Goal: Task Accomplishment & Management: Use online tool/utility

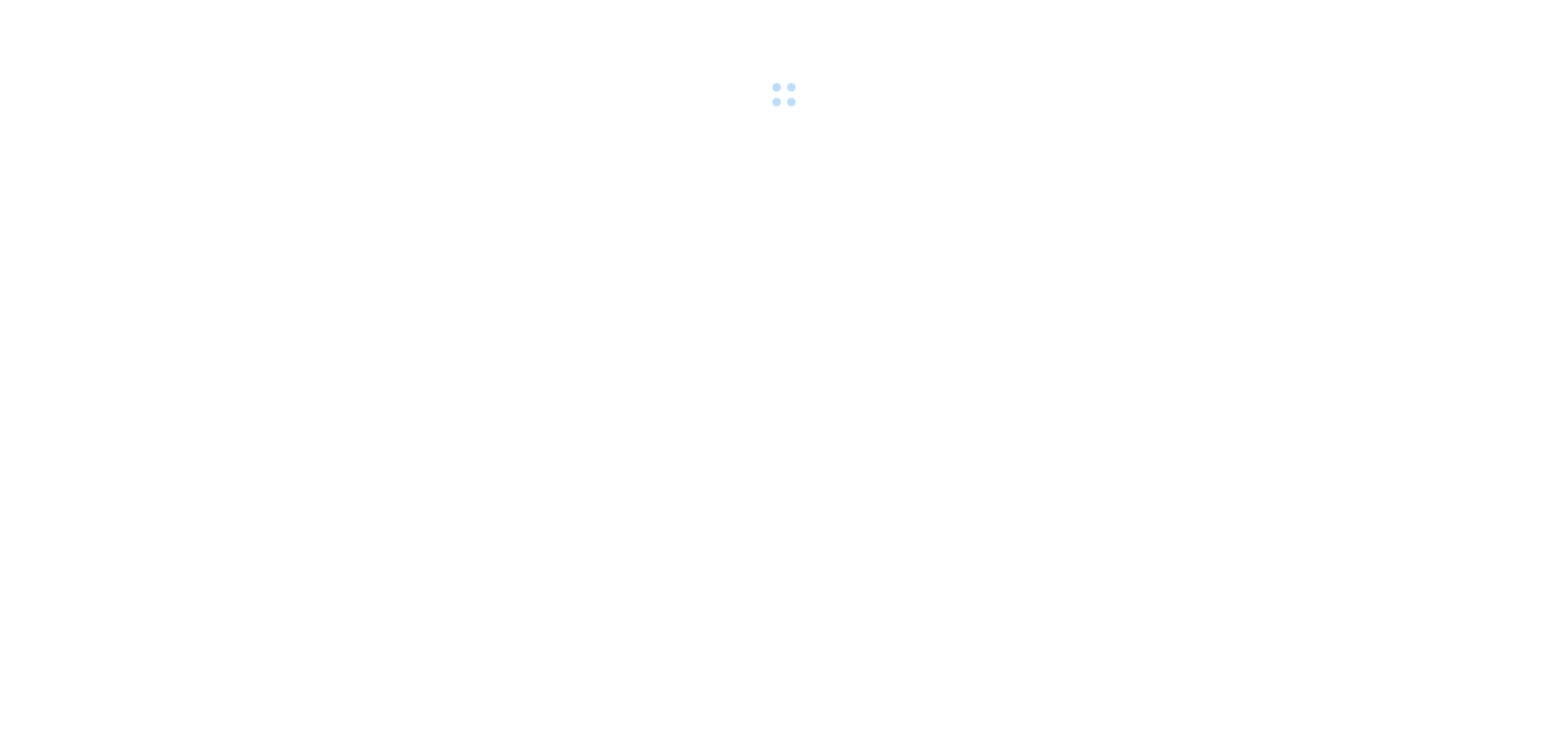
click at [1027, 655] on body at bounding box center [784, 375] width 1568 height 750
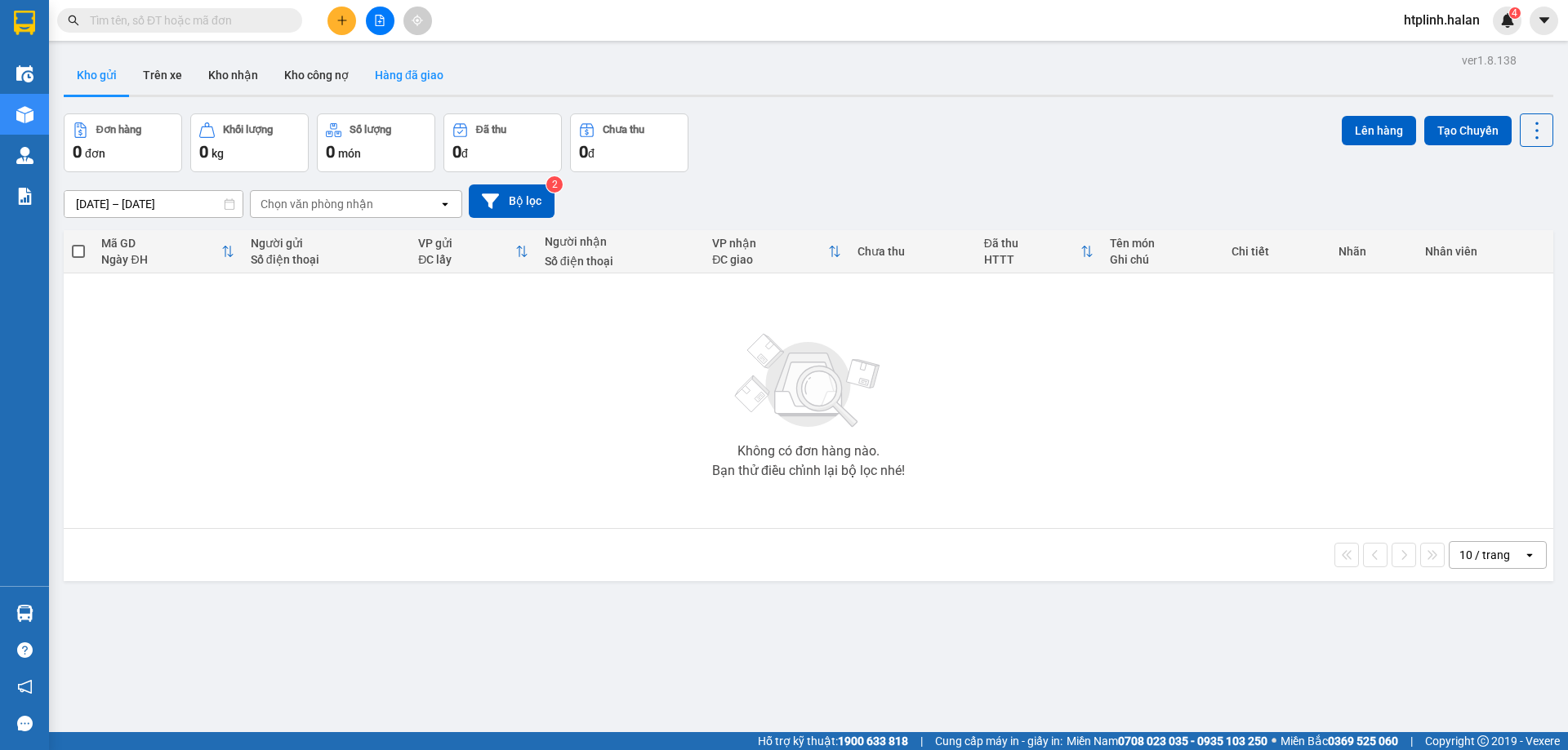
click at [396, 66] on button "Hàng đã giao" at bounding box center [409, 75] width 95 height 39
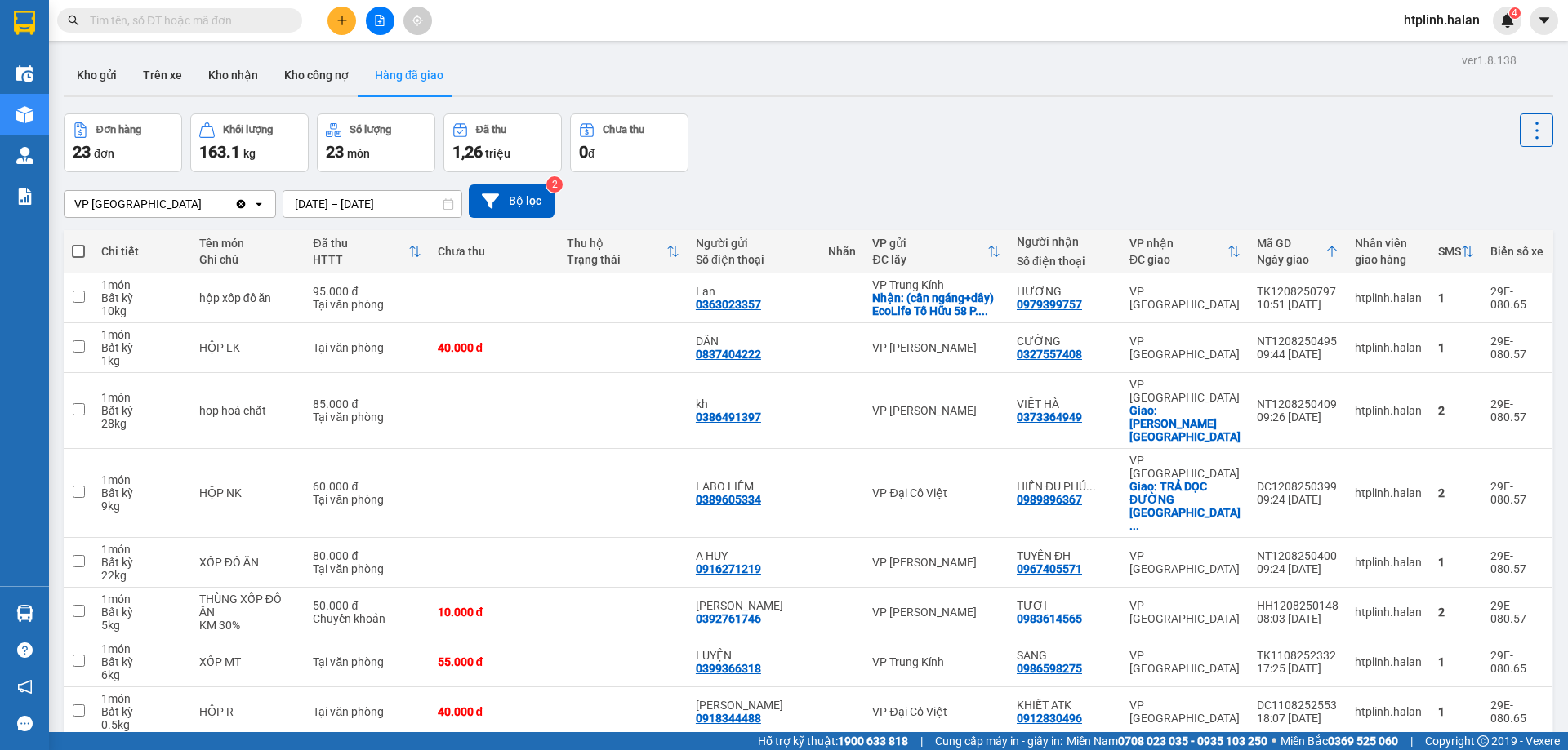
scroll to position [106, 0]
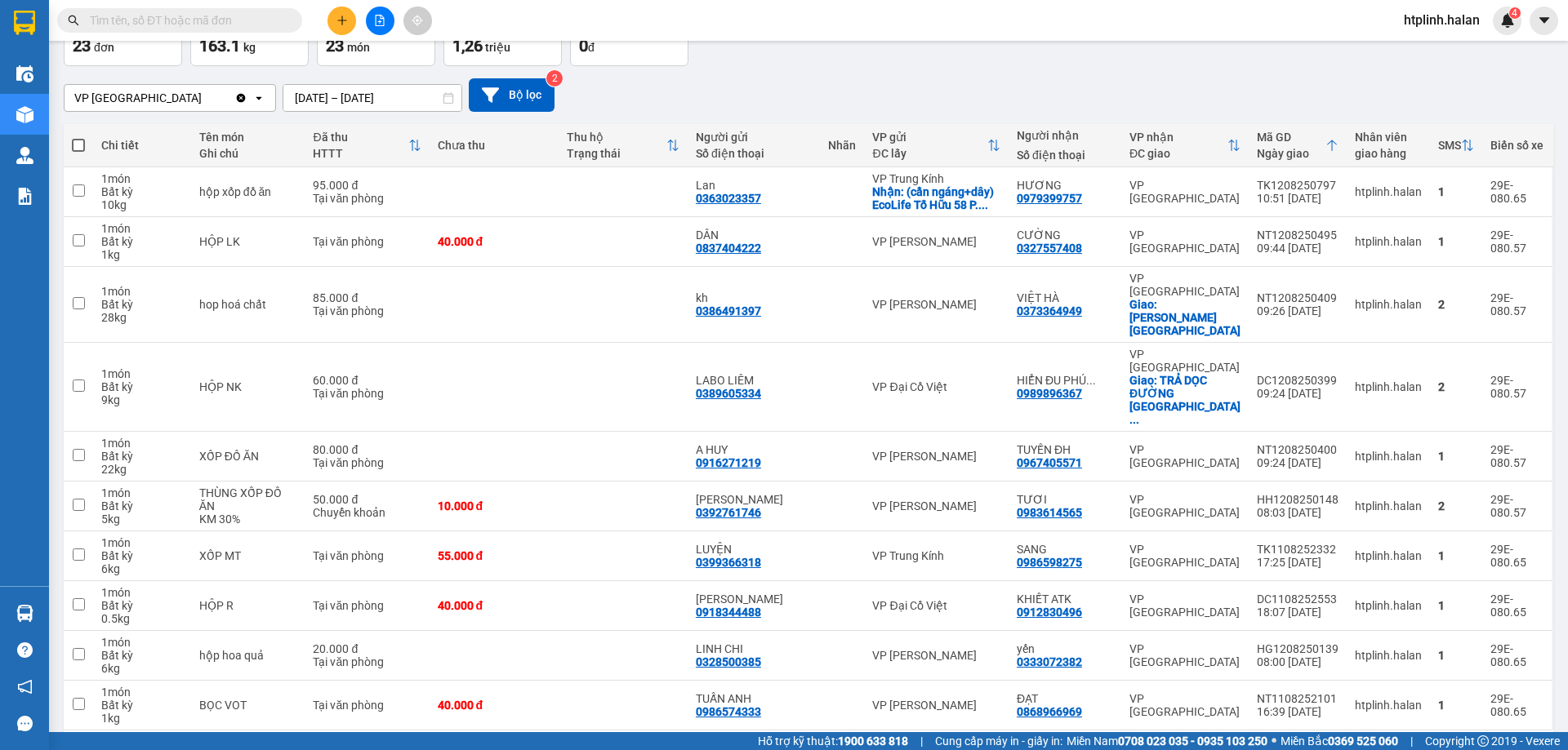
click at [1344, 744] on button "2" at bounding box center [1346, 755] width 24 height 24
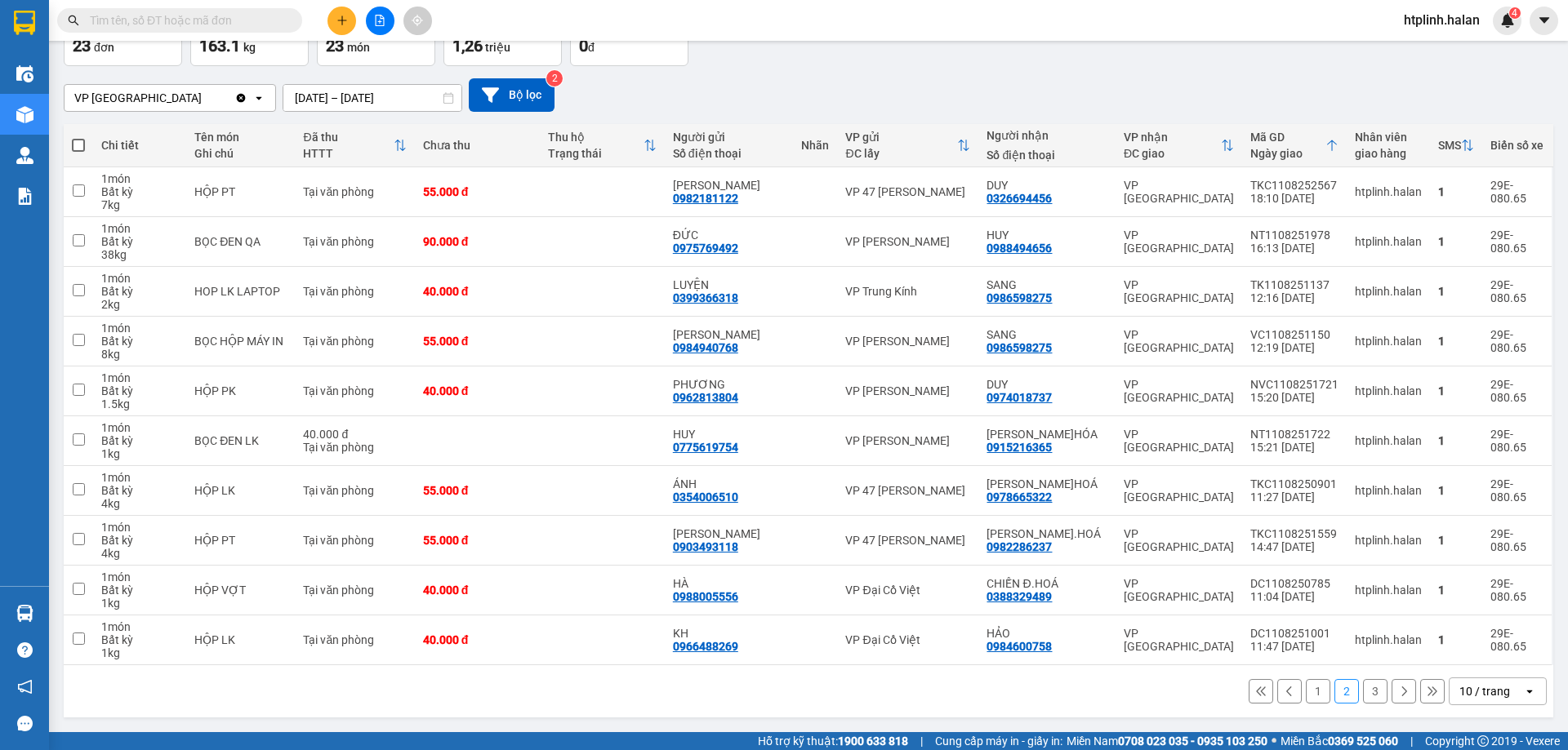
click at [1363, 696] on button "3" at bounding box center [1374, 690] width 24 height 24
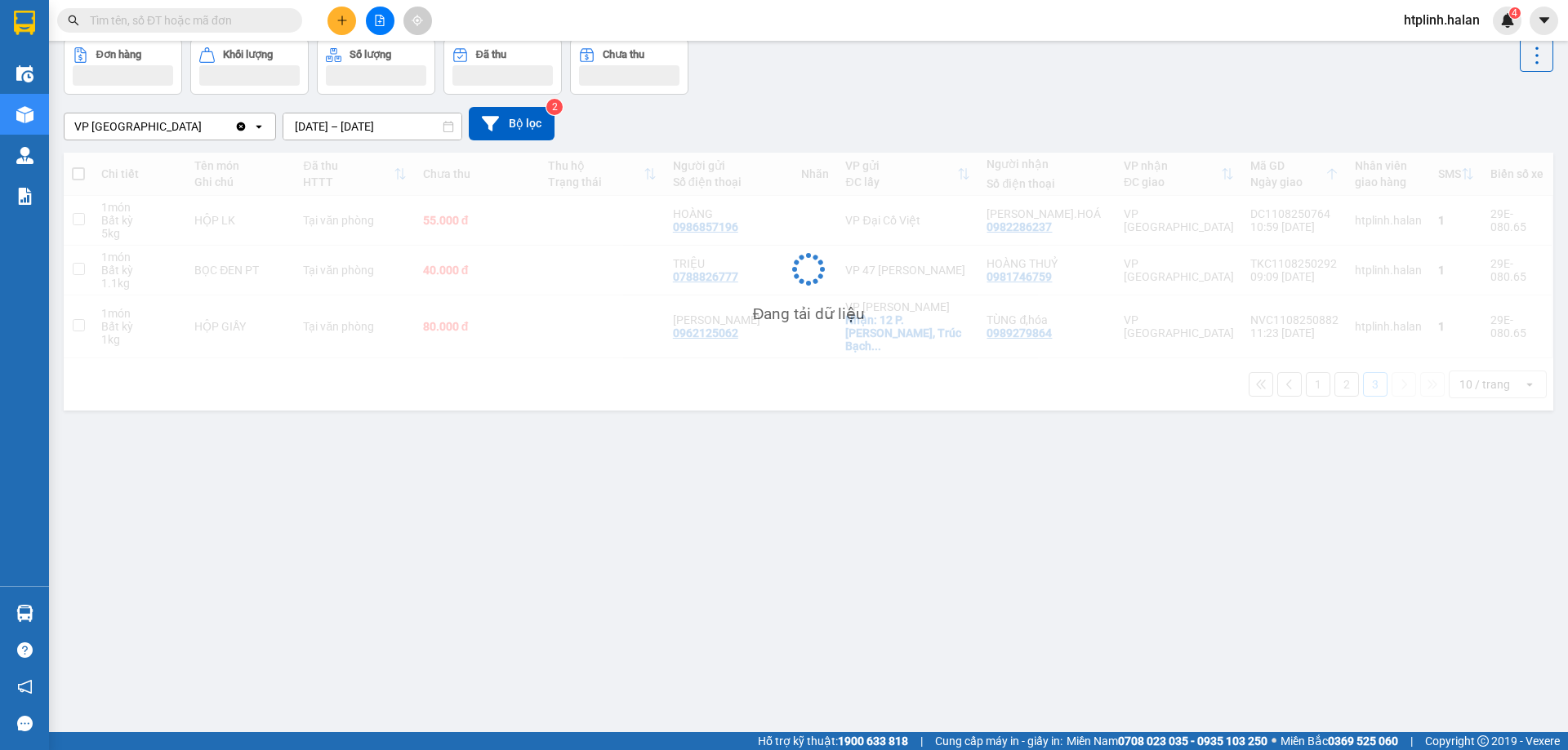
scroll to position [75, 0]
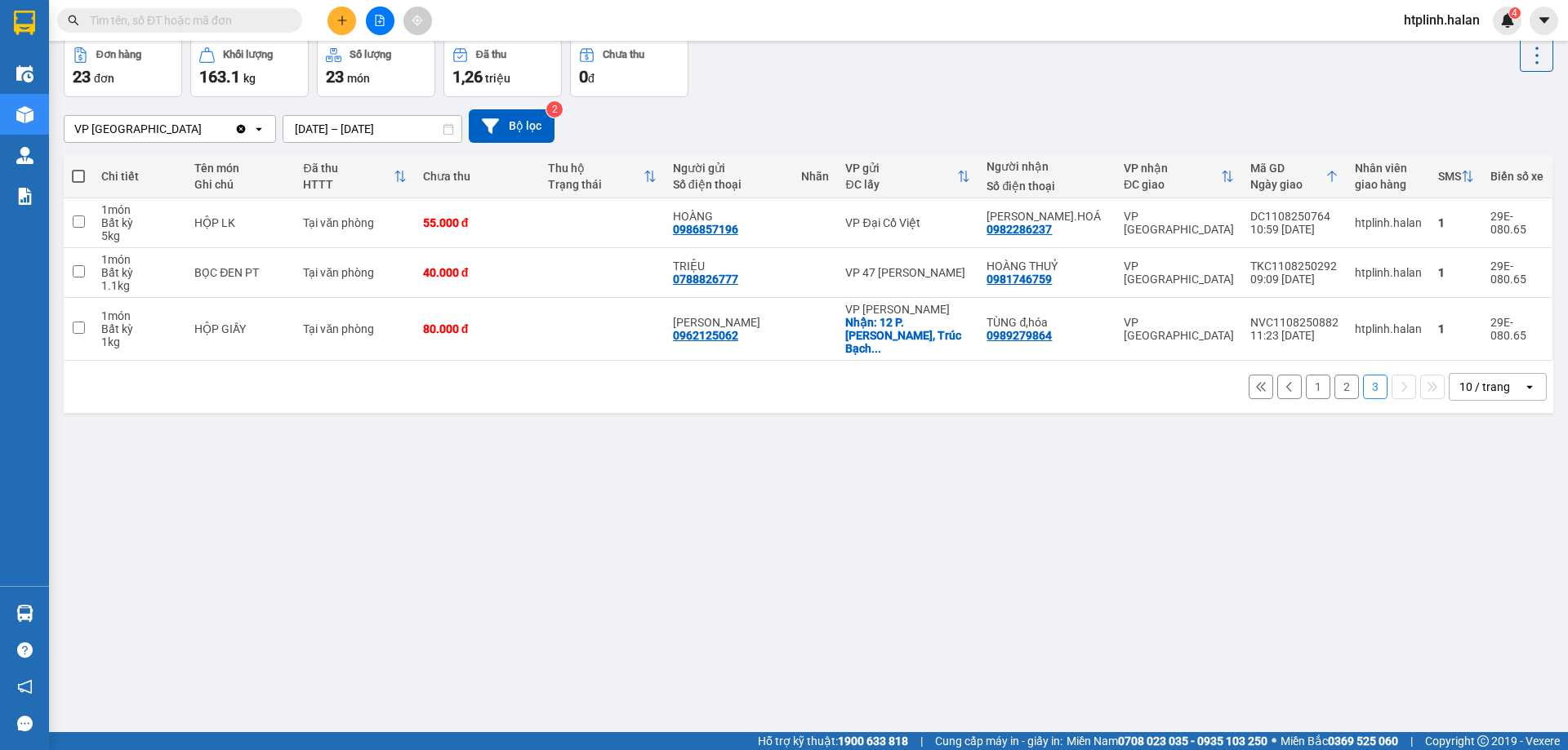
click at [349, 17] on button at bounding box center [341, 21] width 29 height 29
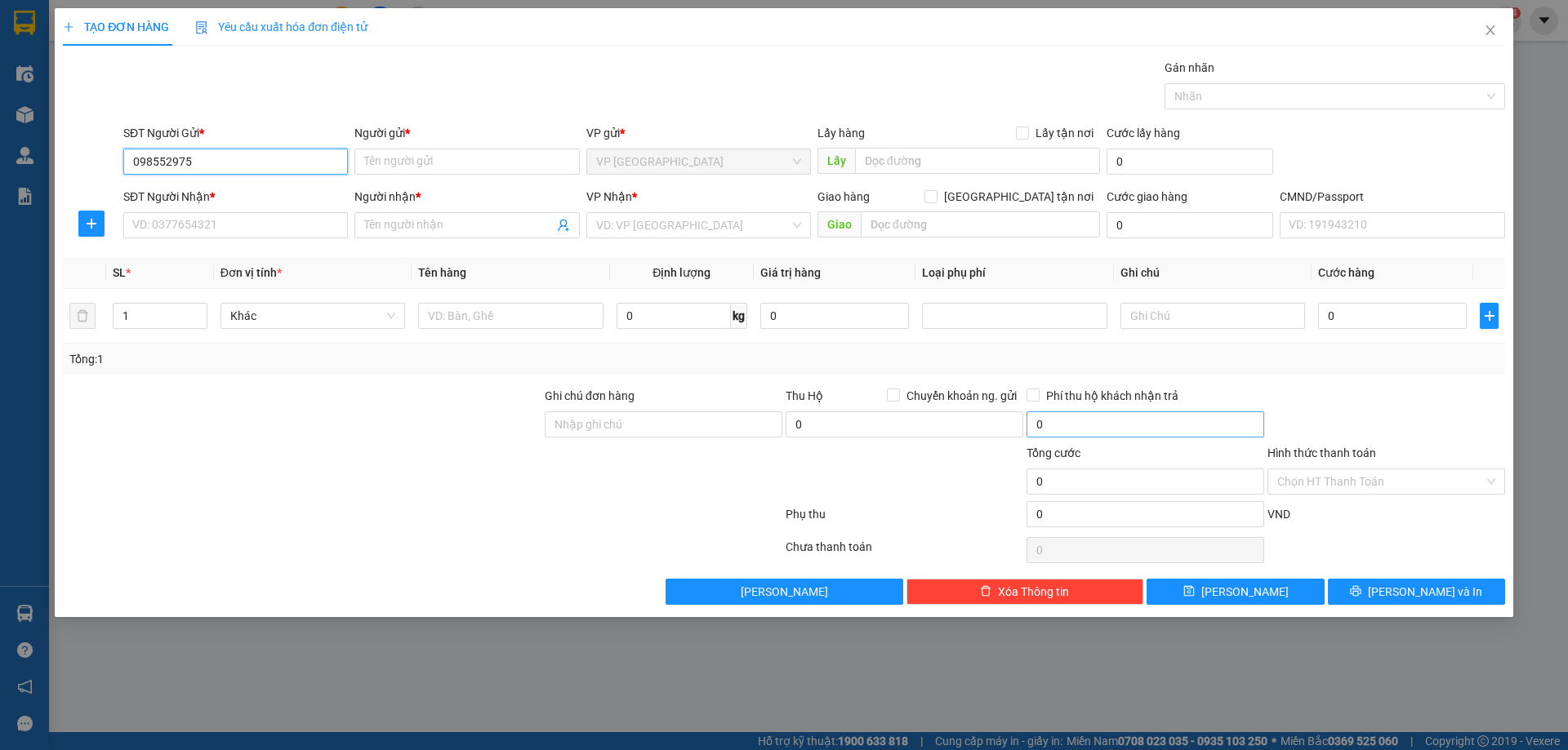
type input "0985529759"
click at [235, 203] on div "0985529759 - VP ĐỊNH HOÁ" at bounding box center [235, 194] width 205 height 18
type input "VP ĐỊNH HOÁ"
type input "0985529759"
click at [234, 236] on input "SĐT Người Nhận *" at bounding box center [235, 225] width 224 height 26
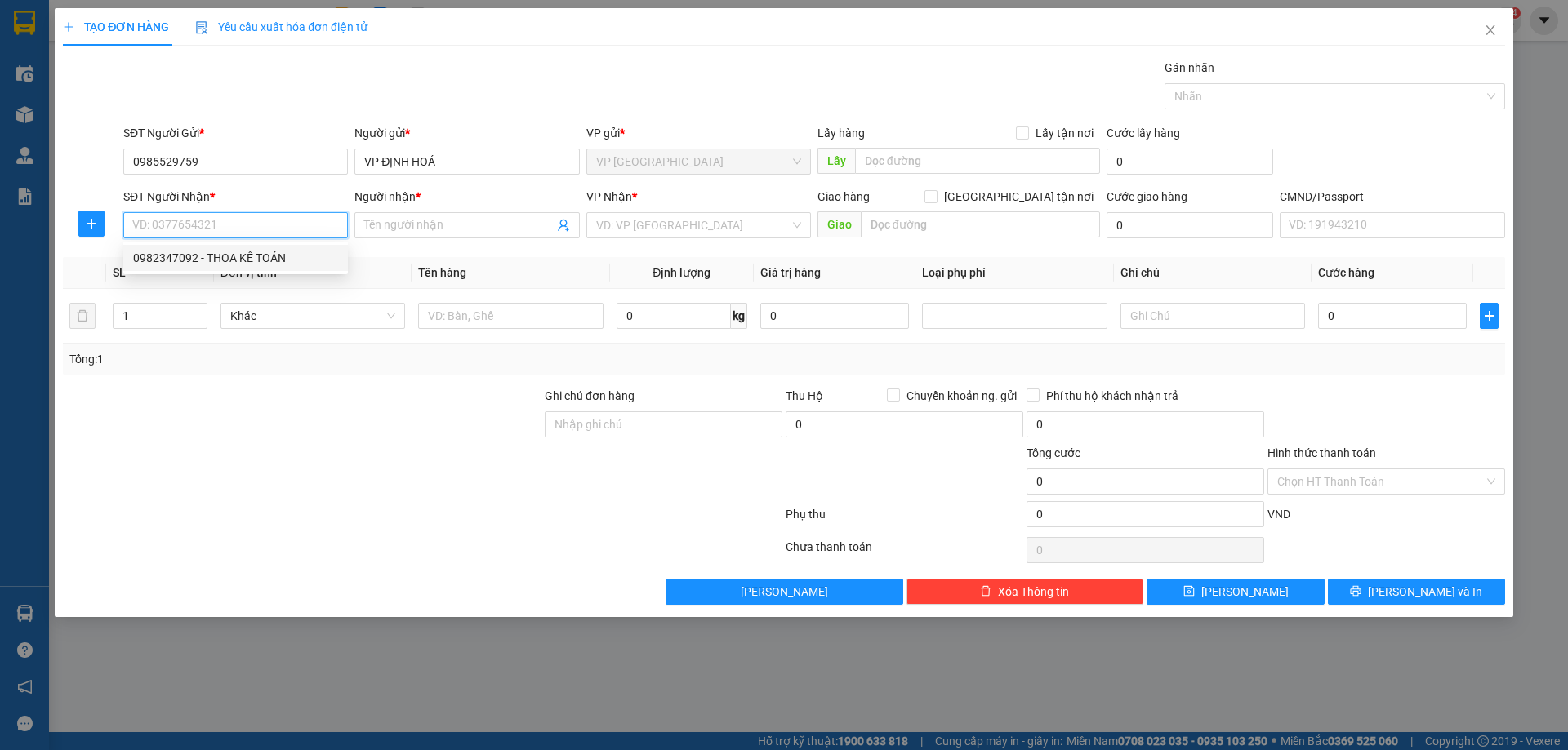
click at [231, 265] on div "0982347092 - THOA KẾ TOÁN" at bounding box center [235, 258] width 205 height 18
type input "0982347092"
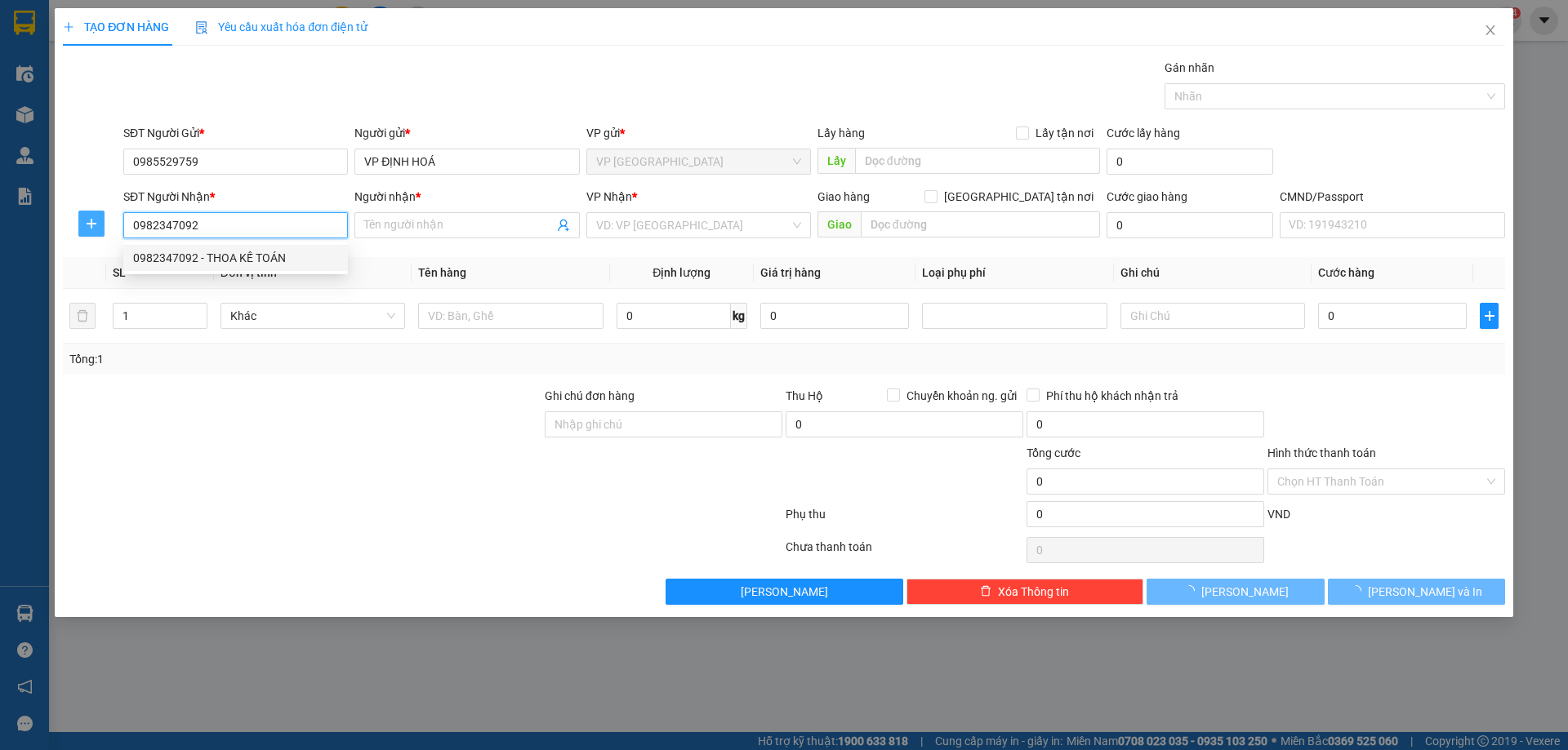
type input "THOA KẾ TOÁN"
click at [90, 226] on icon "plus" at bounding box center [91, 223] width 13 height 13
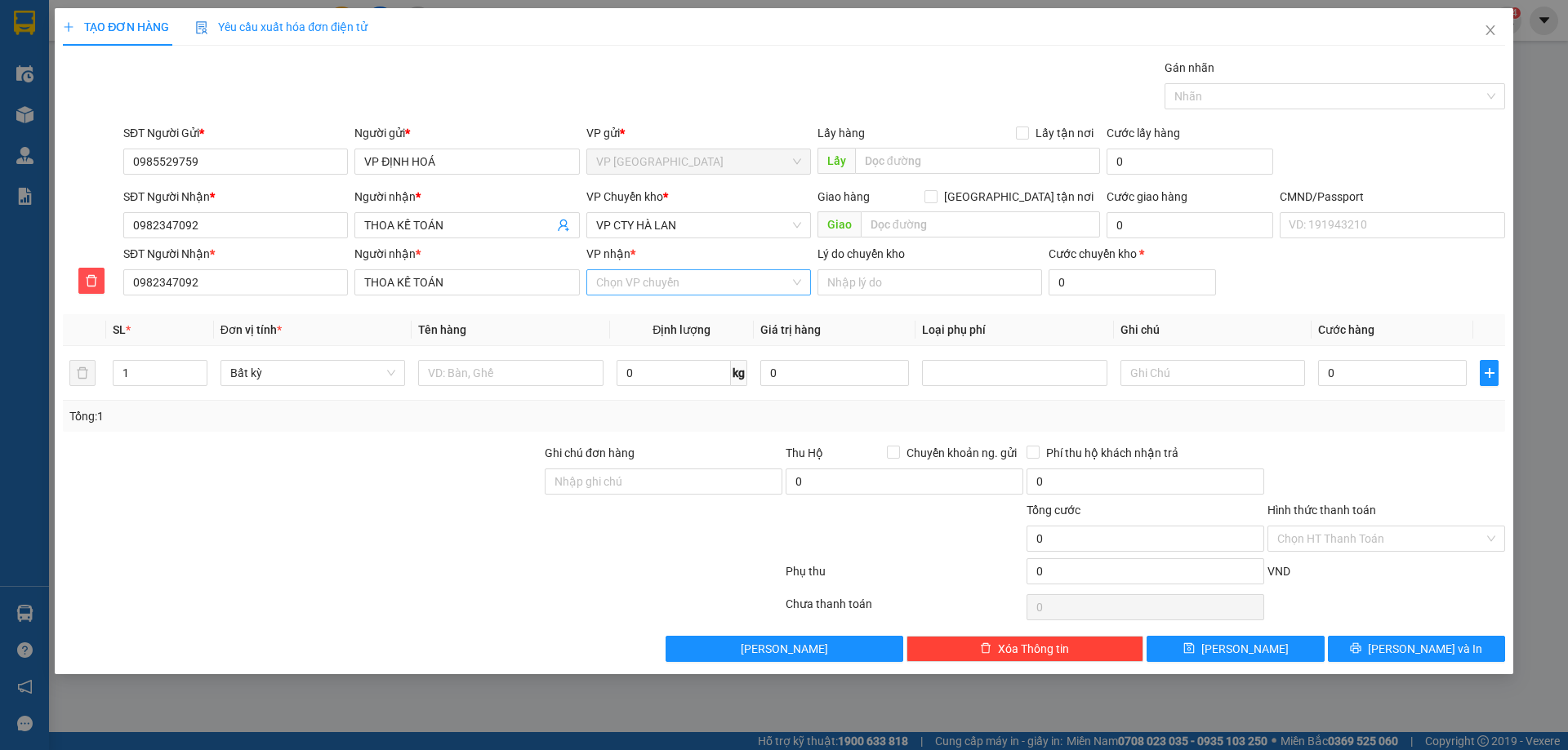
click at [641, 280] on input "VP nhận *" at bounding box center [692, 281] width 194 height 24
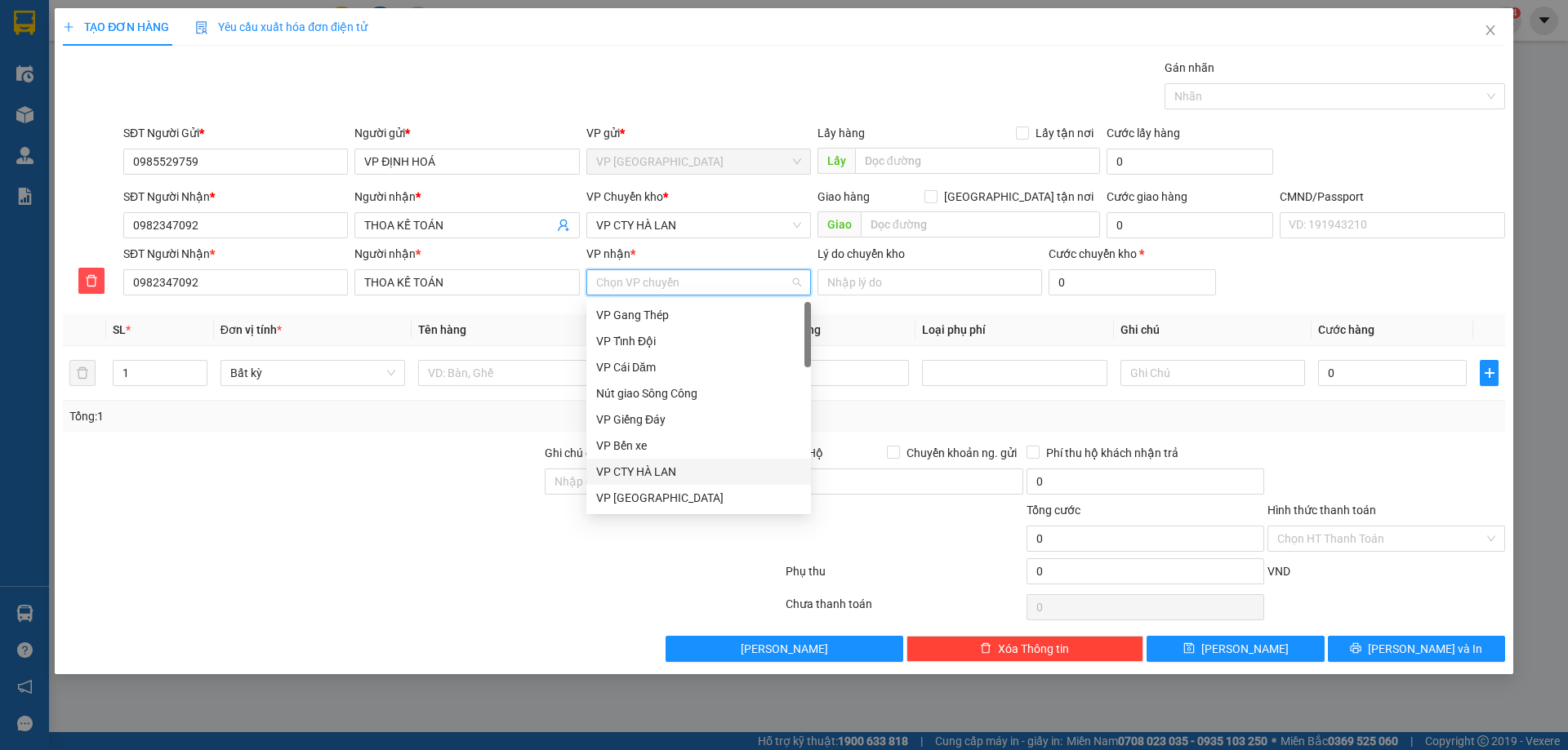
click at [650, 471] on div "VP CTY HÀ LAN" at bounding box center [698, 471] width 205 height 18
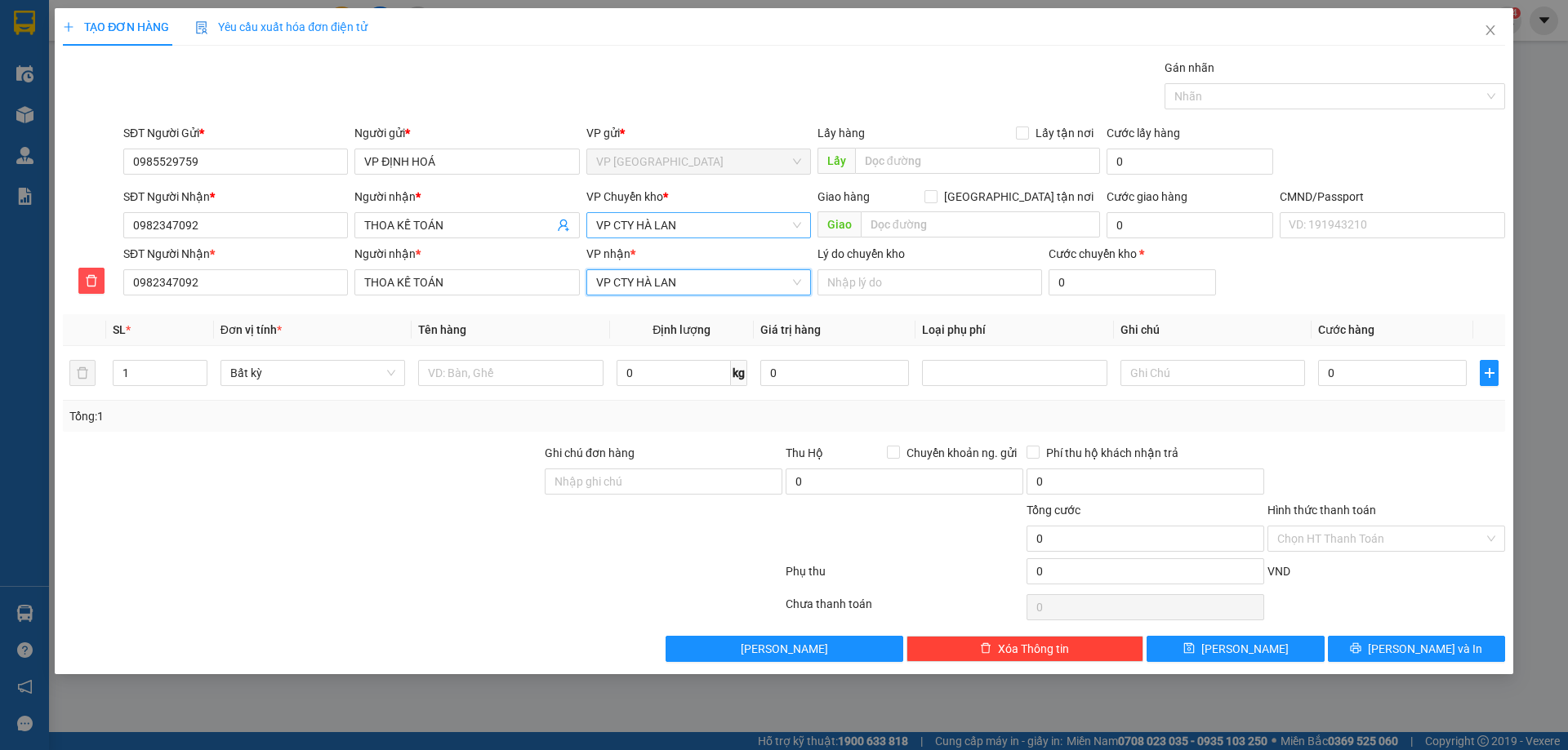
click at [683, 230] on span "VP CTY HÀ LAN" at bounding box center [698, 225] width 205 height 24
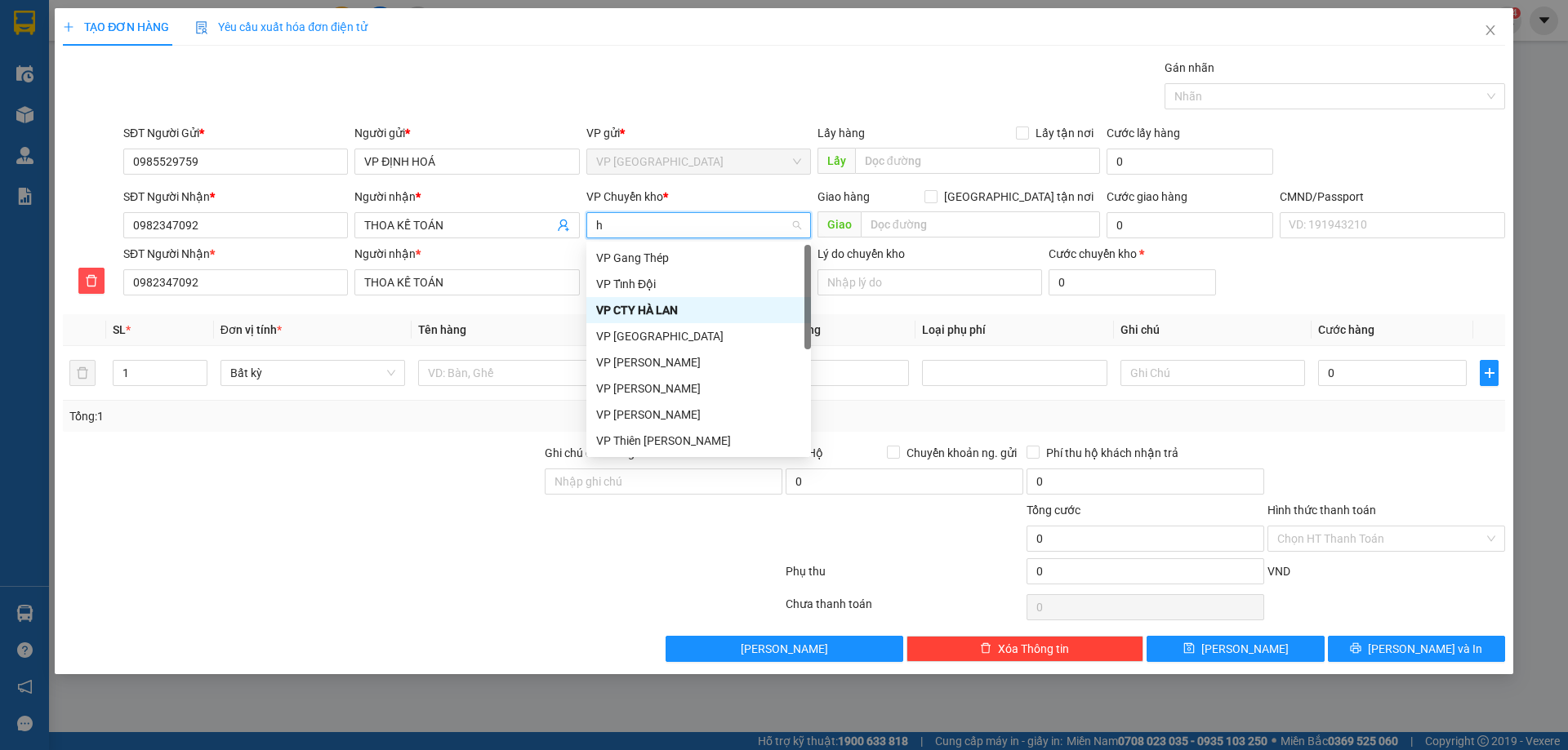
type input "hg"
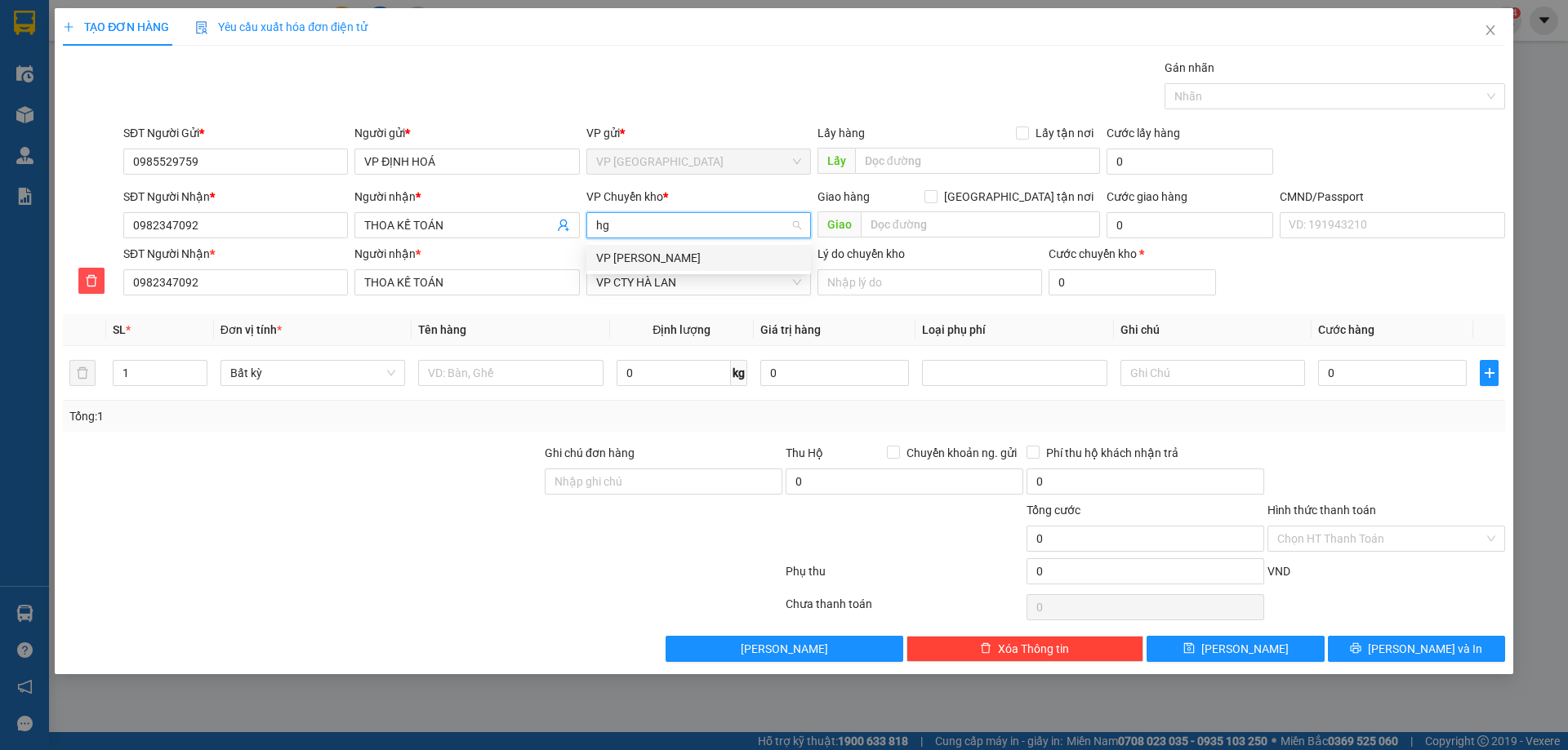
click at [680, 253] on div "VP [PERSON_NAME]" at bounding box center [698, 258] width 205 height 18
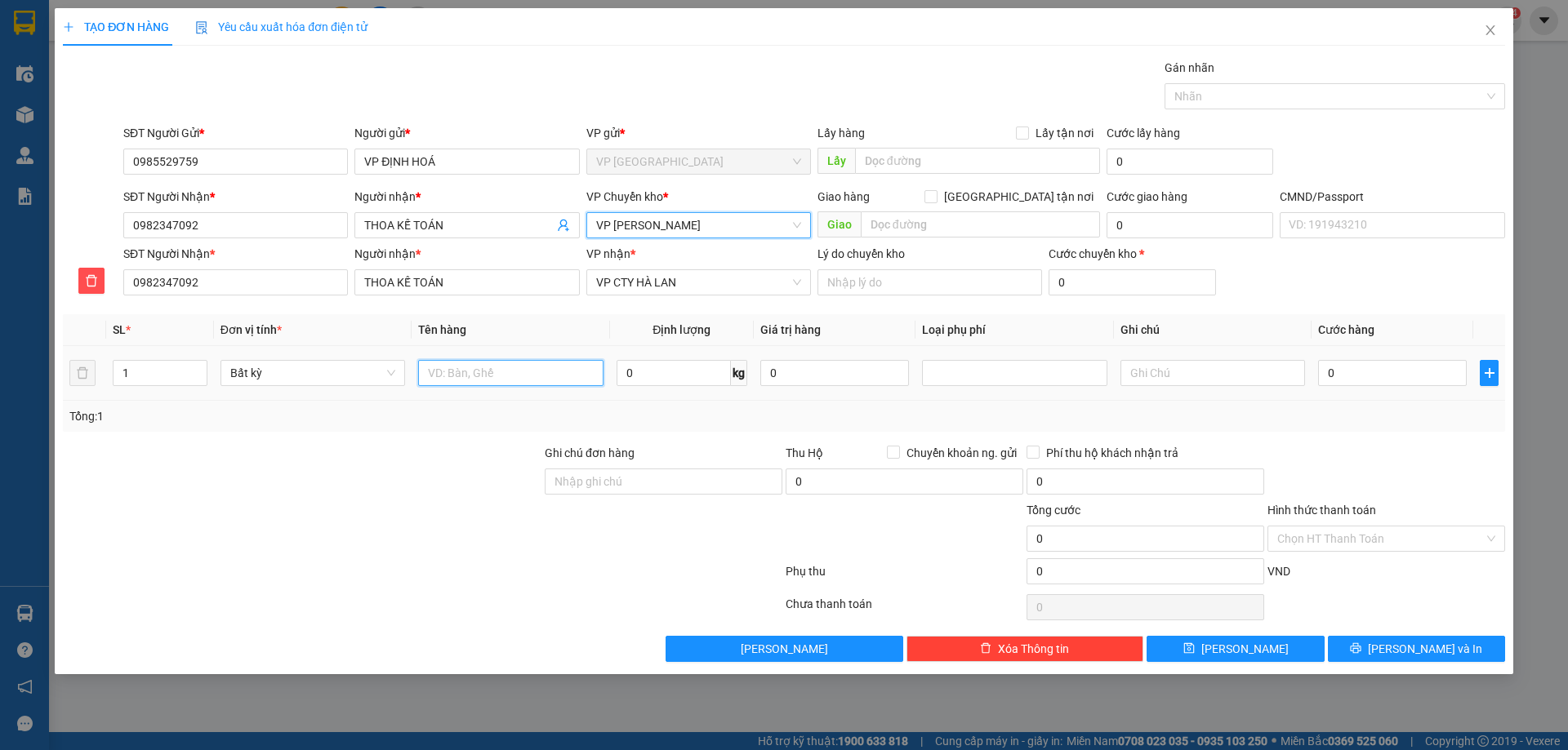
click at [472, 364] on input "text" at bounding box center [510, 372] width 185 height 26
type input "p"
type input "PBBC 12/8"
click at [495, 407] on div "Tổng: 1" at bounding box center [337, 416] width 535 height 18
click at [1406, 540] on input "Hình thức thanh toán" at bounding box center [1379, 538] width 206 height 24
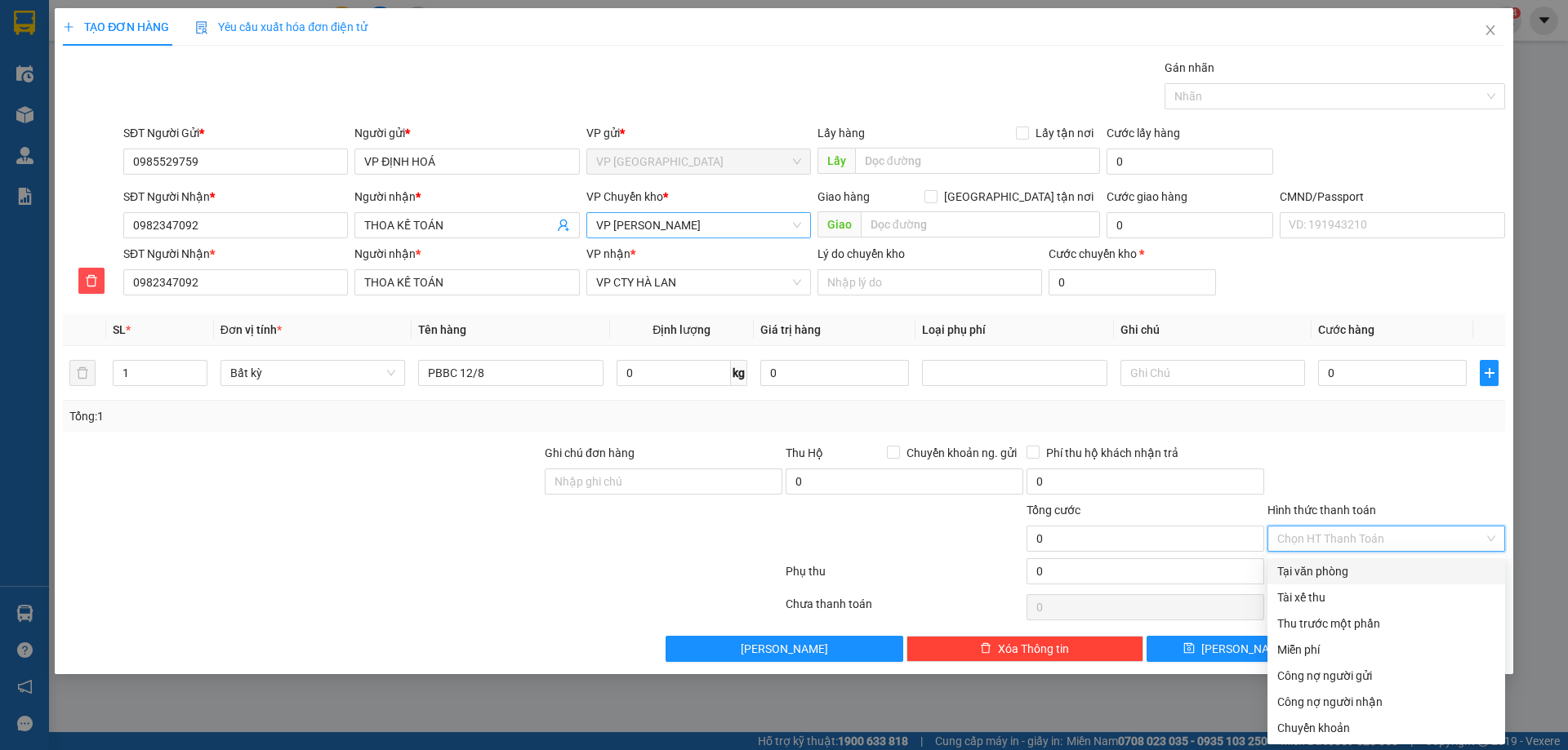
click at [1279, 569] on div "Tại văn phòng" at bounding box center [1386, 571] width 218 height 18
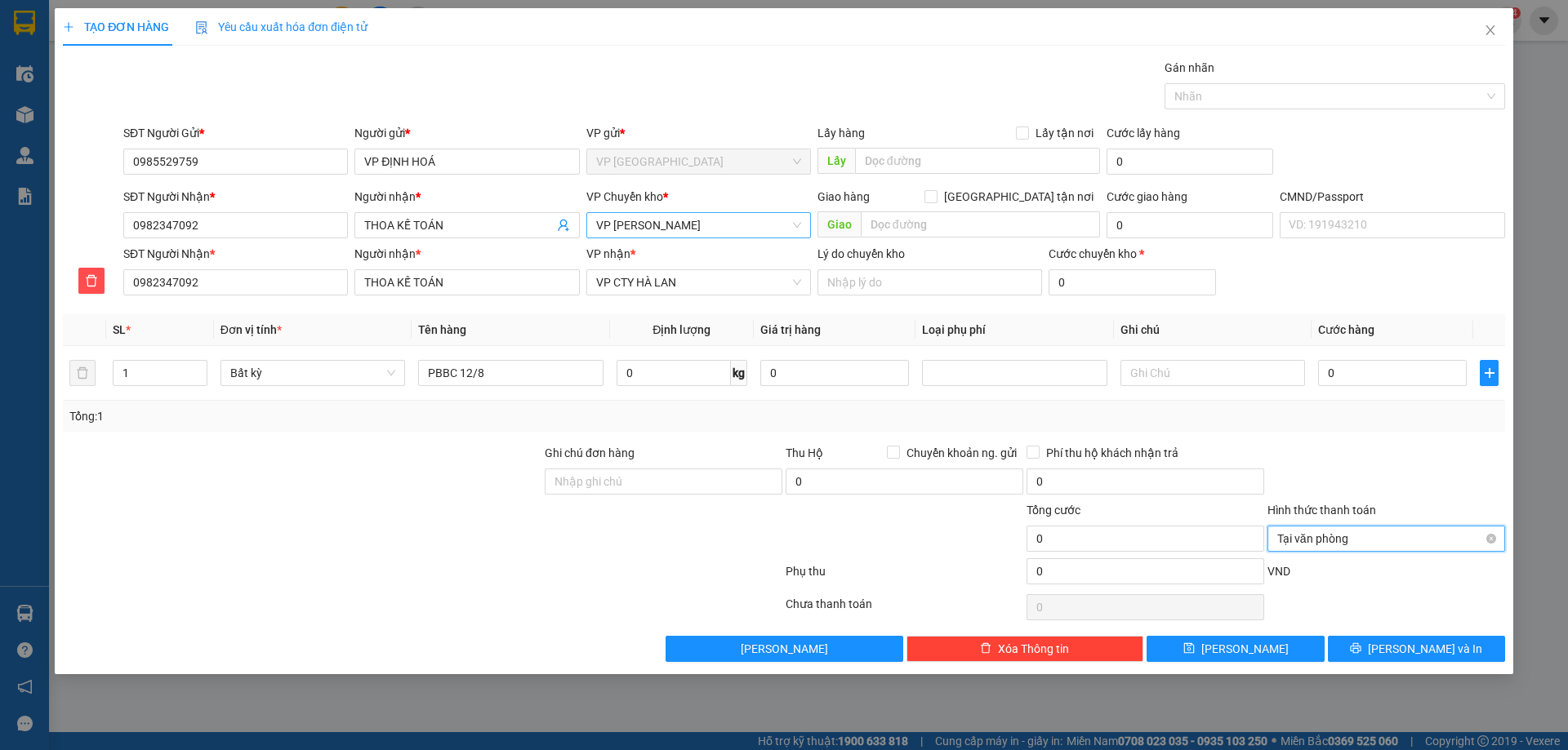
click at [1320, 530] on span "Tại văn phòng" at bounding box center [1386, 538] width 218 height 24
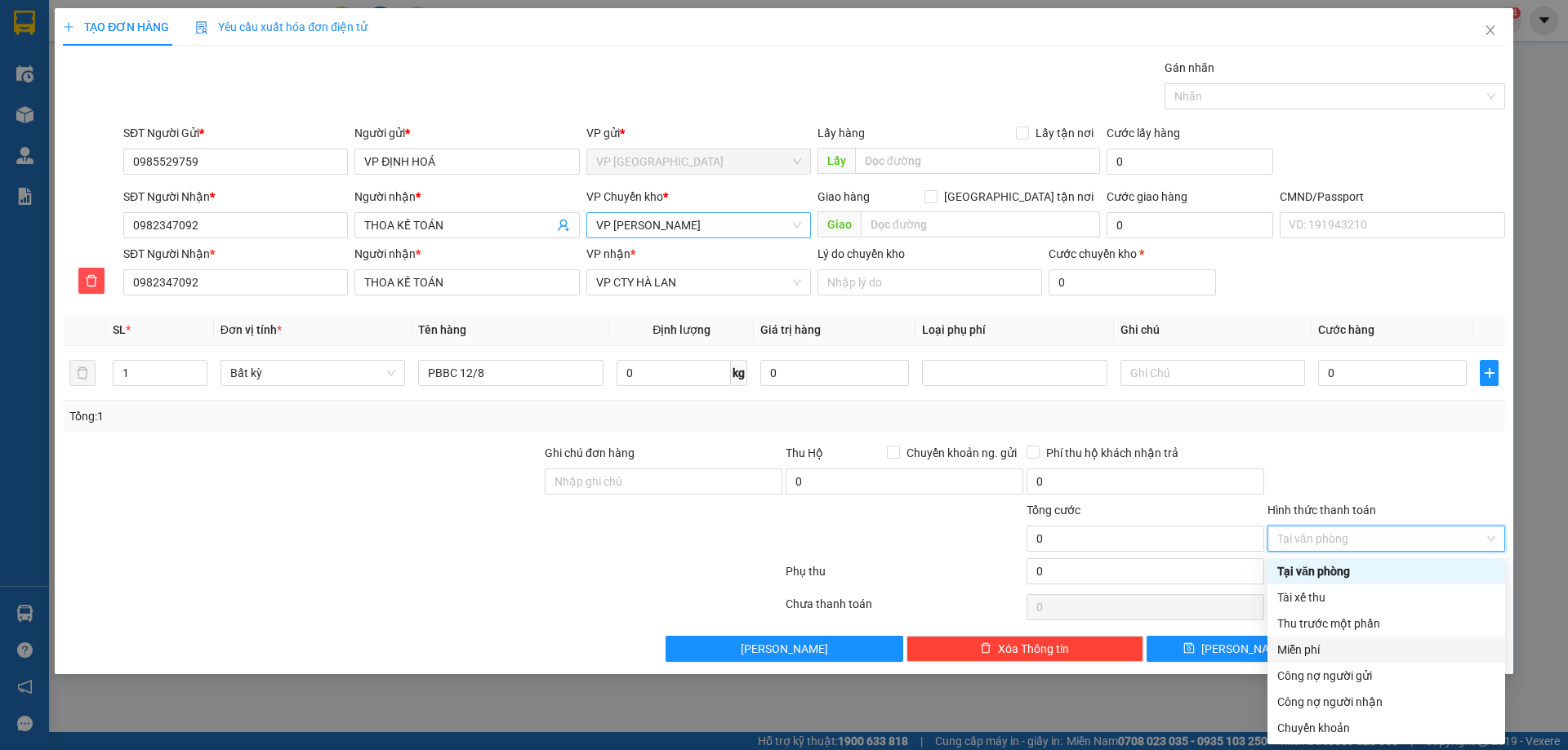
click at [1337, 660] on div "Miễn phí" at bounding box center [1386, 649] width 238 height 26
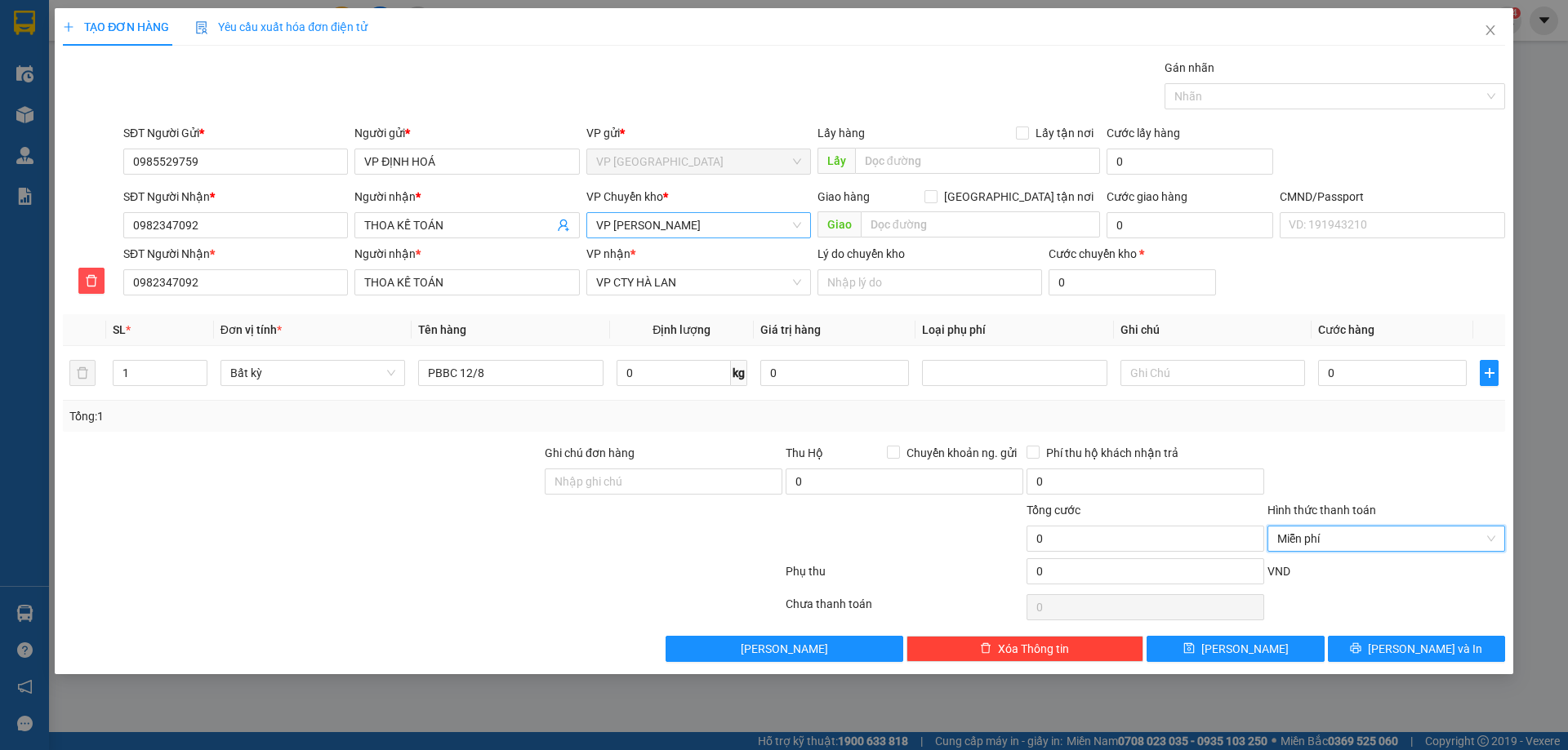
click at [1395, 663] on div "TẠO ĐƠN HÀNG Yêu cầu xuất hóa đơn điện tử Transit Pickup Surcharge Ids Transit …" at bounding box center [784, 341] width 1458 height 666
click at [1370, 652] on button "[PERSON_NAME] và In" at bounding box center [1416, 648] width 177 height 26
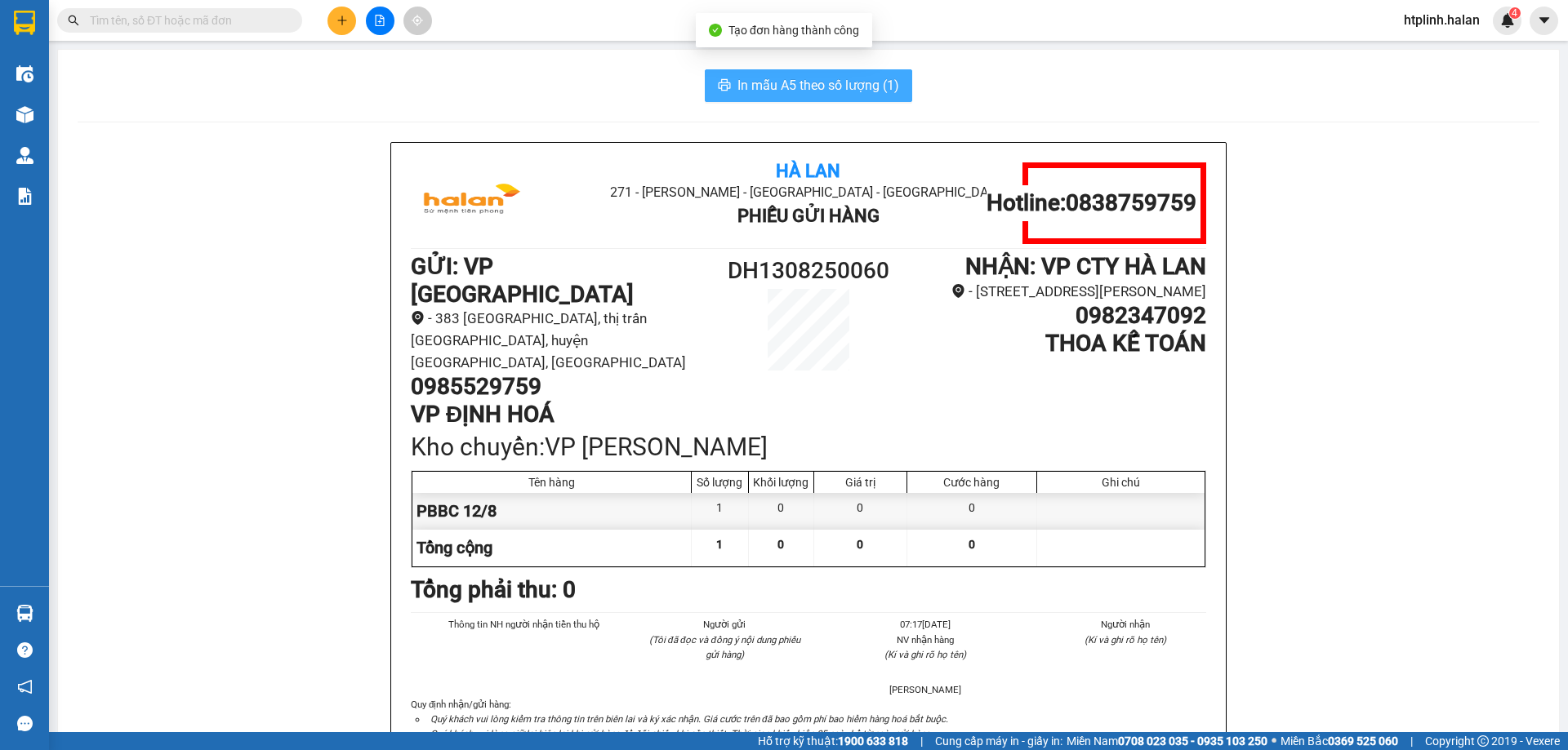
click at [737, 80] on span "In mẫu A5 theo số lượng (1)" at bounding box center [818, 85] width 162 height 21
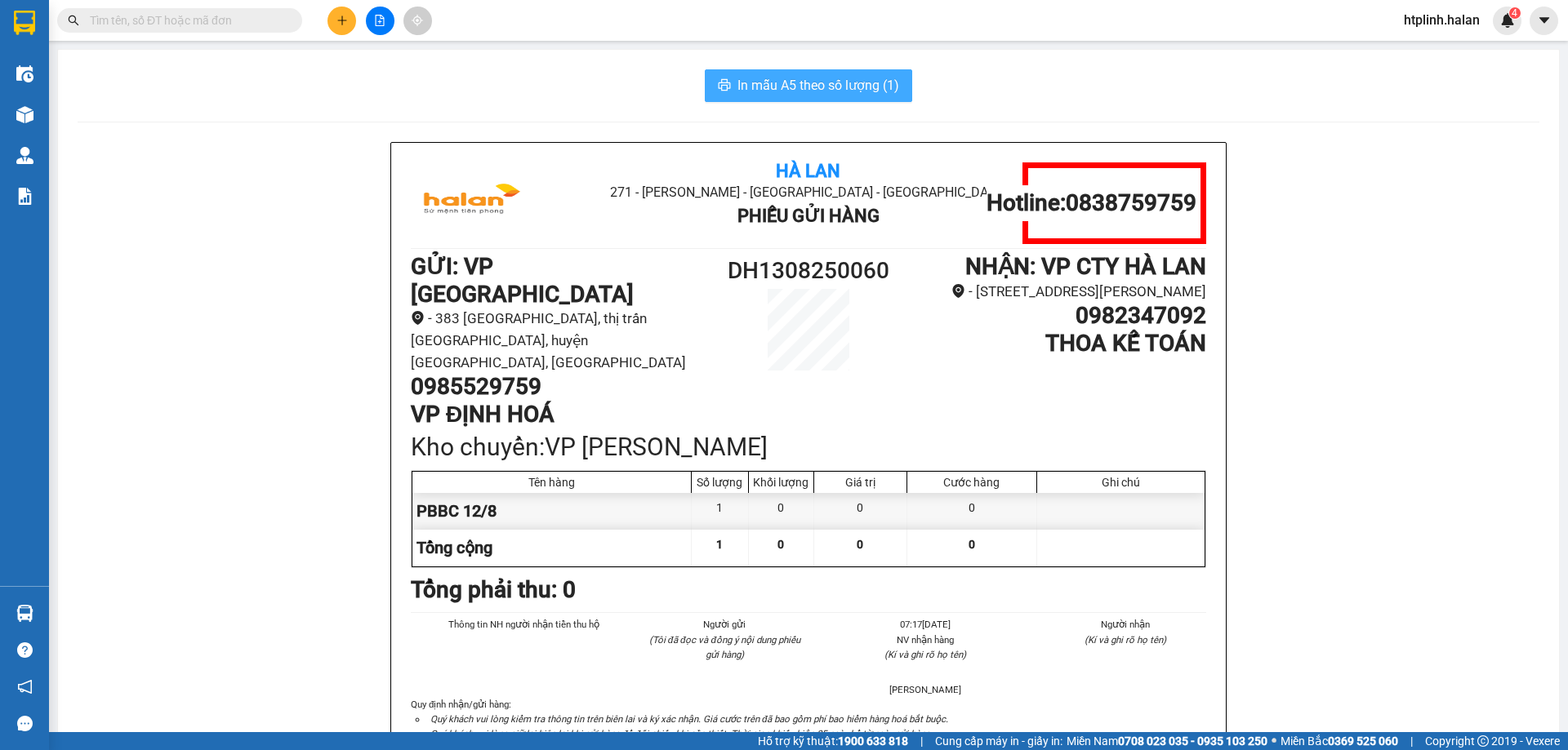
click at [813, 79] on span "In mẫu A5 theo số lượng (1)" at bounding box center [818, 85] width 162 height 21
click at [1211, 638] on div "Hà Lan 271 - Dương Tự Minh - Phường Tân Long - Thái Nguyên Phiếu Gửi Hàng Hotli…" at bounding box center [809, 463] width 834 height 641
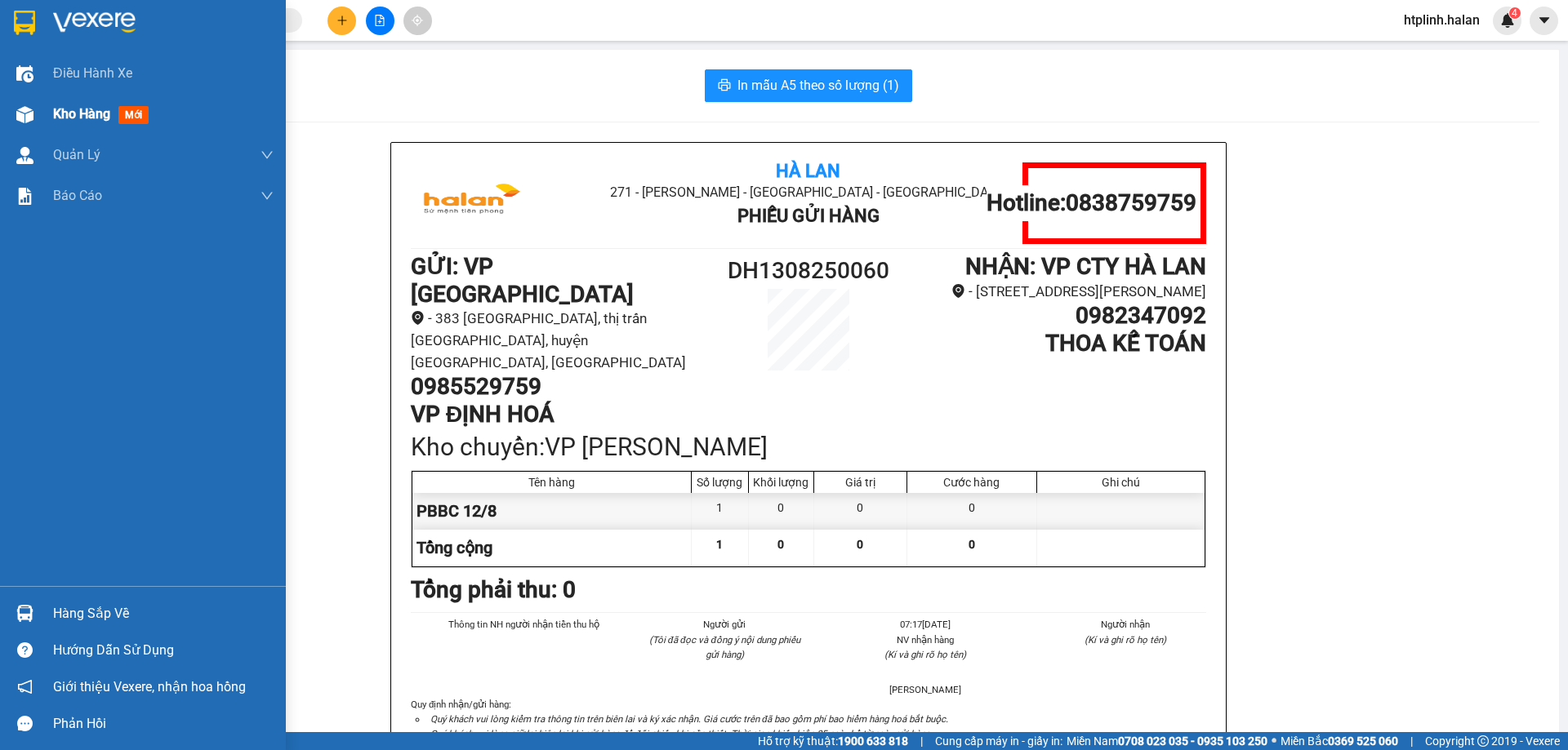
click at [38, 96] on div "Kho hàng mới" at bounding box center [143, 114] width 286 height 41
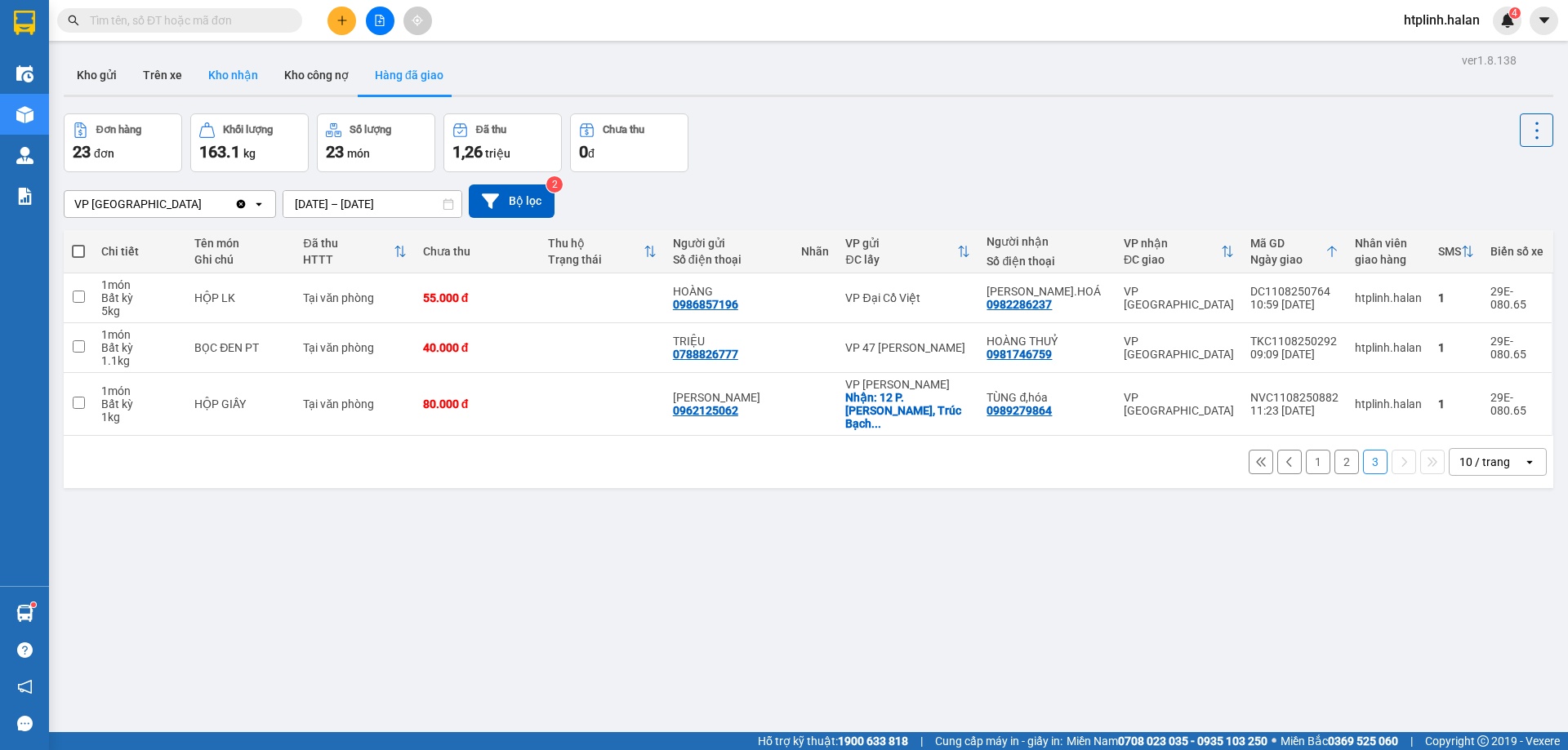
click at [222, 74] on button "Kho nhận" at bounding box center [232, 75] width 76 height 39
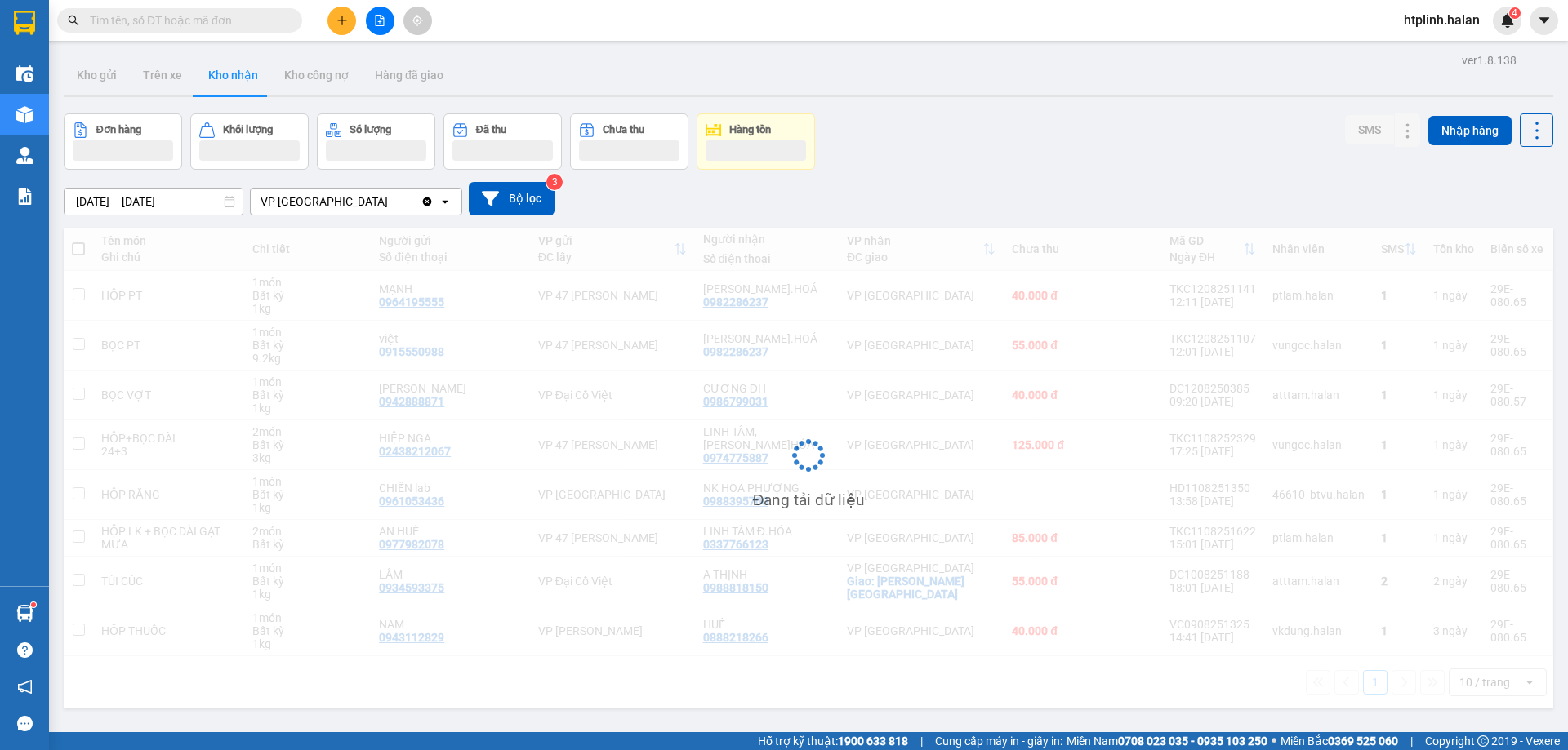
scroll to position [75, 0]
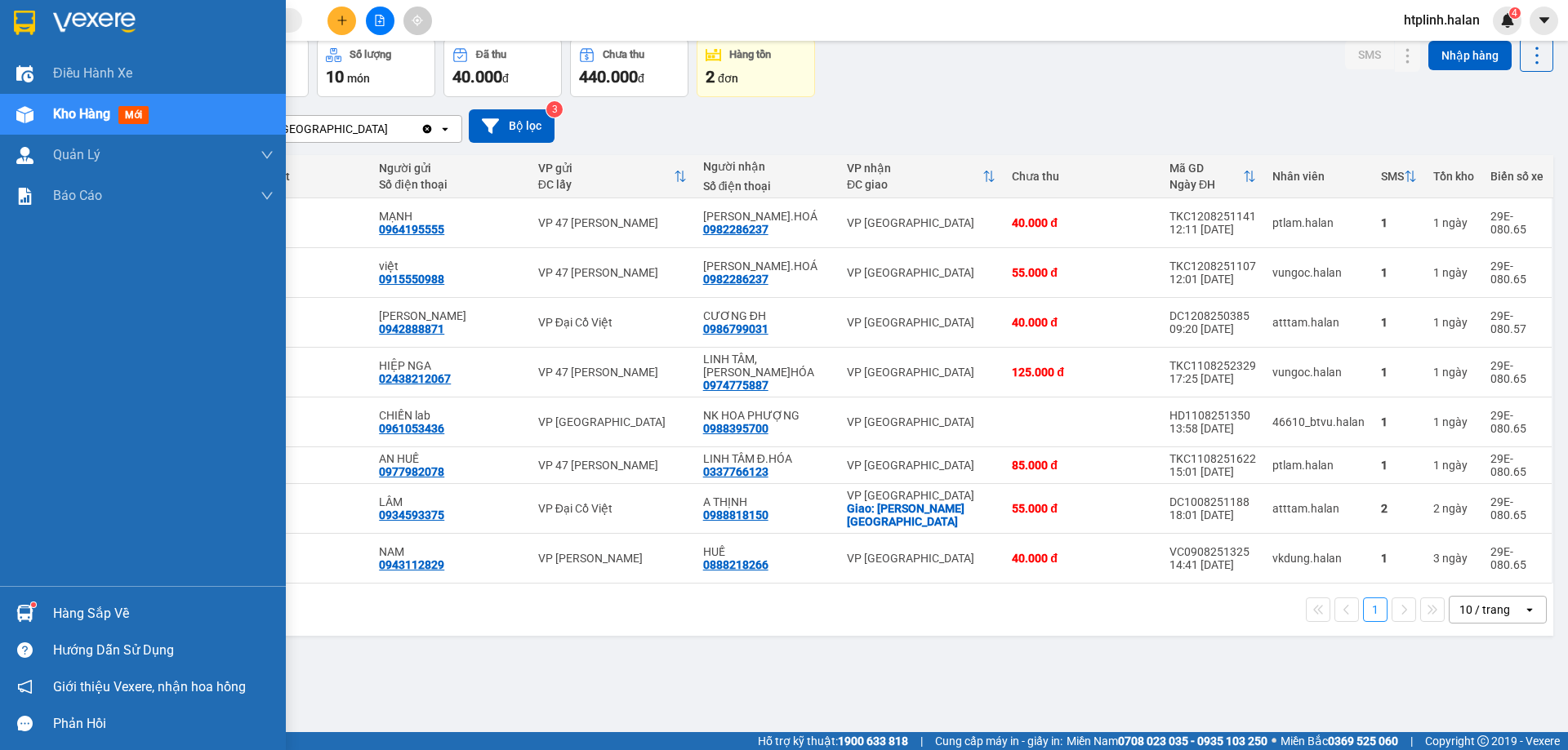
click at [45, 592] on div "Hàng sắp về Hướng dẫn sử dụng Giới thiệu Vexere, nhận hoa hồng Phản hồi" at bounding box center [143, 663] width 286 height 156
click at [24, 619] on img at bounding box center [24, 612] width 17 height 17
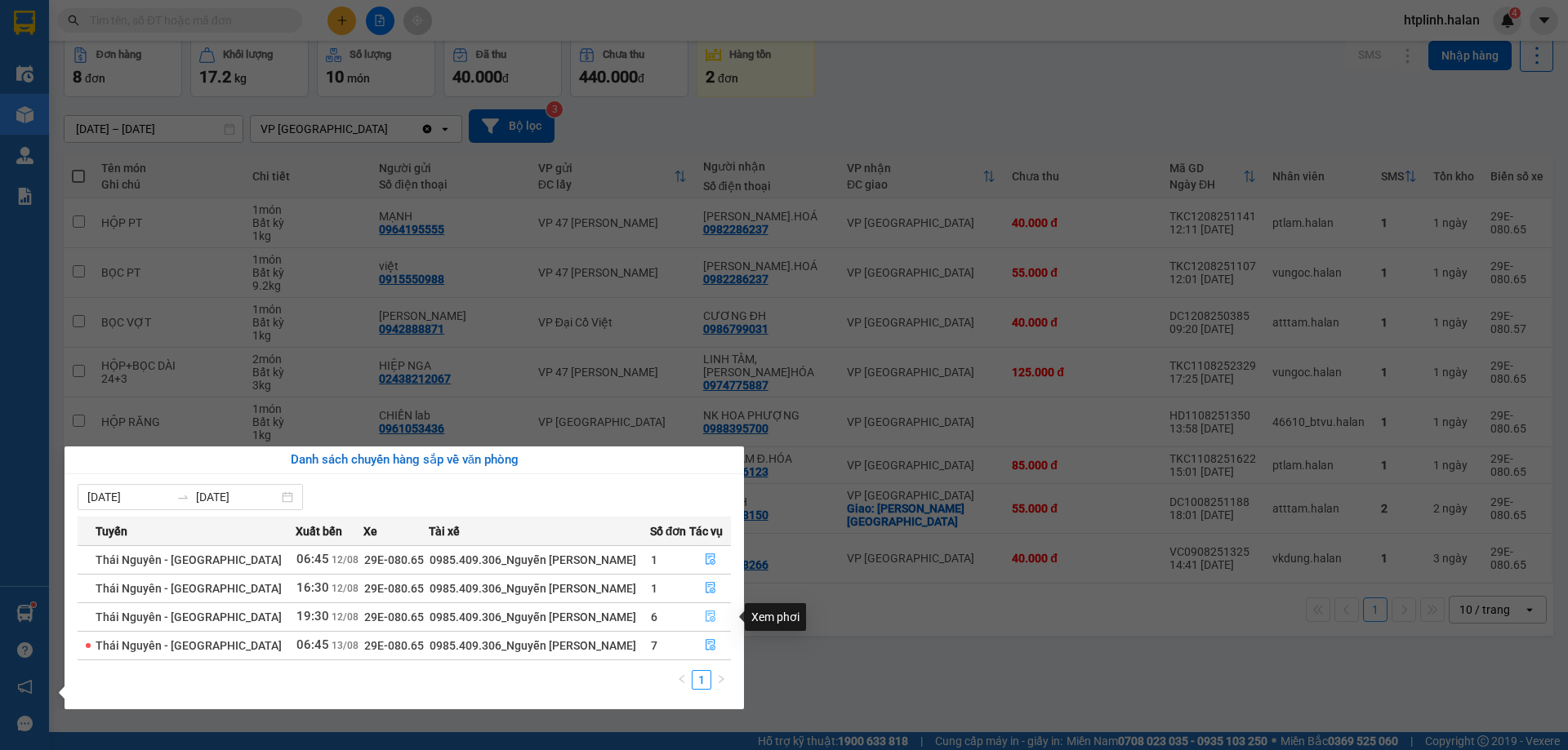
click at [706, 604] on button "button" at bounding box center [709, 616] width 40 height 26
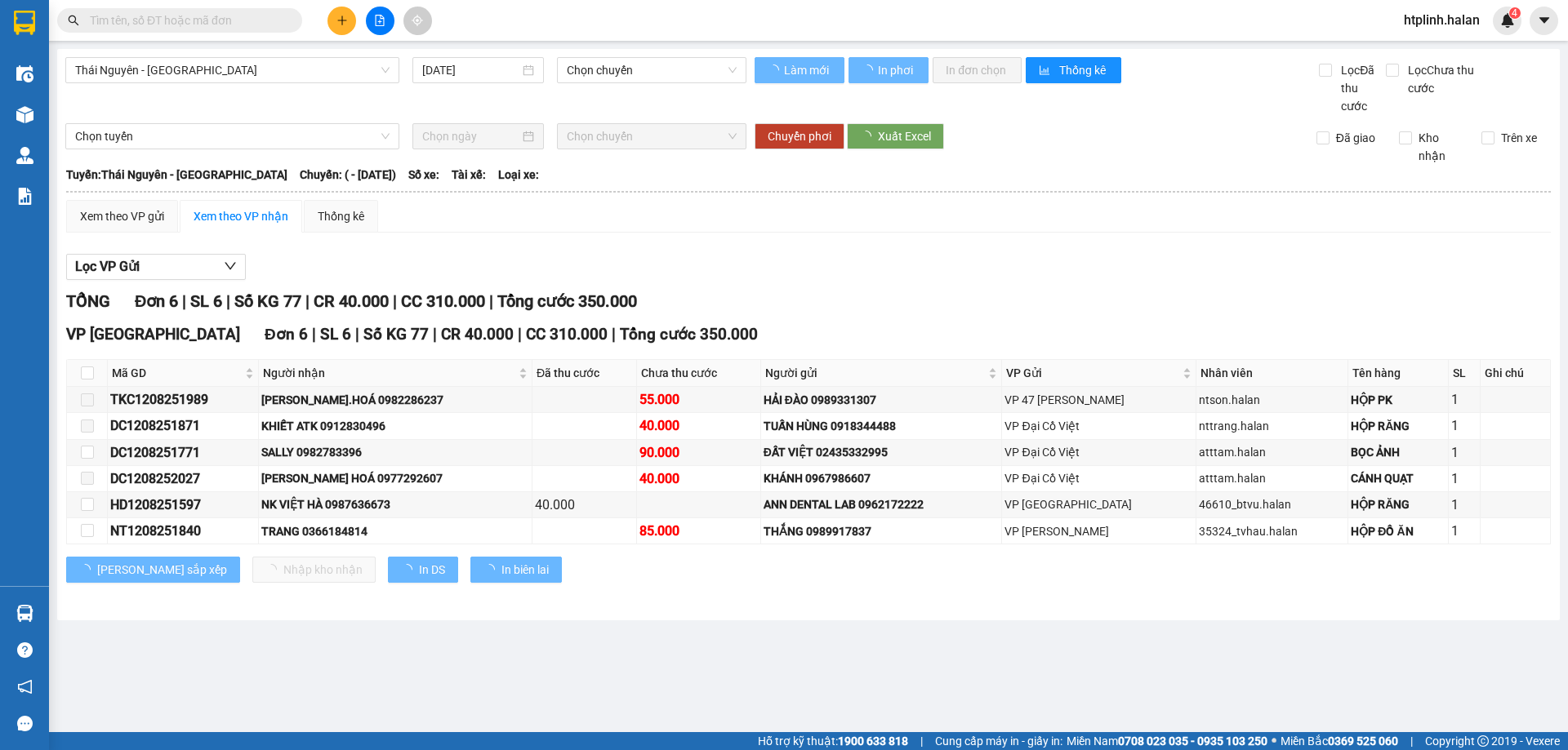
type input "[DATE]"
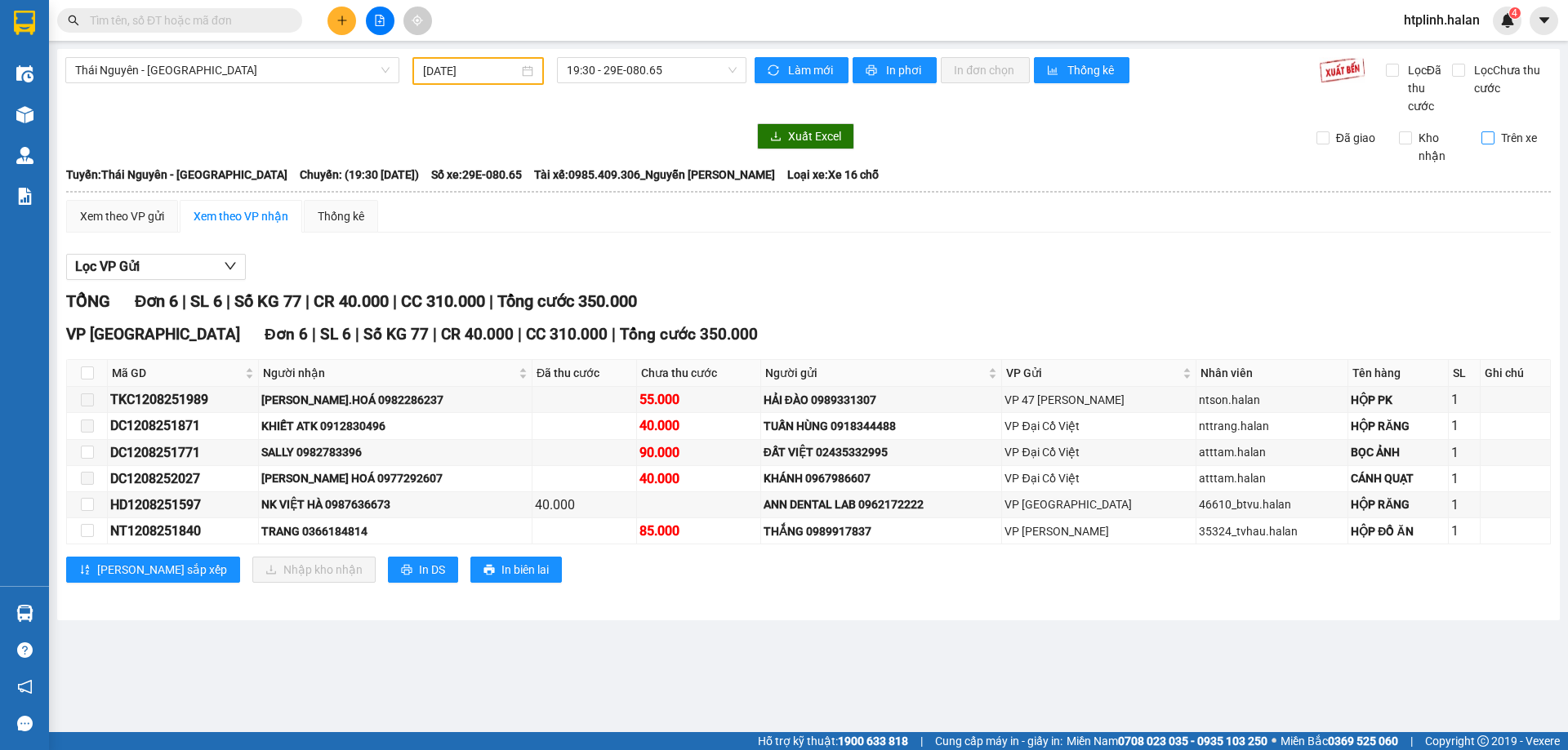
click at [1501, 135] on span "Trên xe" at bounding box center [1518, 138] width 49 height 18
click at [1494, 135] on input "Trên xe" at bounding box center [1488, 138] width 13 height 13
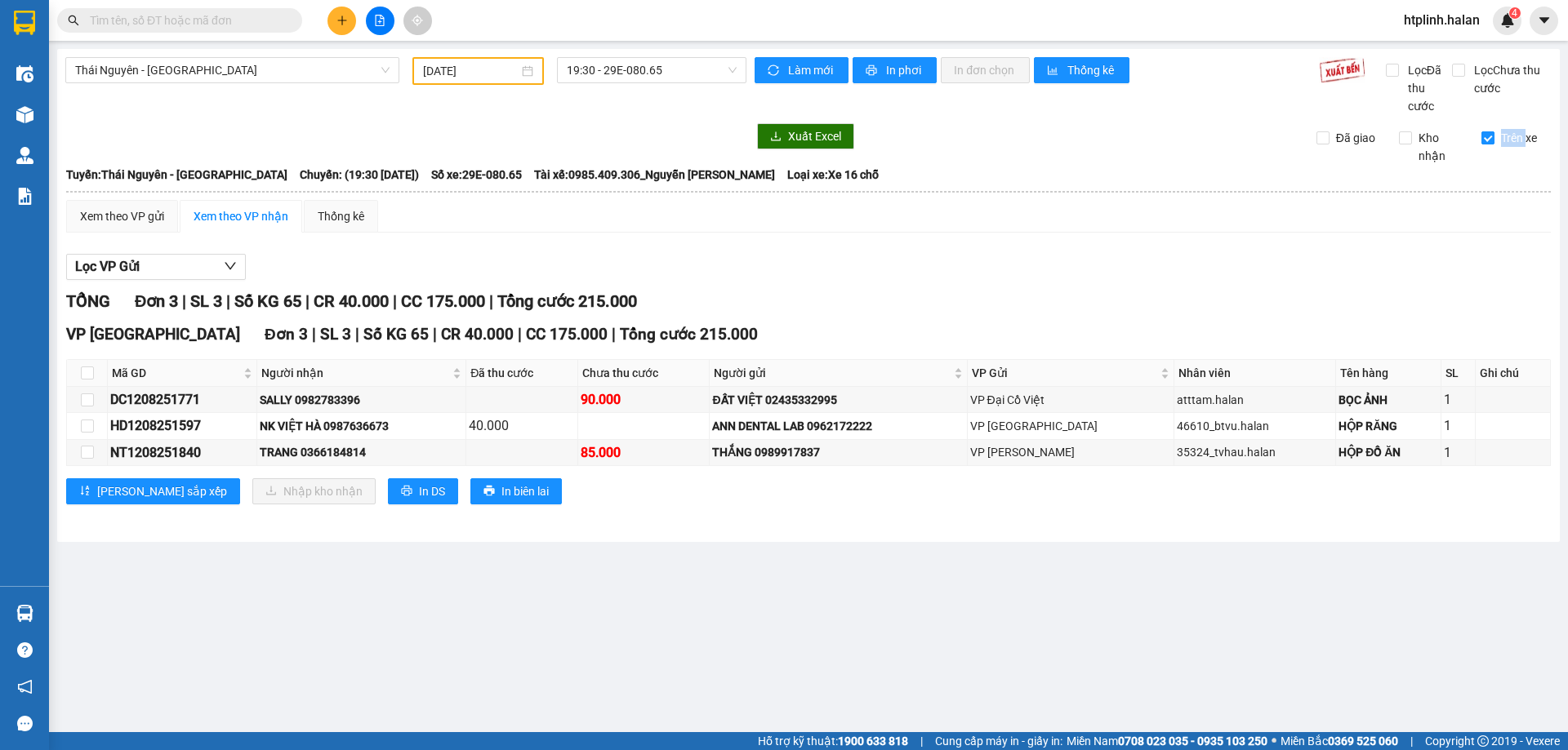
click at [1501, 135] on span "Trên xe" at bounding box center [1518, 138] width 49 height 18
click at [1494, 135] on input "Trên xe" at bounding box center [1488, 138] width 13 height 13
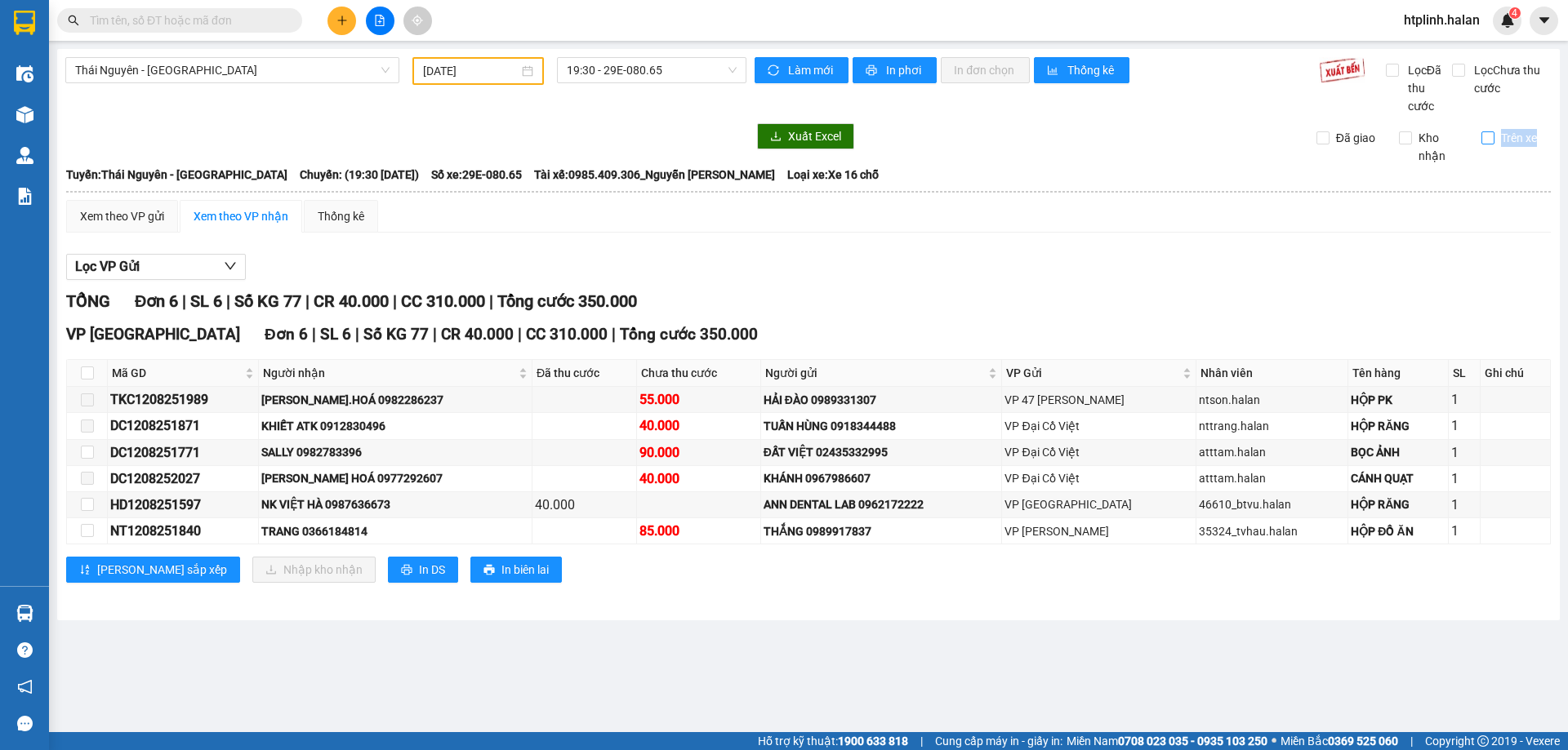
click at [1501, 135] on span "Trên xe" at bounding box center [1518, 138] width 49 height 18
click at [1494, 135] on input "Trên xe" at bounding box center [1488, 138] width 13 height 13
checkbox input "true"
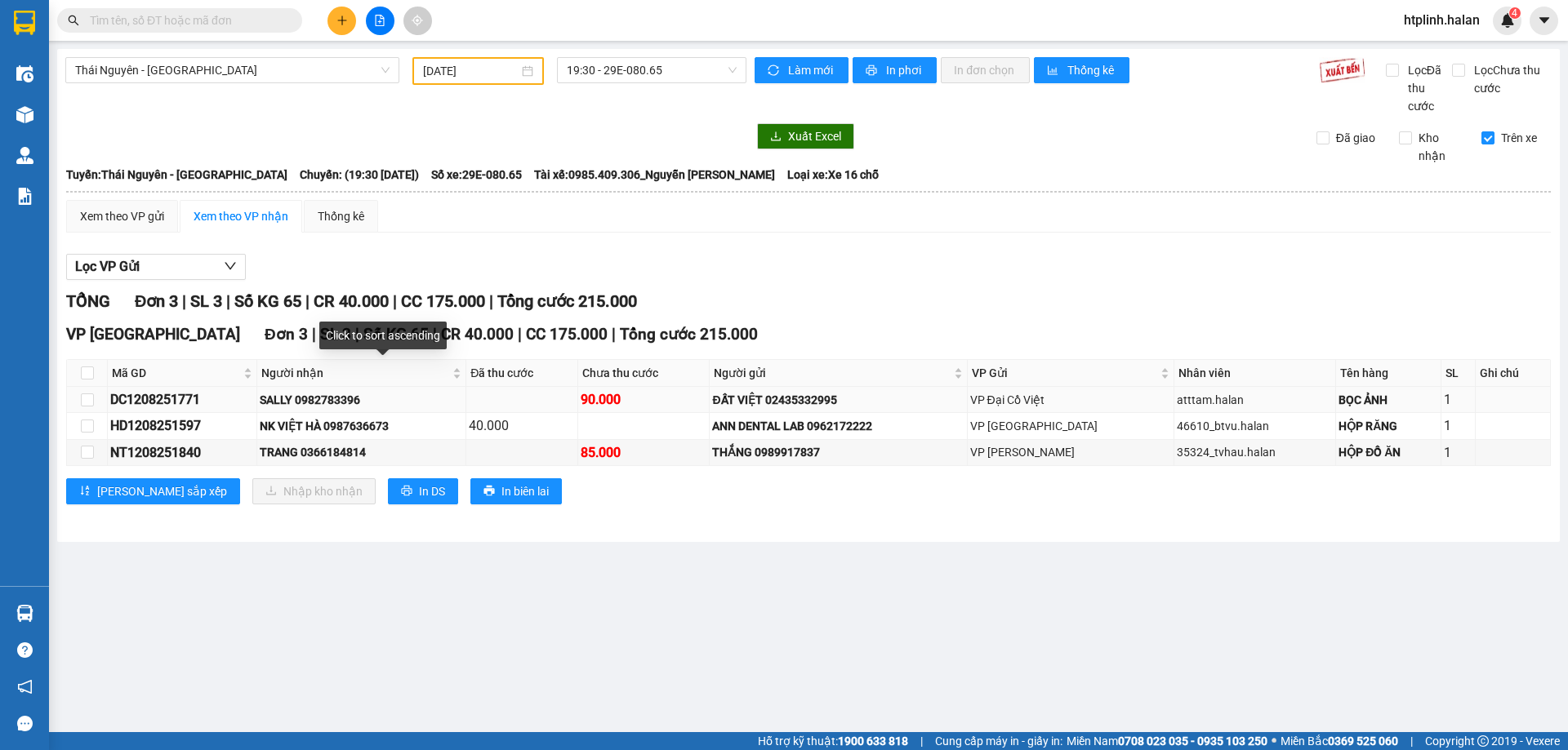
click at [327, 389] on td "SALLY 0982783396" at bounding box center [362, 399] width 209 height 26
copy div "0982783396"
click at [265, 12] on input "text" at bounding box center [187, 21] width 193 height 18
paste input "0982783396"
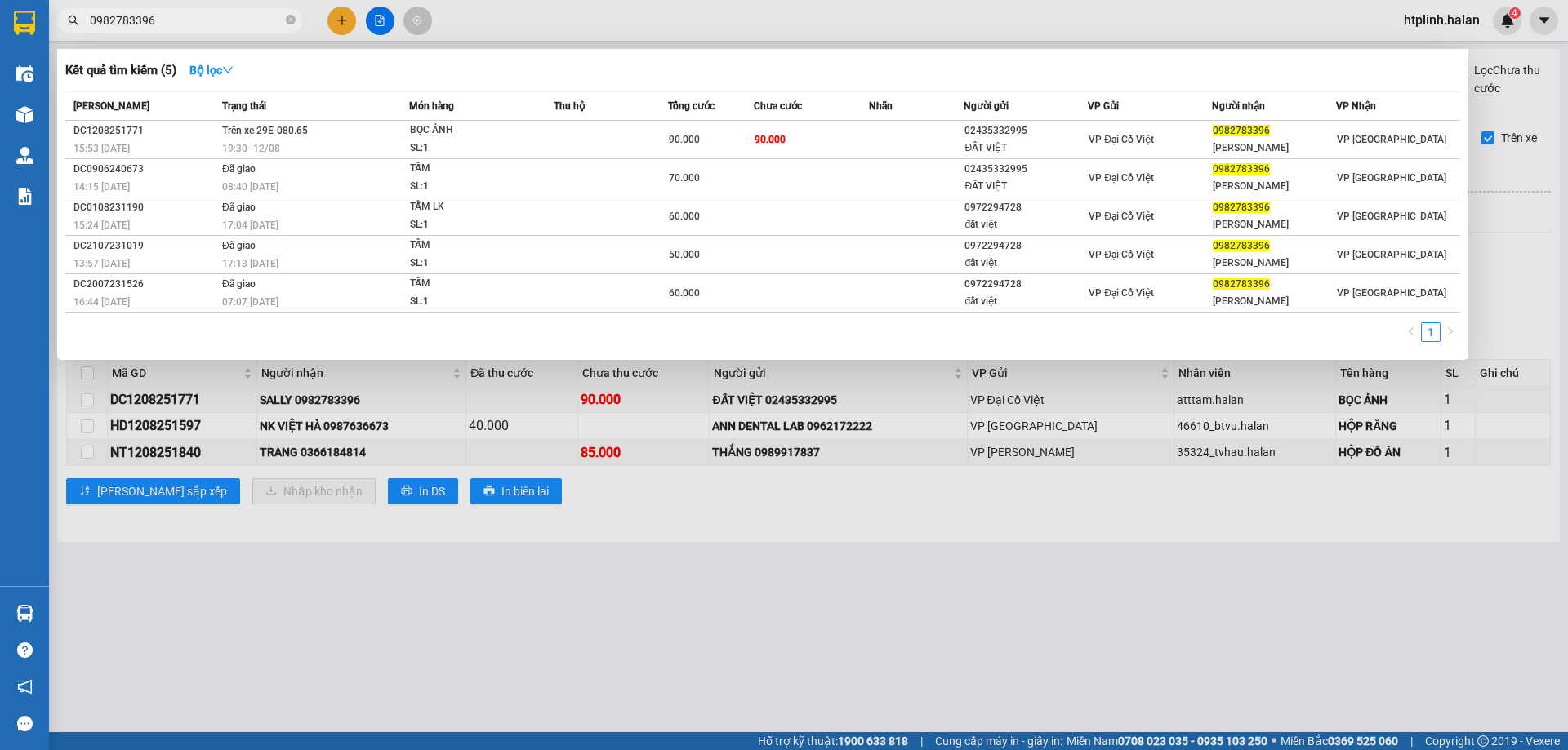
click at [353, 444] on div at bounding box center [784, 375] width 1568 height 750
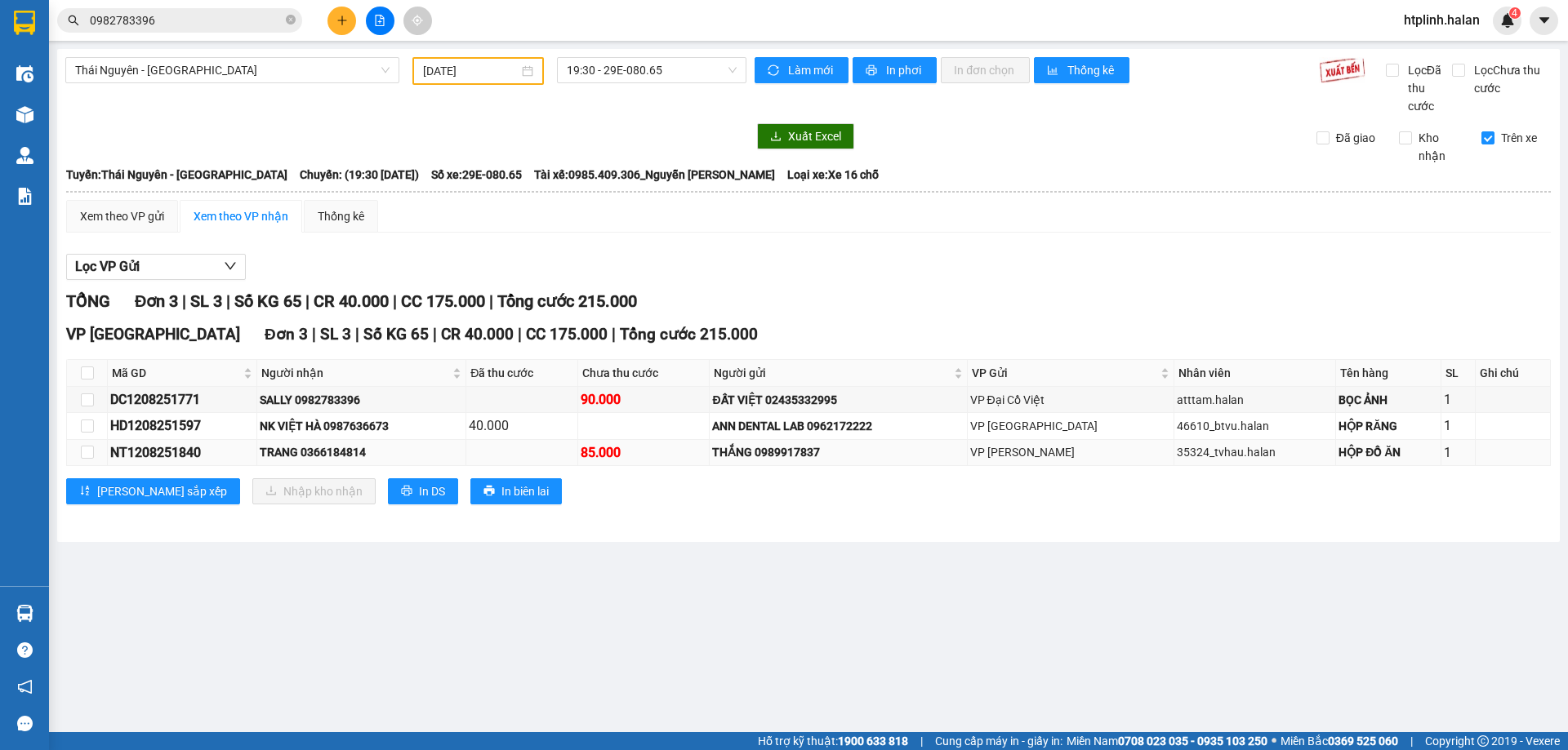
click at [359, 446] on div "TRANG 0366184814" at bounding box center [362, 452] width 204 height 18
copy div "0366184814"
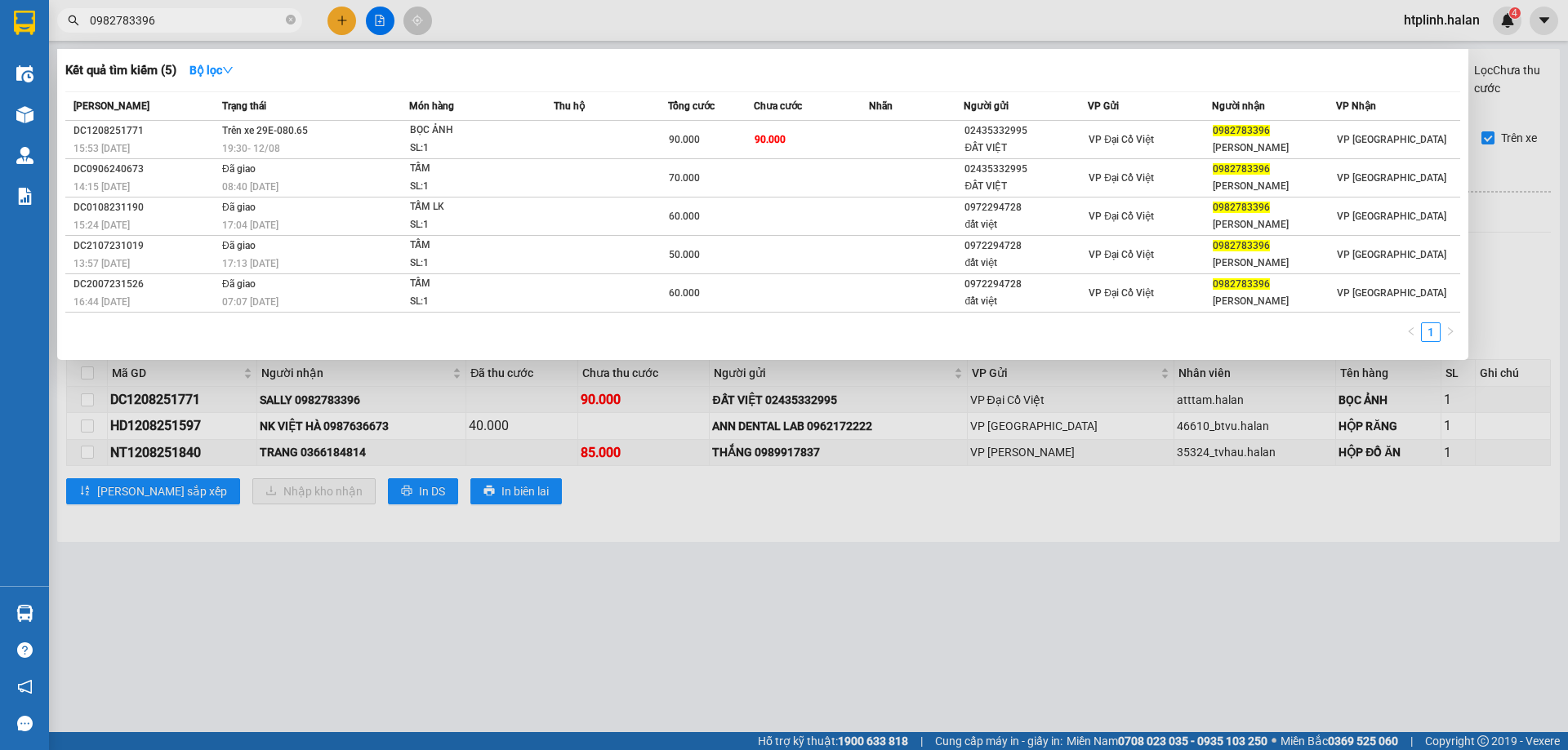
click at [262, 18] on input "0982783396" at bounding box center [187, 21] width 193 height 18
paste input "366184814"
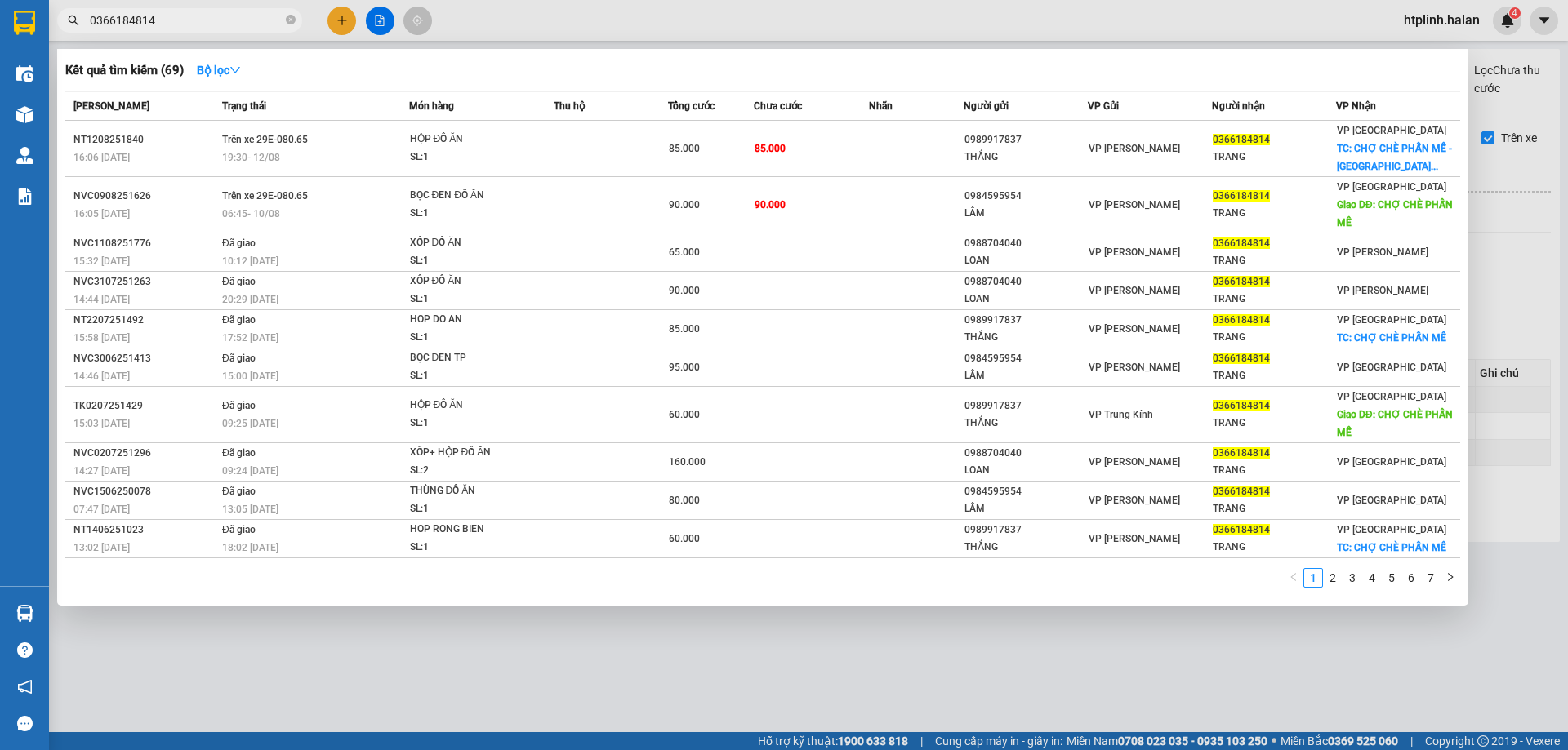
type input "0366184814"
click at [594, 629] on div at bounding box center [784, 375] width 1568 height 750
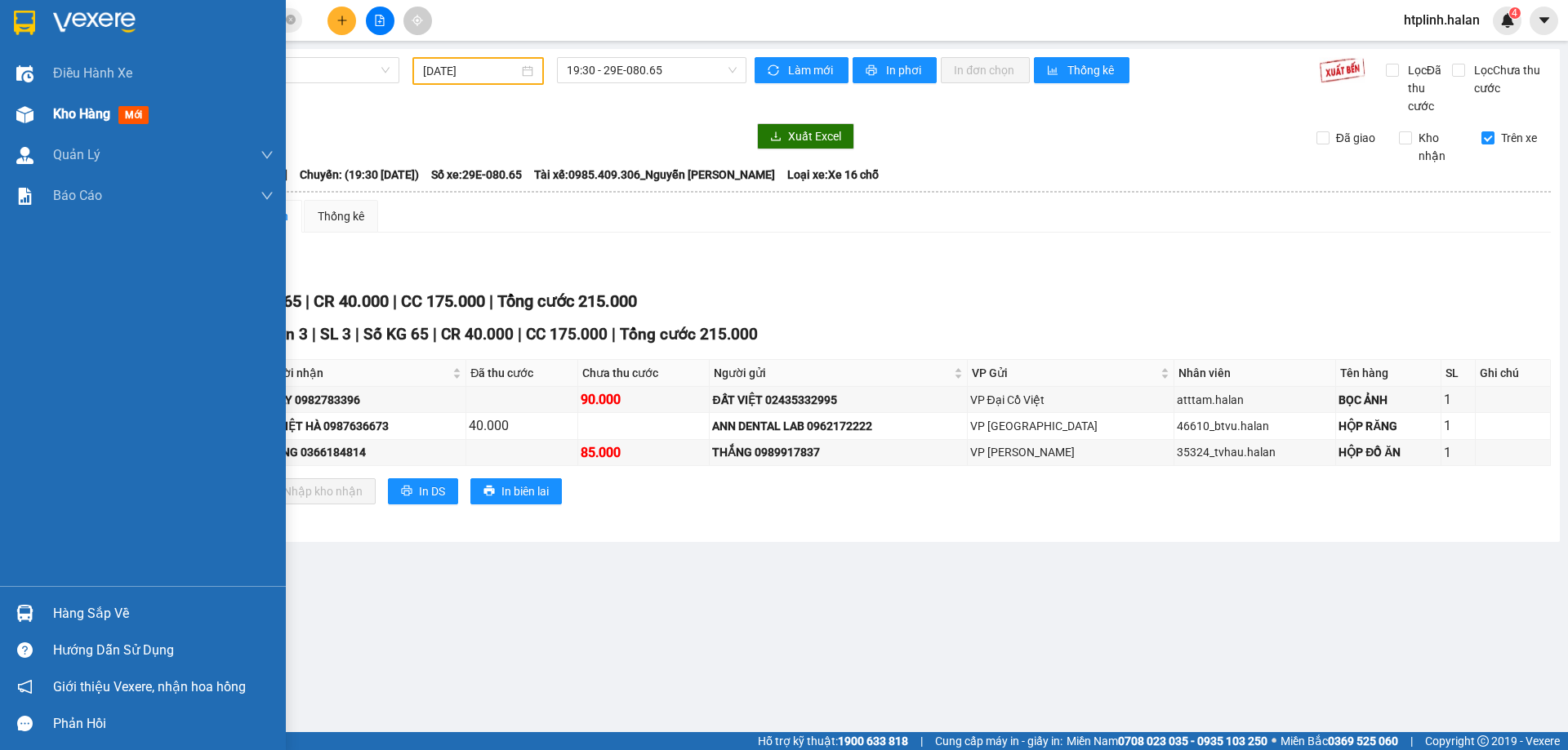
click at [82, 108] on span "Kho hàng" at bounding box center [81, 113] width 57 height 15
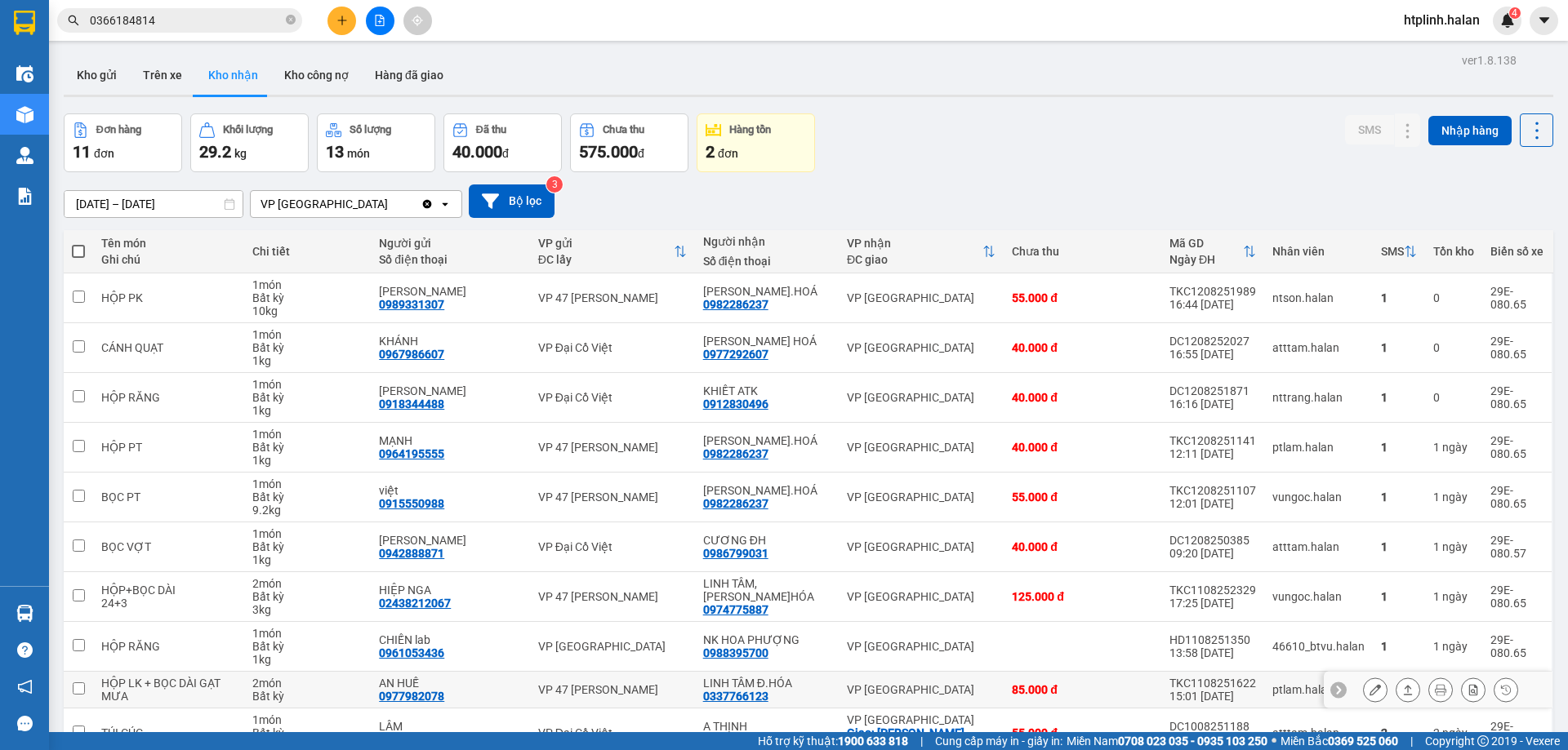
scroll to position [93, 0]
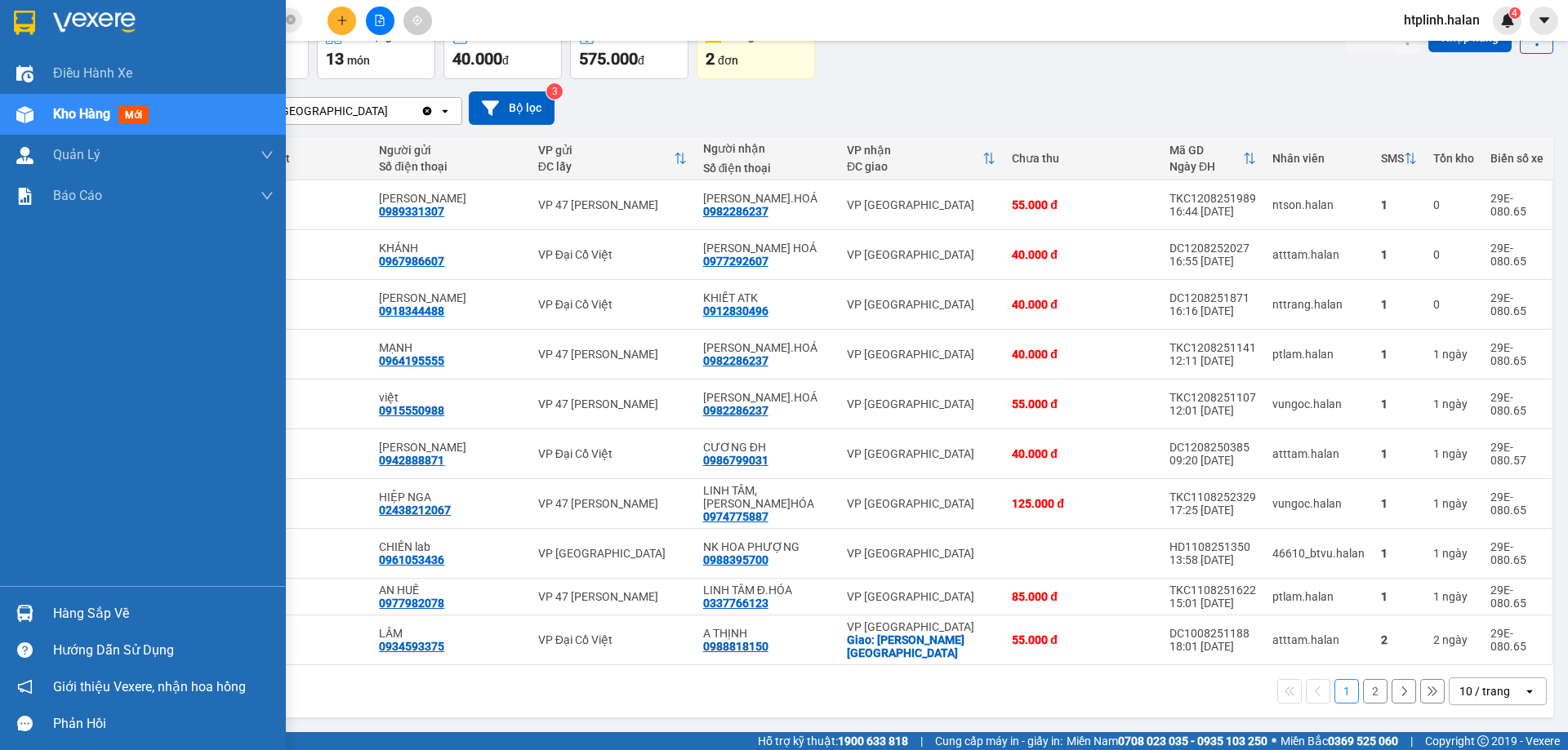
click at [35, 611] on div at bounding box center [25, 613] width 29 height 29
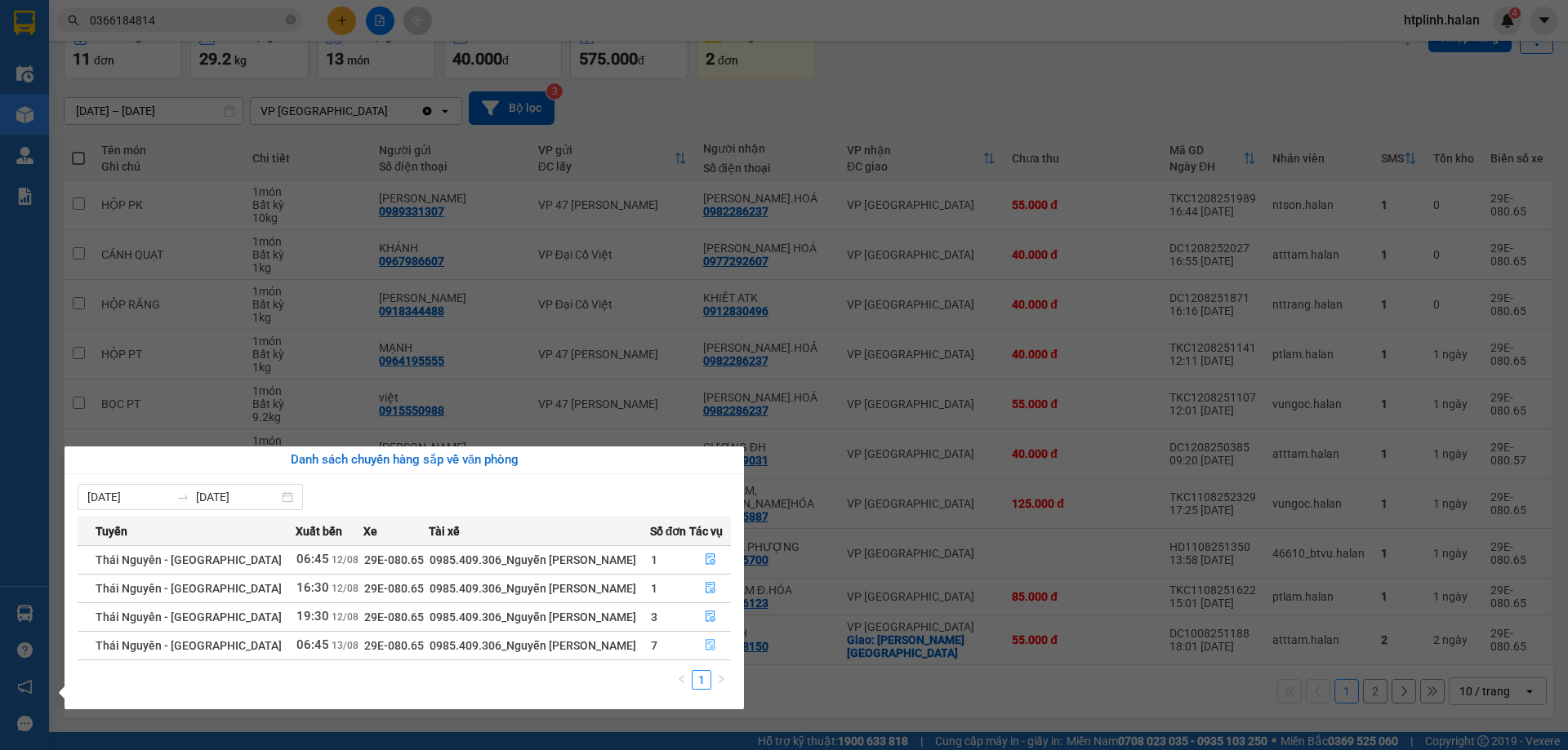
click at [715, 648] on button "button" at bounding box center [709, 645] width 40 height 26
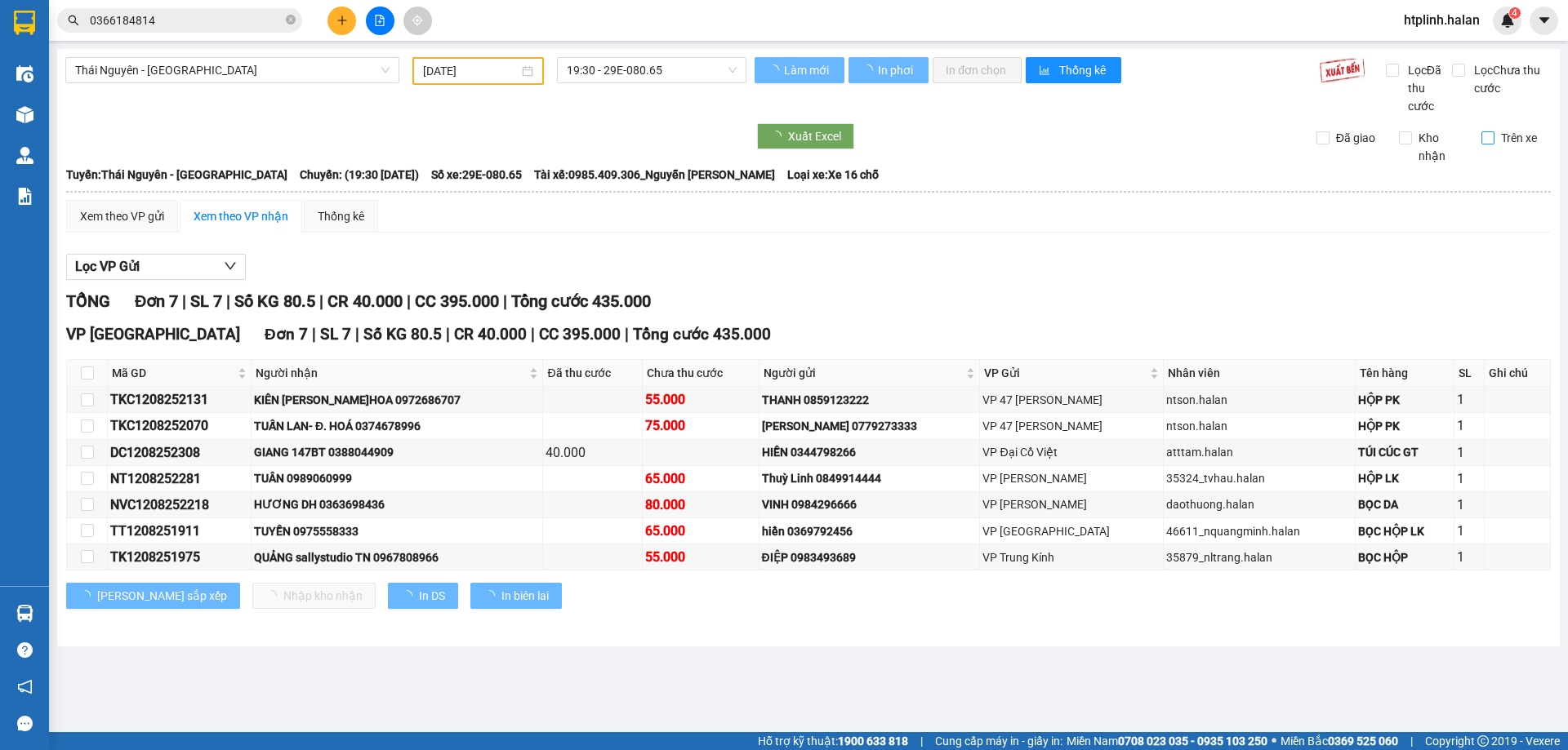
type input "[DATE]"
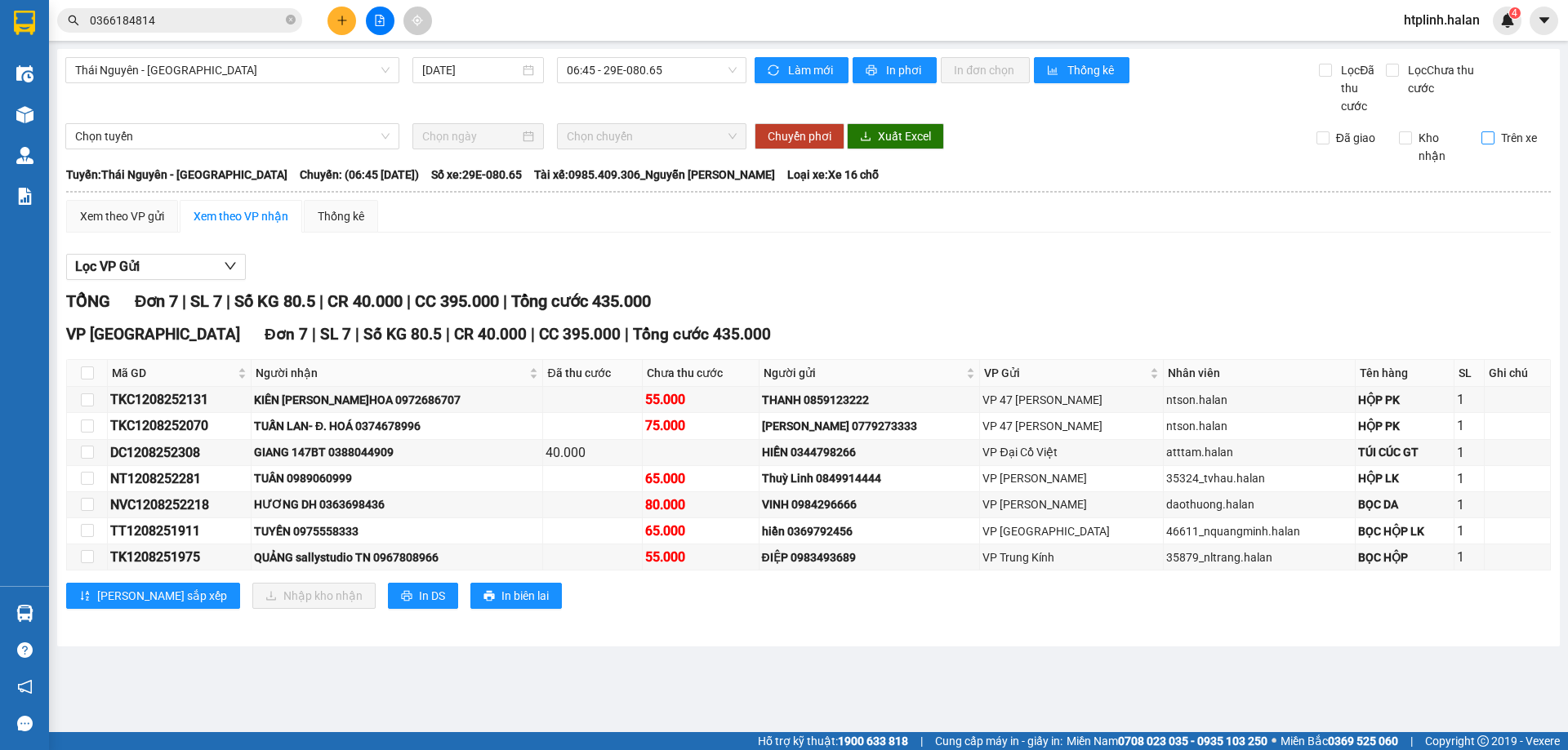
click at [1511, 138] on span "Trên xe" at bounding box center [1518, 138] width 49 height 18
click at [1494, 138] on input "Trên xe" at bounding box center [1488, 138] width 13 height 13
checkbox input "true"
click at [374, 462] on td "GIANG 147BT 0388044909" at bounding box center [397, 453] width 291 height 26
click at [374, 454] on div "GIANG 147BT 0388044909" at bounding box center [397, 452] width 286 height 18
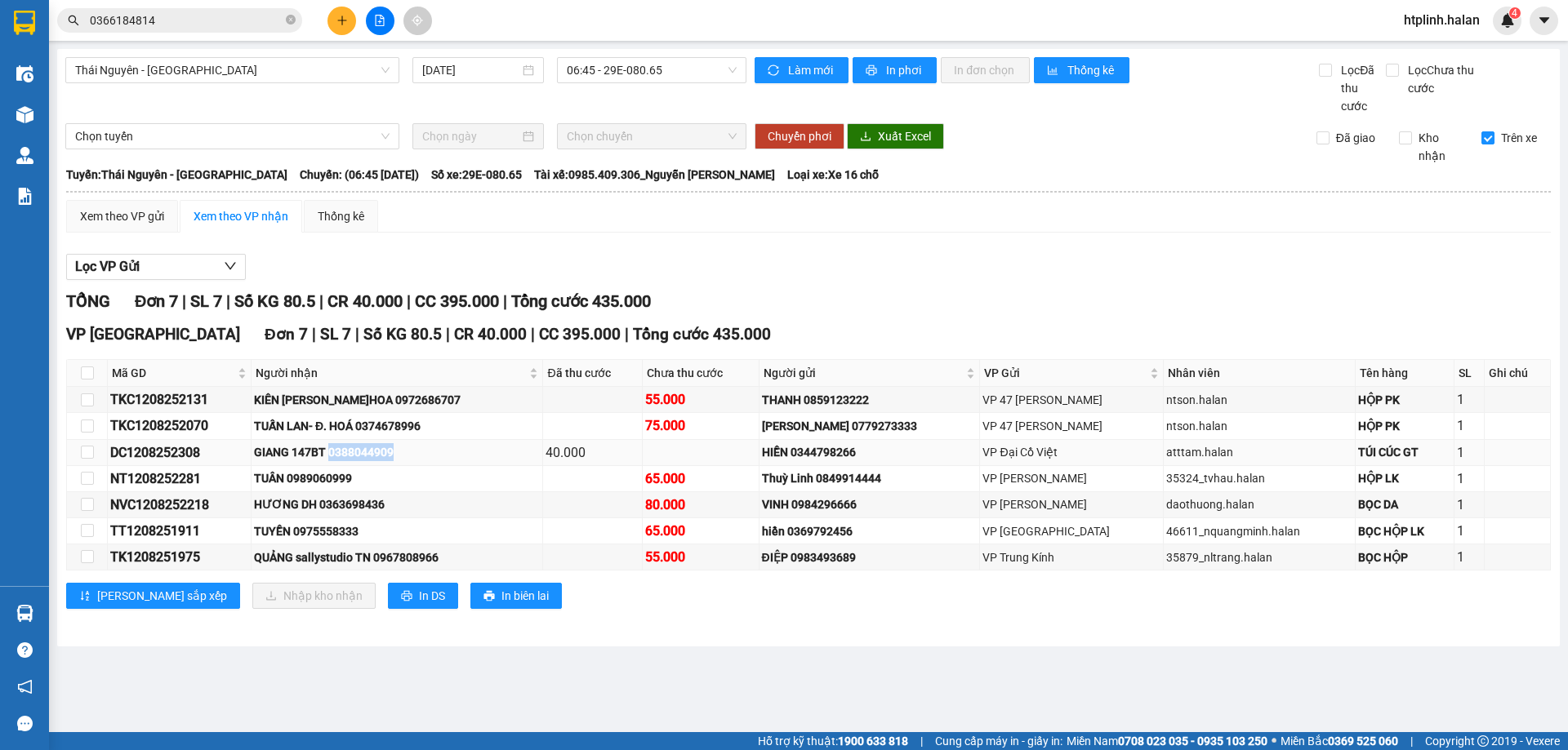
click at [374, 454] on div "GIANG 147BT 0388044909" at bounding box center [397, 452] width 286 height 18
copy div "0388044909"
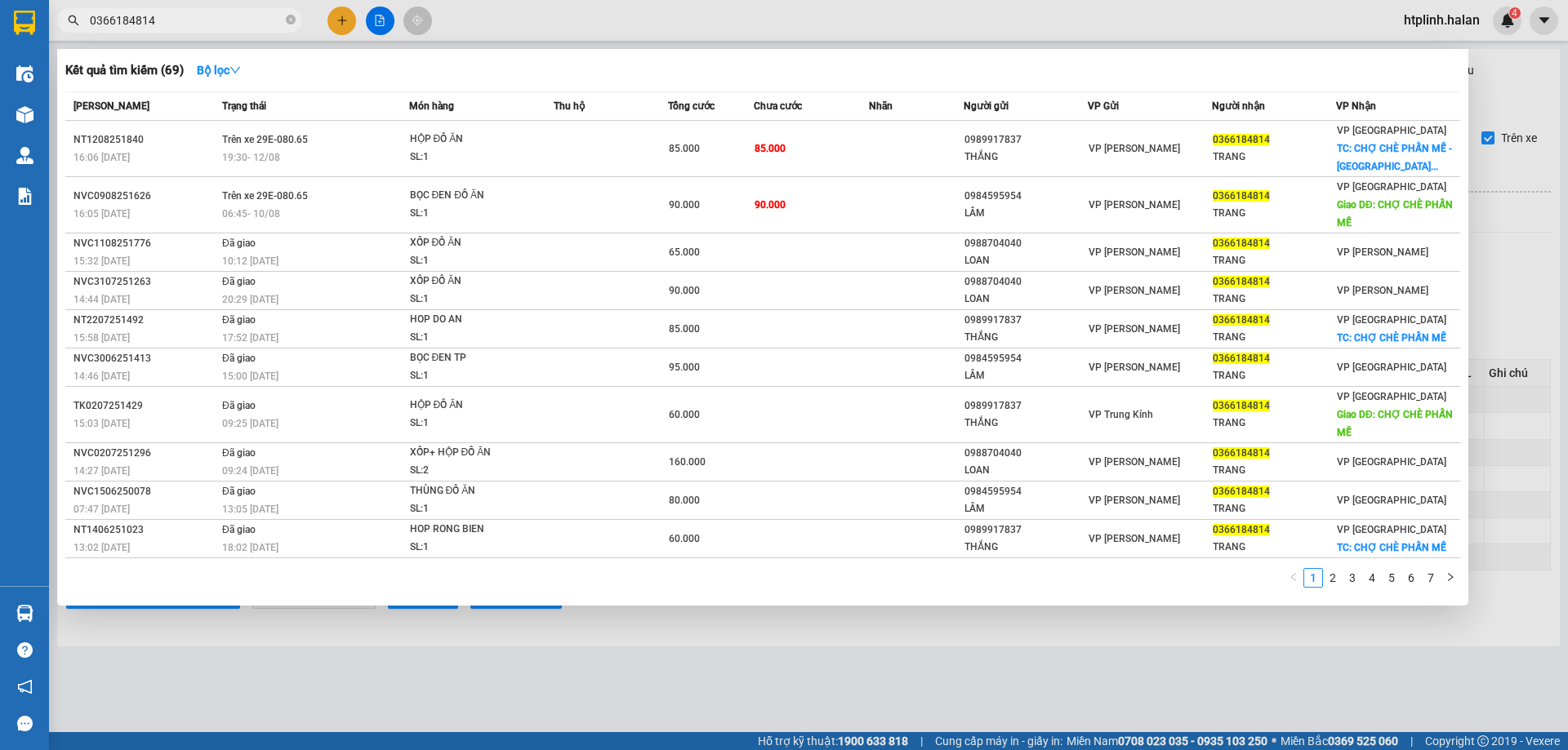
click at [186, 26] on input "0366184814" at bounding box center [187, 21] width 193 height 18
paste input "88044909"
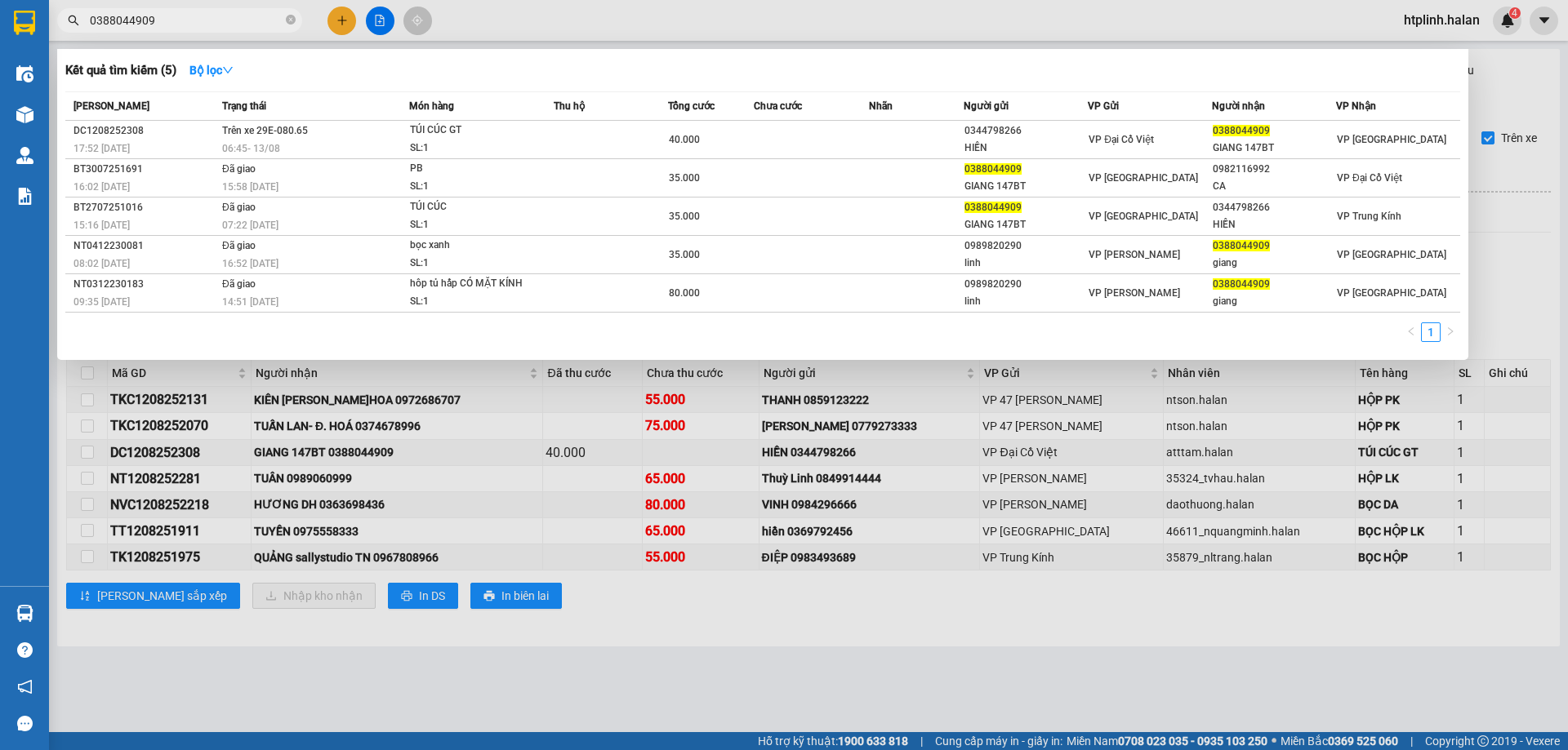
type input "0388044909"
click at [1020, 650] on div at bounding box center [784, 375] width 1568 height 750
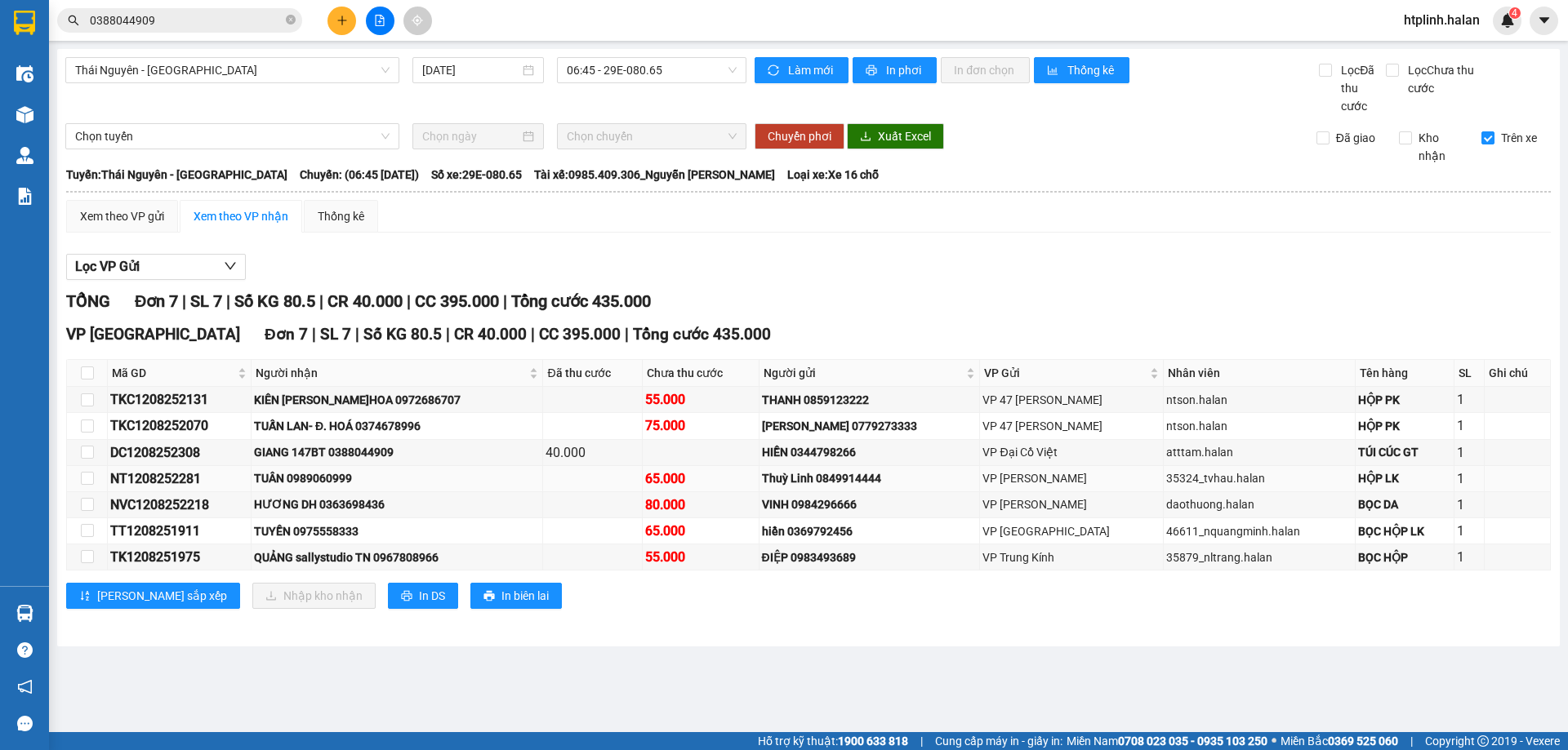
click at [387, 484] on div "TUÂN 0989060999" at bounding box center [397, 478] width 286 height 18
click at [528, 668] on main "Thái Nguyên - Định Hóa 13/08/2025 06:45 - 29E-080.65 Làm mới In phơi In đơn chọ…" at bounding box center [784, 366] width 1568 height 732
click at [424, 696] on main "Thái Nguyên - Định Hóa 13/08/2025 06:45 - 29E-080.65 Làm mới In phơi In đơn chọ…" at bounding box center [784, 366] width 1568 height 732
click at [432, 219] on div "Xem theo VP gửi Xem theo VP nhận Thống kê" at bounding box center [808, 216] width 1484 height 33
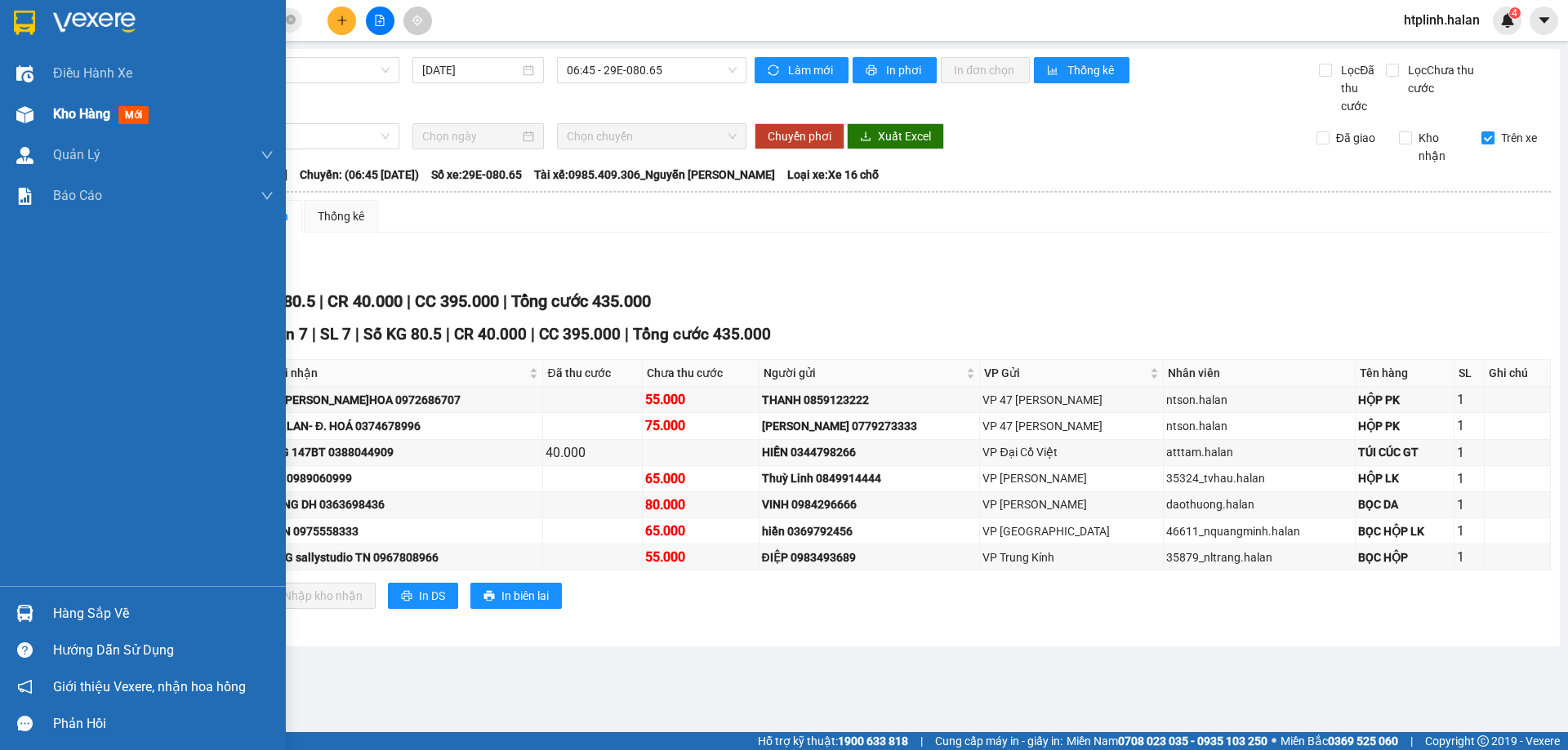
click at [110, 116] on span "Kho hàng" at bounding box center [81, 113] width 57 height 15
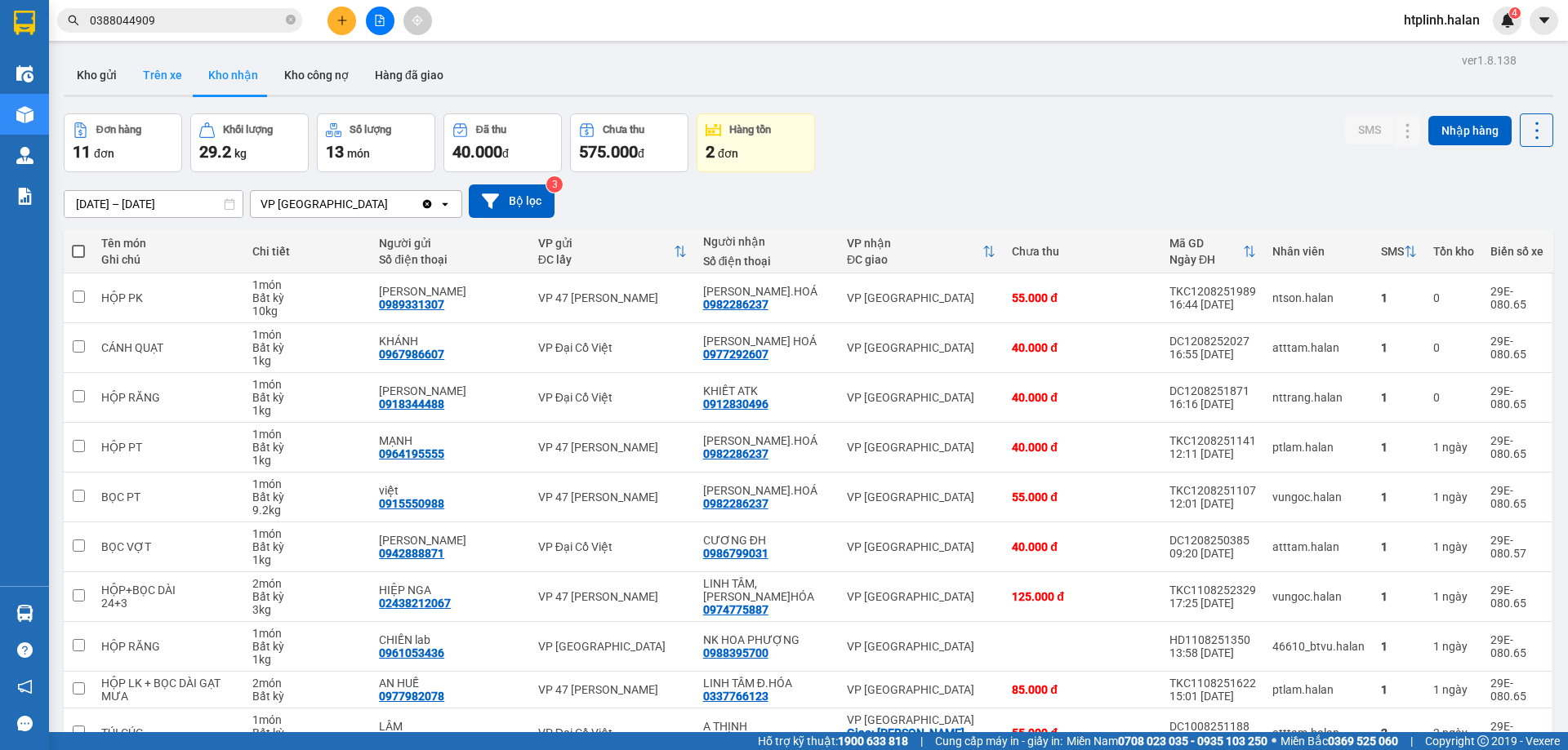
click at [172, 62] on button "Trên xe" at bounding box center [162, 75] width 65 height 39
type input "06/12/2011 – 13/08/2025"
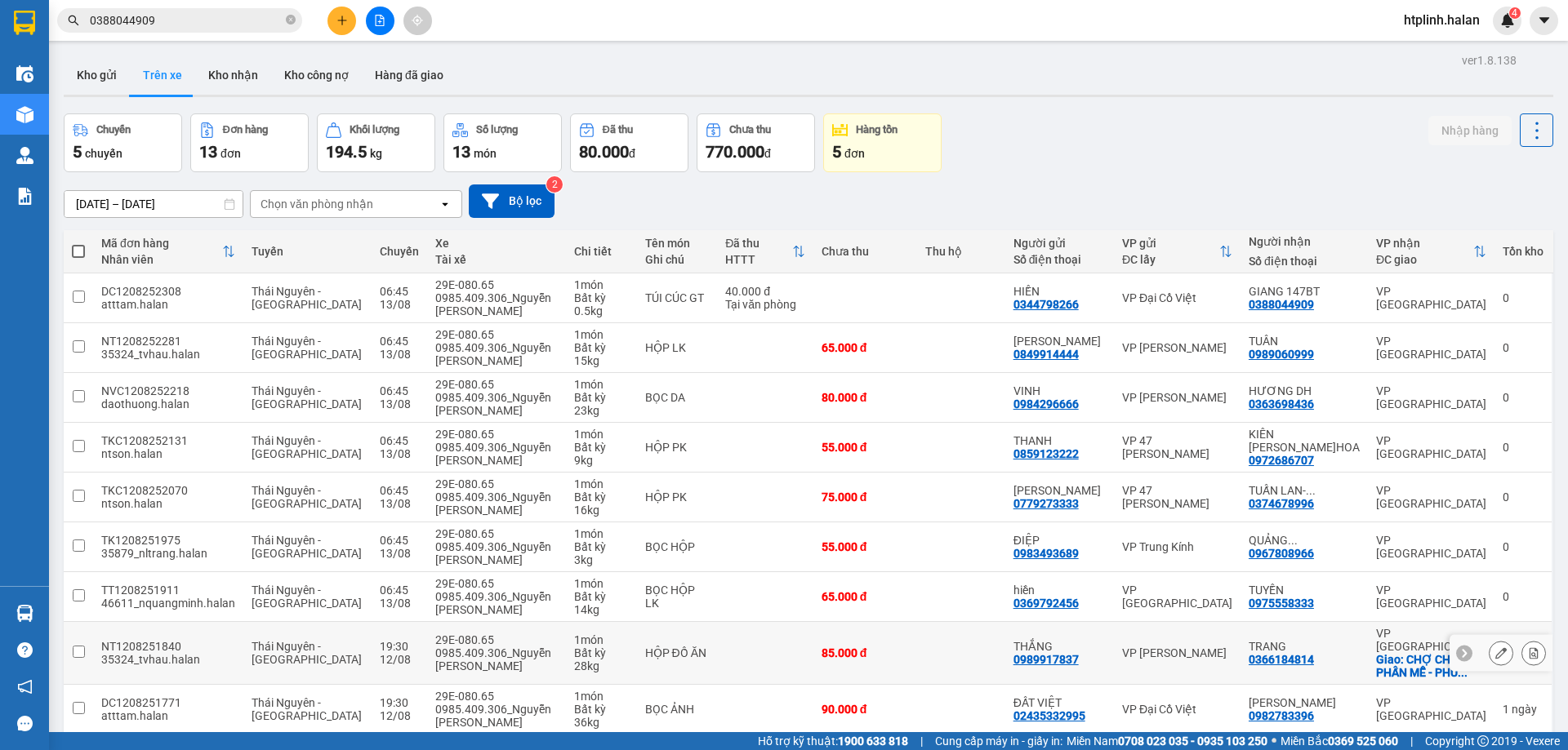
scroll to position [106, 0]
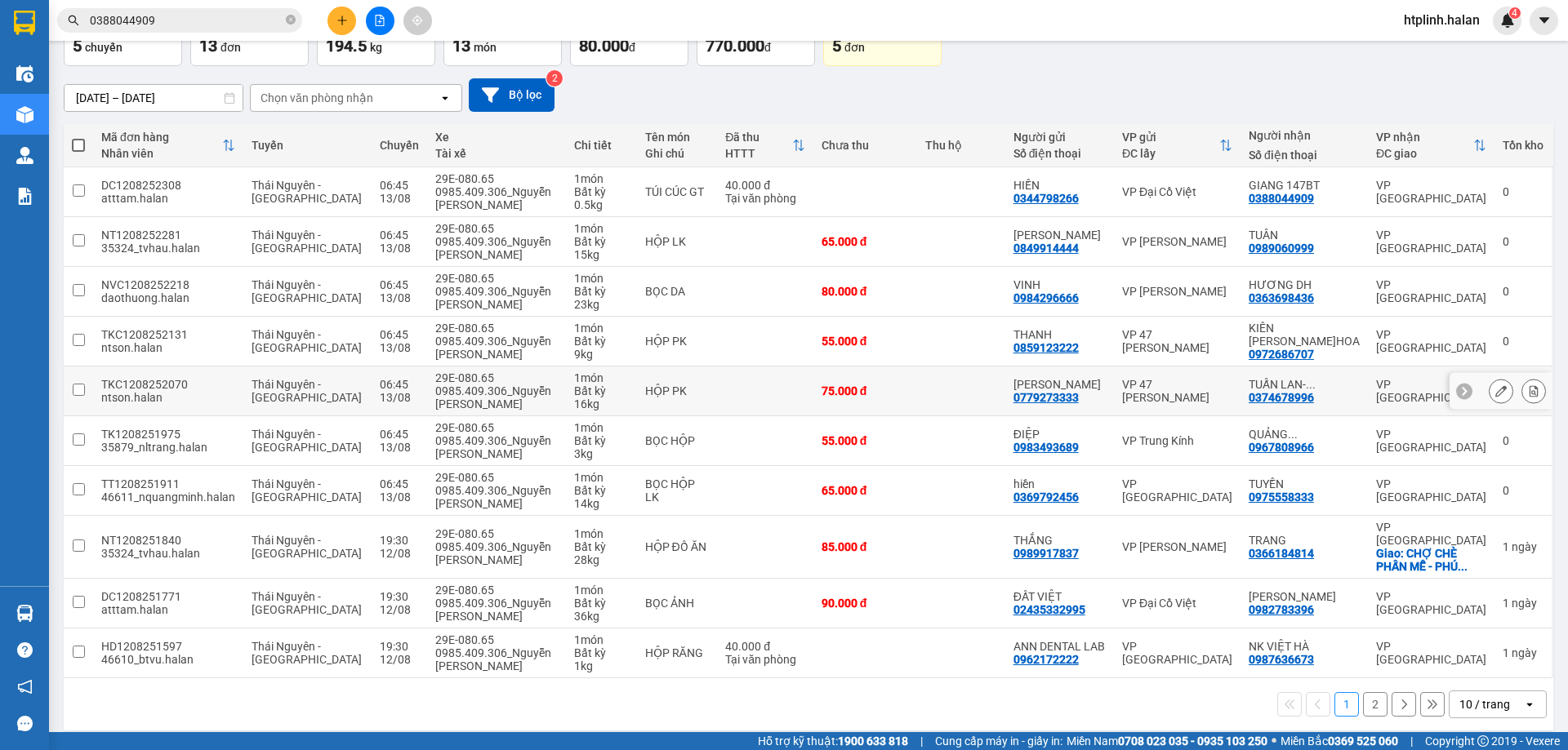
click at [601, 382] on div "1 món" at bounding box center [600, 378] width 55 height 13
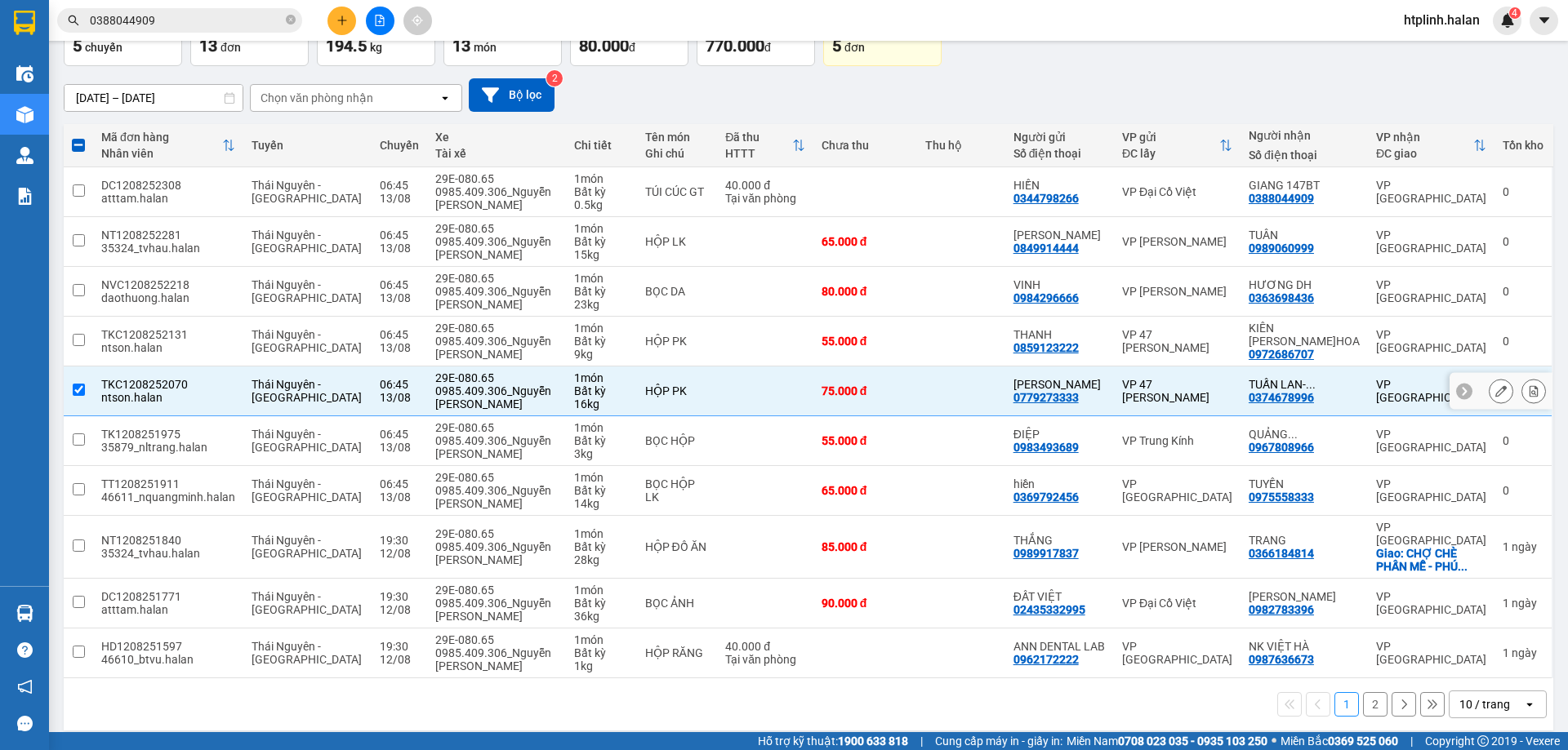
click at [611, 384] on div "Bất kỳ" at bounding box center [600, 390] width 55 height 13
checkbox input "false"
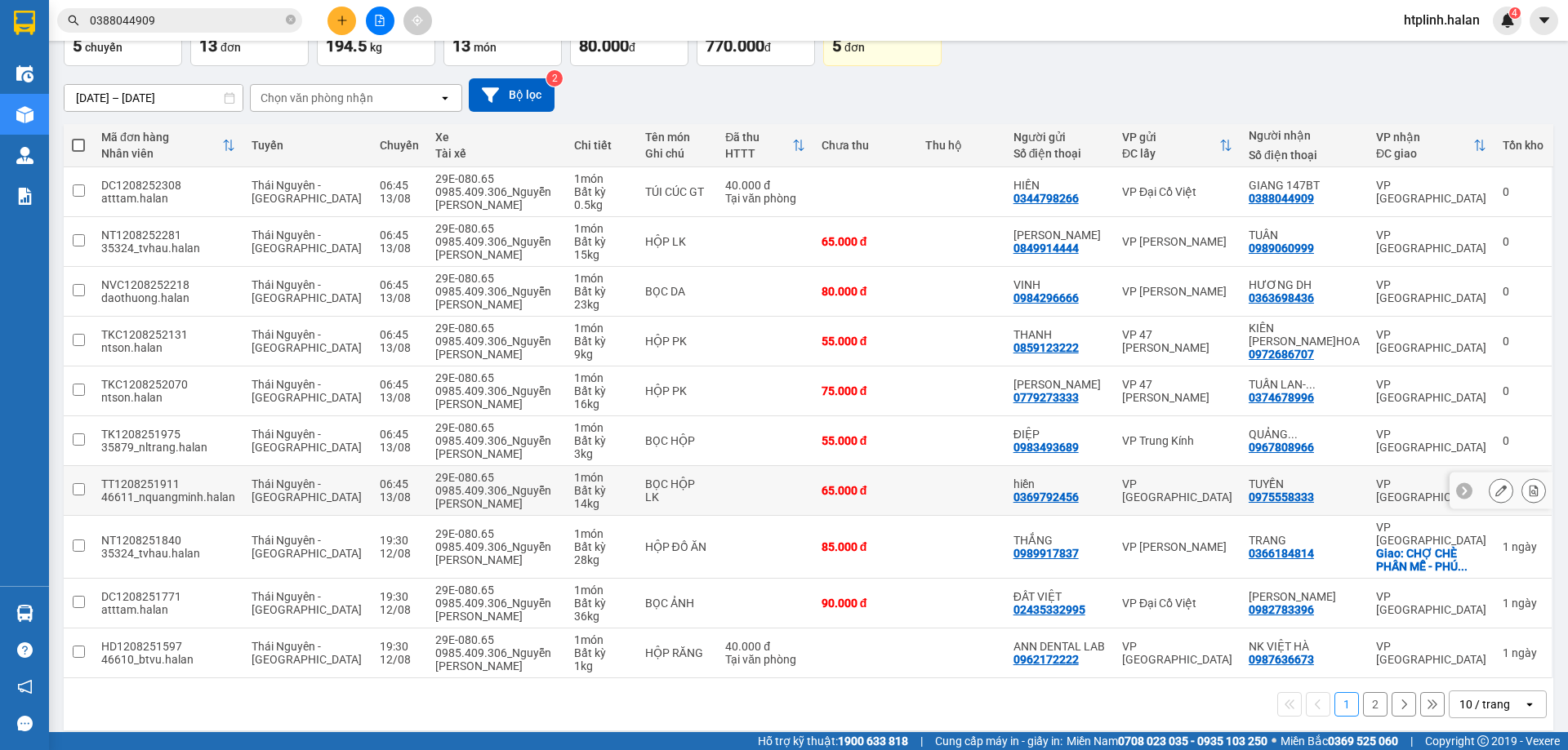
scroll to position [24, 0]
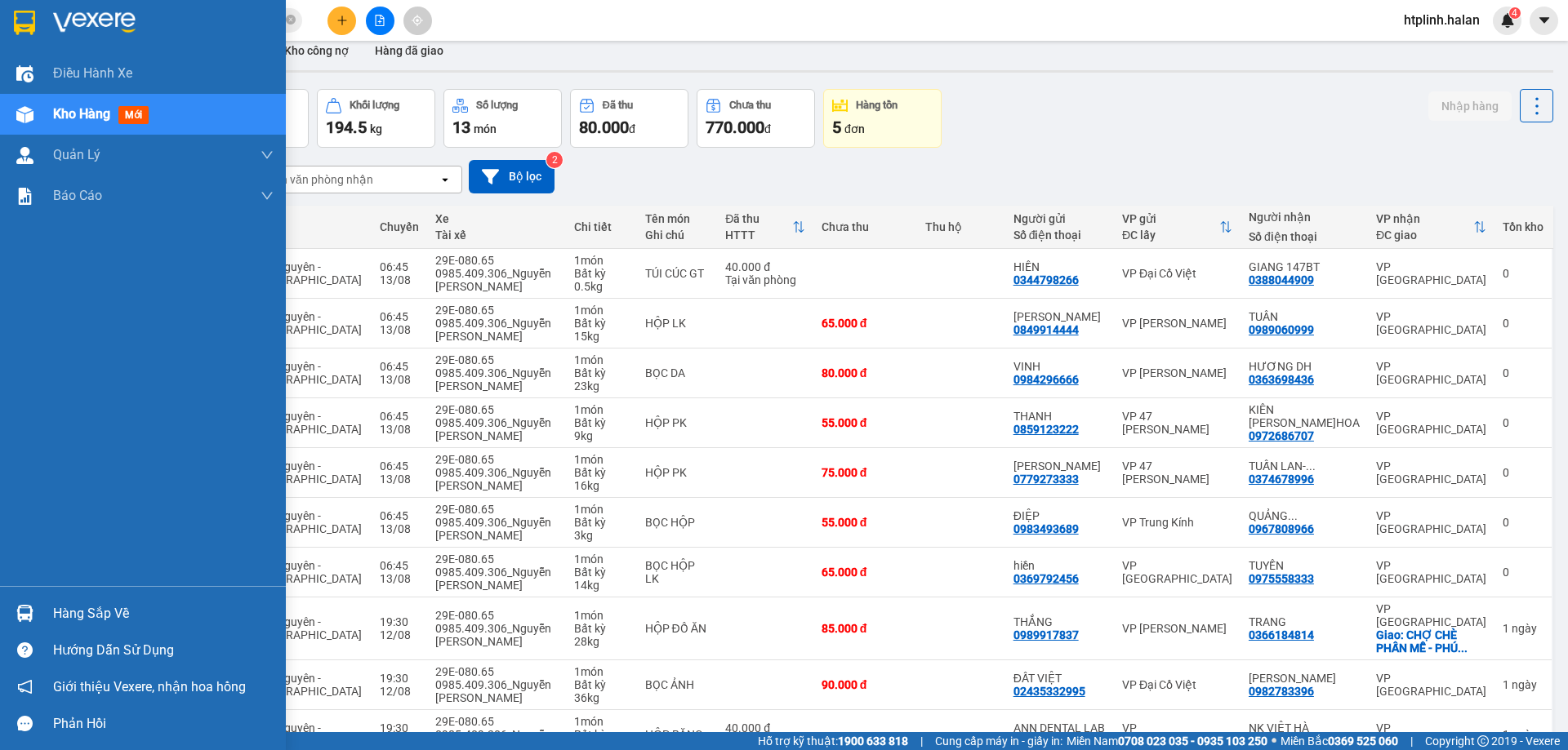
click at [21, 604] on img at bounding box center [24, 612] width 17 height 17
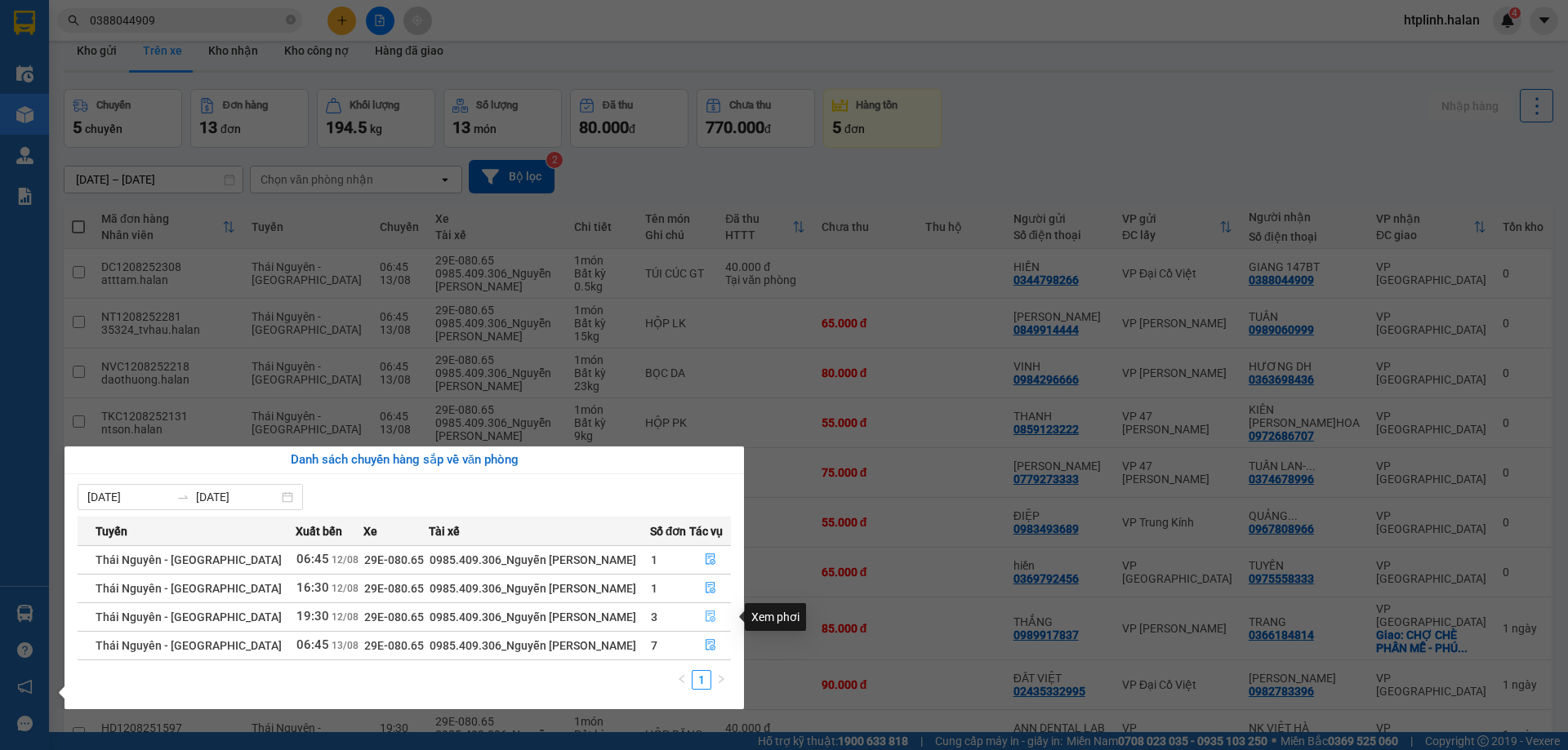
click at [690, 614] on button "button" at bounding box center [709, 616] width 40 height 26
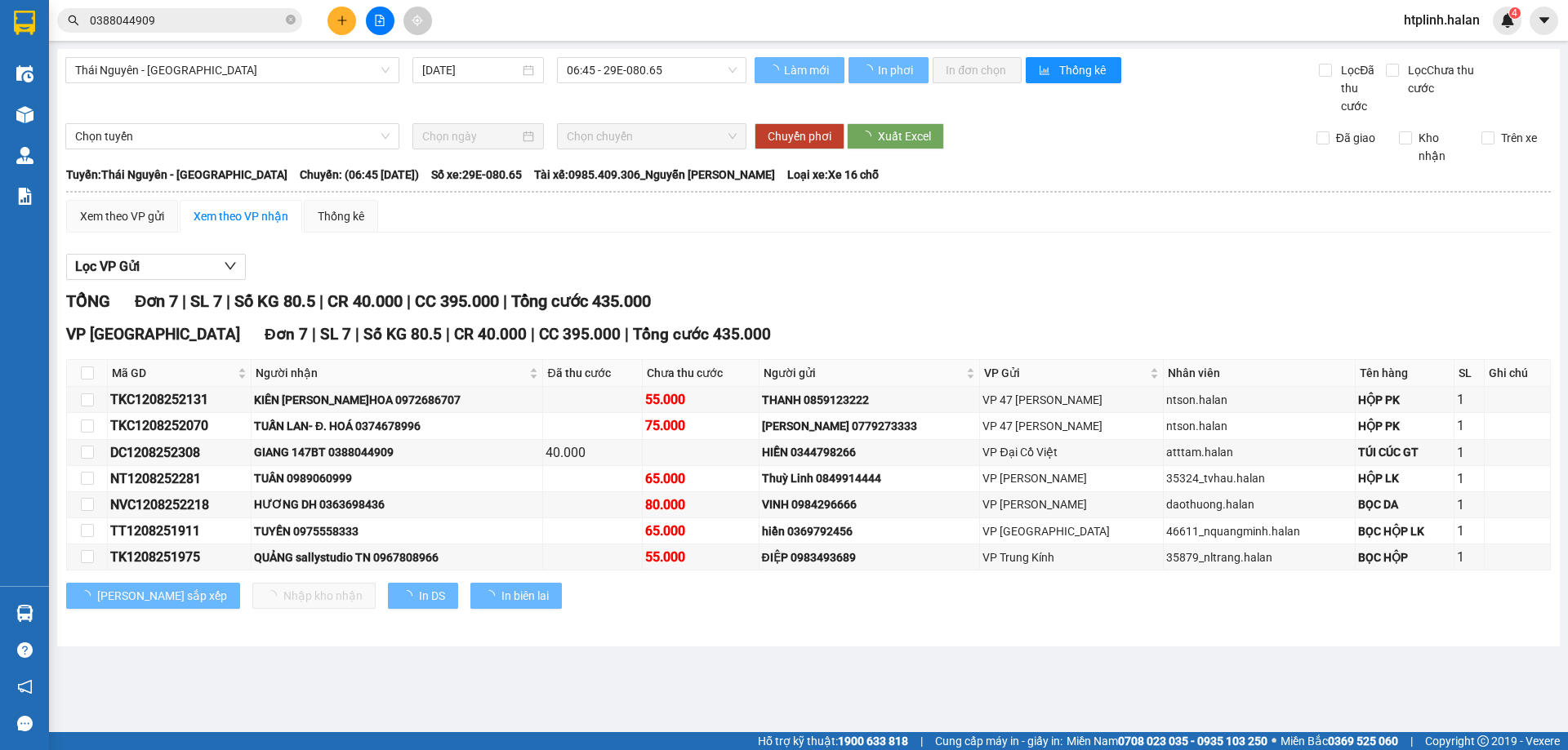
type input "12/08/2025"
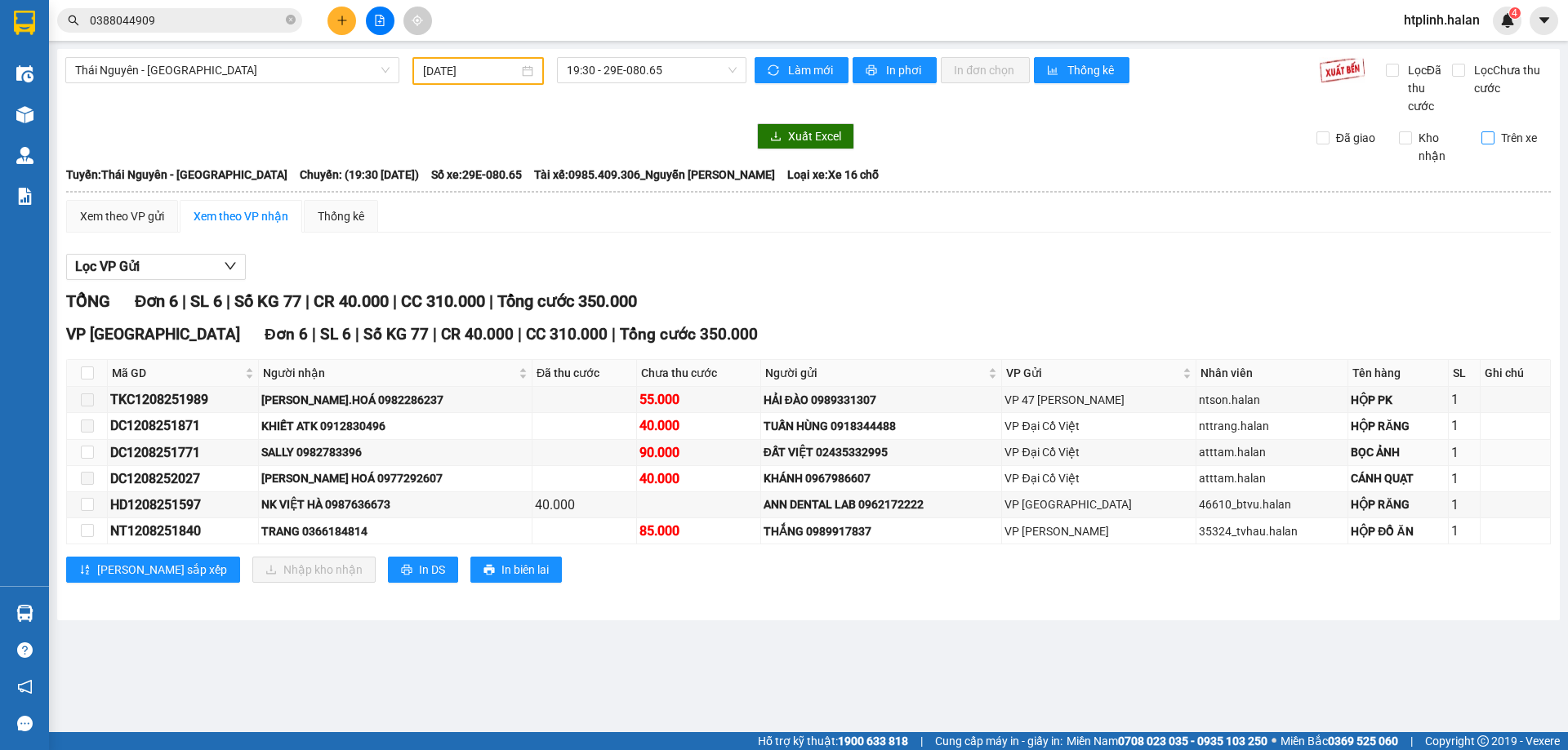
click at [1497, 144] on span "Trên xe" at bounding box center [1518, 138] width 49 height 18
click at [1494, 144] on input "Trên xe" at bounding box center [1488, 138] width 13 height 13
checkbox input "true"
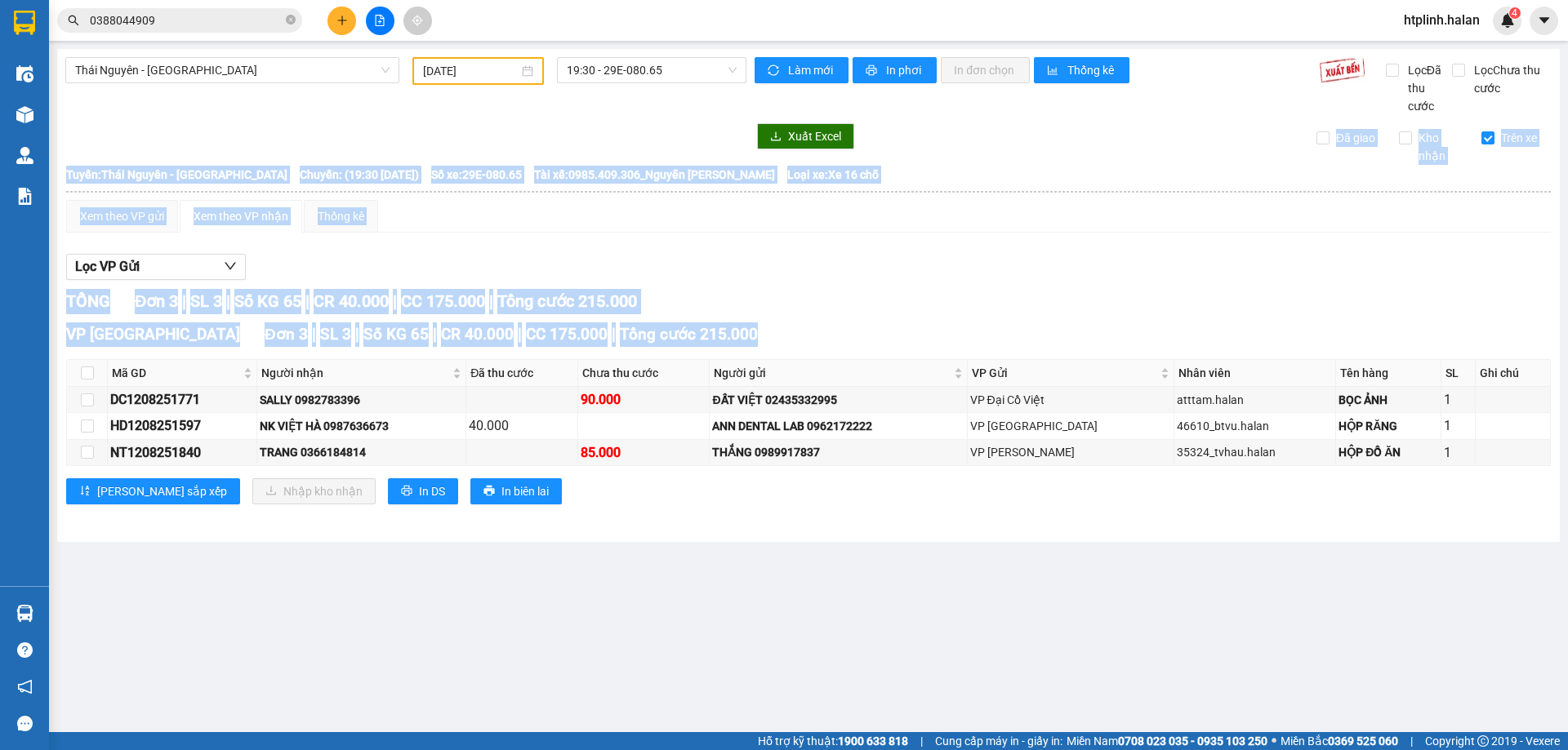
drag, startPoint x: 298, startPoint y: 163, endPoint x: 1388, endPoint y: 314, distance: 1100.4
click at [1388, 314] on div "Thái Nguyên - Định Hóa 12/08/2025 19:30 - 29E-080.65 Làm mới In phơi In đơn chọ…" at bounding box center [808, 296] width 1502 height 493
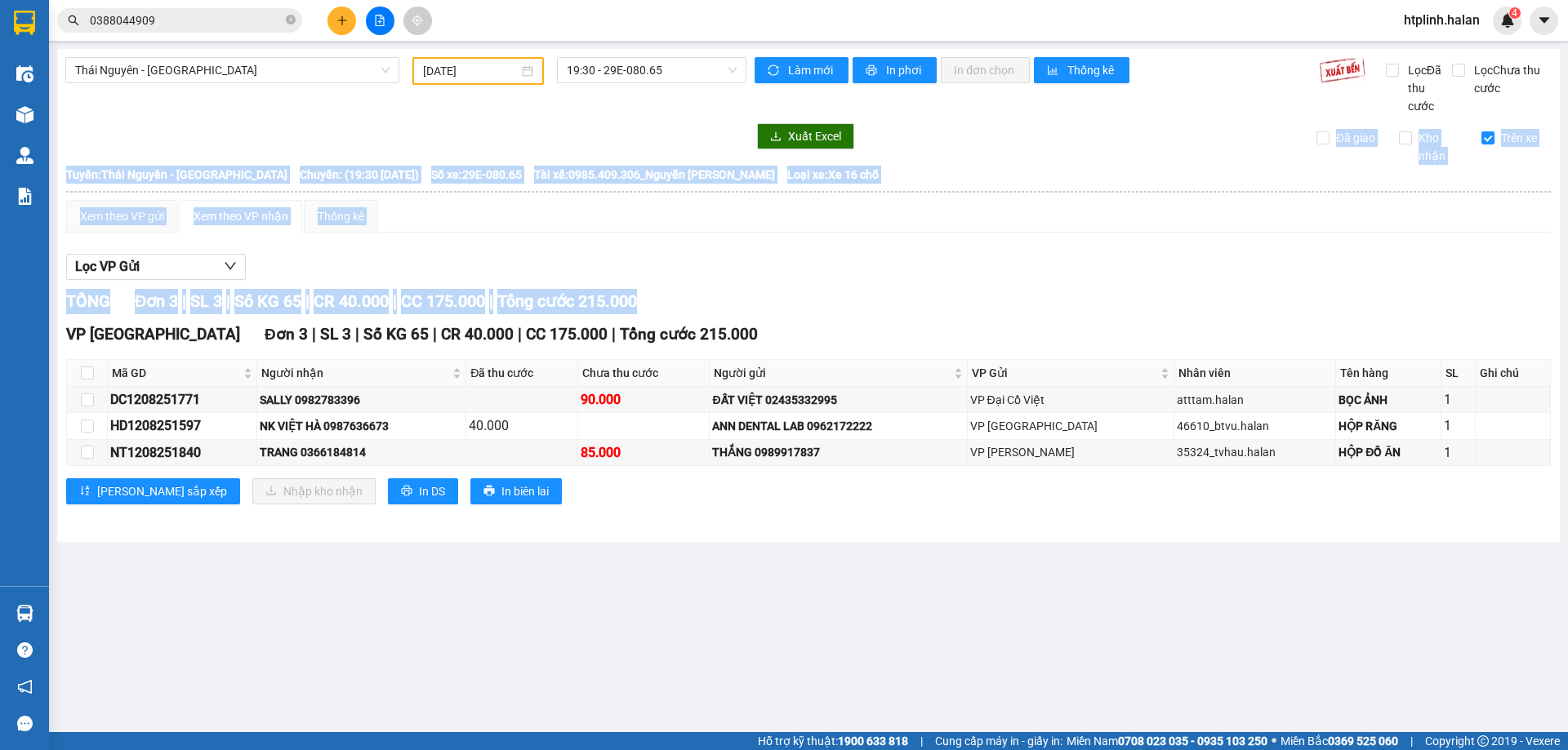
click at [1400, 312] on div "TỔNG Đơn 3 | SL 3 | Số KG 65 | CR 40.000 | CC 175.000 | Tổng cước 215.000" at bounding box center [808, 301] width 1484 height 25
click at [1004, 223] on div "Xem theo VP gửi Xem theo VP nhận Thống kê" at bounding box center [808, 216] width 1484 height 33
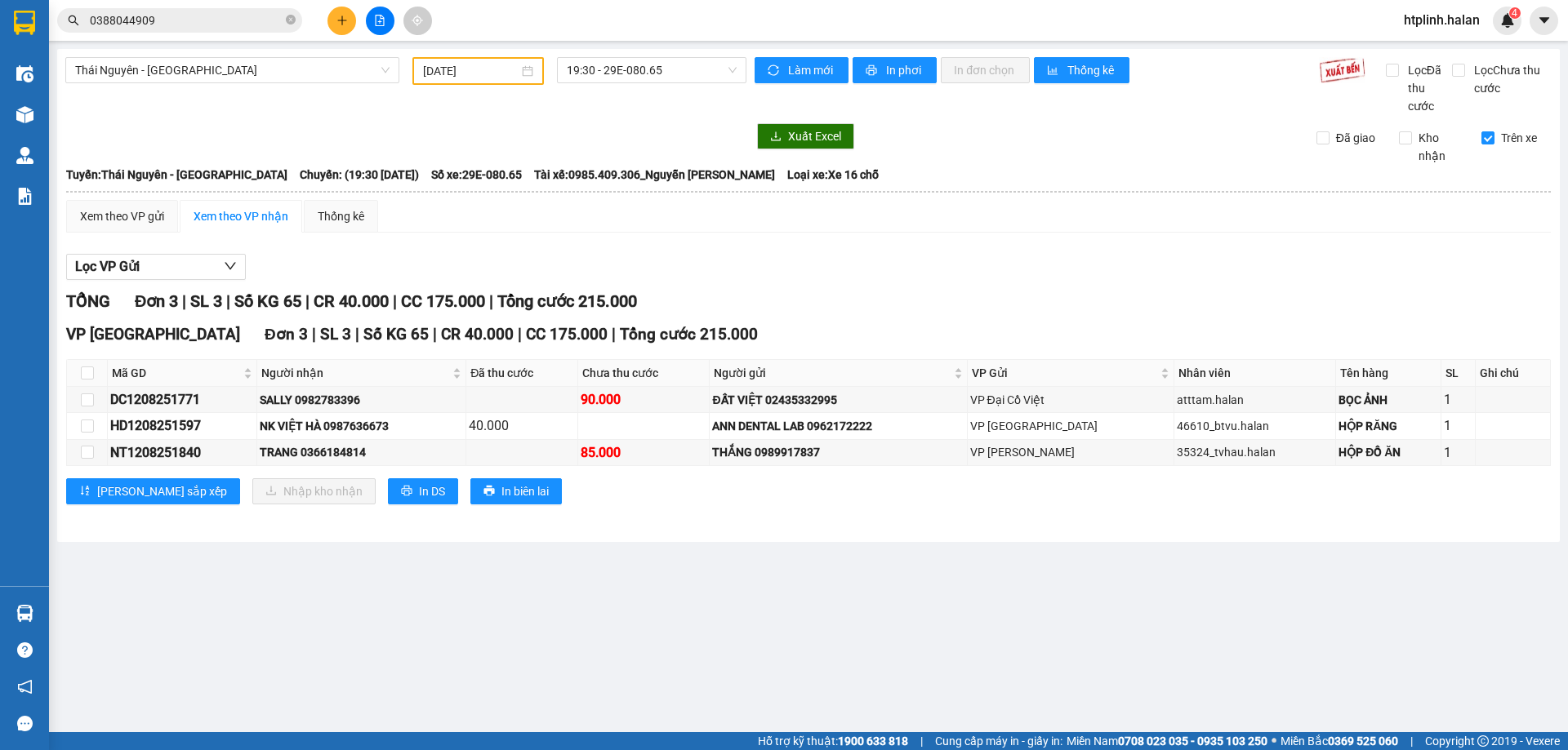
click at [478, 695] on main "Thái Nguyên - Định Hóa 12/08/2025 19:30 - 29E-080.65 Làm mới In phơi In đơn chọ…" at bounding box center [784, 366] width 1568 height 732
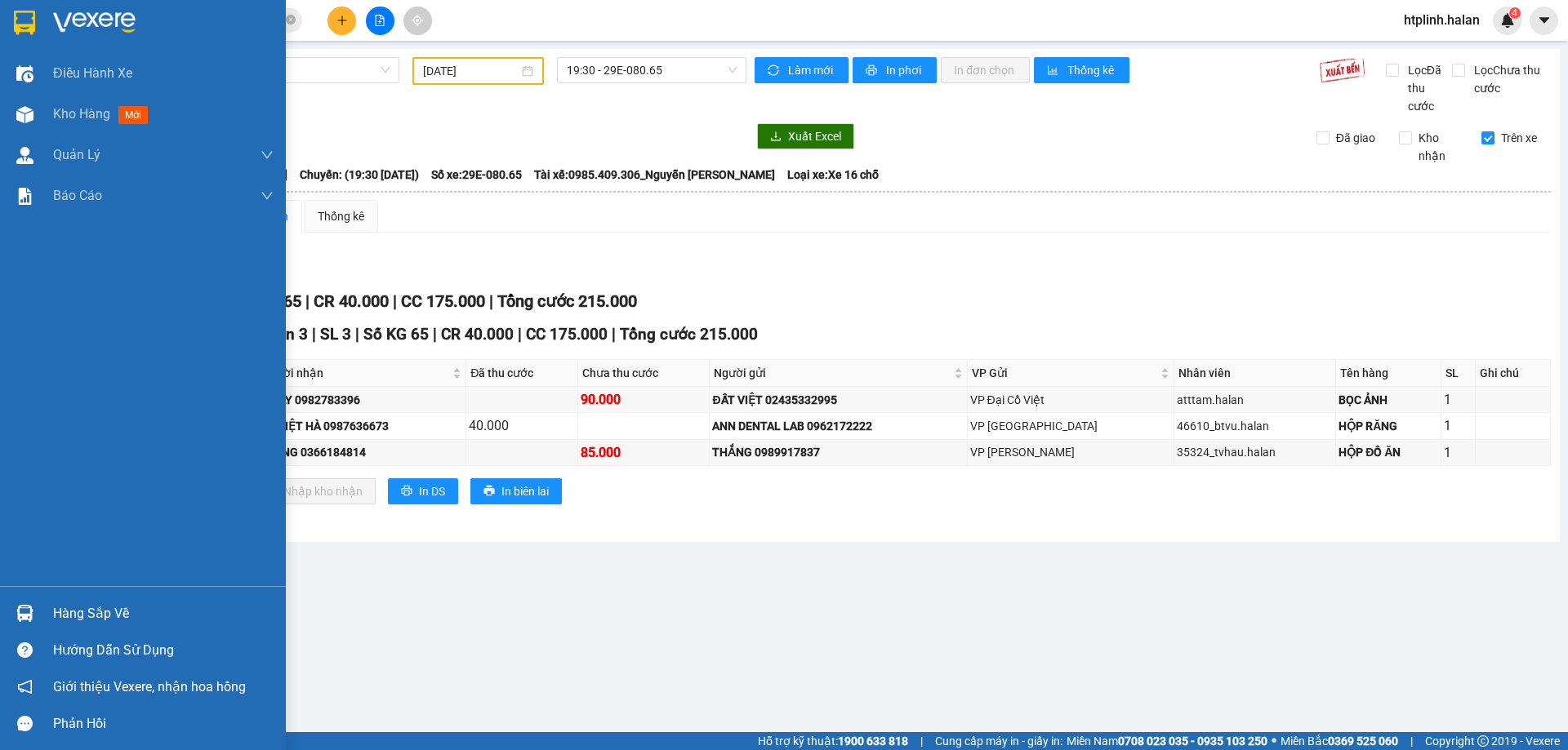
click at [14, 612] on div at bounding box center [25, 613] width 29 height 29
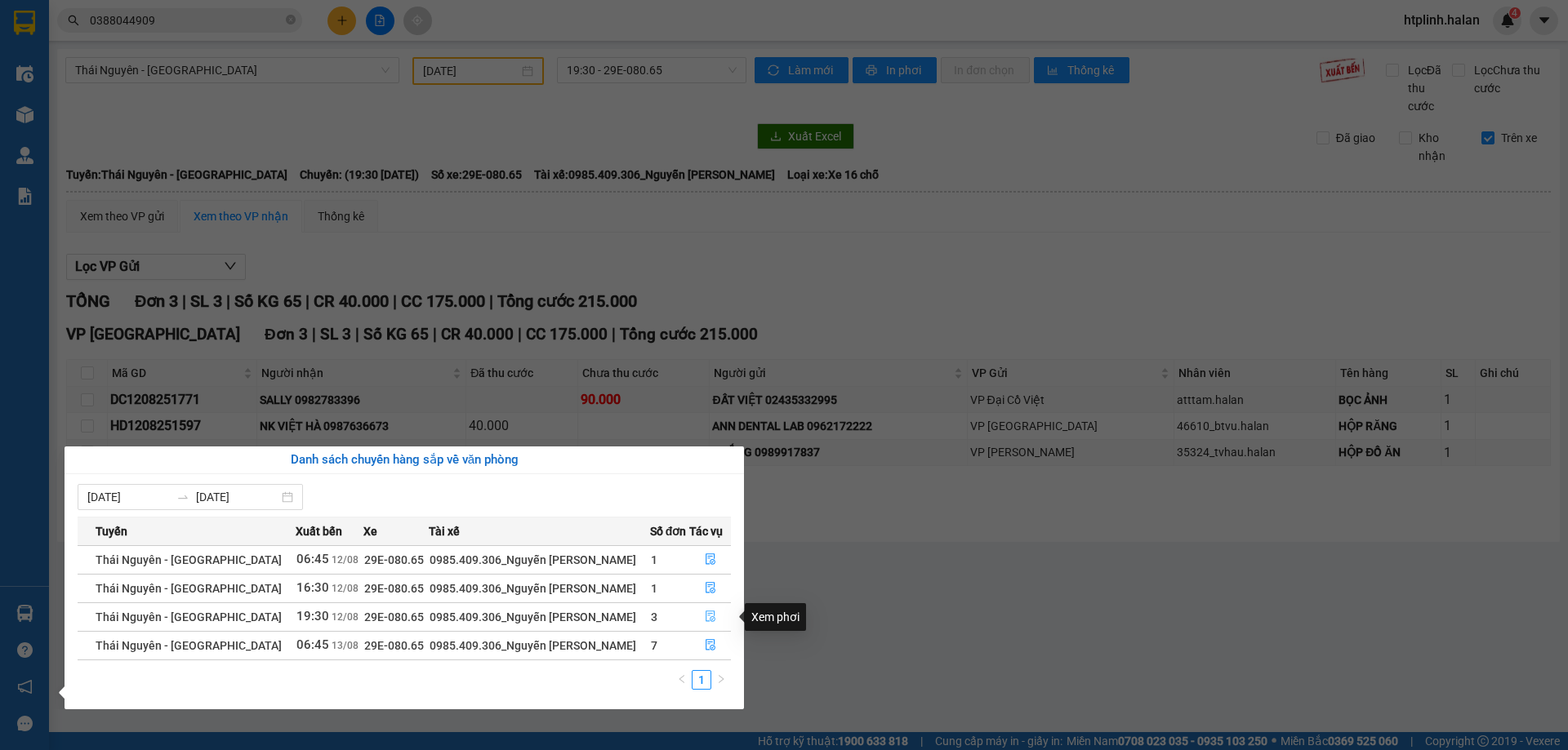
click at [696, 619] on button "button" at bounding box center [709, 616] width 40 height 26
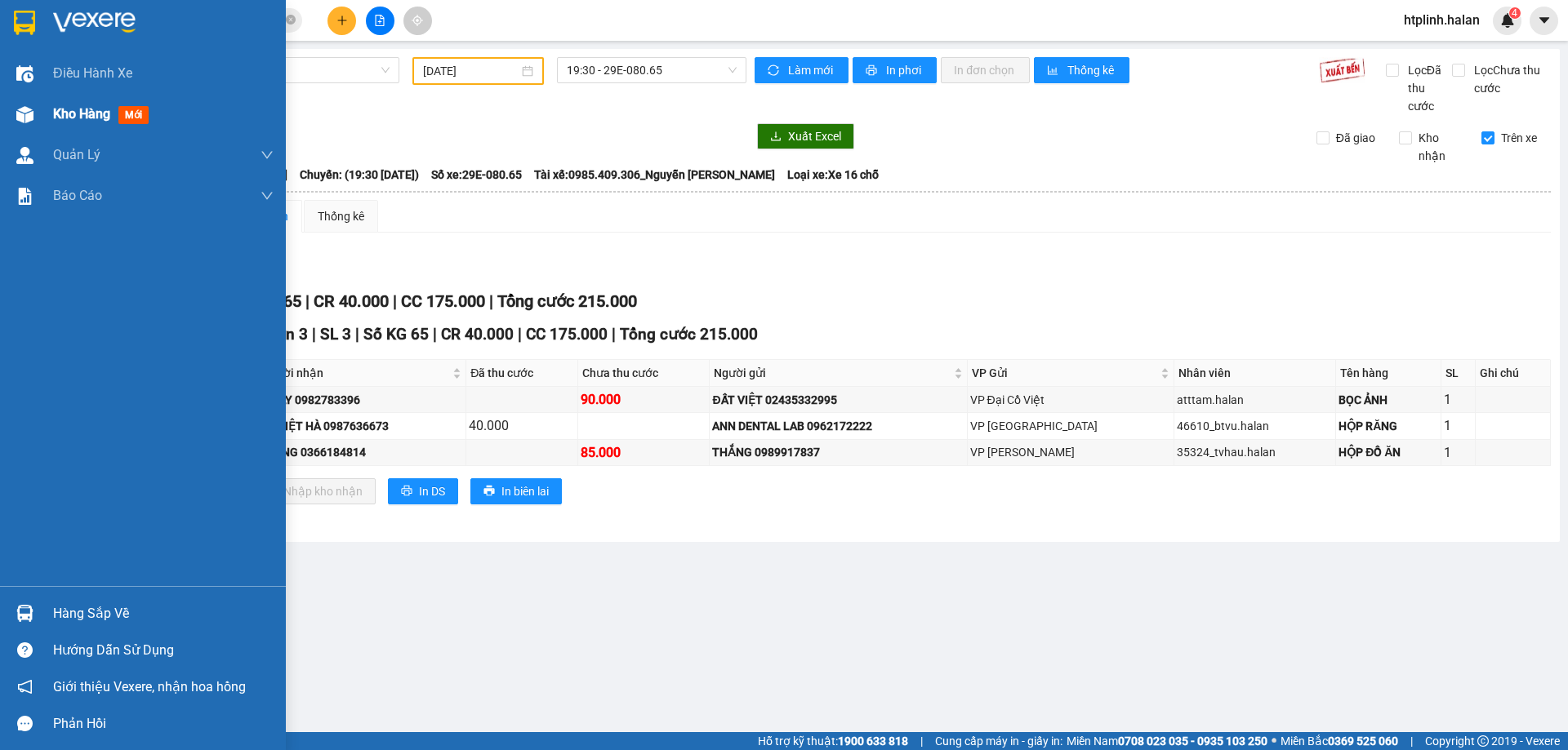
click at [38, 103] on div at bounding box center [25, 114] width 29 height 29
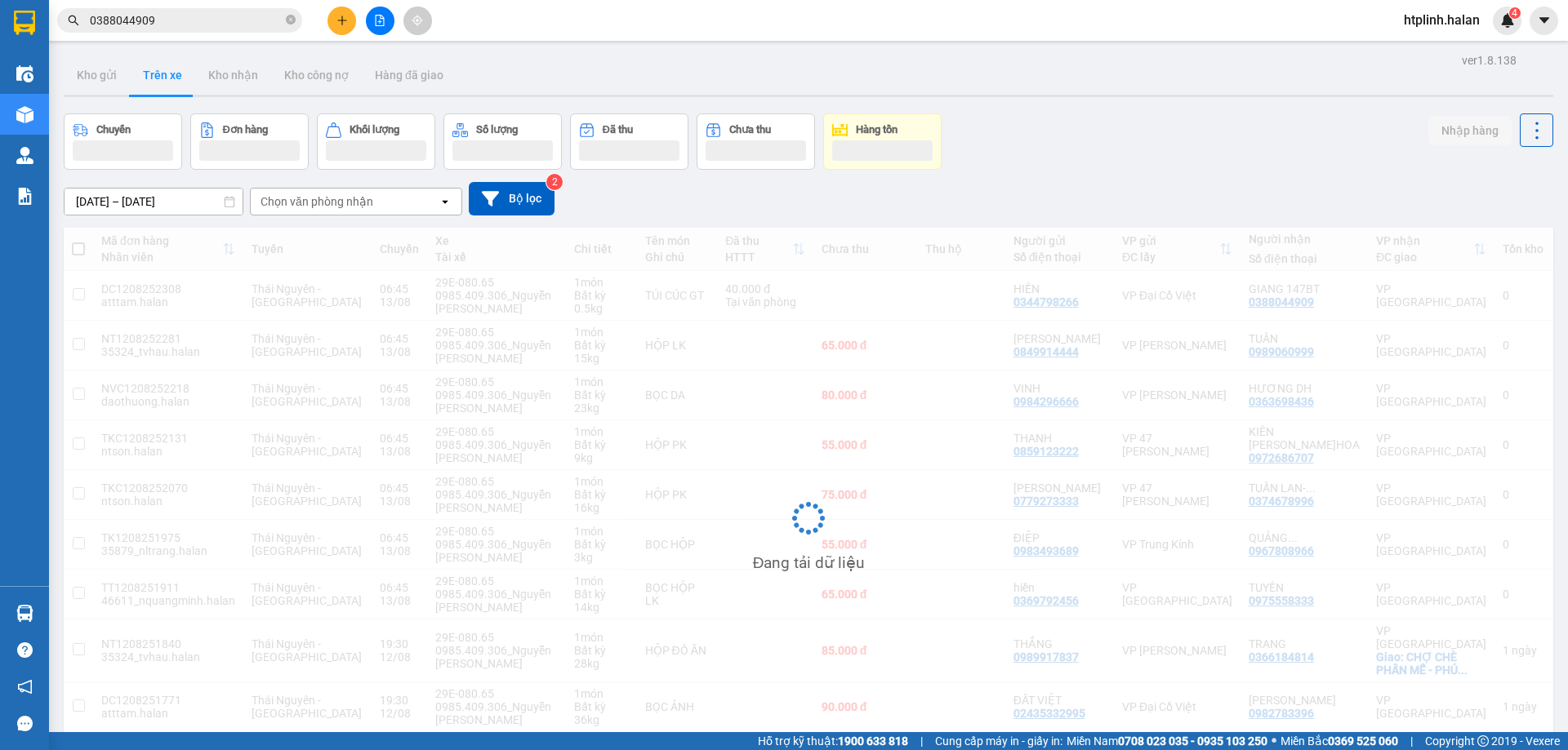
scroll to position [104, 0]
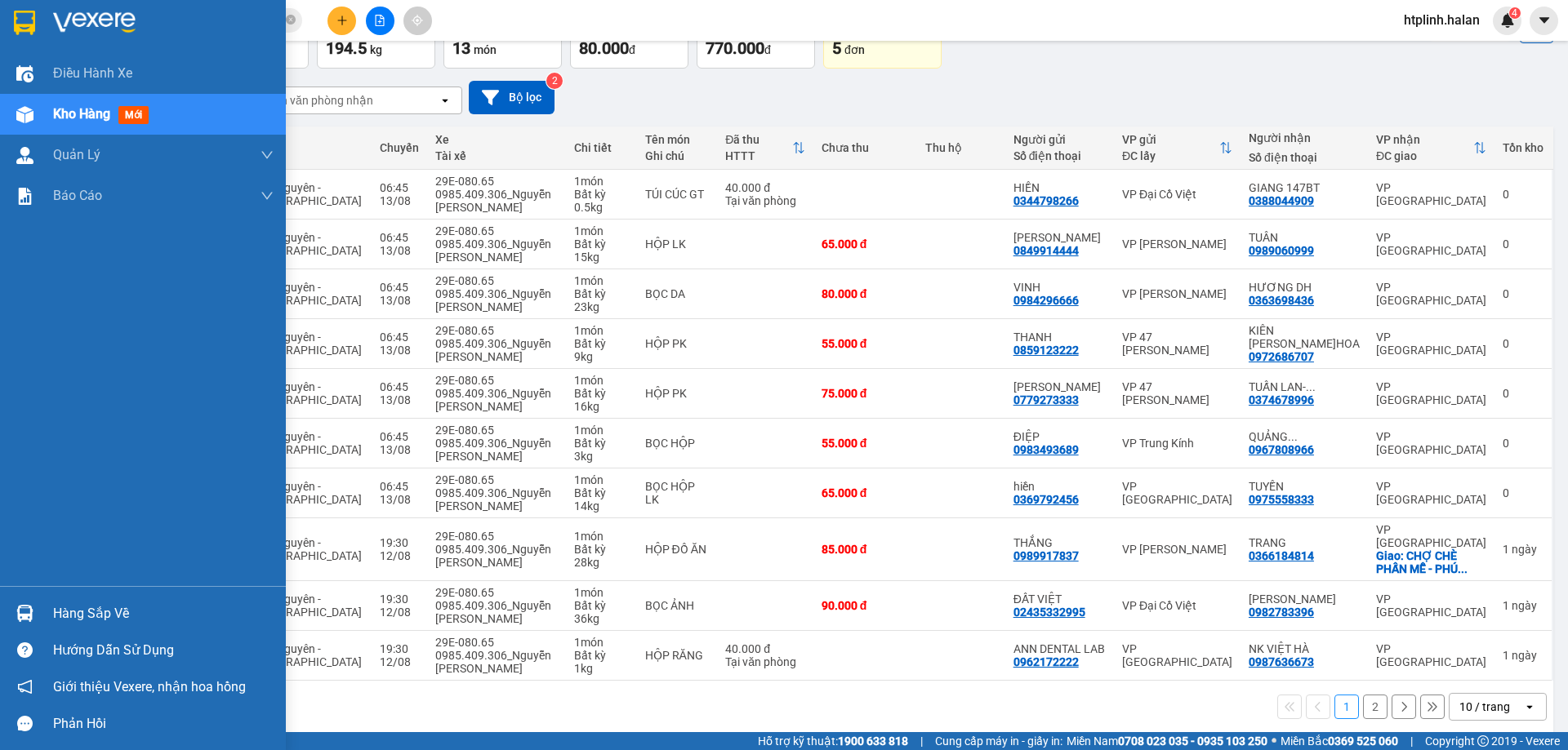
click at [49, 621] on div "Hàng sắp về" at bounding box center [143, 612] width 286 height 37
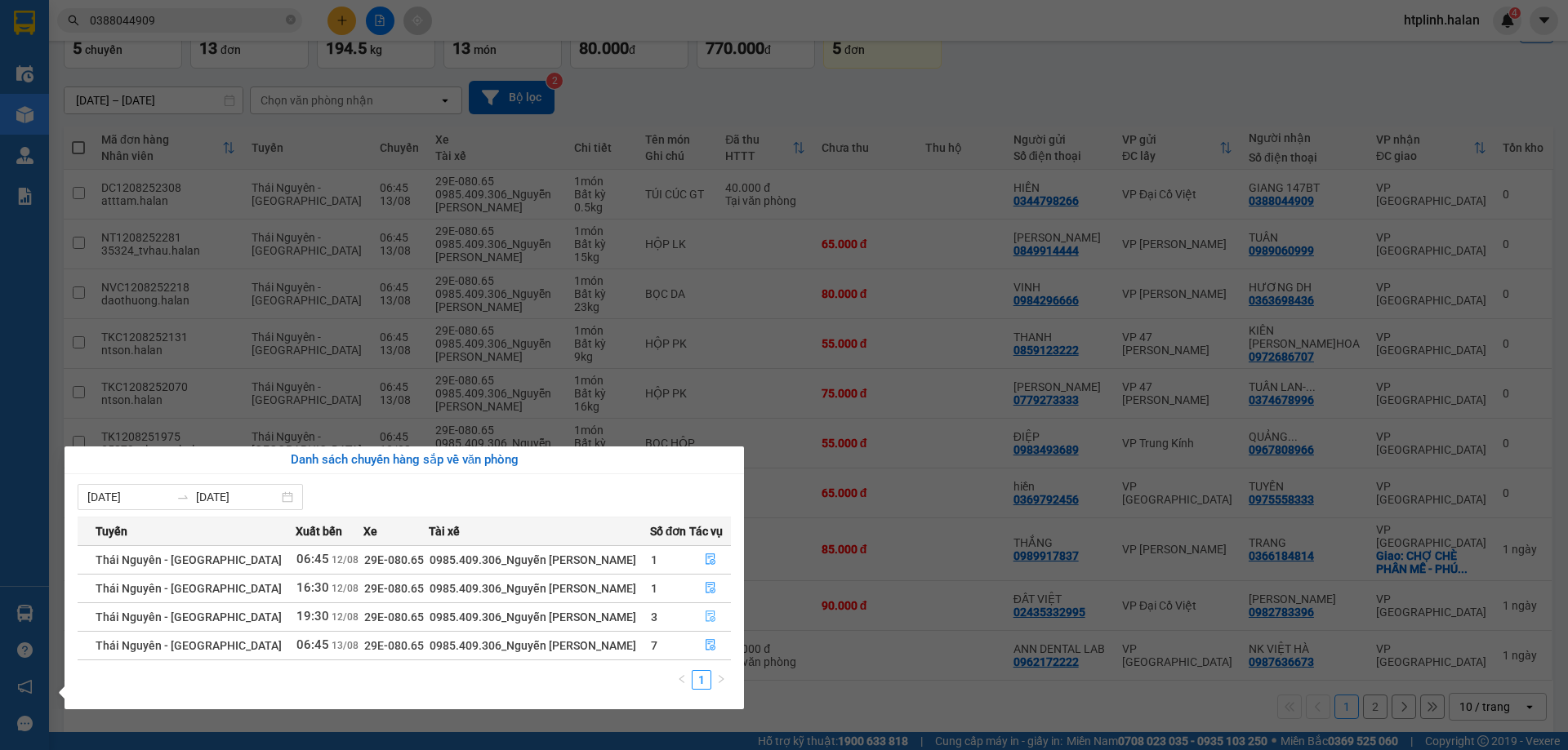
click at [706, 621] on icon "file-done" at bounding box center [710, 616] width 12 height 12
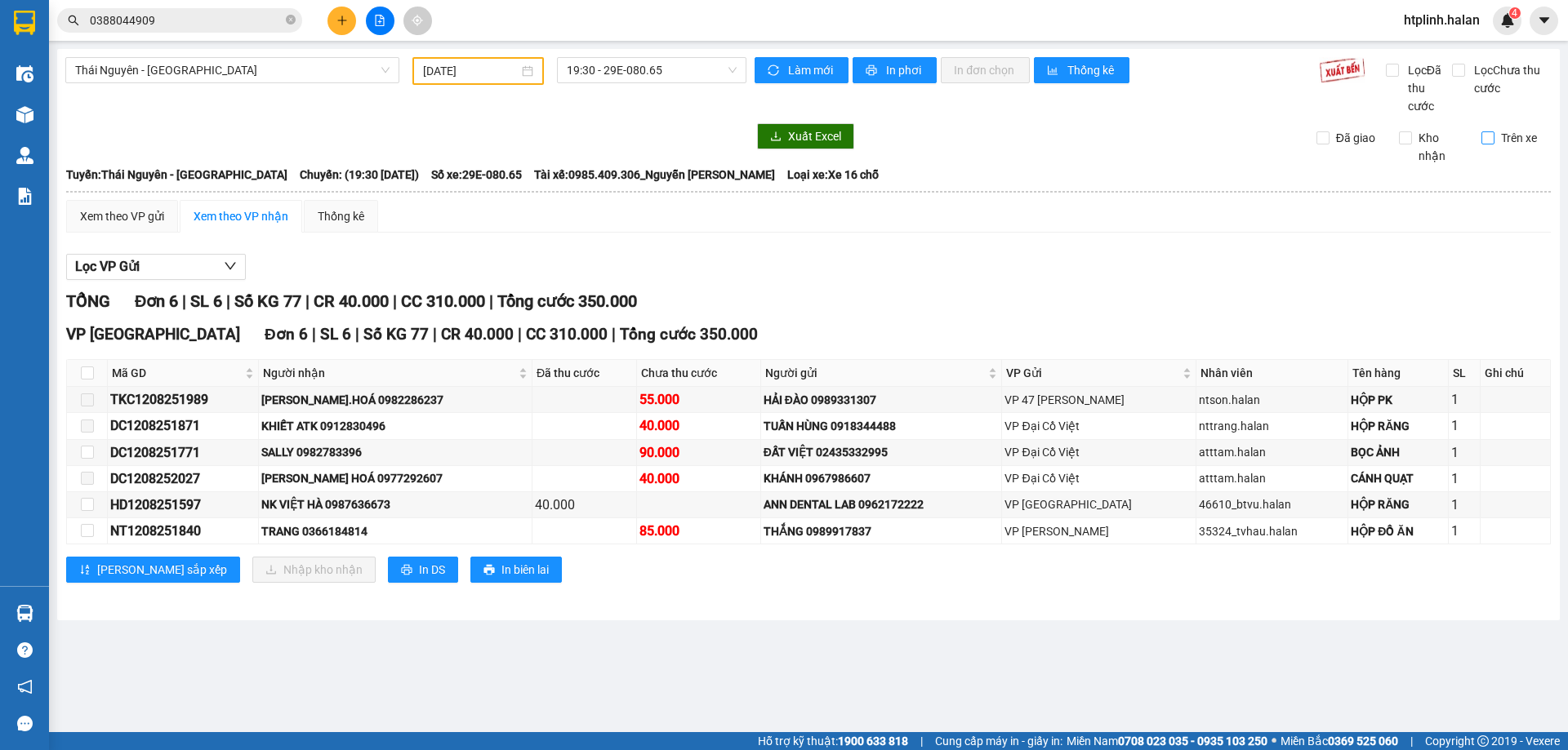
click at [1505, 130] on span "Trên xe" at bounding box center [1518, 138] width 49 height 18
click at [1494, 131] on input "Trên xe" at bounding box center [1488, 138] width 13 height 13
checkbox input "true"
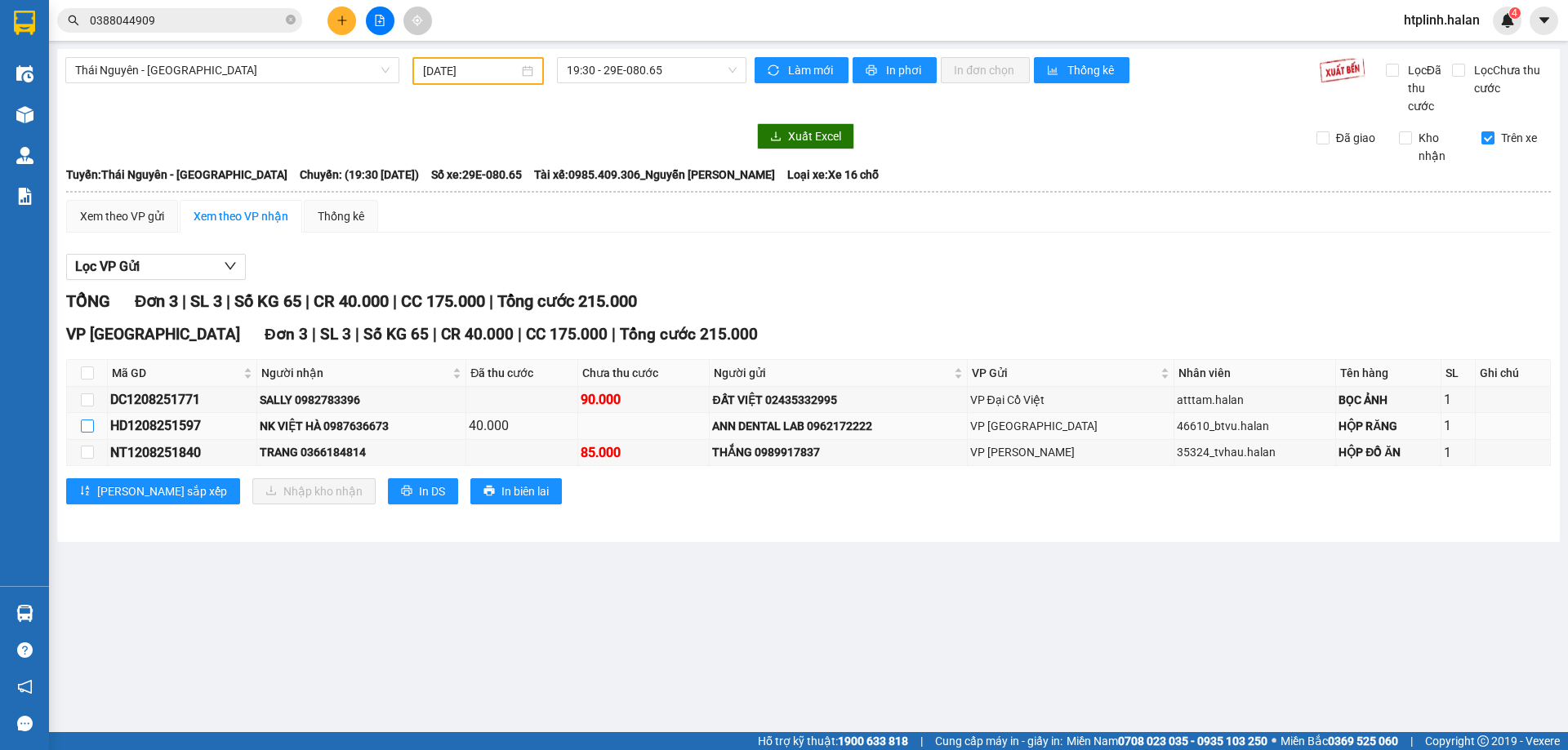
click at [88, 427] on input "checkbox" at bounding box center [87, 426] width 13 height 13
checkbox input "true"
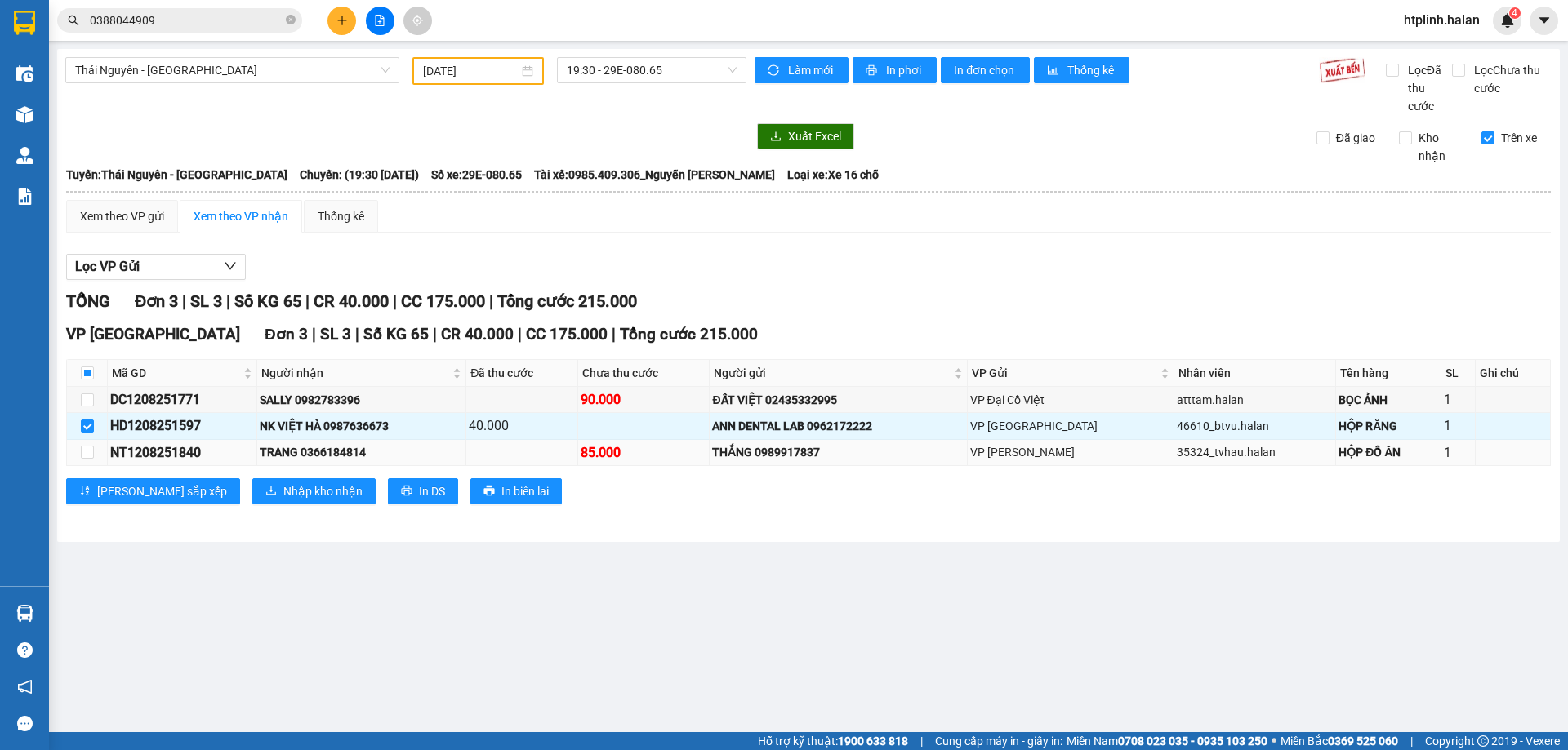
click at [201, 461] on div "NT1208251840" at bounding box center [181, 452] width 144 height 21
click at [283, 482] on span "Nhập kho nhận" at bounding box center [323, 491] width 80 height 18
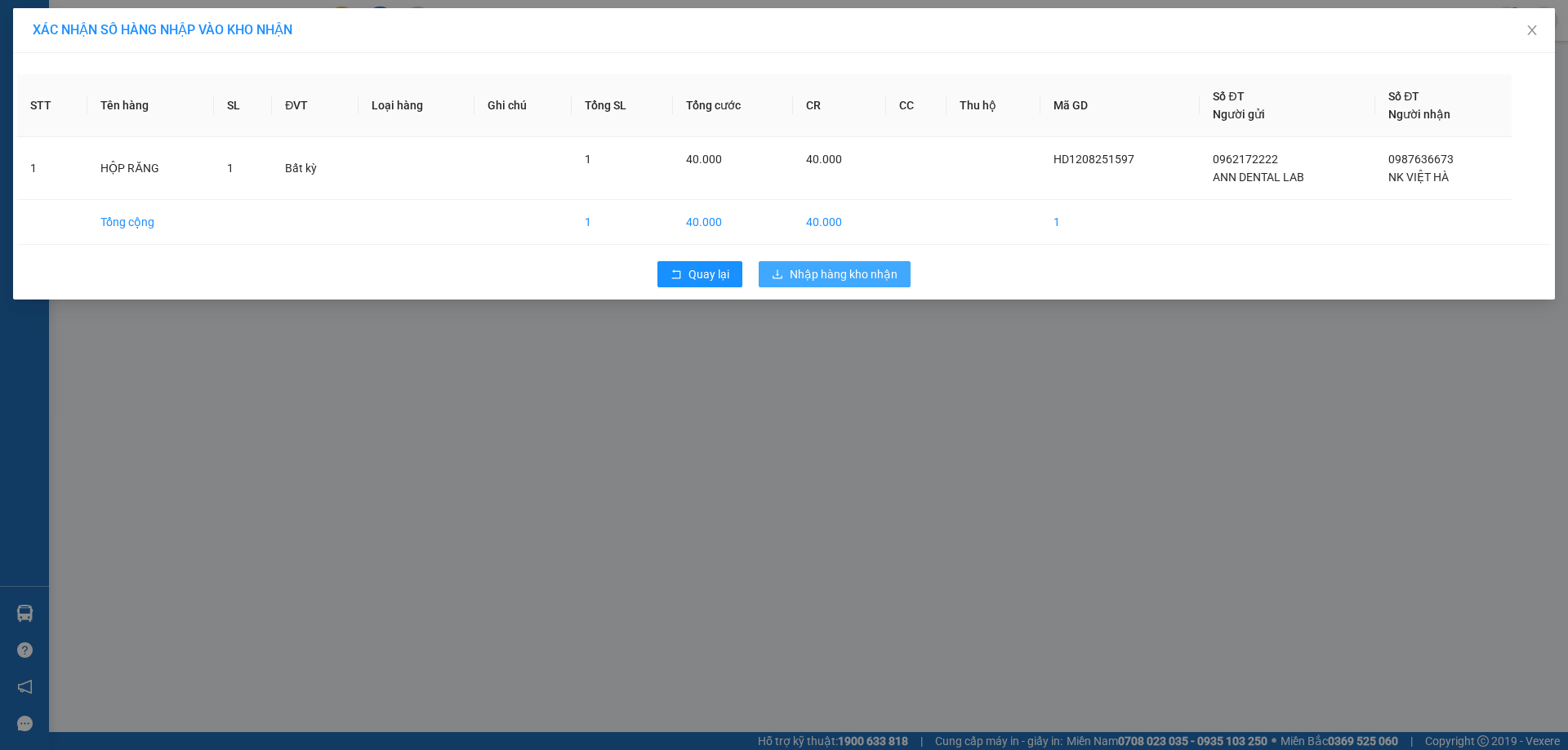
click at [851, 270] on span "Nhập hàng kho nhận" at bounding box center [843, 274] width 108 height 18
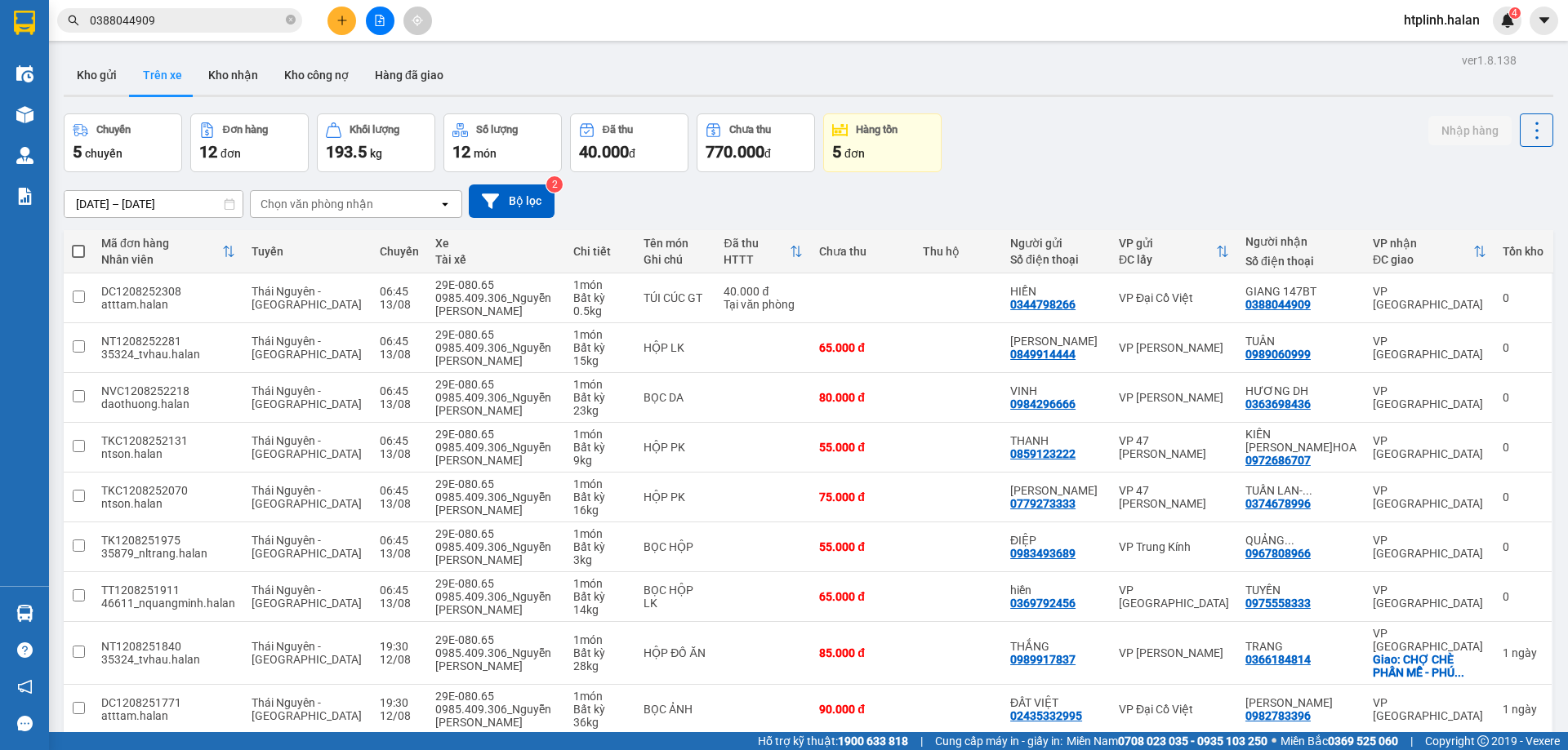
click at [449, 238] on div "Xe" at bounding box center [496, 243] width 122 height 13
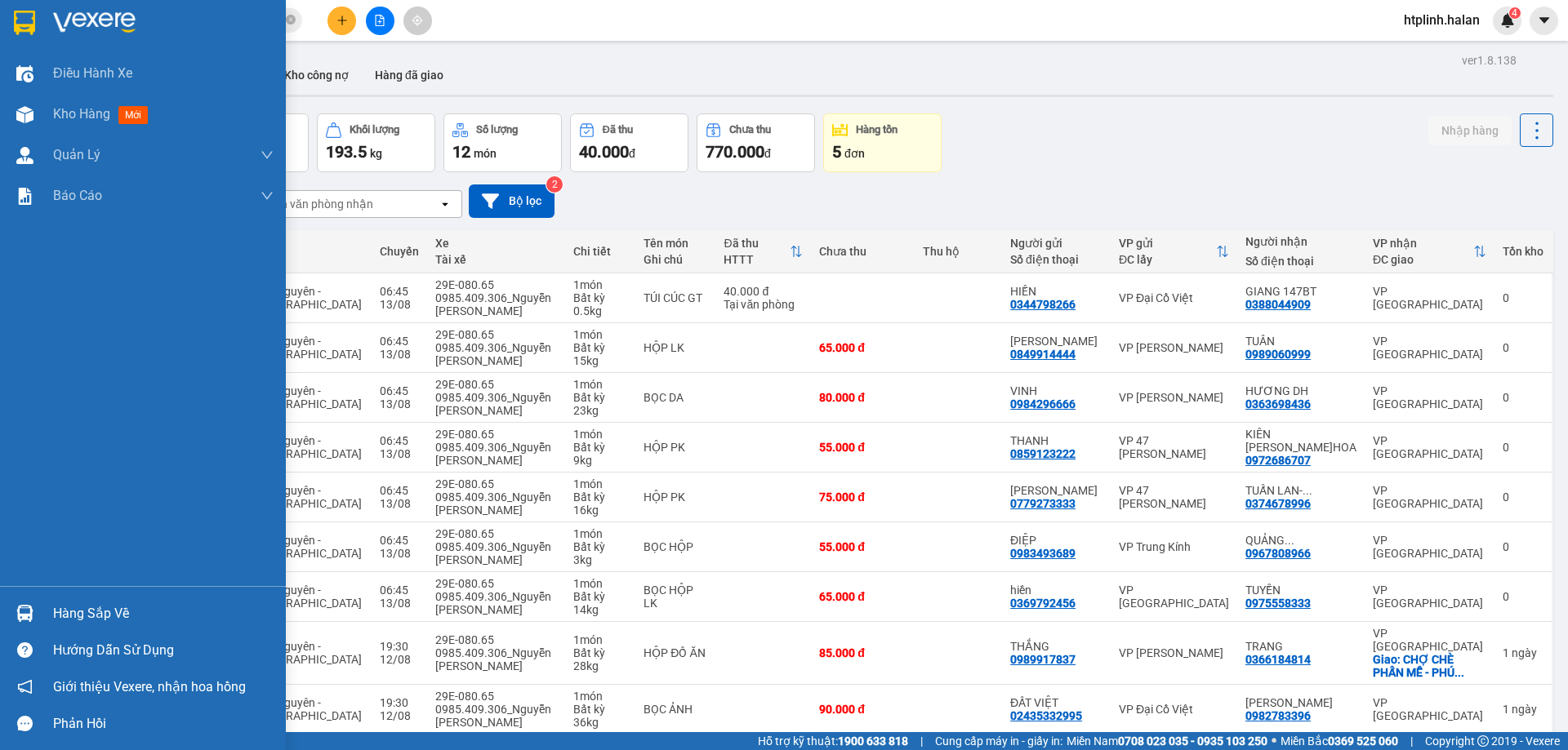
click at [6, 611] on div "Hàng sắp về" at bounding box center [143, 612] width 286 height 37
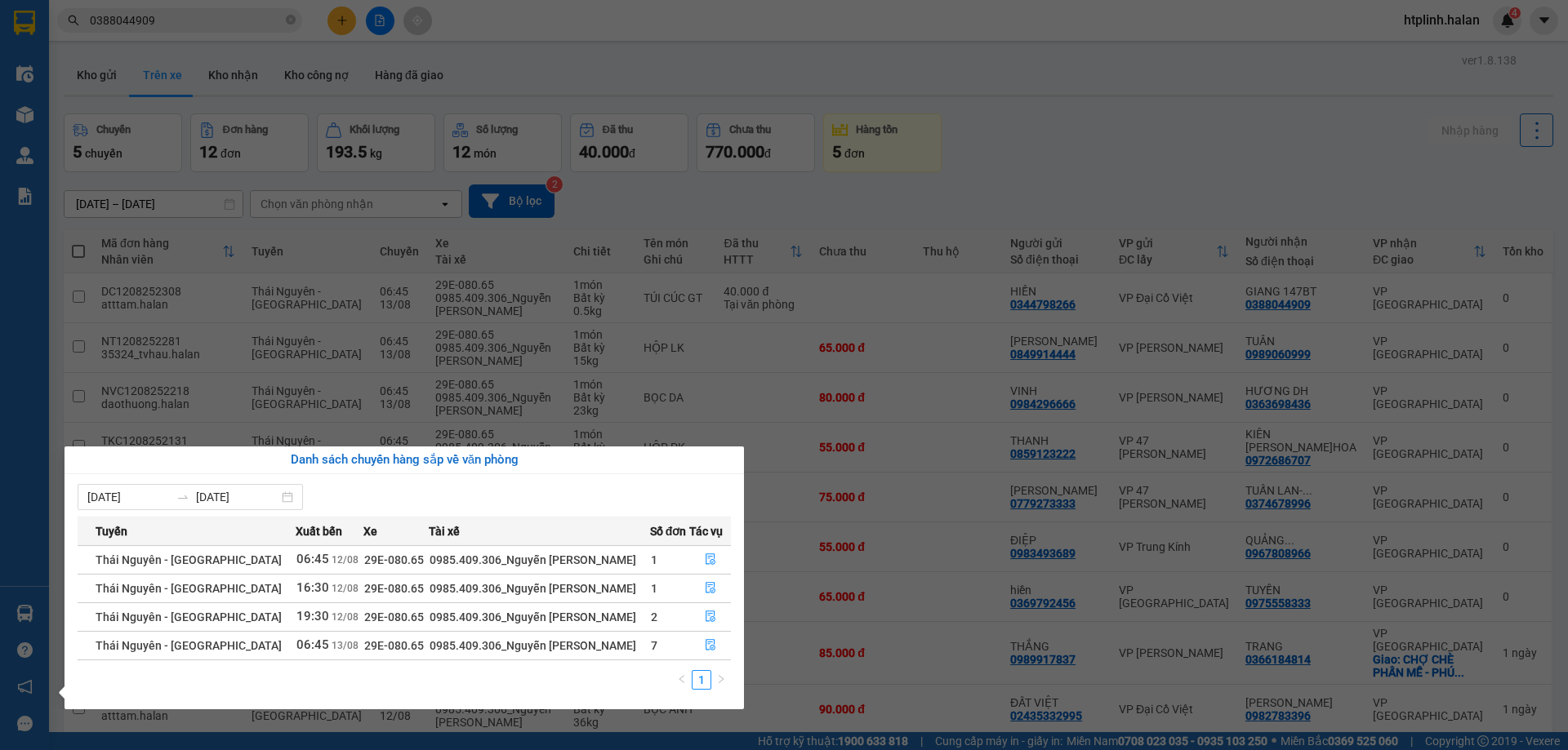
click at [699, 629] on td at bounding box center [709, 616] width 42 height 29
click at [708, 655] on button "button" at bounding box center [709, 645] width 40 height 26
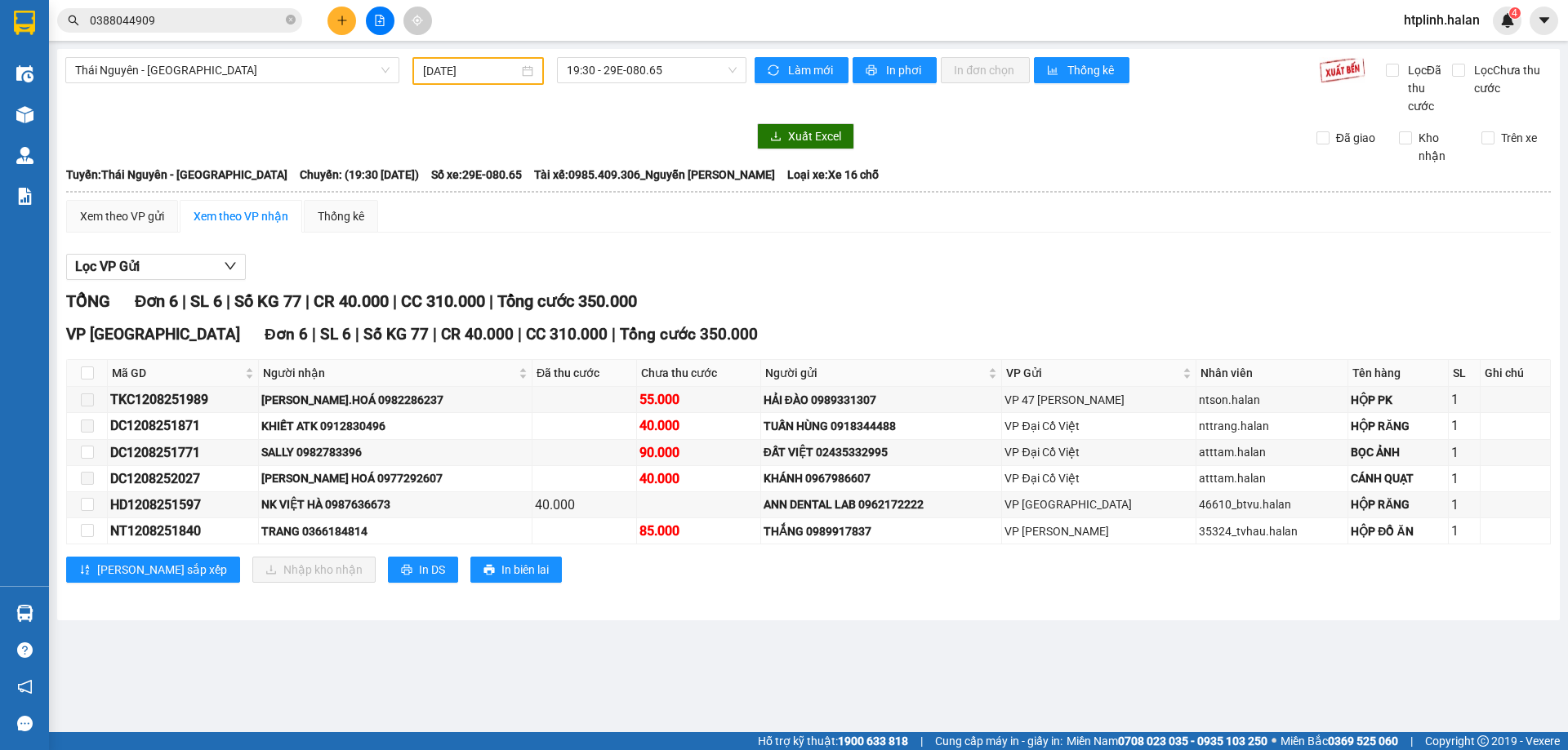
type input "[DATE]"
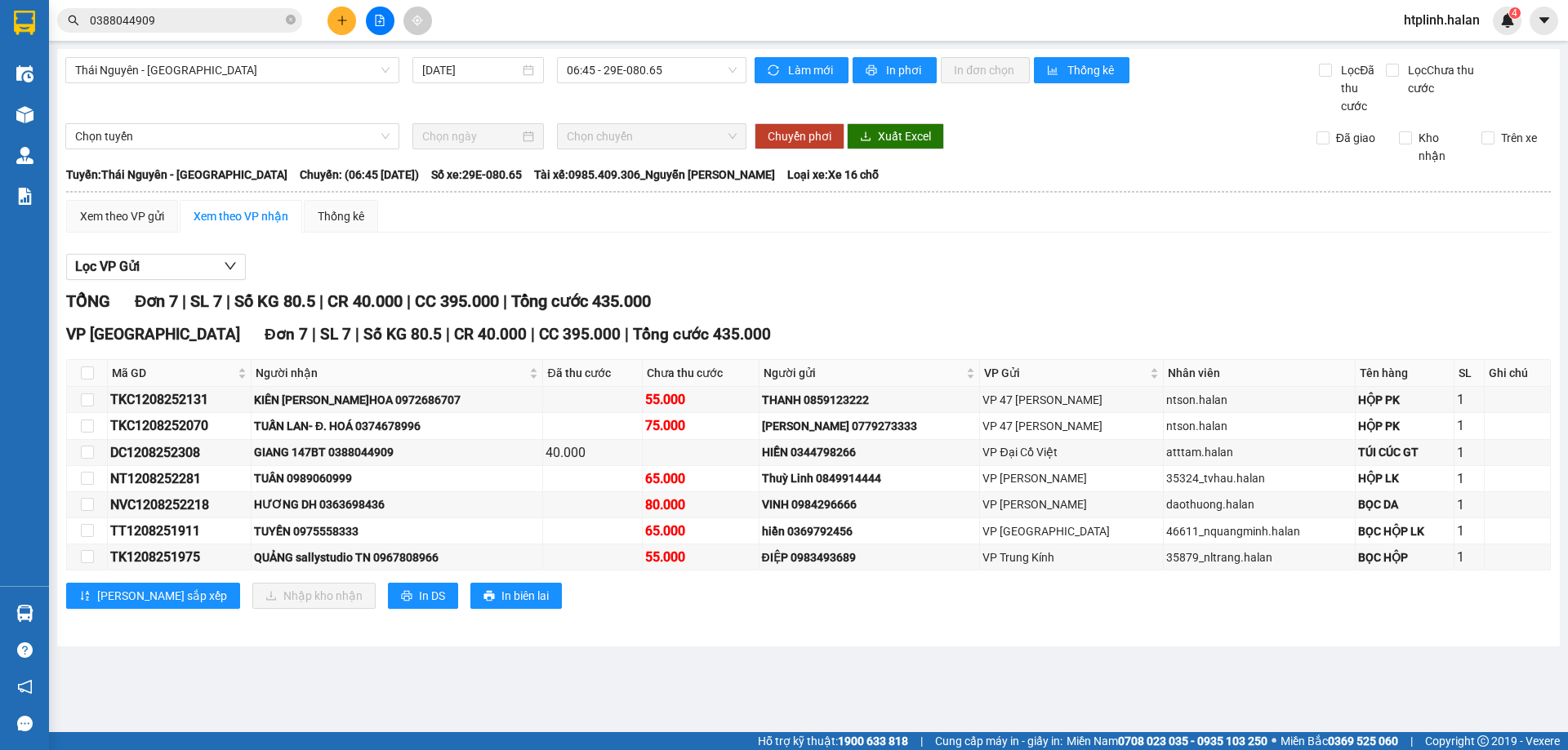
click at [449, 704] on main "Thái Nguyên - Định Hóa 13/08/2025 06:45 - 29E-080.65 Làm mới In phơi In đơn chọ…" at bounding box center [784, 366] width 1568 height 732
click at [454, 382] on div "Người nhận" at bounding box center [397, 373] width 282 height 18
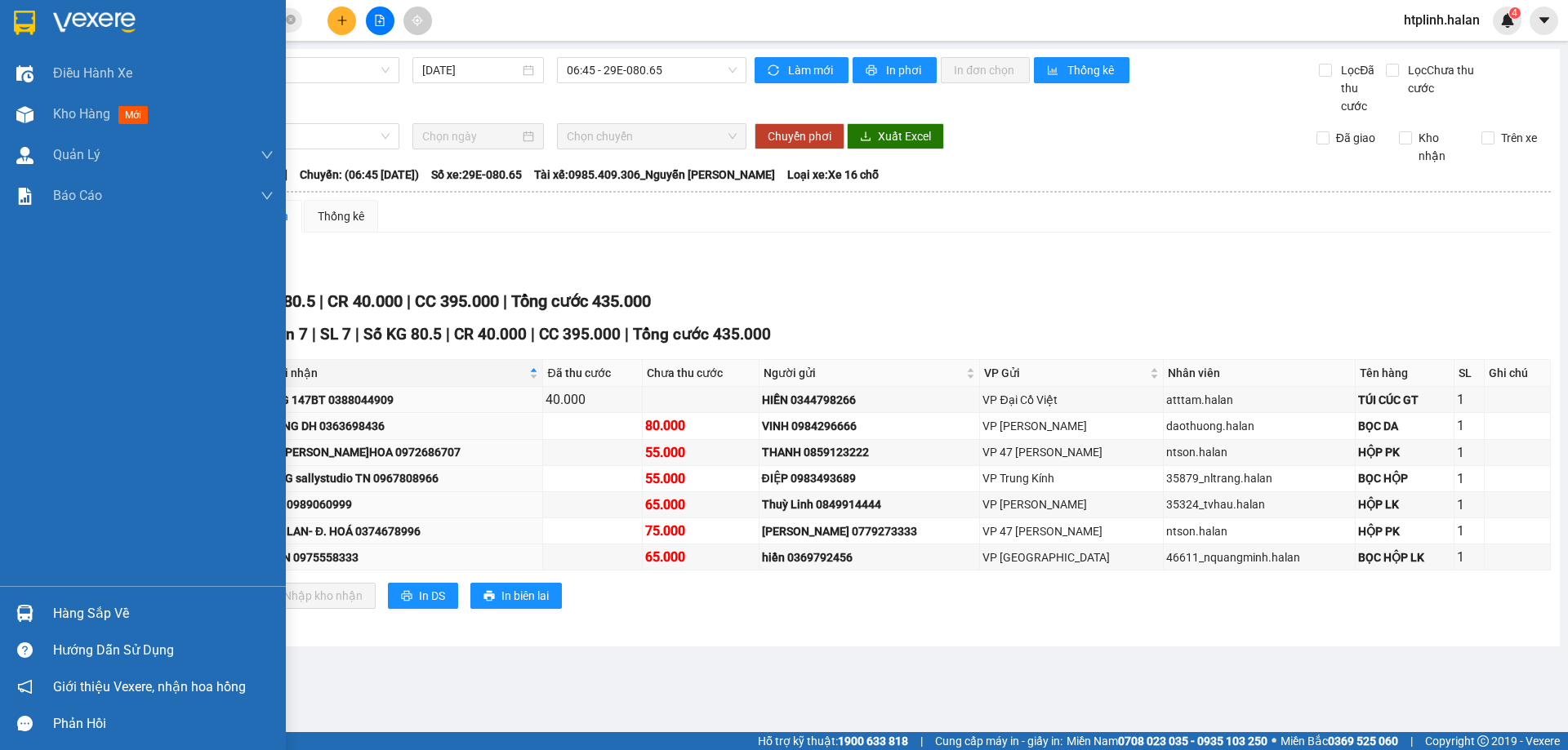
click at [32, 596] on div "Hàng sắp về" at bounding box center [143, 612] width 286 height 37
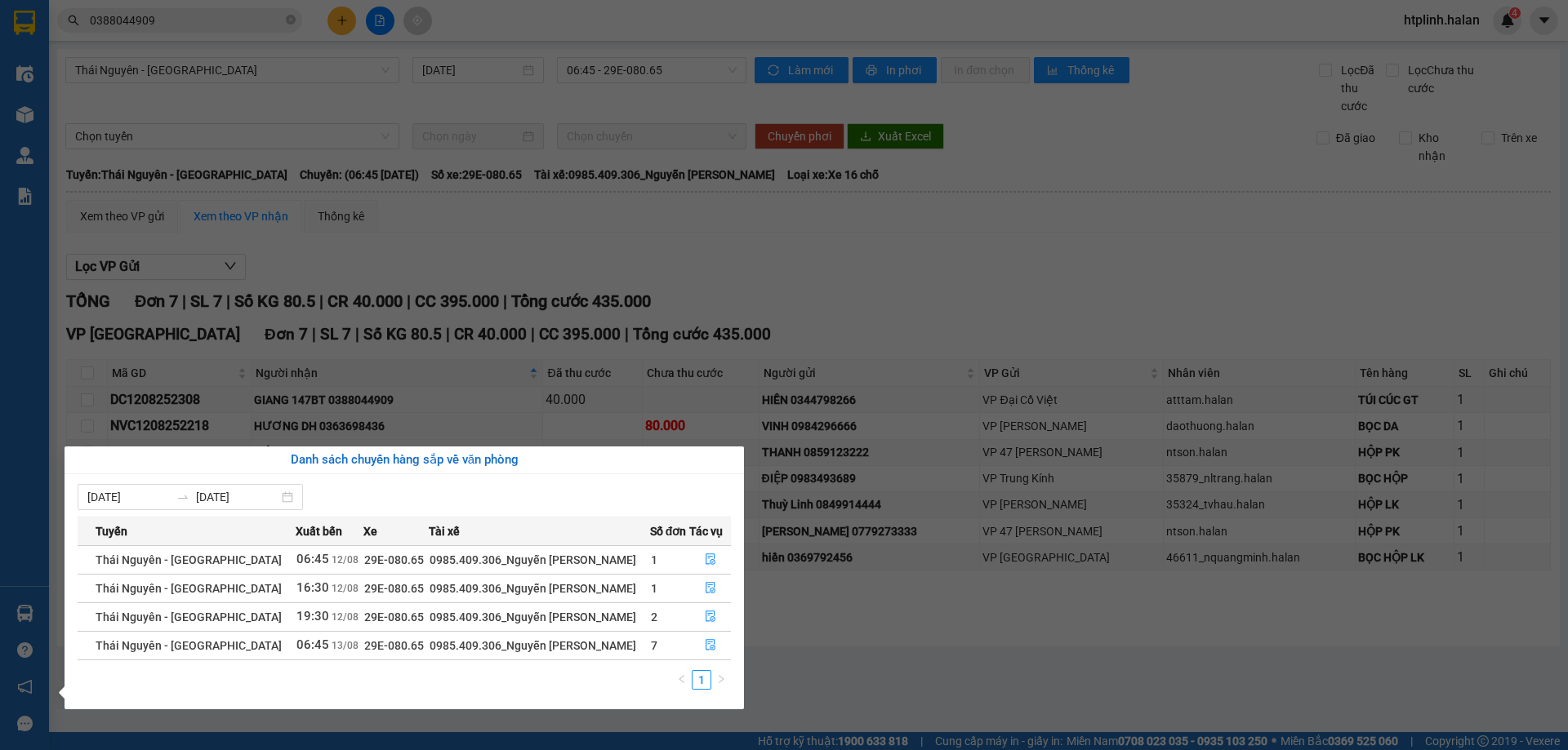
click at [885, 216] on section "Kết quả tìm kiếm ( 5 ) Bộ lọc Mã ĐH Trạng thái Món hàng Thu hộ Tổng cước Chưa c…" at bounding box center [784, 375] width 1568 height 750
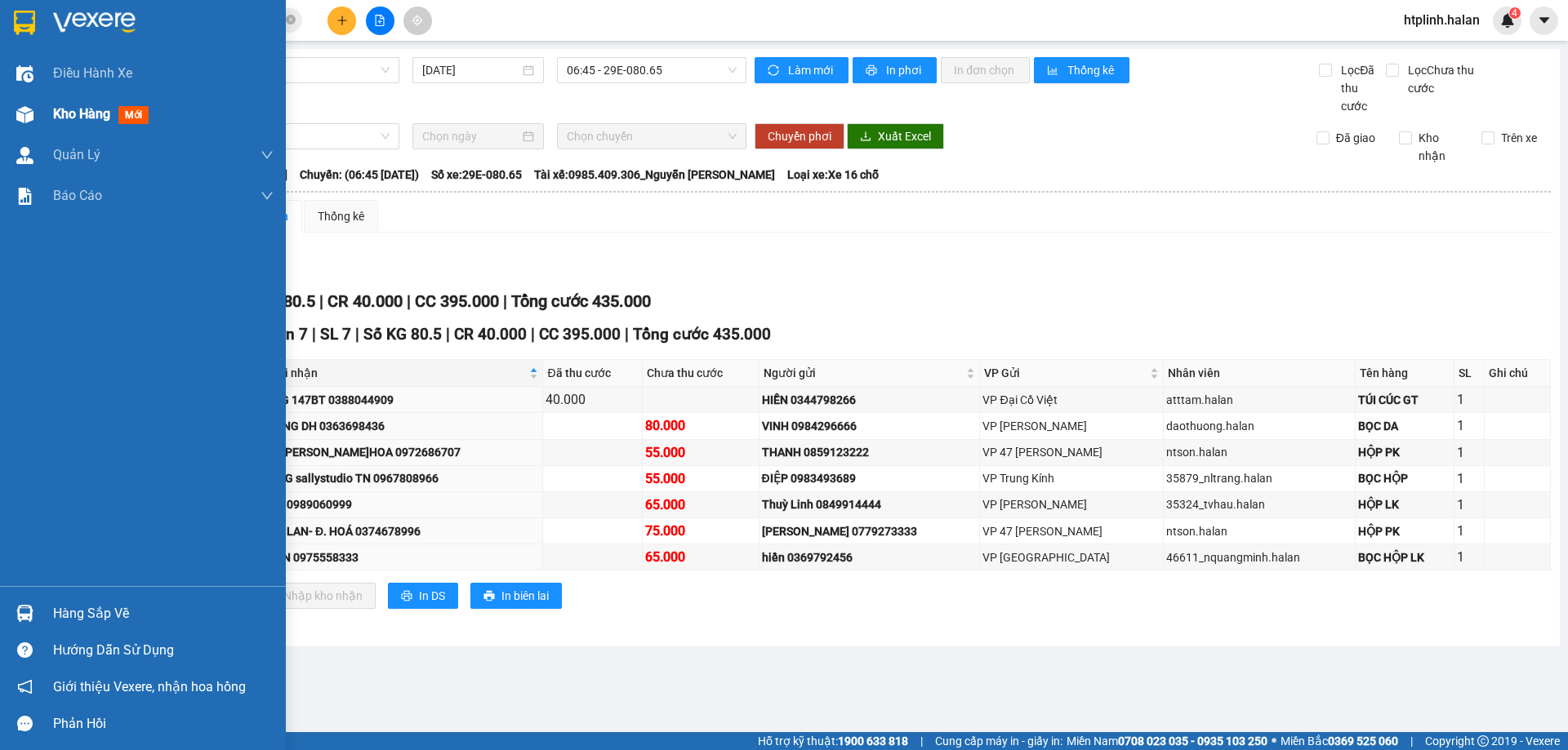
click at [47, 112] on div "Kho hàng mới" at bounding box center [143, 114] width 286 height 41
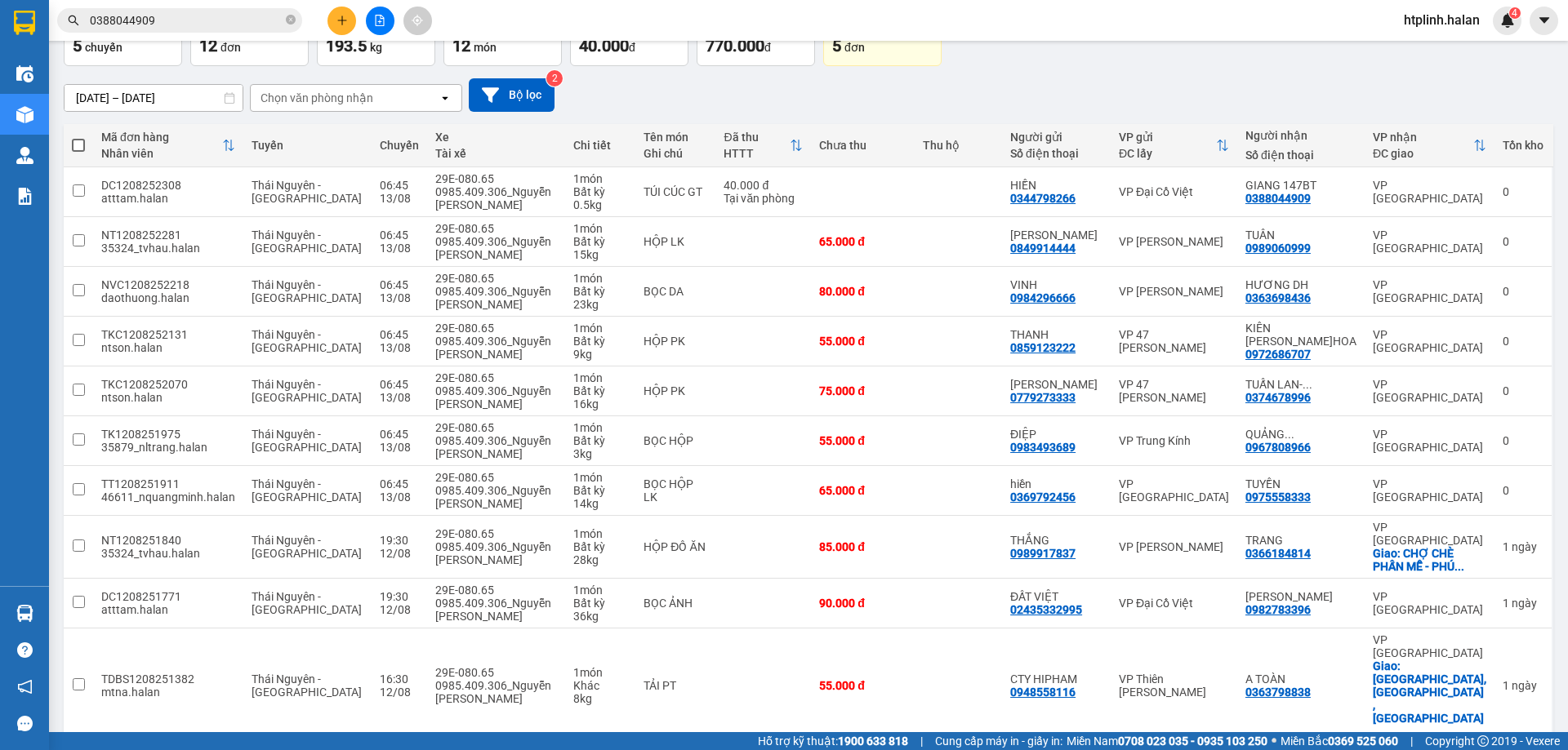
scroll to position [24, 0]
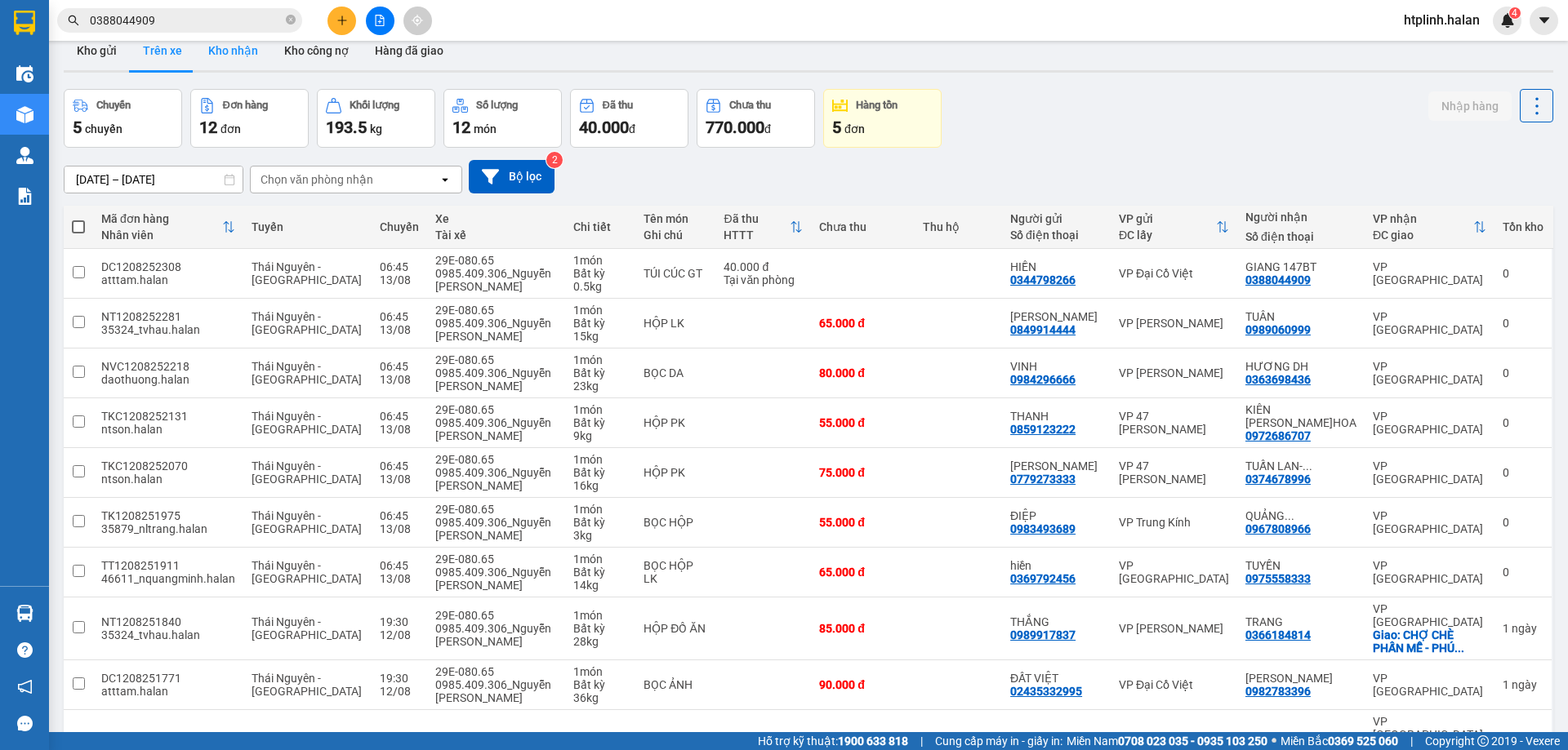
click at [234, 54] on button "Kho nhận" at bounding box center [232, 51] width 76 height 39
type input "[DATE] – [DATE]"
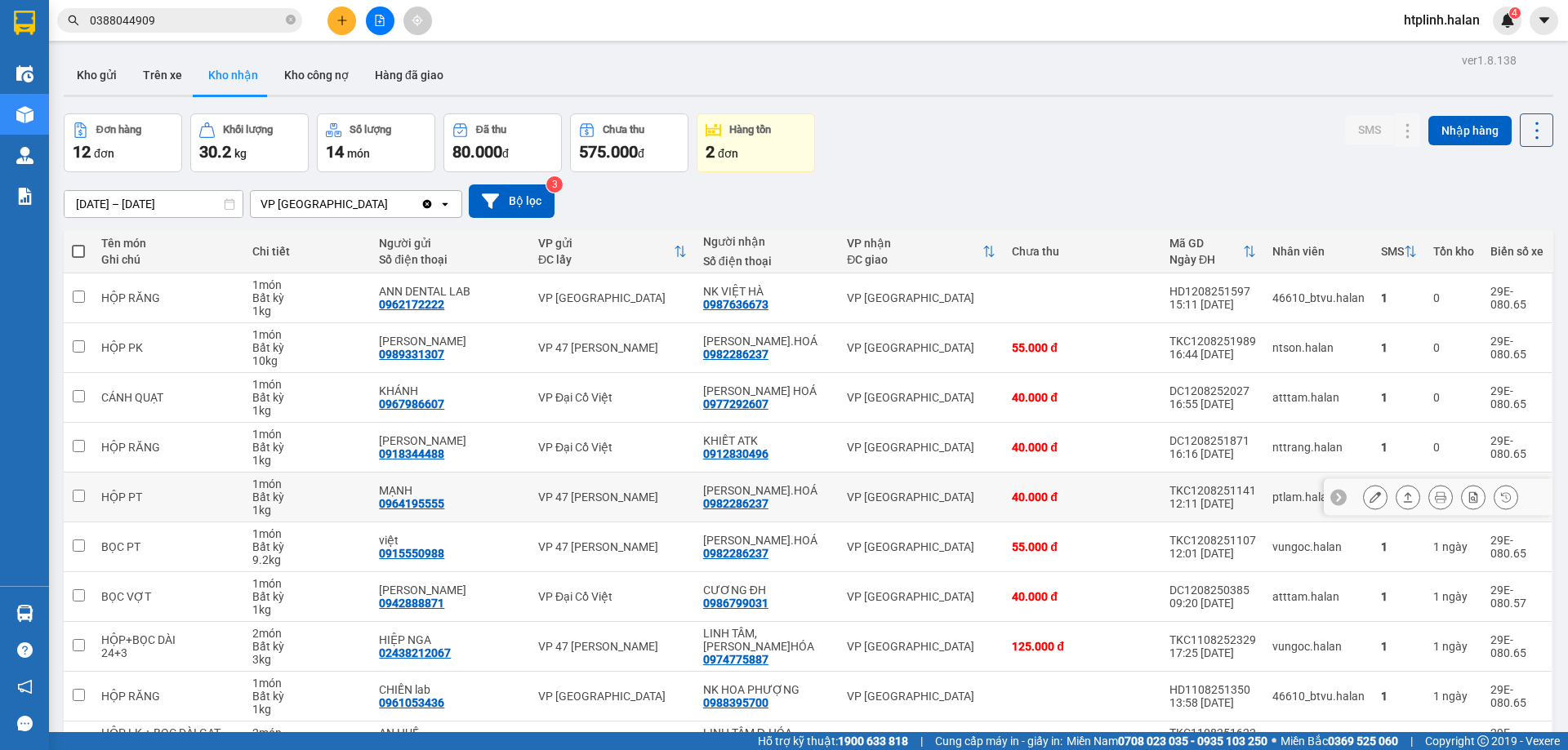
click at [405, 487] on div "MẠNH" at bounding box center [450, 490] width 143 height 13
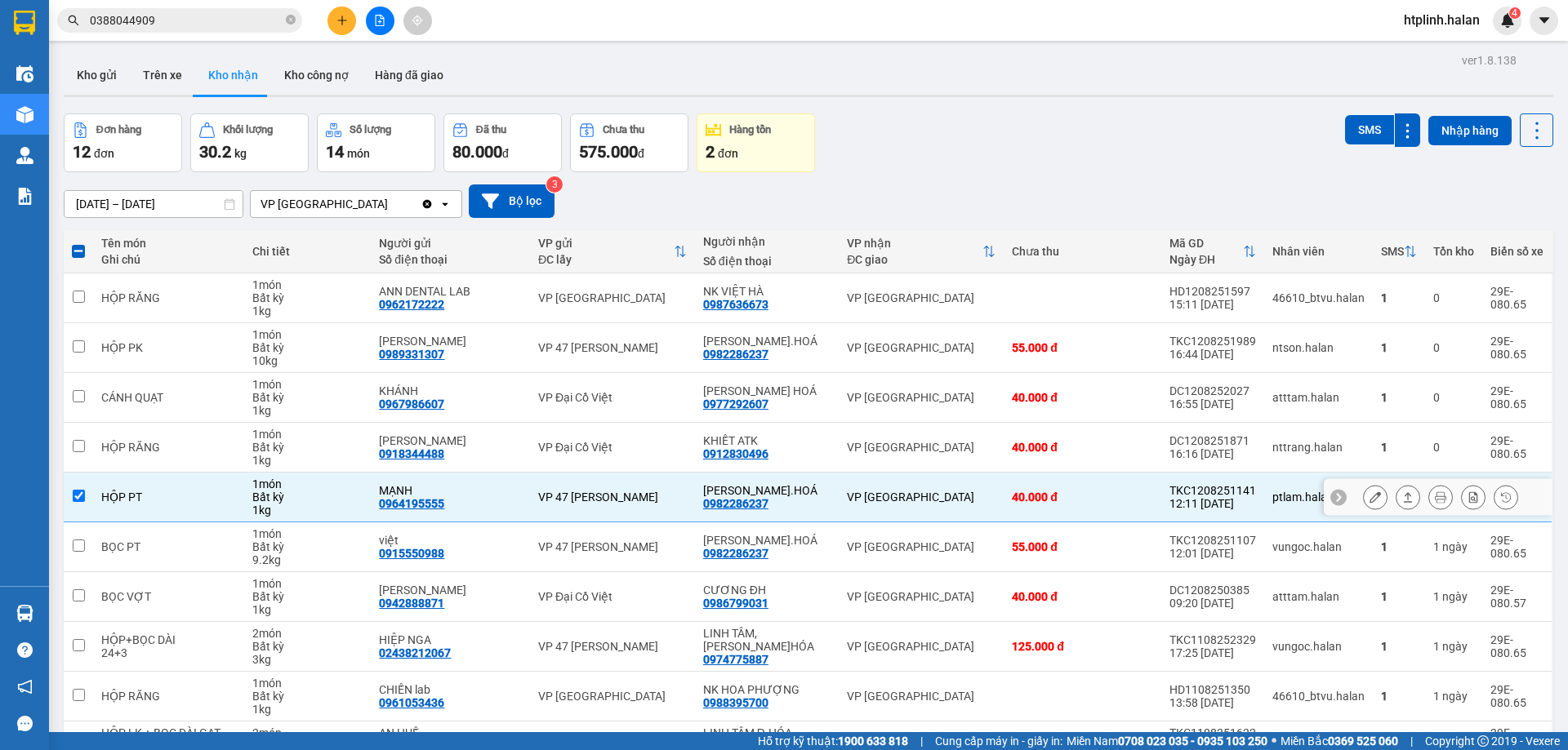
click at [310, 510] on div "1 kg" at bounding box center [306, 510] width 110 height 13
checkbox input "false"
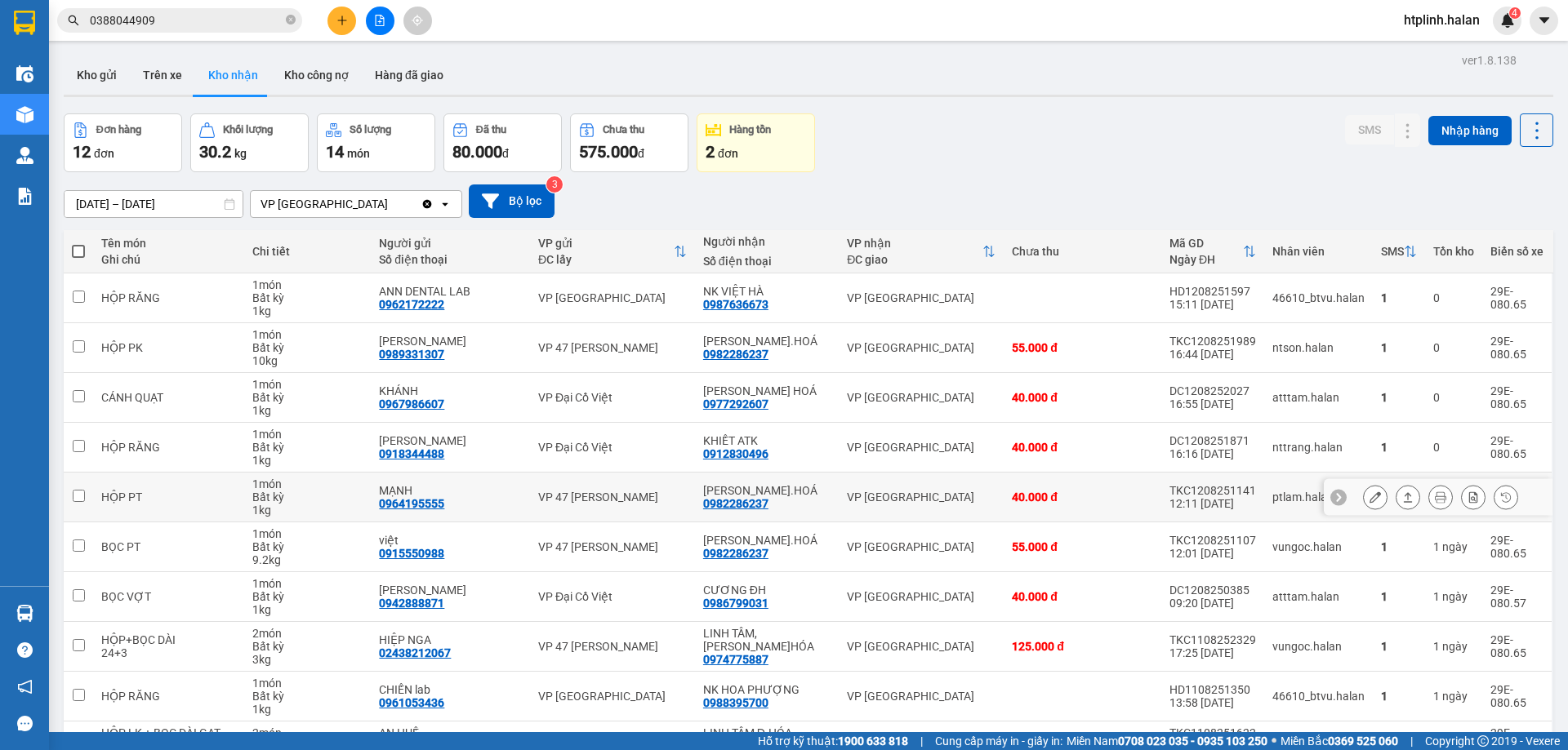
scroll to position [93, 0]
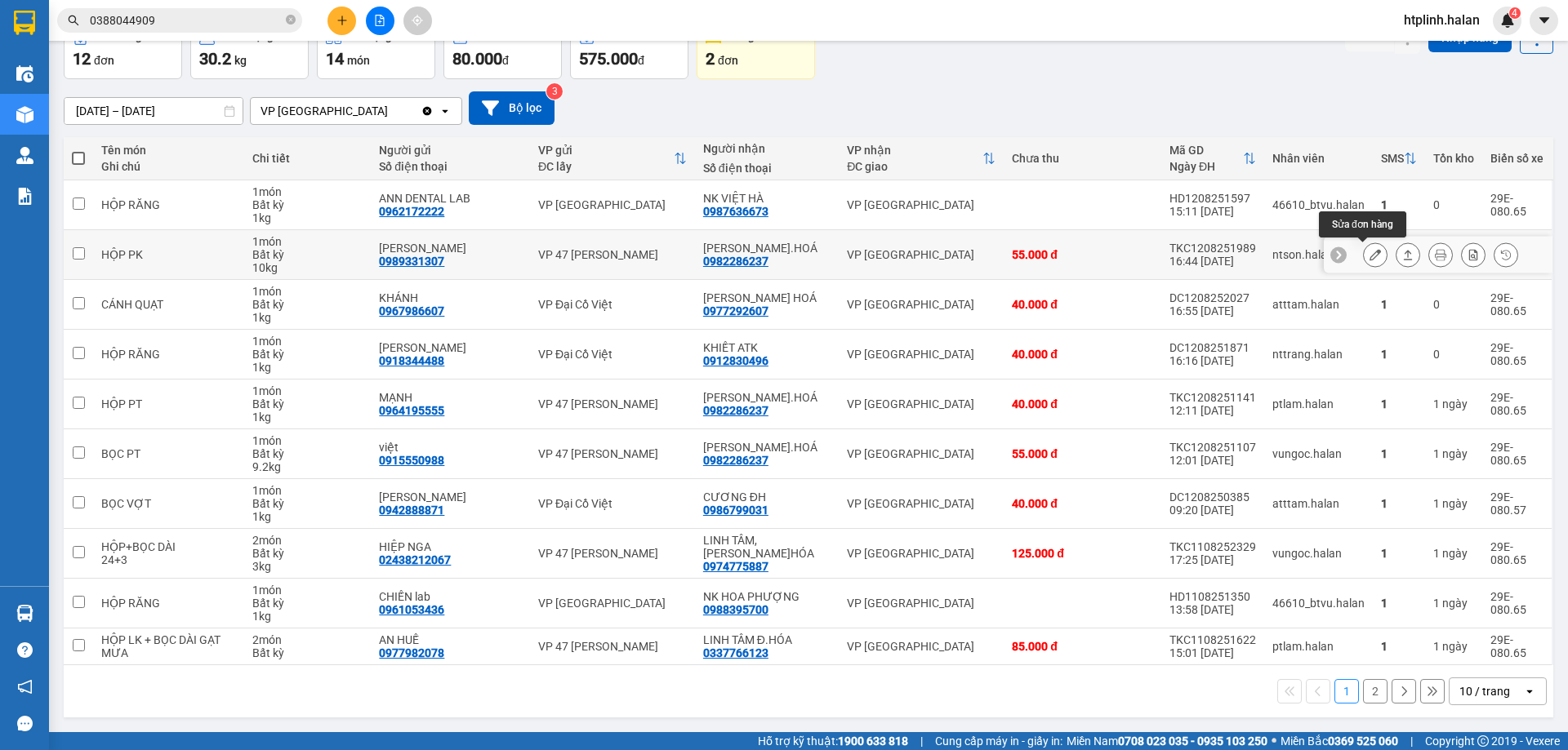
click at [1369, 250] on icon at bounding box center [1374, 254] width 12 height 12
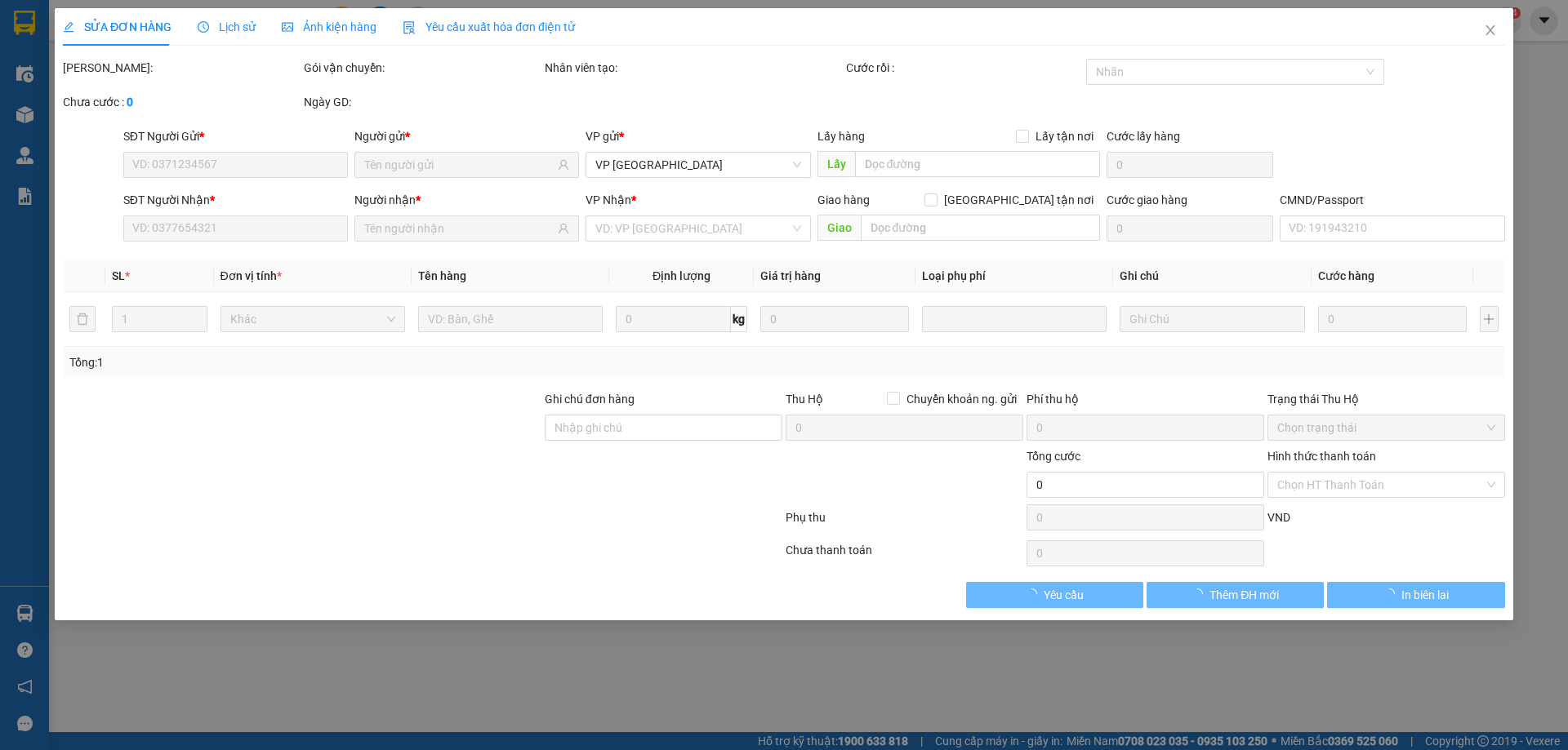
type input "0989331307"
type input "HẢI ĐÀO"
type input "0982286237"
type input "LÊ VIỆT Đ.HOÁ"
type input "55.000"
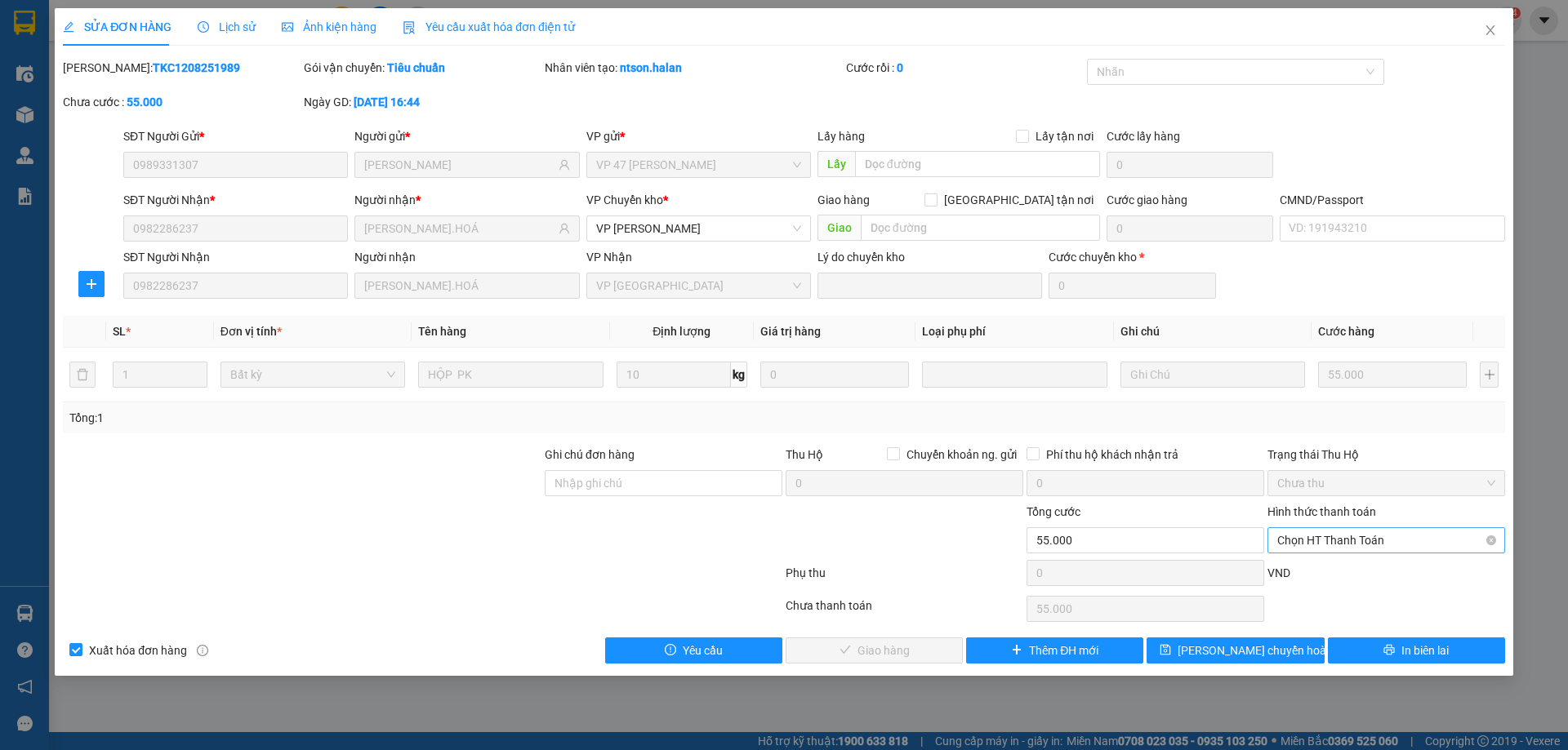
click at [1329, 544] on span "Chọn HT Thanh Toán" at bounding box center [1386, 539] width 218 height 24
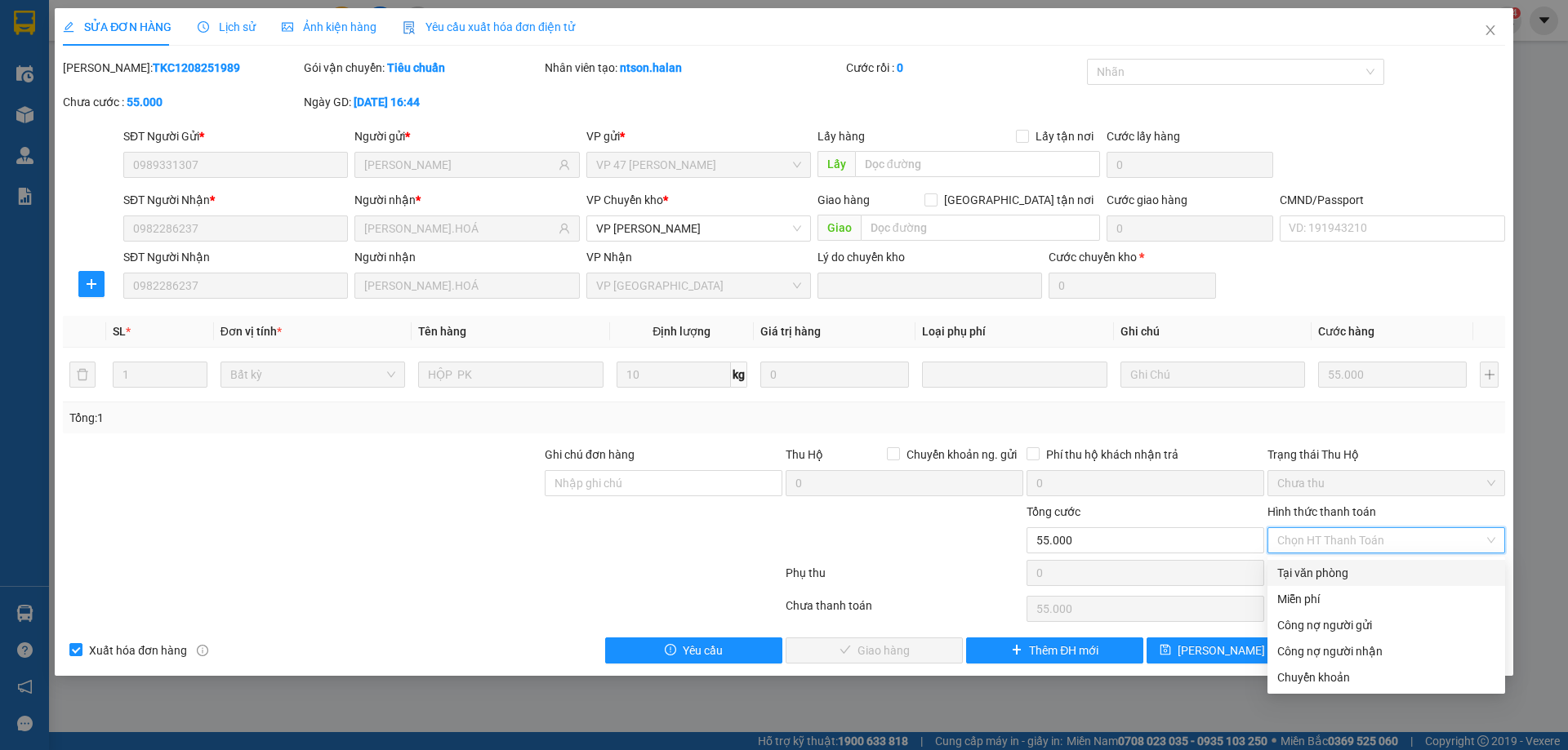
click at [1329, 566] on div "Tại văn phòng" at bounding box center [1386, 572] width 218 height 18
type input "0"
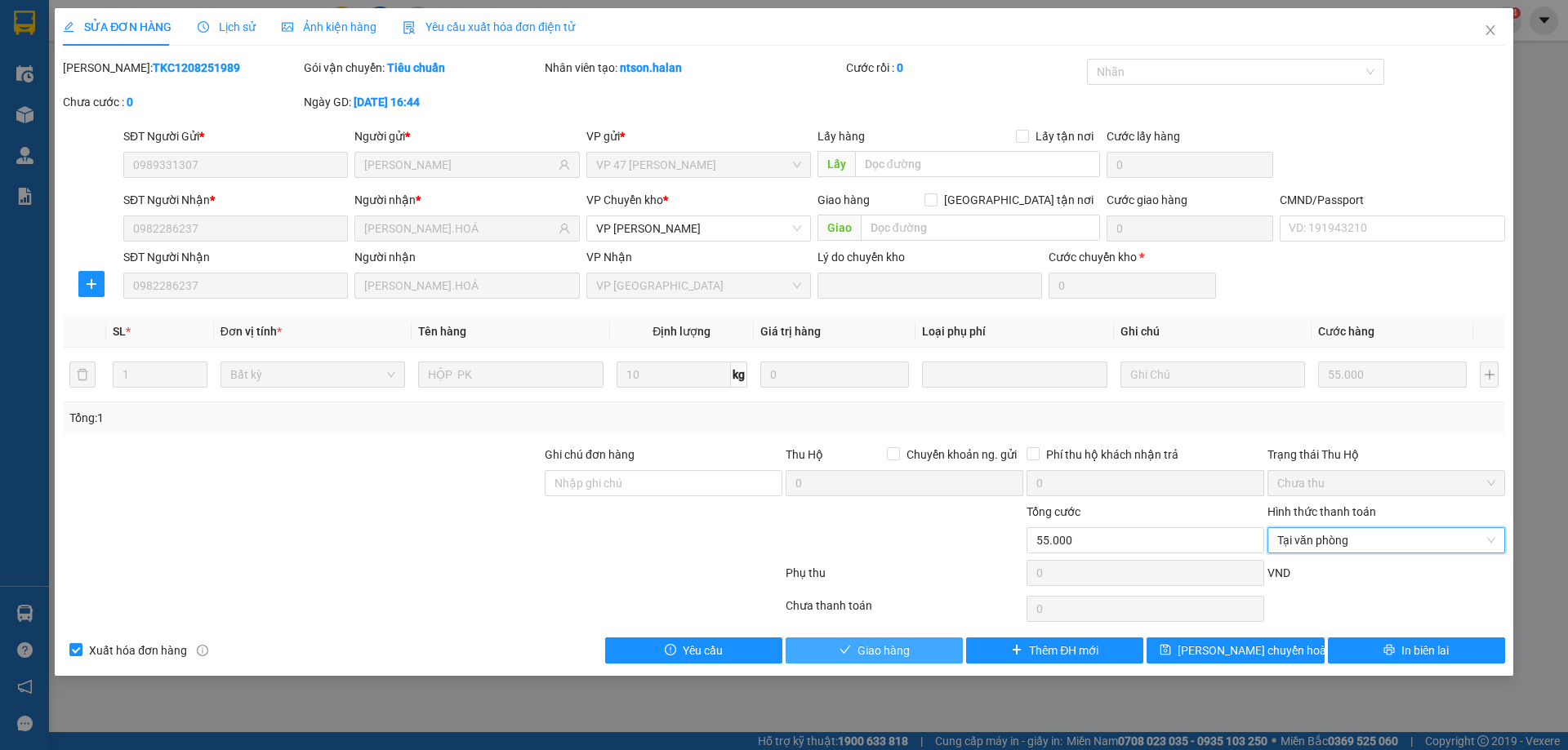
click at [891, 660] on button "Giao hàng" at bounding box center [874, 650] width 177 height 26
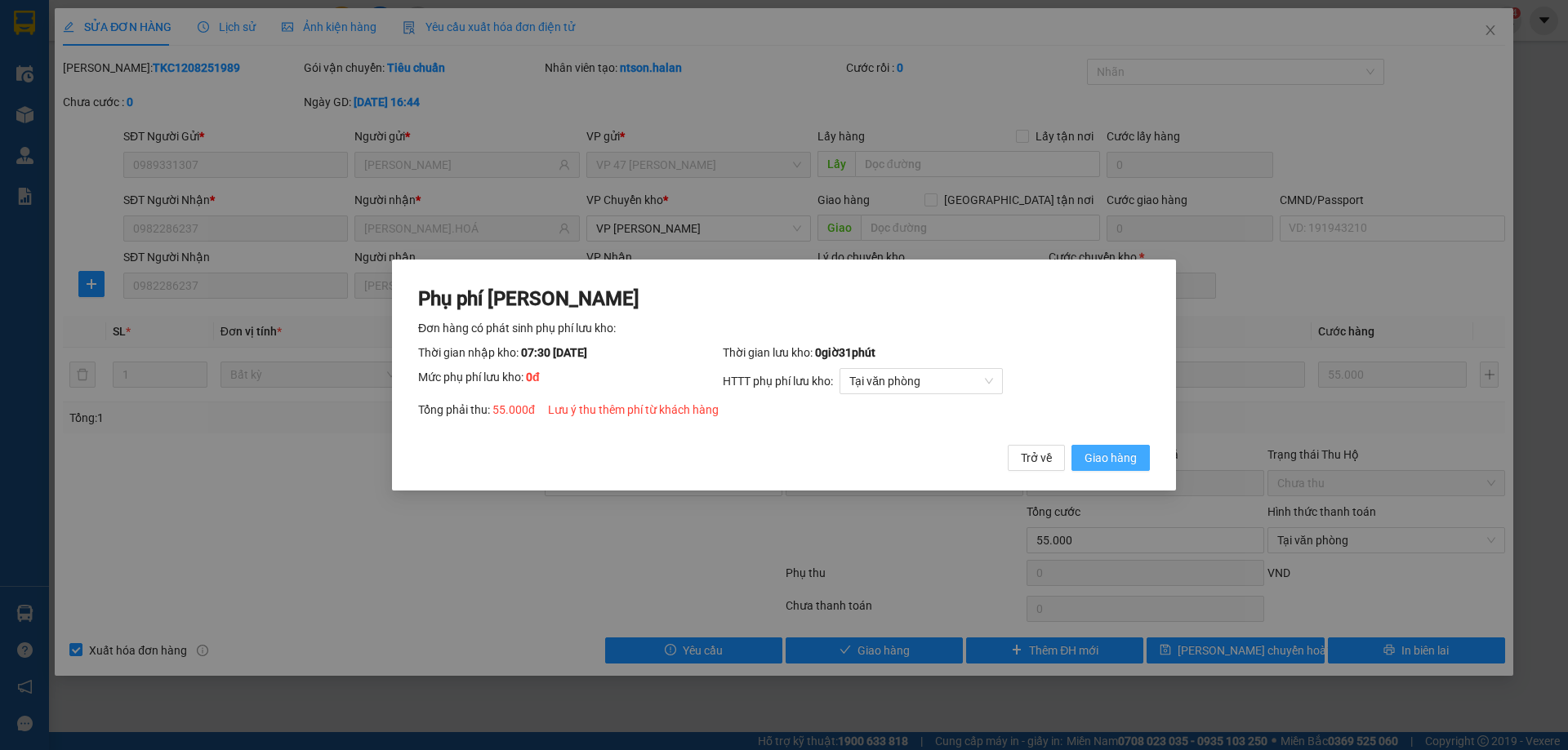
click at [1090, 454] on span "Giao hàng" at bounding box center [1111, 458] width 52 height 18
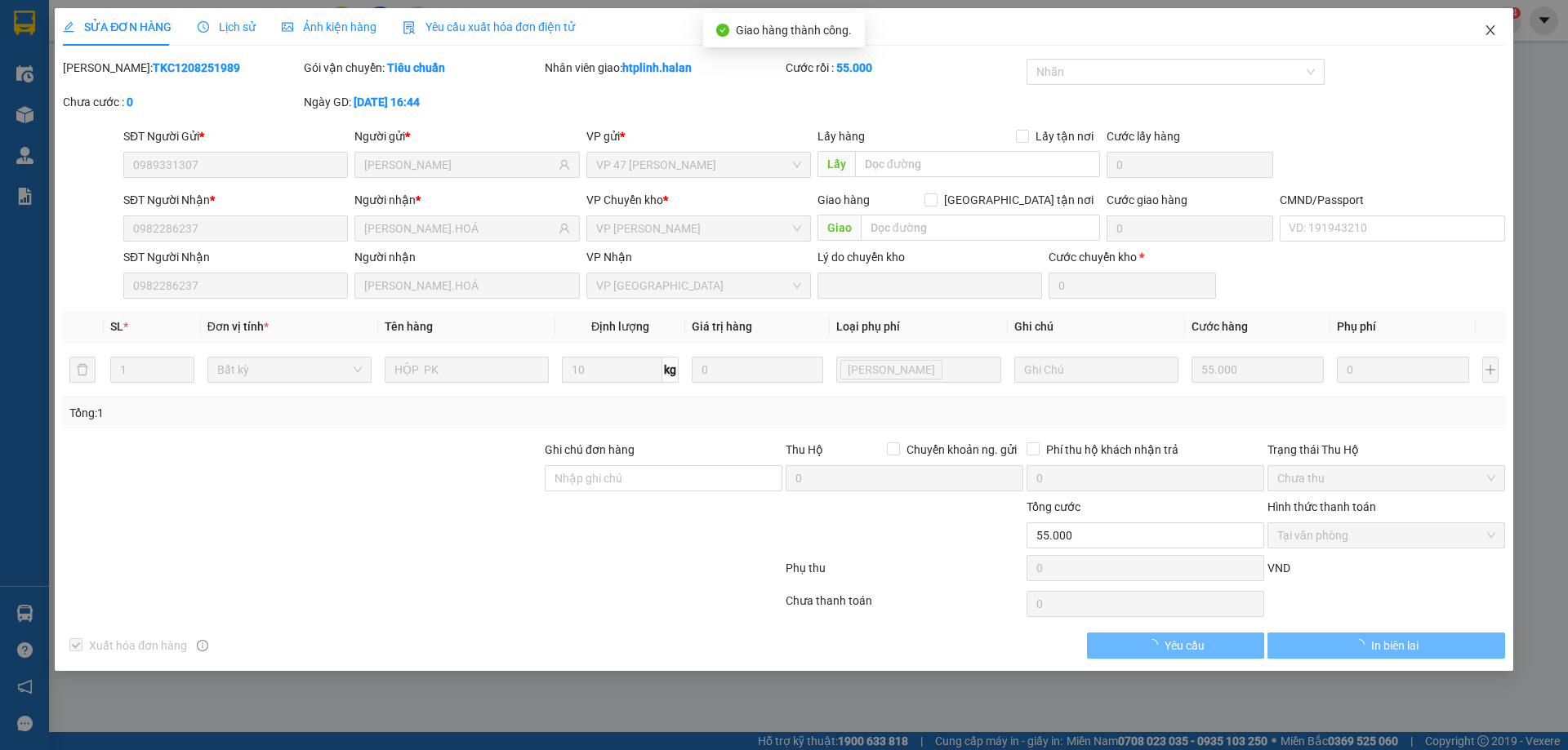
click at [1478, 28] on span "Close" at bounding box center [1489, 30] width 46 height 46
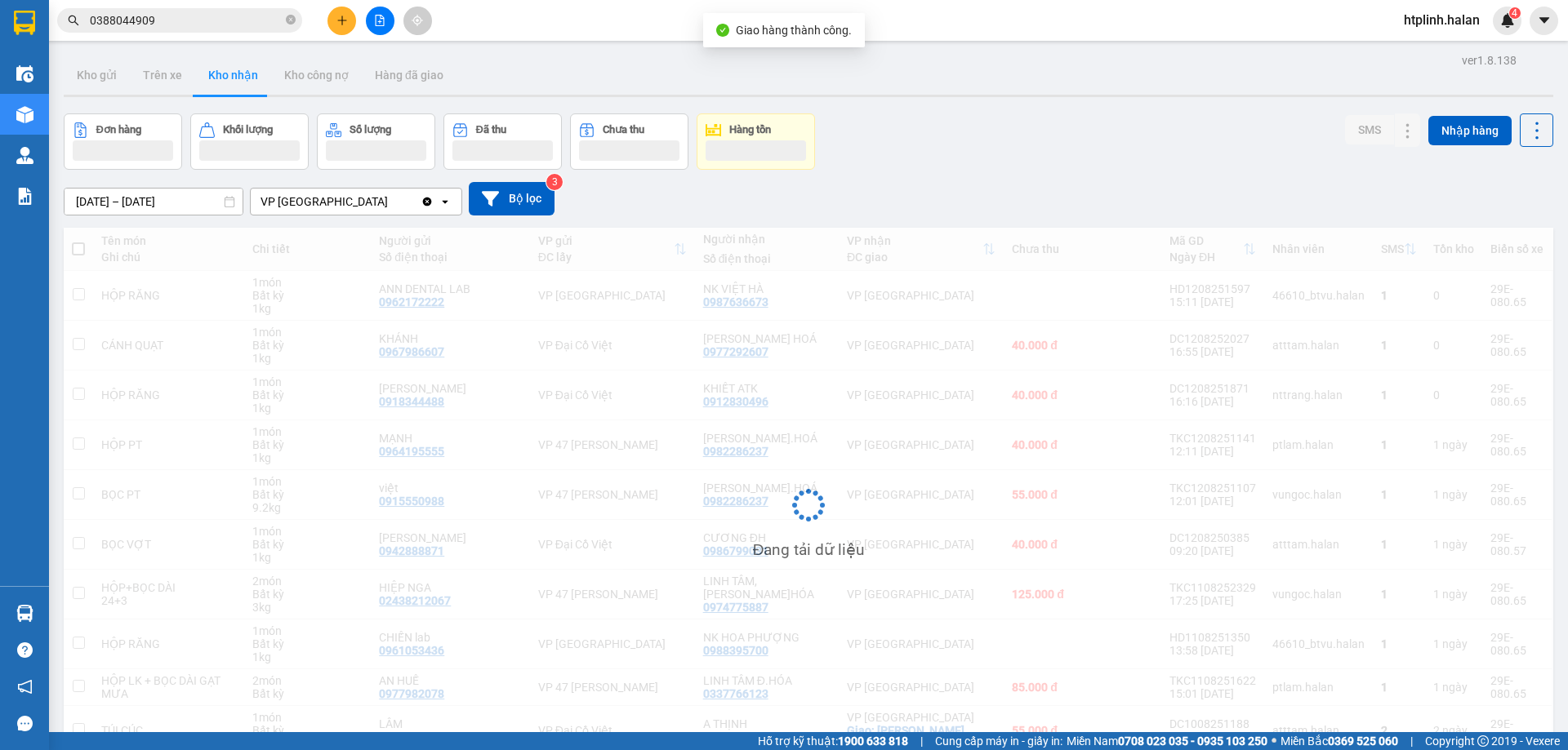
scroll to position [90, 0]
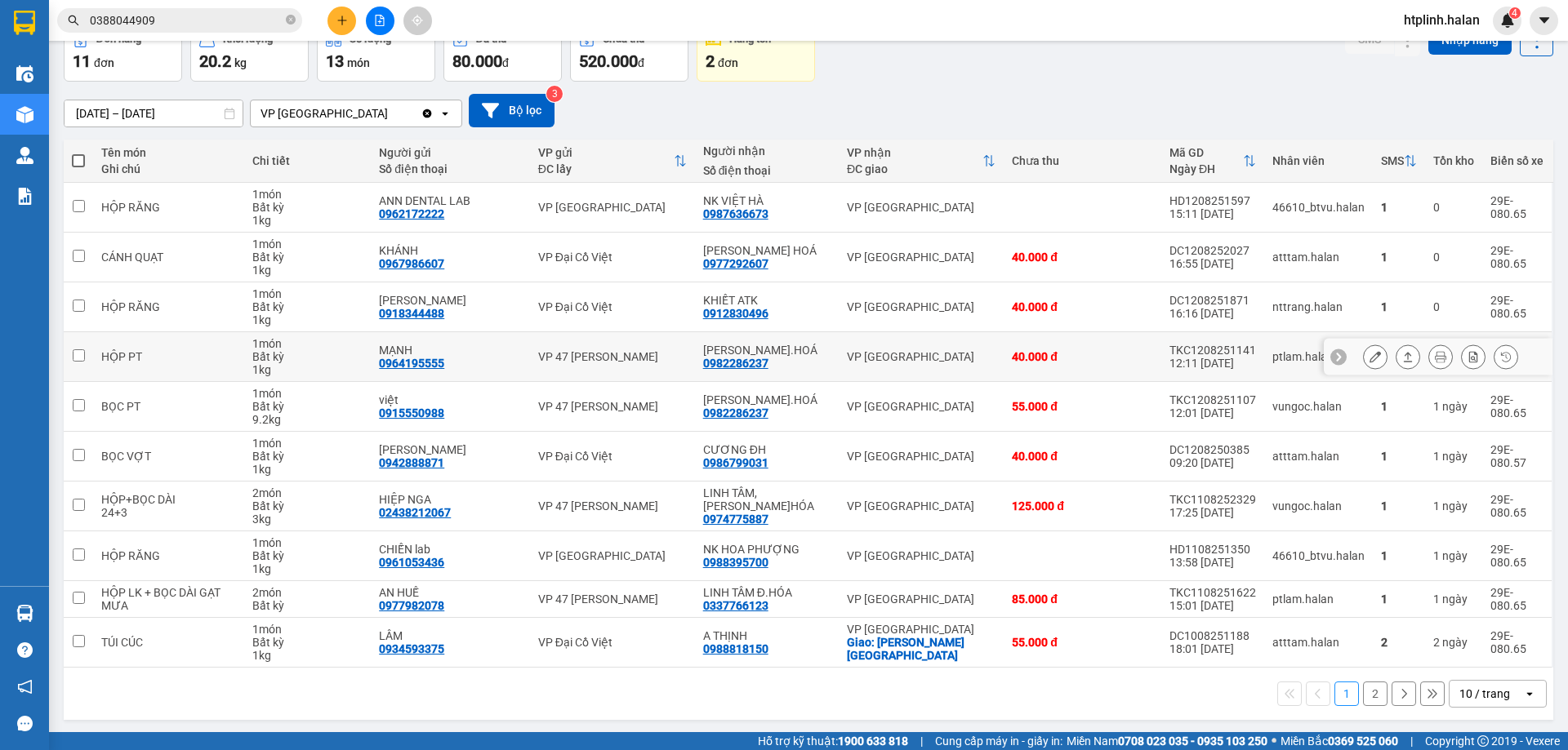
click at [1363, 357] on button at bounding box center [1375, 357] width 23 height 29
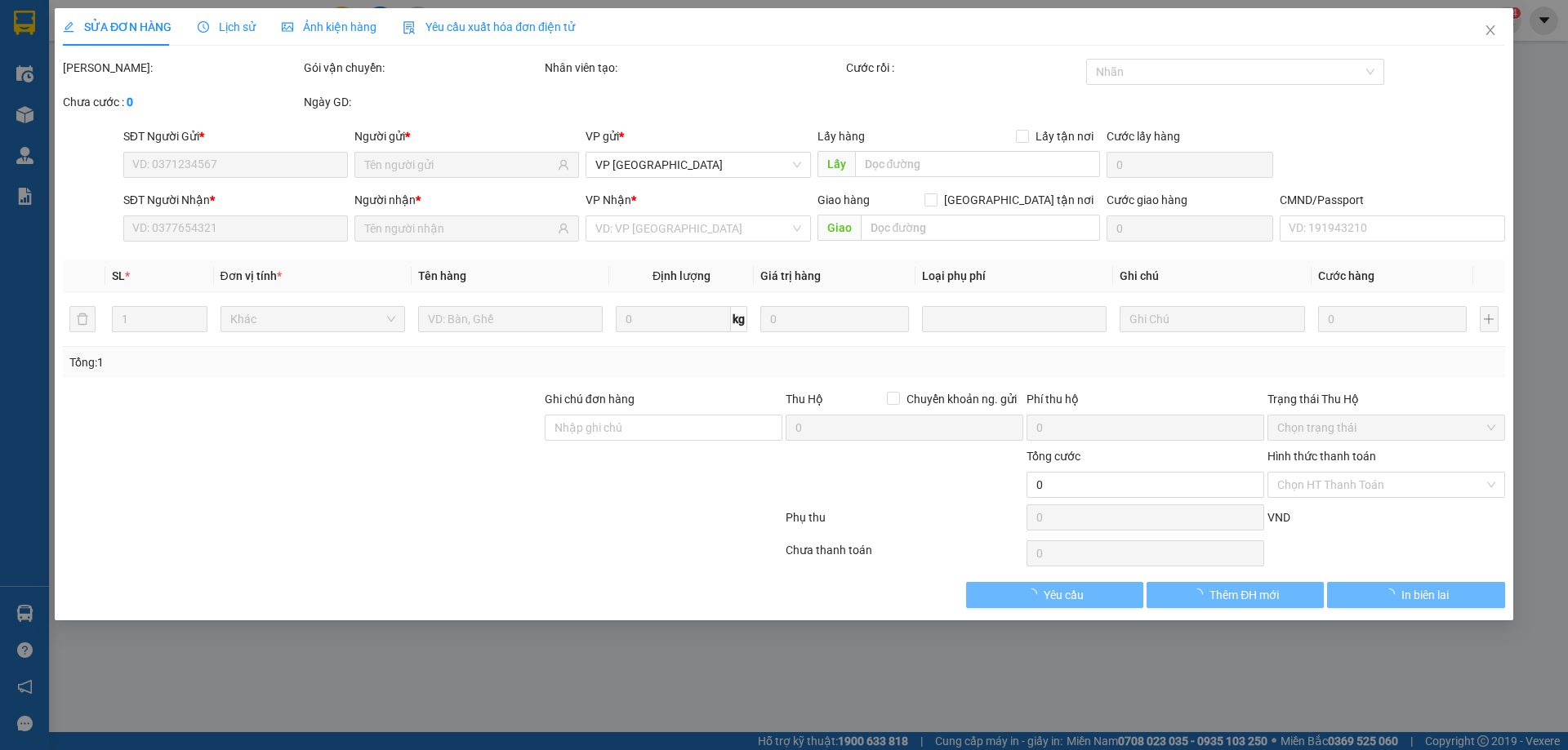
type input "0964195555"
type input "MẠNH"
type input "0982286237"
type input "LÊ VIỆT Đ.HOÁ"
type input "40.000"
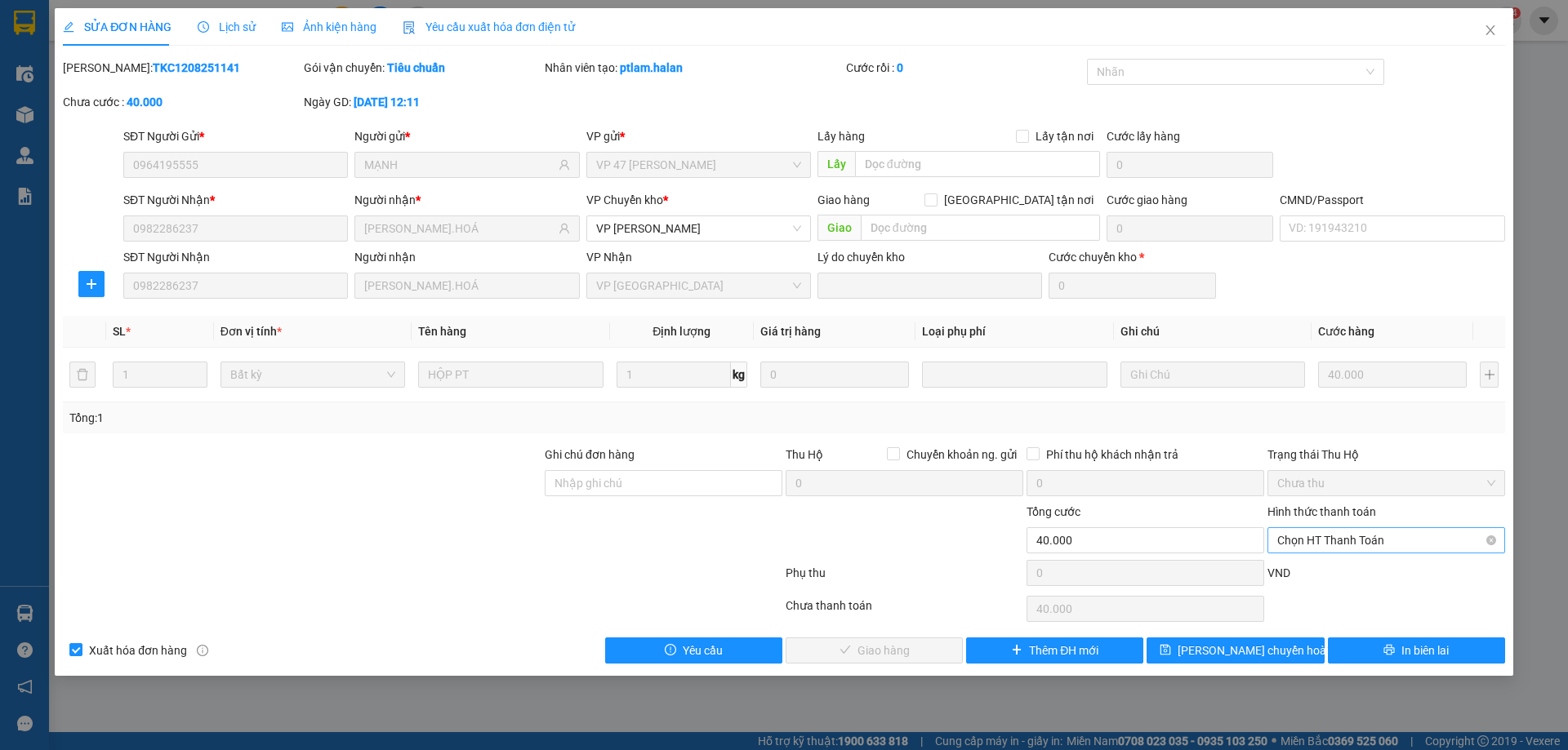
click at [1303, 538] on span "Chọn HT Thanh Toán" at bounding box center [1386, 539] width 218 height 24
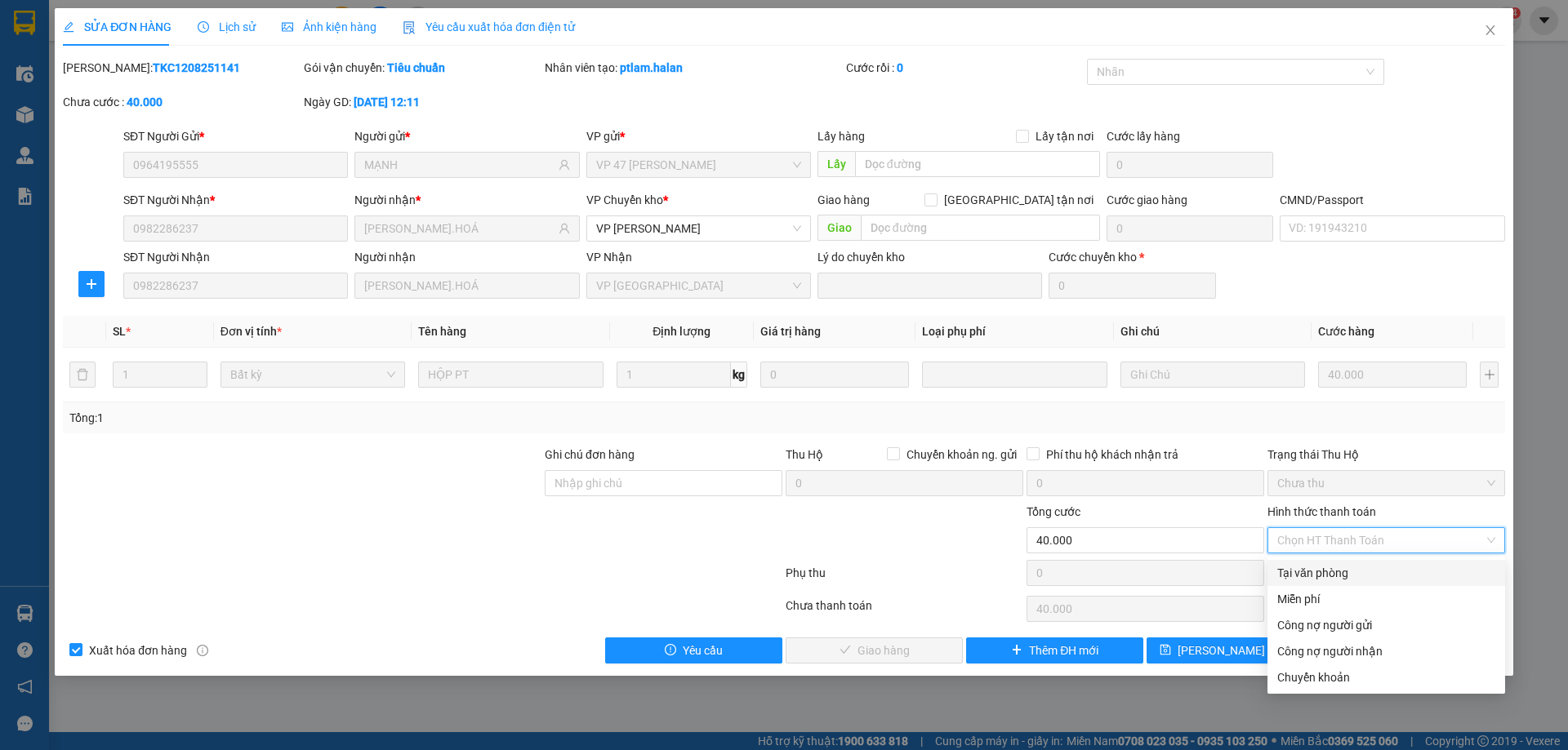
drag, startPoint x: 1318, startPoint y: 574, endPoint x: 1240, endPoint y: 612, distance: 86.8
click at [1318, 575] on div "Tại văn phòng" at bounding box center [1386, 572] width 218 height 18
type input "0"
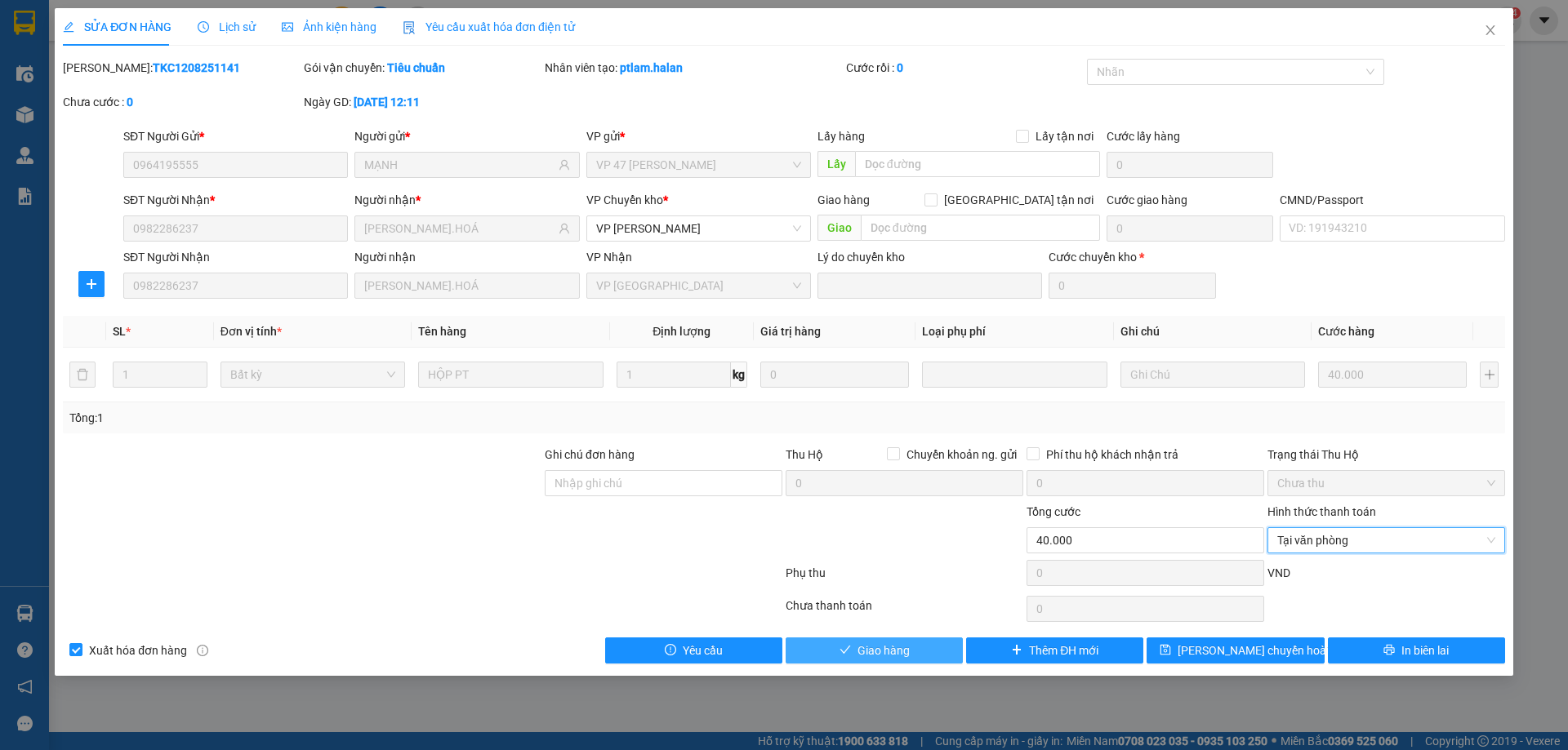
drag, startPoint x: 932, startPoint y: 638, endPoint x: 964, endPoint y: 593, distance: 55.2
click at [932, 639] on button "Giao hàng" at bounding box center [874, 650] width 177 height 26
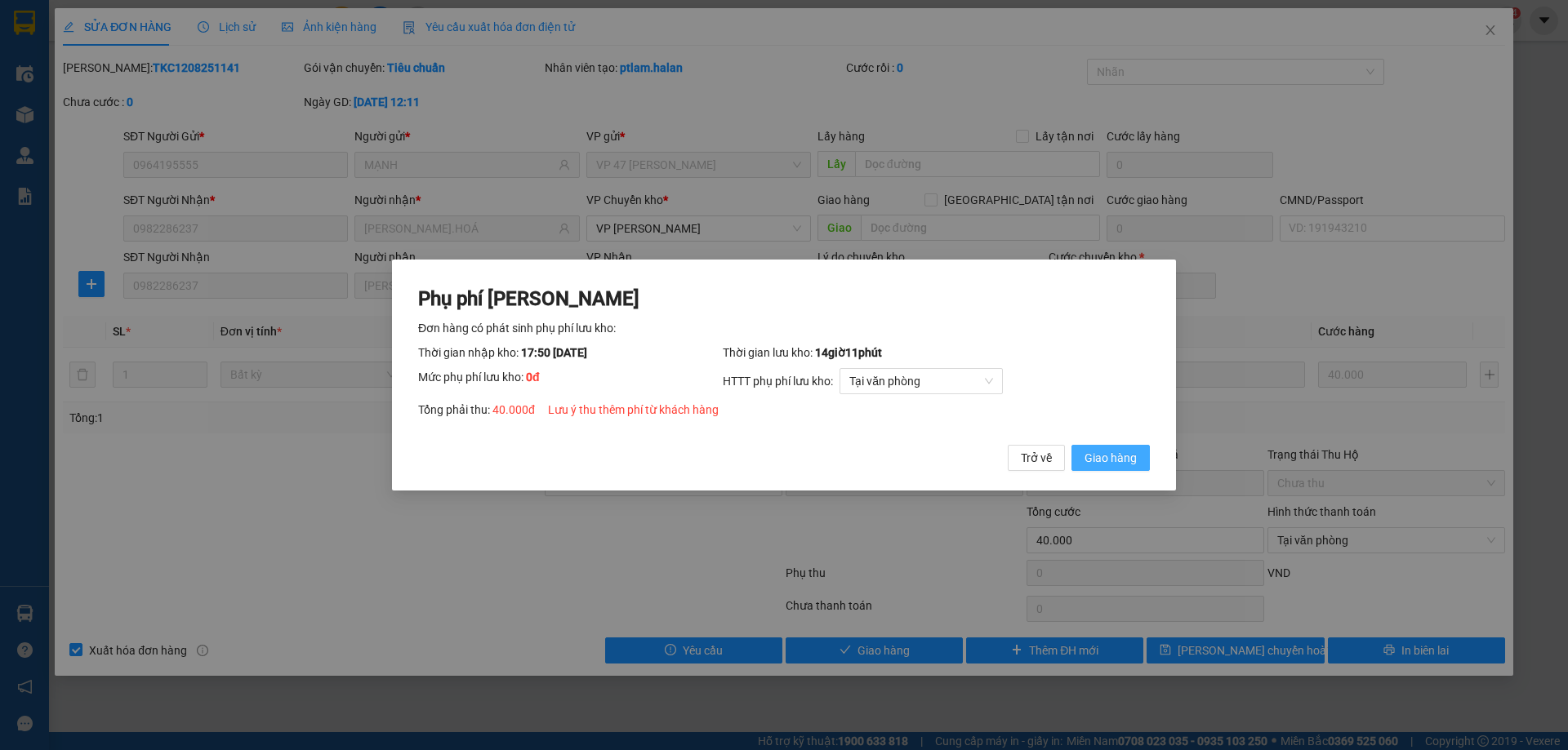
click at [1118, 453] on span "Giao hàng" at bounding box center [1111, 458] width 52 height 18
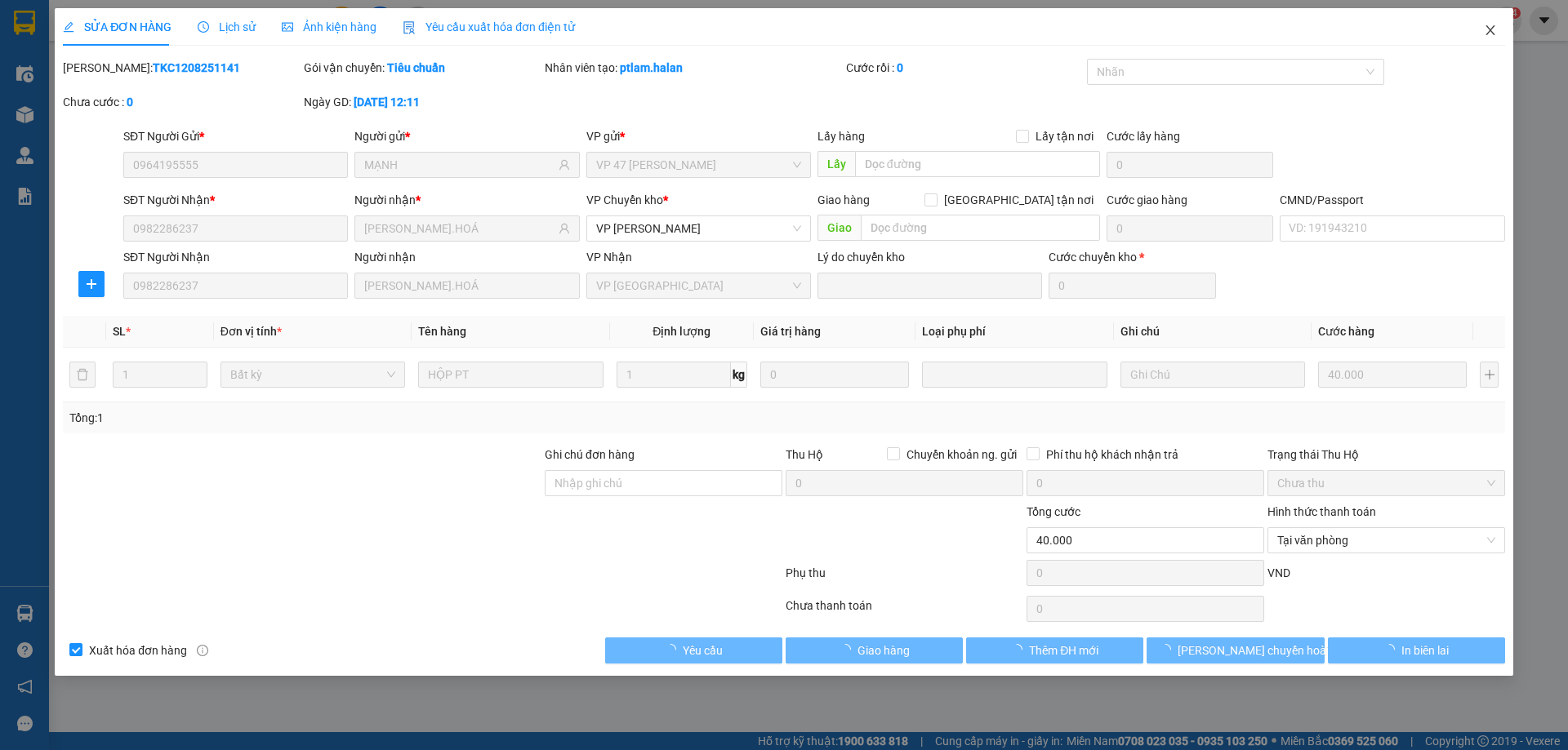
click at [1494, 29] on icon "close" at bounding box center [1489, 30] width 13 height 13
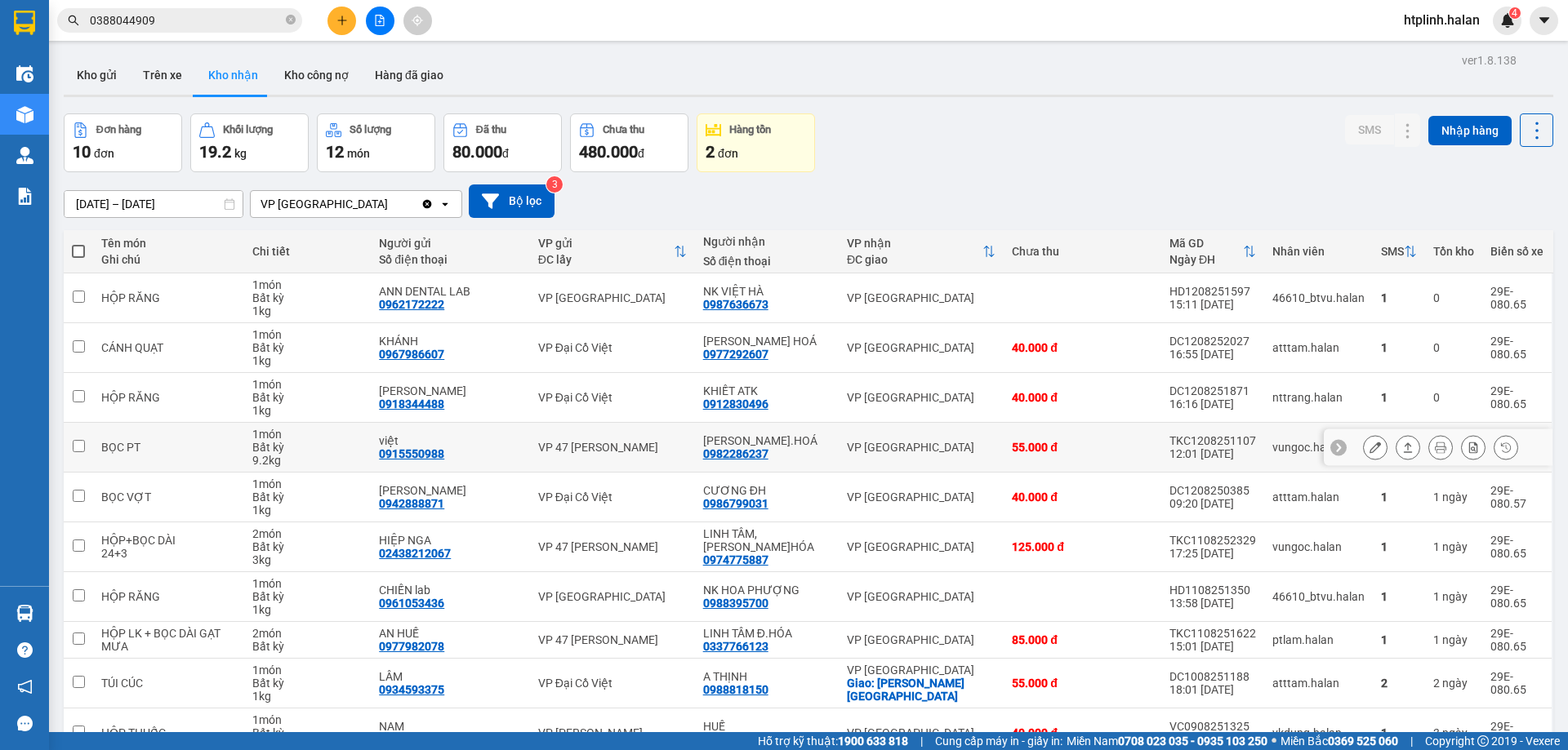
click at [1369, 444] on icon at bounding box center [1374, 446] width 12 height 12
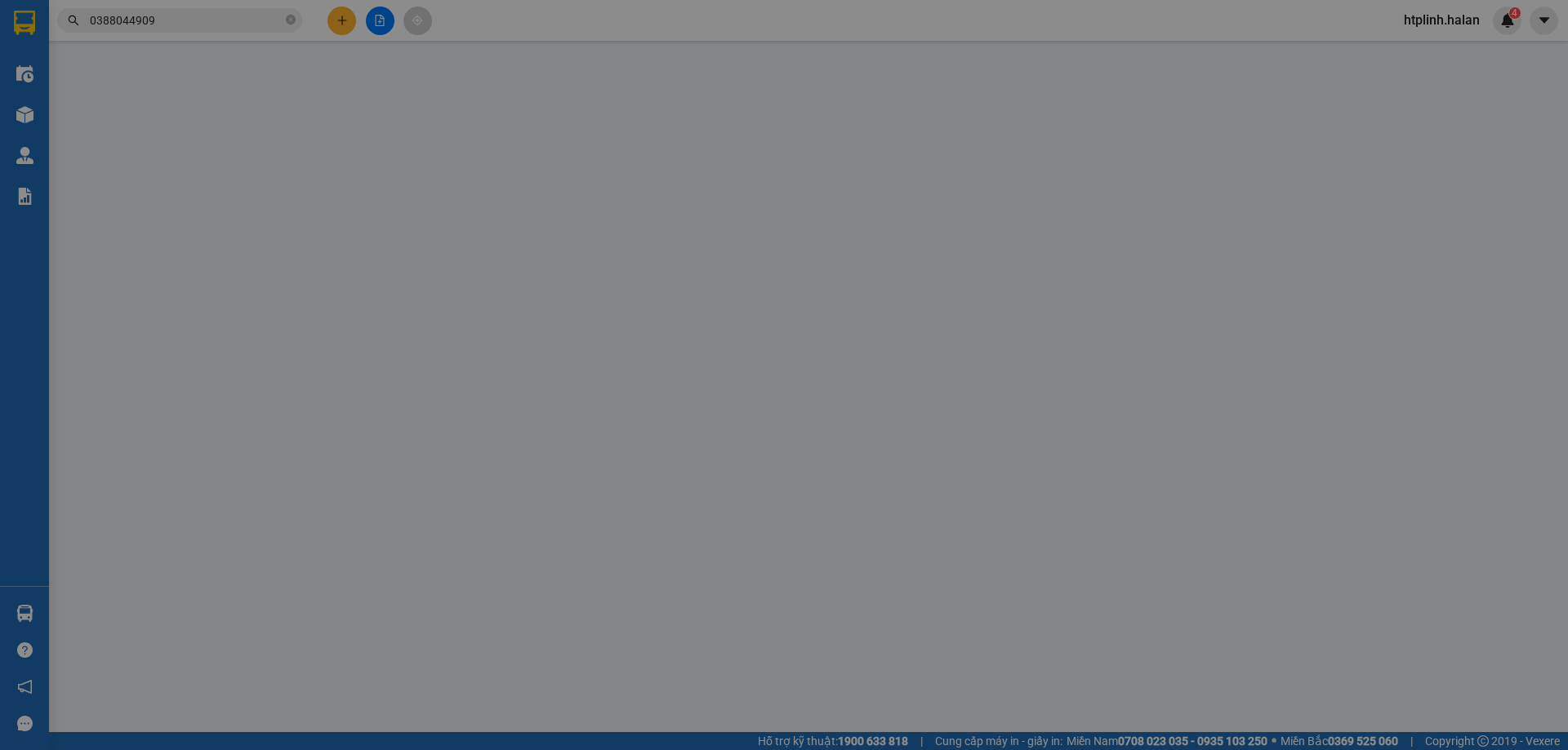
type input "0915550988"
type input "việt"
type input "0982286237"
type input "LÊ VIỆT Đ.HOÁ"
type input "55.000"
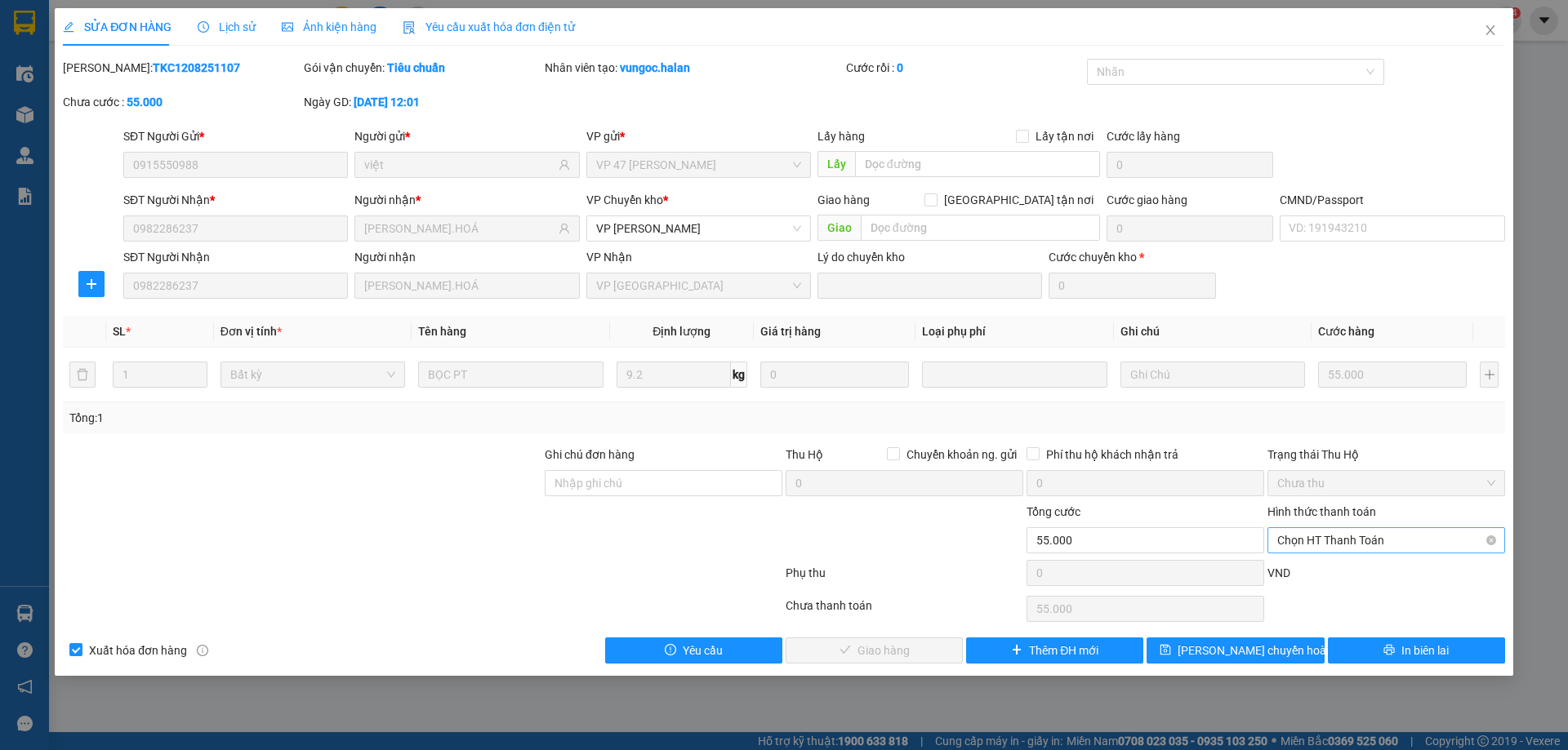
click at [1297, 537] on span "Chọn HT Thanh Toán" at bounding box center [1386, 539] width 218 height 24
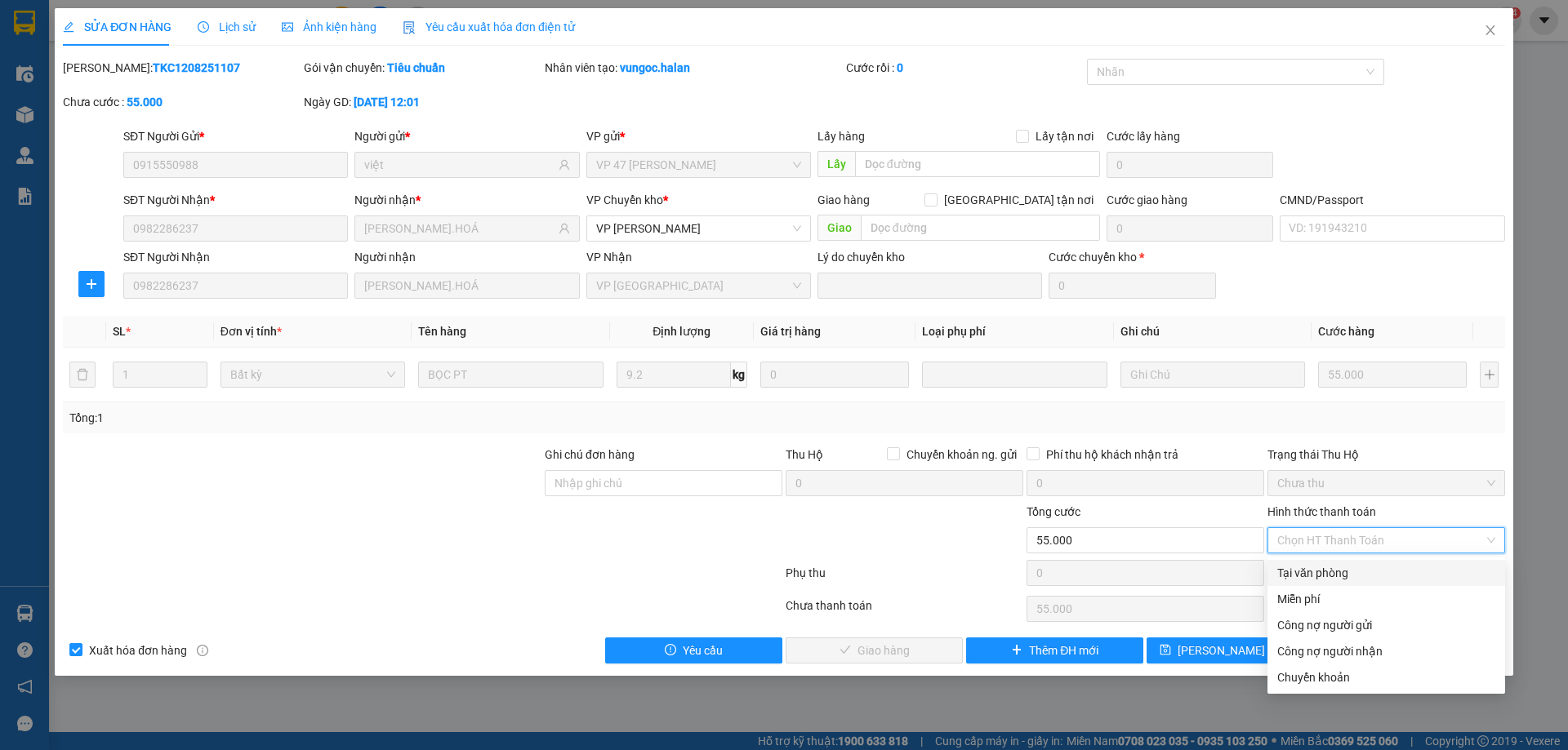
drag, startPoint x: 1298, startPoint y: 553, endPoint x: 1099, endPoint y: 604, distance: 205.4
click at [1301, 579] on div "Tại văn phòng" at bounding box center [1386, 572] width 218 height 18
type input "0"
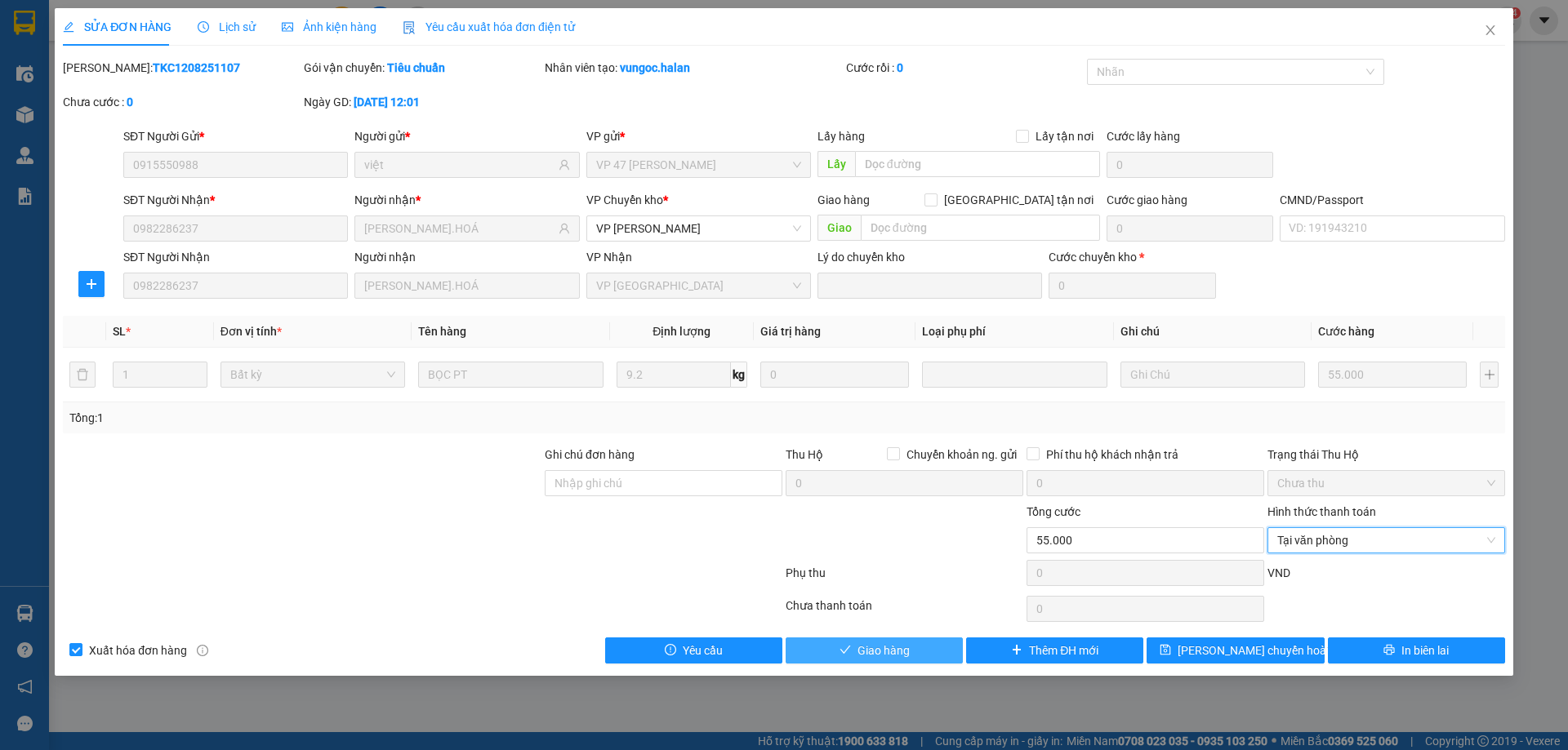
click at [812, 650] on button "Giao hàng" at bounding box center [874, 650] width 177 height 26
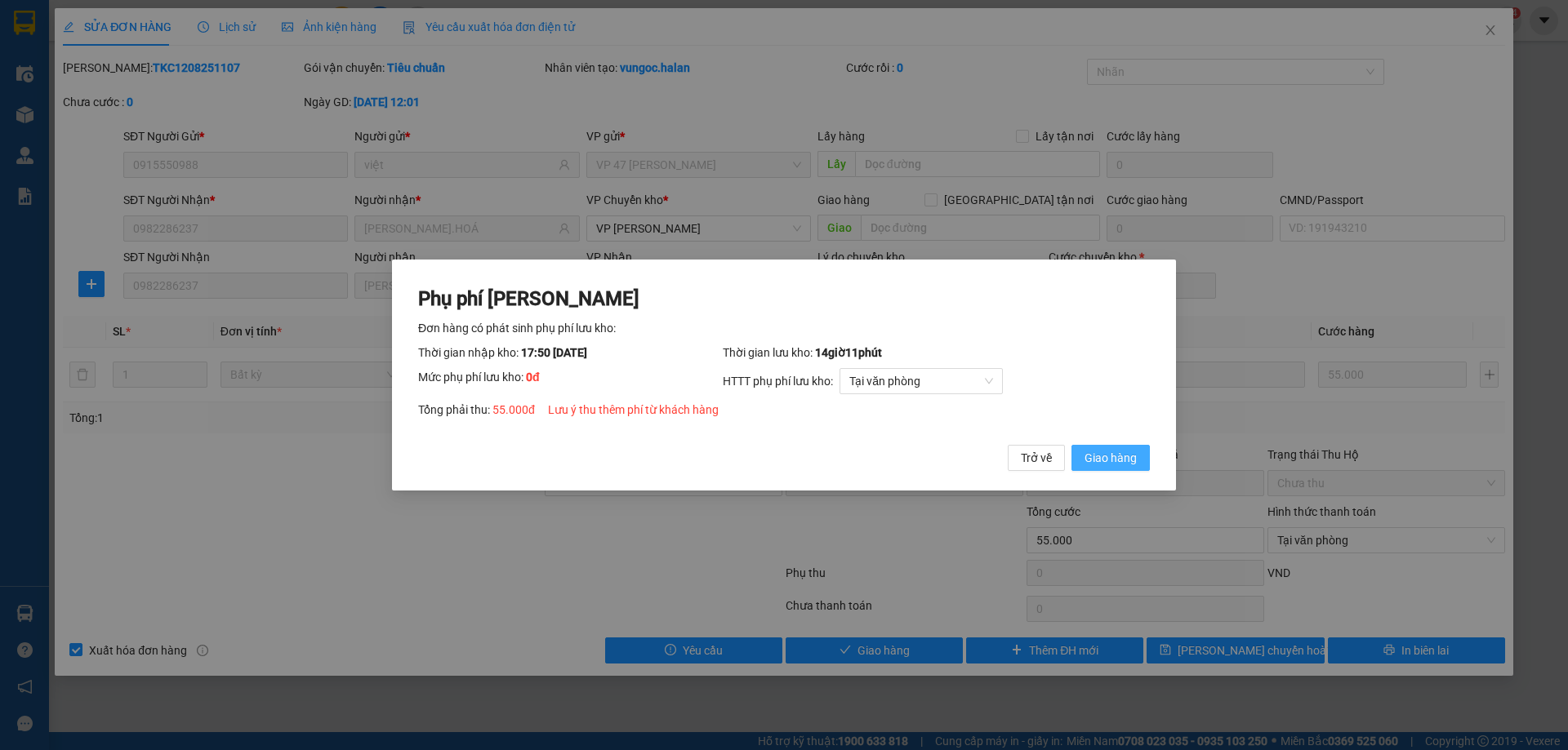
click at [1122, 455] on span "Giao hàng" at bounding box center [1111, 458] width 52 height 18
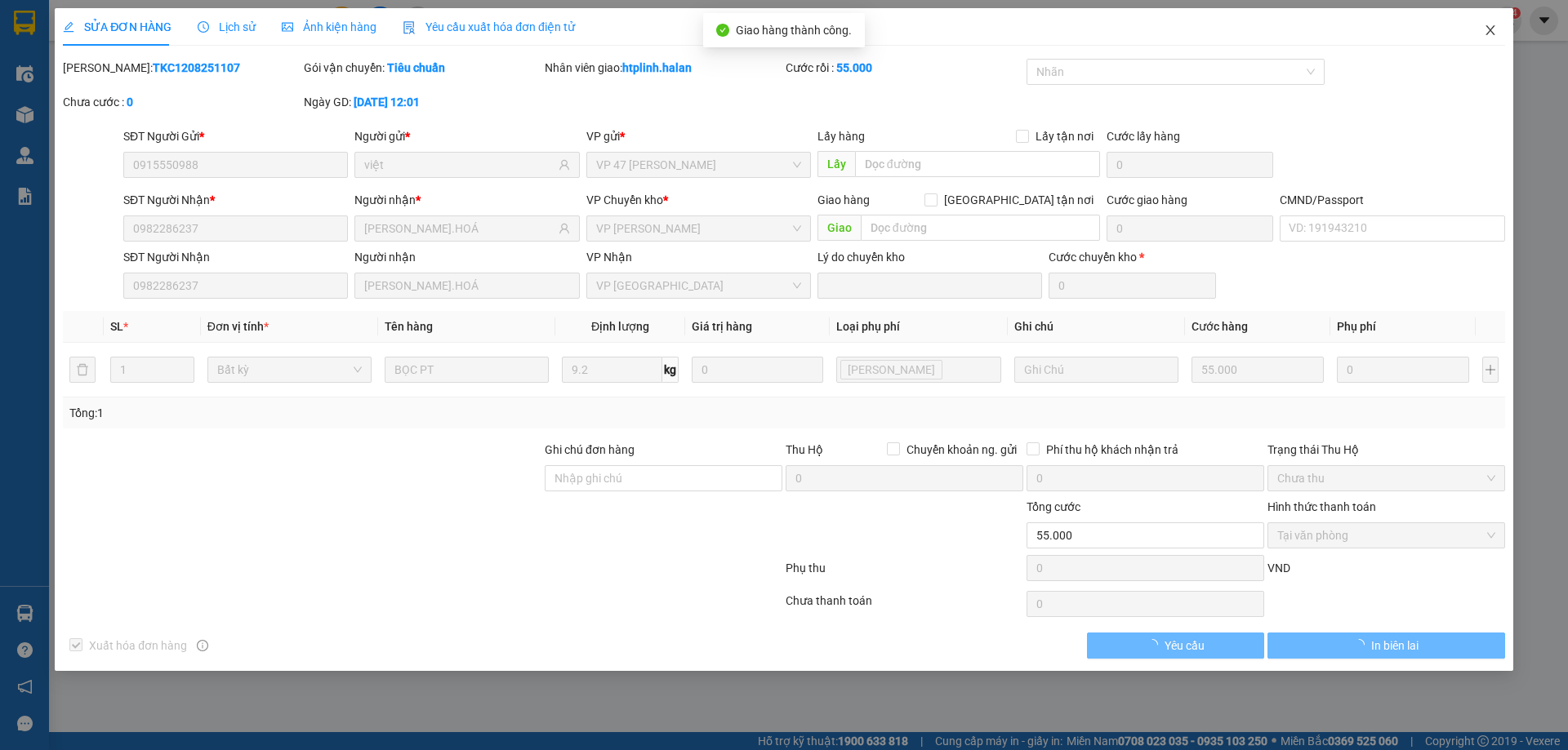
click at [1485, 46] on span "Close" at bounding box center [1489, 30] width 46 height 46
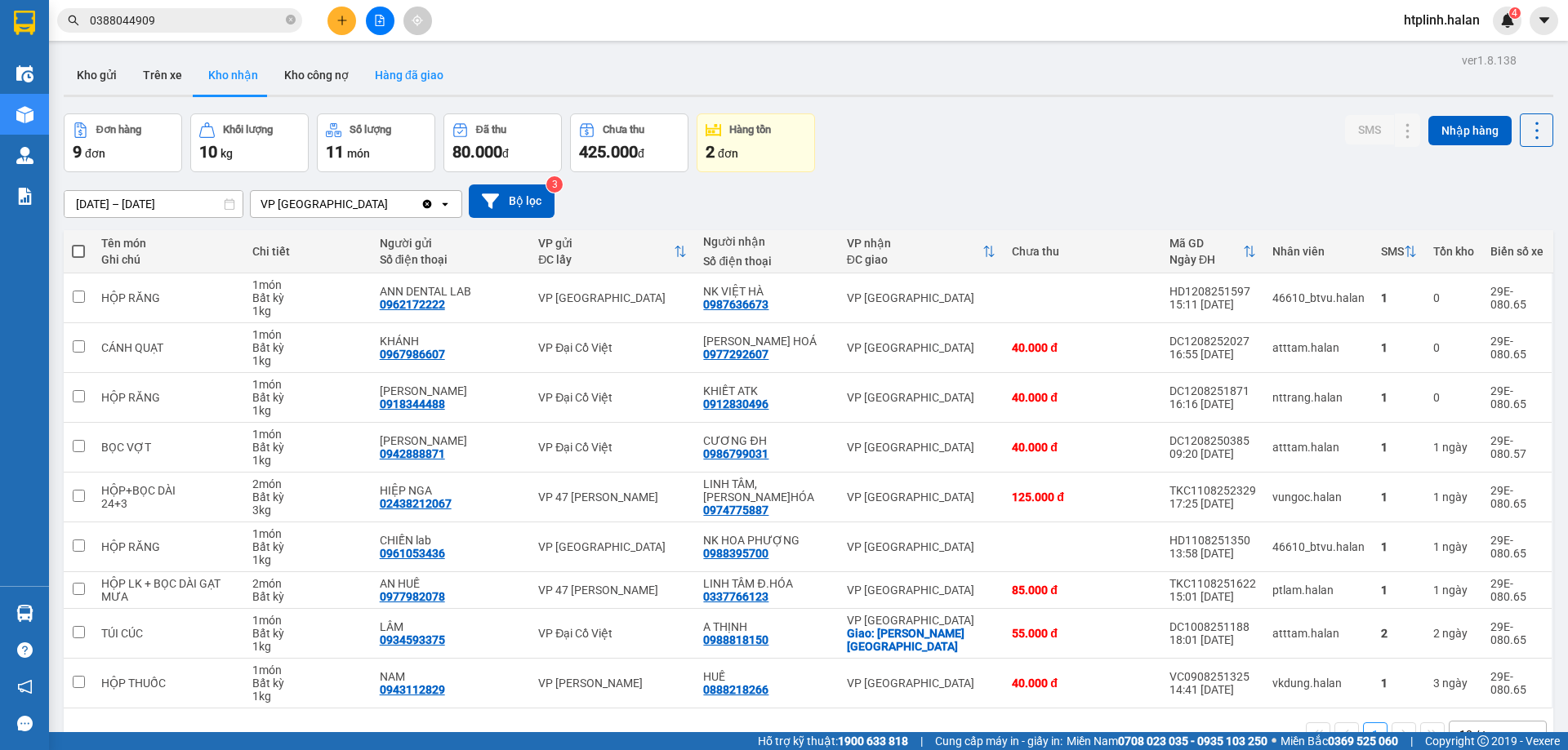
click at [403, 94] on button "Hàng đã giao" at bounding box center [409, 75] width 95 height 39
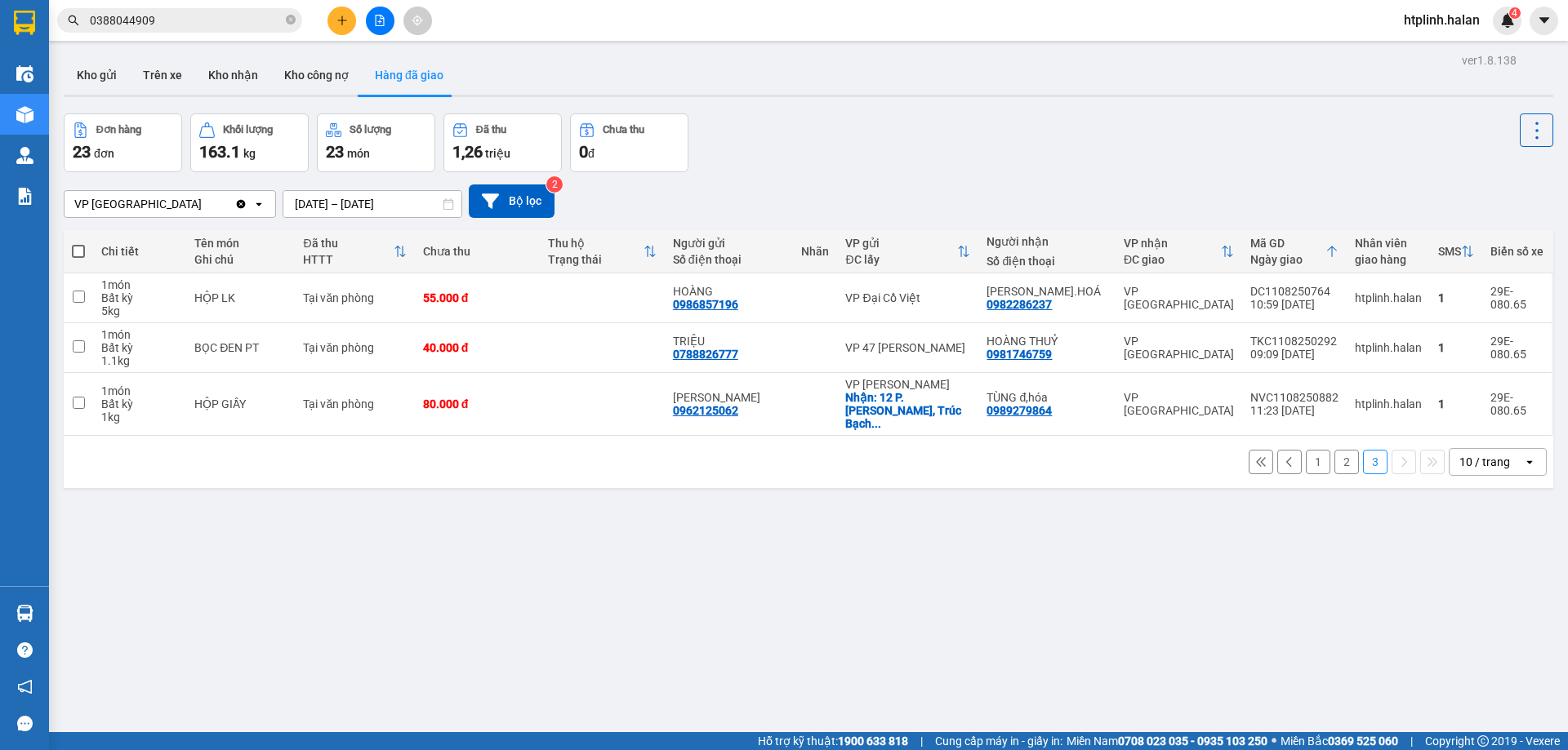
click at [351, 198] on input "12/08/2025 – 12/08/2025" at bounding box center [372, 204] width 178 height 26
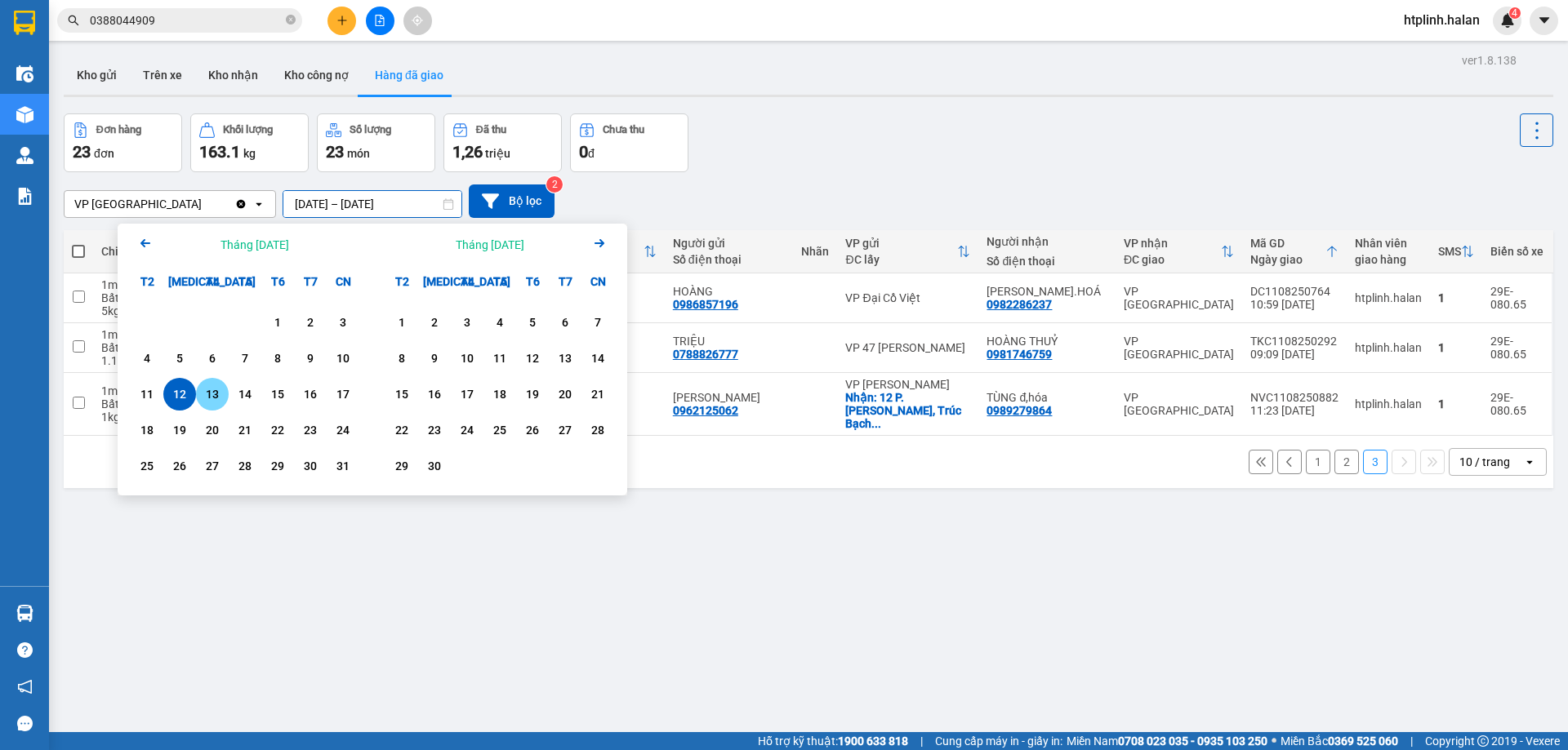
click at [203, 395] on div "13" at bounding box center [213, 394] width 23 height 20
click at [203, 396] on div "13" at bounding box center [213, 394] width 23 height 20
type input "13/08/2025 – 13/08/2025"
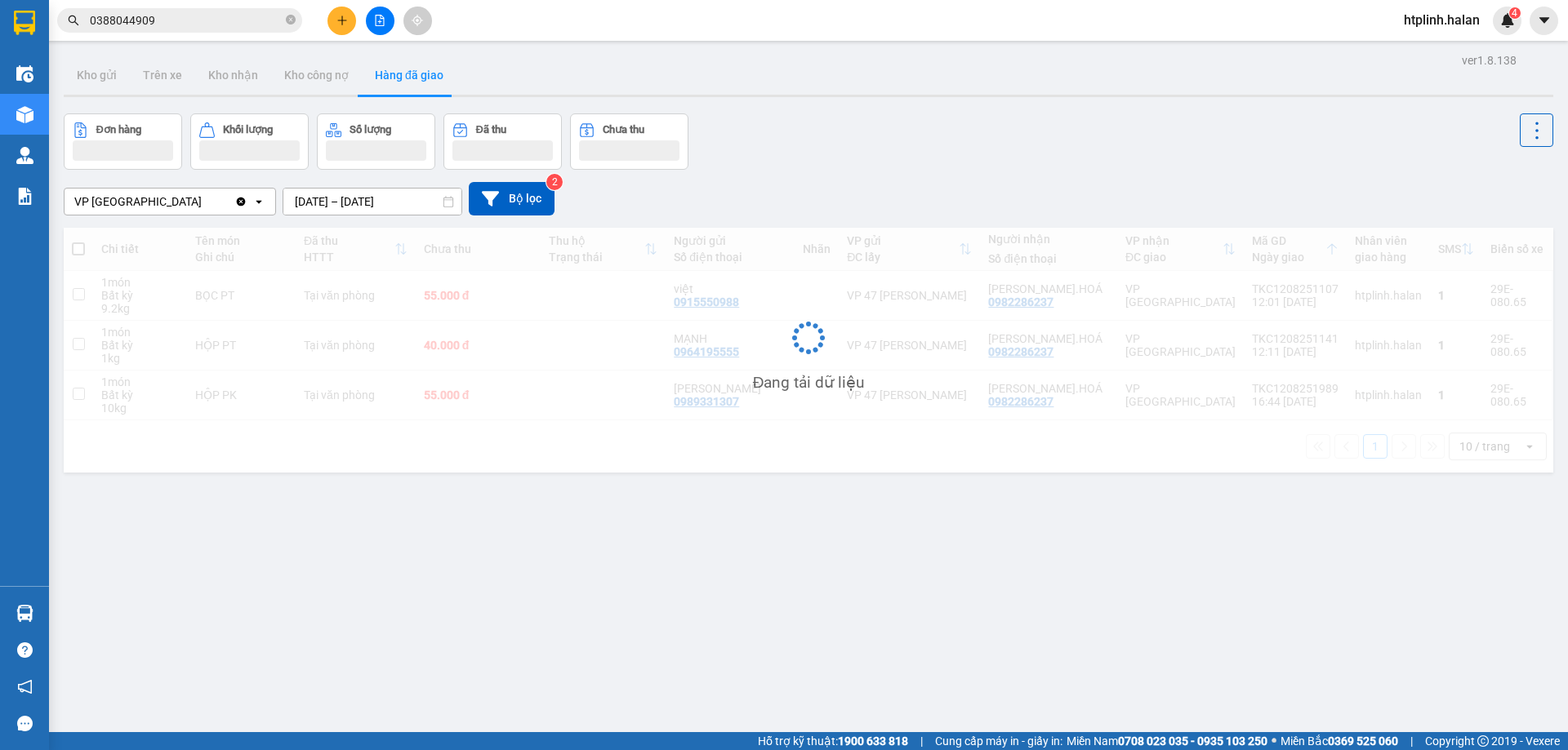
scroll to position [75, 0]
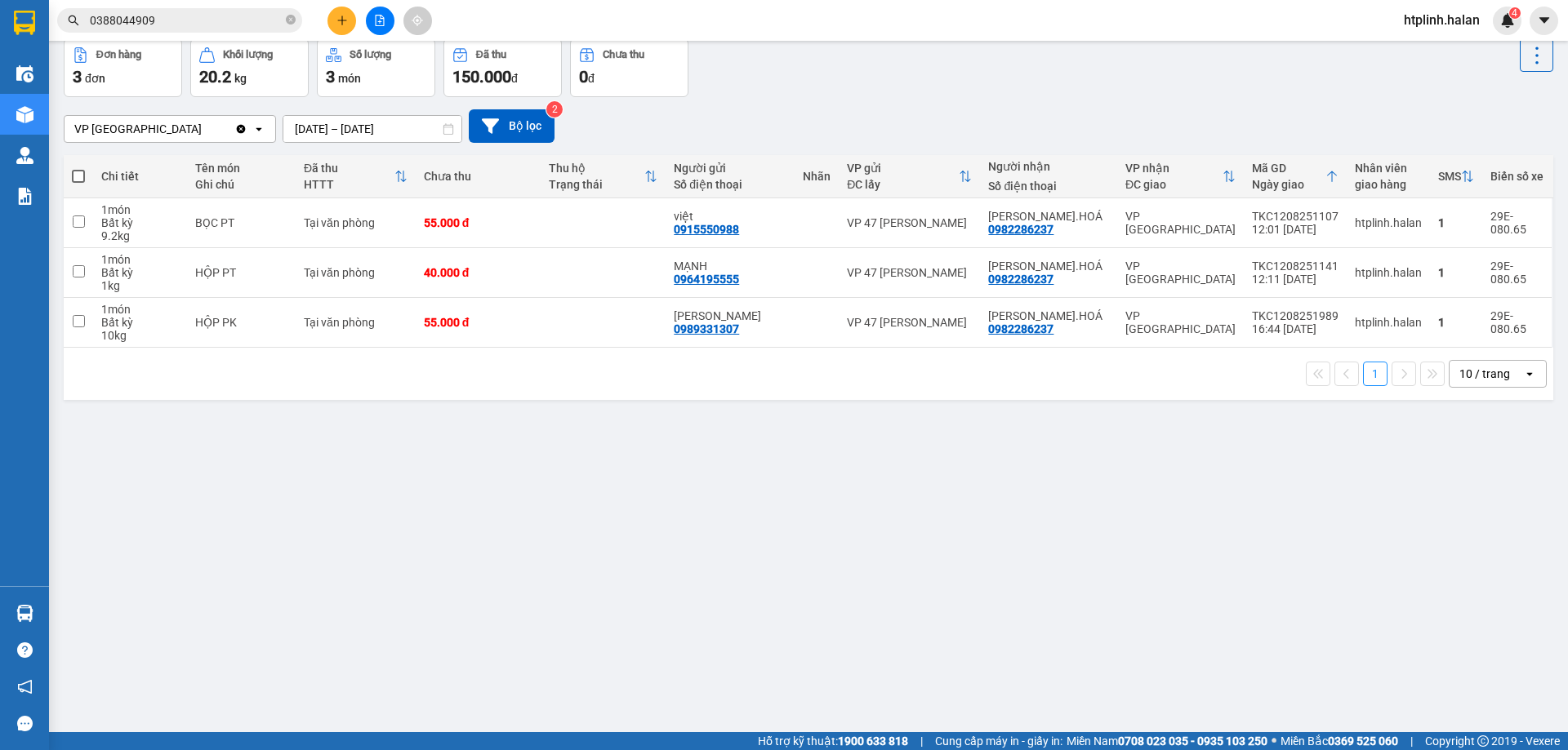
drag, startPoint x: 274, startPoint y: 746, endPoint x: 281, endPoint y: 738, distance: 10.6
click at [275, 746] on div "Hỗ trợ kỹ thuật: 1900 633 818 | Cung cấp máy in - giấy in: Miền Nam 0708 023 03…" at bounding box center [779, 741] width 1559 height 18
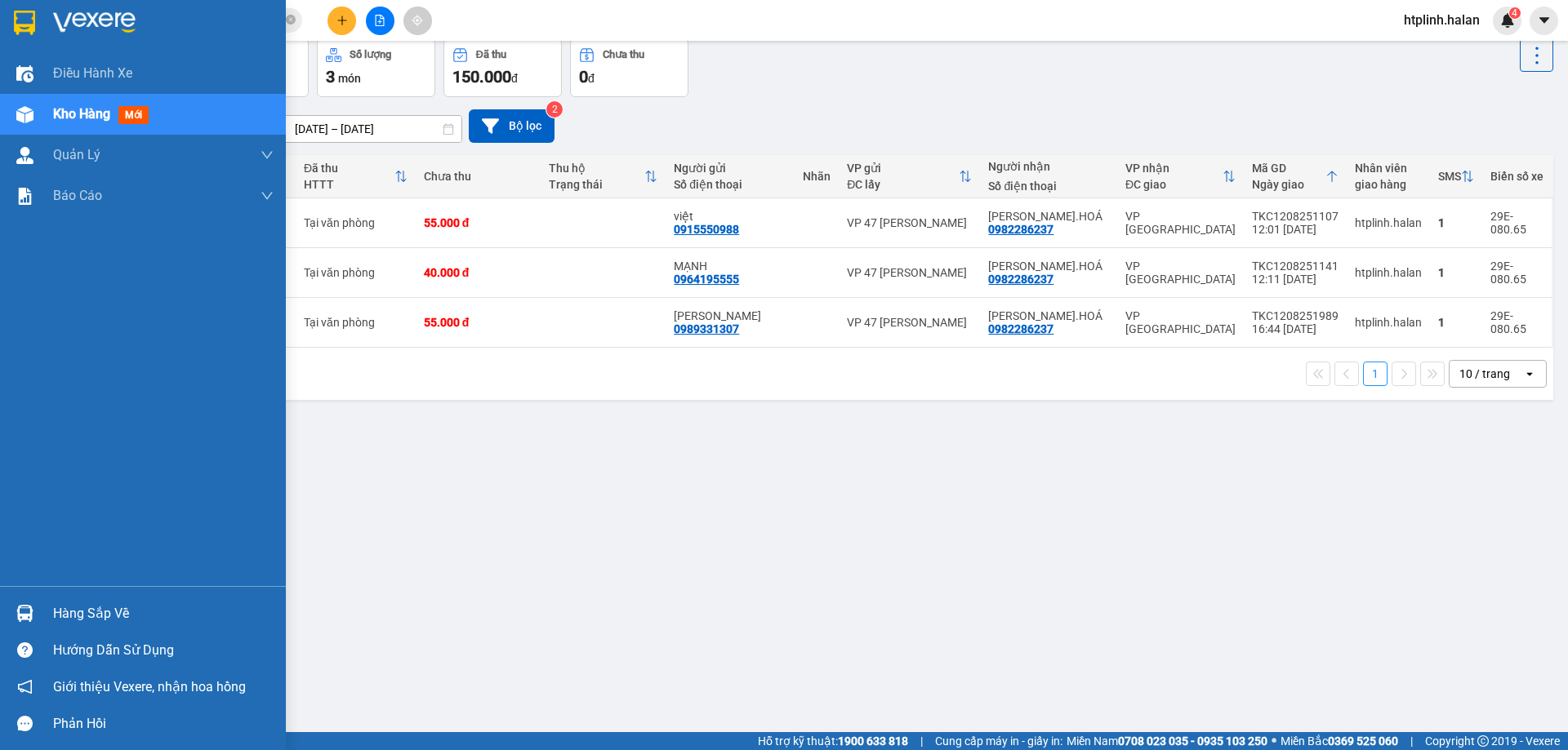
drag, startPoint x: 100, startPoint y: 596, endPoint x: 140, endPoint y: 601, distance: 40.3
click at [100, 596] on div "Hàng sắp về" at bounding box center [143, 612] width 286 height 37
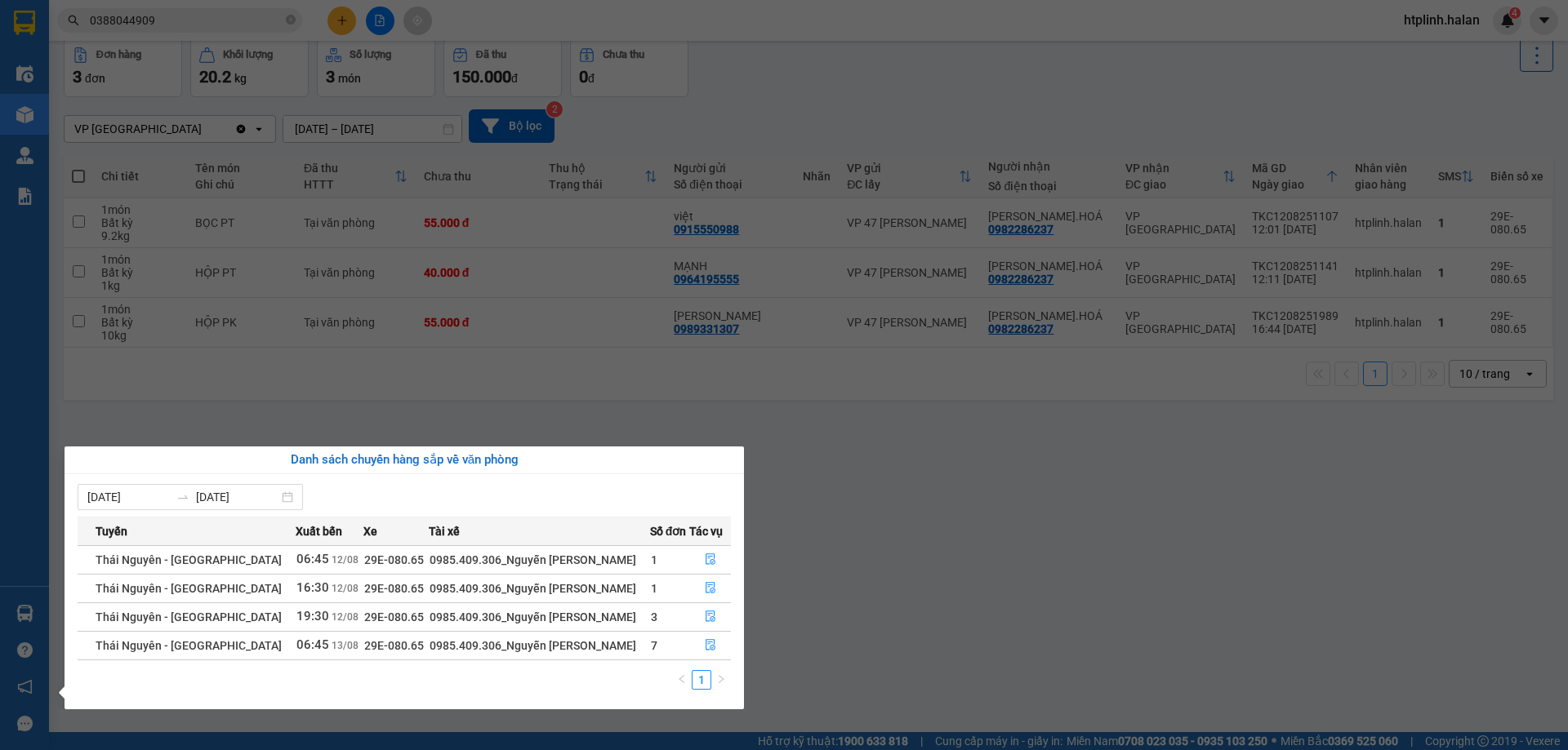
click at [972, 581] on section "Kết quả tìm kiếm ( 5 ) Bộ lọc Mã ĐH Trạng thái Món hàng Thu hộ Tổng cước Chưa c…" at bounding box center [784, 375] width 1568 height 750
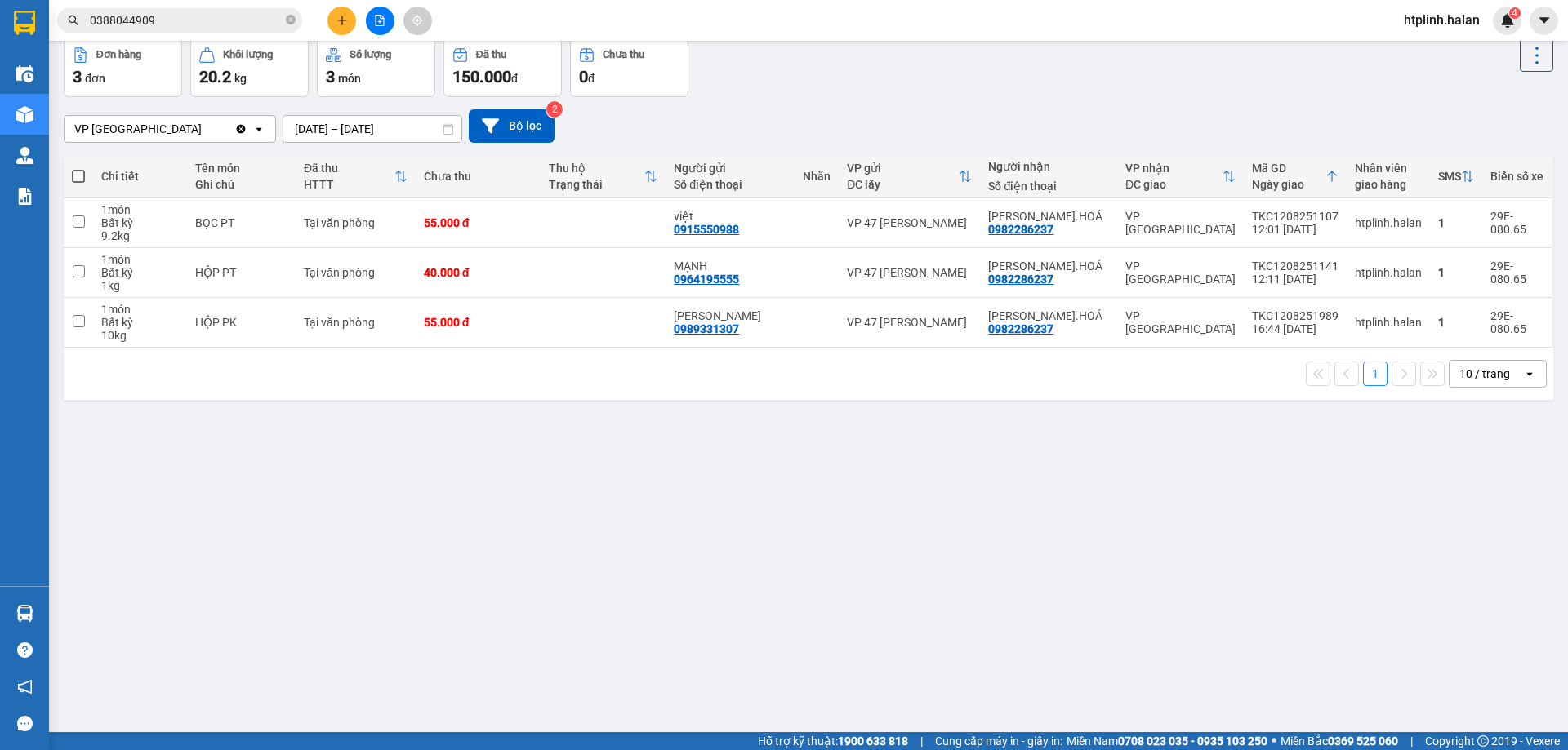
click at [261, 749] on div "Hỗ trợ kỹ thuật: 1900 633 818 | Cung cấp máy in - giấy in: Miền Nam 0708 023 03…" at bounding box center [779, 741] width 1559 height 18
click at [180, 643] on div "ver 1.8.138 Kho gửi Trên xe Kho nhận Kho công nợ Hàng đã giao Đơn hàng 3 đơn Kh…" at bounding box center [808, 349] width 1502 height 750
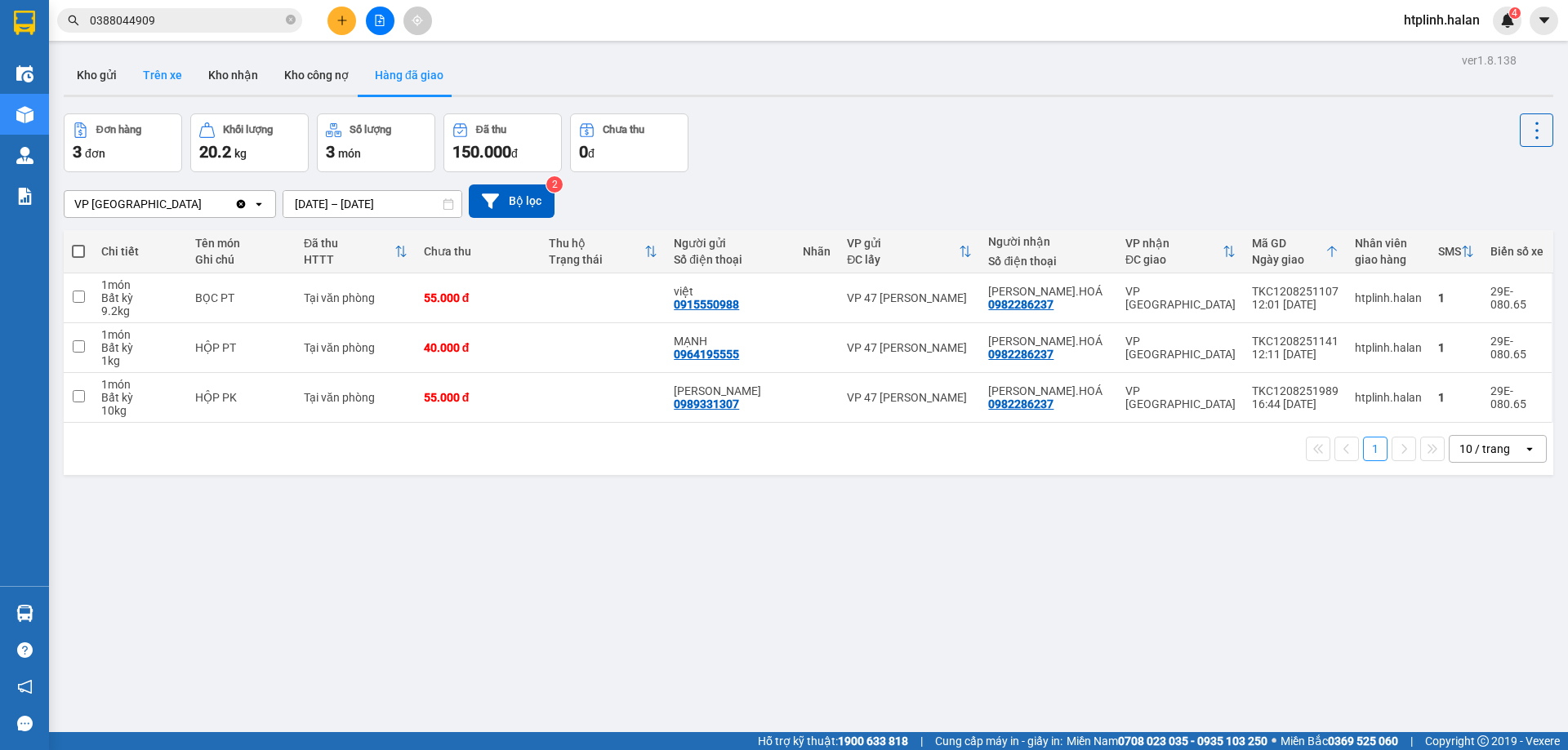
drag, startPoint x: 147, startPoint y: 72, endPoint x: 184, endPoint y: 82, distance: 38.3
click at [153, 72] on button "Trên xe" at bounding box center [162, 75] width 65 height 39
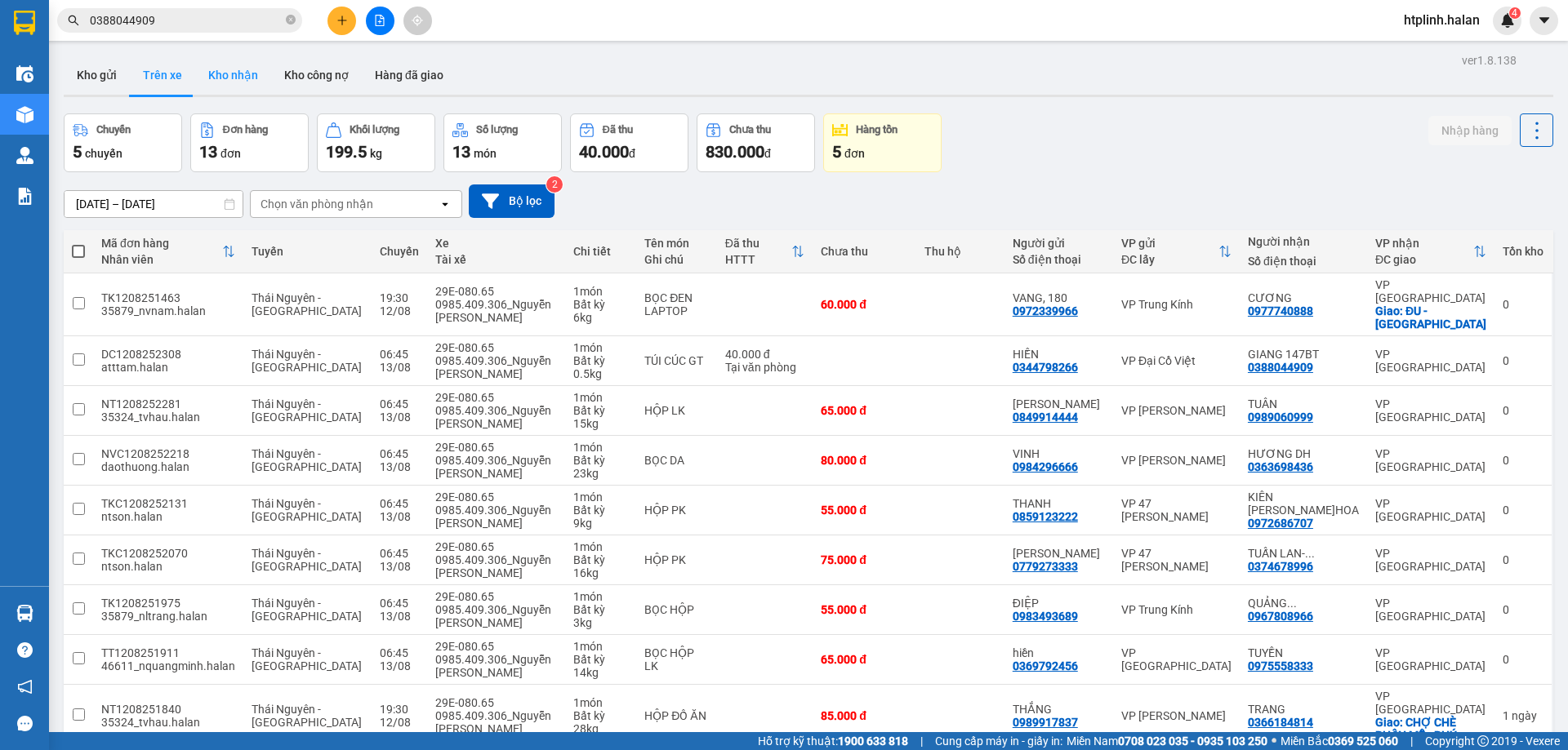
click at [248, 83] on button "Kho nhận" at bounding box center [232, 75] width 76 height 39
type input "[DATE] – [DATE]"
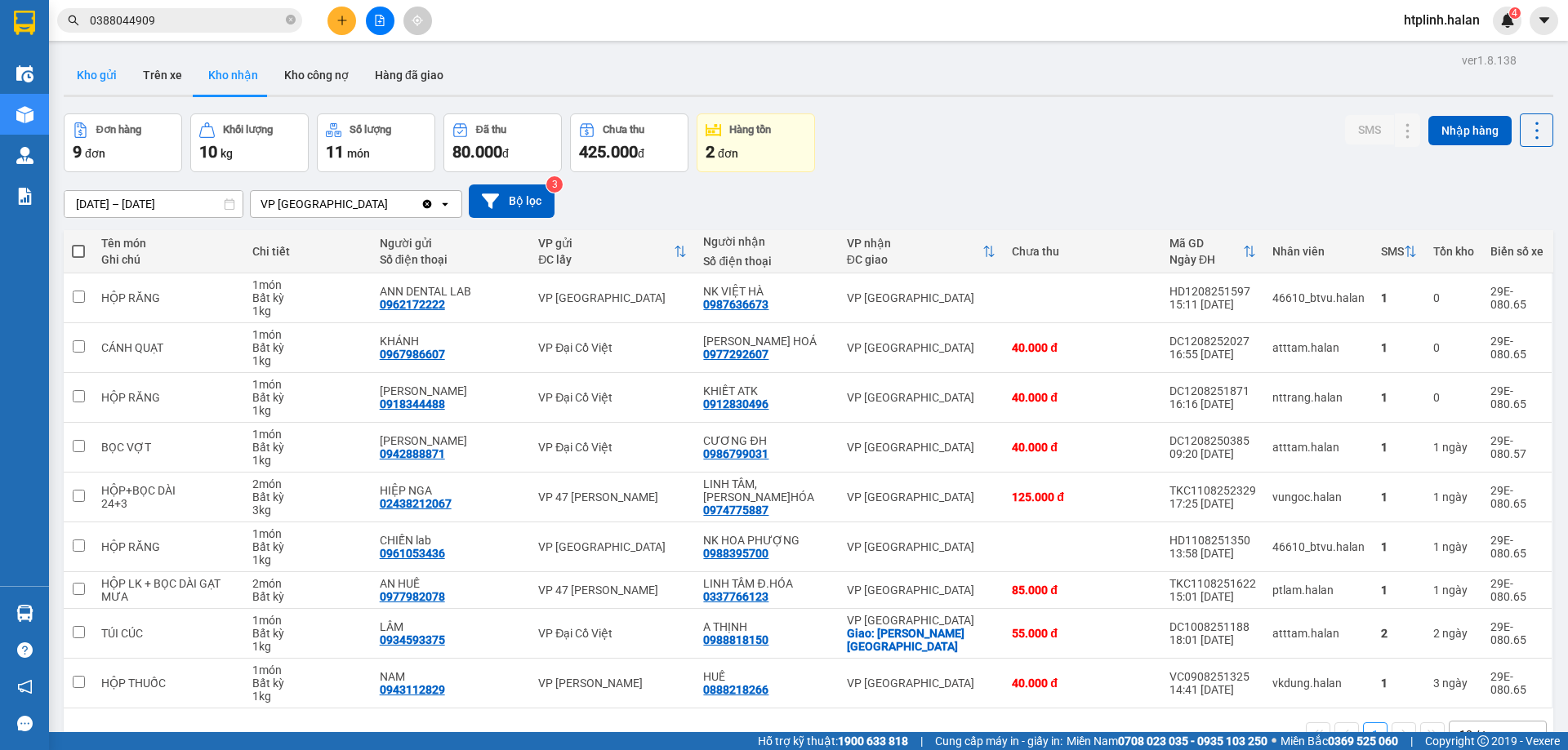
click at [105, 88] on button "Kho gửi" at bounding box center [96, 75] width 66 height 39
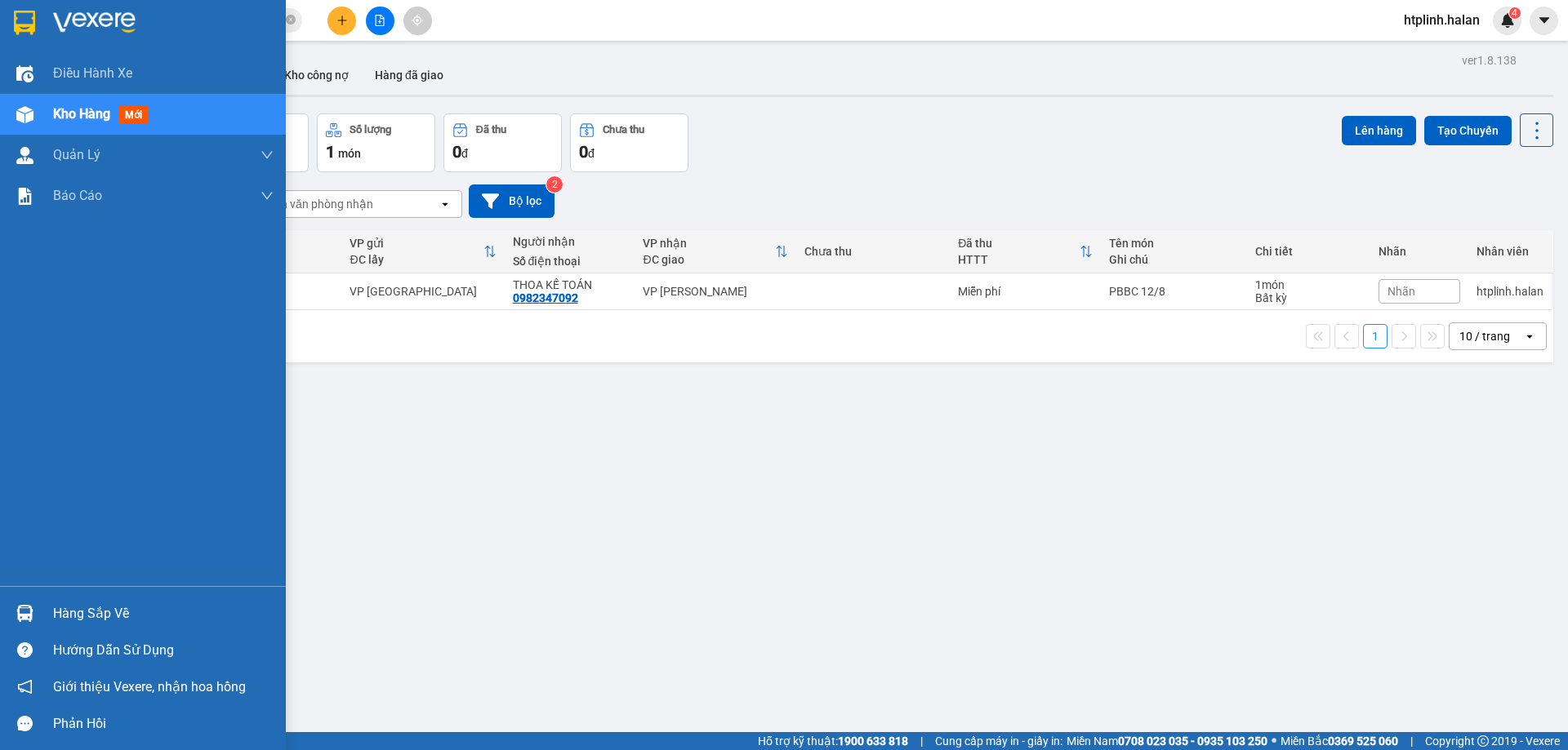
click at [21, 604] on img at bounding box center [24, 612] width 17 height 17
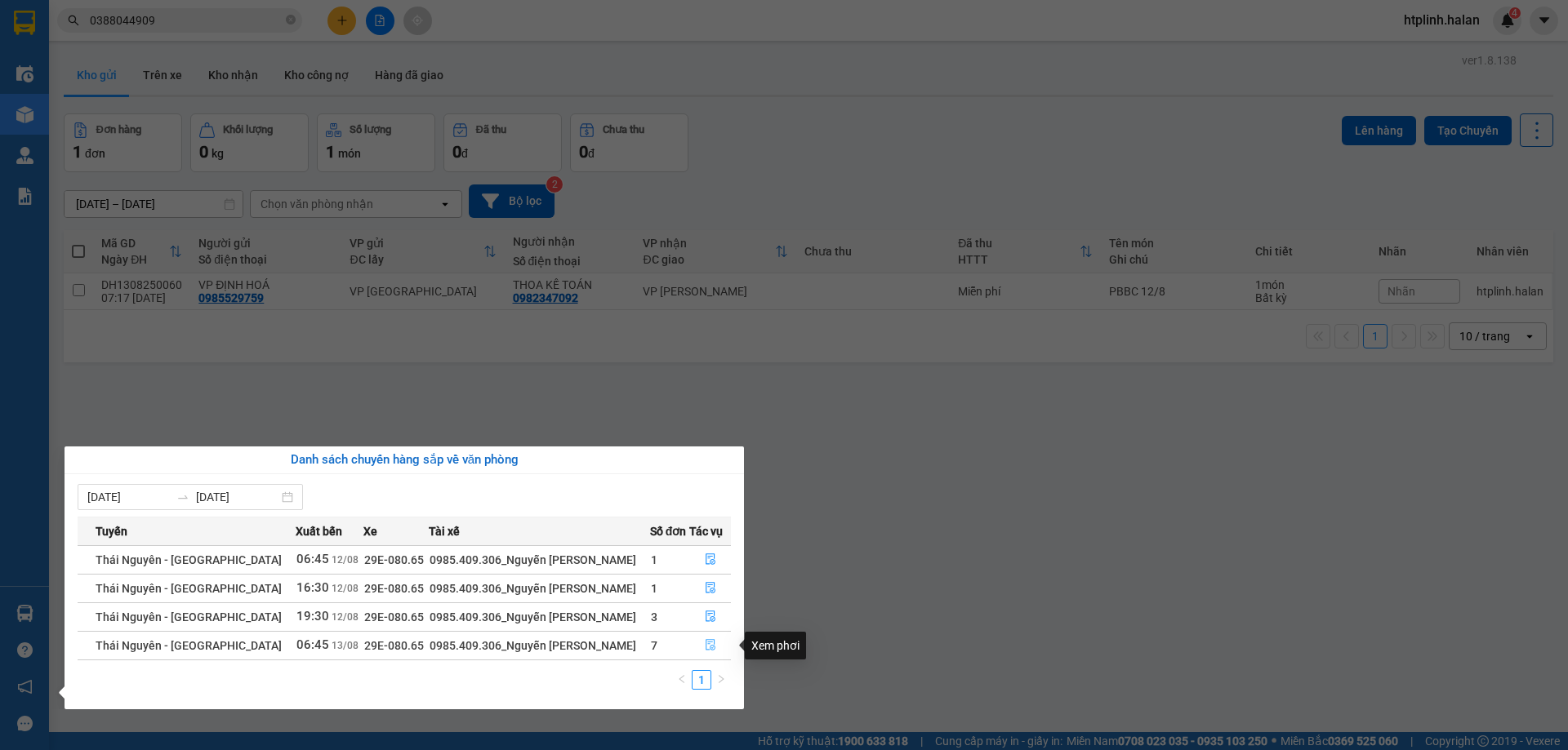
click at [709, 632] on button "button" at bounding box center [709, 645] width 40 height 26
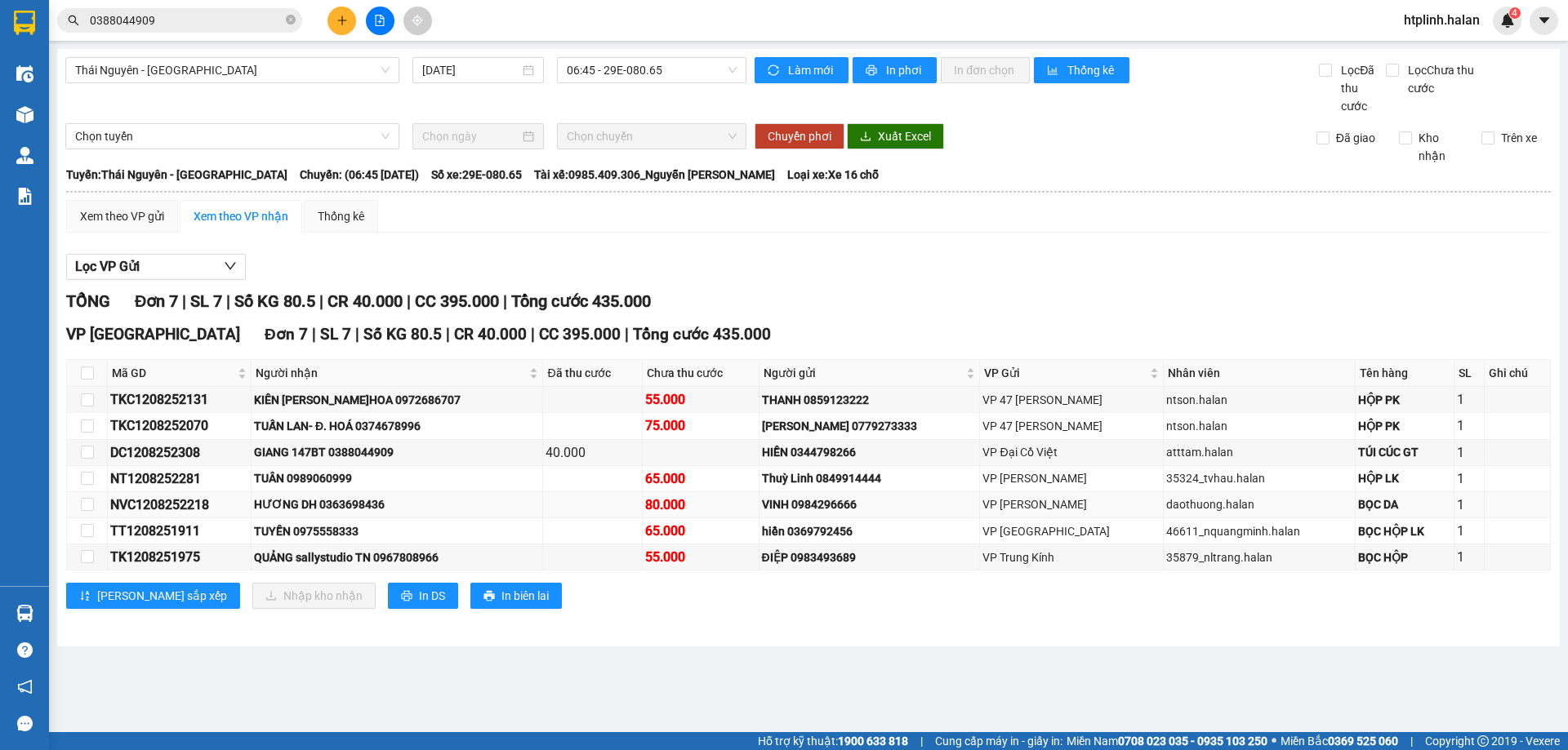
click at [666, 510] on div "80.000" at bounding box center [700, 504] width 111 height 21
click at [372, 501] on div "HƯƠNG DH 0363698436" at bounding box center [397, 504] width 286 height 18
click at [373, 501] on div "HƯƠNG DH 0363698436" at bounding box center [397, 504] width 286 height 18
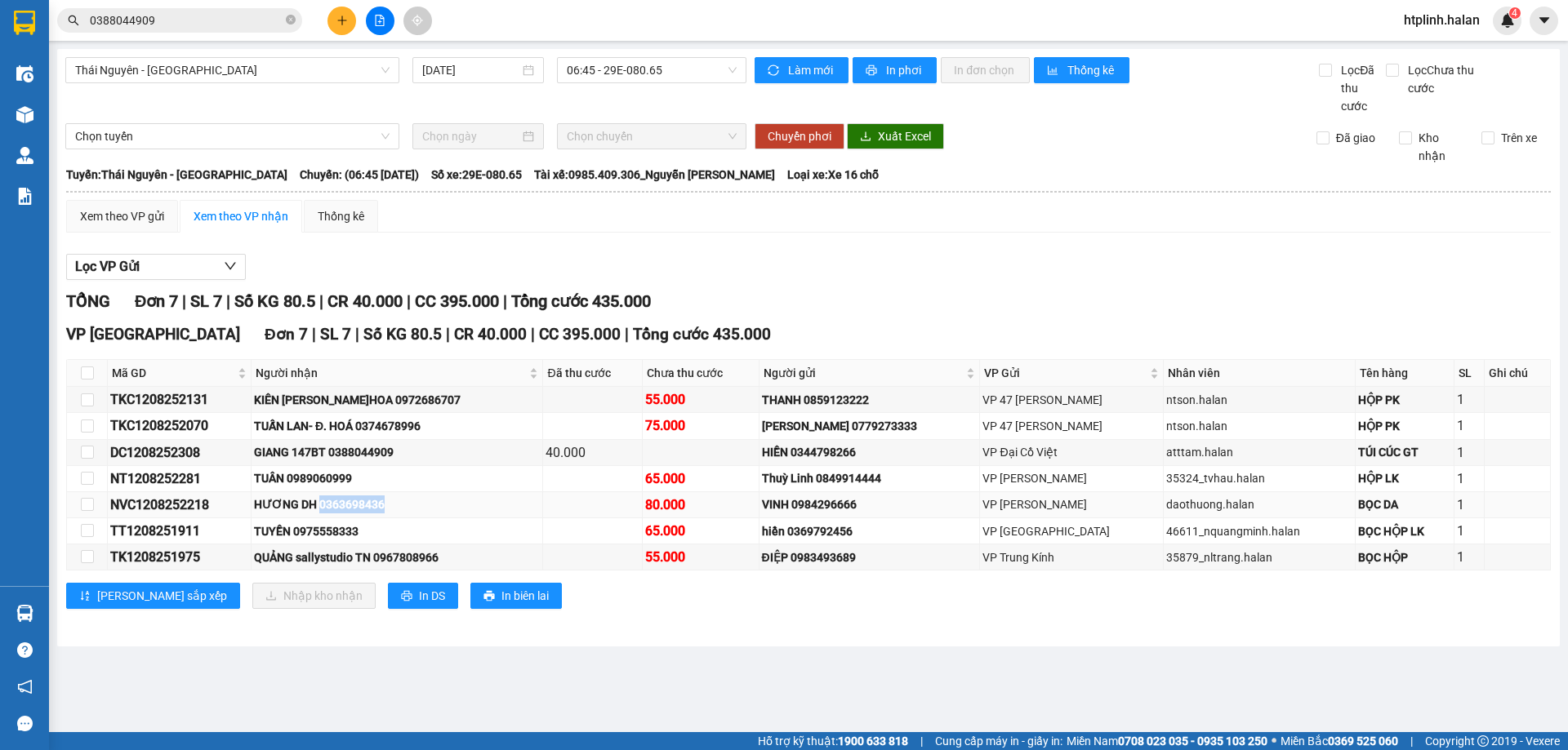
click at [440, 492] on td "HƯƠNG DH 0363698436" at bounding box center [397, 504] width 291 height 26
click at [480, 726] on main "Thái Nguyên - Định Hóa 13/08/2025 06:45 - 29E-080.65 Làm mới In phơi In đơn chọ…" at bounding box center [784, 366] width 1568 height 732
click at [1008, 33] on div "Kết quả tìm kiếm ( 5 ) Bộ lọc Mã ĐH Trạng thái Món hàng Thu hộ Tổng cước Chưa c…" at bounding box center [784, 21] width 1568 height 41
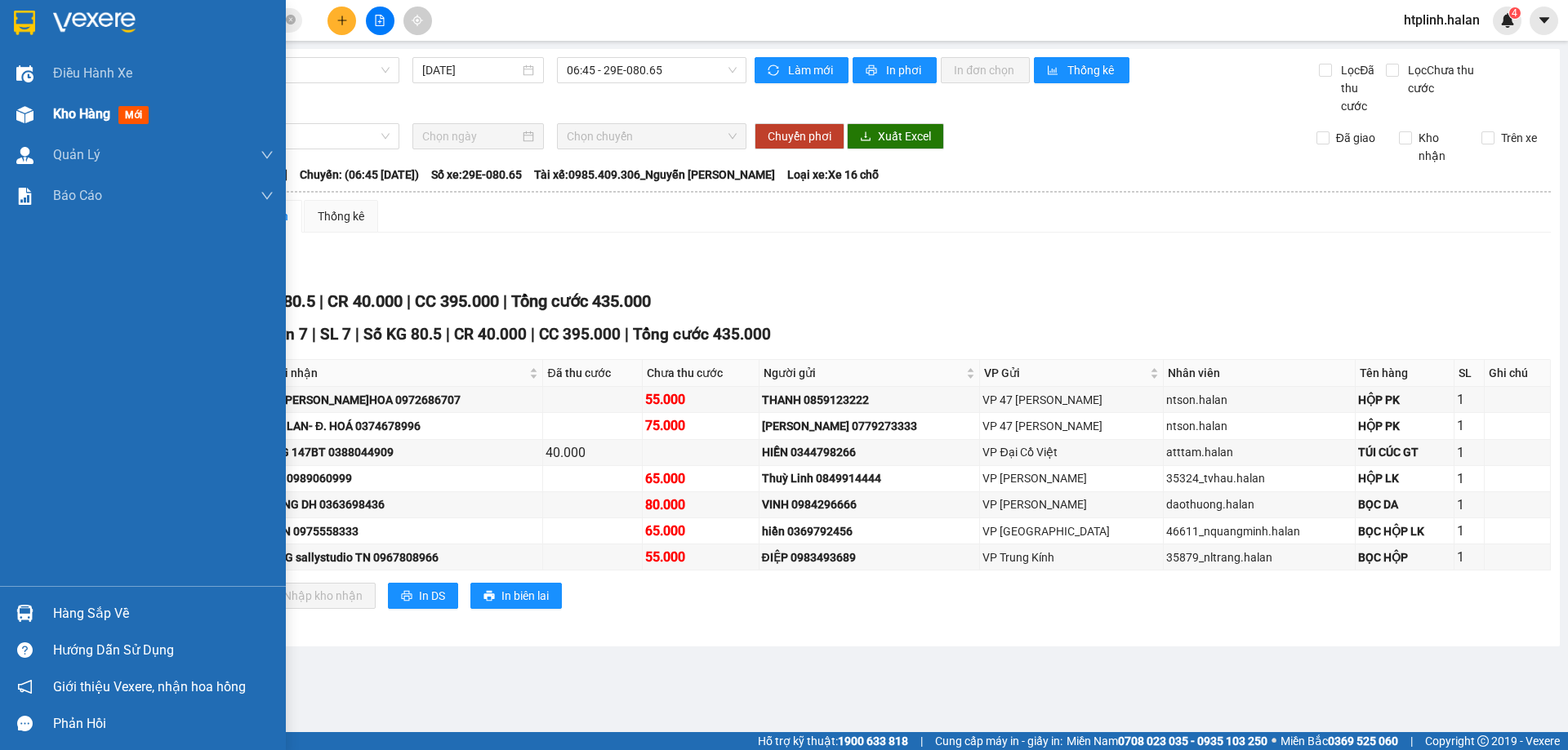
click at [58, 115] on span "Kho hàng" at bounding box center [81, 113] width 57 height 15
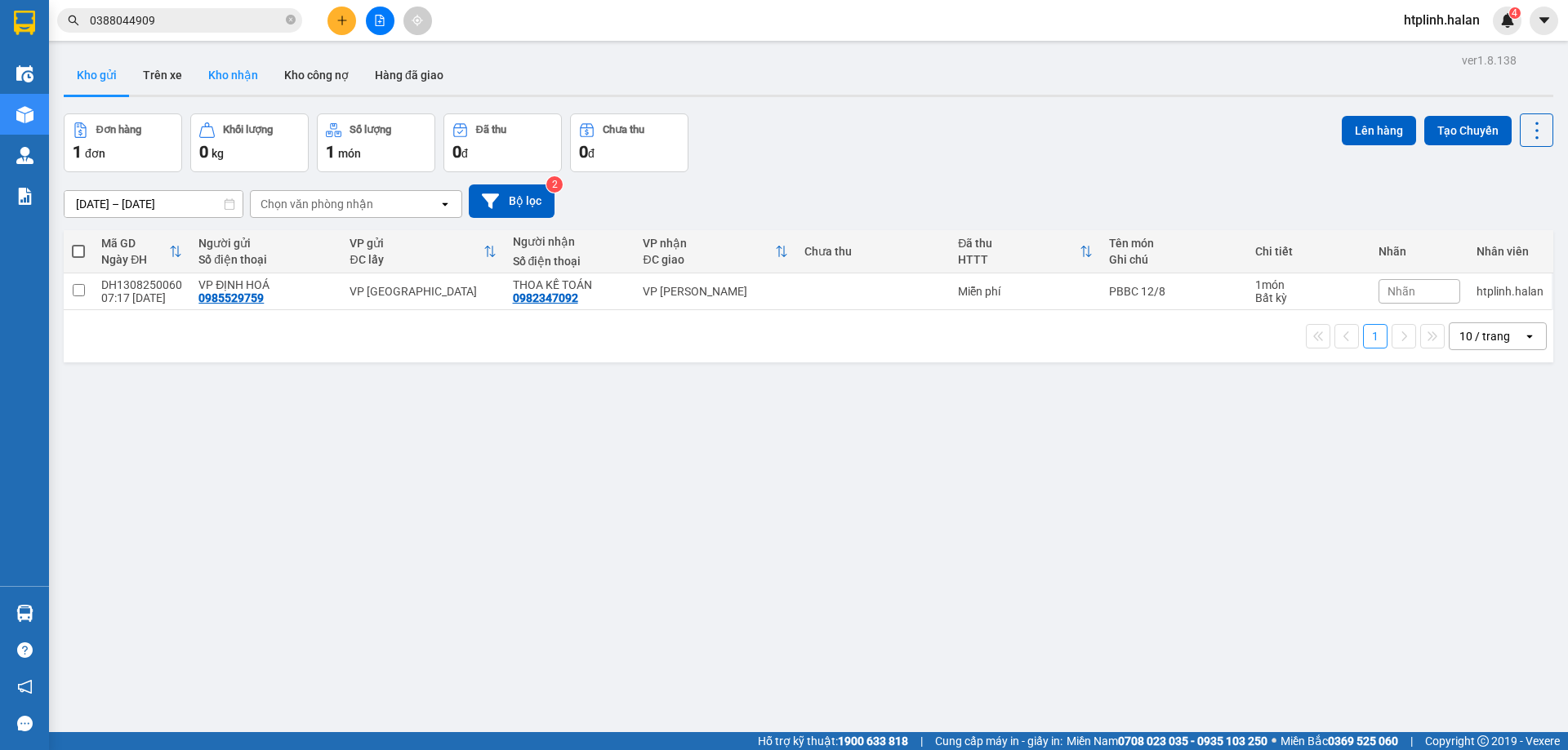
click at [256, 68] on button "Kho nhận" at bounding box center [232, 75] width 76 height 39
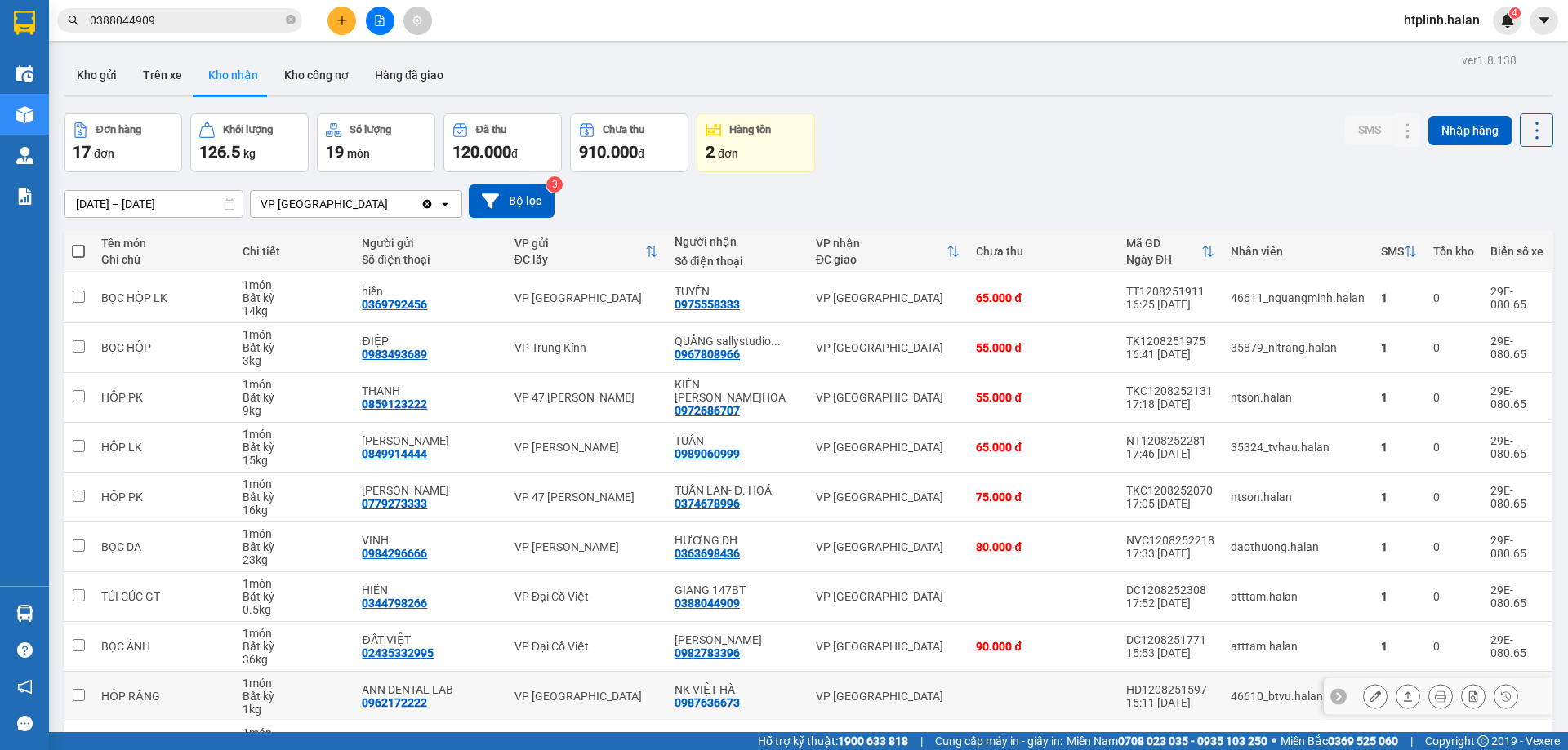
scroll to position [106, 0]
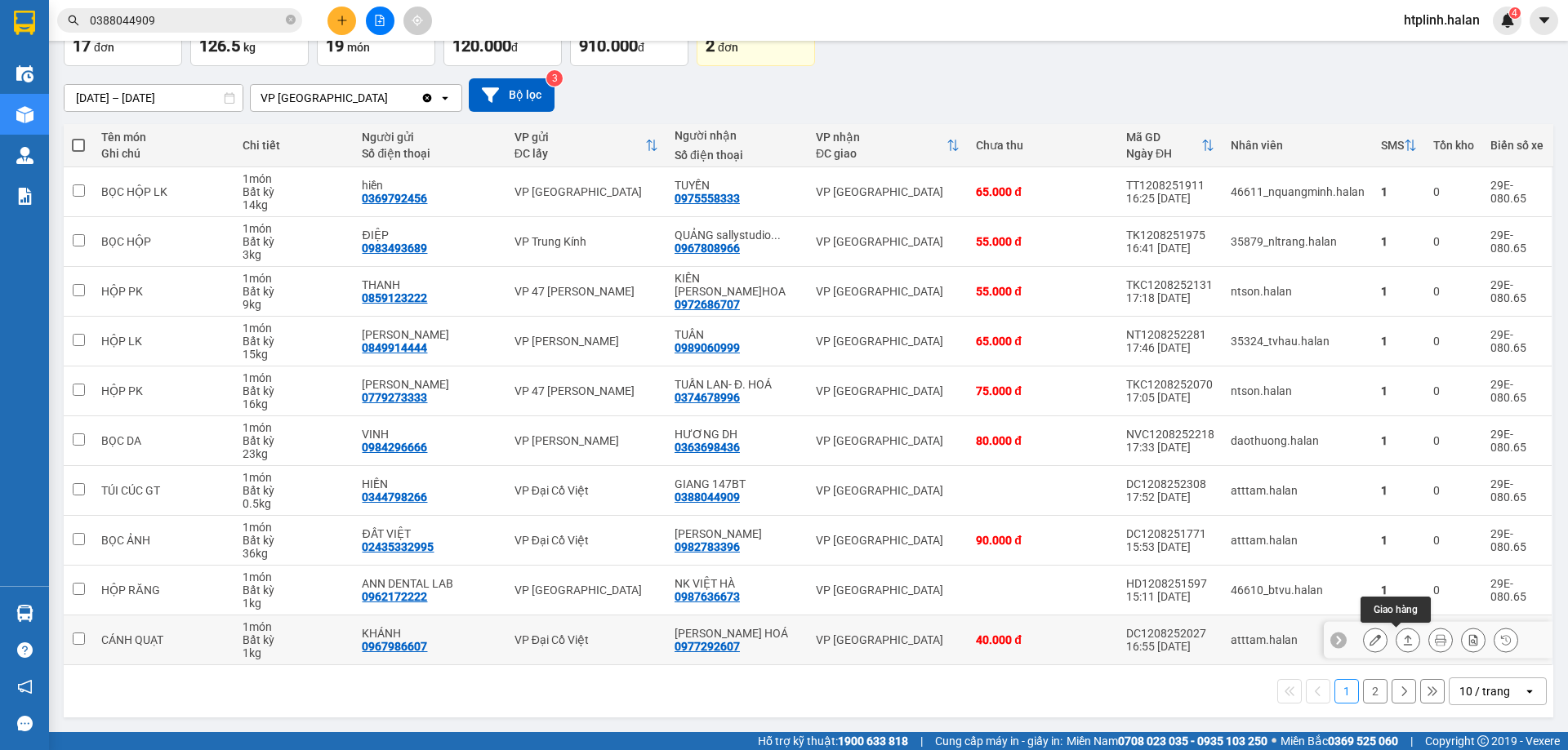
click at [1402, 644] on icon at bounding box center [1407, 639] width 12 height 12
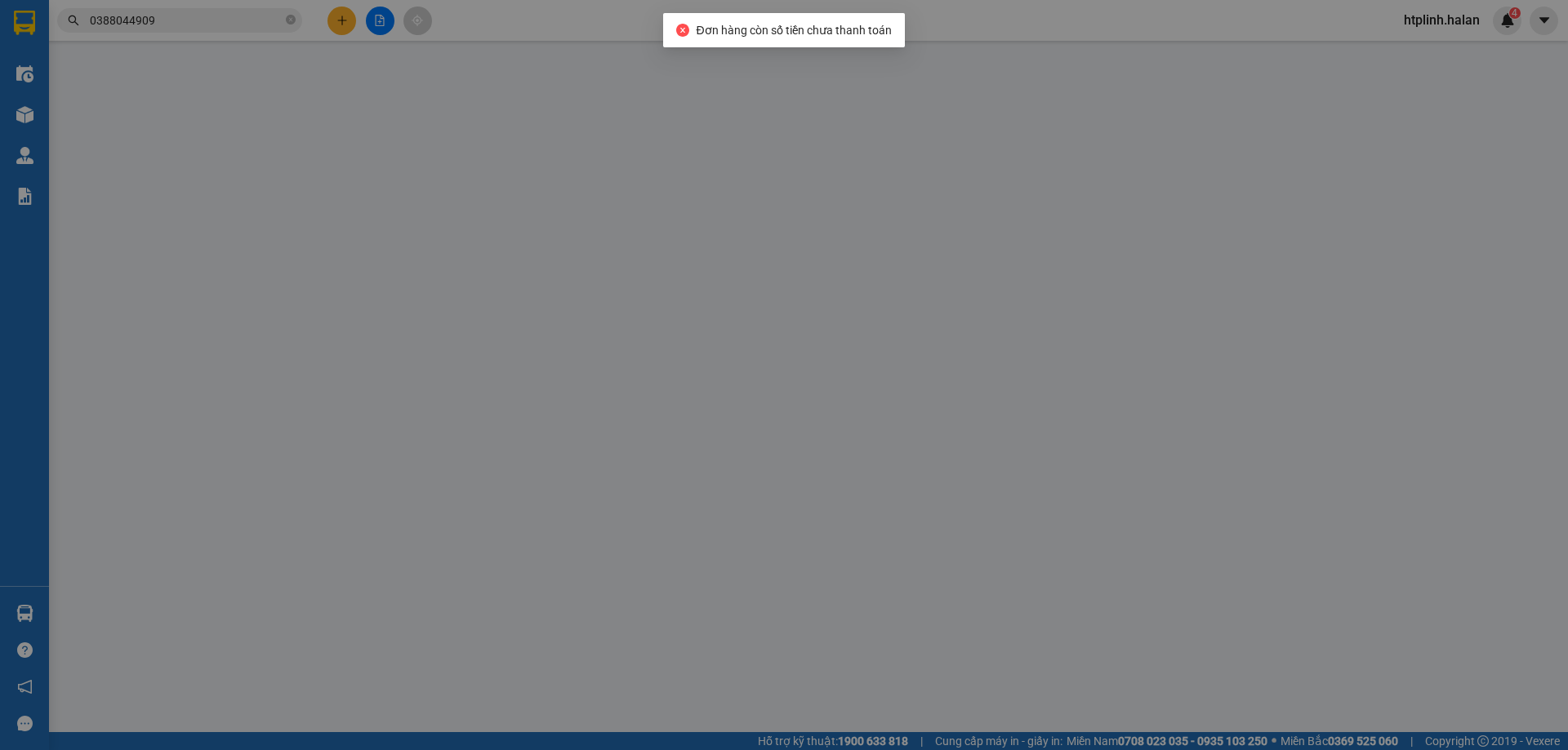
type input "0967986607"
type input "KHÁNH"
type input "0977292607"
type input "VŨ- Đ. HOÁ"
type input "40.000"
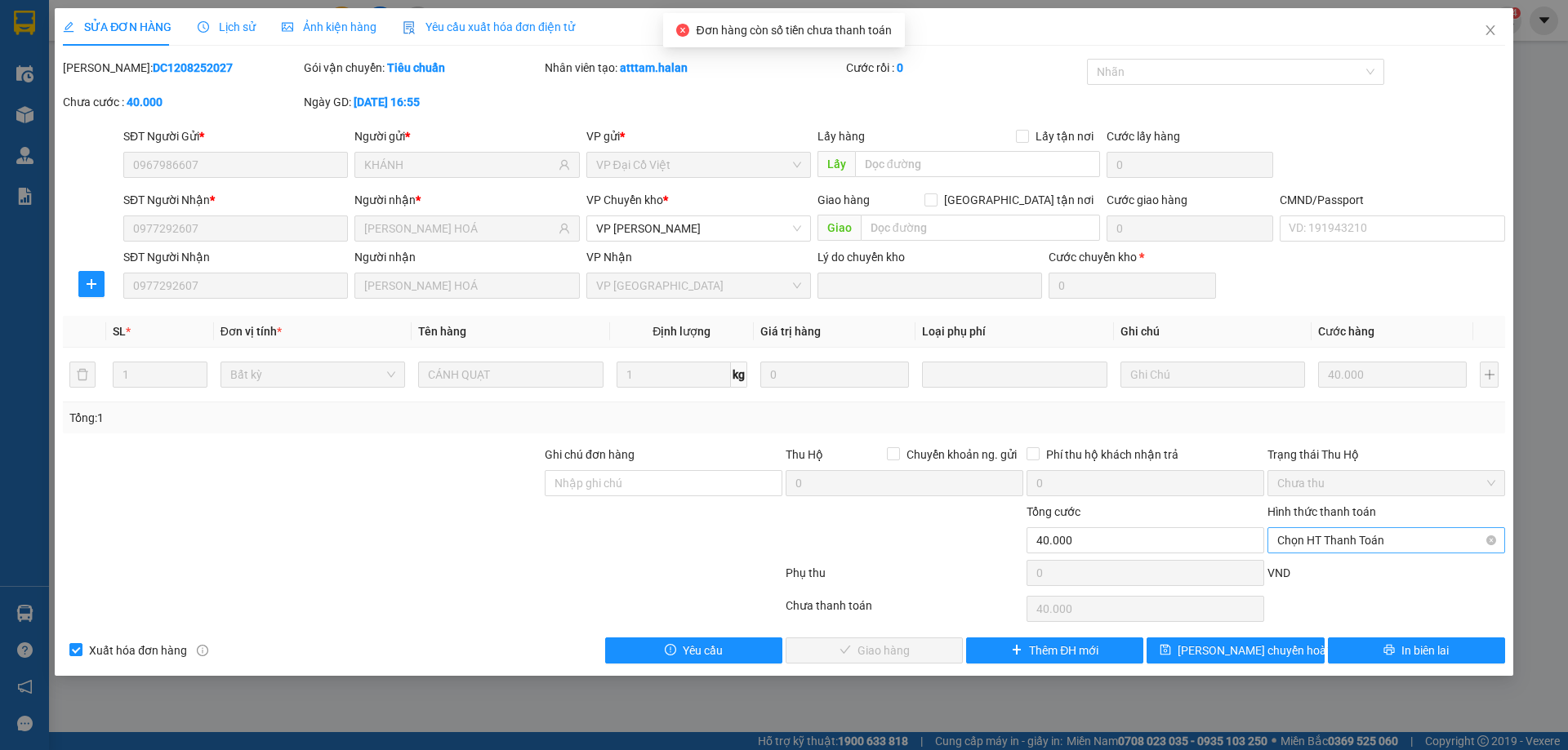
drag, startPoint x: 1303, startPoint y: 532, endPoint x: 1304, endPoint y: 556, distance: 24.0
click at [1303, 536] on span "Chọn HT Thanh Toán" at bounding box center [1386, 539] width 218 height 24
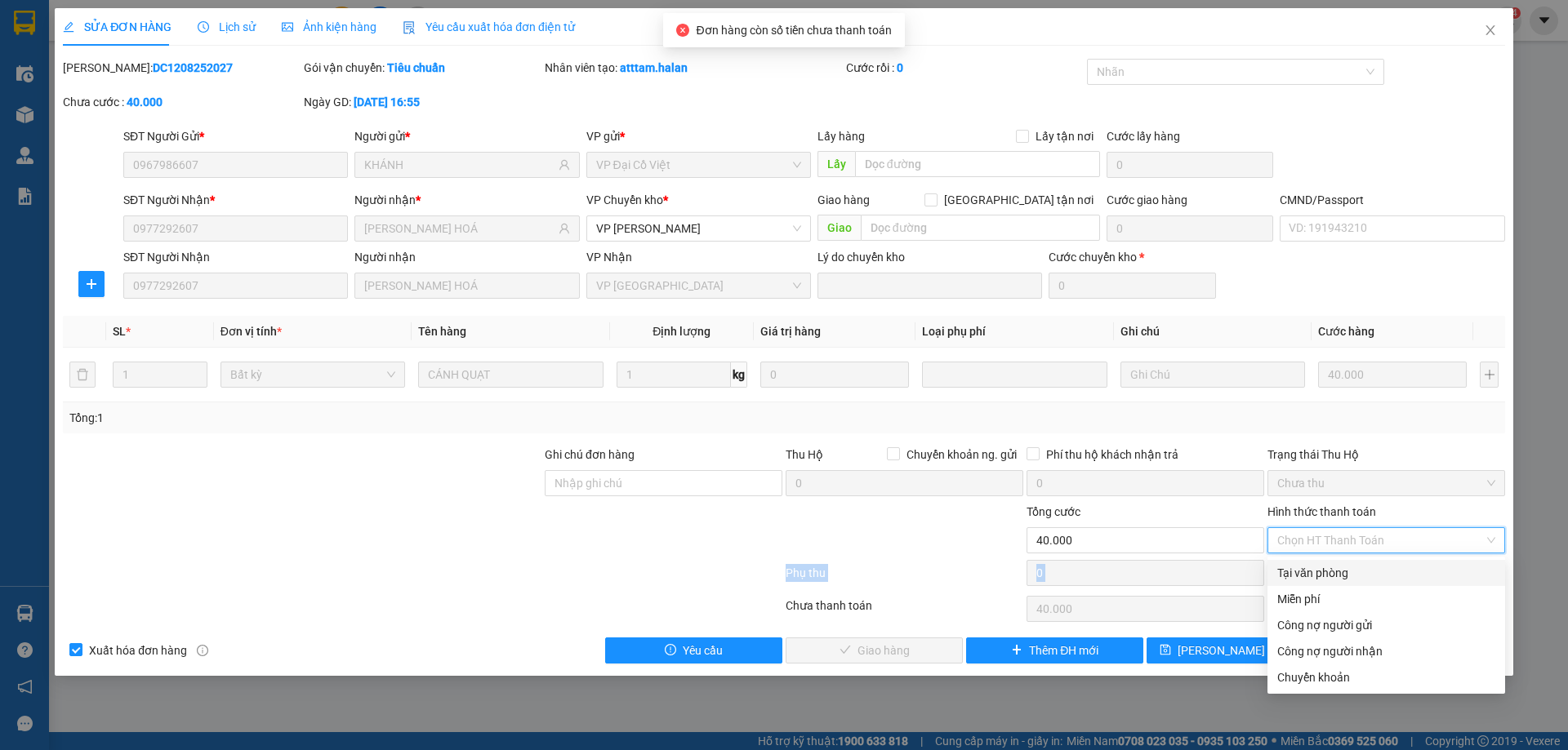
click at [1304, 560] on div "Total Paid Fee 0 Total UnPaid Fee 40.000 Cash Collection Total Fee Mã ĐH: DC120…" at bounding box center [784, 361] width 1442 height 604
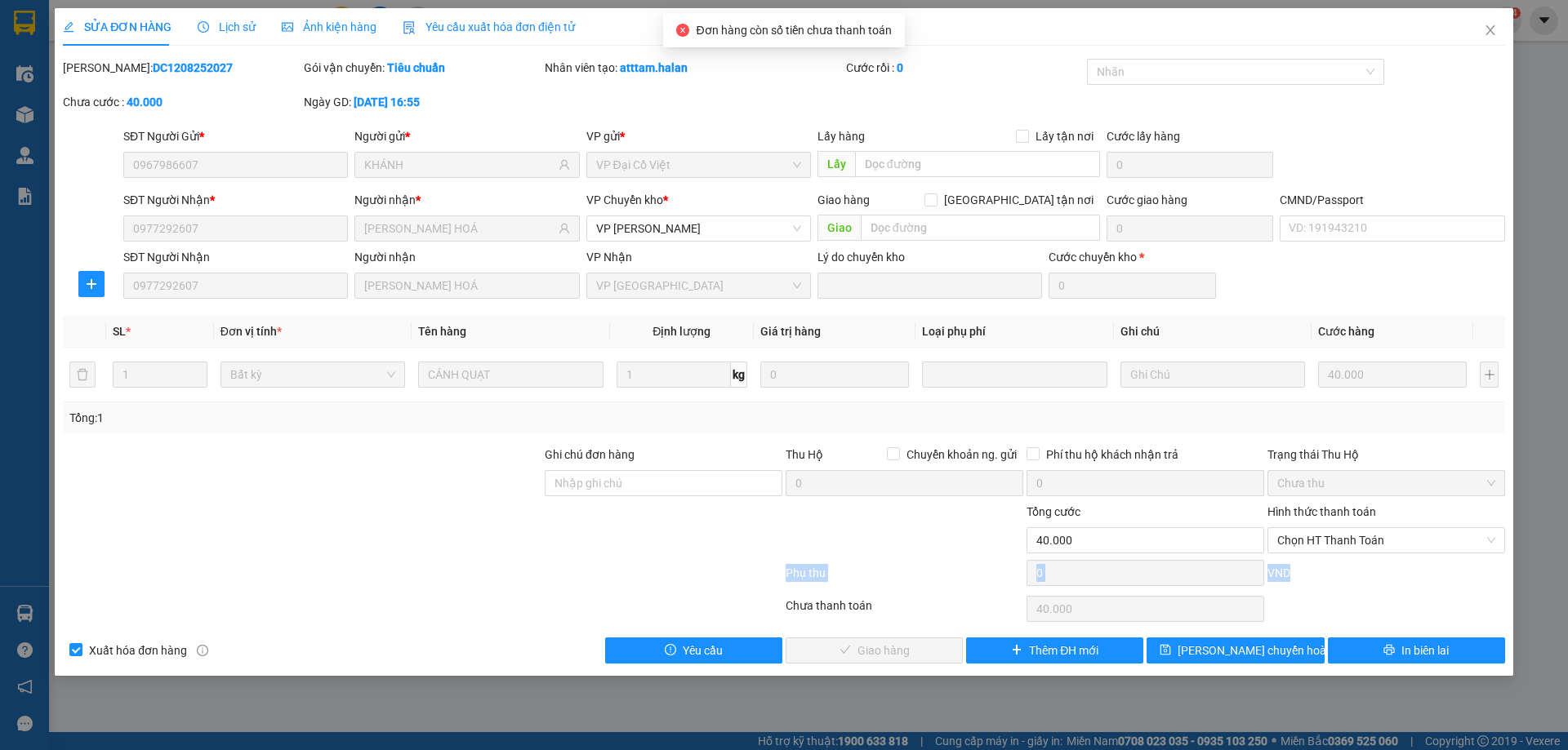
click at [1303, 588] on div "VND" at bounding box center [1386, 578] width 241 height 29
click at [1309, 536] on span "Chọn HT Thanh Toán" at bounding box center [1386, 539] width 218 height 24
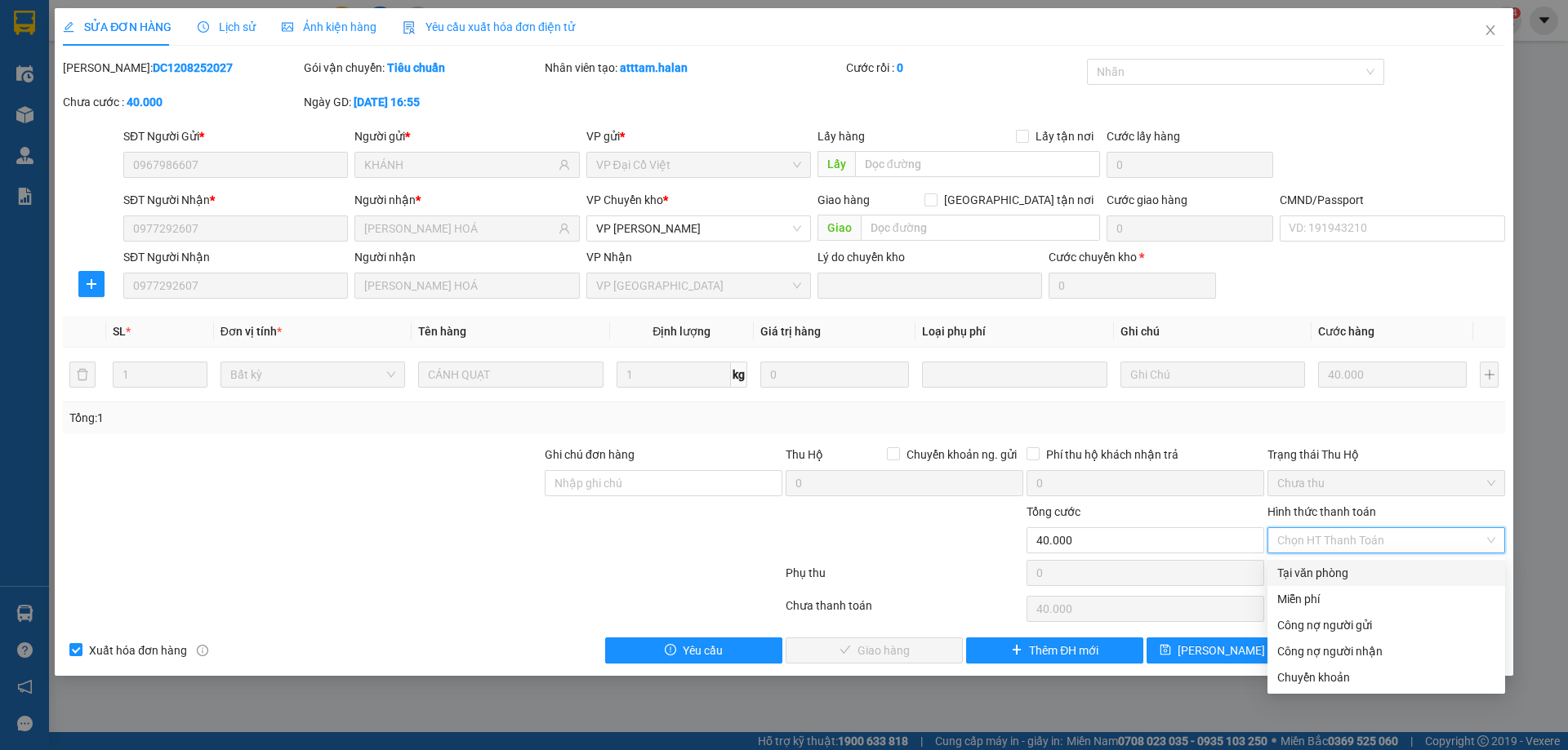
click at [1314, 579] on div "Tại văn phòng" at bounding box center [1386, 572] width 218 height 18
type input "0"
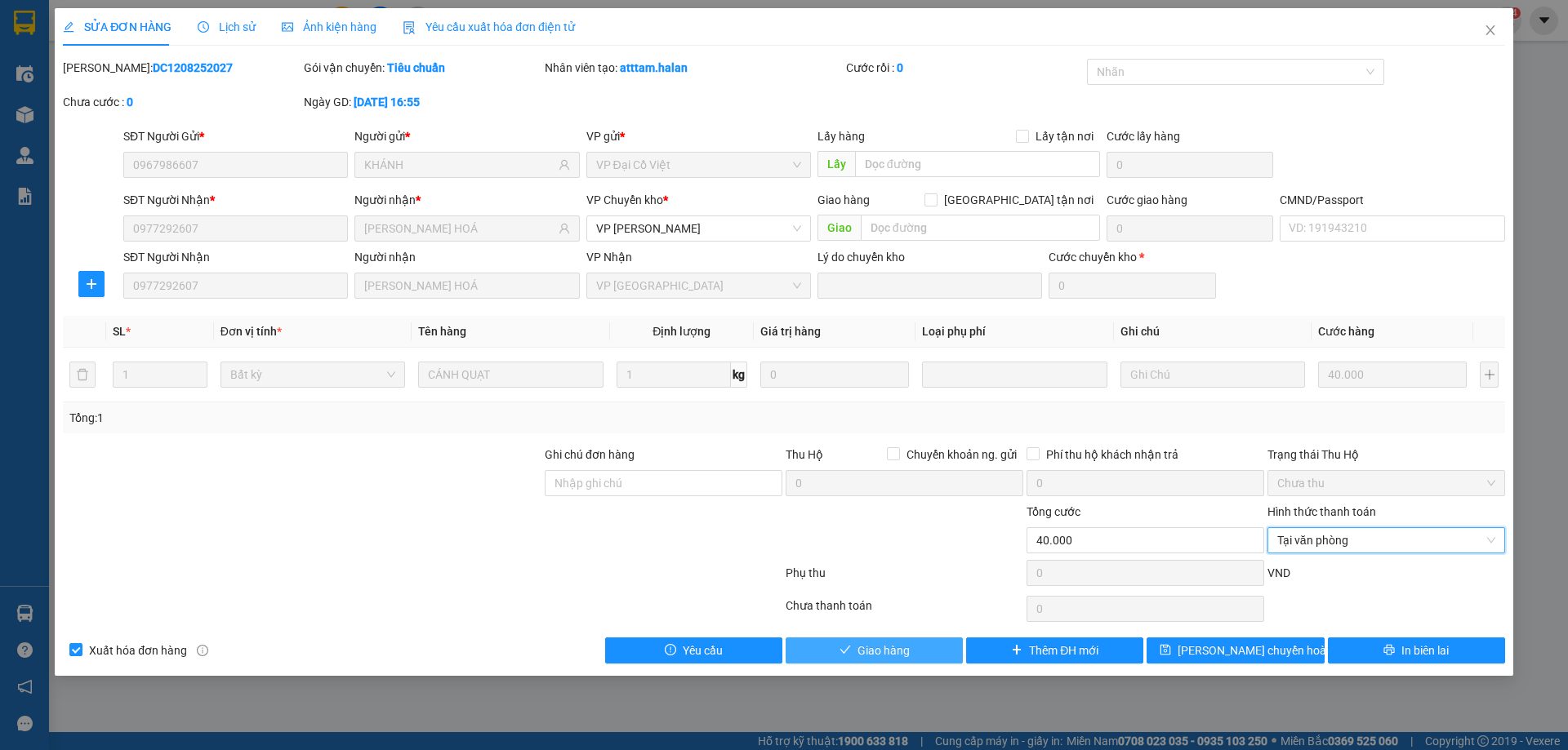
click at [896, 650] on span "Giao hàng" at bounding box center [884, 650] width 52 height 18
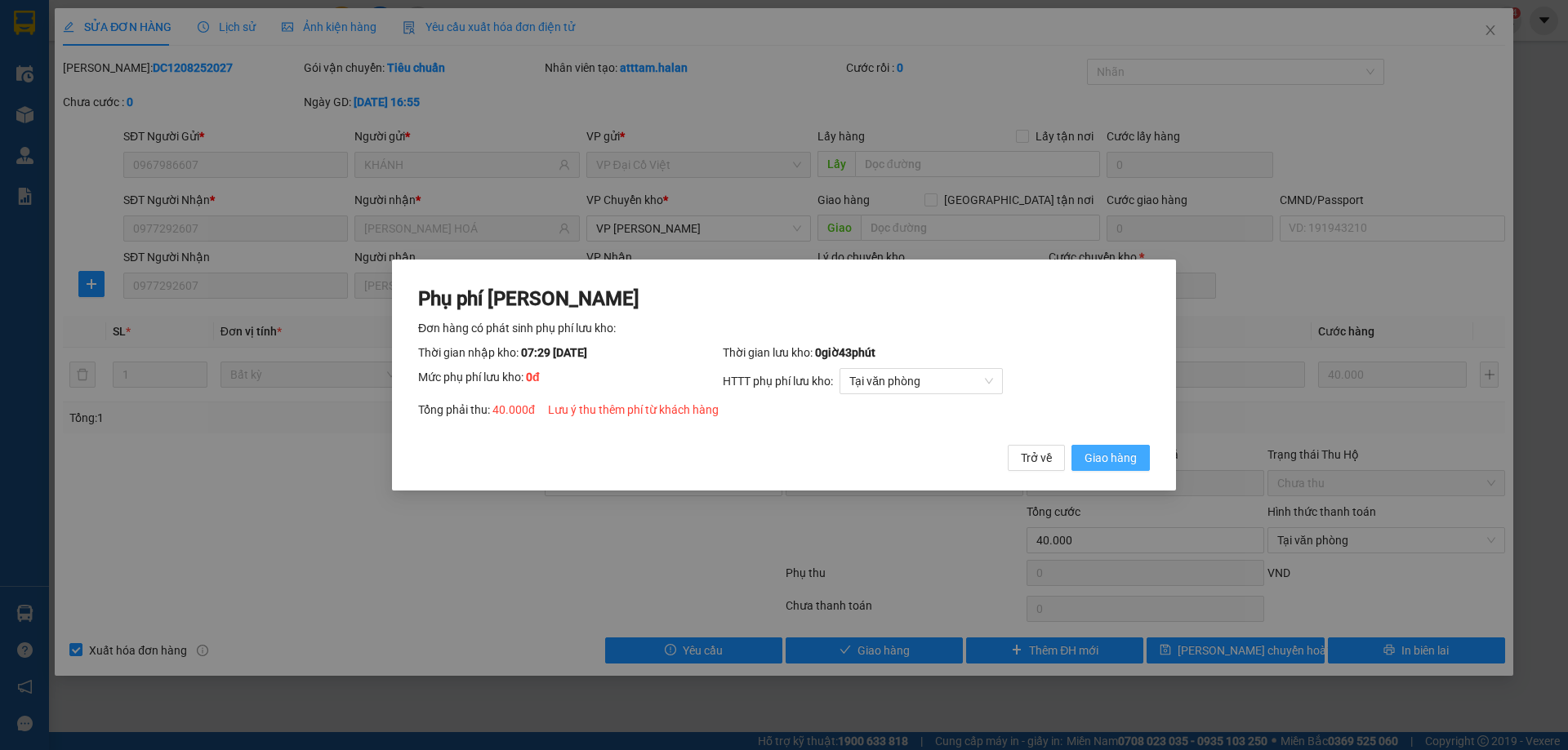
click at [1099, 462] on span "Giao hàng" at bounding box center [1111, 458] width 52 height 18
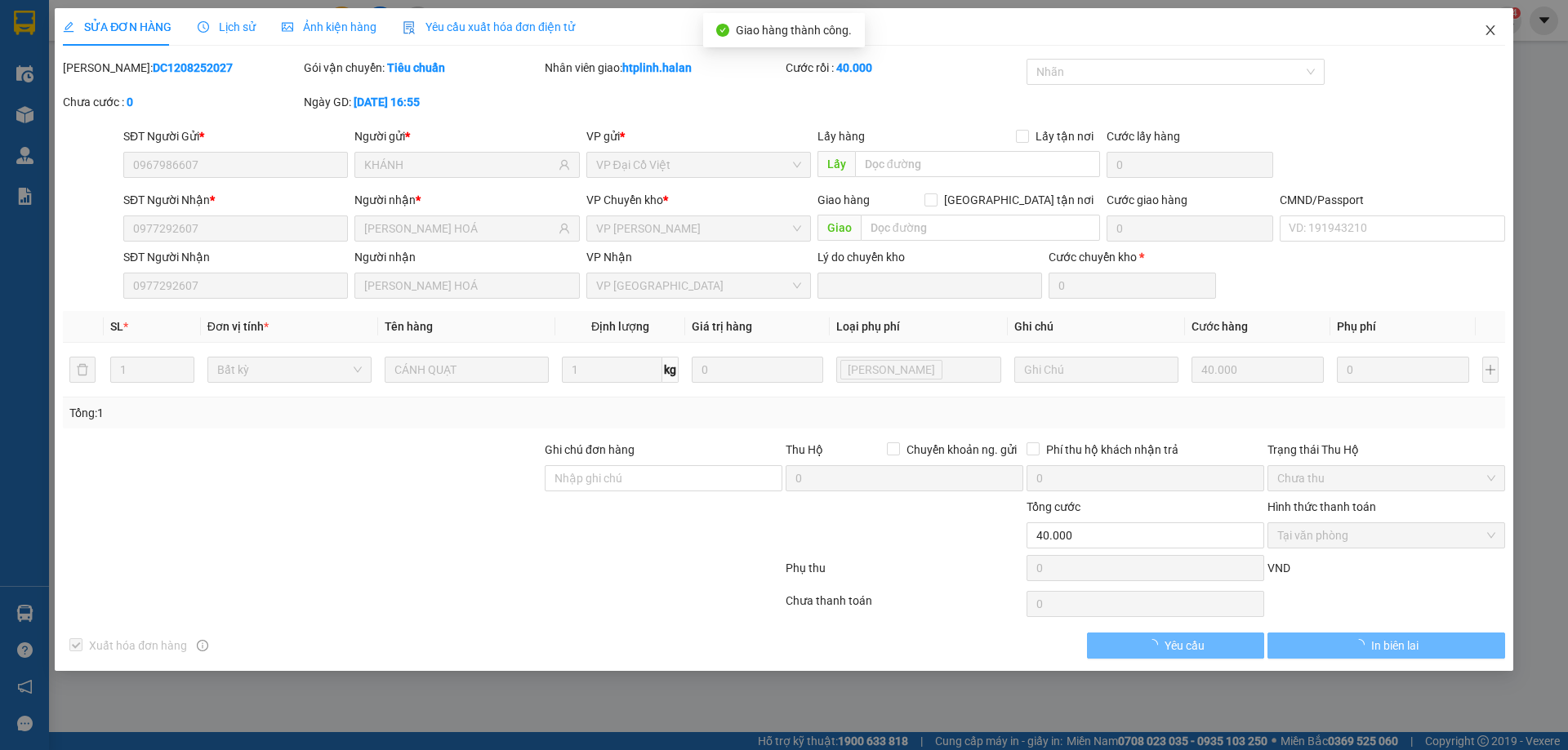
click at [1482, 19] on span "Close" at bounding box center [1489, 30] width 46 height 46
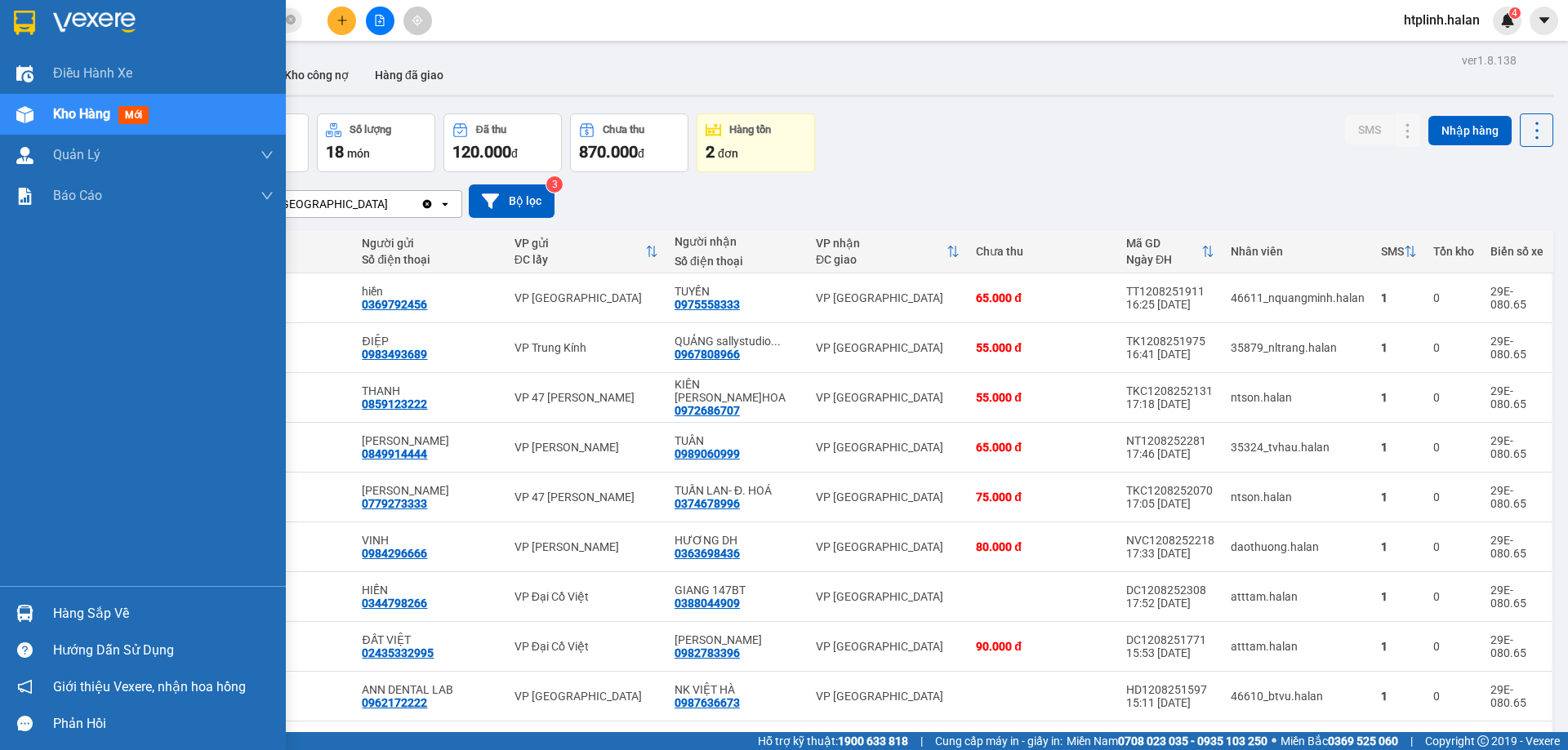
click at [13, 621] on div at bounding box center [25, 613] width 29 height 29
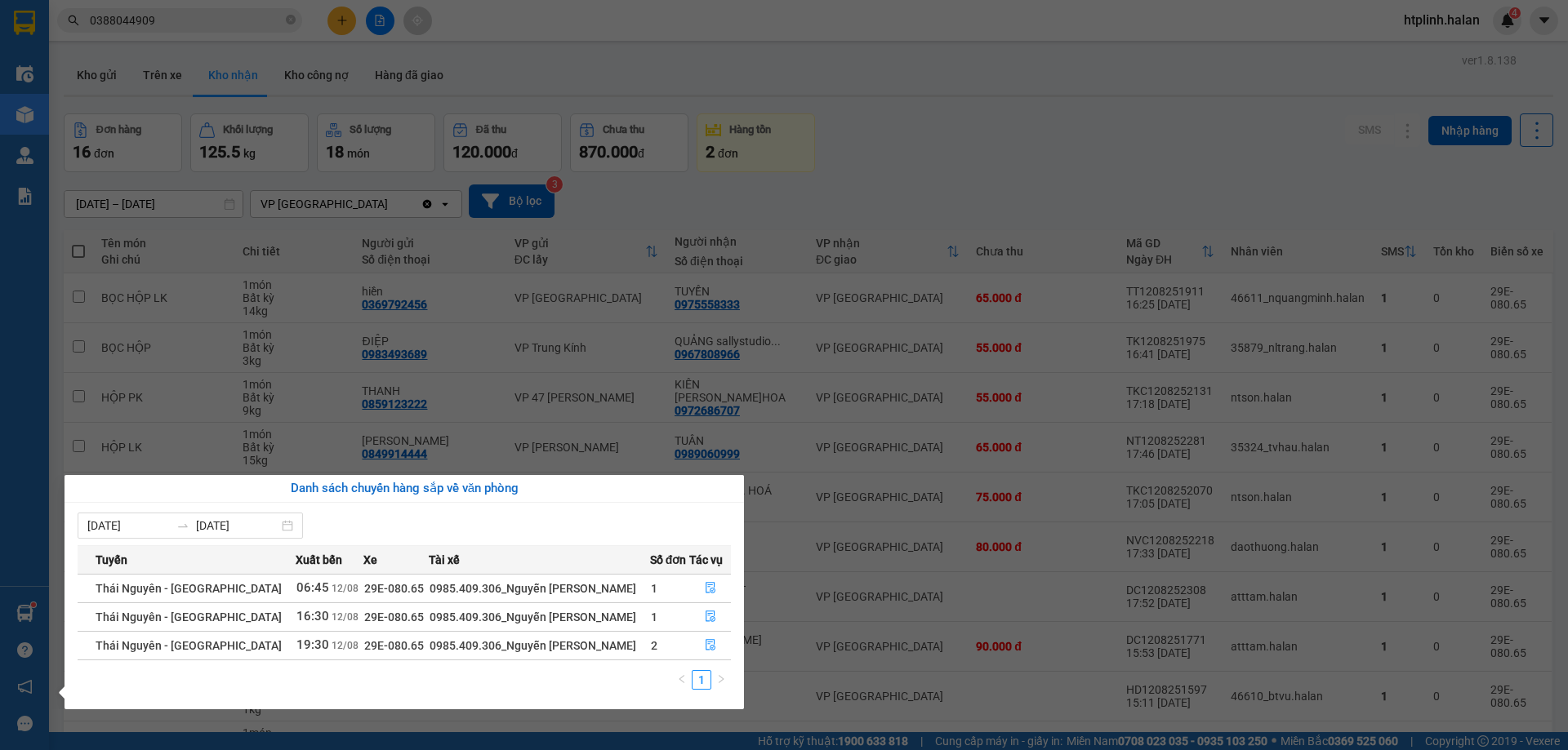
click at [579, 399] on section "Kết quả tìm kiếm ( 5 ) Bộ lọc Mã ĐH Trạng thái Món hàng Thu hộ Tổng cước Chưa c…" at bounding box center [784, 375] width 1568 height 750
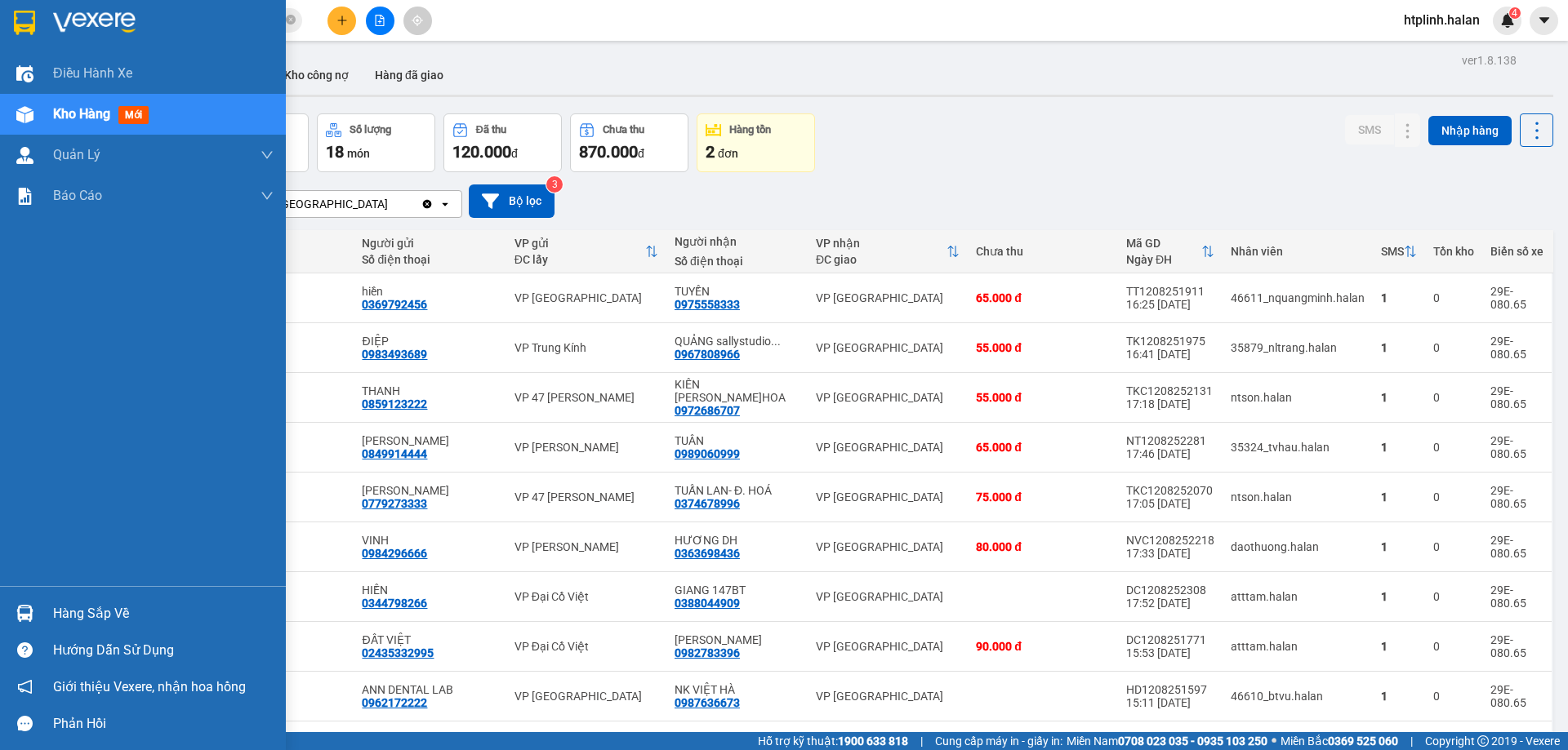
click at [4, 621] on div "Hàng sắp về" at bounding box center [143, 612] width 286 height 37
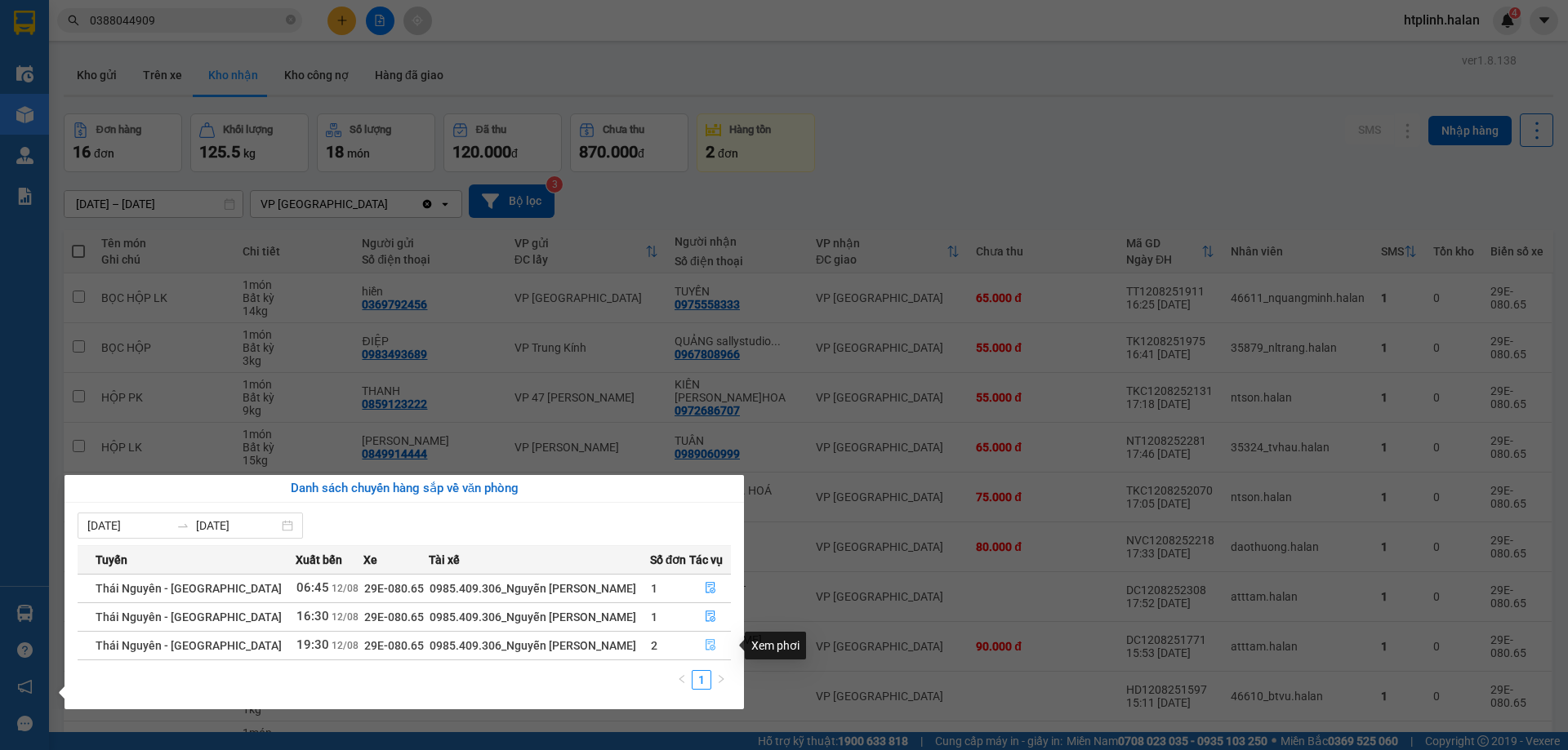
click at [706, 642] on icon "file-done" at bounding box center [710, 645] width 10 height 12
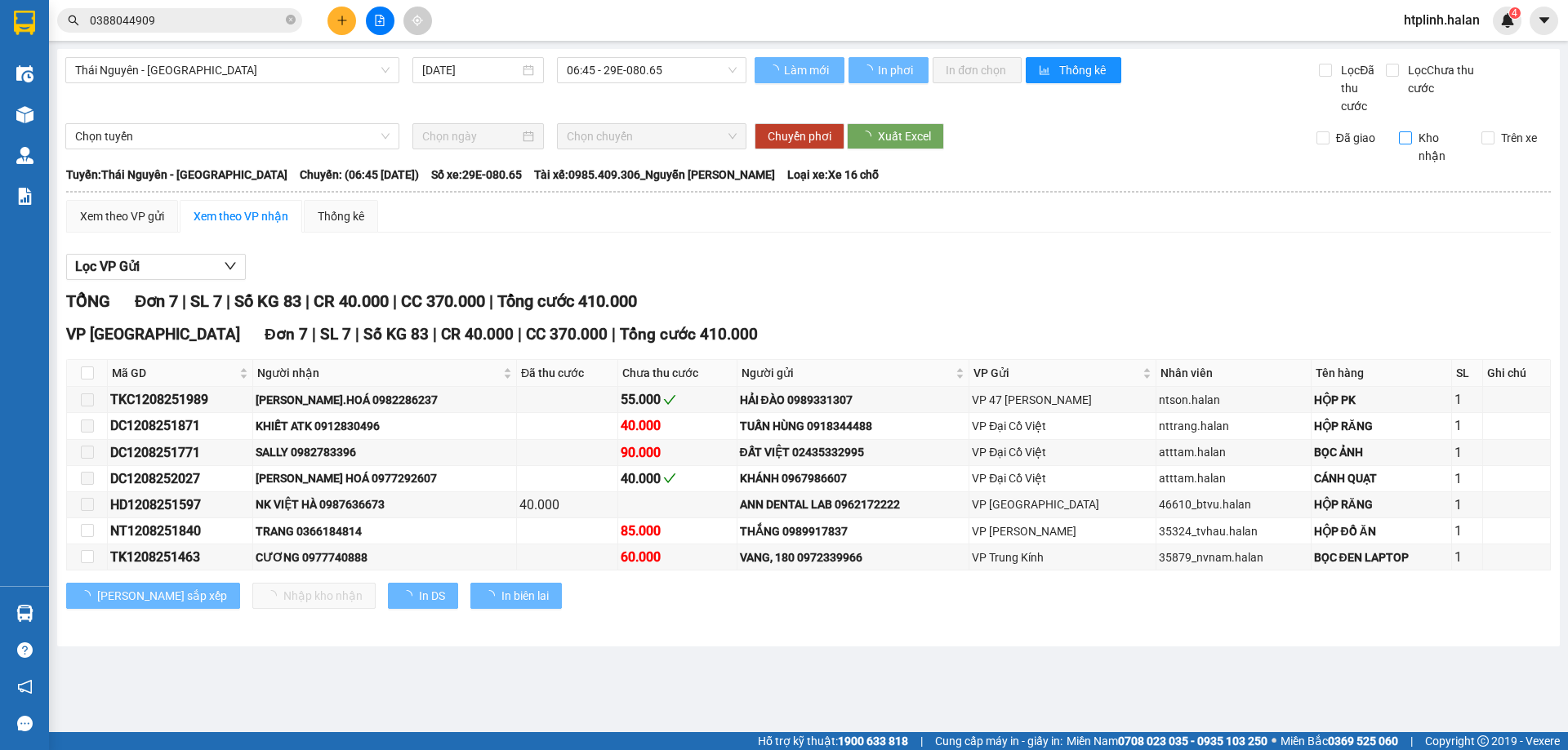
type input "12/08/2025"
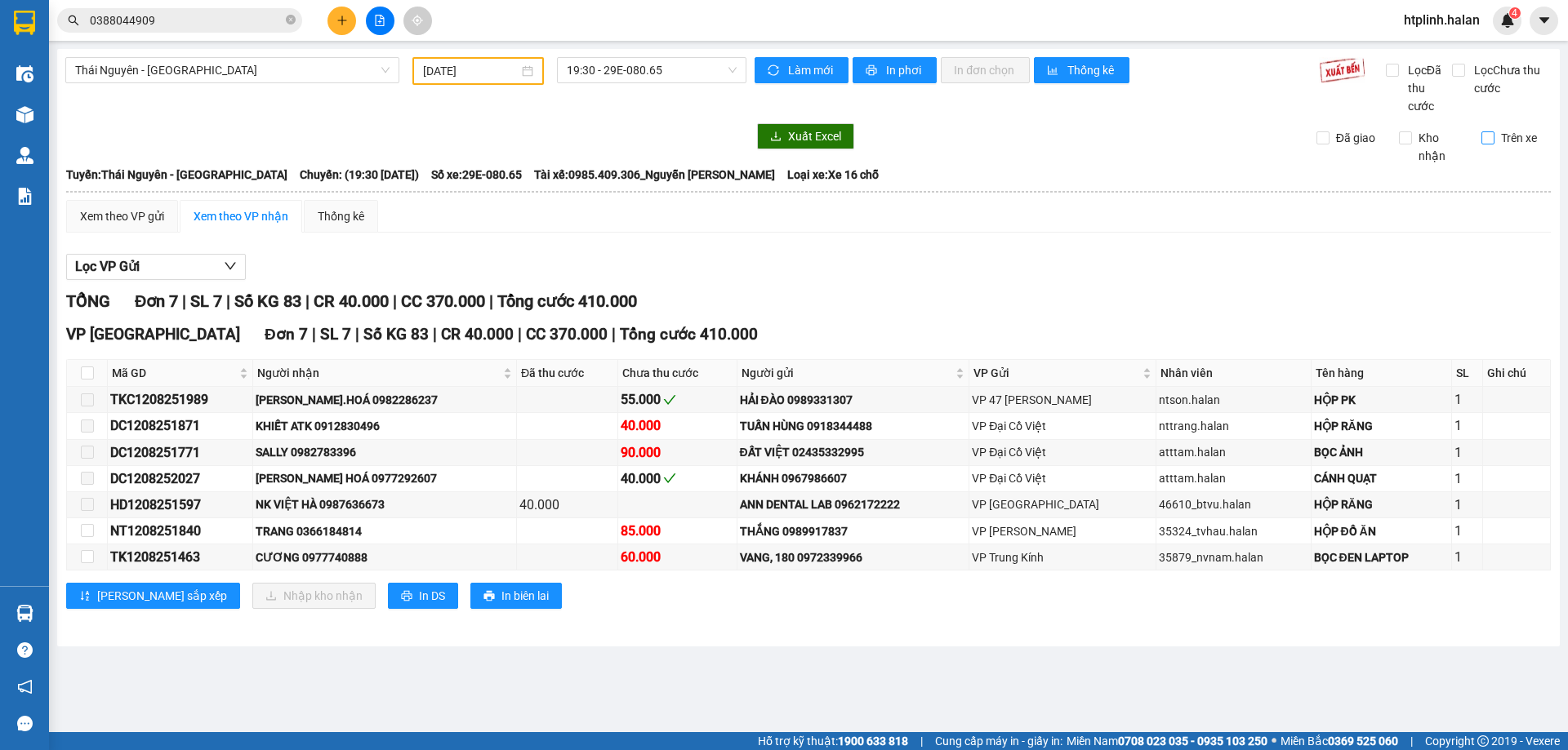
click at [1492, 138] on input "Trên xe" at bounding box center [1488, 138] width 13 height 13
checkbox input "true"
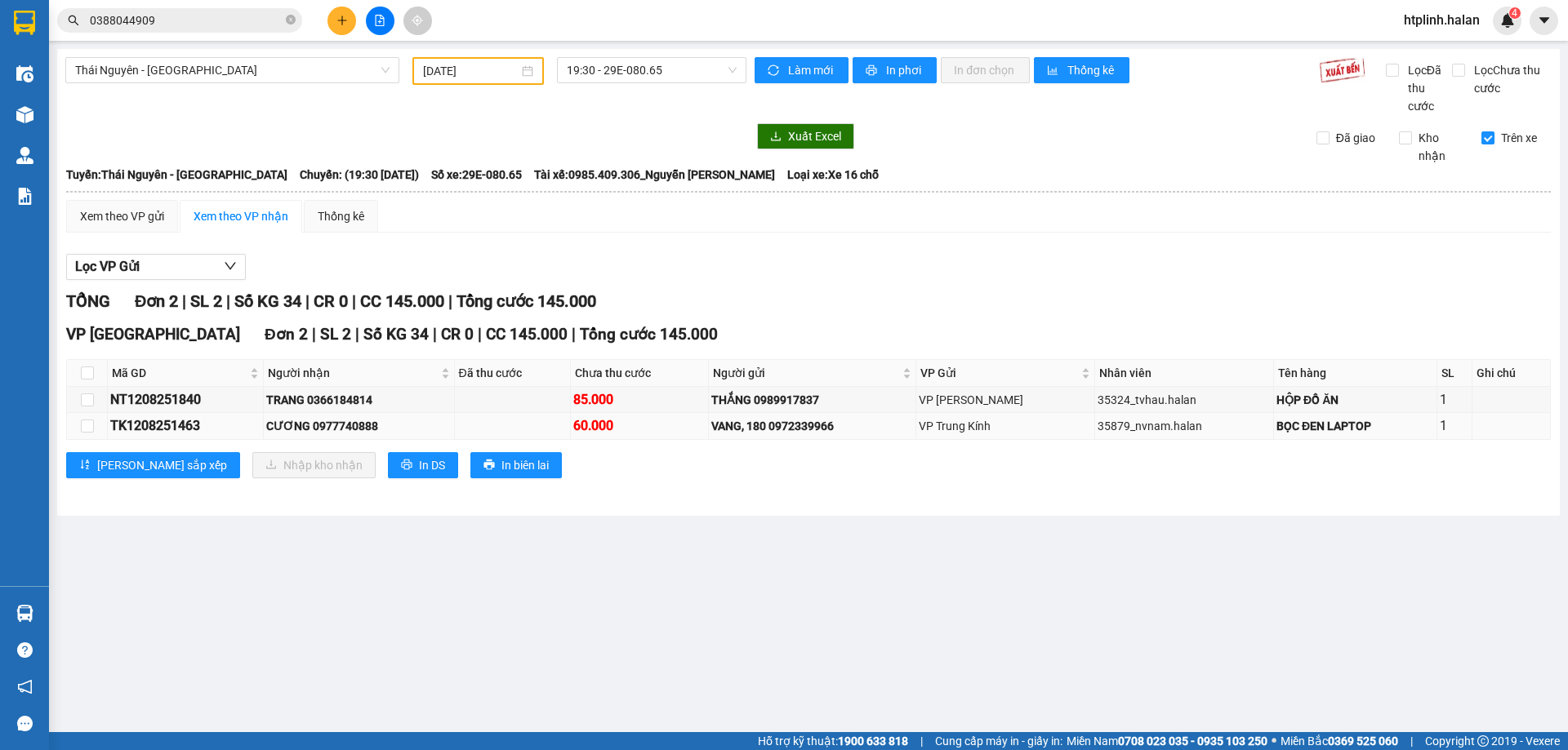
click at [374, 429] on div "CƯƠNG 0977740888" at bounding box center [358, 426] width 185 height 18
copy div "0977740888"
click at [220, 15] on input "0388044909" at bounding box center [187, 21] width 193 height 18
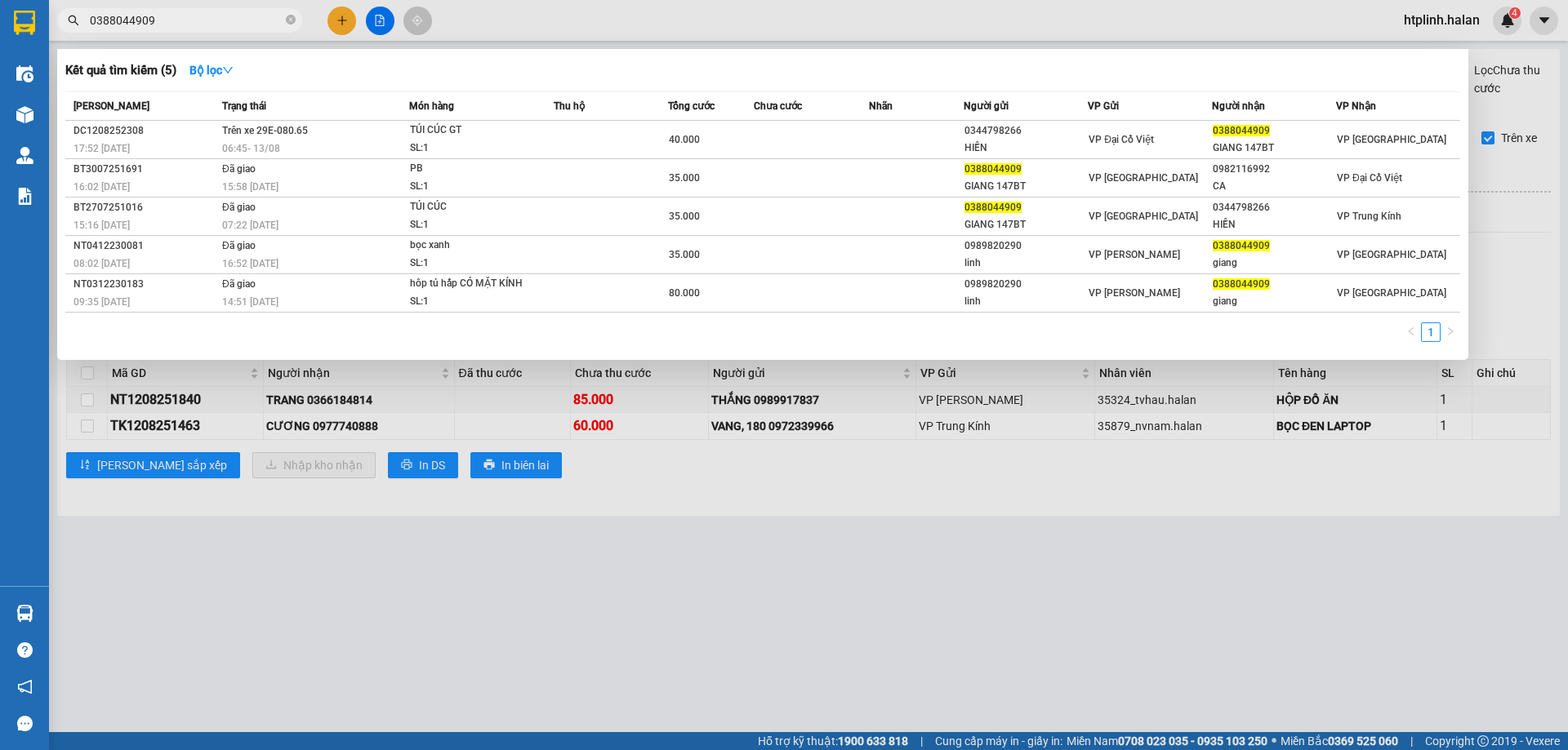
click at [220, 15] on input "0388044909" at bounding box center [187, 21] width 193 height 18
paste input "977740888"
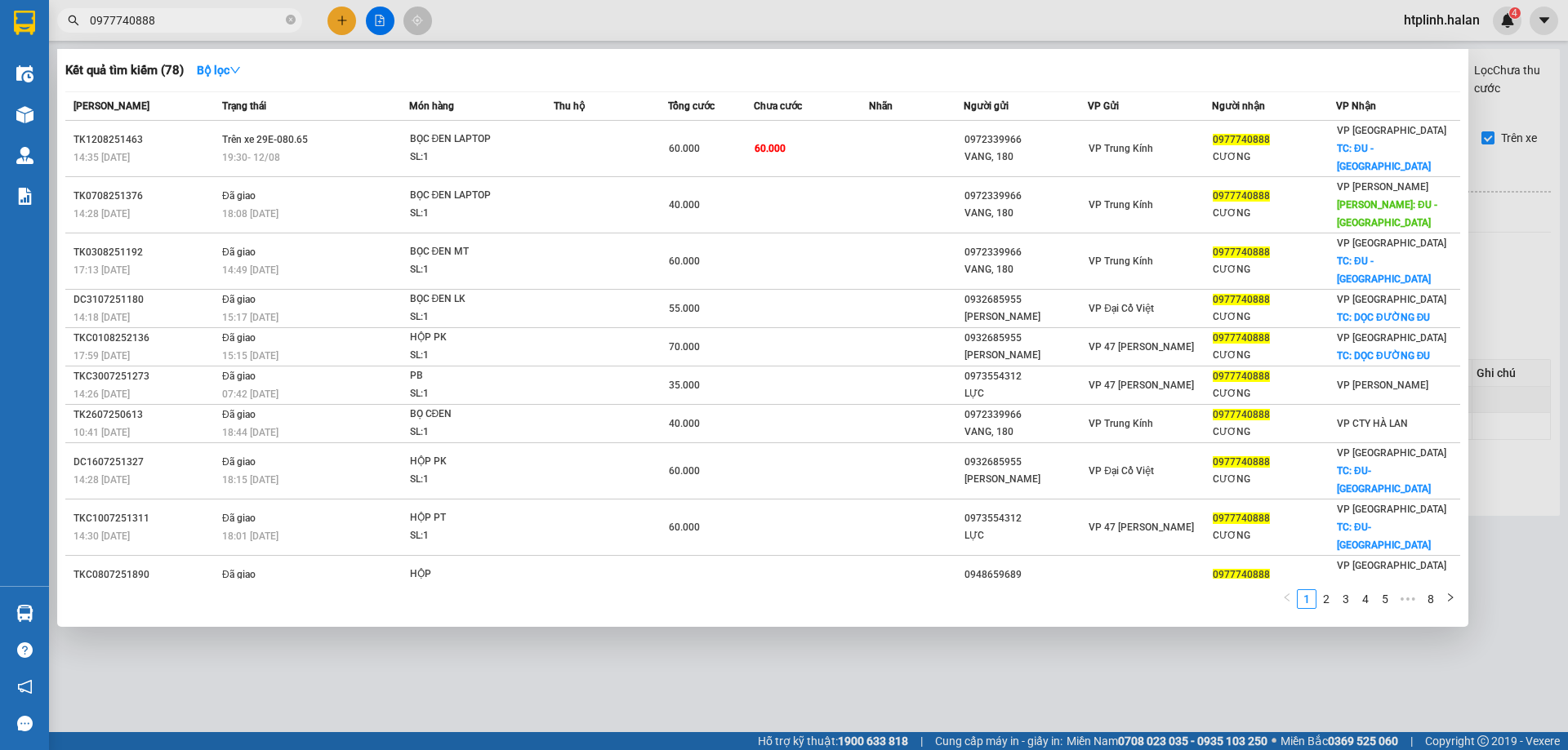
type input "0977740888"
drag, startPoint x: 564, startPoint y: 605, endPoint x: 549, endPoint y: 605, distance: 15.0
click at [564, 605] on div at bounding box center [784, 375] width 1568 height 750
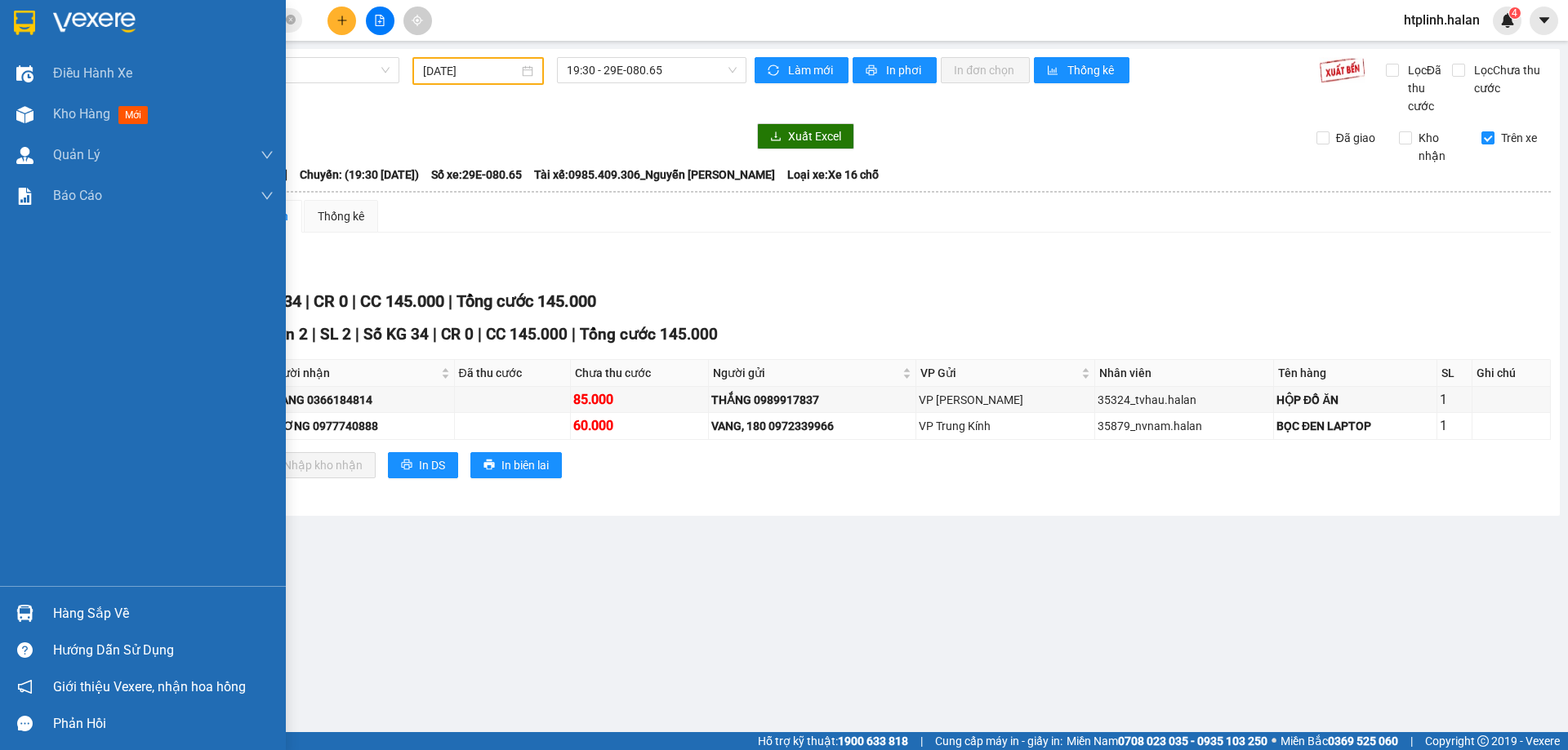
click at [155, 605] on div "Hàng sắp về" at bounding box center [163, 612] width 221 height 24
click at [47, 112] on div "Điều hành xe Kho hàng mới Quản Lý Quản lý chuyến Quản lý kiểm kho Báo cáo 12. T…" at bounding box center [143, 375] width 286 height 750
click at [47, 112] on div "Kho hàng mới" at bounding box center [143, 114] width 286 height 41
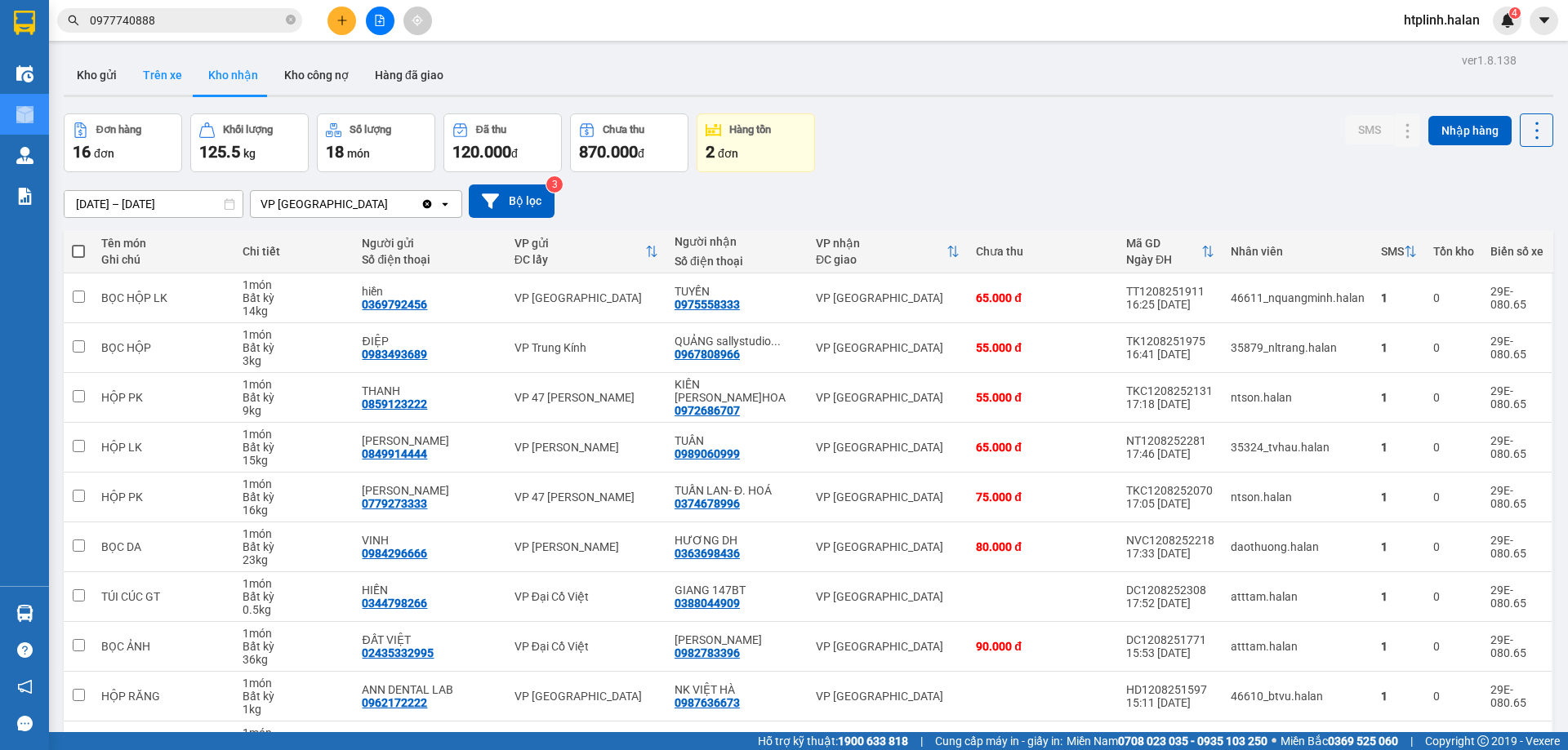
click at [152, 69] on button "Trên xe" at bounding box center [162, 75] width 65 height 39
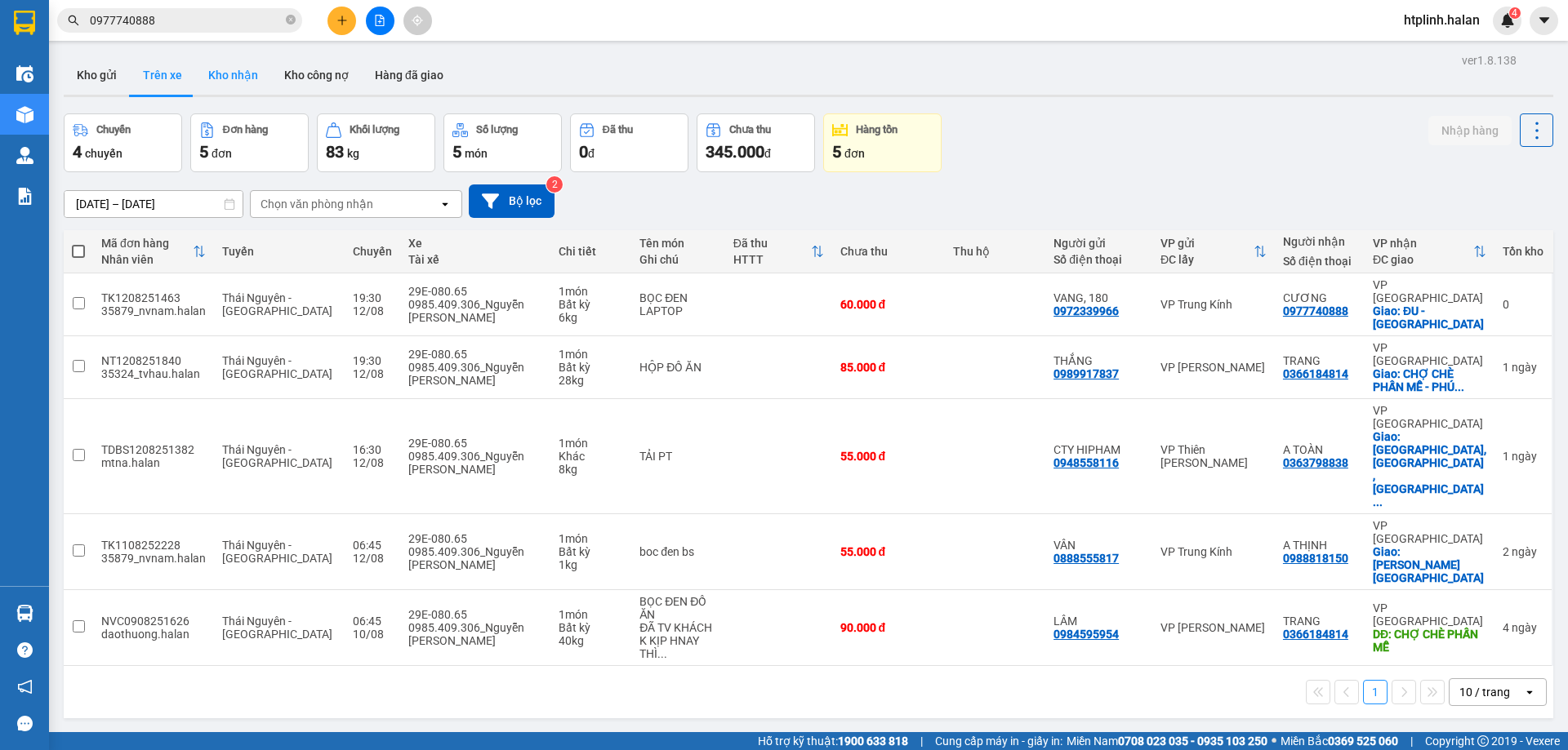
click at [260, 71] on button "Kho nhận" at bounding box center [232, 75] width 76 height 39
type input "[DATE] – [DATE]"
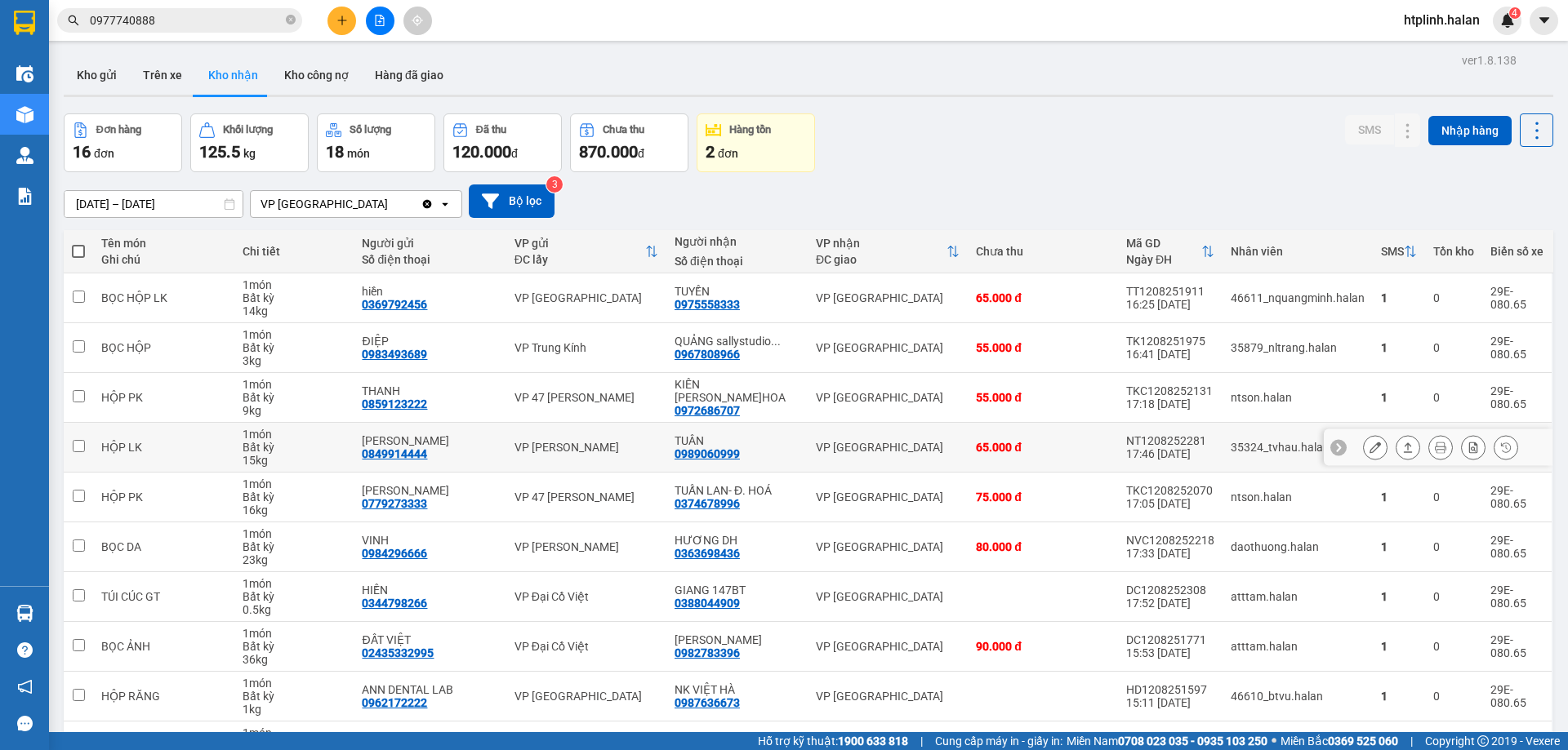
scroll to position [106, 0]
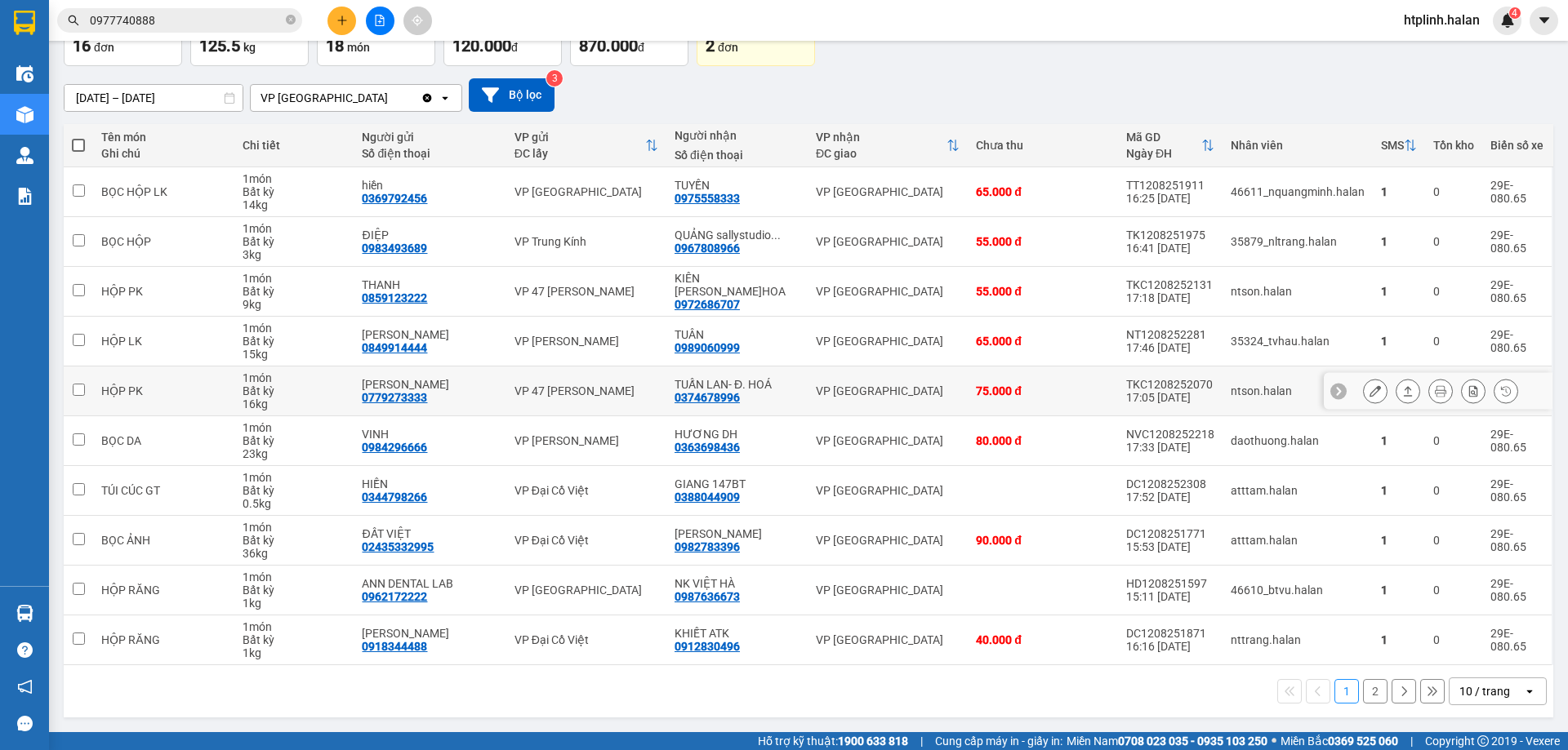
click at [1369, 393] on icon at bounding box center [1374, 390] width 12 height 12
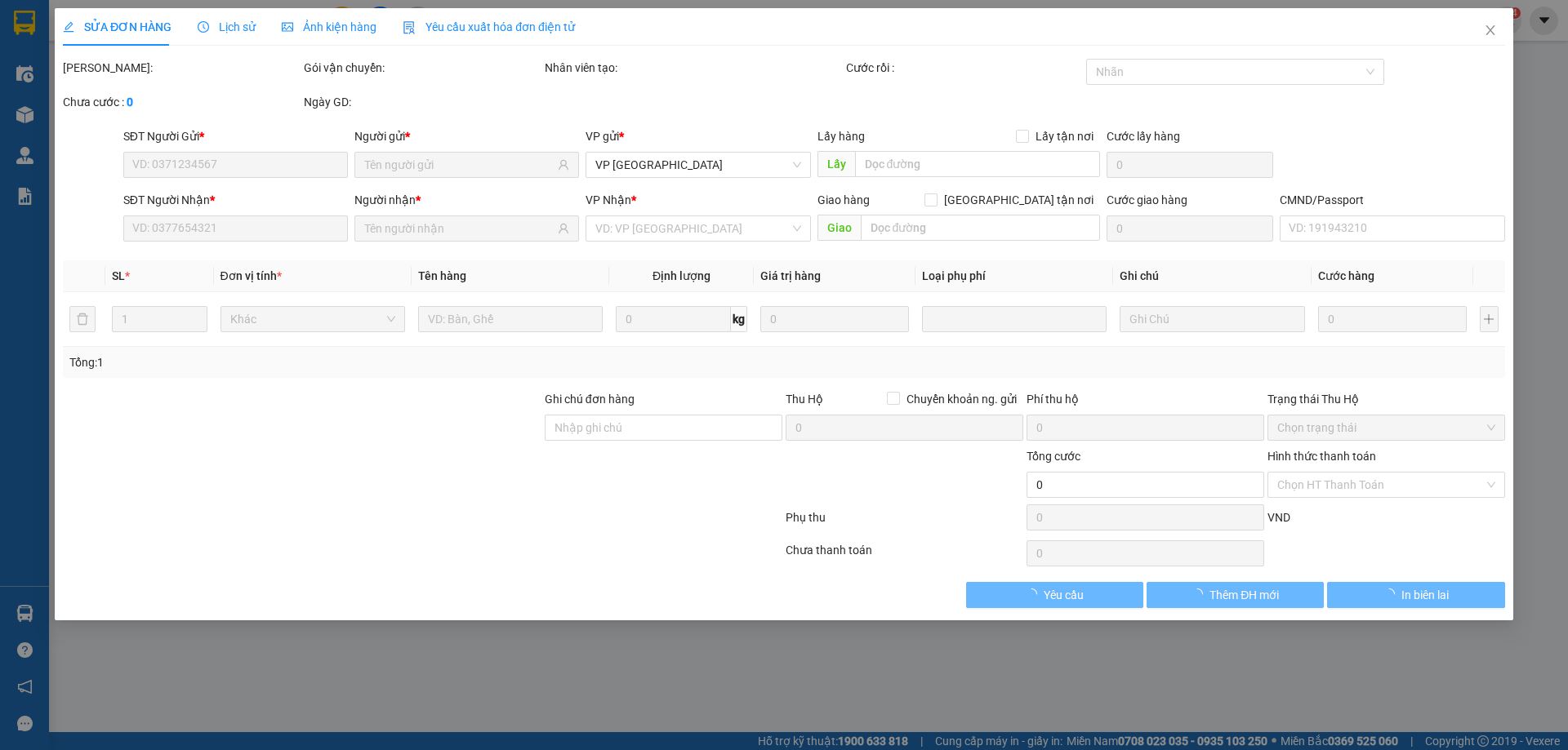
type input "0779273333"
type input "ĐỨC KHẢI"
type input "0374678996"
type input "TUẤN LAN- Đ. HOÁ"
type input "75.000"
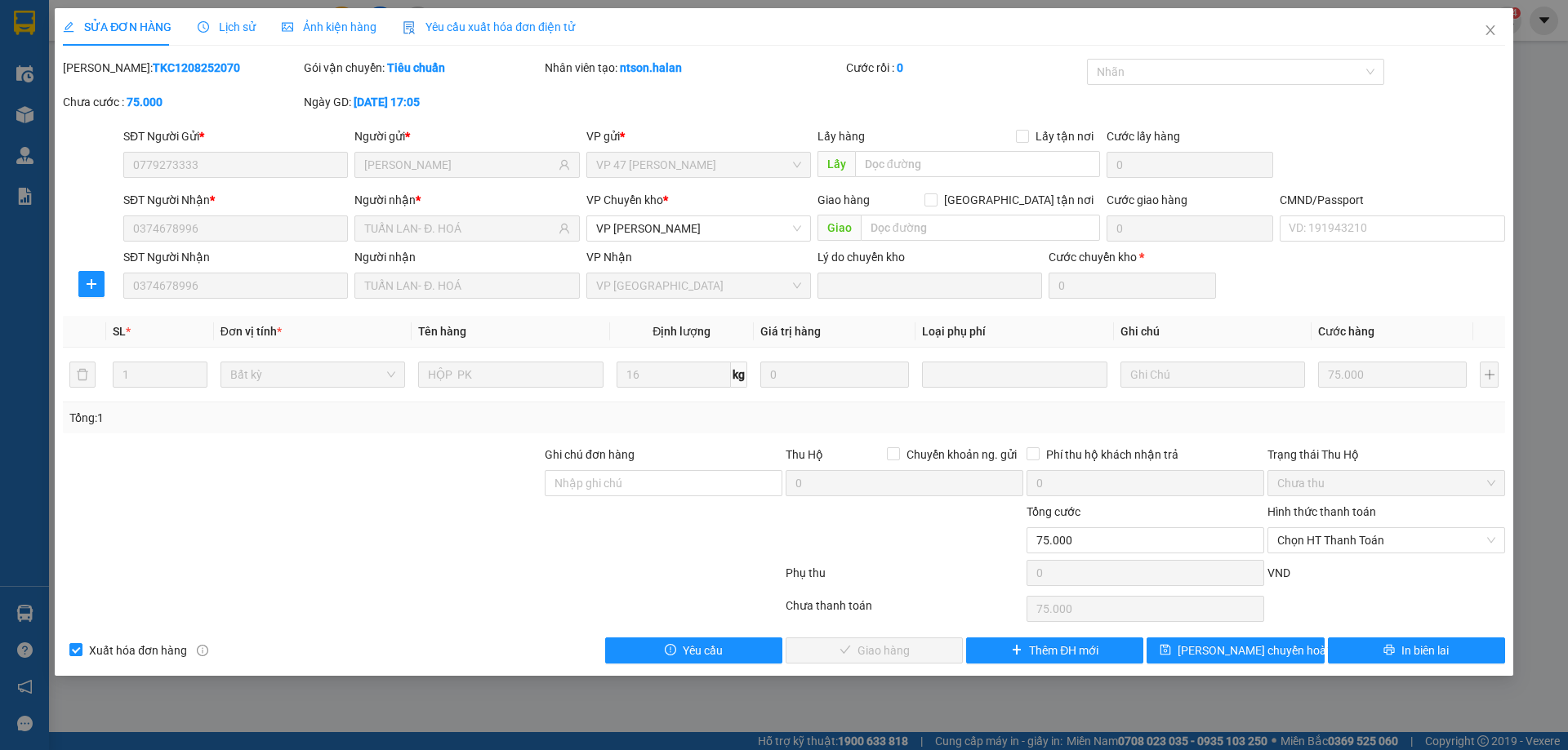
click at [1355, 517] on label "Hình thức thanh toán" at bounding box center [1321, 512] width 109 height 13
click at [1355, 528] on input "Hình thức thanh toán" at bounding box center [1379, 539] width 206 height 24
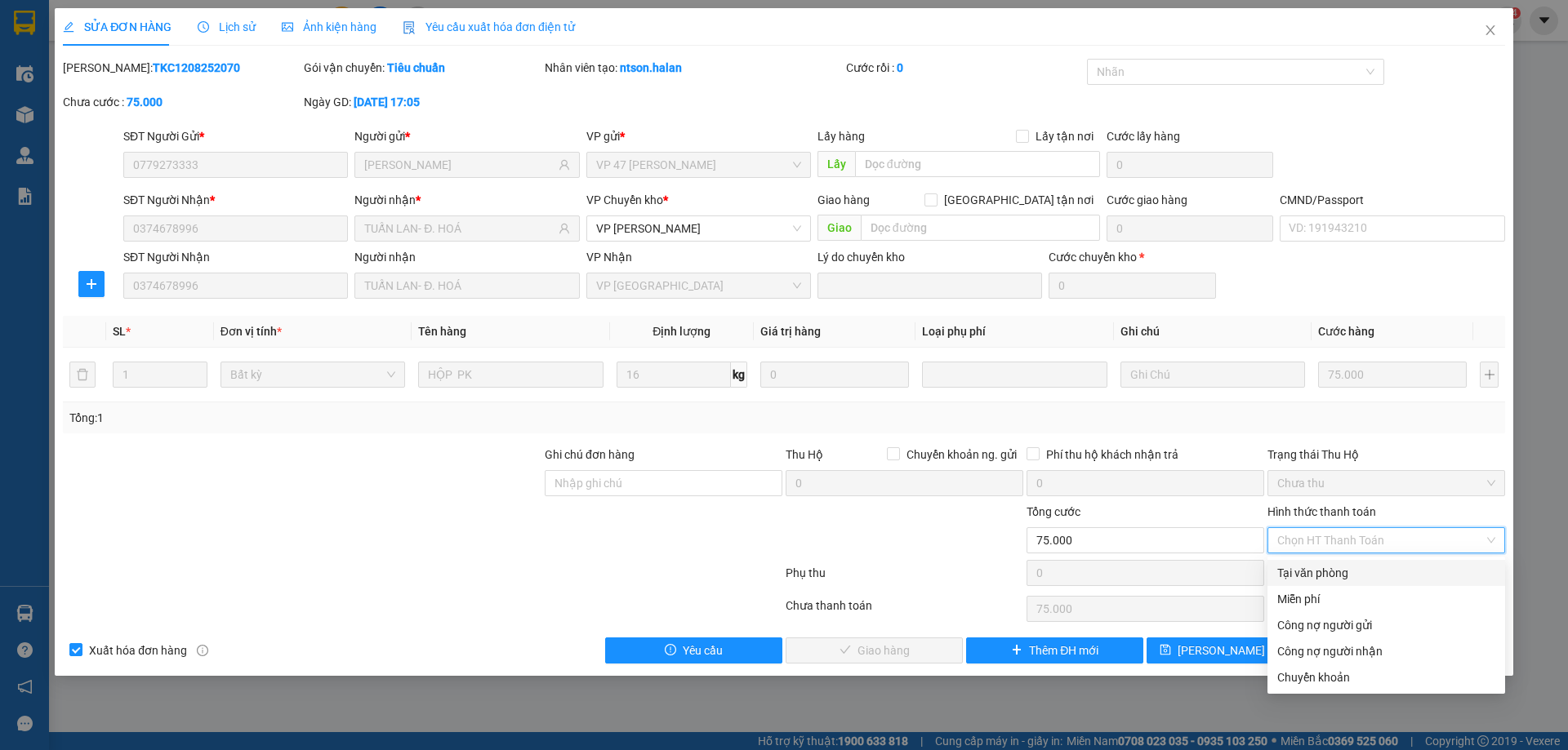
drag, startPoint x: 1353, startPoint y: 572, endPoint x: 1301, endPoint y: 602, distance: 60.0
click at [1352, 573] on div "Tại văn phòng" at bounding box center [1386, 572] width 218 height 18
type input "0"
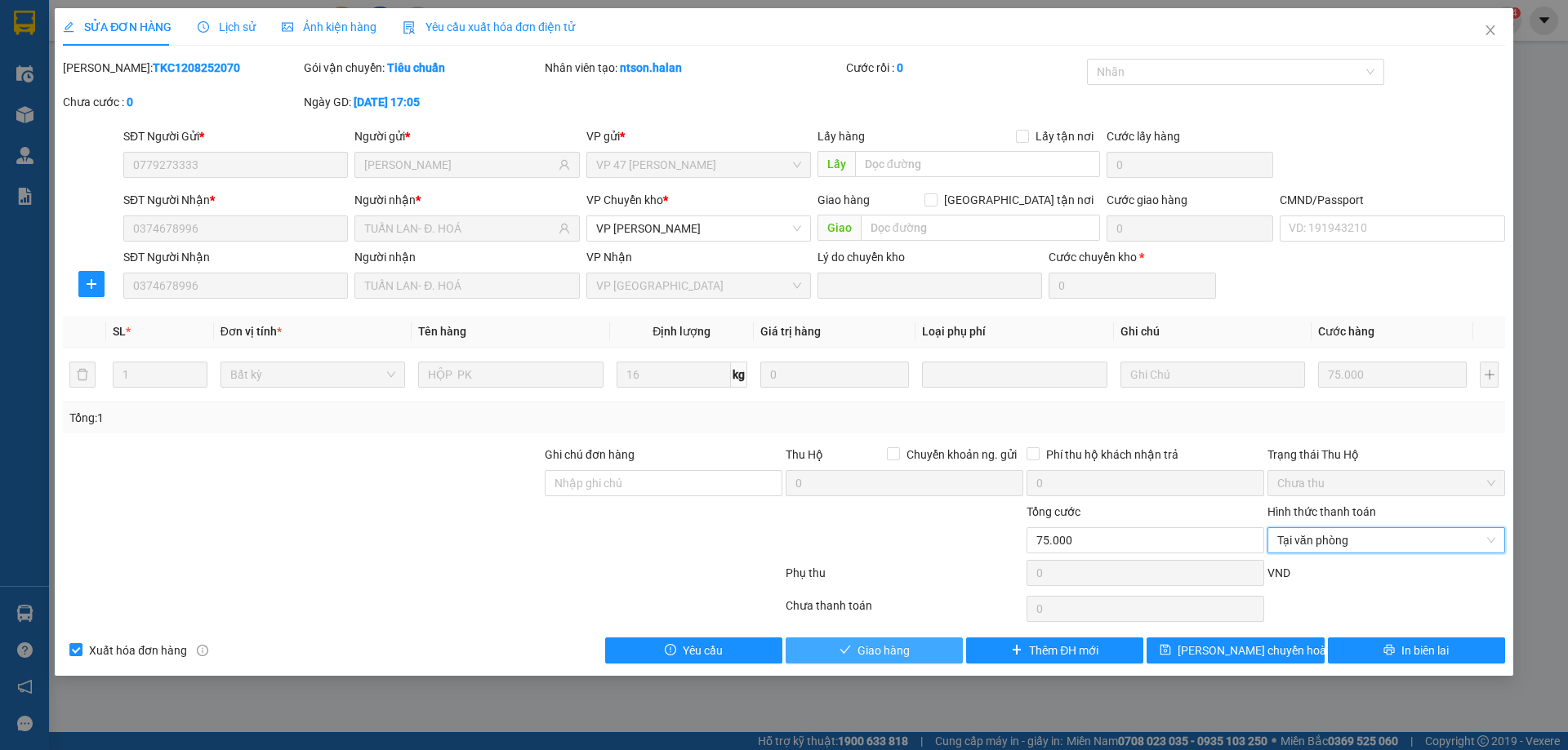
click at [958, 639] on button "Giao hàng" at bounding box center [874, 650] width 177 height 26
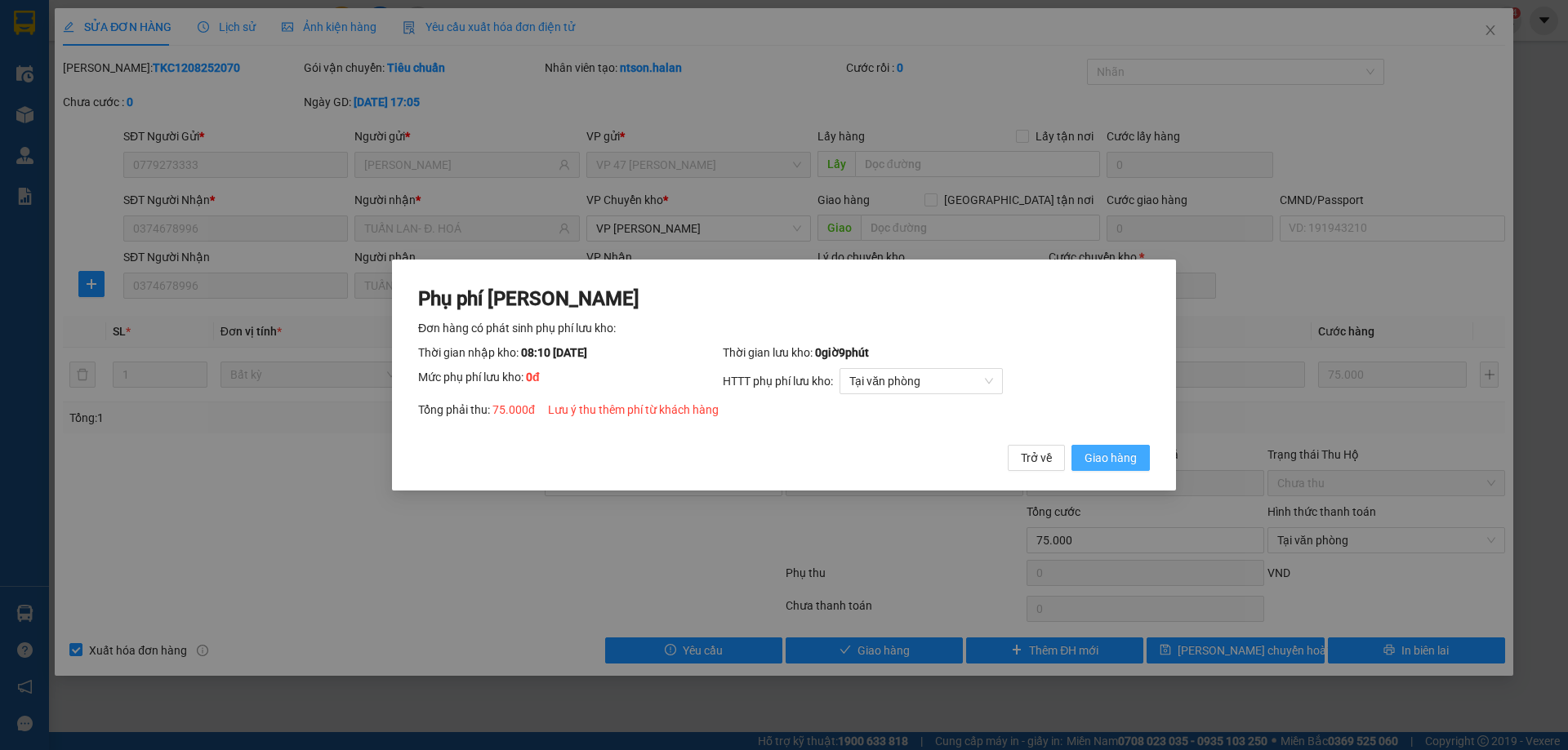
click at [1103, 455] on span "Giao hàng" at bounding box center [1111, 458] width 52 height 18
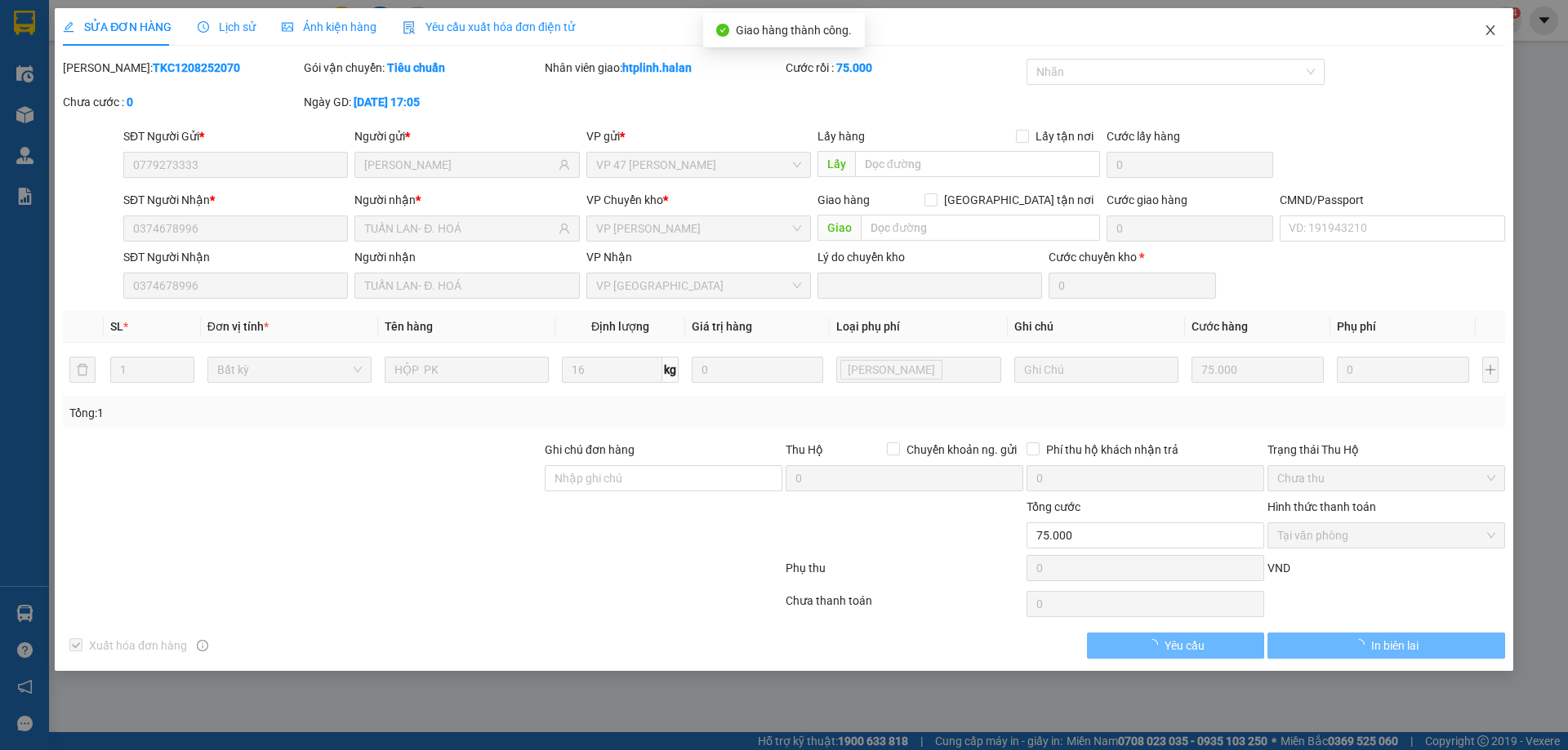
click at [1483, 31] on icon "close" at bounding box center [1489, 30] width 13 height 13
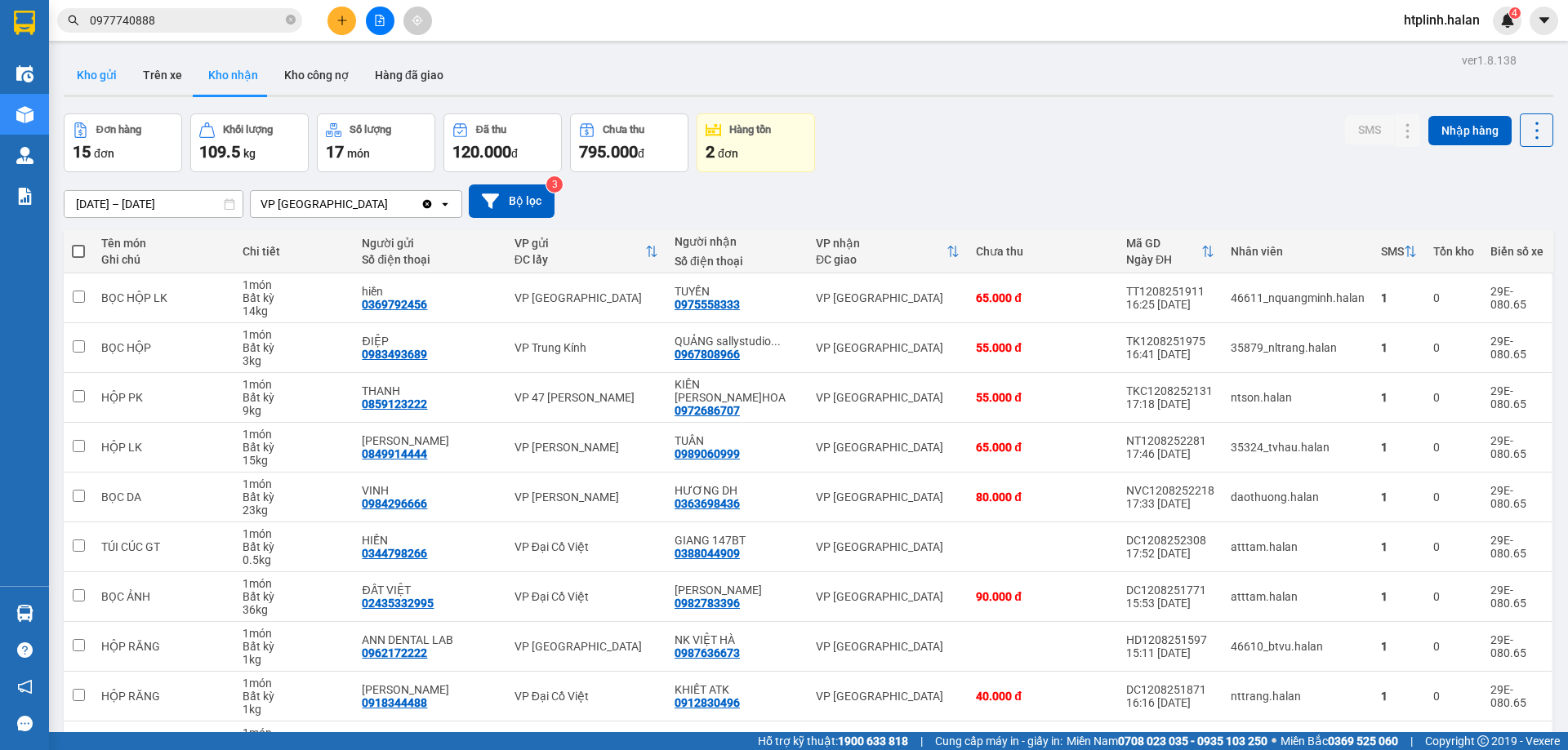
click at [113, 91] on button "Kho gửi" at bounding box center [96, 75] width 66 height 39
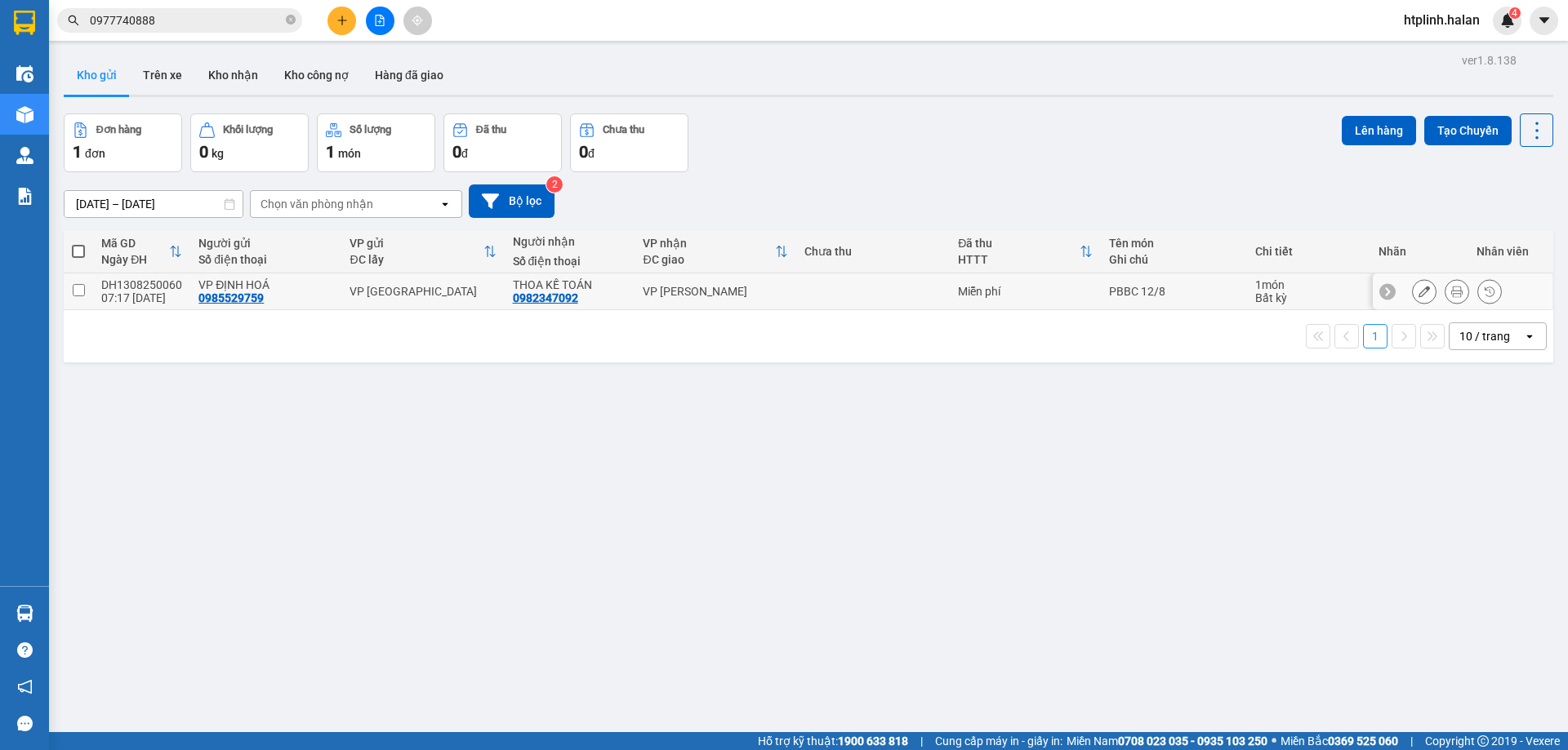
click at [692, 285] on div "VP [PERSON_NAME]" at bounding box center [715, 291] width 146 height 13
checkbox input "true"
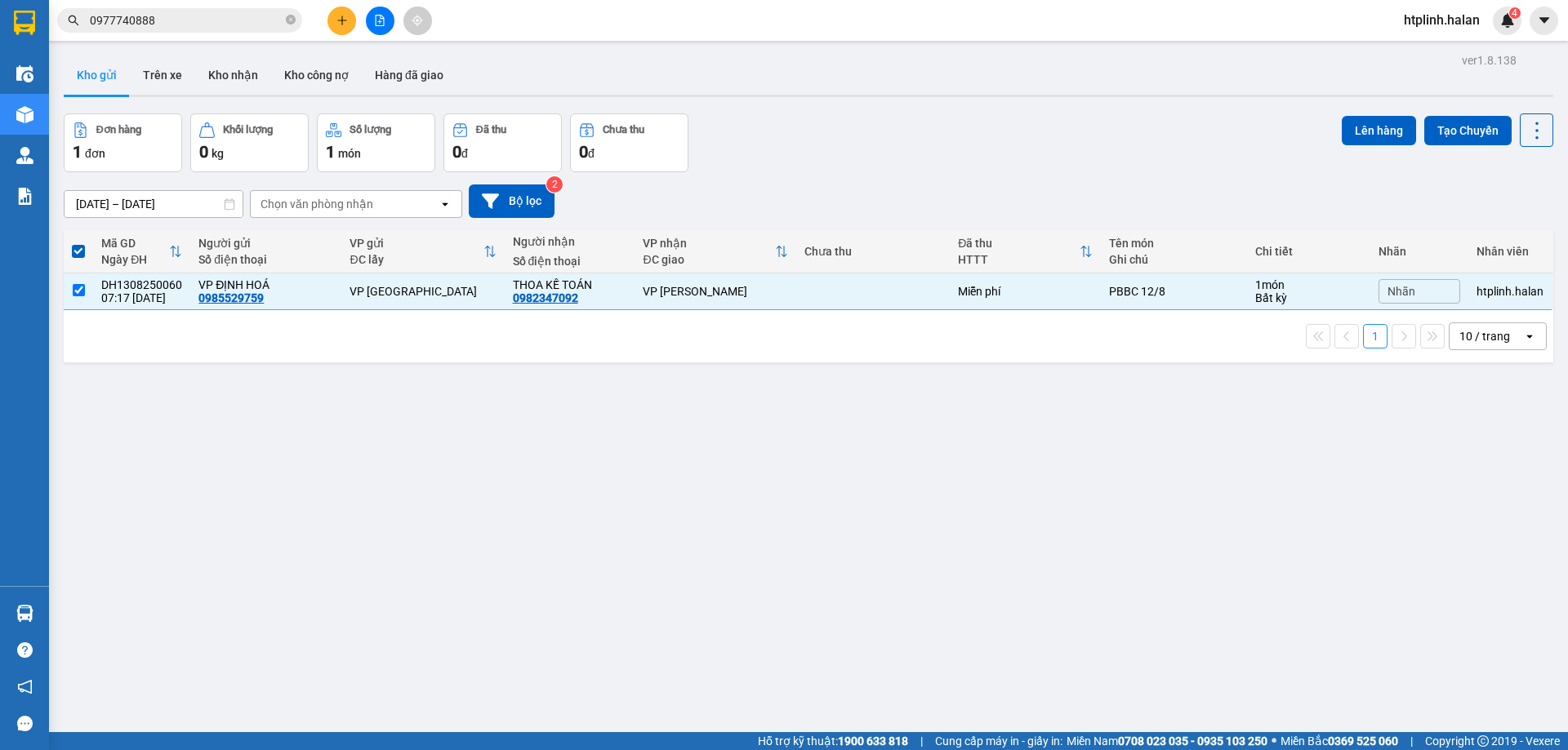
click at [1386, 114] on div "Lên hàng Tạo Chuyến" at bounding box center [1446, 129] width 212 height 33
click at [1341, 128] on button "Lên hàng" at bounding box center [1378, 130] width 74 height 29
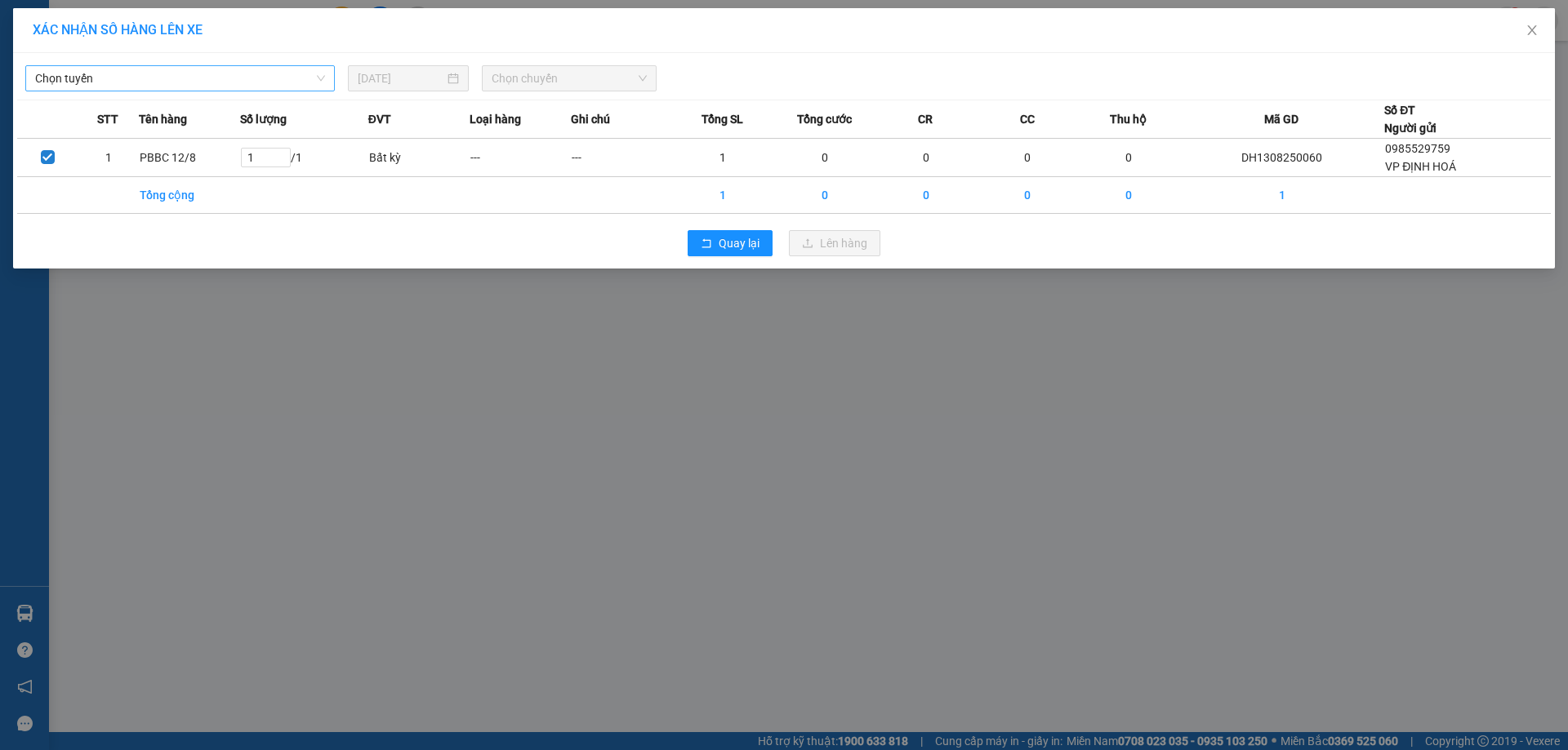
click at [240, 77] on span "Chọn tuyến" at bounding box center [180, 78] width 289 height 24
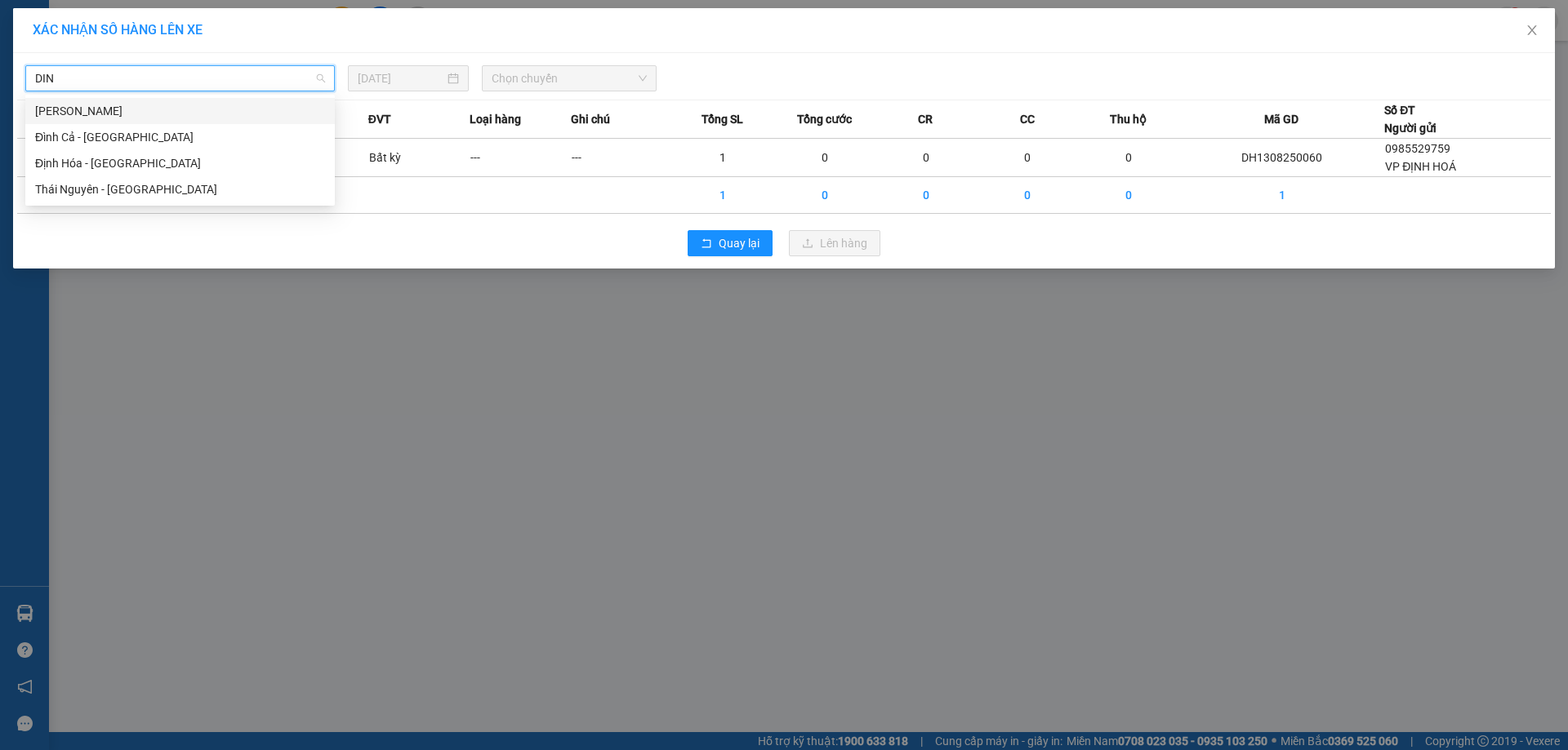
type input "DINH"
click at [142, 169] on div "Định Hóa - Thái Nguyên" at bounding box center [180, 163] width 289 height 18
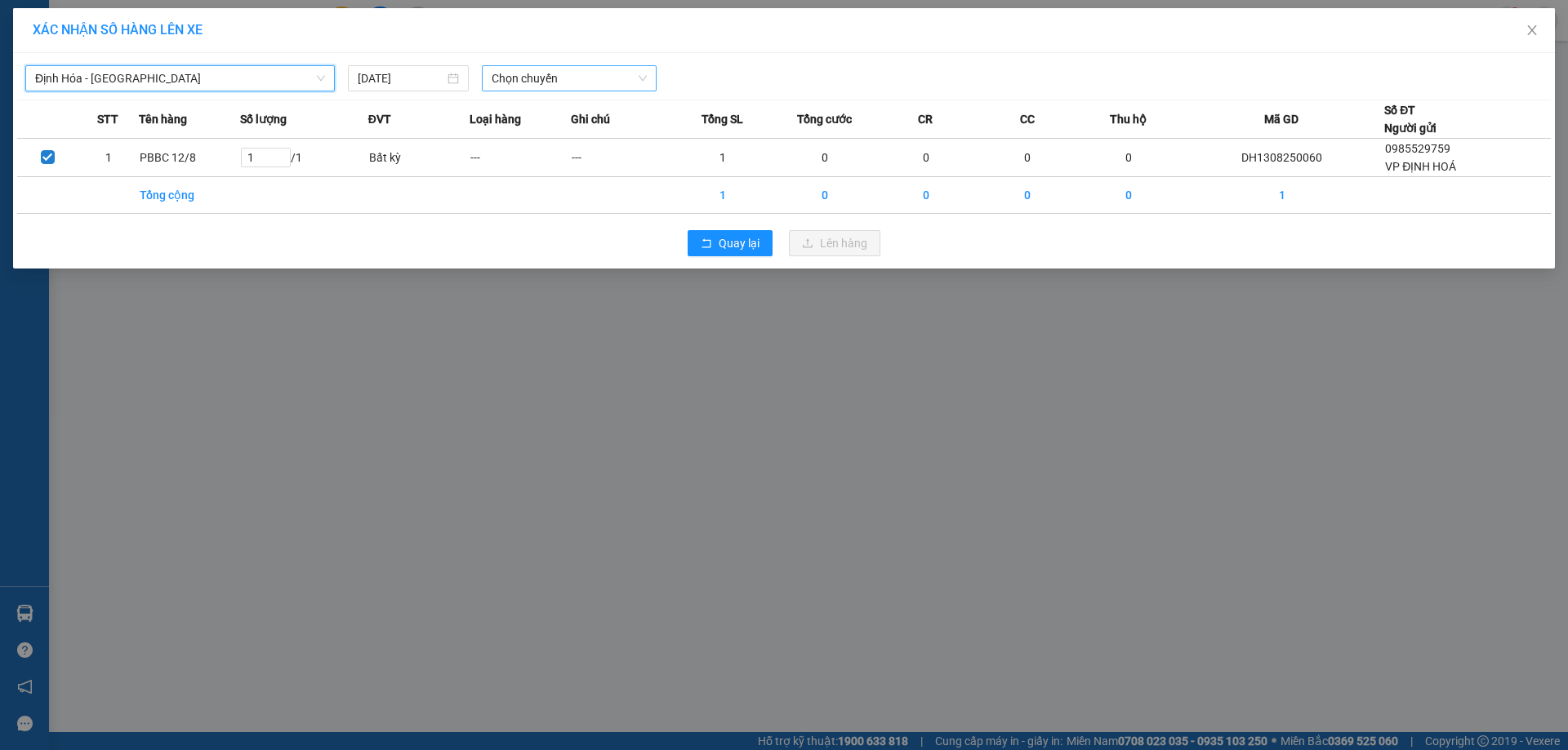
click at [495, 70] on span "Chọn chuyến" at bounding box center [569, 78] width 155 height 24
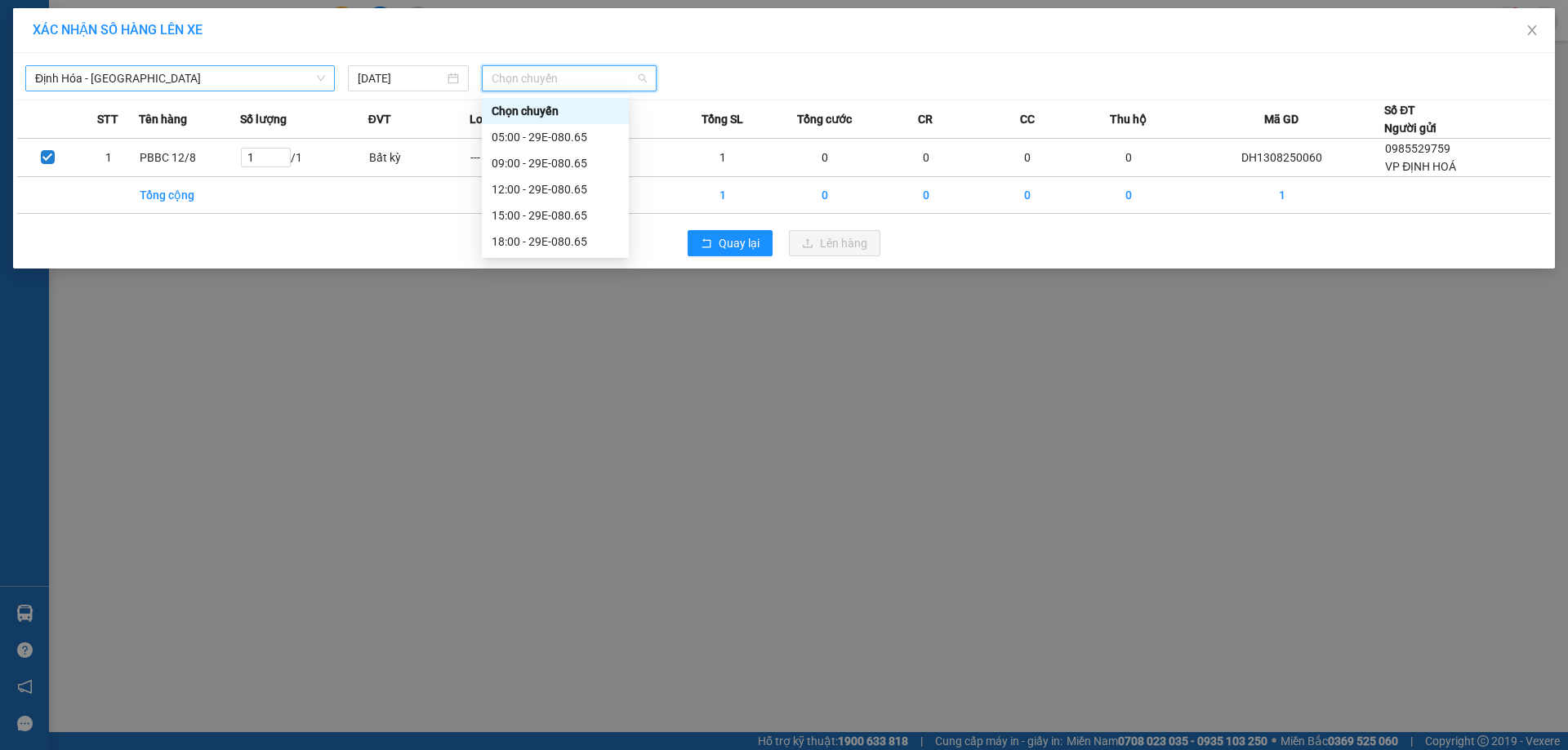
click at [524, 87] on span "Chọn chuyến" at bounding box center [569, 78] width 155 height 24
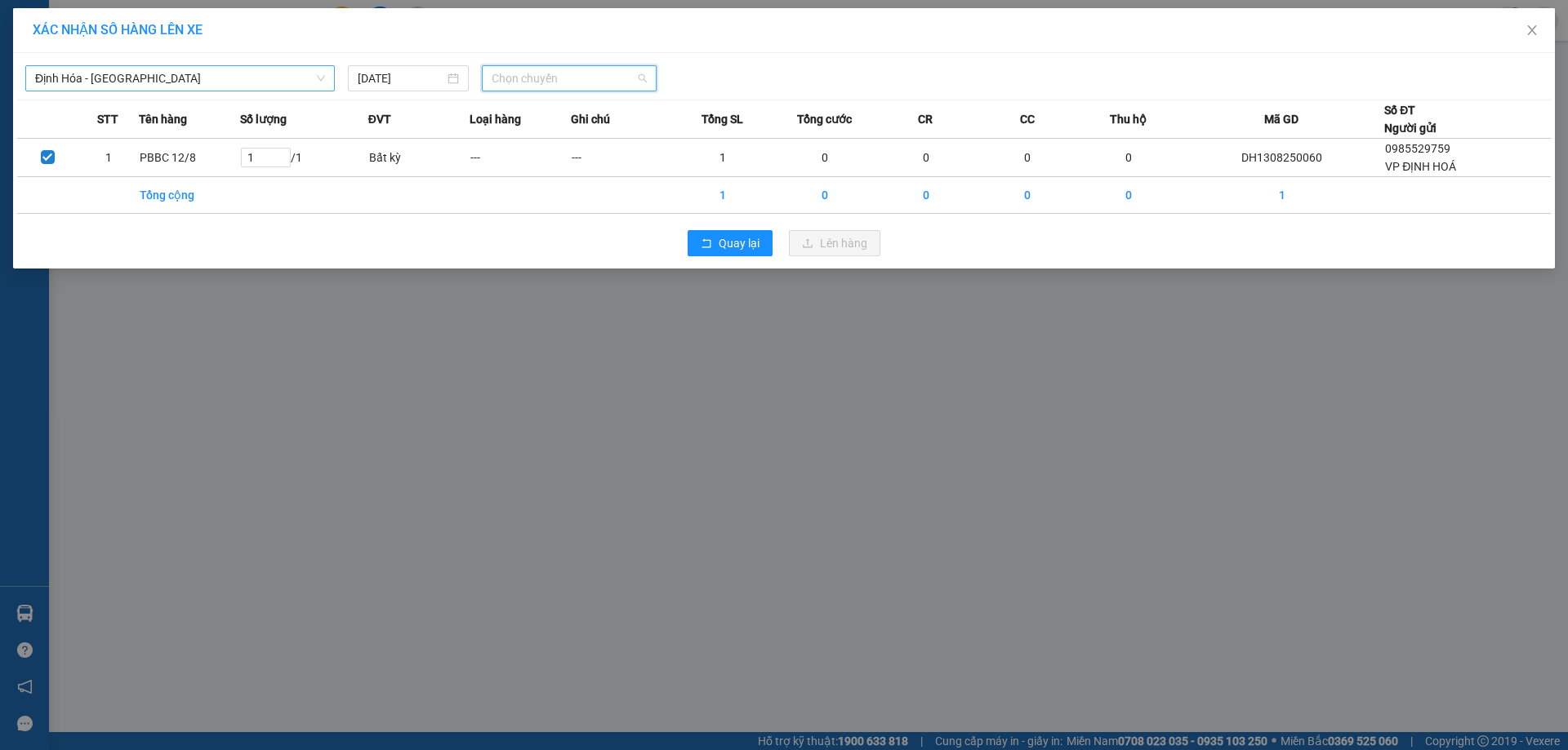
click at [592, 71] on span "Chọn chuyến" at bounding box center [569, 78] width 155 height 24
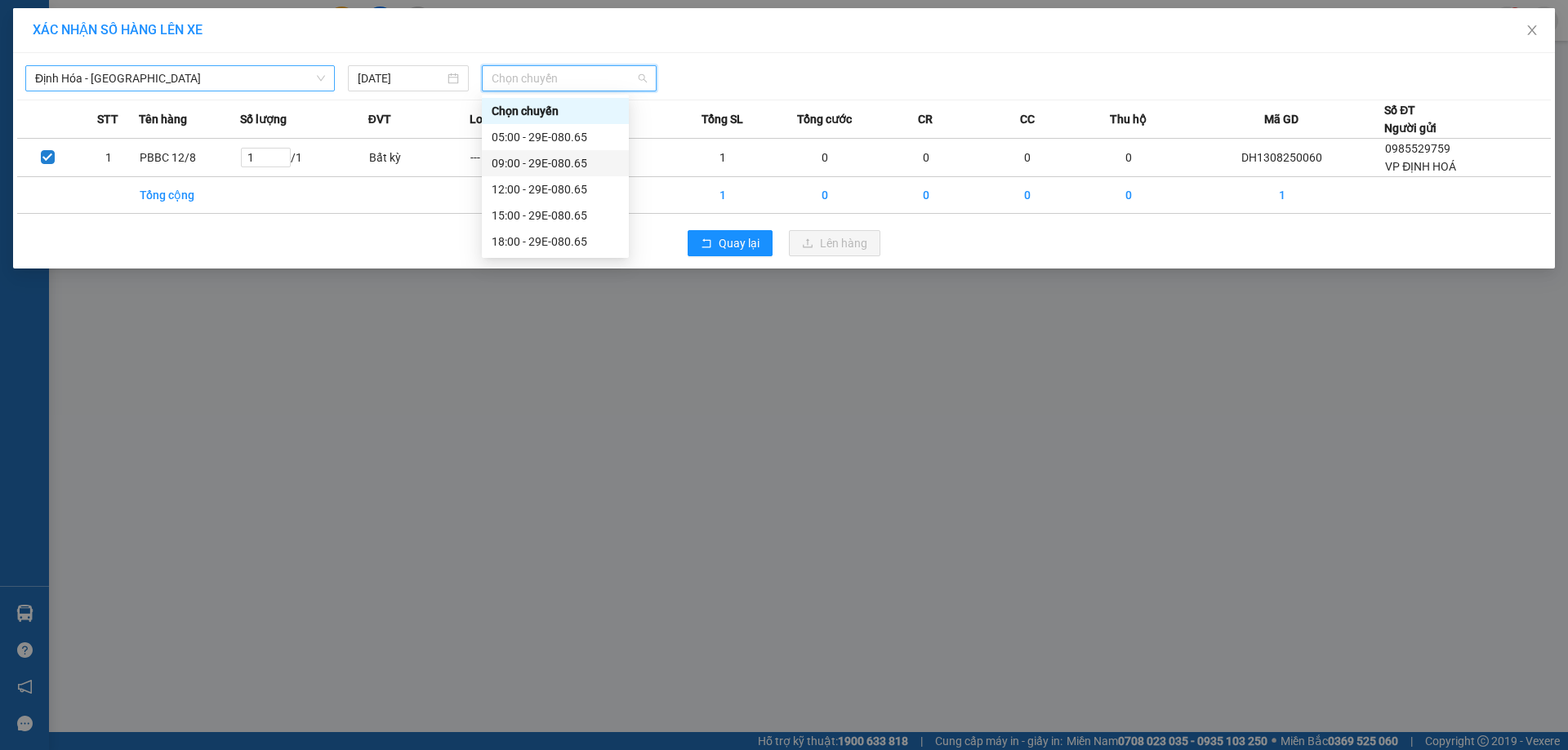
click at [566, 168] on div "09:00 - 29E-080.65" at bounding box center [555, 163] width 128 height 18
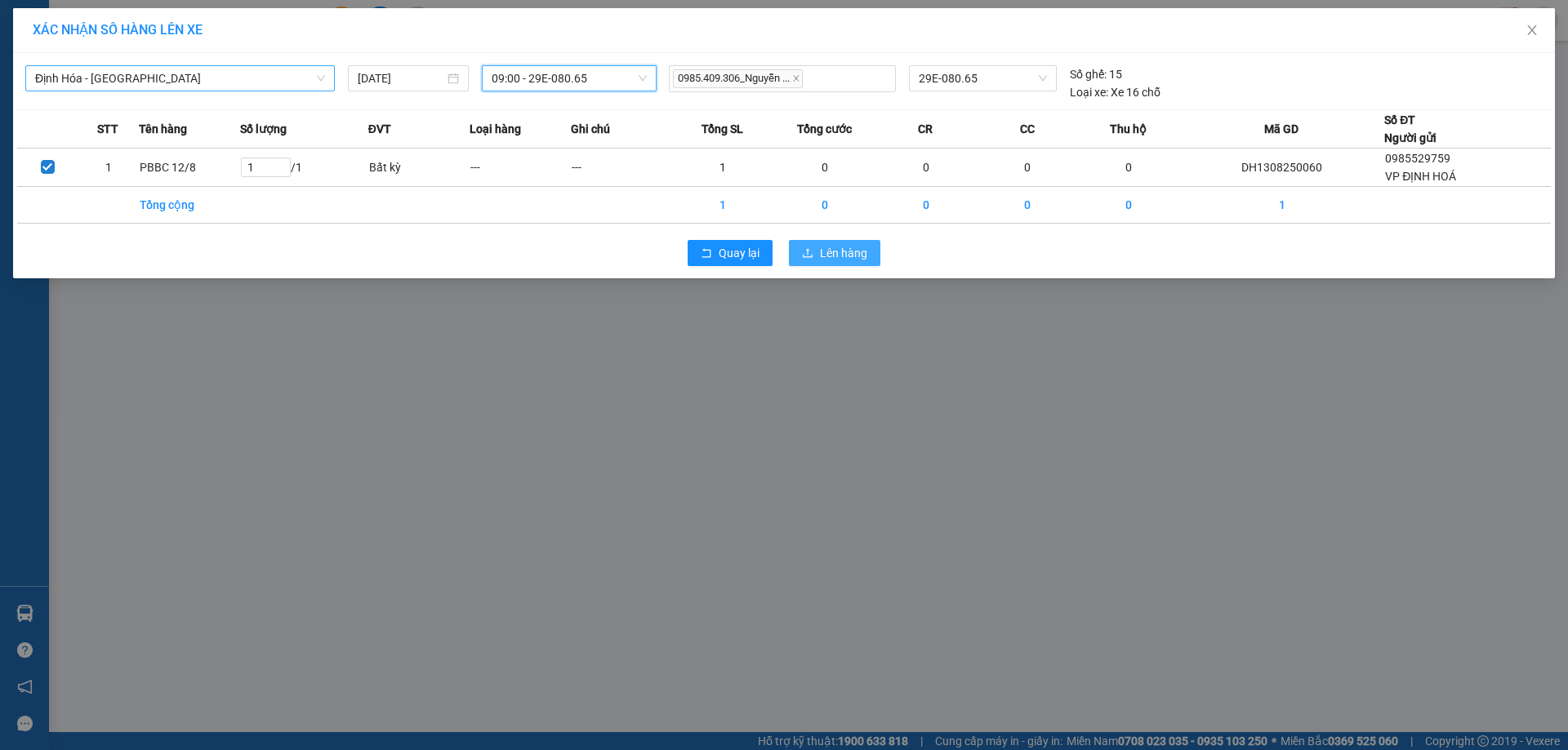
click at [819, 251] on button "Lên hàng" at bounding box center [834, 253] width 91 height 26
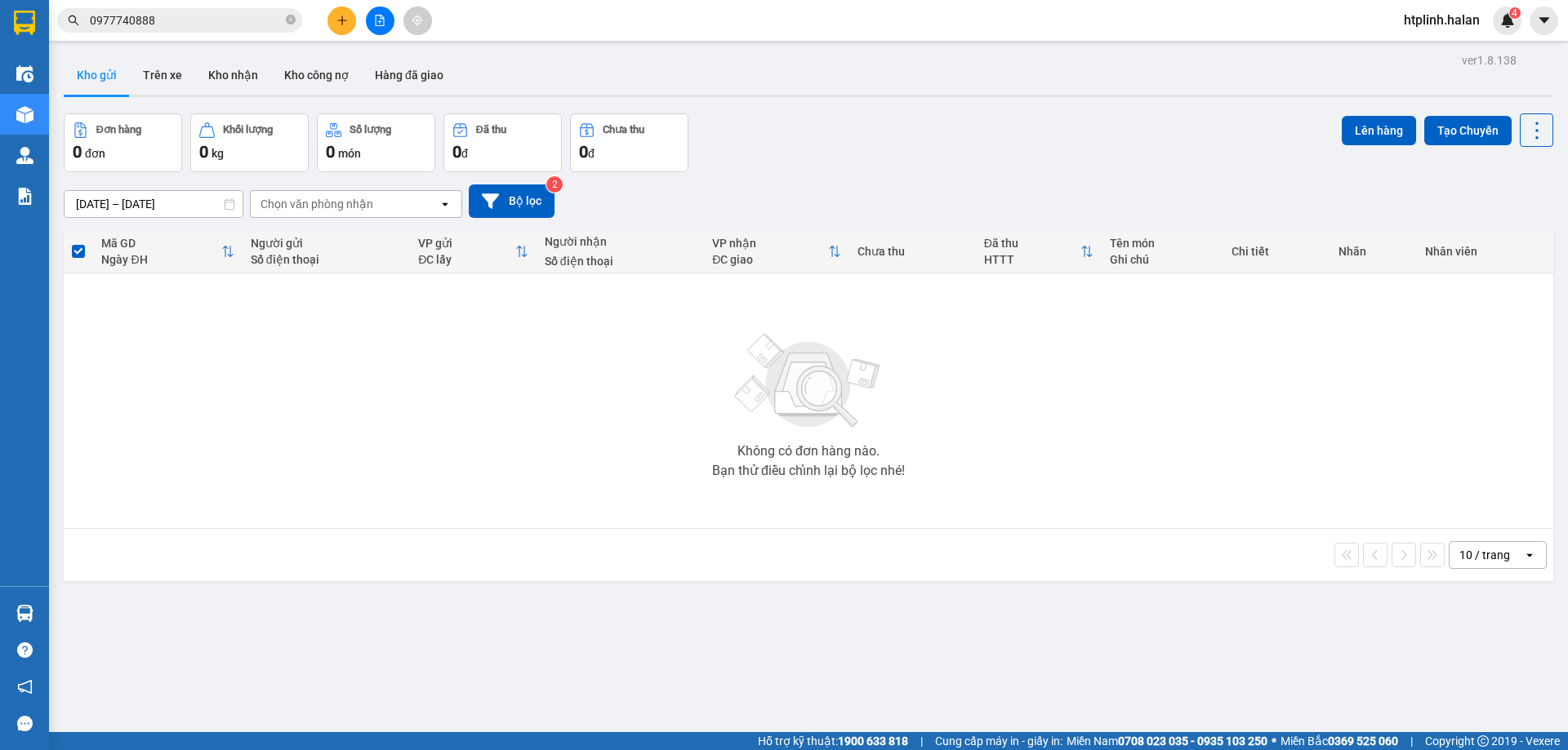
click at [545, 456] on div "Không có đơn hàng nào. Bạn thử điều chỉnh lại bộ lọc nhé!" at bounding box center [808, 401] width 1473 height 245
click at [422, 344] on div "Không có đơn hàng nào. Bạn thử điều chỉnh lại bộ lọc nhé!" at bounding box center [808, 401] width 1473 height 245
click at [222, 66] on button "Kho nhận" at bounding box center [232, 75] width 76 height 39
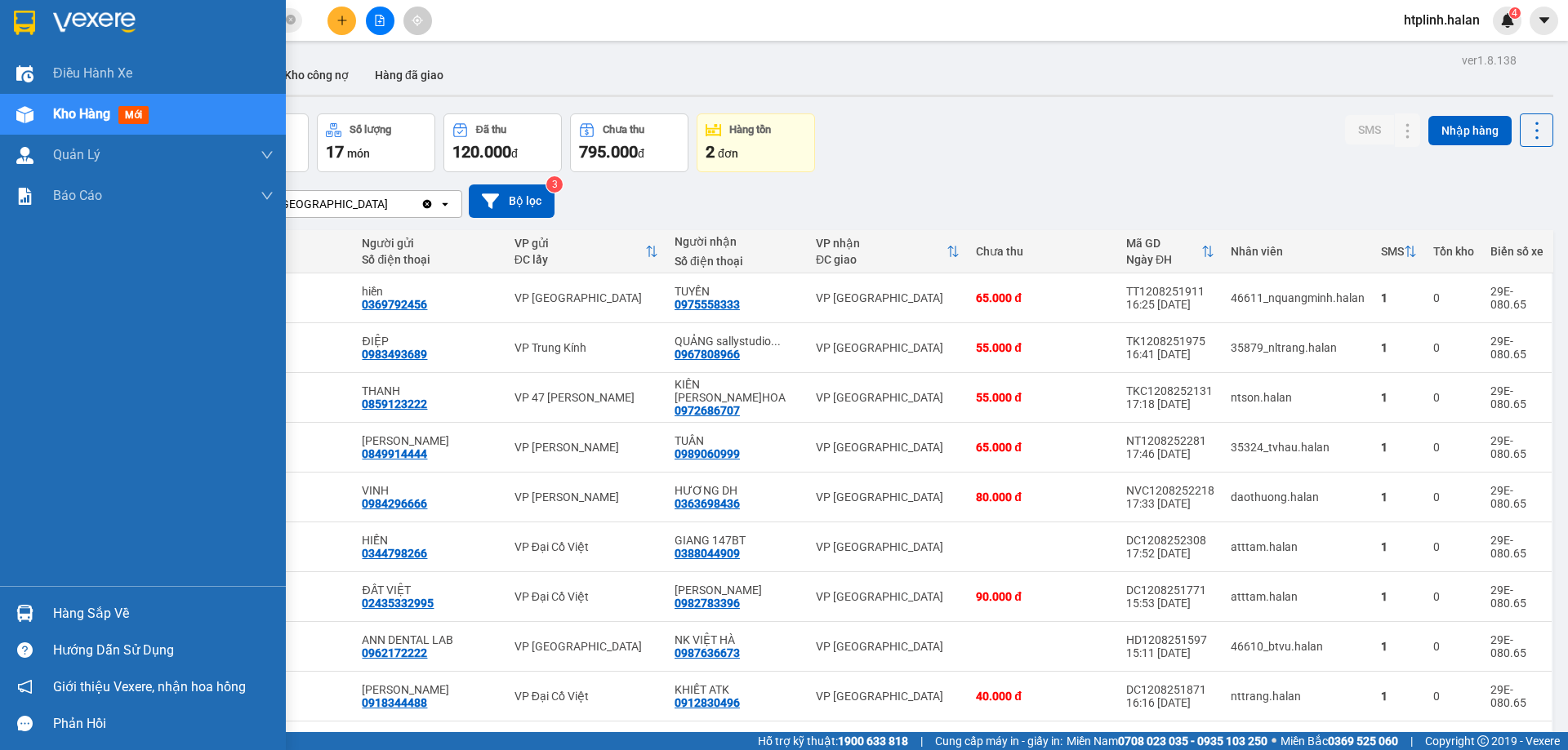
click at [12, 618] on div at bounding box center [25, 613] width 29 height 29
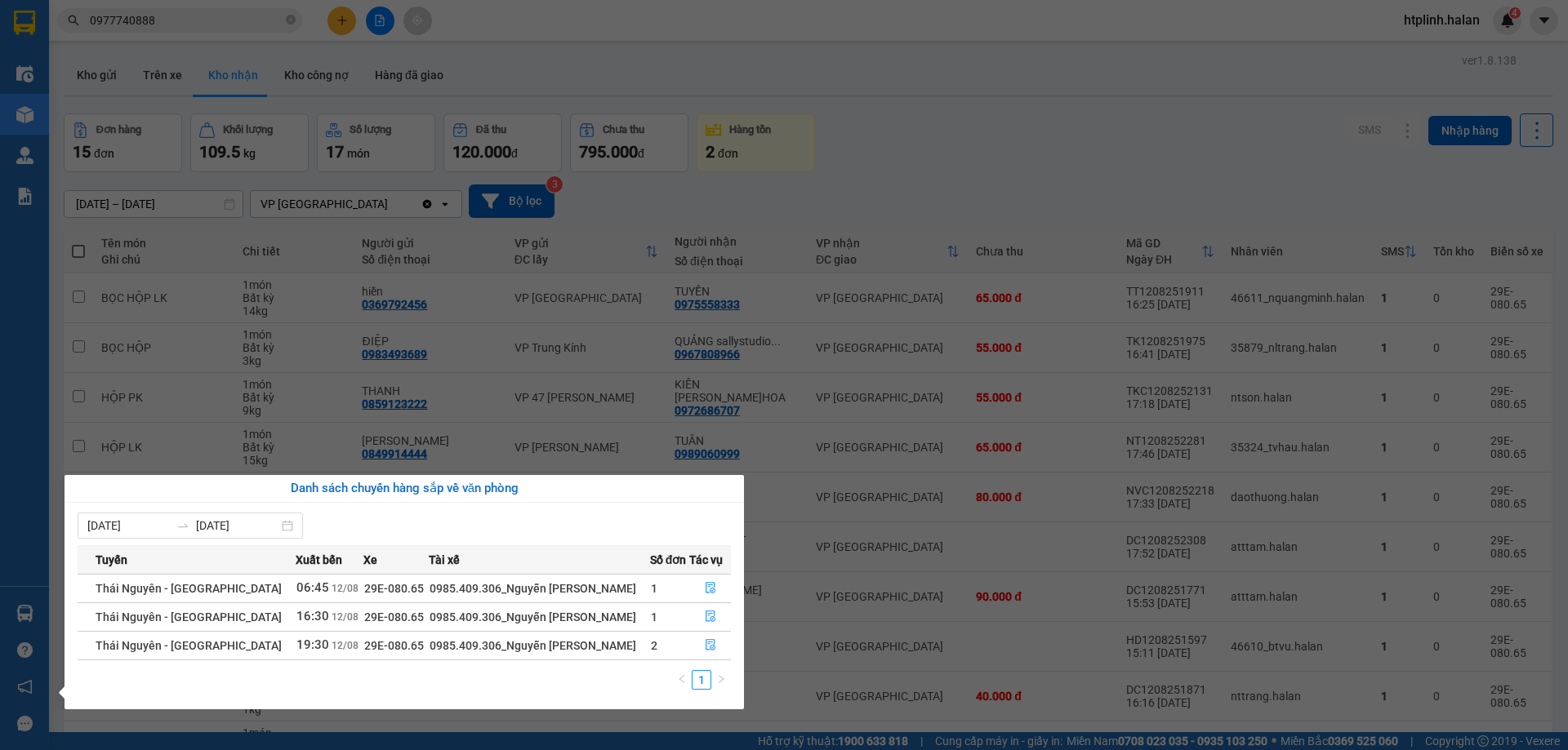
click at [305, 116] on section "Kết quả tìm kiếm ( 78 ) Bộ lọc Mã ĐH Trạng thái Món hàng Thu hộ Tổng cước Chưa …" at bounding box center [784, 375] width 1568 height 750
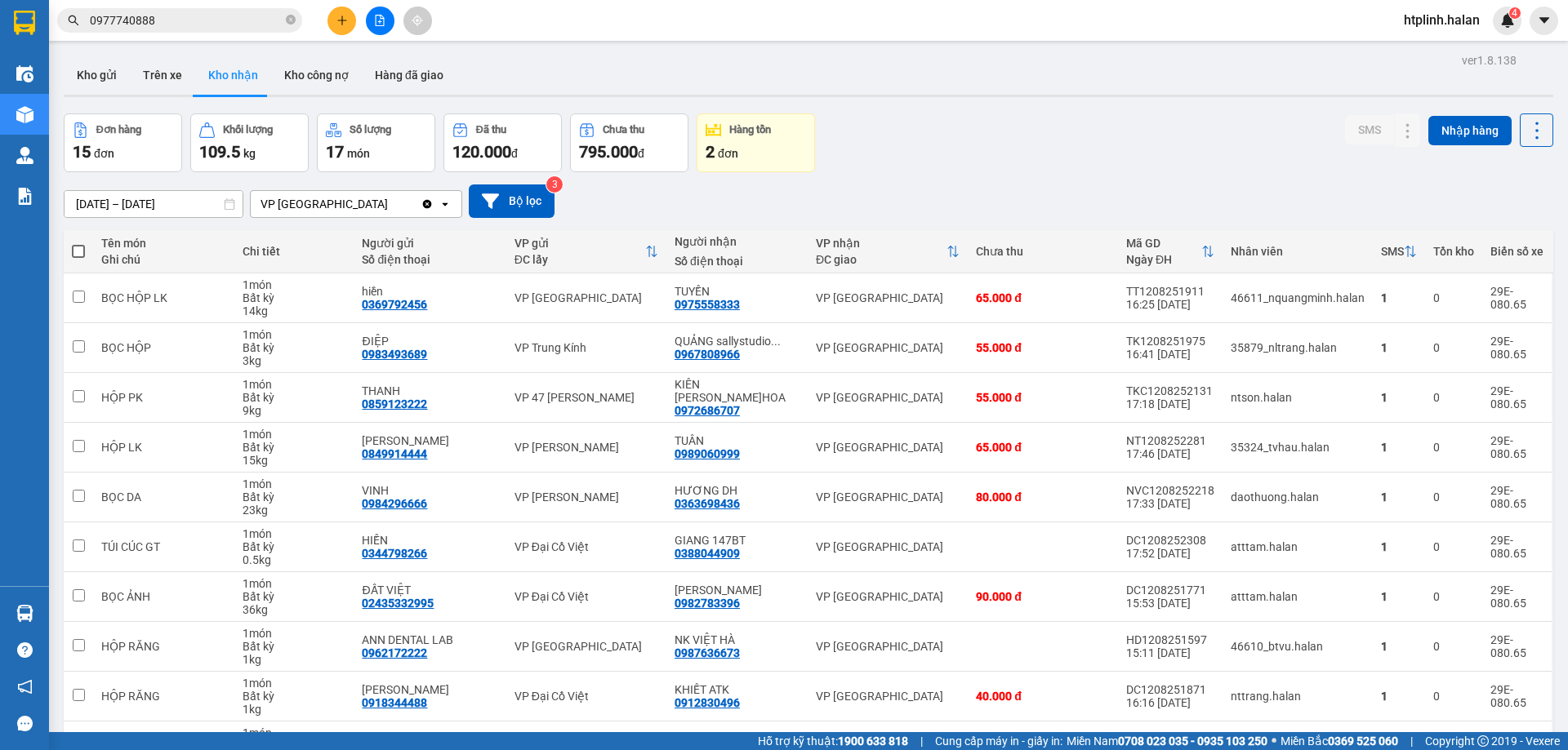
click at [320, 16] on div at bounding box center [379, 21] width 122 height 29
click at [338, 21] on icon "plus" at bounding box center [341, 20] width 12 height 12
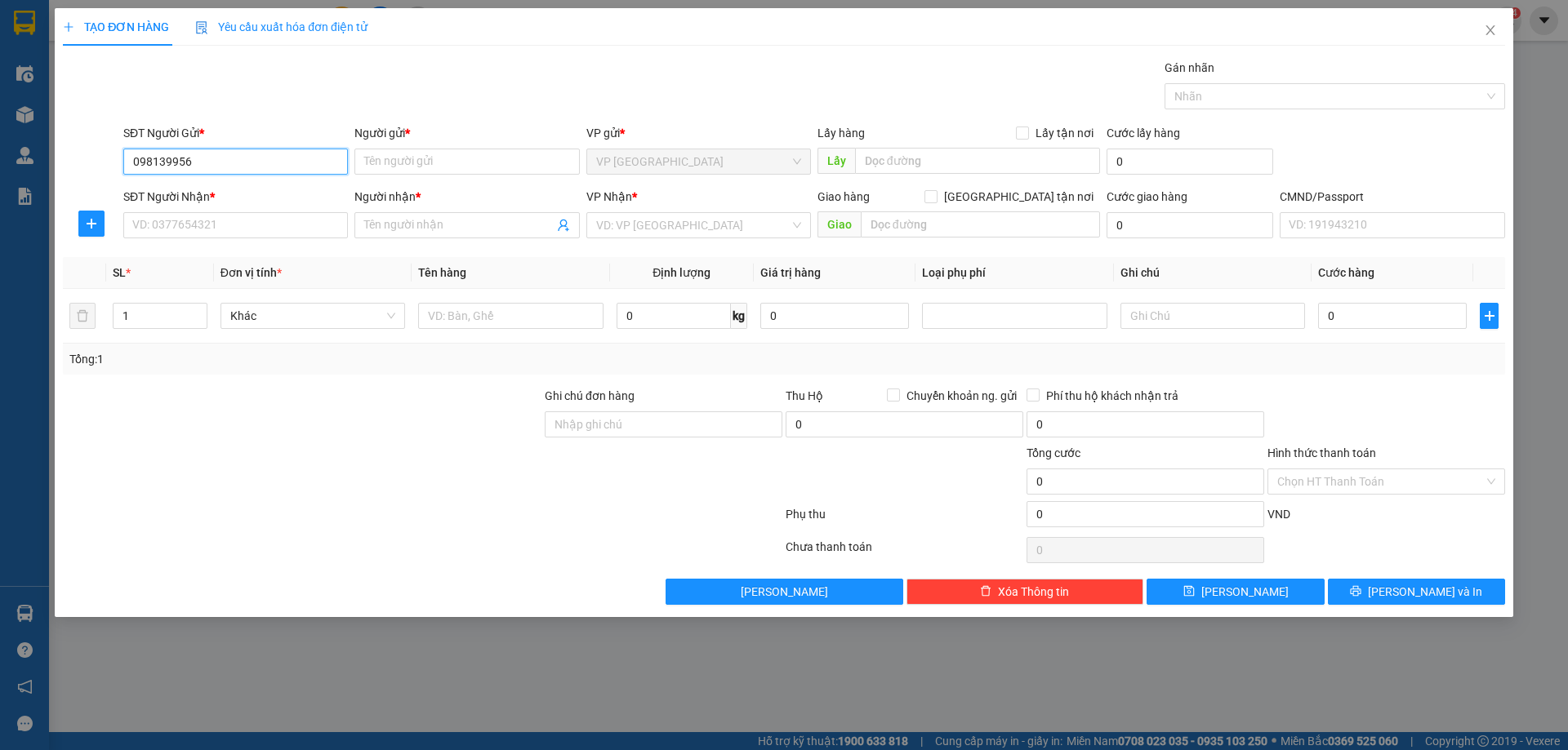
type input "0981399567"
click at [159, 187] on div "0981399567 - THUỶ" at bounding box center [235, 194] width 205 height 18
type input "THUỶ"
type input "0981399567"
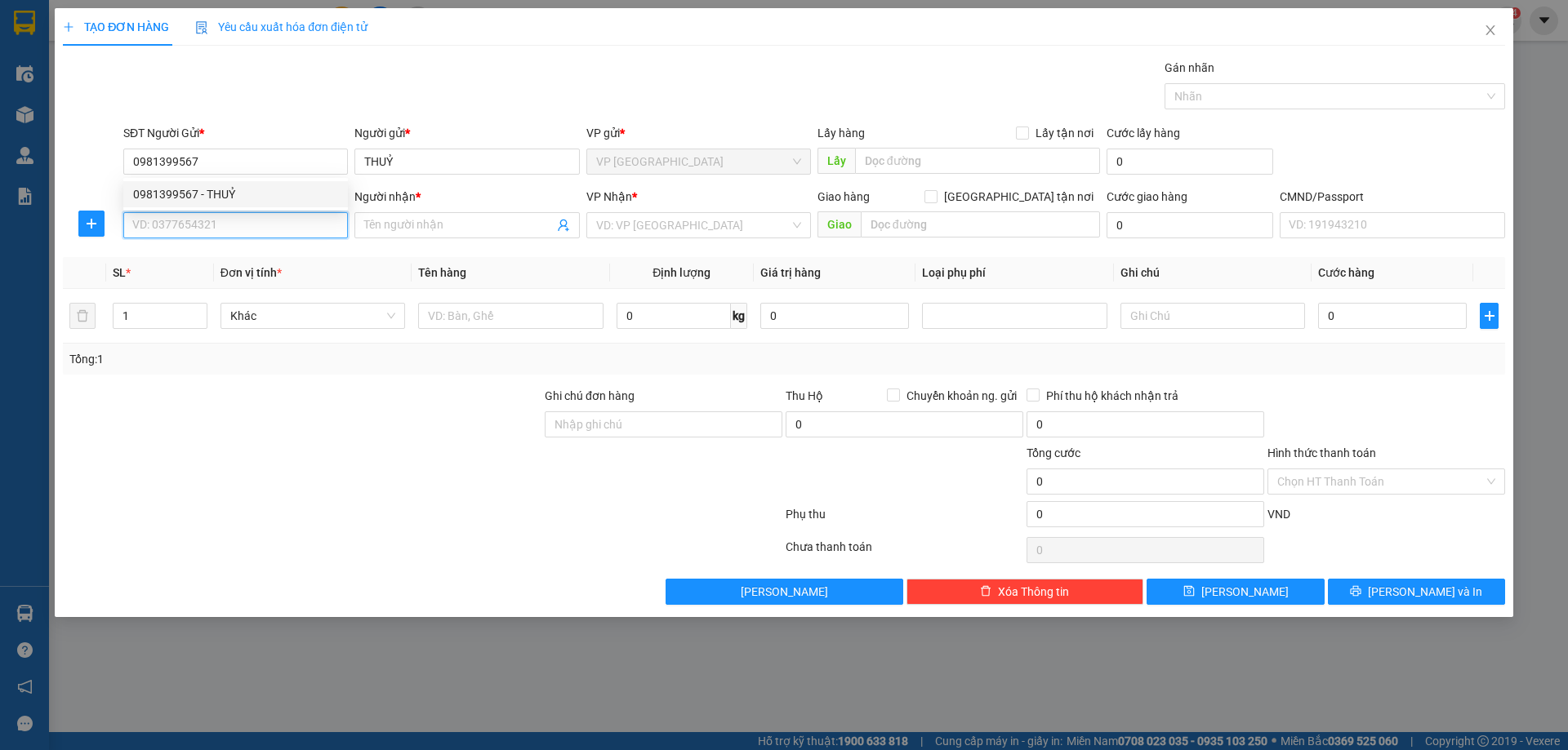
click at [197, 220] on input "SĐT Người Nhận *" at bounding box center [235, 225] width 224 height 26
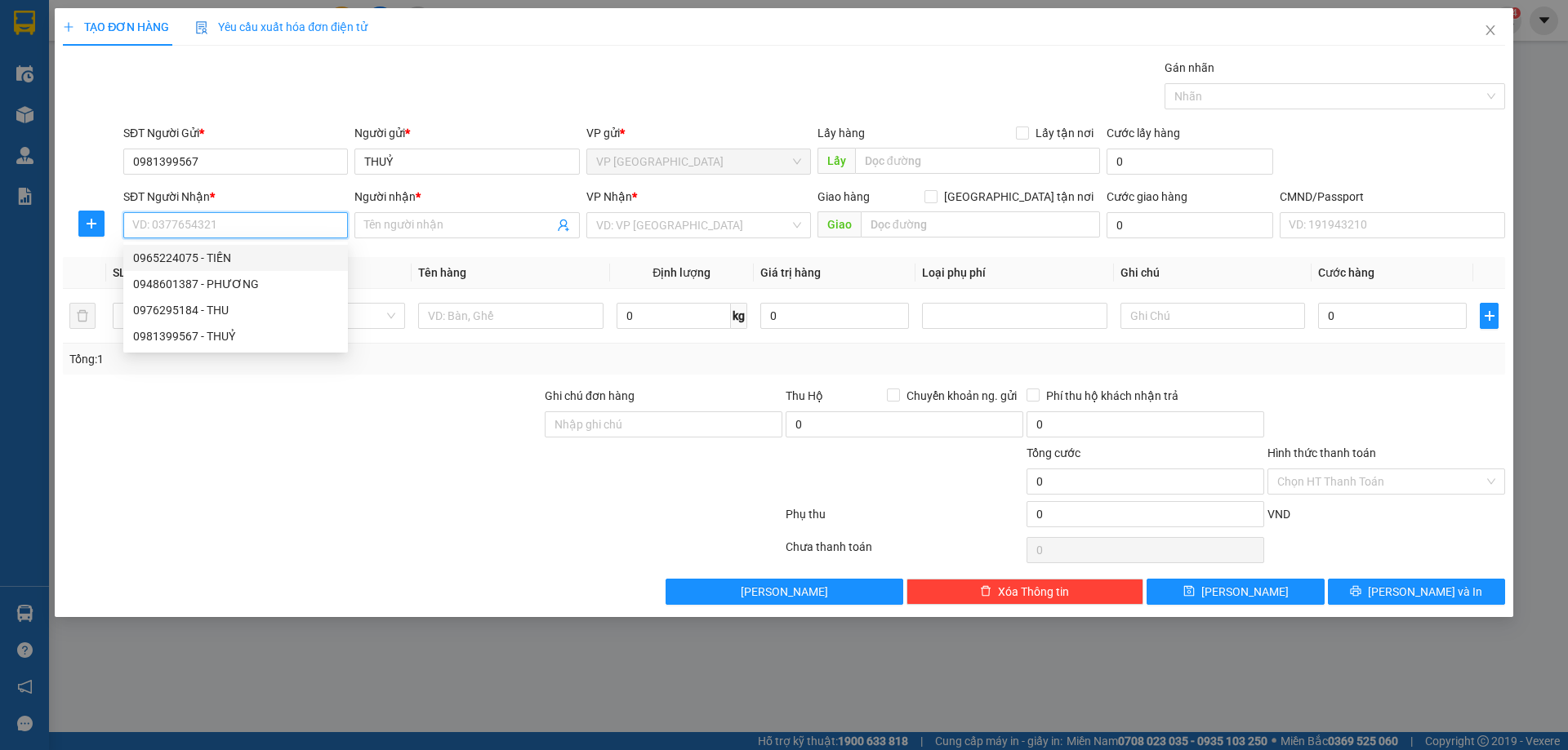
click at [215, 246] on div "0965224075 - TIẾN" at bounding box center [235, 257] width 224 height 26
type input "0965224075"
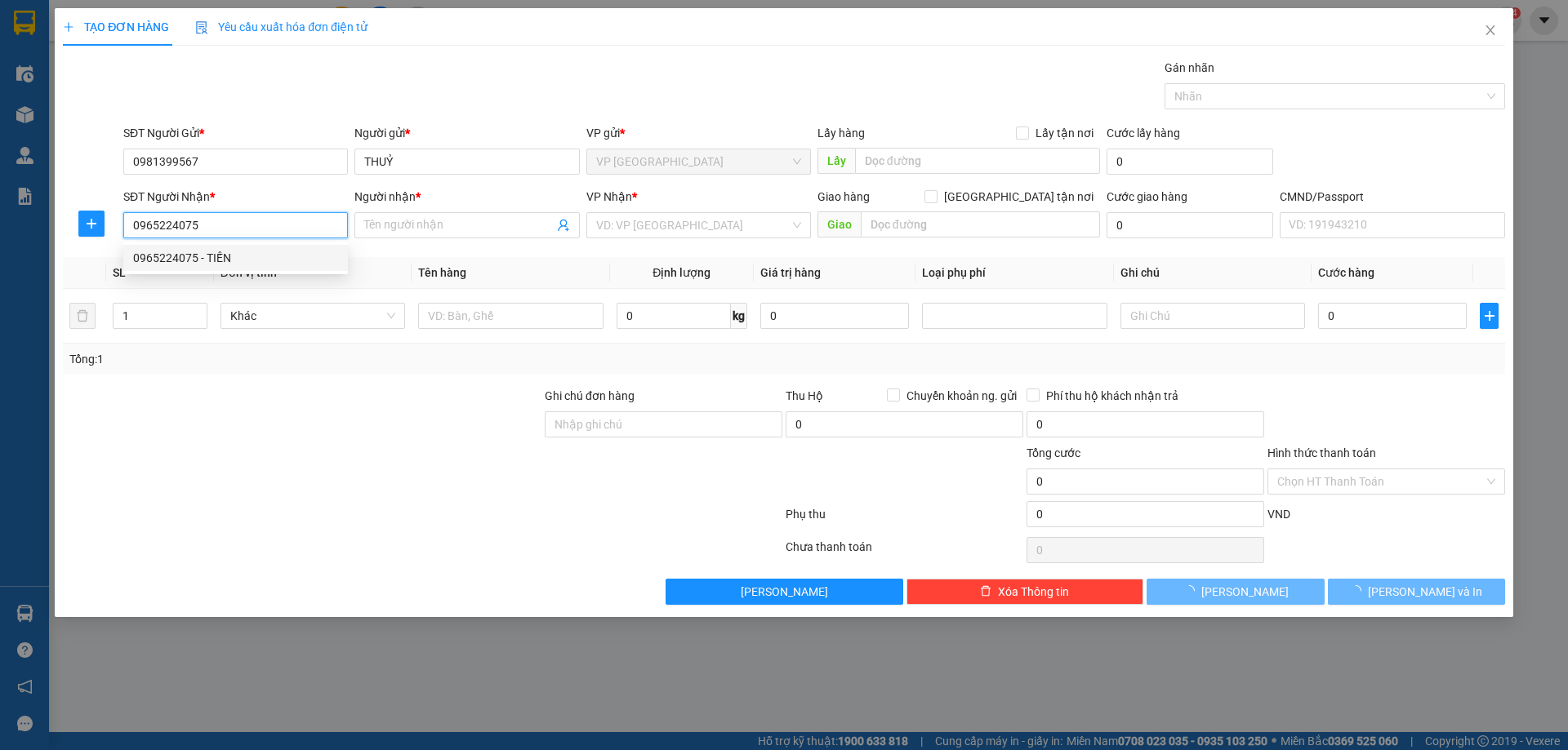
type input "TIẾN"
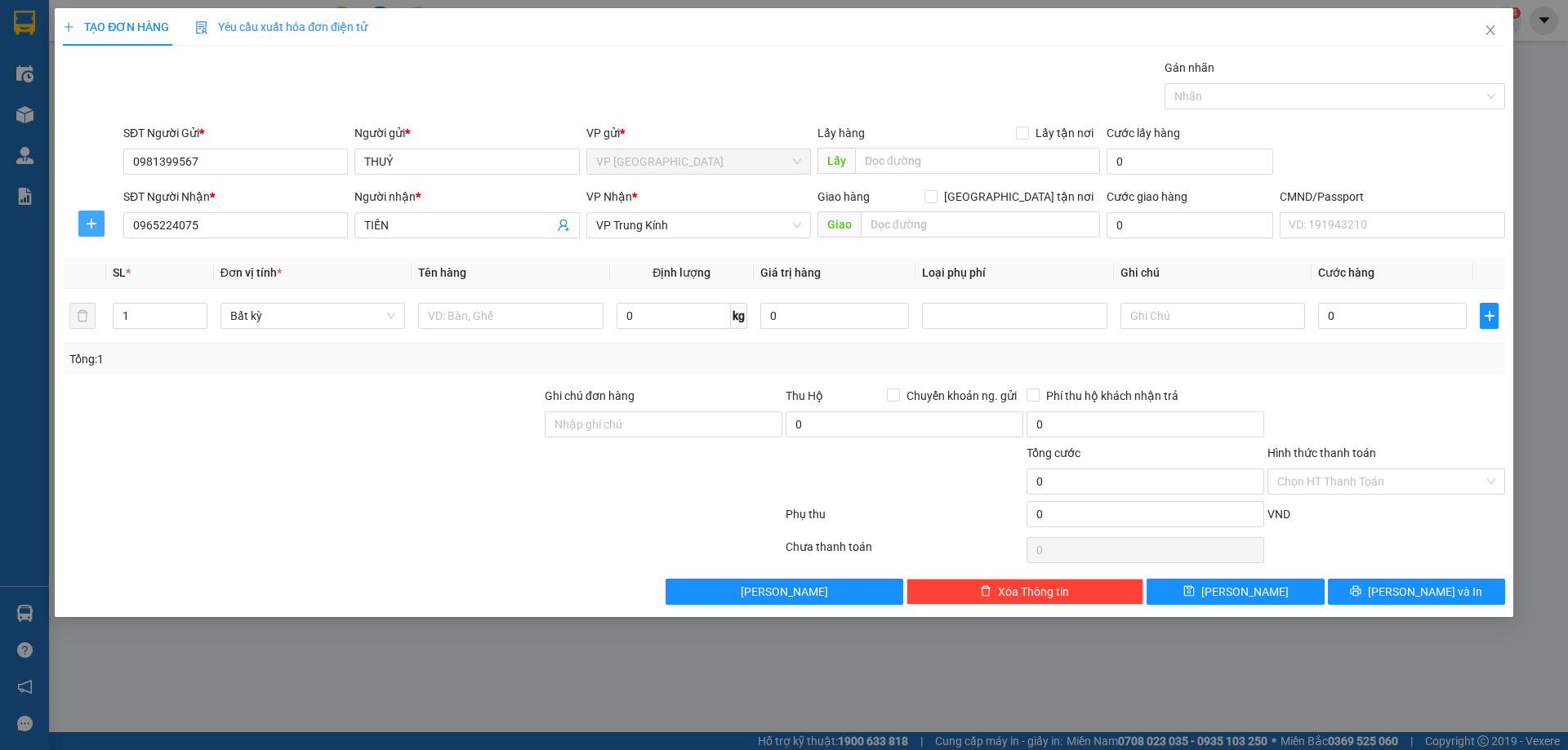
click at [92, 216] on button "button" at bounding box center [91, 223] width 26 height 26
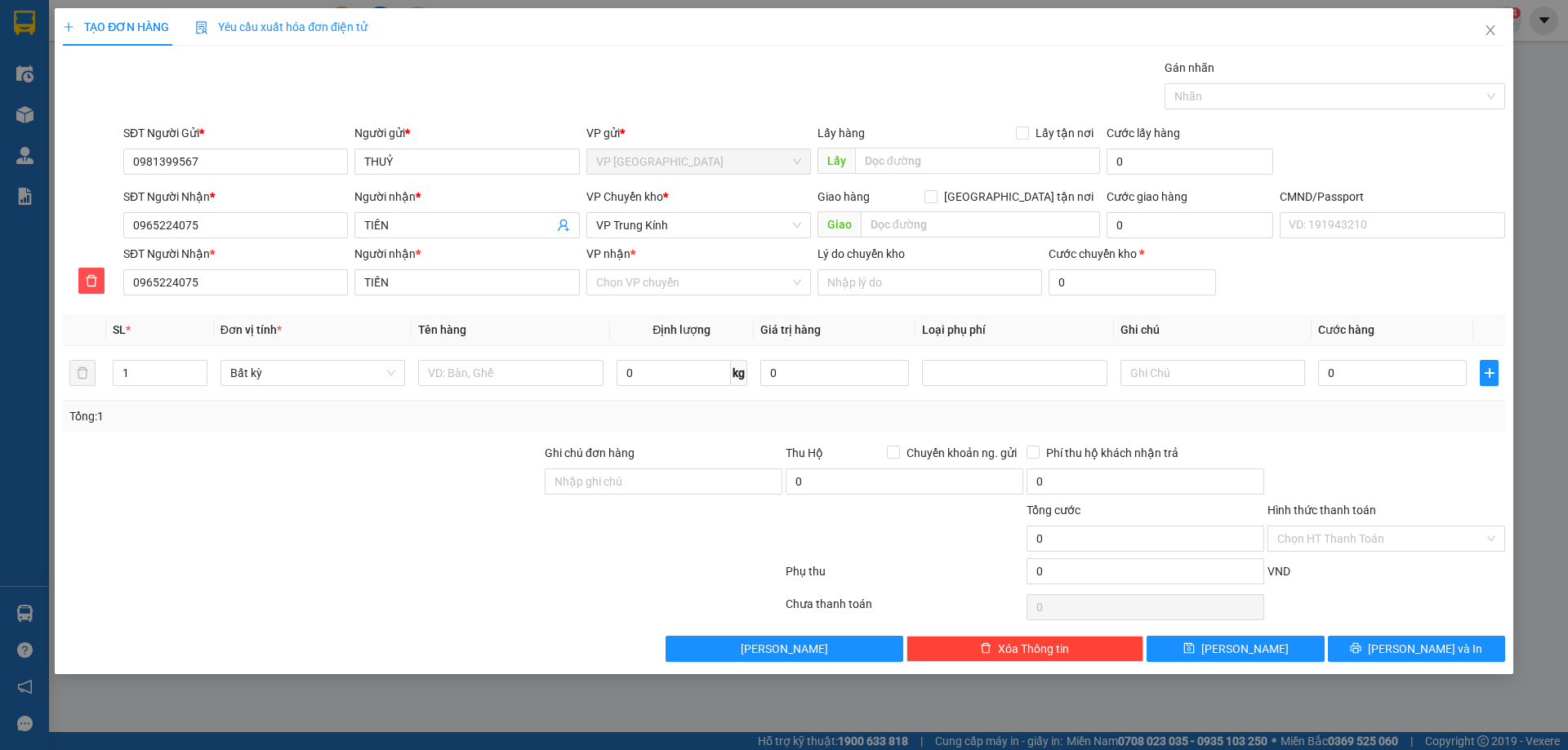
click at [709, 260] on div "VP nhận *" at bounding box center [698, 254] width 224 height 18
click at [709, 270] on input "VP nhận *" at bounding box center [692, 281] width 194 height 24
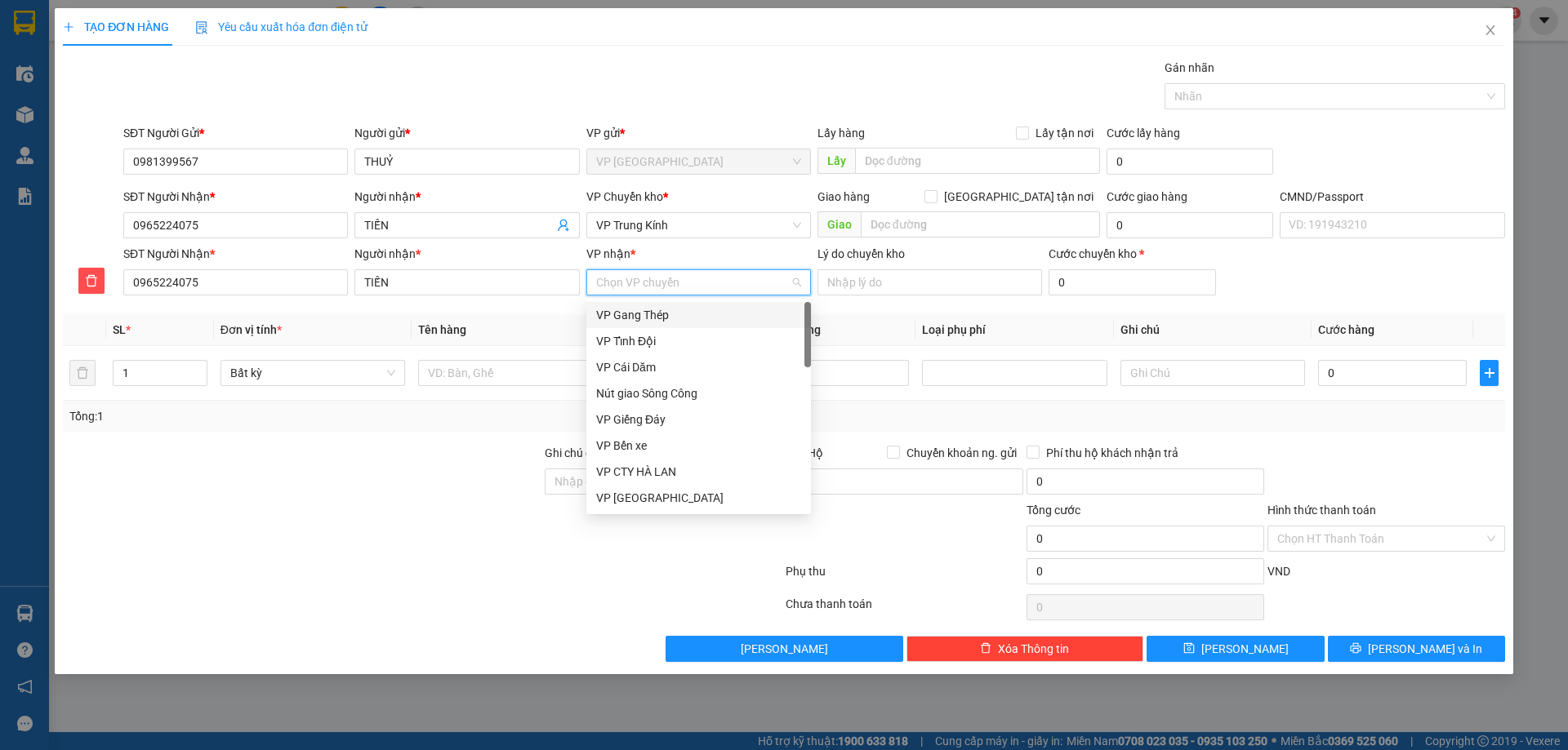
click at [711, 289] on input "VP nhận *" at bounding box center [692, 281] width 194 height 24
type input "tk"
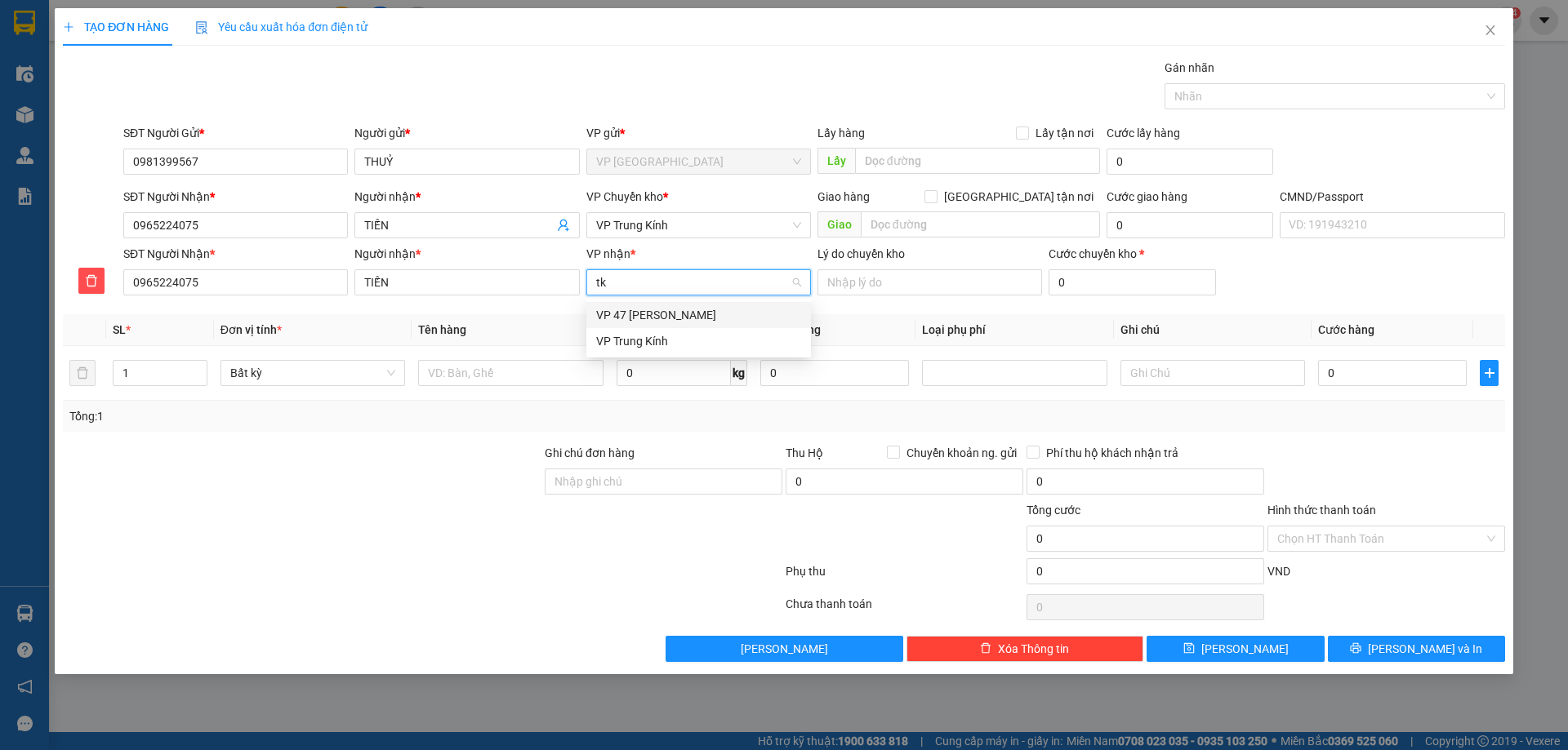
click at [709, 327] on div "VP 47 [PERSON_NAME]" at bounding box center [698, 314] width 224 height 26
type input "t"
click at [797, 291] on span "VP 47 [PERSON_NAME]" at bounding box center [698, 281] width 205 height 24
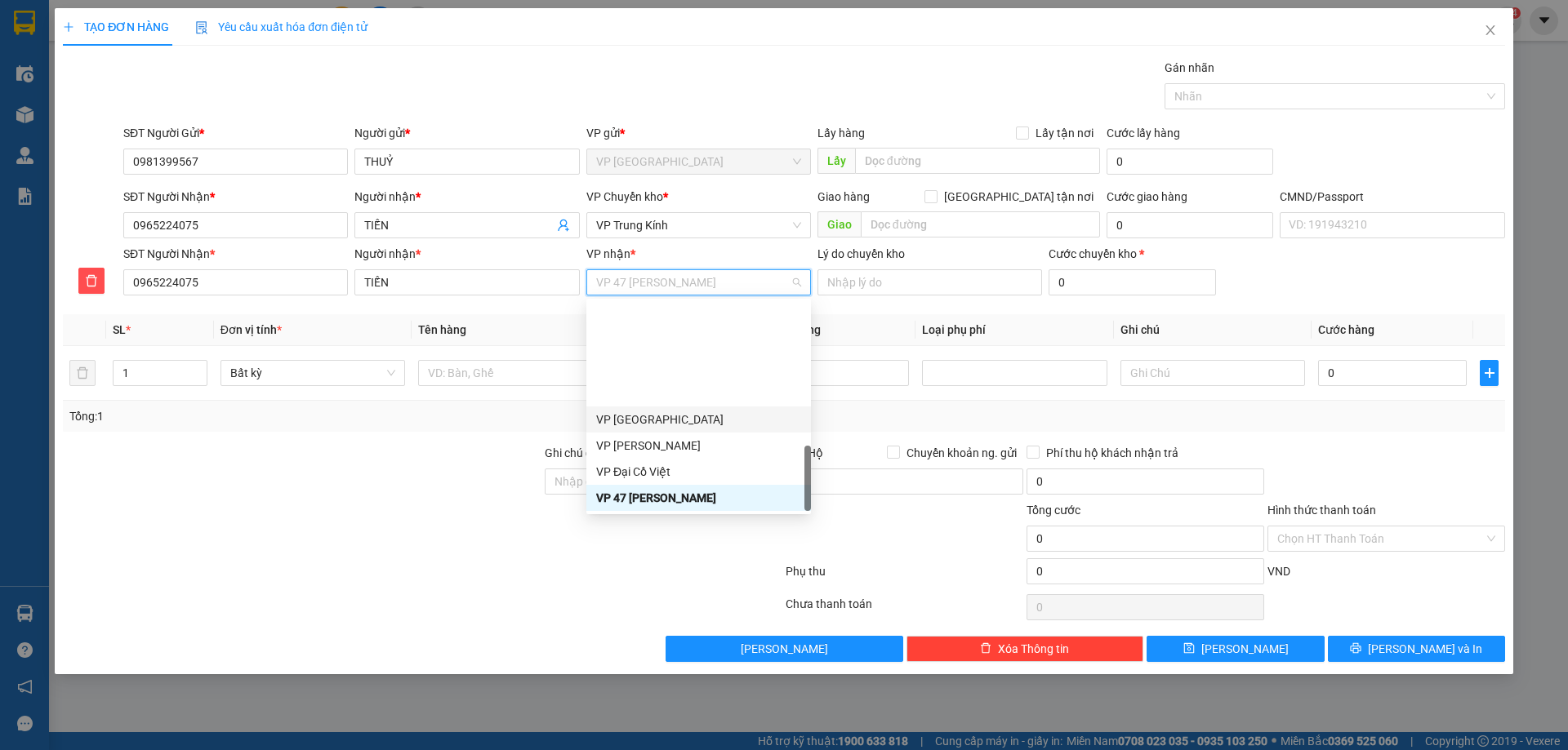
scroll to position [607, 0]
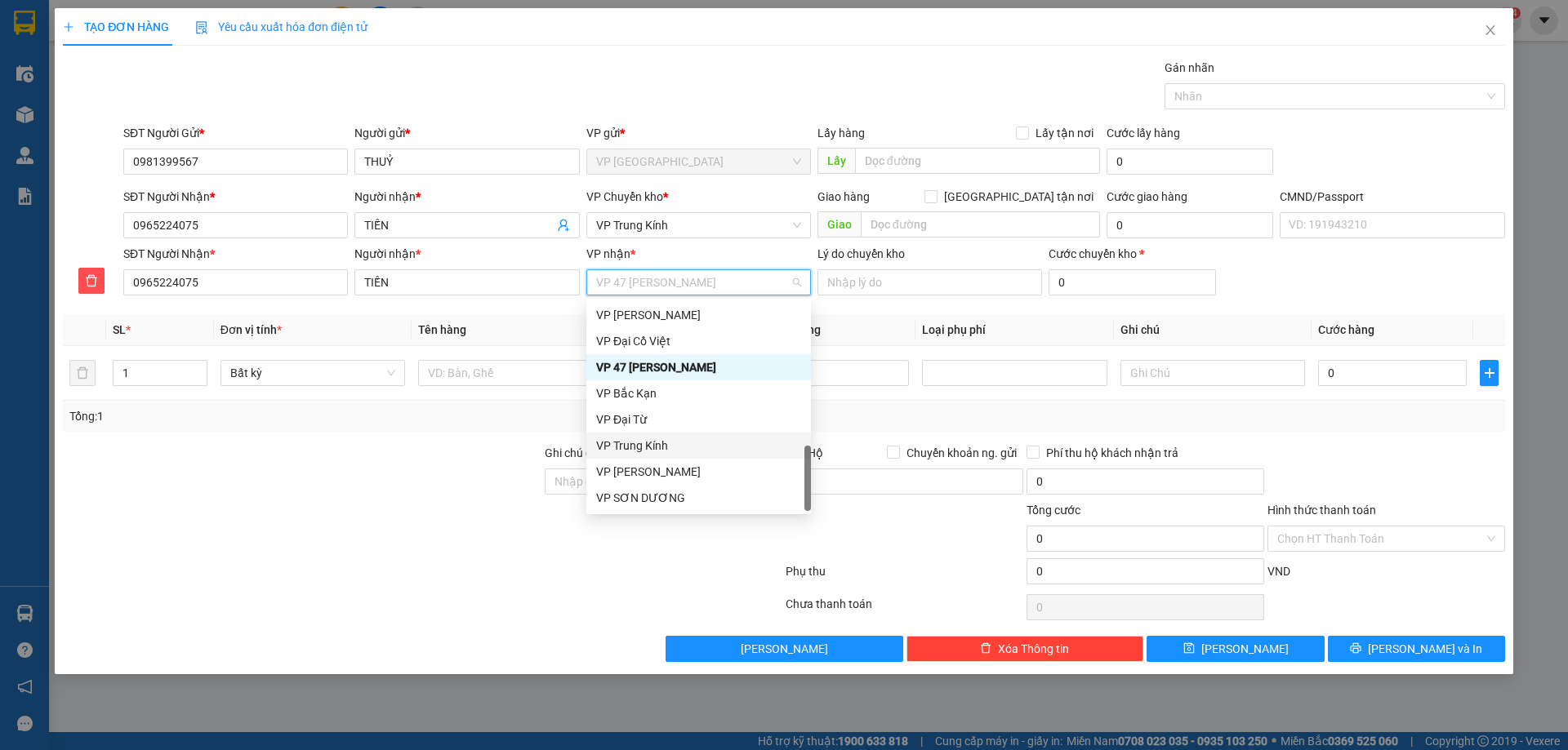
drag, startPoint x: 682, startPoint y: 440, endPoint x: 672, endPoint y: 439, distance: 10.0
click at [675, 440] on div "VP Trung Kính" at bounding box center [698, 446] width 205 height 18
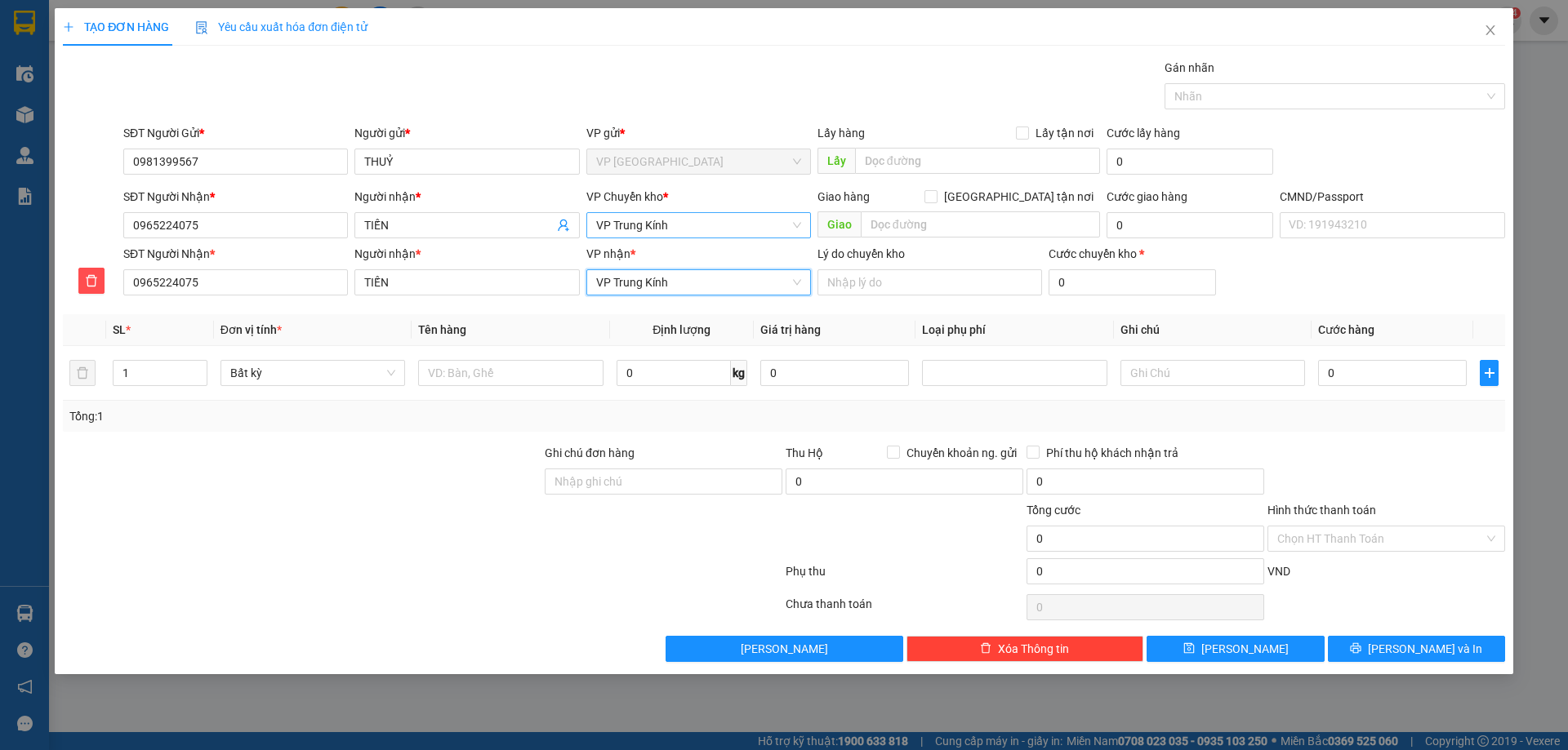
click at [676, 229] on span "VP Trung Kính" at bounding box center [698, 225] width 205 height 24
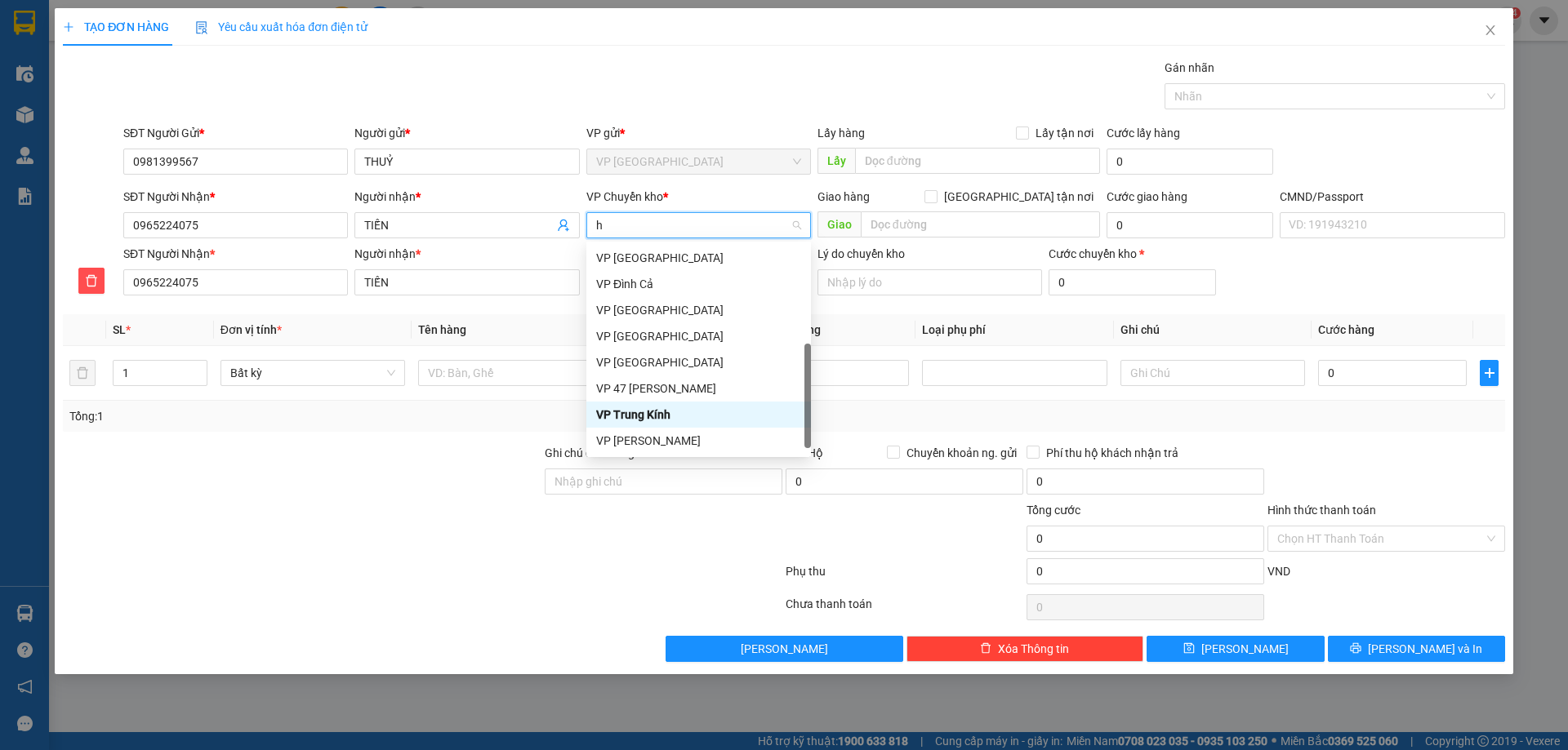
scroll to position [235, 0]
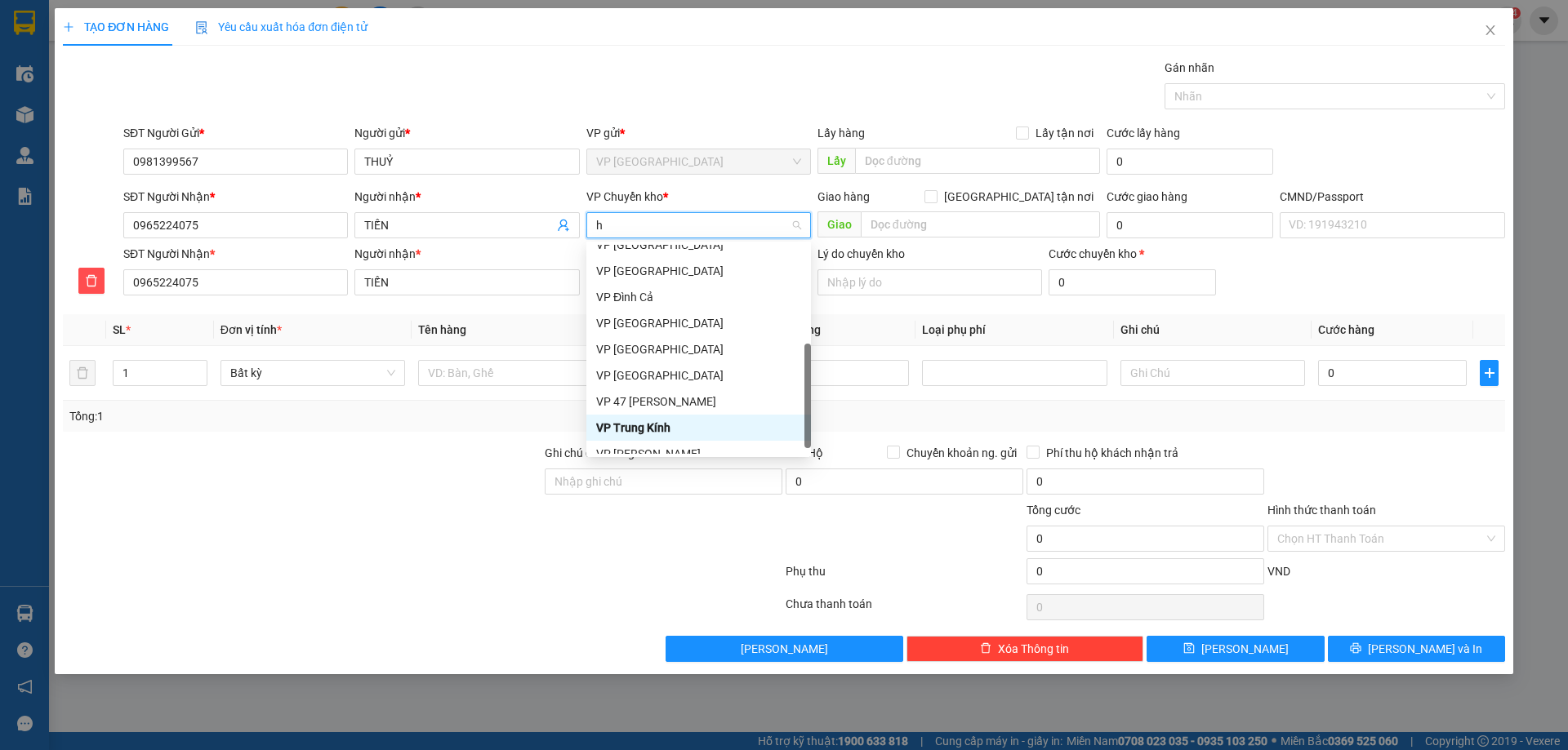
type input "hg"
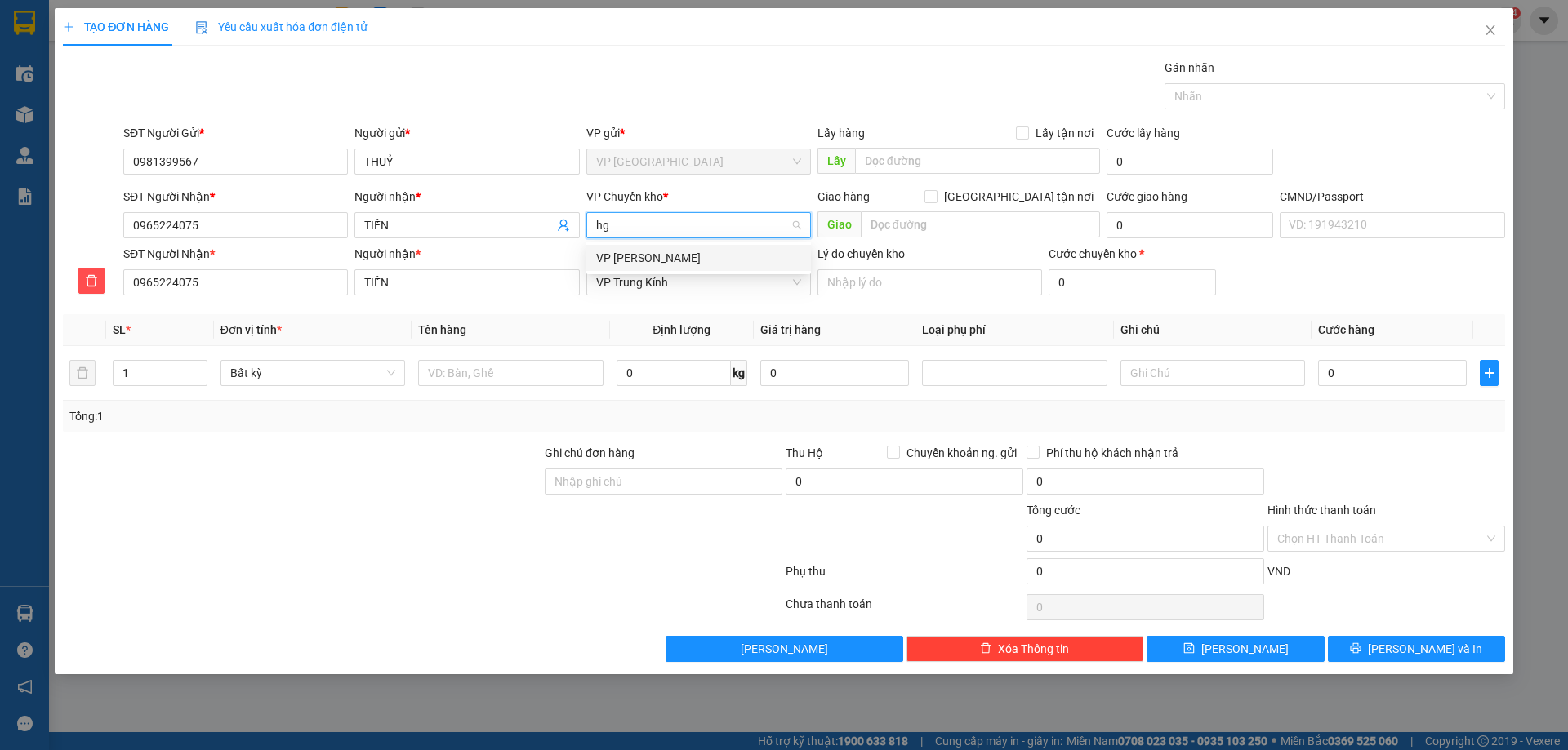
click at [652, 261] on div "VP [PERSON_NAME]" at bounding box center [698, 258] width 205 height 18
click at [505, 388] on div at bounding box center [510, 372] width 185 height 33
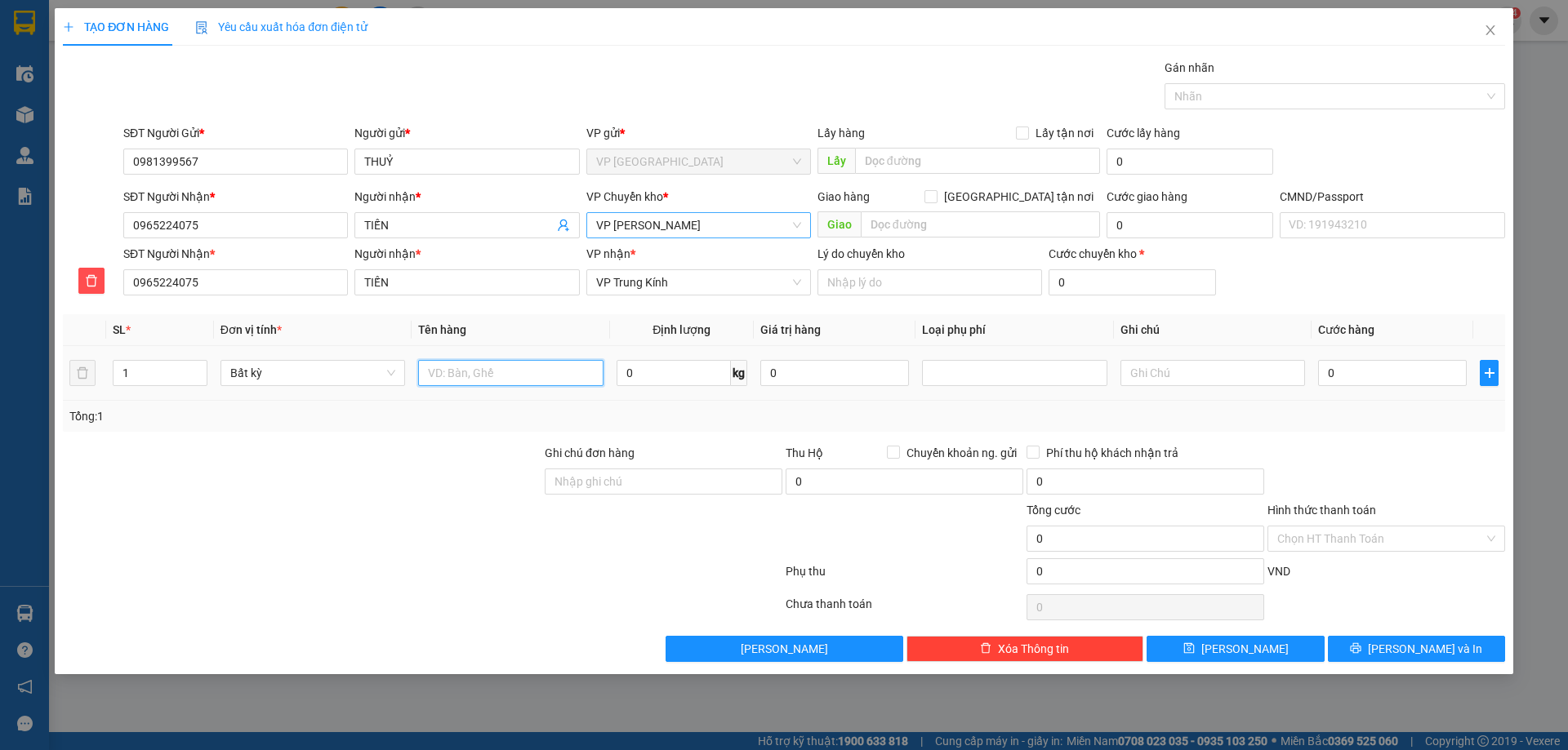
click at [507, 382] on input "text" at bounding box center [510, 372] width 185 height 26
type input "PB MẪU"
click at [650, 384] on input "0" at bounding box center [674, 372] width 114 height 26
type input "0.2"
click at [776, 404] on div "Tổng: 1" at bounding box center [784, 416] width 1442 height 31
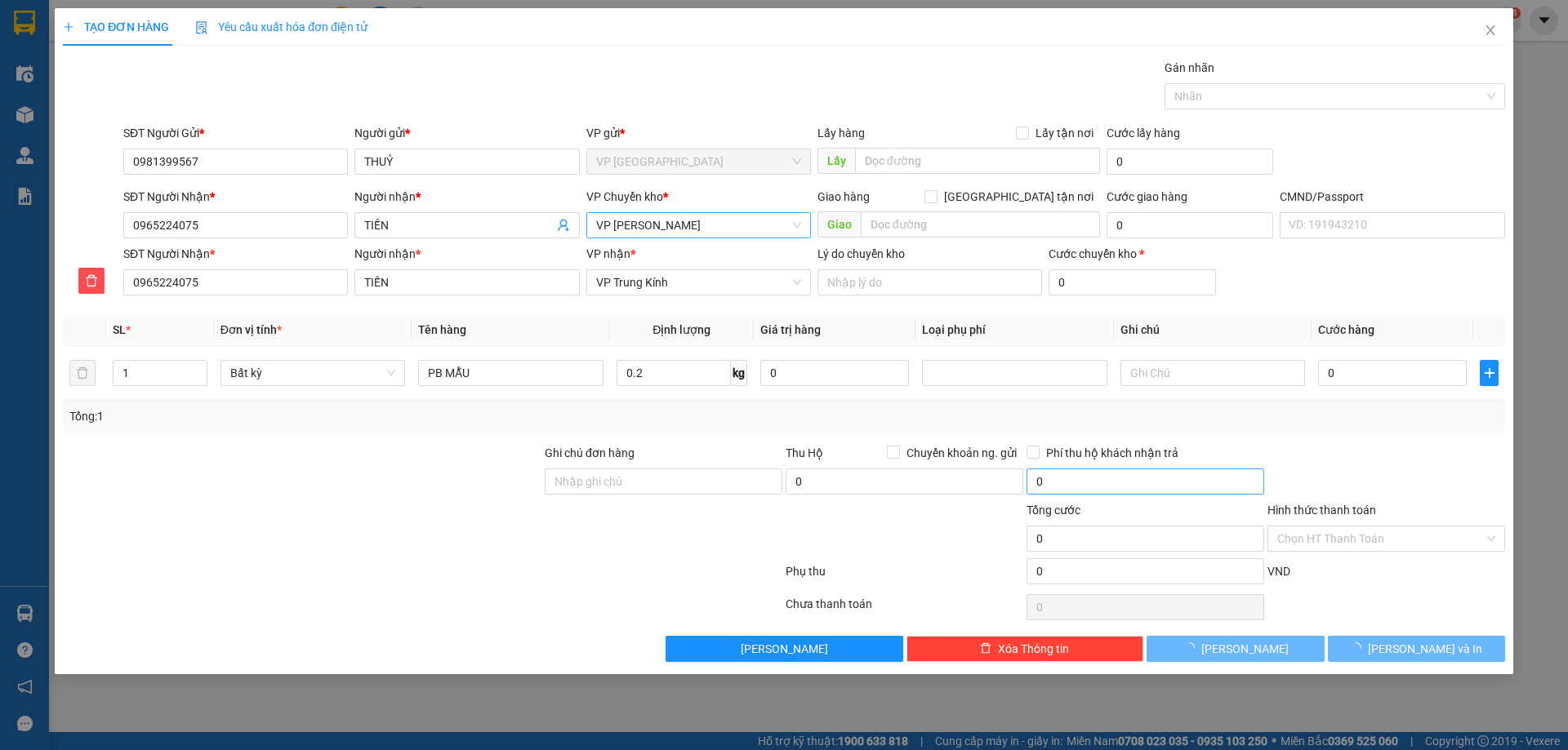
type input "40.000"
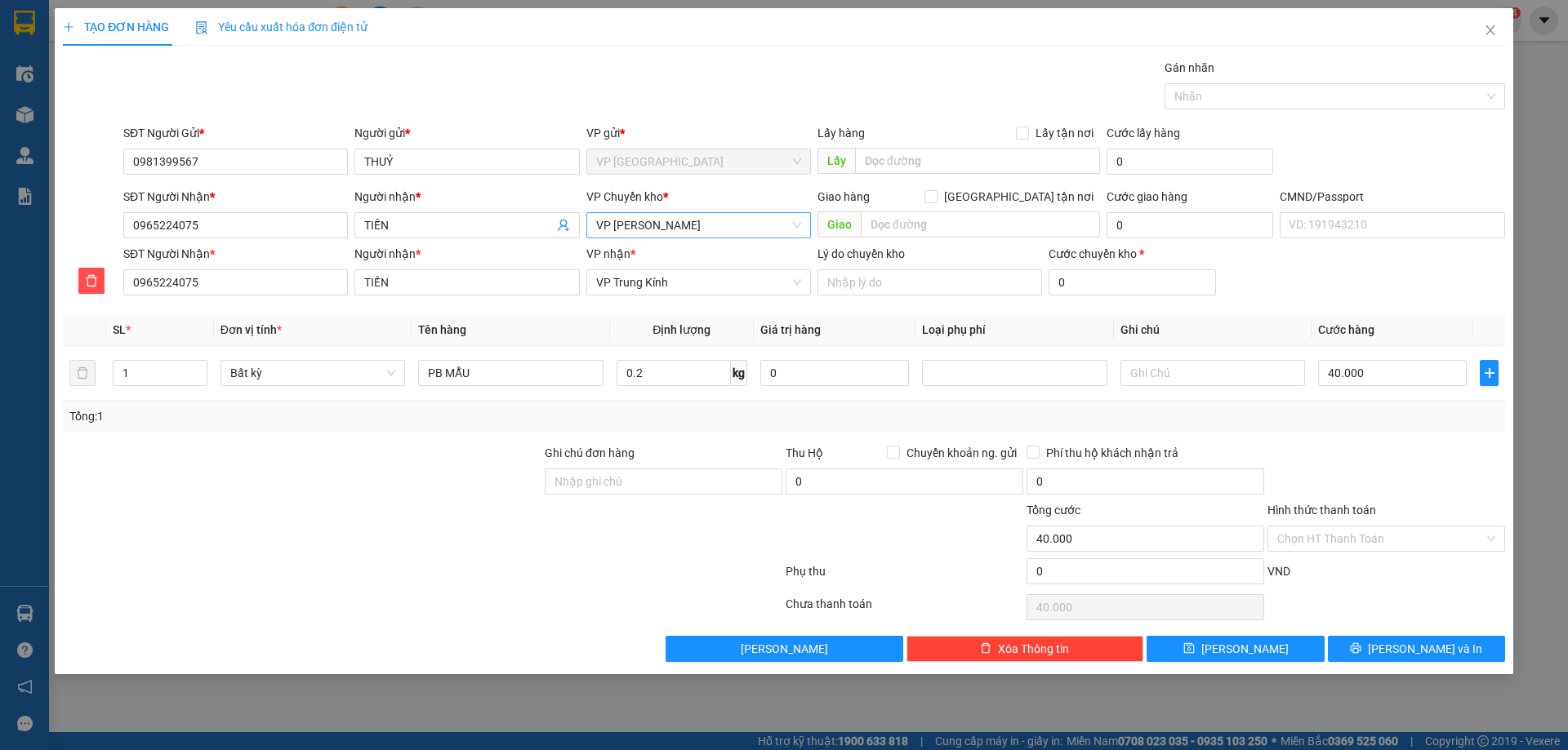
click at [325, 493] on div at bounding box center [302, 472] width 482 height 57
click at [519, 491] on div at bounding box center [302, 472] width 482 height 57
click at [1347, 643] on button "[PERSON_NAME] và In" at bounding box center [1416, 648] width 177 height 26
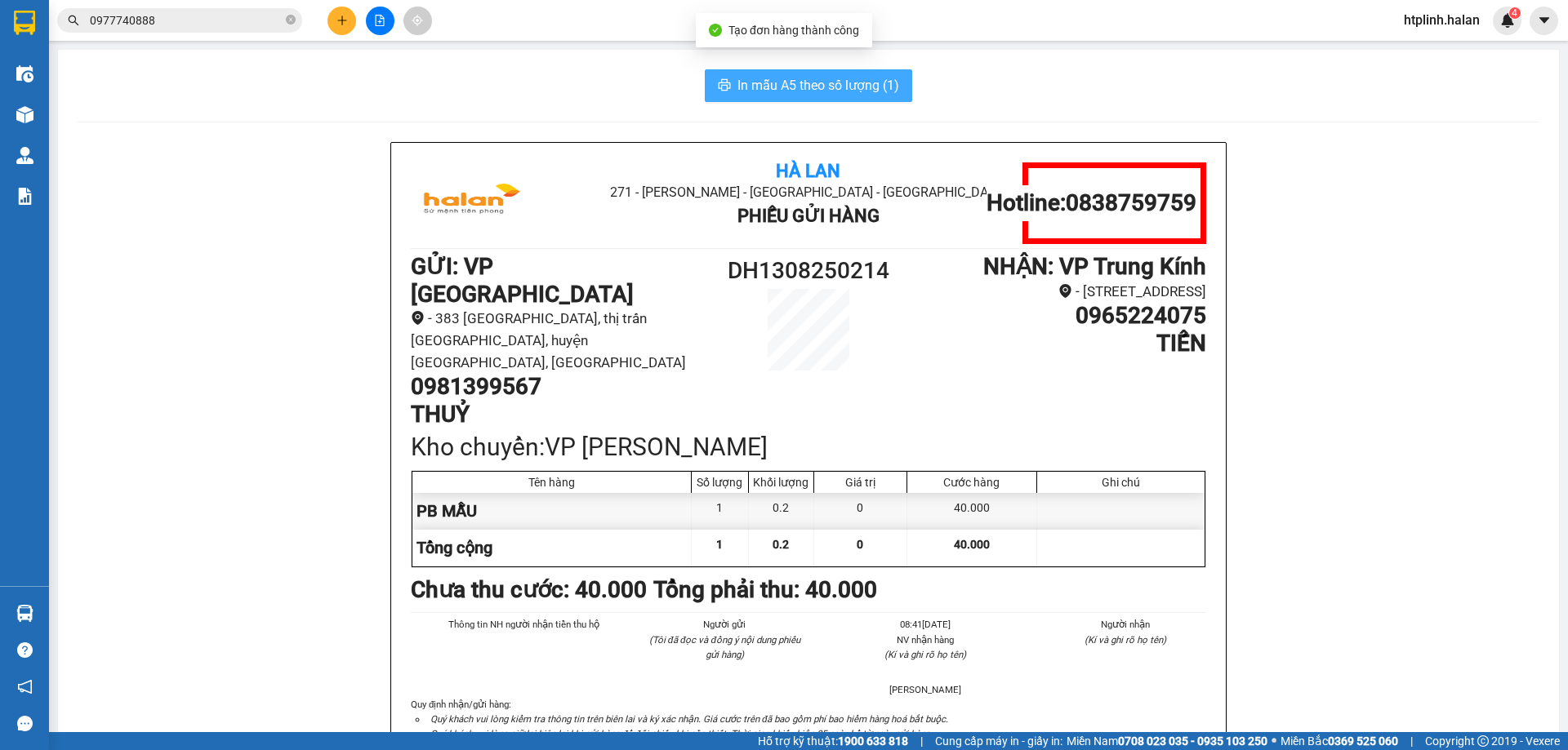
click at [784, 80] on span "In mẫu A5 theo số lượng (1)" at bounding box center [818, 85] width 162 height 21
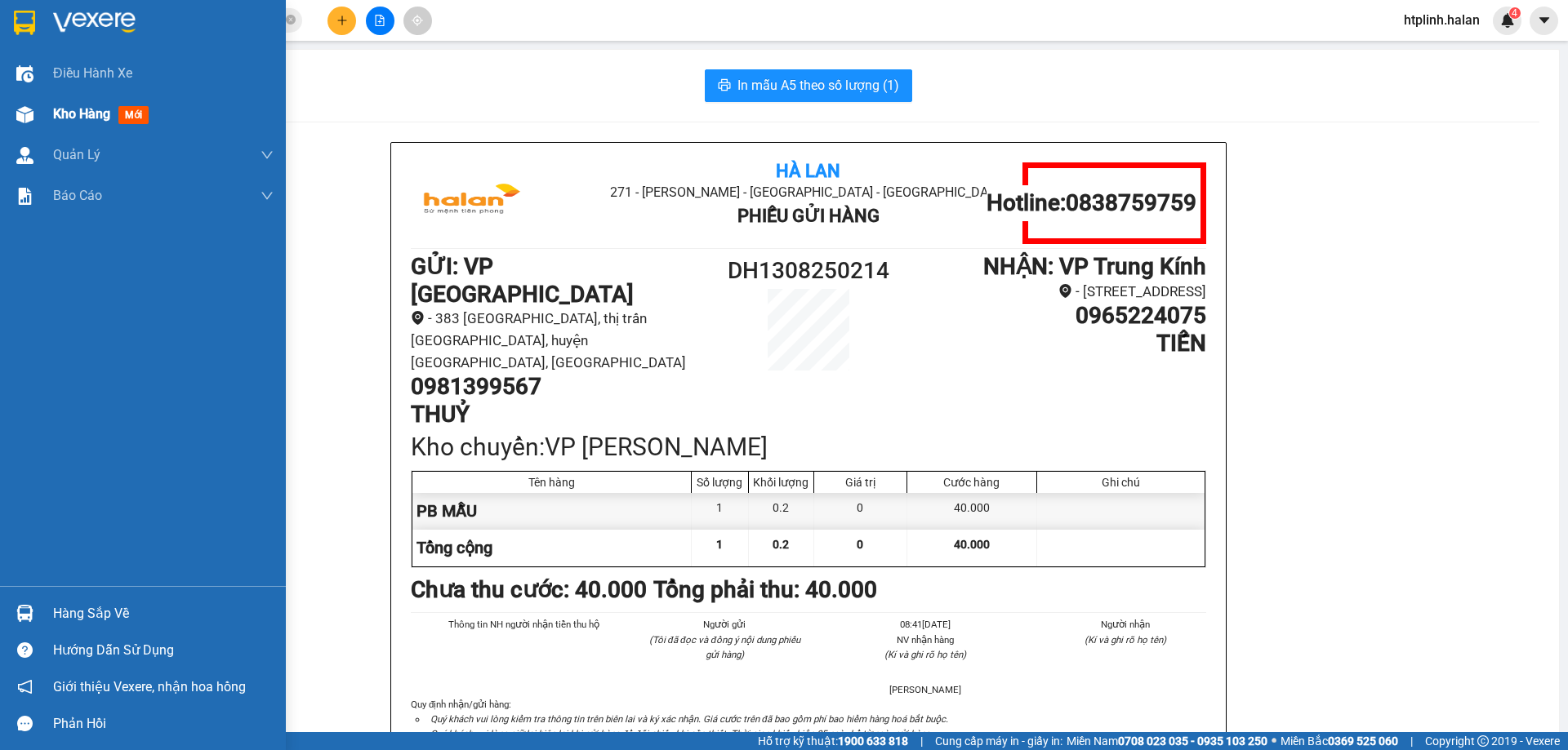
click at [6, 110] on div "Kho hàng mới" at bounding box center [143, 114] width 286 height 41
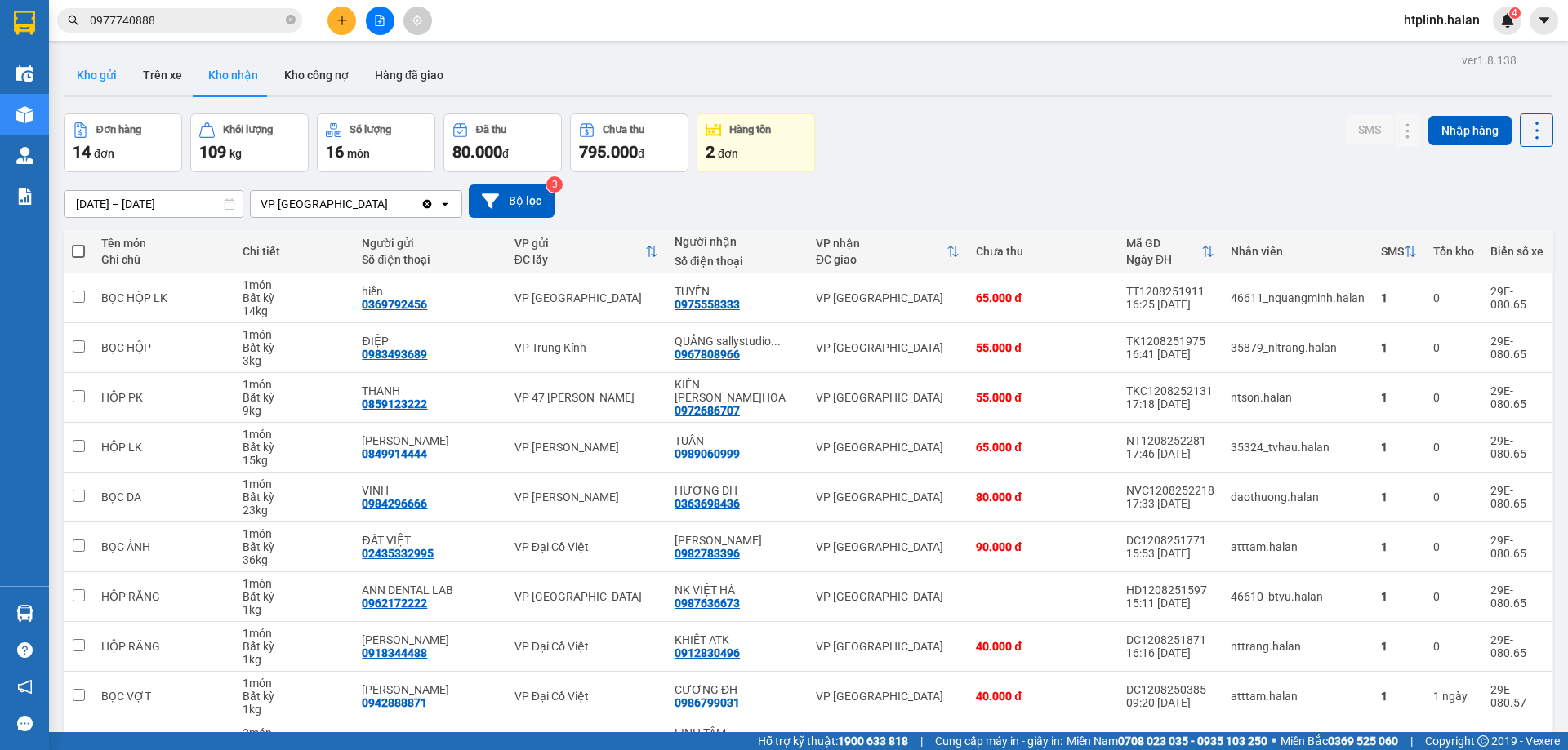
click at [72, 74] on button "Kho gửi" at bounding box center [96, 75] width 66 height 39
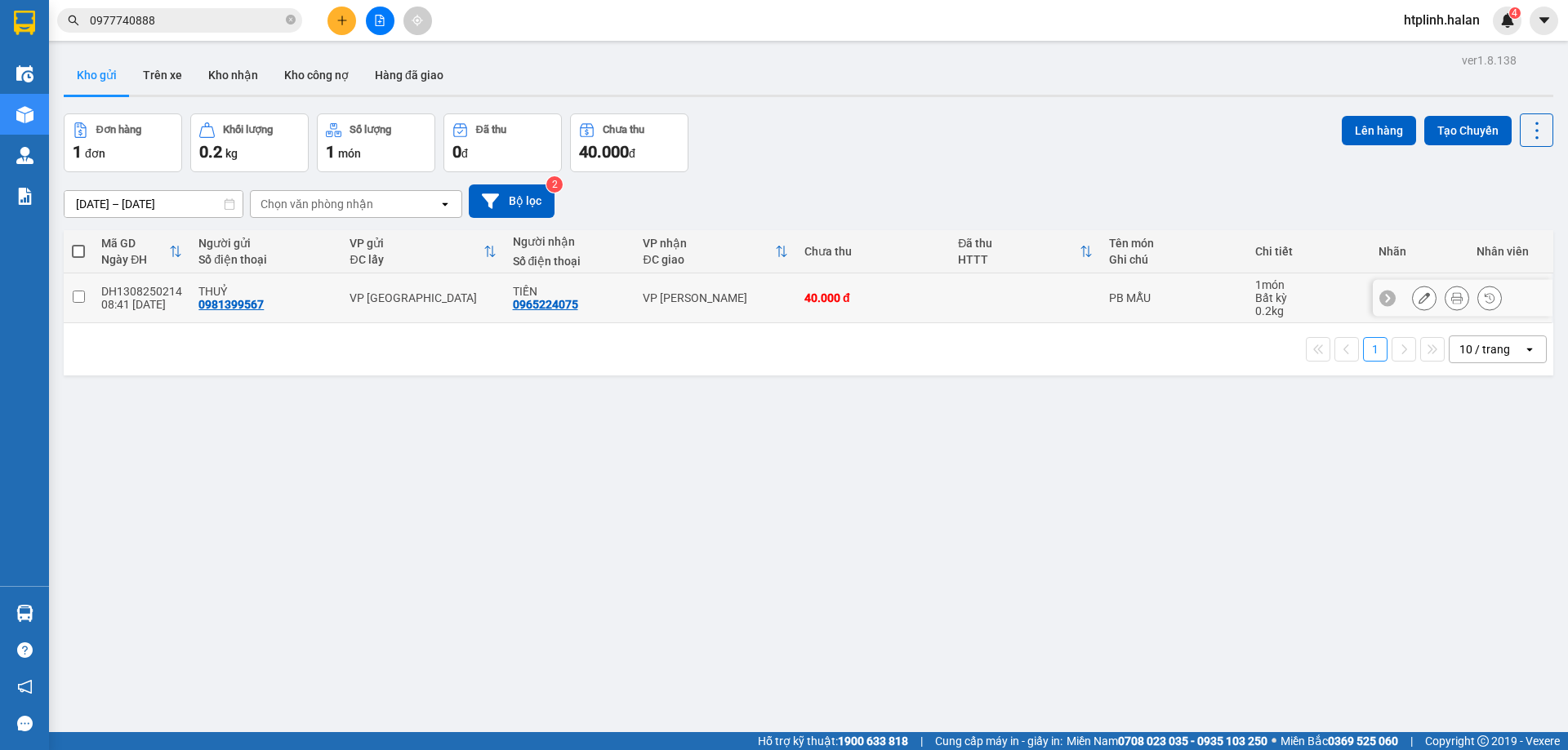
click at [116, 314] on td "DH1308250214 08:41 13/08" at bounding box center [141, 298] width 97 height 50
checkbox input "true"
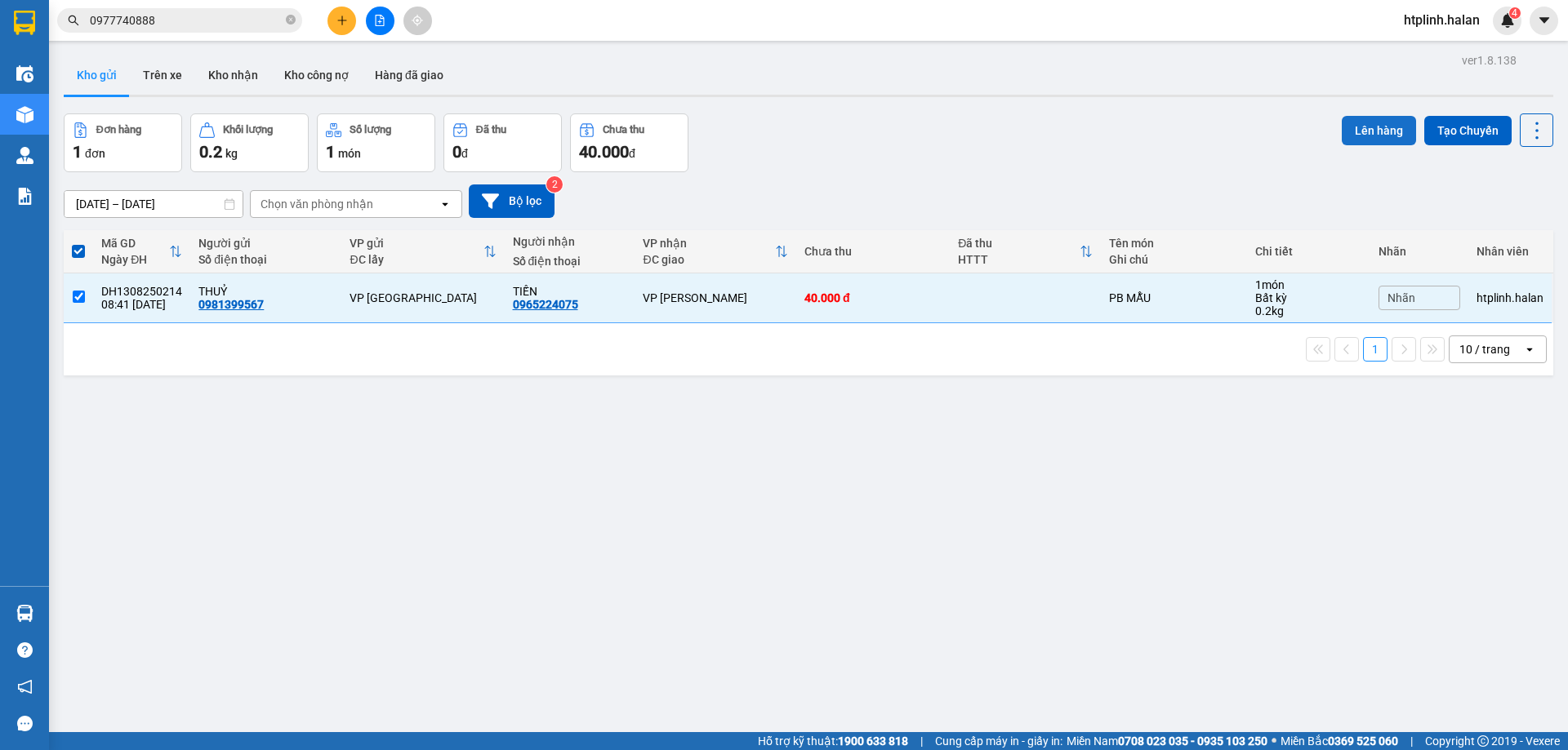
click at [1361, 118] on button "Lên hàng" at bounding box center [1378, 130] width 74 height 29
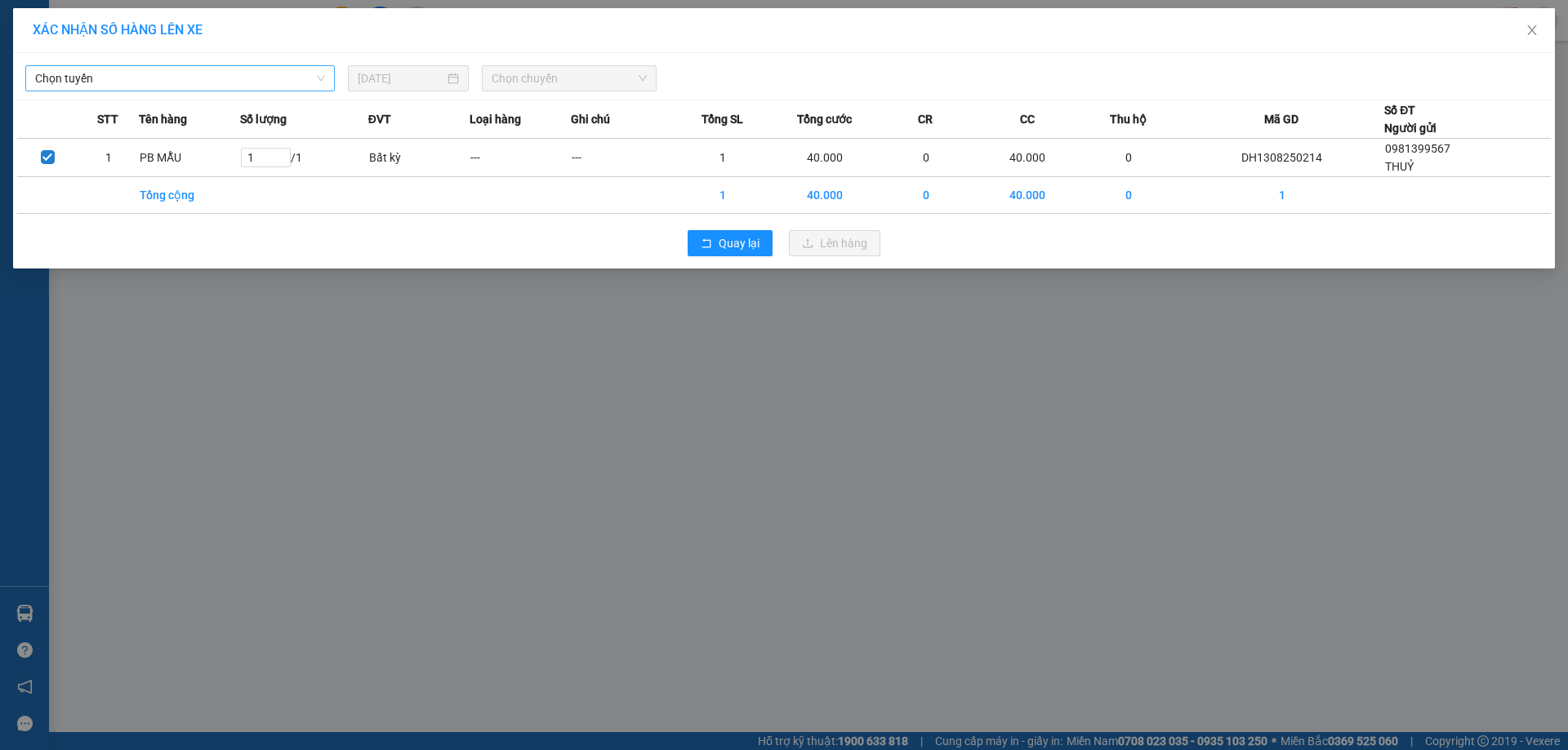
click at [294, 81] on span "Chọn tuyến" at bounding box center [180, 78] width 289 height 24
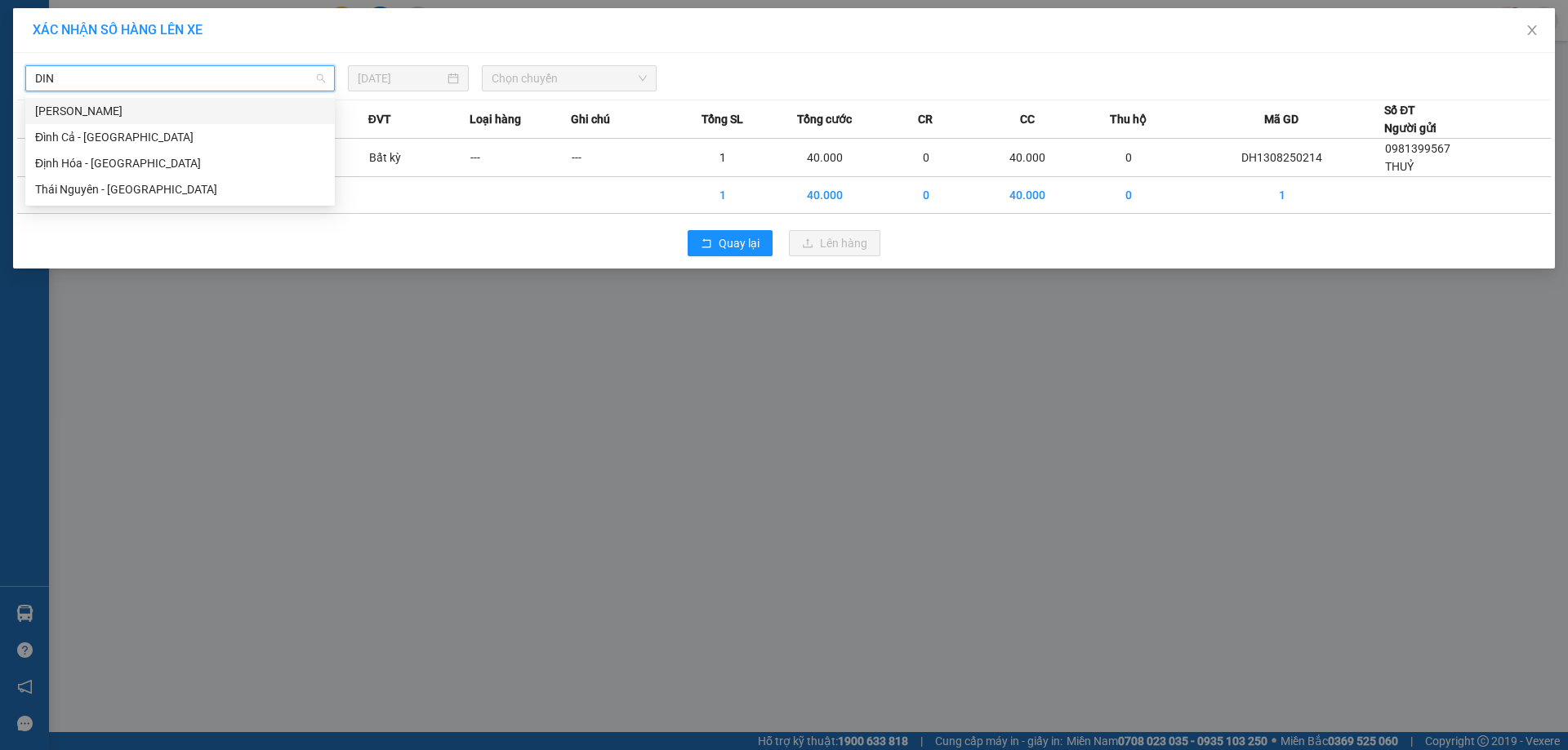
type input "DINH"
click at [248, 163] on div "Định Hóa - Thái Nguyên" at bounding box center [180, 163] width 289 height 18
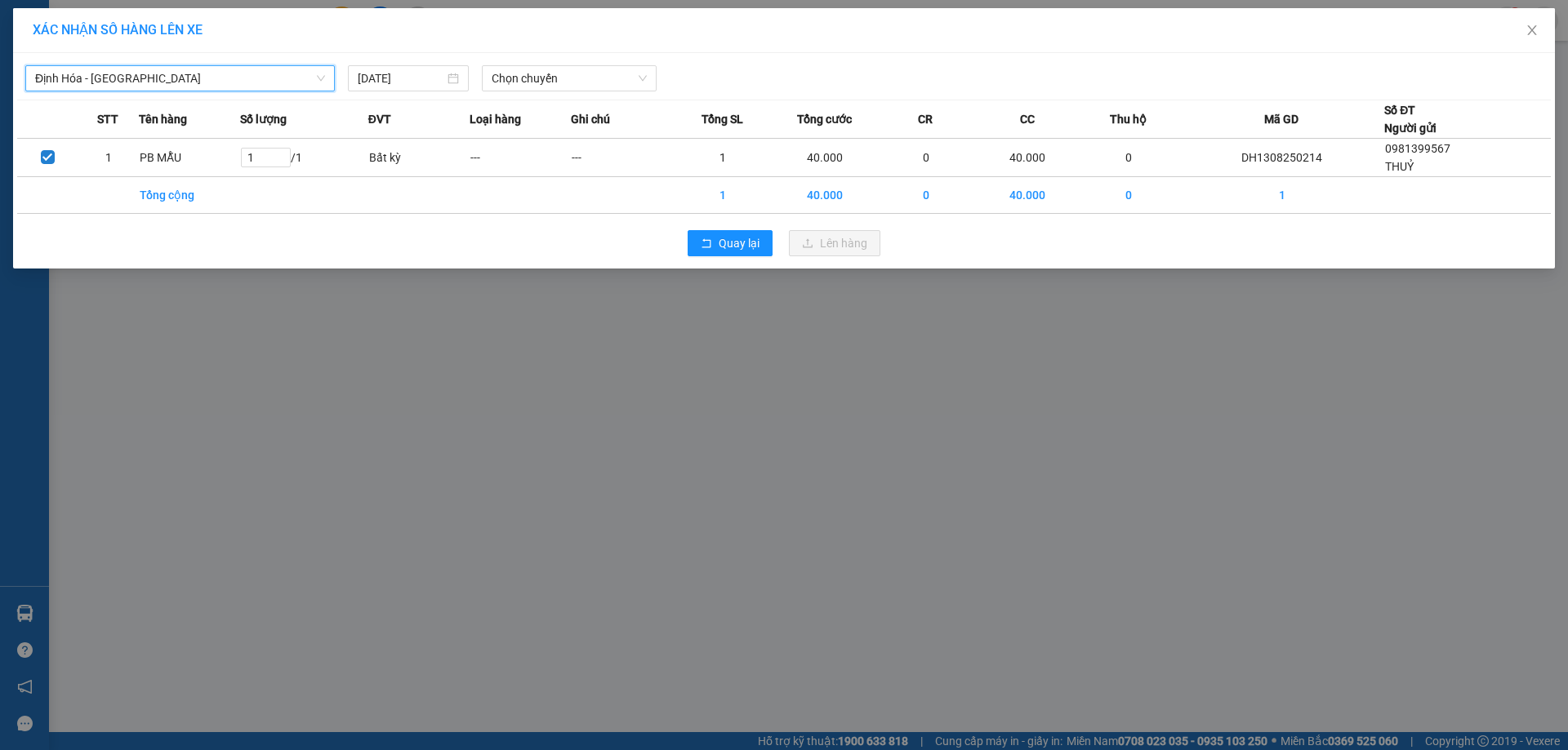
click at [526, 96] on div "Định Hóa - Thái Nguyên Định Hóa - Thái Nguyên 13/08/2025 Chọn chuyến STT Tên hà…" at bounding box center [784, 160] width 1541 height 215
click at [554, 70] on span "Chọn chuyến" at bounding box center [569, 78] width 155 height 24
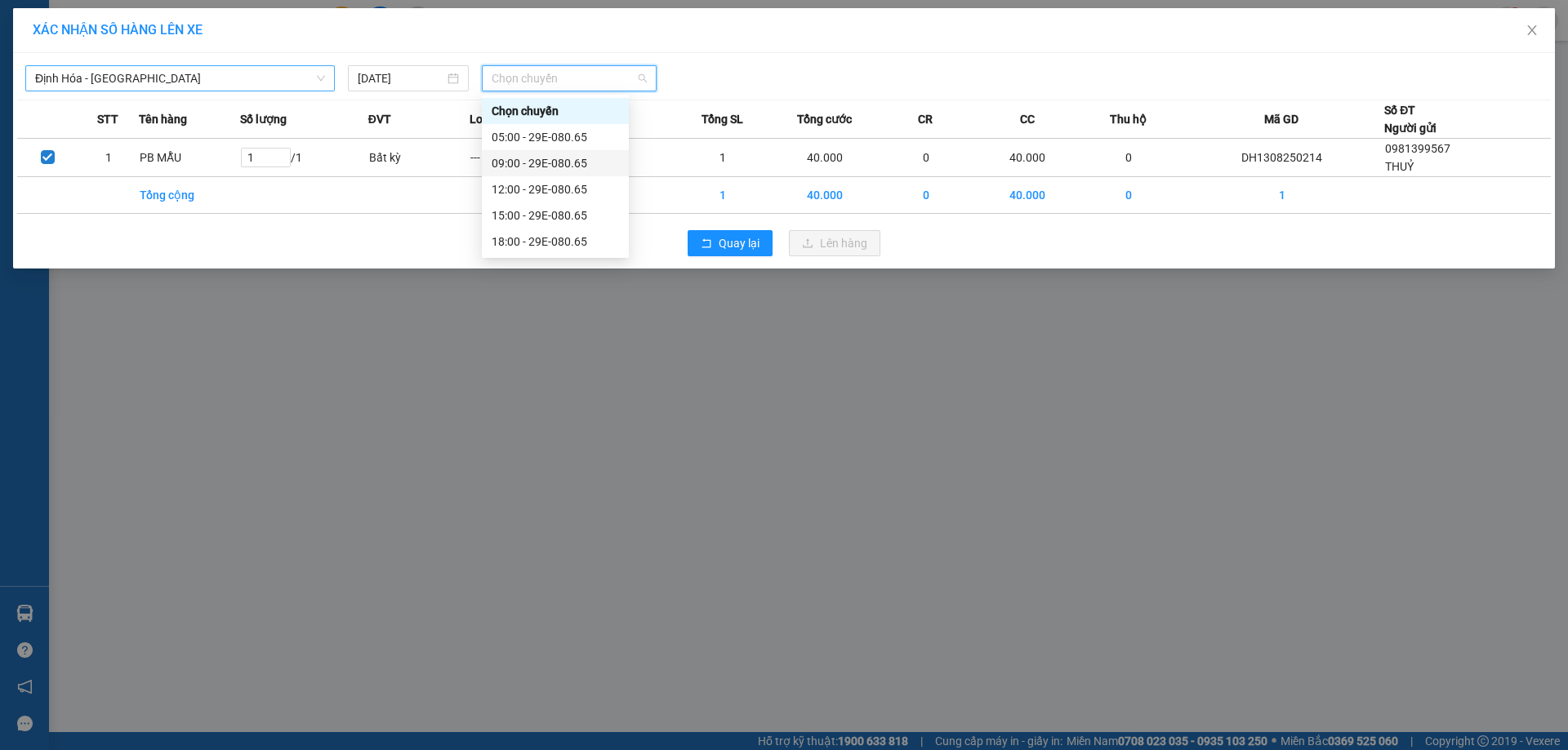
click at [535, 163] on div "09:00 - 29E-080.65" at bounding box center [555, 163] width 128 height 18
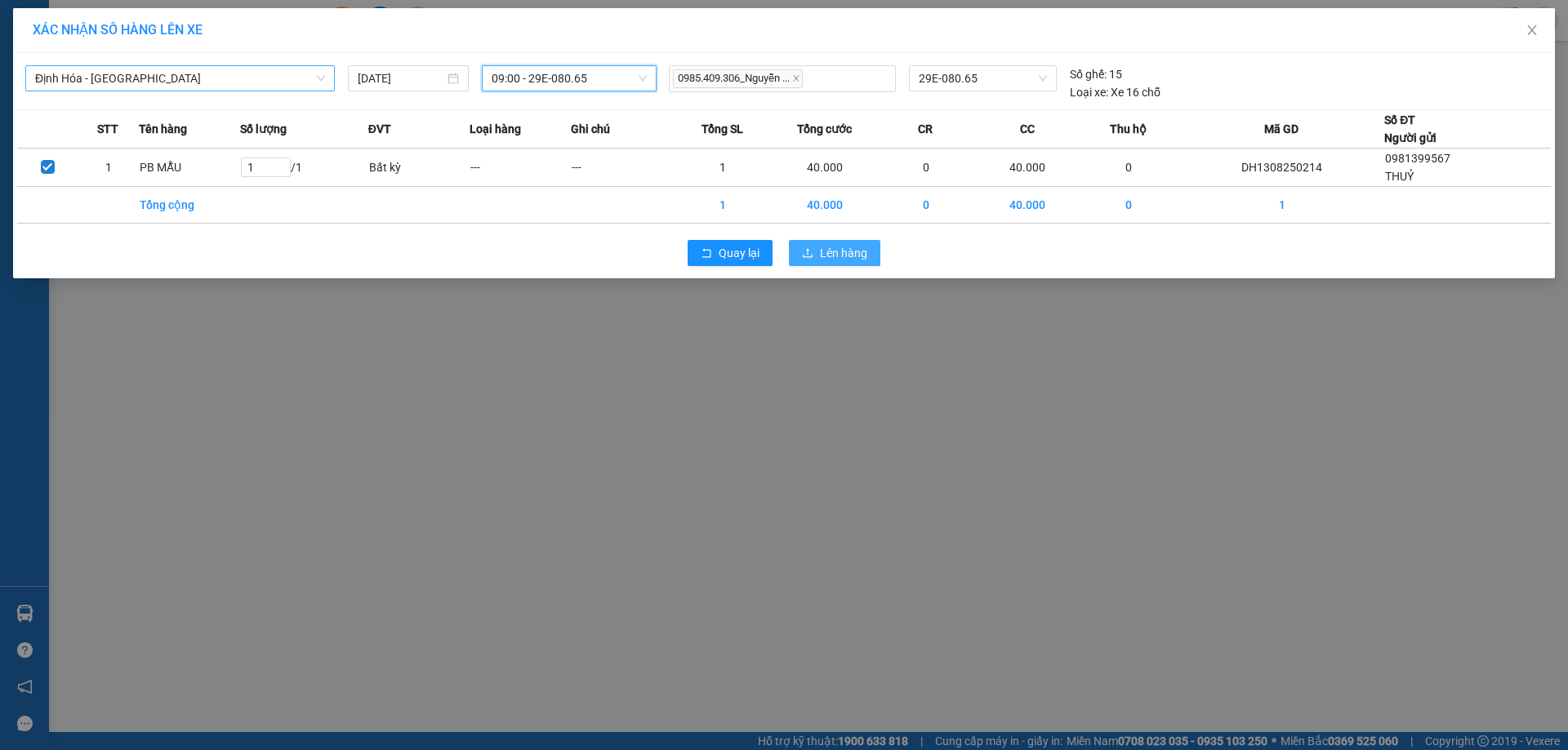
click at [828, 254] on span "Lên hàng" at bounding box center [843, 253] width 47 height 18
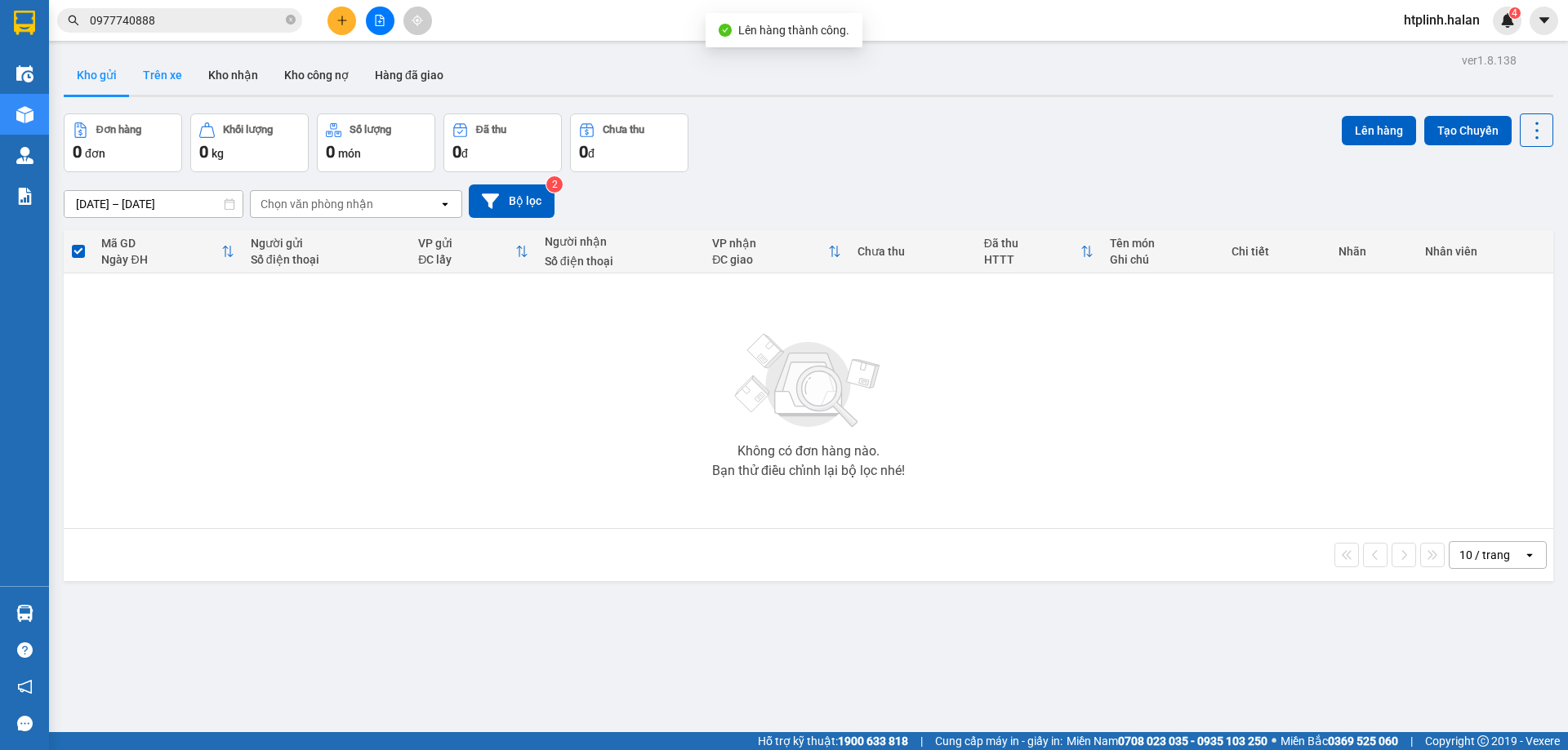
click at [155, 81] on button "Trên xe" at bounding box center [162, 75] width 65 height 39
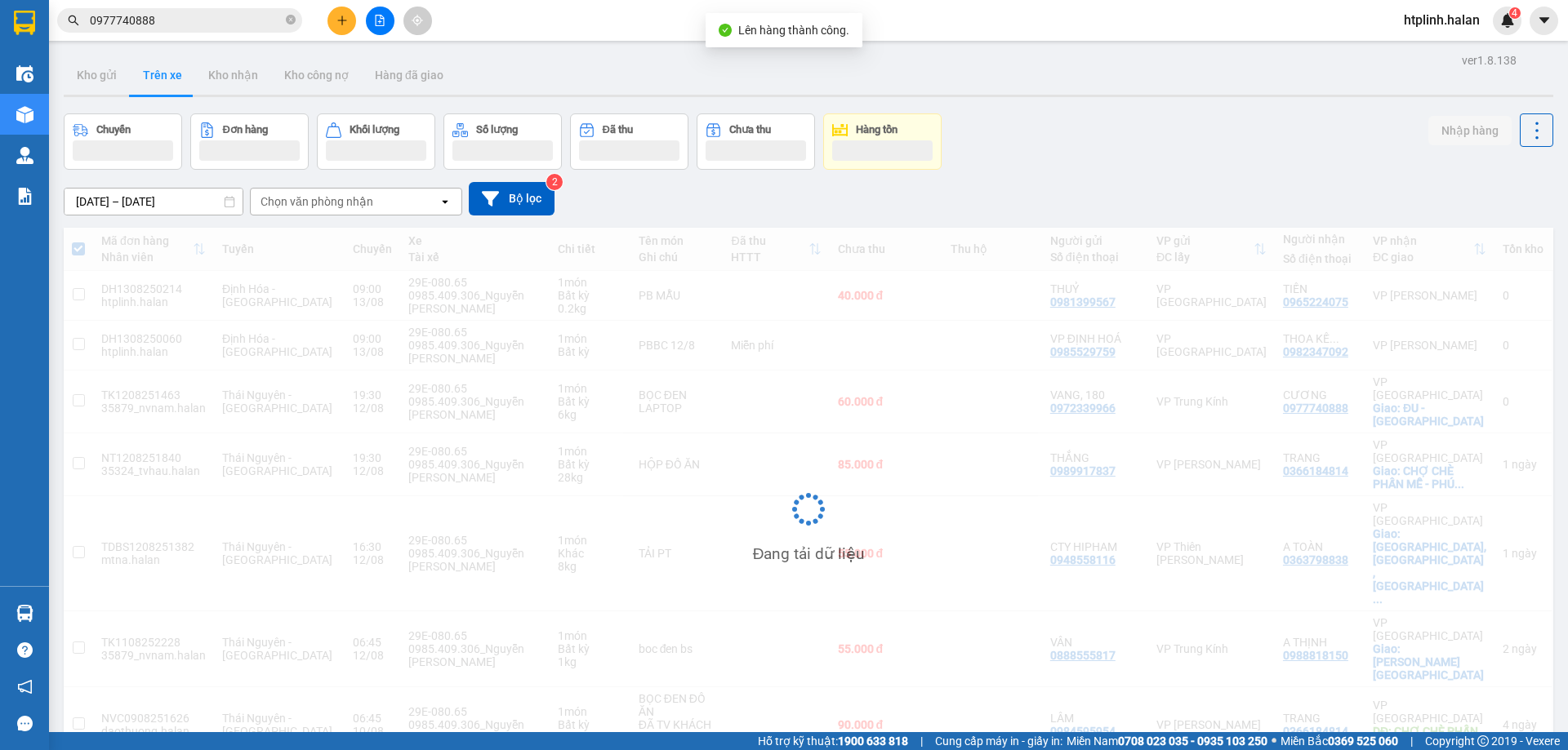
scroll to position [75, 0]
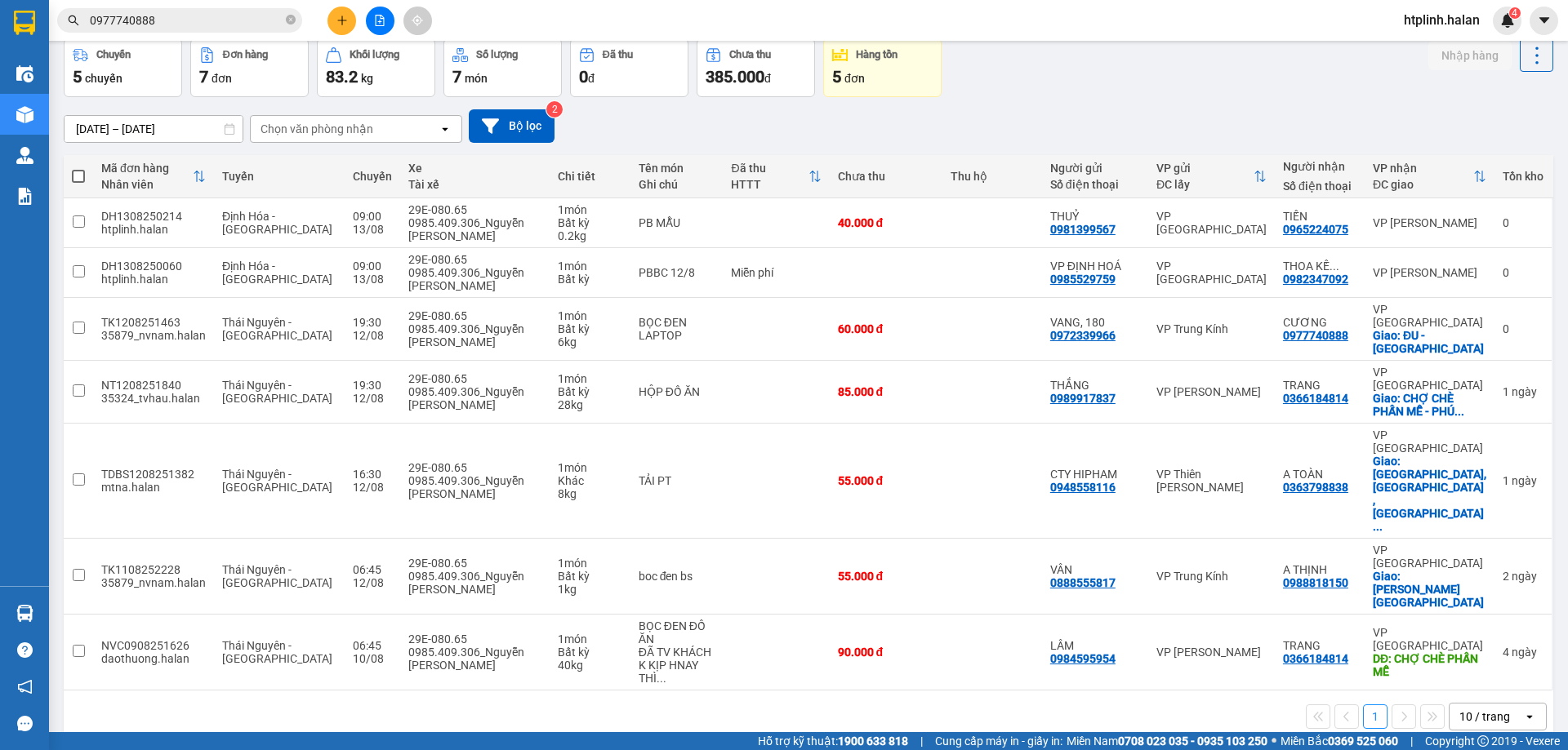
click at [333, 732] on div "Hỗ trợ kỹ thuật: 1900 633 818 | Cung cấp máy in - giấy in: Miền Nam 0708 023 03…" at bounding box center [779, 741] width 1559 height 18
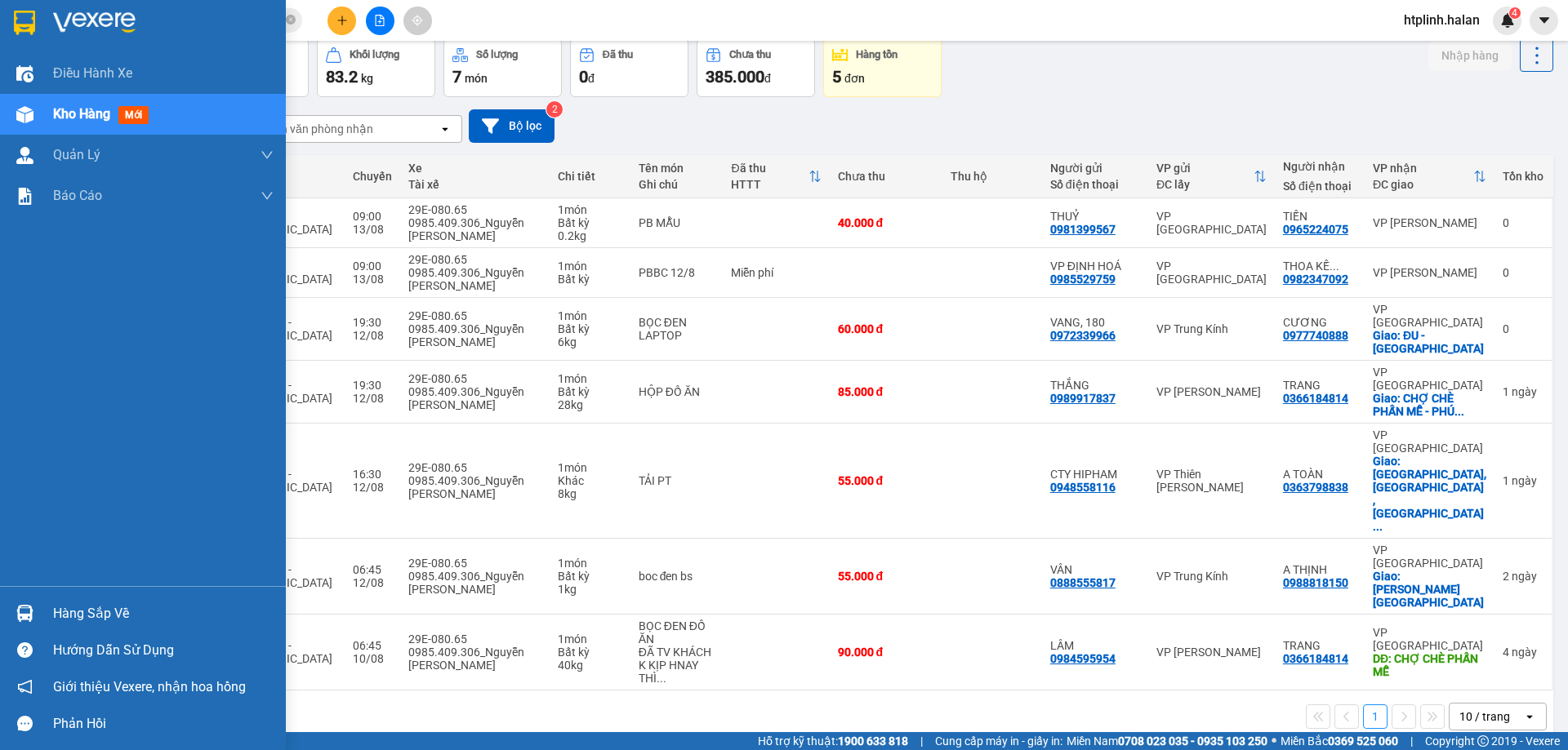
click at [12, 615] on div at bounding box center [25, 613] width 29 height 29
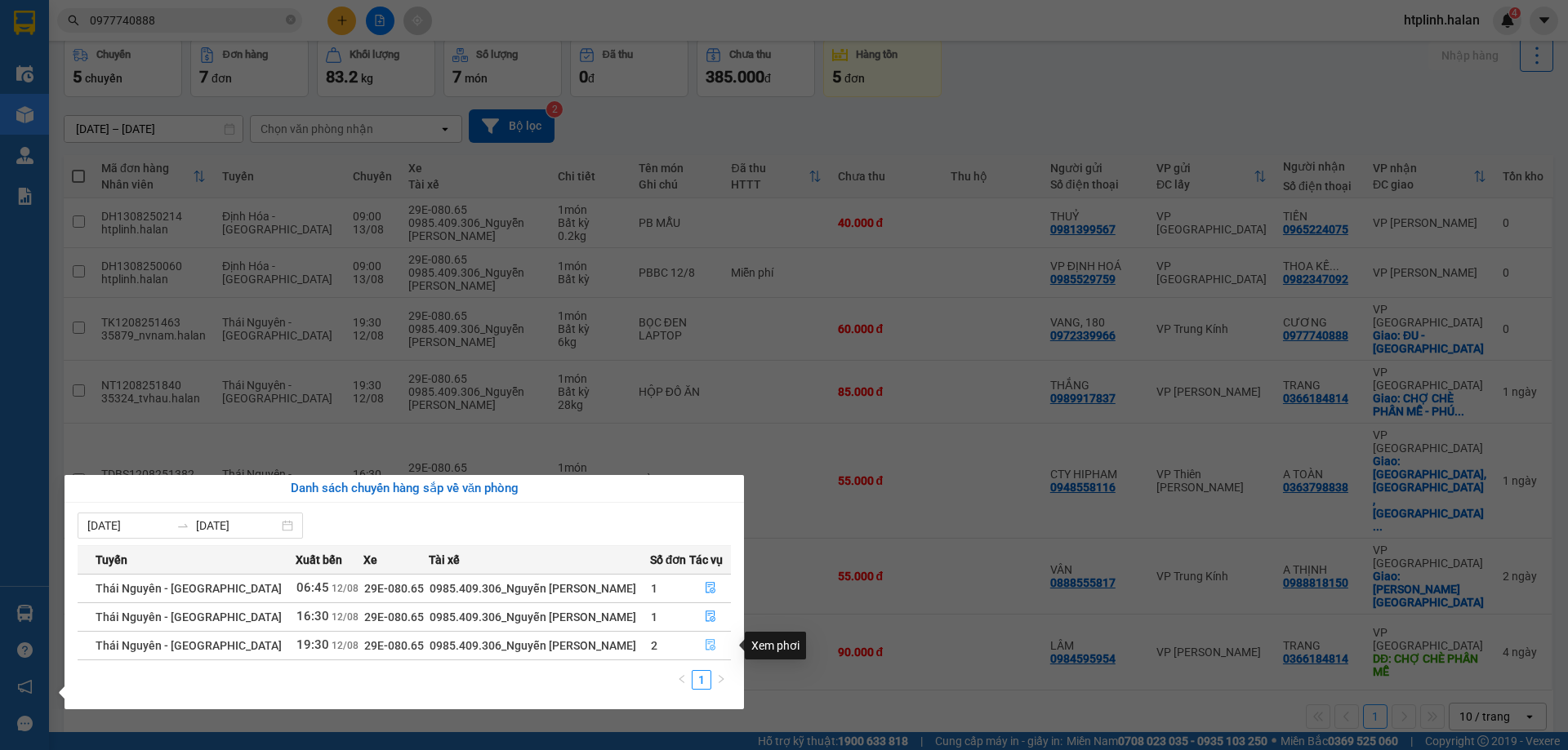
click at [709, 643] on icon "file-done" at bounding box center [710, 645] width 10 height 12
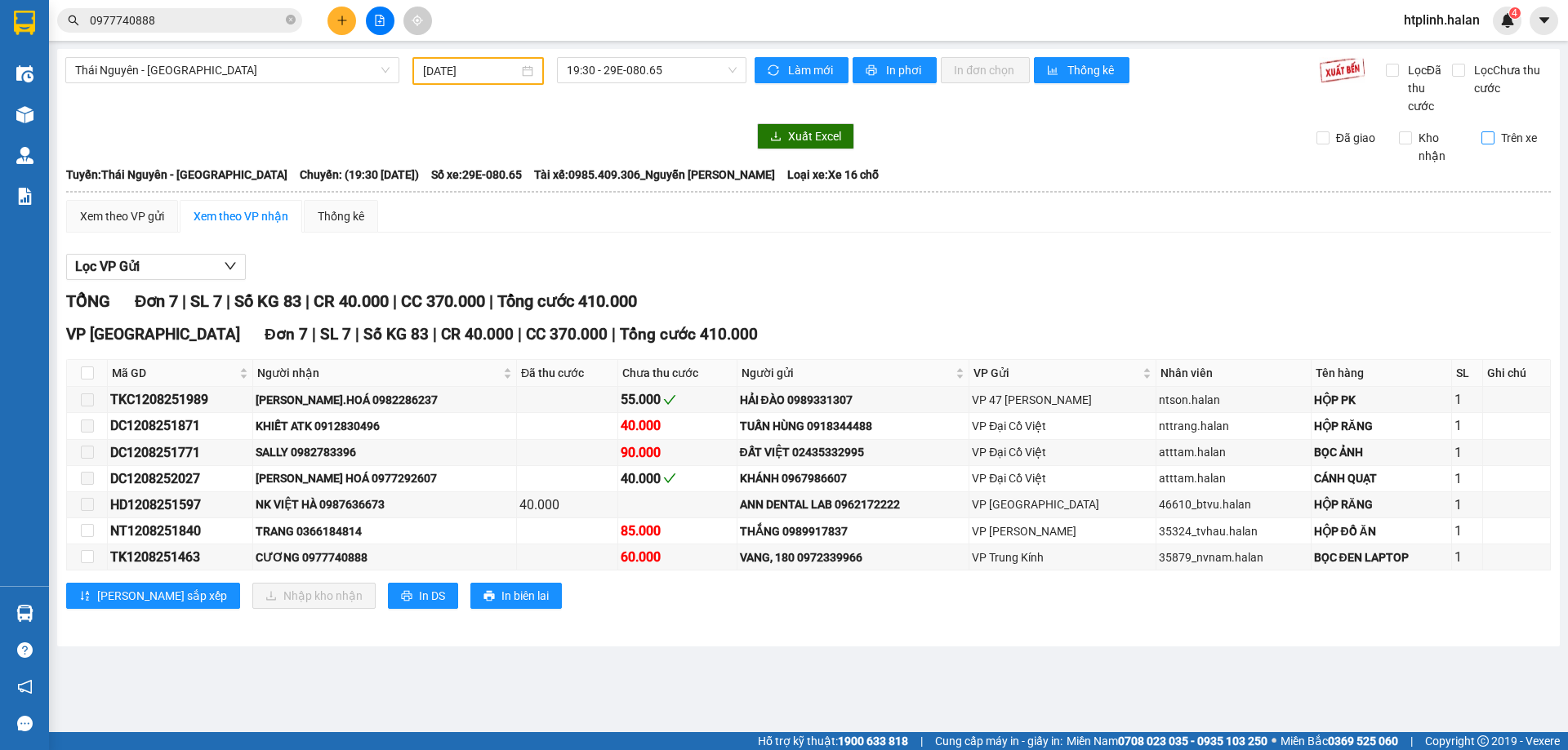
drag, startPoint x: 1499, startPoint y: 166, endPoint x: 1492, endPoint y: 142, distance: 25.0
click at [1492, 158] on div "Thái Nguyên - Định Hóa 12/08/2025 19:30 - 29E-080.65 Làm mới In phơi In đơn chọ…" at bounding box center [808, 347] width 1502 height 597
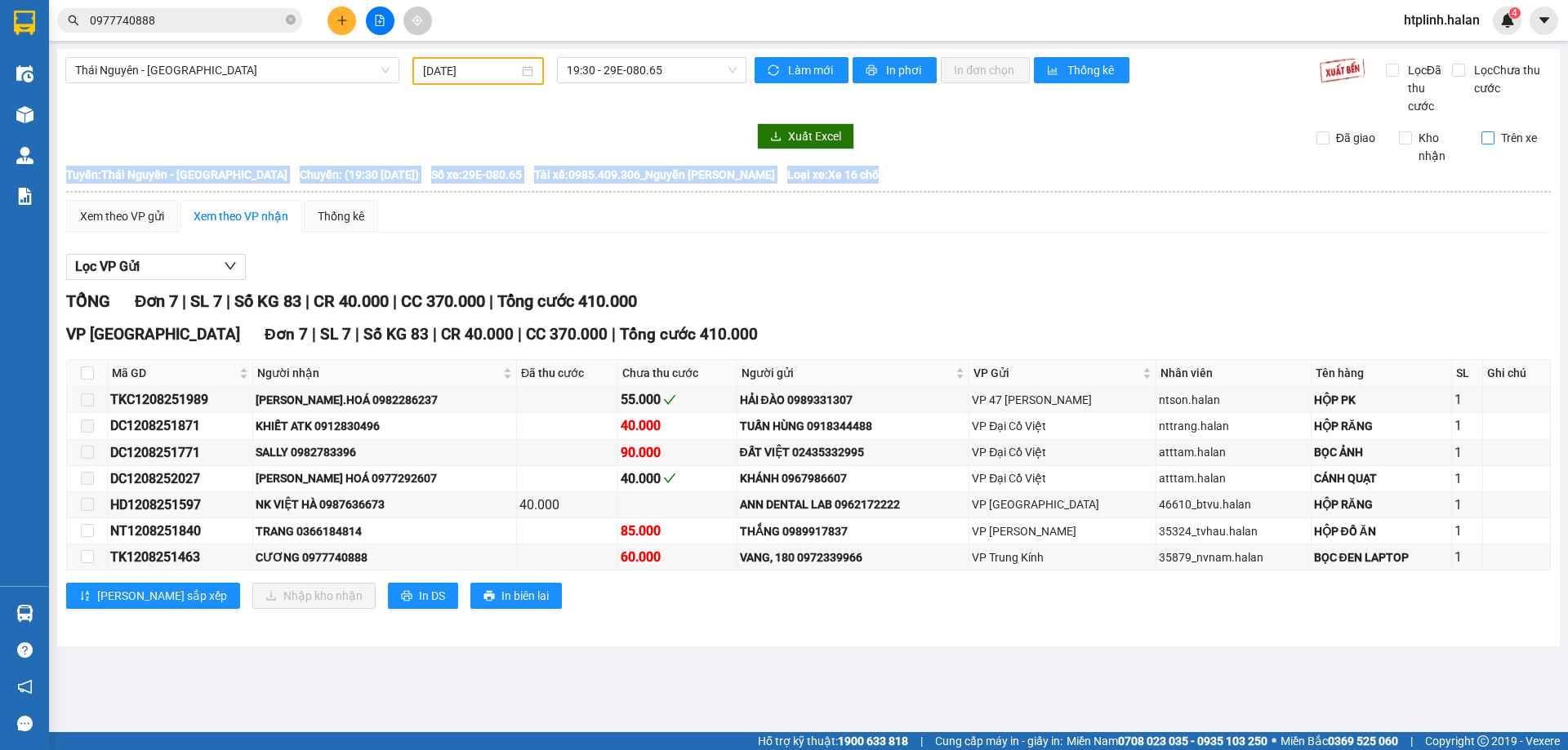
click at [1491, 142] on input "Trên xe" at bounding box center [1488, 138] width 13 height 13
checkbox input "true"
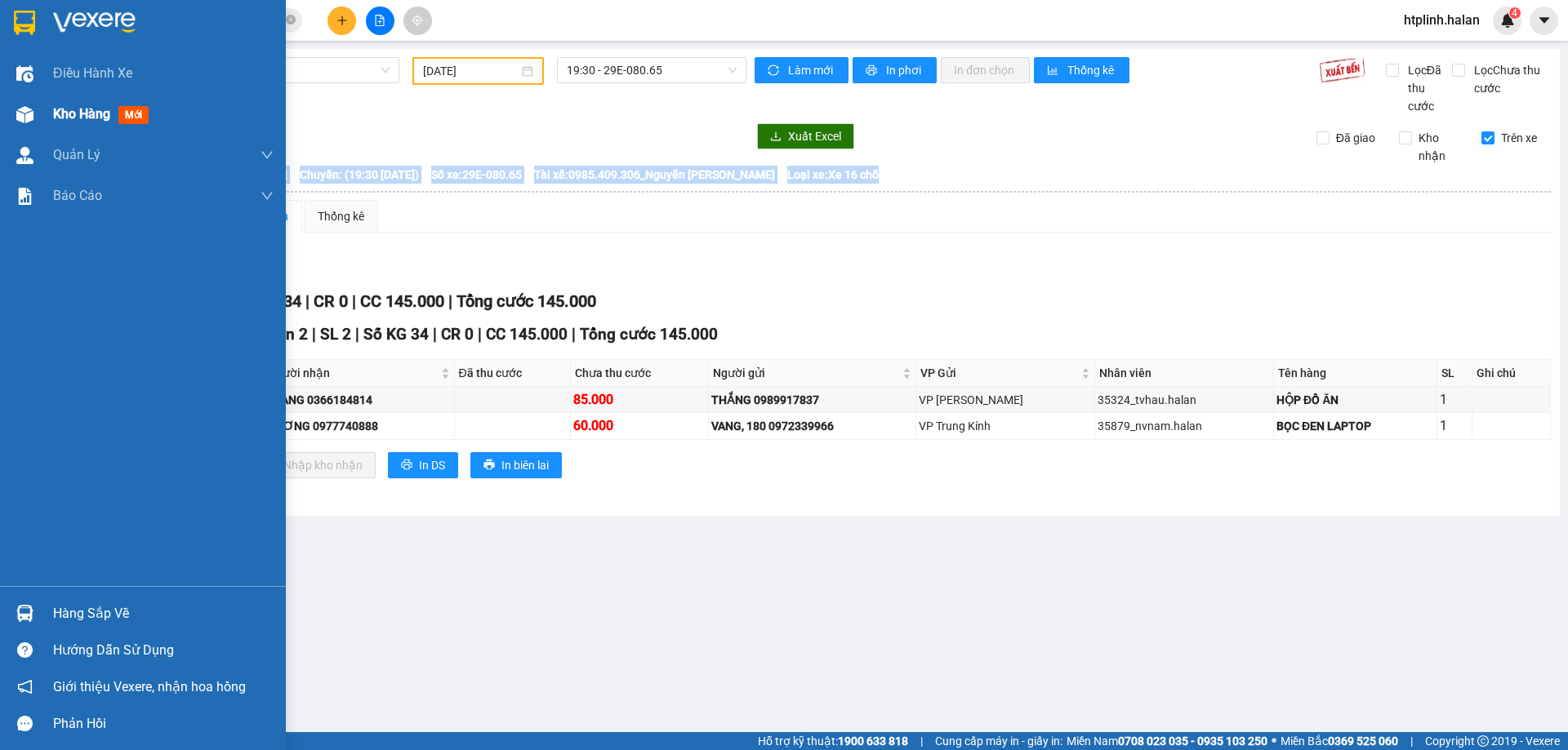
click at [173, 124] on div "Kho hàng mới" at bounding box center [163, 114] width 221 height 41
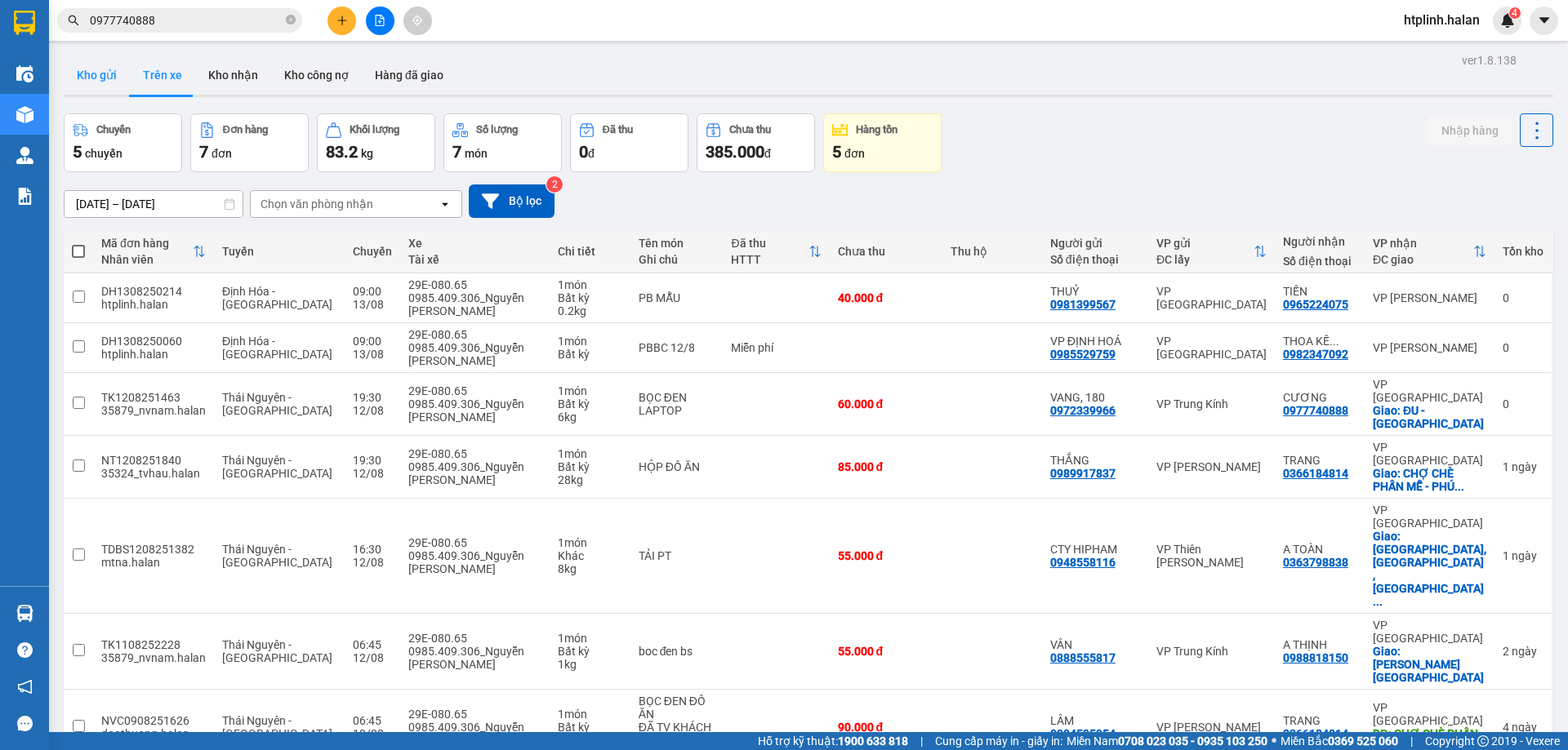
click at [86, 78] on button "Kho gửi" at bounding box center [96, 75] width 66 height 39
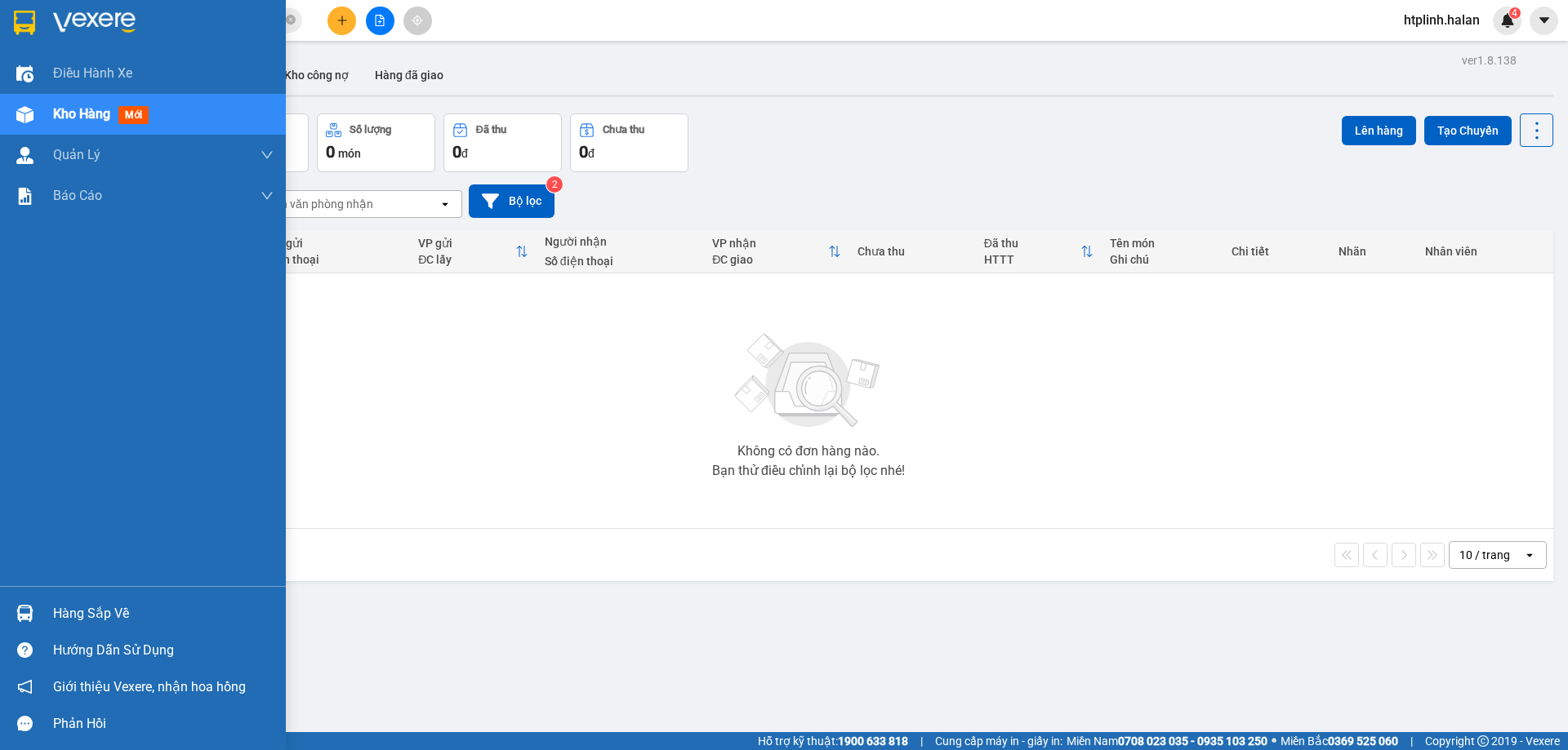
click at [26, 602] on div at bounding box center [25, 613] width 29 height 29
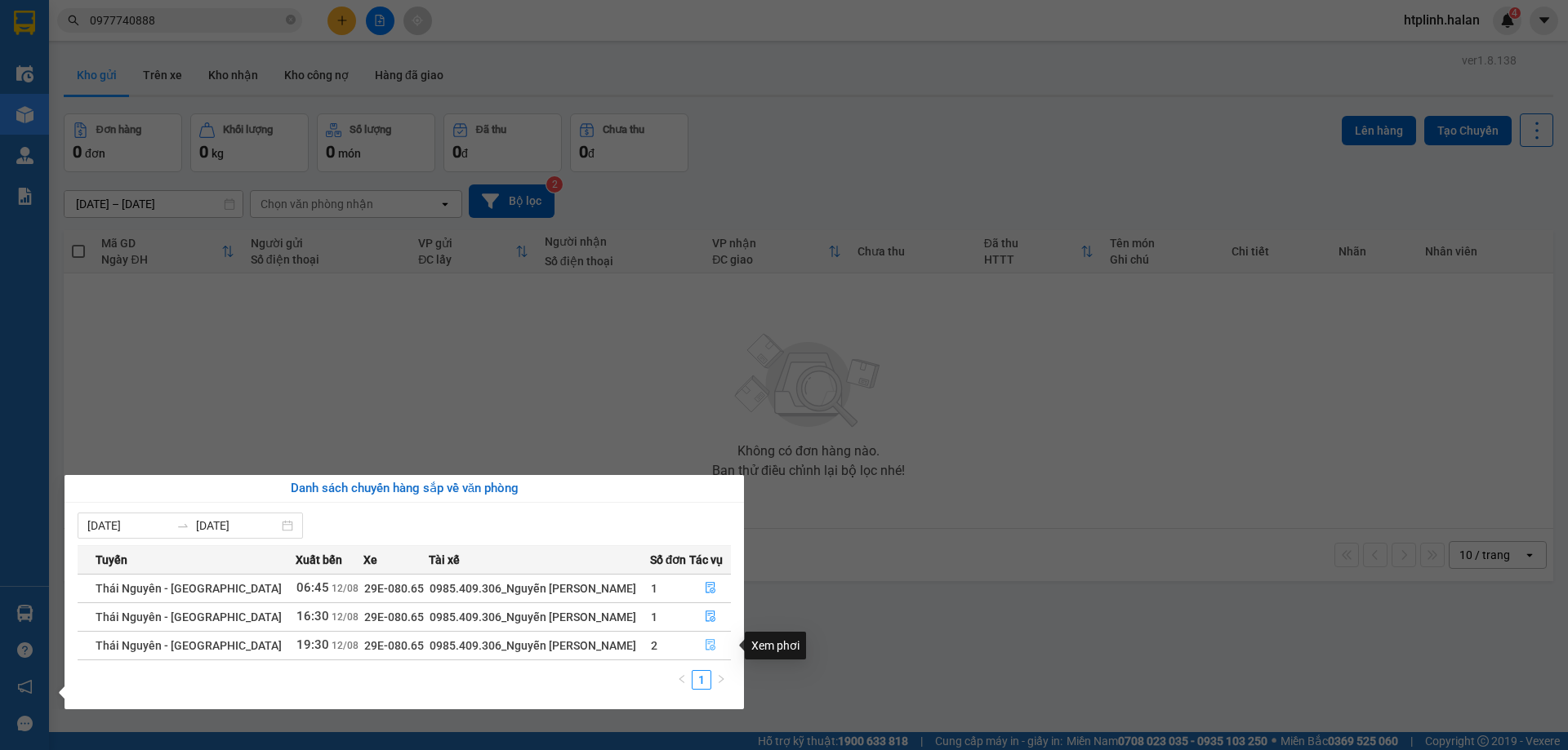
click at [692, 640] on button "button" at bounding box center [709, 645] width 40 height 26
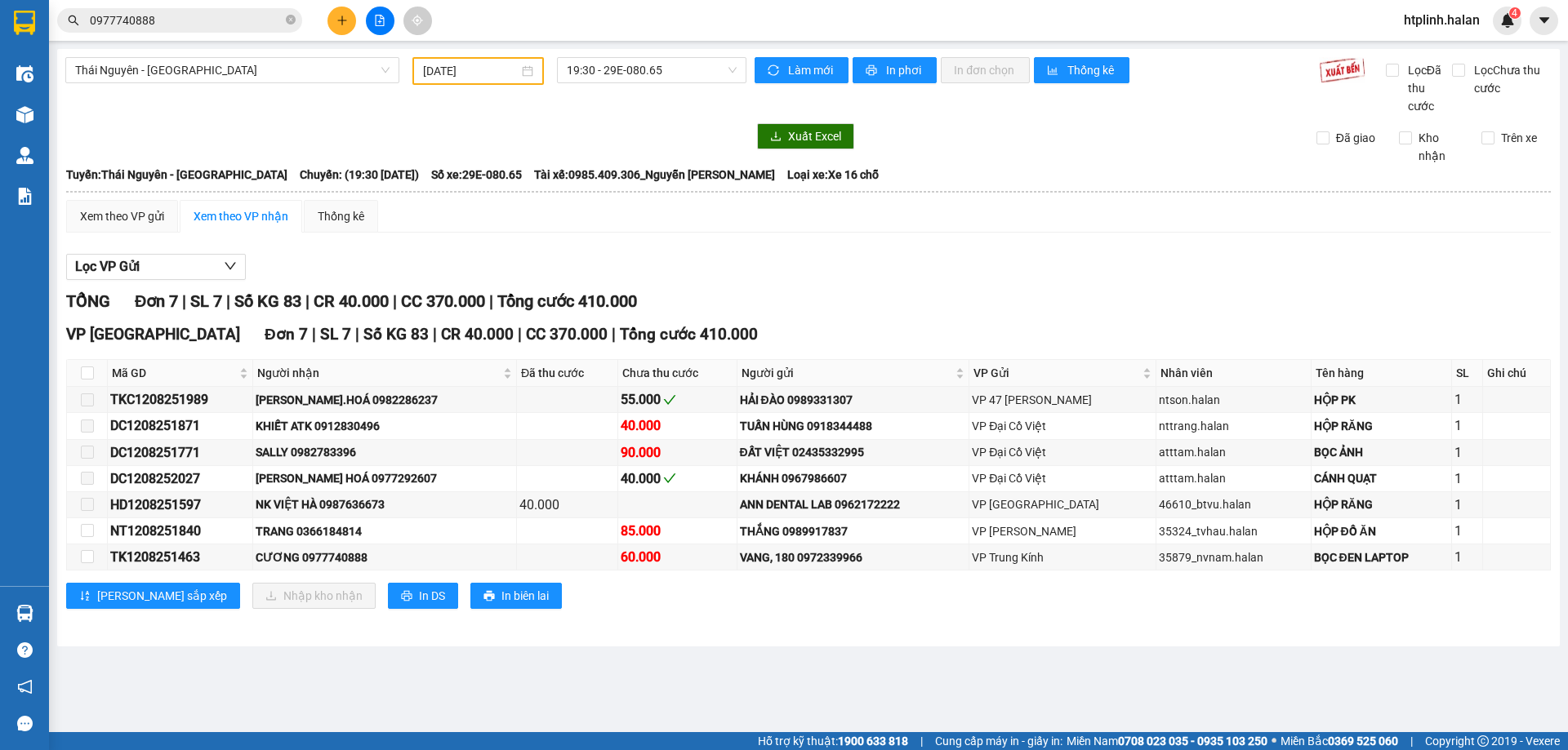
click at [1488, 128] on div "Xuất Excel" at bounding box center [1148, 136] width 805 height 26
click at [1509, 146] on div "Trên xe" at bounding box center [1510, 146] width 82 height 36
click at [1503, 138] on span "Trên xe" at bounding box center [1518, 138] width 49 height 18
click at [1494, 138] on input "Trên xe" at bounding box center [1488, 138] width 13 height 13
checkbox input "true"
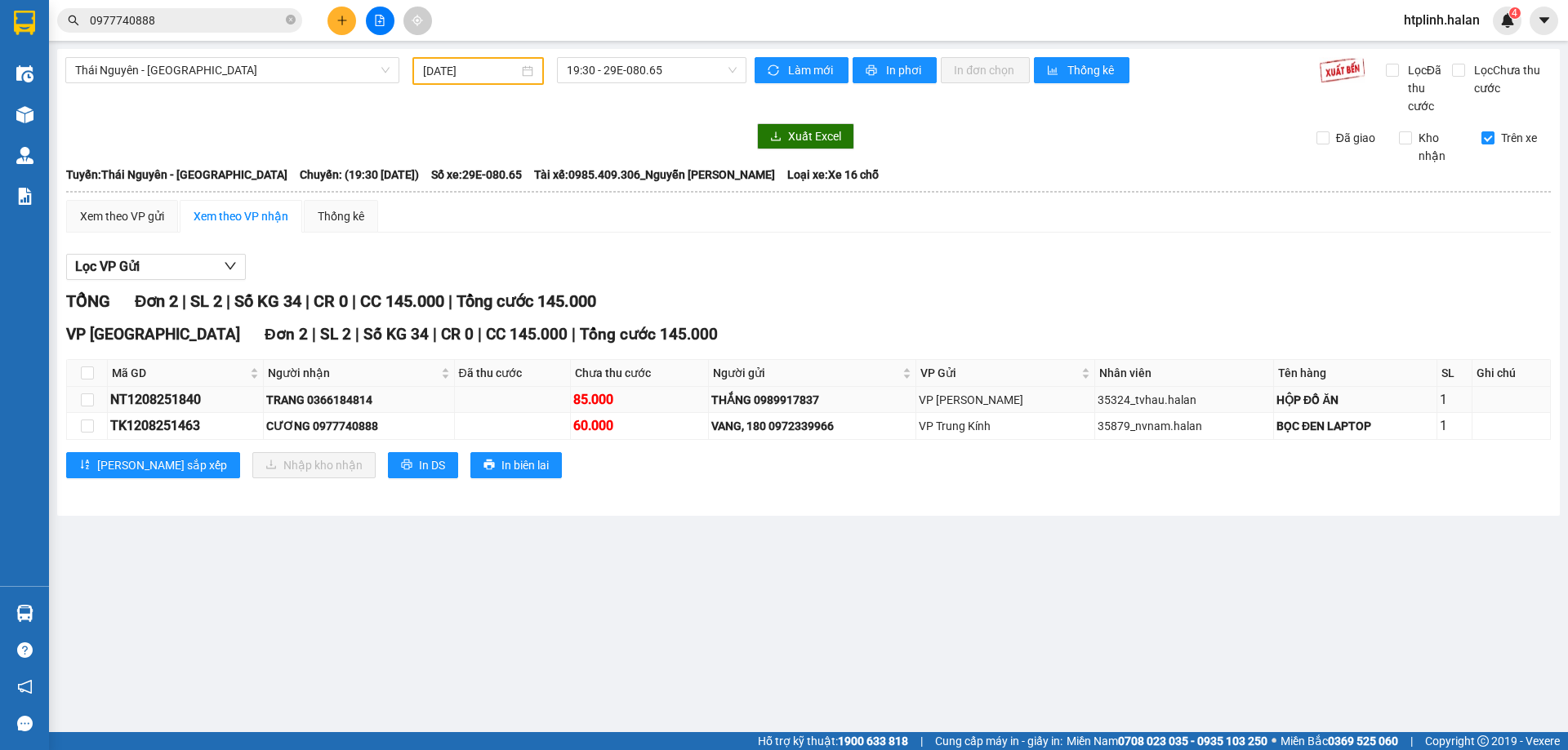
click at [330, 401] on div "TRANG 0366184814" at bounding box center [358, 400] width 185 height 18
copy div "0366184814"
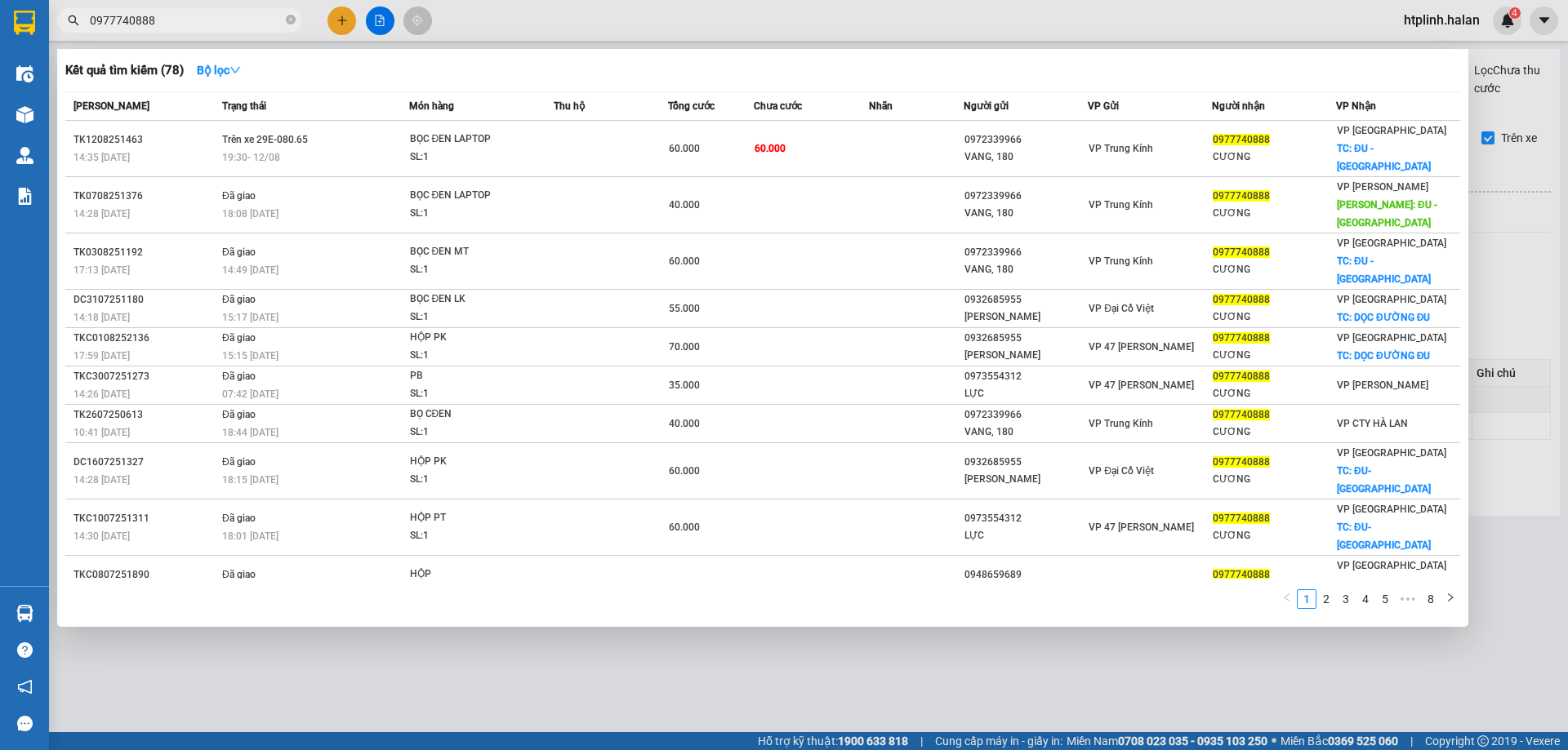
click at [206, 19] on input "0977740888" at bounding box center [187, 21] width 193 height 18
paste input "366184814"
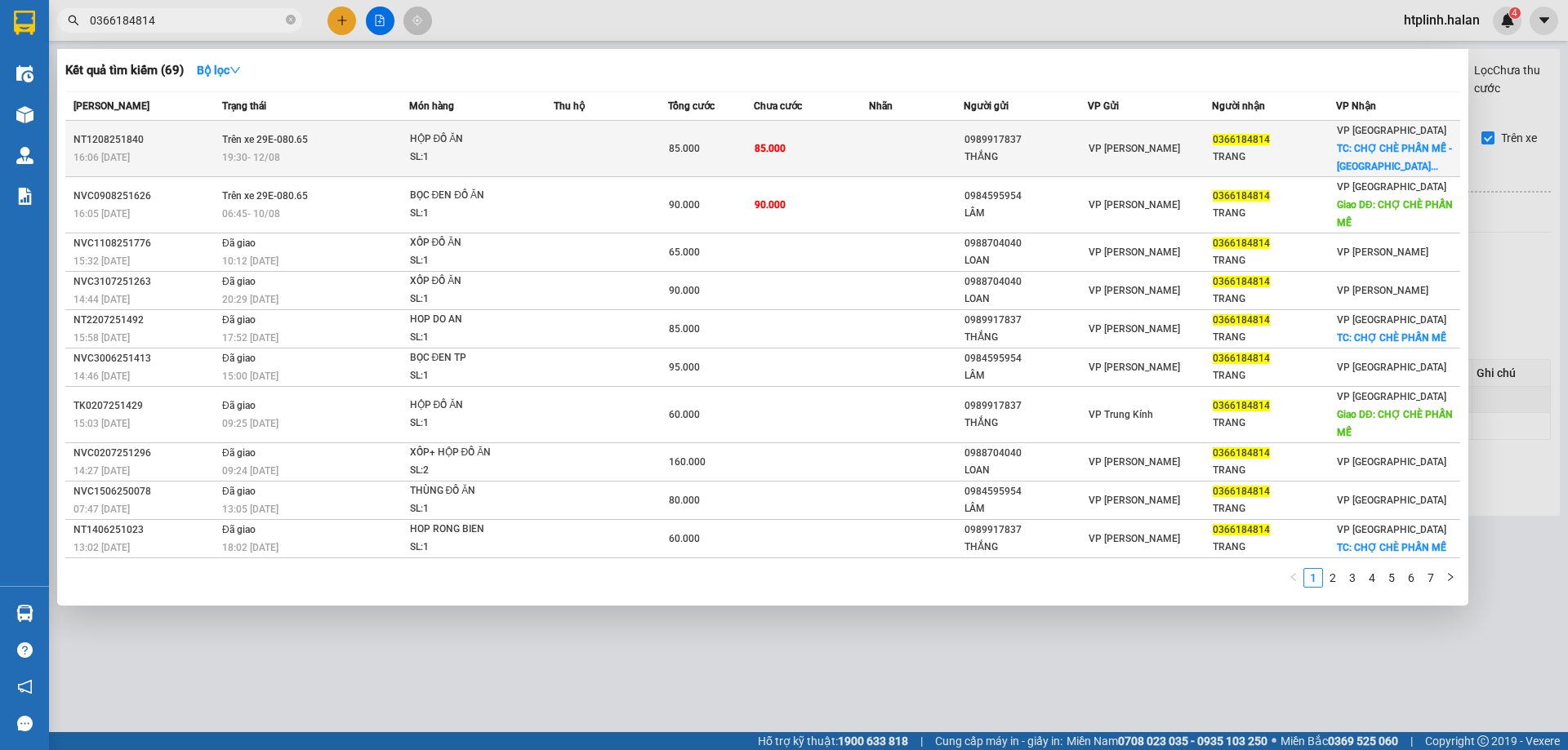
type input "0366184814"
click at [520, 141] on div "HỘP ĐỒ ĂN" at bounding box center [471, 139] width 122 height 18
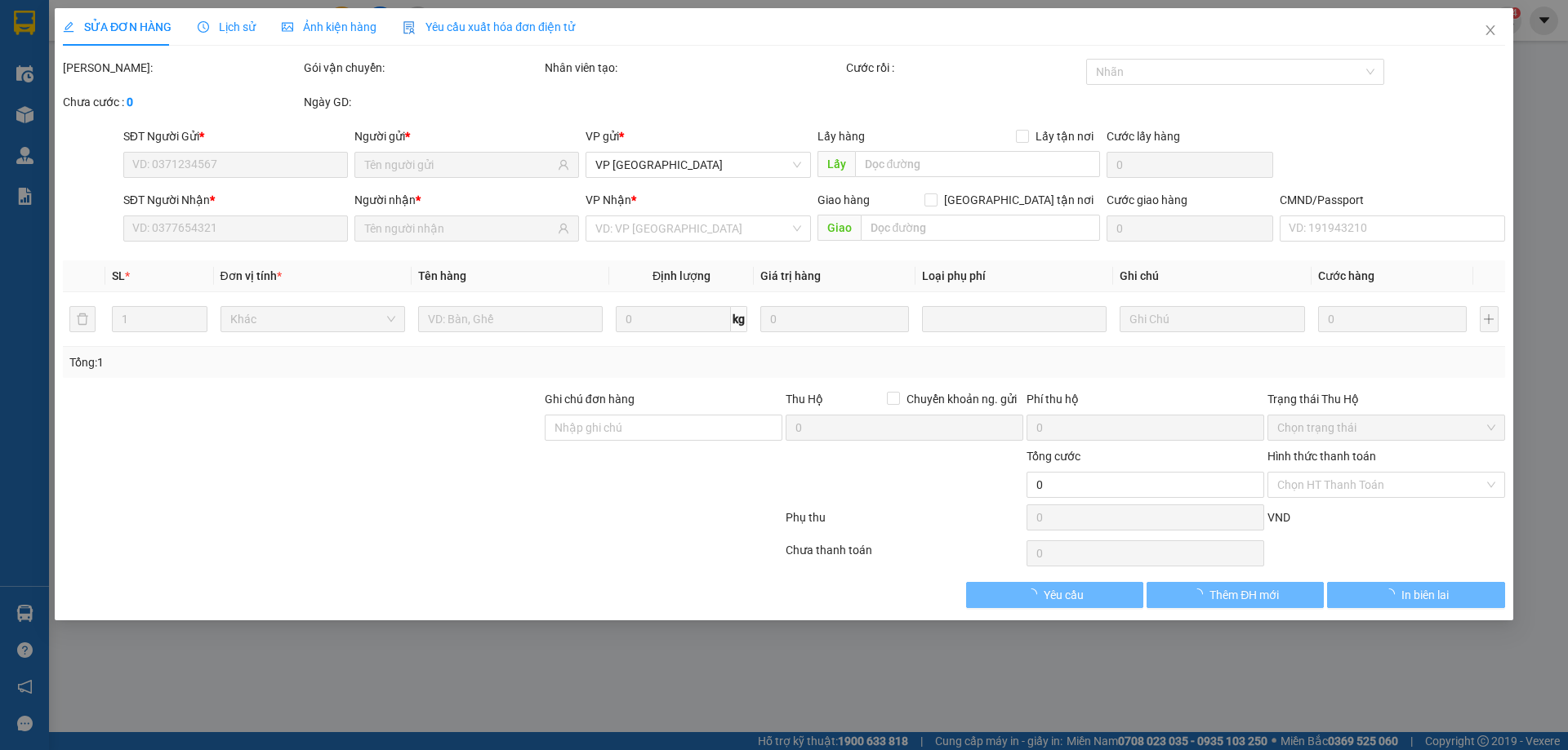
type input "0989917837"
type input "THẮNG"
type input "0366184814"
type input "TRANG"
checkbox input "true"
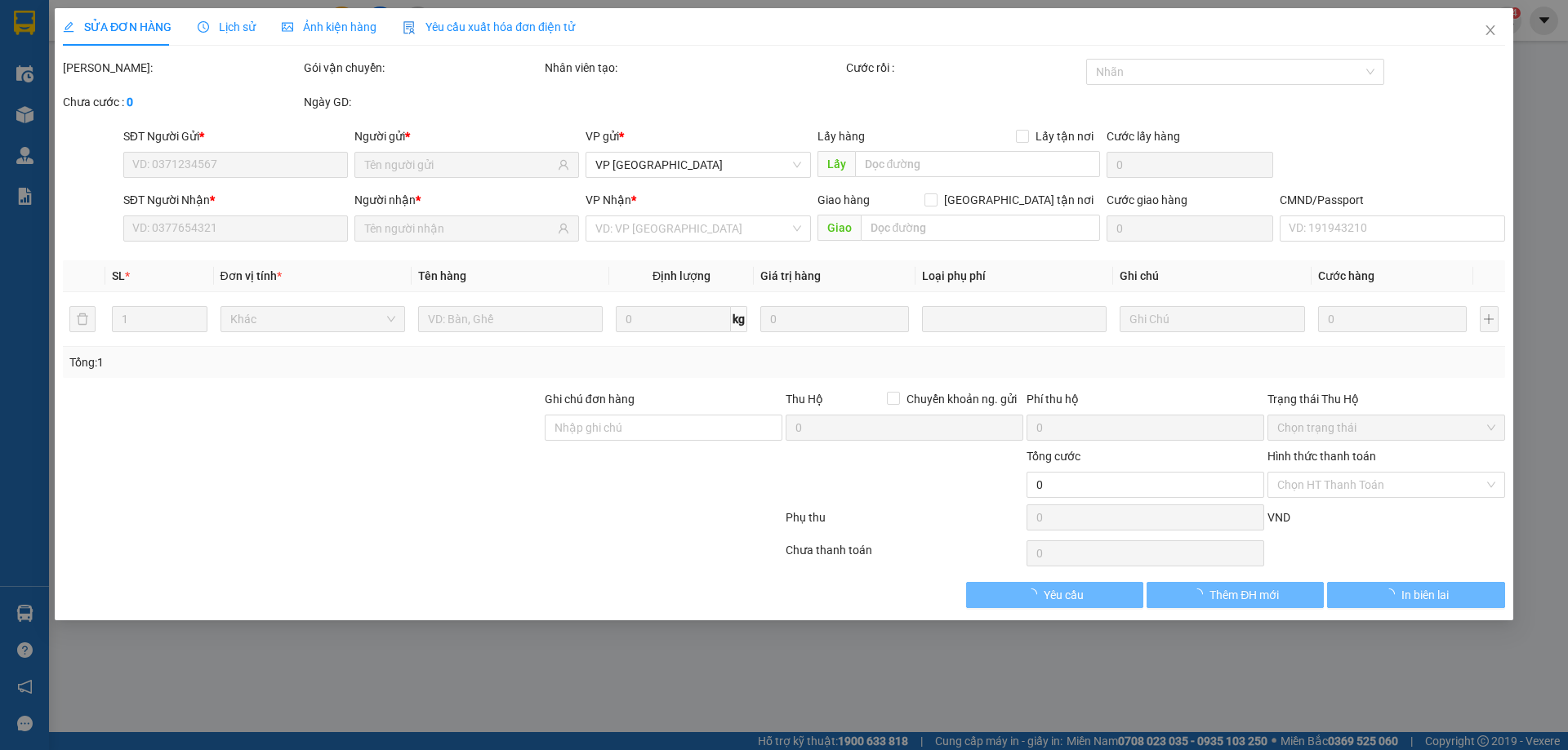
type input "CHỢ CHÈ PHẤN MỄ - PHÚ LƯƠNG"
type input "20.000"
type input "85.000"
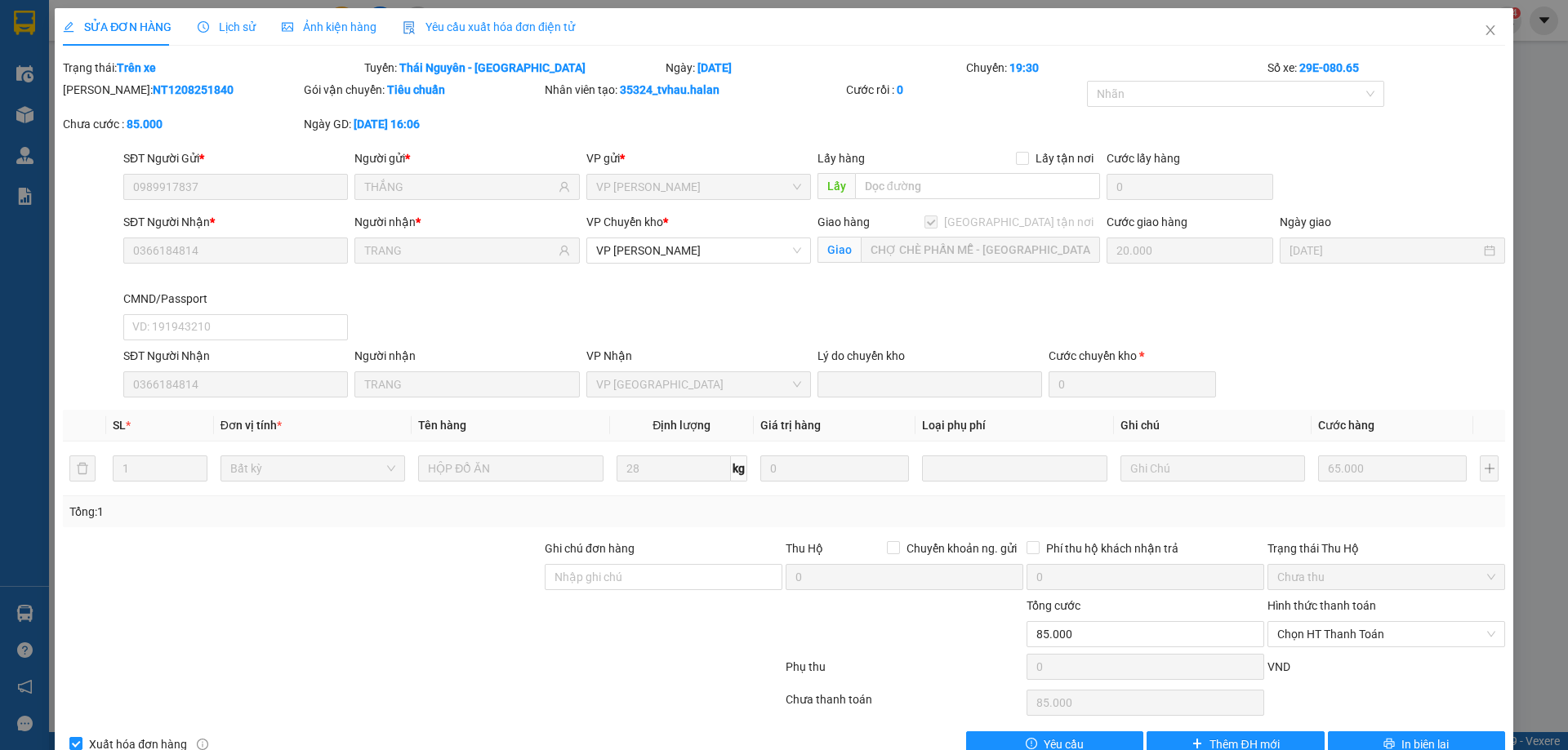
scroll to position [39, 0]
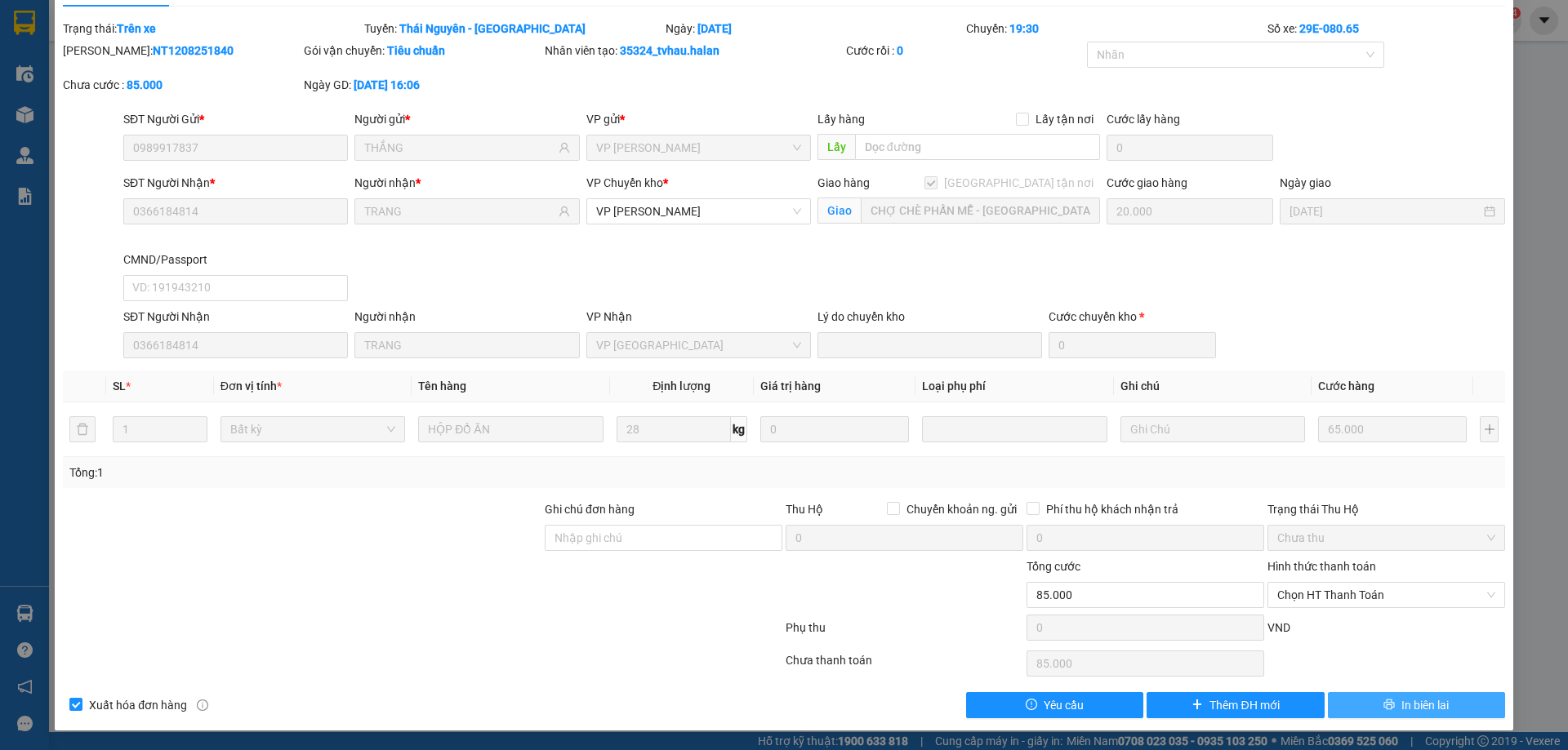
click at [1328, 706] on button "In biên lai" at bounding box center [1416, 704] width 177 height 26
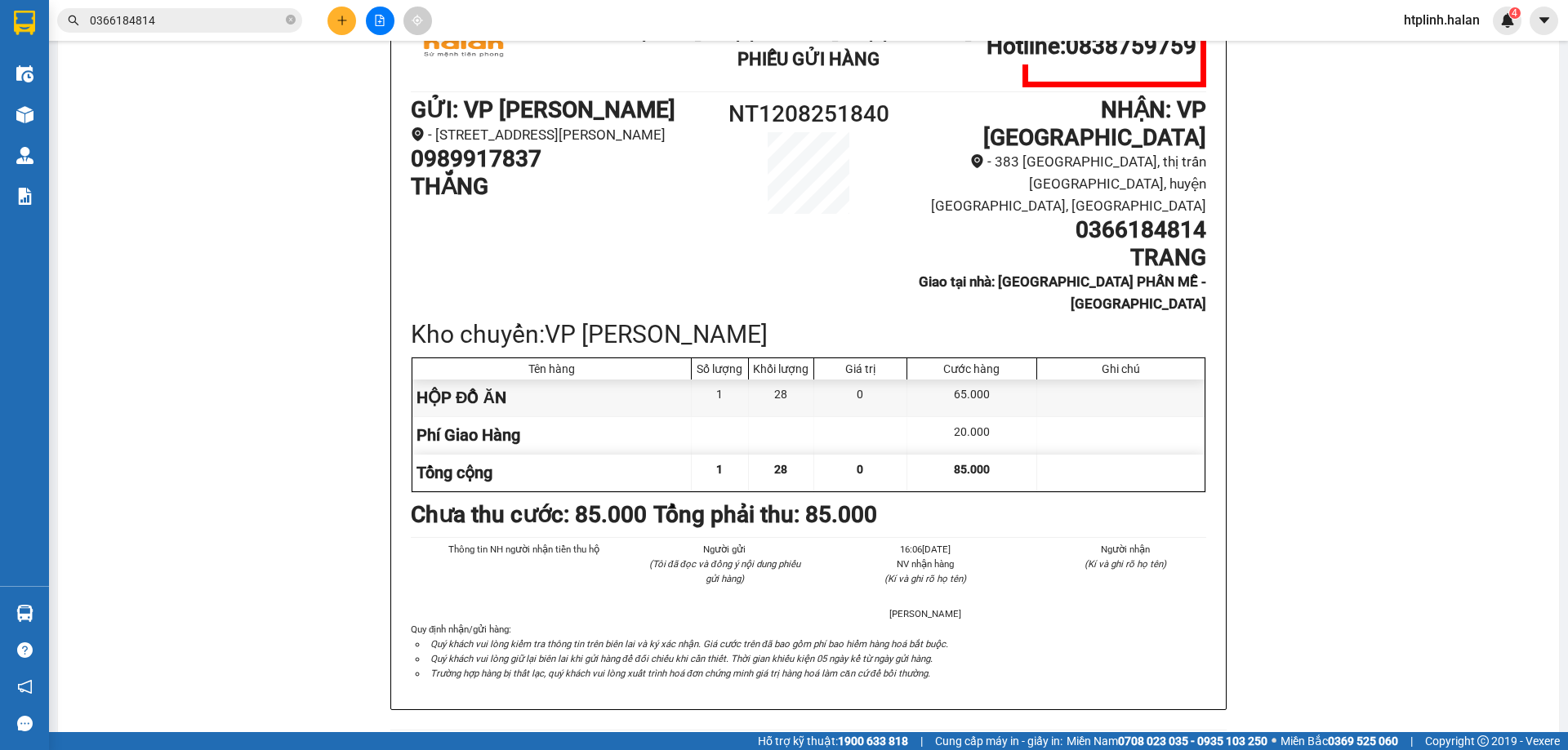
scroll to position [75, 0]
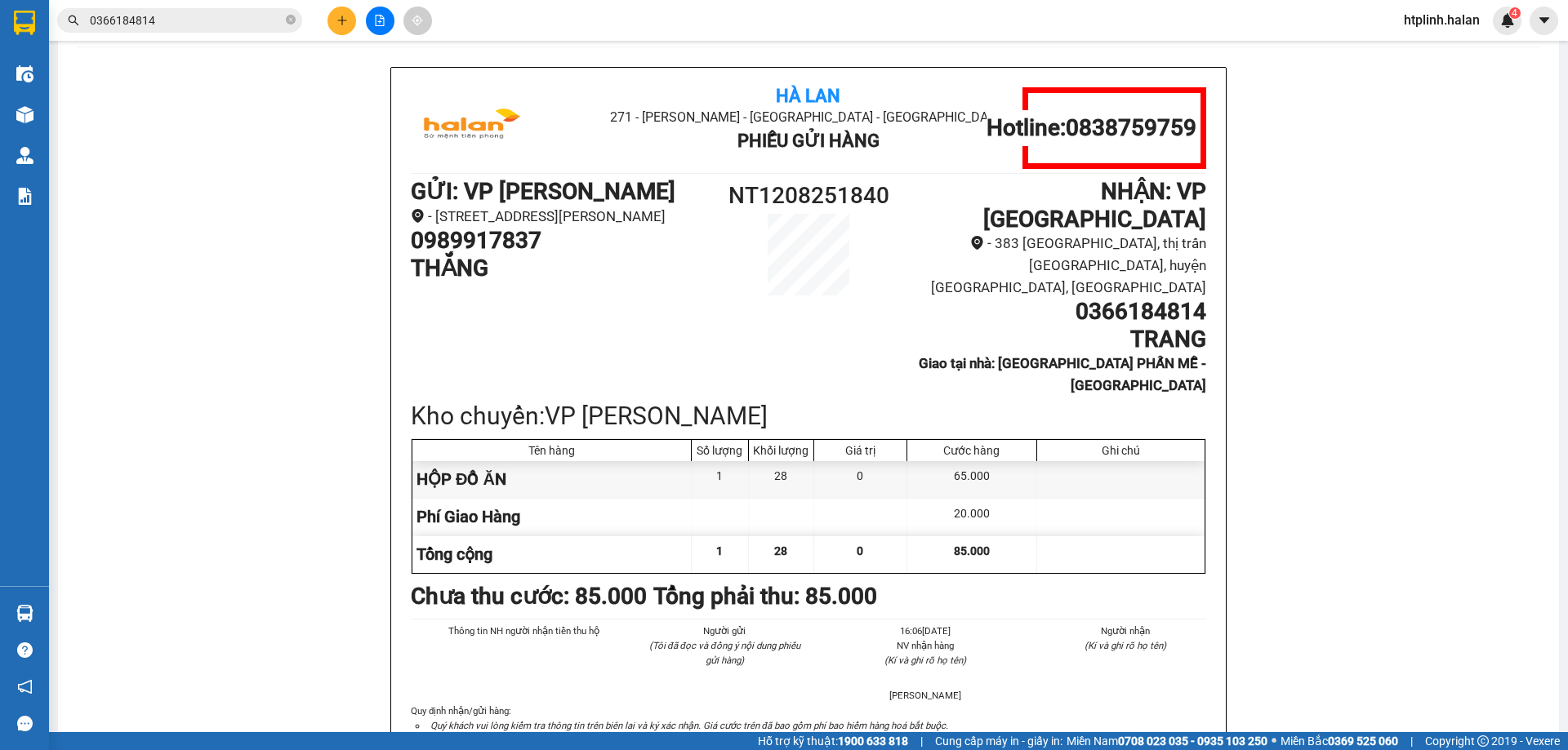
click at [473, 396] on div "Kho chuyển: VP Hoàng Gia" at bounding box center [809, 415] width 795 height 38
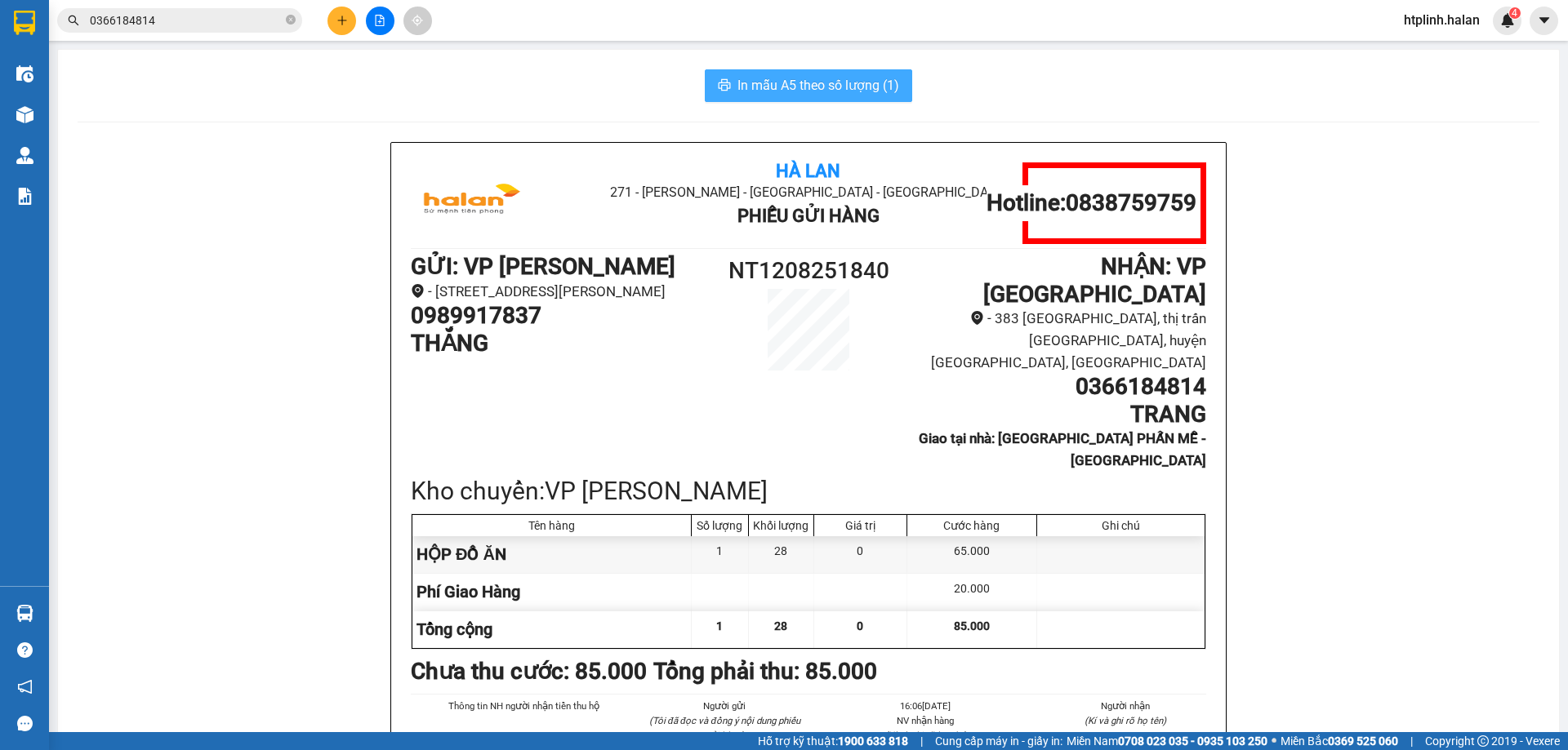
click at [783, 82] on span "In mẫu A5 theo số lượng (1)" at bounding box center [818, 85] width 162 height 21
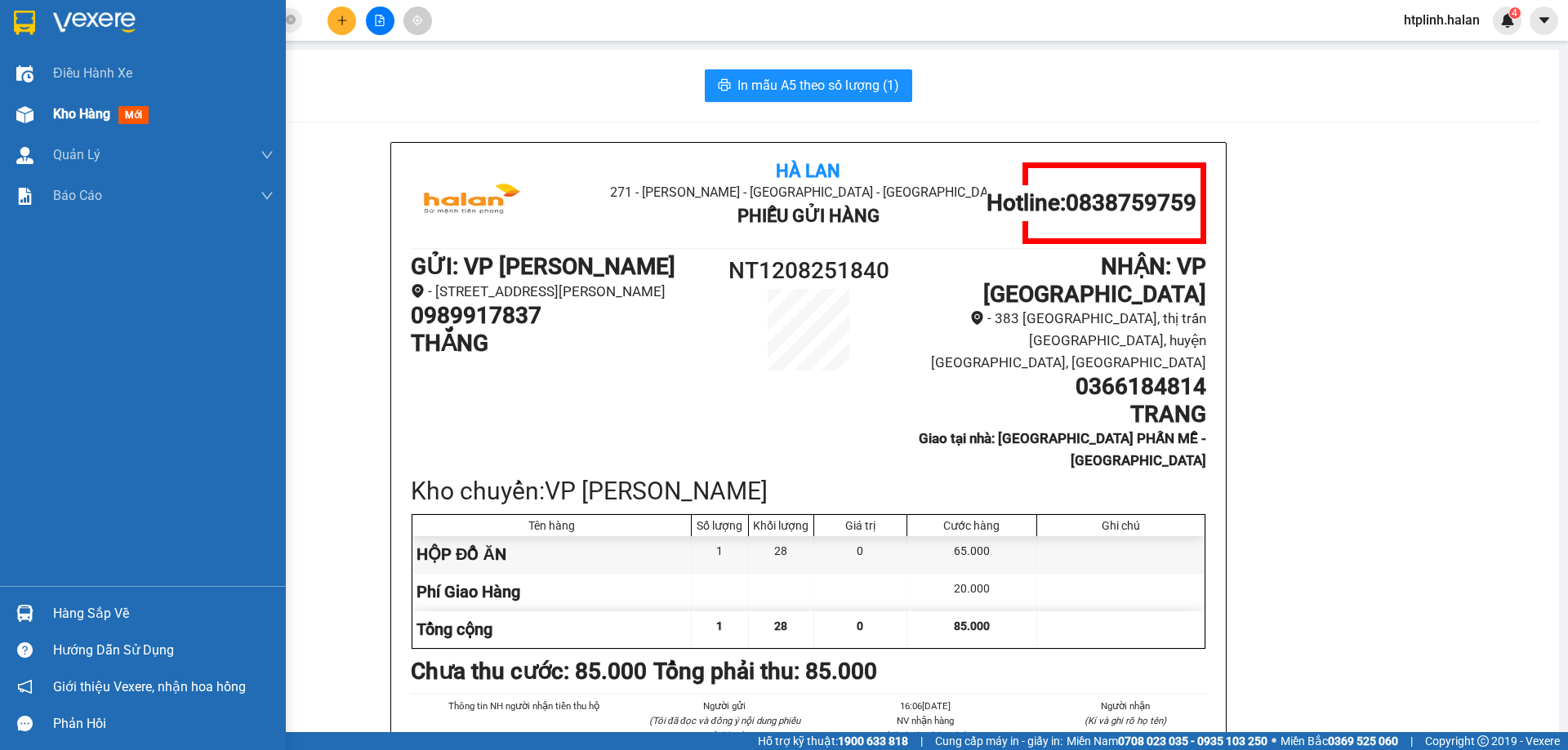
click at [73, 101] on div "Kho hàng mới" at bounding box center [163, 114] width 221 height 41
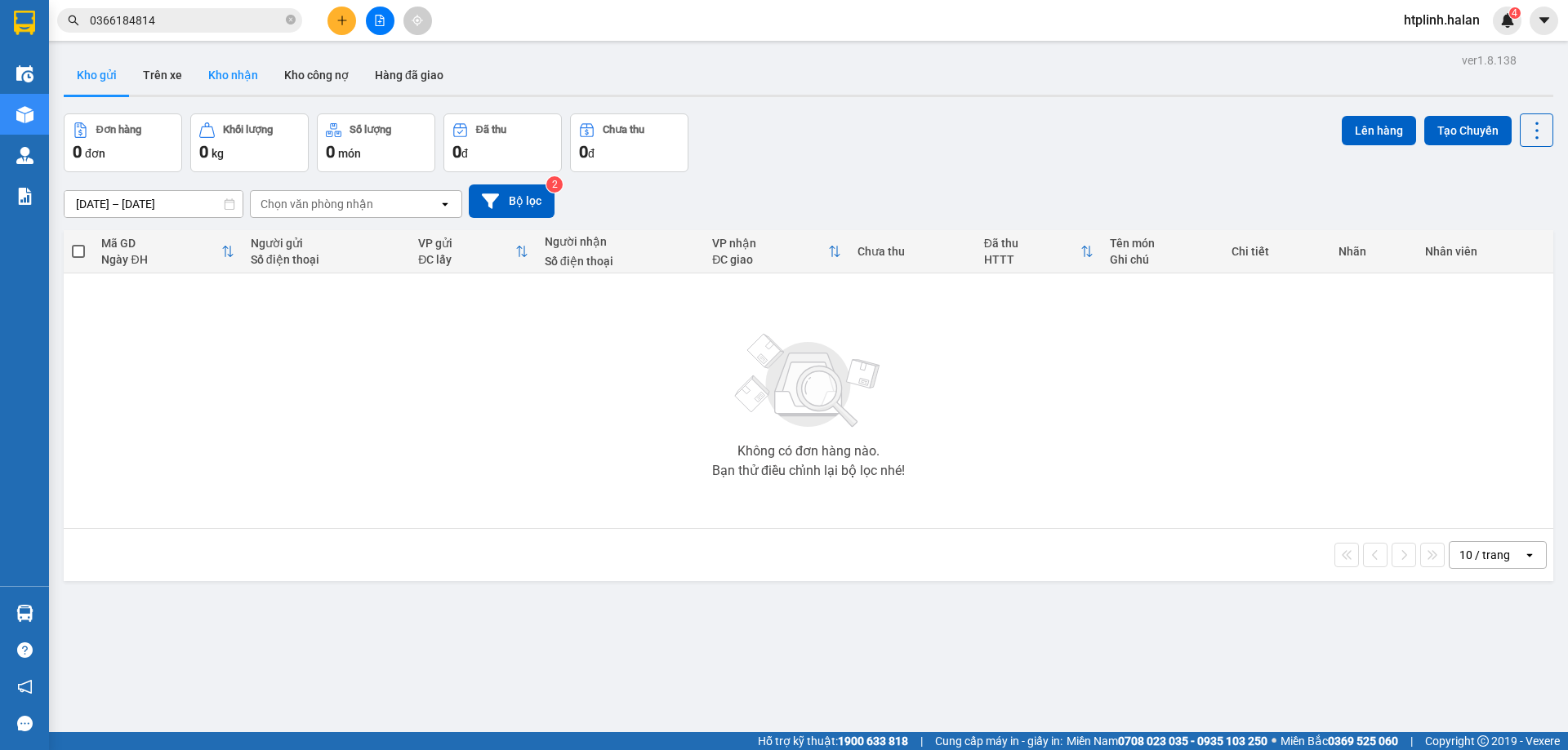
click at [254, 88] on button "Kho nhận" at bounding box center [232, 75] width 76 height 39
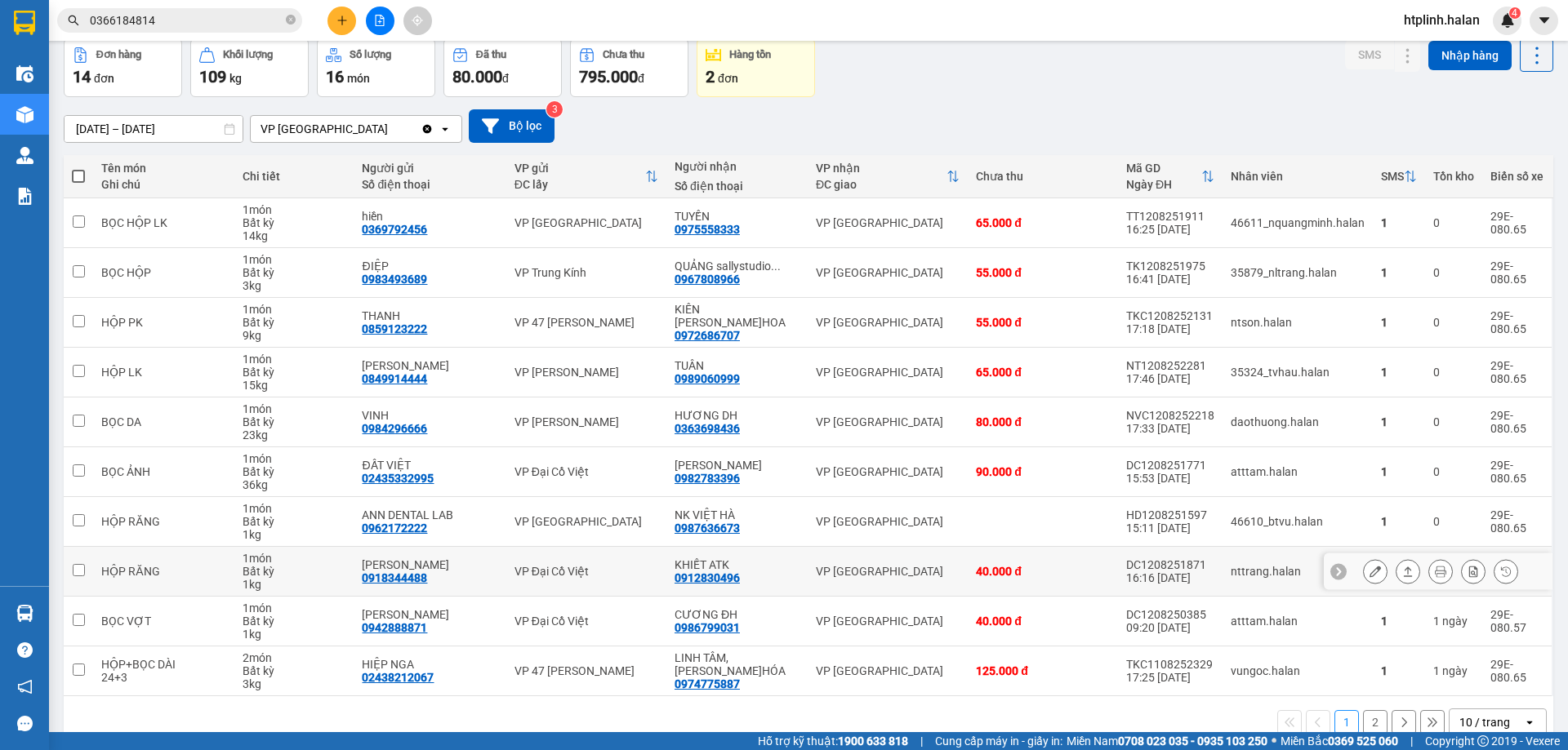
scroll to position [106, 0]
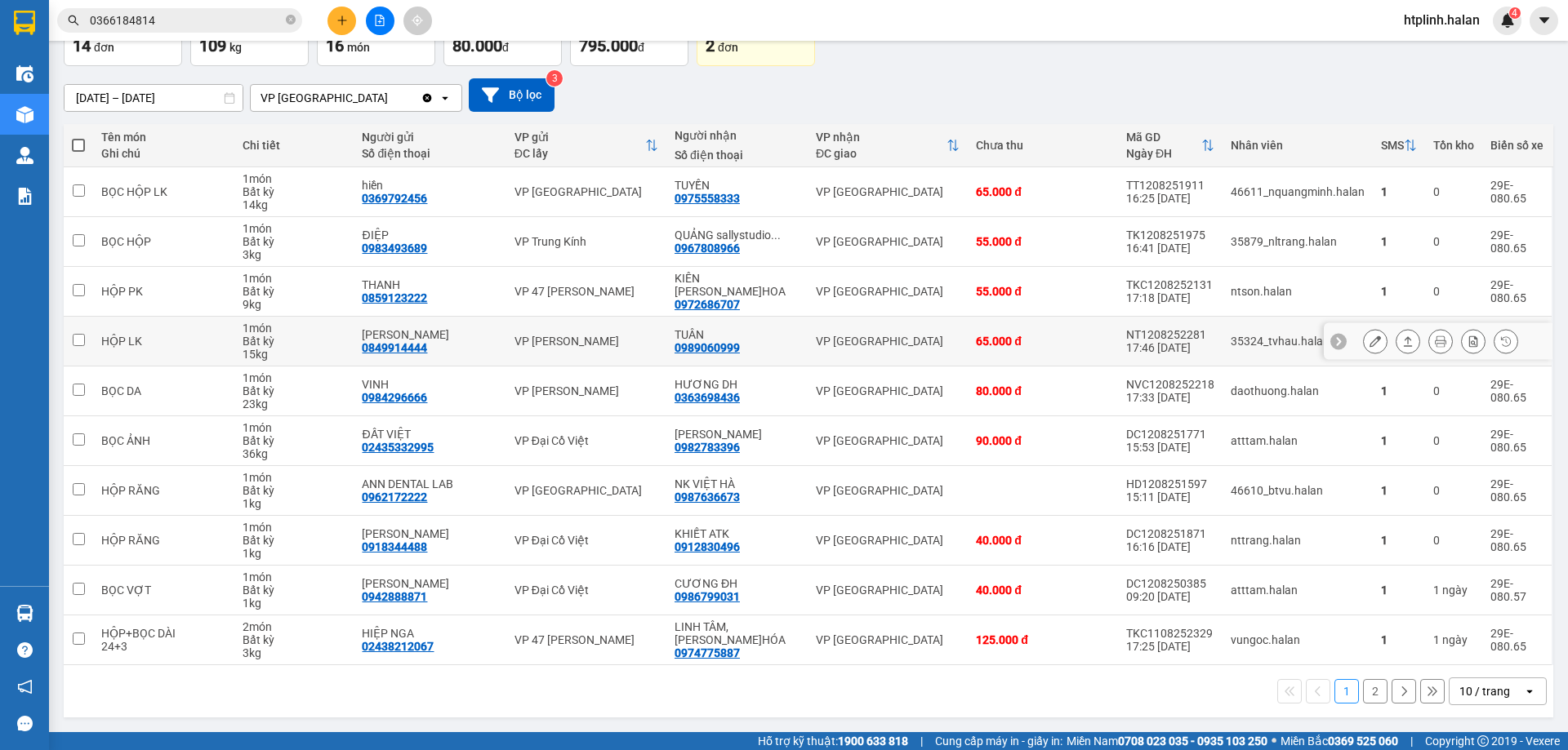
click at [716, 348] on div "0989060999" at bounding box center [707, 347] width 65 height 13
copy div "0989060999"
click at [1368, 687] on button "2" at bounding box center [1374, 690] width 24 height 24
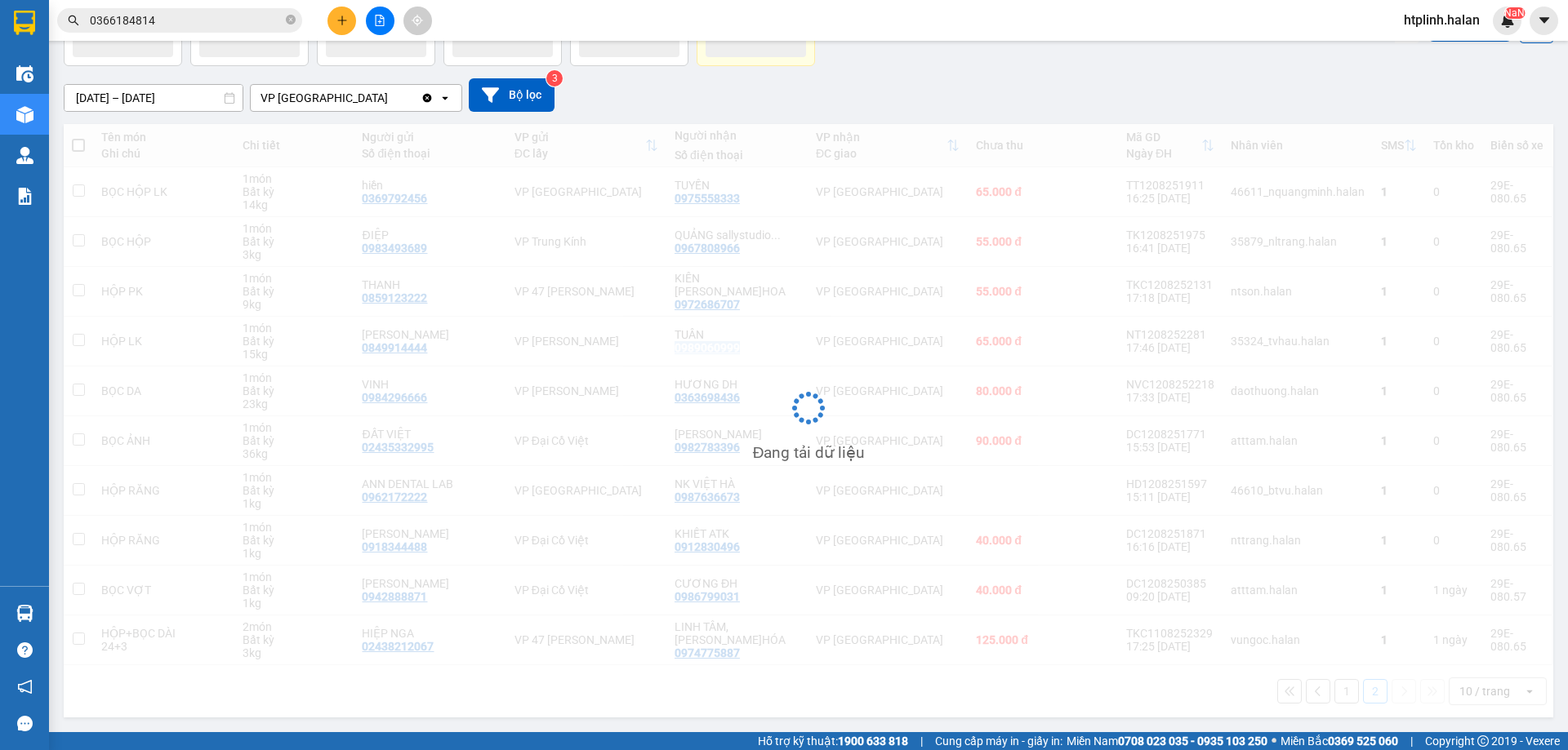
scroll to position [75, 0]
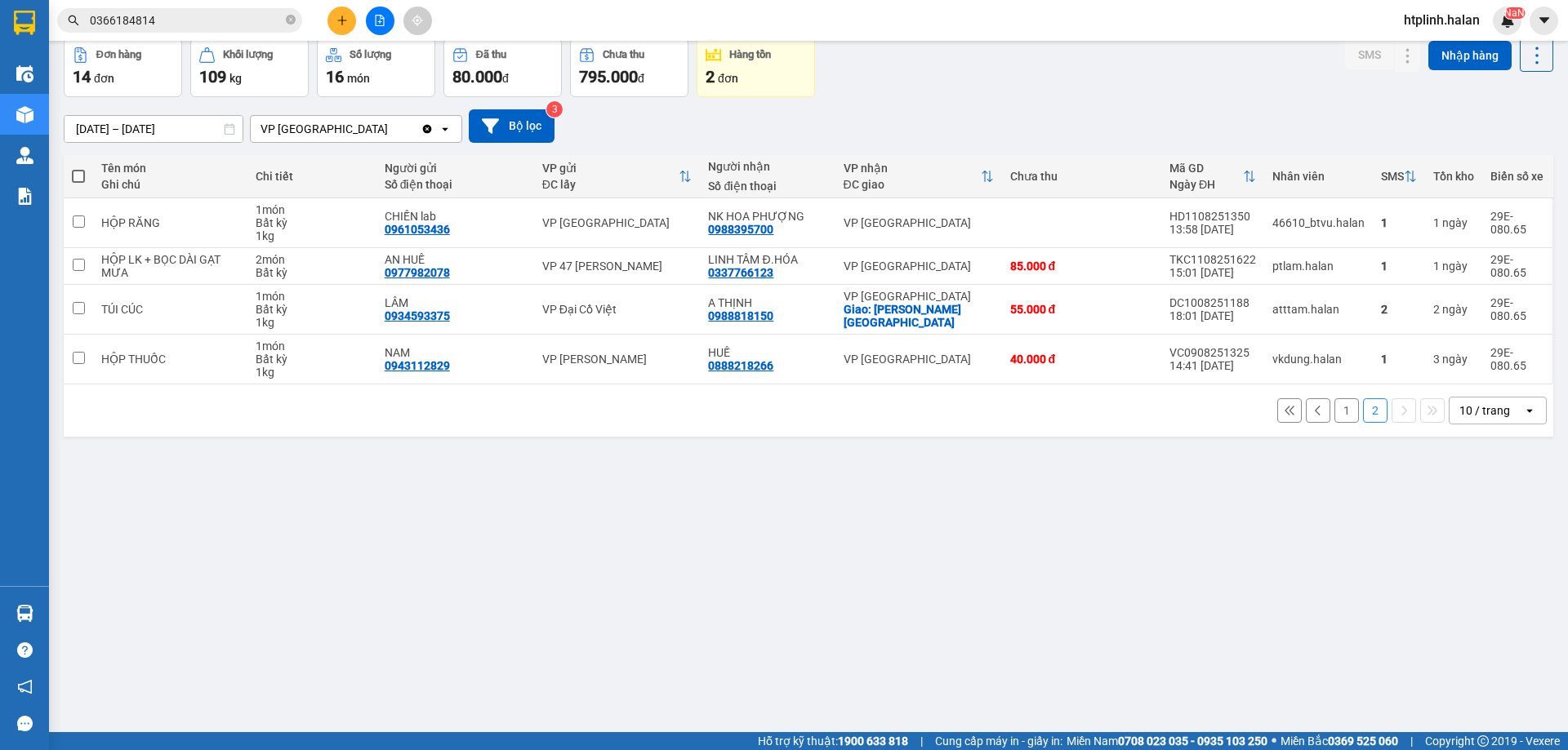
click at [197, 26] on input "0366184814" at bounding box center [187, 21] width 193 height 18
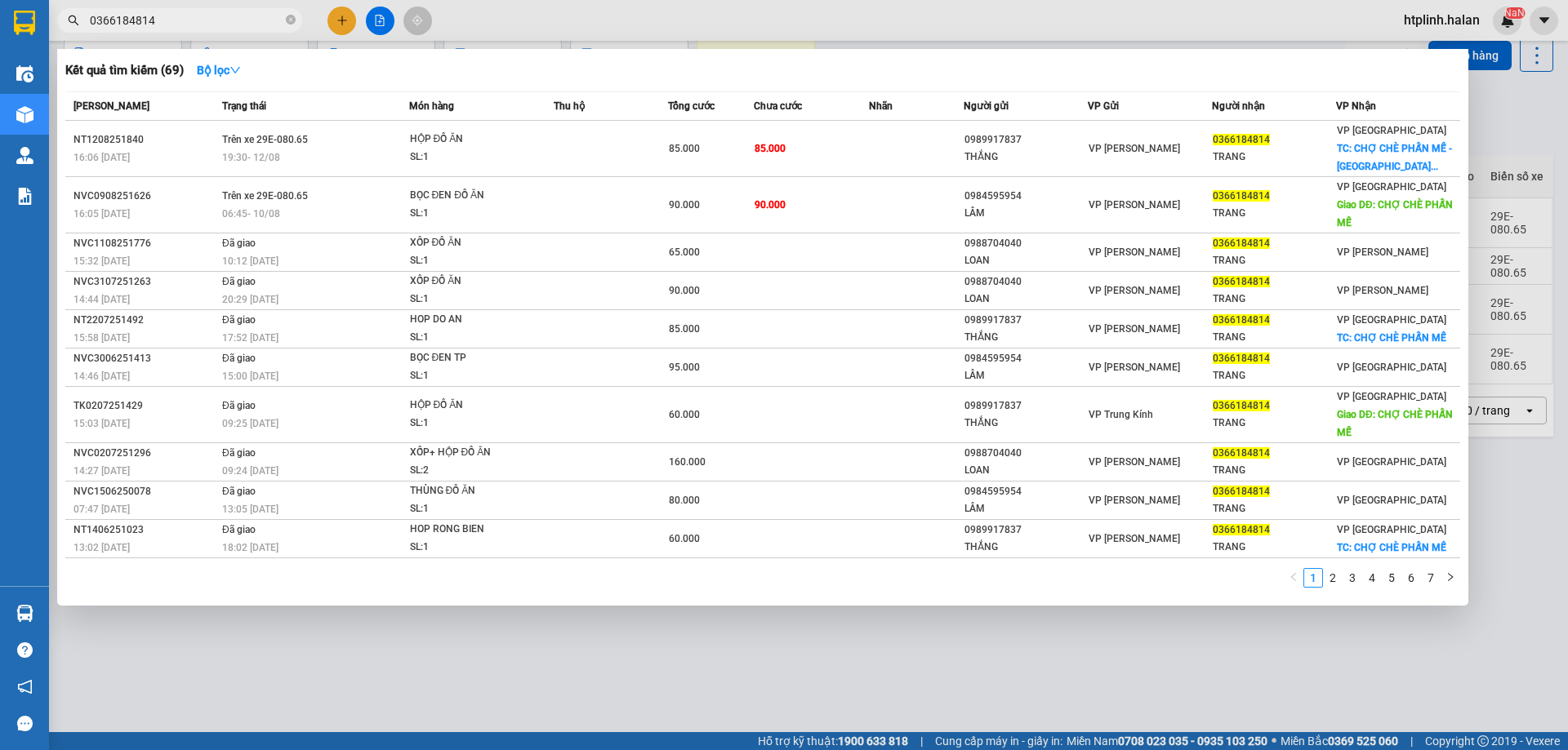
click at [197, 26] on input "0366184814" at bounding box center [187, 21] width 193 height 18
paste input "989060999"
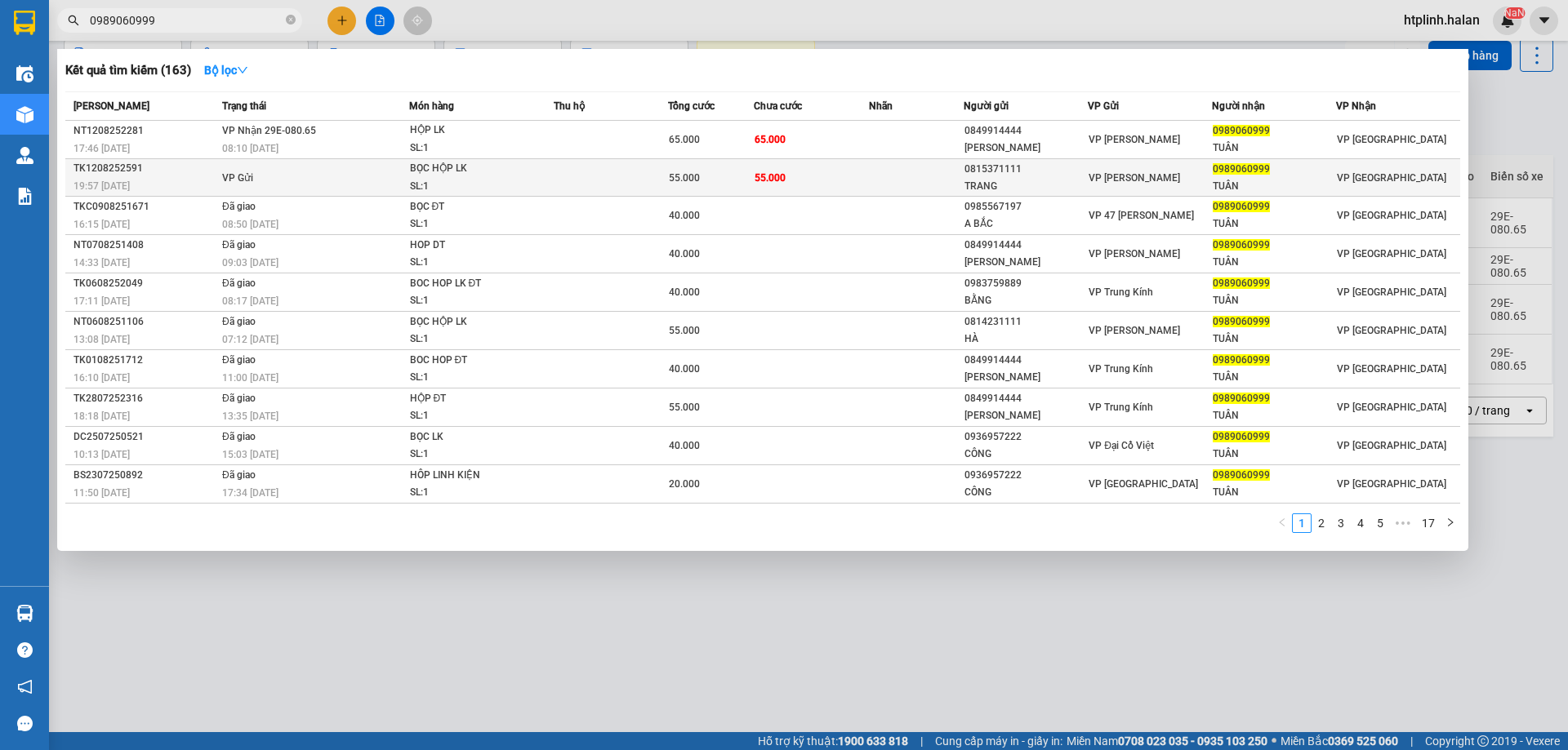
type input "0989060999"
click at [337, 173] on td "VP Gửi" at bounding box center [314, 178] width 191 height 38
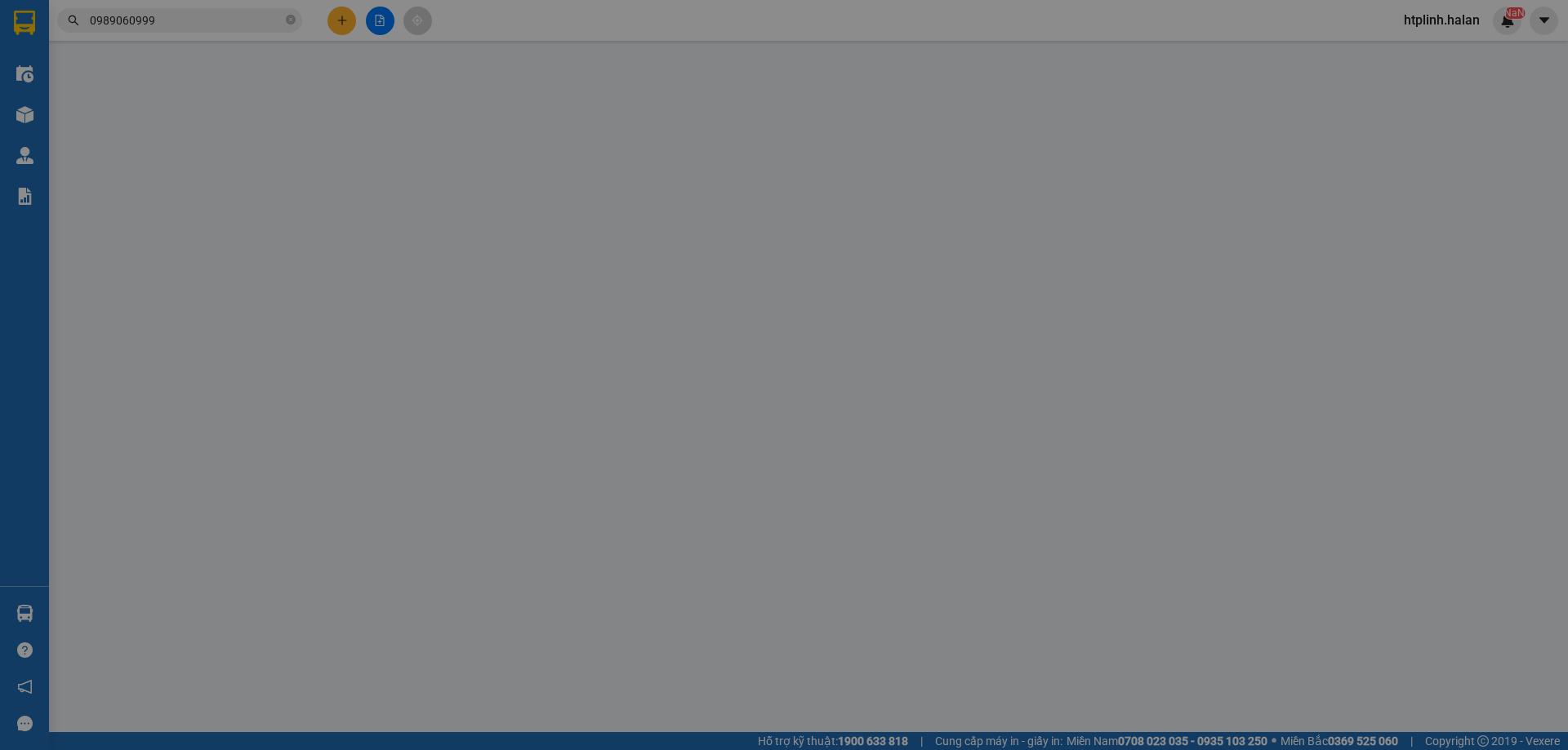
type input "0815371111"
type input "TRANG"
type input "0989060999"
type input "TUÂN"
type input "55.000"
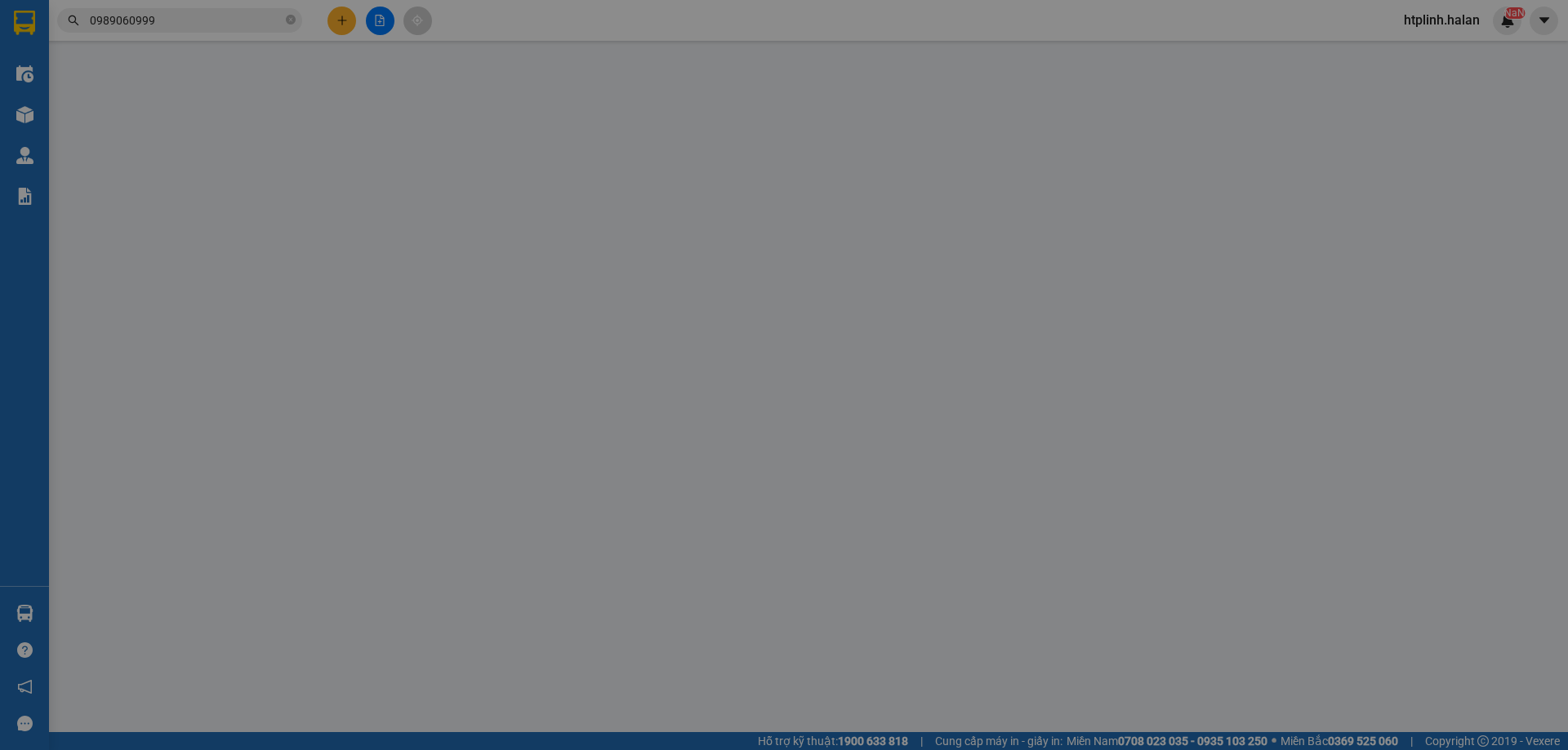
type input "55.000"
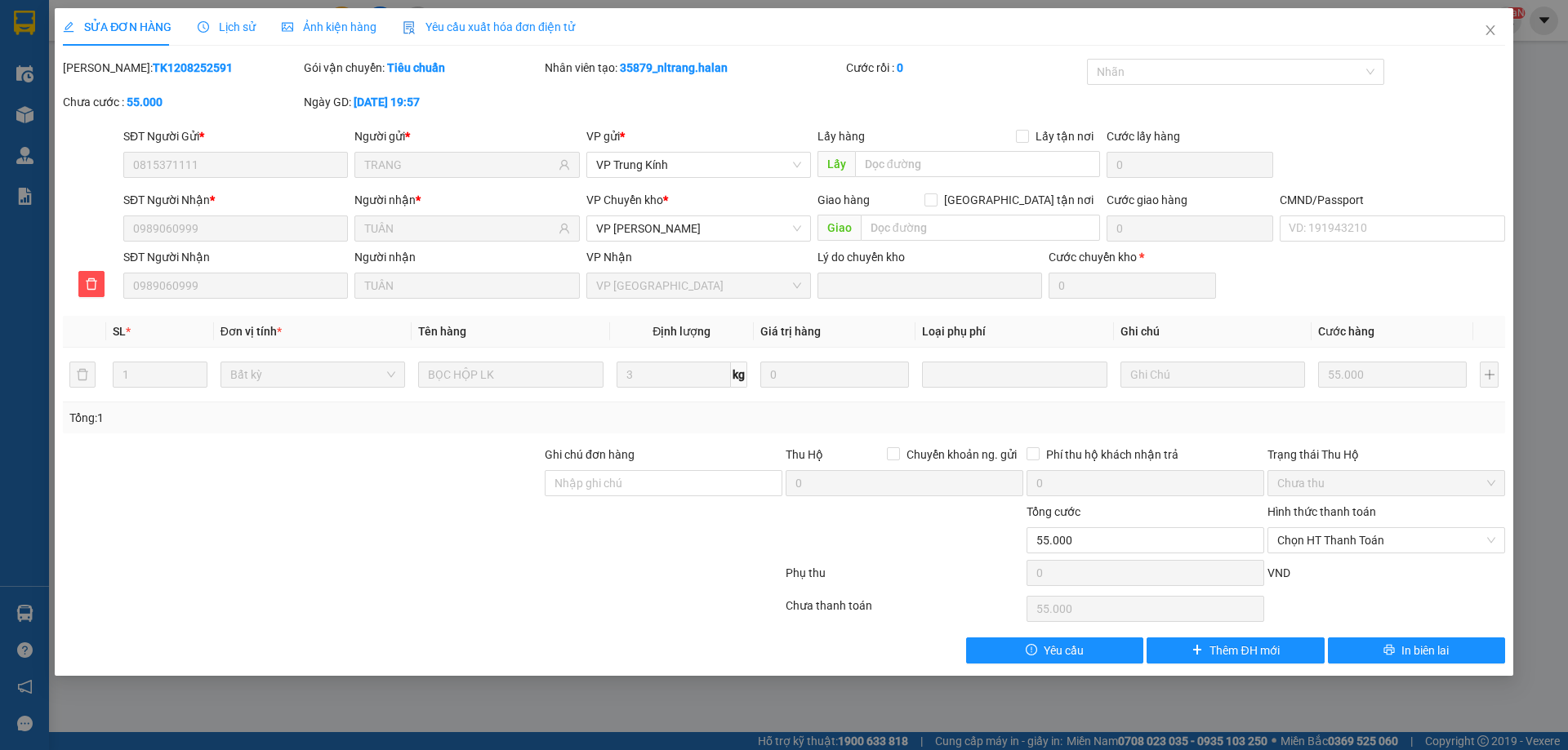
click at [236, 29] on span "Lịch sử" at bounding box center [226, 27] width 58 height 13
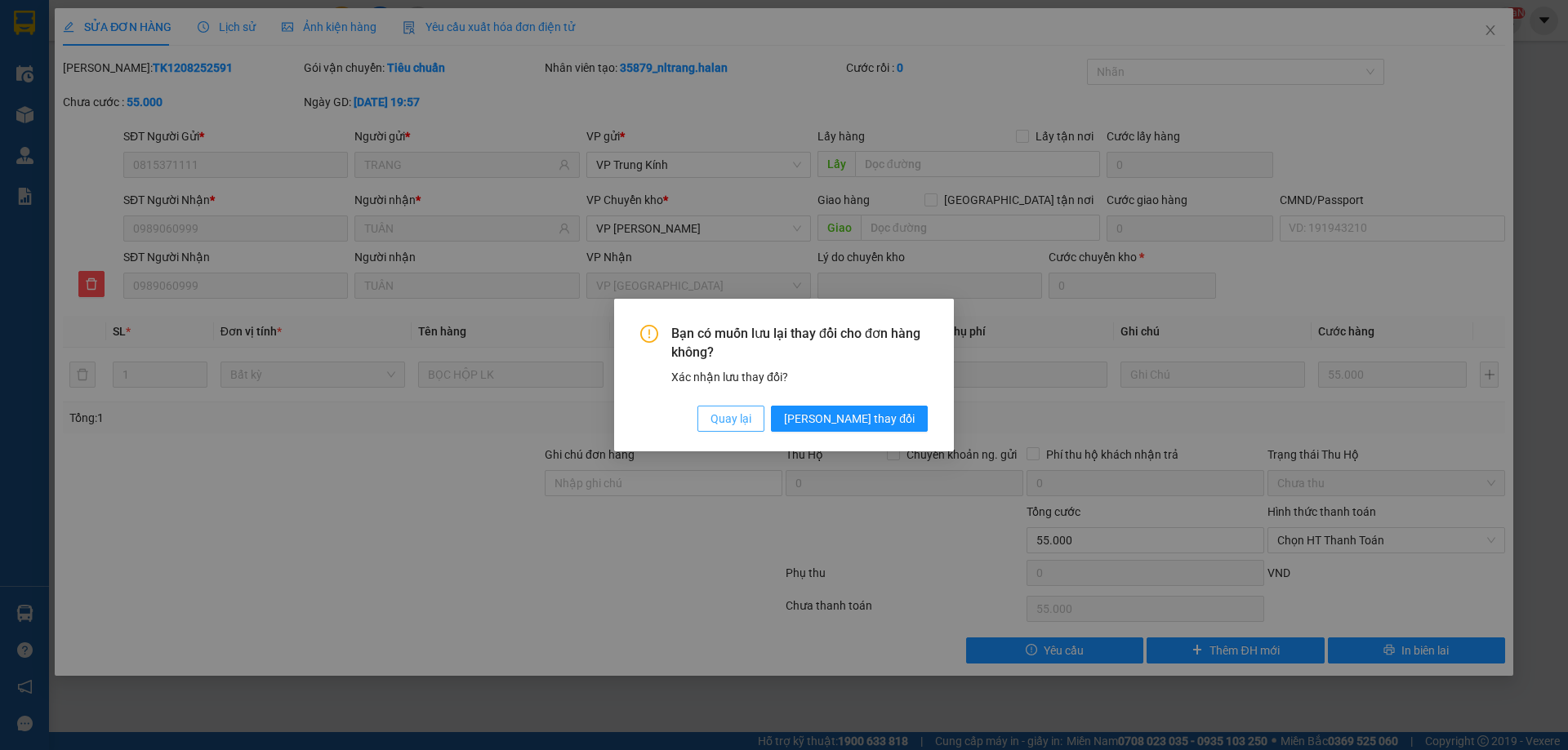
click at [751, 419] on span "Quay lại" at bounding box center [731, 419] width 41 height 18
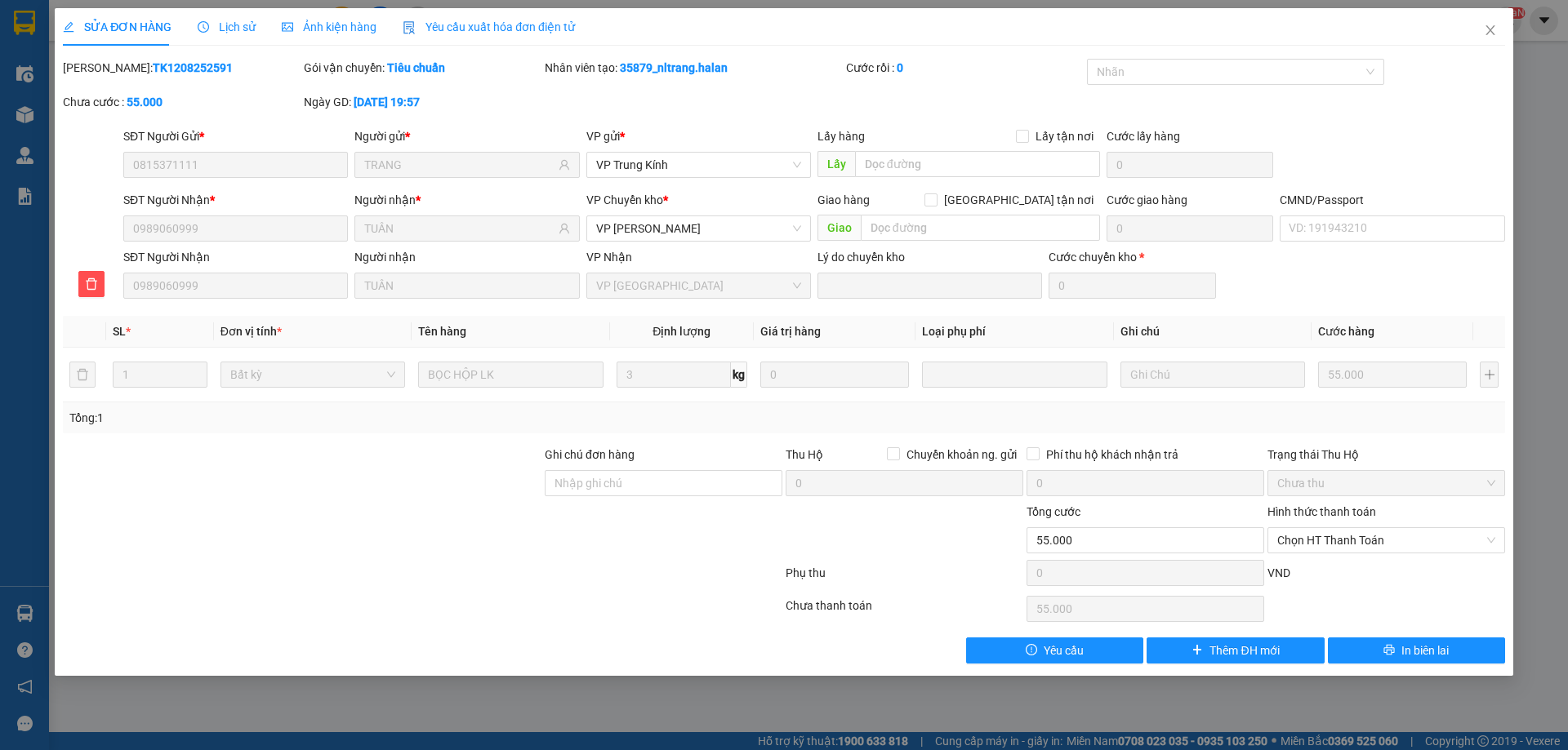
click at [239, 29] on span "Lịch sử" at bounding box center [226, 27] width 58 height 13
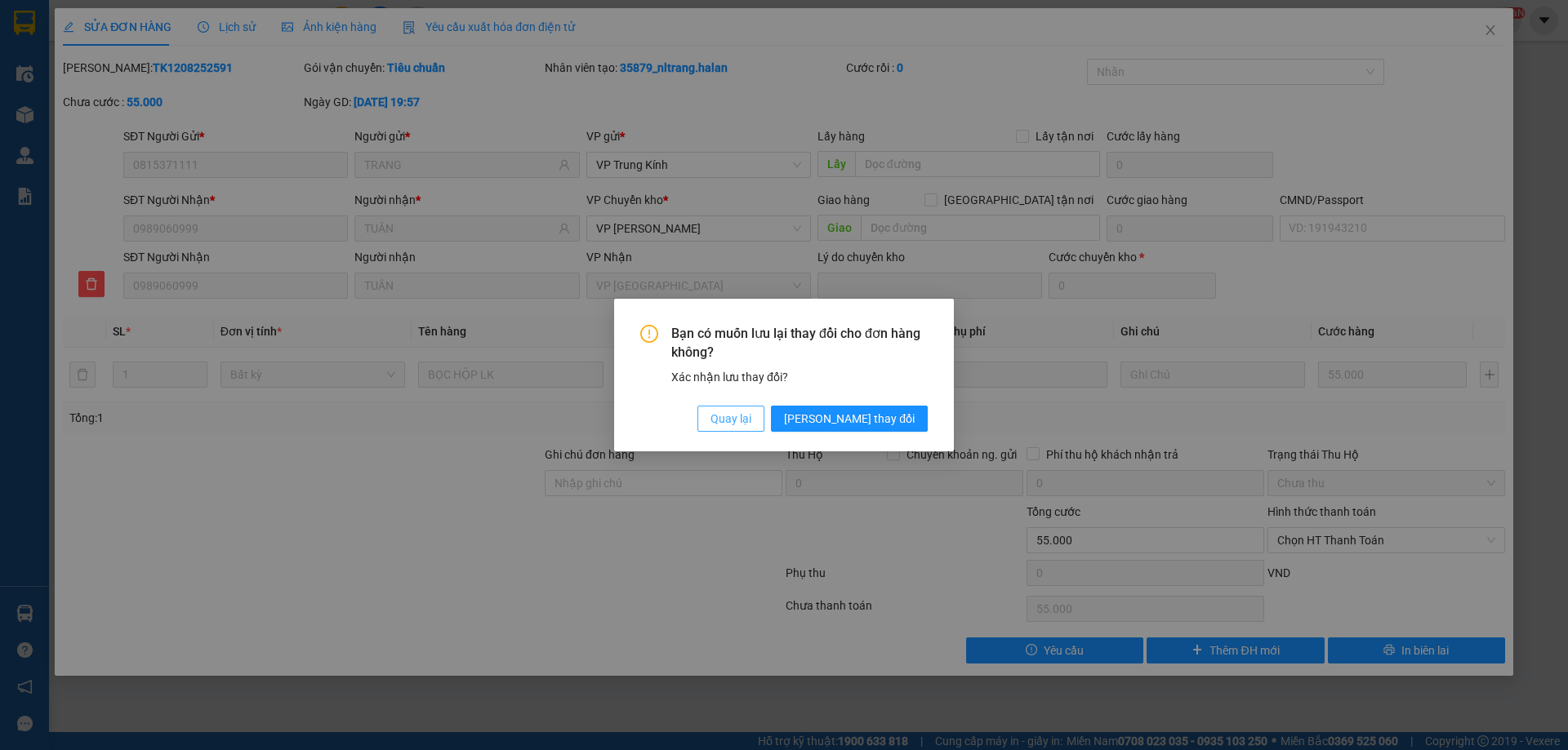
click at [751, 420] on span "Quay lại" at bounding box center [731, 419] width 41 height 18
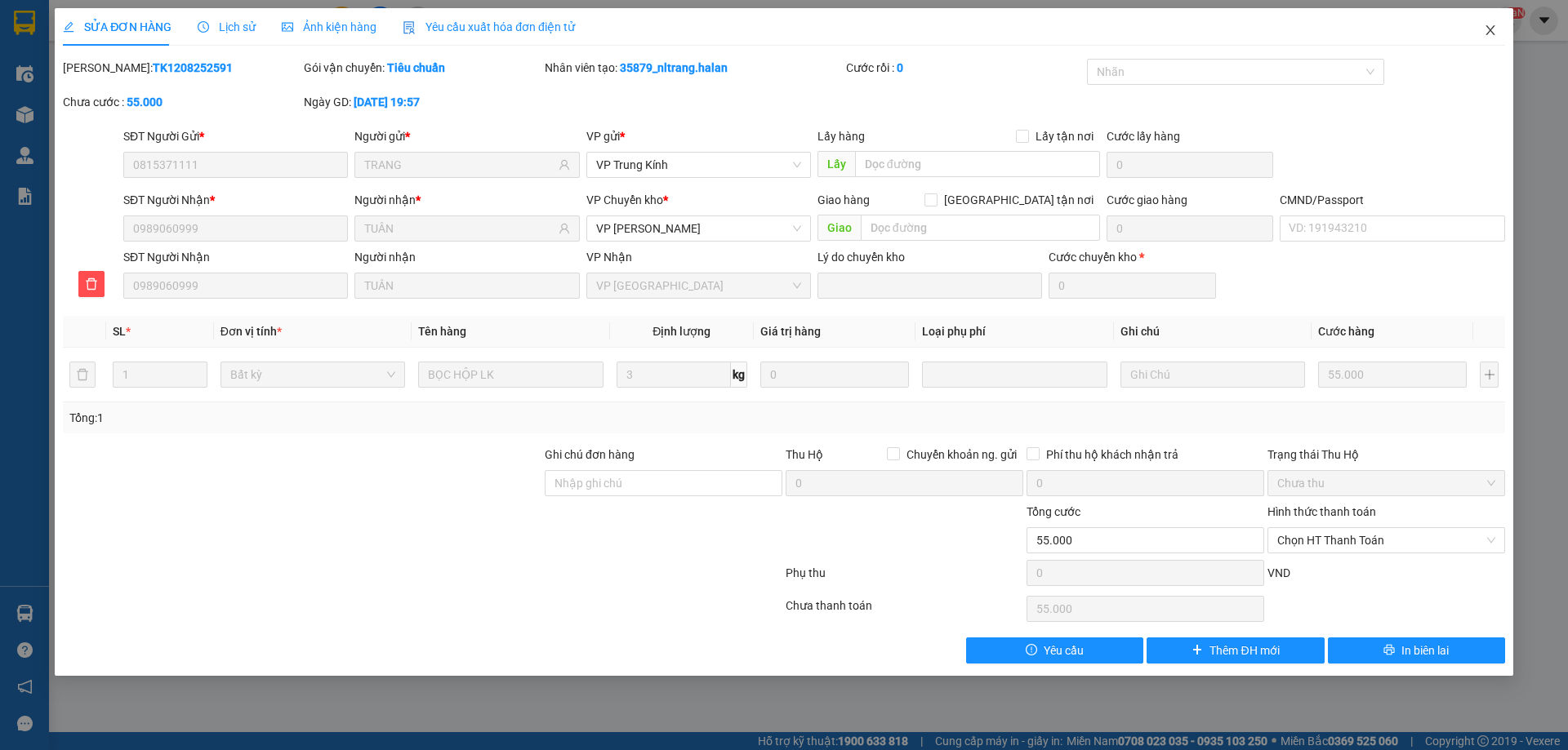
click at [1492, 24] on span "Close" at bounding box center [1489, 30] width 46 height 46
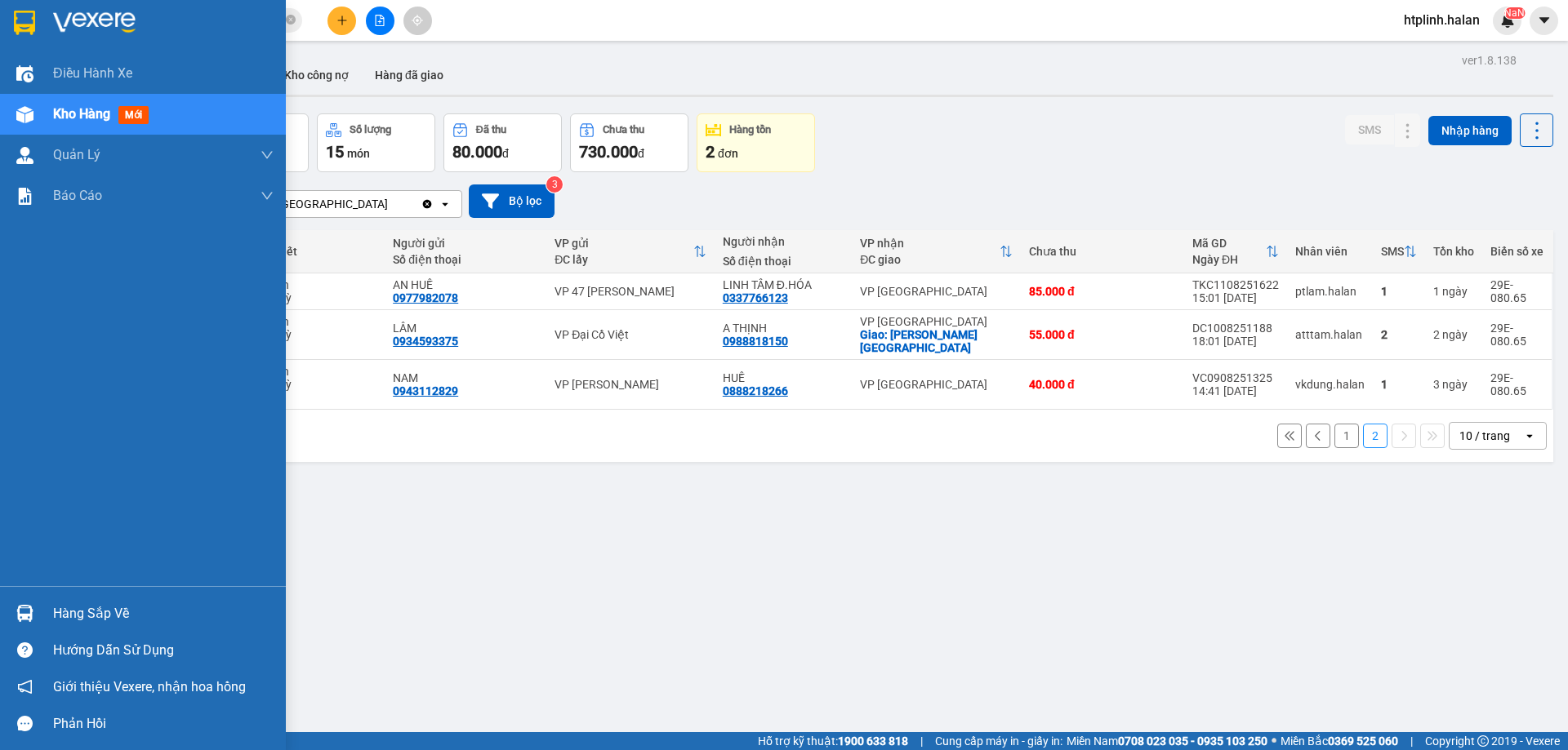
click at [146, 30] on div at bounding box center [163, 22] width 221 height 24
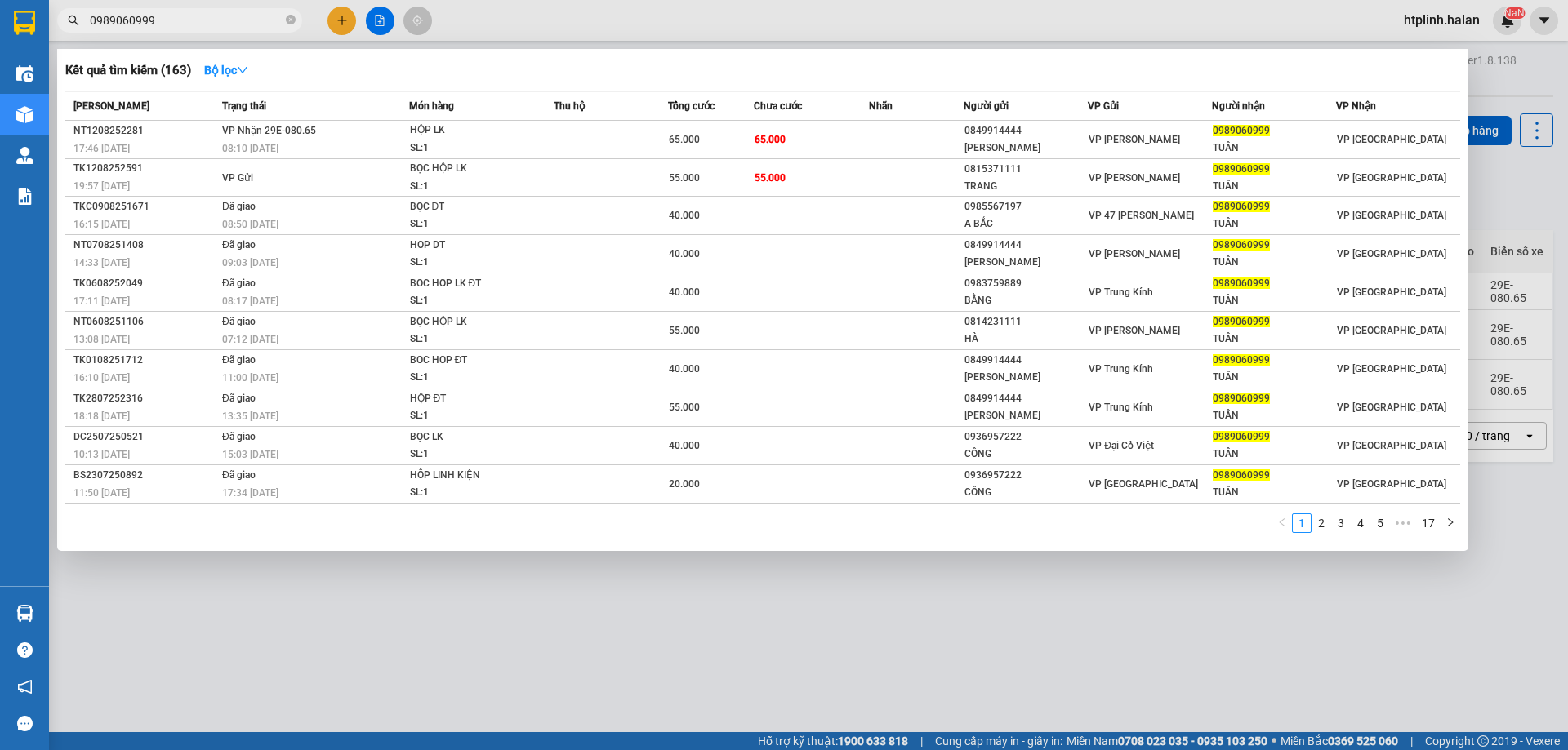
click at [195, 14] on input "0989060999" at bounding box center [187, 21] width 193 height 18
paste input "63008982"
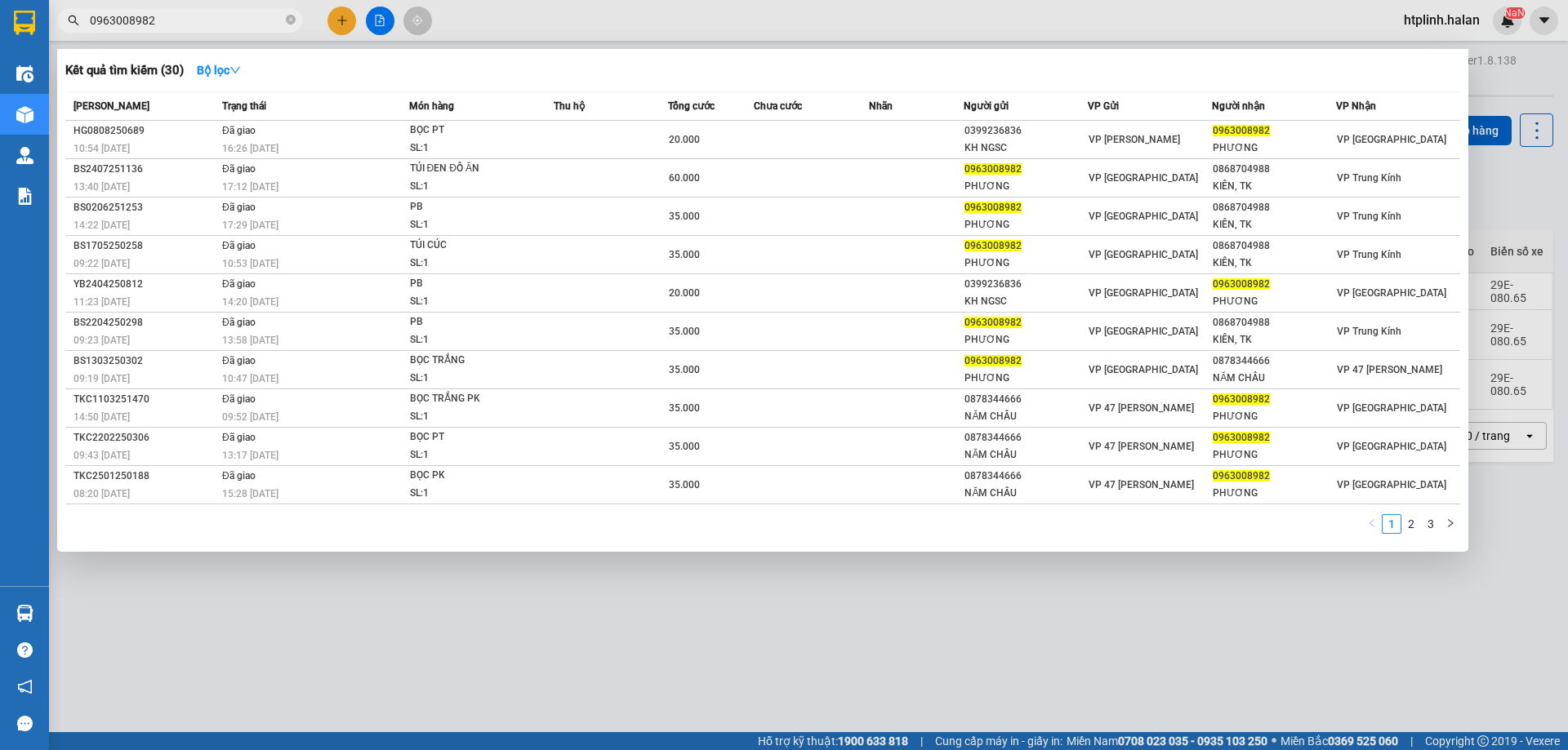
type input "0963008982"
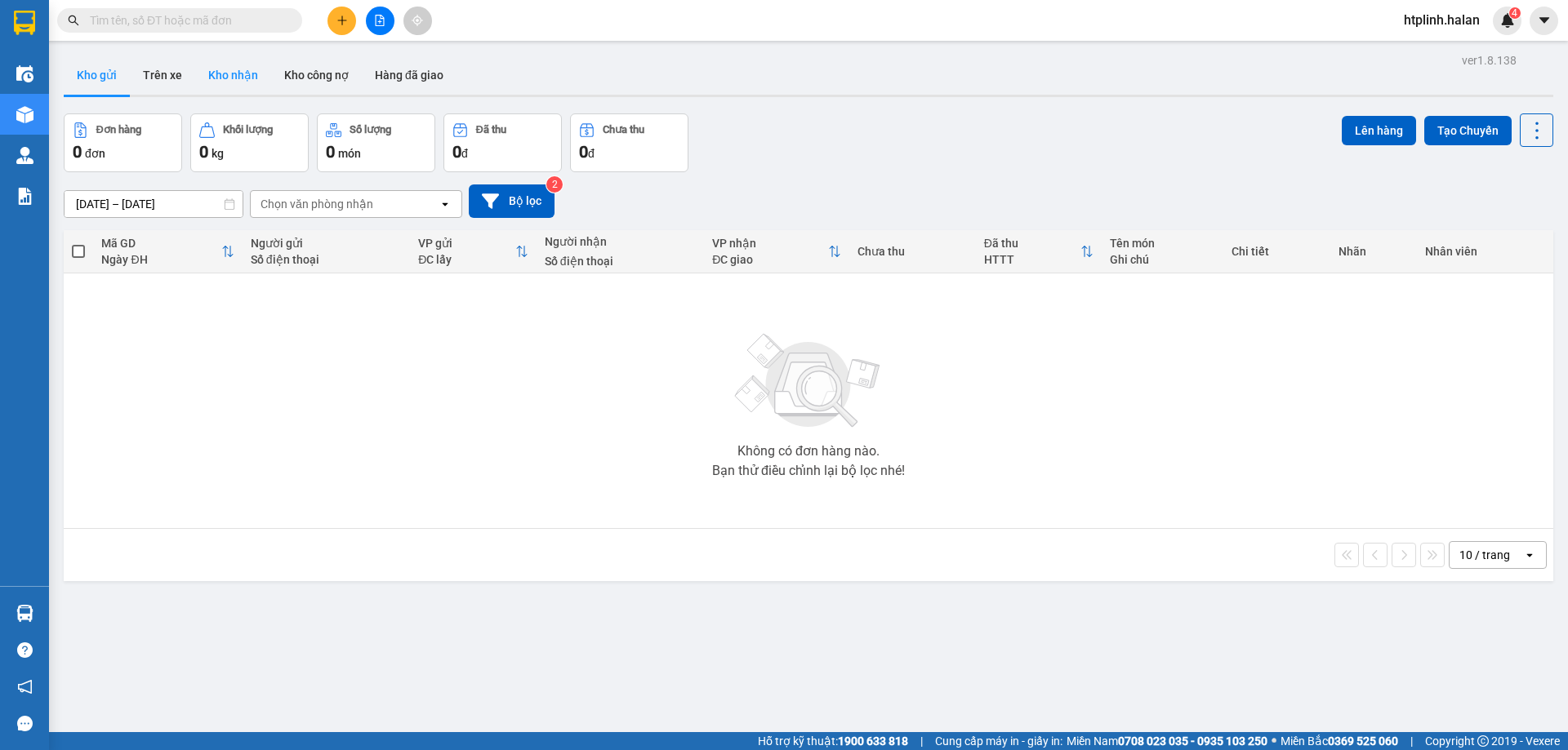
click at [199, 66] on button "Kho nhận" at bounding box center [232, 75] width 76 height 39
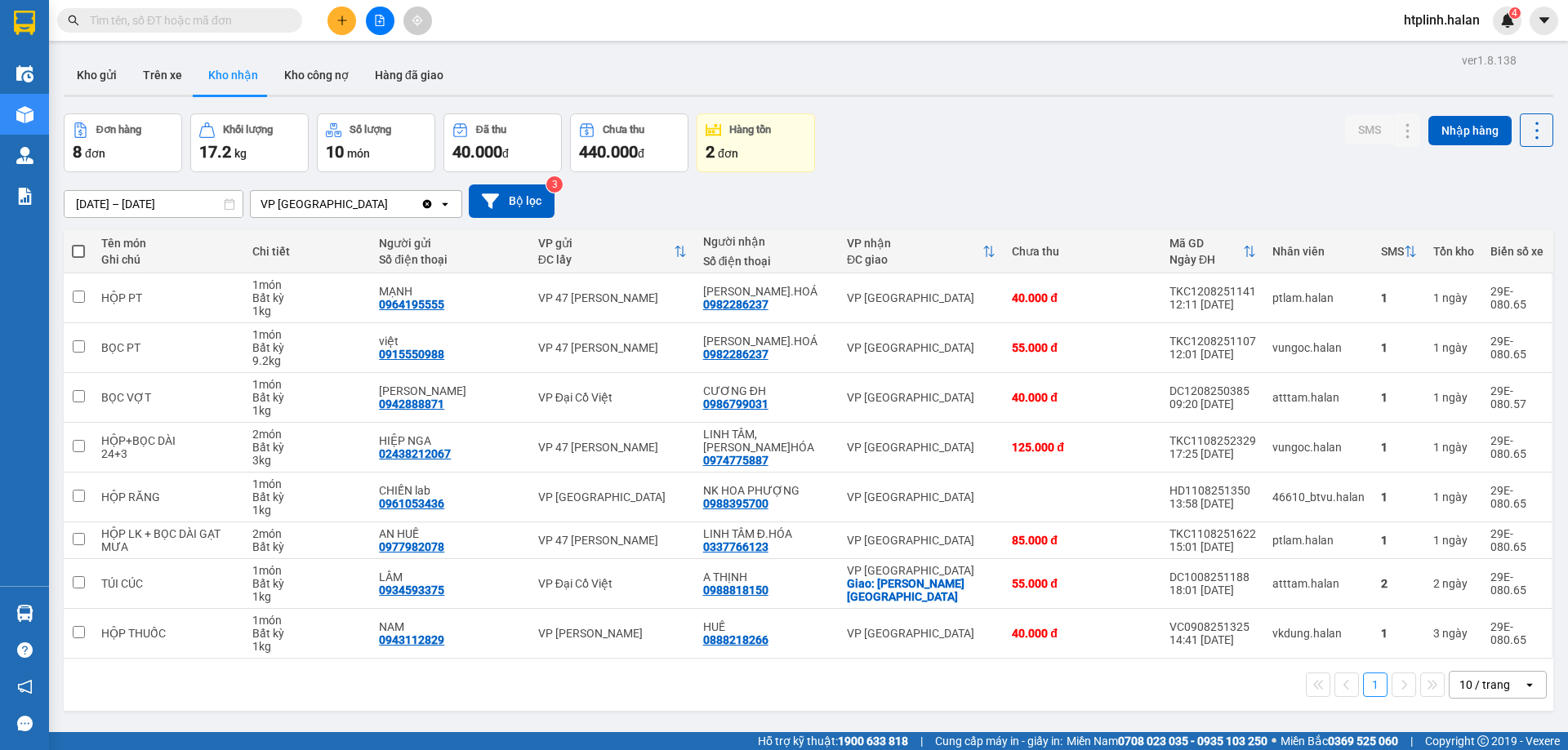
click at [677, 704] on div "1 10 / trang open" at bounding box center [808, 684] width 1489 height 52
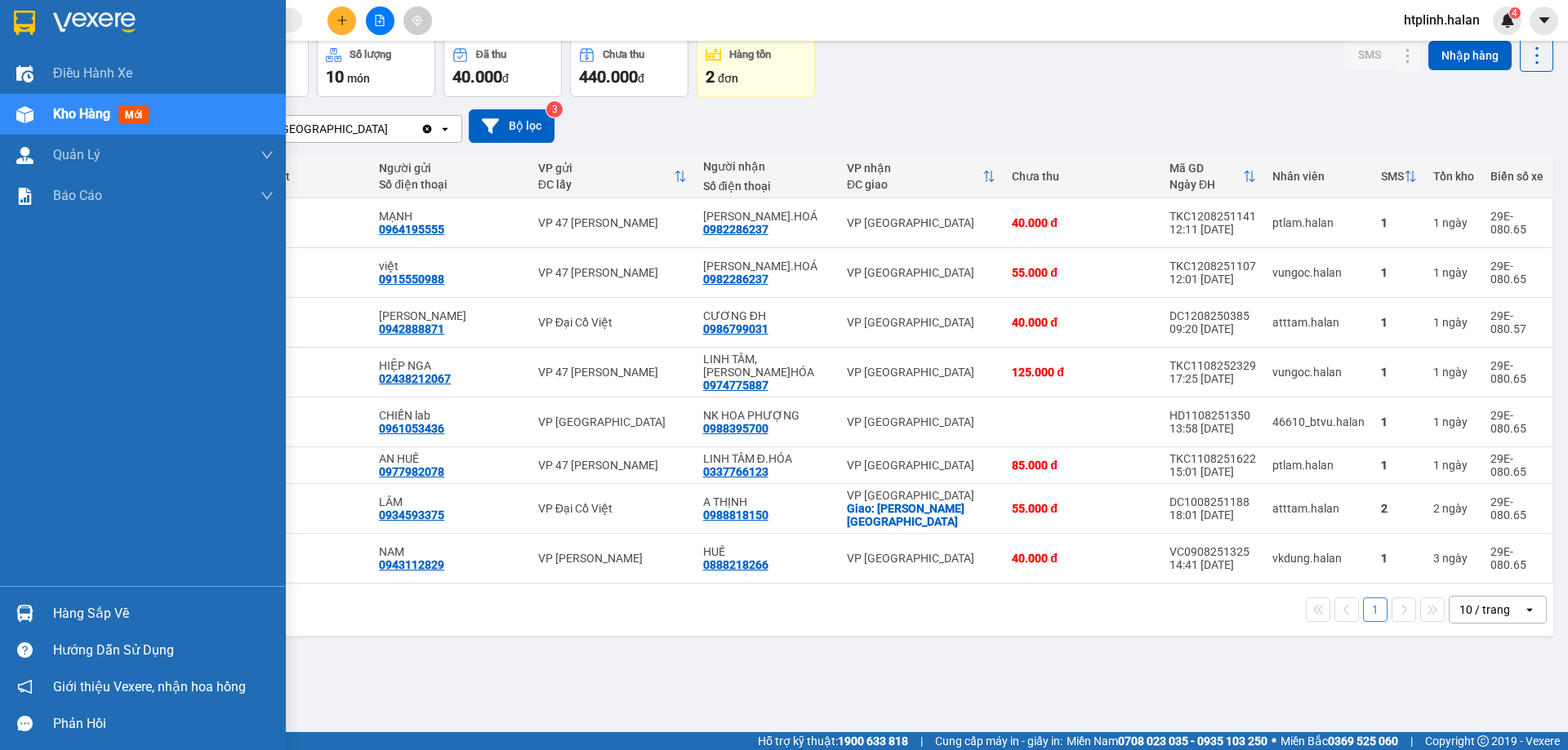
click at [140, 612] on div "Hàng sắp về" at bounding box center [163, 612] width 221 height 24
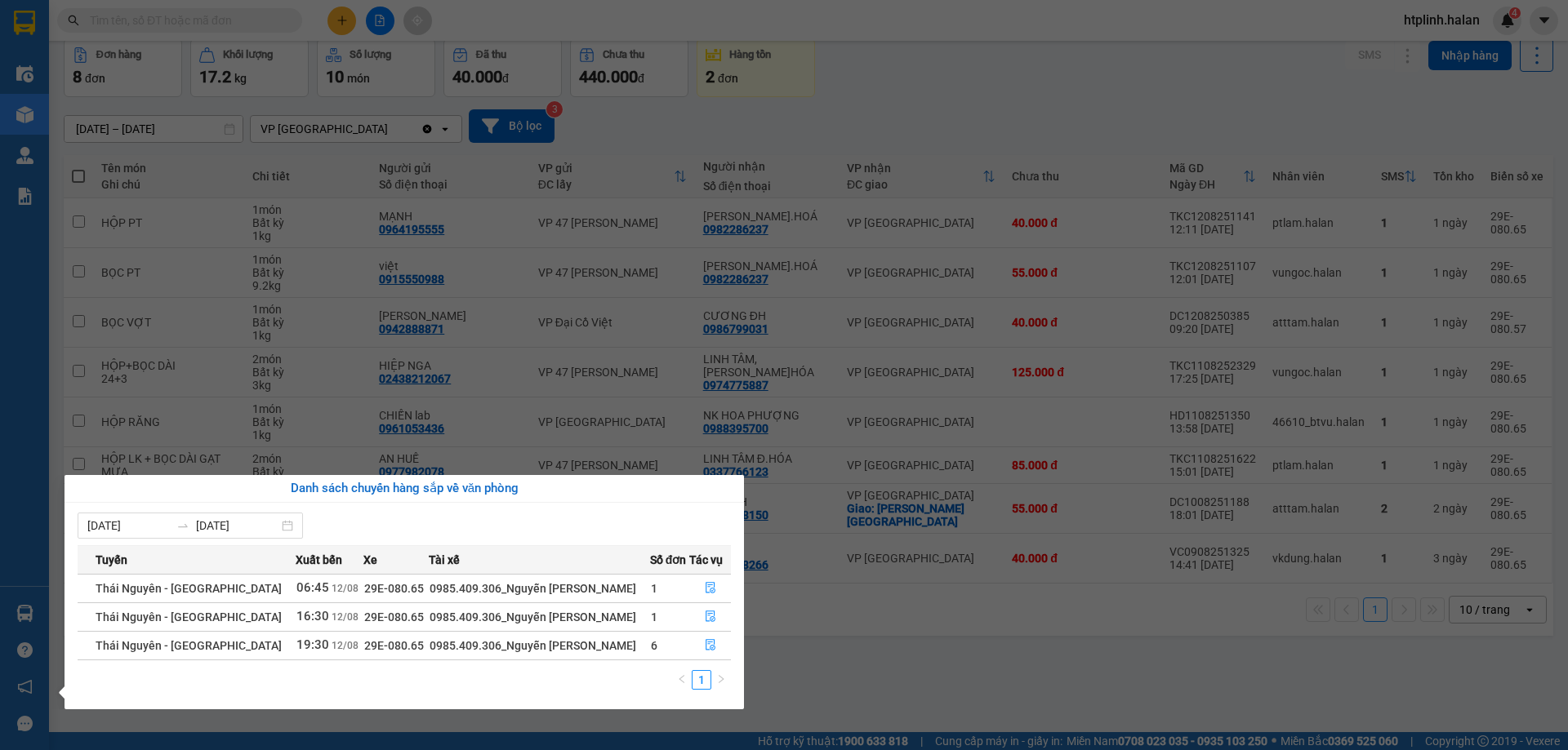
click at [485, 284] on section "Kết quả tìm kiếm ( 0 ) Bộ lọc No Data htplinh.halan 4 Điều hành xe Kho hàng mới…" at bounding box center [784, 375] width 1568 height 750
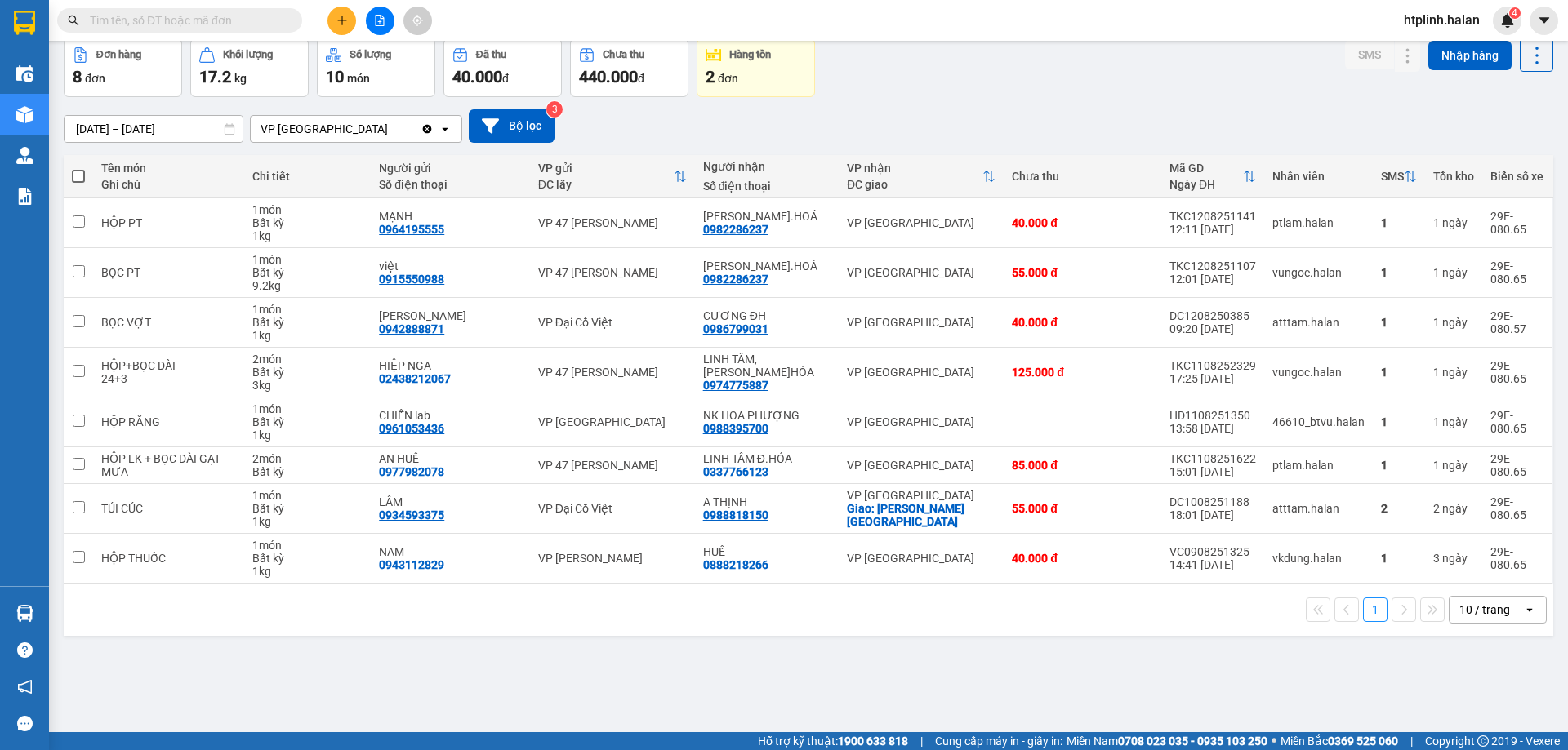
scroll to position [0, 0]
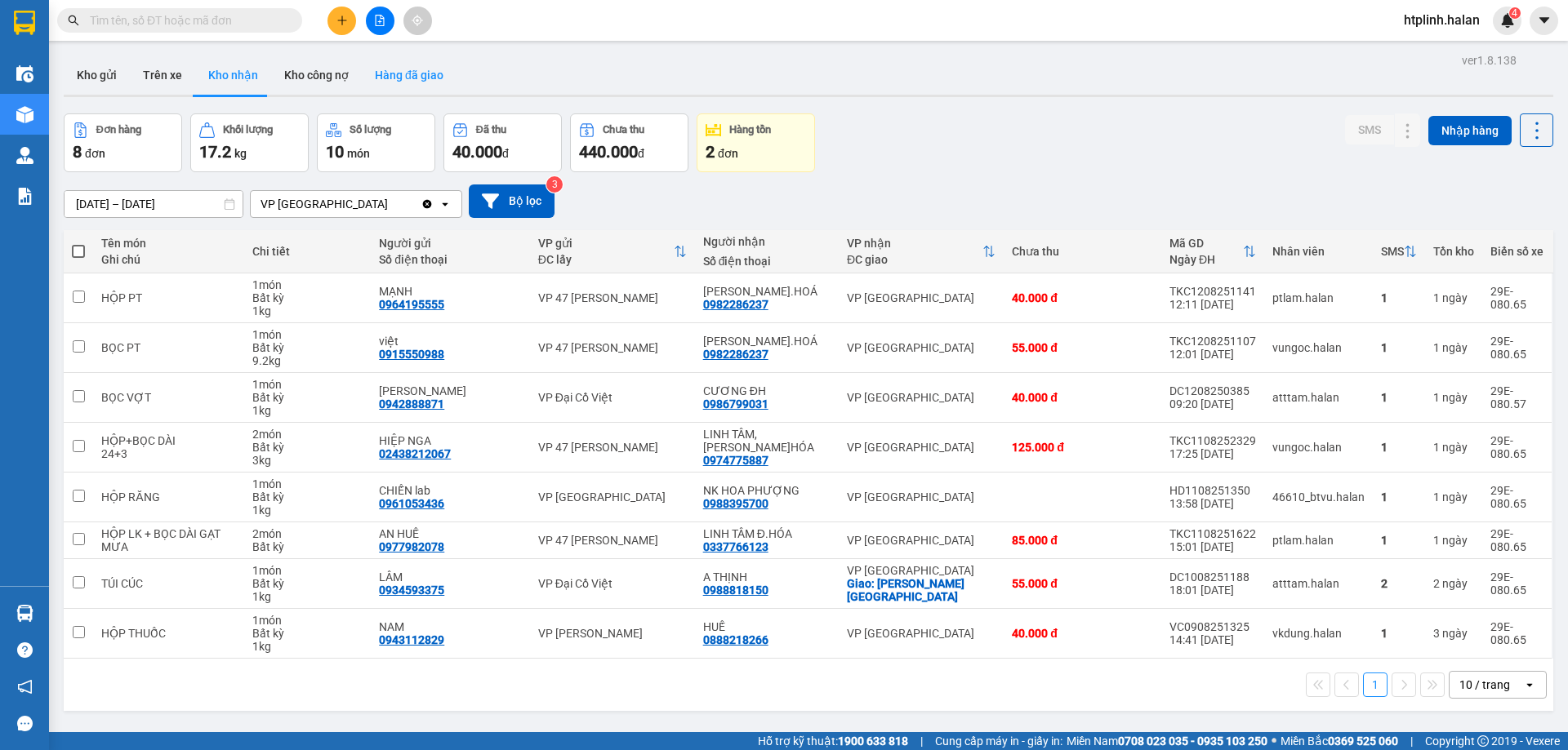
click at [403, 76] on button "Hàng đã giao" at bounding box center [409, 75] width 95 height 39
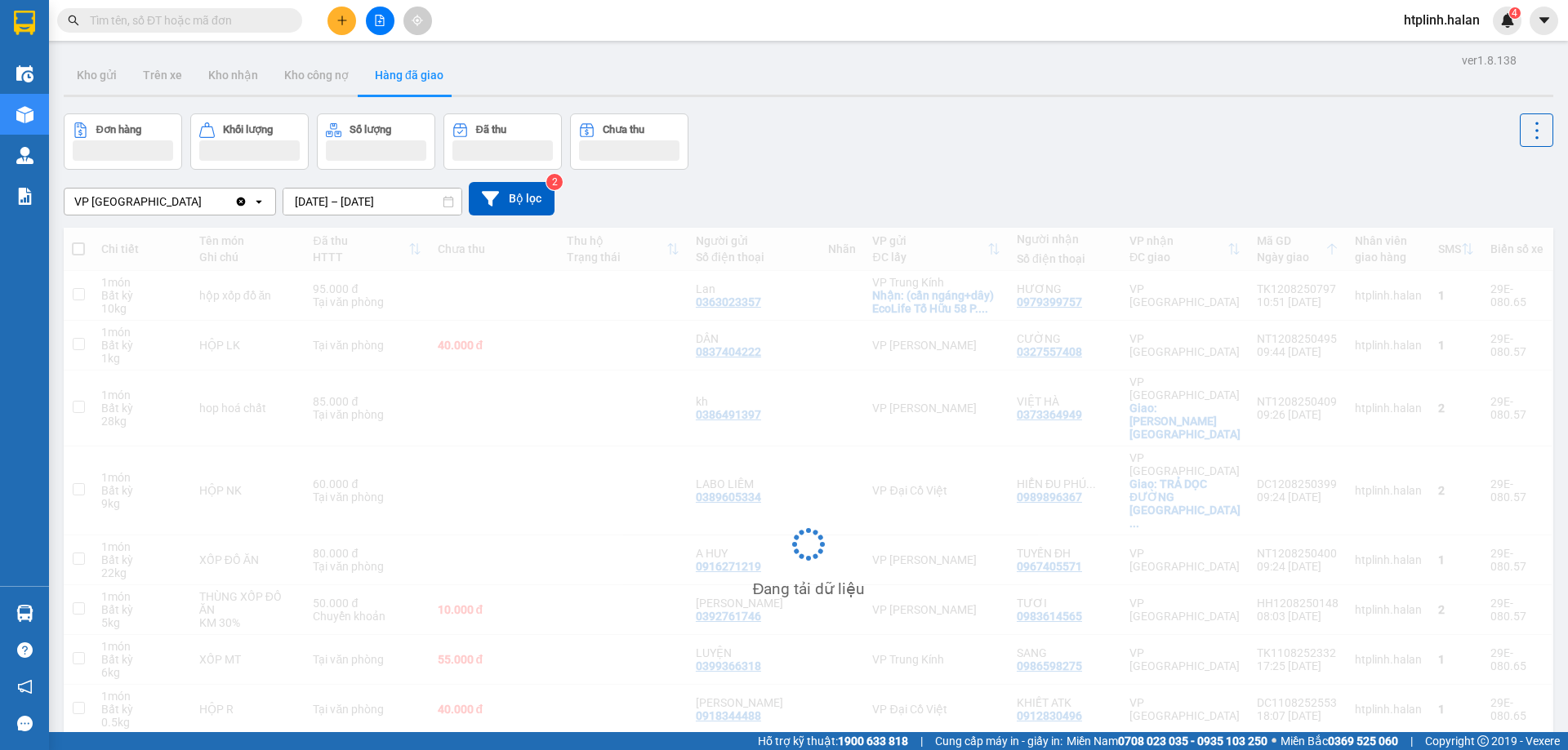
click at [356, 208] on input "11/08/2025 – 13/08/2025" at bounding box center [372, 201] width 178 height 26
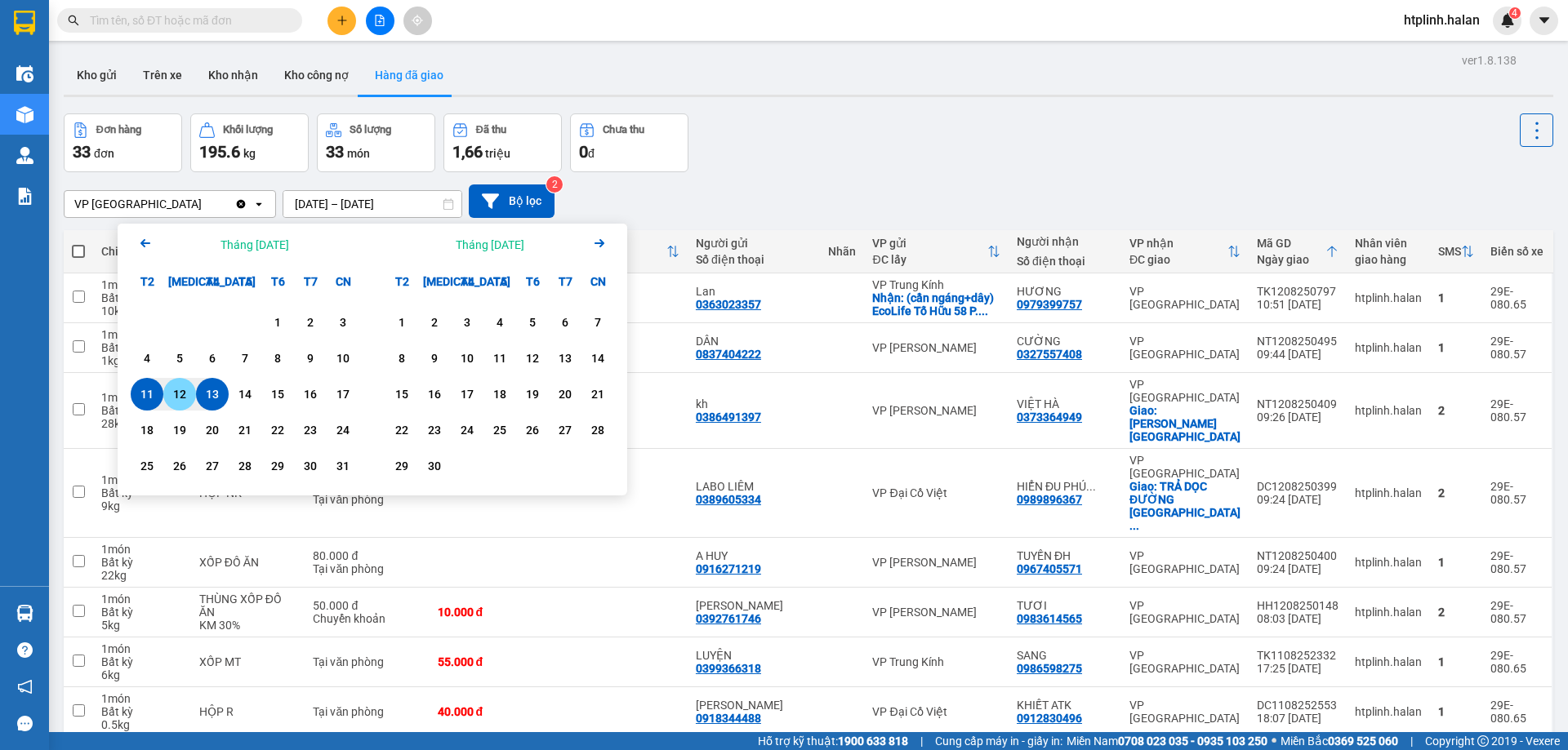
click at [184, 390] on div "12" at bounding box center [180, 394] width 23 height 20
type input "12/08/2025 – 12/08/2025"
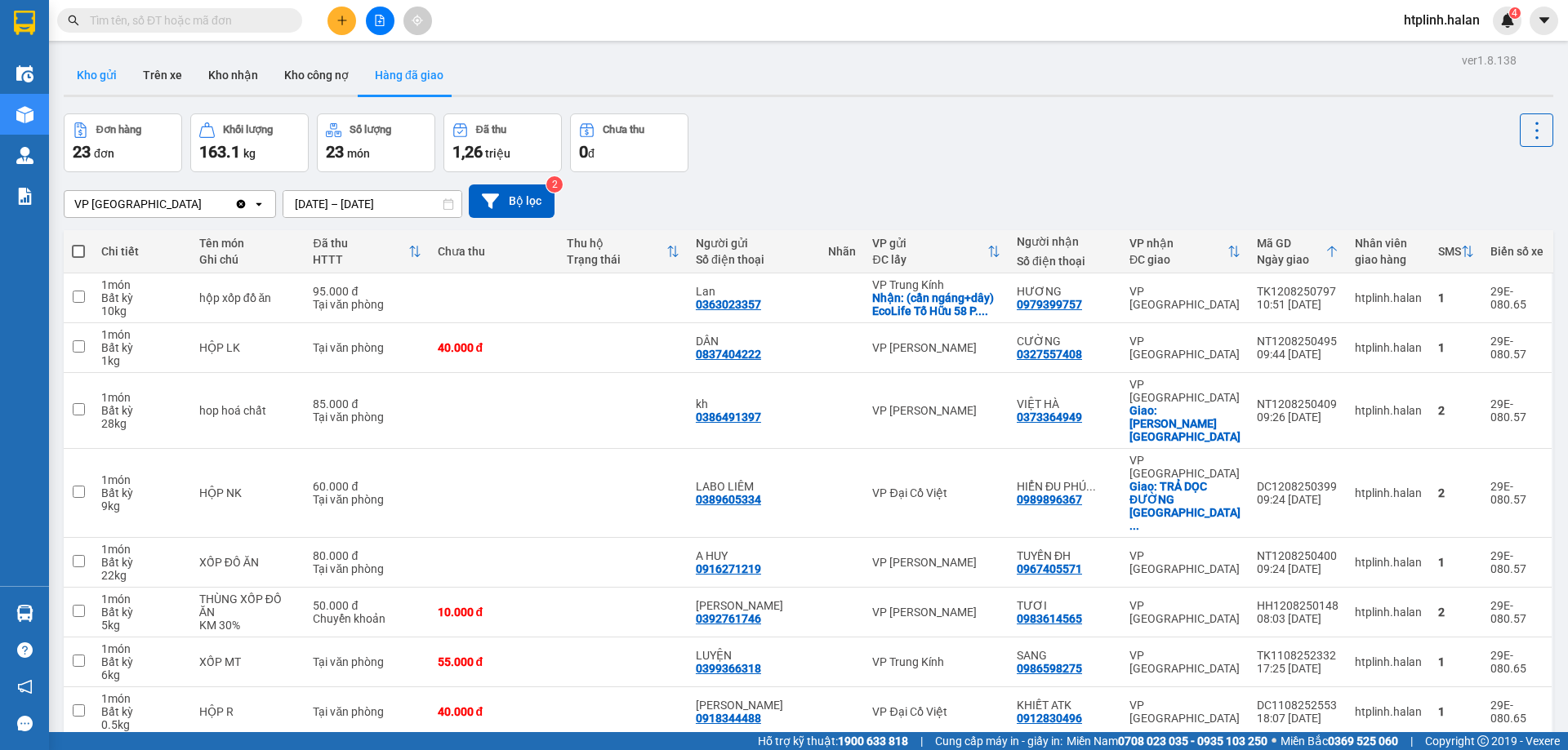
click at [90, 76] on button "Kho gửi" at bounding box center [96, 75] width 66 height 39
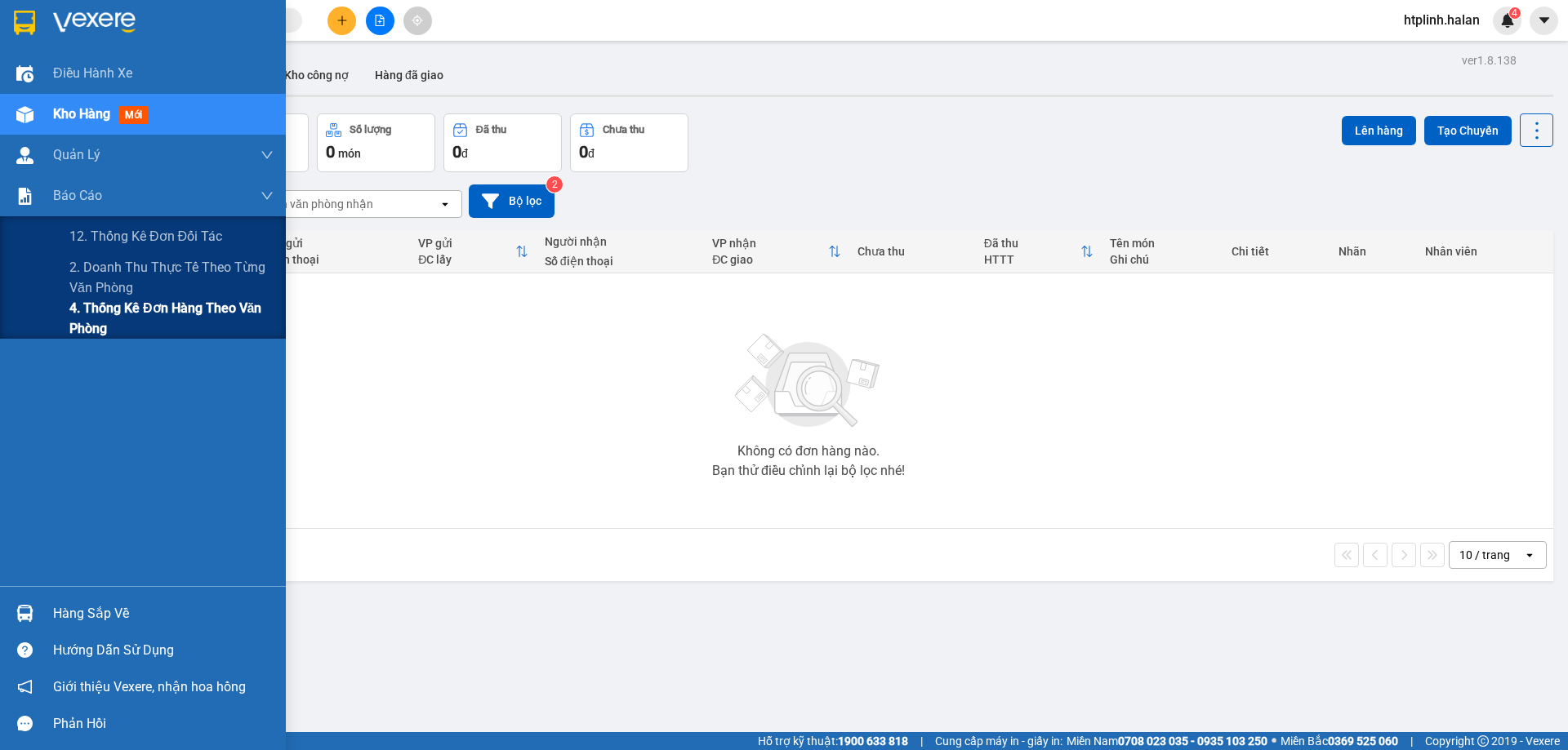
drag, startPoint x: 120, startPoint y: 318, endPoint x: 132, endPoint y: 315, distance: 12.4
click at [121, 318] on span "4. Thống kê đơn hàng theo văn phòng" at bounding box center [172, 319] width 204 height 41
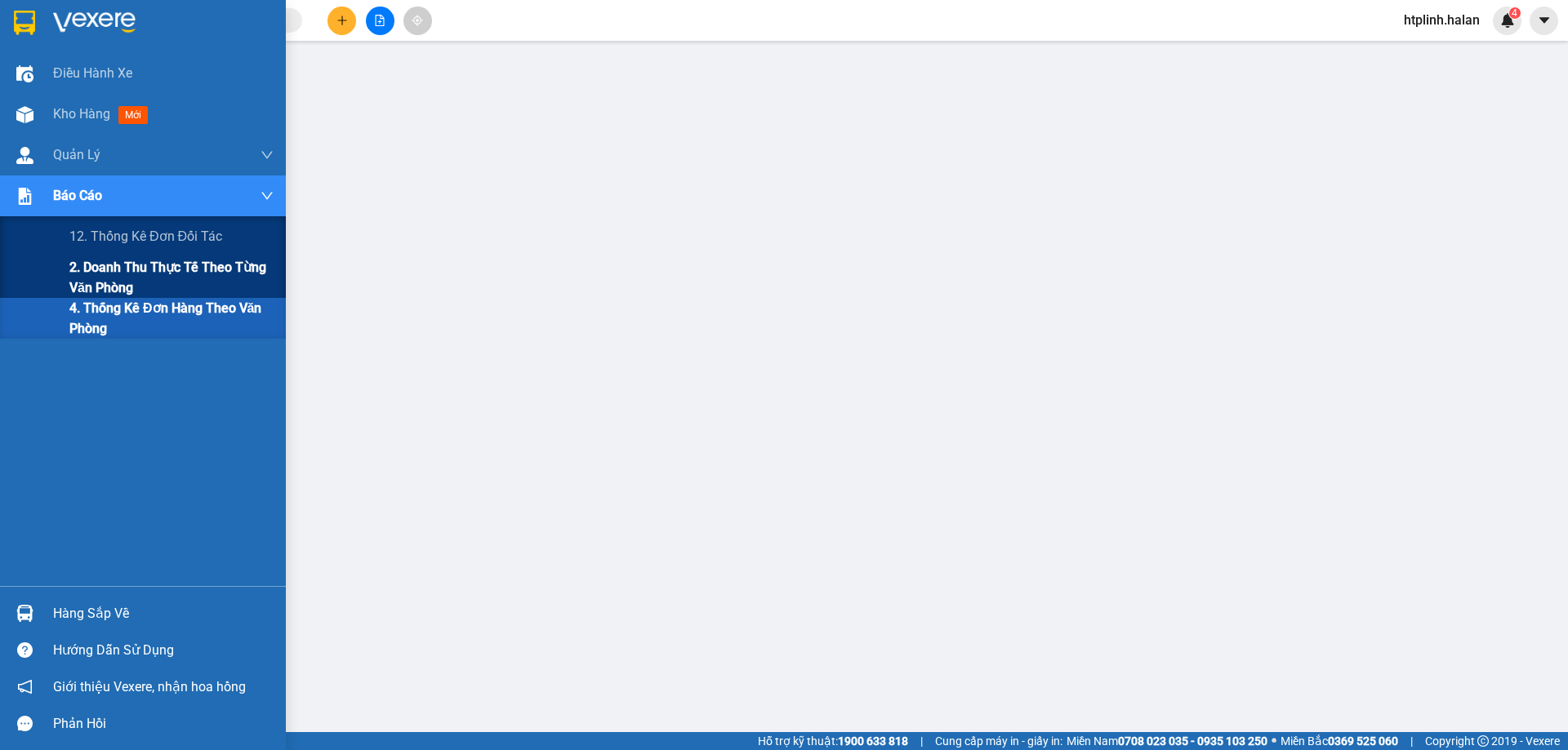
click at [145, 261] on span "2. Doanh thu thực tế theo từng văn phòng" at bounding box center [172, 278] width 204 height 41
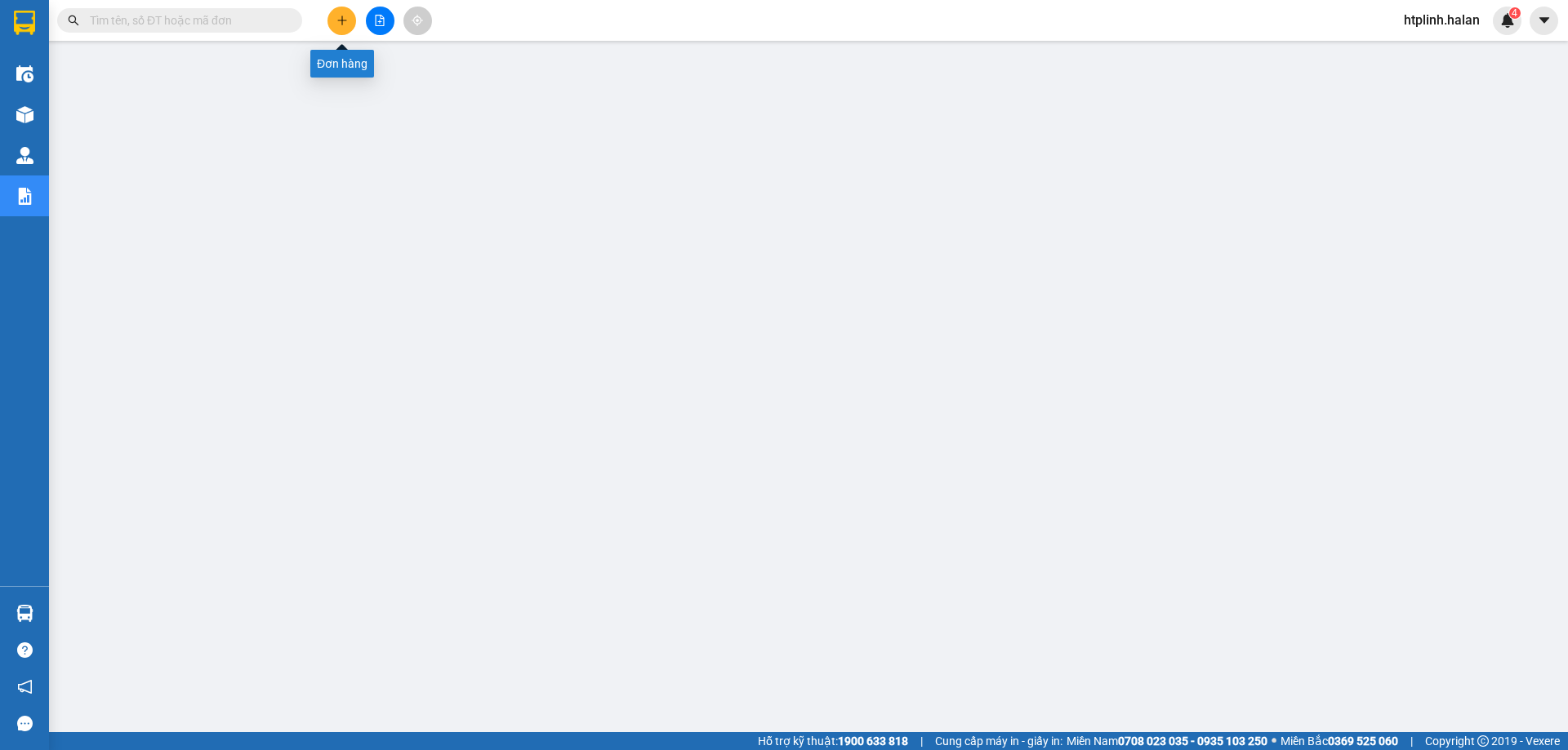
click at [344, 24] on icon "plus" at bounding box center [341, 20] width 12 height 12
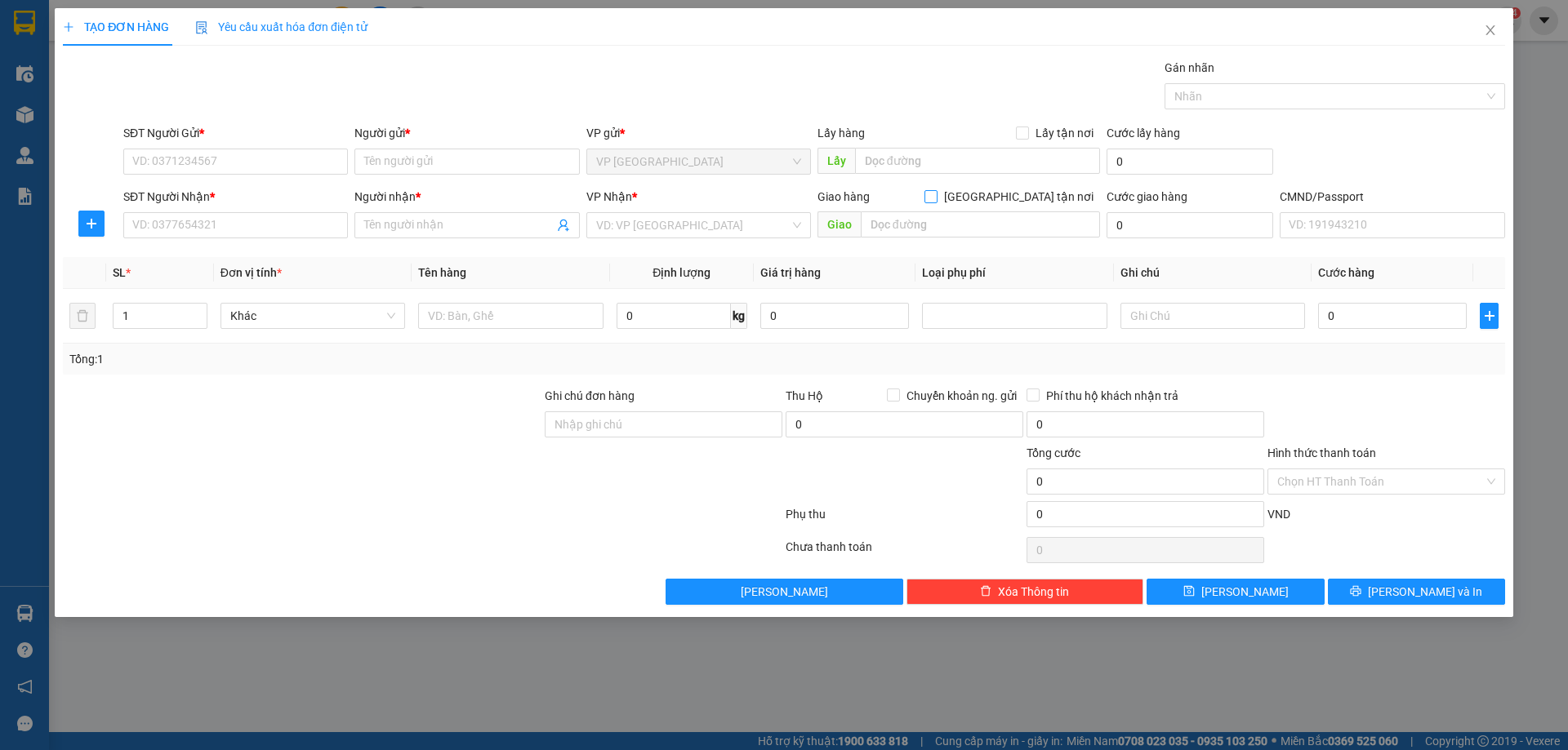
click at [1061, 199] on span "[GEOGRAPHIC_DATA] tận nơi" at bounding box center [1019, 196] width 163 height 18
click at [935, 199] on input "[GEOGRAPHIC_DATA] tận nơi" at bounding box center [929, 196] width 12 height 12
checkbox input "true"
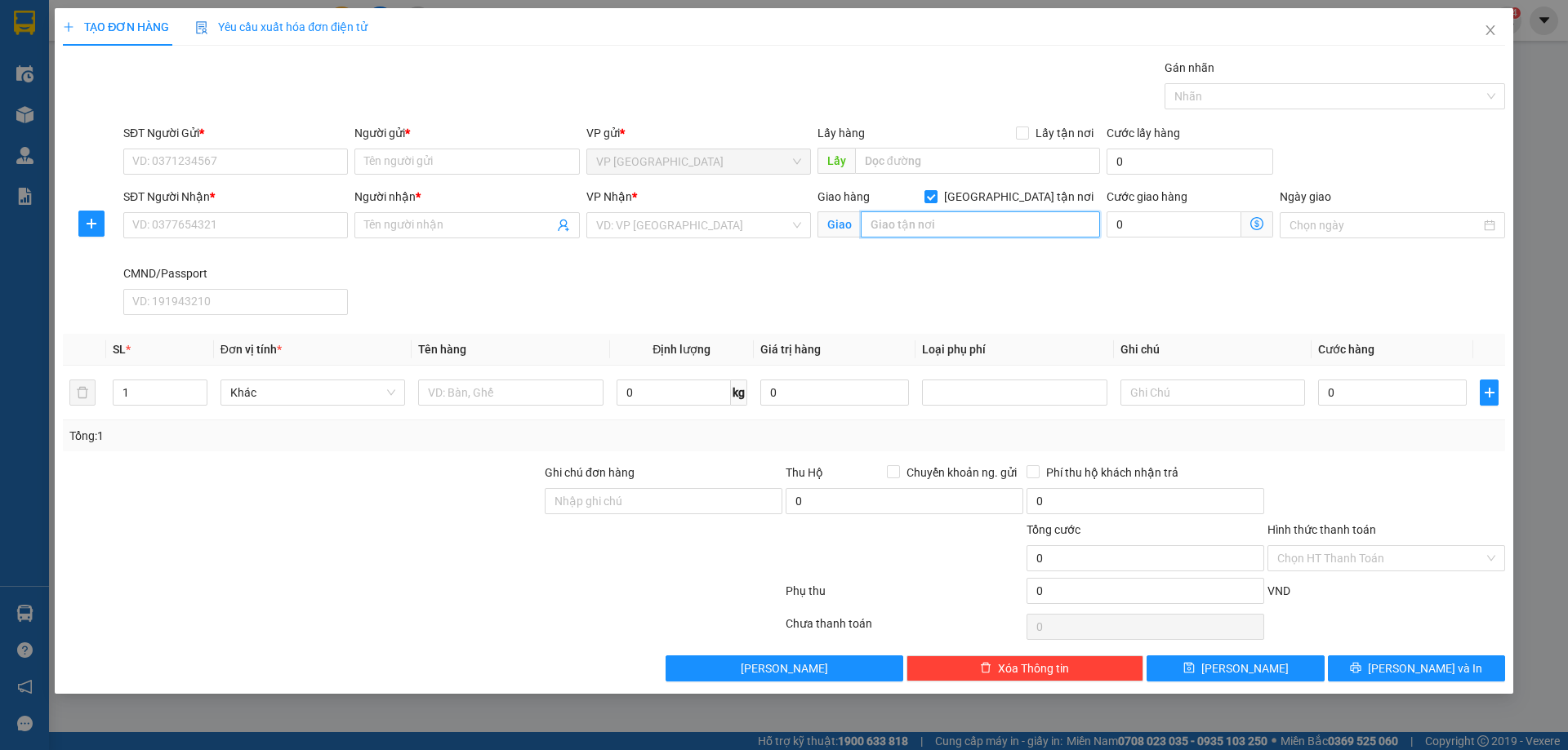
click at [877, 219] on input "text" at bounding box center [980, 224] width 239 height 26
click at [693, 227] on input "search" at bounding box center [692, 225] width 194 height 24
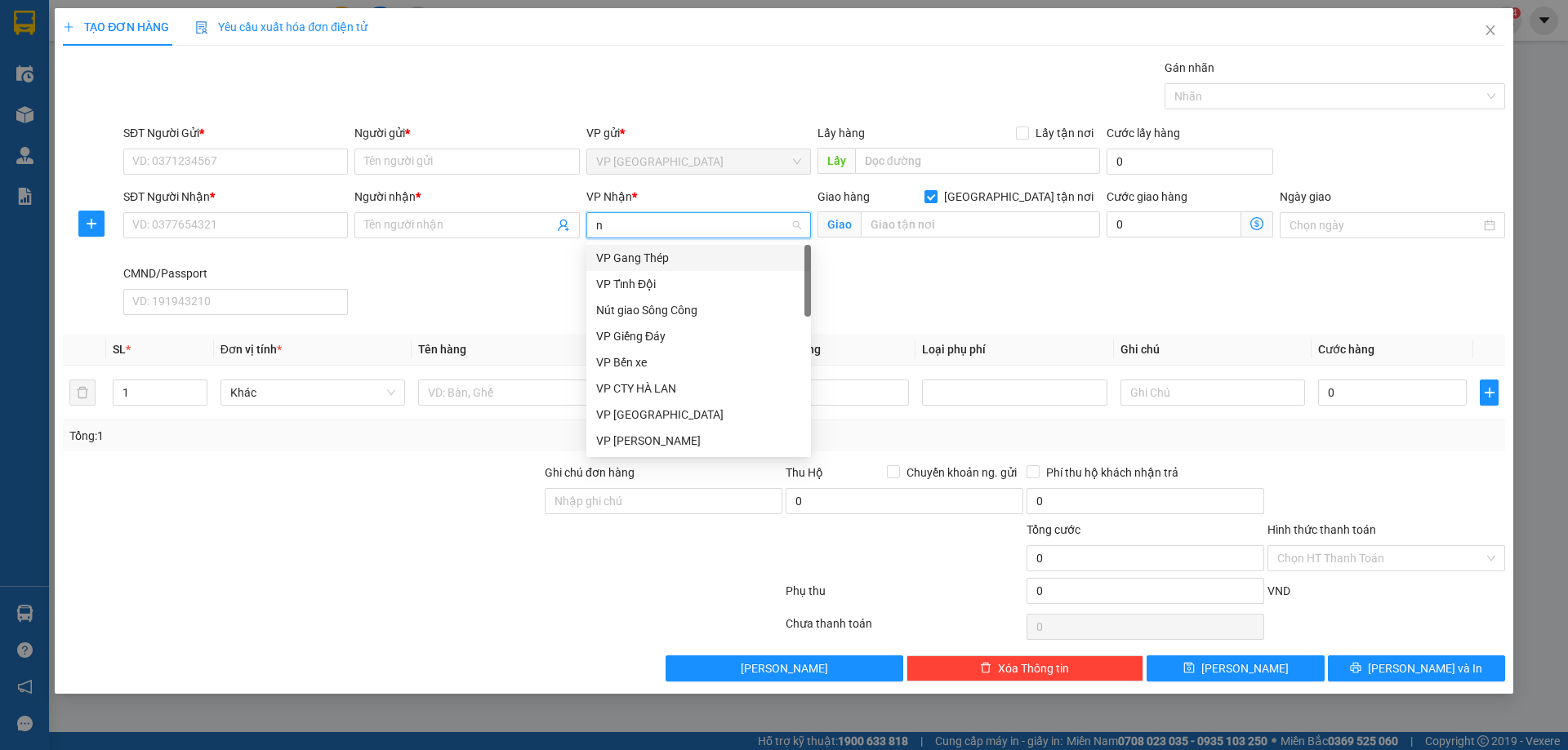
type input "nt"
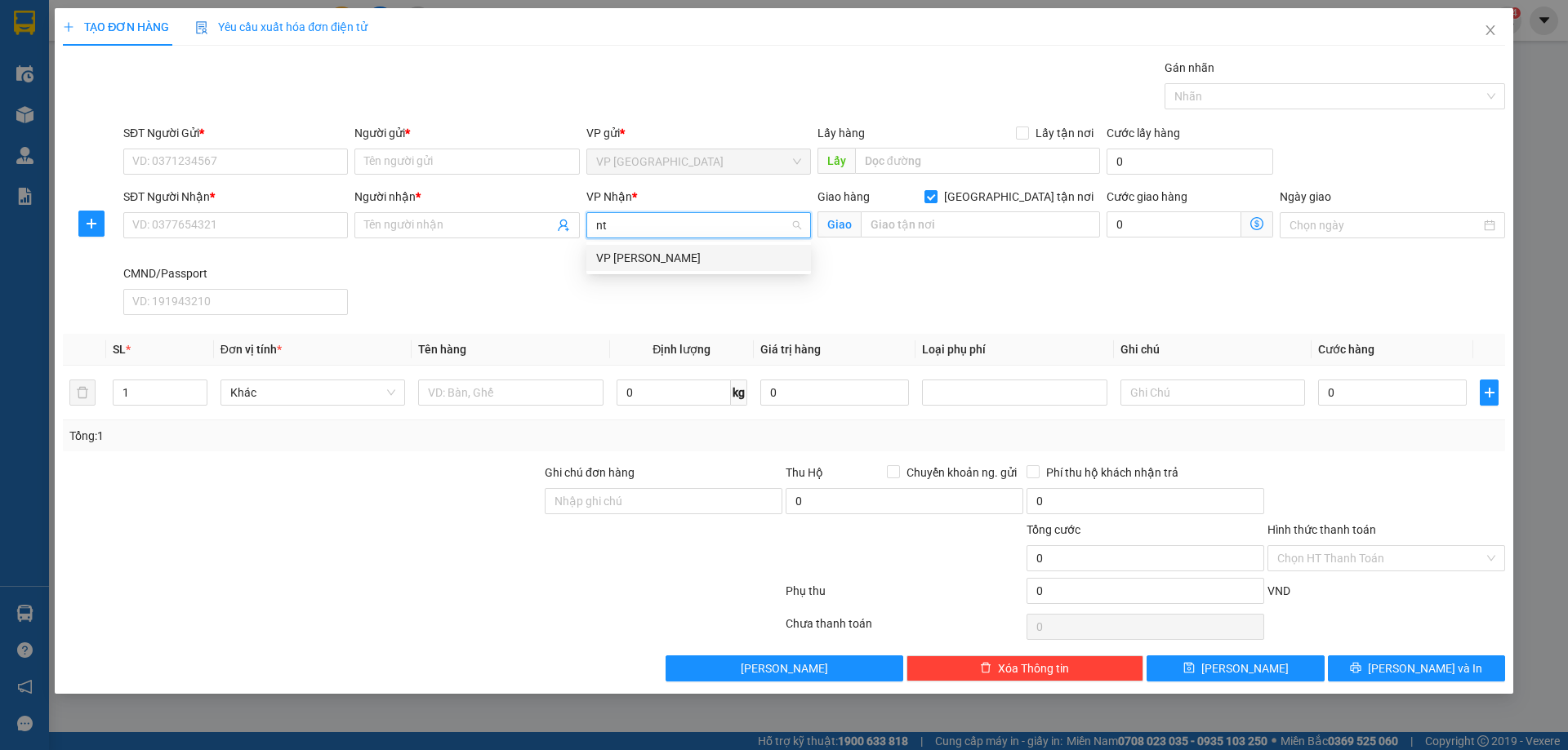
click at [687, 257] on div "VP [PERSON_NAME]" at bounding box center [698, 258] width 205 height 18
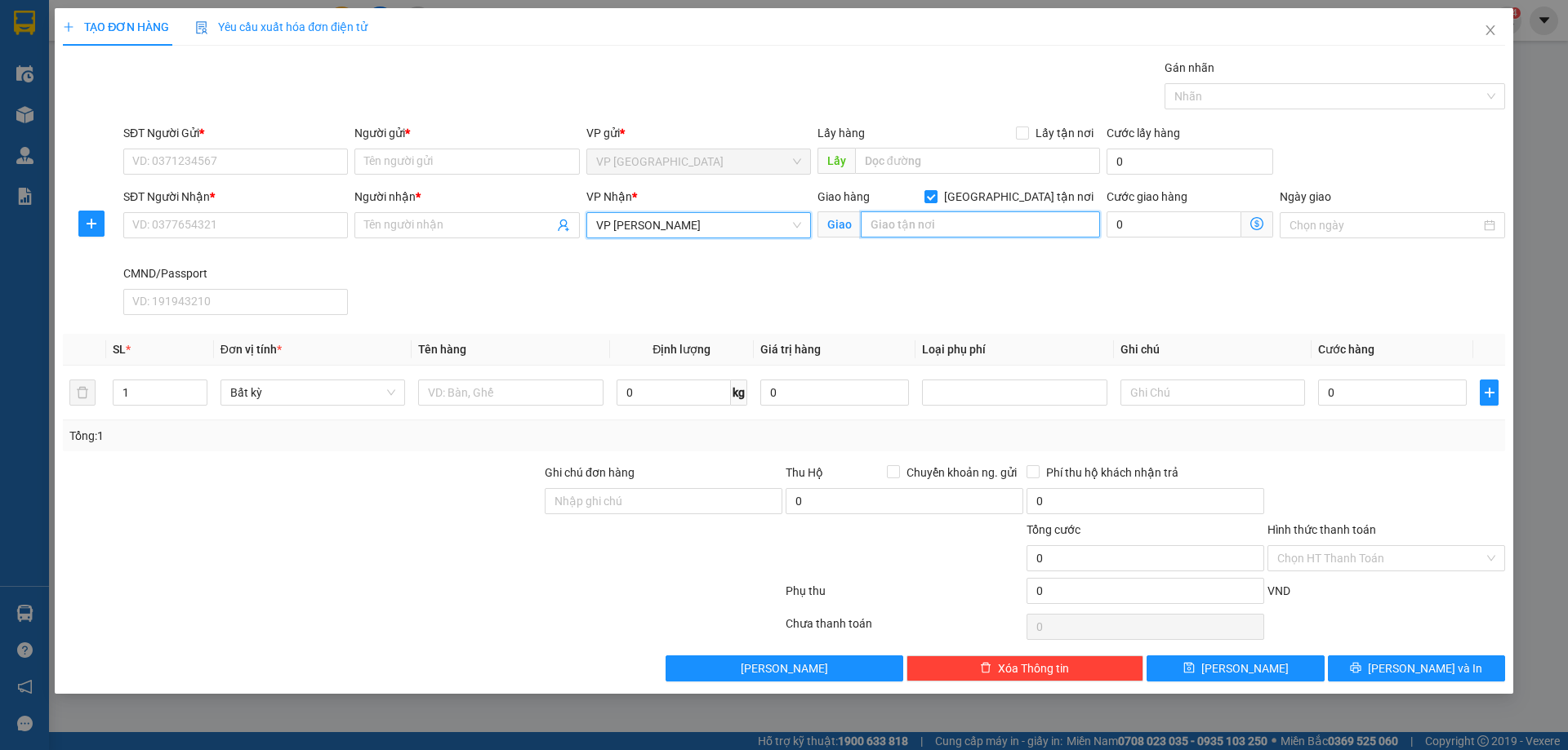
click at [882, 229] on input "text" at bounding box center [980, 224] width 239 height 26
type input "ngách"
type input "39 ngách 5, ngõ 175 Định Công, HOÀNG MAI, HÀ NỘI"
click at [1254, 223] on icon "dollar-circle" at bounding box center [1256, 223] width 13 height 13
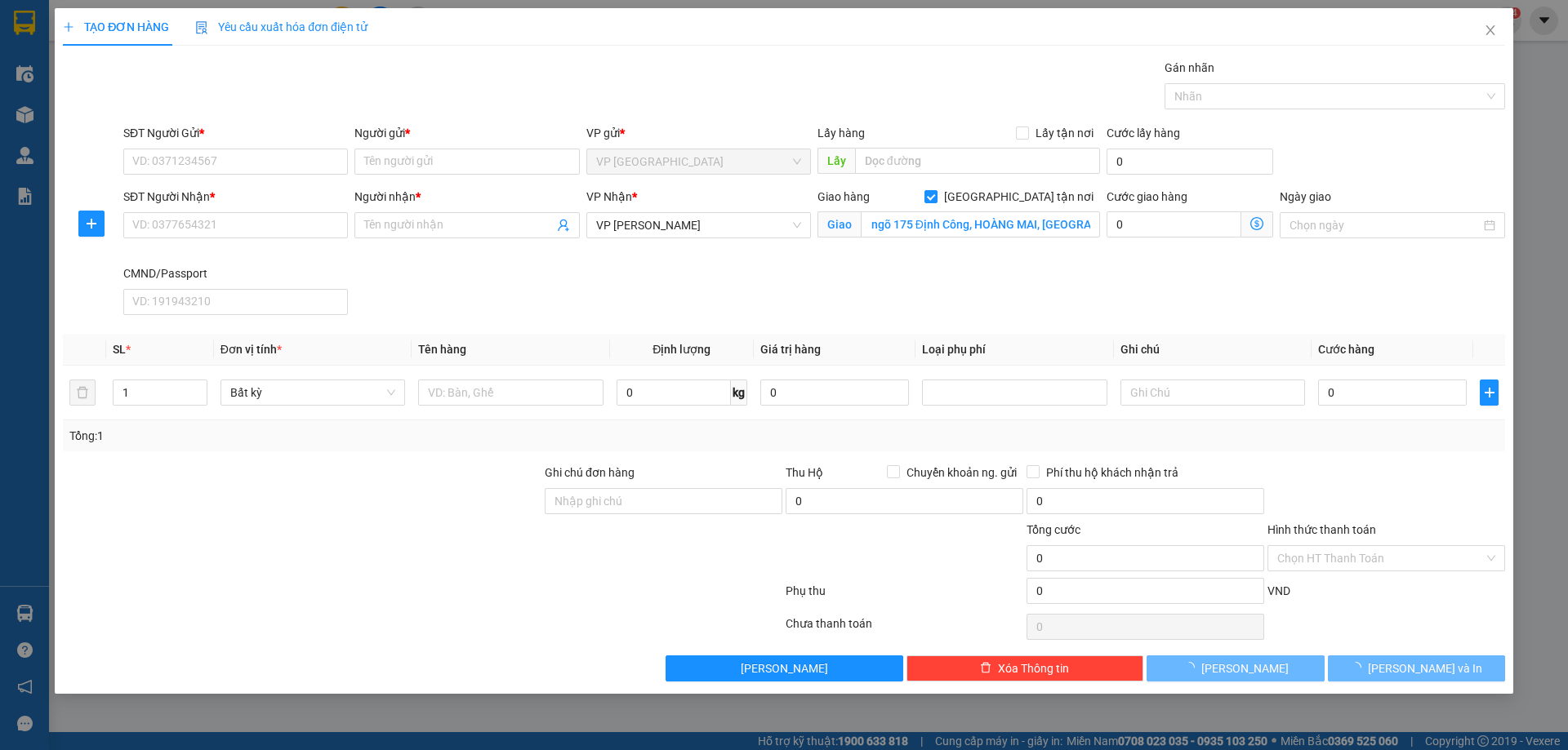
scroll to position [0, 0]
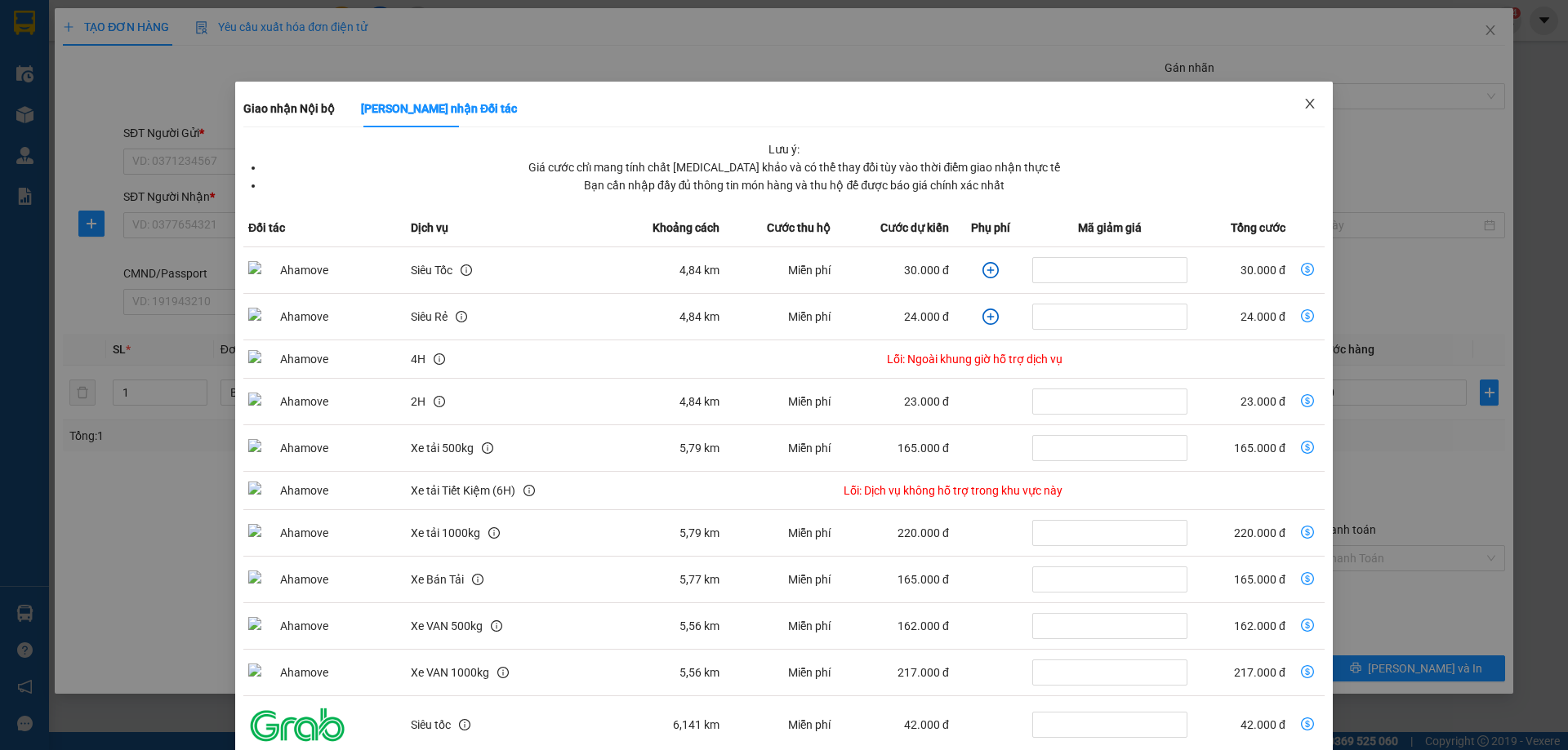
click at [1287, 103] on span "Close" at bounding box center [1309, 104] width 46 height 46
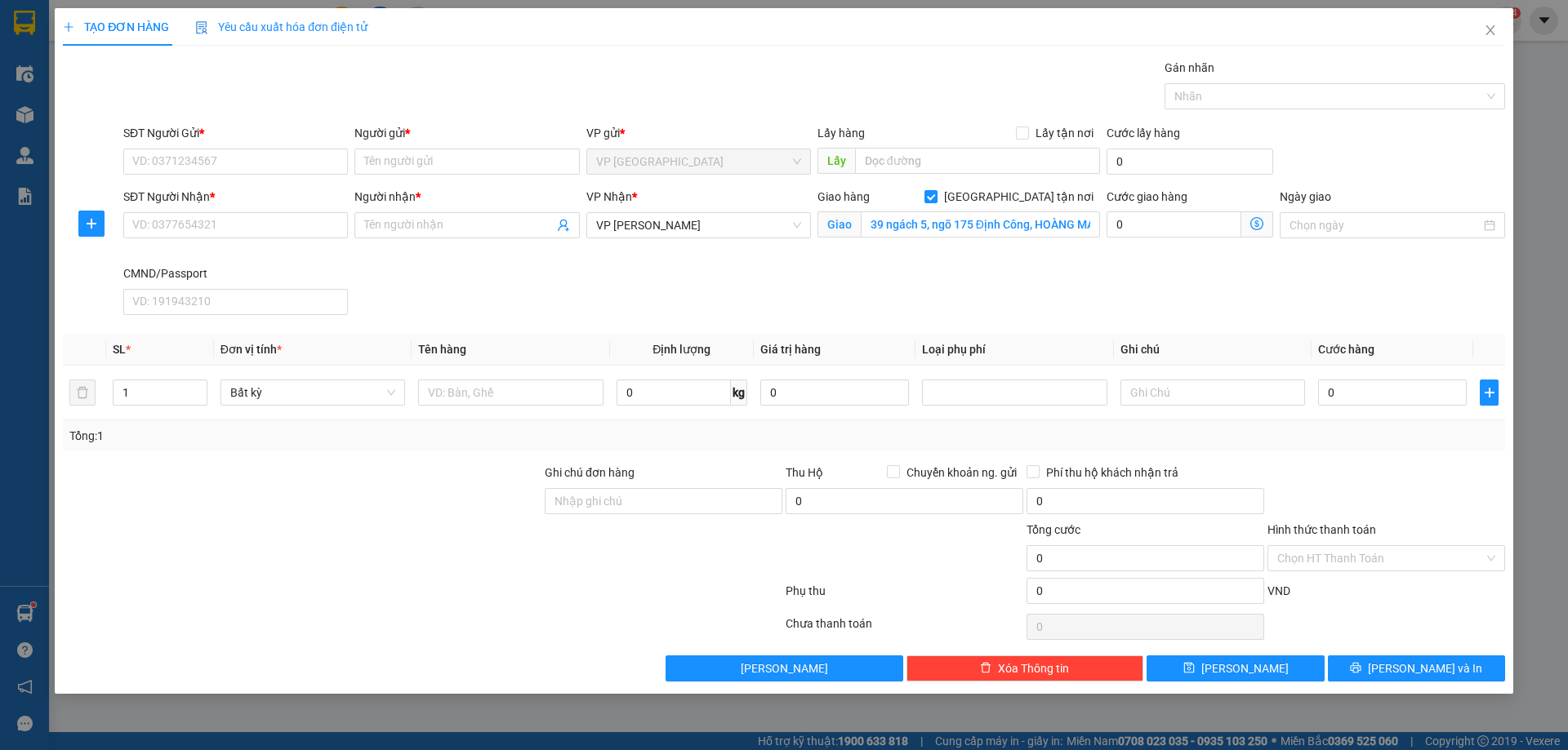
click at [1261, 229] on icon "dollar-circle" at bounding box center [1256, 223] width 13 height 13
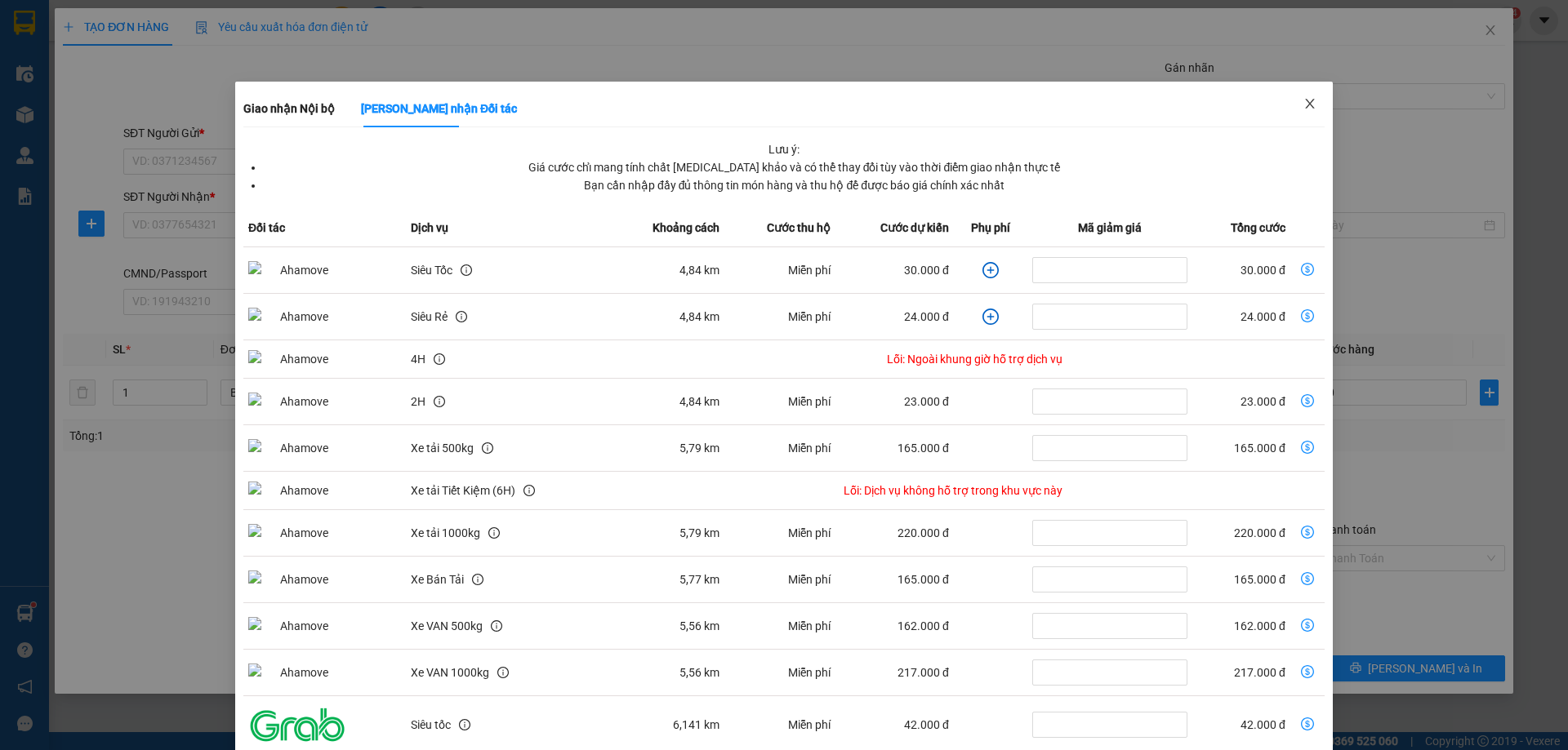
click at [1309, 94] on span "Close" at bounding box center [1309, 104] width 46 height 46
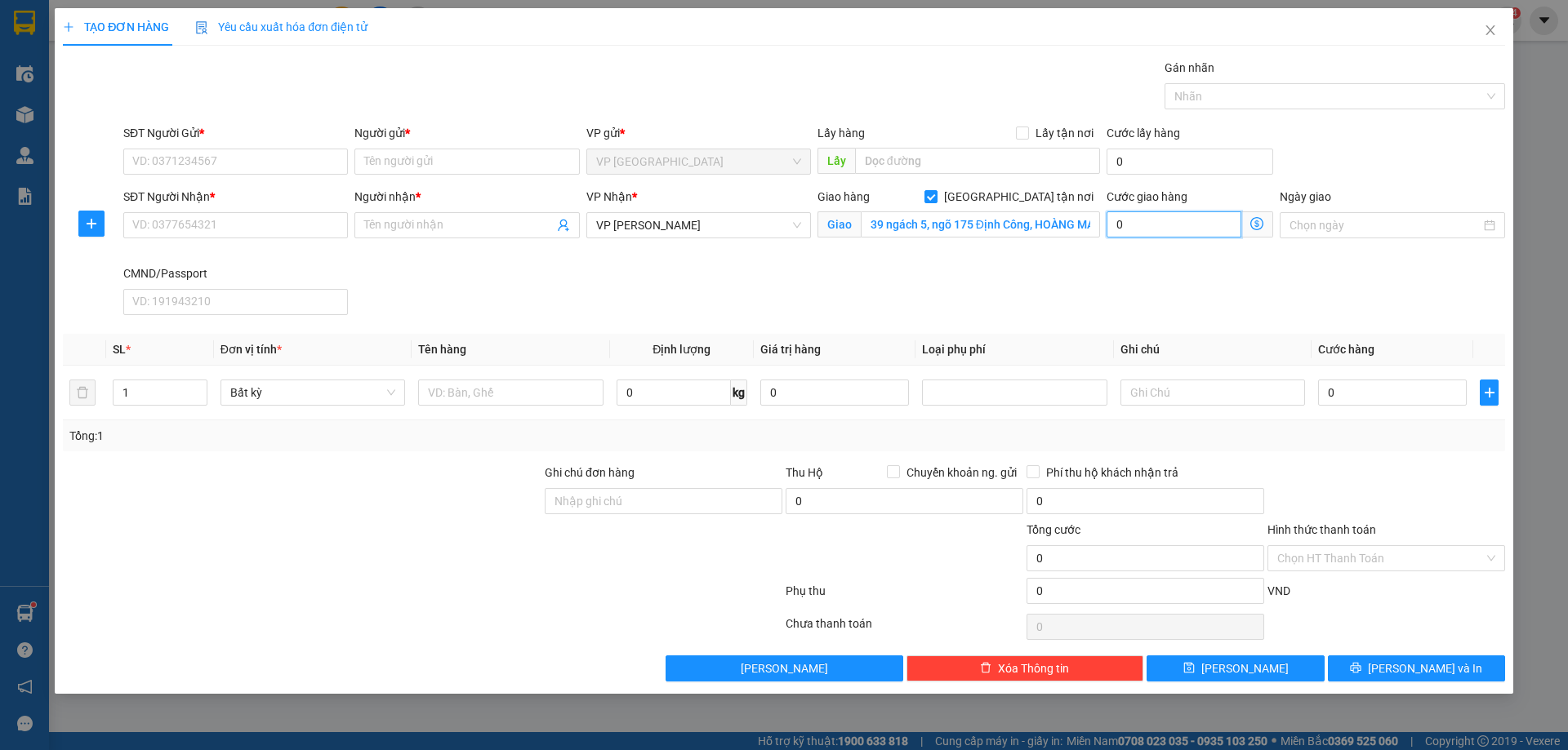
click at [1210, 226] on input "0" at bounding box center [1173, 224] width 135 height 26
click at [1248, 231] on span "Giao nhận Nội bộ Giao nhận Đối tác Lưu ý: Giá cước chỉ mang tính chất tham khảo…" at bounding box center [1257, 224] width 32 height 26
click at [1257, 227] on icon "dollar-circle" at bounding box center [1256, 223] width 13 height 13
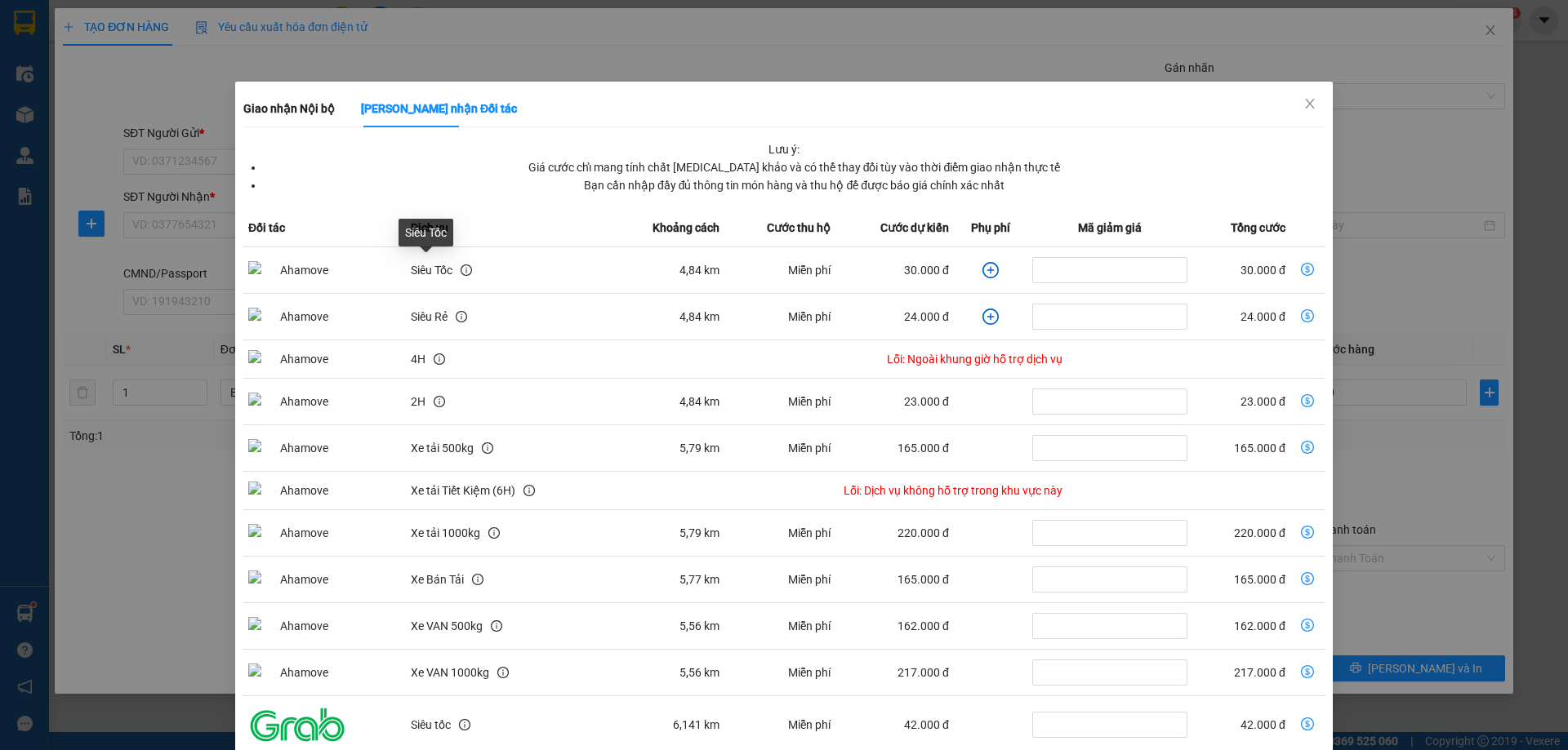
click at [426, 261] on div "Siêu Tốc" at bounding box center [432, 270] width 42 height 18
click at [1488, 83] on div "Giao nhận Nội bộ Giao nhận Đối tác Lưu ý: Giá cước chỉ mang tính chất tham khảo…" at bounding box center [784, 375] width 1568 height 750
click at [1309, 99] on span "Close" at bounding box center [1309, 104] width 46 height 46
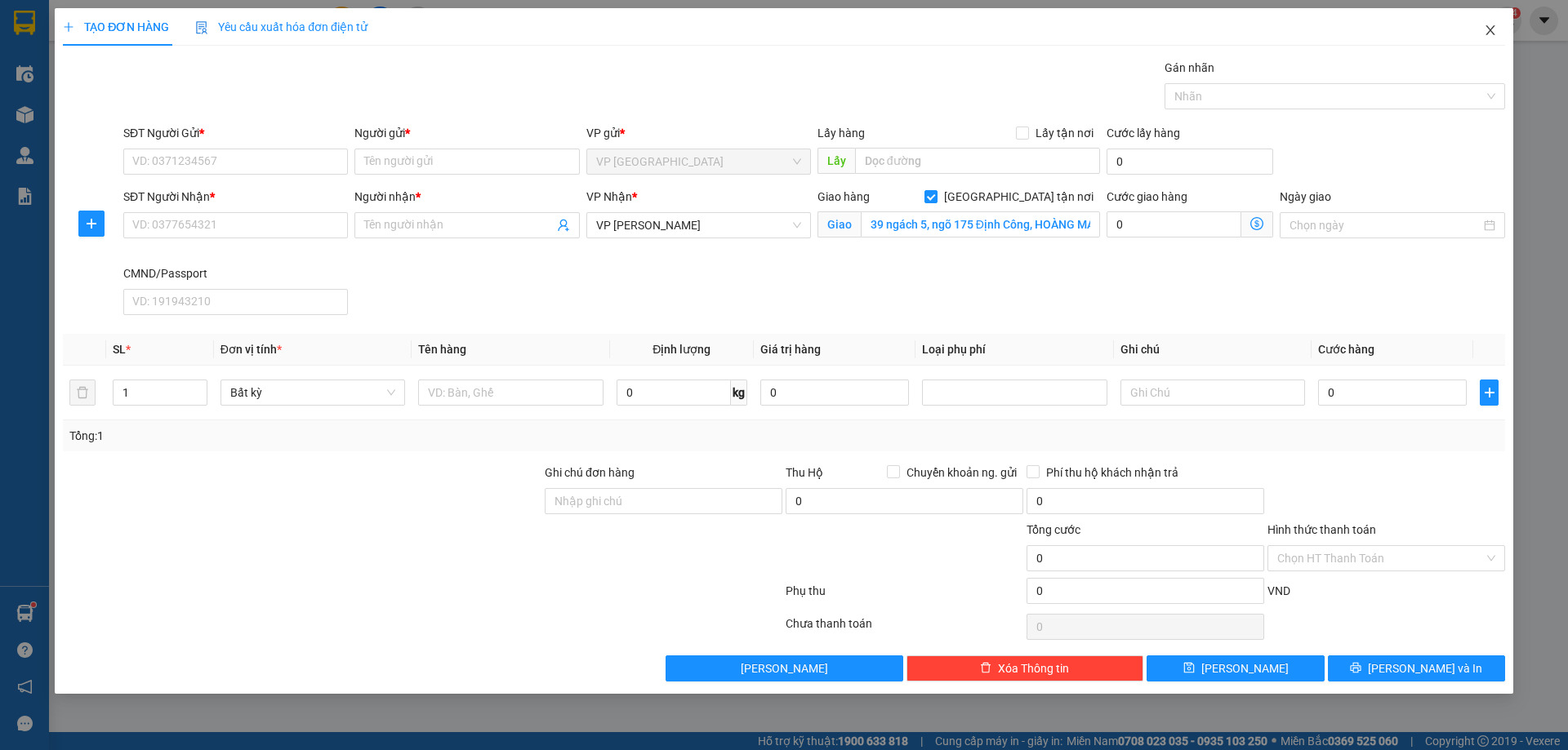
click at [1502, 29] on span "Close" at bounding box center [1489, 30] width 46 height 46
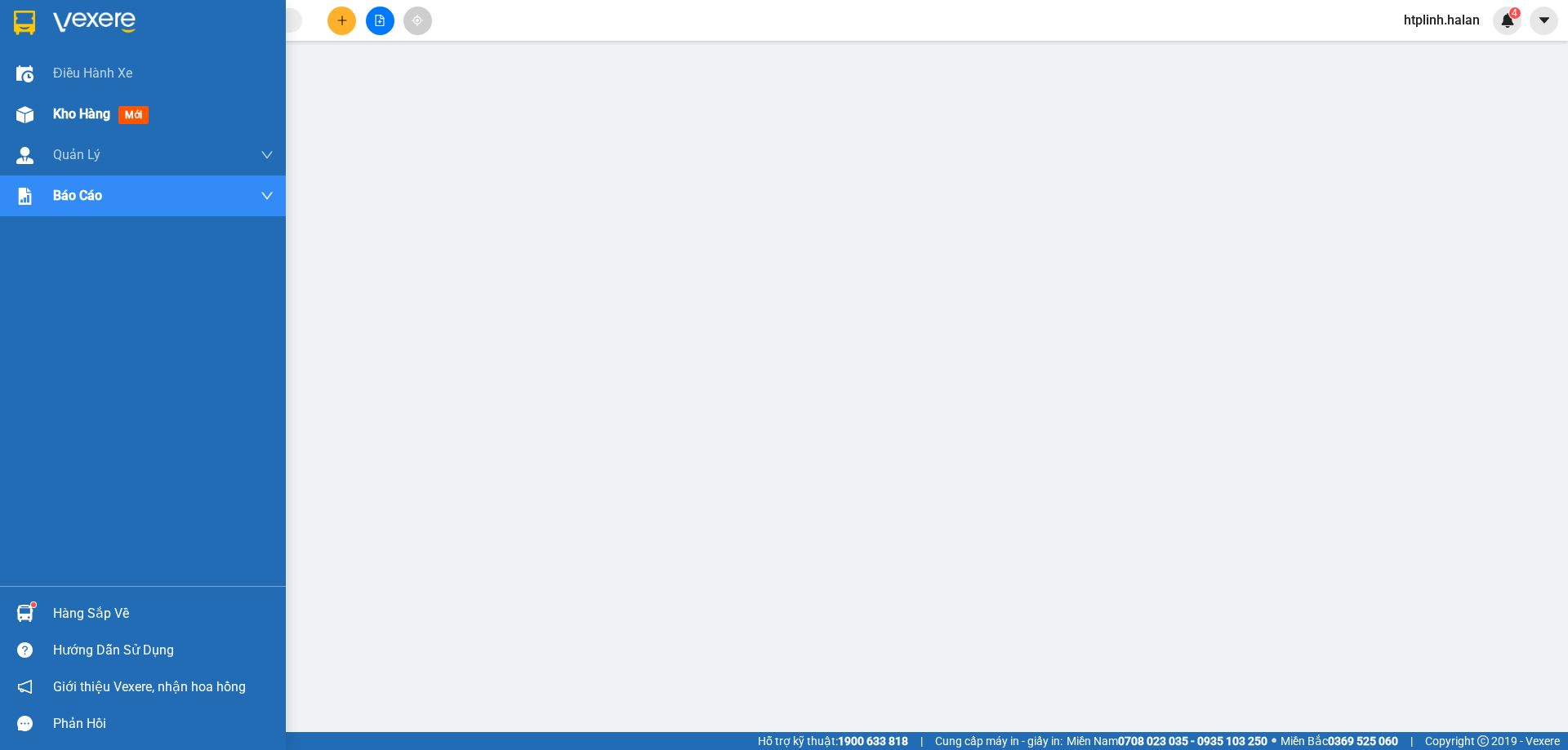
click at [63, 115] on span "Kho hàng" at bounding box center [81, 113] width 57 height 15
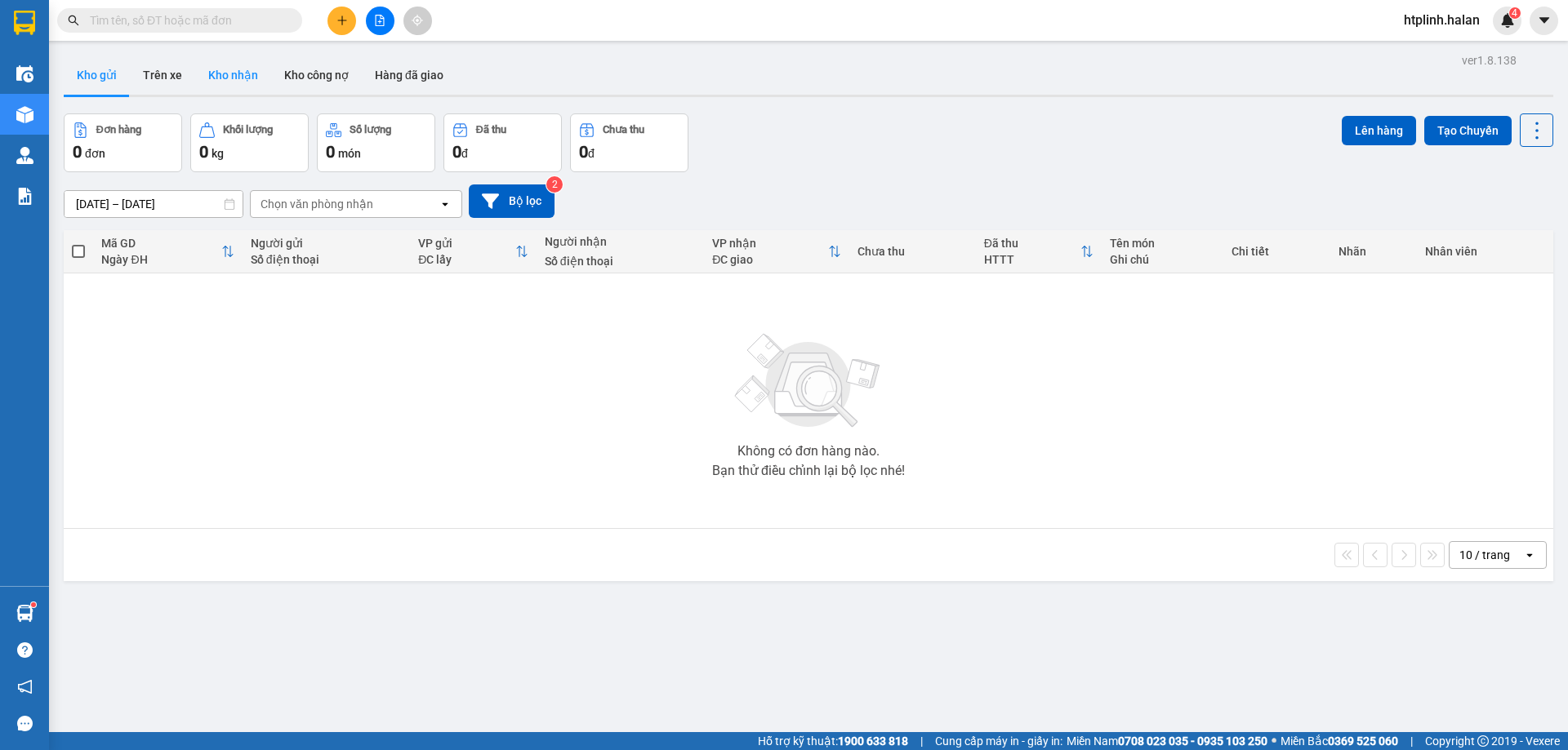
click at [256, 64] on button "Kho nhận" at bounding box center [232, 75] width 76 height 39
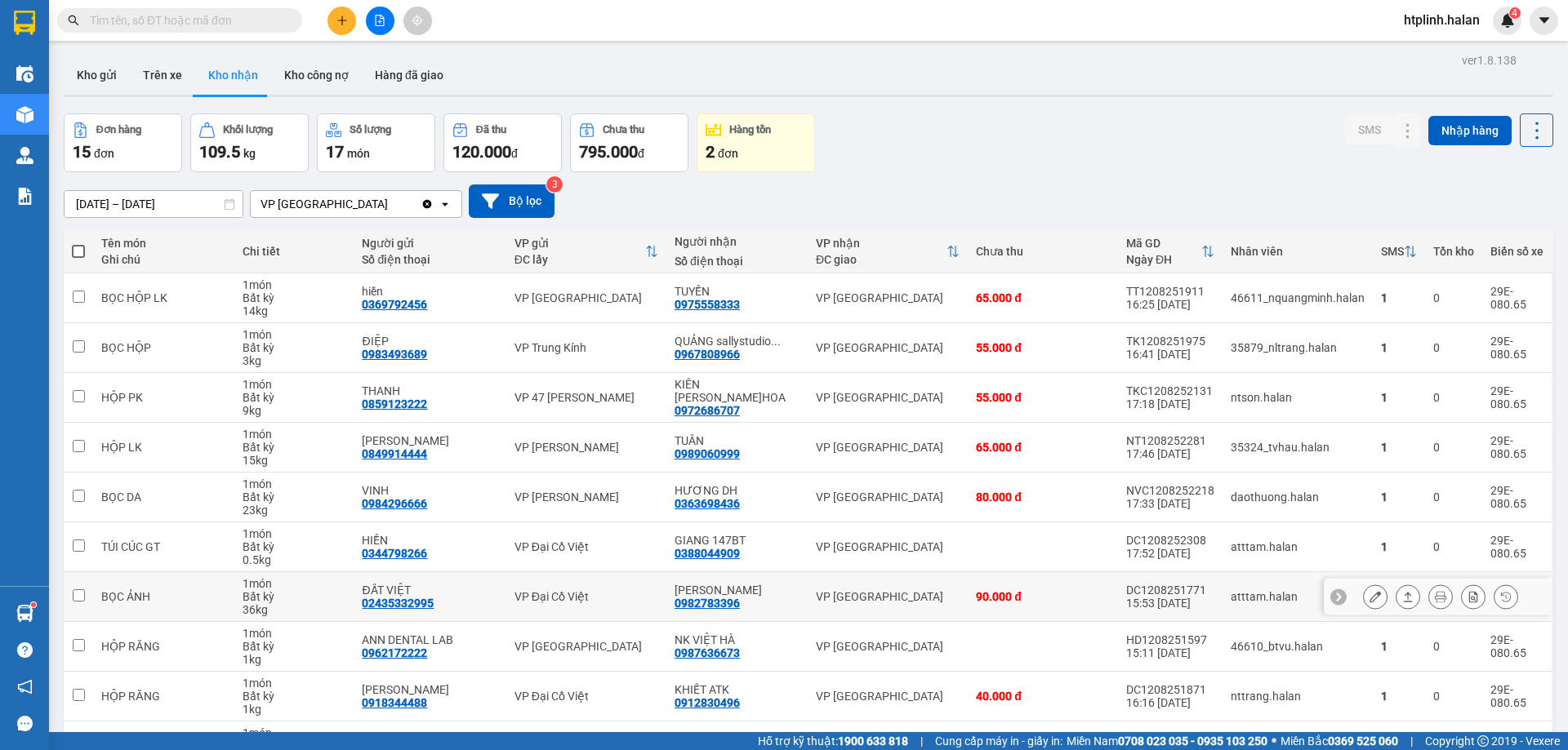
scroll to position [106, 0]
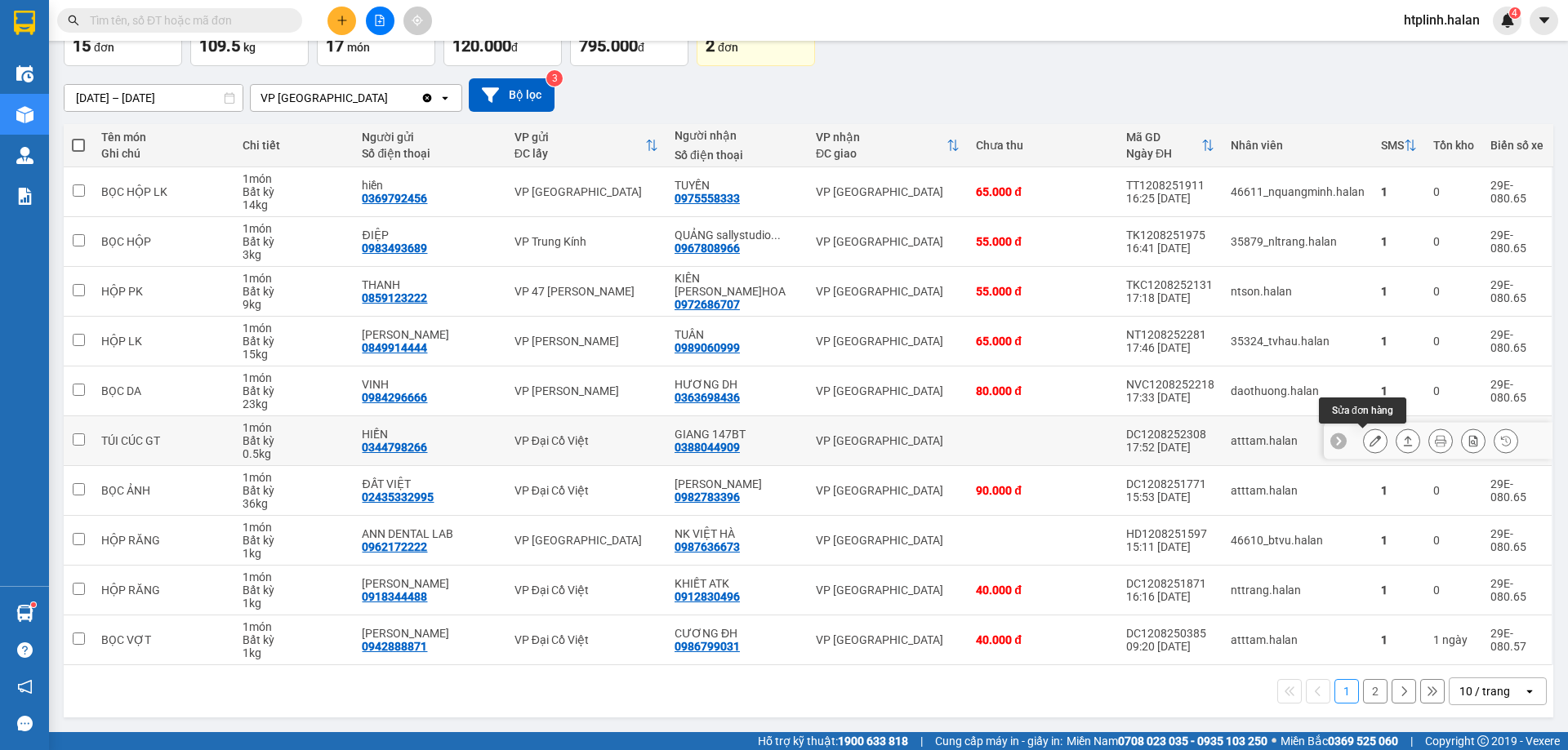
click at [1370, 442] on button at bounding box center [1375, 441] width 23 height 29
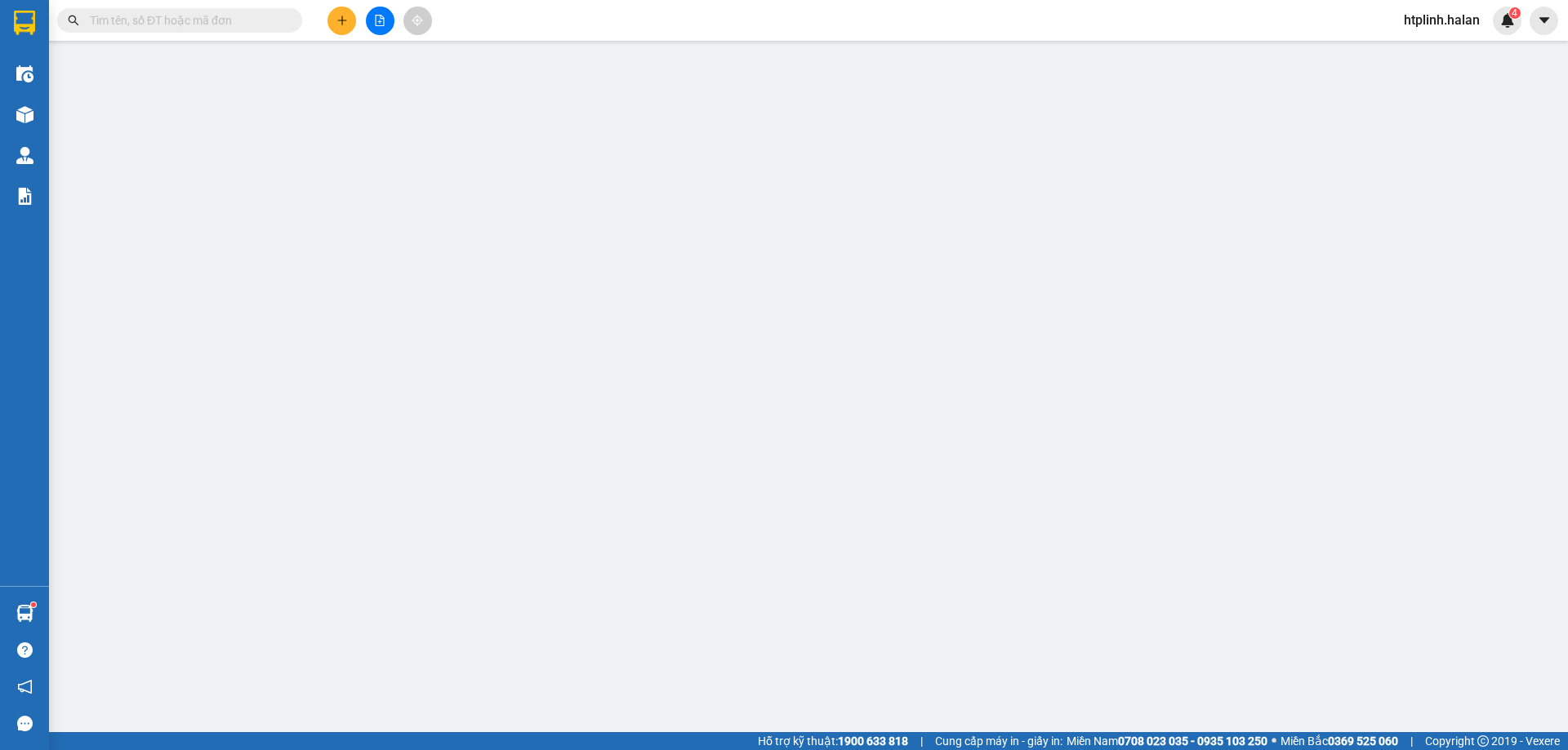
type input "0344798266"
type input "HIỀN"
type input "0388044909"
type input "GIANG 147BT"
type input "40.000"
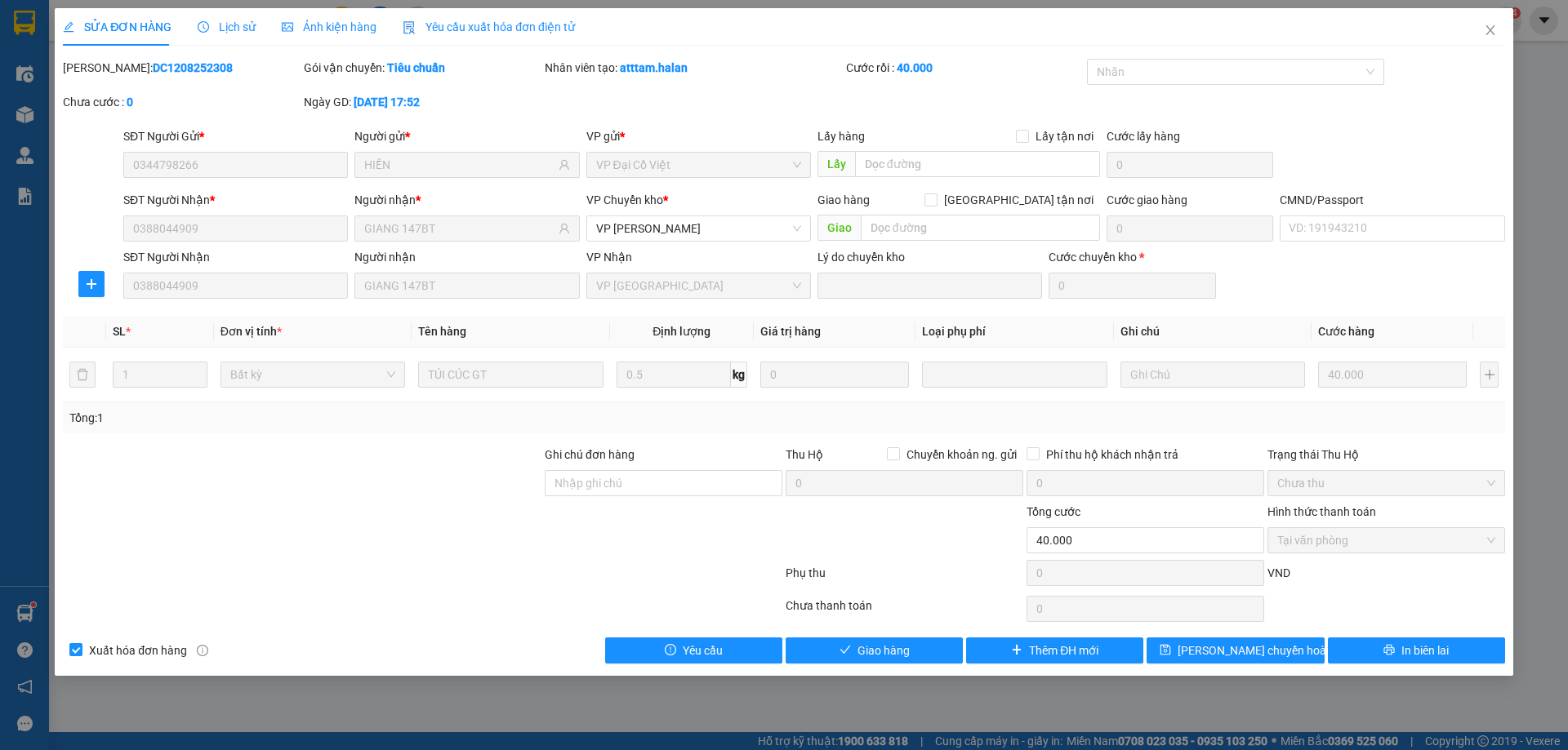
click at [1304, 535] on span "Tại văn phòng" at bounding box center [1386, 539] width 218 height 24
click at [877, 646] on span "Giao hàng" at bounding box center [884, 650] width 52 height 18
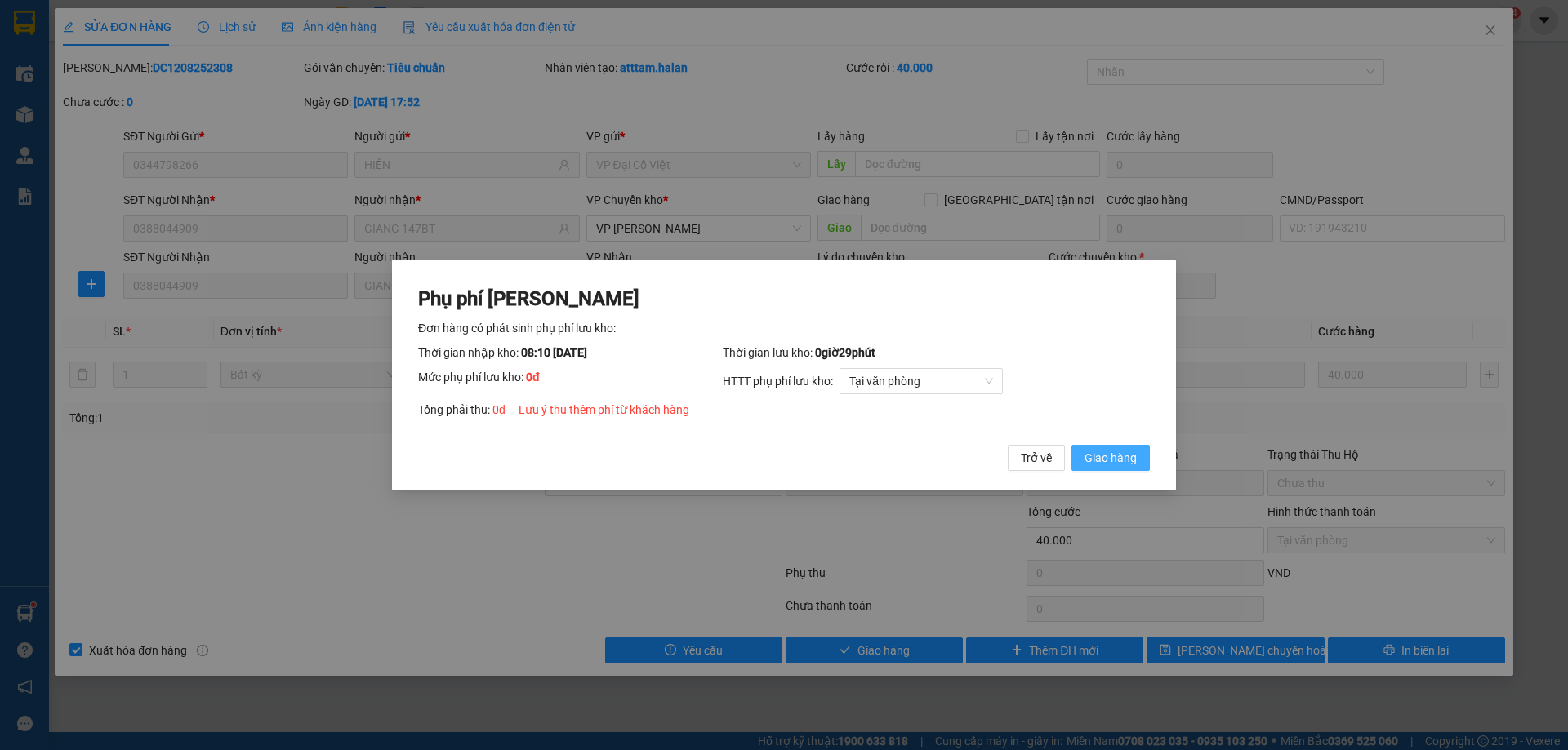
click at [1118, 448] on button "Giao hàng" at bounding box center [1111, 457] width 79 height 26
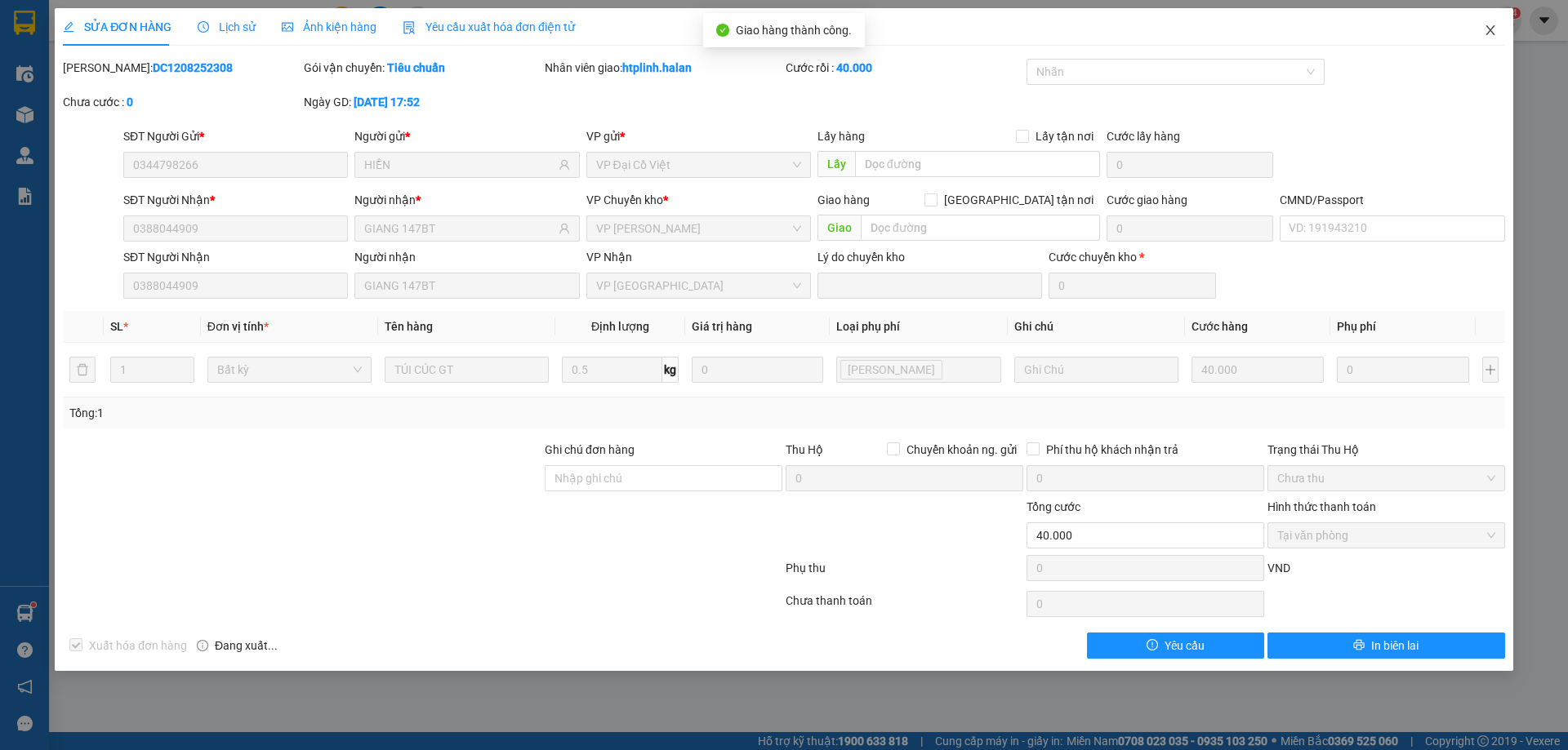
click at [1492, 29] on icon "close" at bounding box center [1489, 29] width 9 height 10
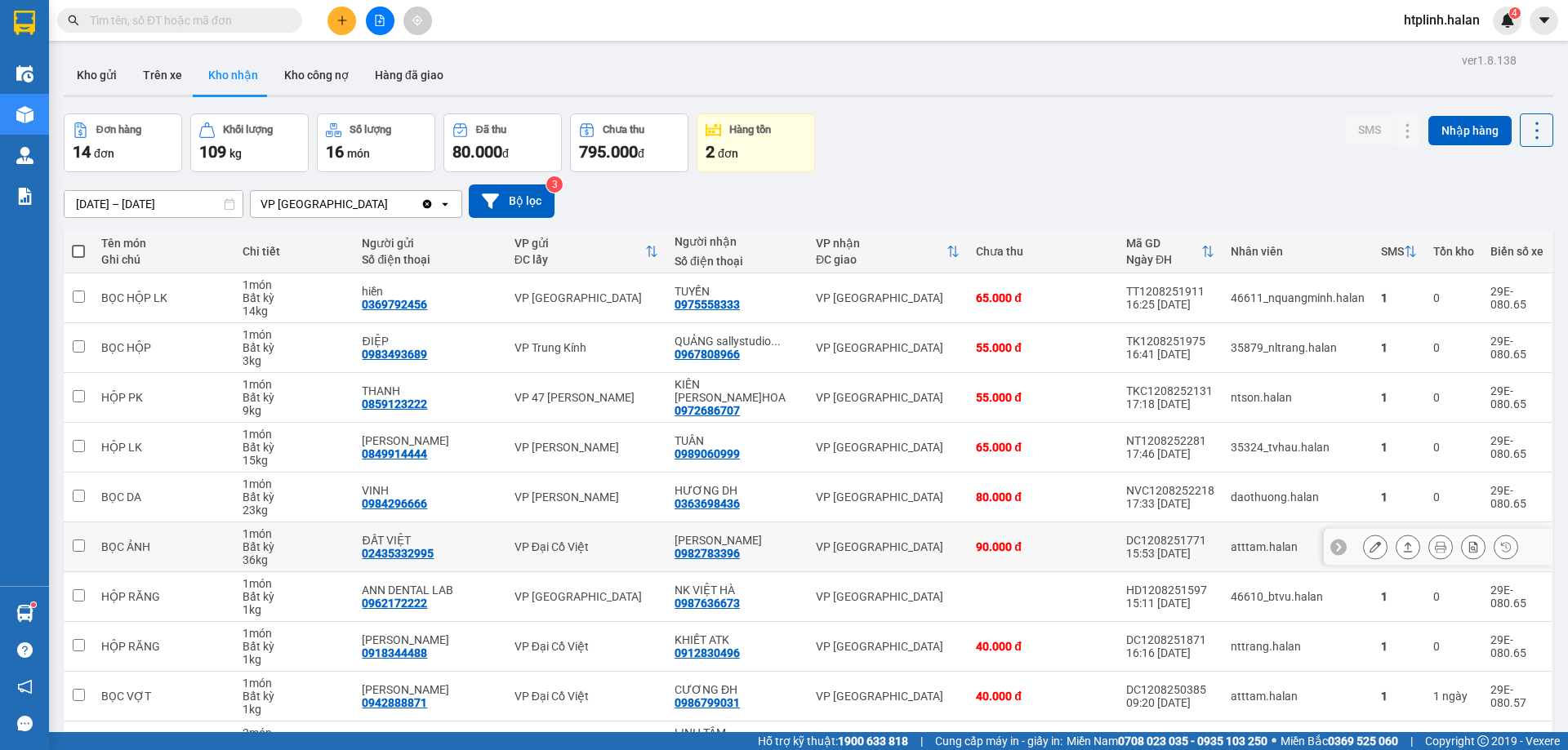
scroll to position [106, 0]
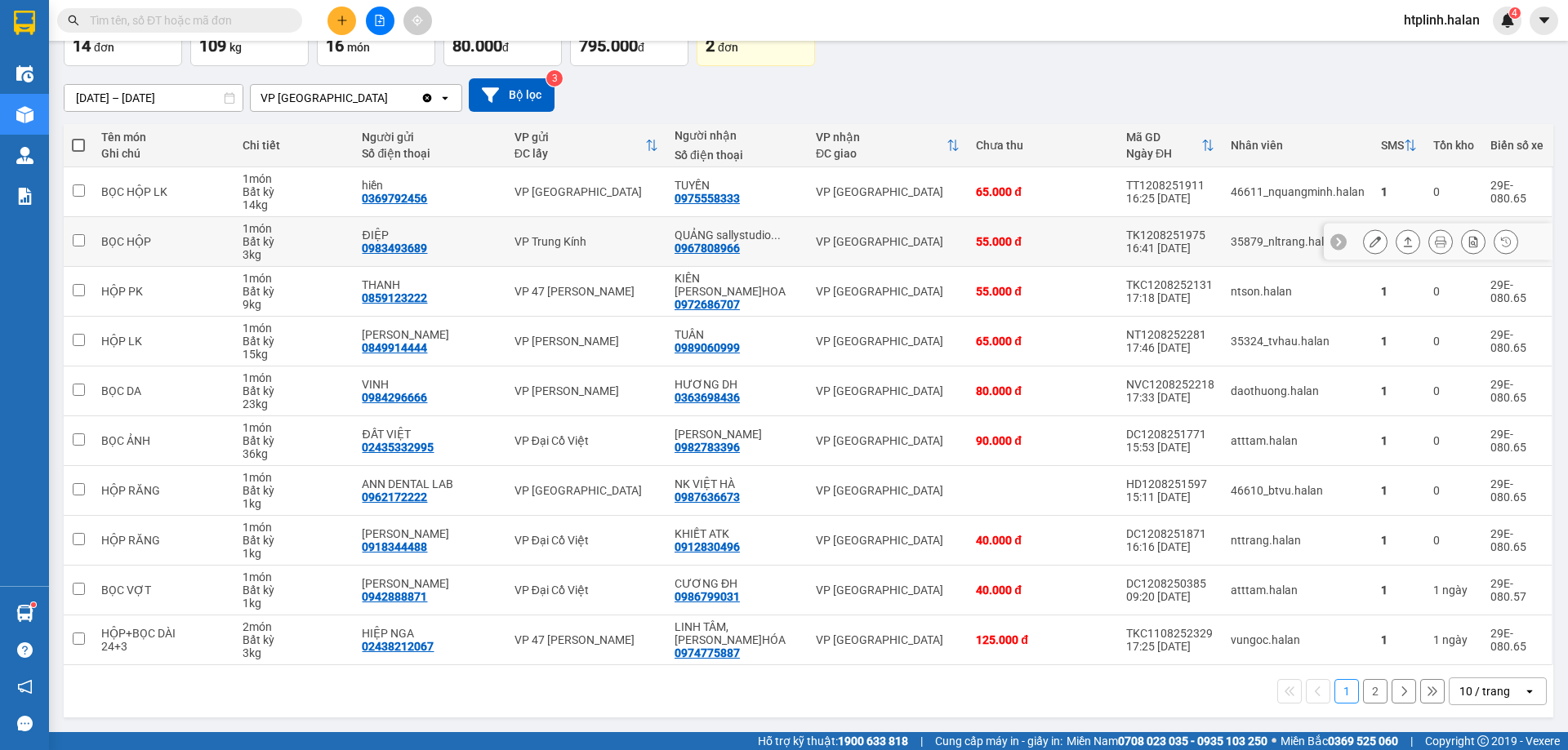
click at [608, 232] on td "VP Trung Kính" at bounding box center [586, 242] width 160 height 50
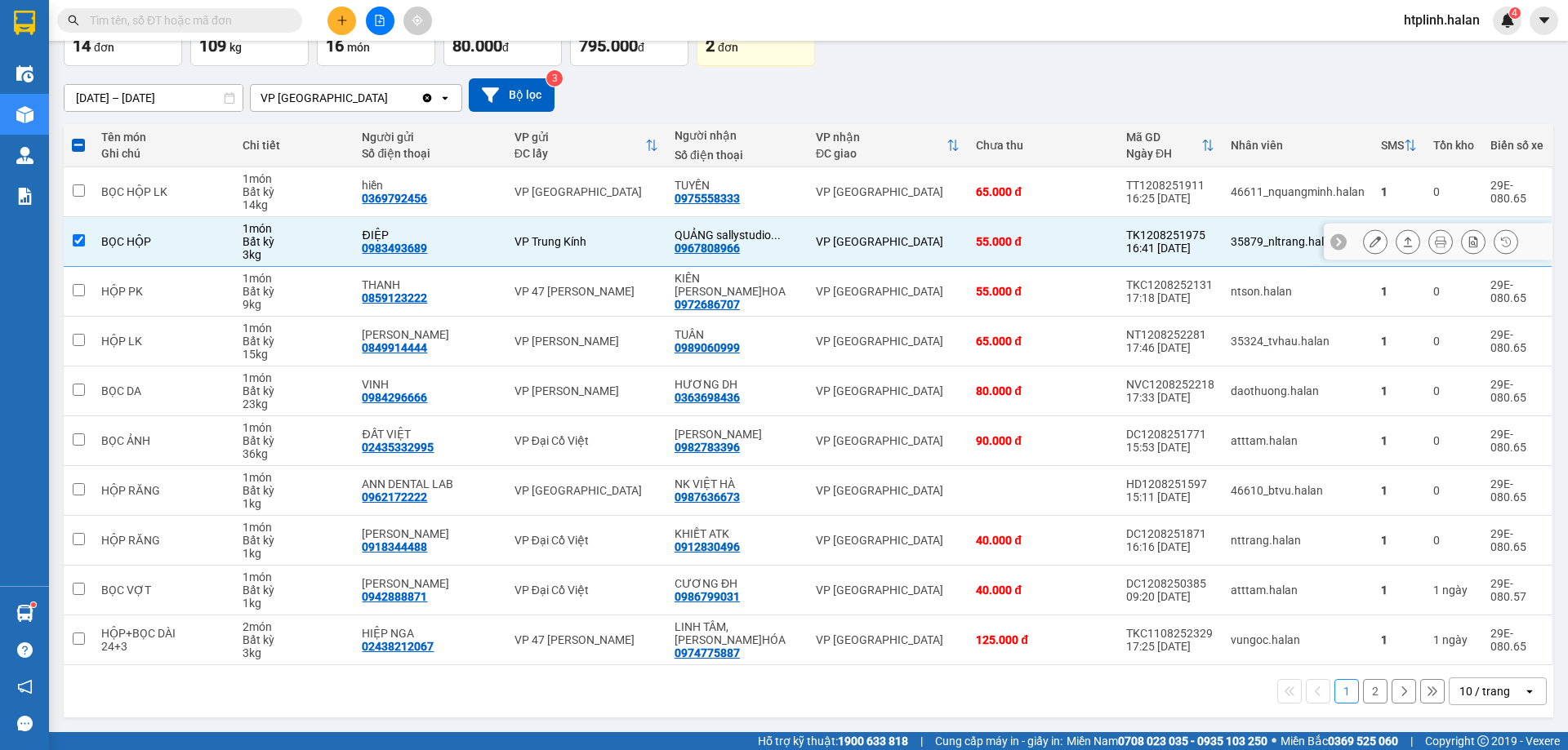
click at [667, 233] on td "VP Trung Kính" at bounding box center [586, 242] width 160 height 50
checkbox input "false"
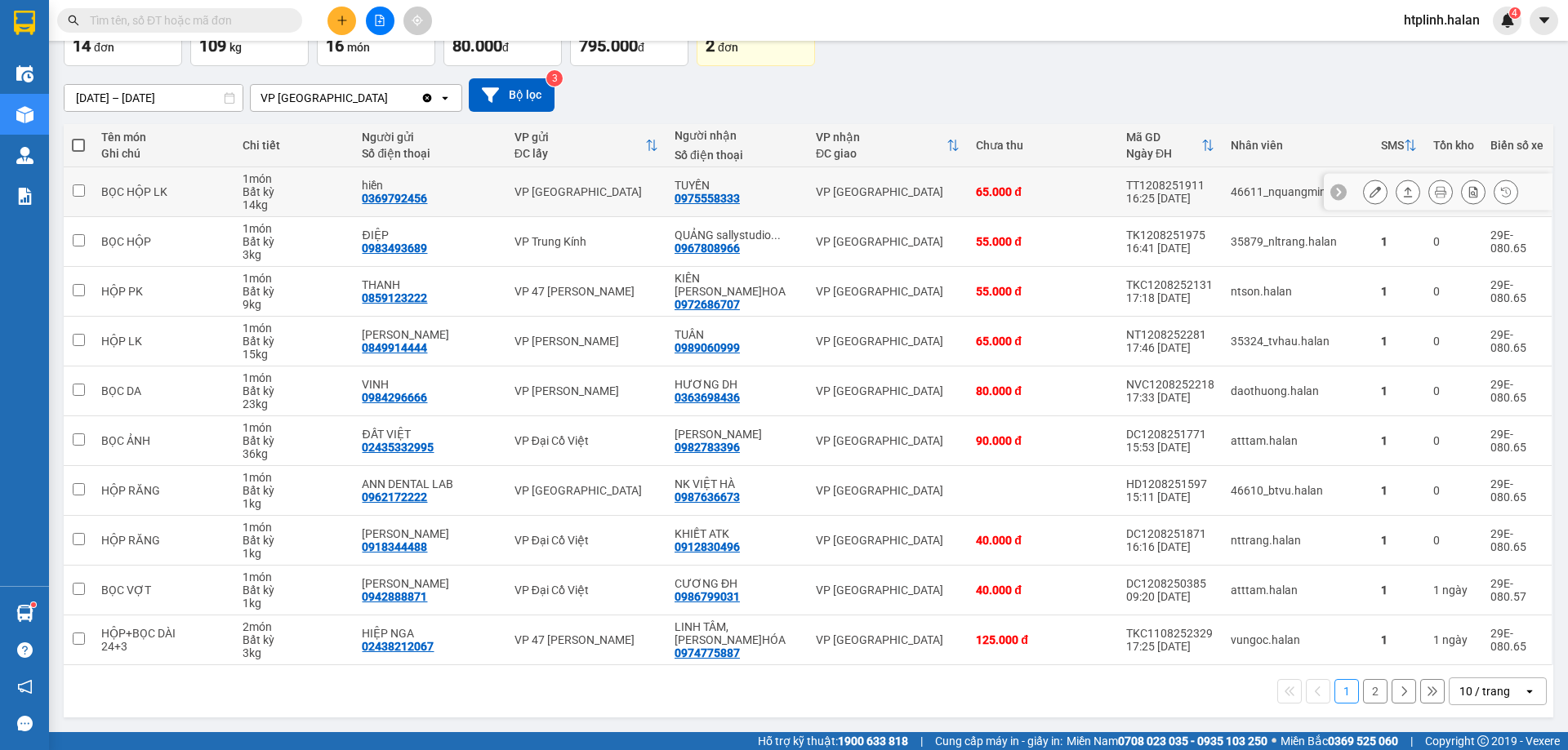
click at [1363, 198] on div at bounding box center [1374, 191] width 24 height 24
click at [1371, 180] on div at bounding box center [1374, 191] width 24 height 24
click at [1363, 185] on button at bounding box center [1375, 192] width 23 height 29
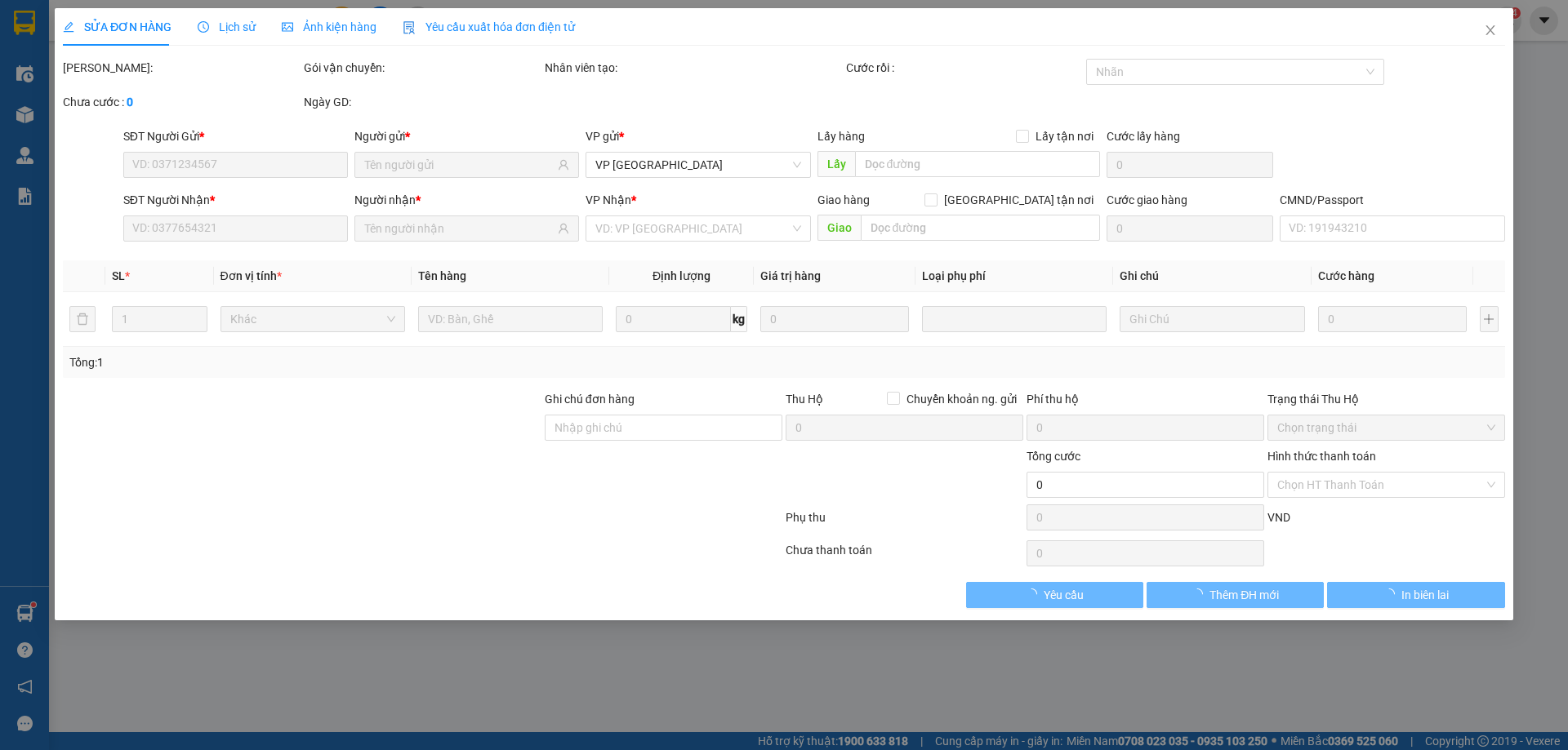
type input "0369792456"
type input "hiền"
type input "0975558333"
type input "TUYỀN"
type input "65.000"
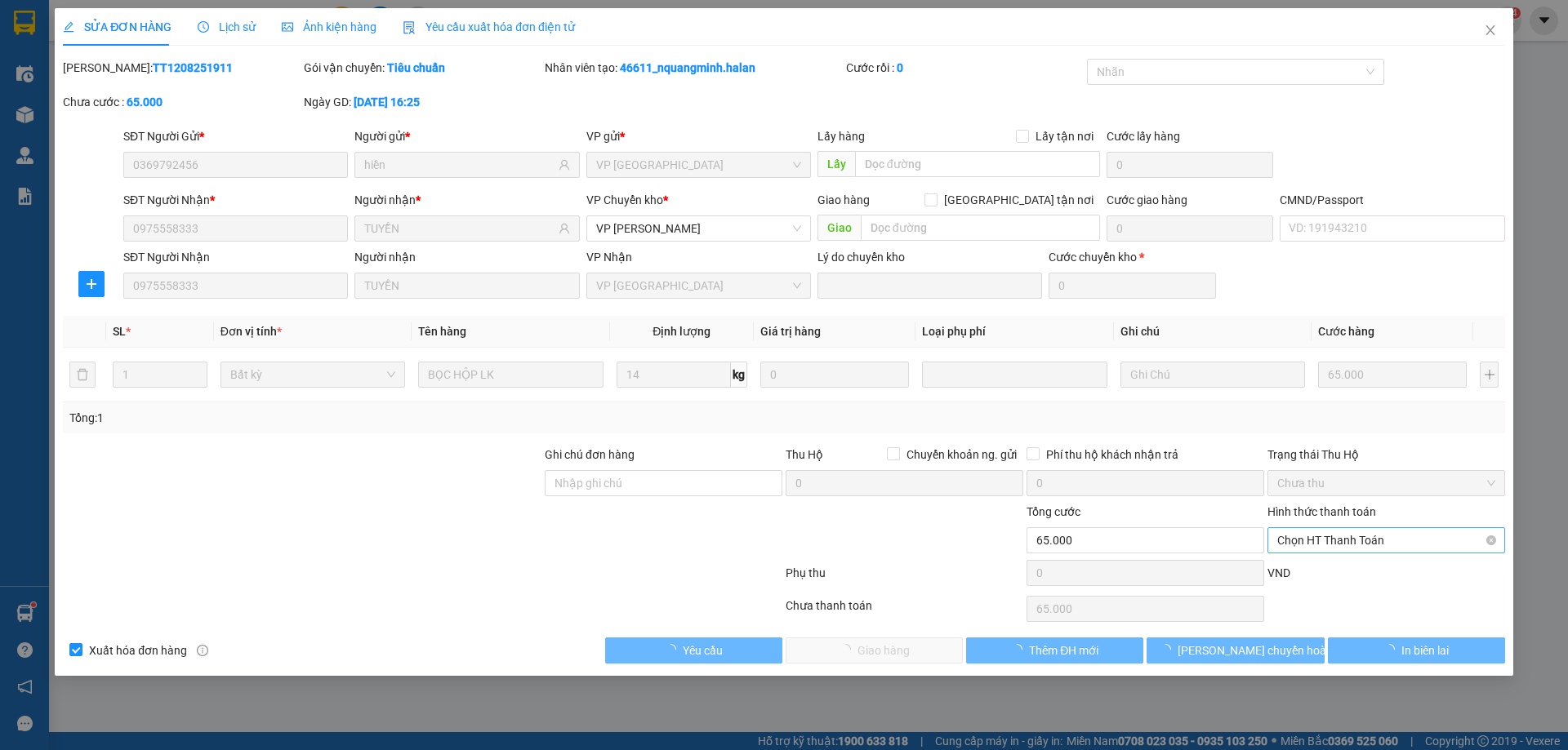
click at [1310, 533] on span "Chọn HT Thanh Toán" at bounding box center [1386, 539] width 218 height 24
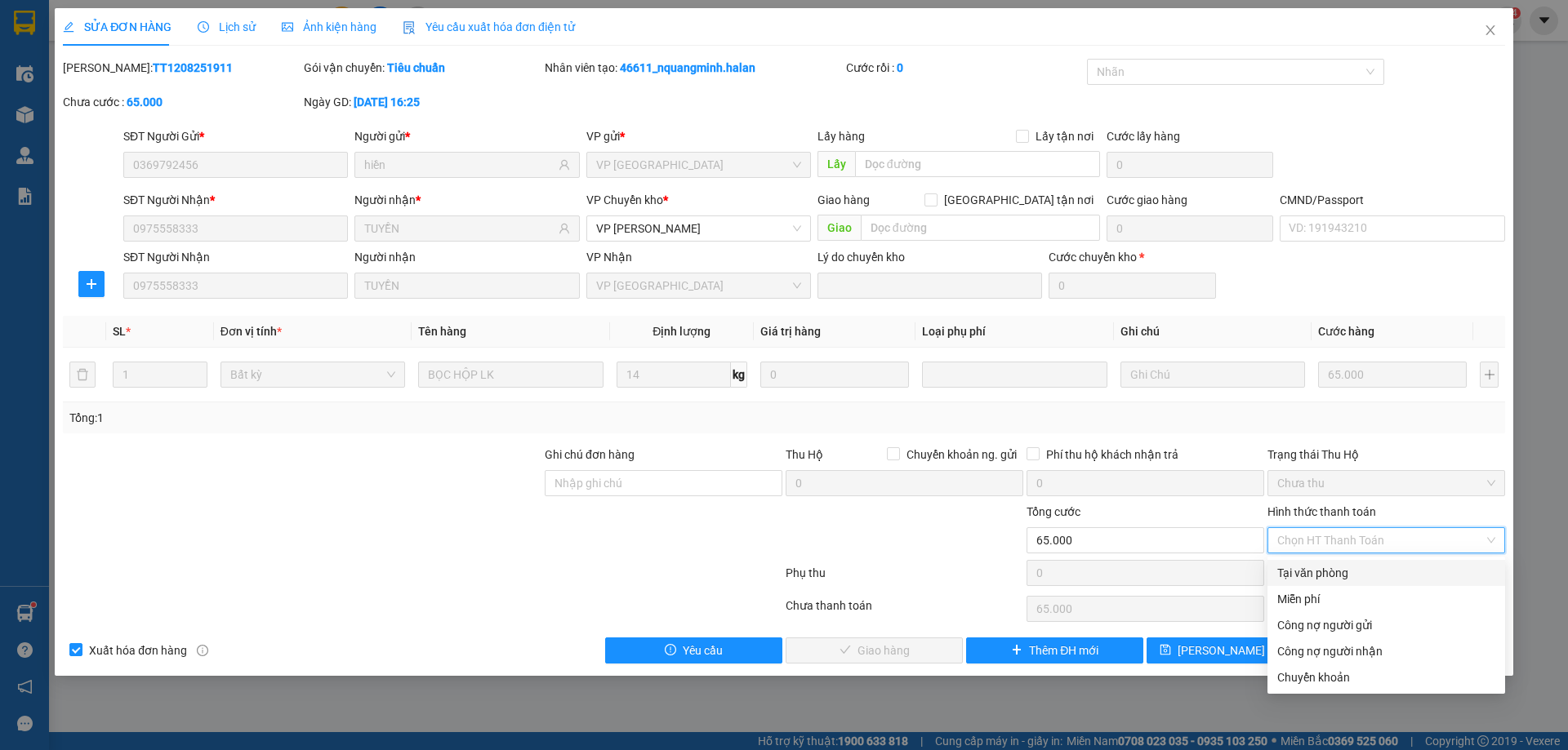
click at [1319, 573] on div "Tại văn phòng" at bounding box center [1386, 572] width 218 height 18
type input "0"
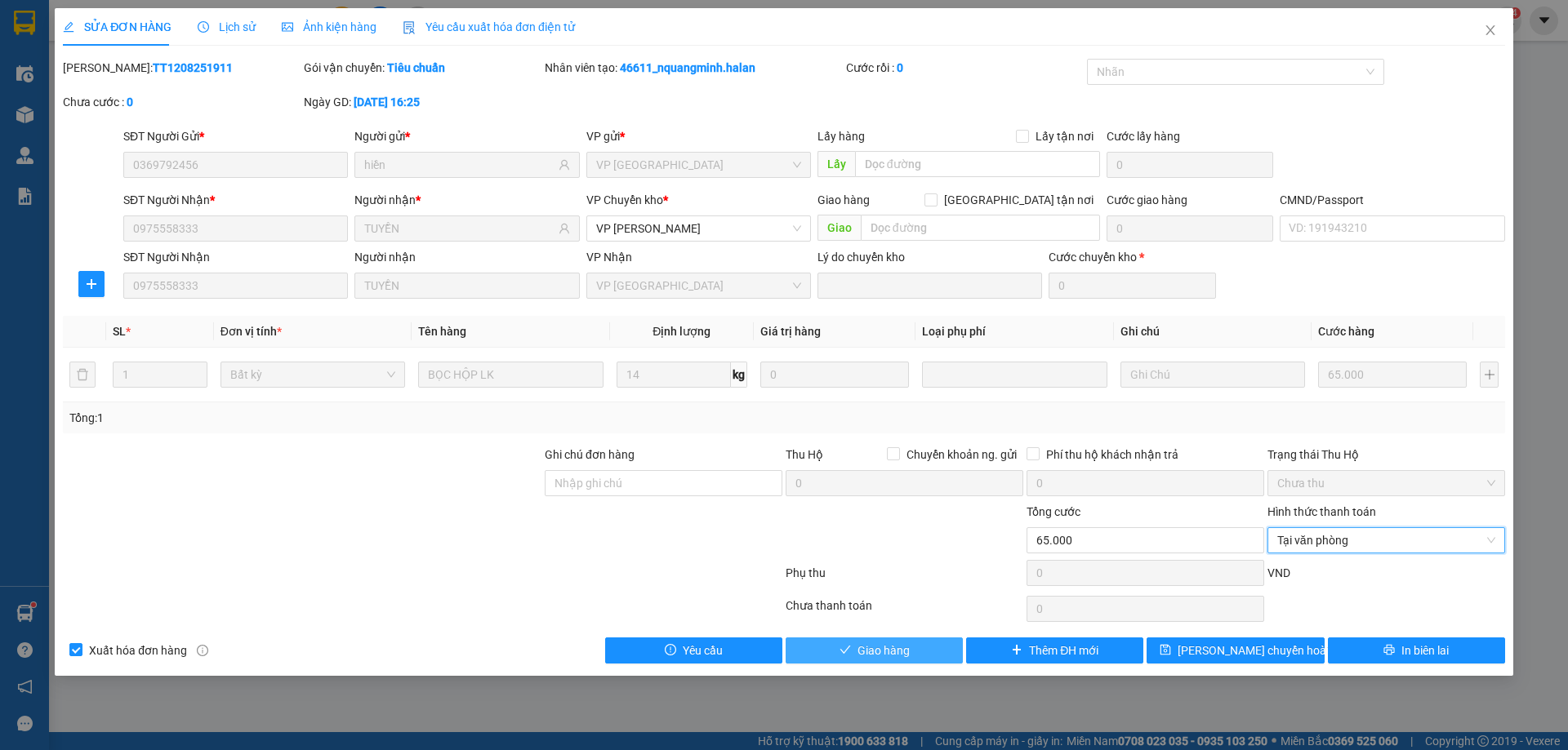
click at [933, 650] on button "Giao hàng" at bounding box center [874, 650] width 177 height 26
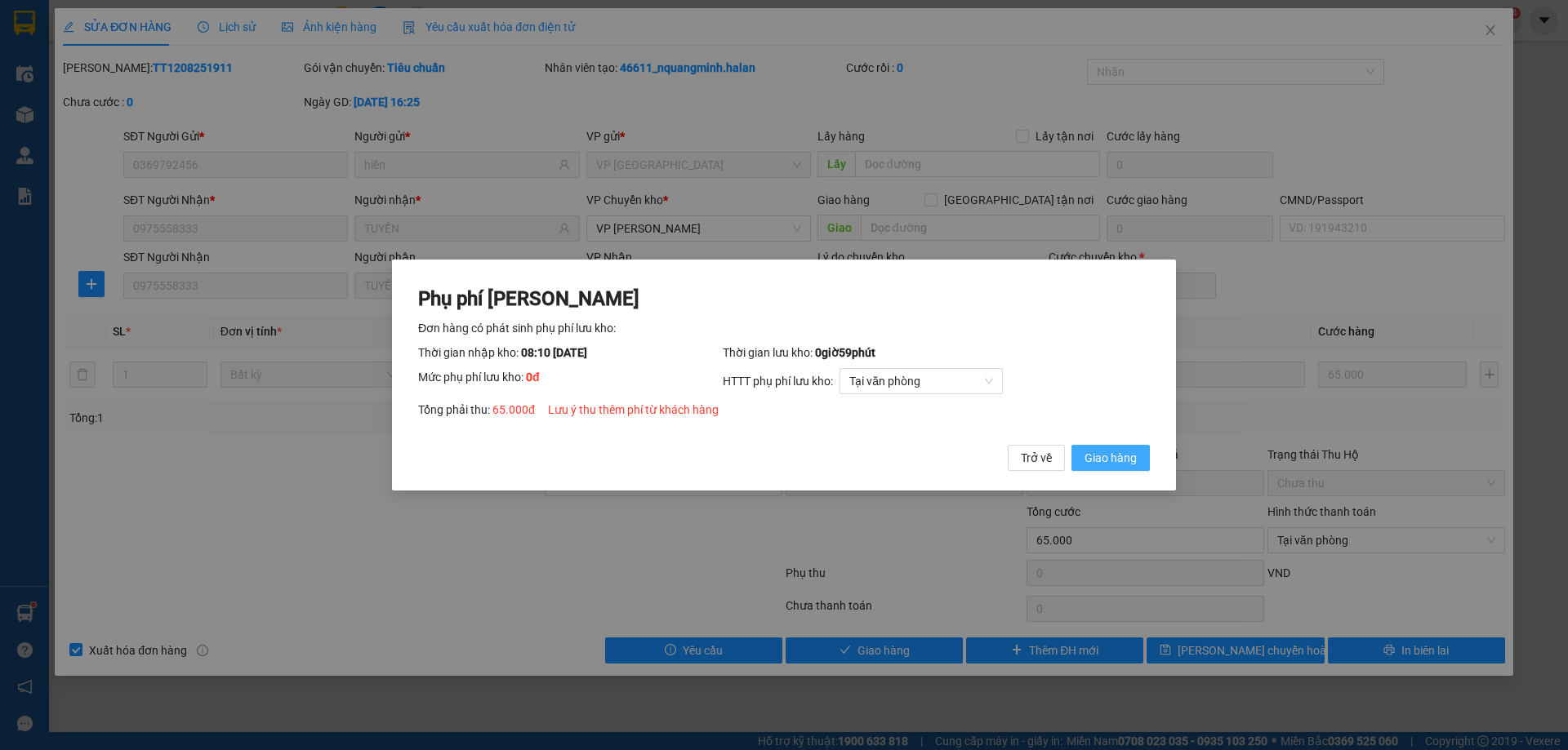
click at [1097, 448] on button "Giao hàng" at bounding box center [1111, 457] width 79 height 26
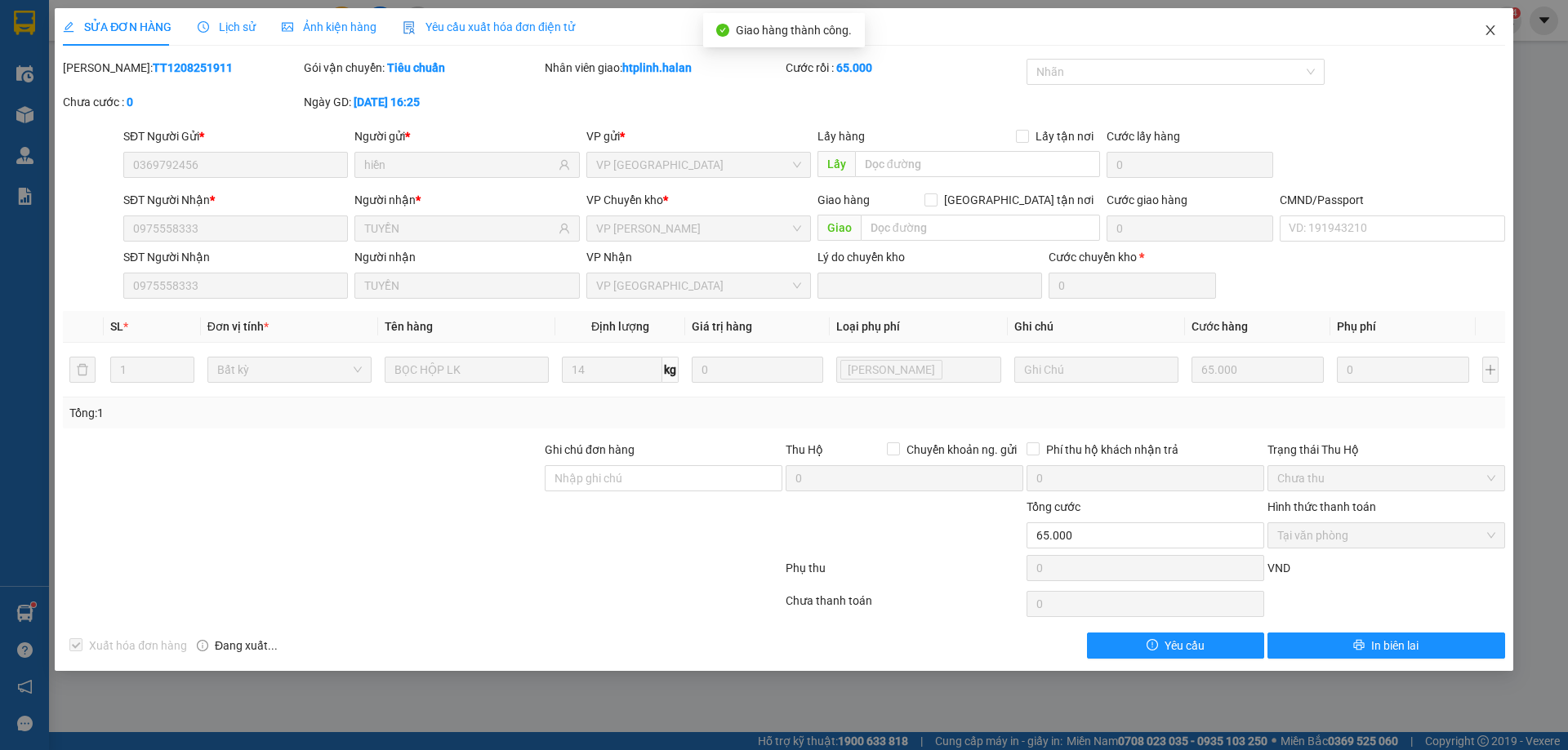
click at [1502, 22] on span "Close" at bounding box center [1489, 30] width 46 height 46
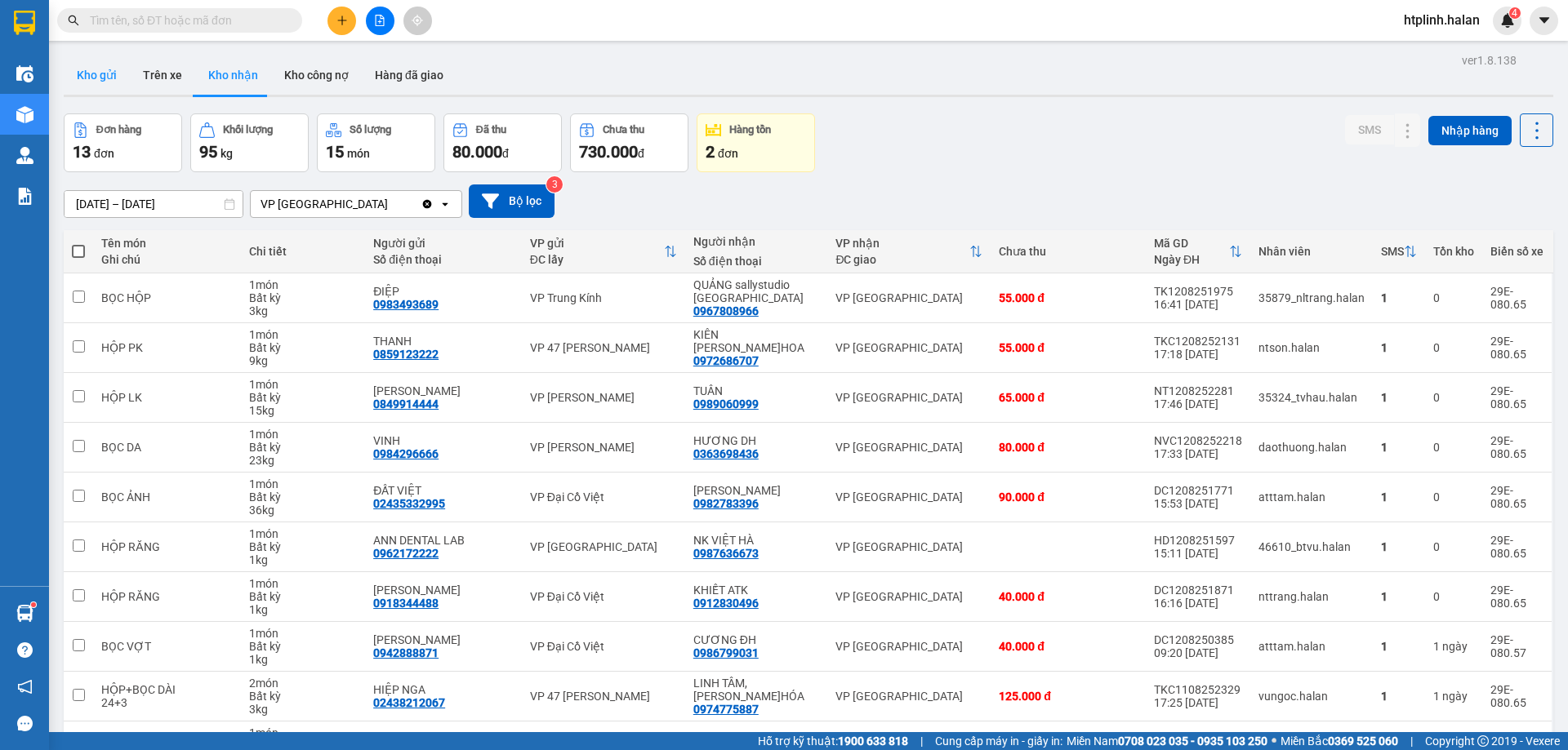
drag, startPoint x: 83, startPoint y: 71, endPoint x: 90, endPoint y: 76, distance: 8.6
click at [83, 71] on button "Kho gửi" at bounding box center [96, 75] width 66 height 39
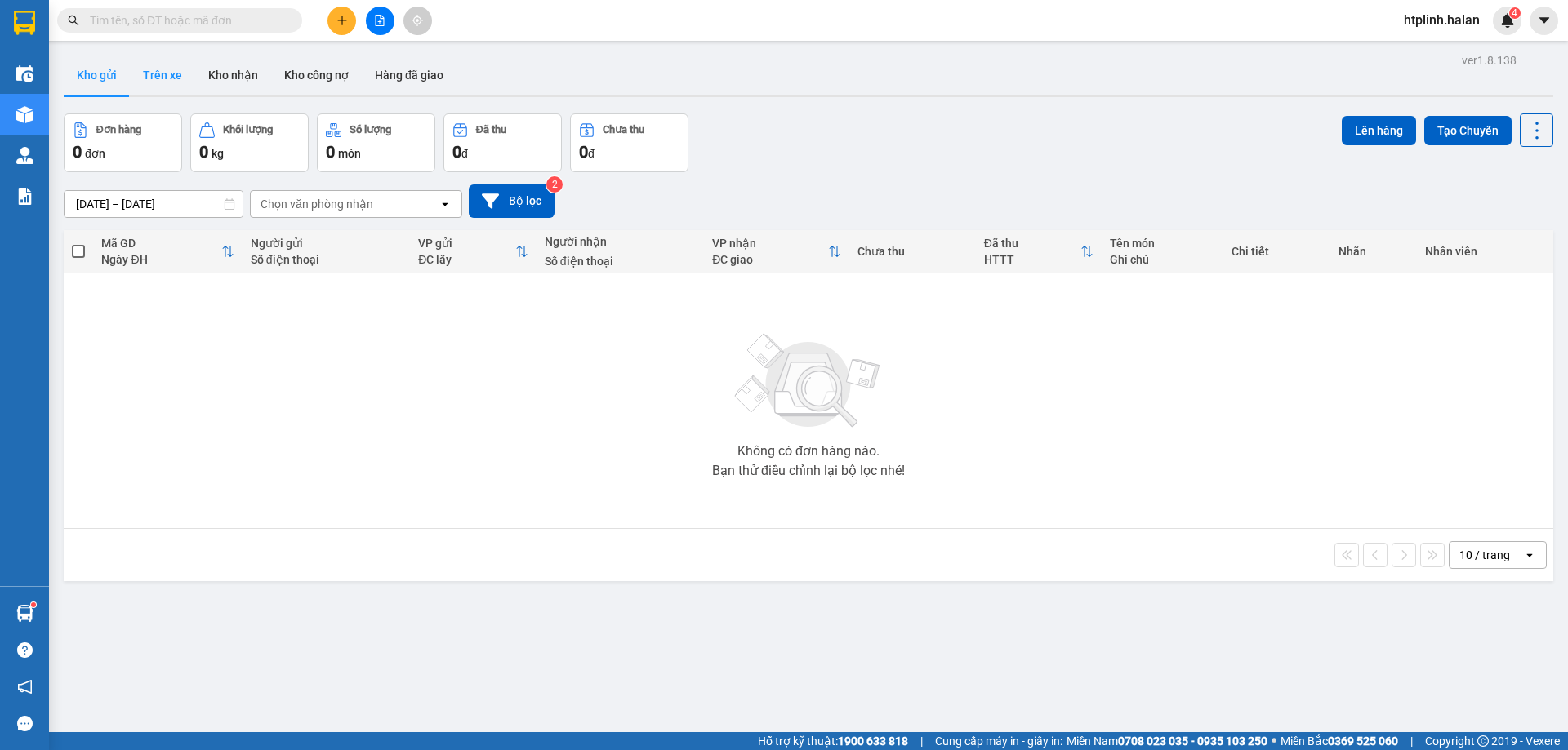
click at [155, 61] on button "Trên xe" at bounding box center [162, 75] width 65 height 39
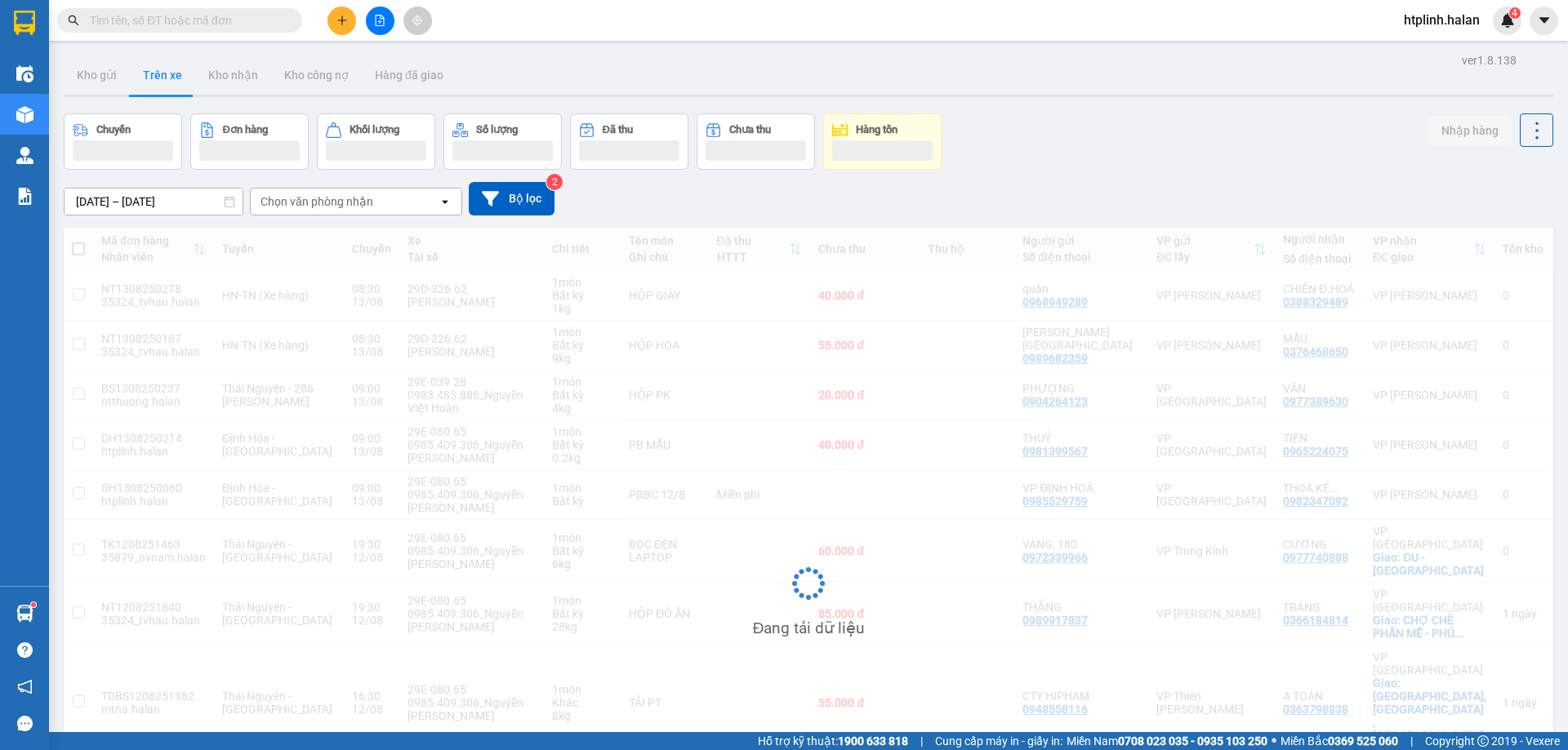
scroll to position [117, 0]
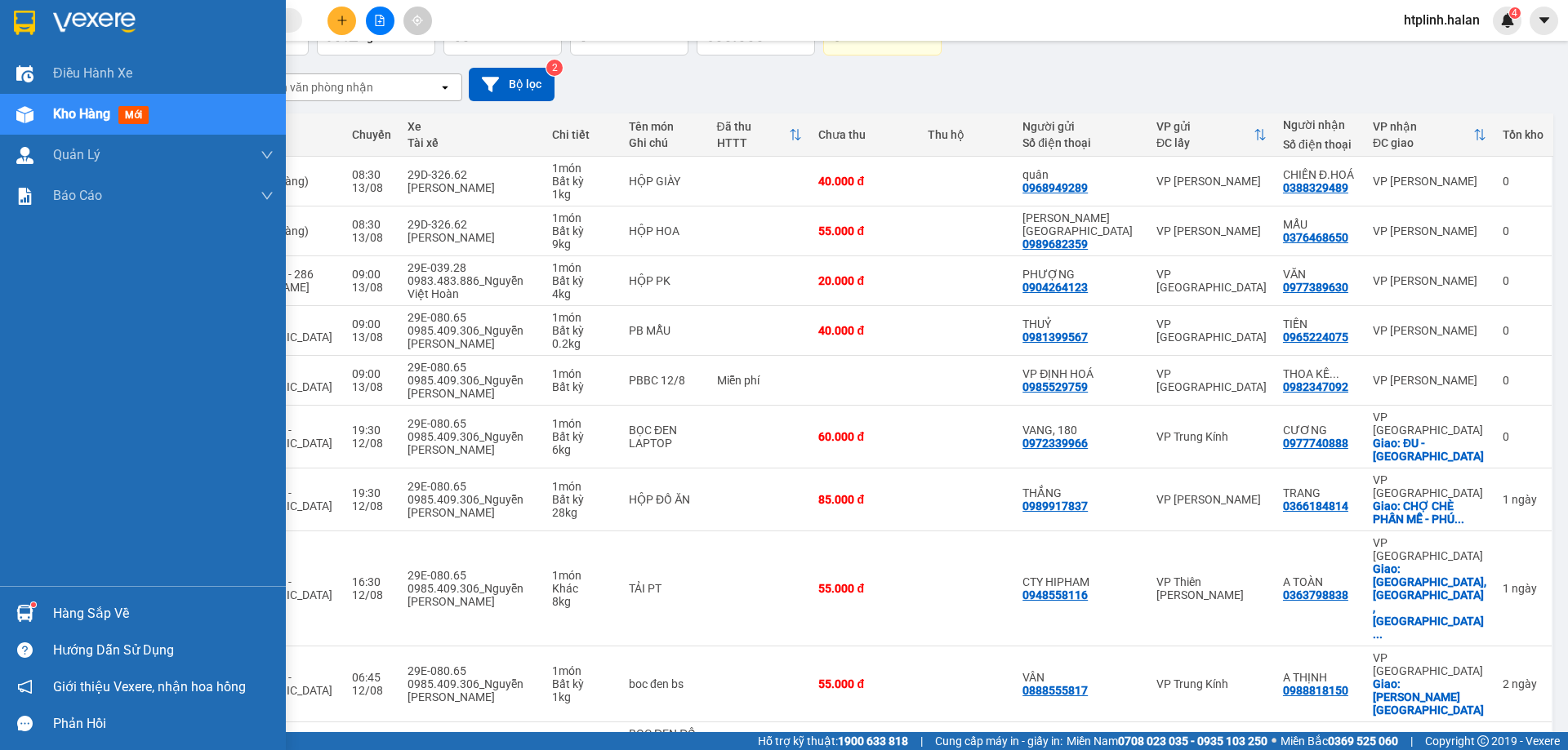
click at [31, 620] on img at bounding box center [24, 612] width 17 height 17
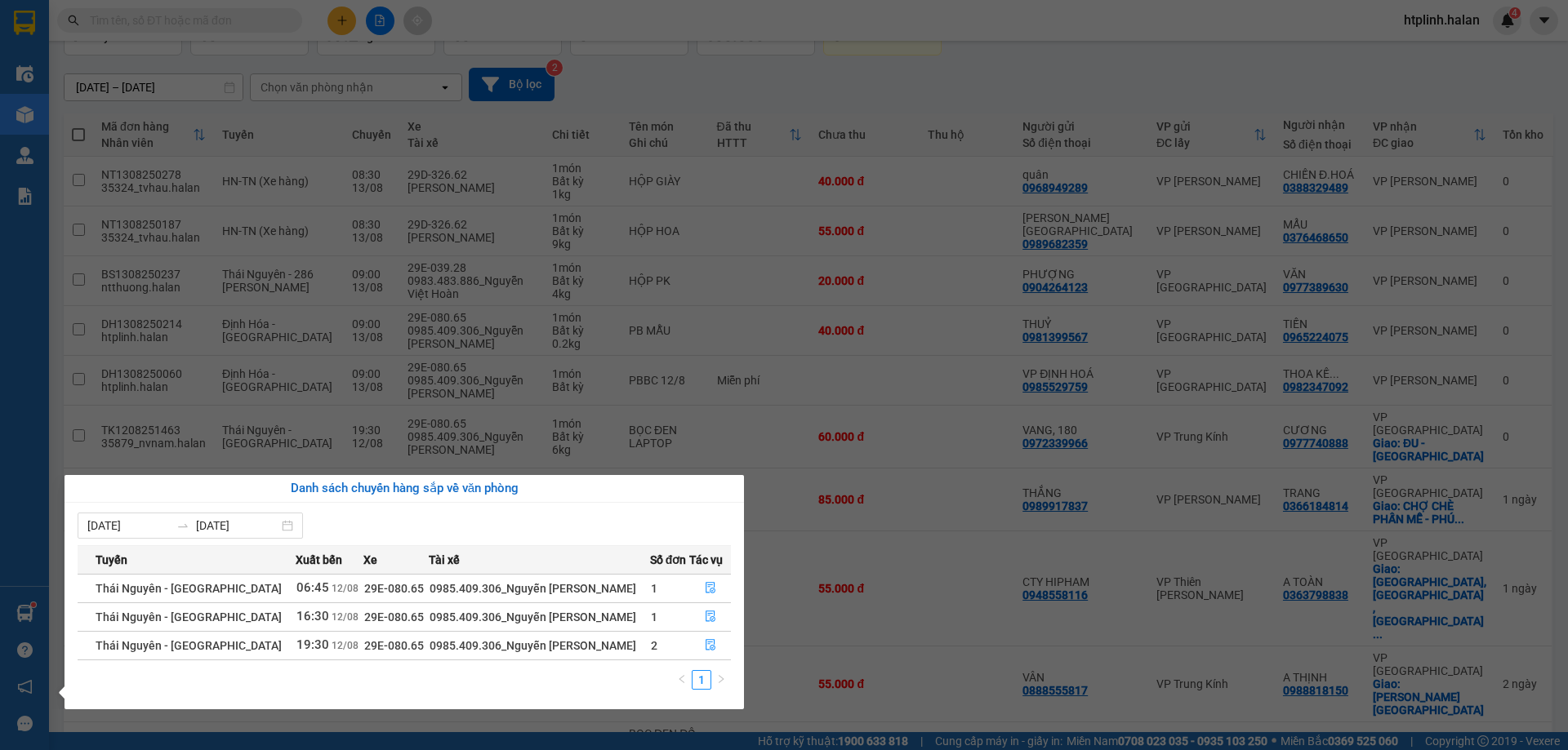
click at [1488, 100] on section "Kết quả tìm kiếm ( 0 ) Bộ lọc No Data htplinh.halan 4 Điều hành xe Kho hàng mới…" at bounding box center [784, 375] width 1568 height 750
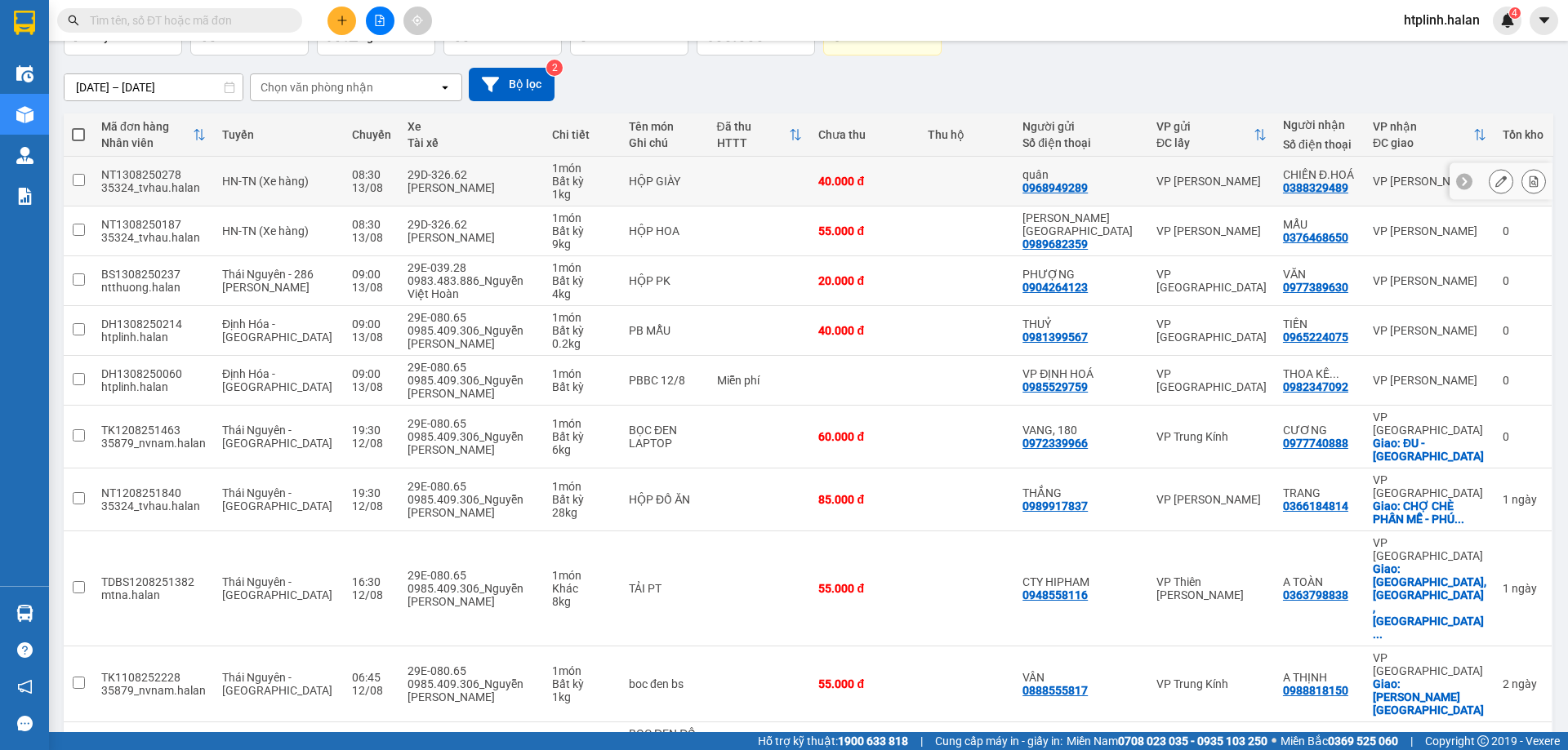
scroll to position [0, 0]
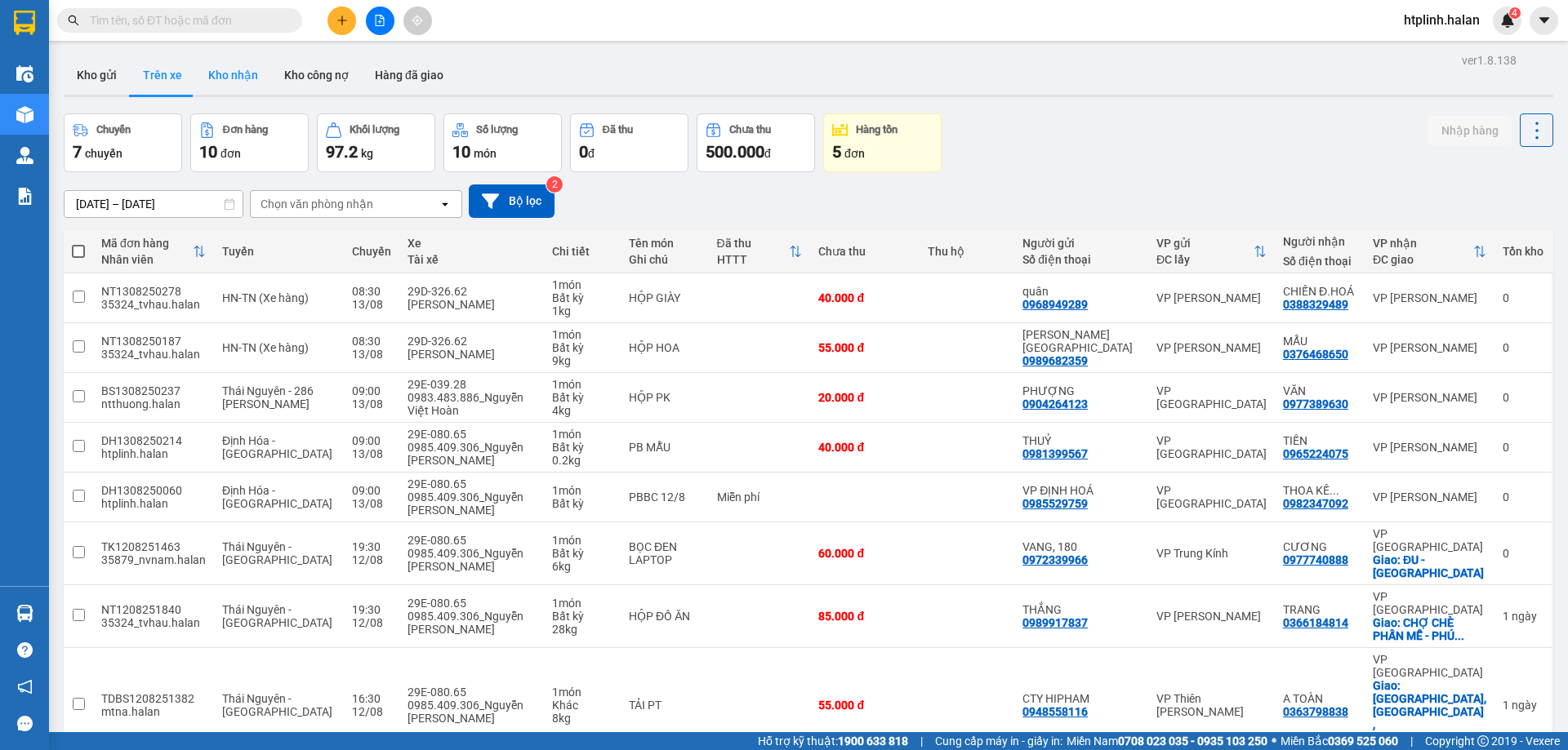
click at [232, 66] on button "Kho nhận" at bounding box center [232, 75] width 76 height 39
type input "[DATE] – [DATE]"
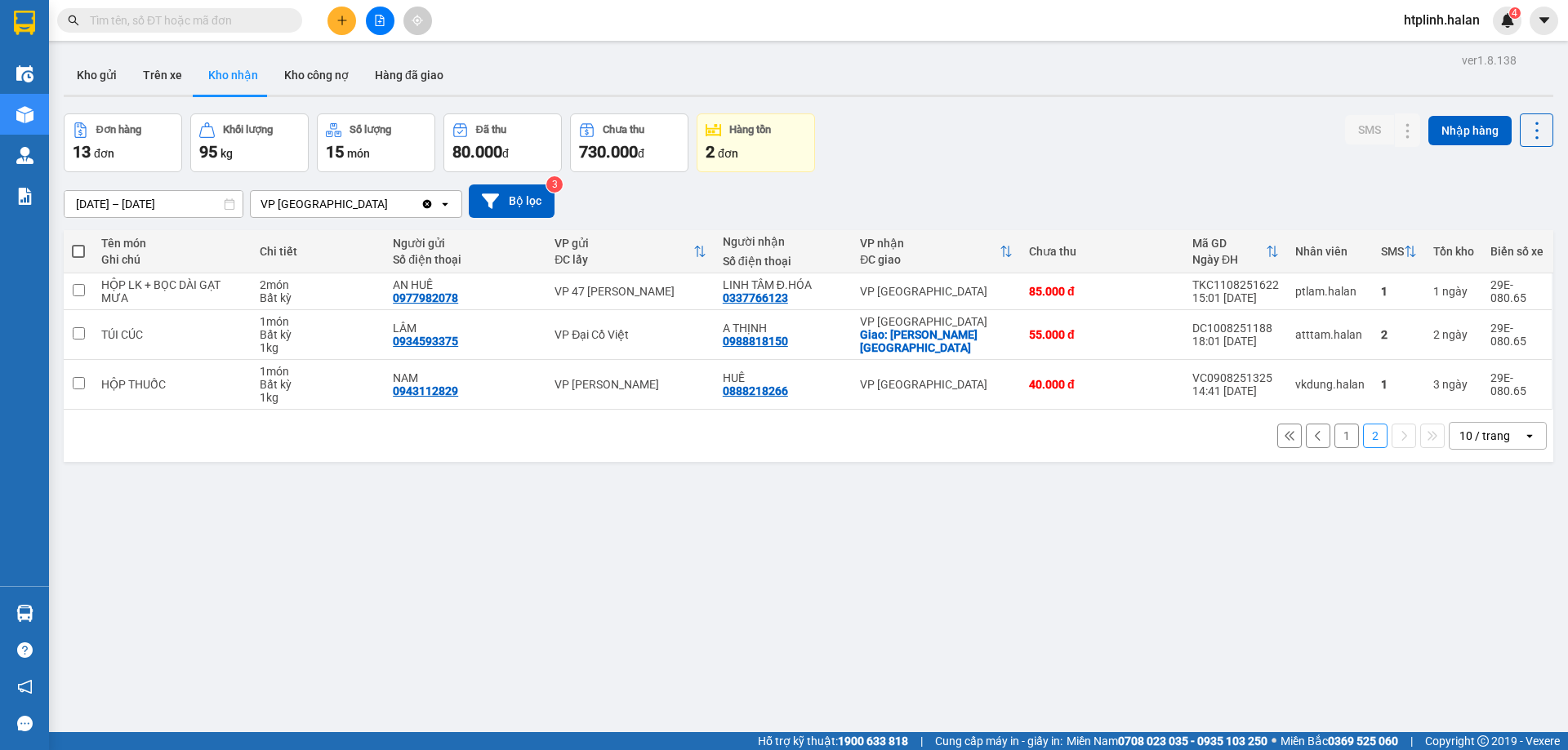
click at [1336, 440] on button "1" at bounding box center [1346, 435] width 24 height 24
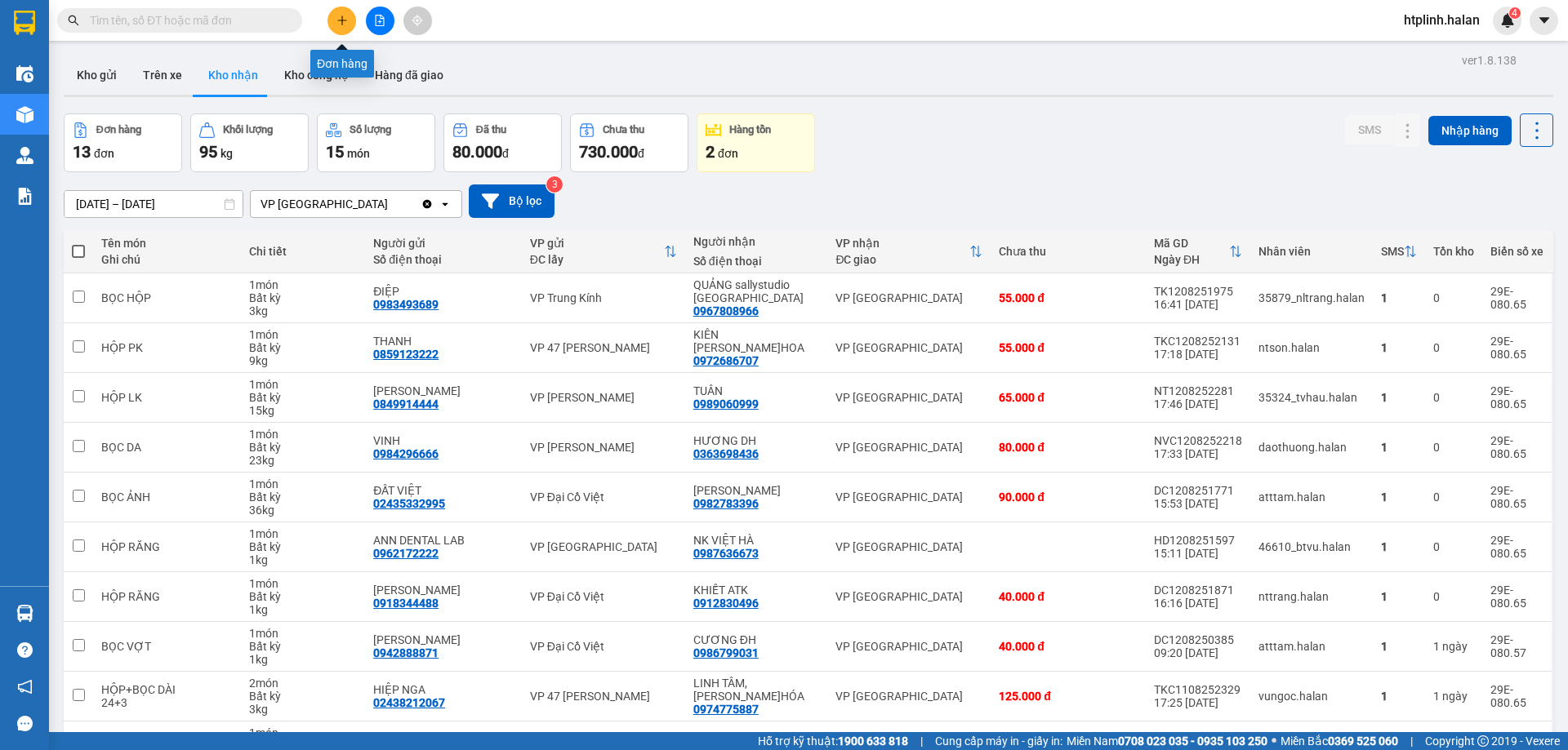
click at [328, 24] on button at bounding box center [341, 21] width 29 height 29
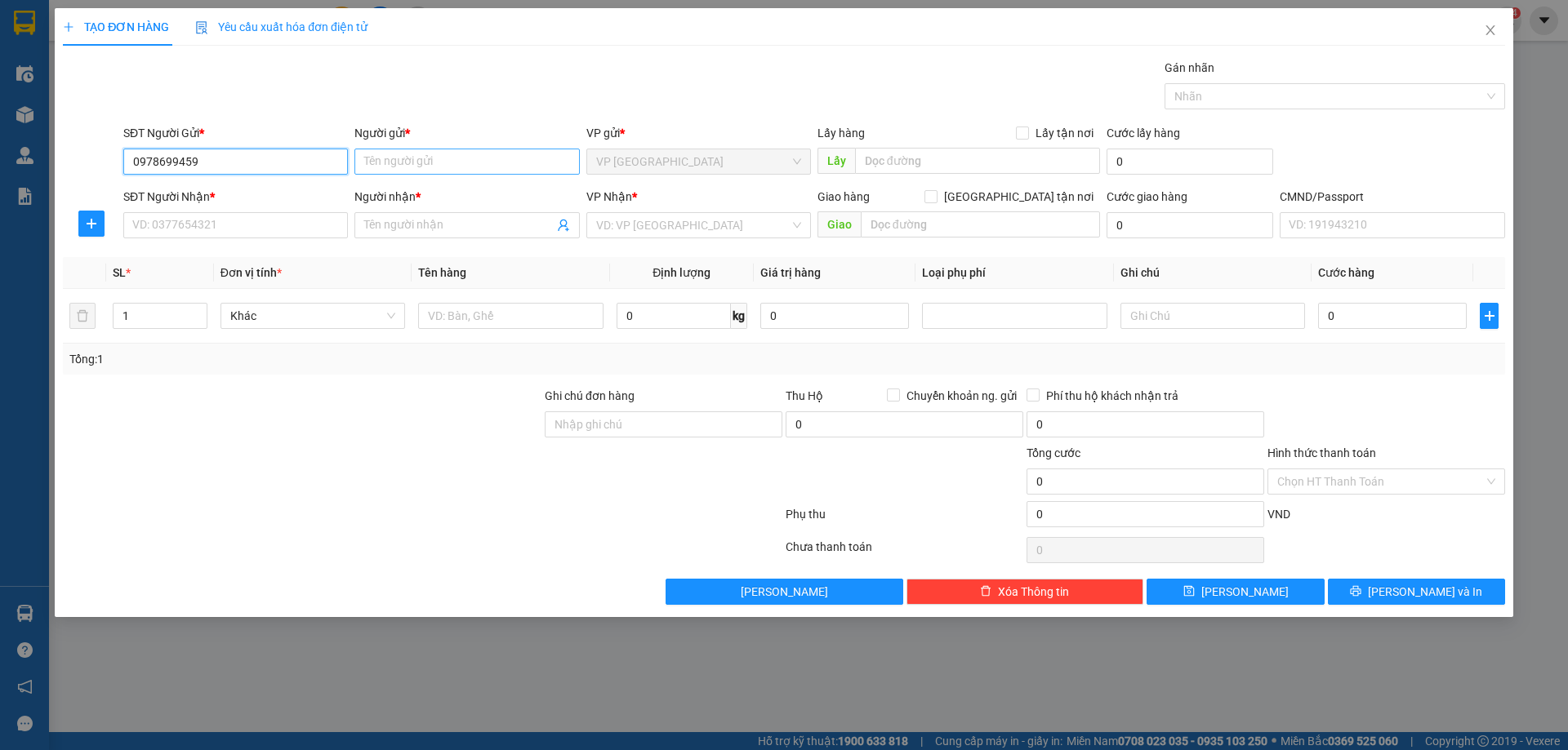
type input "0978699459"
click at [403, 166] on input "Người gửi *" at bounding box center [466, 161] width 224 height 26
type input "t"
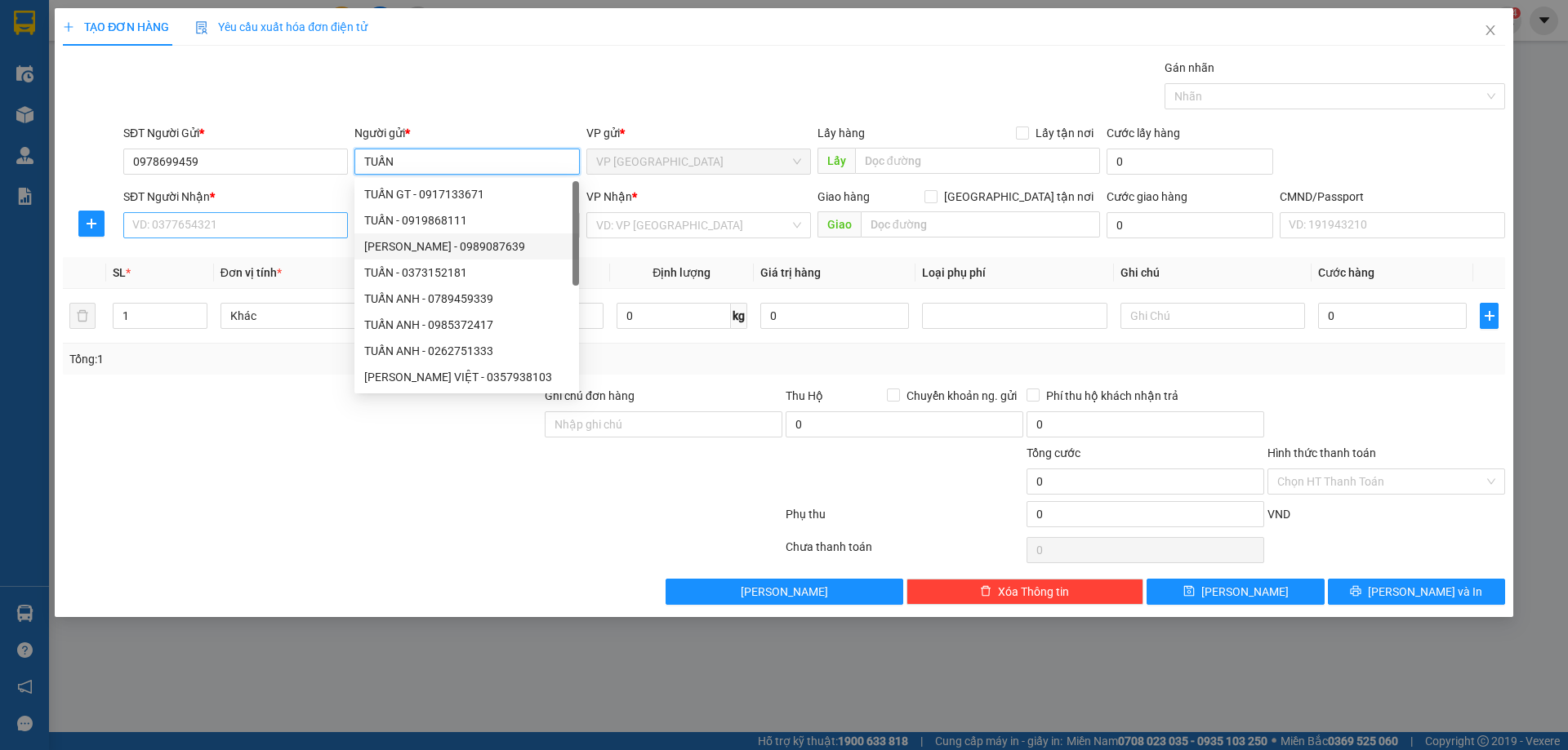
type input "TUẤN"
click at [294, 235] on input "SĐT Người Nhận *" at bounding box center [235, 225] width 224 height 26
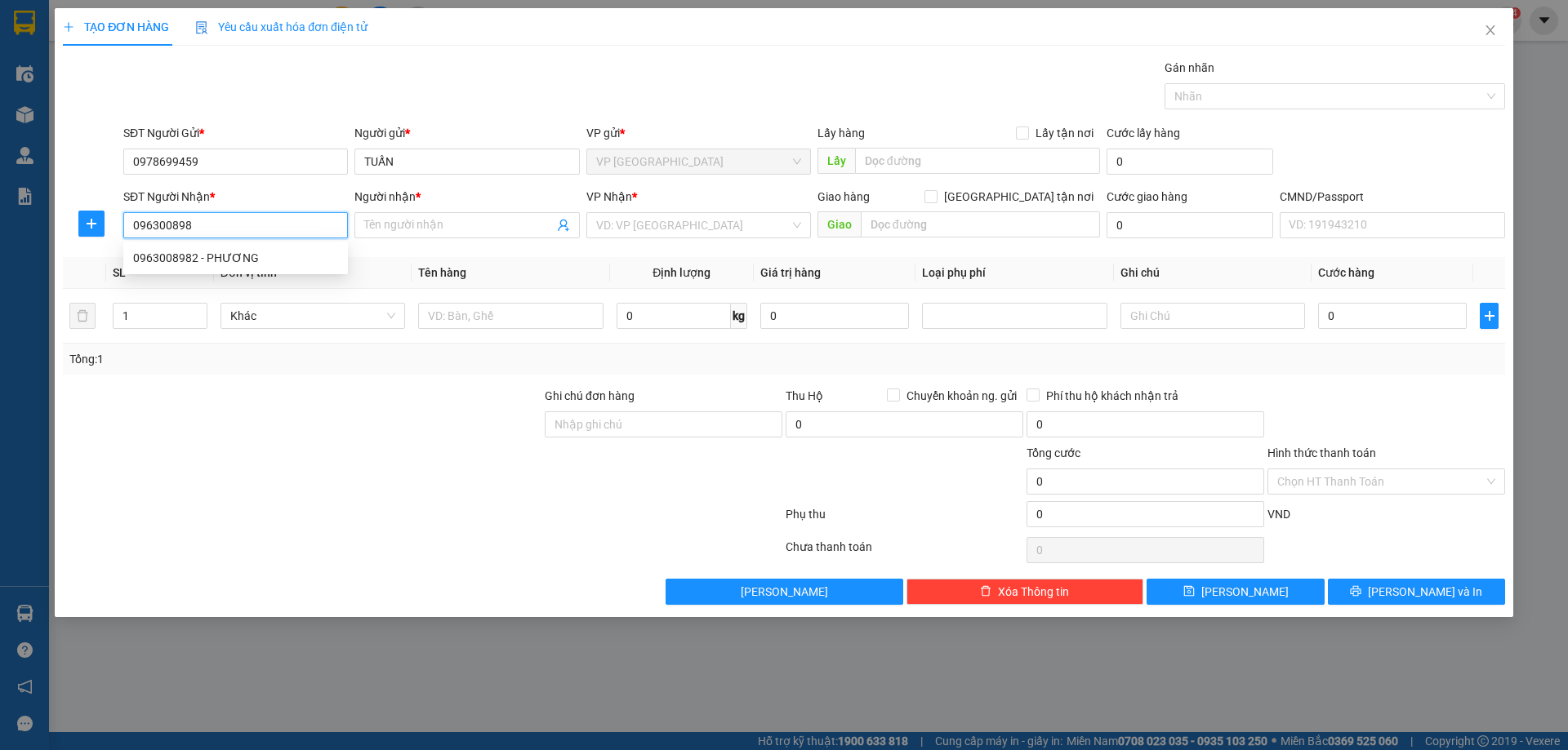
type input "0963008982"
click at [294, 249] on div "0963008982 - PHƯƠNG" at bounding box center [235, 258] width 205 height 18
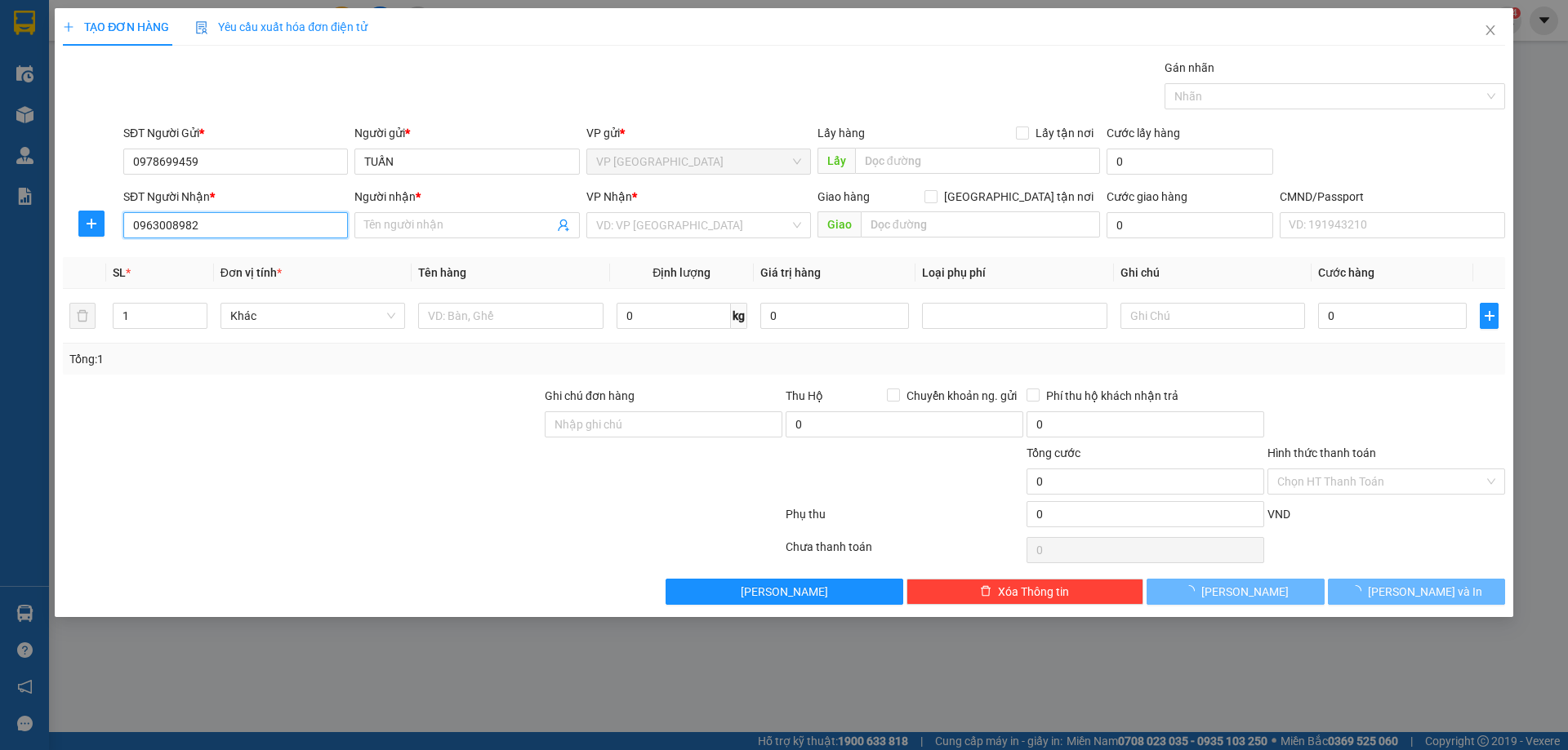
type input "PHƯƠNG"
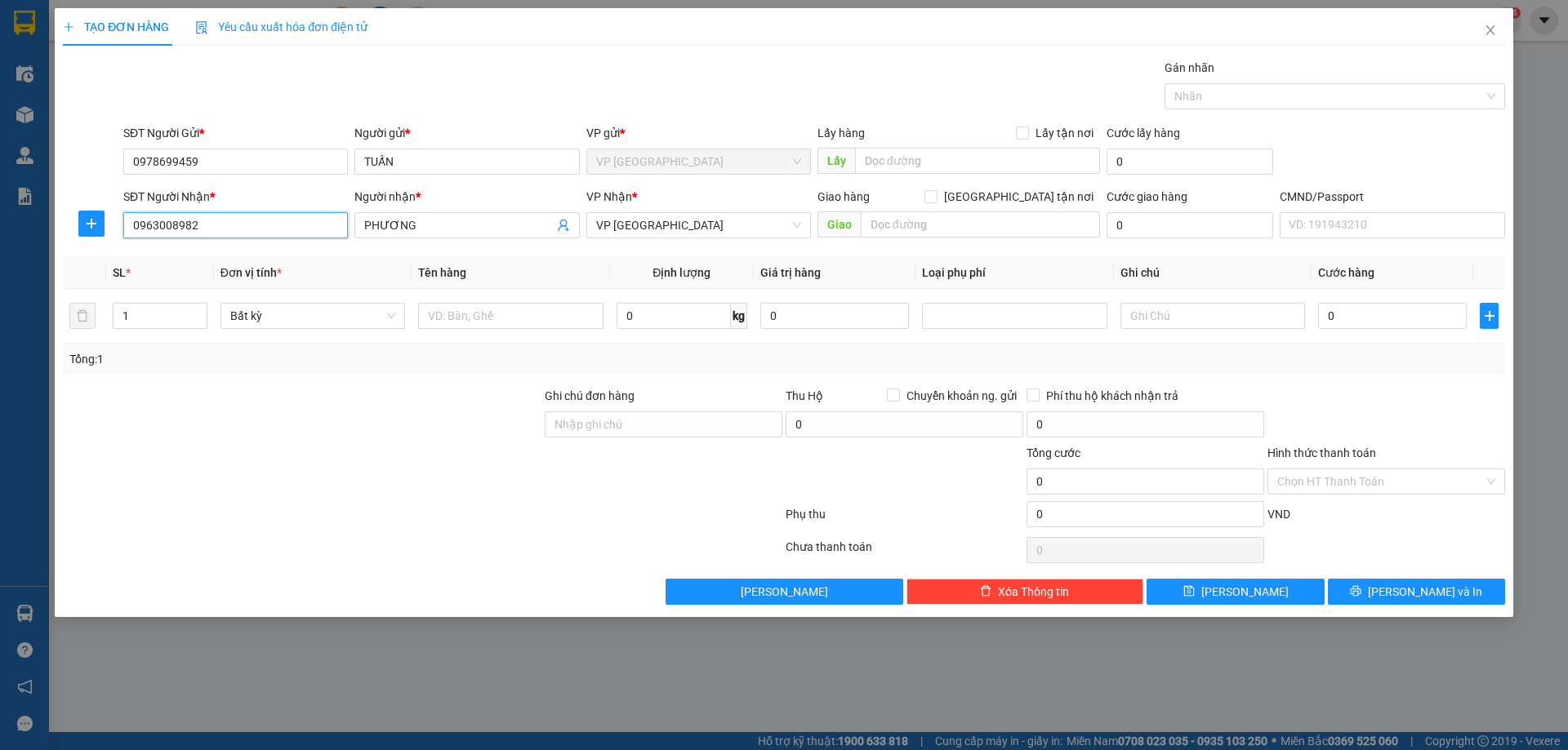
click at [236, 225] on input "0963008982" at bounding box center [235, 225] width 224 height 26
type input "0963008982"
click at [102, 215] on button "button" at bounding box center [91, 223] width 26 height 26
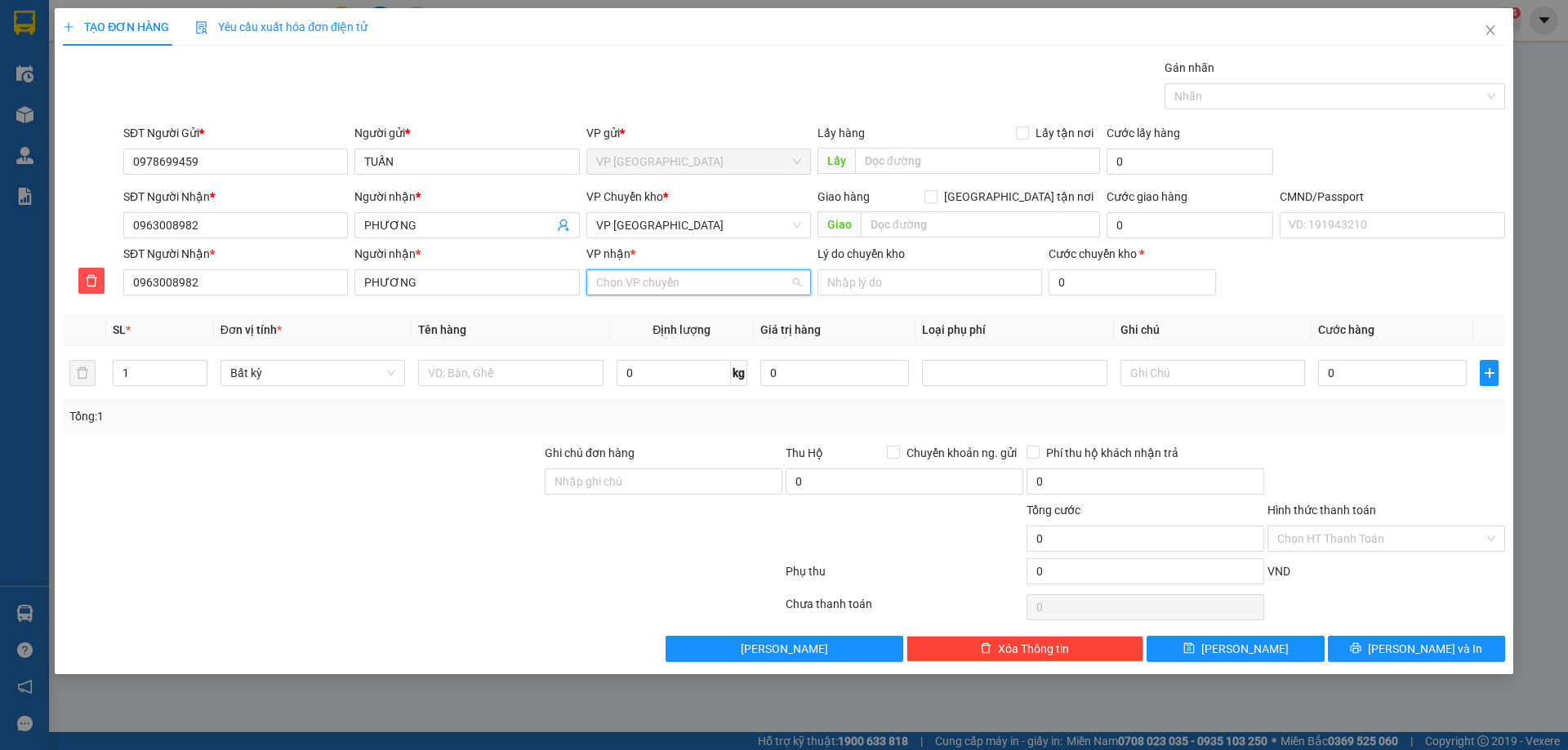
click at [695, 294] on input "VP nhận *" at bounding box center [692, 281] width 194 height 24
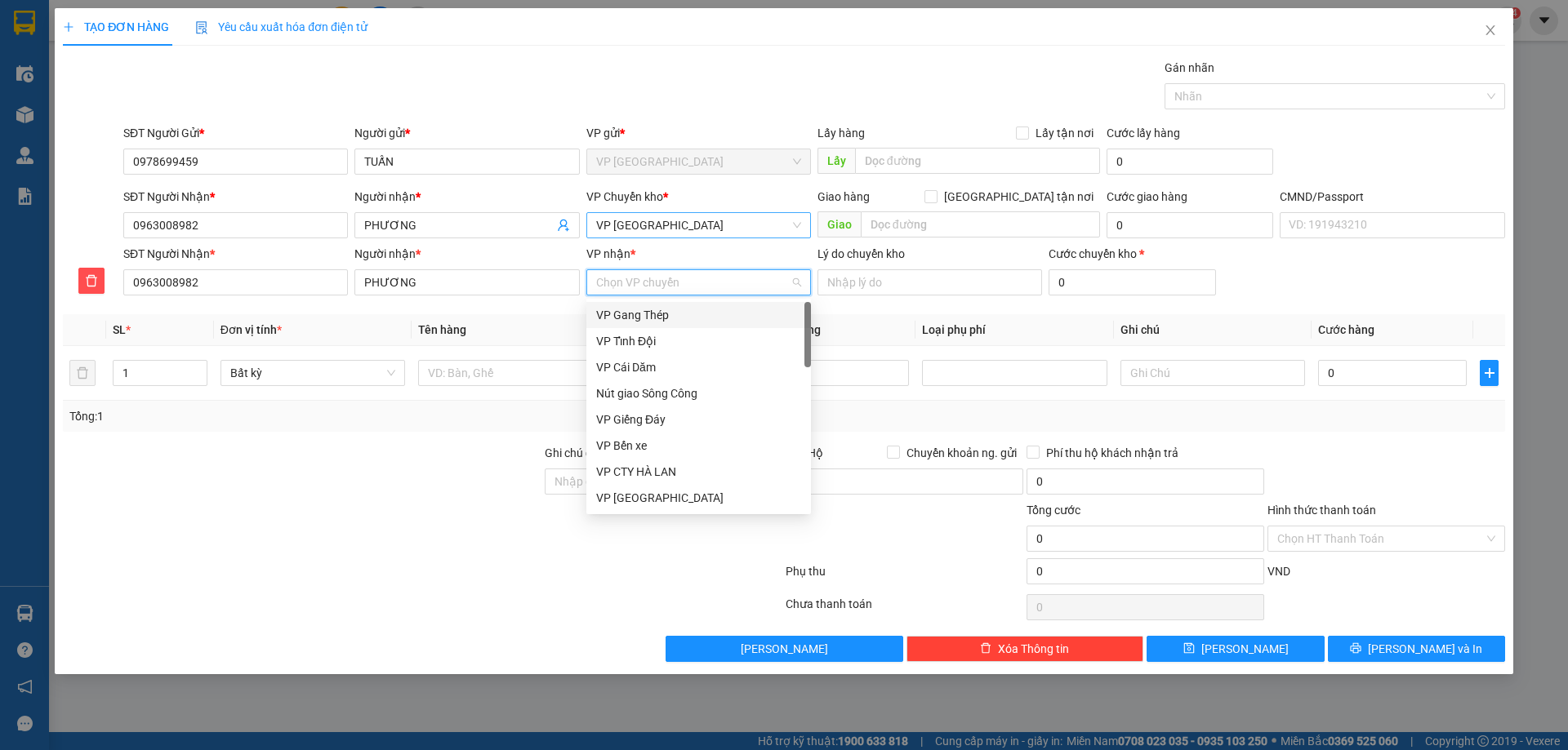
click at [687, 223] on span "VP [GEOGRAPHIC_DATA]" at bounding box center [698, 225] width 205 height 24
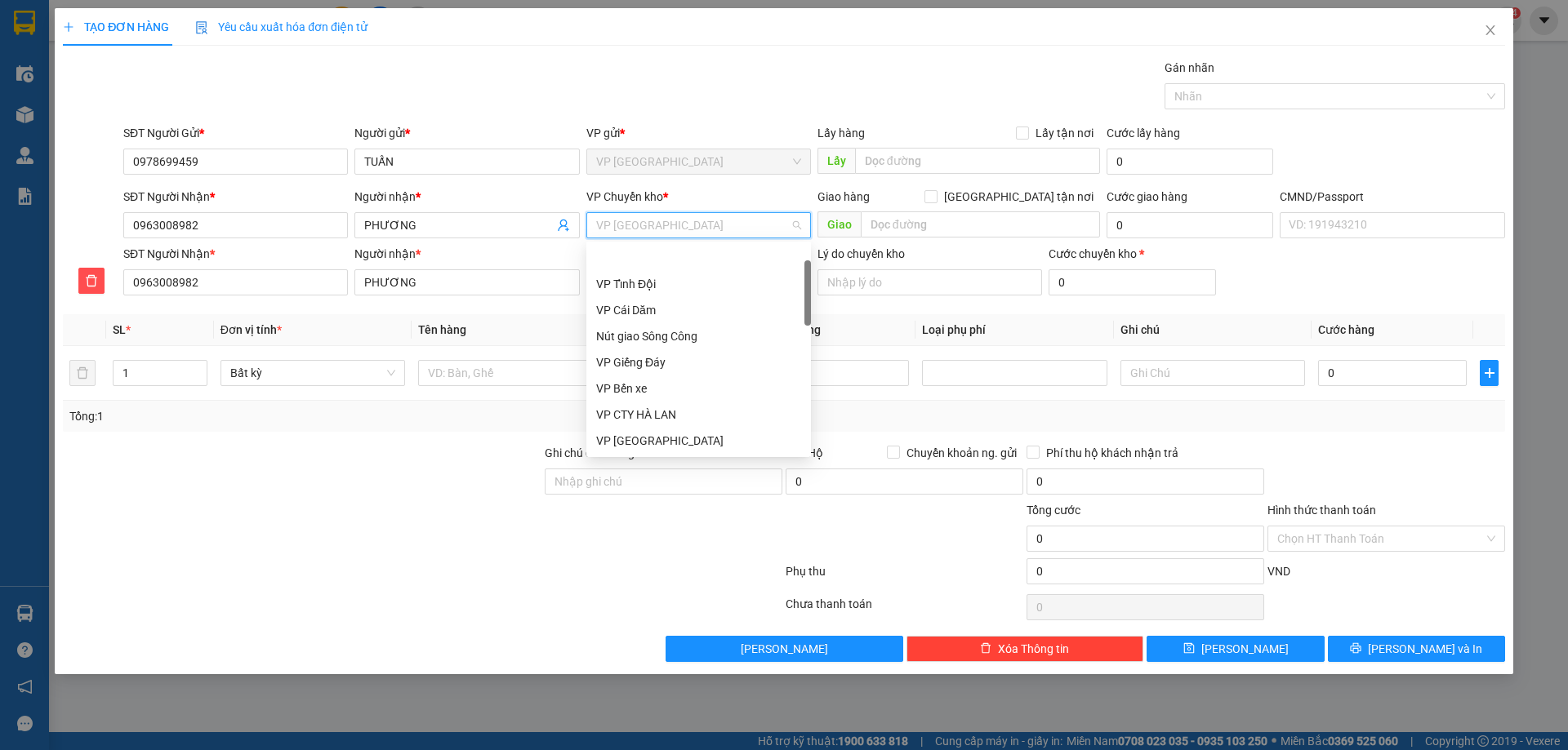
scroll to position [52, 0]
type input "HG"
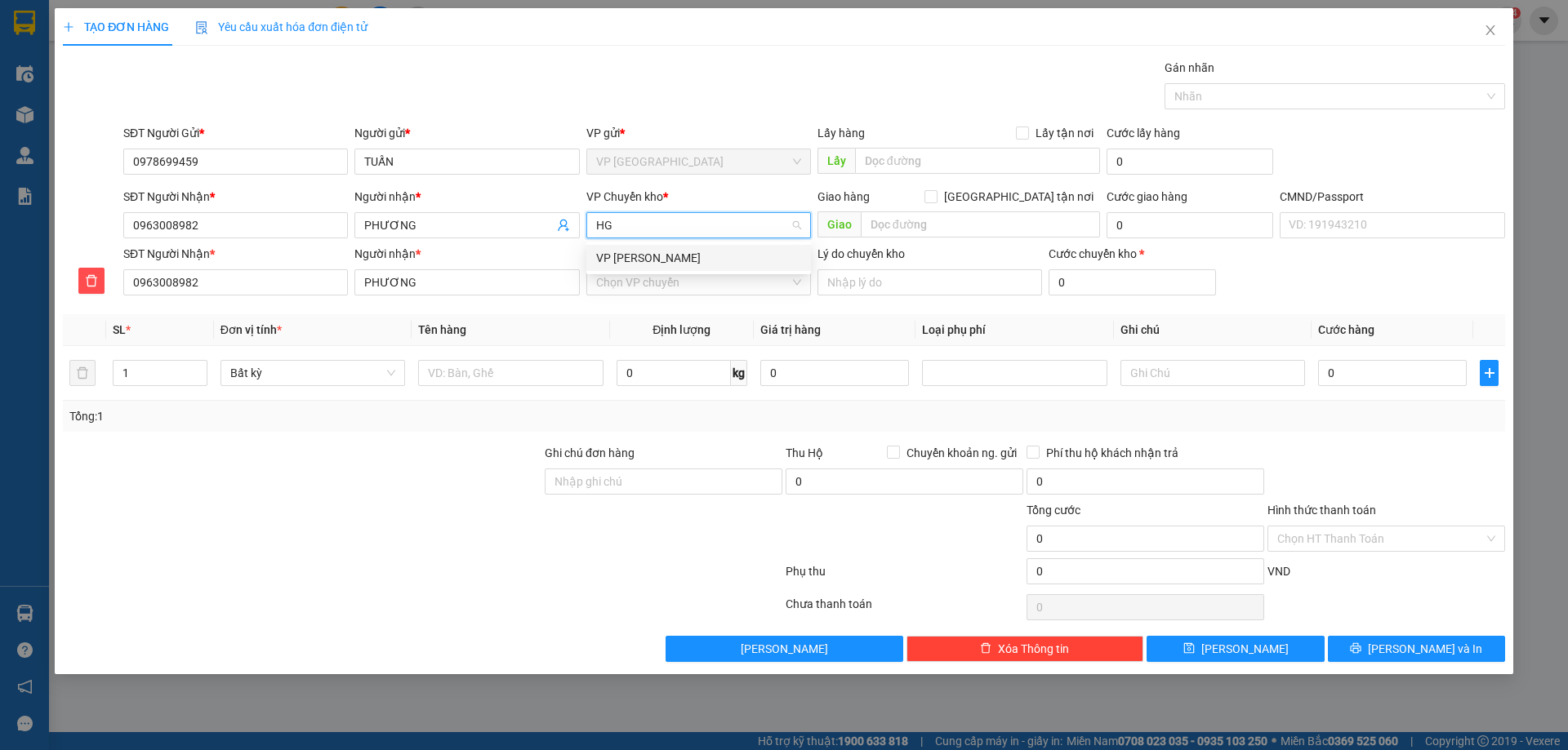
click at [637, 262] on div "VP [PERSON_NAME]" at bounding box center [698, 258] width 205 height 18
click at [623, 300] on div "VP nhận * Chọn VP chuyển" at bounding box center [698, 273] width 224 height 57
click at [622, 287] on input "VP nhận *" at bounding box center [692, 281] width 194 height 24
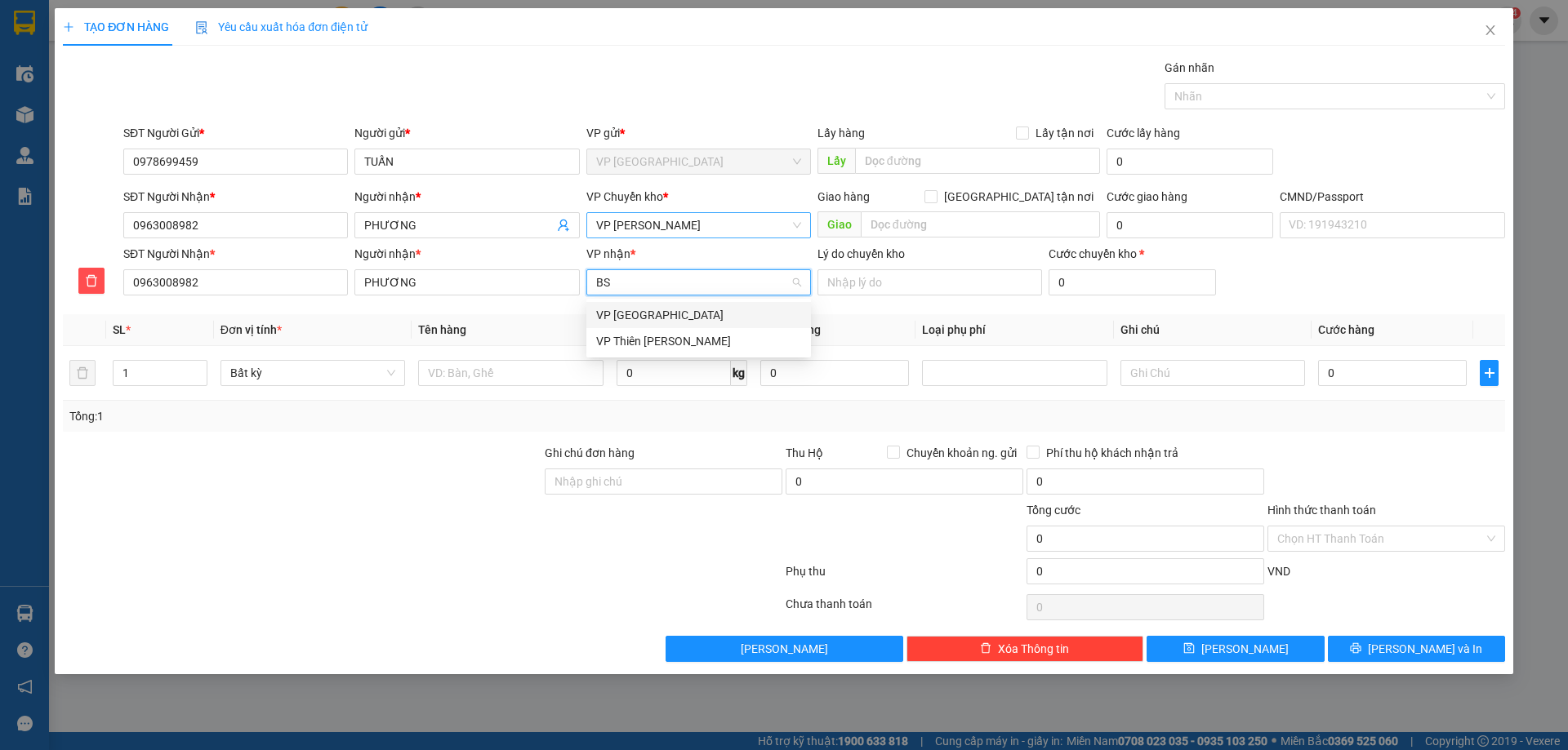
type input "BS"
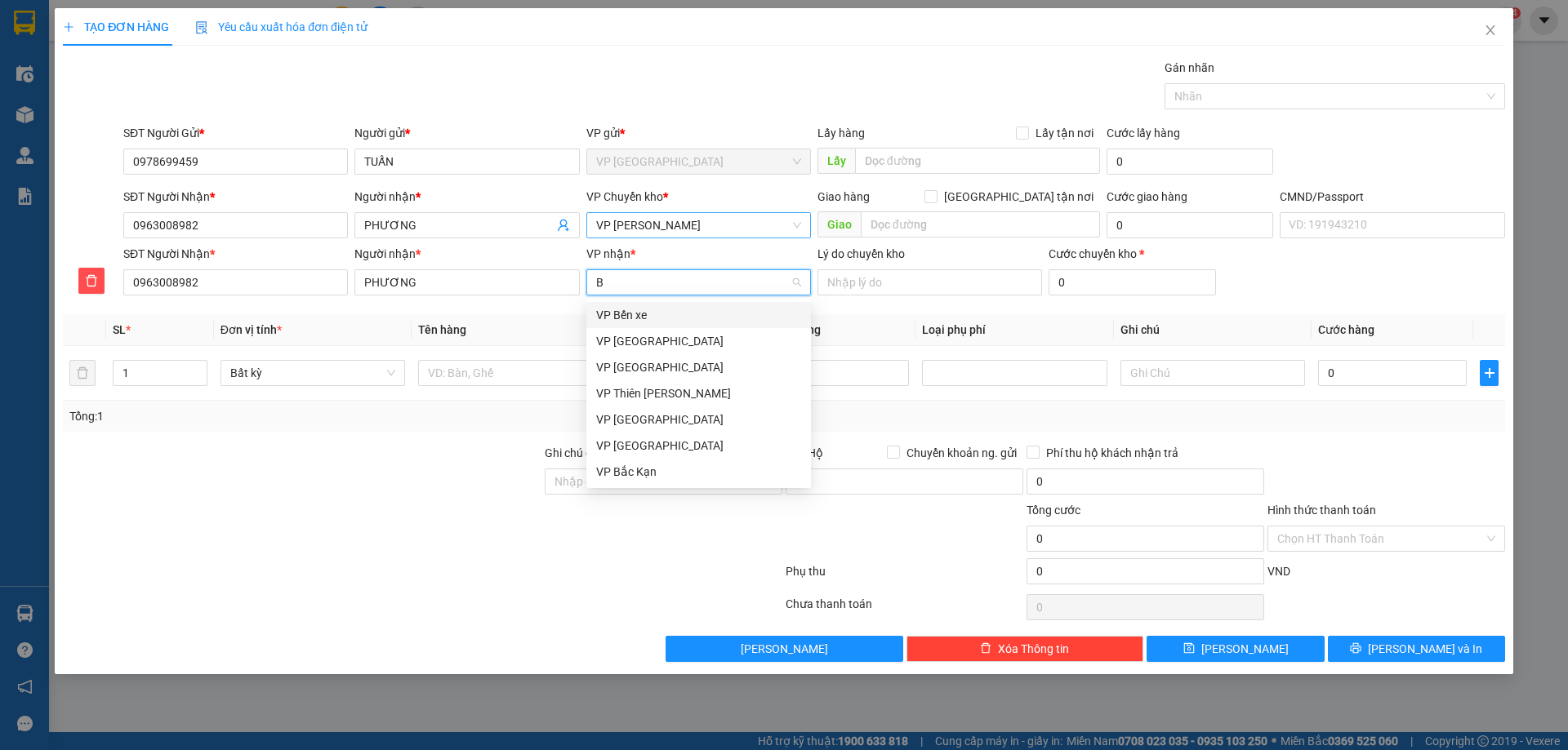
type input "BS"
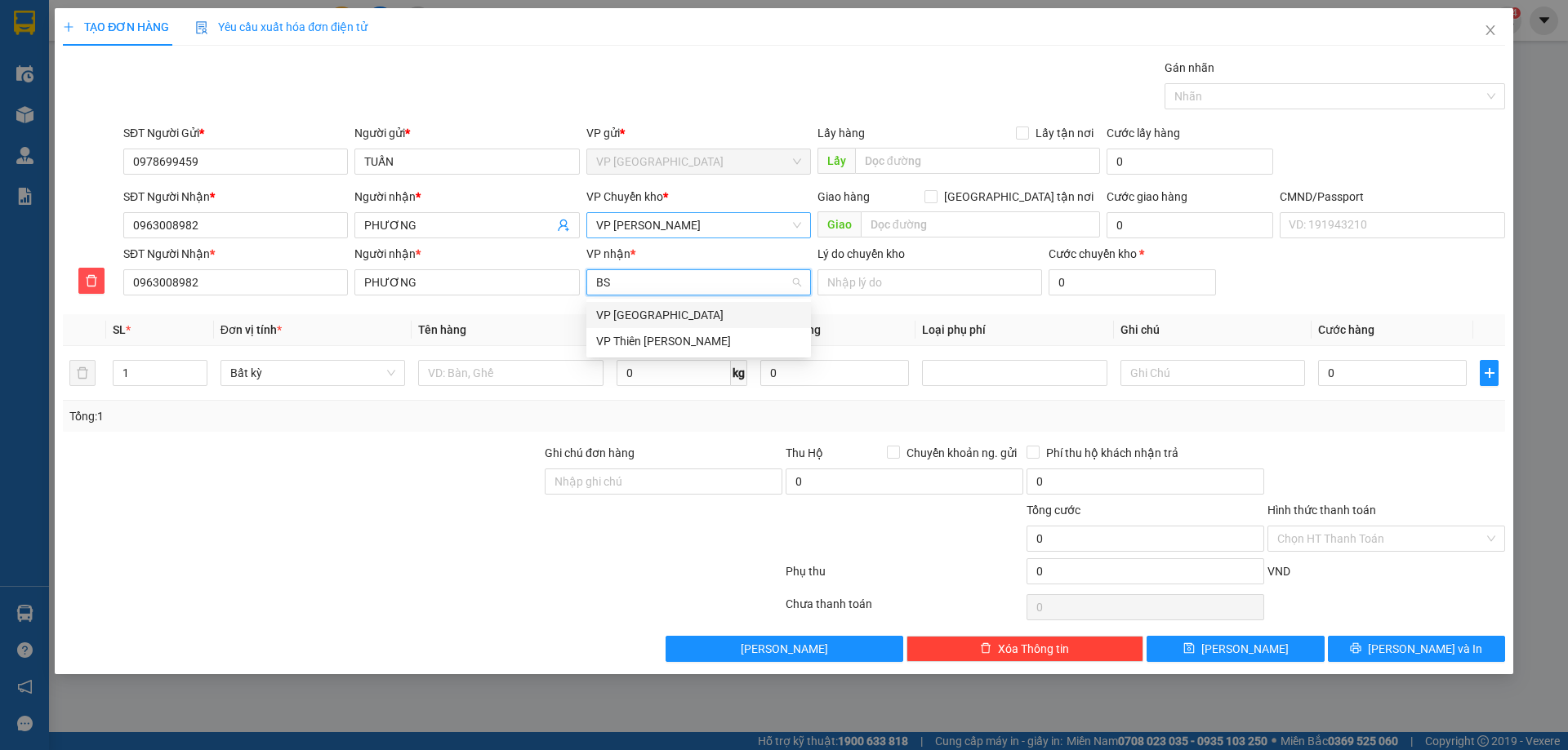
click at [677, 318] on div "VP [GEOGRAPHIC_DATA]" at bounding box center [698, 315] width 205 height 18
click at [488, 389] on td at bounding box center [510, 372] width 197 height 54
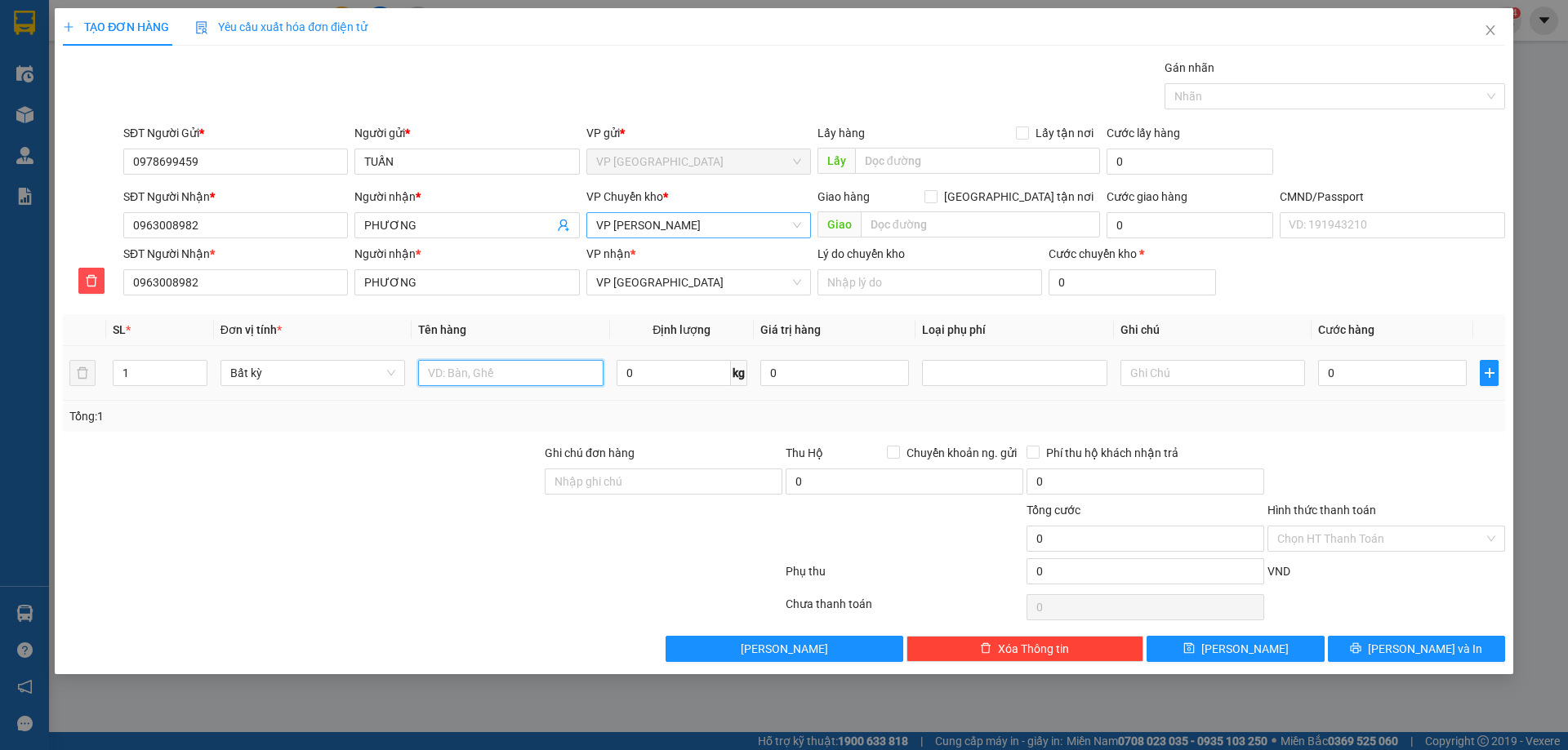
click at [504, 377] on input "text" at bounding box center [510, 372] width 185 height 26
type input "TÚI CÚC"
click at [641, 388] on div "0 kg" at bounding box center [682, 372] width 130 height 33
click at [675, 372] on input "0" at bounding box center [674, 372] width 114 height 26
type input "0.2"
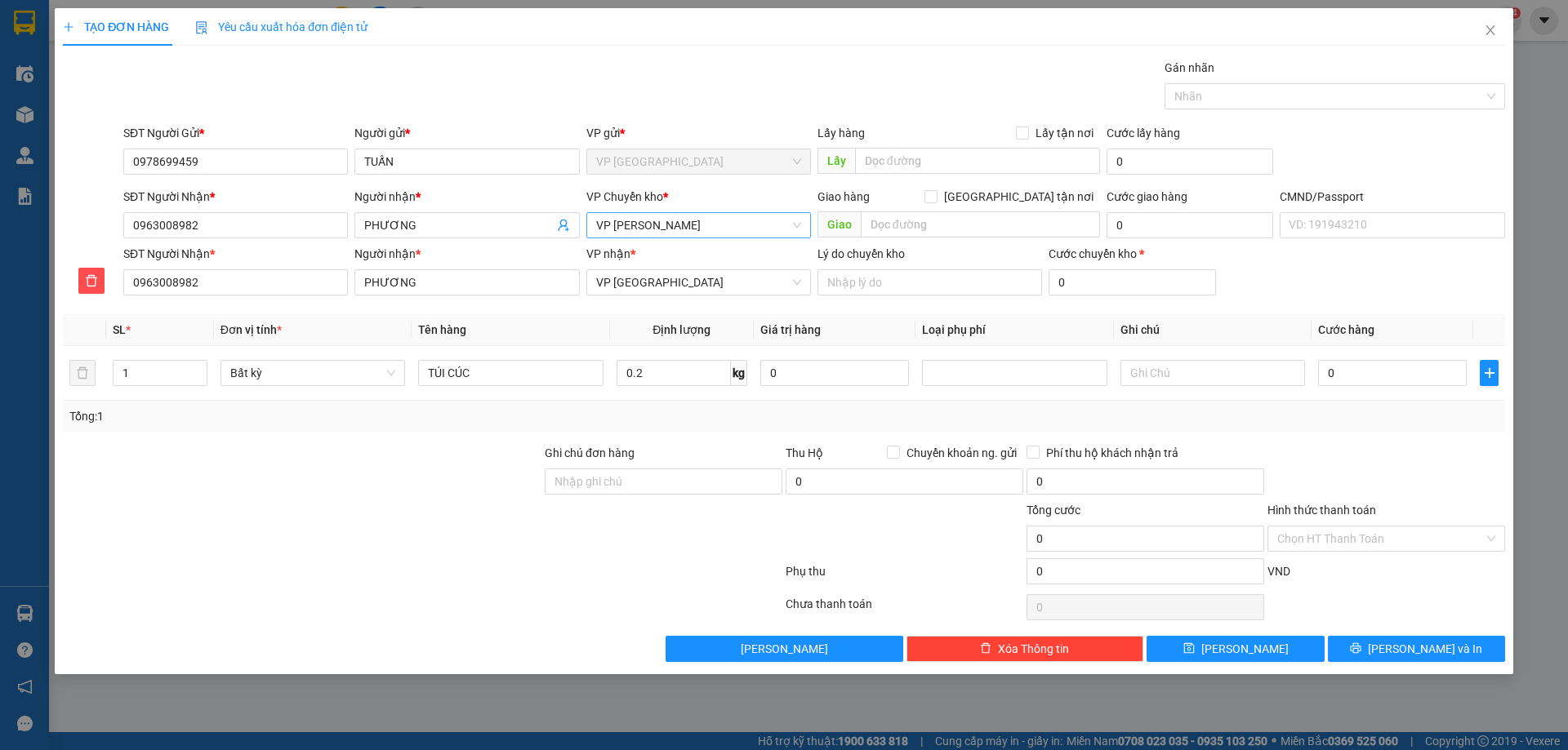
click at [679, 409] on div "Tổng: 1" at bounding box center [784, 416] width 1429 height 18
type input "35.000"
click at [1406, 372] on input "35.000" at bounding box center [1392, 372] width 148 height 26
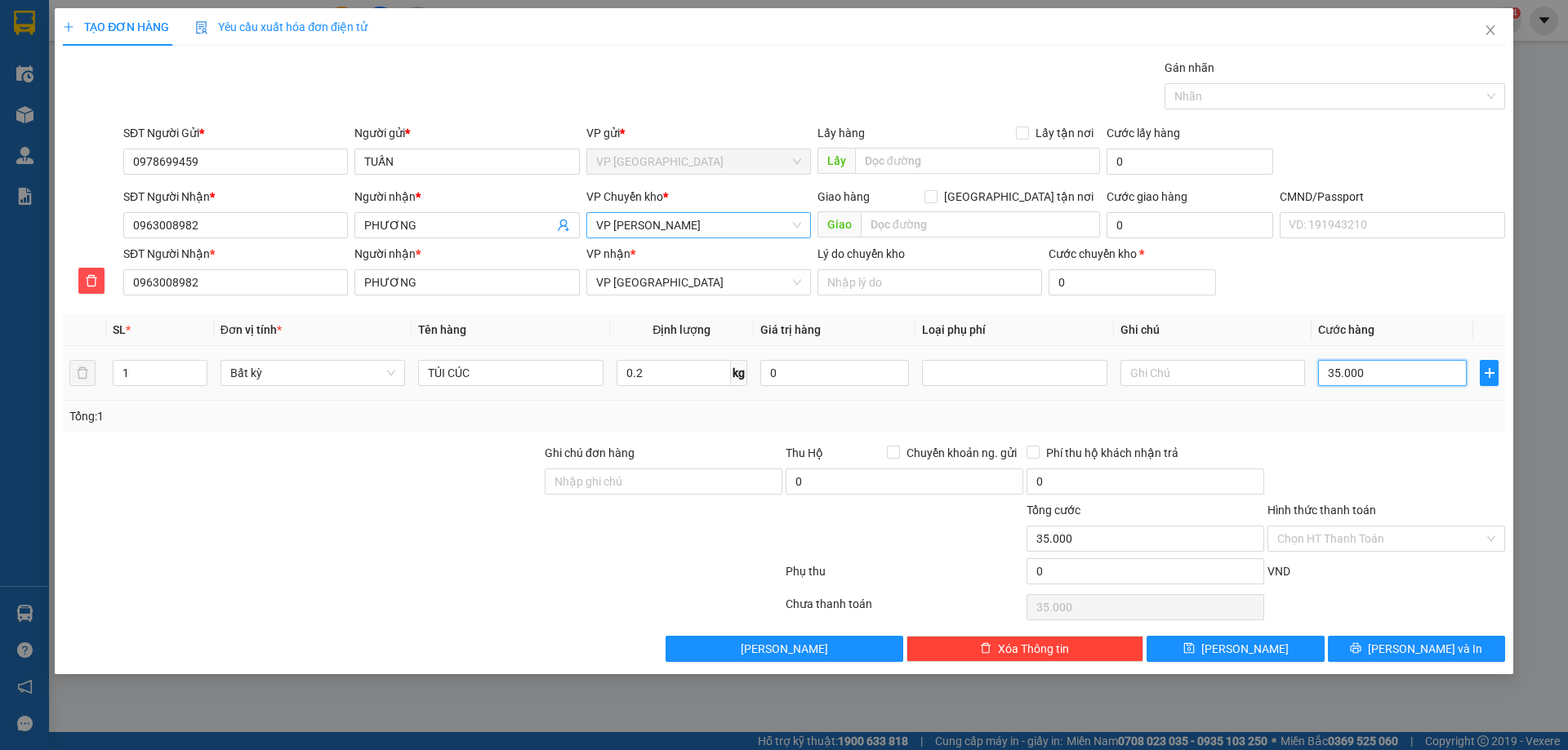
type input "0"
type input "02"
type input "2"
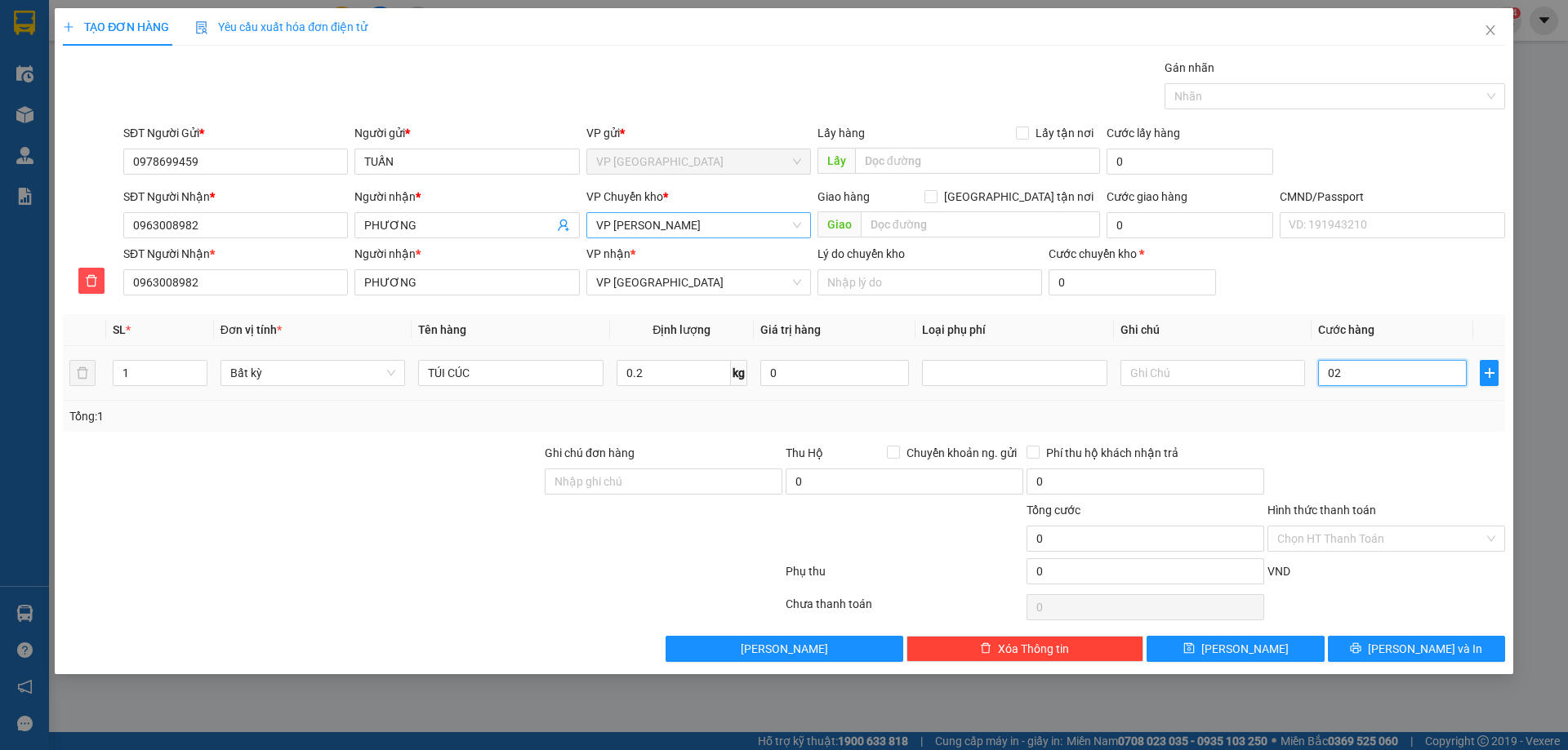
type input "2"
type input "020"
type input "20"
type input "20.000"
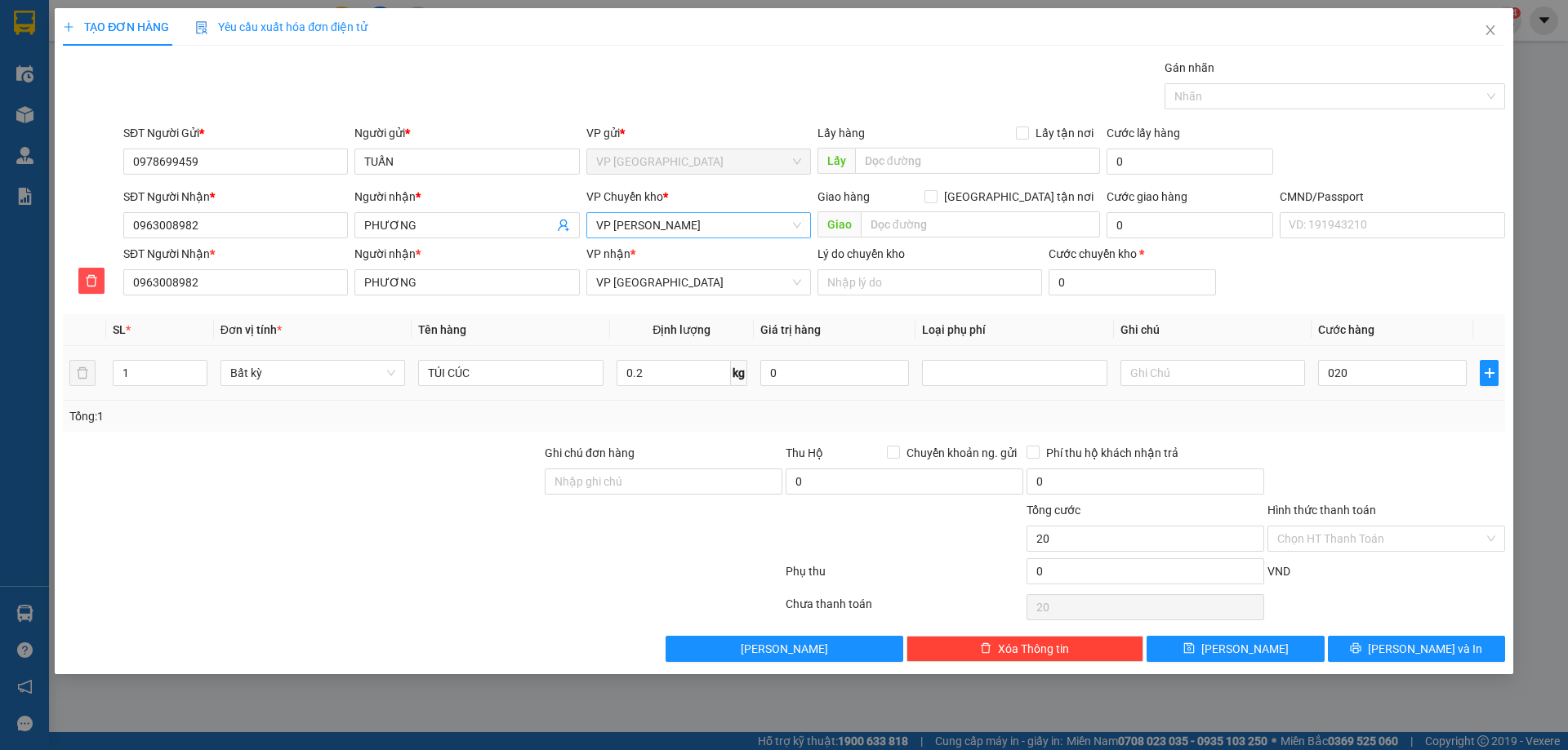
type input "20.000"
click at [1316, 421] on div "Tổng: 1" at bounding box center [784, 416] width 1429 height 18
click at [593, 310] on div "Transit Pickup Surcharge Ids Transit Deliver Surcharge Ids Transit Deliver Surc…" at bounding box center [784, 360] width 1442 height 603
click at [1331, 544] on input "Hình thức thanh toán" at bounding box center [1379, 538] width 206 height 24
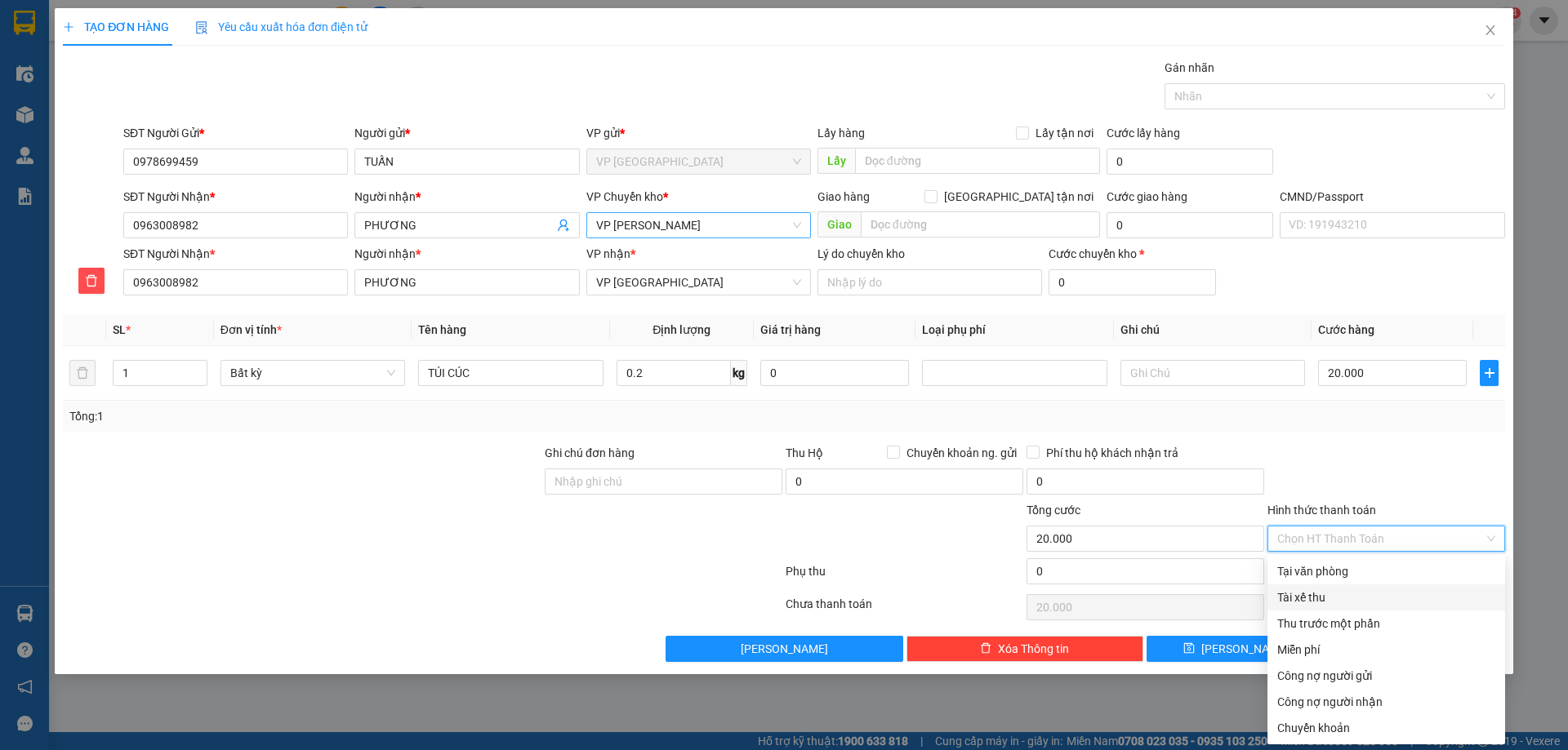
click at [1322, 584] on div "Tài xế thu" at bounding box center [1386, 596] width 238 height 26
type input "0"
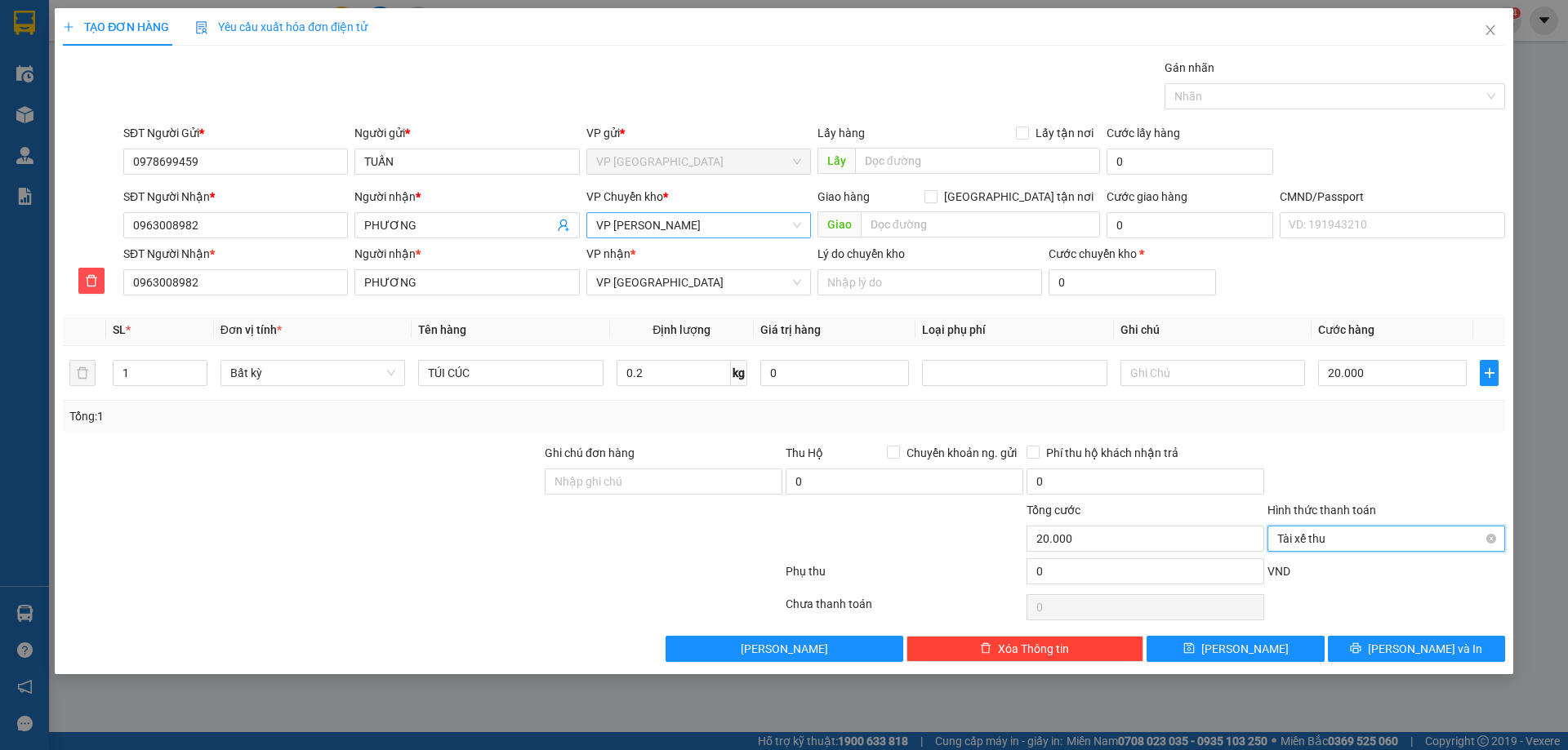
click at [1316, 537] on span "Tài xế thu" at bounding box center [1386, 538] width 218 height 24
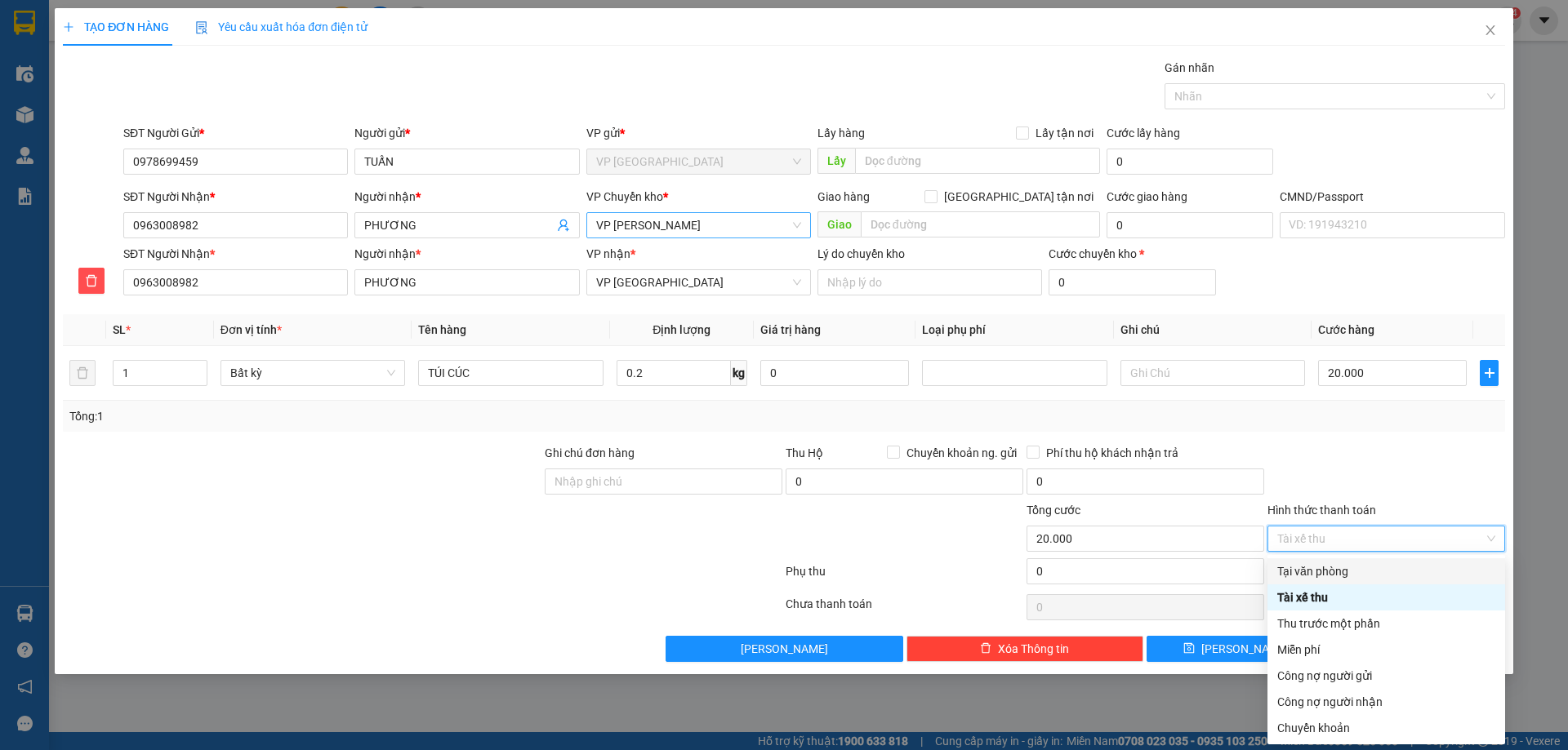
click at [1321, 564] on div "Tại văn phòng" at bounding box center [1386, 571] width 218 height 18
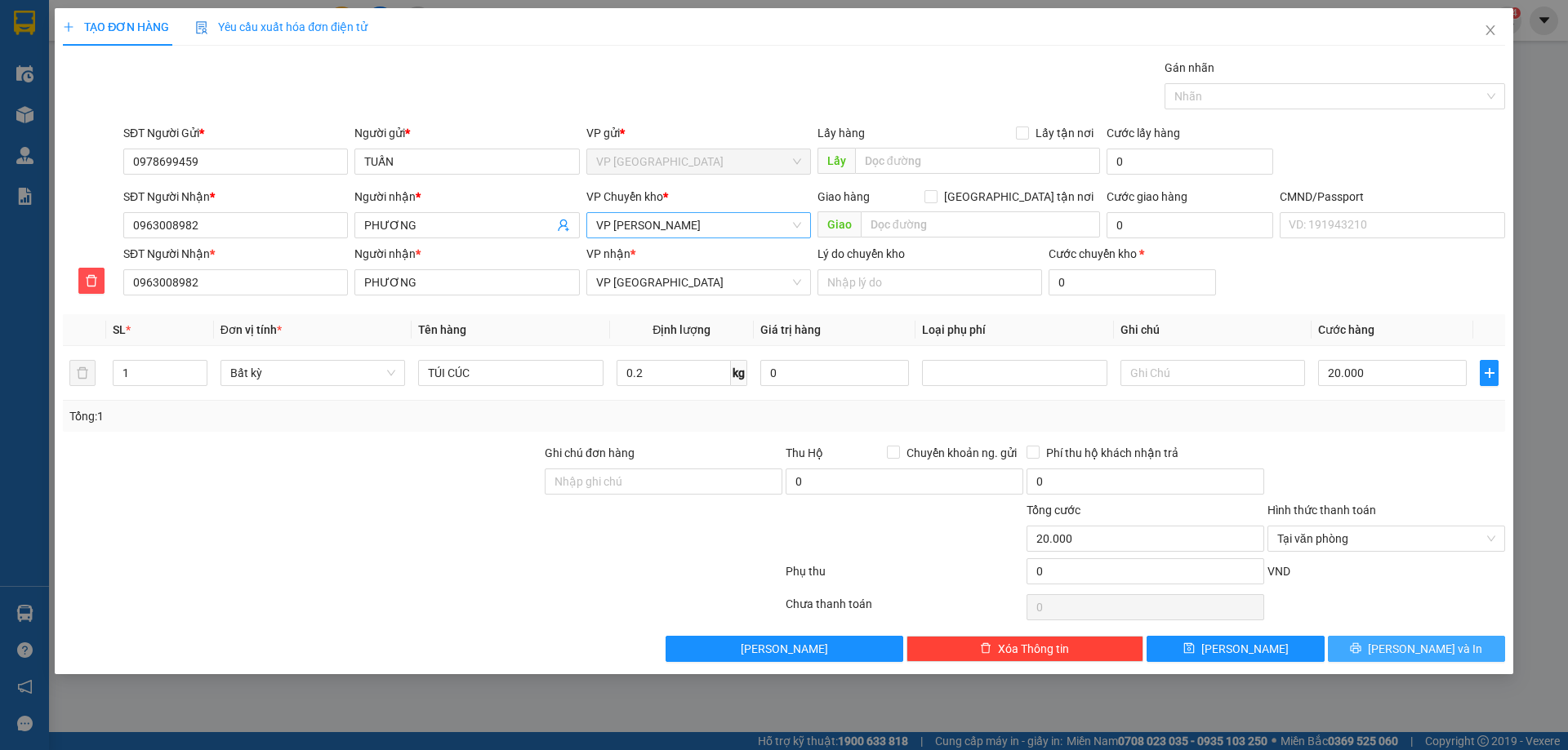
click at [1358, 644] on button "[PERSON_NAME] và In" at bounding box center [1416, 648] width 177 height 26
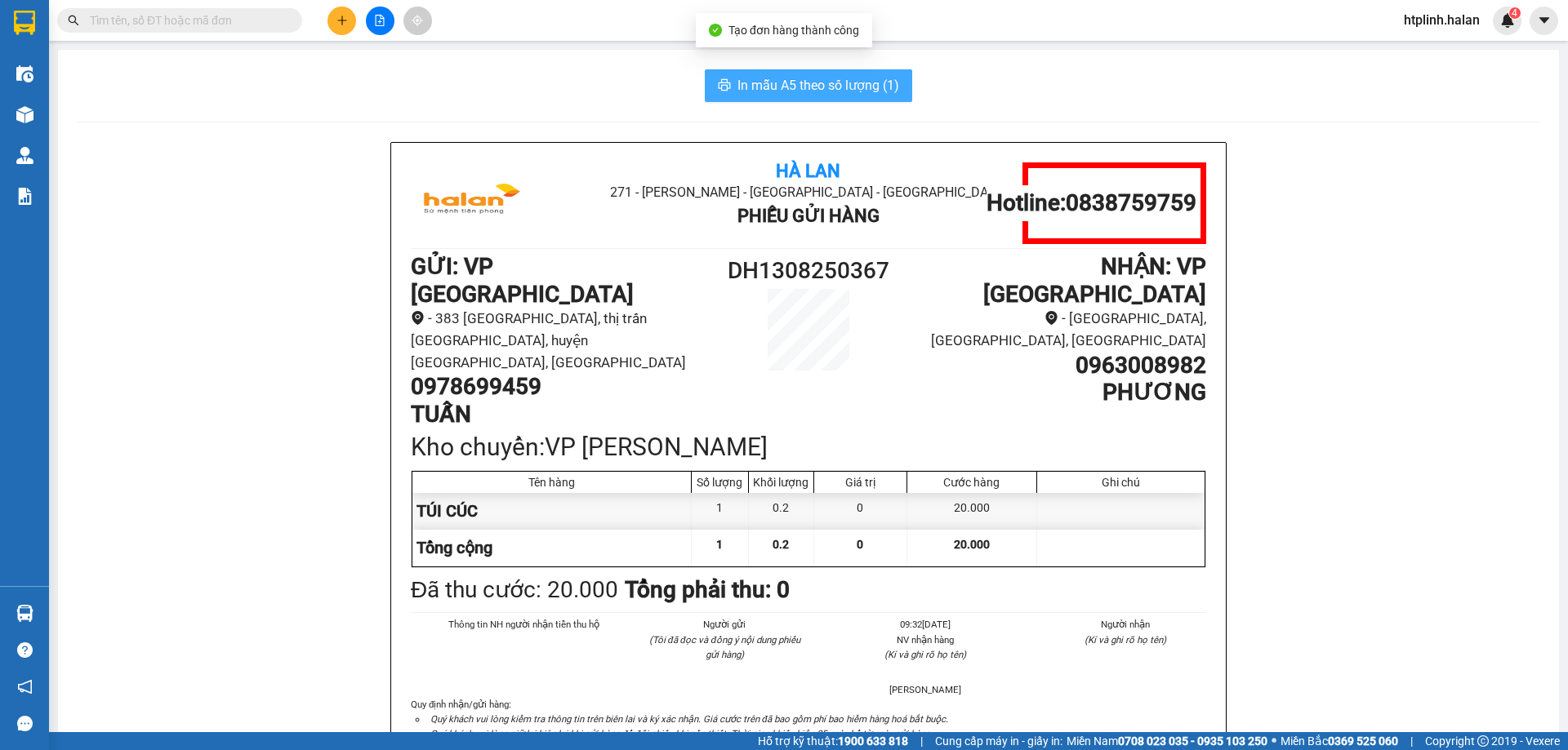
click at [763, 88] on span "In mẫu A5 theo số lượng (1)" at bounding box center [818, 85] width 162 height 21
click at [779, 85] on span "In mẫu A5 theo số lượng (1)" at bounding box center [818, 85] width 162 height 21
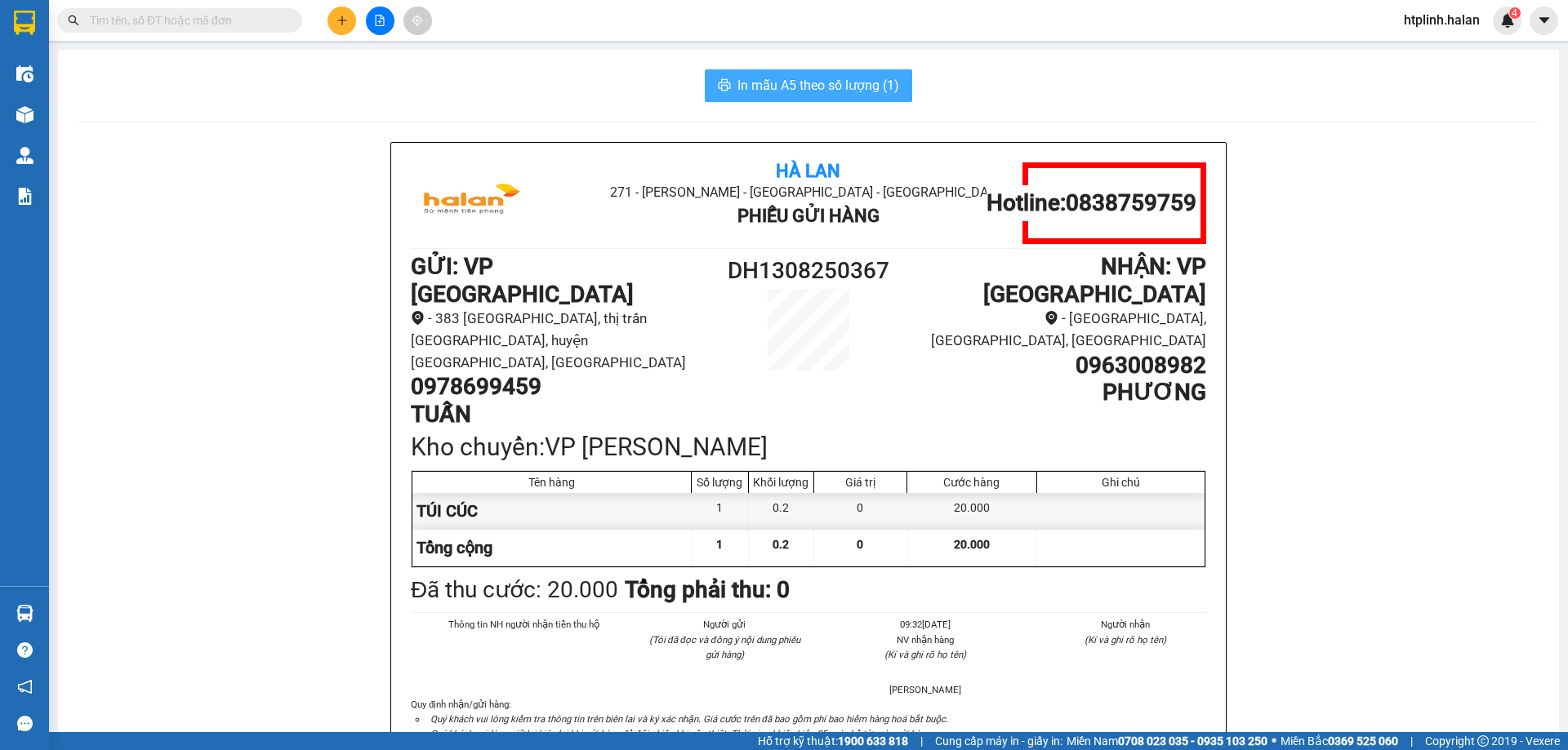
click at [779, 85] on span "In mẫu A5 theo số lượng (1)" at bounding box center [818, 85] width 162 height 21
click at [547, 401] on h1 "TUẤN" at bounding box center [560, 414] width 298 height 28
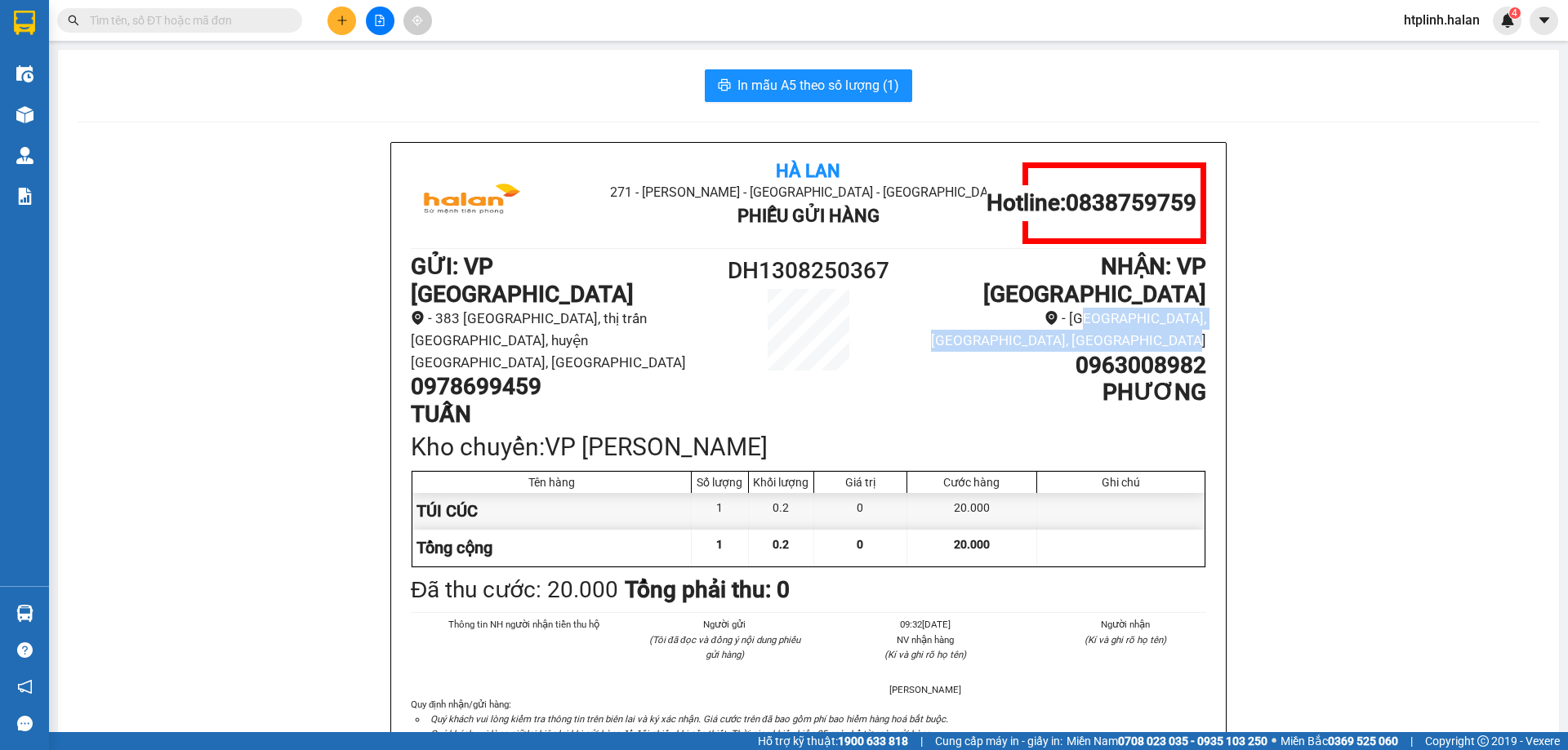
drag, startPoint x: 964, startPoint y: 291, endPoint x: 1189, endPoint y: 321, distance: 227.0
click at [1189, 321] on li "- 42A đường Bắc Sơn, phường Hoàng Văn Thụ, TP Thái Nguyên" at bounding box center [1057, 329] width 298 height 43
click at [988, 379] on h1 "PHƯƠNG" at bounding box center [1057, 392] width 298 height 28
drag, startPoint x: 1085, startPoint y: 209, endPoint x: 1173, endPoint y: 215, distance: 88.2
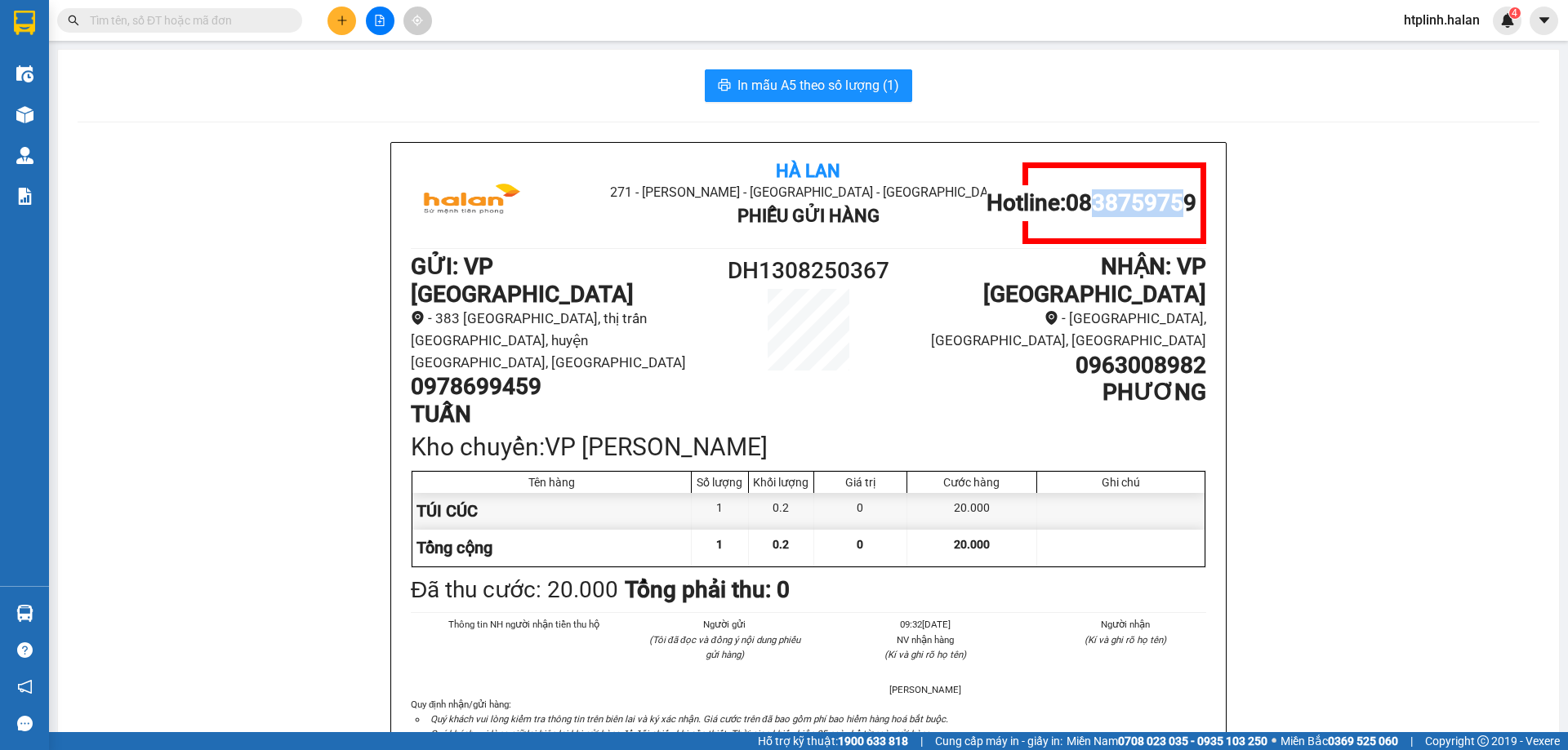
click at [1173, 215] on h1 "Hotline: 0838759759" at bounding box center [1091, 203] width 210 height 28
click at [1122, 222] on div at bounding box center [1114, 203] width 184 height 81
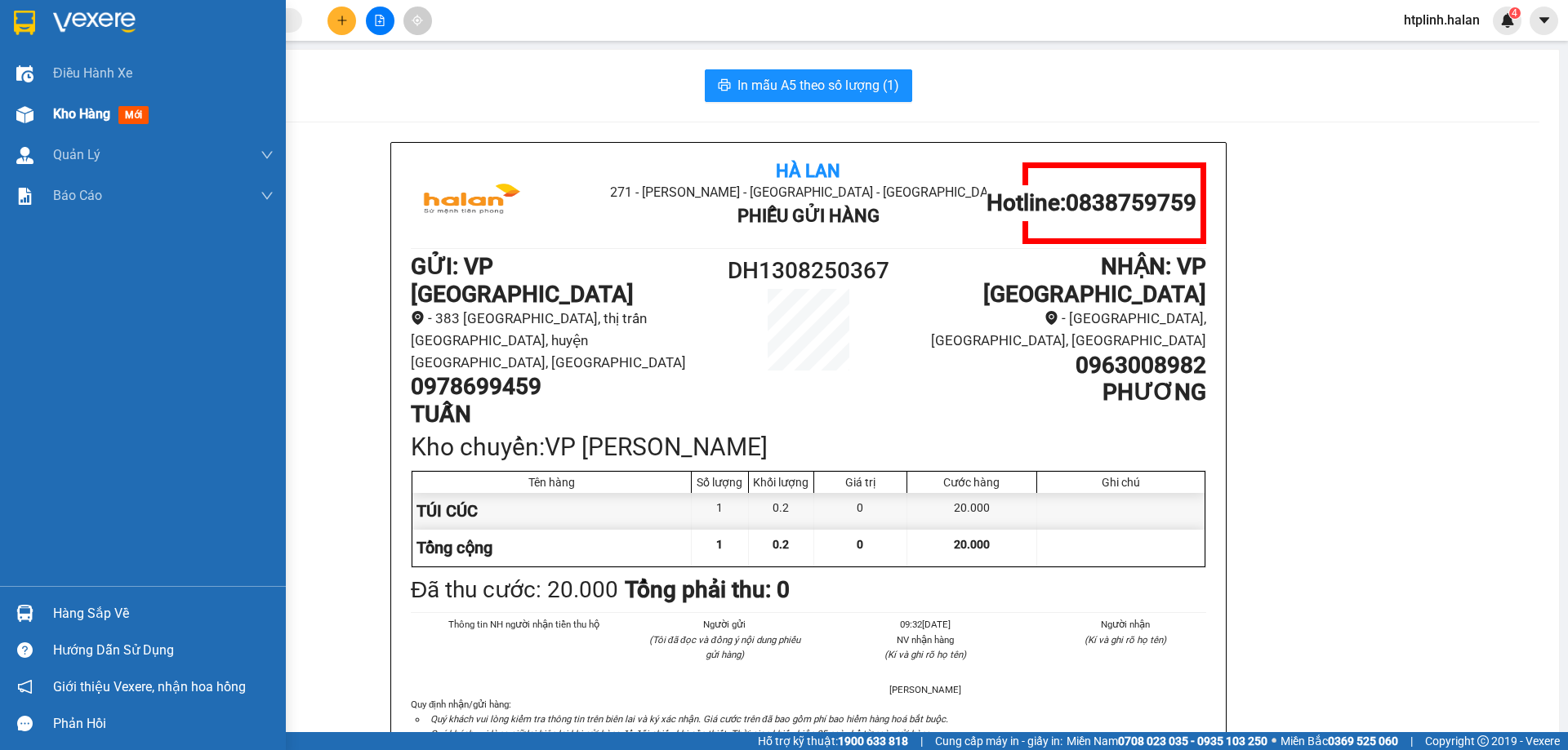
click at [39, 123] on div "Kho hàng mới" at bounding box center [143, 114] width 286 height 41
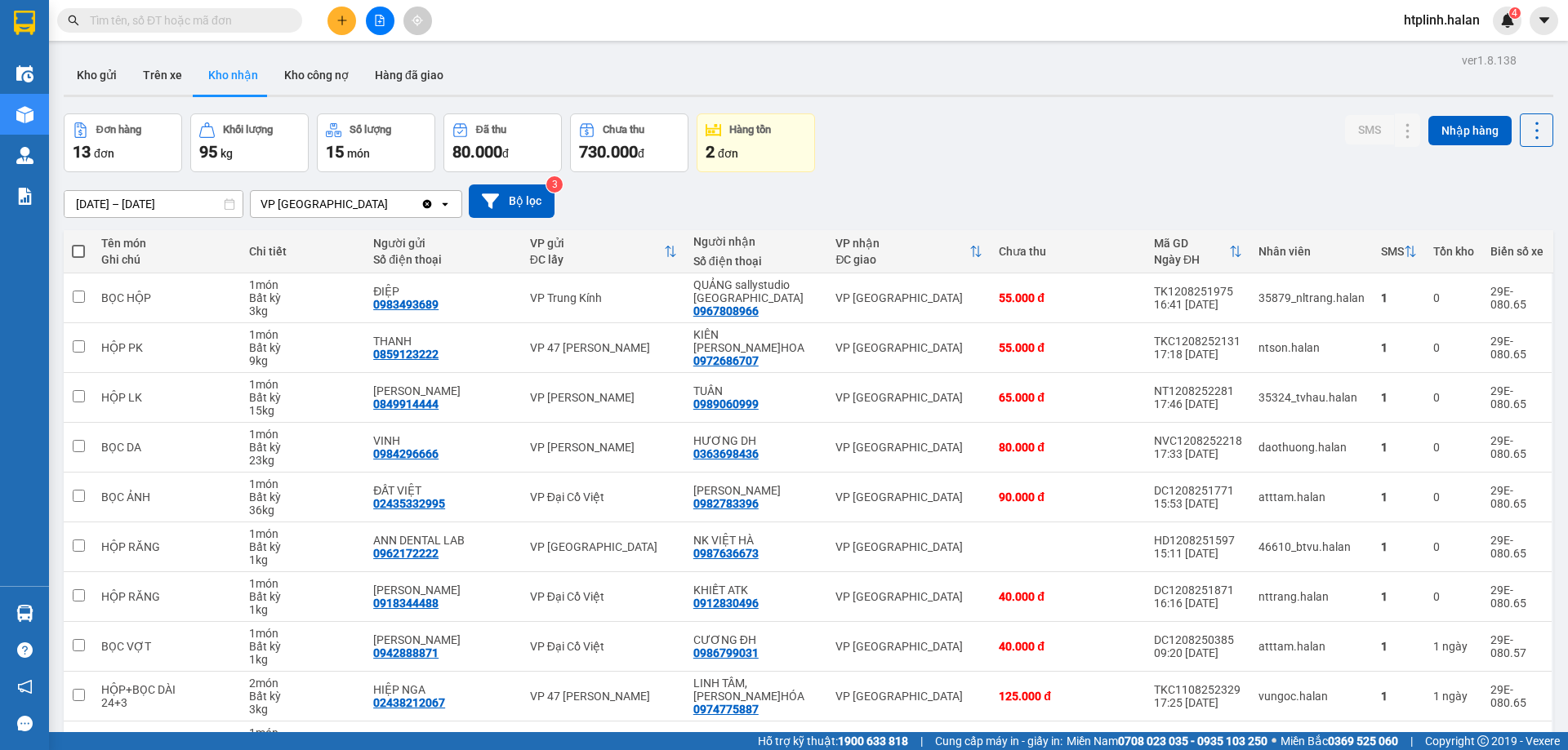
click at [613, 212] on div "15/06/2025 – 13/08/2025 Press the down arrow key to interact with the calendar …" at bounding box center [808, 201] width 1489 height 33
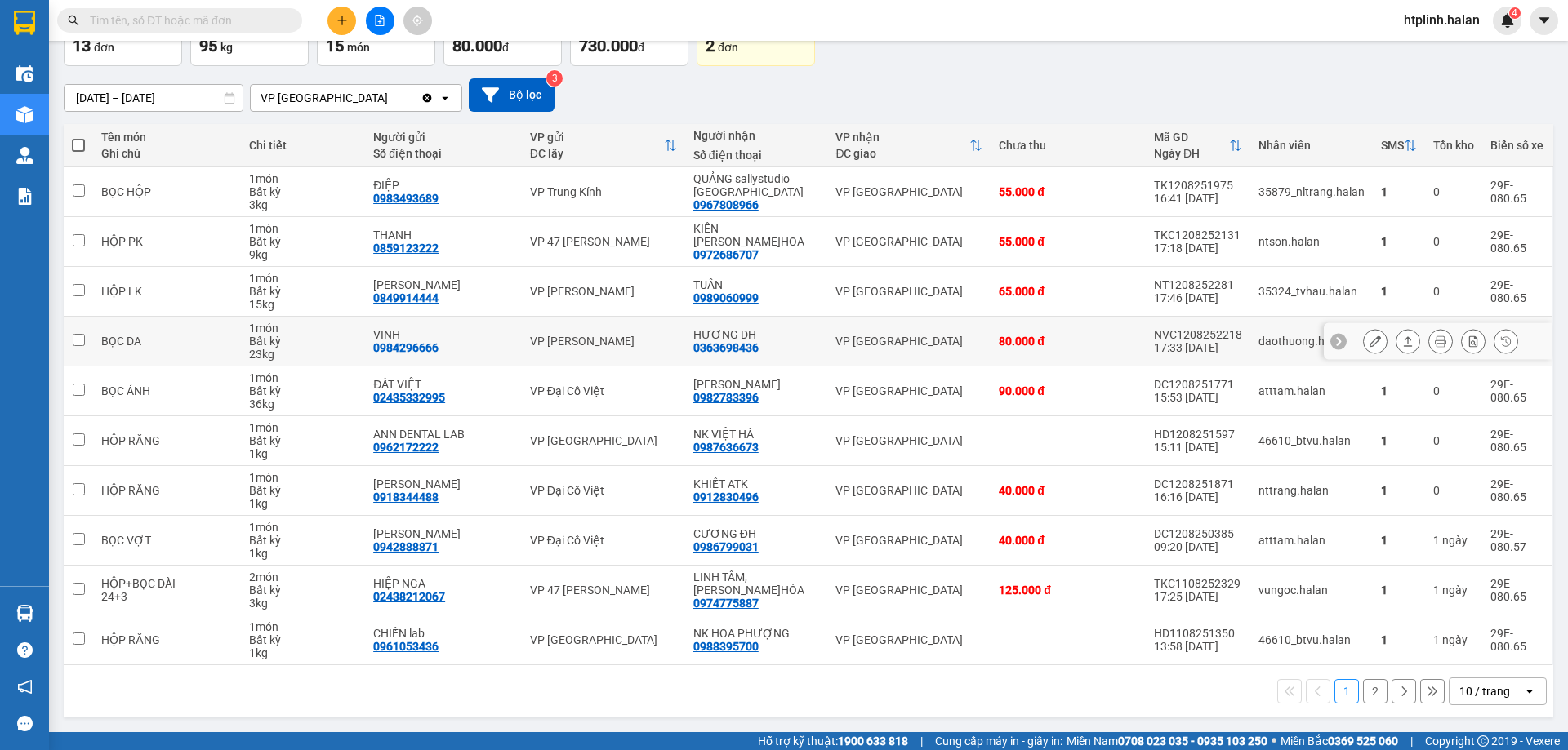
click at [1369, 346] on icon at bounding box center [1374, 341] width 12 height 12
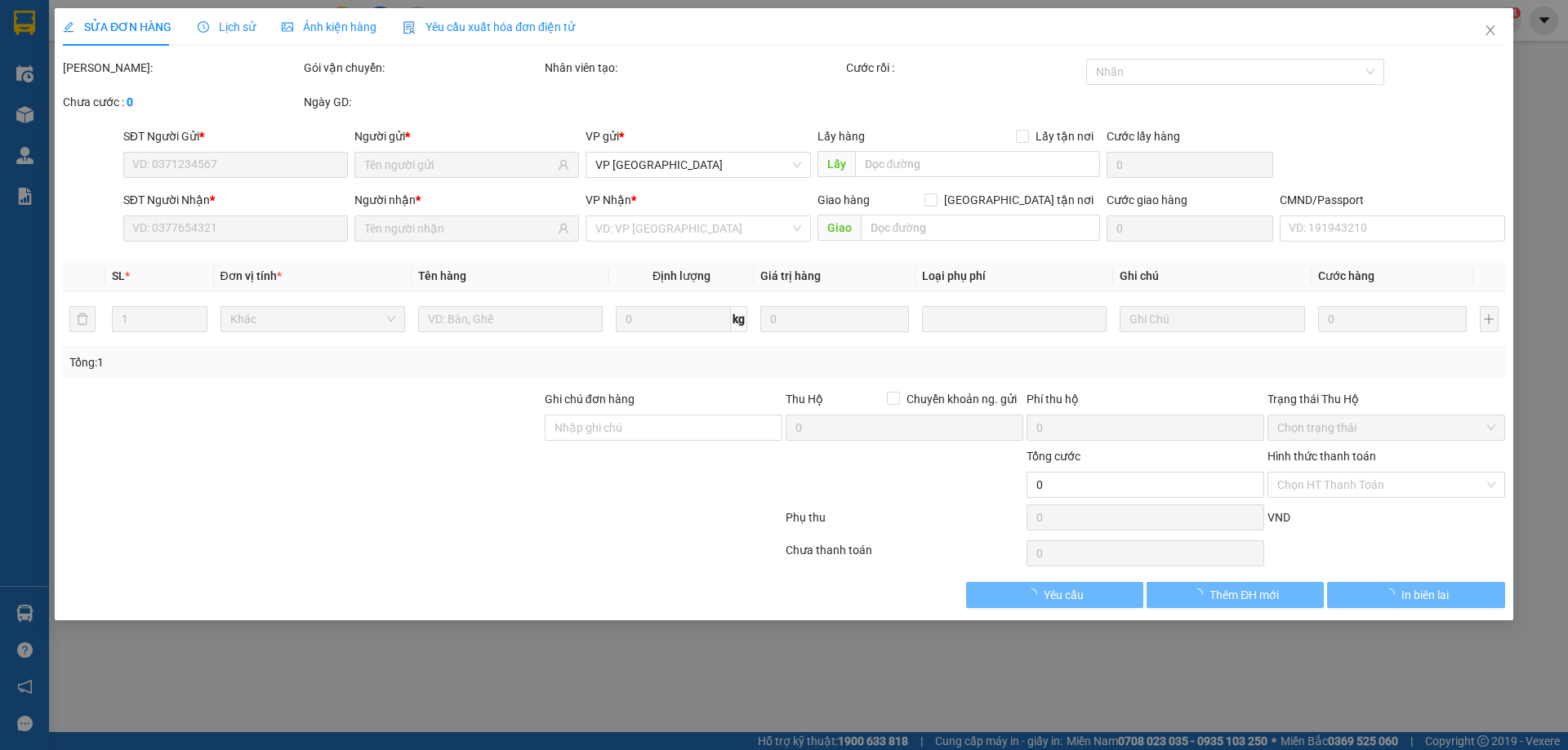
type input "0984296666"
type input "VINH"
type input "0363698436"
type input "HƯƠNG DH"
type input "80.000"
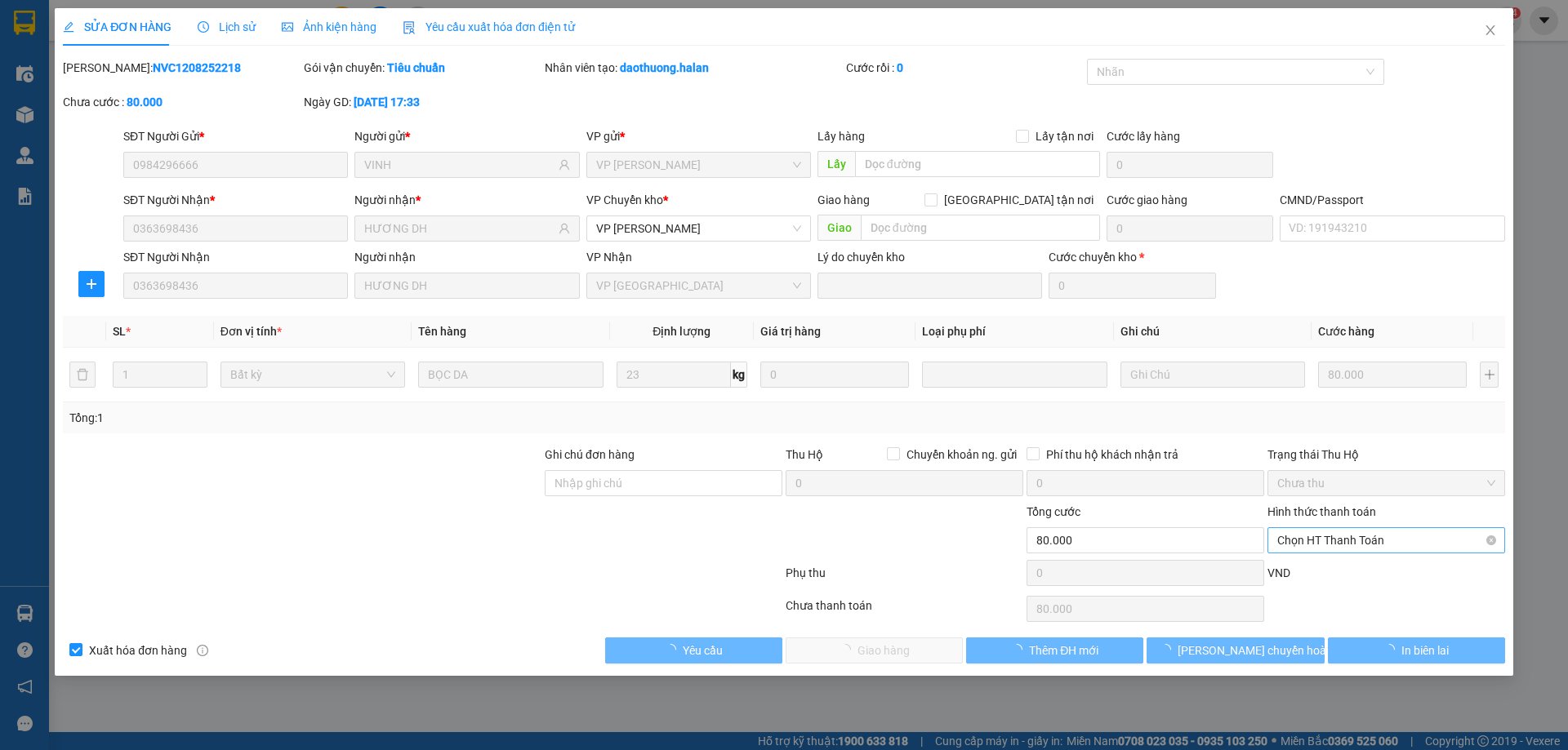
click at [1337, 549] on span "Chọn HT Thanh Toán" at bounding box center [1386, 539] width 218 height 24
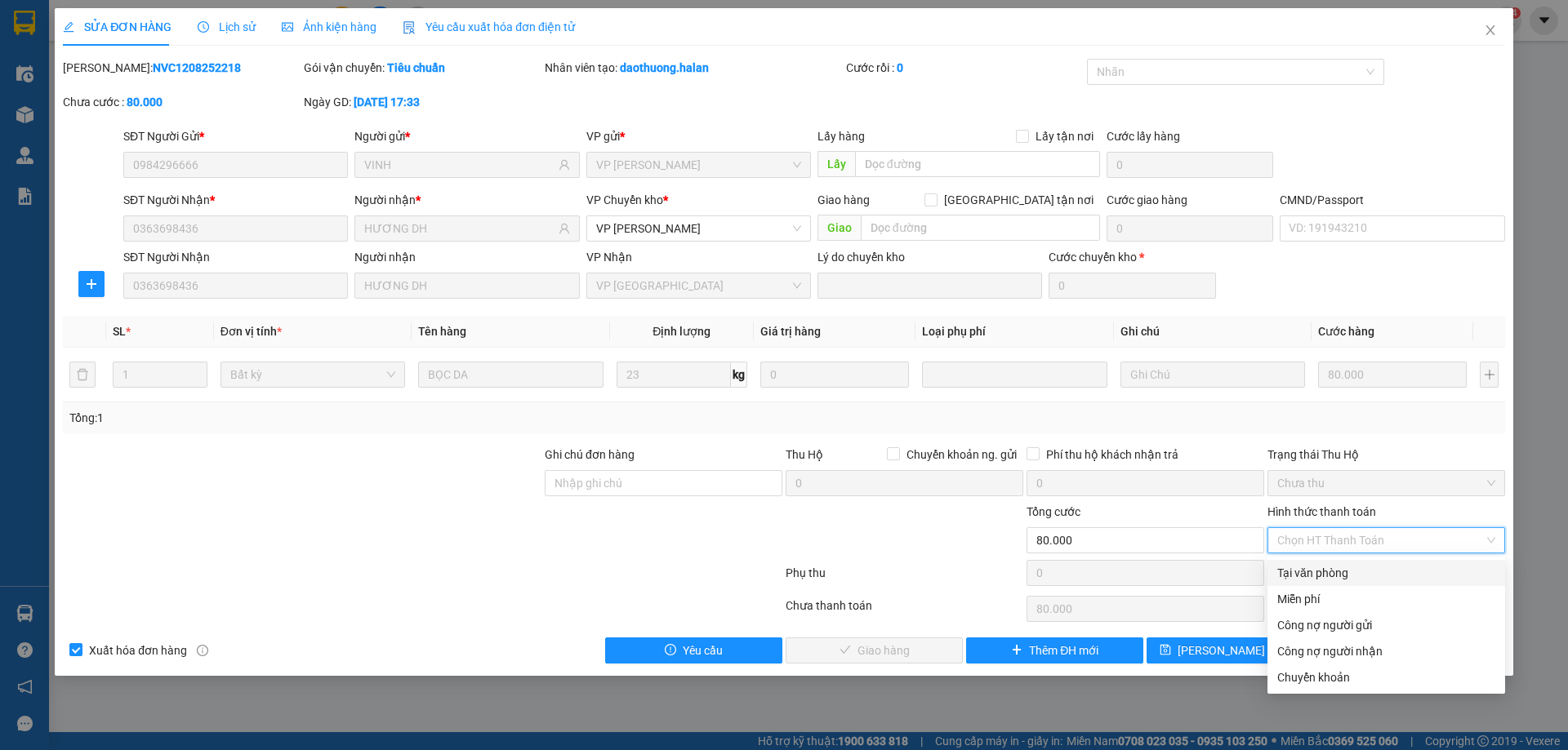
click at [1305, 570] on div "Tại văn phòng" at bounding box center [1386, 572] width 218 height 18
type input "0"
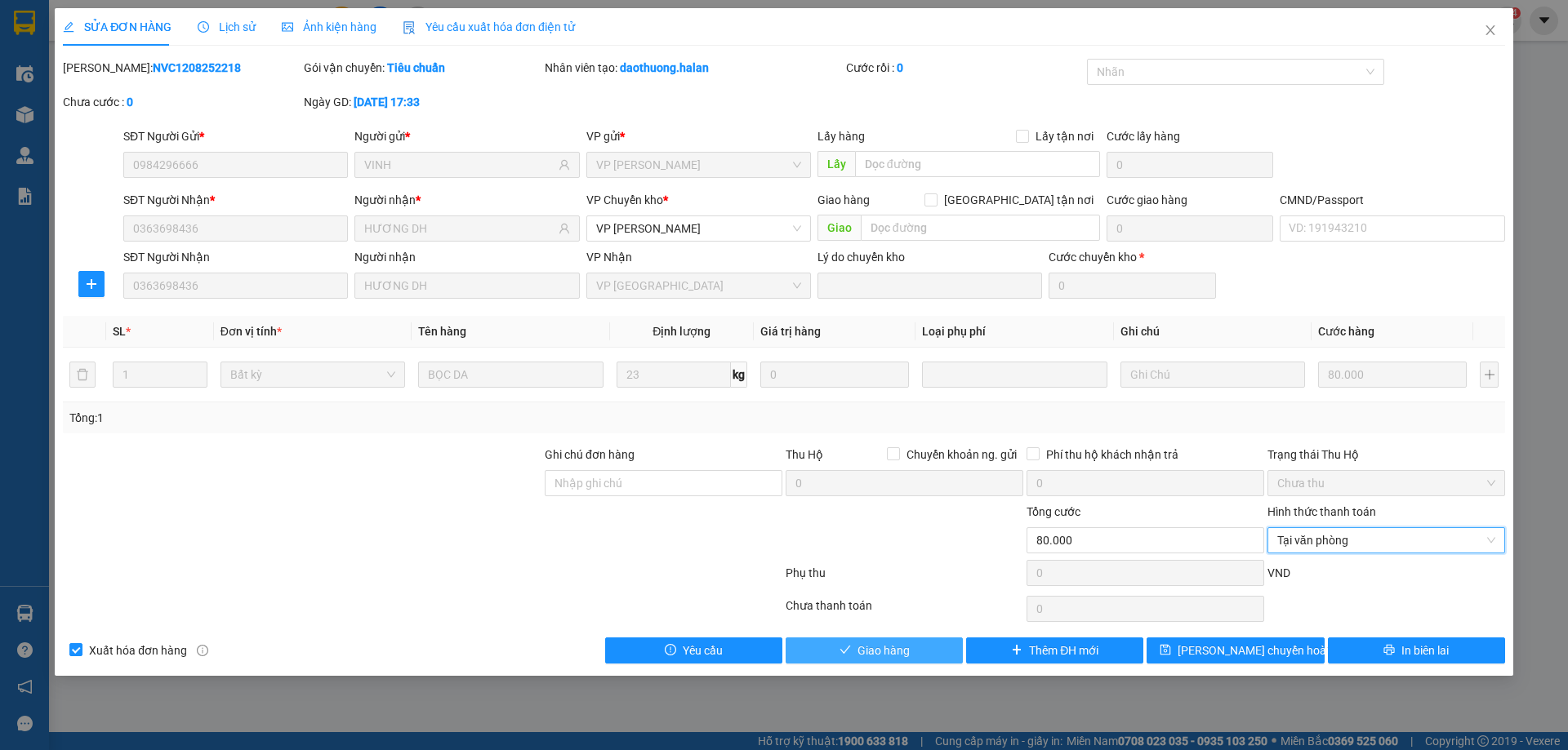
click at [917, 639] on button "Giao hàng" at bounding box center [874, 650] width 177 height 26
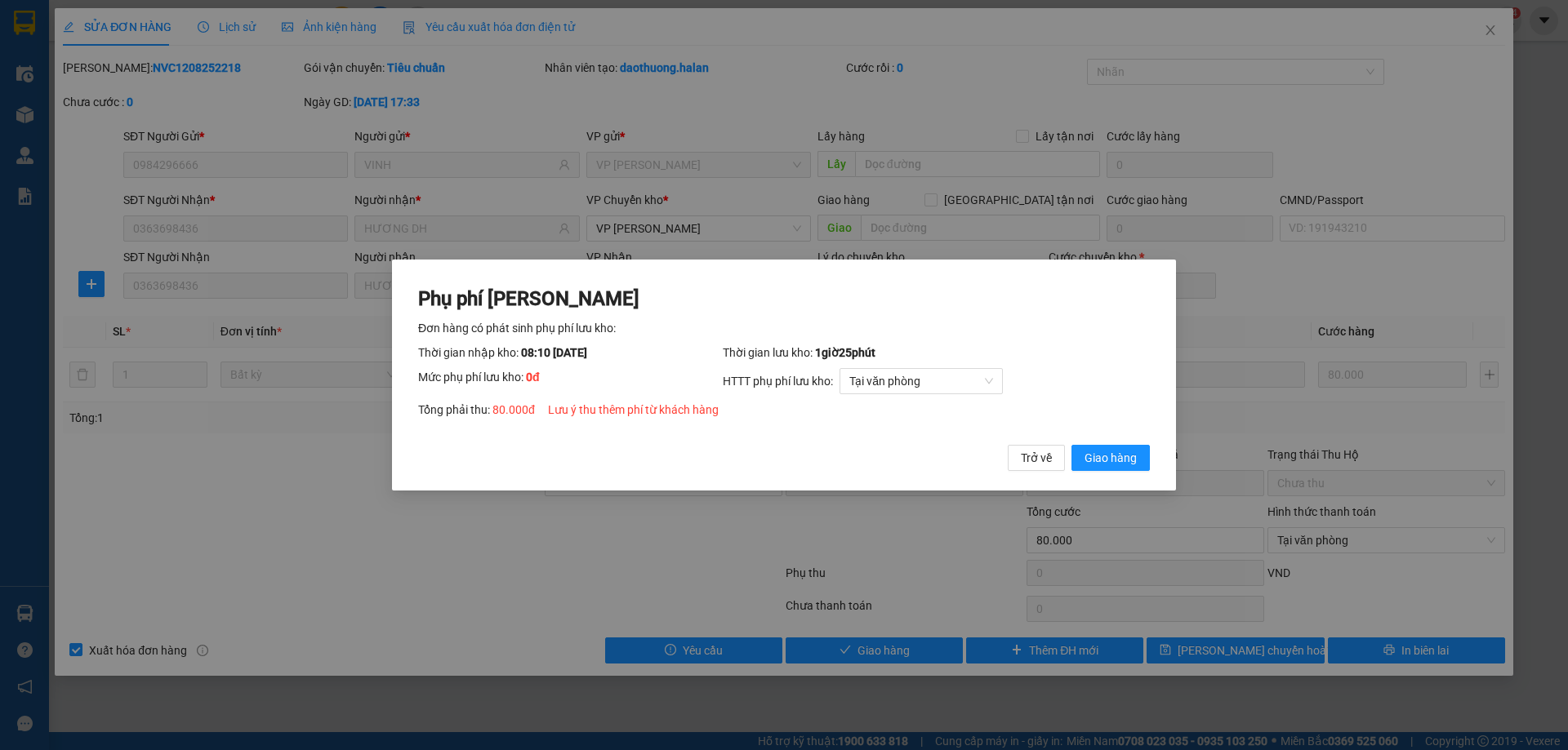
click at [1068, 462] on div "Trở về Giao hàng" at bounding box center [1078, 457] width 142 height 26
click at [1086, 458] on span "Giao hàng" at bounding box center [1111, 458] width 52 height 18
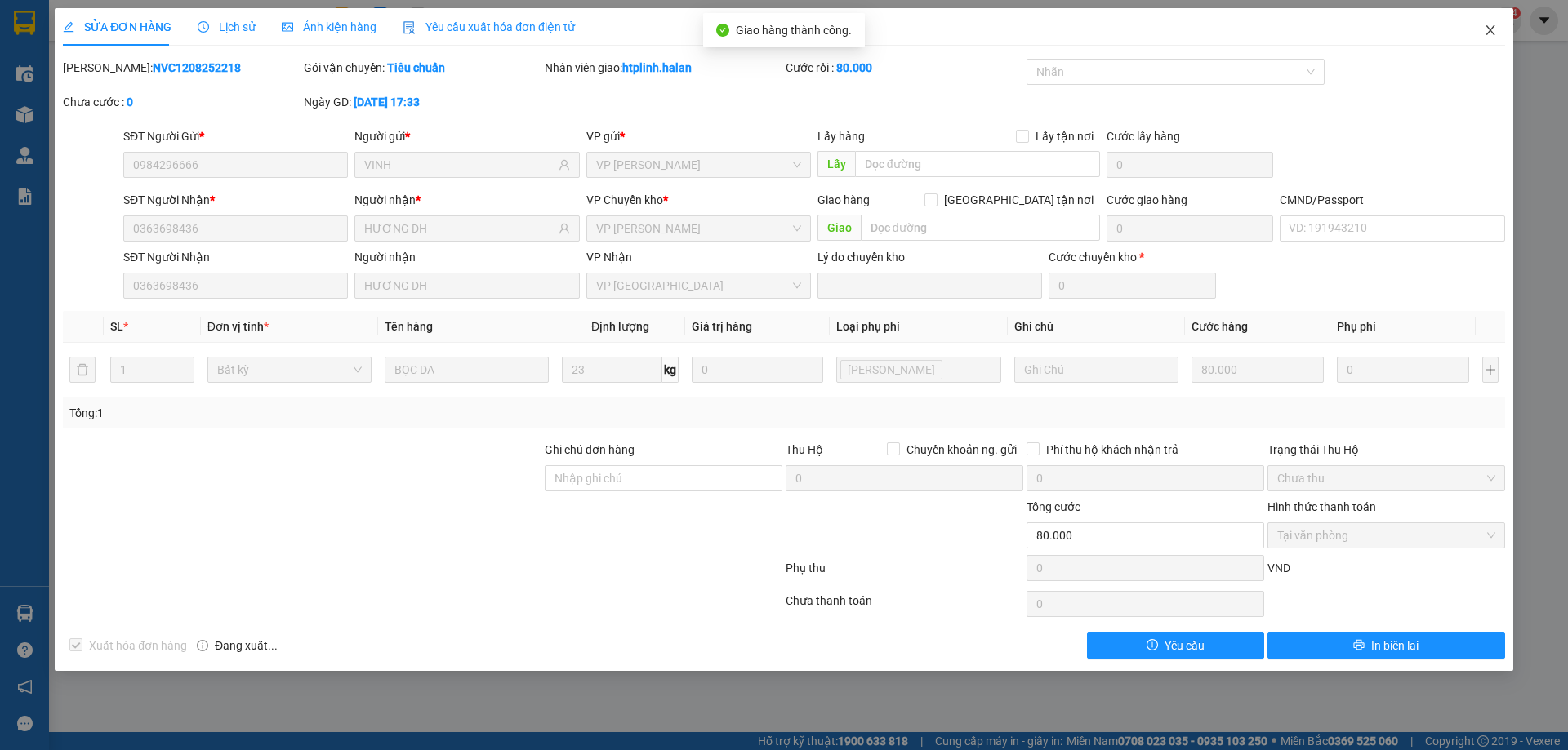
click at [1487, 8] on span "Close" at bounding box center [1489, 30] width 46 height 46
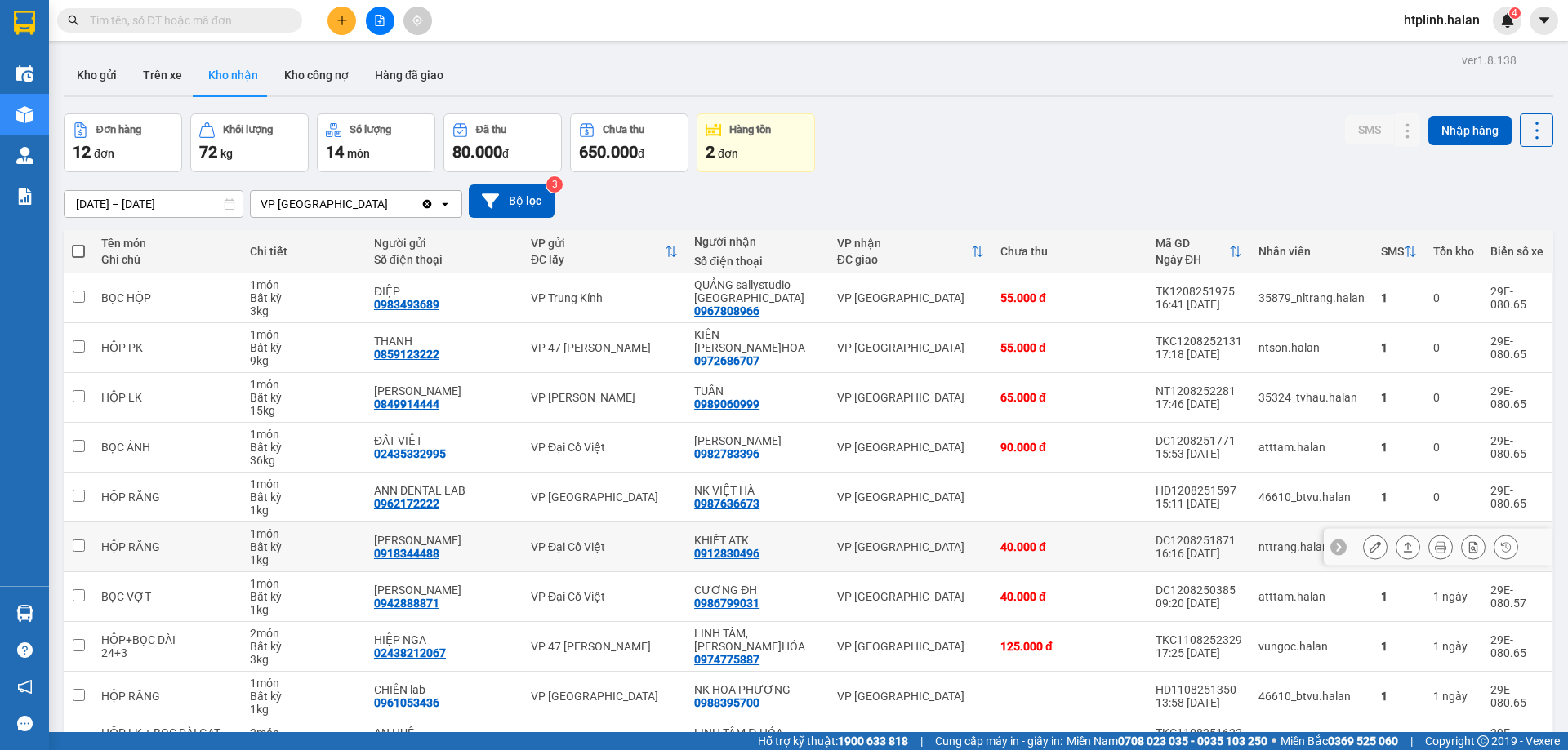
scroll to position [93, 0]
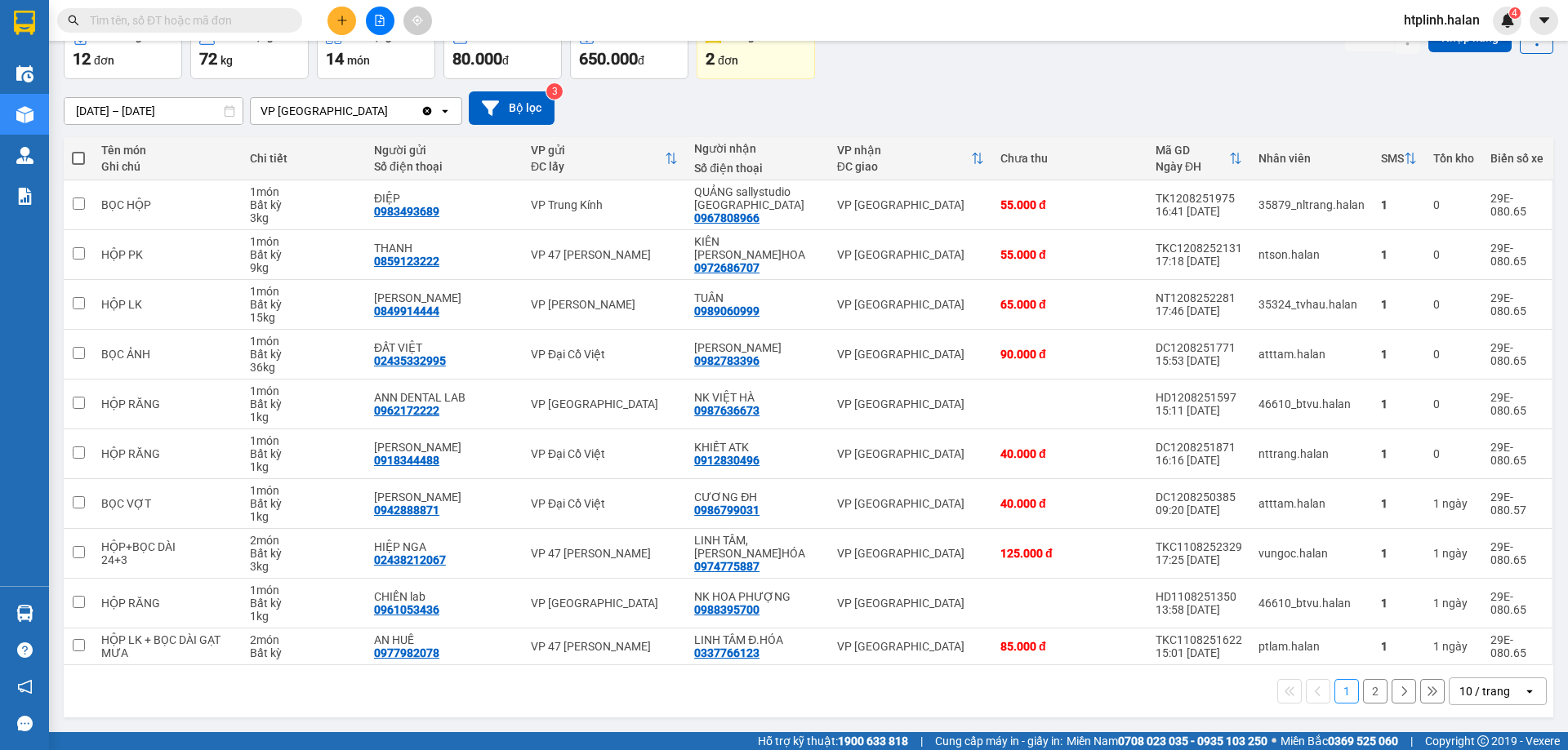
click at [340, 703] on div "1 2 10 / trang open" at bounding box center [809, 690] width 1476 height 28
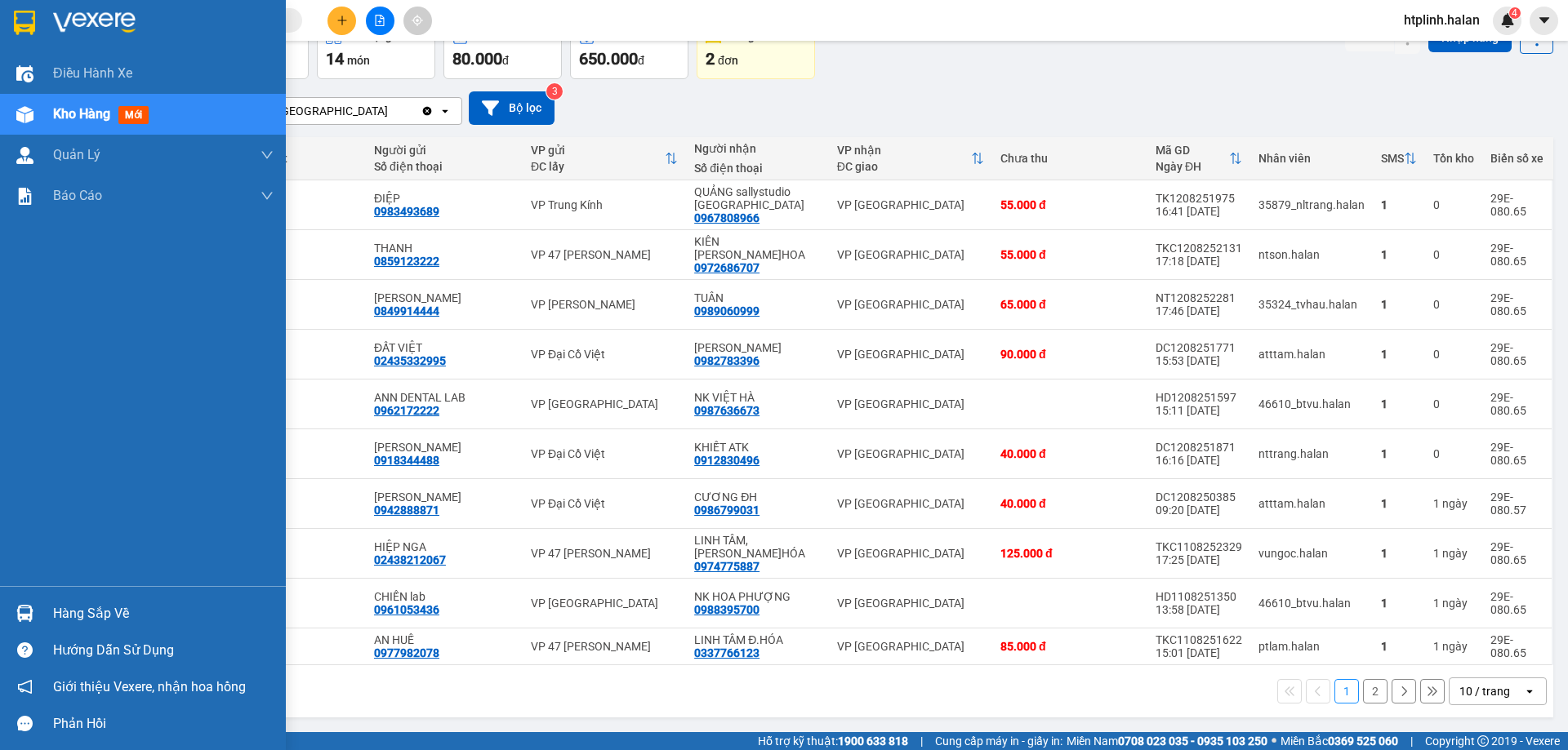
click at [143, 621] on div "Hàng sắp về" at bounding box center [163, 612] width 221 height 24
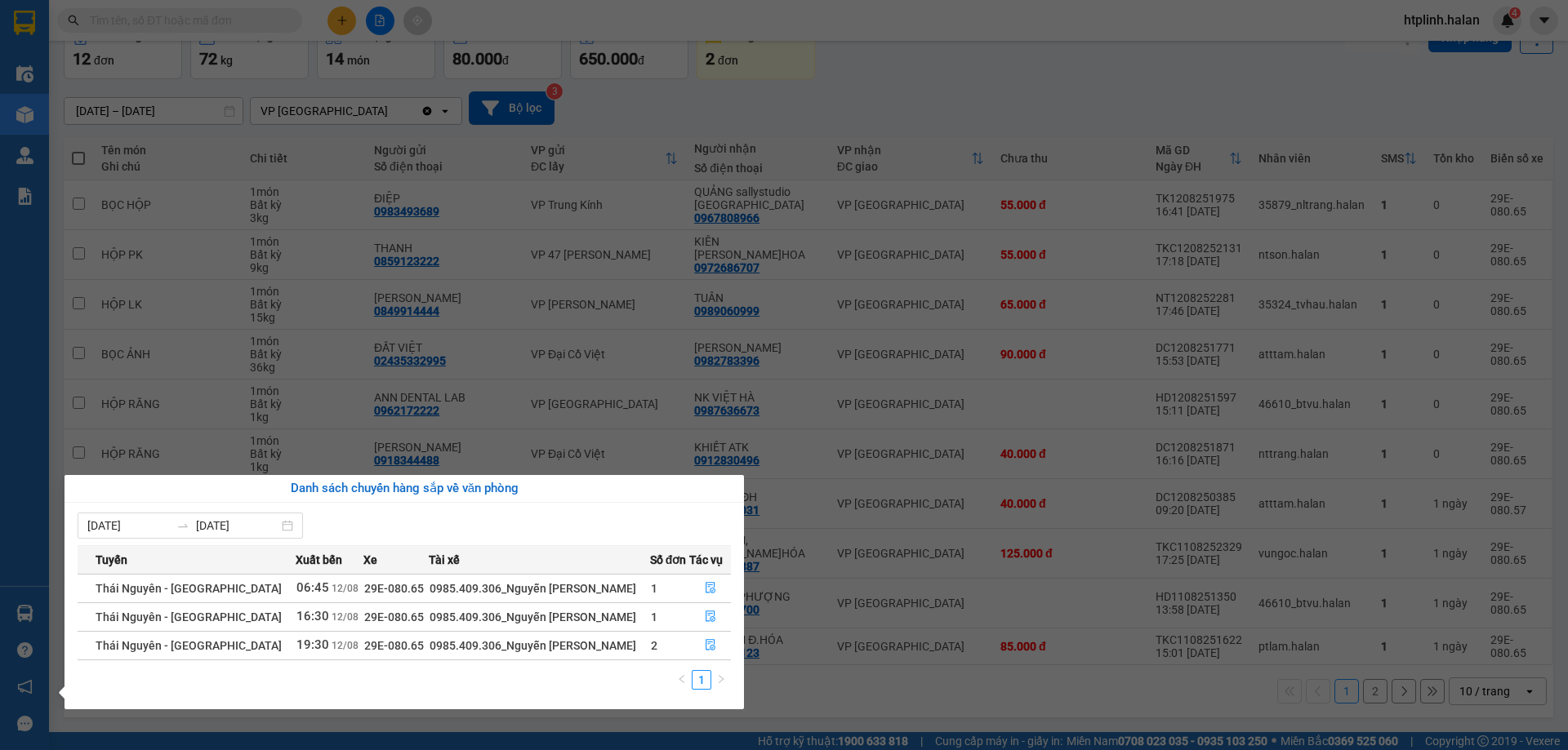
click at [348, 396] on section "Kết quả tìm kiếm ( 0 ) Bộ lọc No Data htplinh.halan 4 Điều hành xe Kho hàng mới…" at bounding box center [784, 375] width 1568 height 750
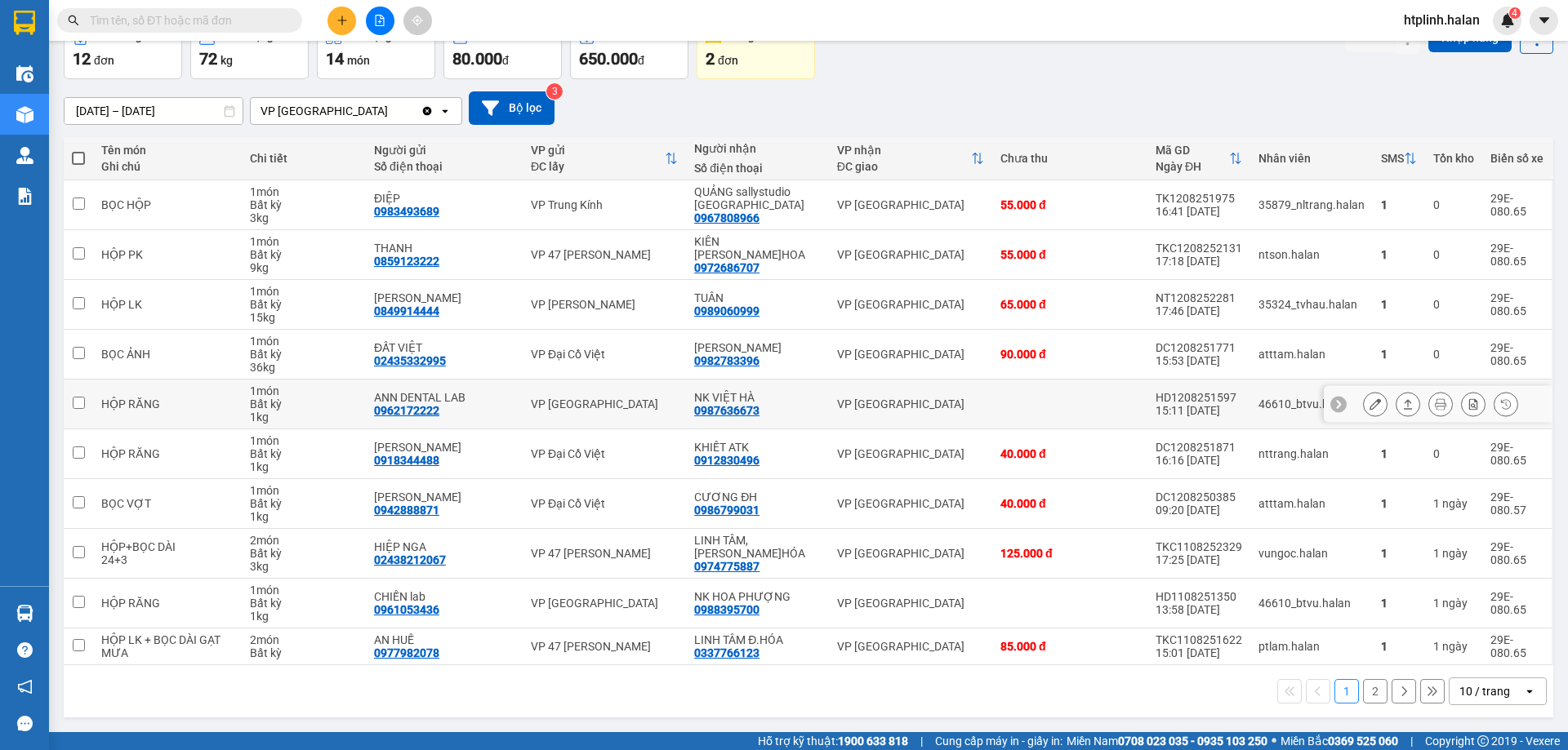
scroll to position [0, 0]
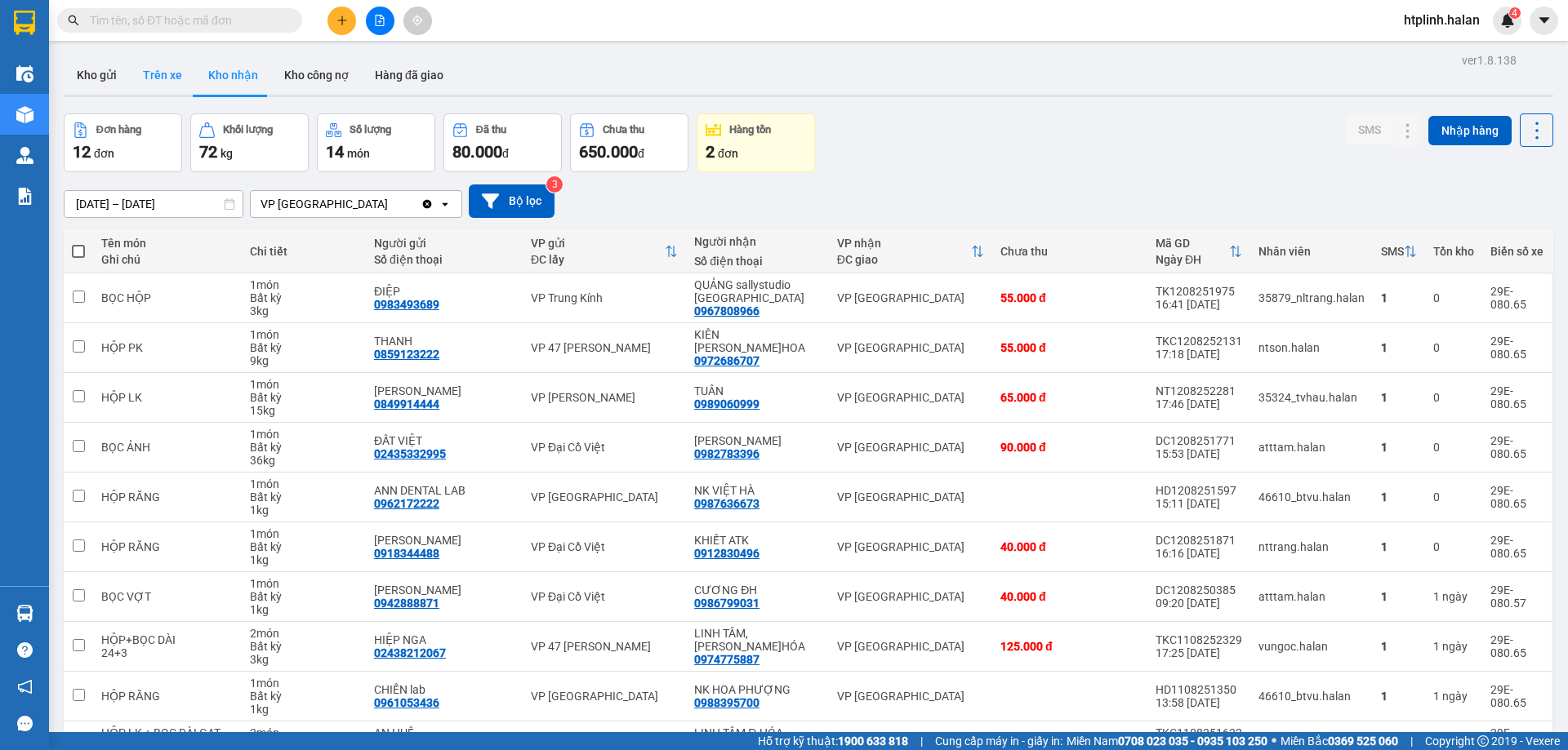
click at [163, 86] on button "Trên xe" at bounding box center [162, 75] width 65 height 39
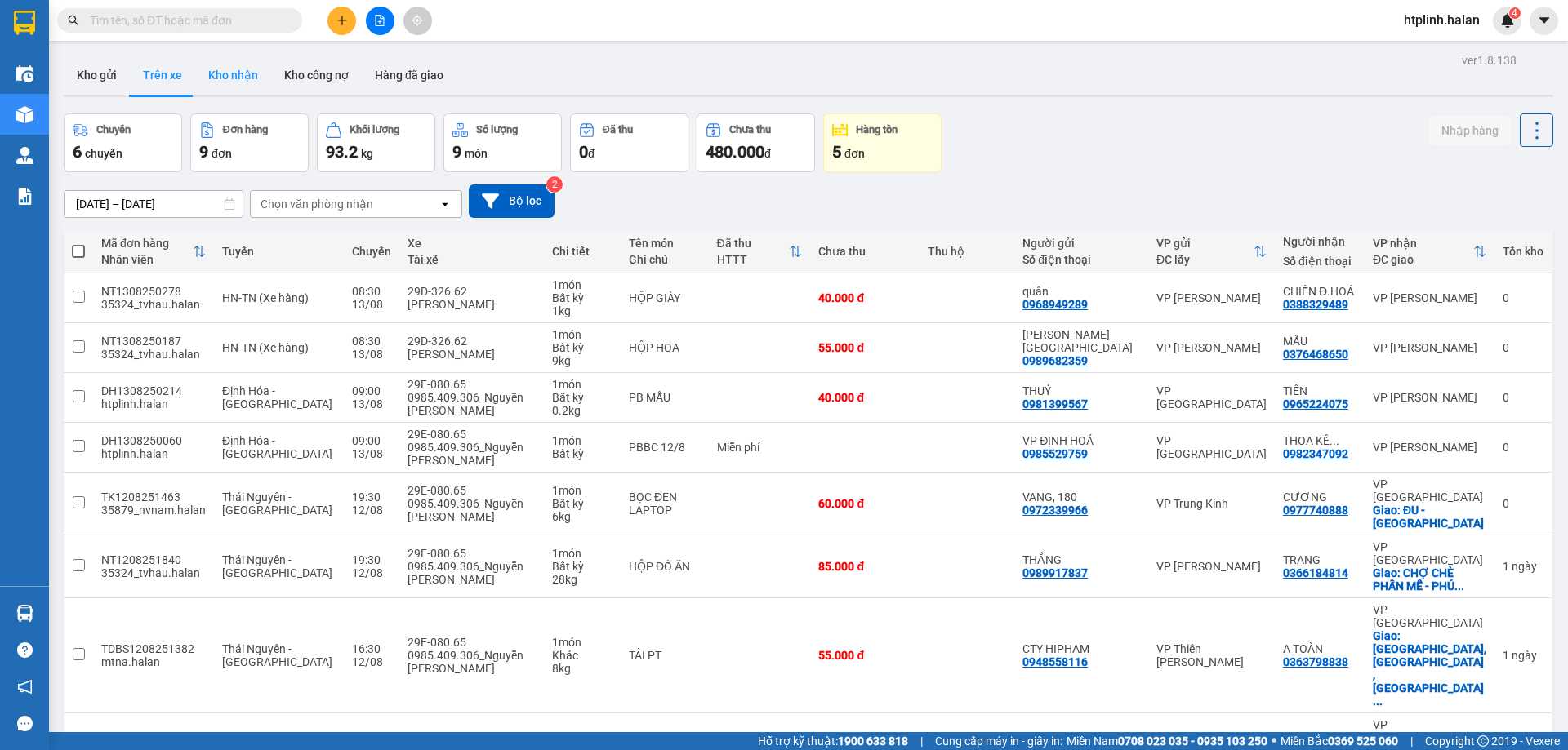
click at [253, 79] on button "Kho nhận" at bounding box center [232, 75] width 76 height 39
type input "[DATE] – [DATE]"
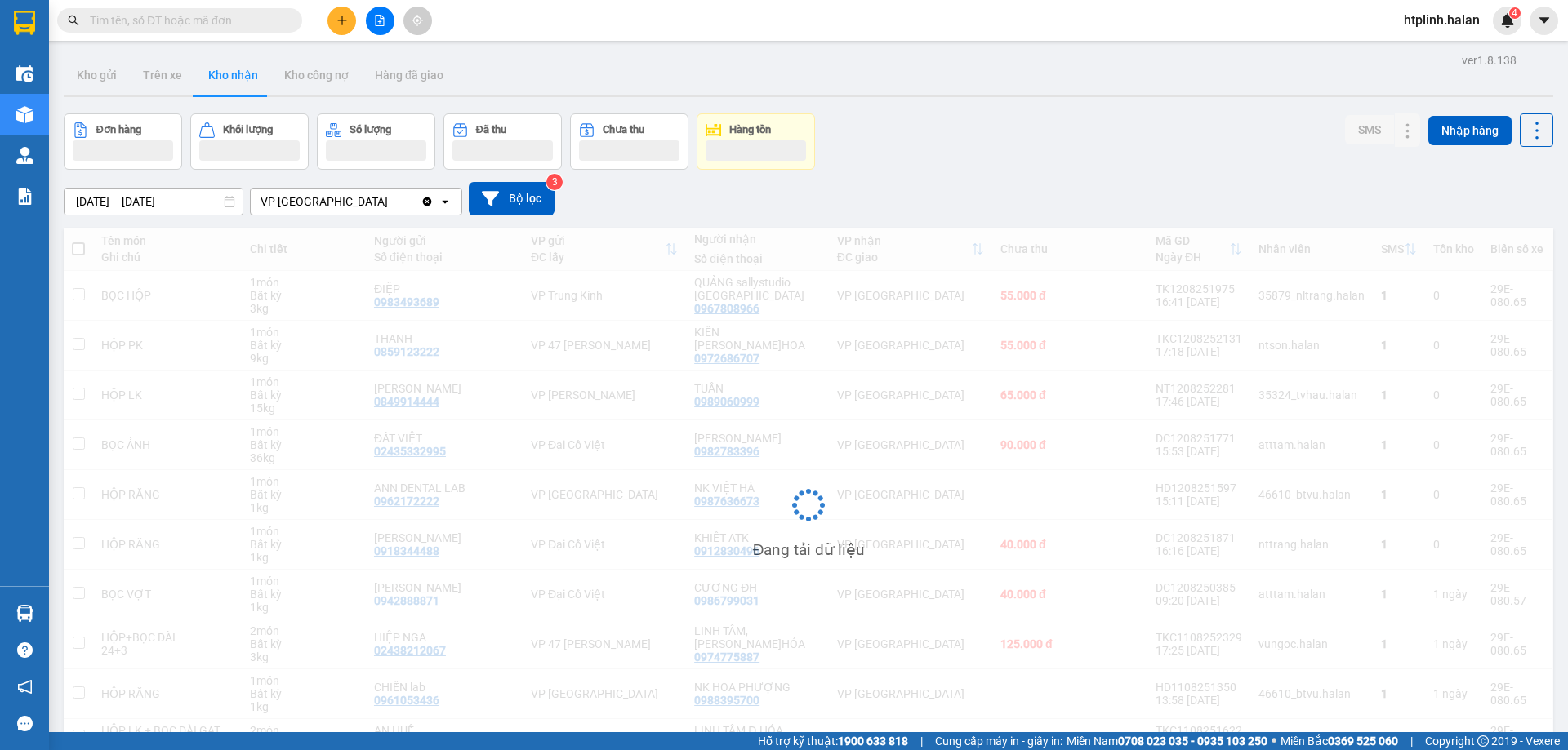
scroll to position [90, 0]
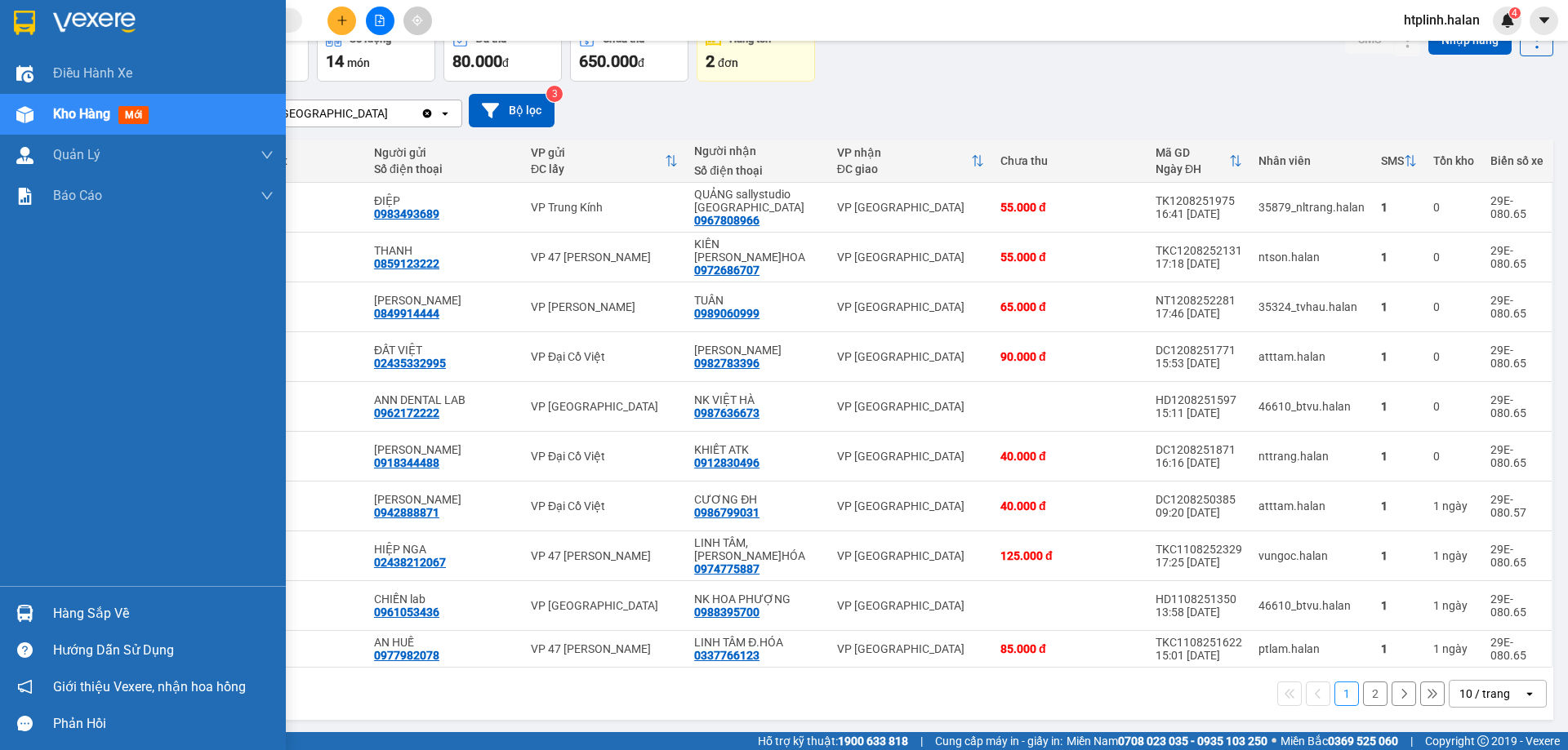
click at [145, 605] on div "Hàng sắp về" at bounding box center [163, 612] width 221 height 24
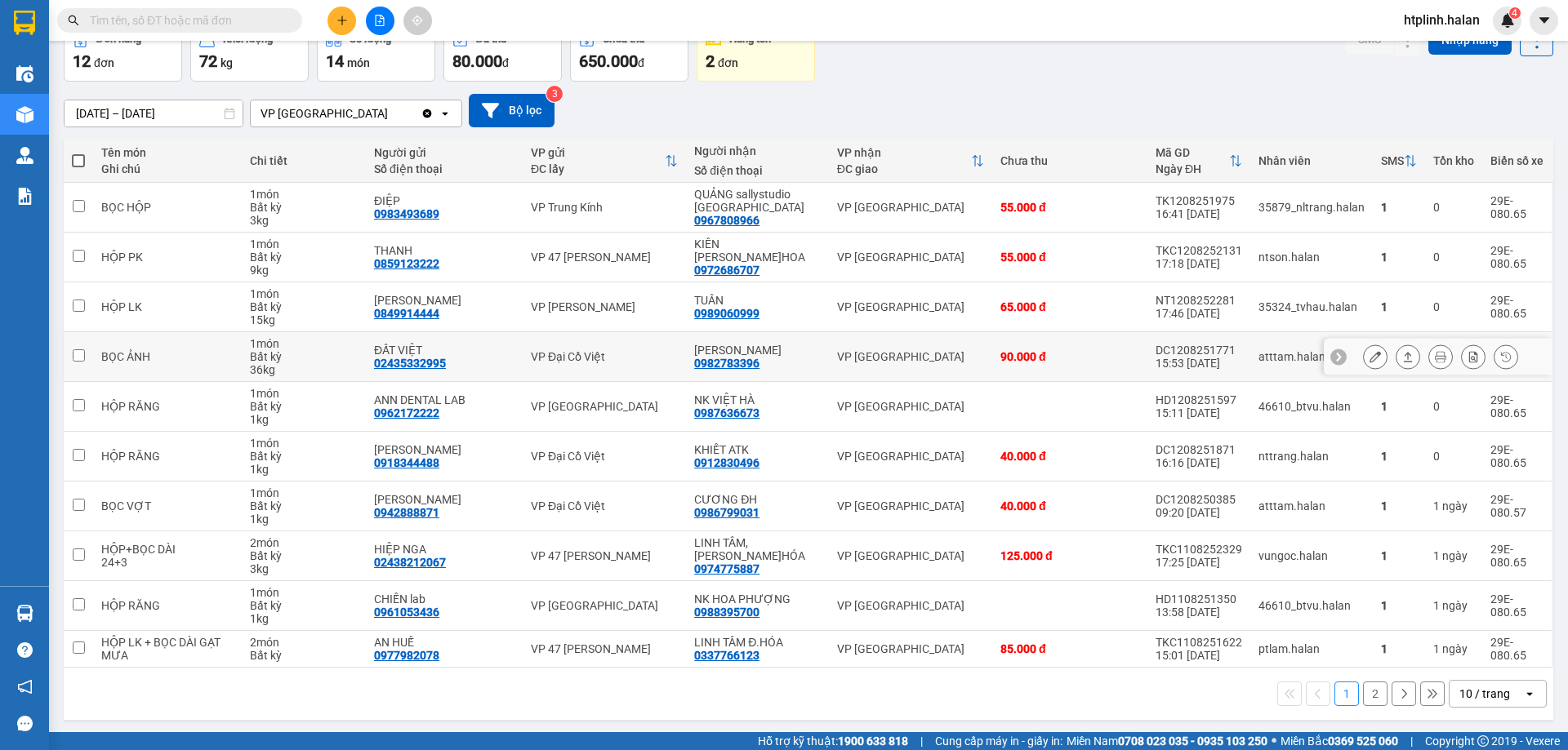
click at [482, 379] on section "Kết quả tìm kiếm ( 0 ) Bộ lọc No Data htplinh.halan 4 Điều hành xe Kho hàng mới…" at bounding box center [784, 375] width 1568 height 750
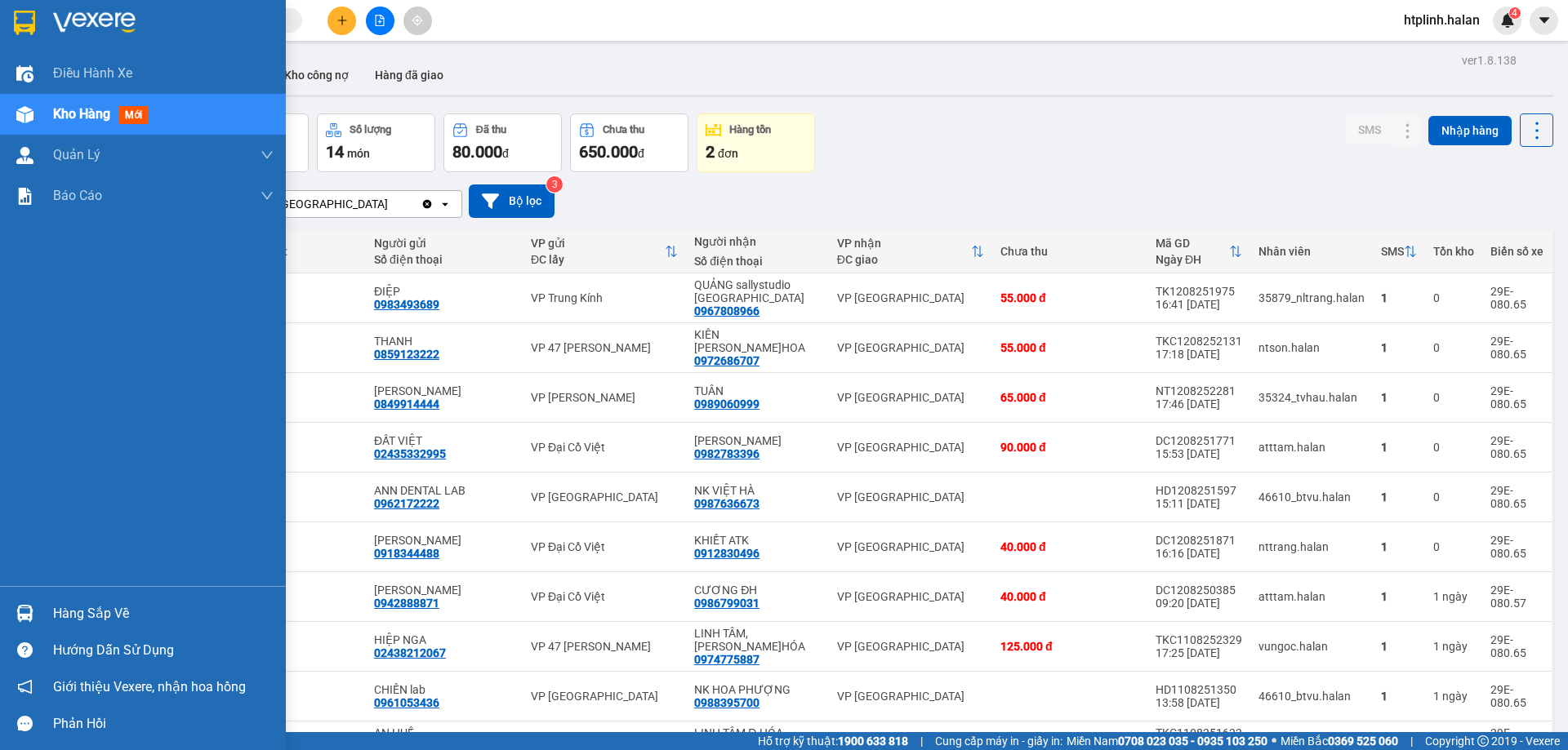
click at [63, 611] on div "Hàng sắp về" at bounding box center [163, 612] width 221 height 24
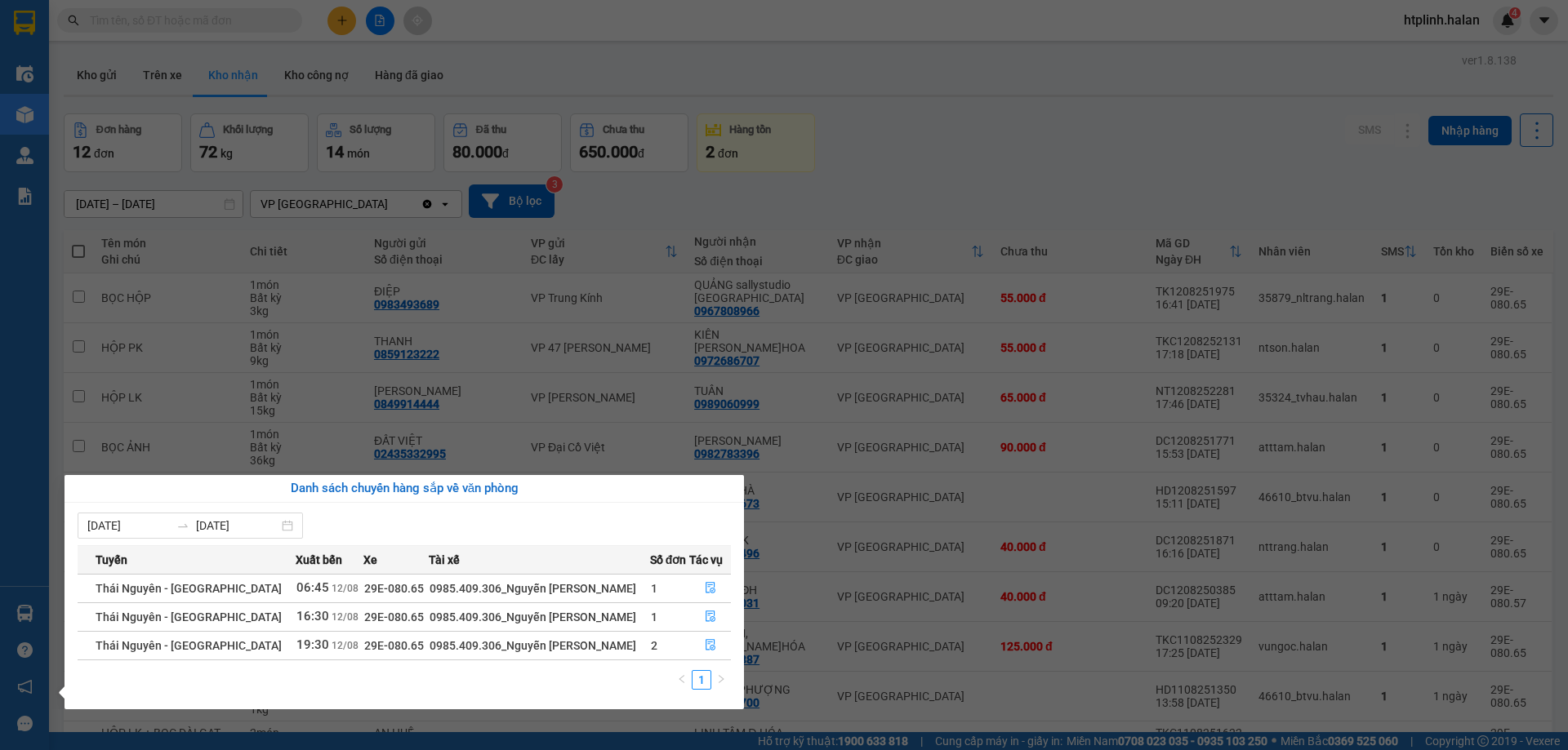
click at [190, 247] on section "Kết quả tìm kiếm ( 0 ) Bộ lọc No Data htplinh.halan 4 Điều hành xe Kho hàng mới…" at bounding box center [784, 375] width 1568 height 750
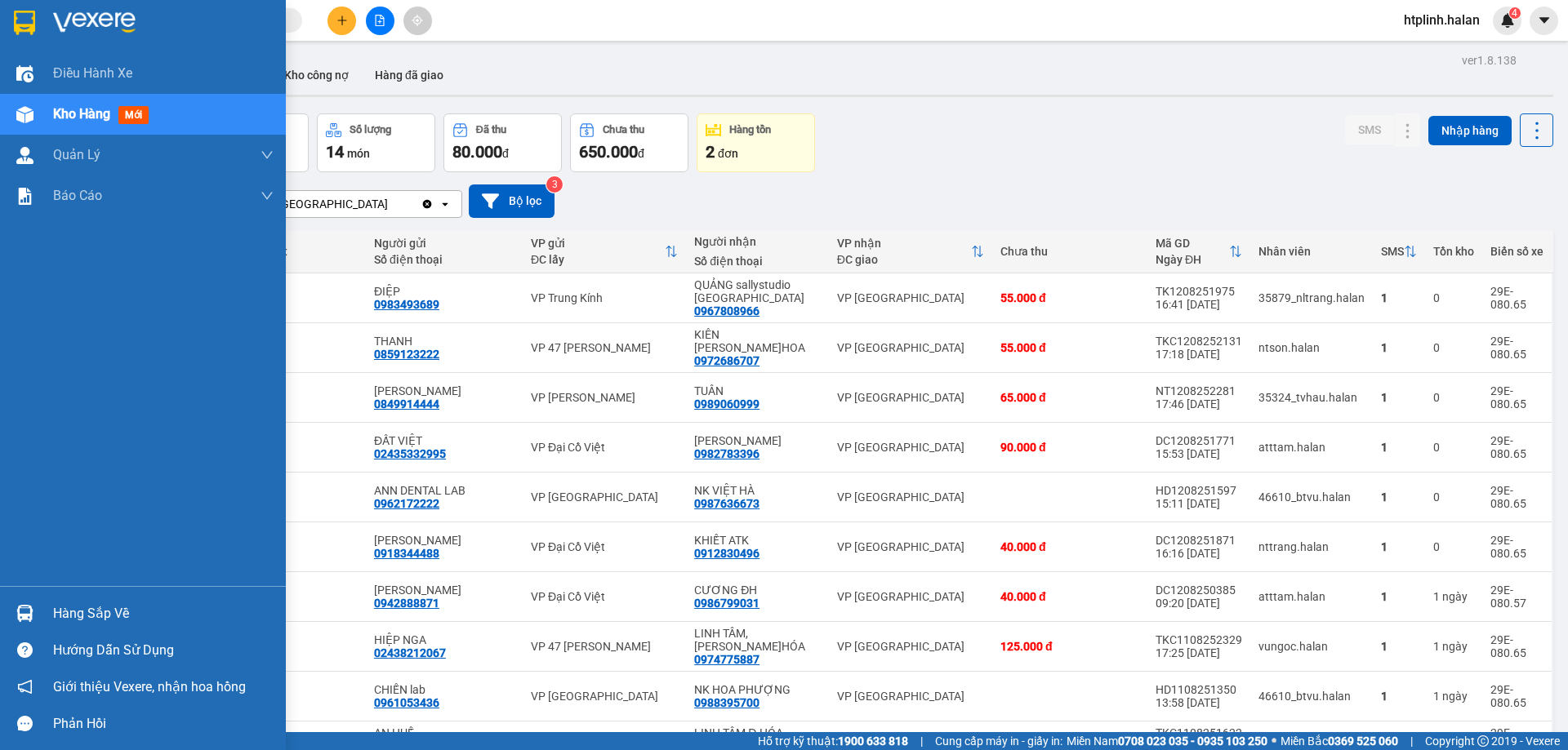
click at [63, 601] on div "Hàng sắp về" at bounding box center [163, 612] width 221 height 24
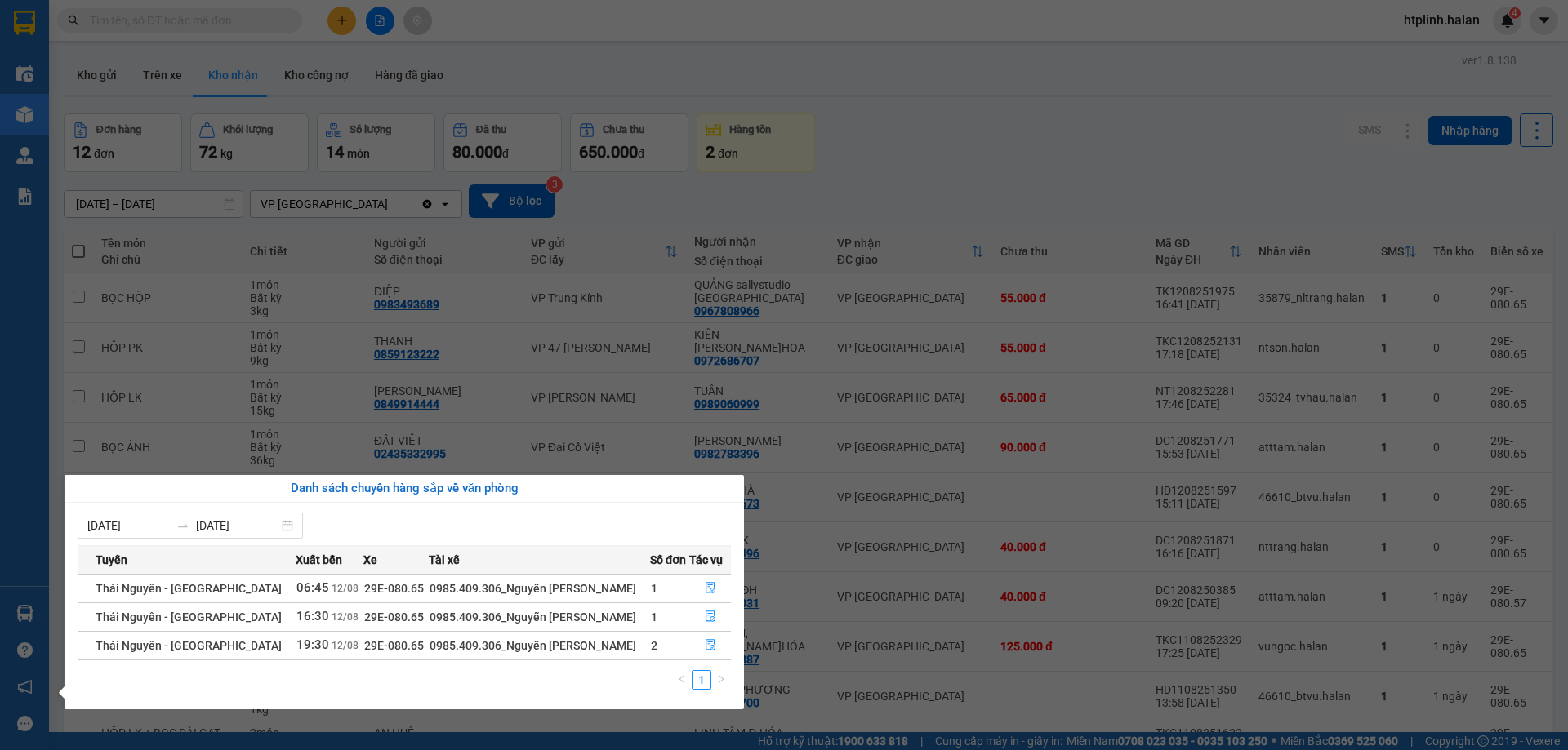
click at [429, 76] on section "Kết quả tìm kiếm ( 0 ) Bộ lọc No Data htplinh.halan 4 Điều hành xe Kho hàng mới…" at bounding box center [784, 375] width 1568 height 750
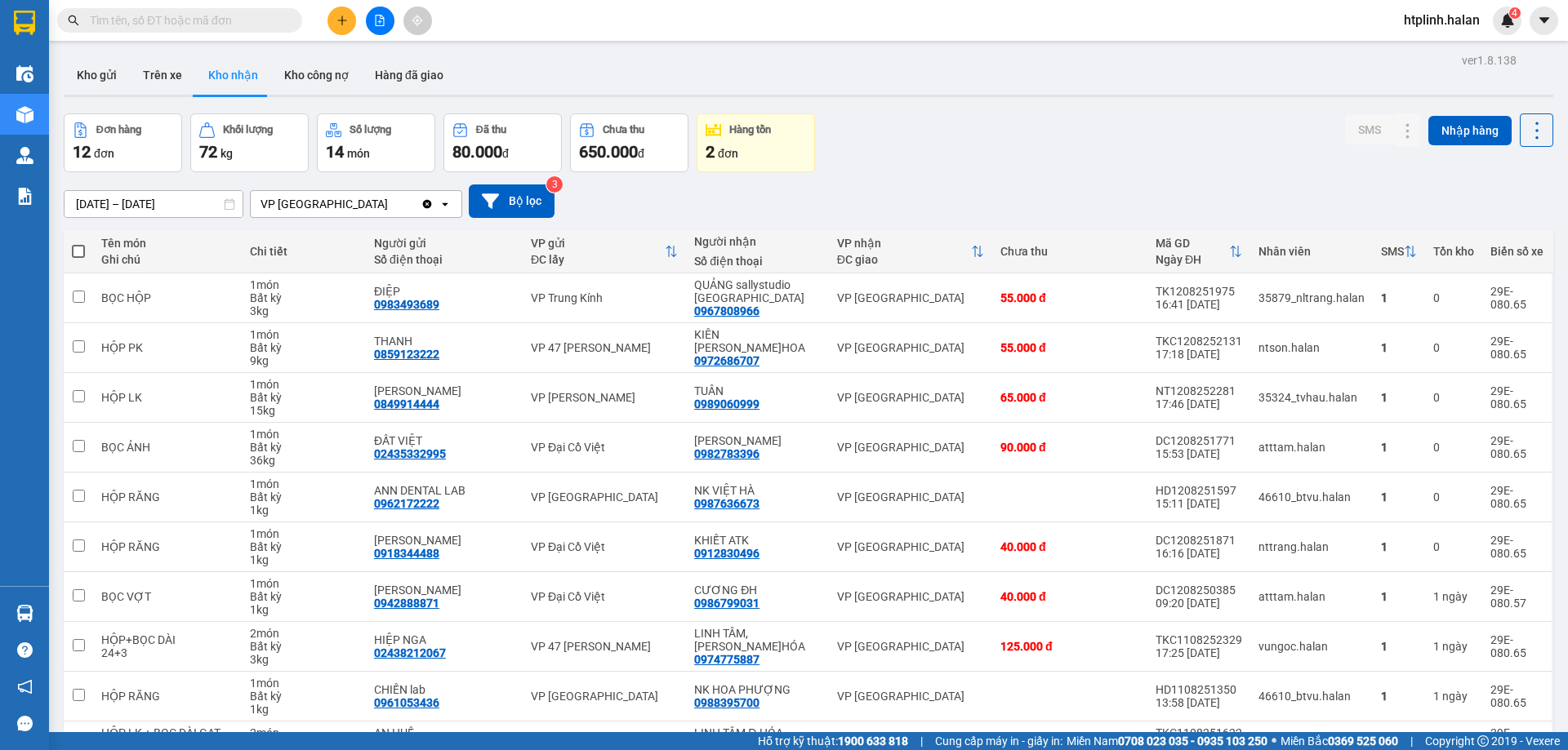
click at [429, 76] on button "Hàng đã giao" at bounding box center [409, 75] width 95 height 39
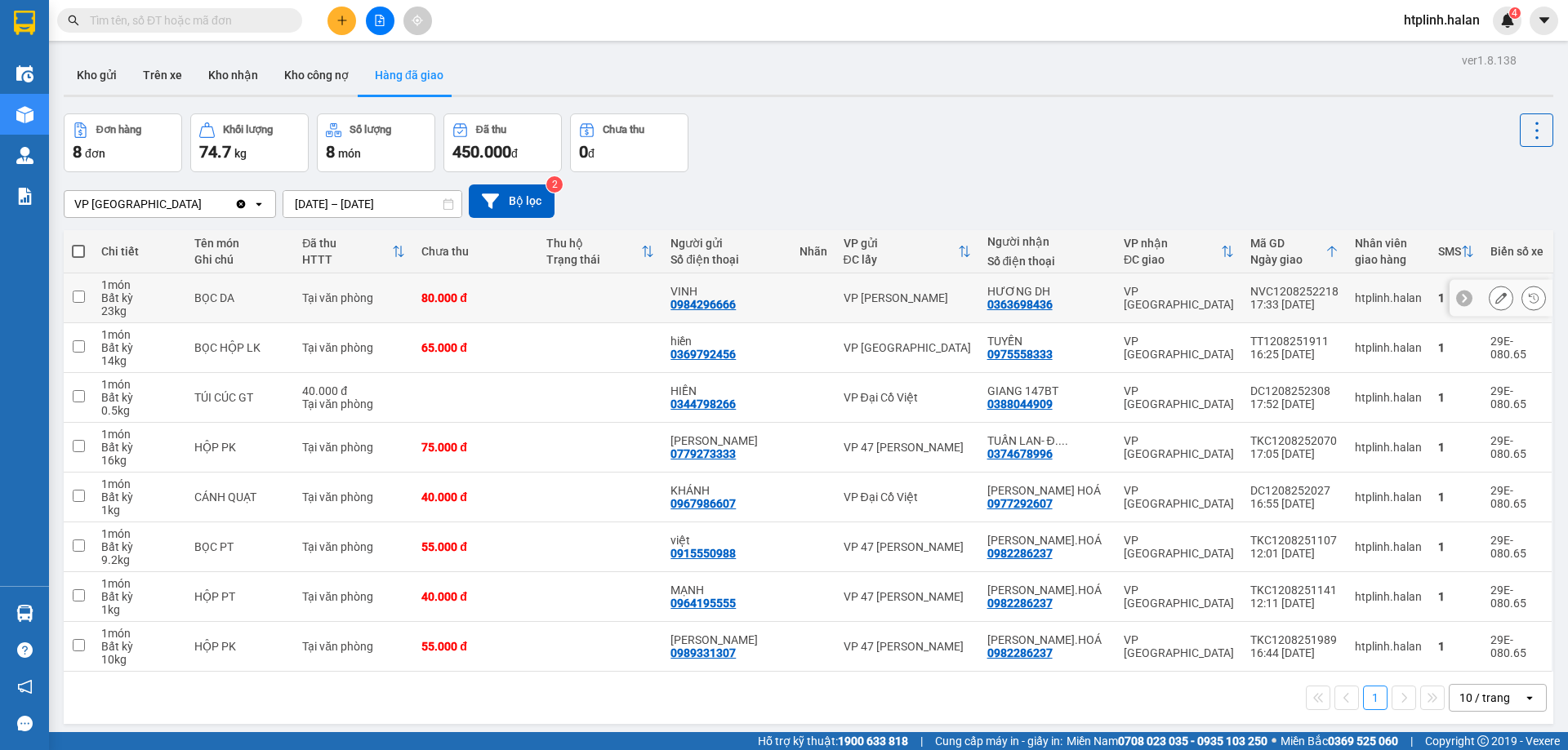
click at [432, 321] on td "80.000 đ" at bounding box center [475, 298] width 125 height 50
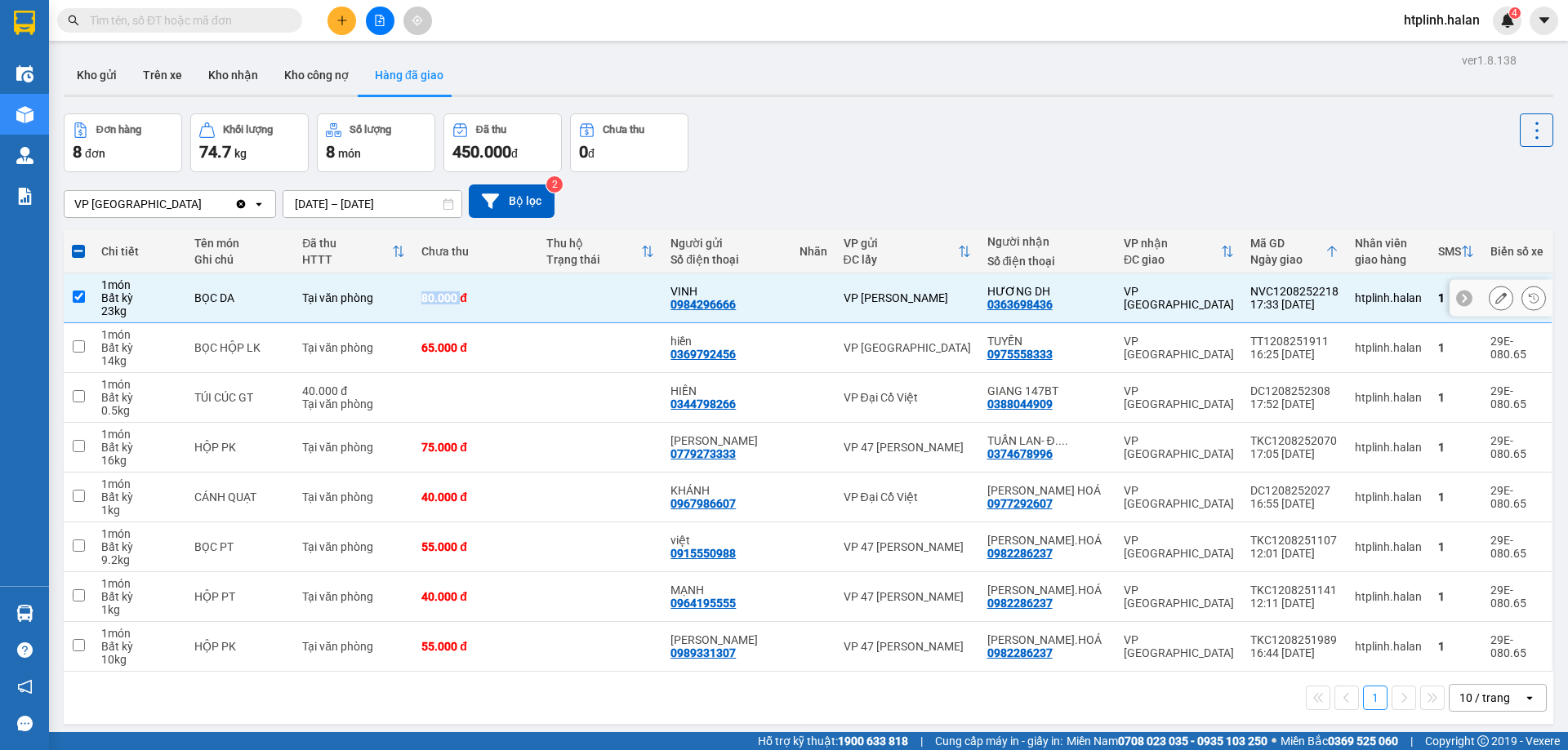
click at [432, 321] on td "80.000 đ" at bounding box center [475, 298] width 125 height 50
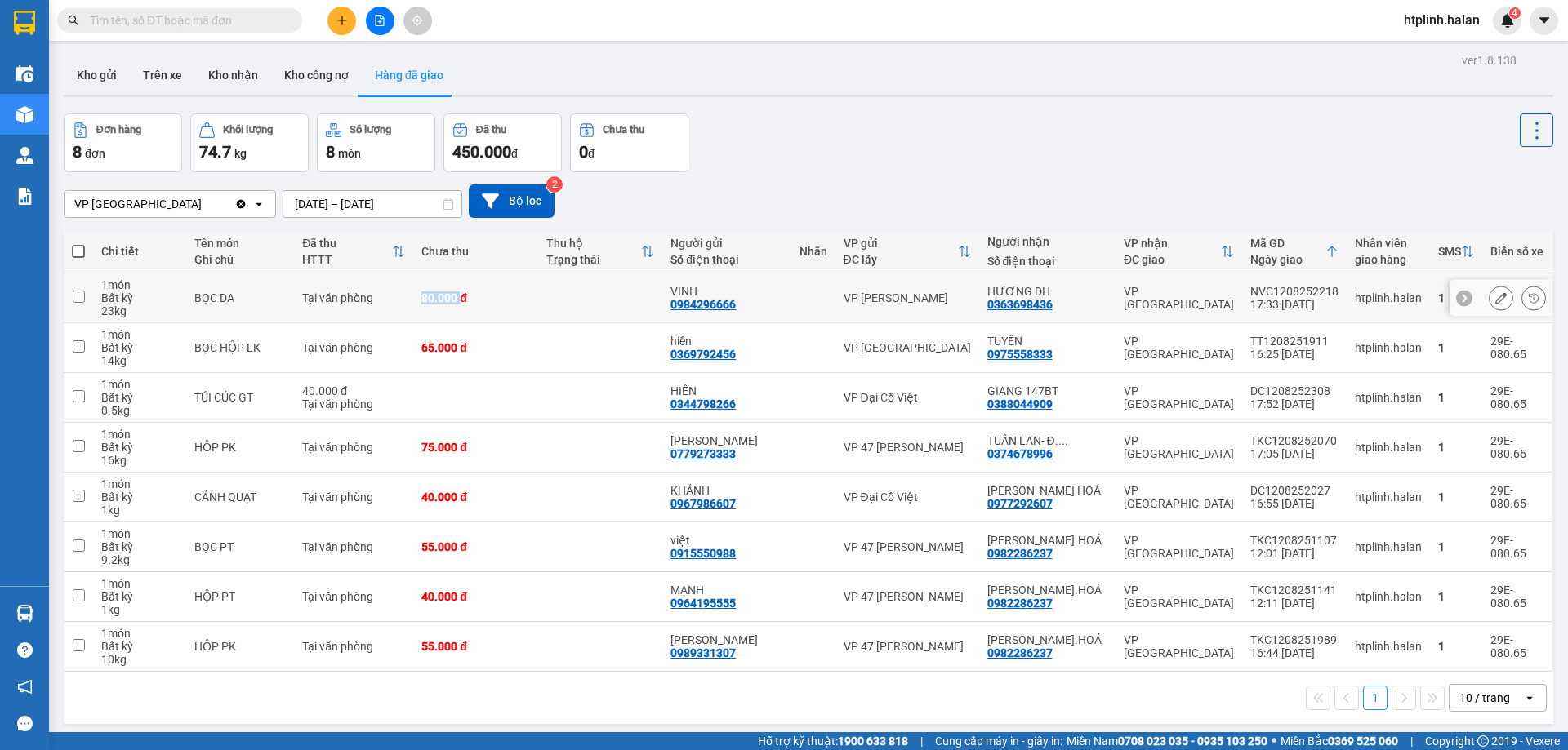
click at [460, 298] on div "80.000 đ" at bounding box center [476, 297] width 109 height 13
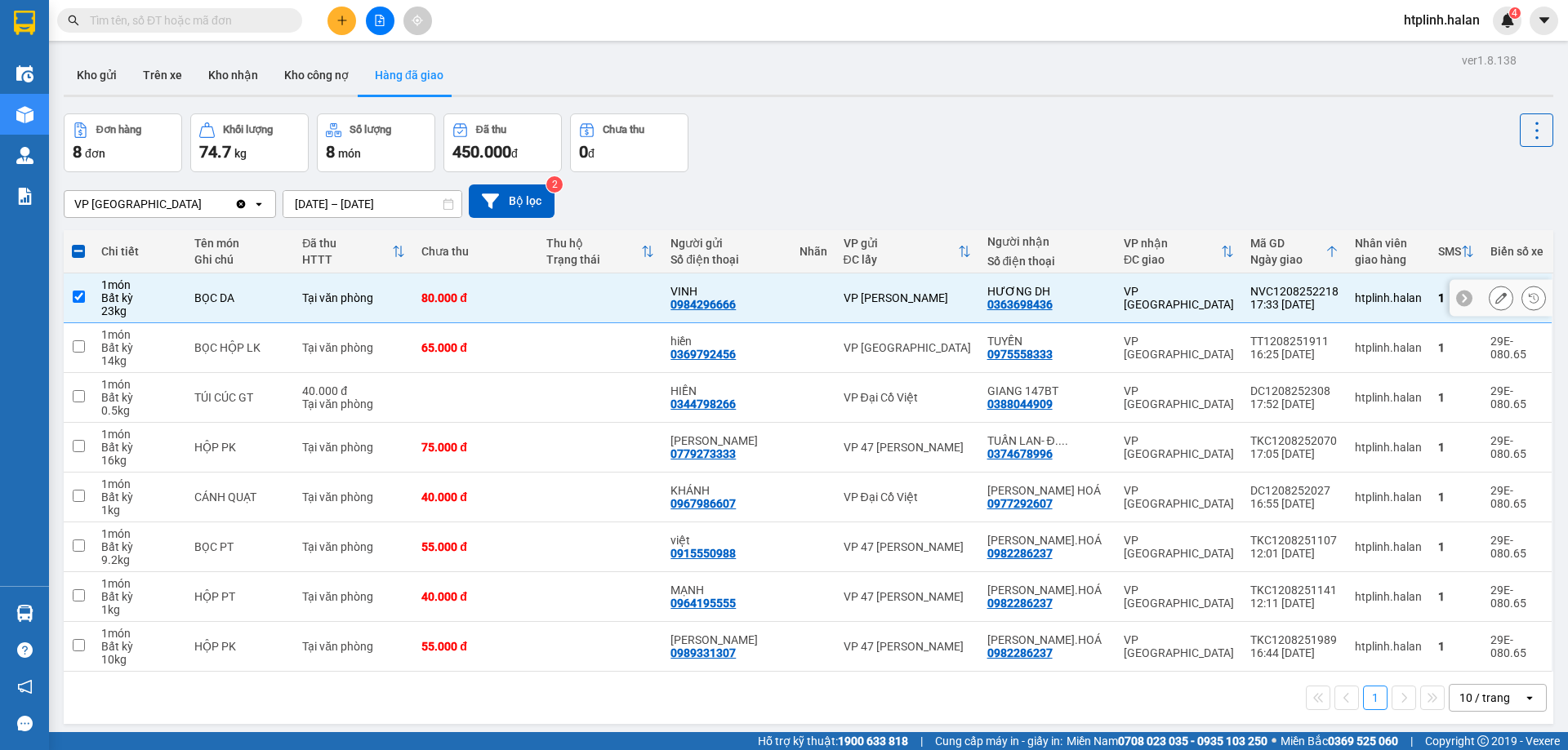
click at [314, 307] on td "Tại văn phòng" at bounding box center [353, 298] width 119 height 50
checkbox input "false"
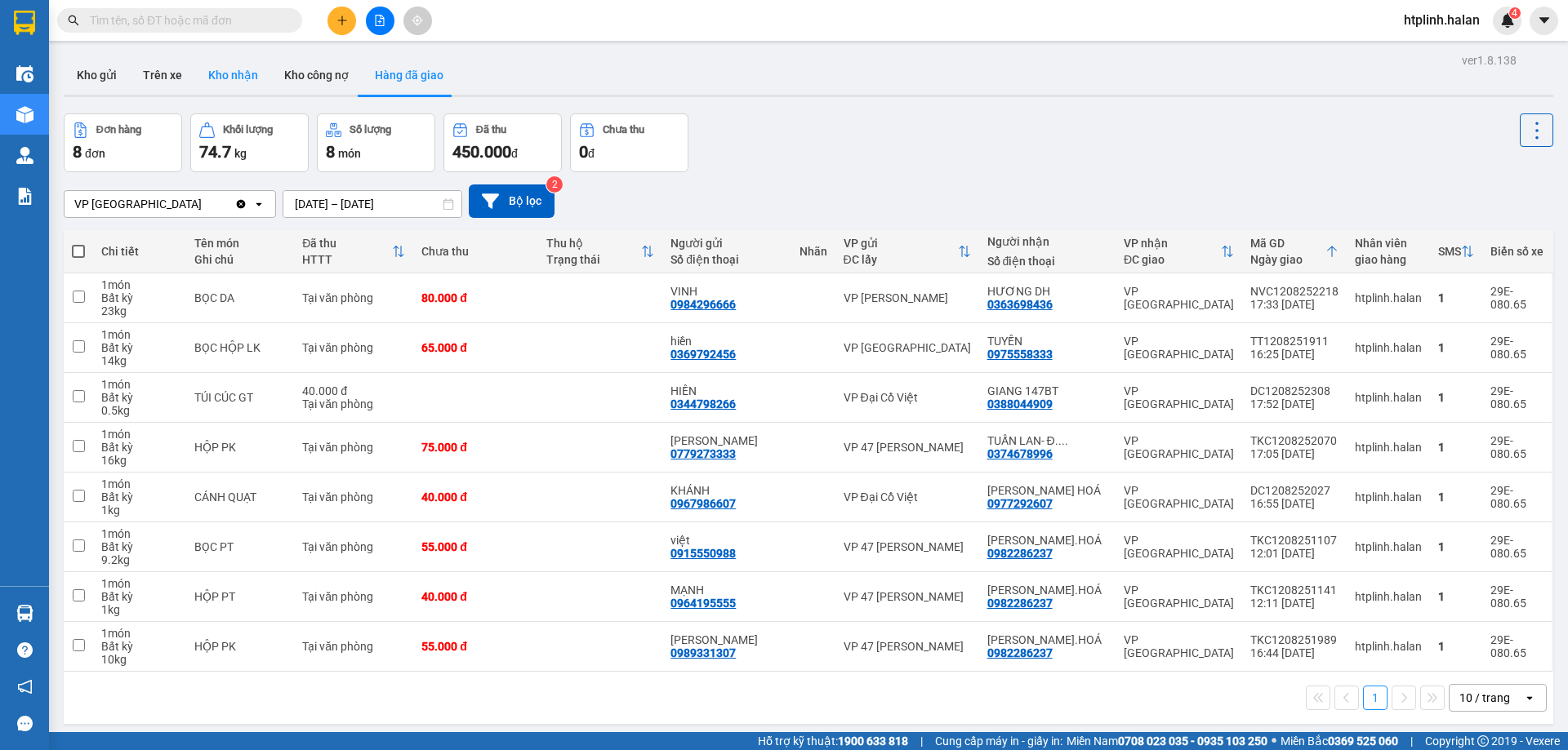
click at [252, 80] on button "Kho nhận" at bounding box center [232, 75] width 76 height 39
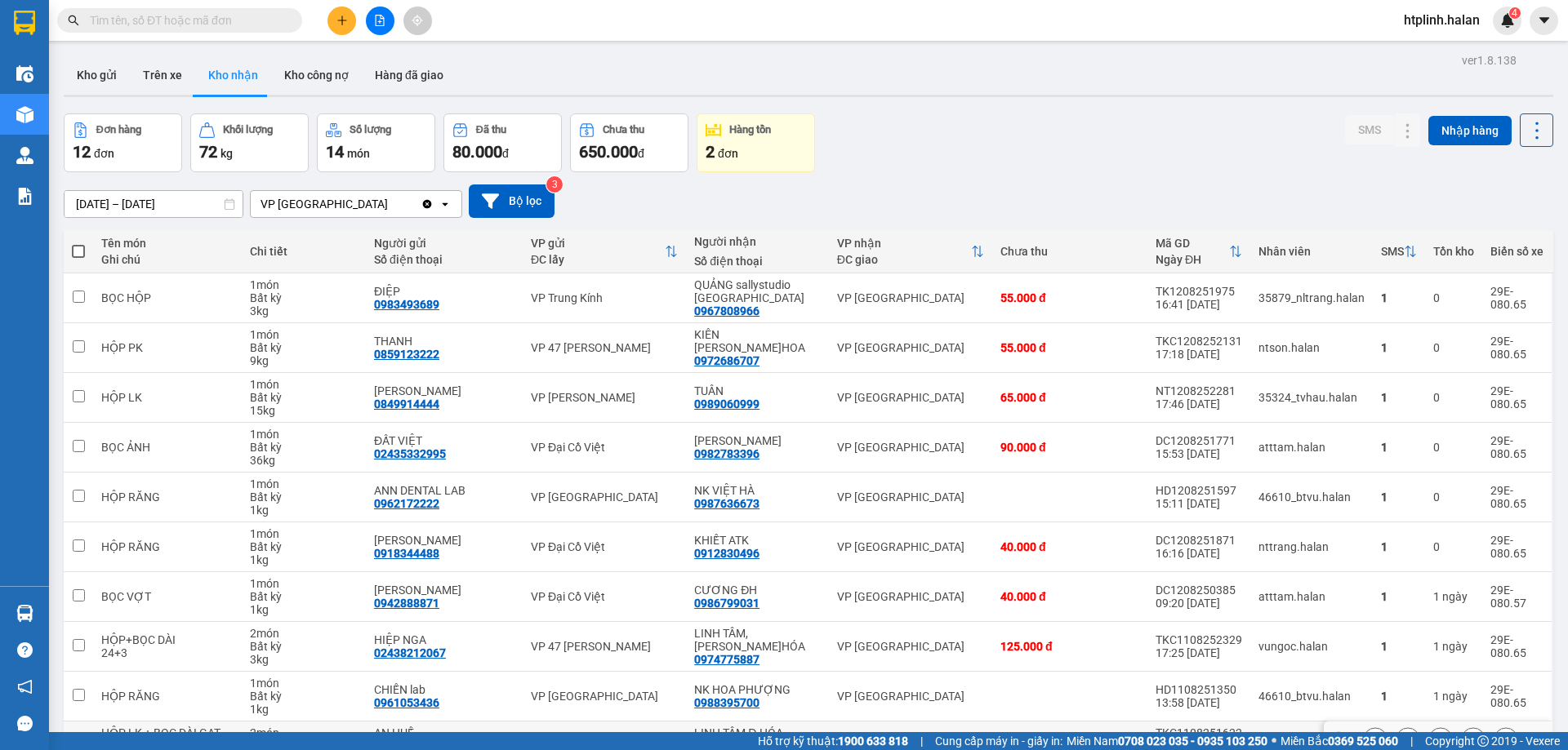
scroll to position [93, 0]
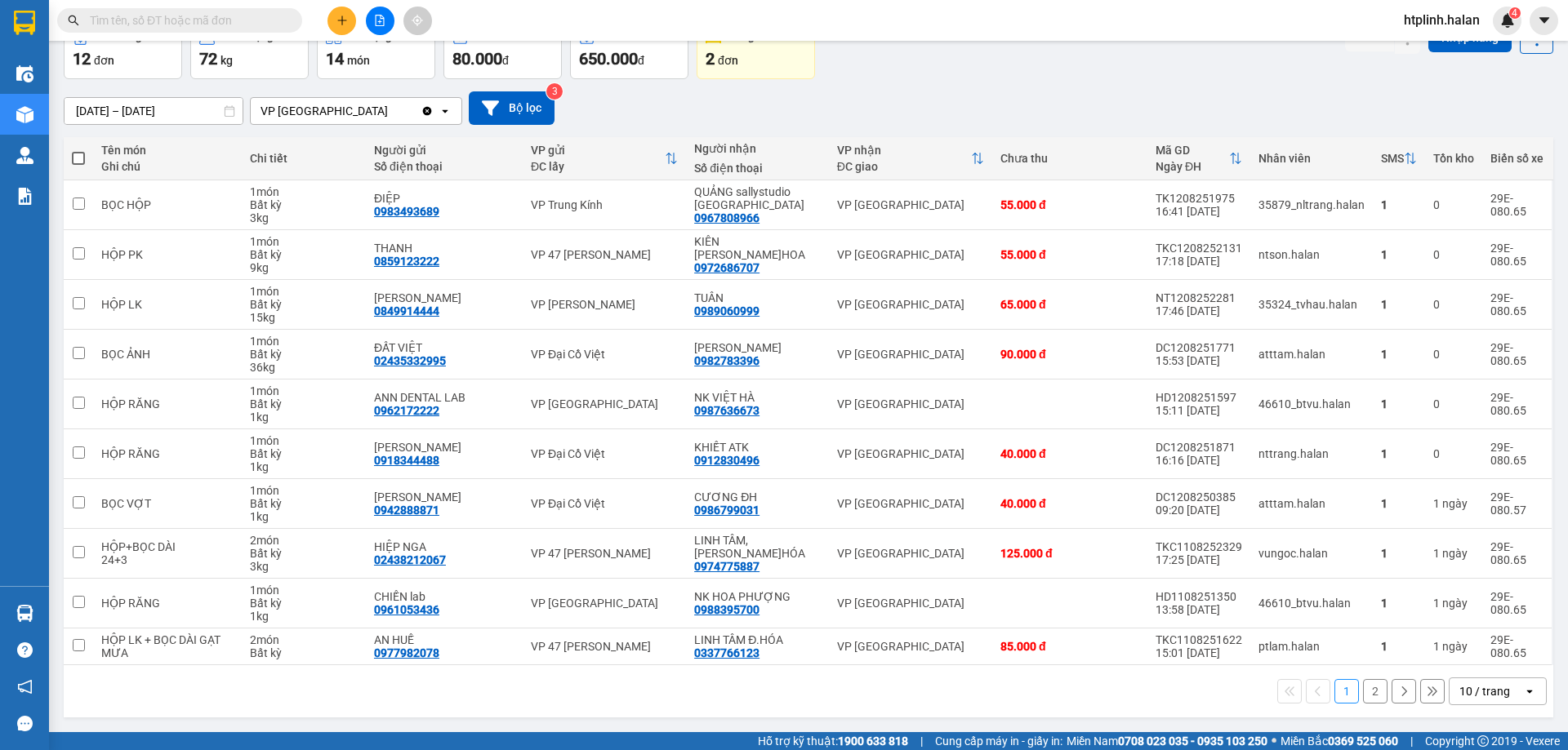
click at [1364, 687] on button "2" at bounding box center [1374, 690] width 24 height 24
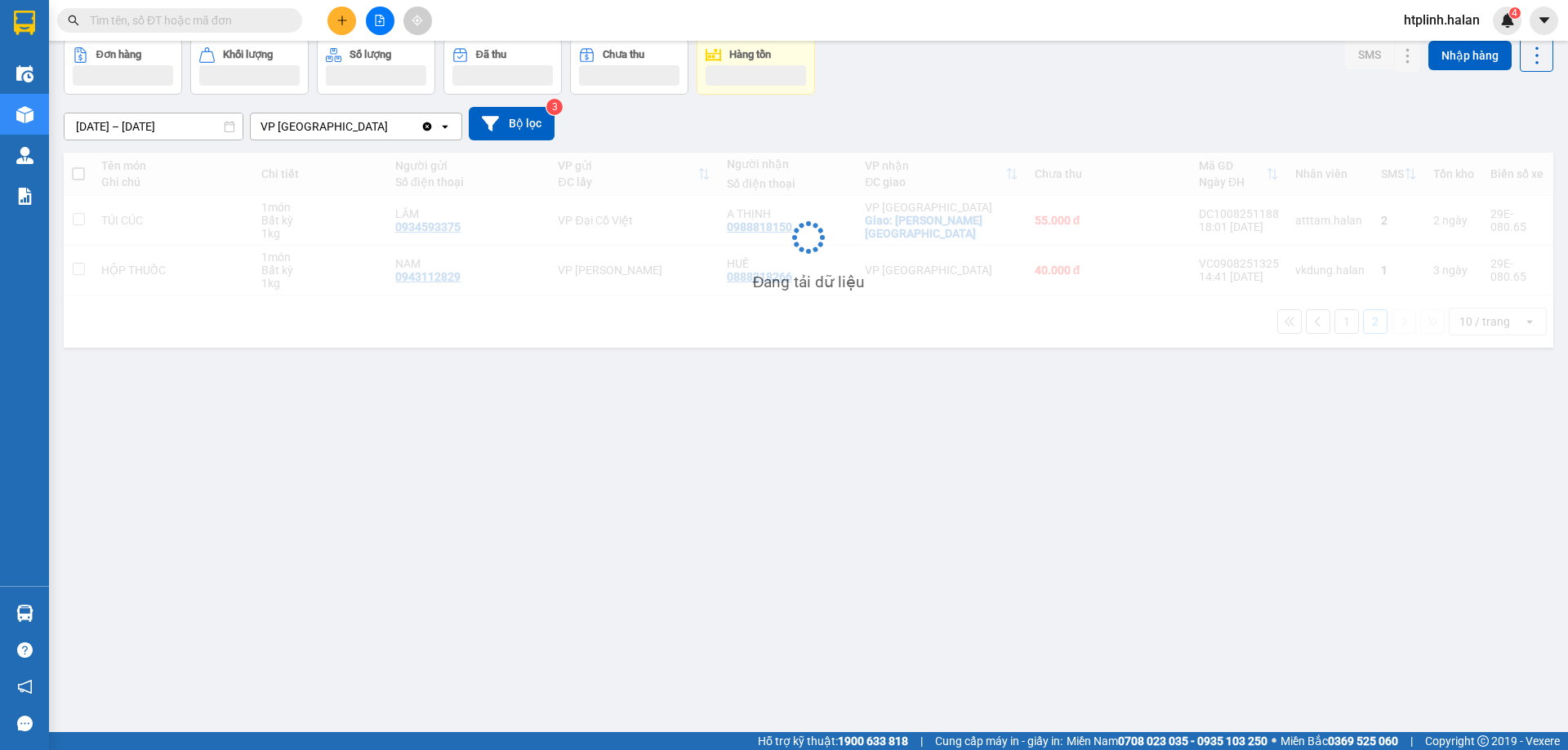
scroll to position [75, 0]
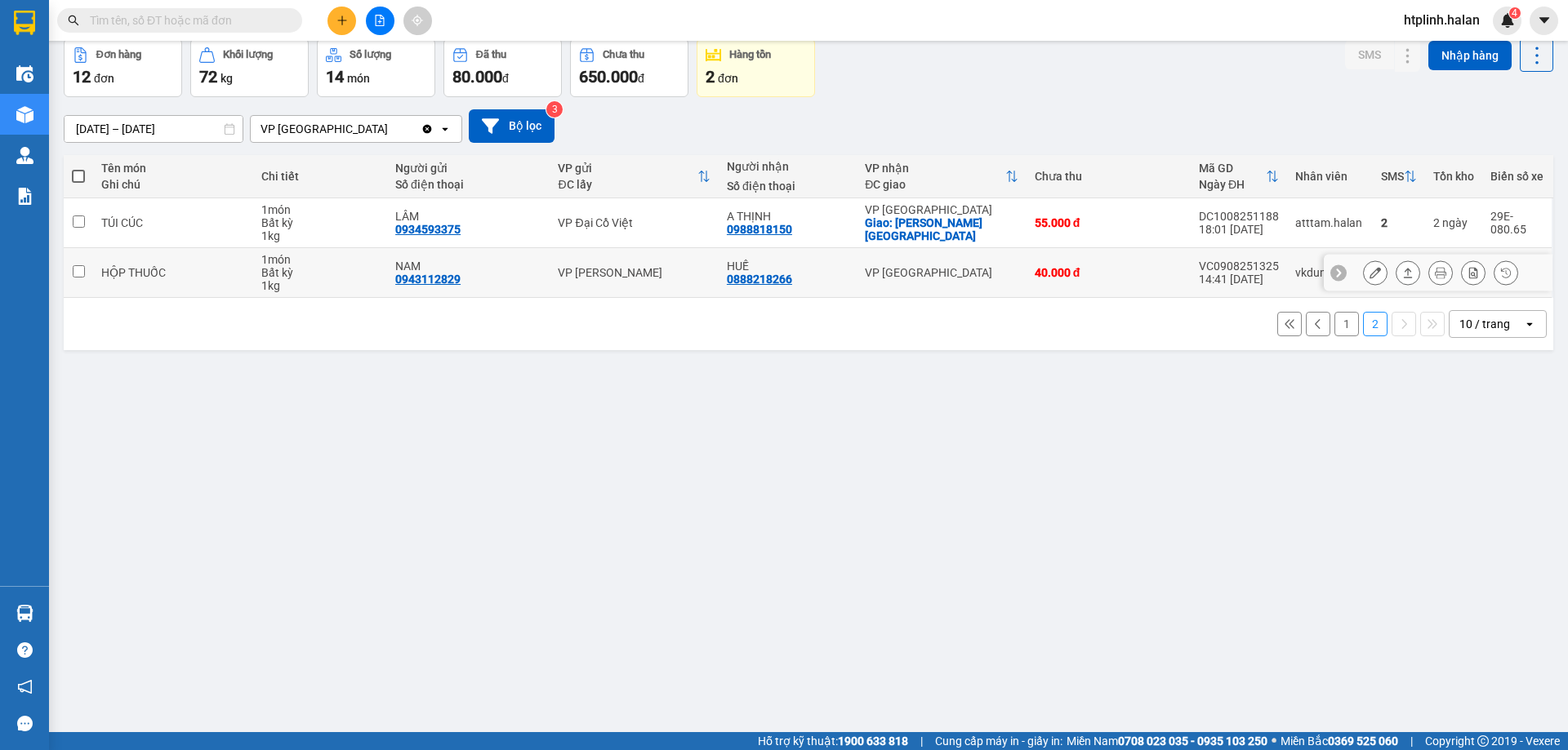
click at [753, 279] on div "0888218266" at bounding box center [759, 279] width 65 height 13
click at [1369, 272] on icon at bounding box center [1374, 272] width 12 height 12
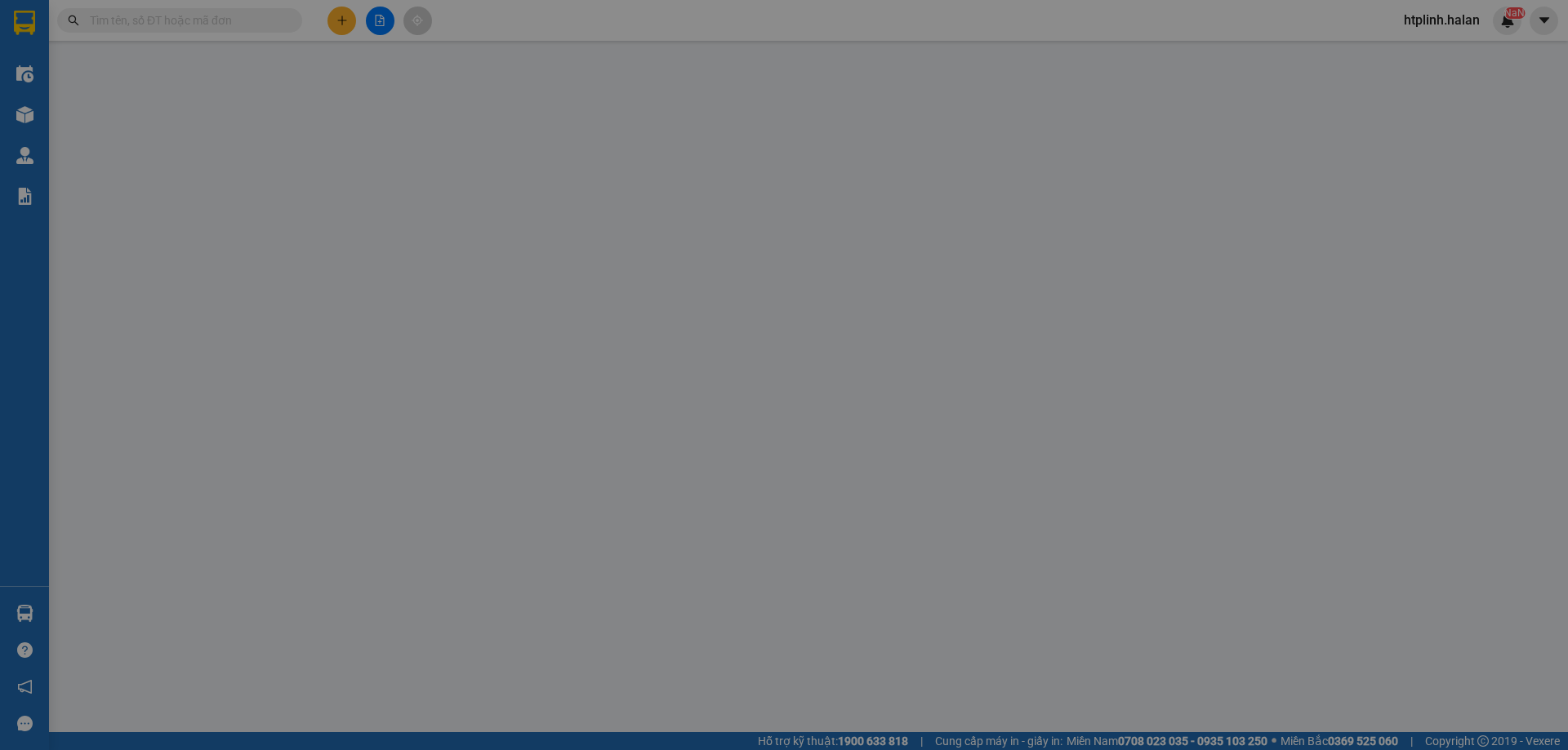
type input "0943112829"
type input "NAM"
type input "0888218266"
type input "HUẾ"
type input "40.000"
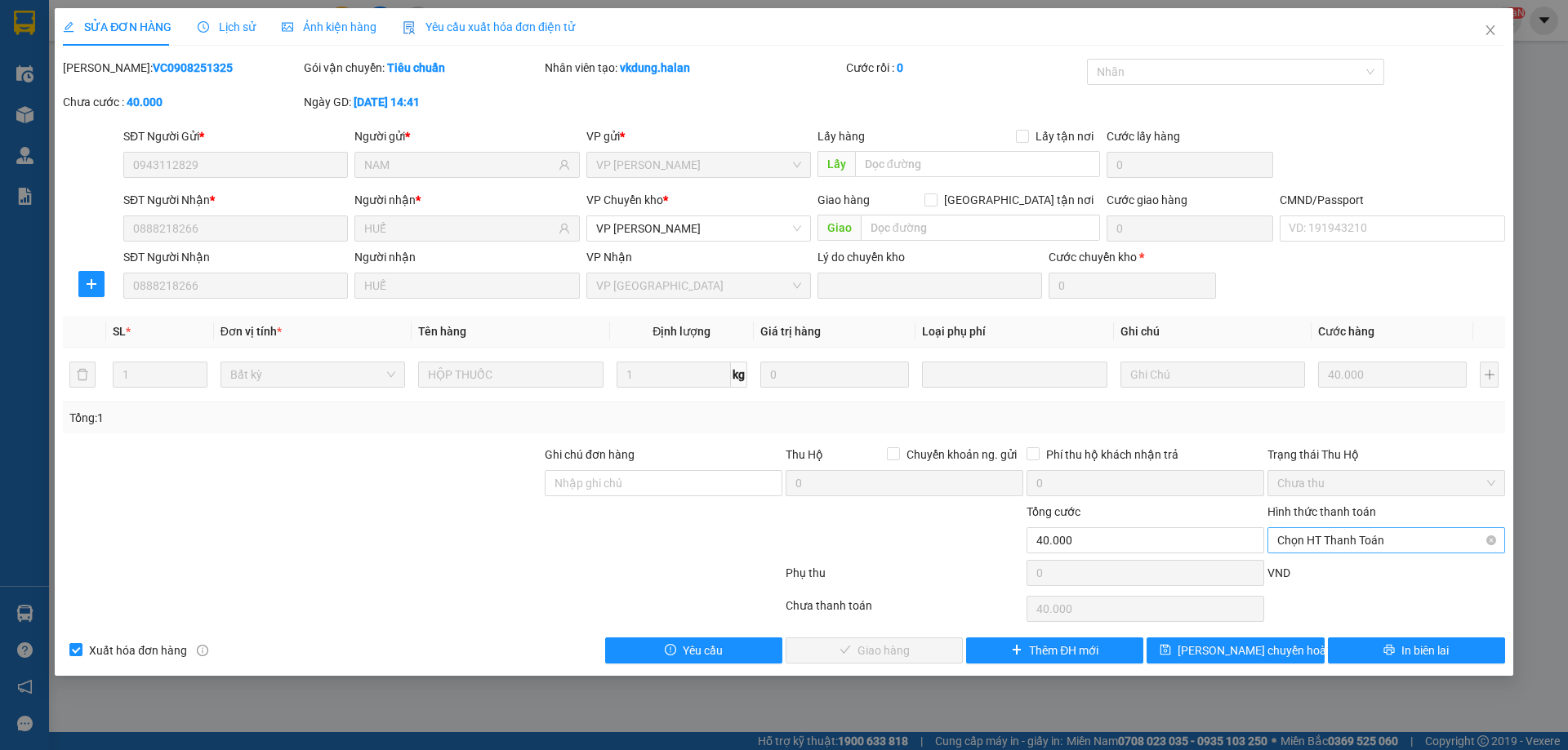
click at [1336, 539] on span "Chọn HT Thanh Toán" at bounding box center [1386, 539] width 218 height 24
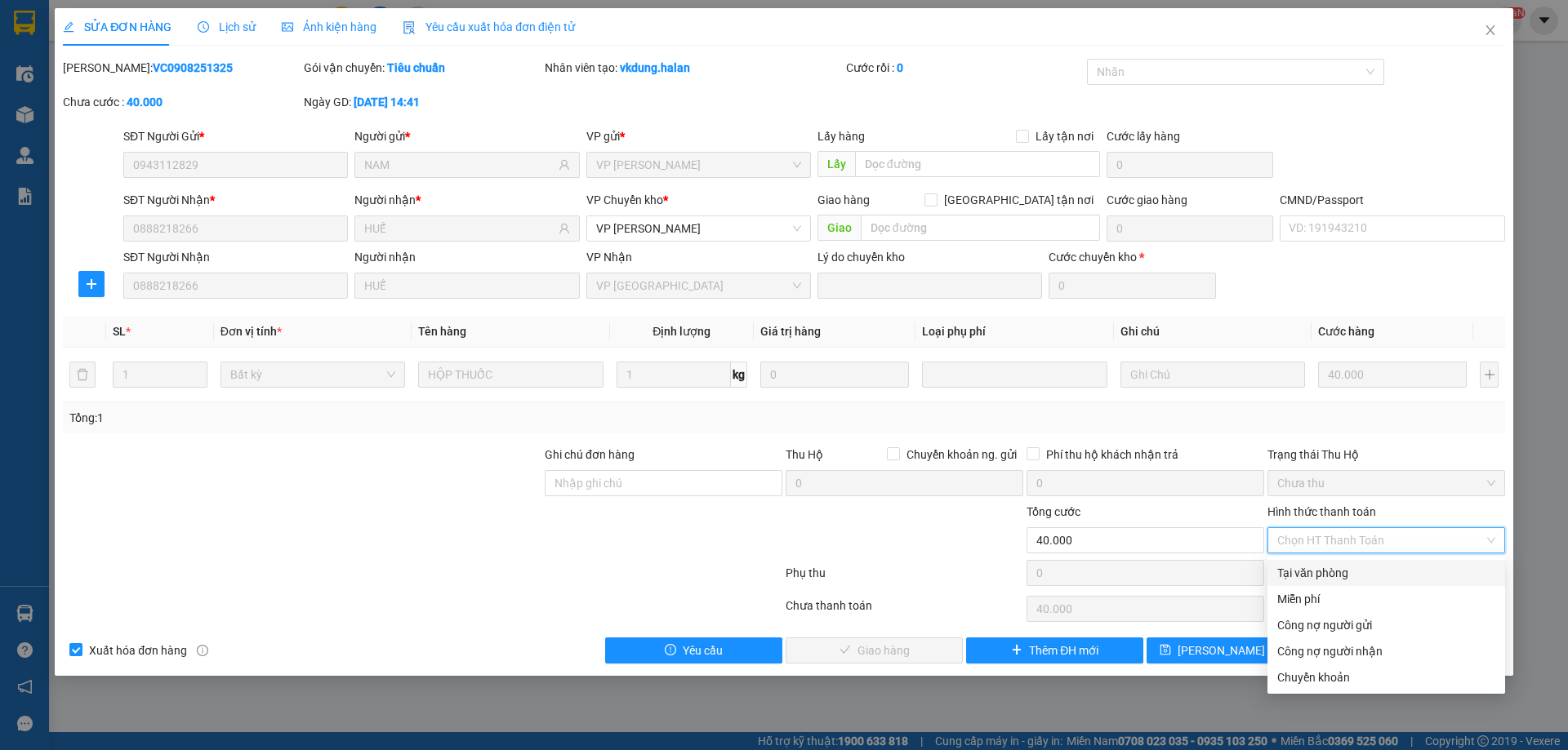
click at [1327, 571] on div "Tại văn phòng" at bounding box center [1386, 572] width 218 height 18
type input "0"
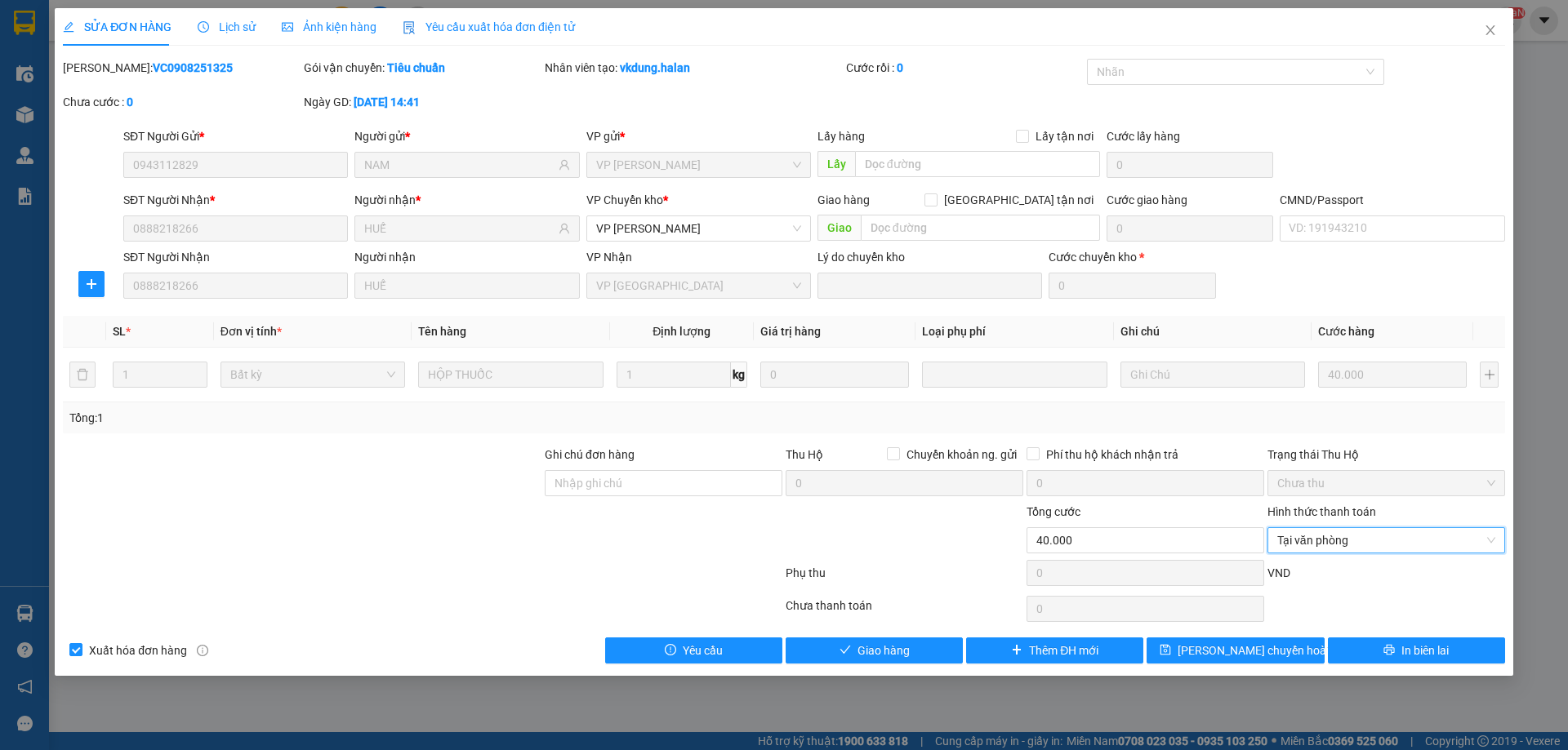
click at [837, 667] on div "SỬA ĐƠN HÀNG Lịch sử Ảnh kiện hàng Yêu cầu xuất hóa đơn điện tử Total Paid Fee …" at bounding box center [784, 341] width 1458 height 667
click at [847, 658] on button "Giao hàng" at bounding box center [874, 650] width 177 height 26
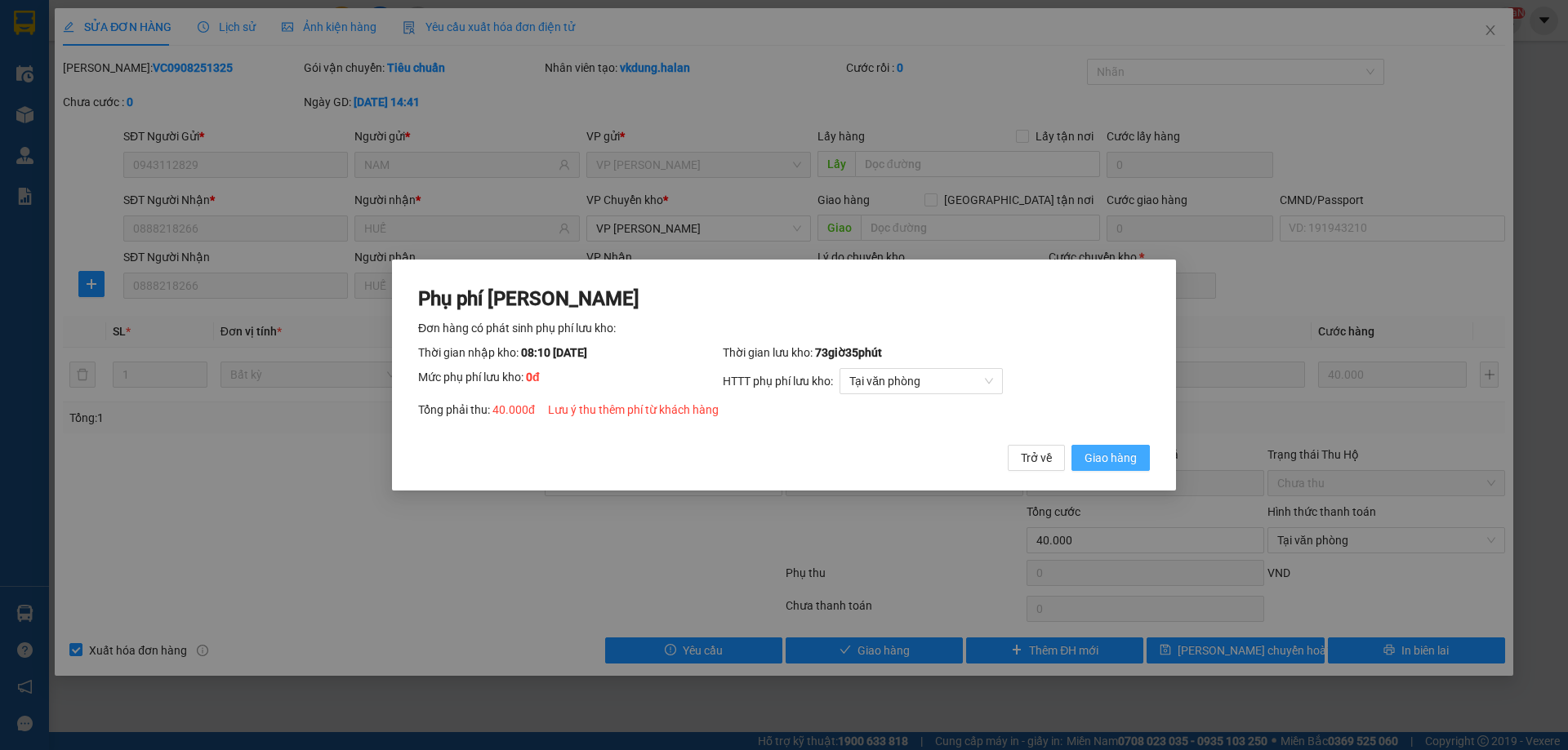
click at [1119, 454] on span "Giao hàng" at bounding box center [1111, 458] width 52 height 18
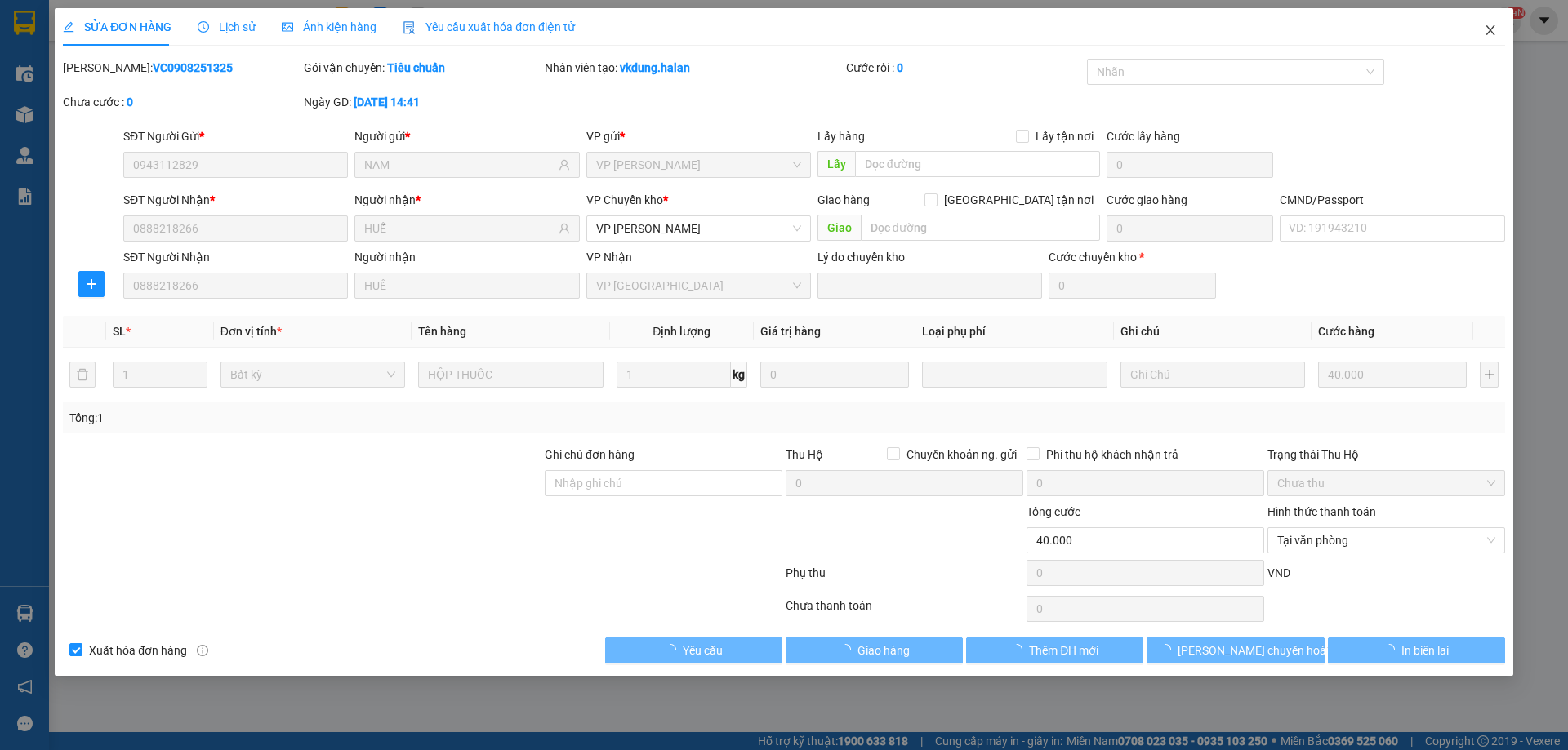
click at [1478, 23] on span "Close" at bounding box center [1489, 30] width 46 height 46
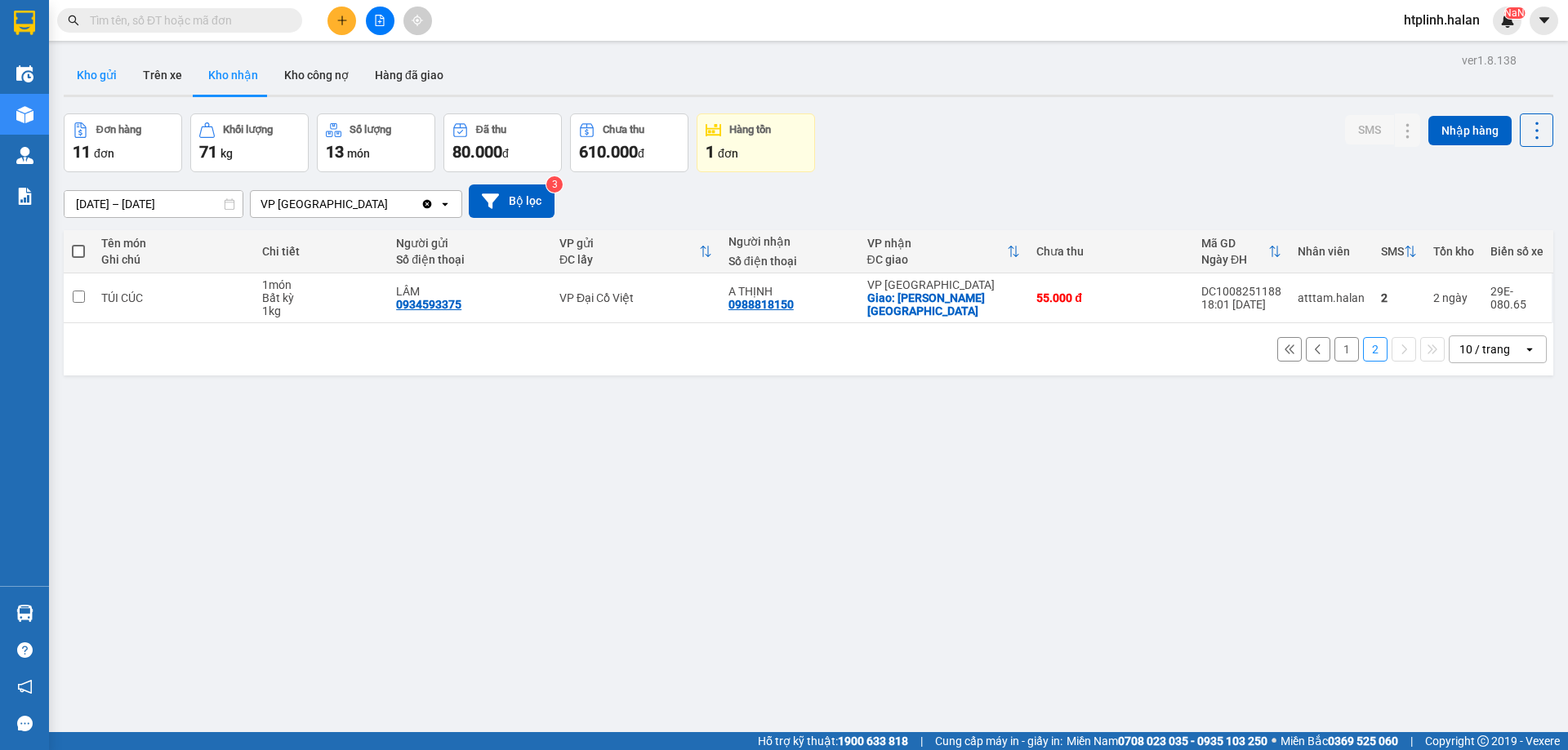
click at [80, 60] on button "Kho gửi" at bounding box center [96, 75] width 66 height 39
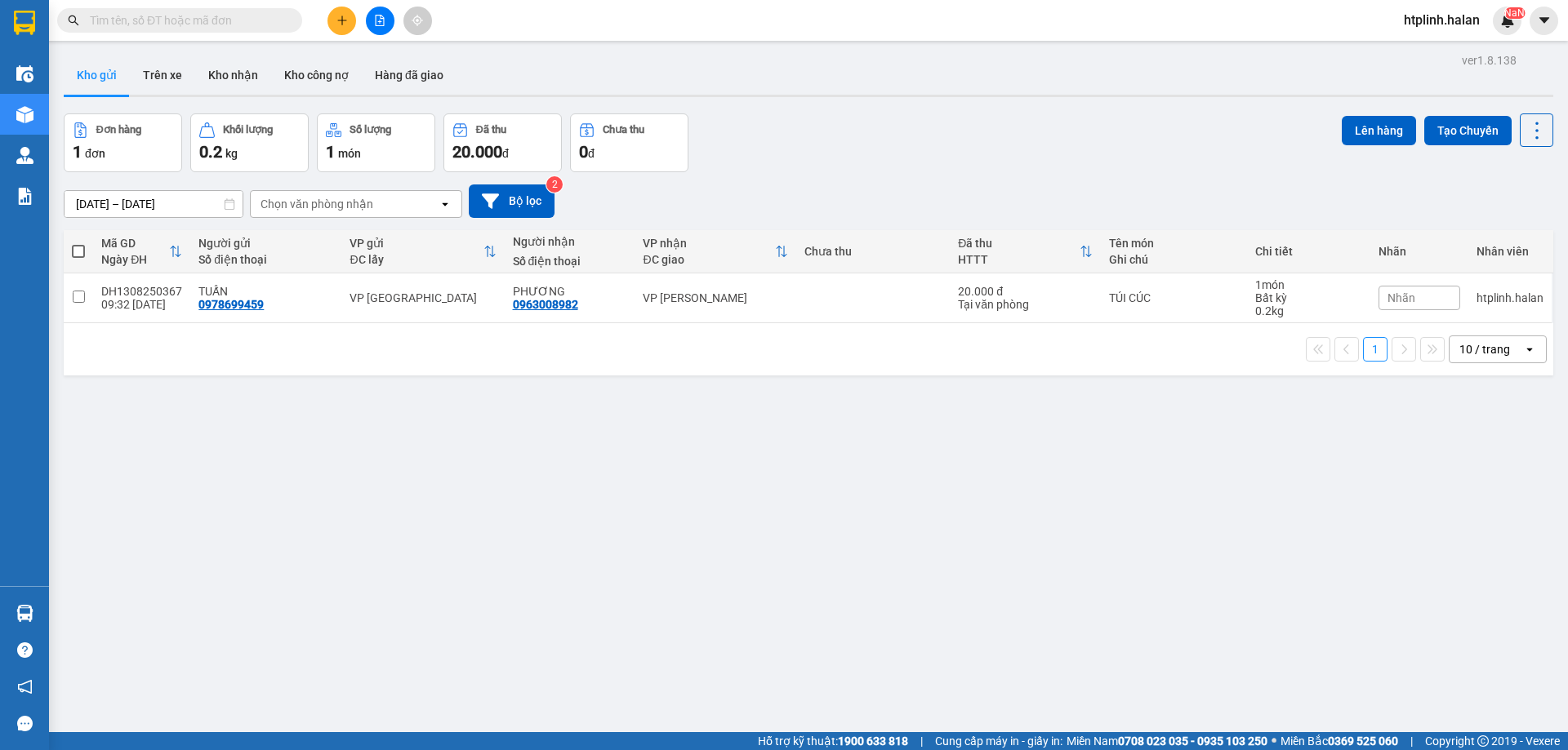
drag, startPoint x: 247, startPoint y: 474, endPoint x: 221, endPoint y: 508, distance: 42.8
click at [247, 474] on div "ver 1.8.138 Kho gửi Trên xe Kho nhận Kho công nợ Hàng đã giao Đơn hàng 1 đơn Kh…" at bounding box center [808, 424] width 1502 height 750
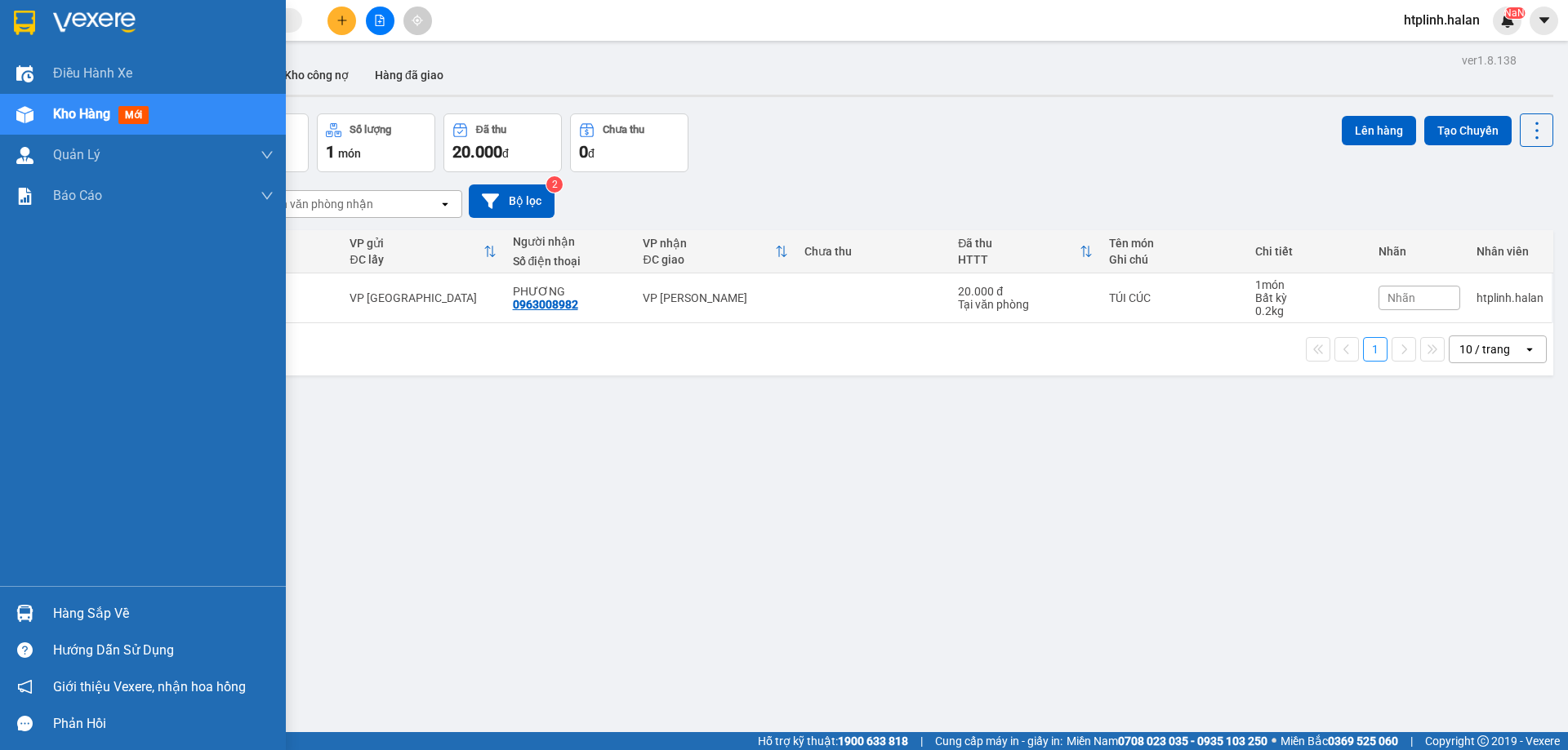
click at [6, 607] on div "Hàng sắp về" at bounding box center [143, 612] width 286 height 37
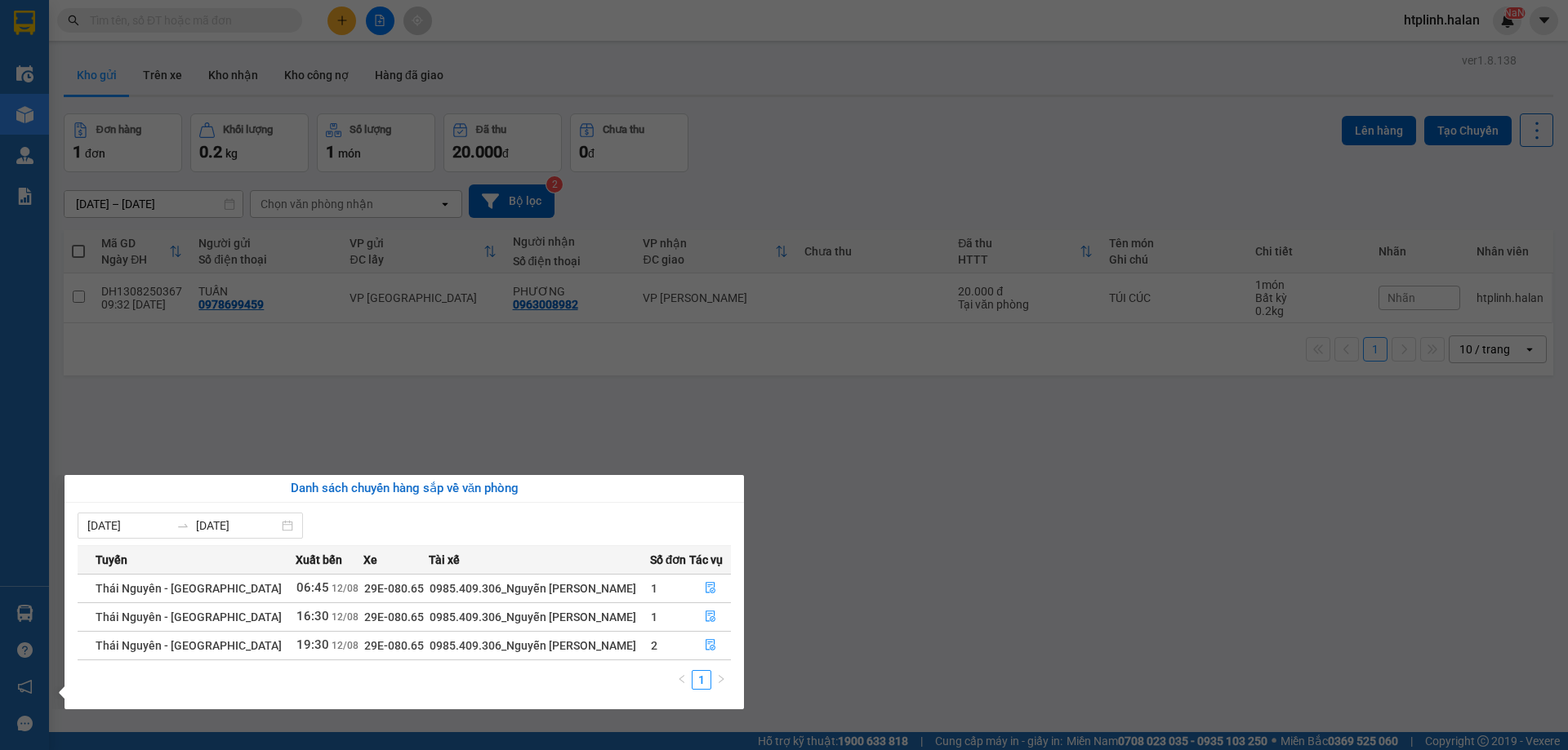
click at [686, 488] on div "Danh sách chuyến hàng sắp về văn phòng" at bounding box center [404, 488] width 653 height 20
click at [685, 479] on div "Danh sách chuyến hàng sắp về văn phòng" at bounding box center [404, 488] width 653 height 20
click at [533, 449] on section "Kết quả tìm kiếm ( 0 ) Bộ lọc No Data htplinh.halan NaN Điều hành xe Kho hàng m…" at bounding box center [784, 375] width 1568 height 750
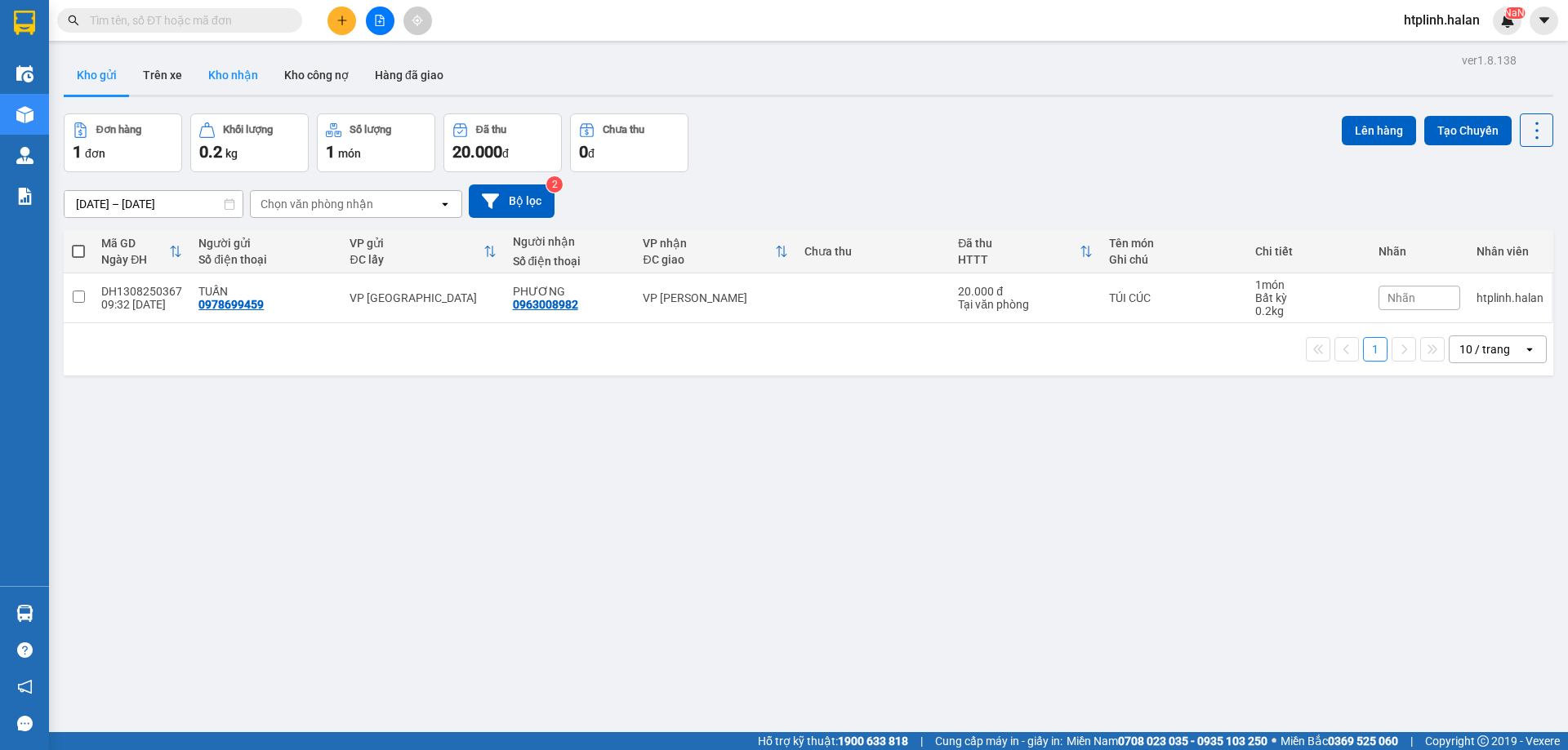
click at [214, 68] on button "Kho nhận" at bounding box center [232, 75] width 76 height 39
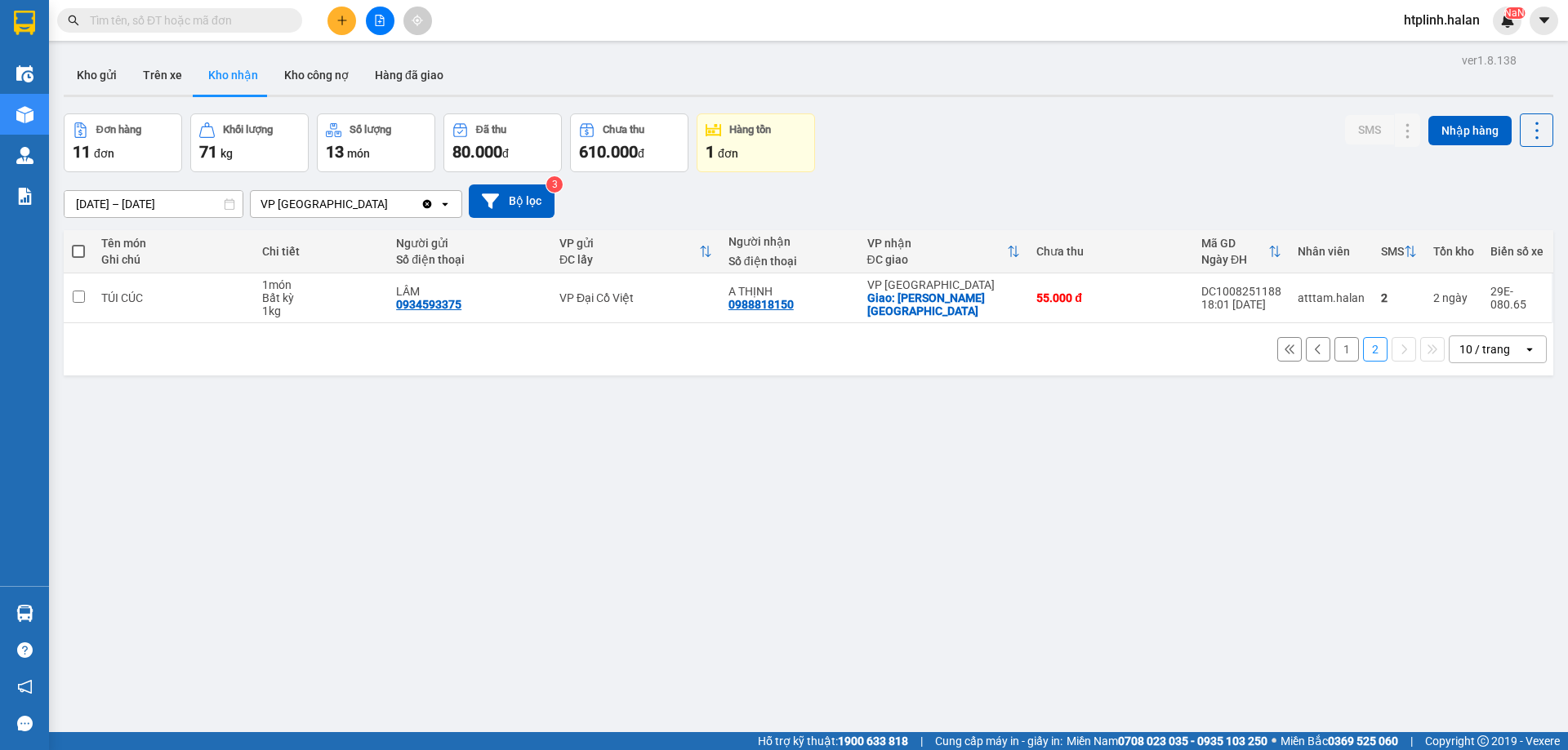
click at [1340, 347] on button "1" at bounding box center [1346, 348] width 24 height 24
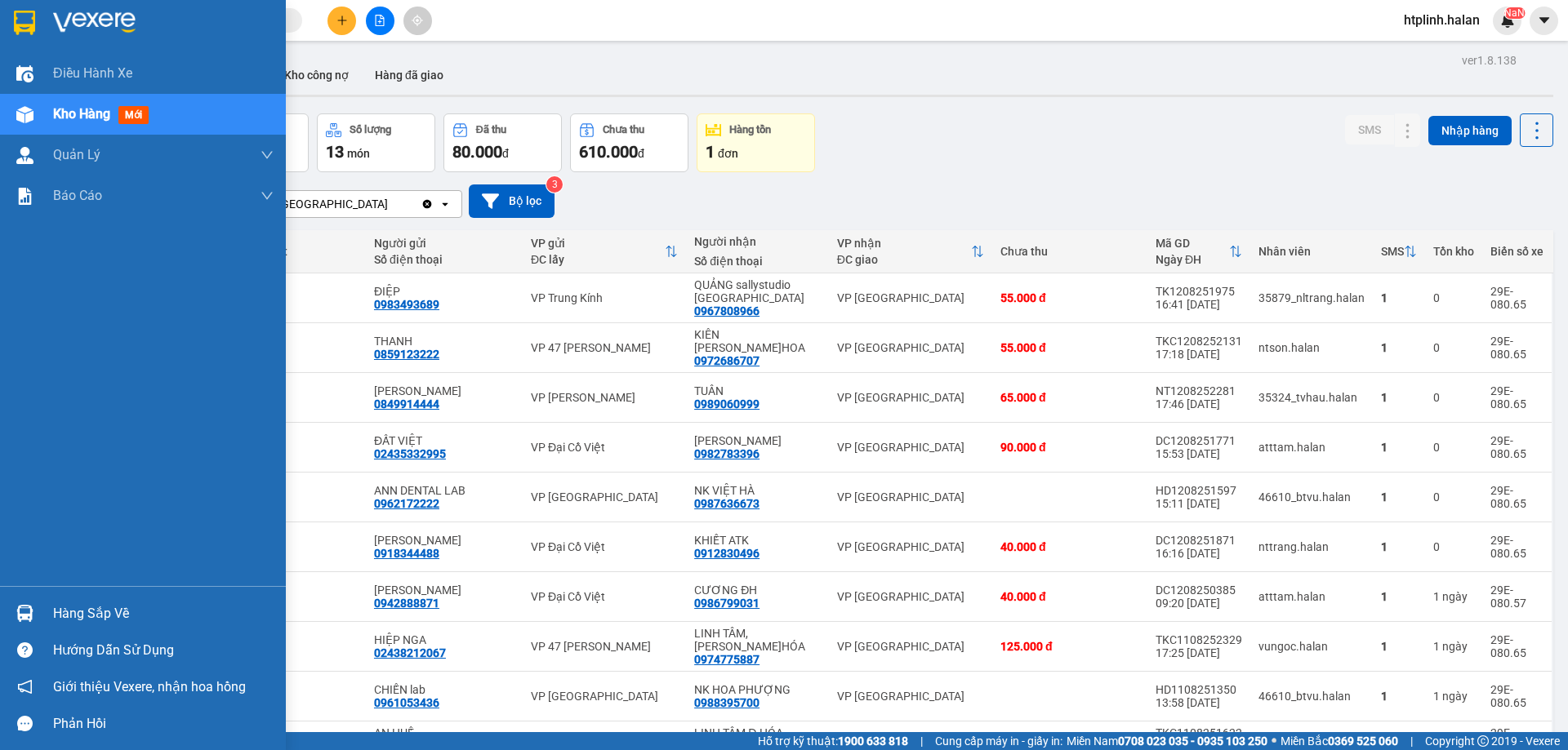
drag, startPoint x: 14, startPoint y: 607, endPoint x: 71, endPoint y: 607, distance: 57.0
click at [15, 607] on div at bounding box center [25, 613] width 29 height 29
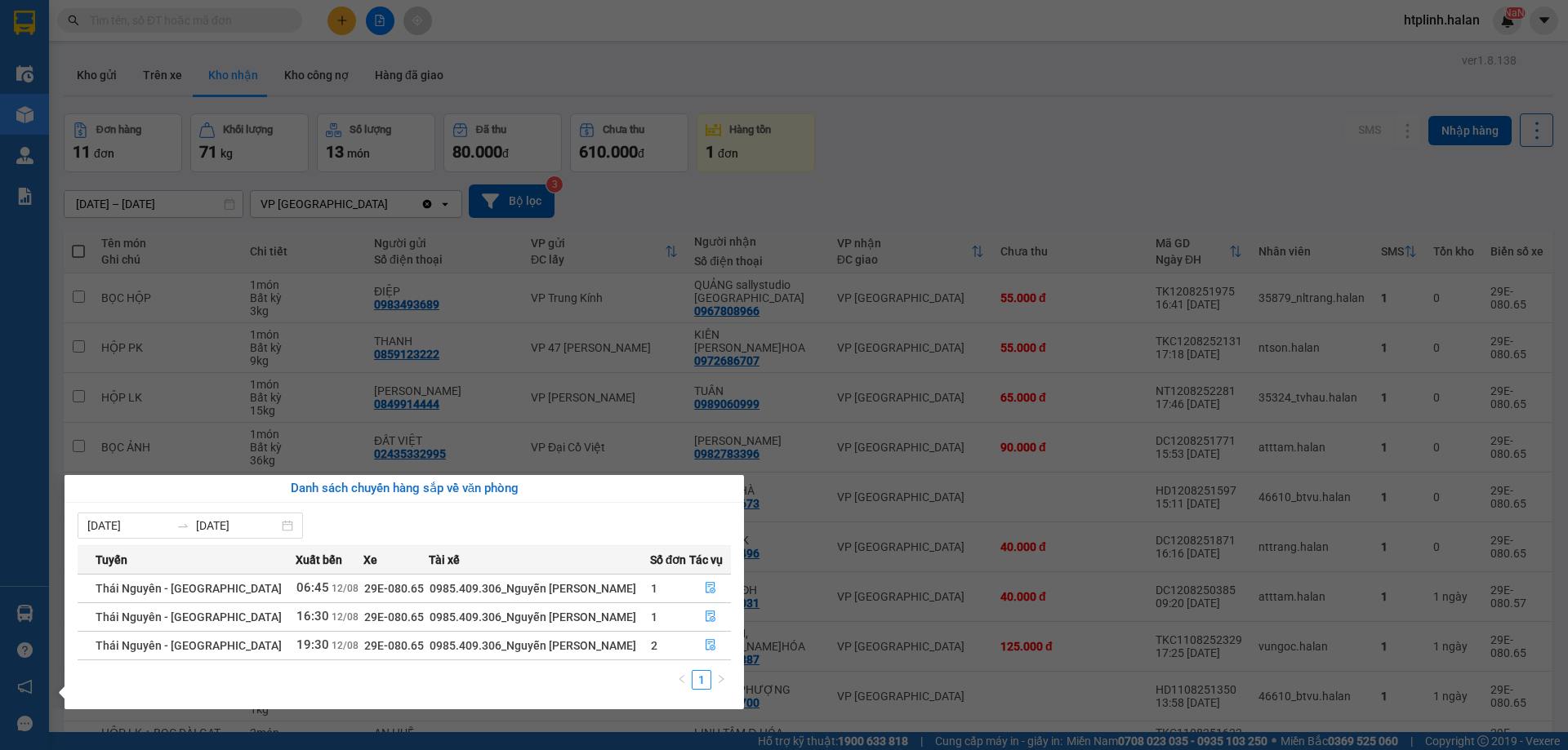
click at [549, 308] on section "Kết quả tìm kiếm ( 0 ) Bộ lọc No Data htplinh.halan NaN Điều hành xe Kho hàng m…" at bounding box center [784, 375] width 1568 height 750
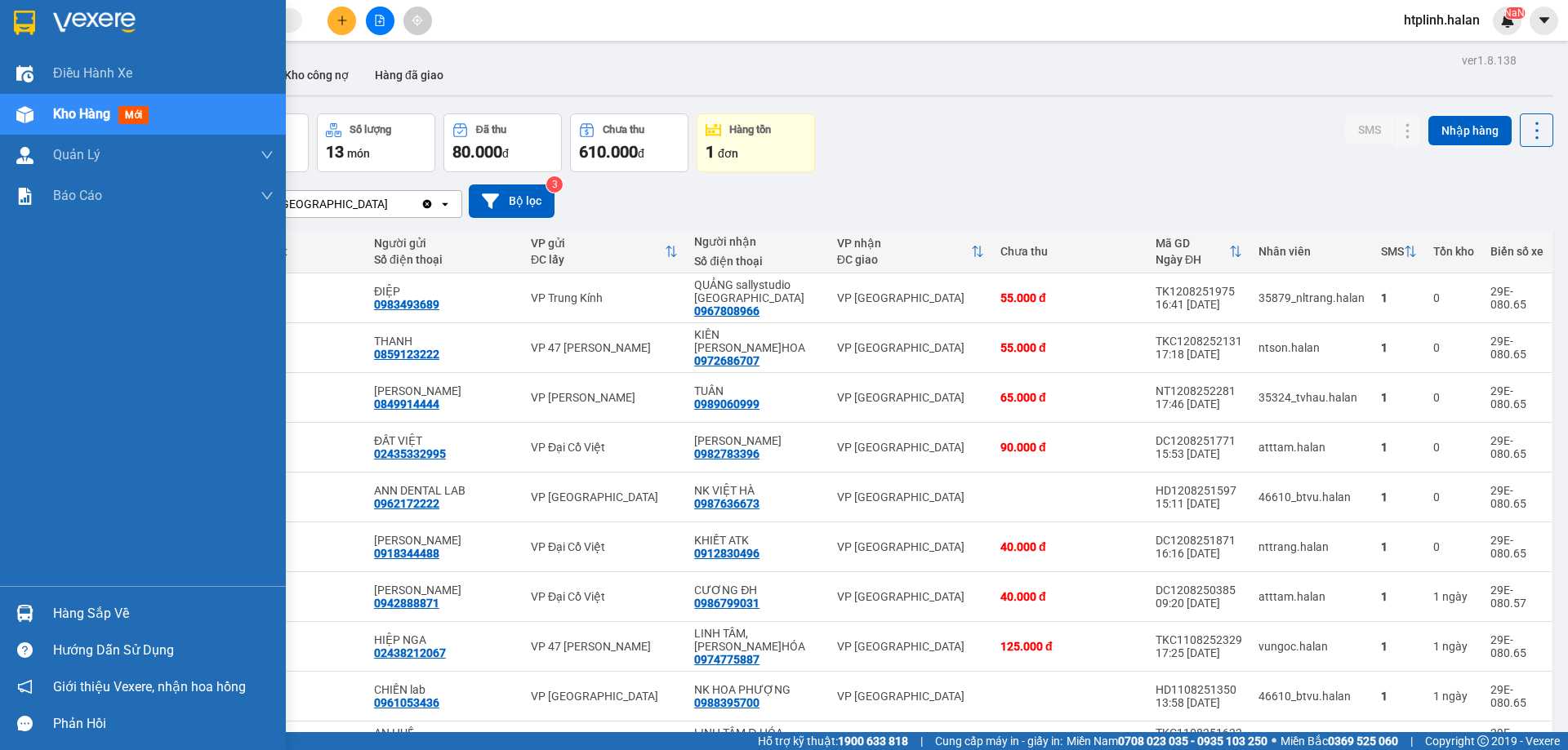
click at [43, 608] on div "Hàng sắp về" at bounding box center [143, 612] width 286 height 37
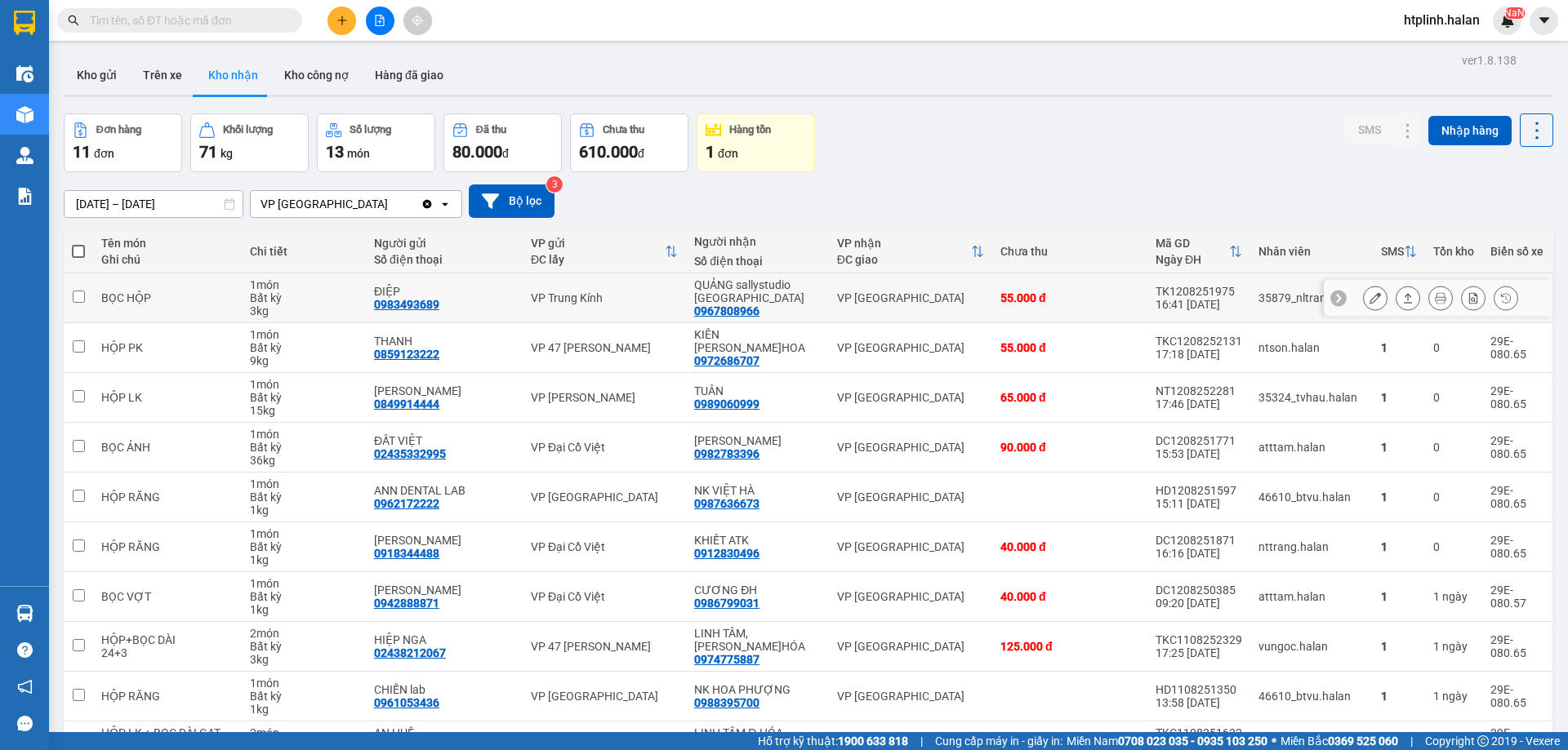
click at [455, 316] on section "Kết quả tìm kiếm ( 0 ) Bộ lọc No Data htplinh.halan NaN Điều hành xe Kho hàng m…" at bounding box center [784, 375] width 1568 height 750
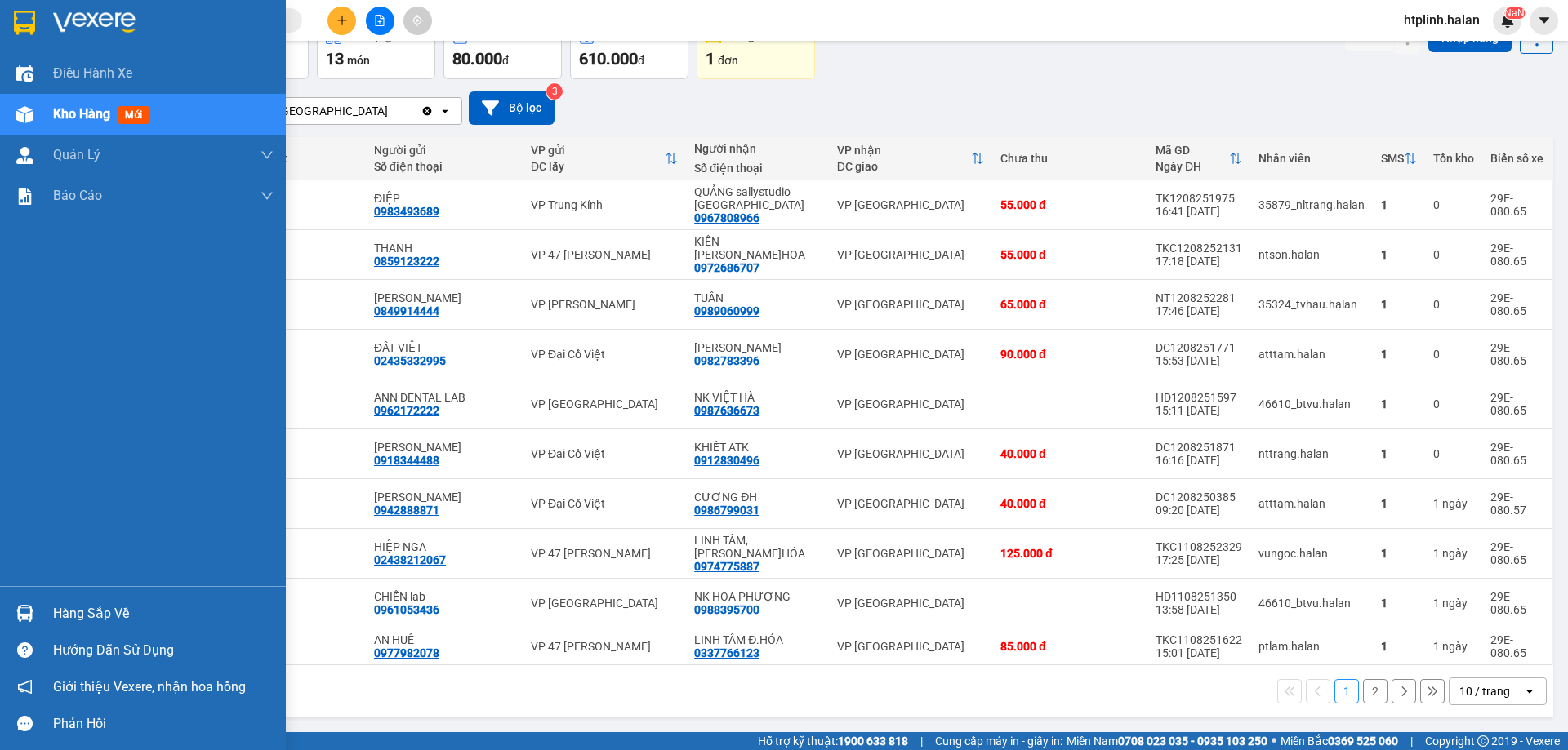
drag, startPoint x: 43, startPoint y: 599, endPoint x: 53, endPoint y: 607, distance: 12.8
click at [44, 601] on div "Hàng sắp về" at bounding box center [143, 612] width 286 height 37
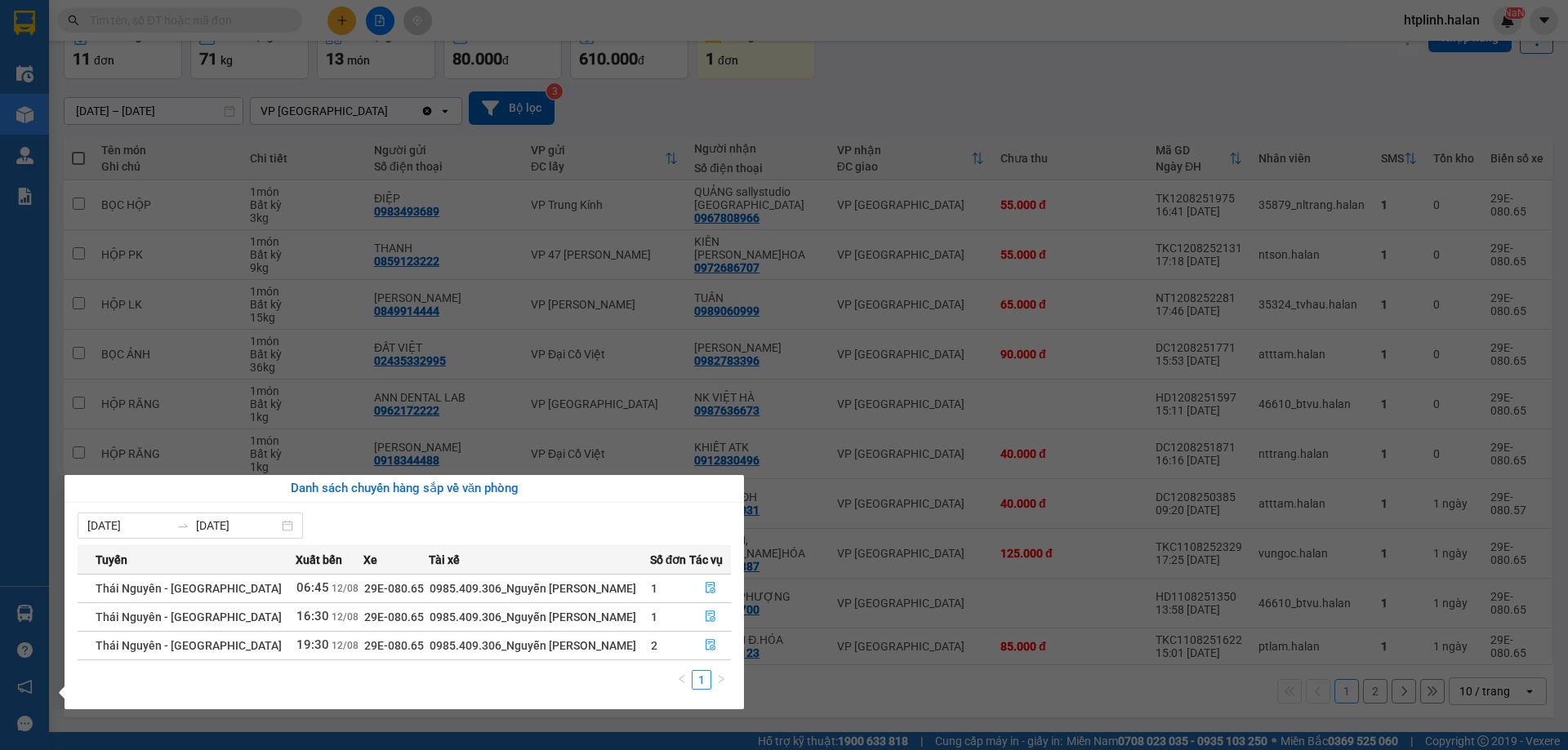
click at [1132, 724] on section "Kết quả tìm kiếm ( 0 ) Bộ lọc No Data htplinh.halan NaN Điều hành xe Kho hàng m…" at bounding box center [784, 375] width 1568 height 750
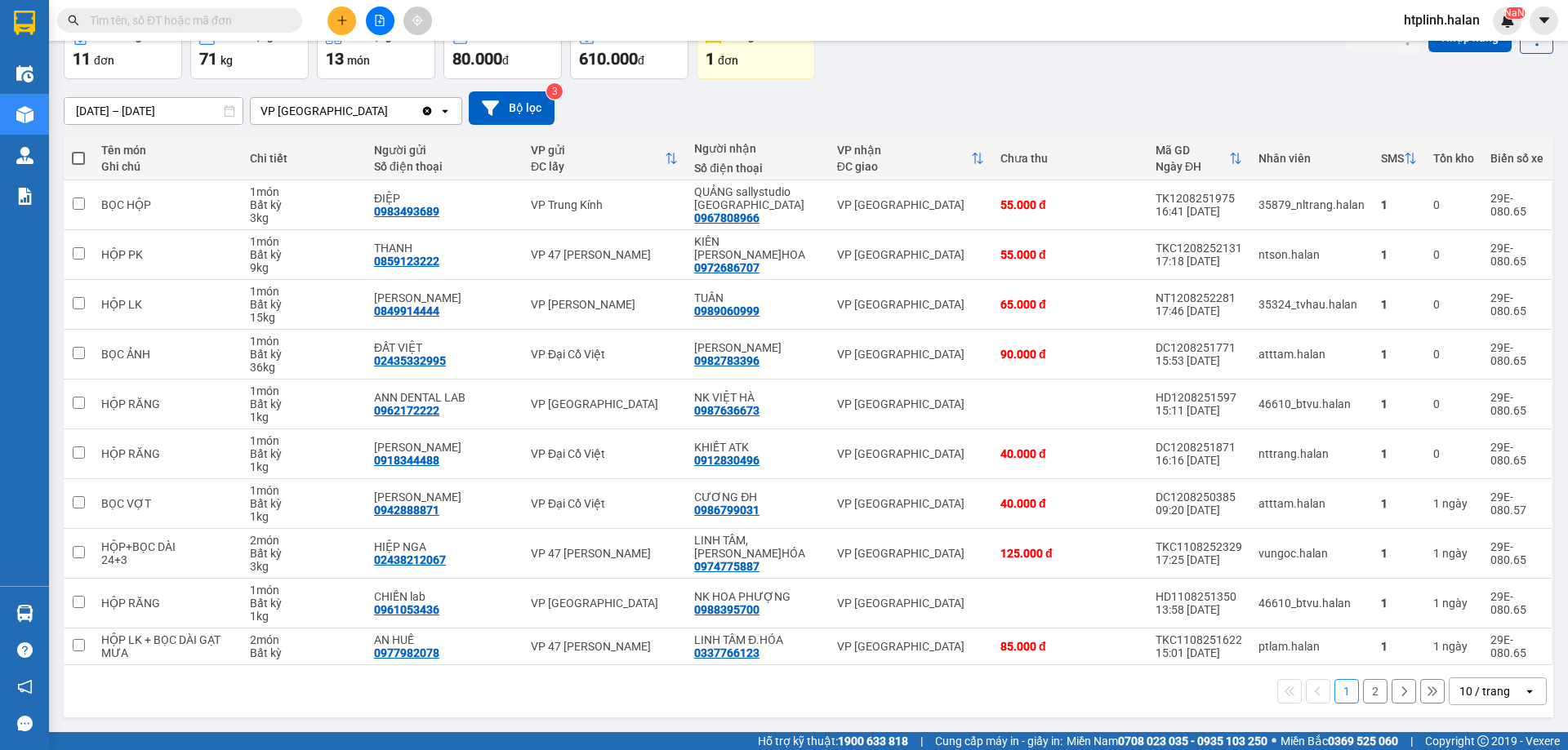
click at [1472, 108] on div "15/06/2025 – 13/08/2025 Press the down arrow key to interact with the calendar …" at bounding box center [808, 107] width 1489 height 33
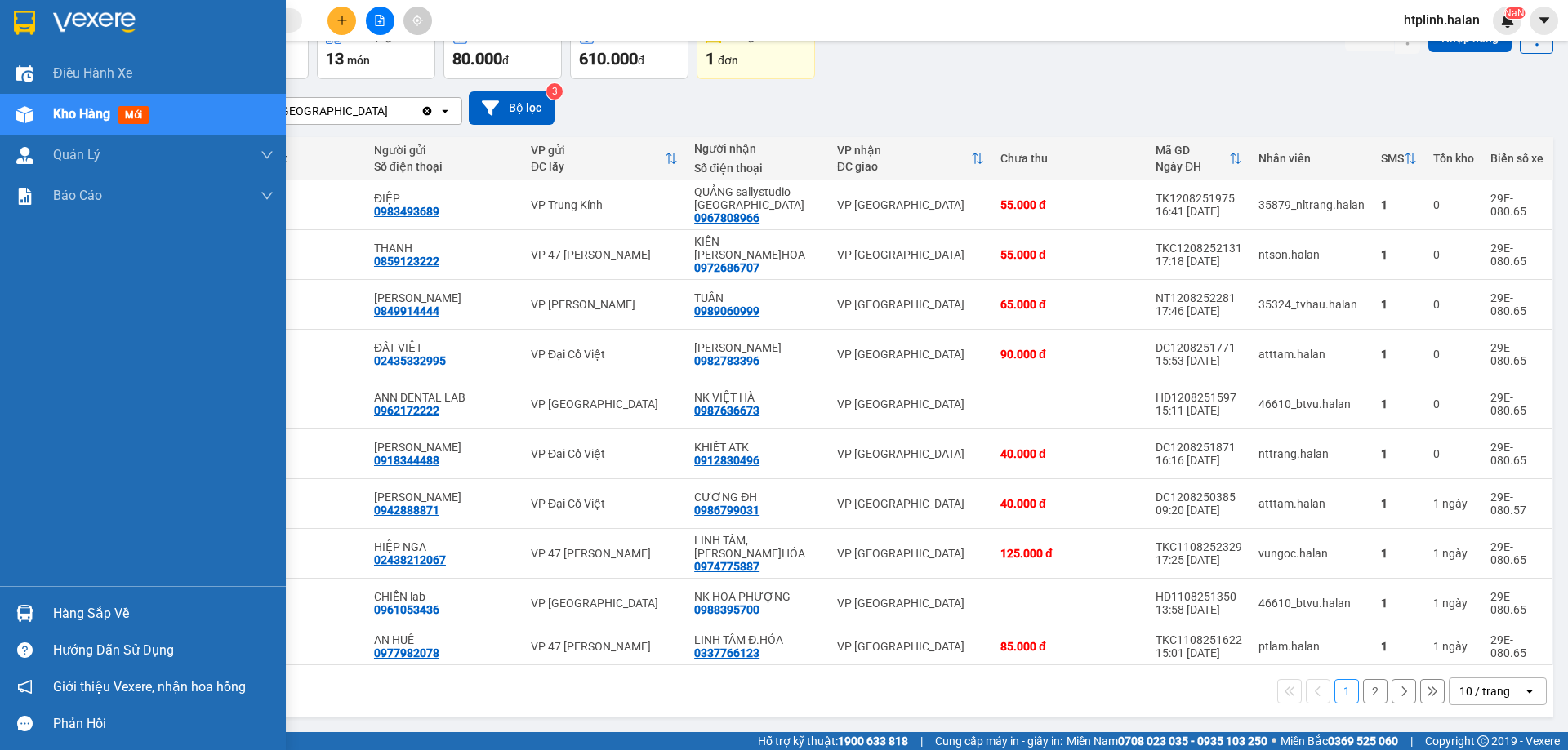
click at [35, 625] on div at bounding box center [25, 613] width 29 height 29
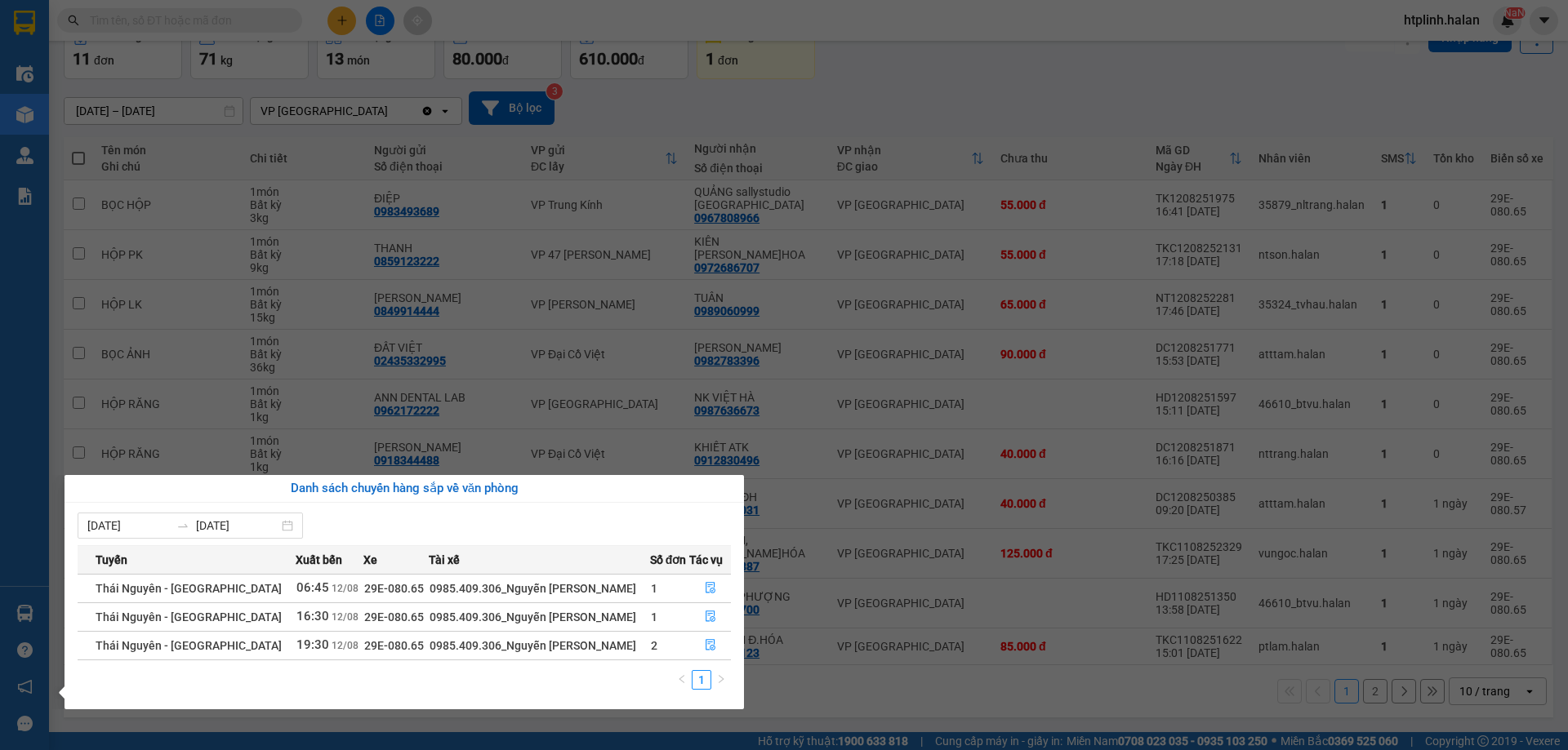
click at [667, 321] on section "Kết quả tìm kiếm ( 0 ) Bộ lọc No Data htplinh.halan NaN Điều hành xe Kho hàng m…" at bounding box center [784, 375] width 1568 height 750
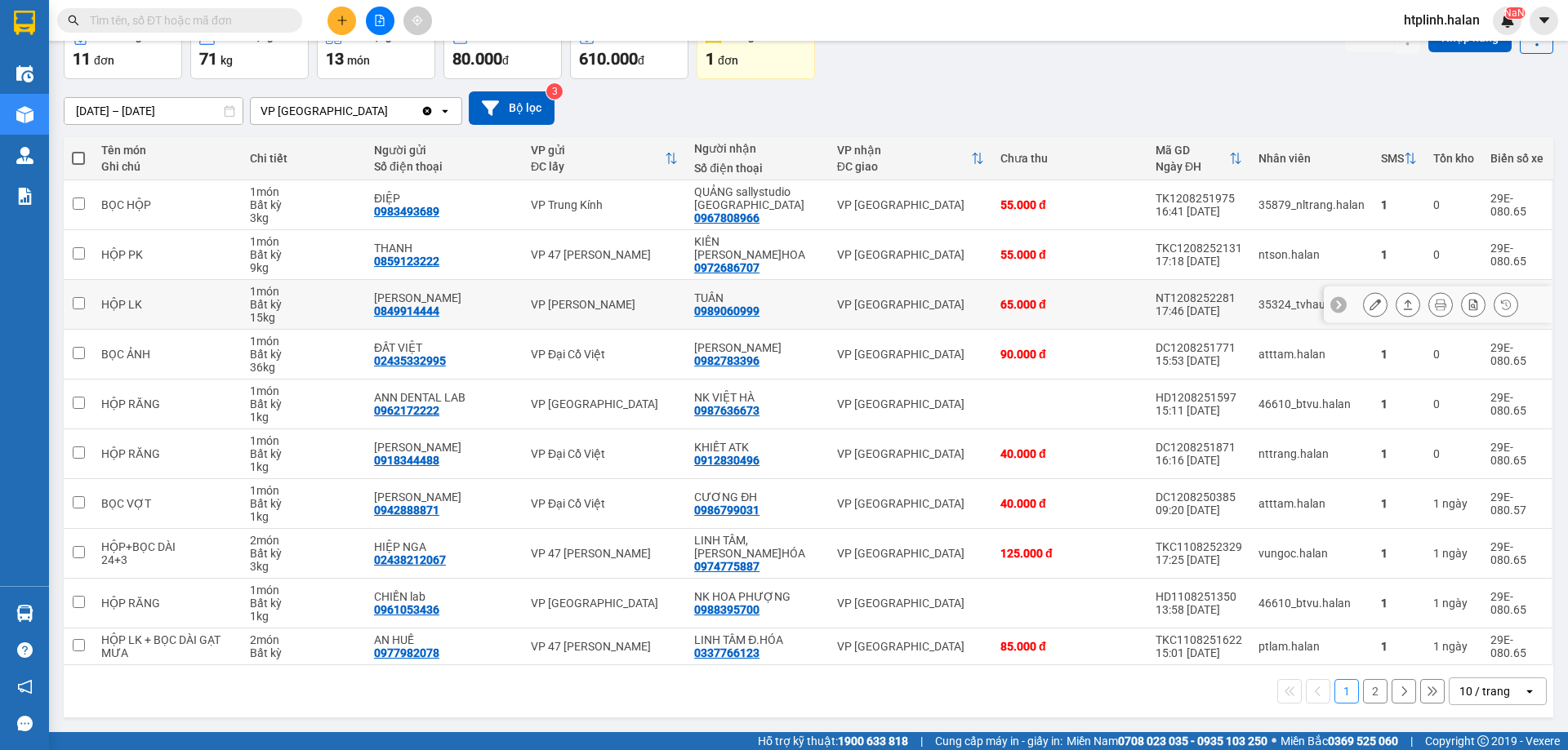
scroll to position [0, 0]
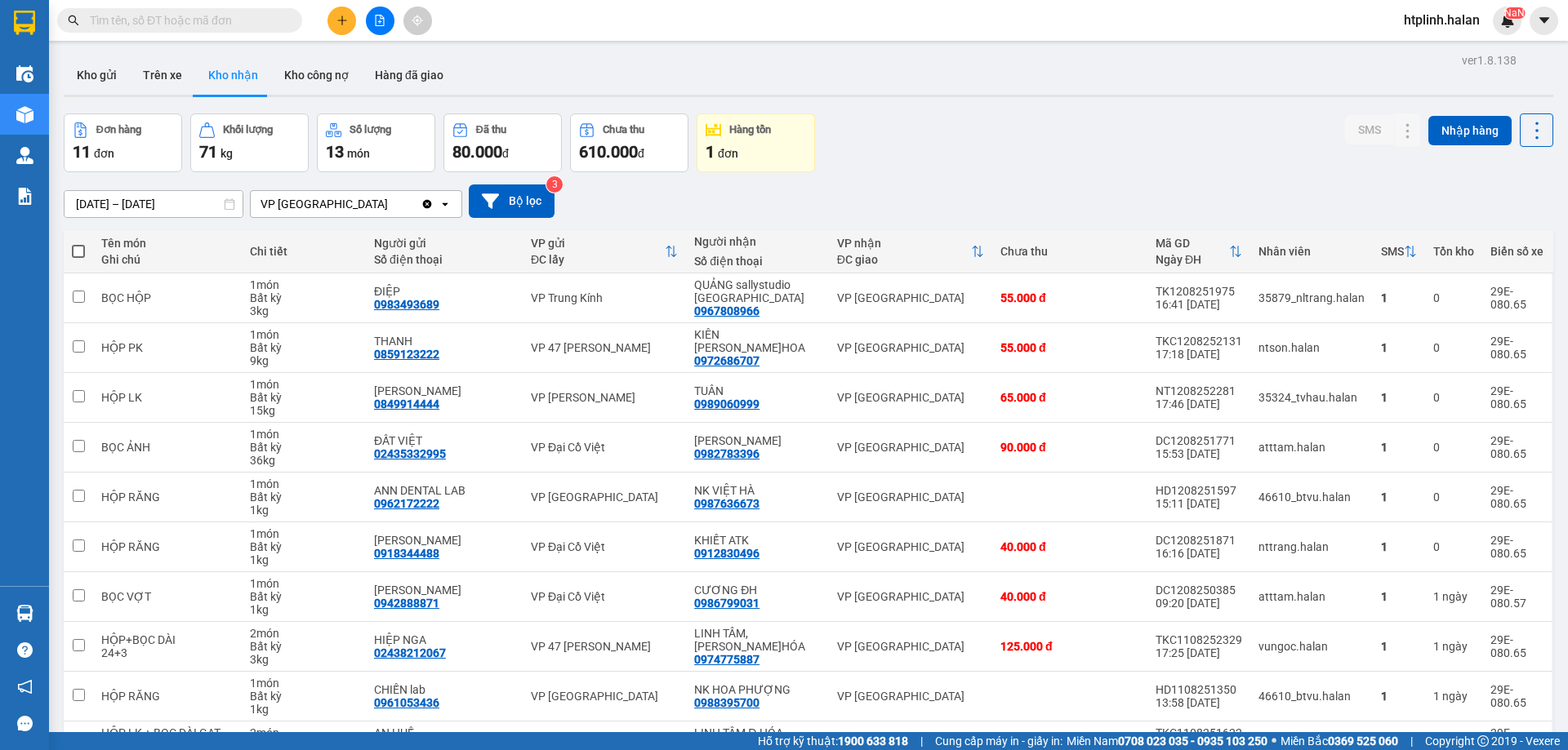
click at [67, 53] on div "ver 1.8.138 Kho gửi Trên xe Kho nhận Kho công nợ Hàng đã giao Đơn hàng 11 đơn K…" at bounding box center [808, 433] width 1502 height 768
click at [91, 77] on button "Kho gửi" at bounding box center [96, 75] width 66 height 39
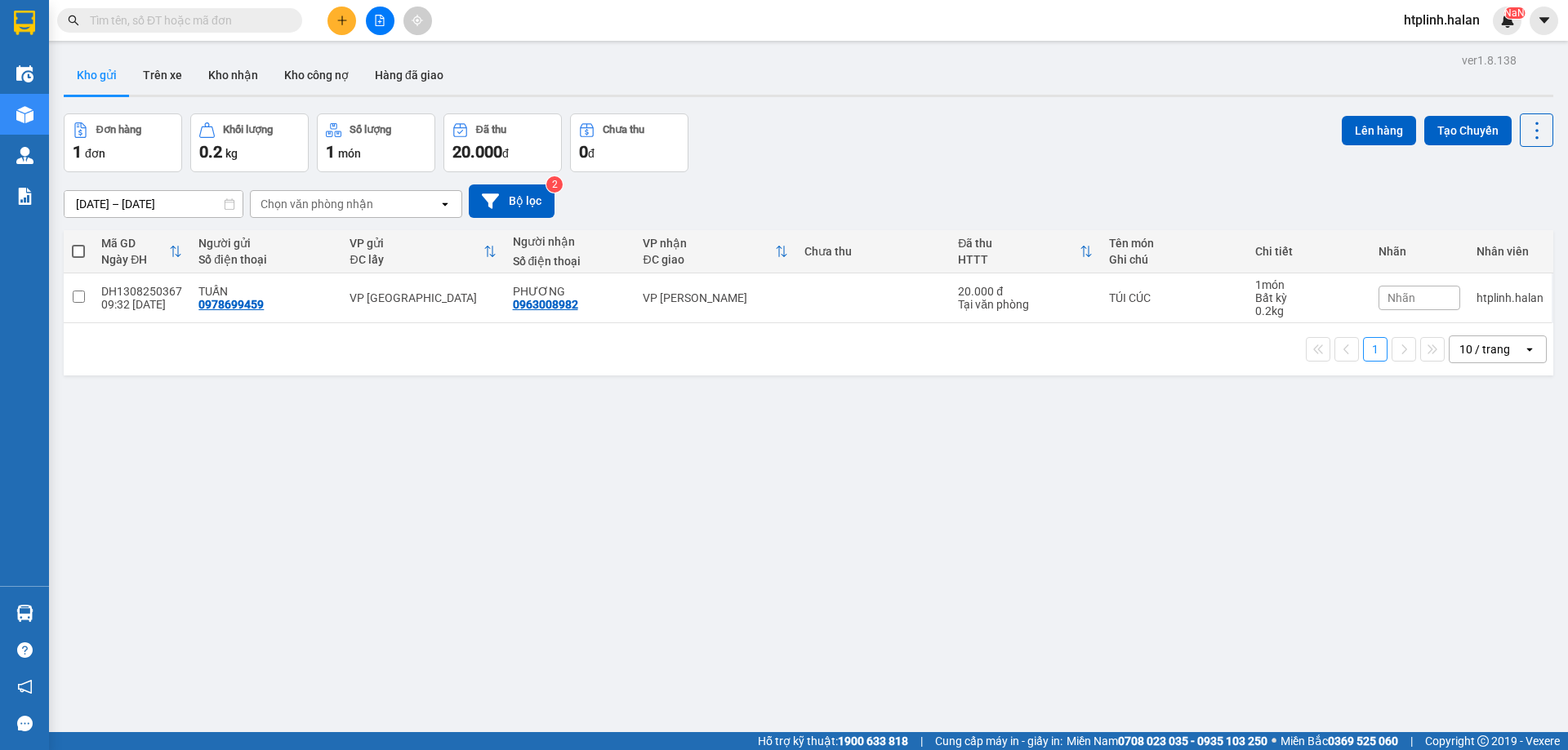
drag, startPoint x: 532, startPoint y: 590, endPoint x: 365, endPoint y: 643, distance: 175.2
click at [529, 590] on div "ver 1.8.138 Kho gửi Trên xe Kho nhận Kho công nợ Hàng đã giao Đơn hàng 1 đơn Kh…" at bounding box center [808, 424] width 1502 height 750
click at [615, 199] on div "30/06/2025 – 13/08/2025 Press the down arrow key to interact with the calendar …" at bounding box center [808, 201] width 1489 height 33
click at [563, 464] on div "ver 1.8.138 Kho gửi Trên xe Kho nhận Kho công nợ Hàng đã giao Đơn hàng 1 đơn Kh…" at bounding box center [808, 424] width 1502 height 750
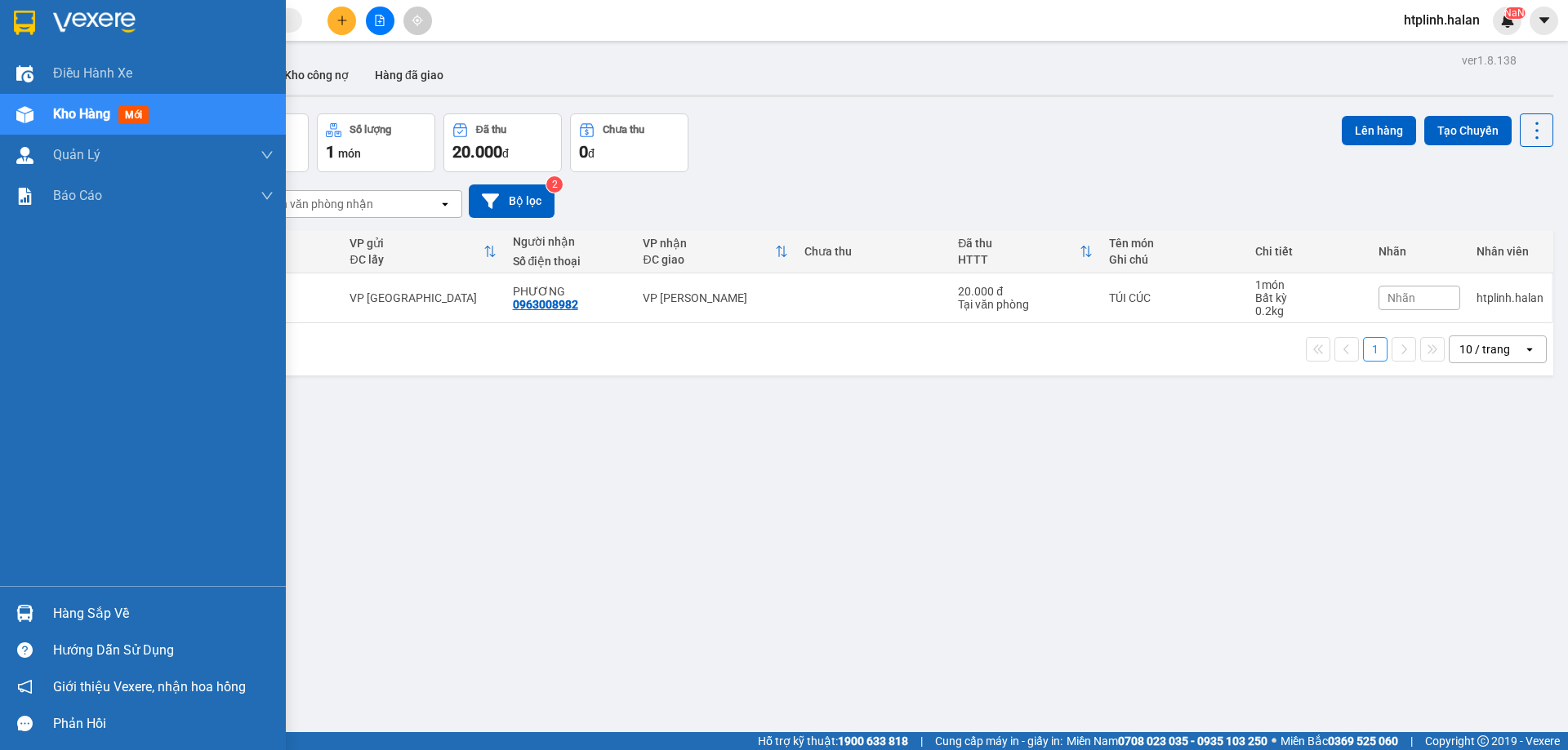
drag, startPoint x: 23, startPoint y: 601, endPoint x: 33, endPoint y: 601, distance: 10.0
click at [23, 601] on div at bounding box center [25, 613] width 29 height 29
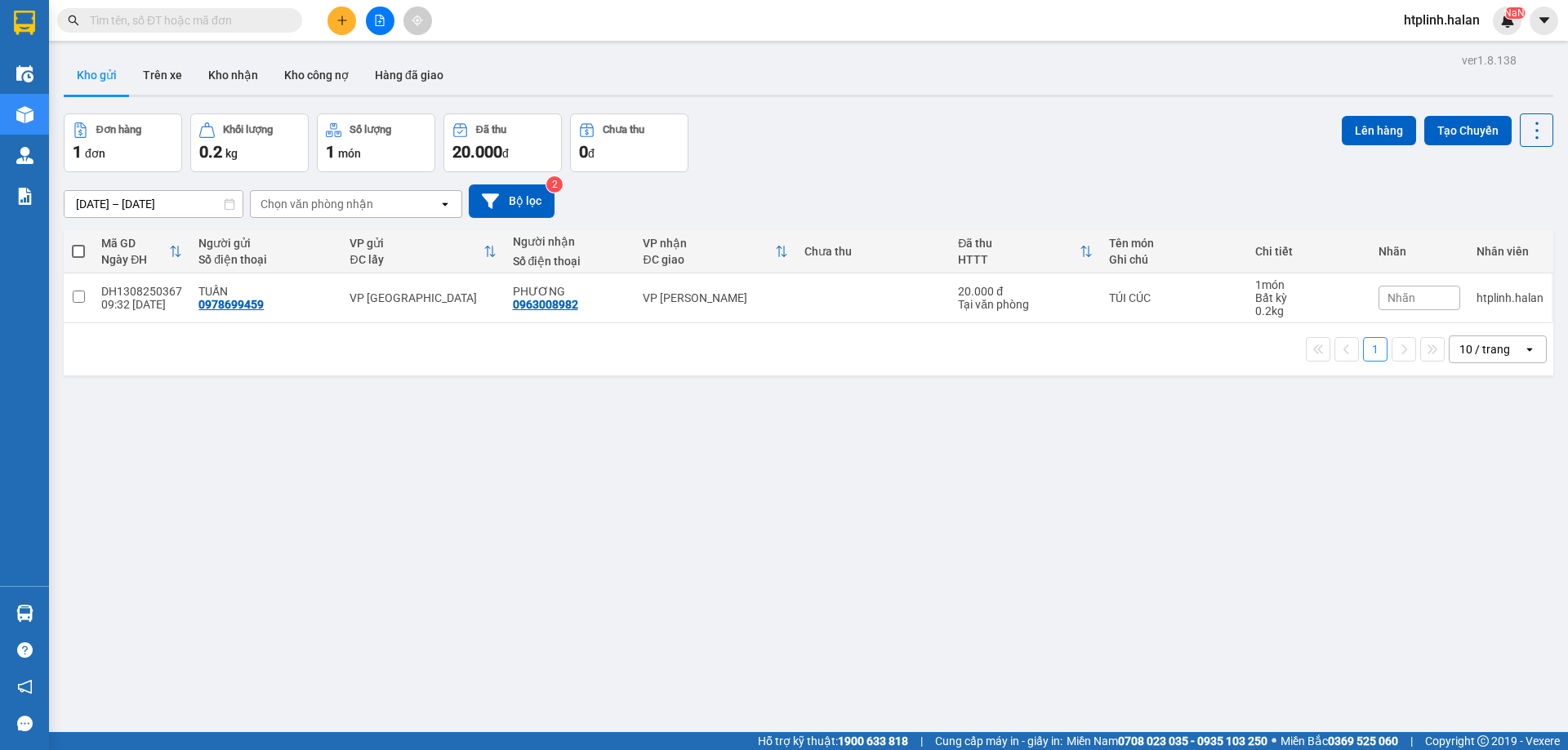
click at [403, 374] on section "Kết quả tìm kiếm ( 0 ) Bộ lọc No Data htplinh.halan NaN Điều hành xe Kho hàng m…" at bounding box center [784, 375] width 1568 height 750
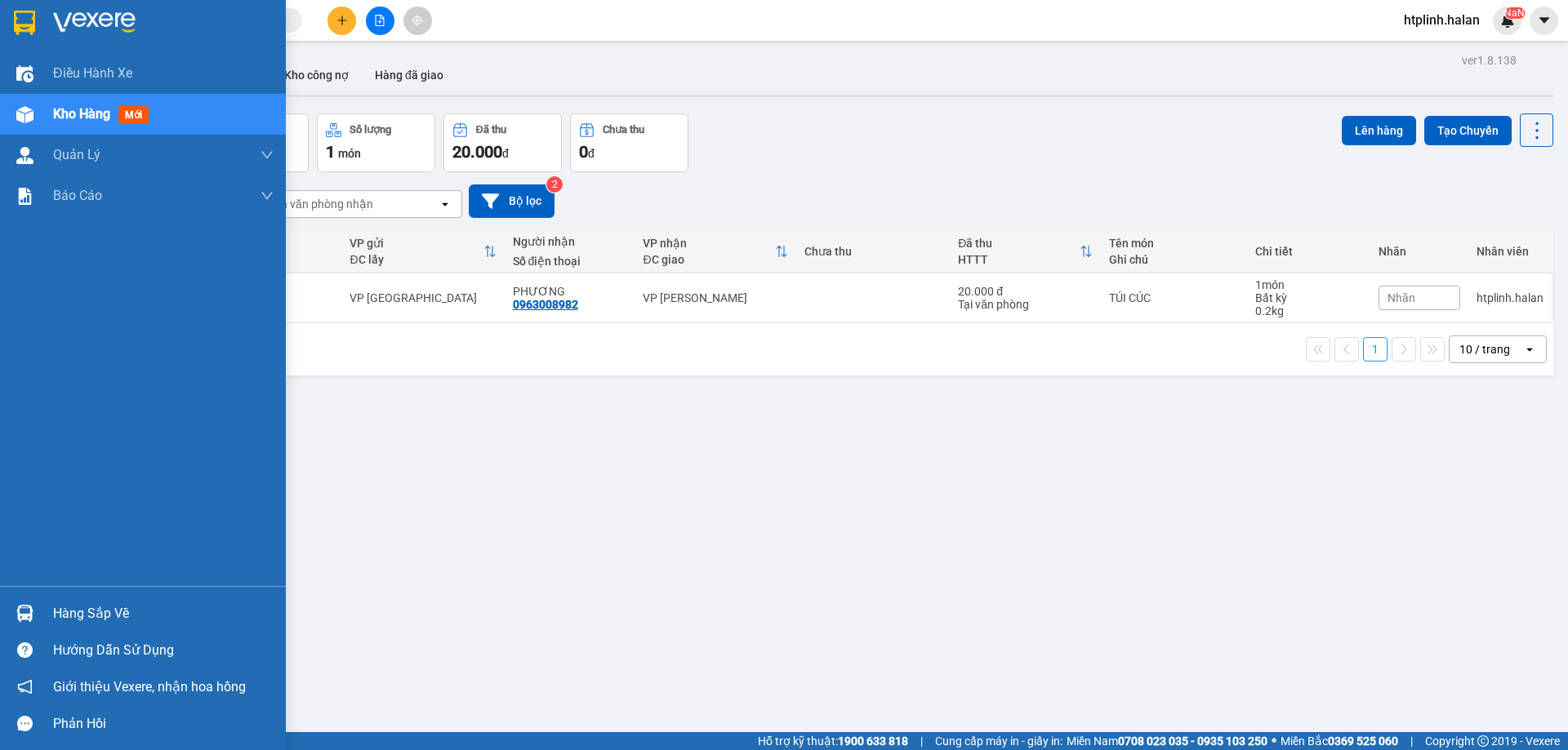
click at [24, 601] on div at bounding box center [25, 613] width 29 height 29
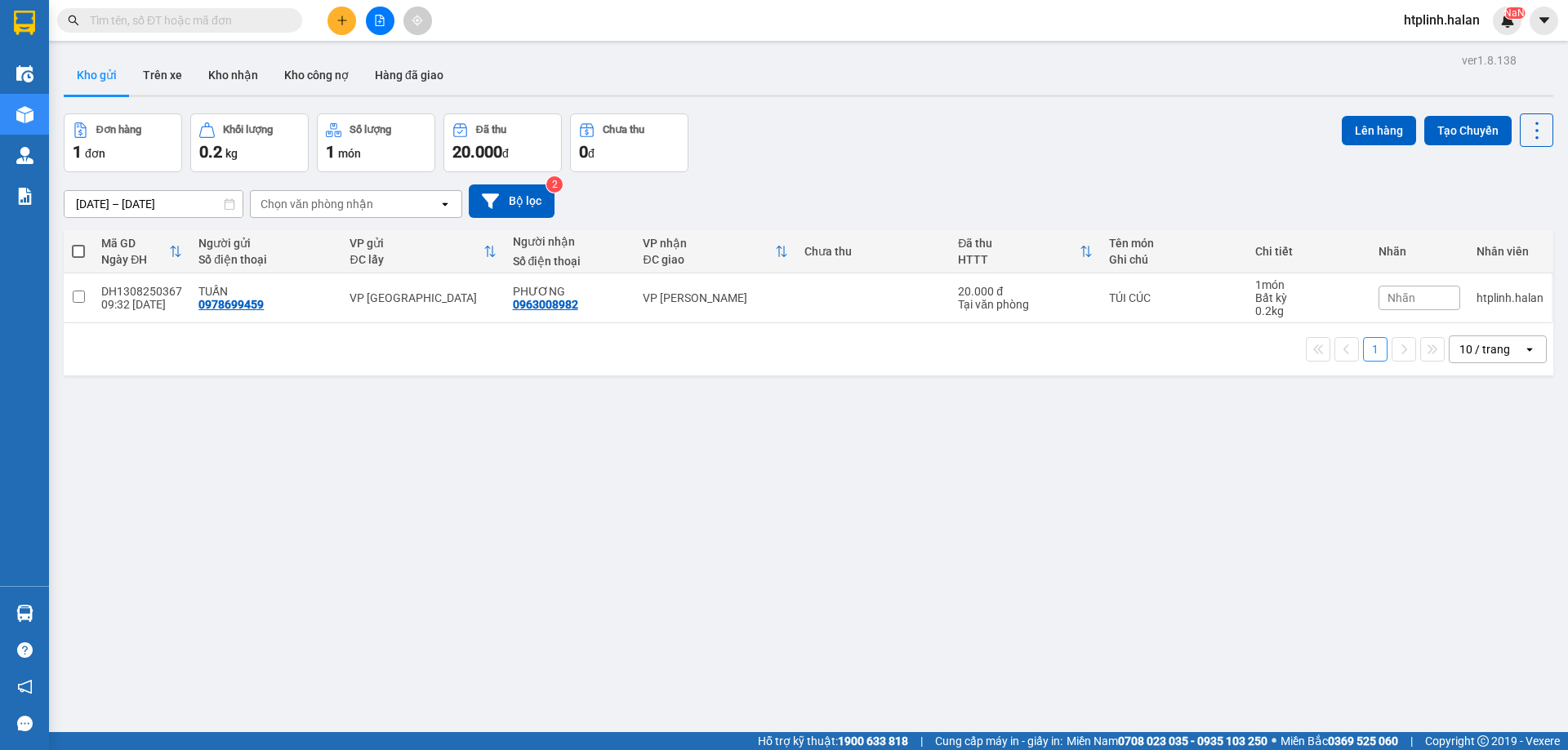
click at [761, 535] on section "Kết quả tìm kiếm ( 0 ) Bộ lọc No Data htplinh.halan NaN Điều hành xe Kho hàng m…" at bounding box center [784, 375] width 1568 height 750
click at [333, 25] on button at bounding box center [341, 21] width 29 height 29
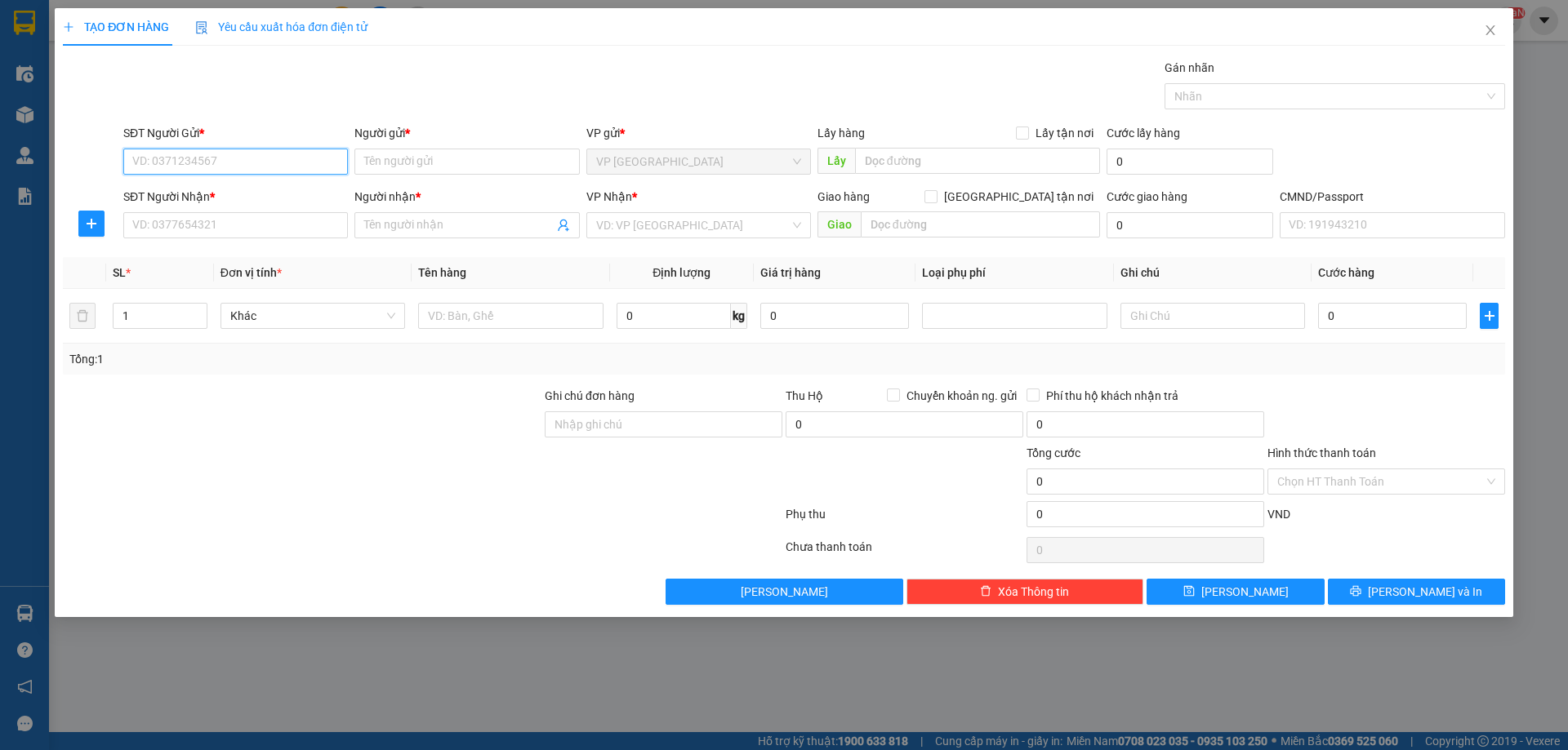
paste input "0853241642"
type input "0853241642"
click at [244, 185] on div "0853241642 - NGA" at bounding box center [235, 194] width 224 height 26
type input "NGA"
type input "0853241642"
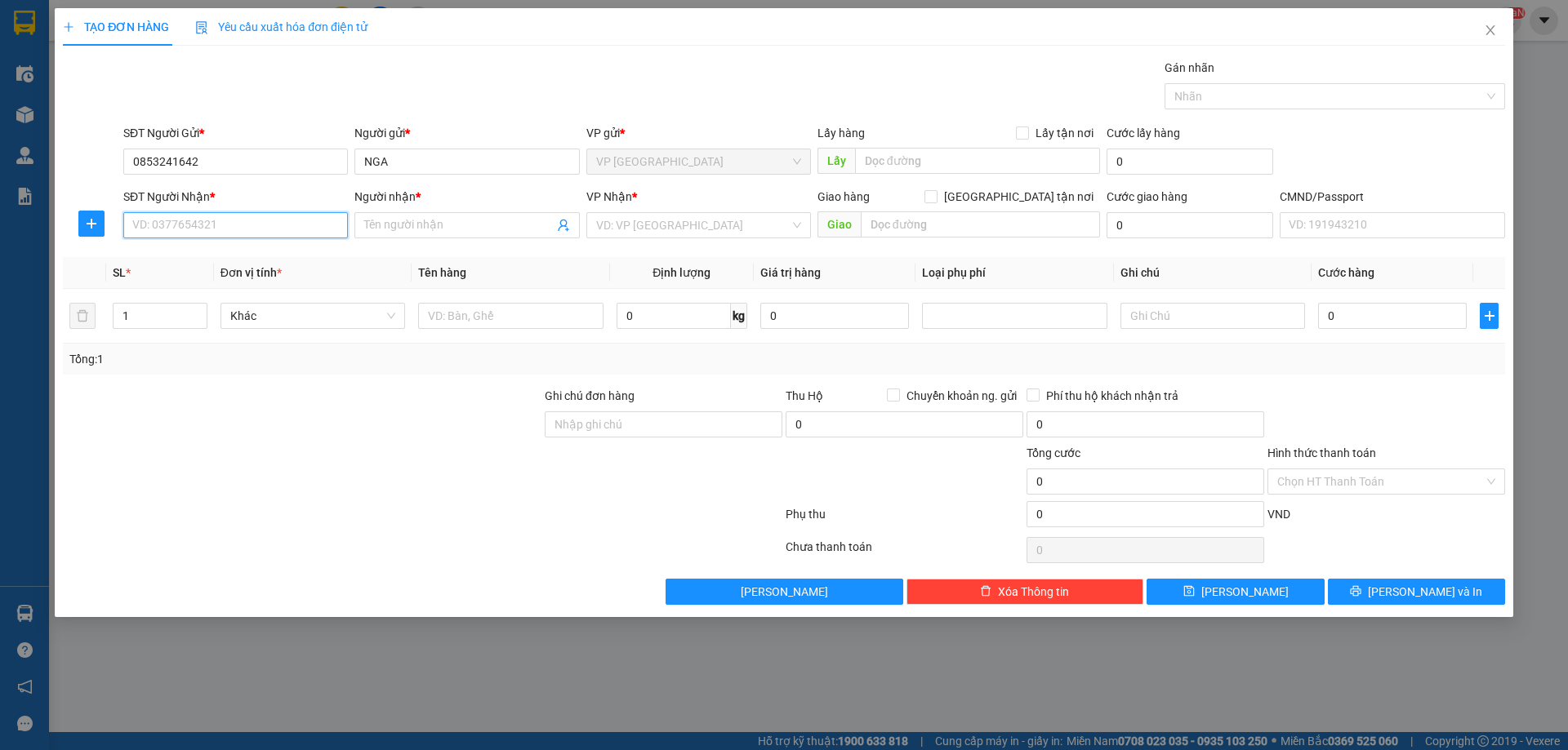
click at [254, 212] on input "SĐT Người Nhận *" at bounding box center [235, 225] width 224 height 26
click at [259, 255] on div "0974899075 - SINH" at bounding box center [235, 258] width 205 height 18
type input "0974899075"
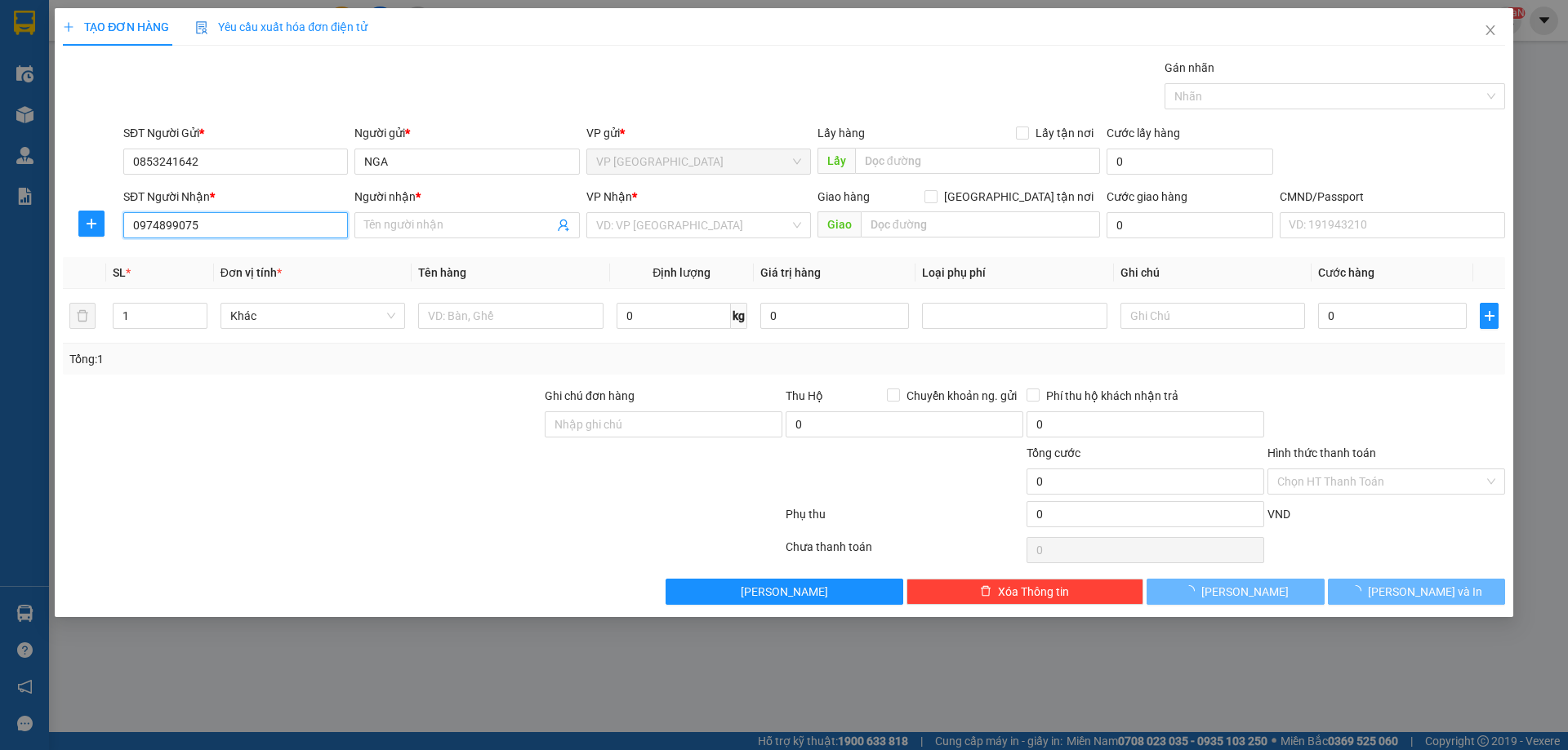
type input "SINH"
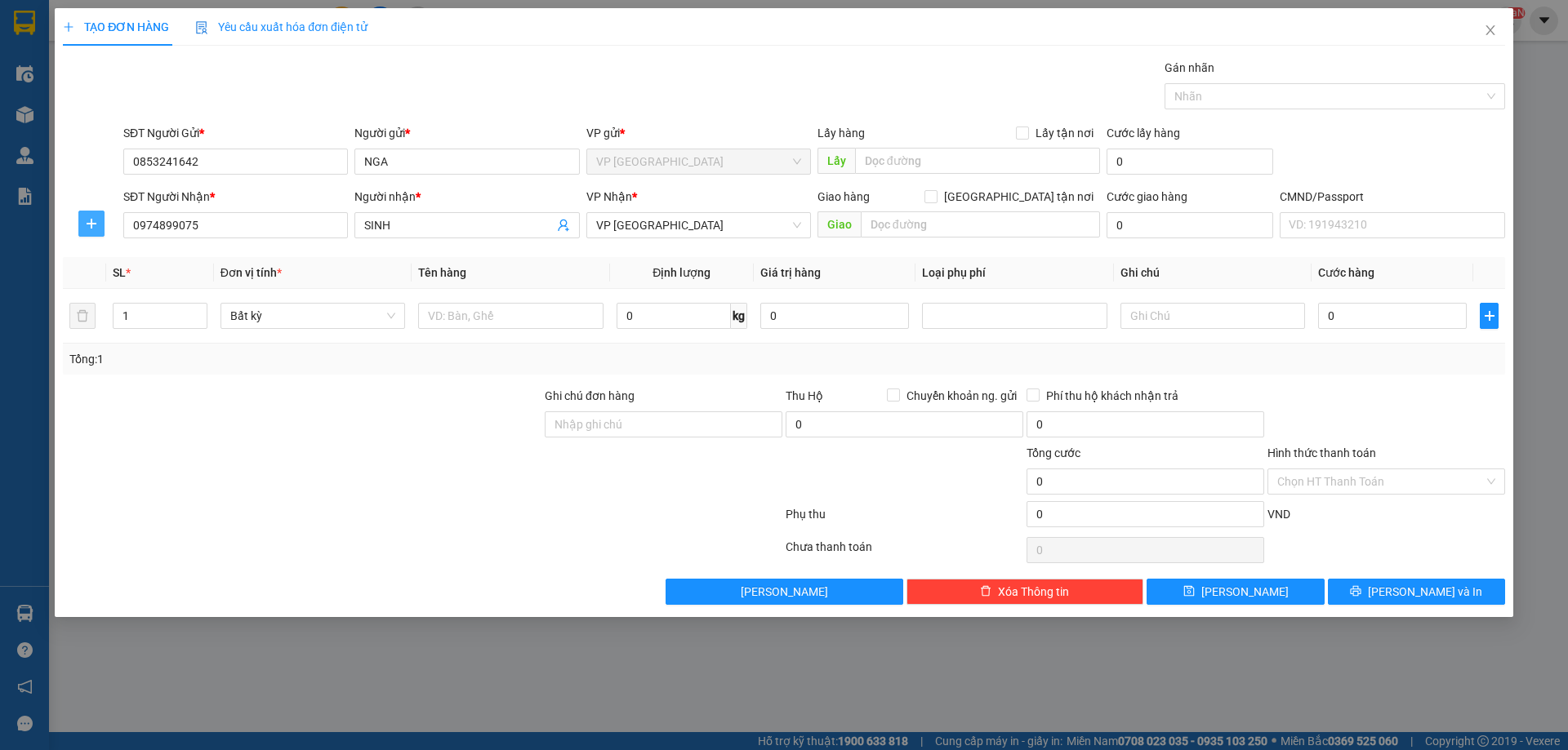
drag, startPoint x: 83, startPoint y: 222, endPoint x: 94, endPoint y: 227, distance: 12.1
click at [84, 222] on span "plus" at bounding box center [91, 223] width 24 height 13
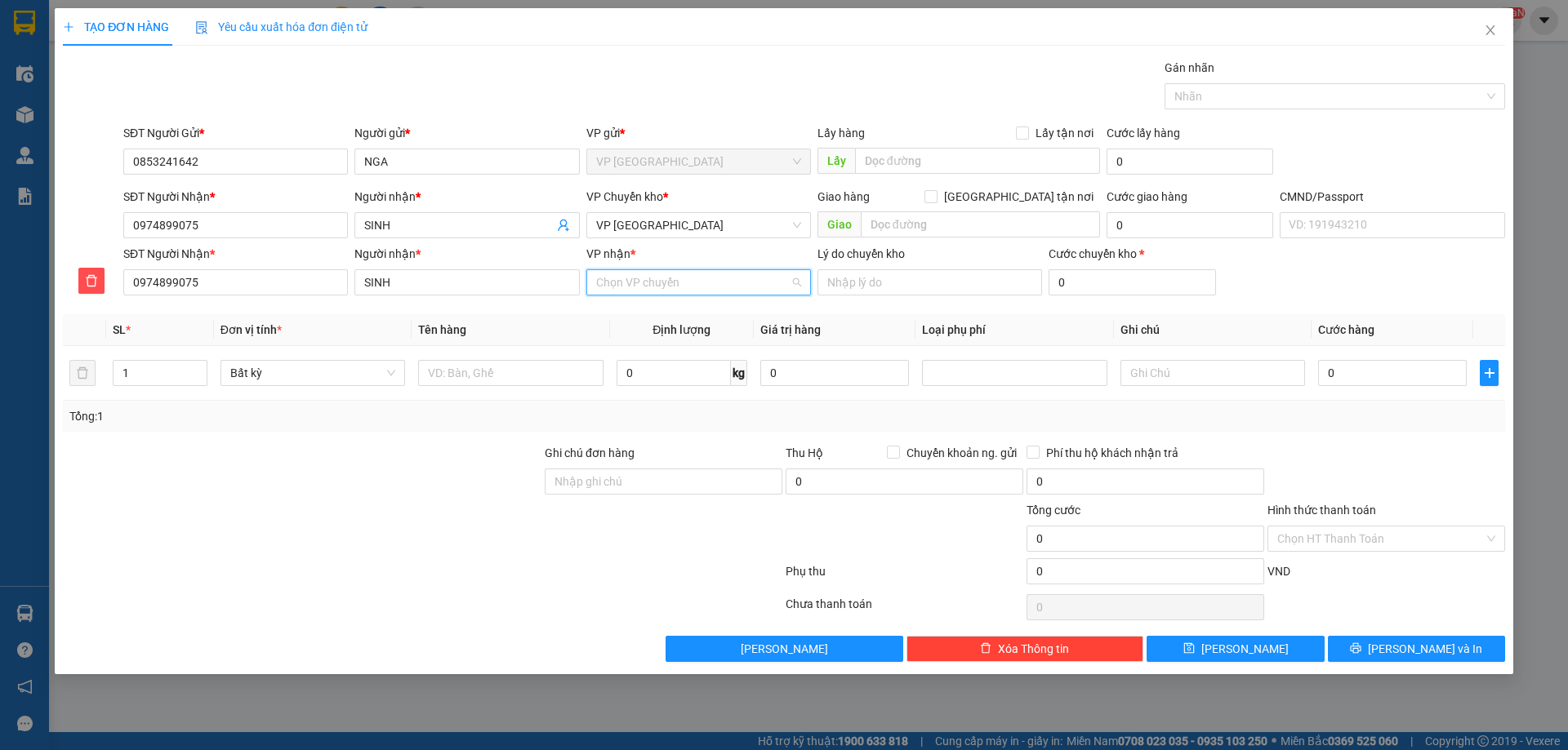
click at [679, 294] on input "VP nhận *" at bounding box center [692, 281] width 194 height 24
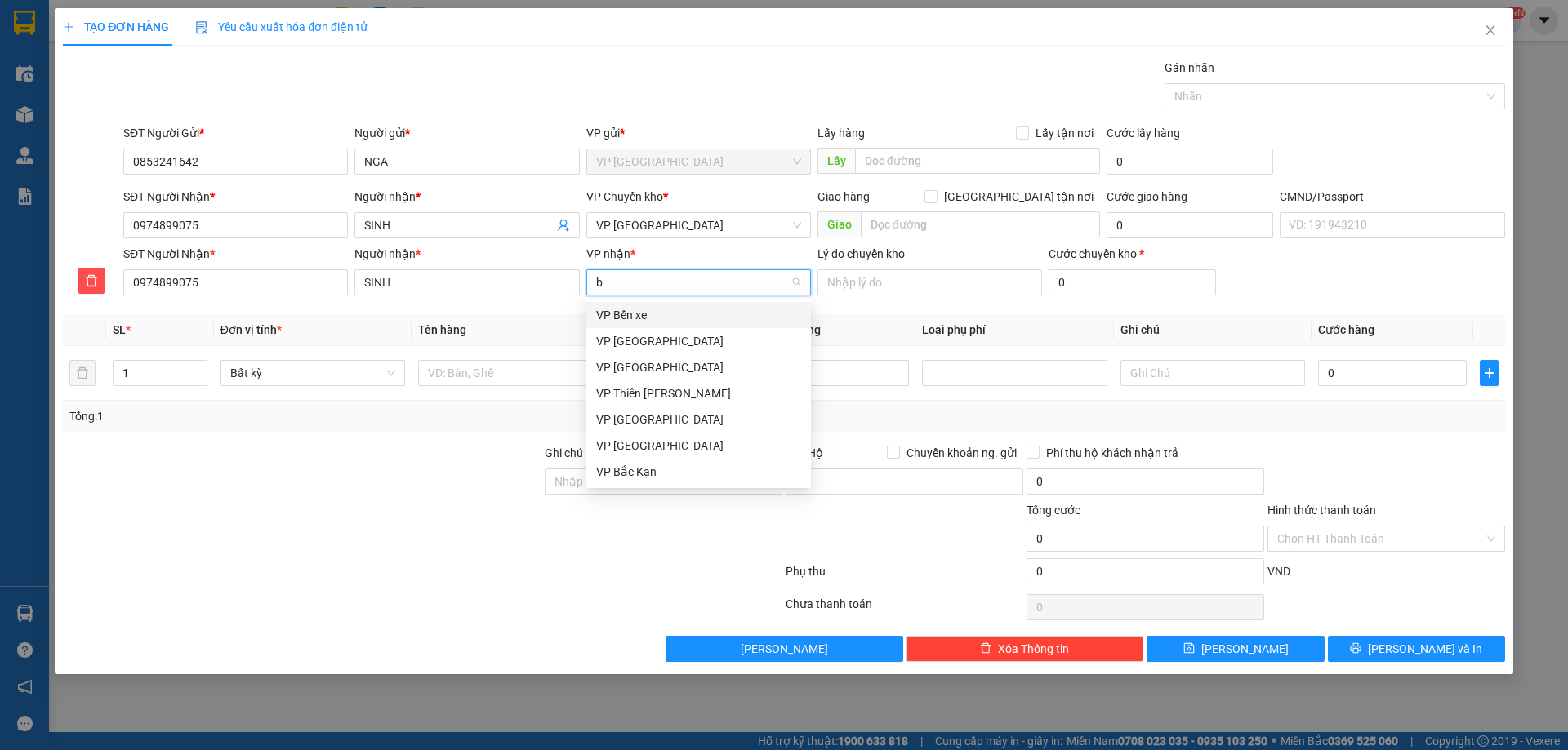
type input "bs"
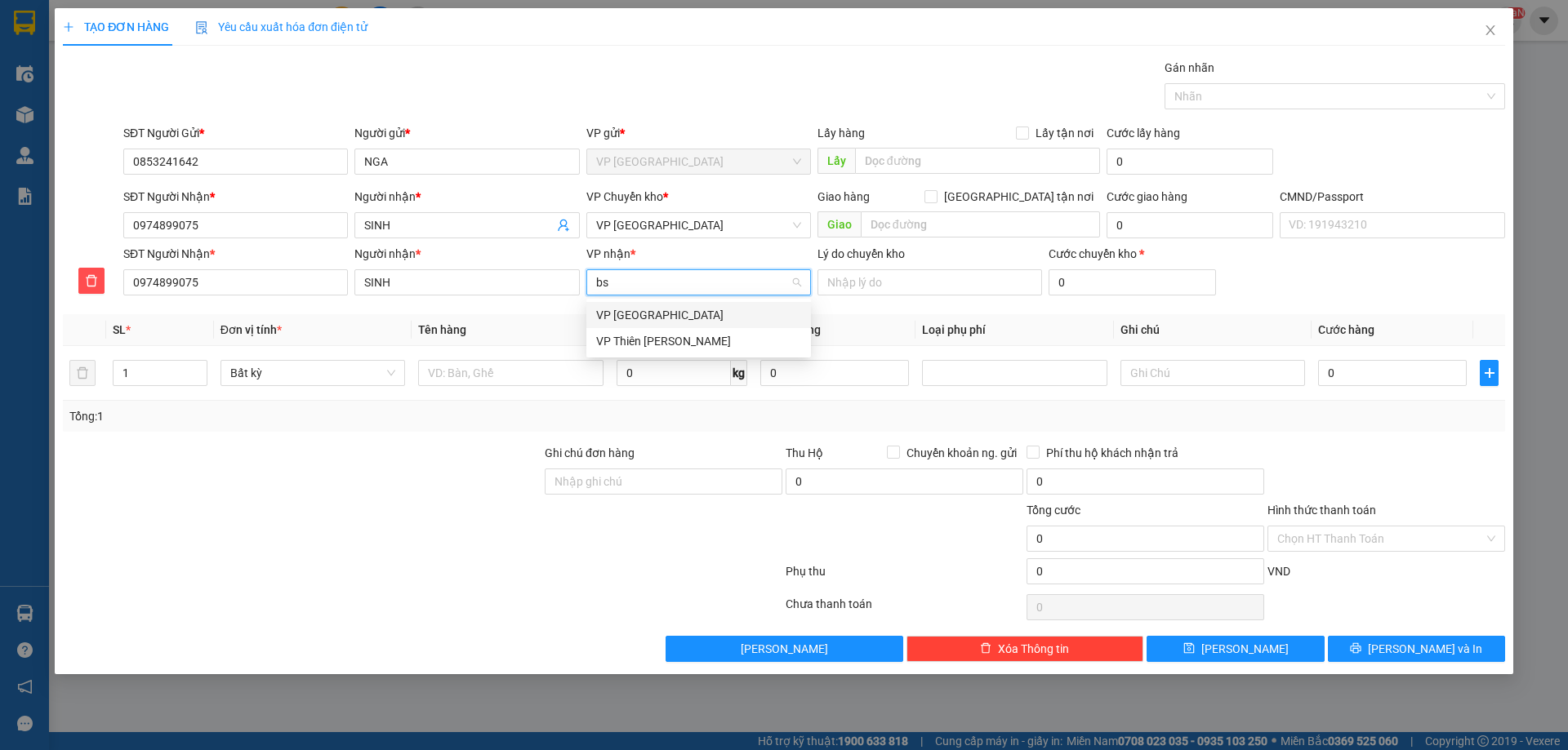
click at [683, 316] on div "VP [GEOGRAPHIC_DATA]" at bounding box center [698, 315] width 205 height 18
click at [711, 215] on span "VP [GEOGRAPHIC_DATA]" at bounding box center [698, 225] width 205 height 24
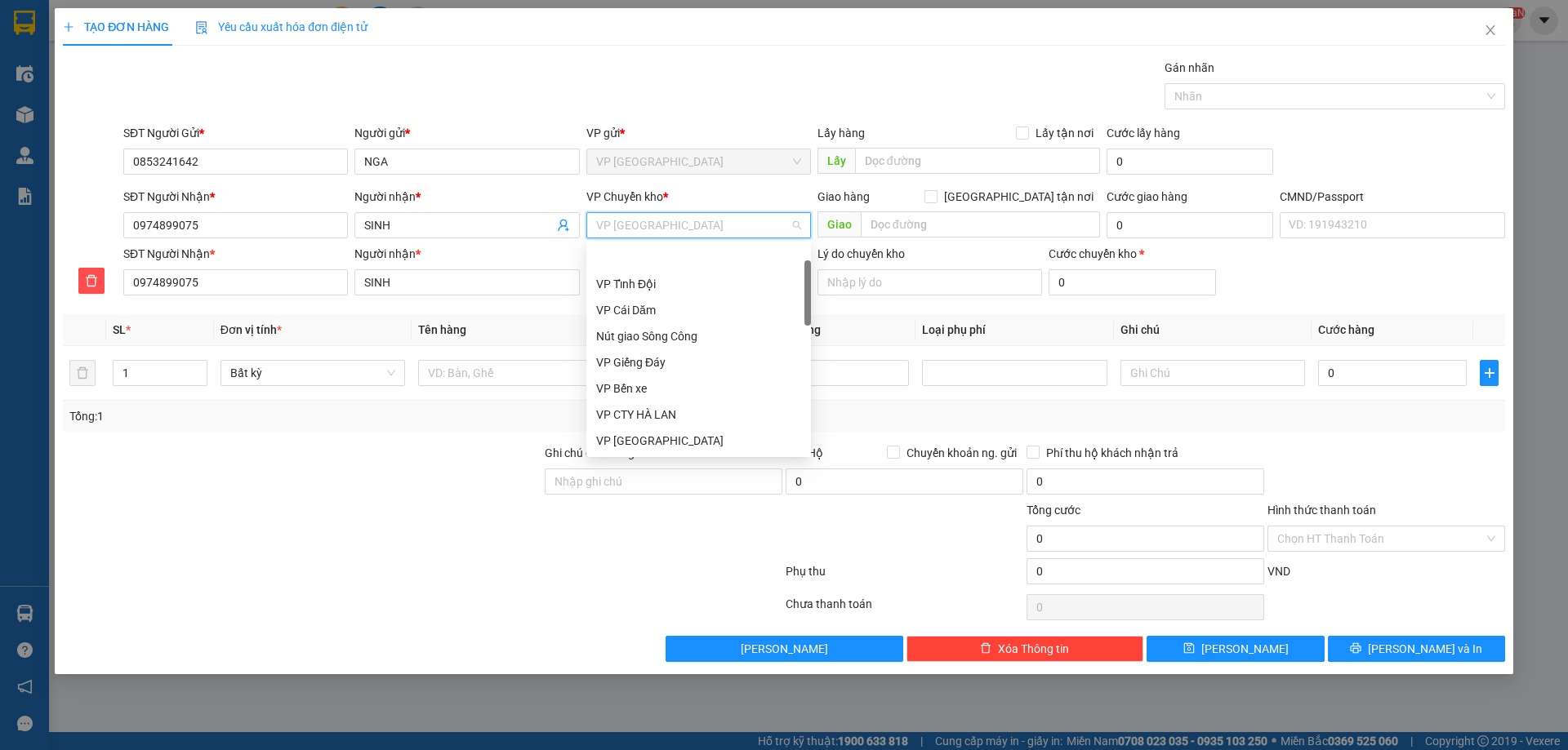
scroll to position [52, 0]
type input "hg"
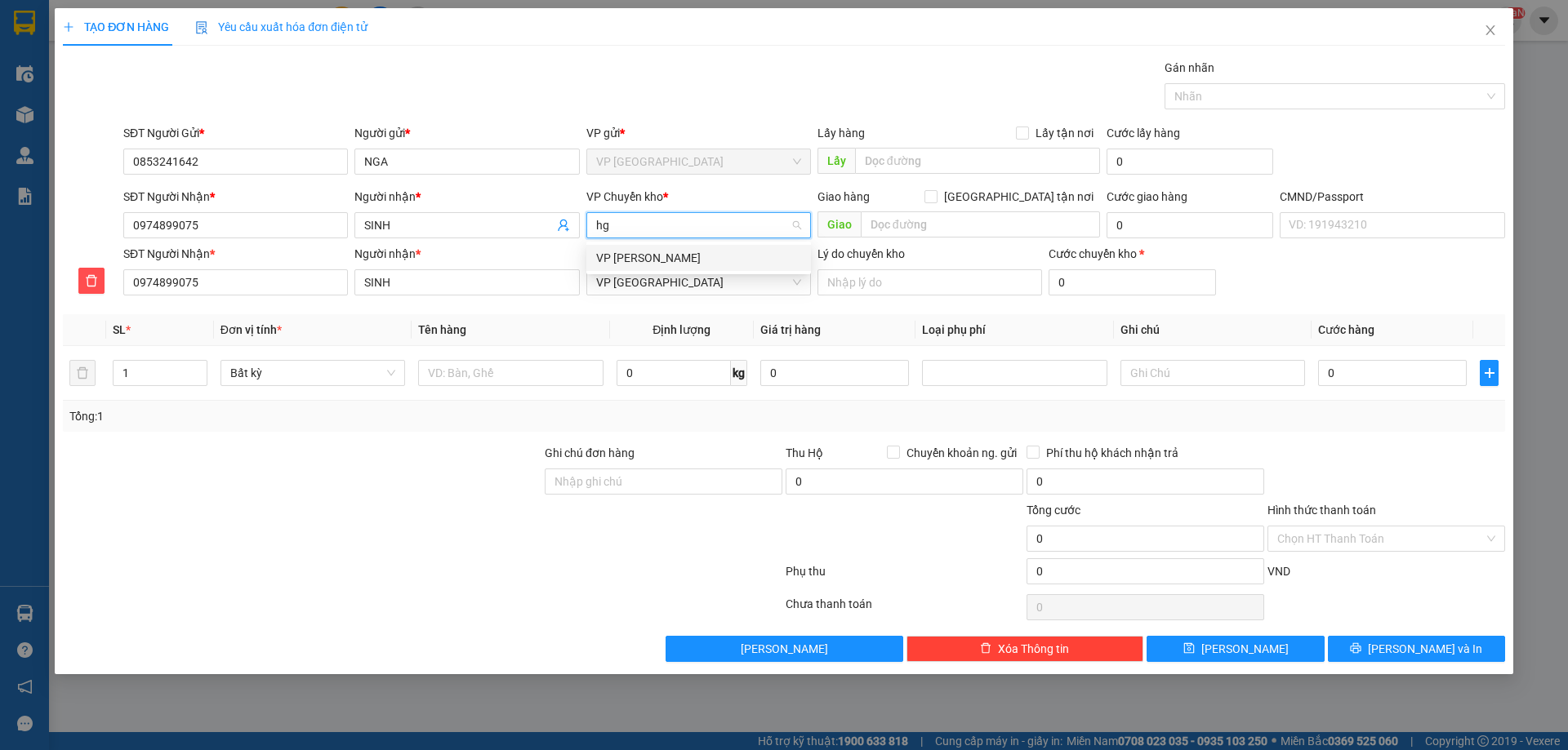
scroll to position [0, 0]
click at [684, 253] on div "VP [PERSON_NAME]" at bounding box center [698, 258] width 205 height 18
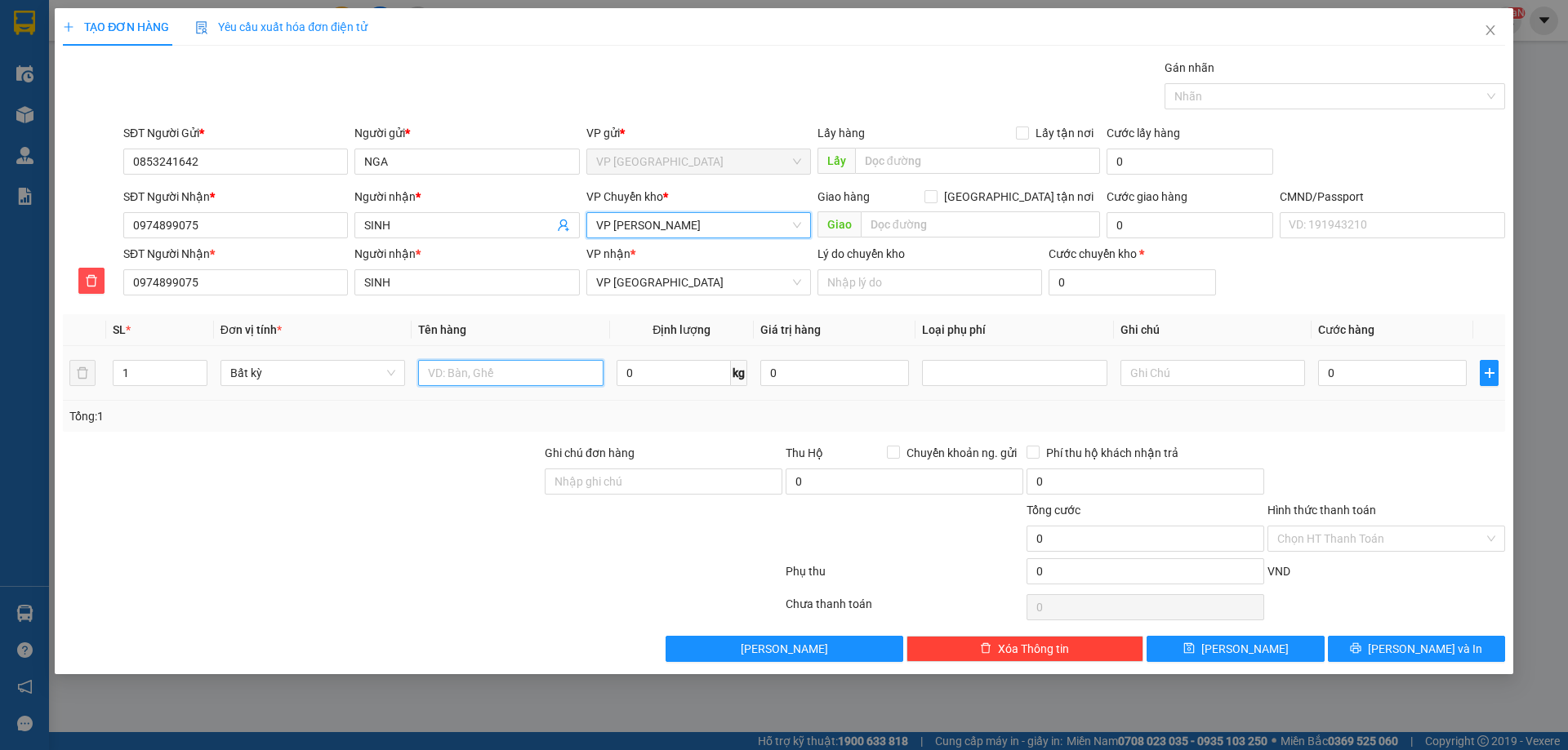
click at [447, 379] on input "text" at bounding box center [510, 372] width 185 height 26
type input "t"
type input "TẢI GẠO"
click at [638, 379] on input "0" at bounding box center [674, 372] width 114 height 26
type input "25"
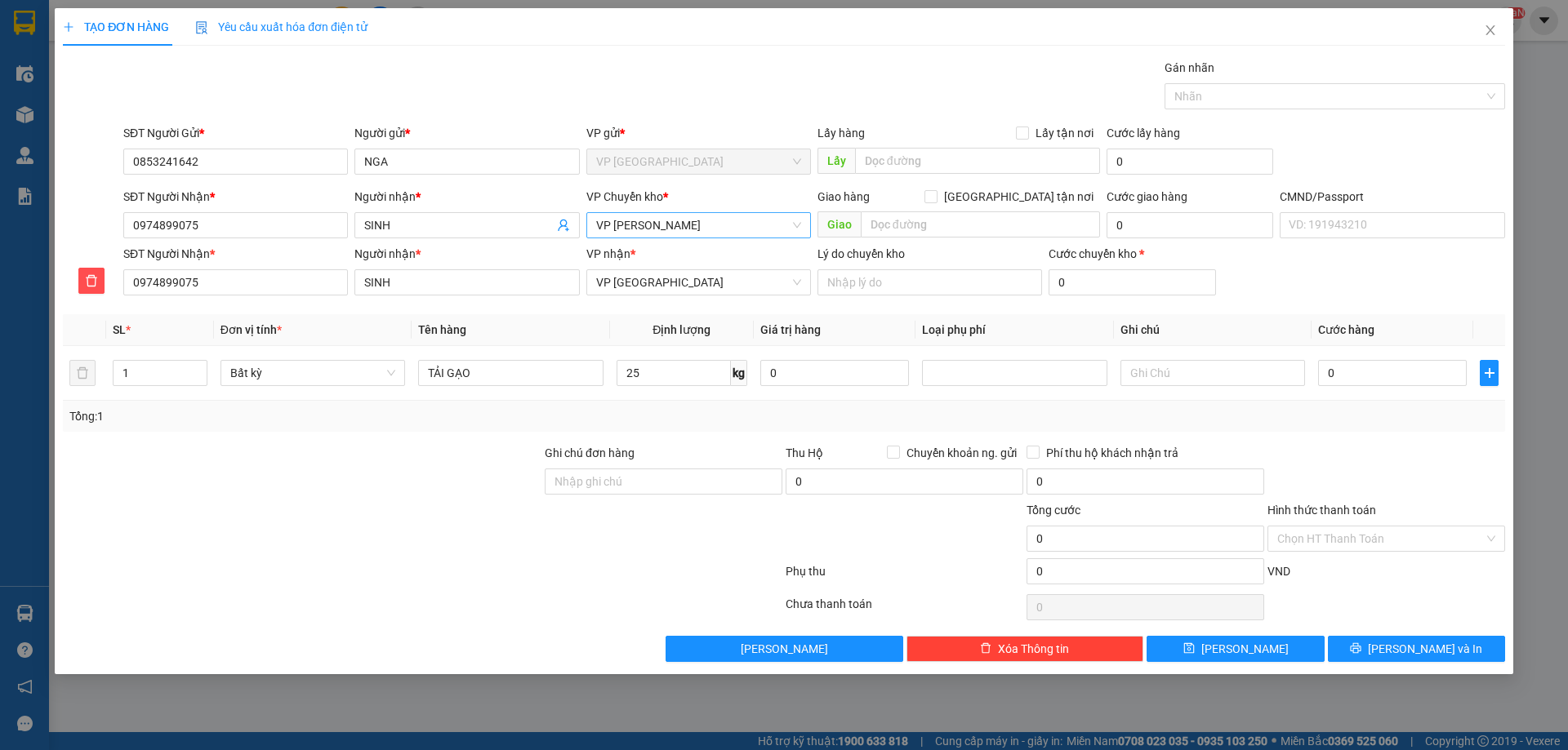
click at [885, 401] on div "Tổng: 1" at bounding box center [784, 416] width 1442 height 31
type input "65.000"
click at [1413, 377] on input "65.000" at bounding box center [1392, 372] width 148 height 26
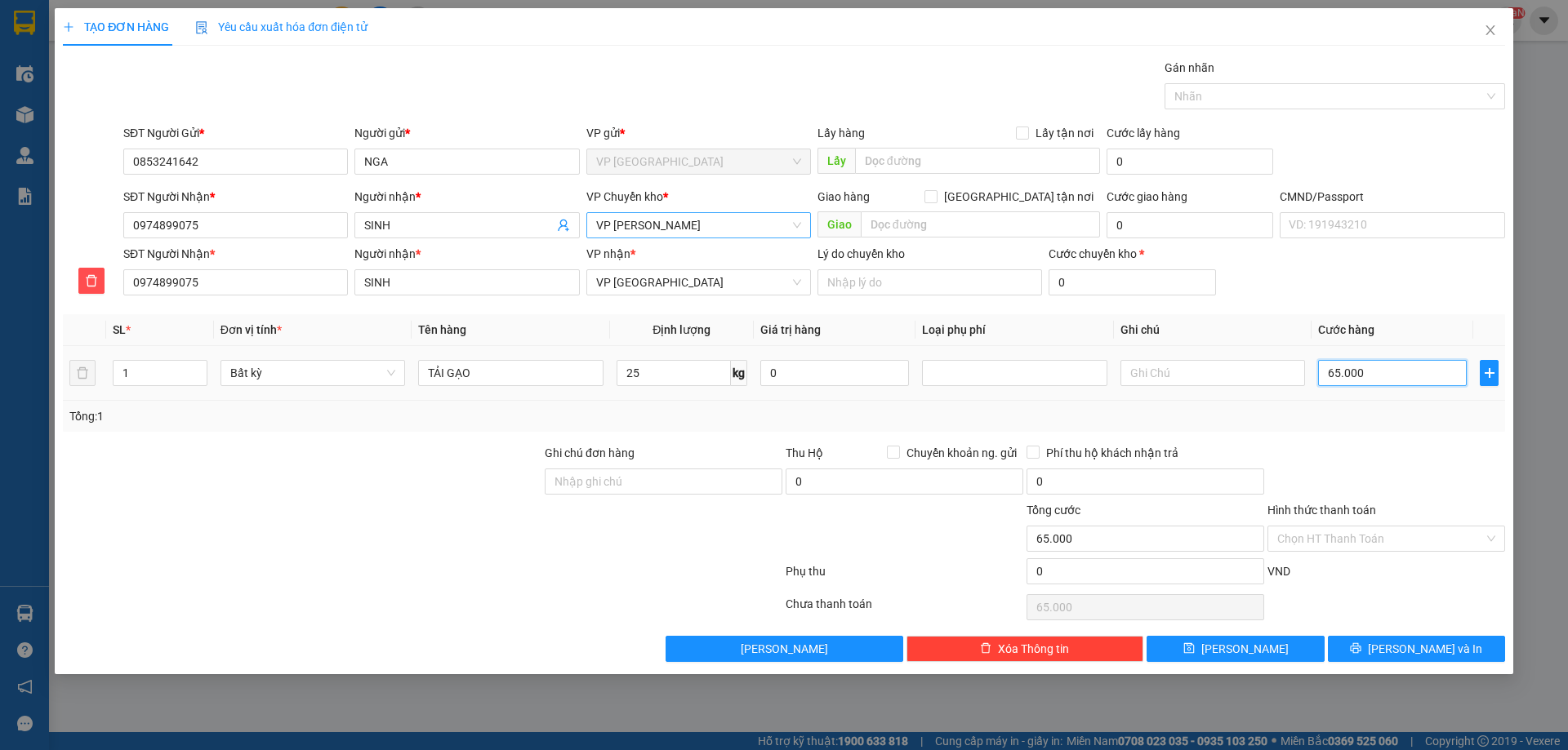
type input "0"
type input "03"
type input "3"
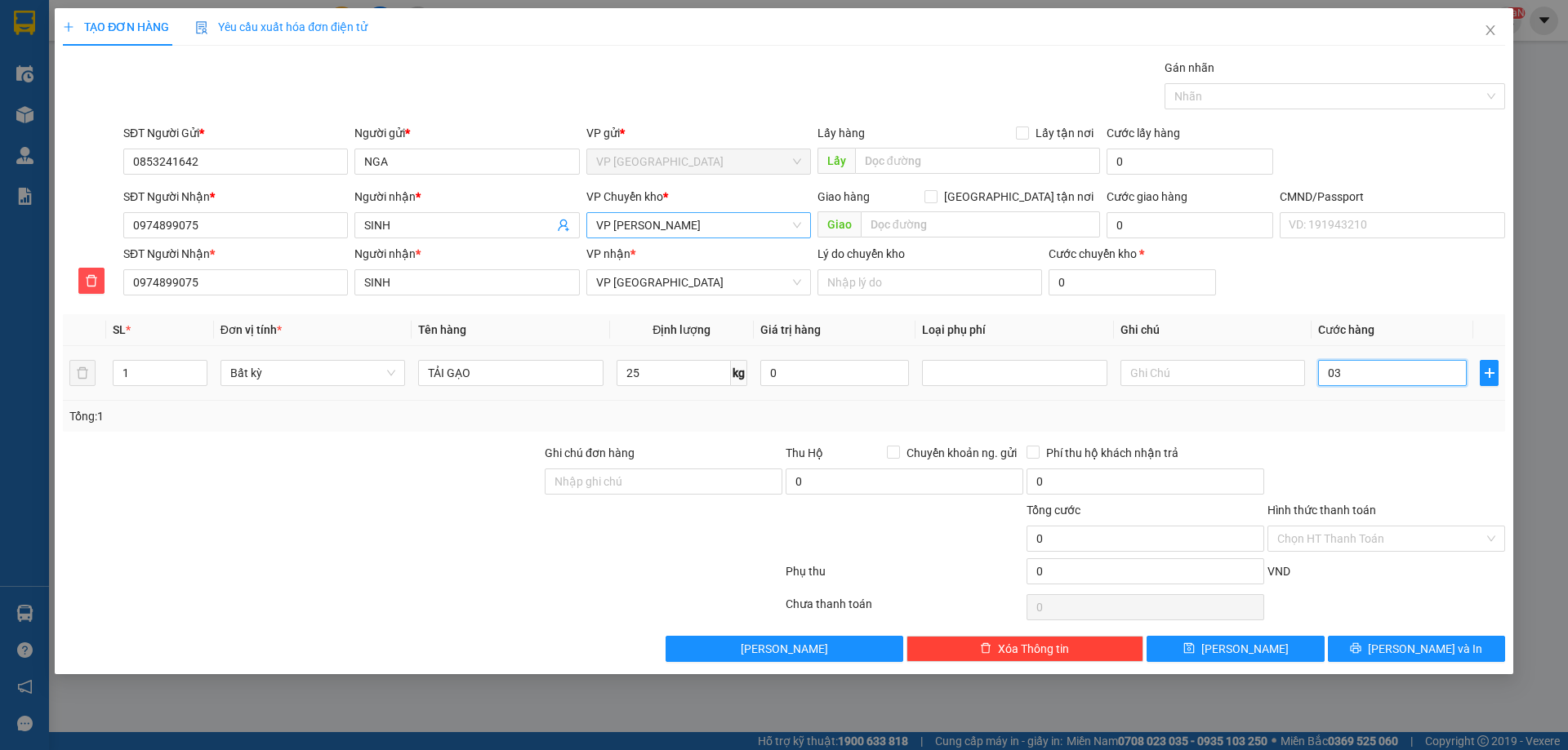
type input "3"
type input "030"
type input "30"
type input "30.000"
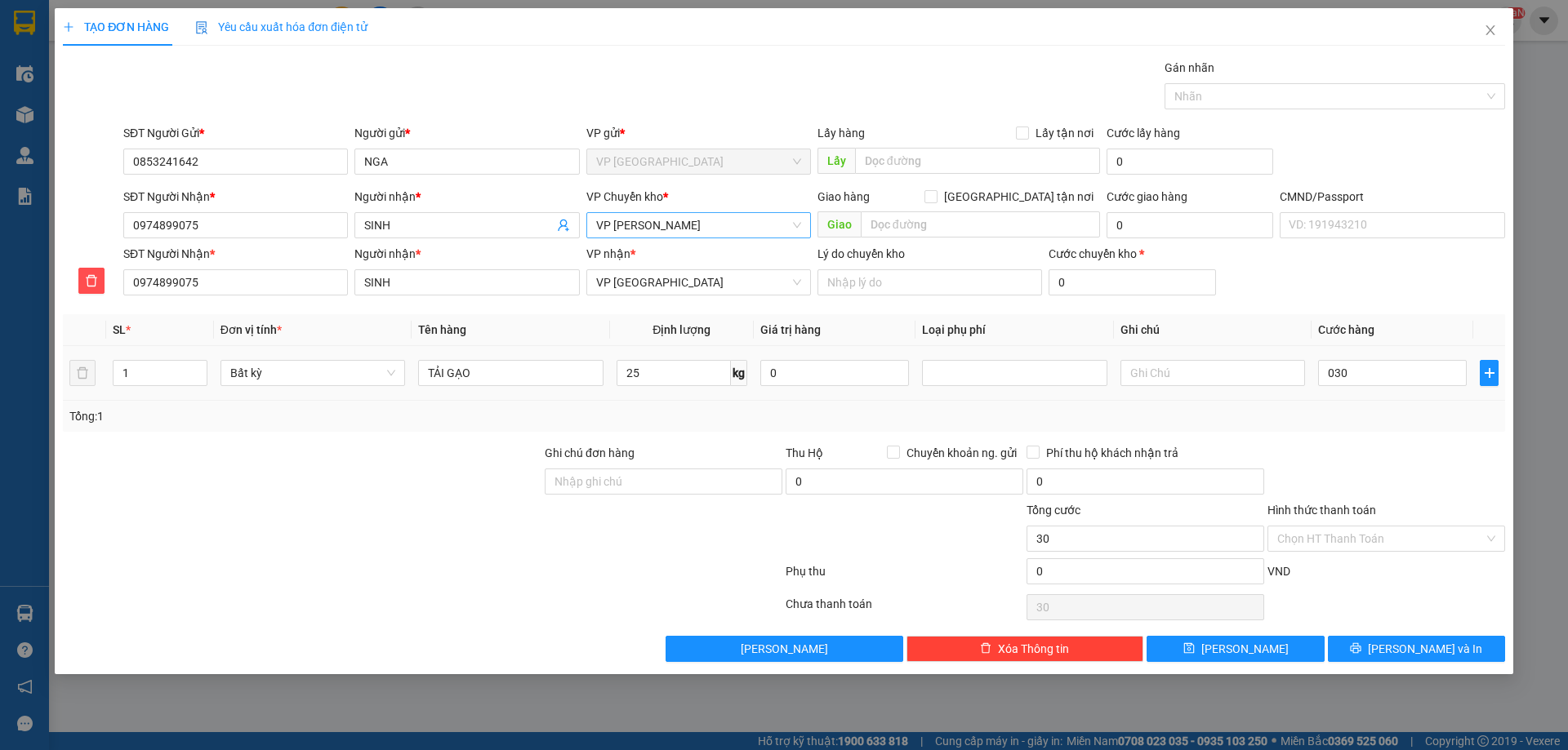
type input "30.000"
click at [1267, 427] on div "Tổng: 1" at bounding box center [784, 416] width 1442 height 31
click at [1407, 639] on span "[PERSON_NAME] và In" at bounding box center [1425, 648] width 114 height 18
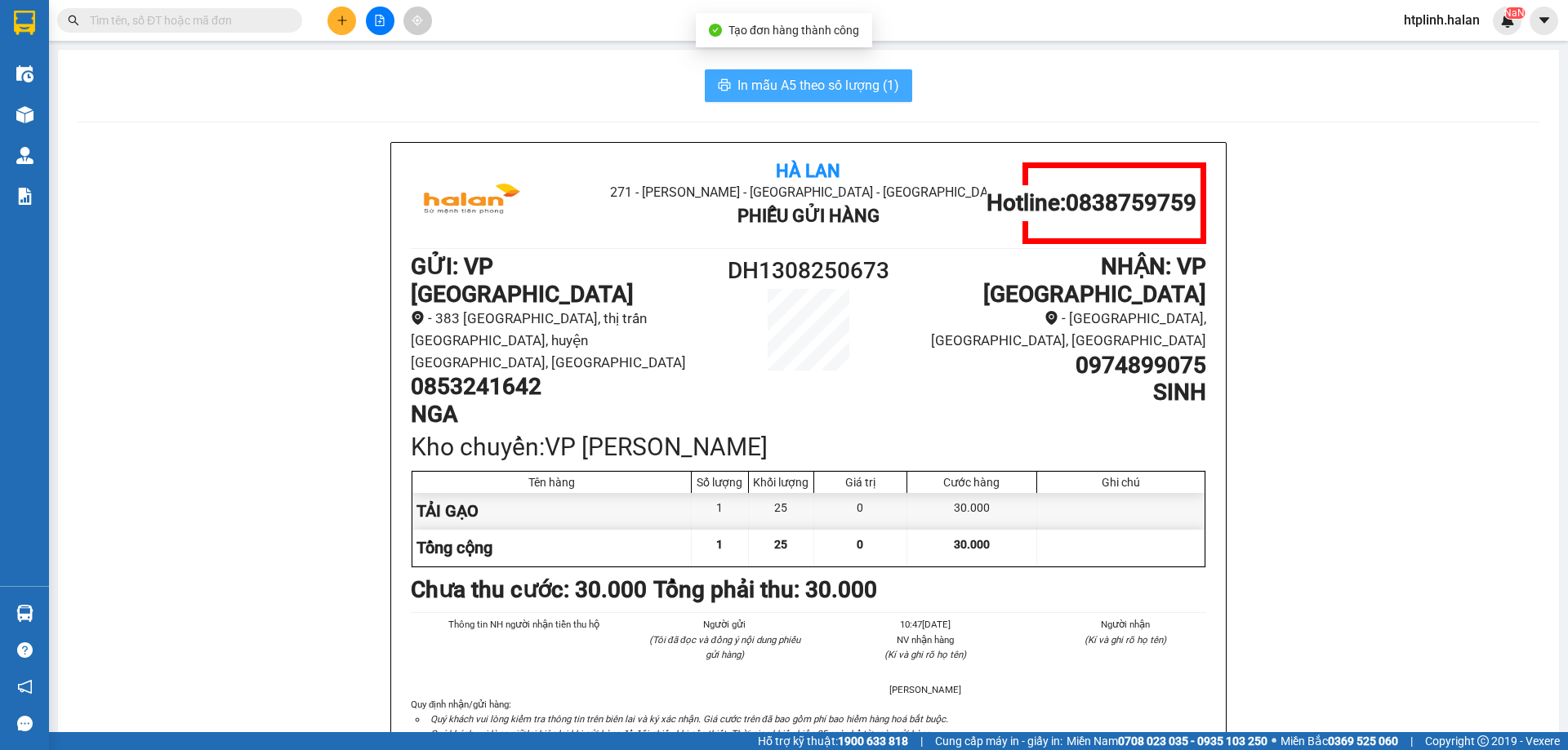
click at [837, 79] on span "In mẫu A5 theo số lượng (1)" at bounding box center [818, 85] width 162 height 21
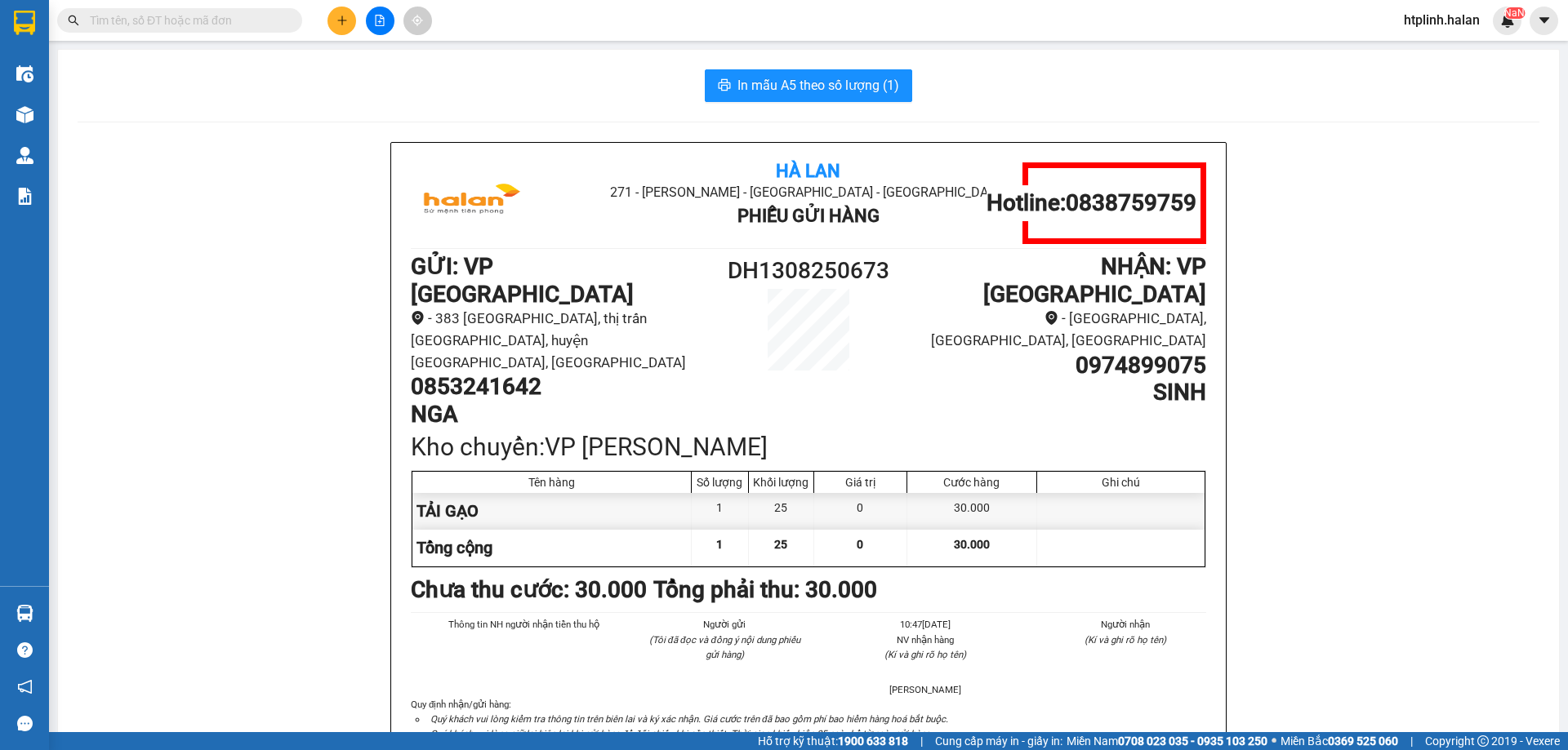
click at [52, 114] on main "In mẫu A5 theo số lượng (1) Hà Lan 271 - Dương Tự Minh - Phường Tân Long - Thái…" at bounding box center [784, 366] width 1568 height 732
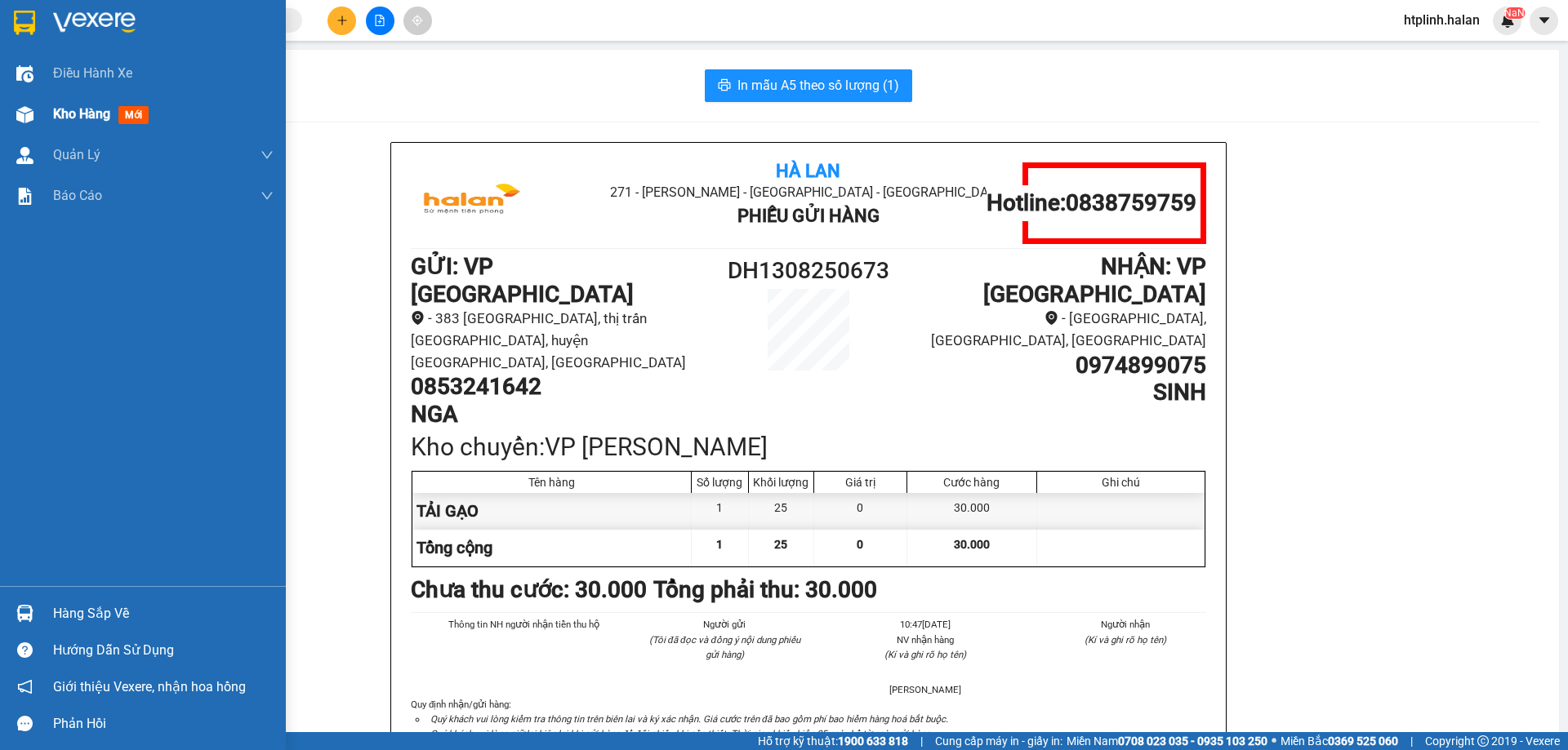
click at [44, 114] on div "Kho hàng mới" at bounding box center [143, 114] width 286 height 41
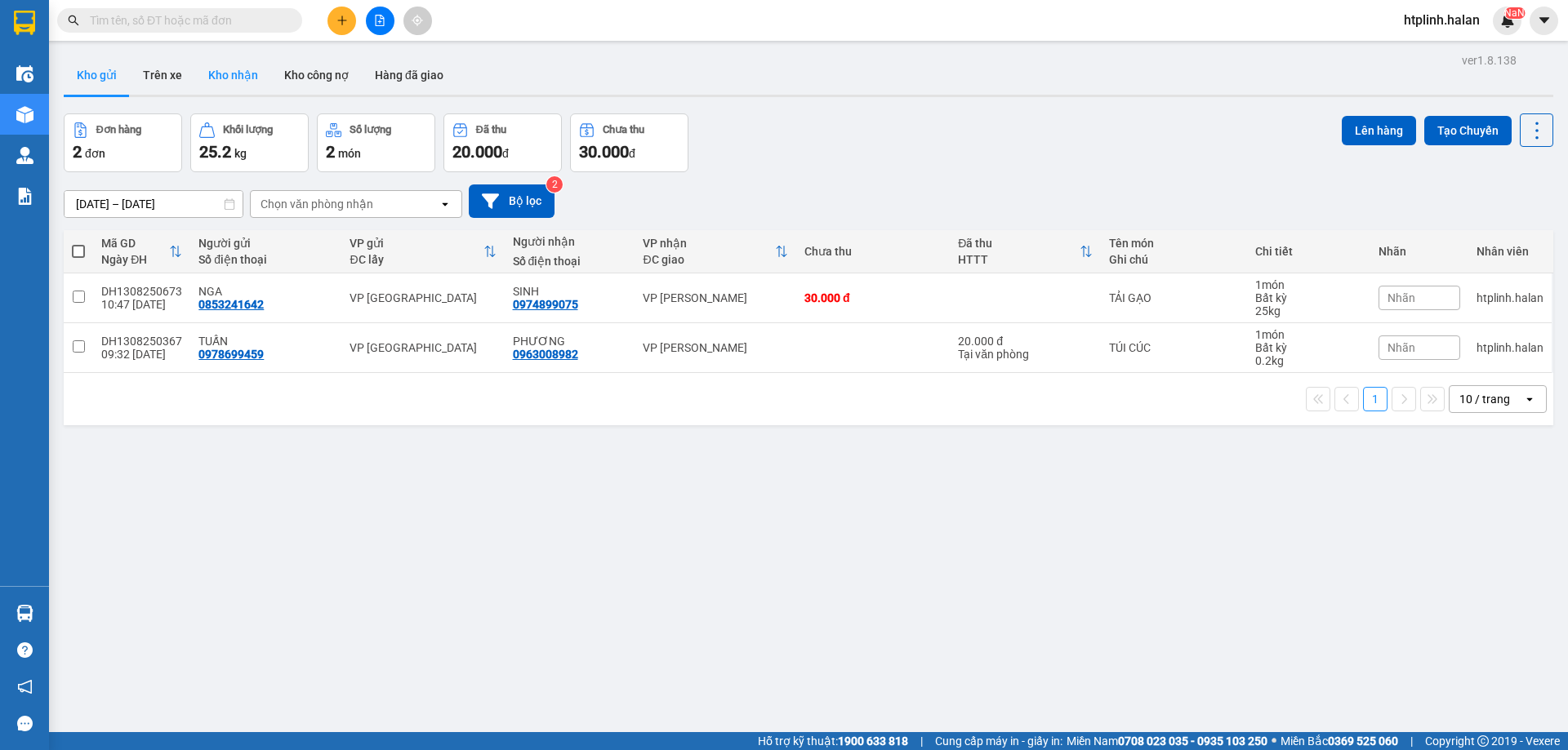
click at [241, 69] on button "Kho nhận" at bounding box center [232, 75] width 76 height 39
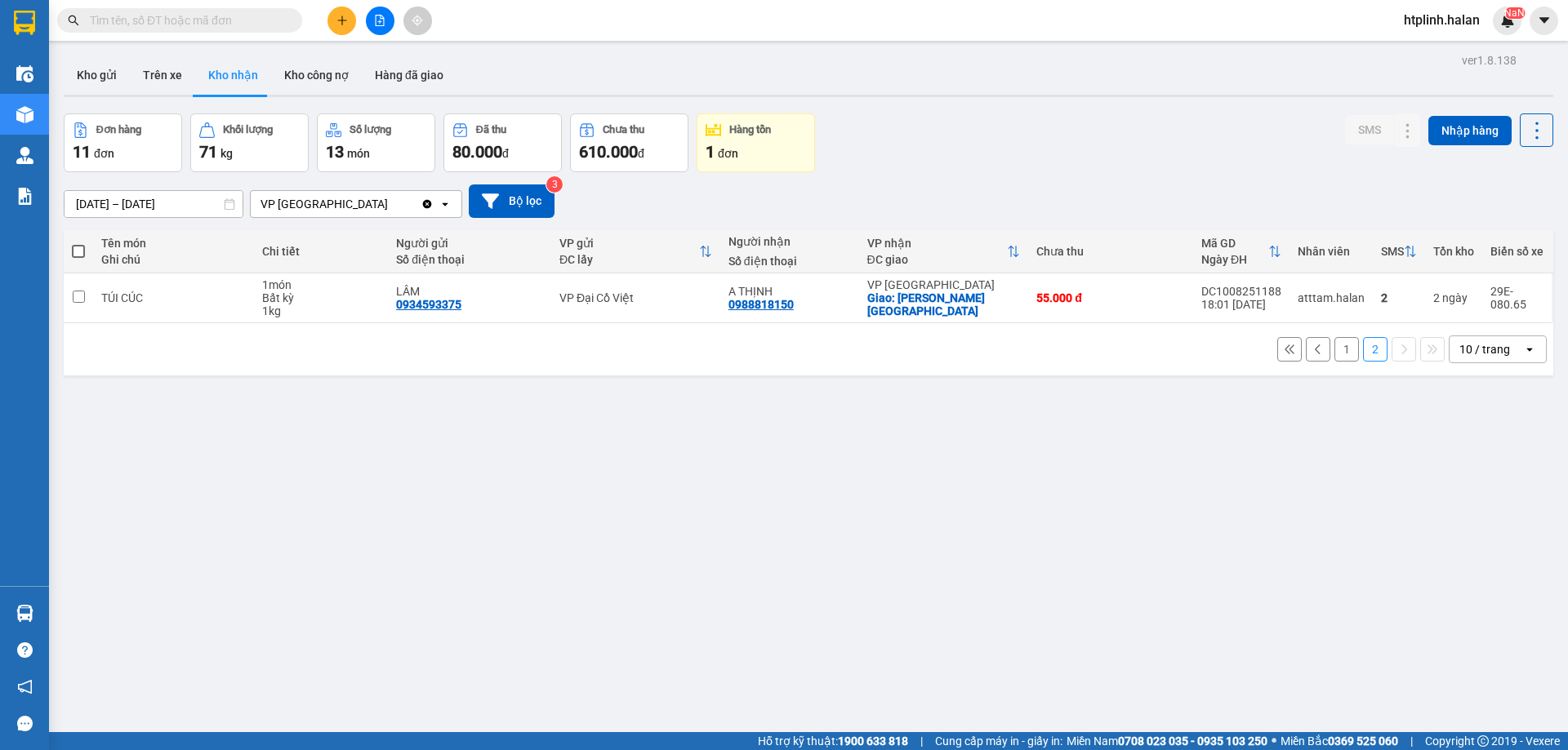
click at [1334, 356] on button "1" at bounding box center [1346, 348] width 24 height 24
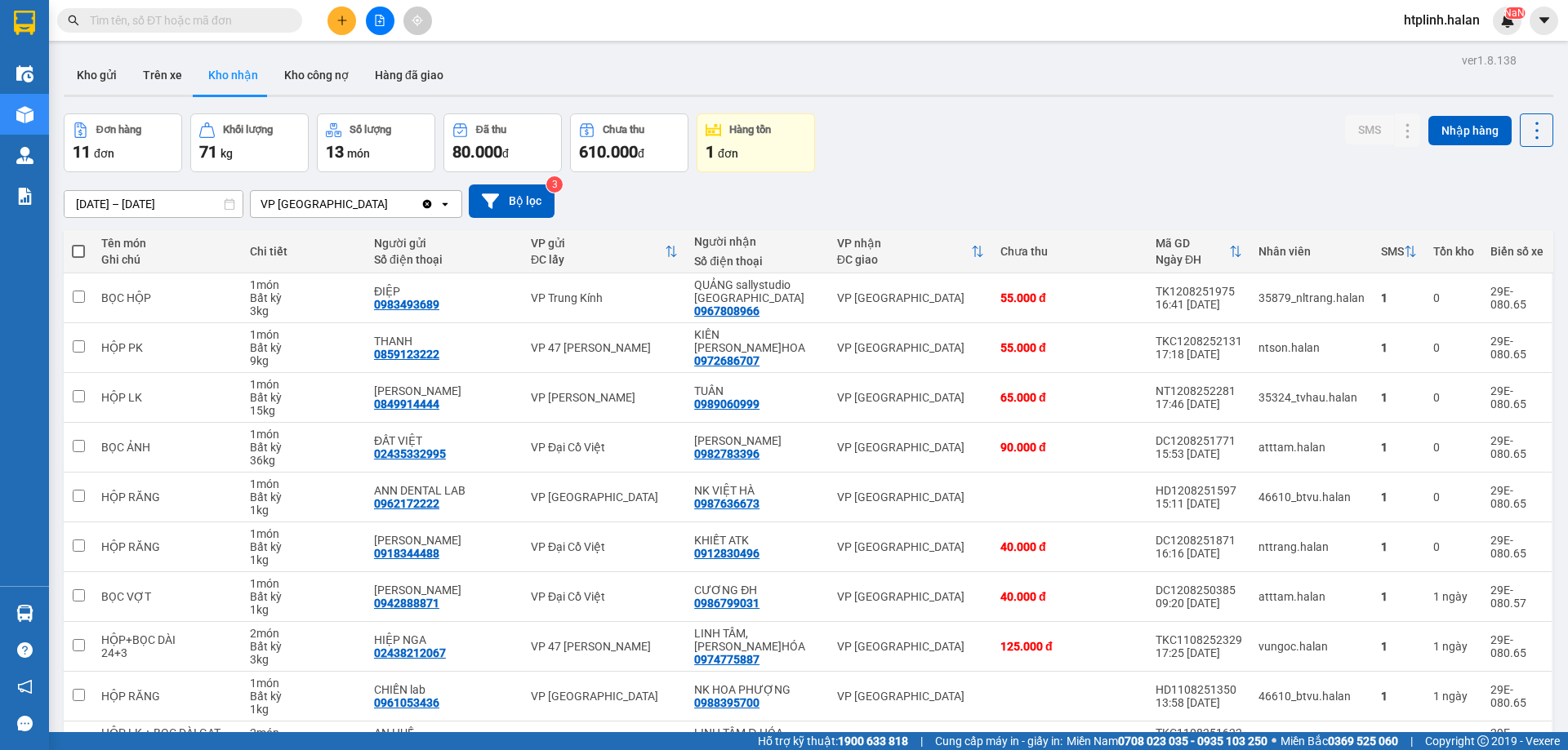
scroll to position [93, 0]
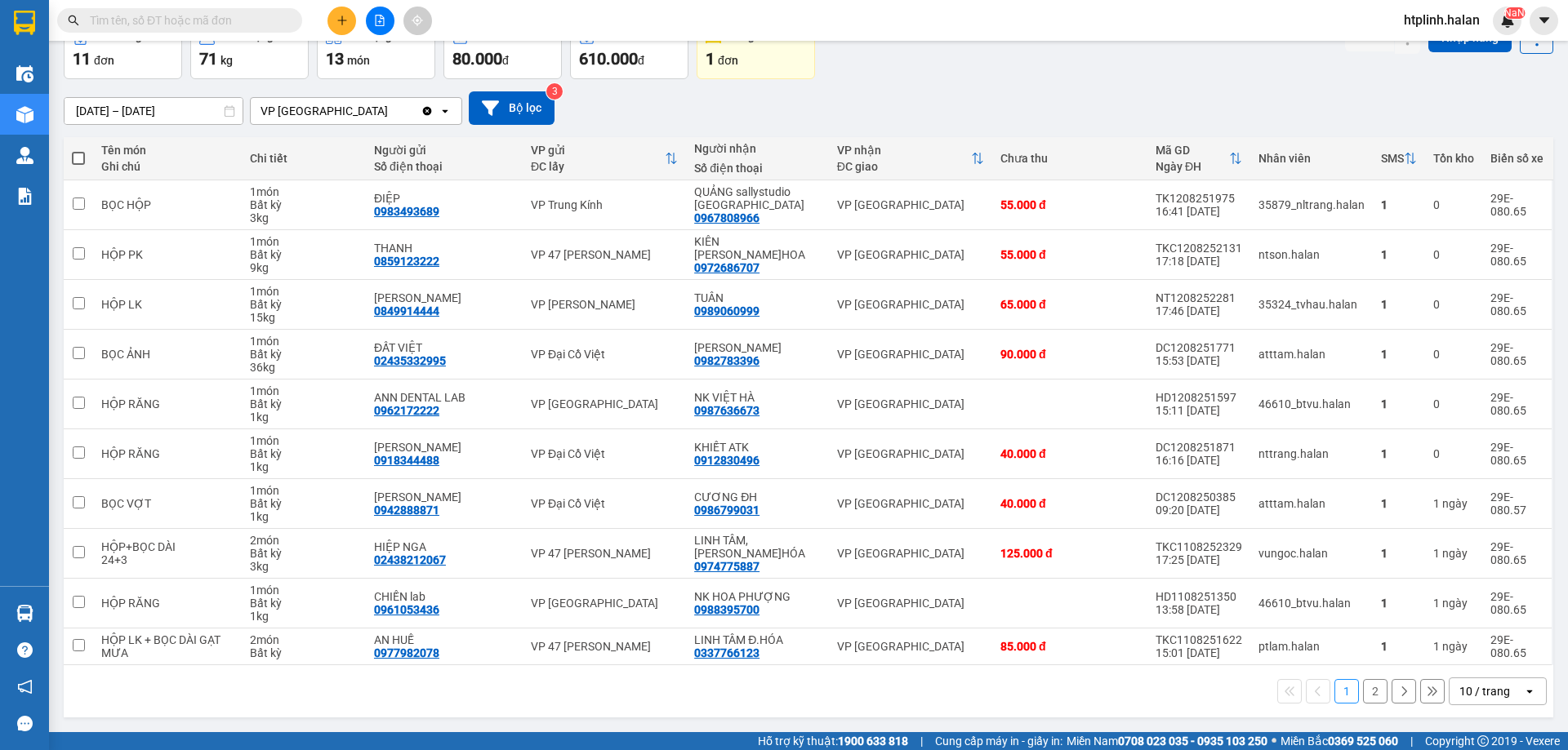
drag, startPoint x: 284, startPoint y: 698, endPoint x: 264, endPoint y: 695, distance: 20.2
click at [284, 698] on div "1 2 10 / trang open" at bounding box center [809, 690] width 1476 height 28
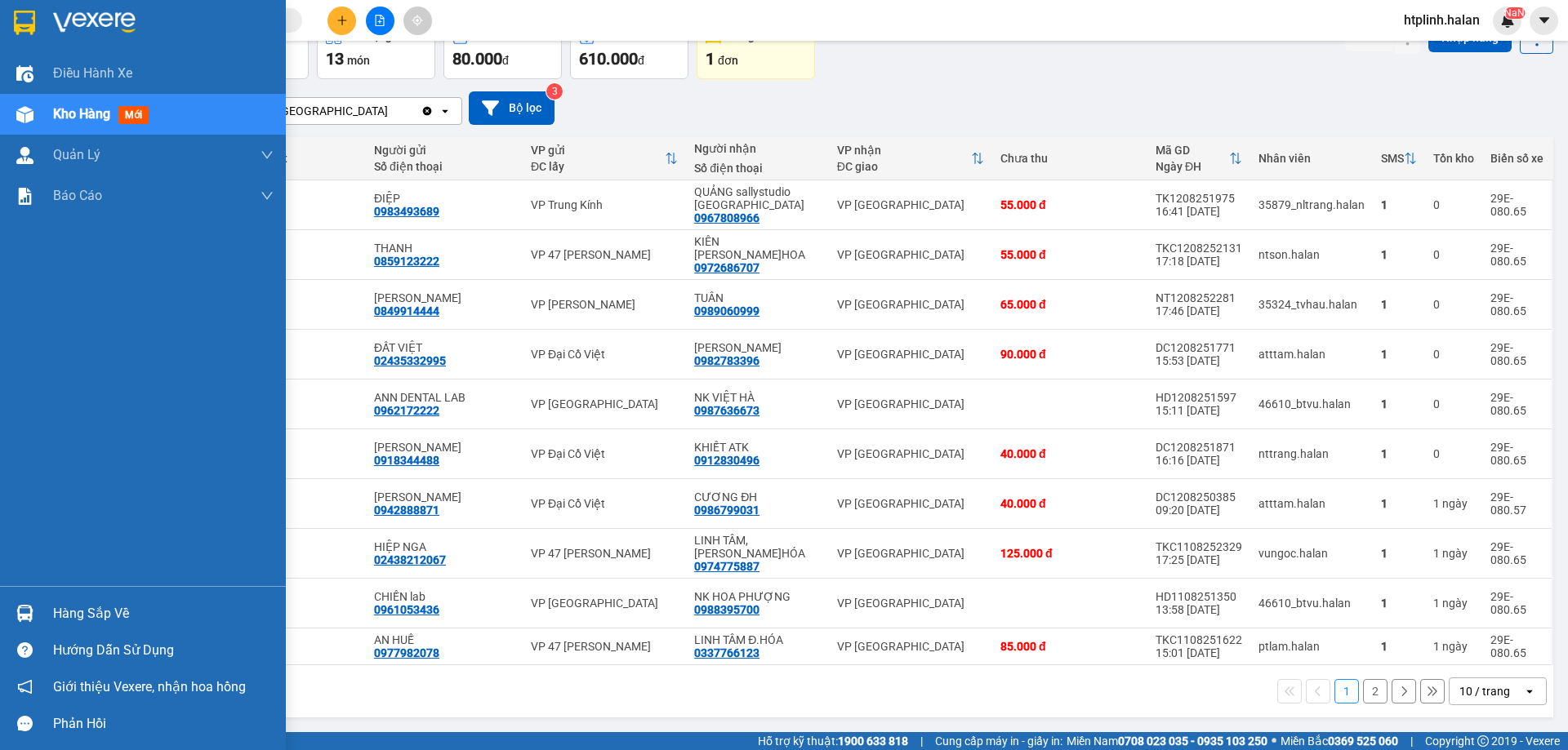
click at [35, 609] on div at bounding box center [25, 613] width 29 height 29
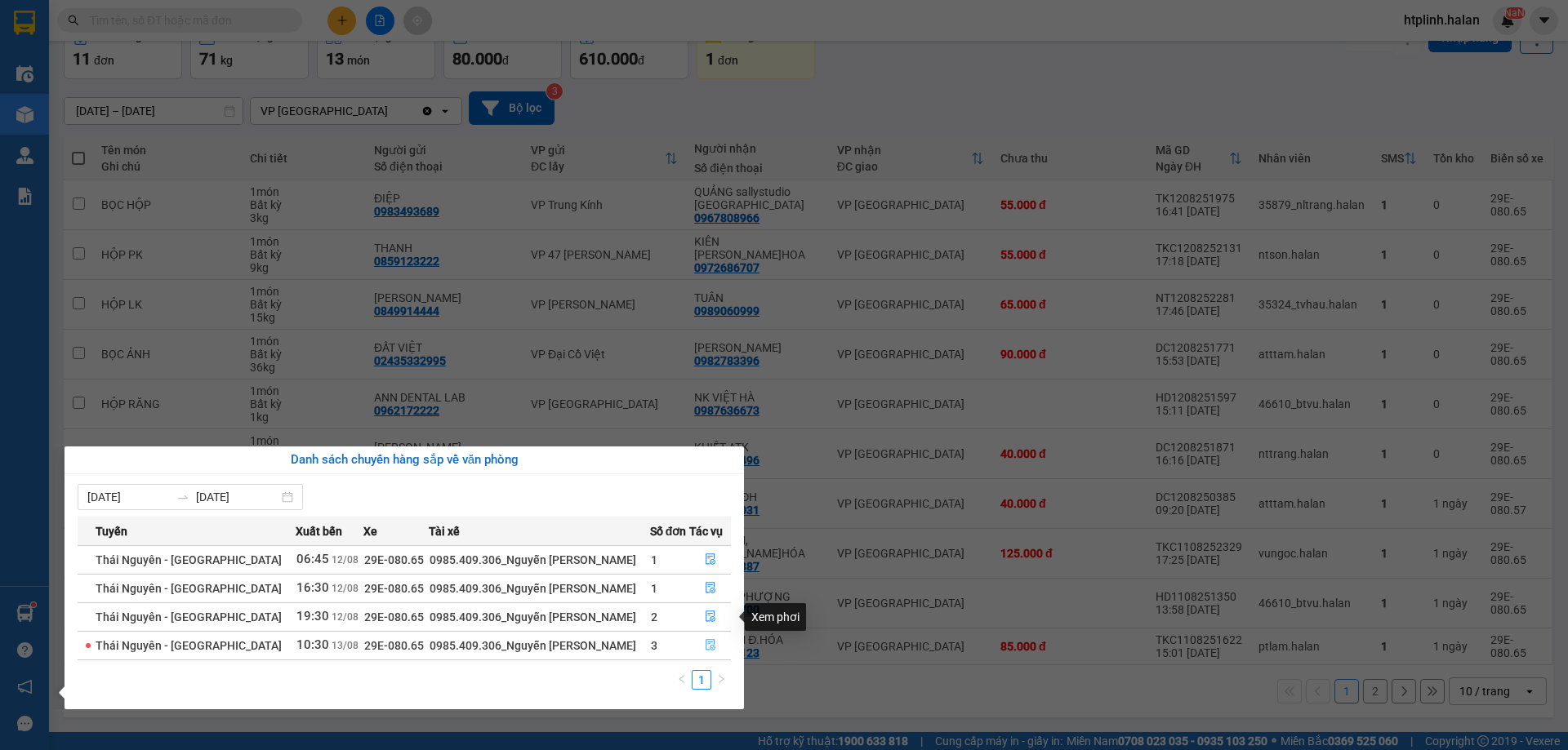
click at [690, 639] on button "button" at bounding box center [709, 645] width 40 height 26
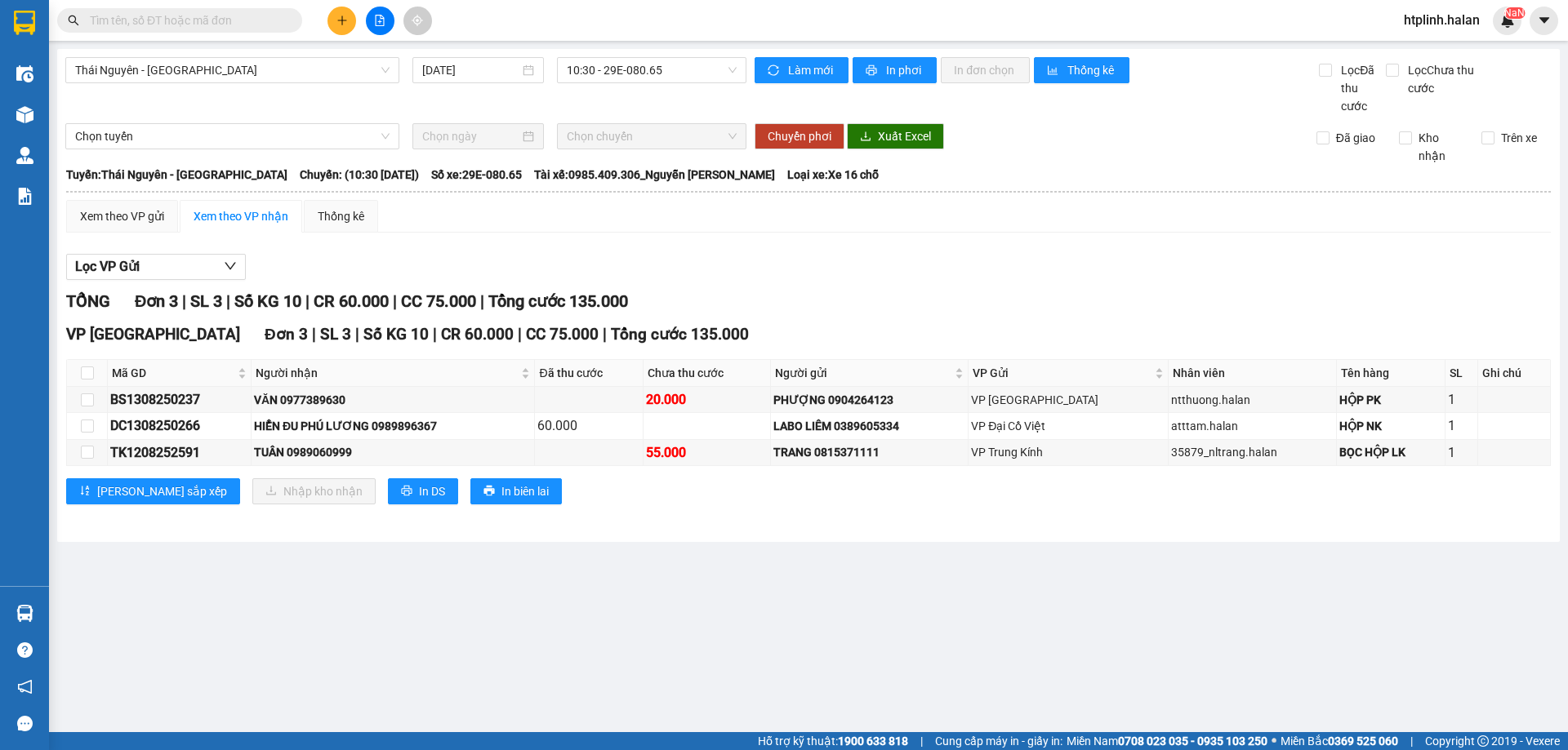
click at [331, 23] on button at bounding box center [341, 21] width 29 height 29
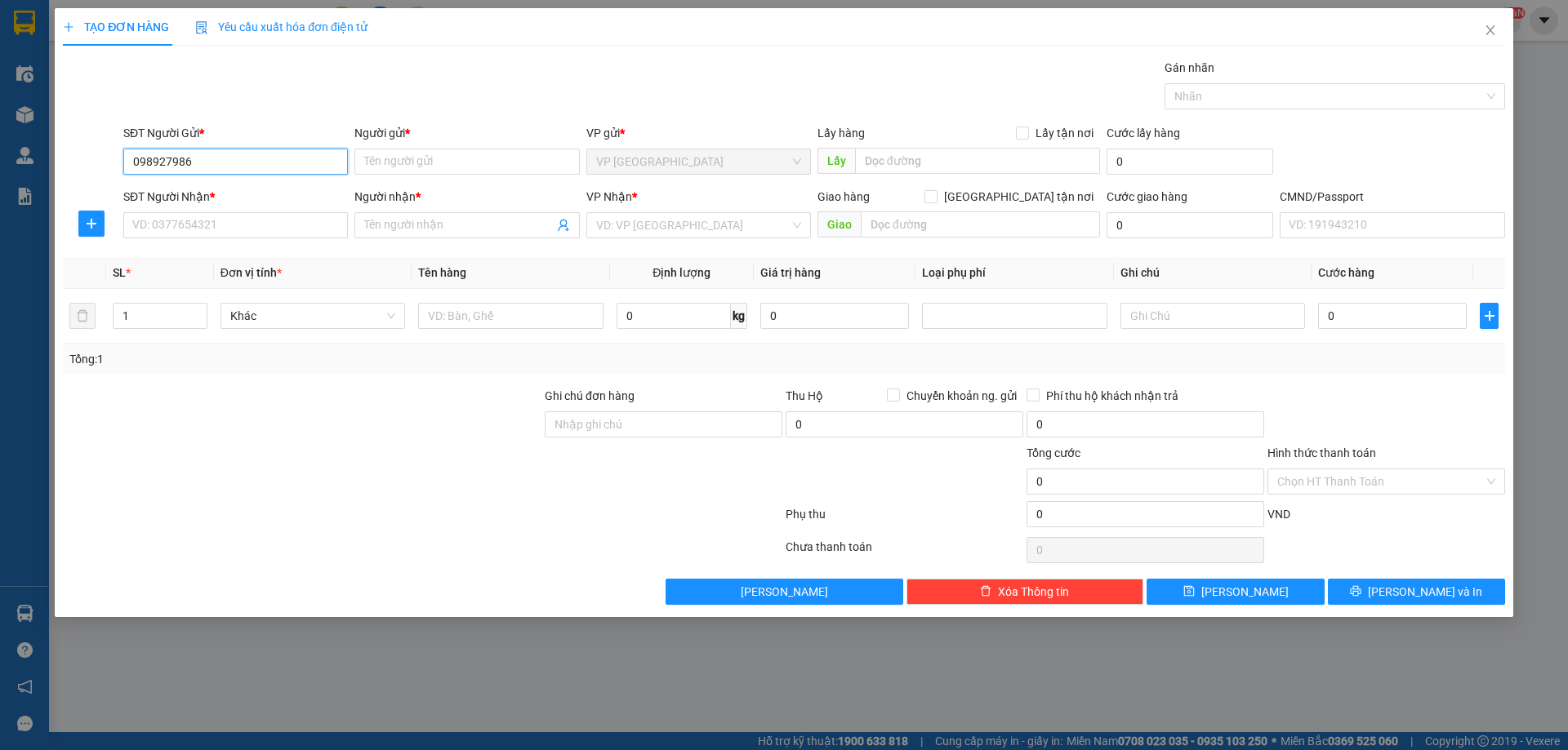
type input "0989279864"
click at [197, 201] on div "0989279864 - TÙNG đ,hóa" at bounding box center [235, 194] width 205 height 18
type input "TÙNG đ,hóa"
type input "0989279864"
click at [205, 238] on div "SĐT Người Nhận * VD: 0377654321" at bounding box center [235, 216] width 224 height 57
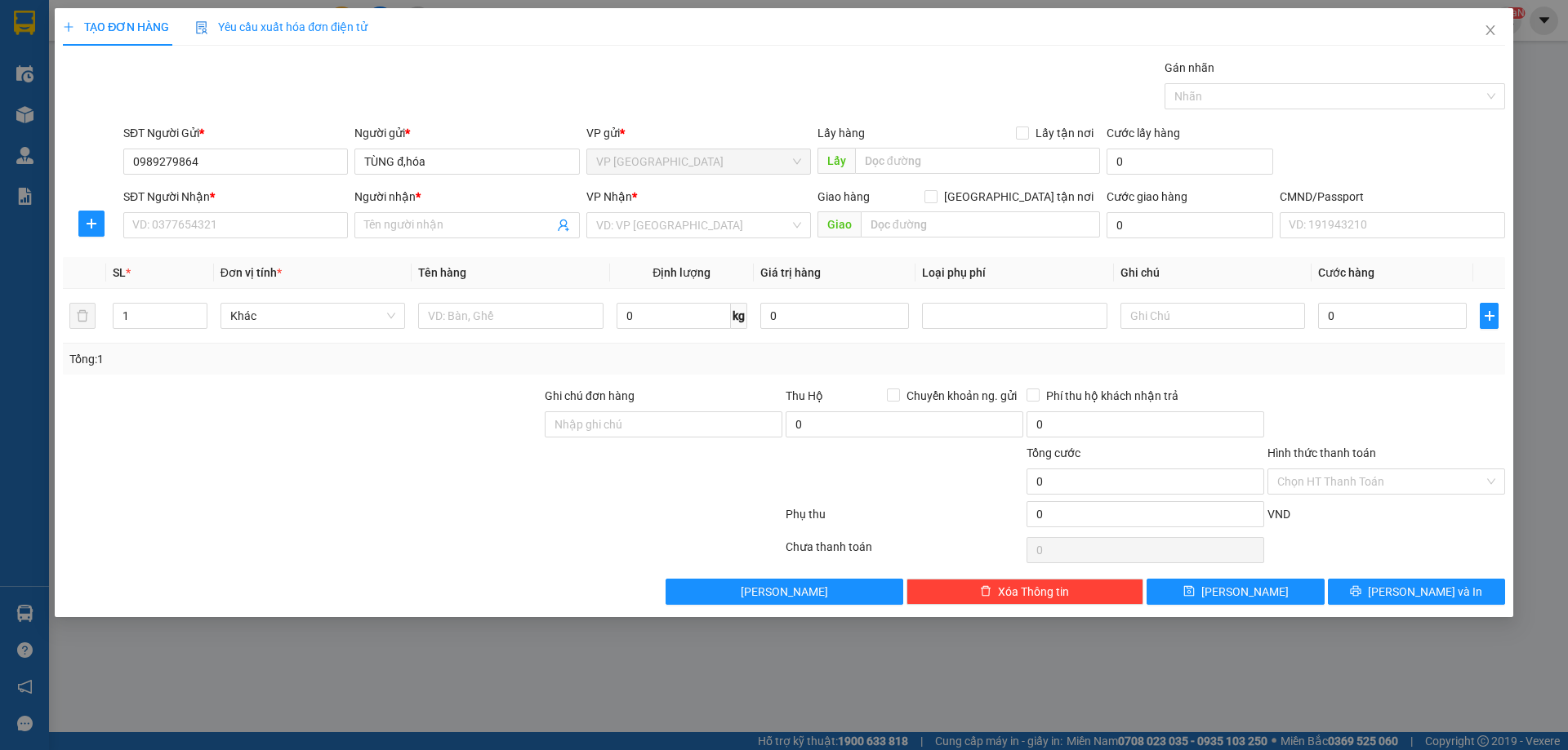
click at [211, 210] on div "SĐT Người Nhận *" at bounding box center [235, 199] width 224 height 24
click at [213, 229] on input "SĐT Người Nhận *" at bounding box center [235, 225] width 224 height 26
click at [201, 221] on input "0339662172" at bounding box center [235, 225] width 224 height 26
click at [271, 222] on input "0339662172" at bounding box center [235, 225] width 224 height 26
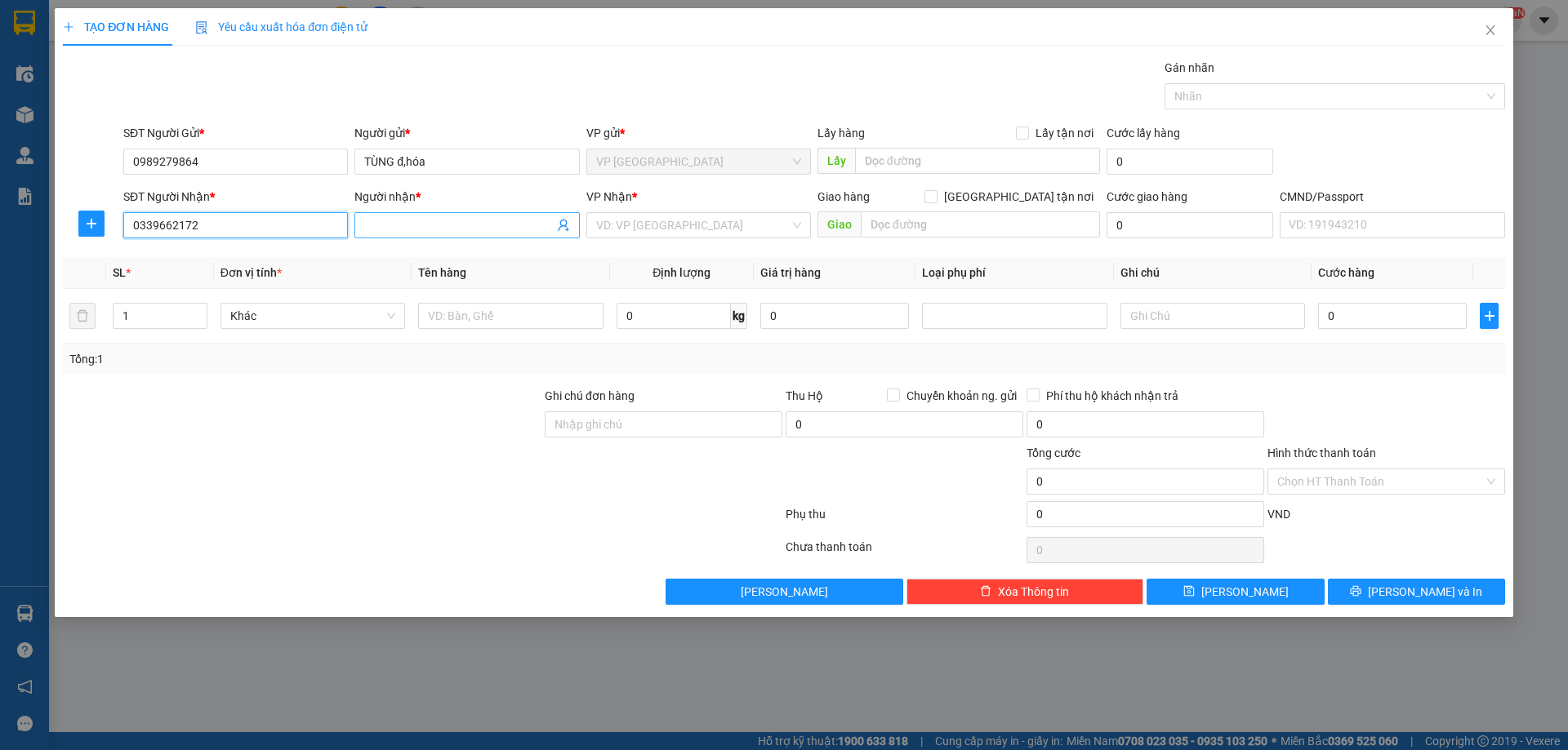
type input "0339662172"
click at [383, 233] on input "Người nhận *" at bounding box center [458, 225] width 189 height 18
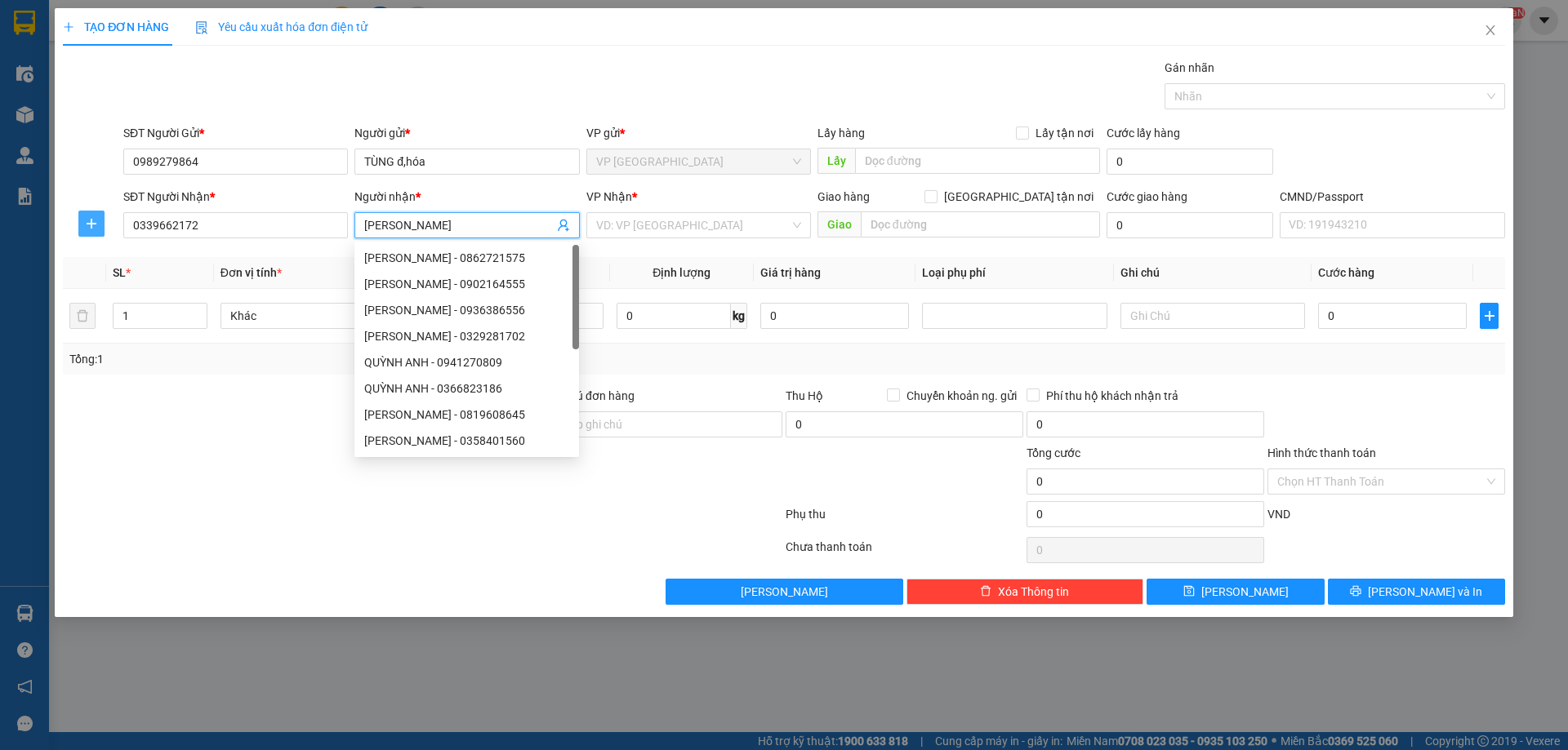
type input "[PERSON_NAME]"
drag, startPoint x: 86, startPoint y: 218, endPoint x: 111, endPoint y: 224, distance: 25.7
click at [86, 219] on icon "plus" at bounding box center [91, 223] width 13 height 13
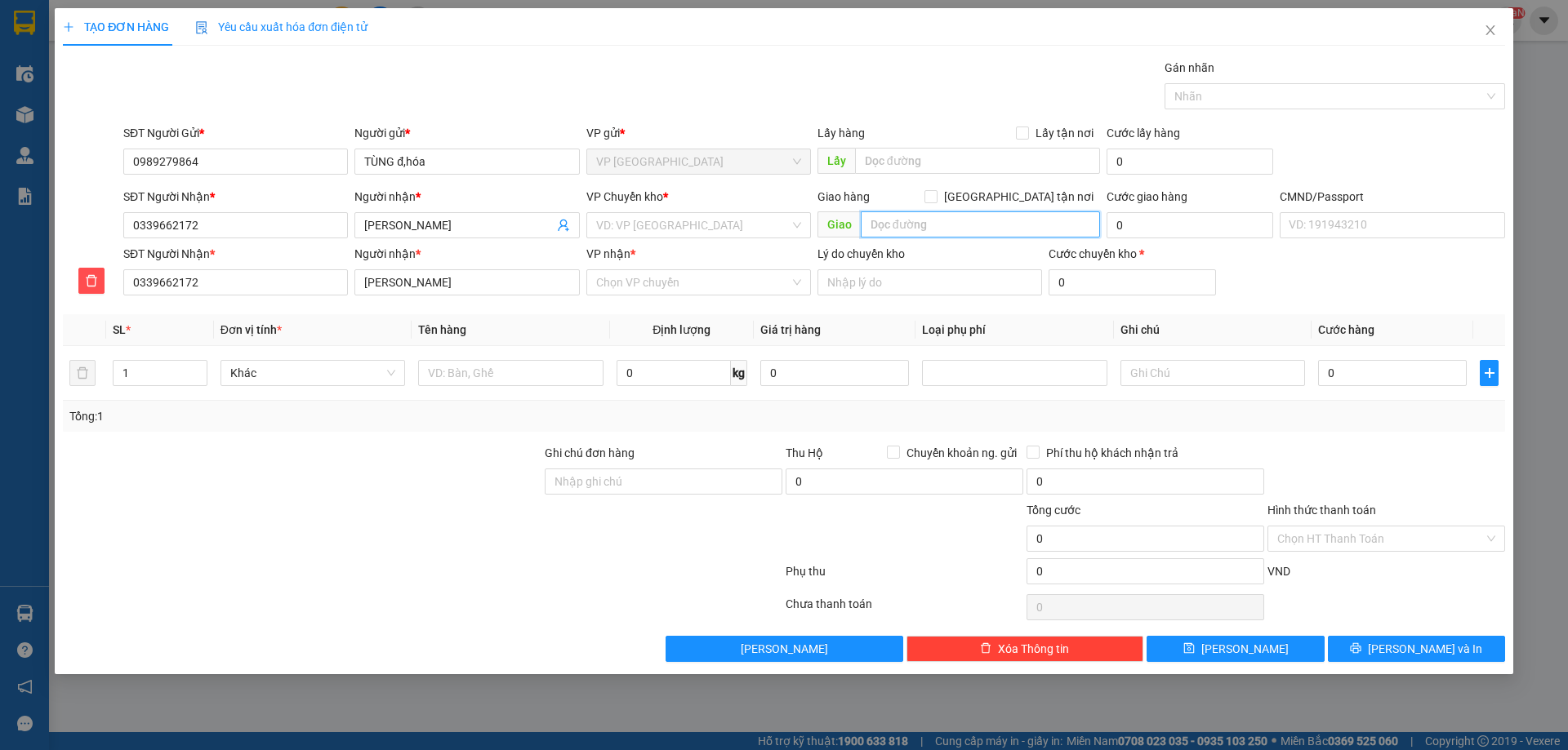
drag, startPoint x: 885, startPoint y: 229, endPoint x: 894, endPoint y: 228, distance: 9.1
click at [894, 228] on input "text" at bounding box center [980, 224] width 239 height 26
click at [1036, 199] on span "[GEOGRAPHIC_DATA] tận nơi" at bounding box center [1019, 196] width 163 height 18
click at [935, 199] on input "[GEOGRAPHIC_DATA] tận nơi" at bounding box center [929, 196] width 12 height 12
checkbox input "true"
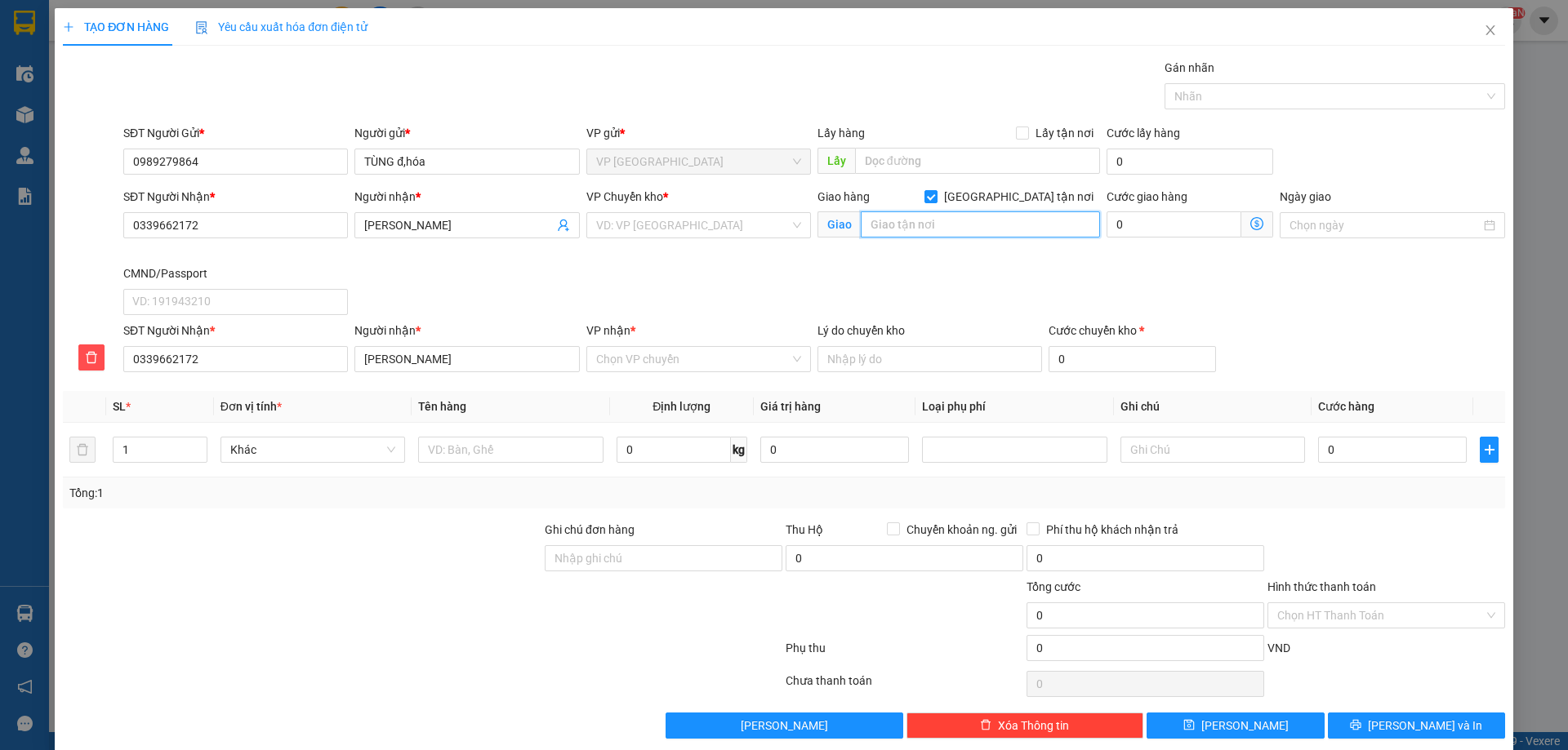
click at [933, 234] on input "text" at bounding box center [980, 224] width 239 height 26
type input "S"
type input "21 LIỀN KỀ 3, KĐT ĐẠI THANH, THANH TRÌ HÀ NỘI"
click at [702, 214] on input "search" at bounding box center [692, 225] width 194 height 24
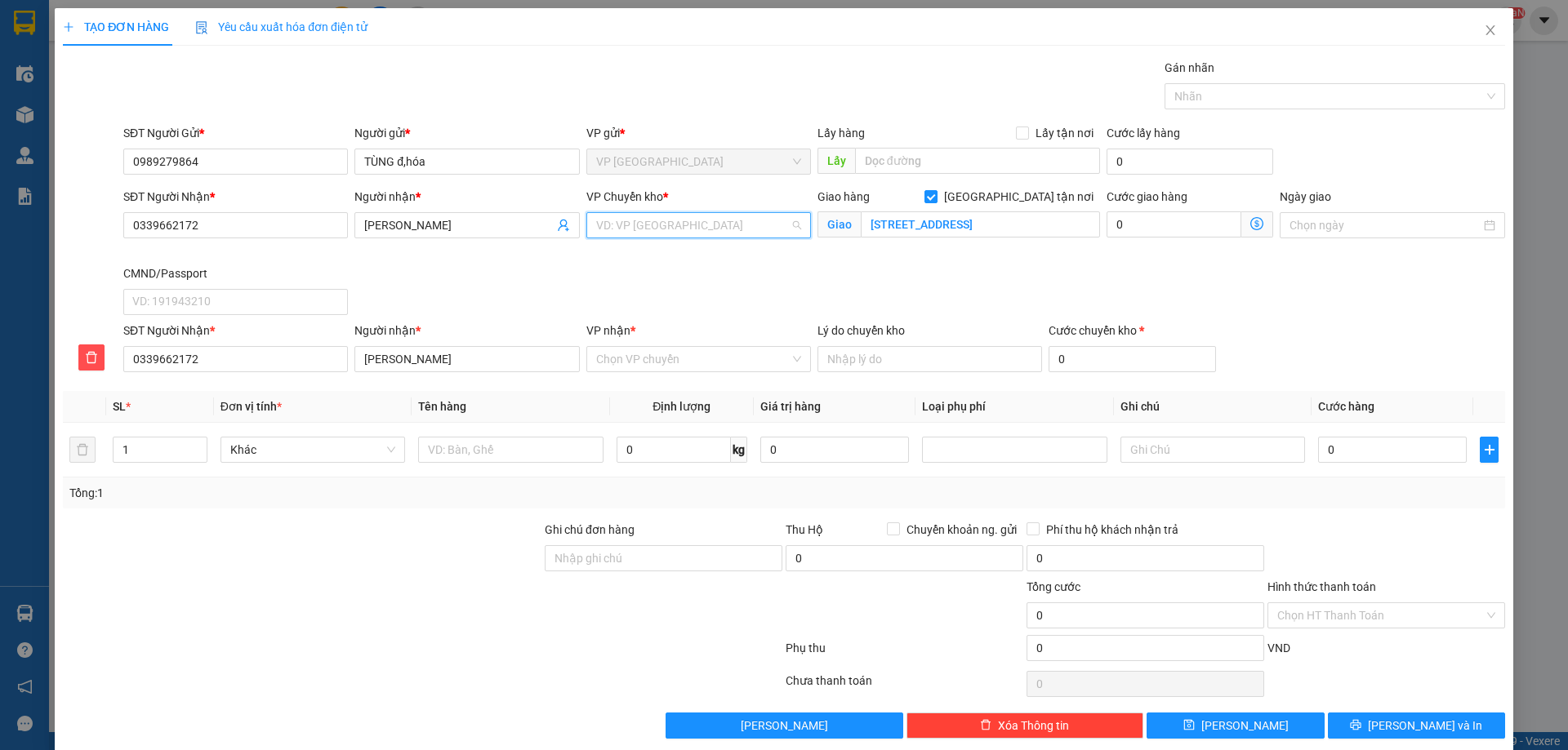
scroll to position [0, 0]
type input "NVC"
click at [689, 263] on div "VP [PERSON_NAME]" at bounding box center [693, 258] width 204 height 18
click at [1250, 227] on icon "dollar-circle" at bounding box center [1256, 223] width 13 height 13
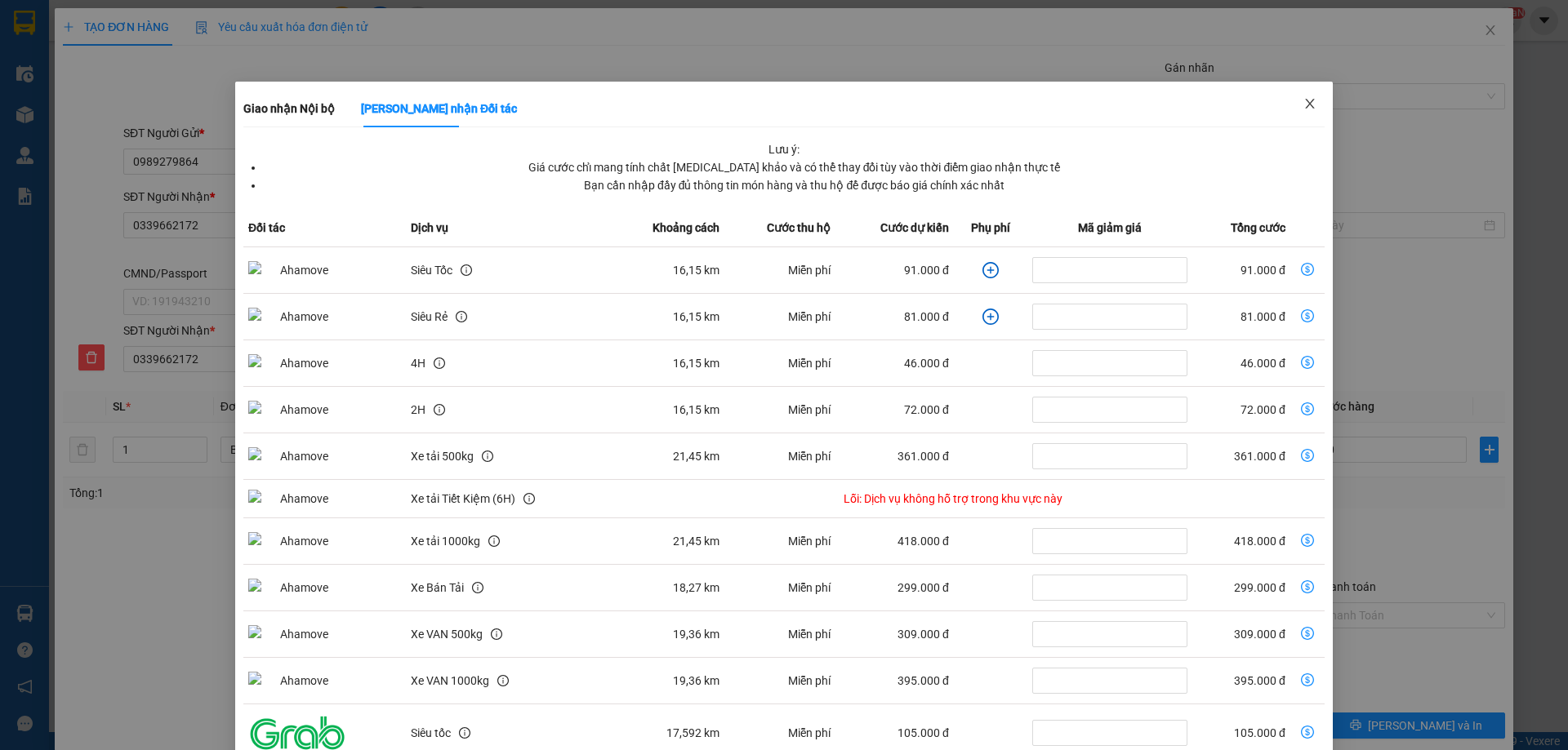
click at [1290, 115] on span "Close" at bounding box center [1309, 104] width 46 height 46
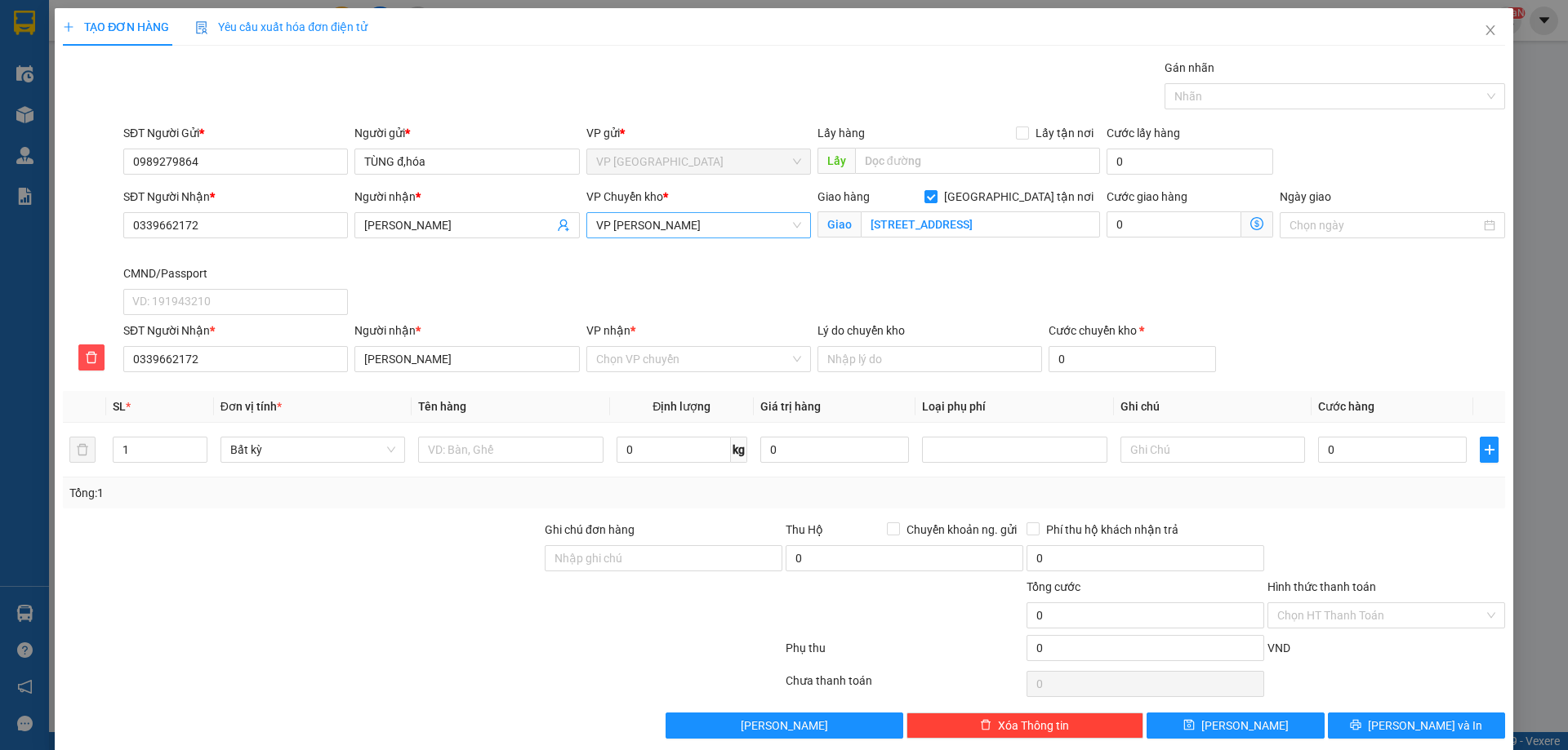
click at [706, 222] on span "VP [PERSON_NAME]" at bounding box center [698, 225] width 205 height 24
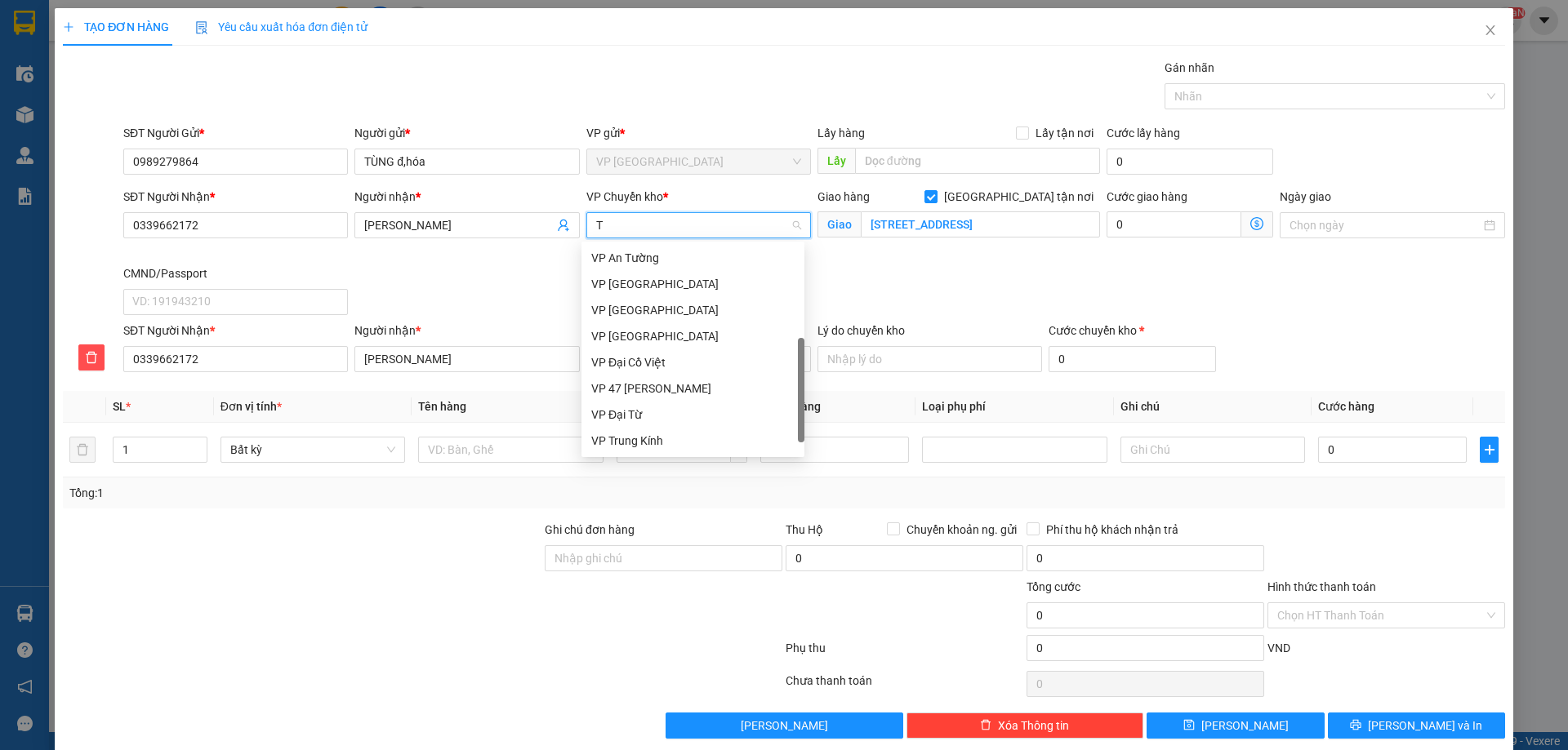
scroll to position [156, 0]
type input "TT"
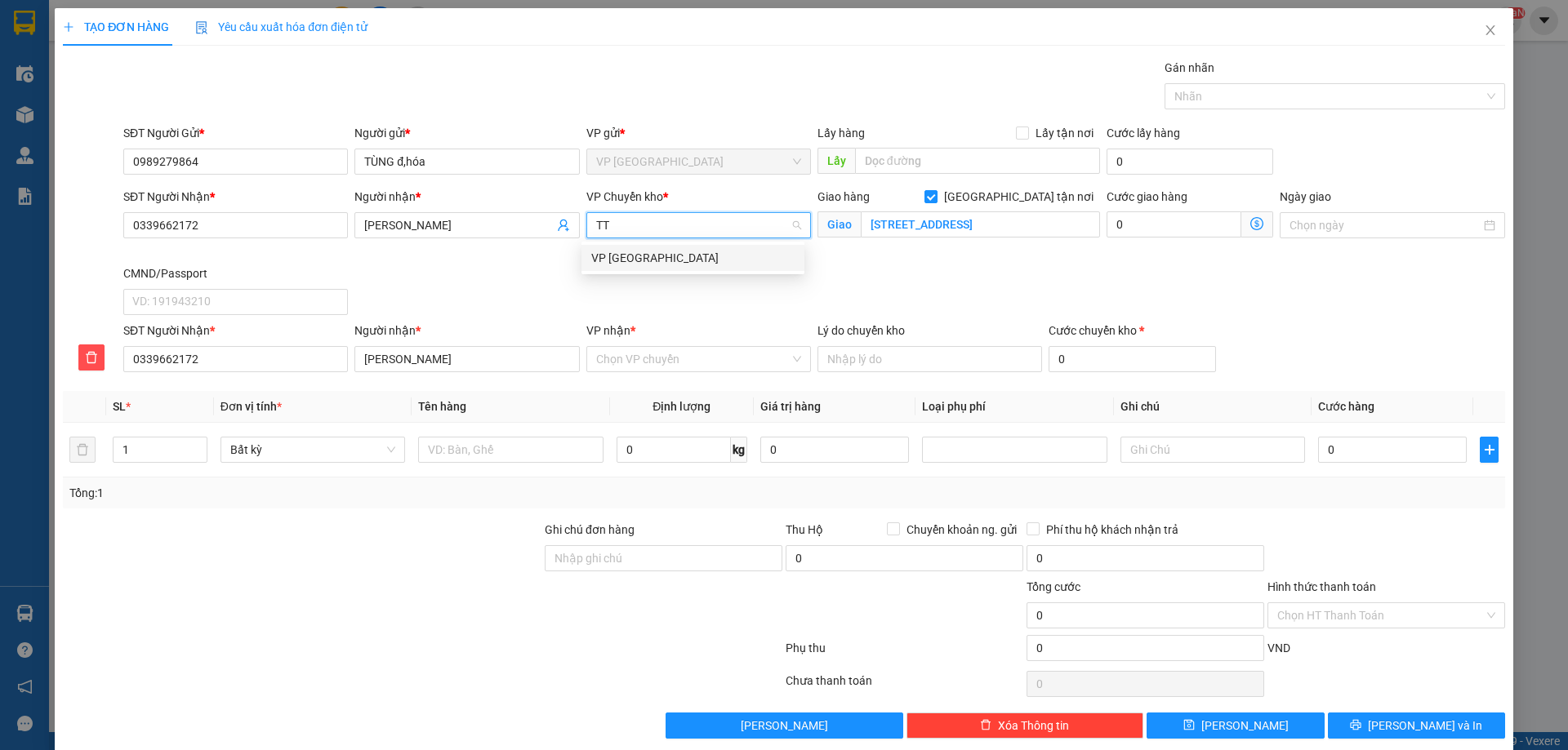
scroll to position [0, 0]
click at [683, 260] on div "VP [GEOGRAPHIC_DATA]" at bounding box center [693, 258] width 204 height 18
click at [1260, 222] on span "Giao nhận Nội bộ Giao nhận Đối tác Lưu ý: Giá cước chỉ mang tính chất tham khảo…" at bounding box center [1257, 224] width 32 height 26
click at [1252, 221] on icon "dollar-circle" at bounding box center [1256, 223] width 13 height 13
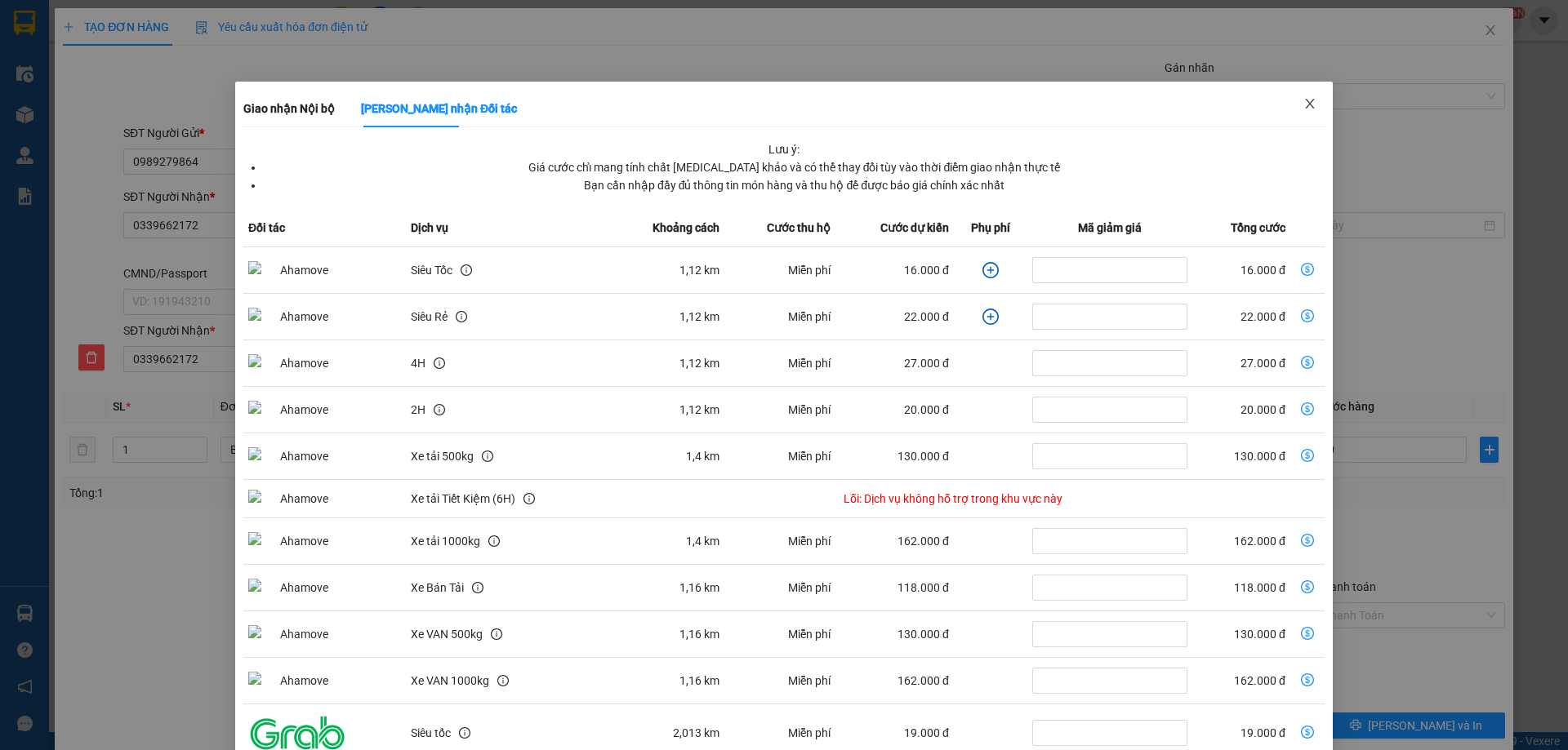
click at [1287, 104] on span "Close" at bounding box center [1309, 104] width 46 height 46
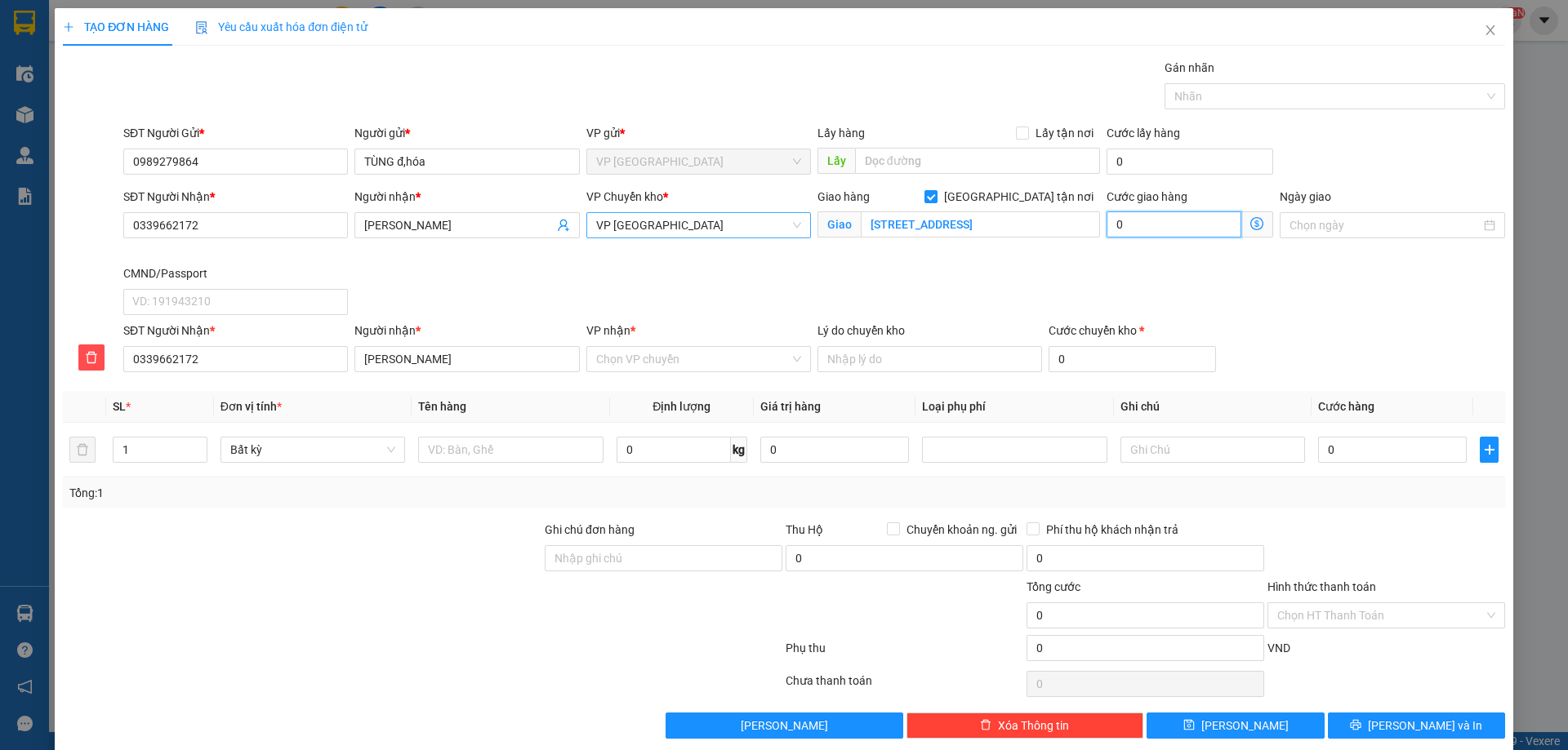
click at [1121, 220] on input "0" at bounding box center [1173, 224] width 135 height 26
type input "2"
type input "25"
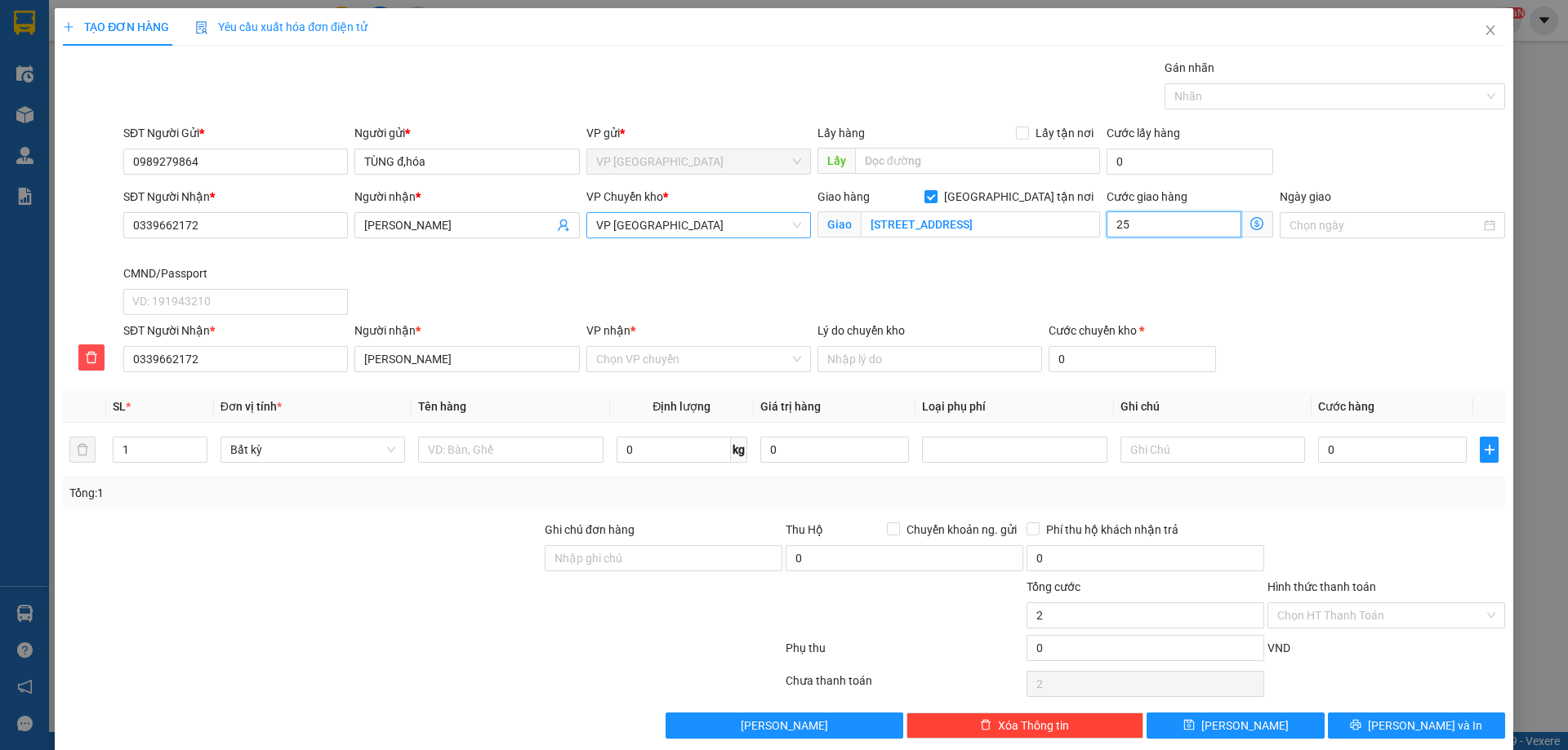
type input "25"
click at [646, 295] on div "SĐT Người Nhận * 0339662172 Người nhận * QUỲNH ANH VP Chuyển kho * VP Tân Triều…" at bounding box center [813, 254] width 1388 height 134
type input "25.000"
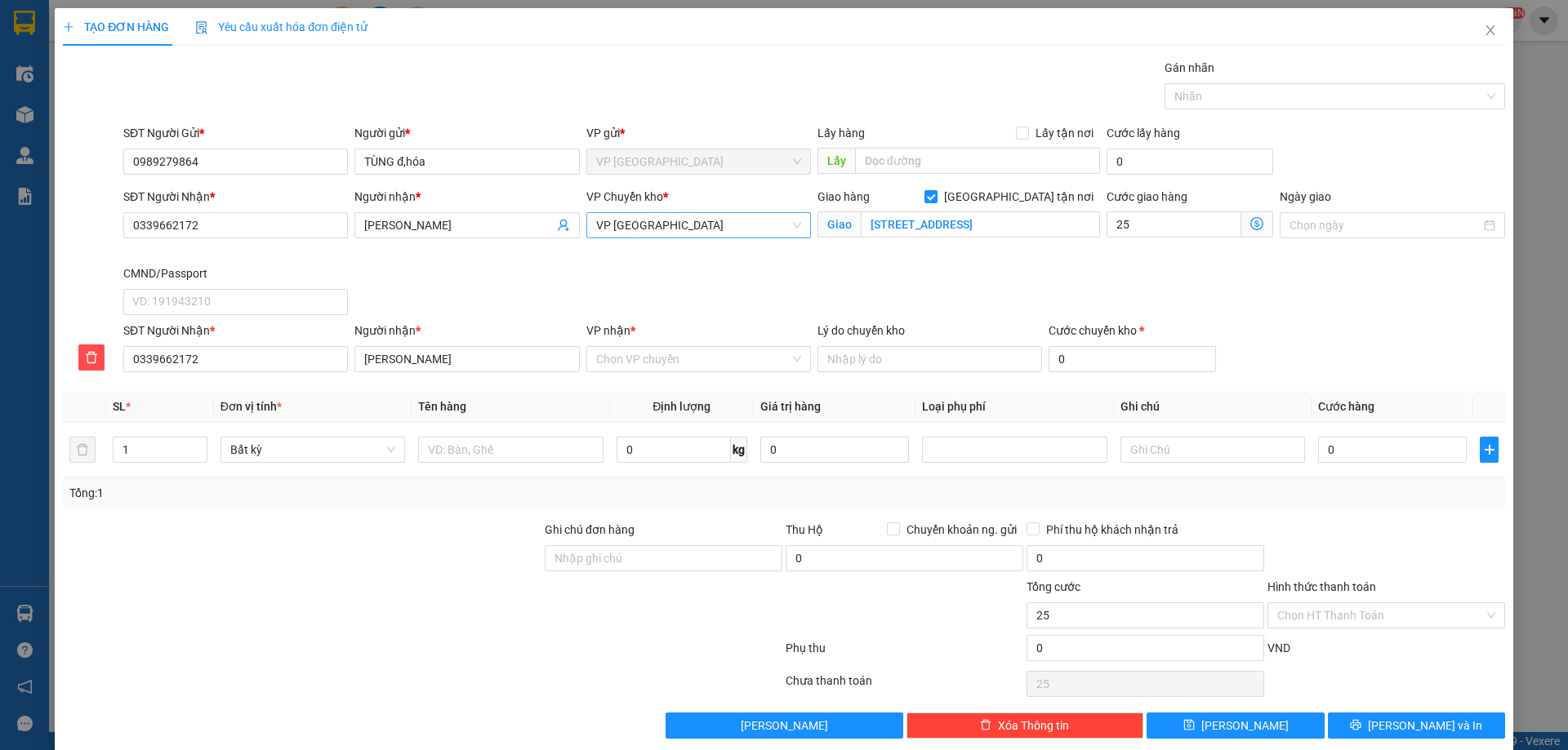
type input "25.000"
click at [644, 365] on input "VP nhận *" at bounding box center [692, 358] width 194 height 24
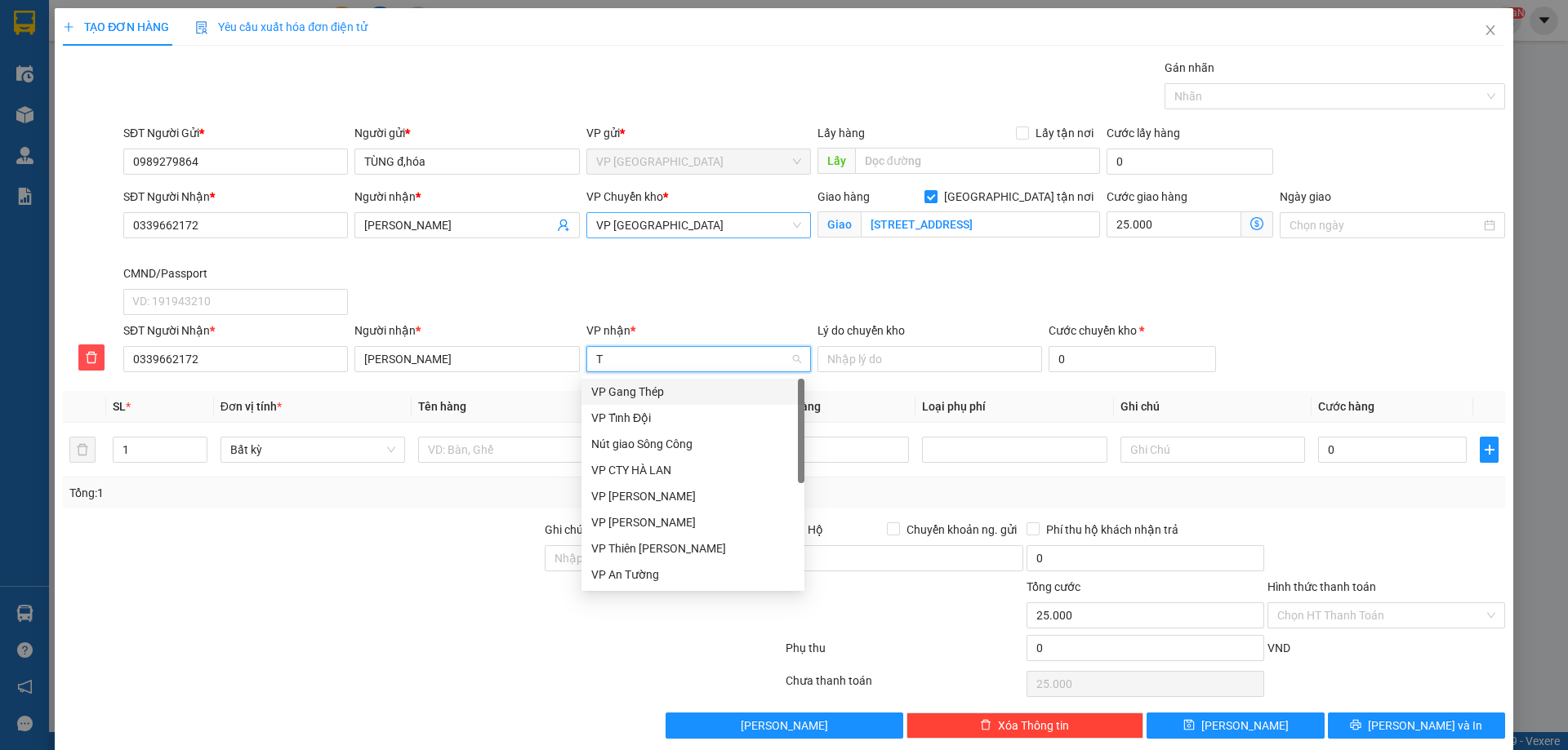
type input "TT"
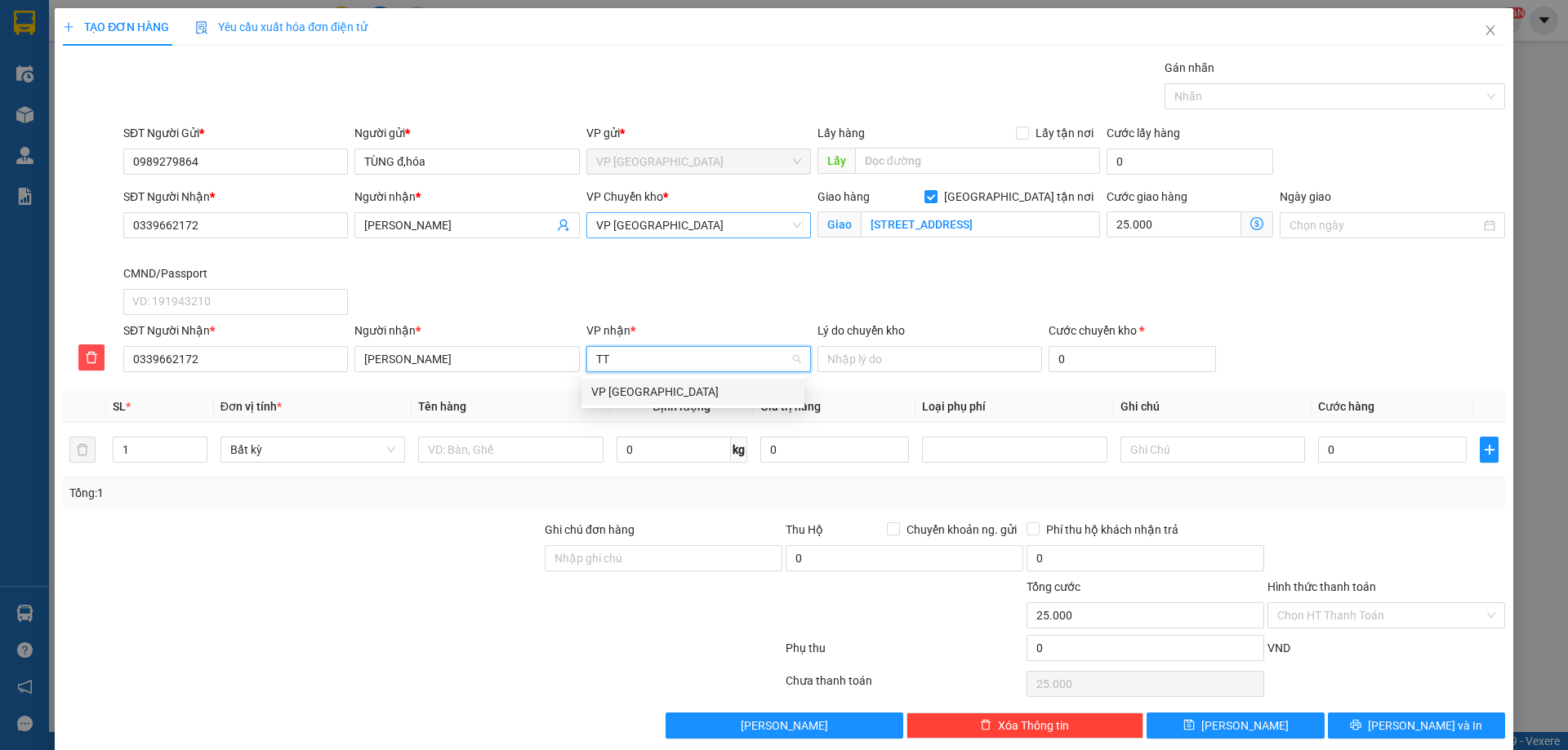
click at [658, 384] on div "VP [GEOGRAPHIC_DATA]" at bounding box center [693, 392] width 204 height 18
click at [692, 227] on span "VP [GEOGRAPHIC_DATA]" at bounding box center [698, 225] width 205 height 24
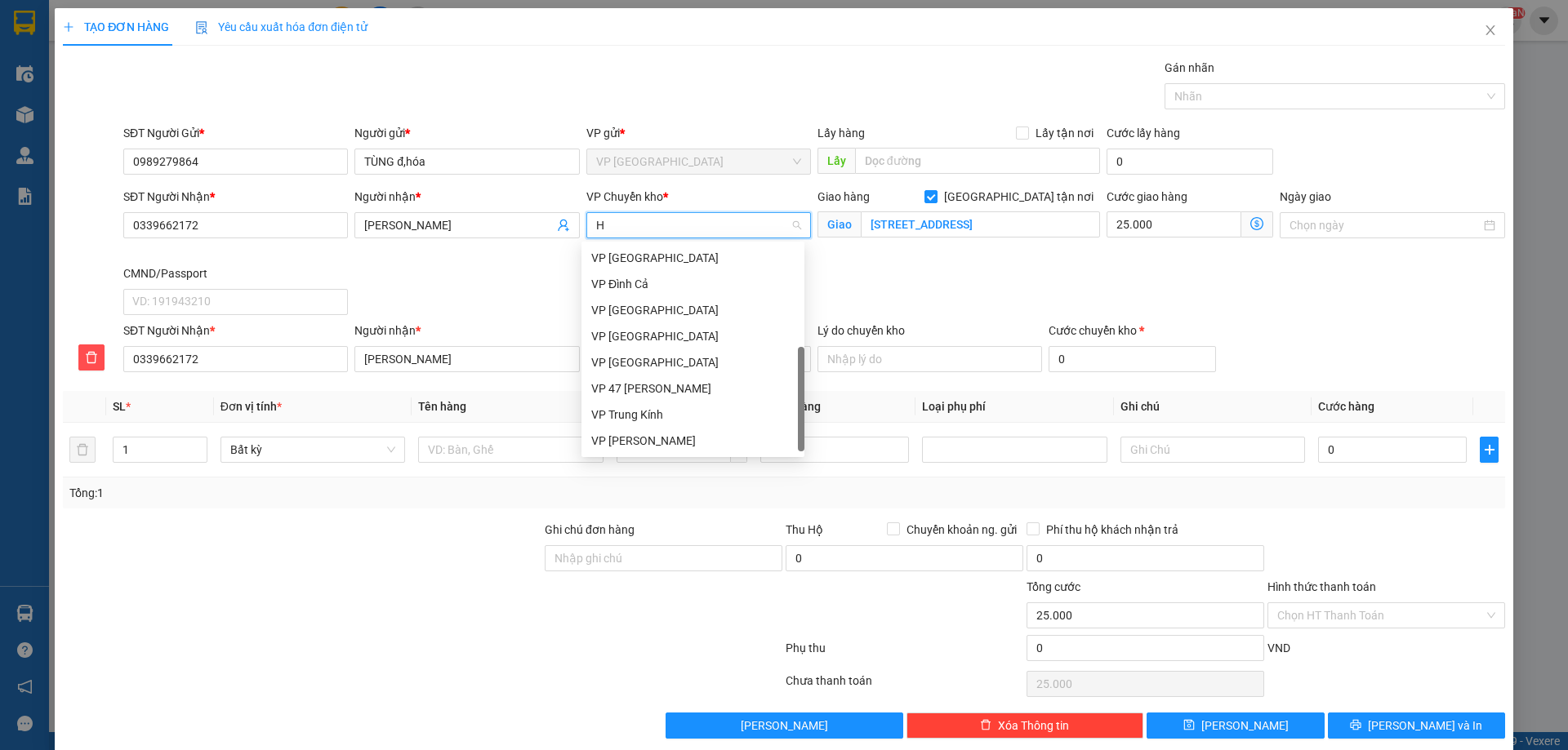
scroll to position [254, 0]
type input "HG"
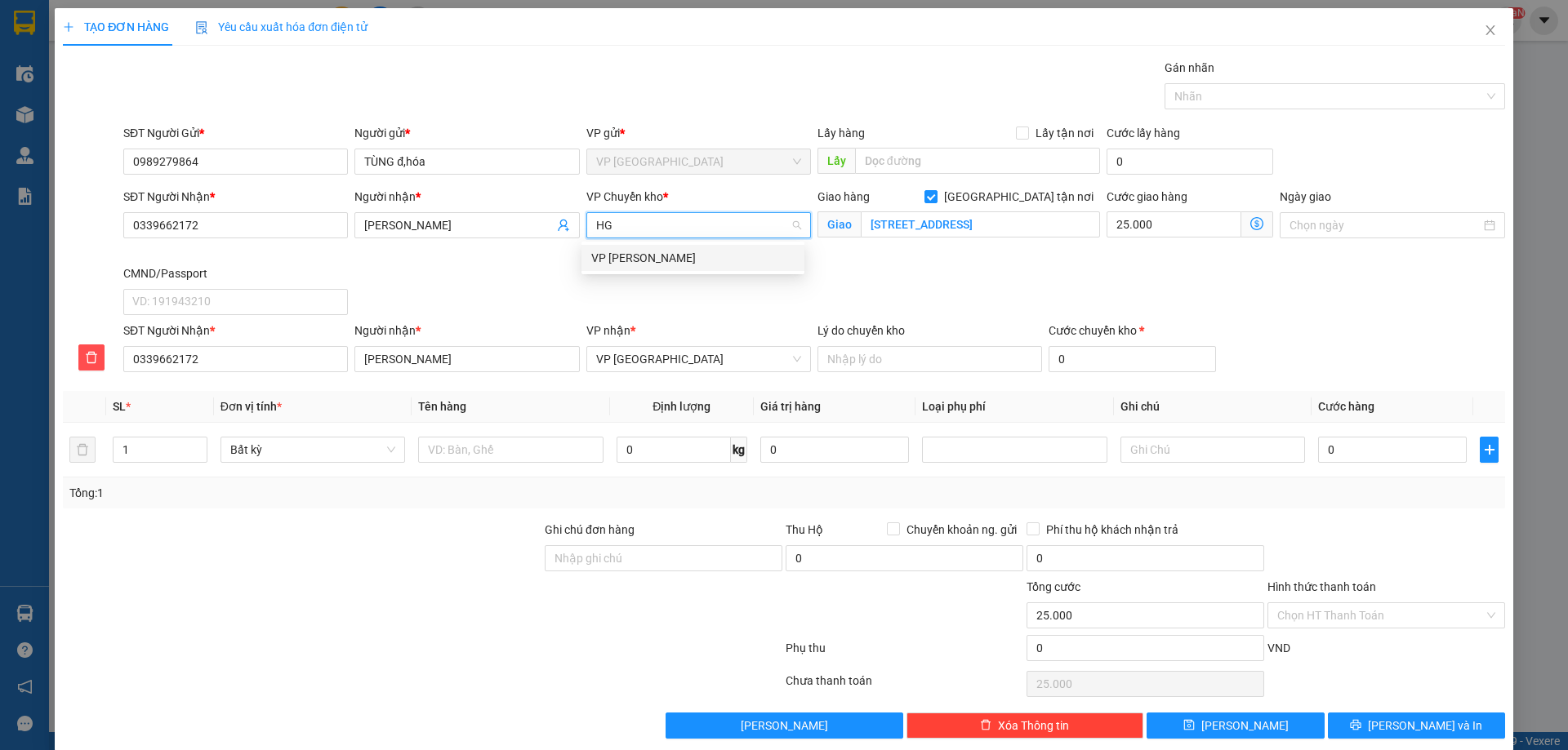
click at [677, 237] on input "HG" at bounding box center [692, 225] width 194 height 24
click at [690, 254] on div "VP [PERSON_NAME]" at bounding box center [693, 258] width 204 height 18
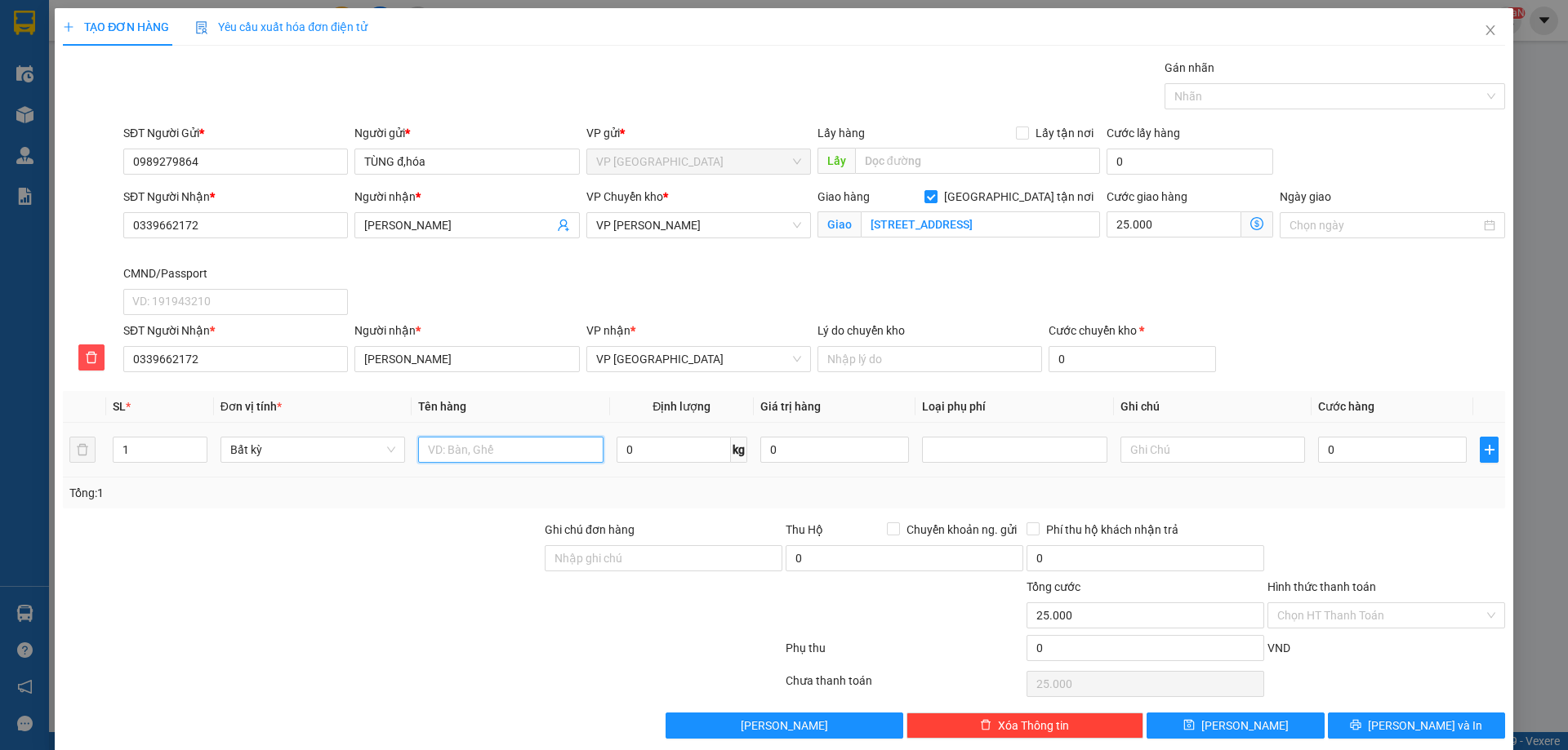
click at [516, 440] on input "text" at bounding box center [510, 449] width 185 height 26
type input "H"
type input "h"
type input "HỘP GIÀY"
click at [673, 459] on input "0" at bounding box center [674, 449] width 114 height 26
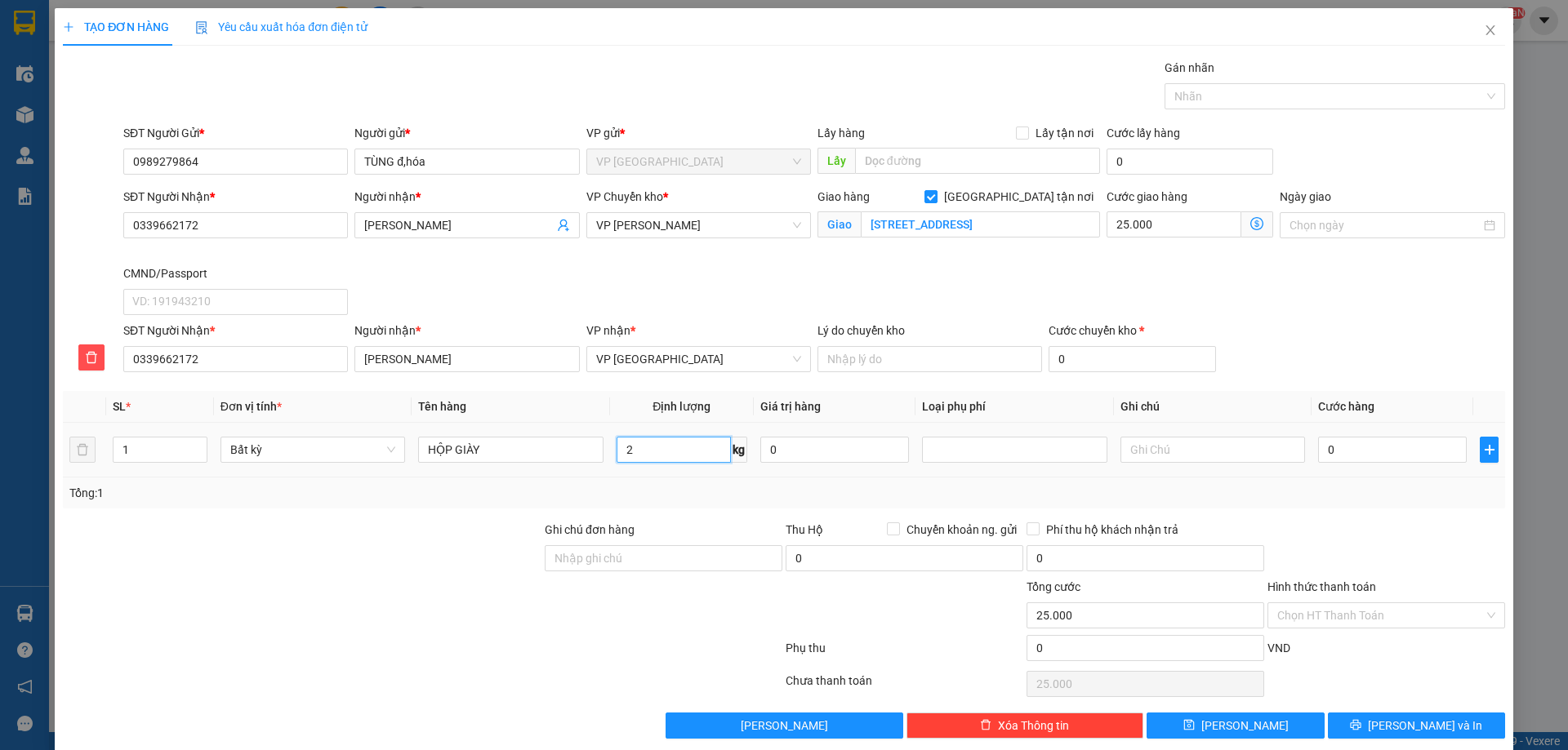
type input "2"
click at [694, 496] on div "Tổng: 1" at bounding box center [784, 493] width 1429 height 18
type input "40.000"
type input "65.000"
click at [1365, 611] on input "Hình thức thanh toán" at bounding box center [1379, 614] width 206 height 24
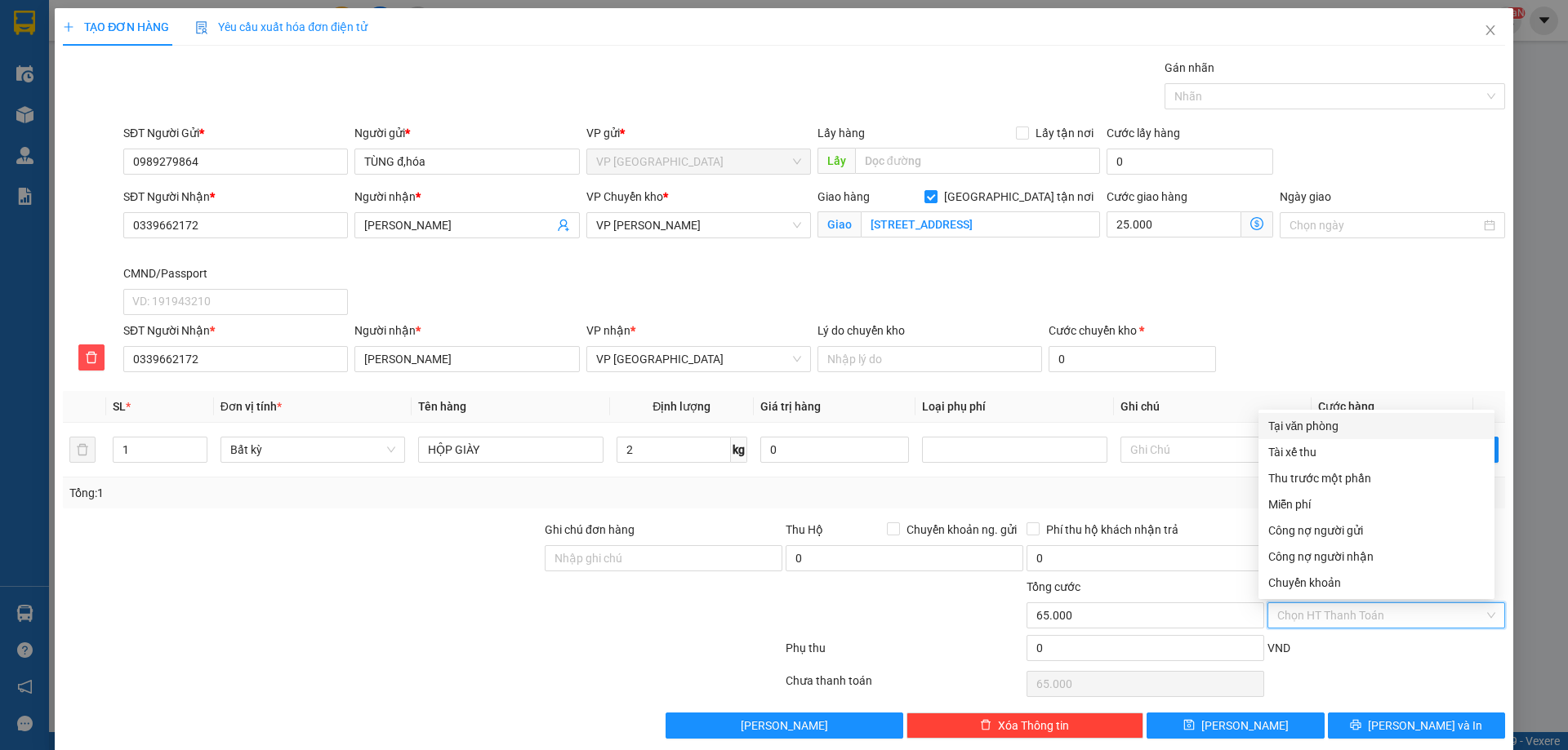
click at [1359, 432] on div "Tại văn phòng" at bounding box center [1376, 426] width 216 height 18
type input "0"
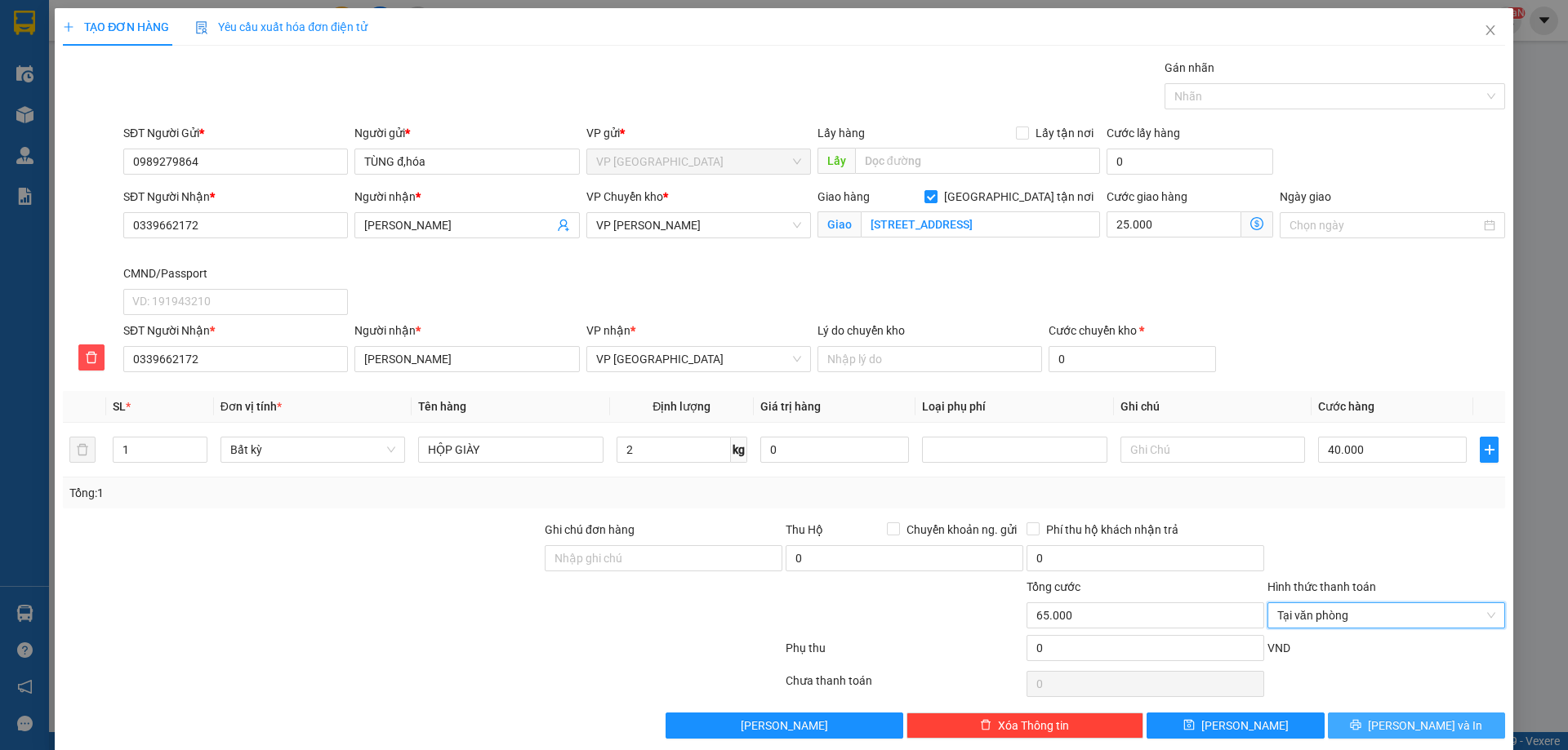
click at [1370, 731] on button "[PERSON_NAME] và In" at bounding box center [1416, 725] width 177 height 26
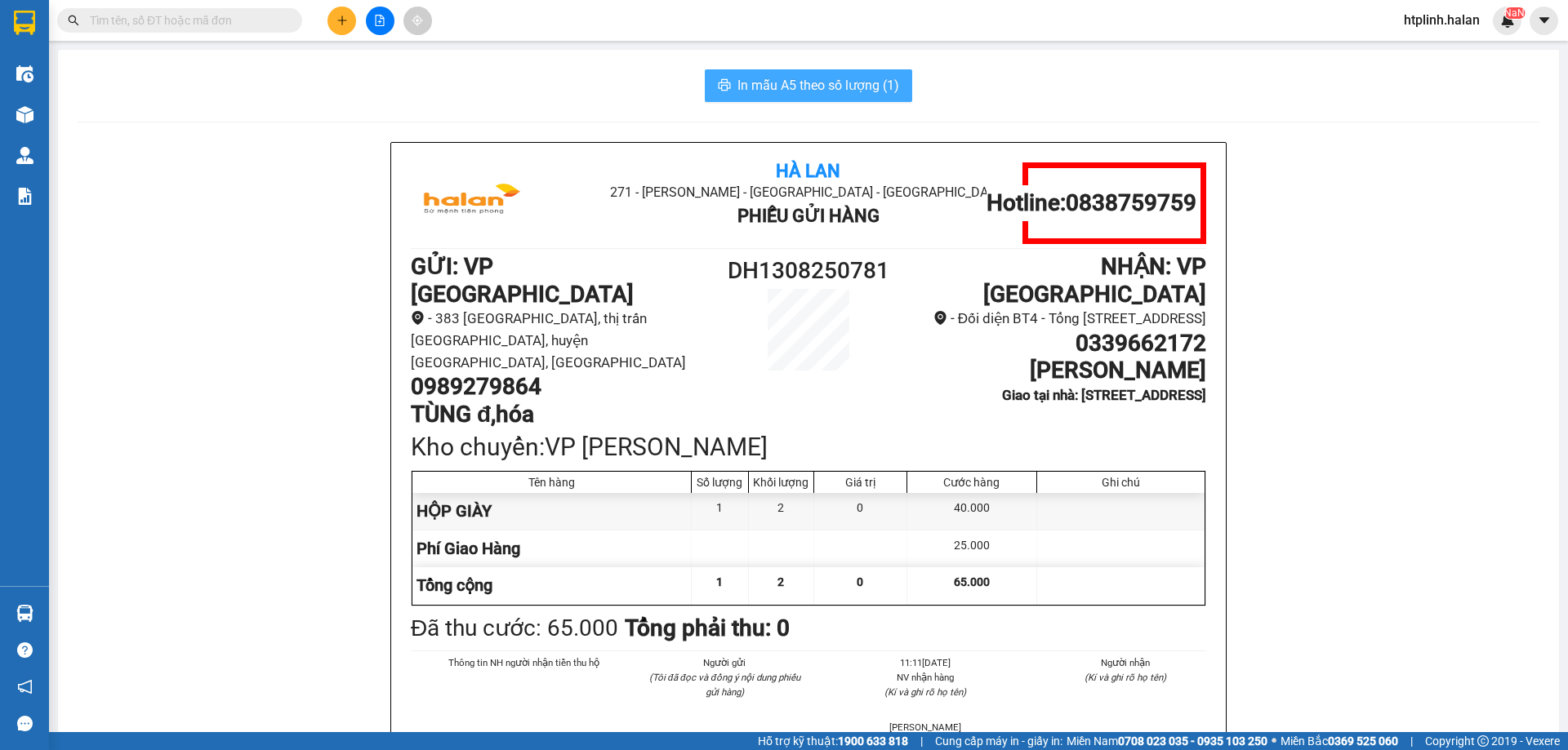
click at [822, 80] on span "In mẫu A5 theo số lượng (1)" at bounding box center [818, 85] width 162 height 21
drag, startPoint x: 240, startPoint y: 111, endPoint x: 261, endPoint y: 38, distance: 76.0
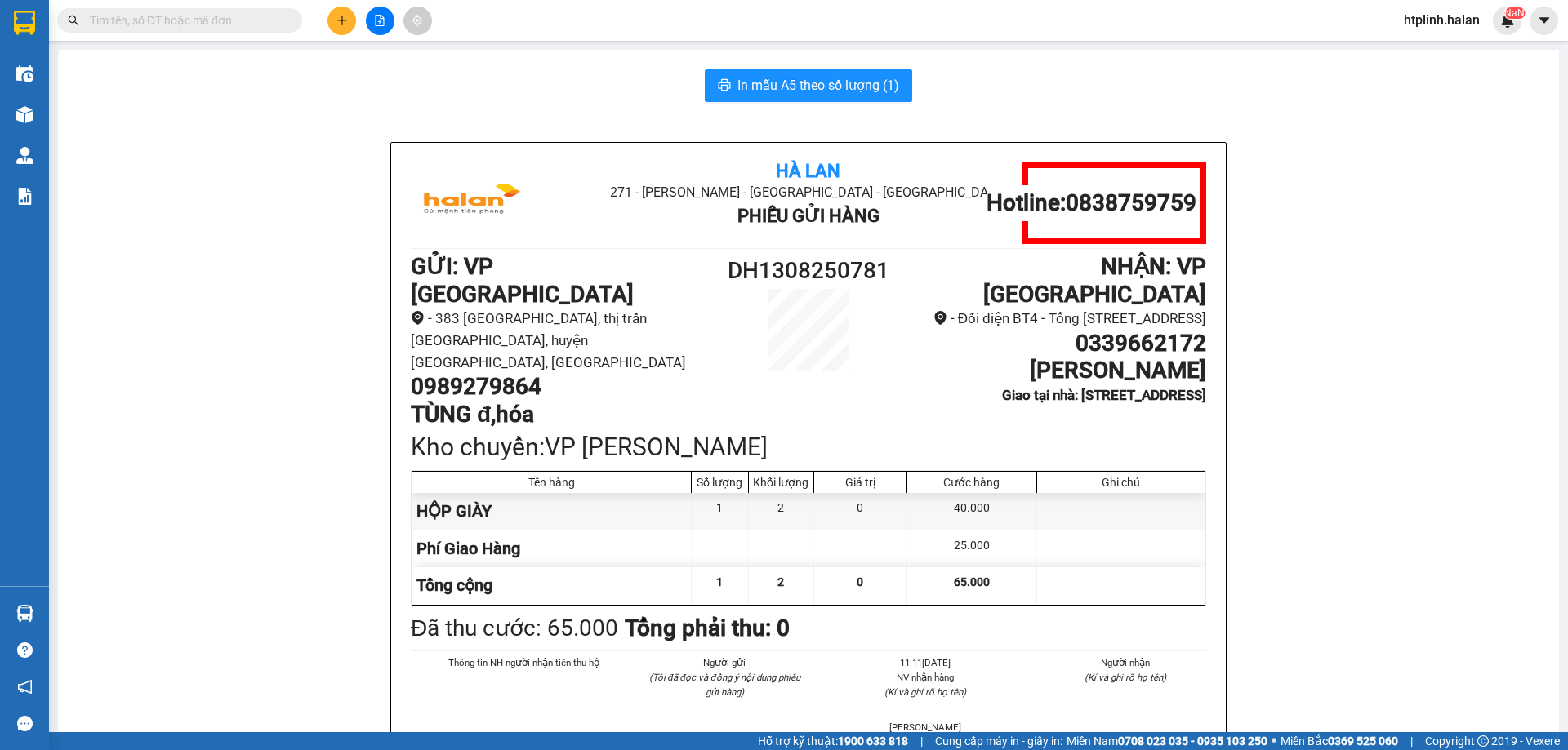
click at [249, 14] on input "text" at bounding box center [187, 21] width 193 height 18
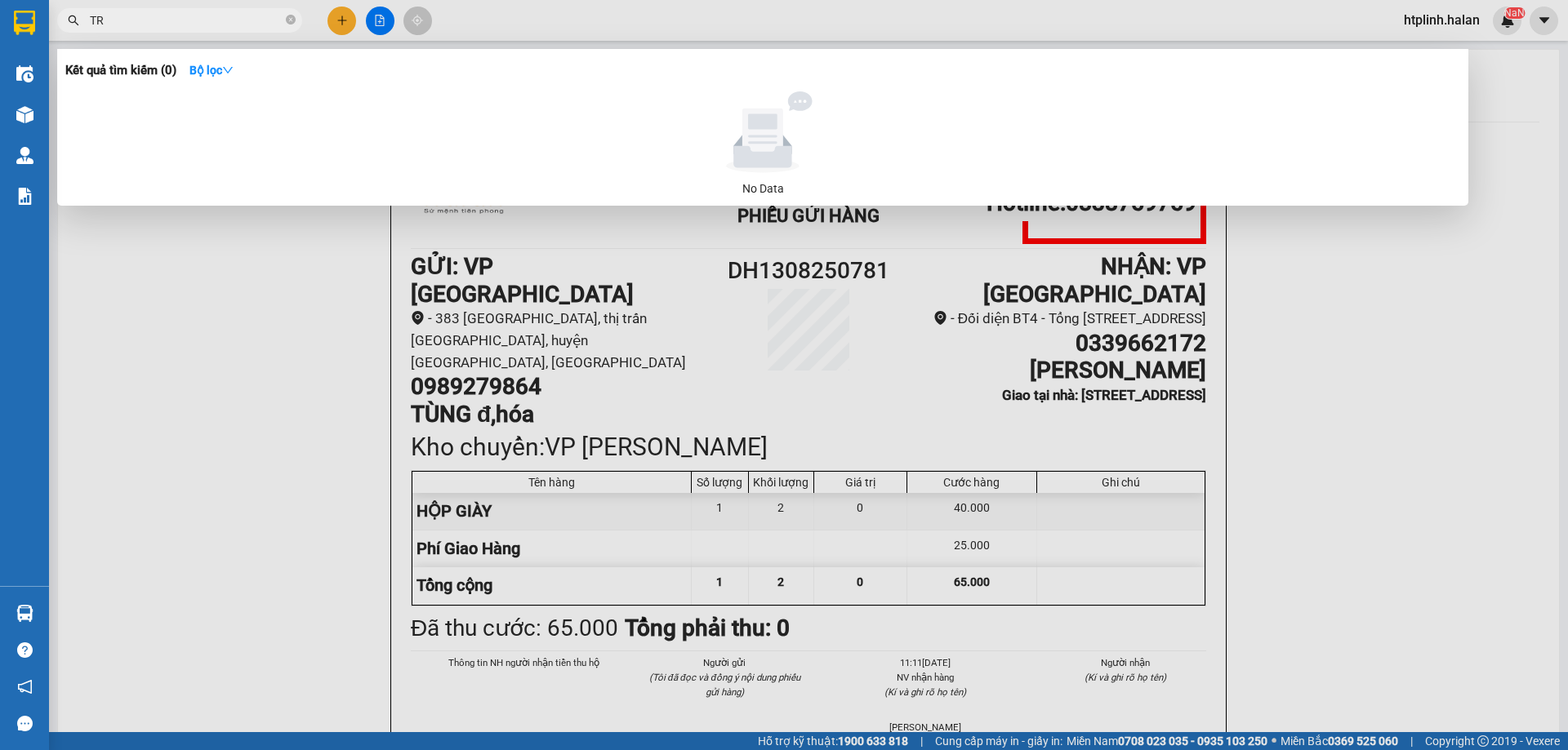
type input "T"
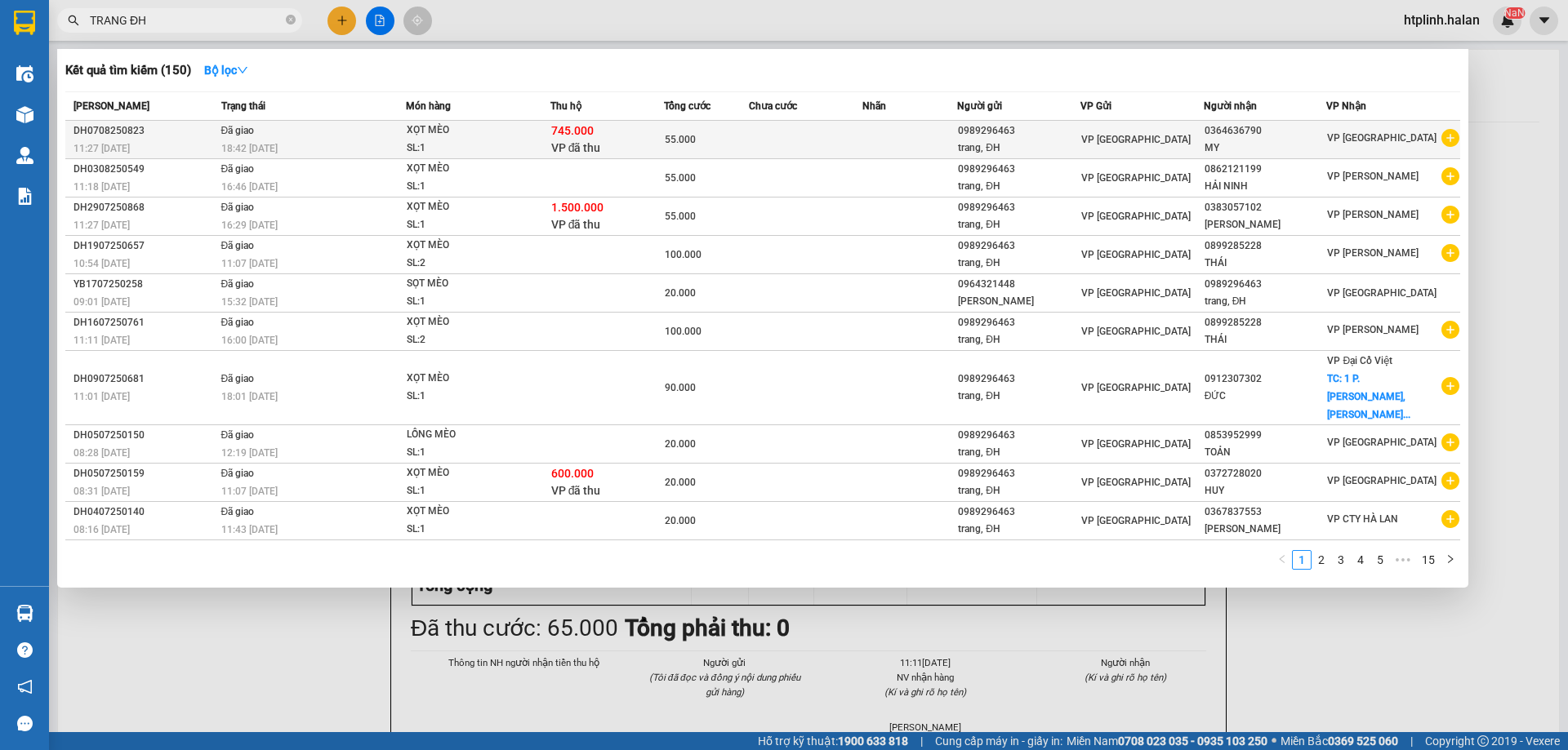
type input "TRANG ĐH"
click at [497, 128] on div "XỌT MÈO" at bounding box center [467, 130] width 122 height 18
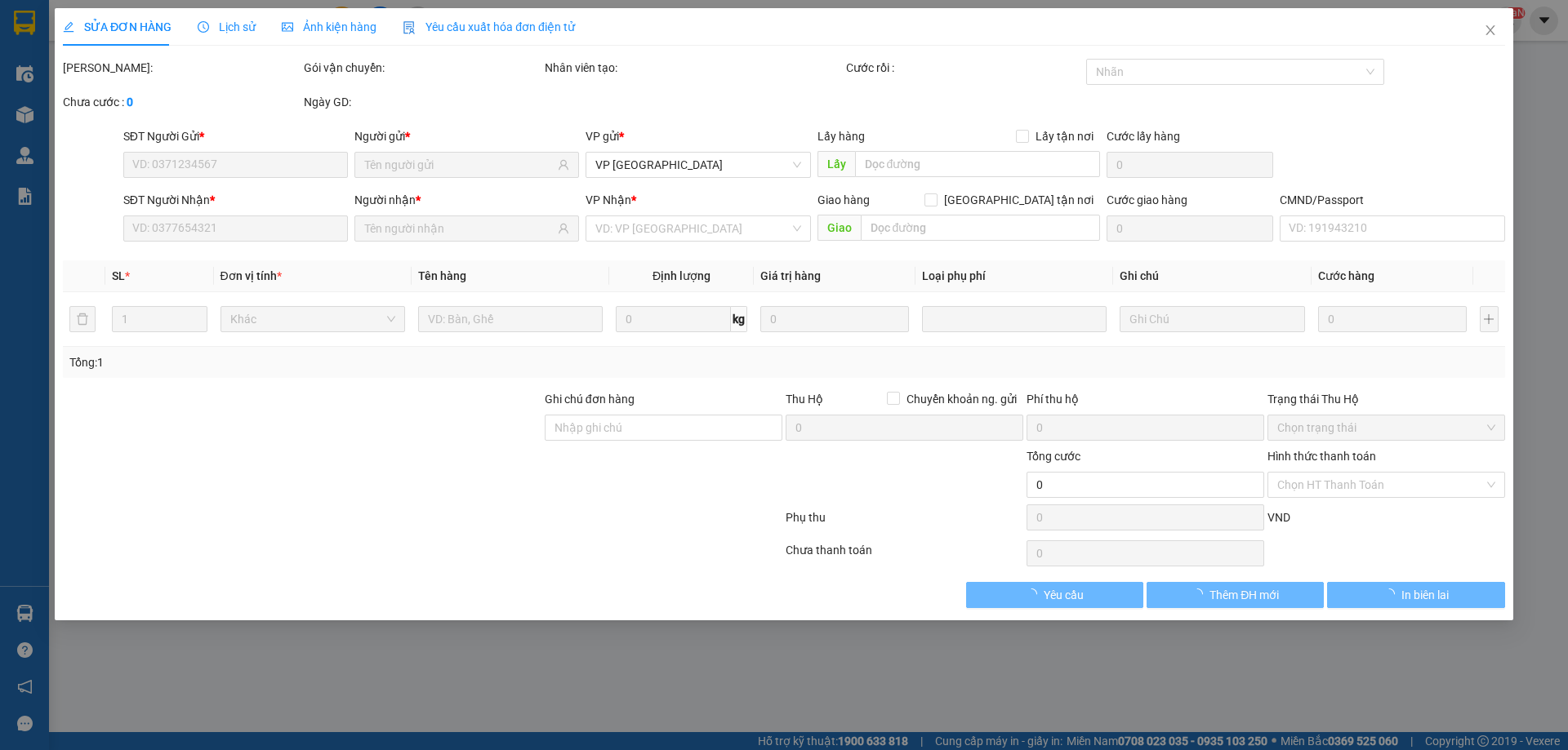
type input "0989296463"
type input "0364636790"
checkbox input "true"
type input "745.000"
type input "30.000"
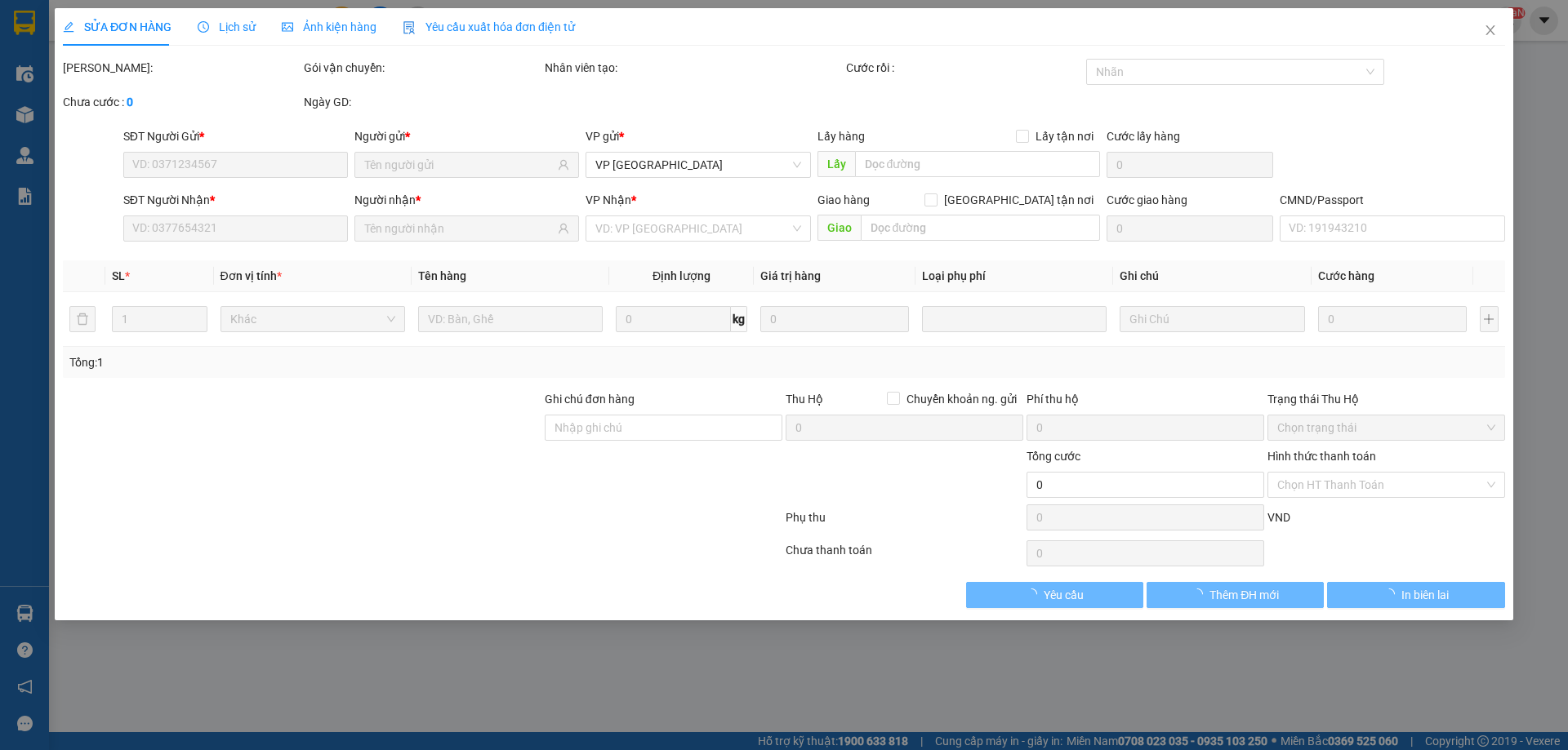
type input "55.000"
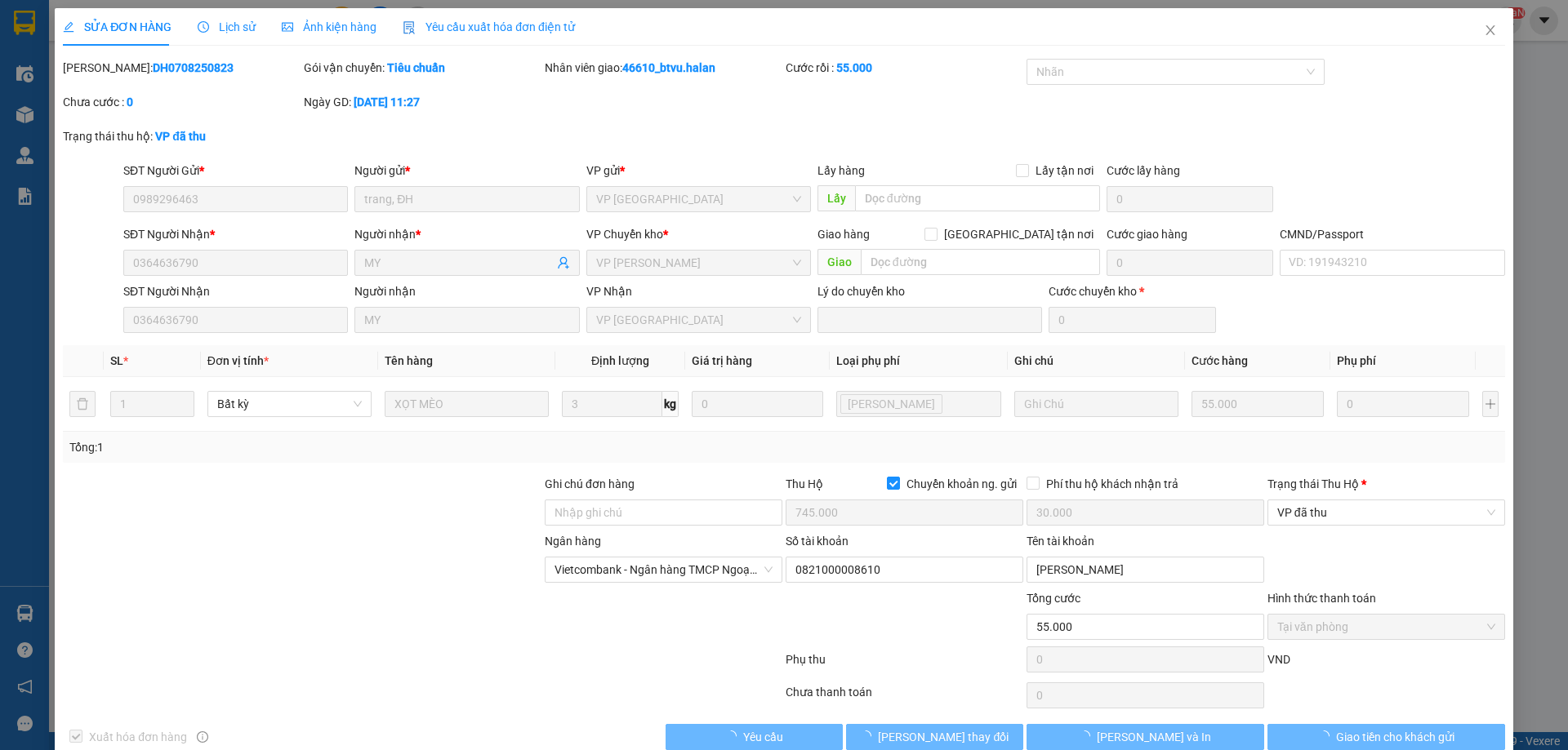
click at [195, 168] on div "SĐT Người Gửi *" at bounding box center [235, 171] width 224 height 18
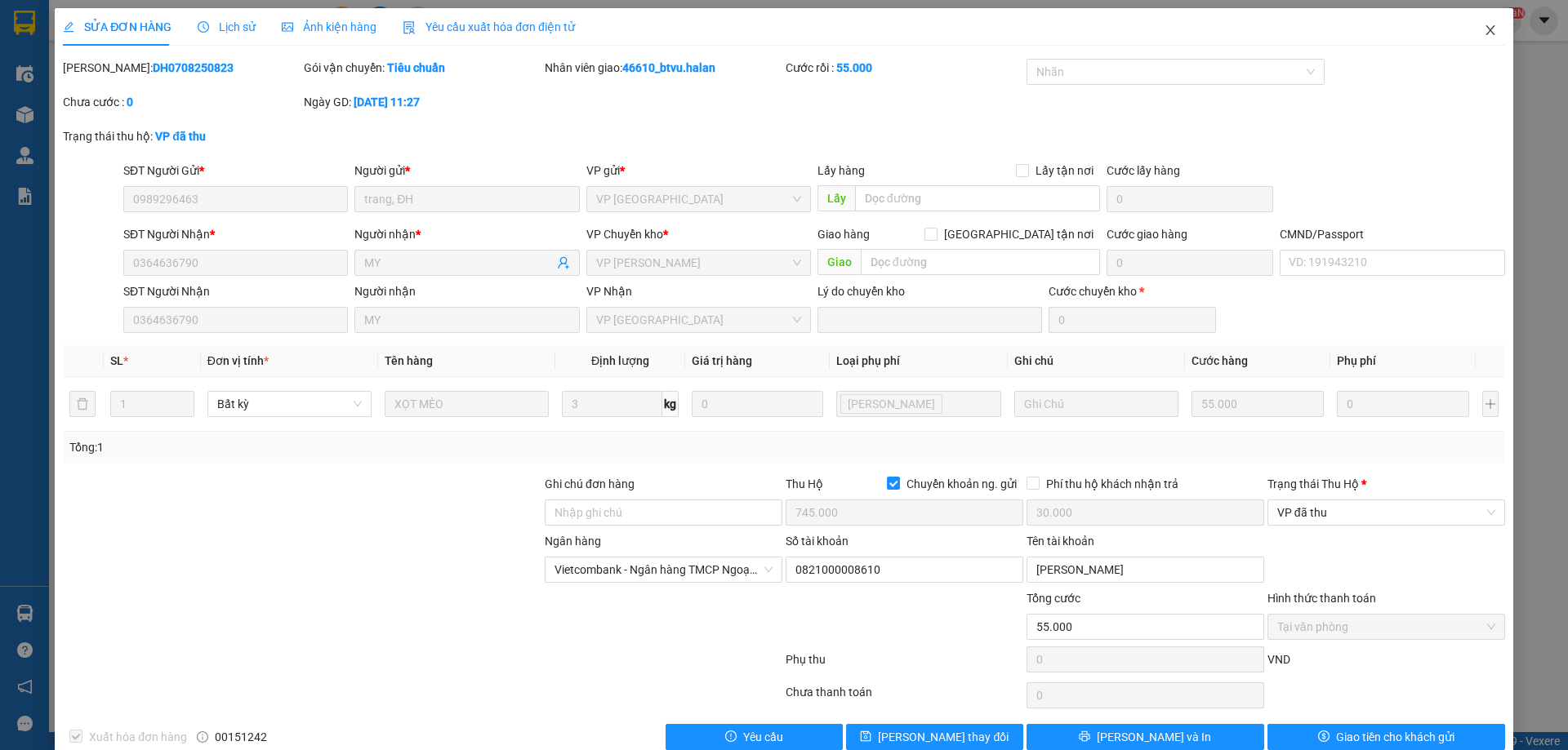
click at [1467, 37] on span "Close" at bounding box center [1489, 30] width 46 height 46
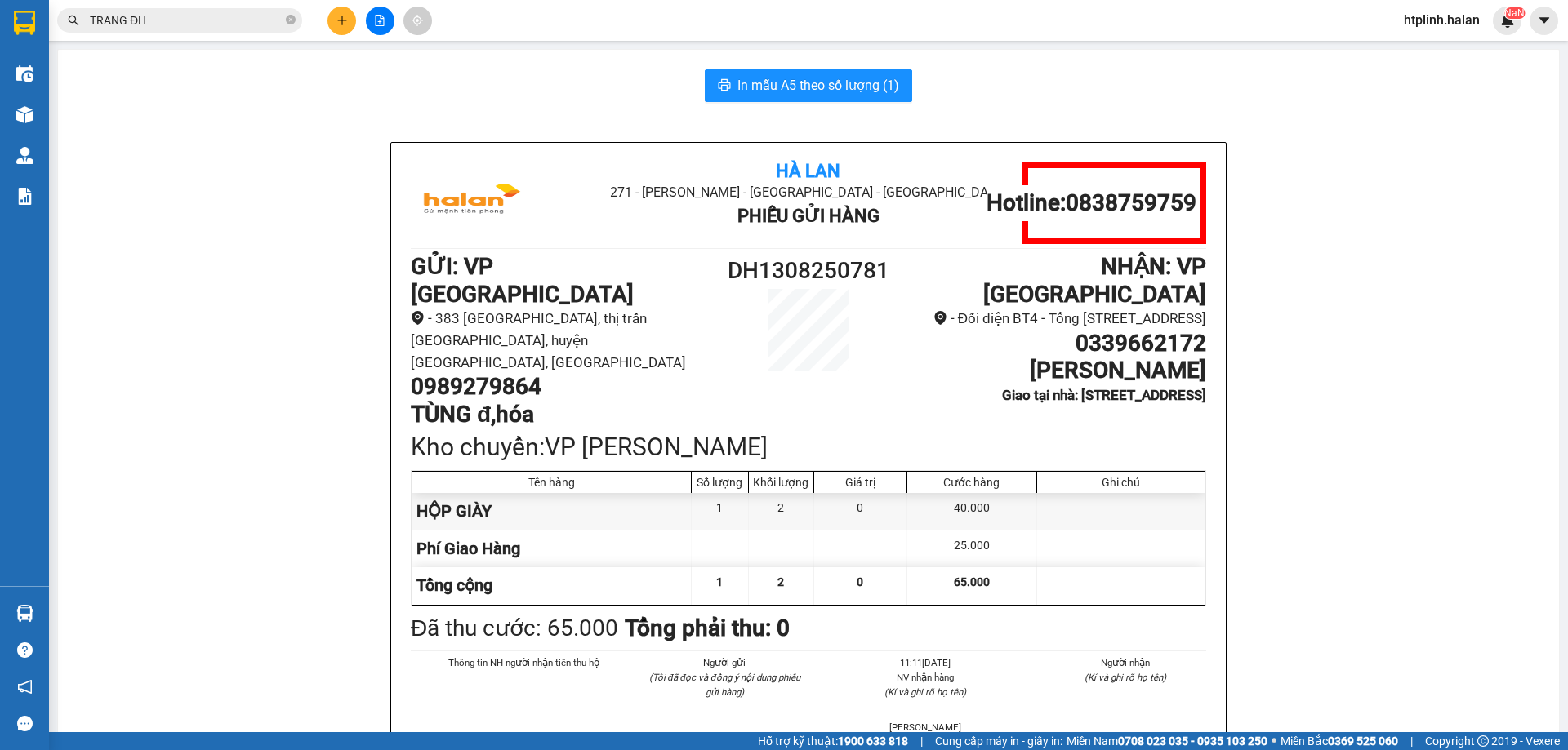
click at [198, 15] on input "TRANG ĐH" at bounding box center [187, 21] width 193 height 18
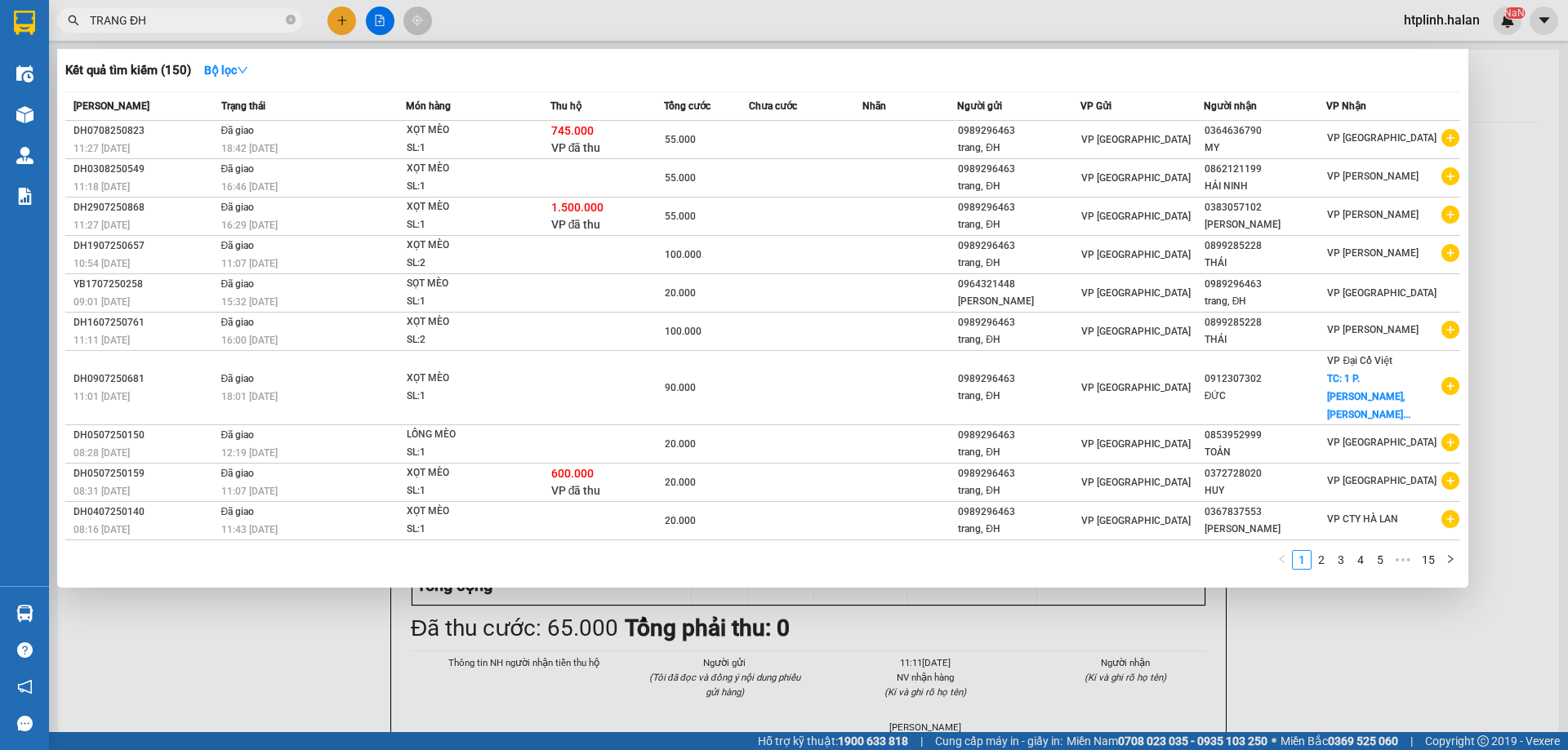
click at [198, 15] on input "TRANG ĐH" at bounding box center [187, 21] width 193 height 18
paste input "0989296463"
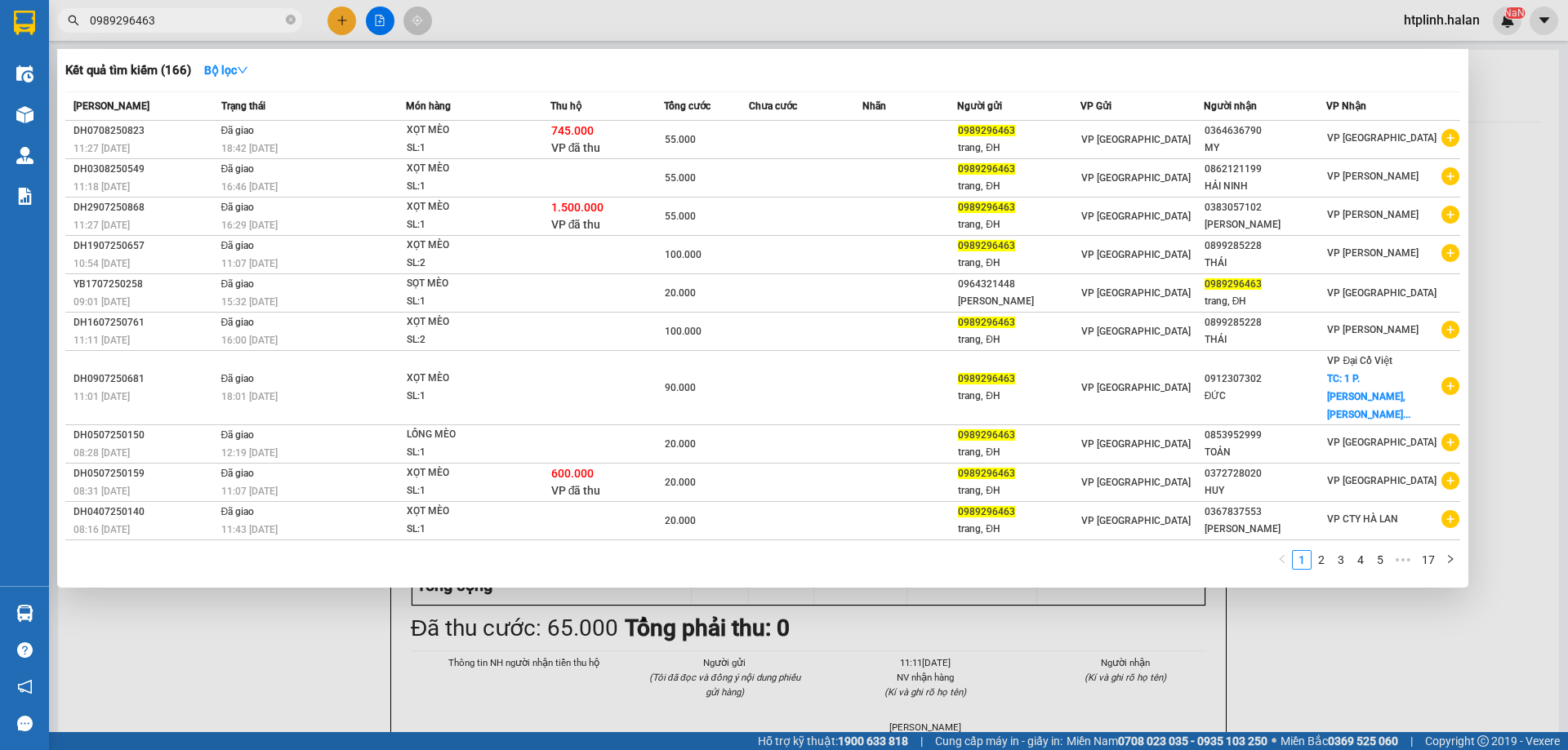
type input "0989296463"
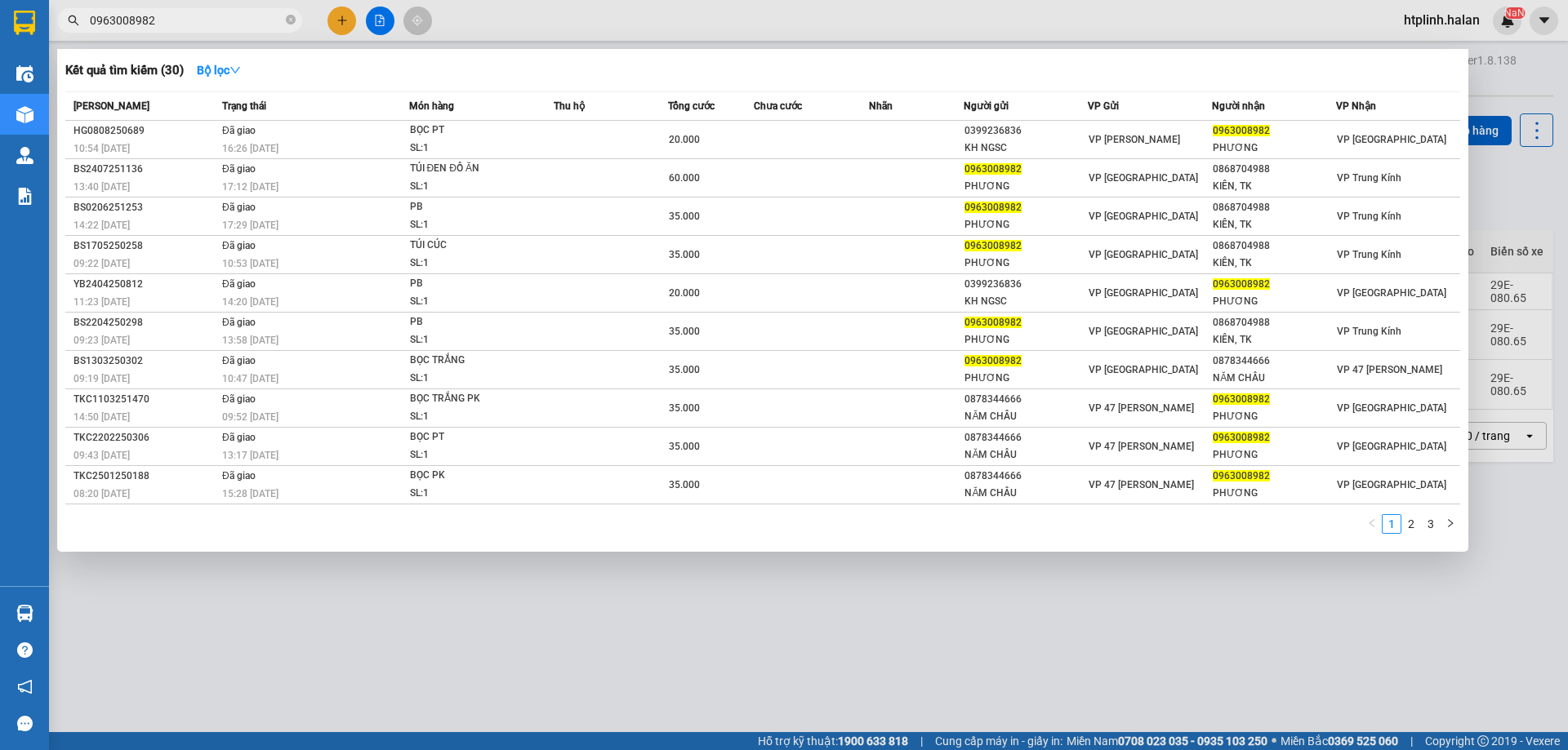
drag, startPoint x: 466, startPoint y: 610, endPoint x: 289, endPoint y: 641, distance: 179.7
click at [466, 610] on div at bounding box center [784, 375] width 1568 height 750
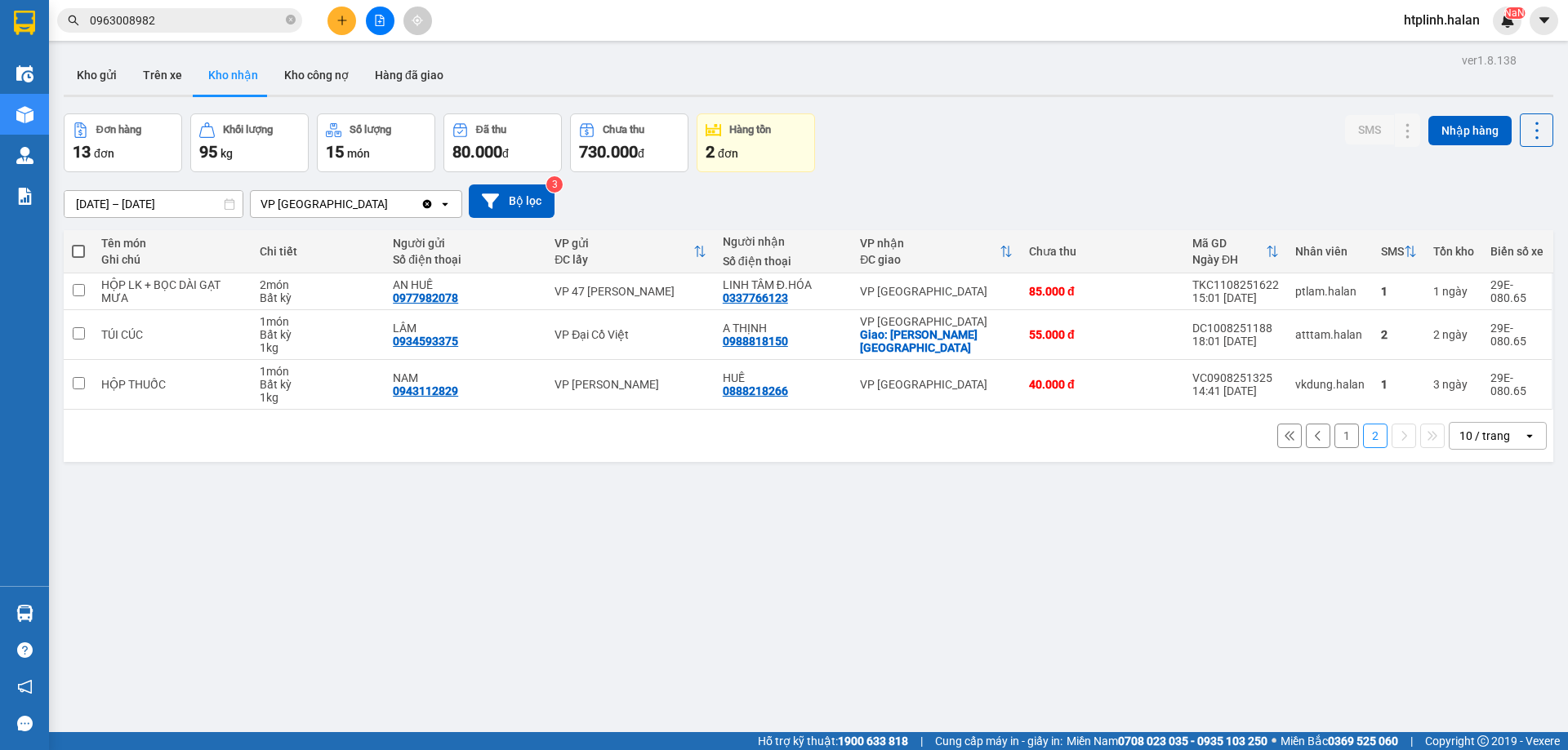
click at [50, 615] on main "ver 1.8.138 Kho gửi Trên xe Kho nhận Kho công nợ Hàng đã giao Đơn hàng 13 đơn K…" at bounding box center [784, 366] width 1568 height 732
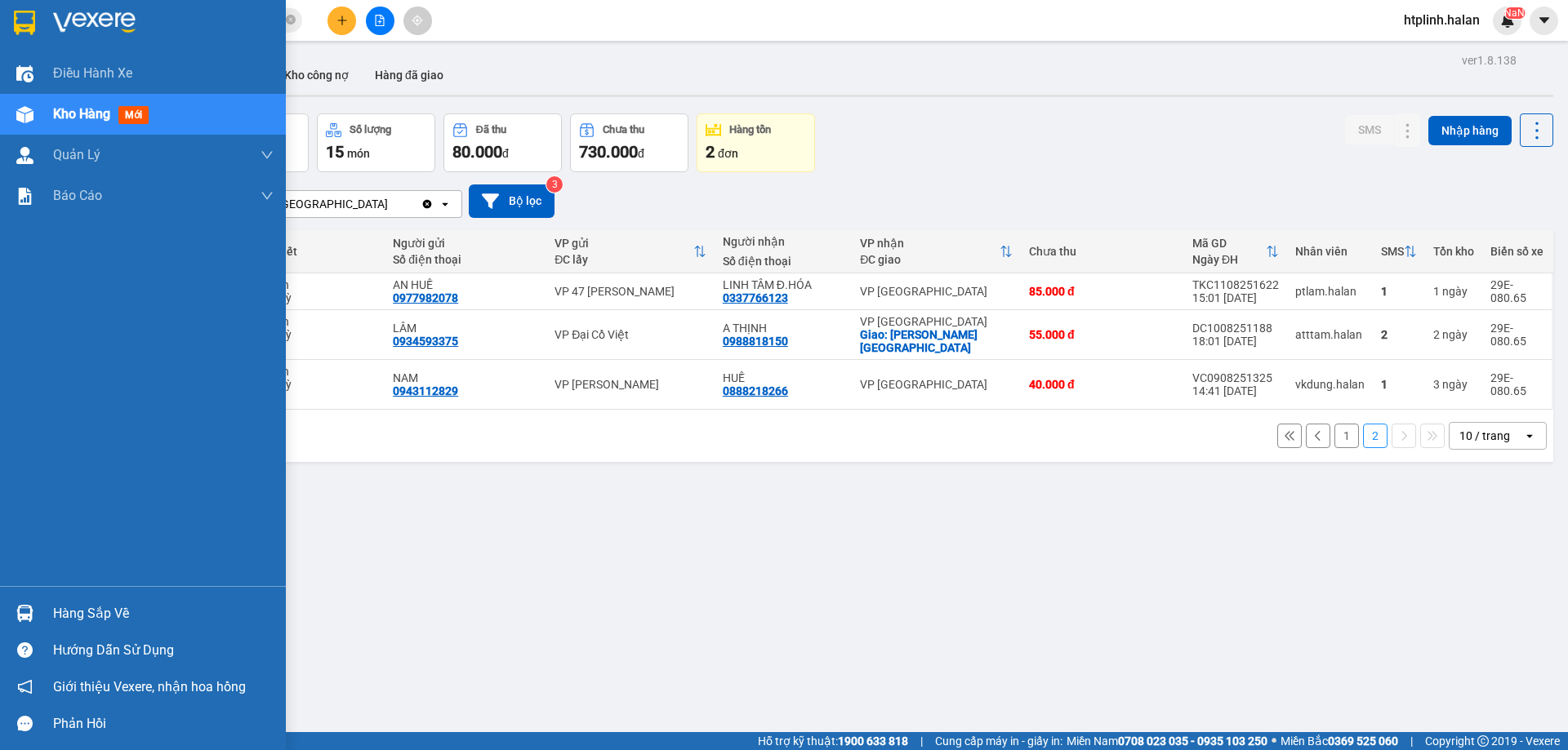
click at [31, 611] on img at bounding box center [24, 612] width 17 height 17
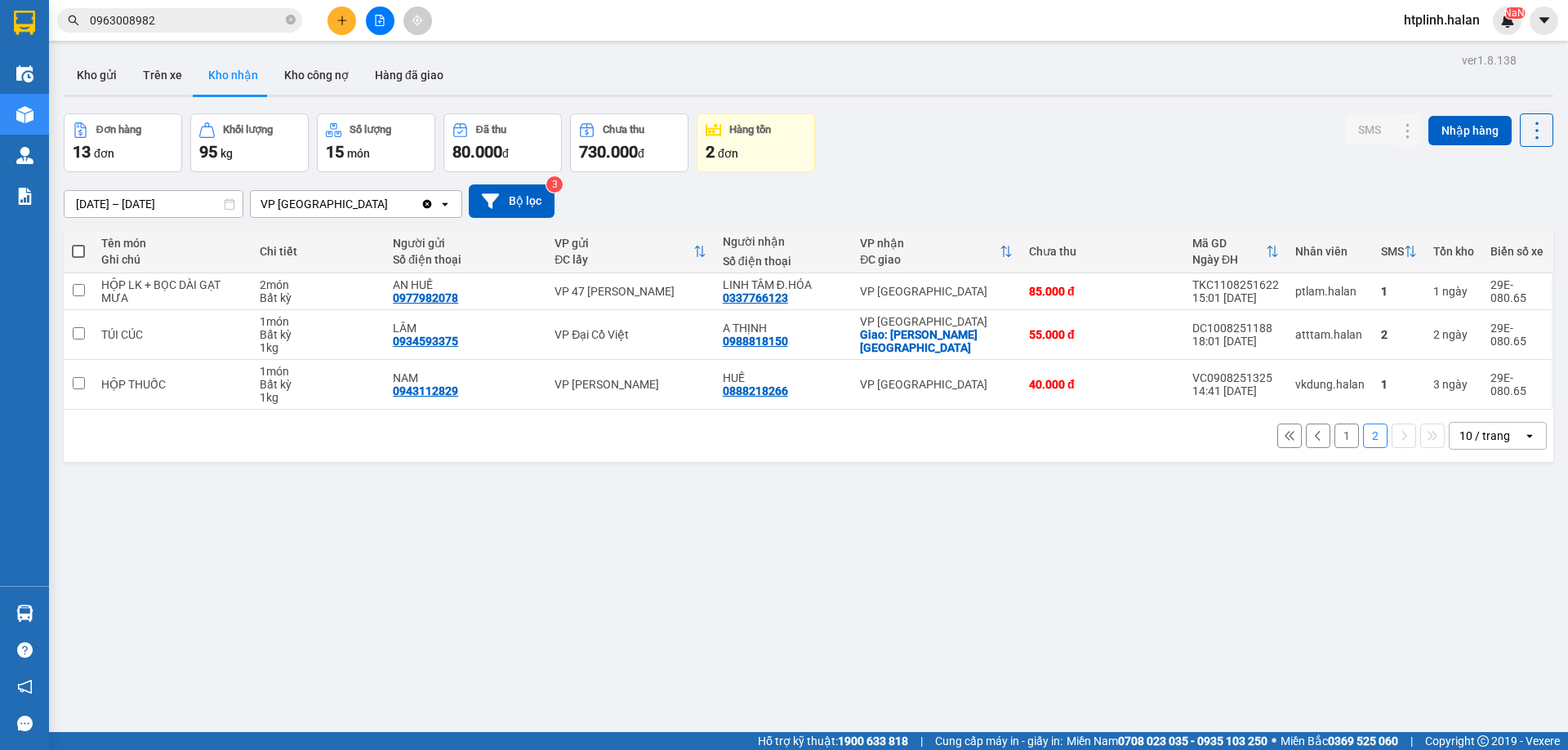
click at [1019, 572] on section "Kết quả tìm kiếm ( 30 ) Bộ lọc Mã ĐH Trạng thái Món hàng Thu hộ Tổng cước Chưa …" at bounding box center [784, 375] width 1568 height 750
click at [156, 70] on button "Trên xe" at bounding box center [162, 75] width 65 height 39
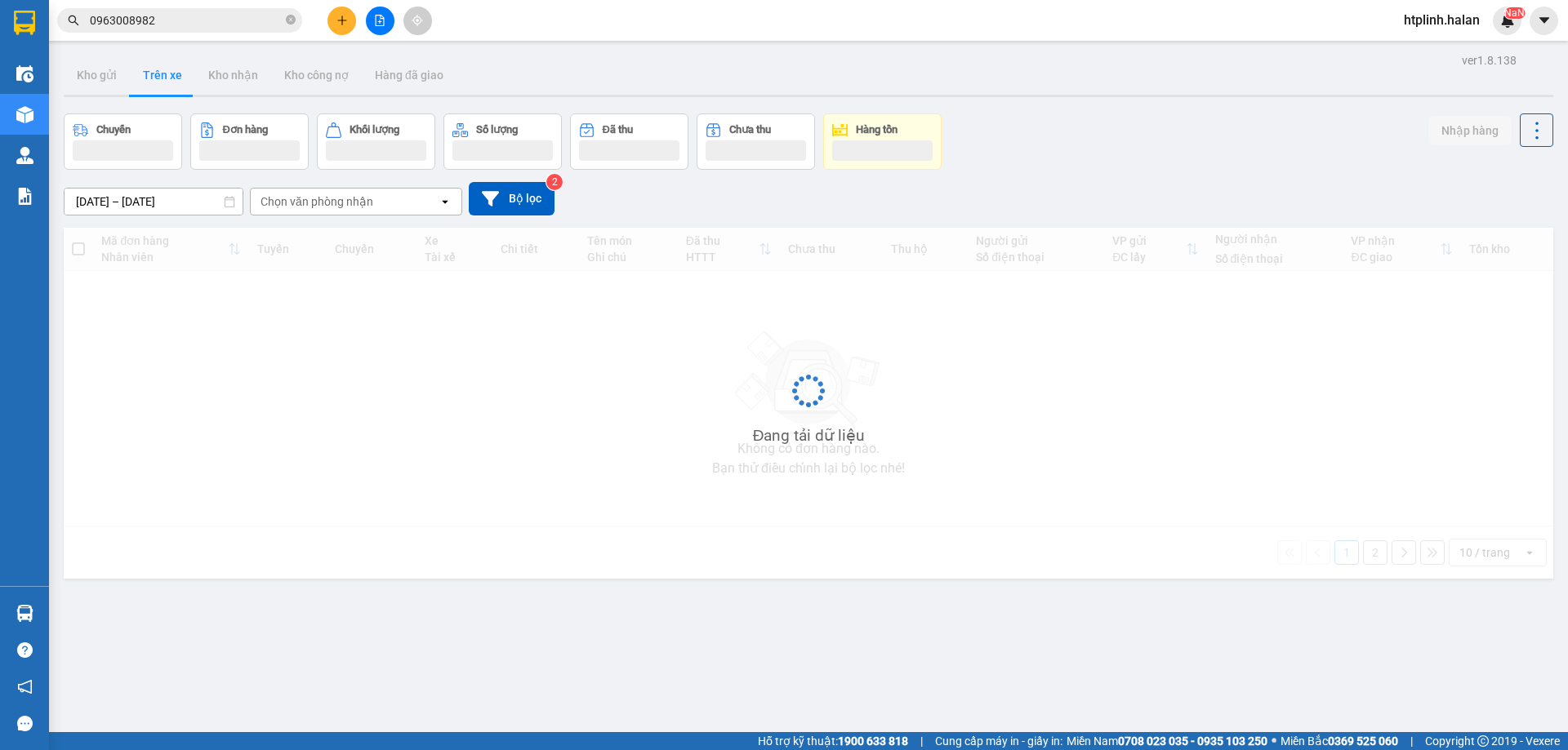
scroll to position [75, 0]
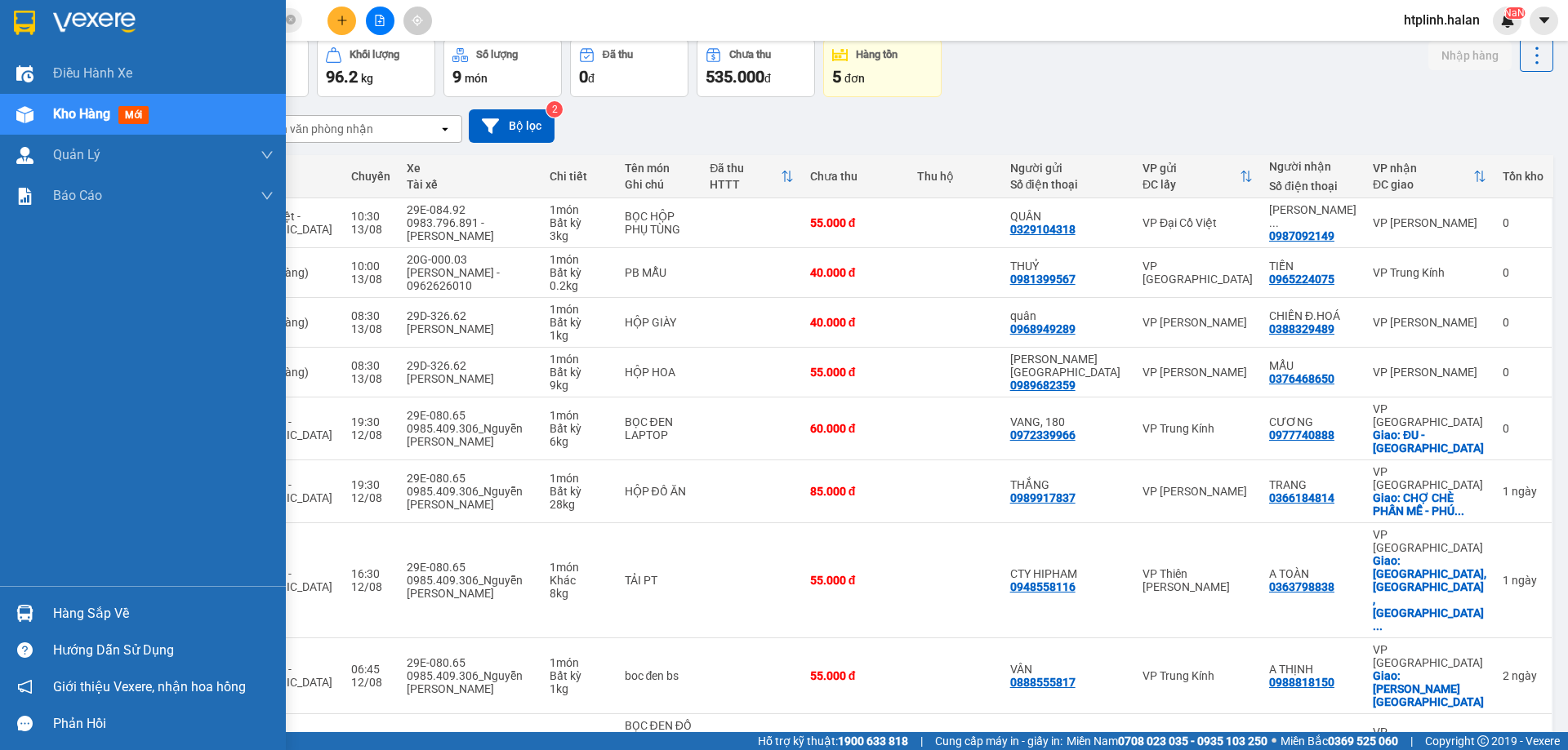
click at [107, 614] on div "Hàng sắp về" at bounding box center [163, 612] width 221 height 24
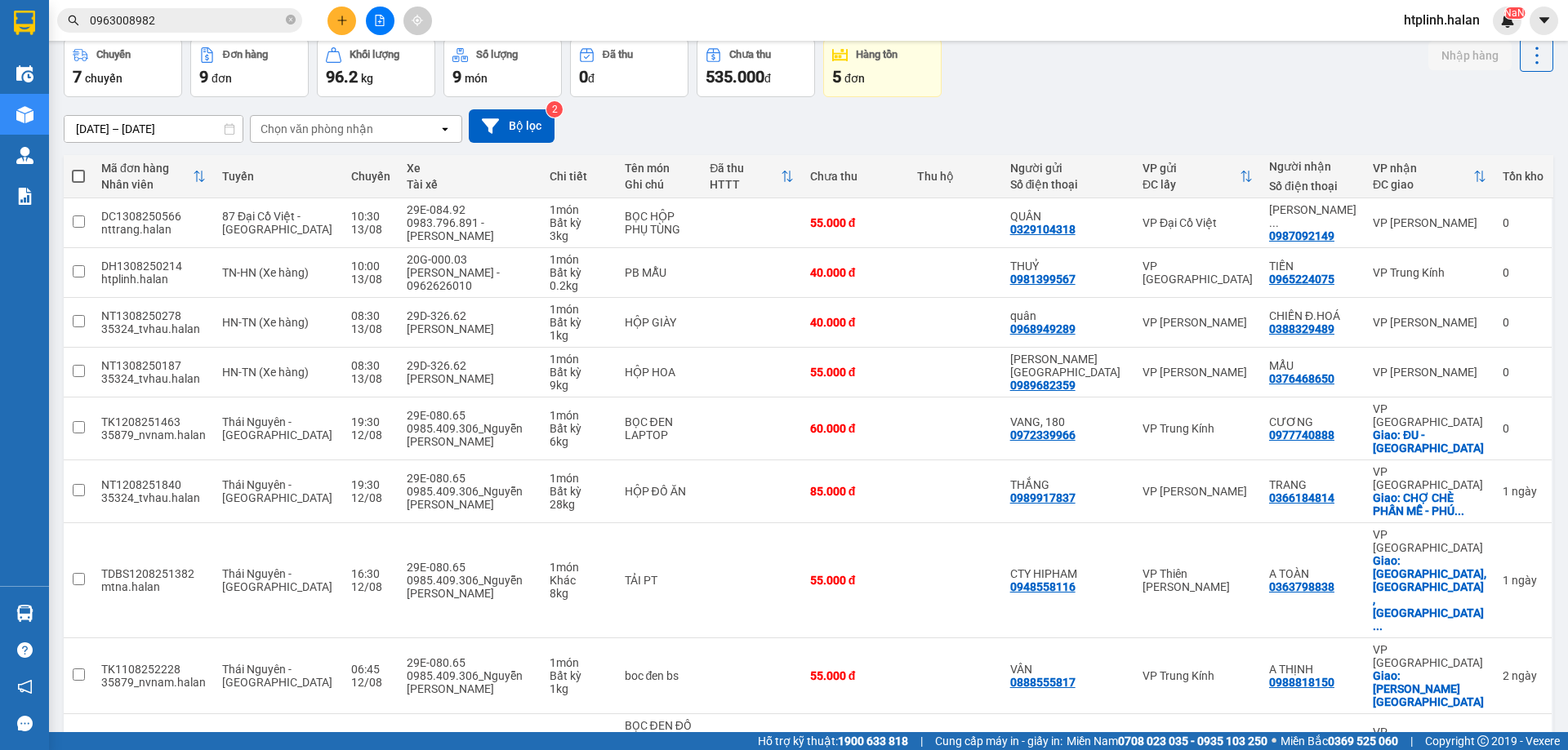
drag, startPoint x: 868, startPoint y: 687, endPoint x: 859, endPoint y: 676, distance: 14.2
click at [864, 683] on section "Kết quả tìm kiếm ( 30 ) Bộ lọc Mã ĐH Trạng thái Món hàng Thu hộ Tổng cước Chưa …" at bounding box center [784, 375] width 1568 height 750
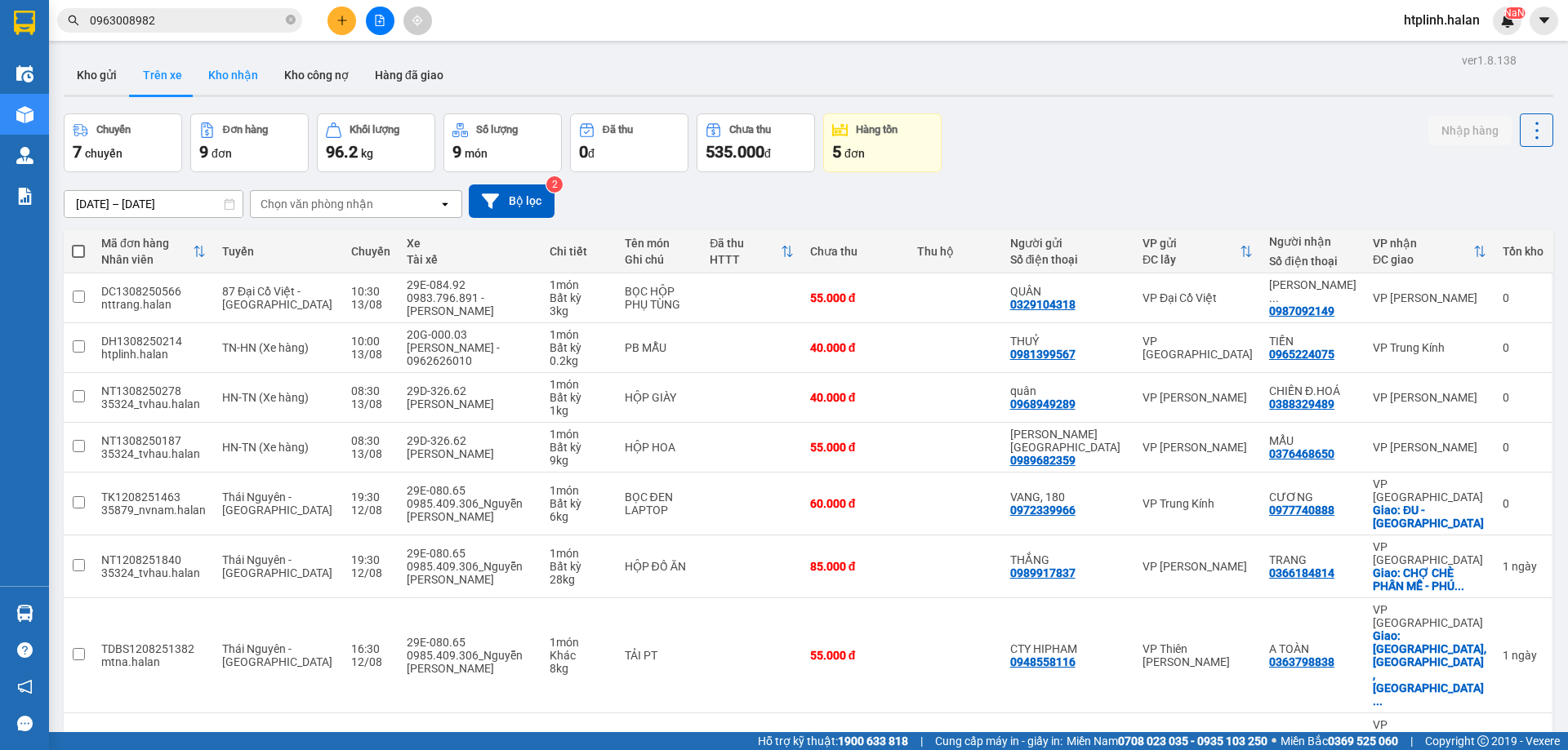
click at [236, 76] on button "Kho nhận" at bounding box center [232, 75] width 76 height 39
type input "[DATE] – [DATE]"
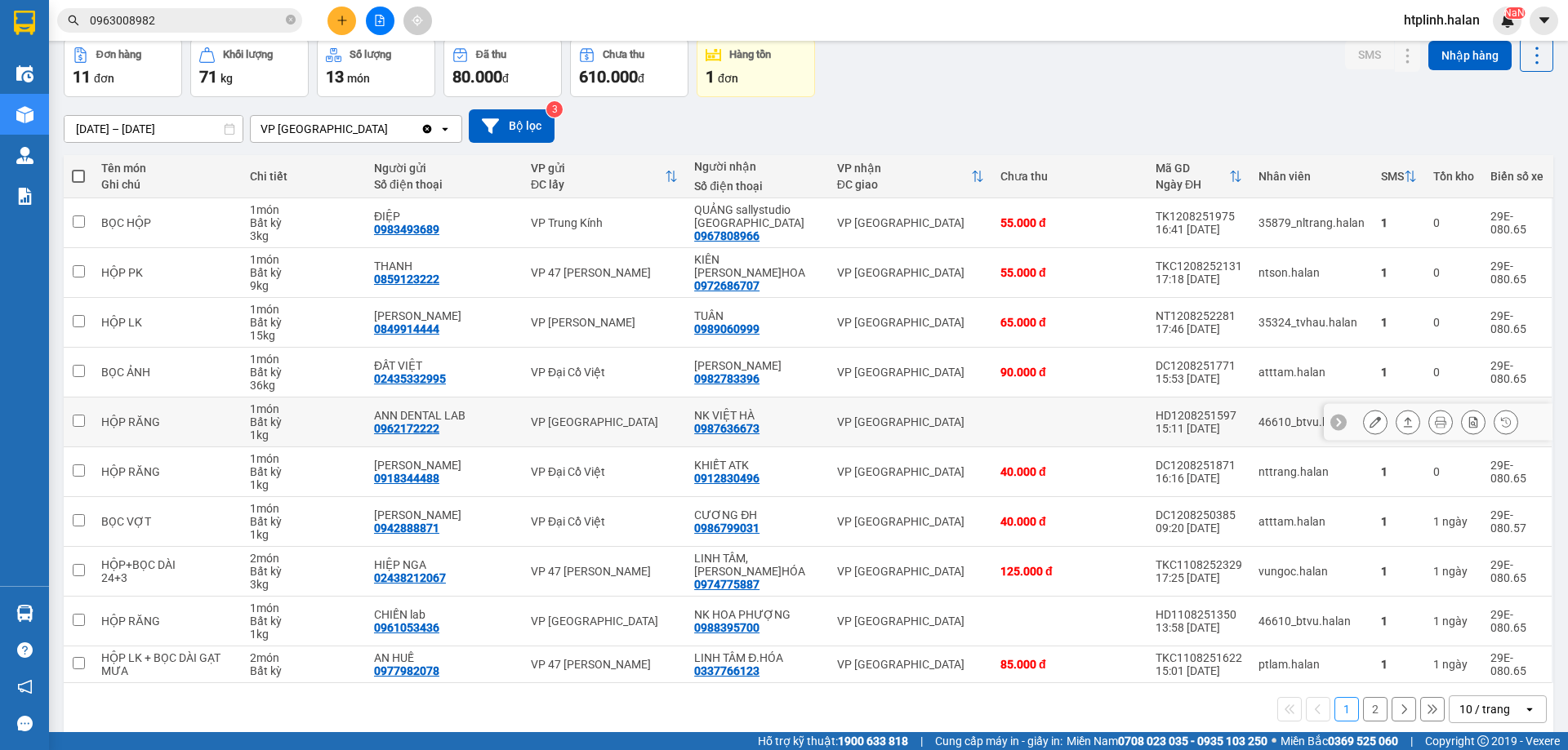
scroll to position [93, 0]
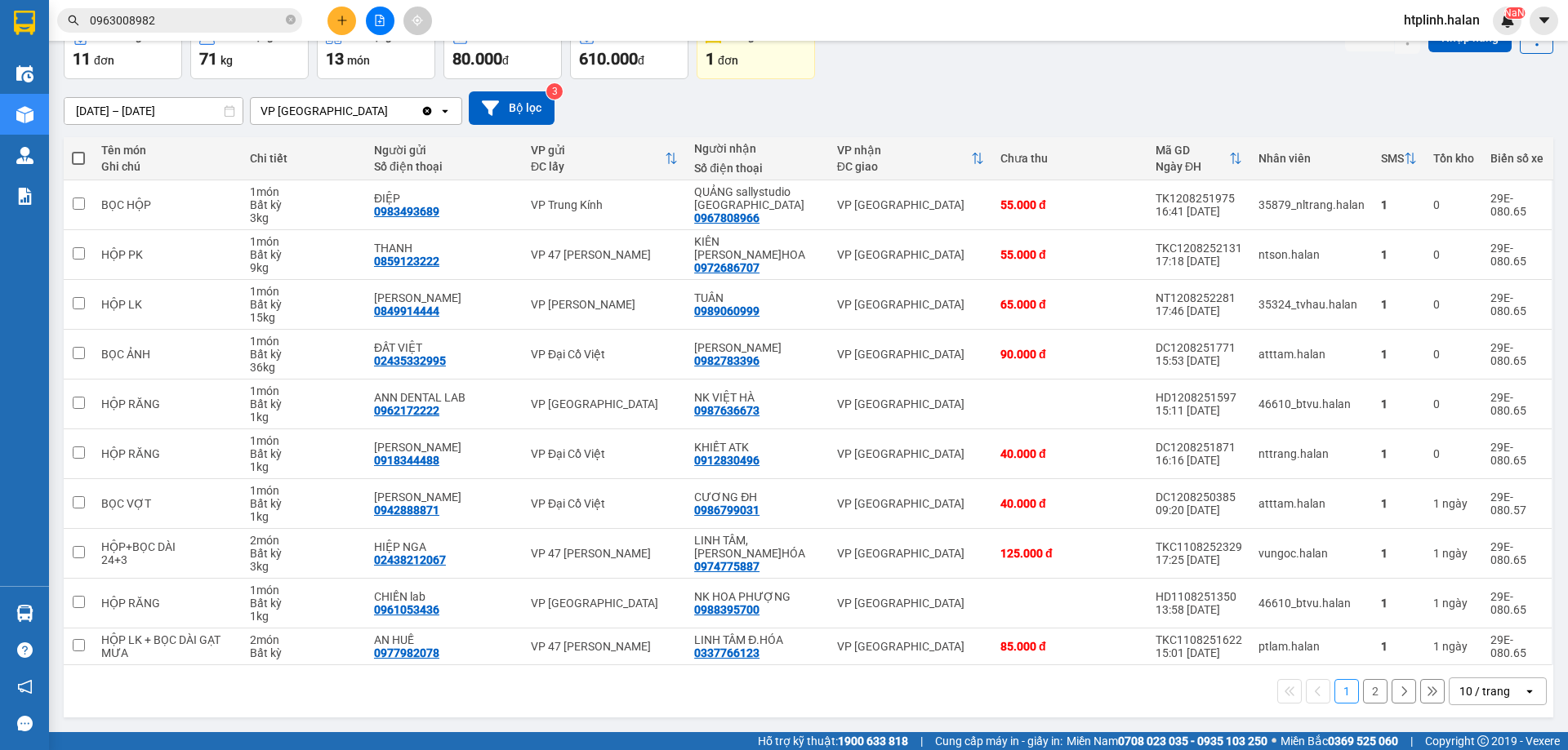
click at [1371, 688] on button "2" at bounding box center [1374, 690] width 24 height 24
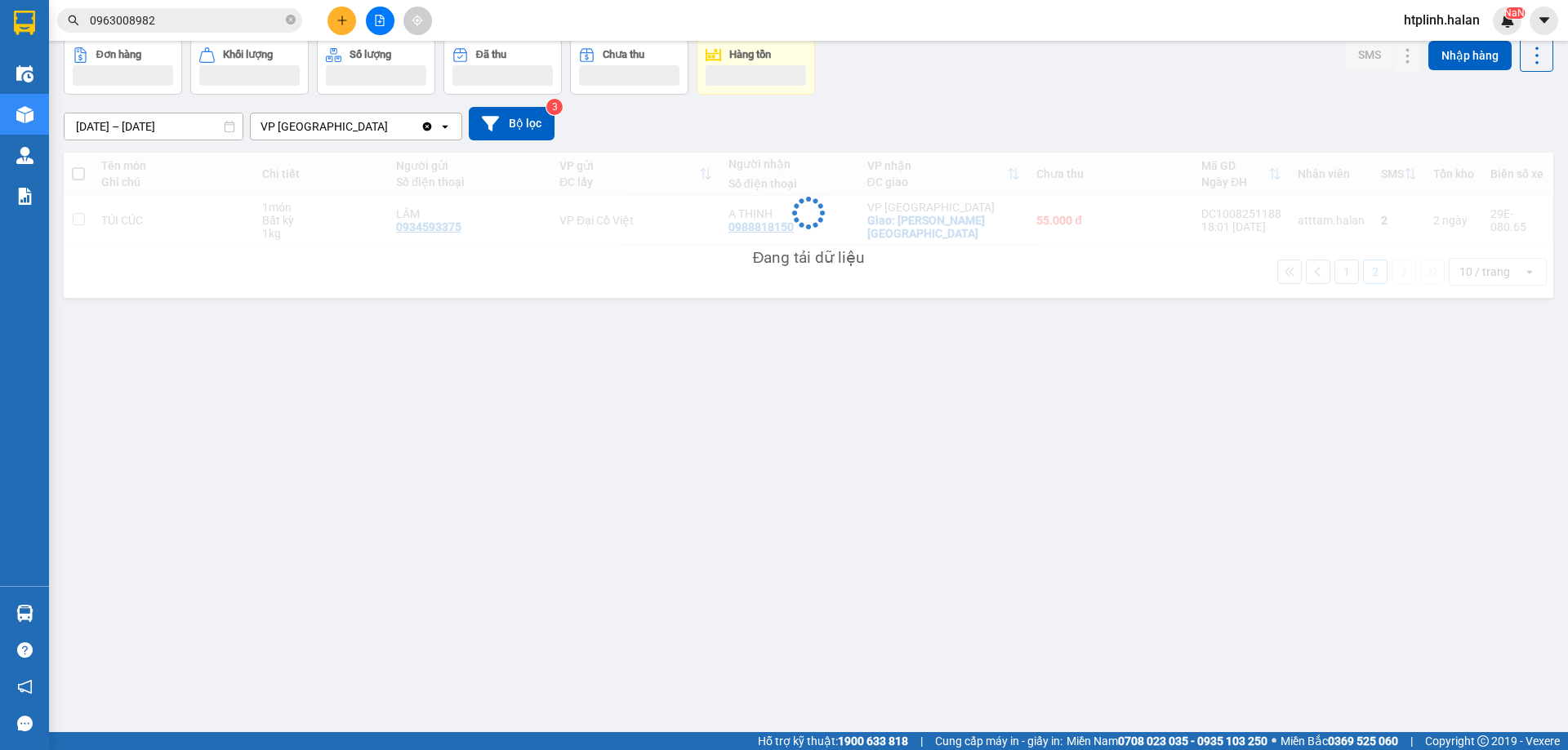
scroll to position [75, 0]
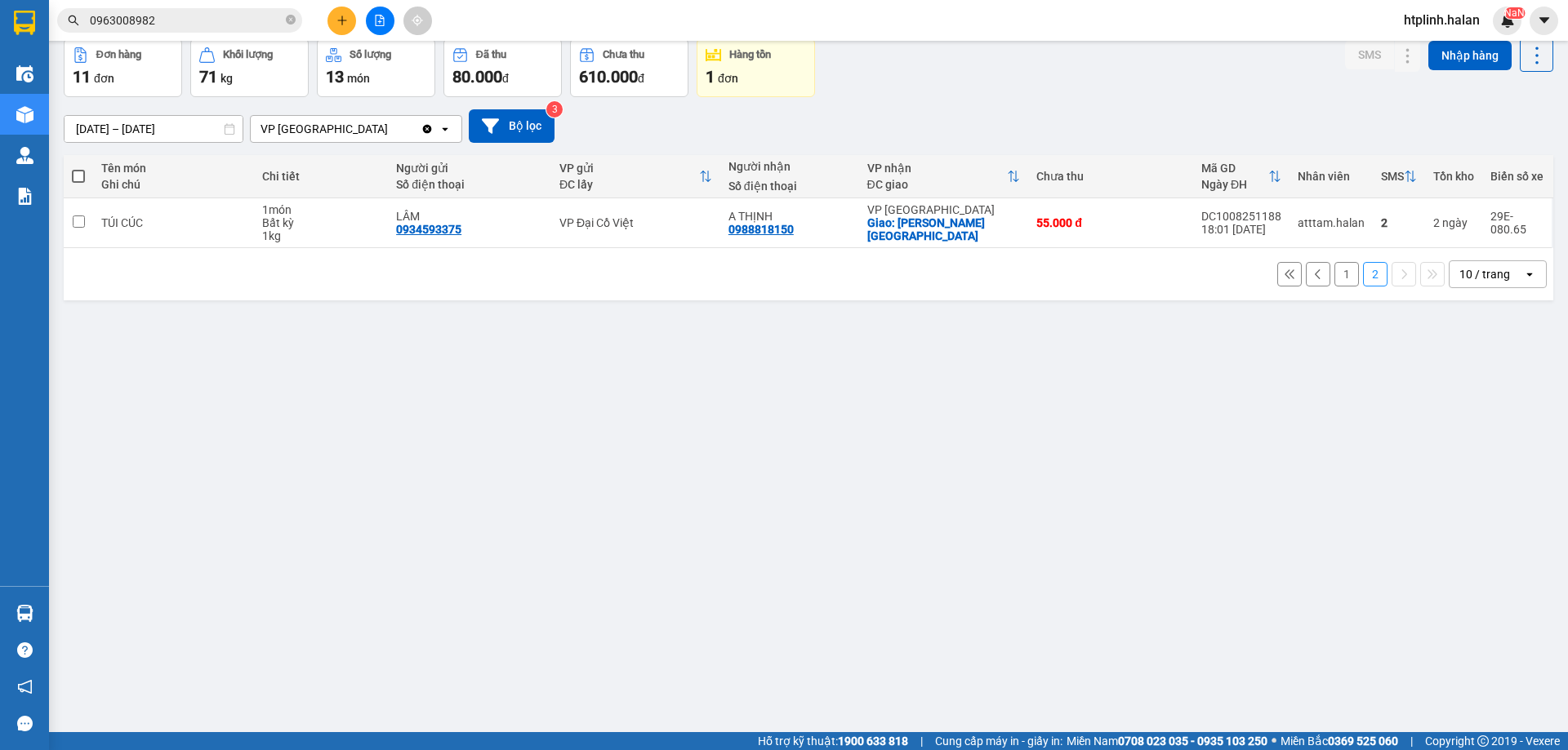
click at [222, 36] on div "Kết quả tìm kiếm ( 30 ) Bộ lọc Mã ĐH Trạng thái Món hàng Thu hộ Tổng cước Chưa …" at bounding box center [784, 21] width 1568 height 41
click at [221, 14] on input "0963008982" at bounding box center [187, 21] width 193 height 18
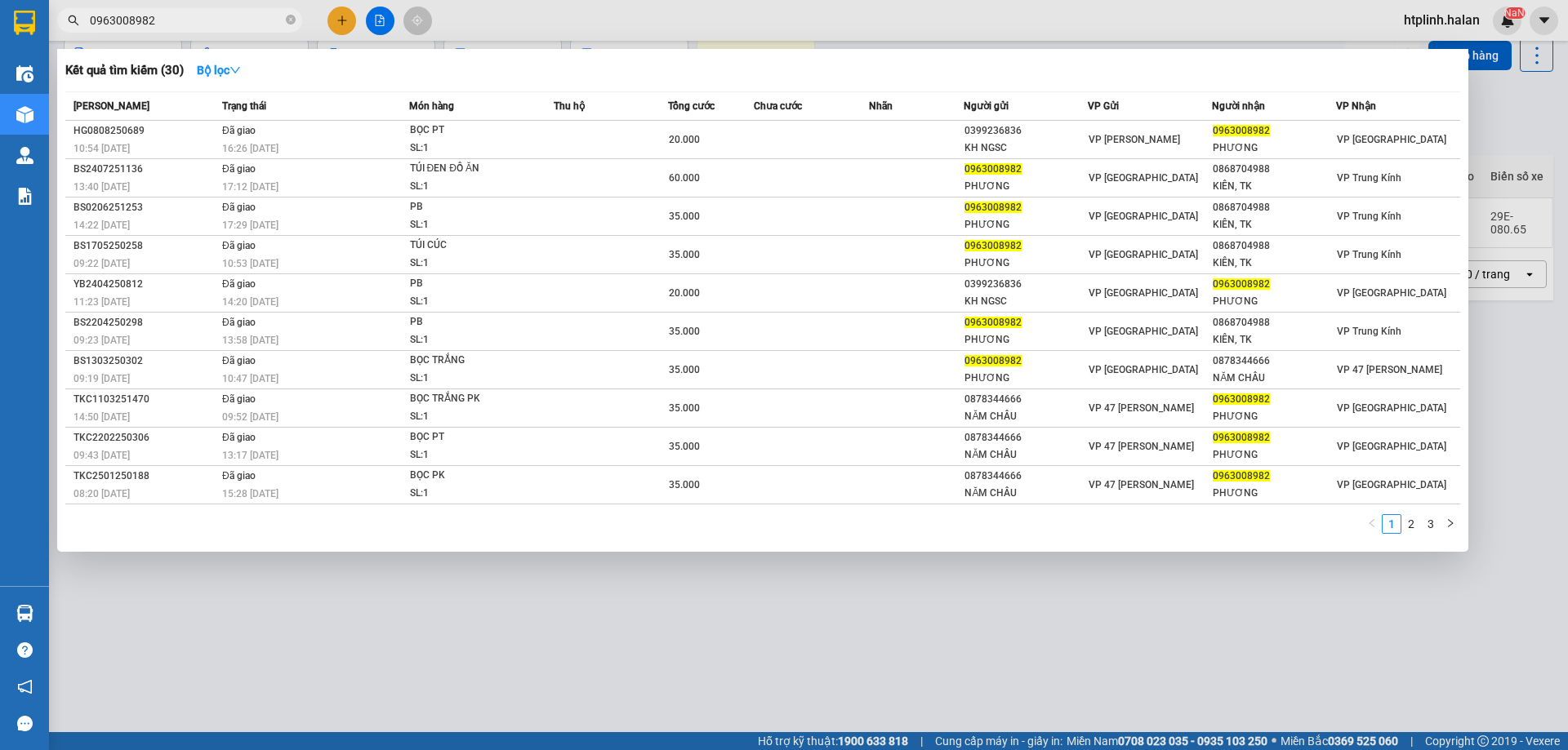
click at [221, 14] on input "0963008982" at bounding box center [187, 21] width 193 height 18
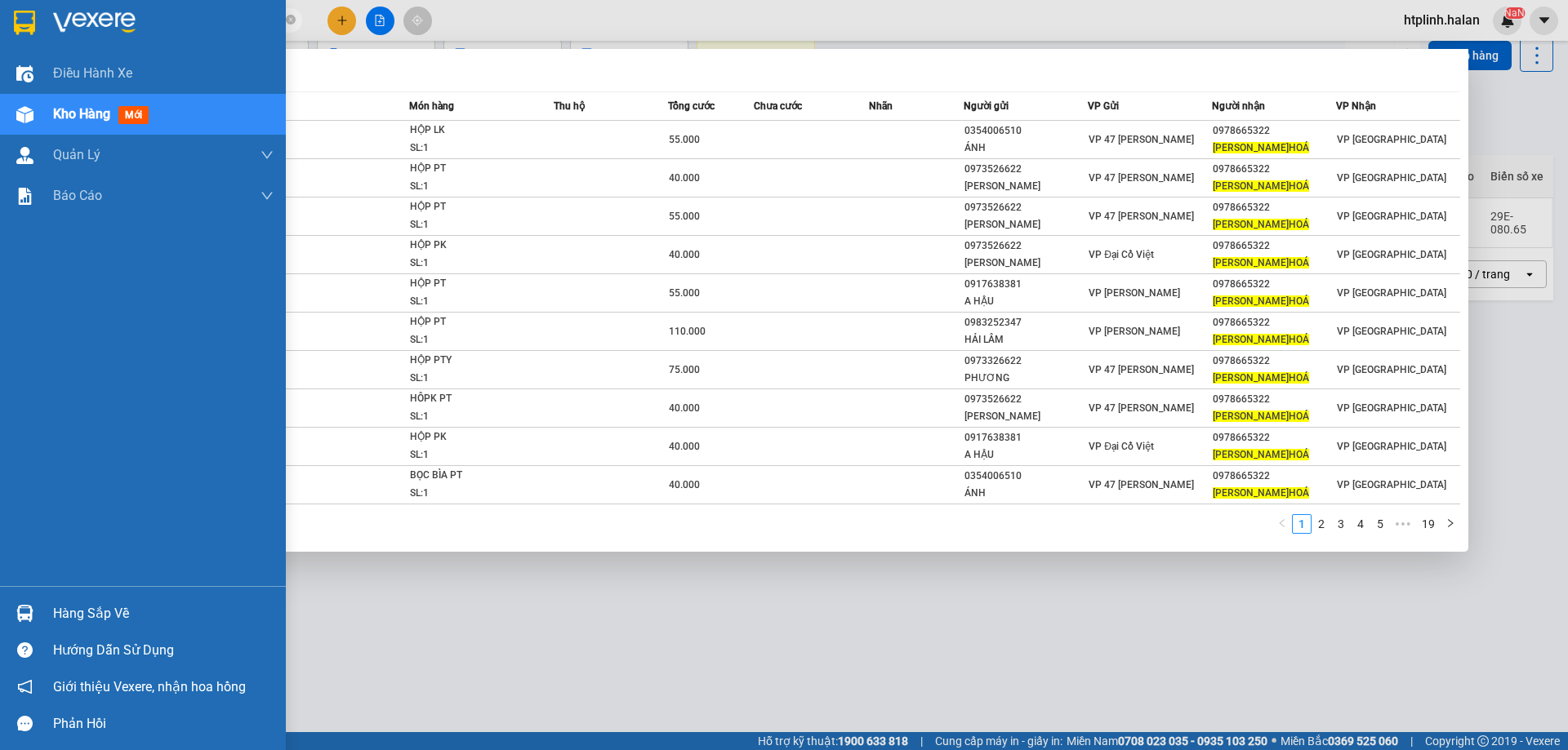
type input "[PERSON_NAME]hoá"
click at [32, 597] on div "Hàng sắp về" at bounding box center [143, 612] width 286 height 37
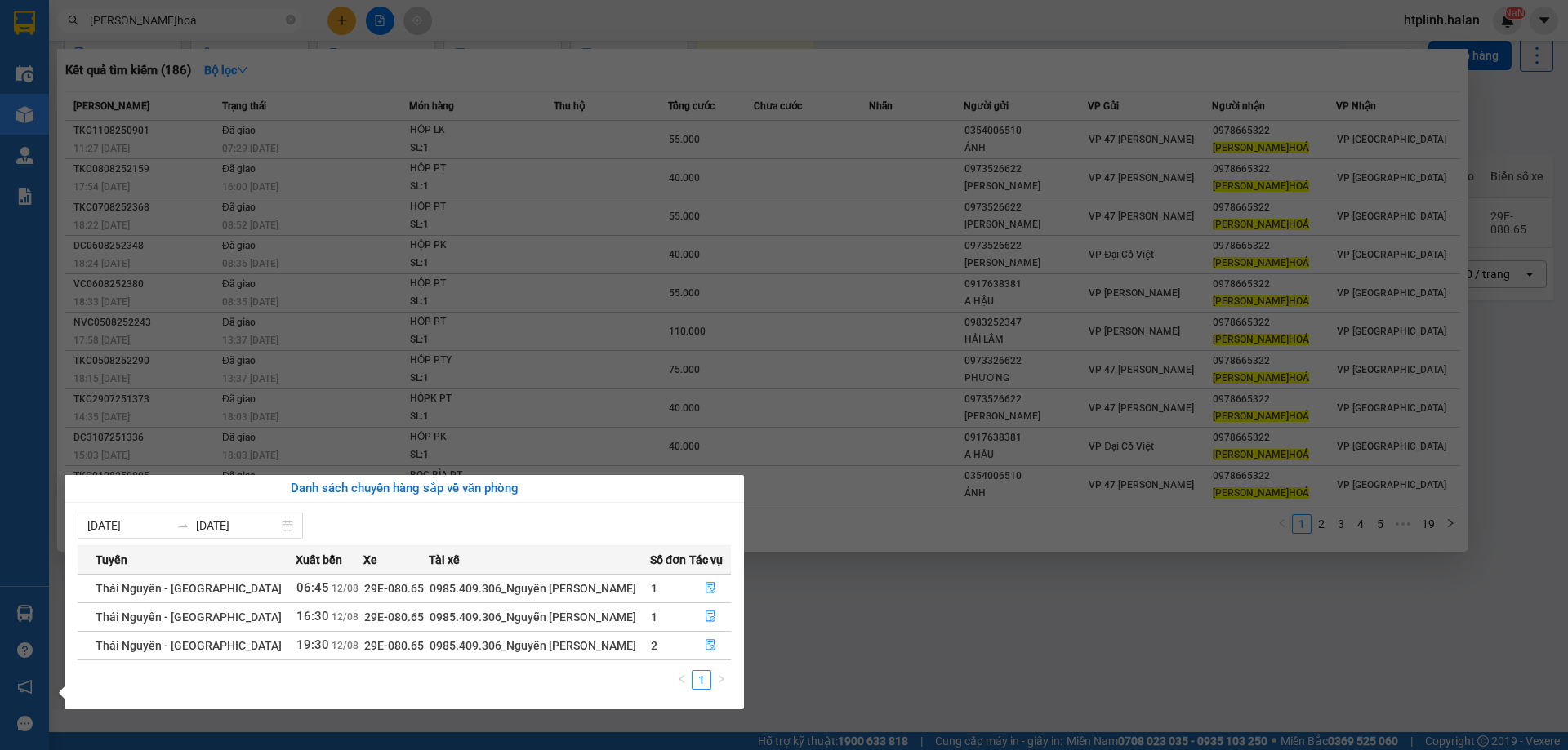
click at [833, 621] on section "Kết quả tìm kiếm ( 186 ) Bộ lọc Mã ĐH Trạng thái Món hàng Thu hộ Tổng cước Chưa…" at bounding box center [784, 375] width 1568 height 750
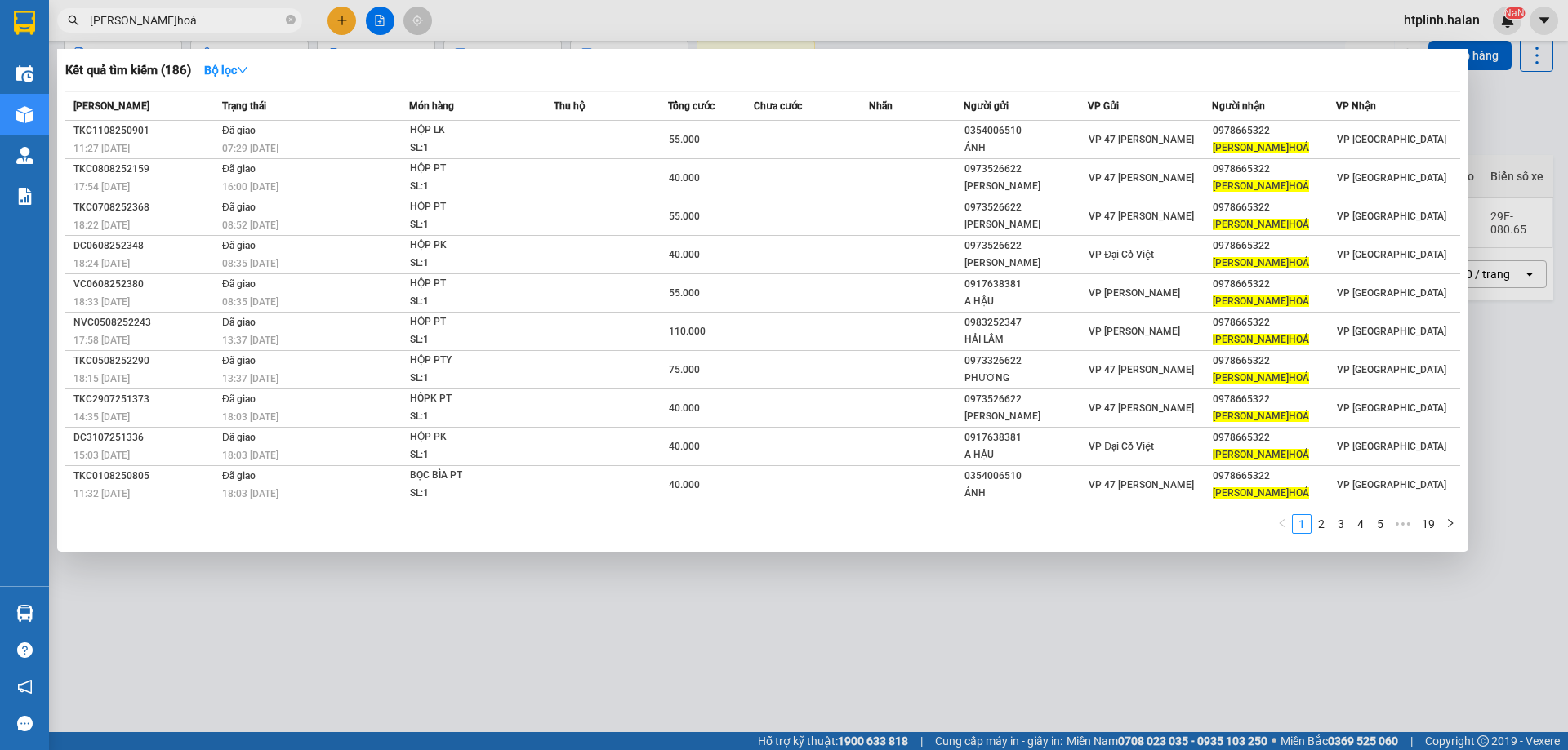
click at [728, 639] on div at bounding box center [784, 375] width 1568 height 750
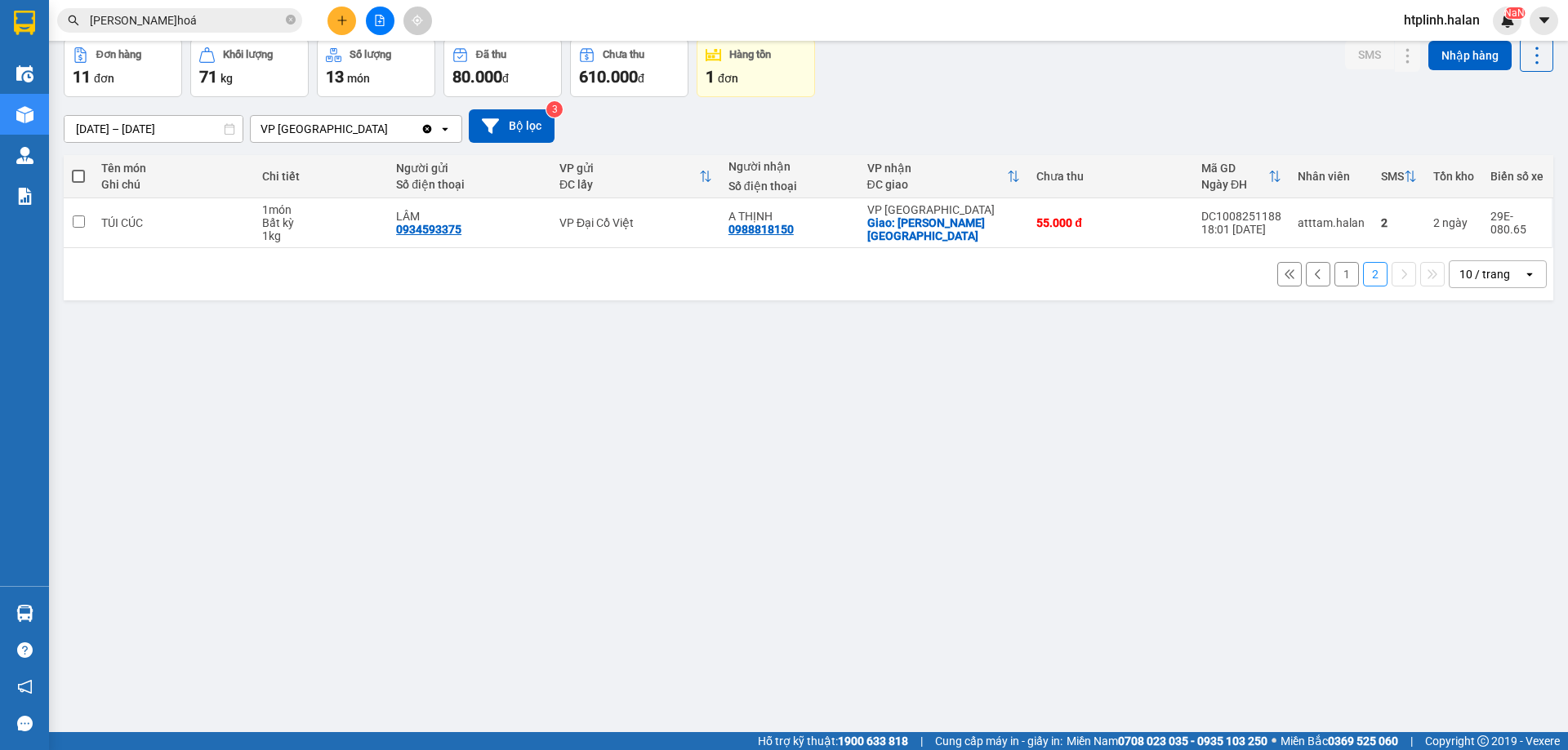
scroll to position [0, 0]
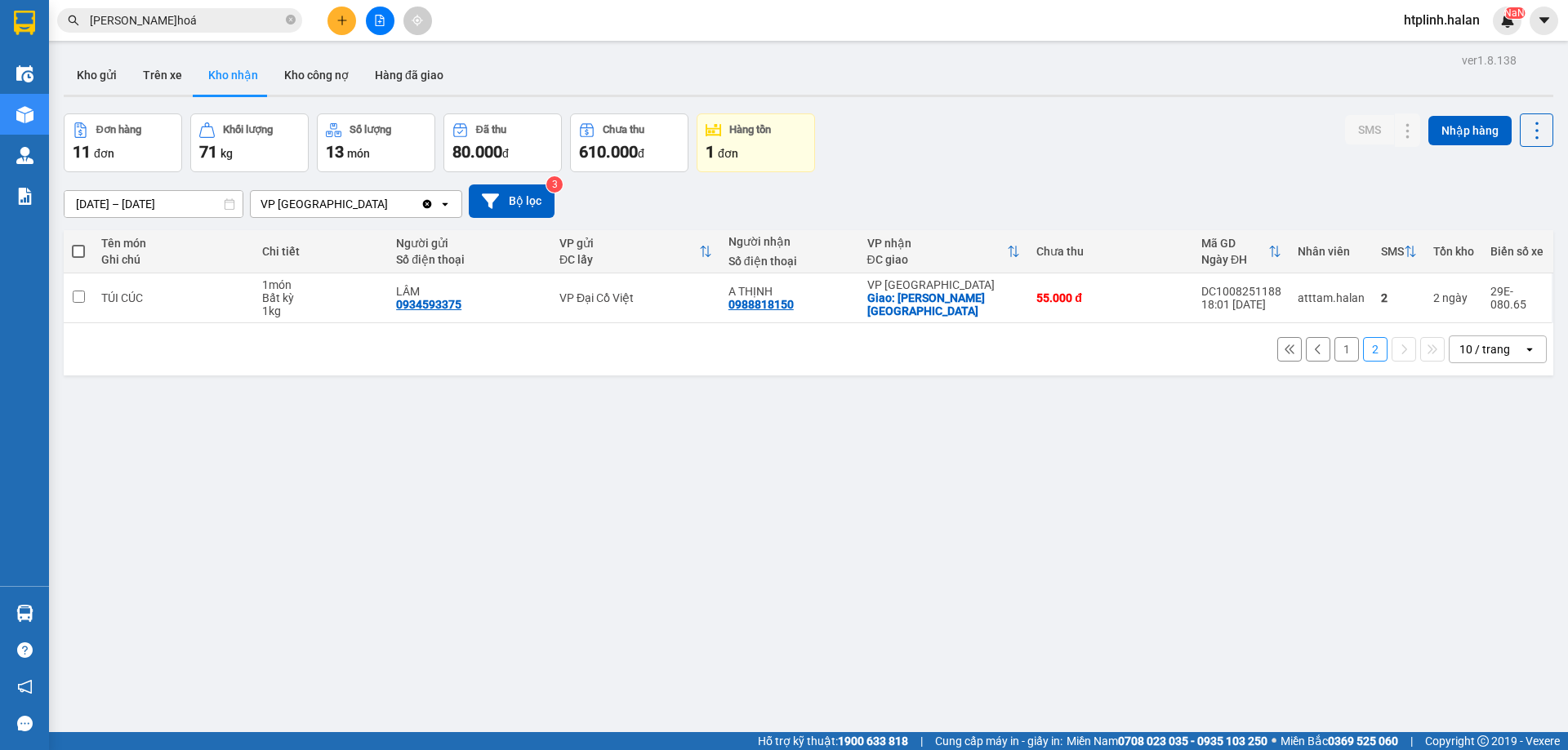
click at [156, 63] on button "Trên xe" at bounding box center [162, 75] width 65 height 39
type input "[DATE] – [DATE]"
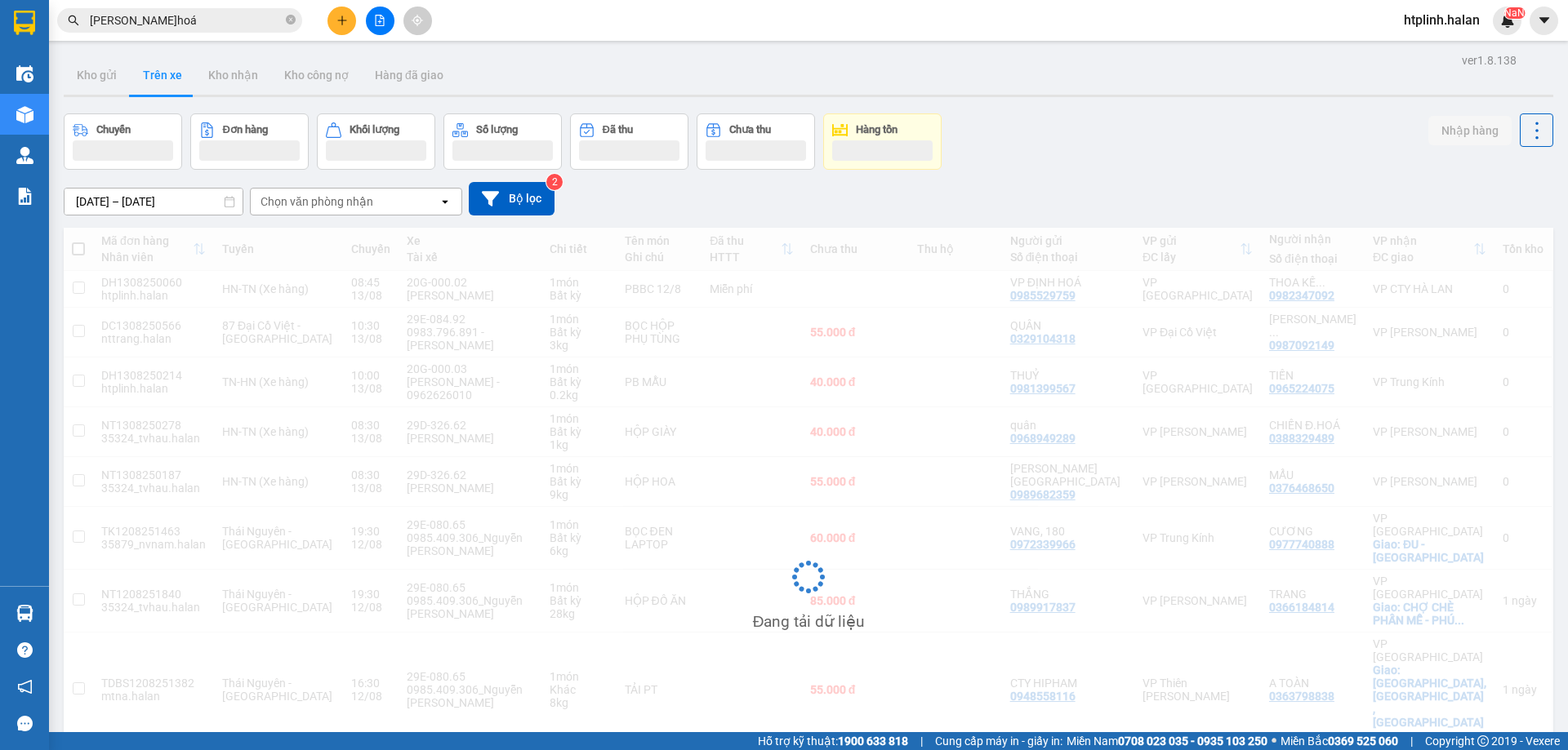
scroll to position [104, 0]
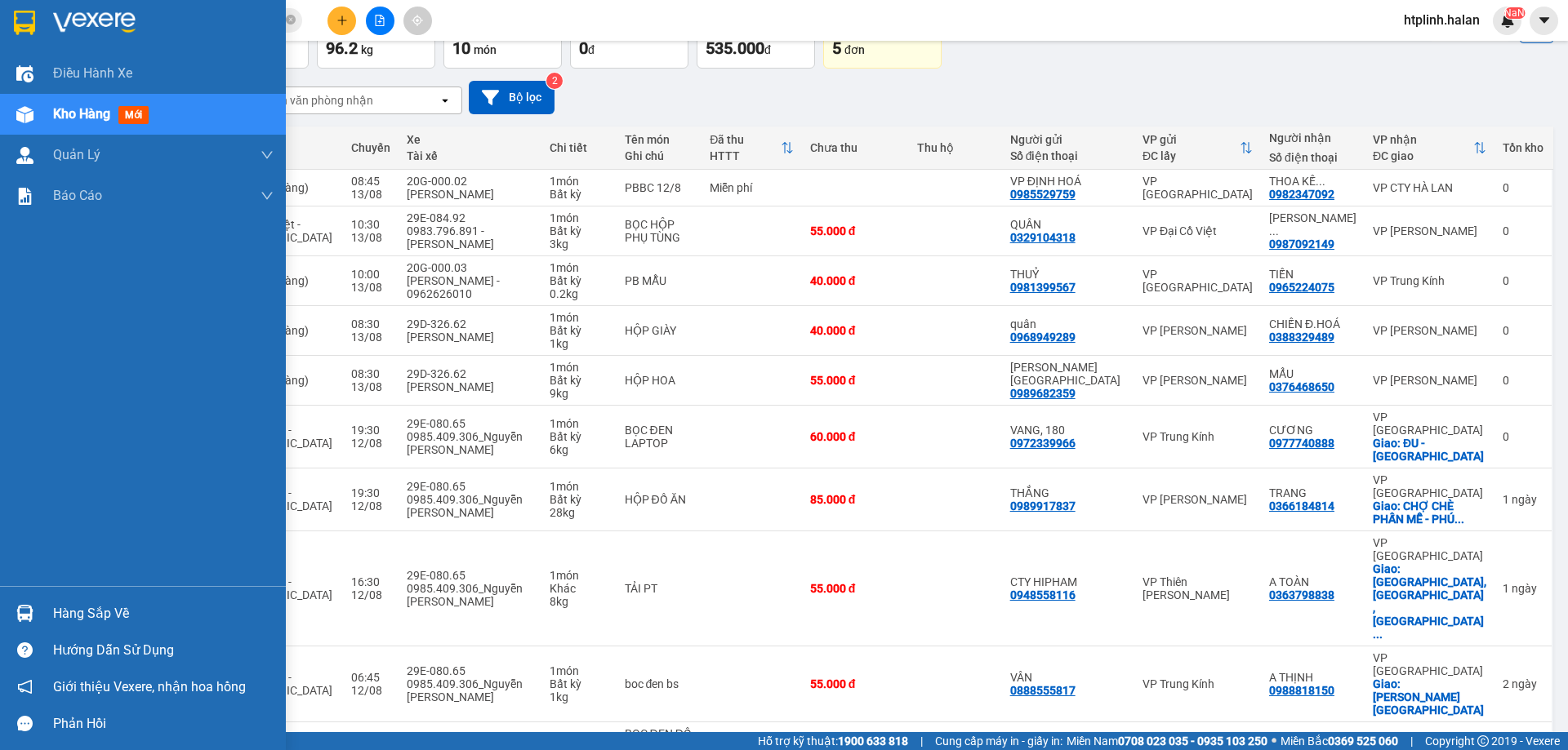
click at [4, 607] on div "Hàng sắp về" at bounding box center [143, 612] width 286 height 37
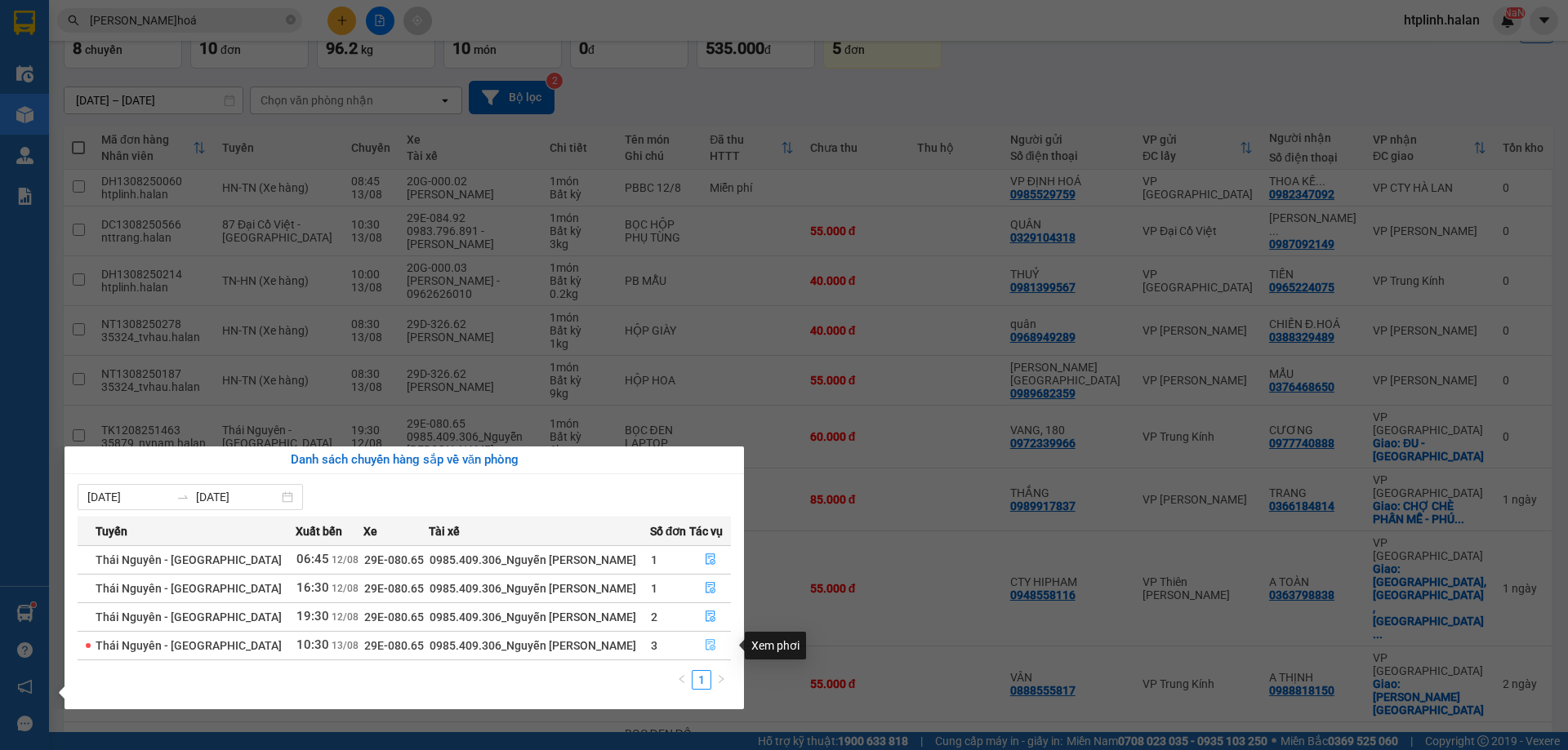
click at [706, 646] on icon "file-done" at bounding box center [710, 645] width 10 height 12
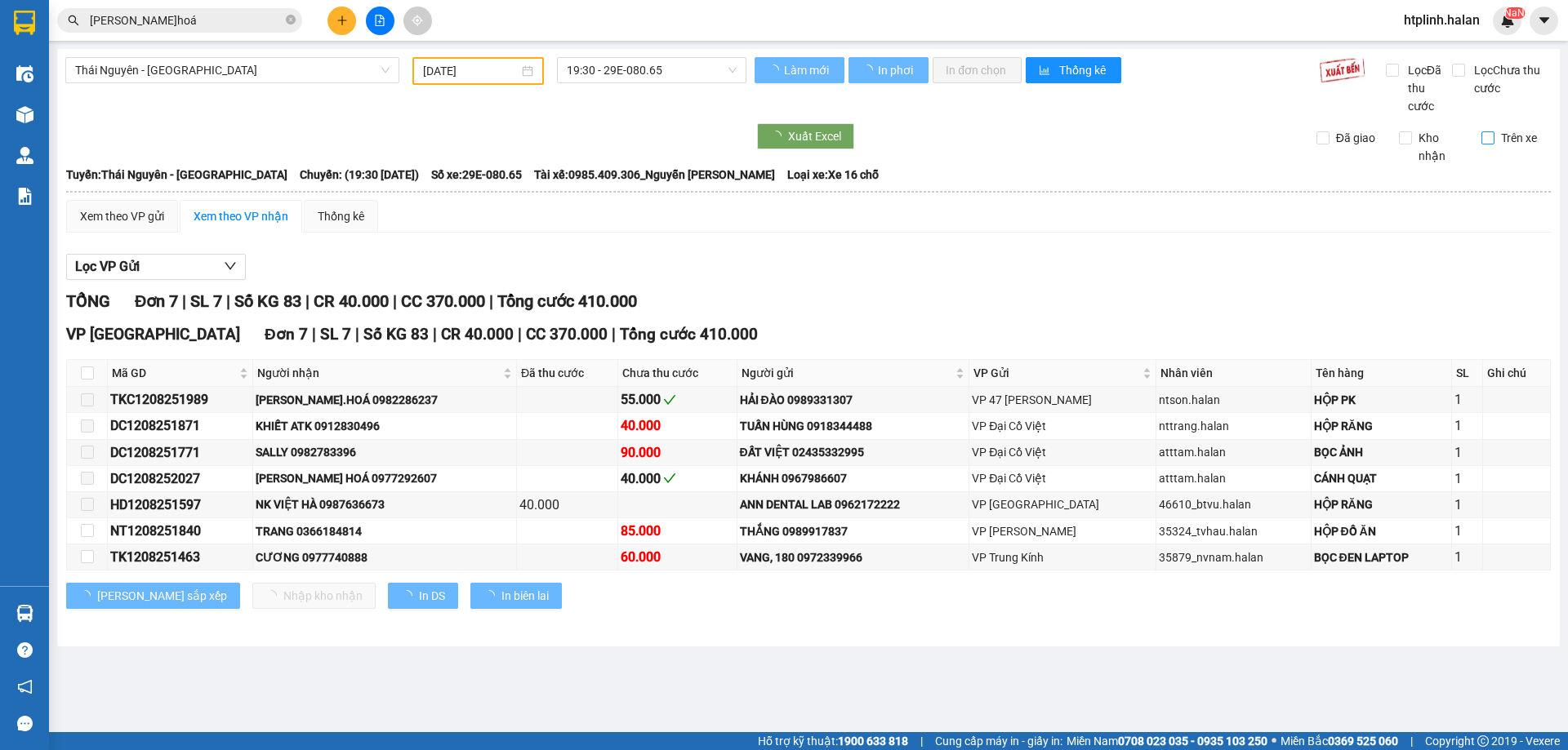
click at [1506, 130] on span "Trên xe" at bounding box center [1518, 138] width 49 height 18
click at [1494, 131] on input "Trên xe" at bounding box center [1488, 138] width 13 height 13
checkbox input "true"
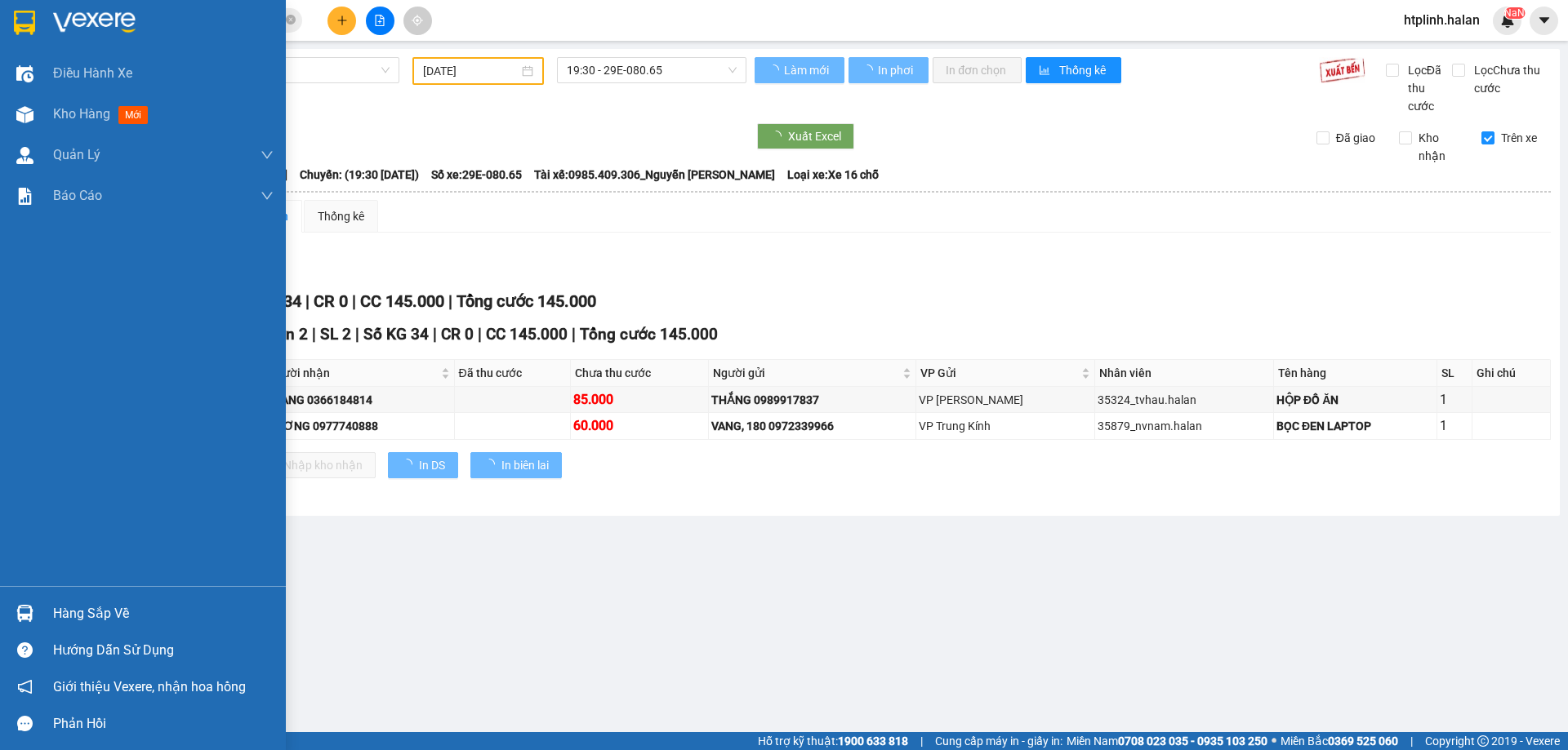
click at [61, 592] on div "Hàng sắp về Hướng dẫn sử dụng Giới thiệu Vexere, nhận hoa hồng Phản hồi" at bounding box center [143, 663] width 286 height 156
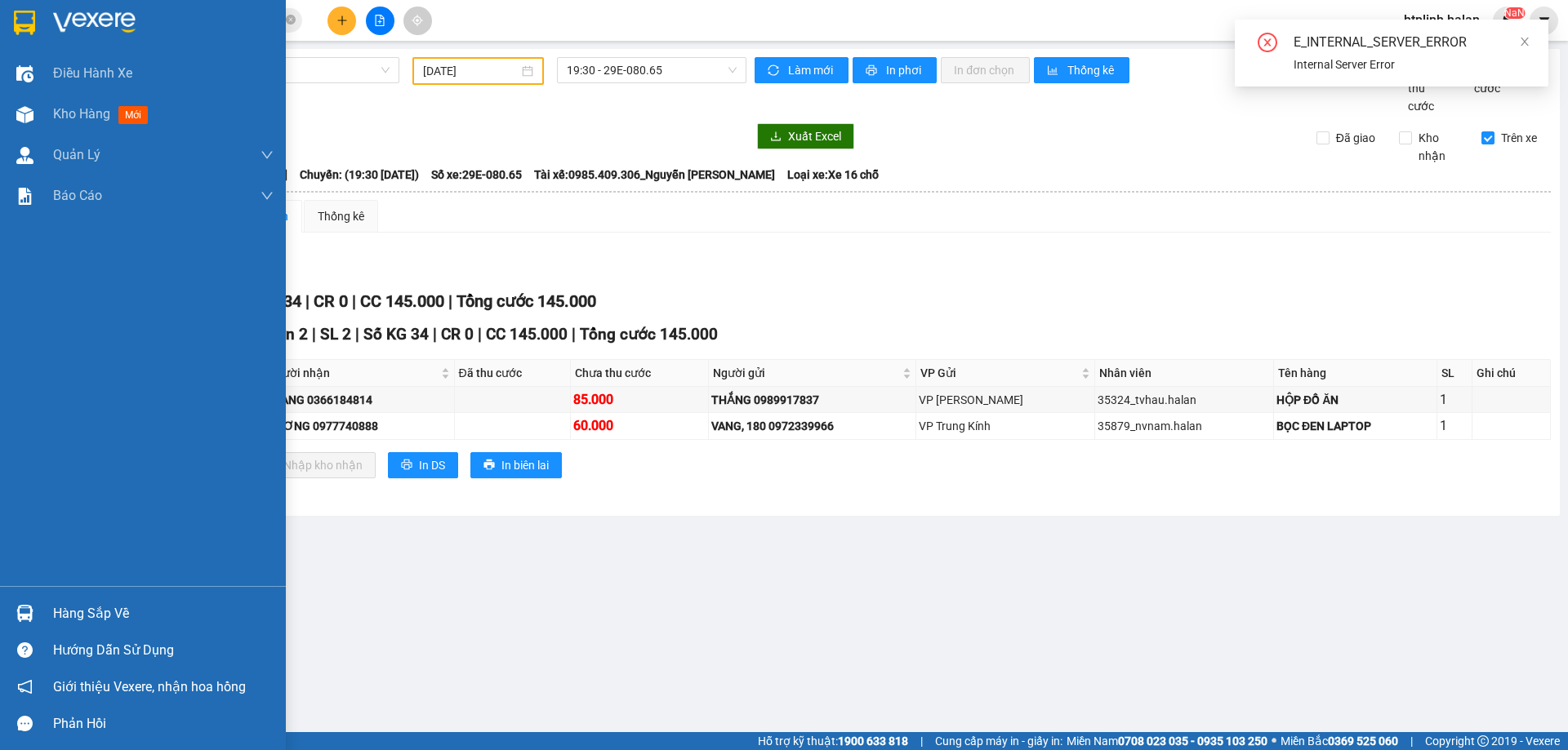
click at [16, 612] on img at bounding box center [24, 612] width 17 height 17
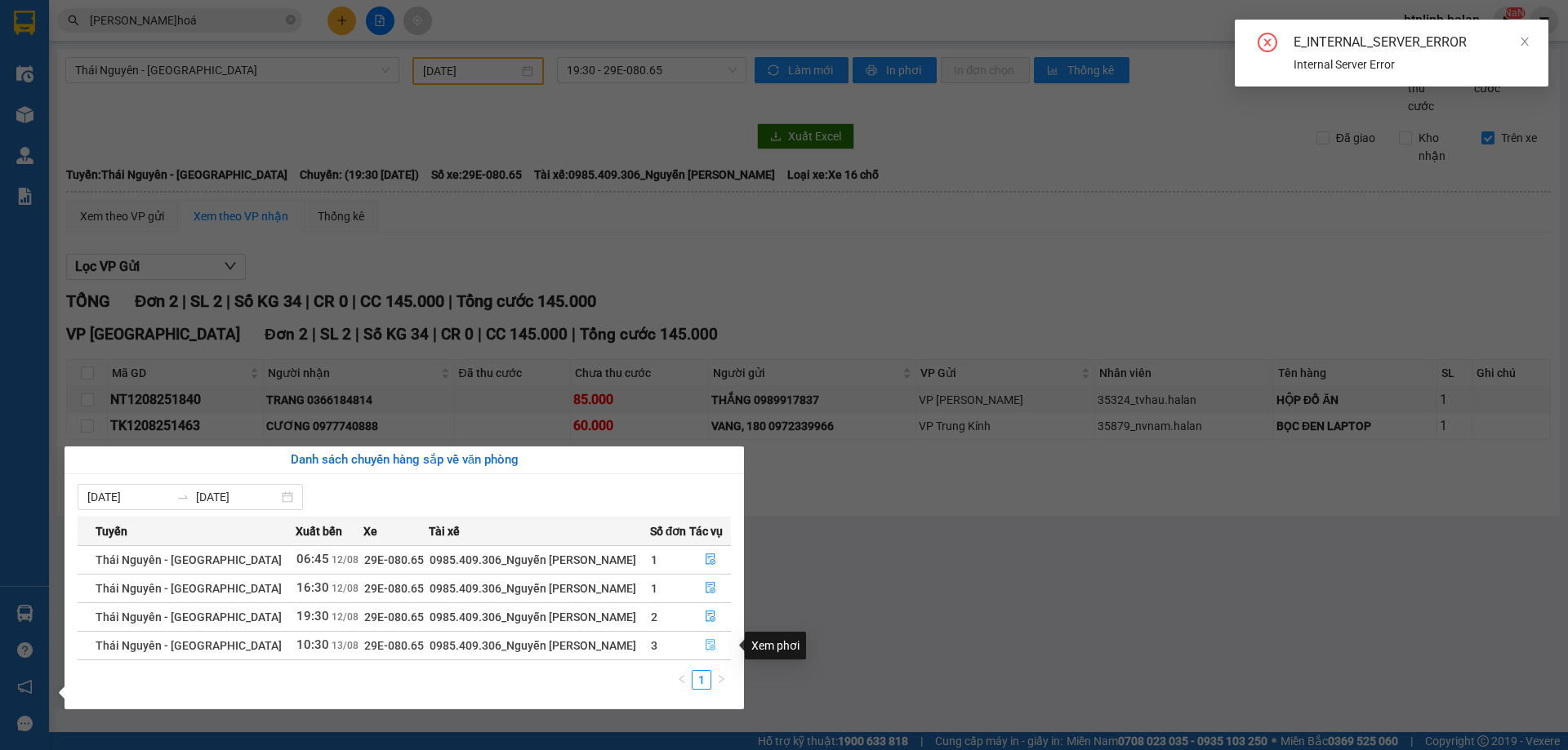
click at [696, 648] on button "button" at bounding box center [709, 645] width 40 height 26
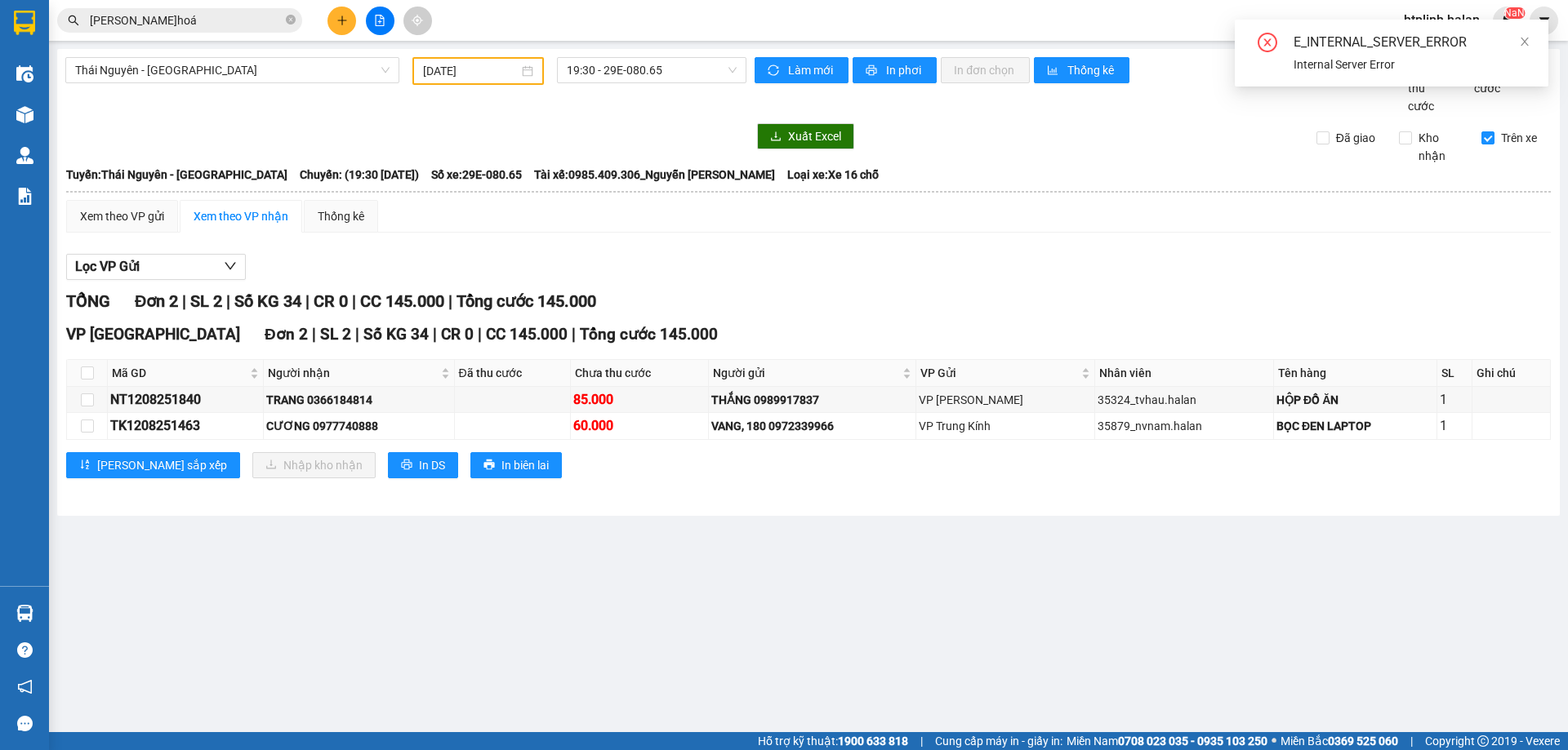
click at [1531, 39] on div "E_INTERNAL_SERVER_ERROR Internal Server Error" at bounding box center [1391, 53] width 314 height 67
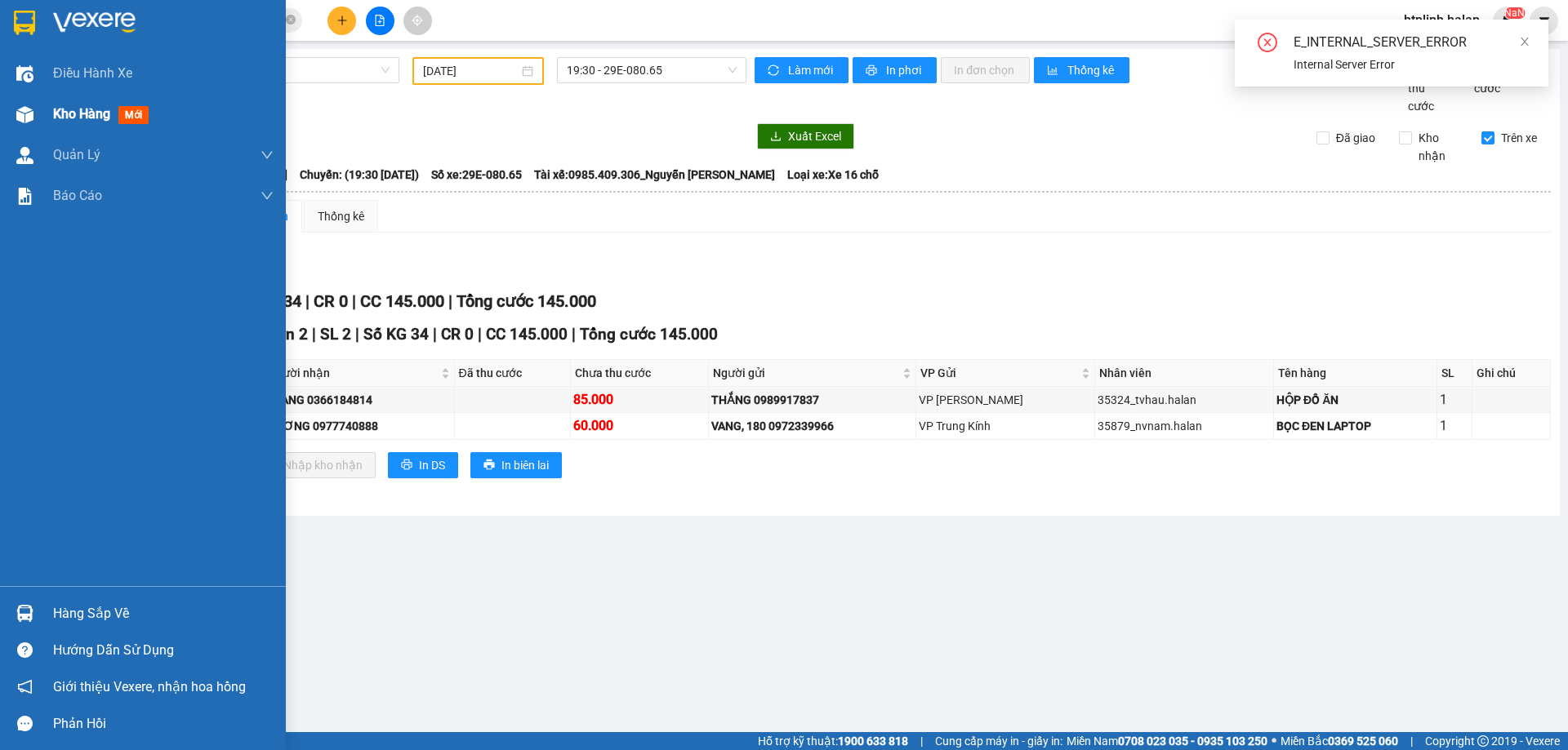
click at [46, 109] on div "Kho hàng mới" at bounding box center [143, 114] width 286 height 41
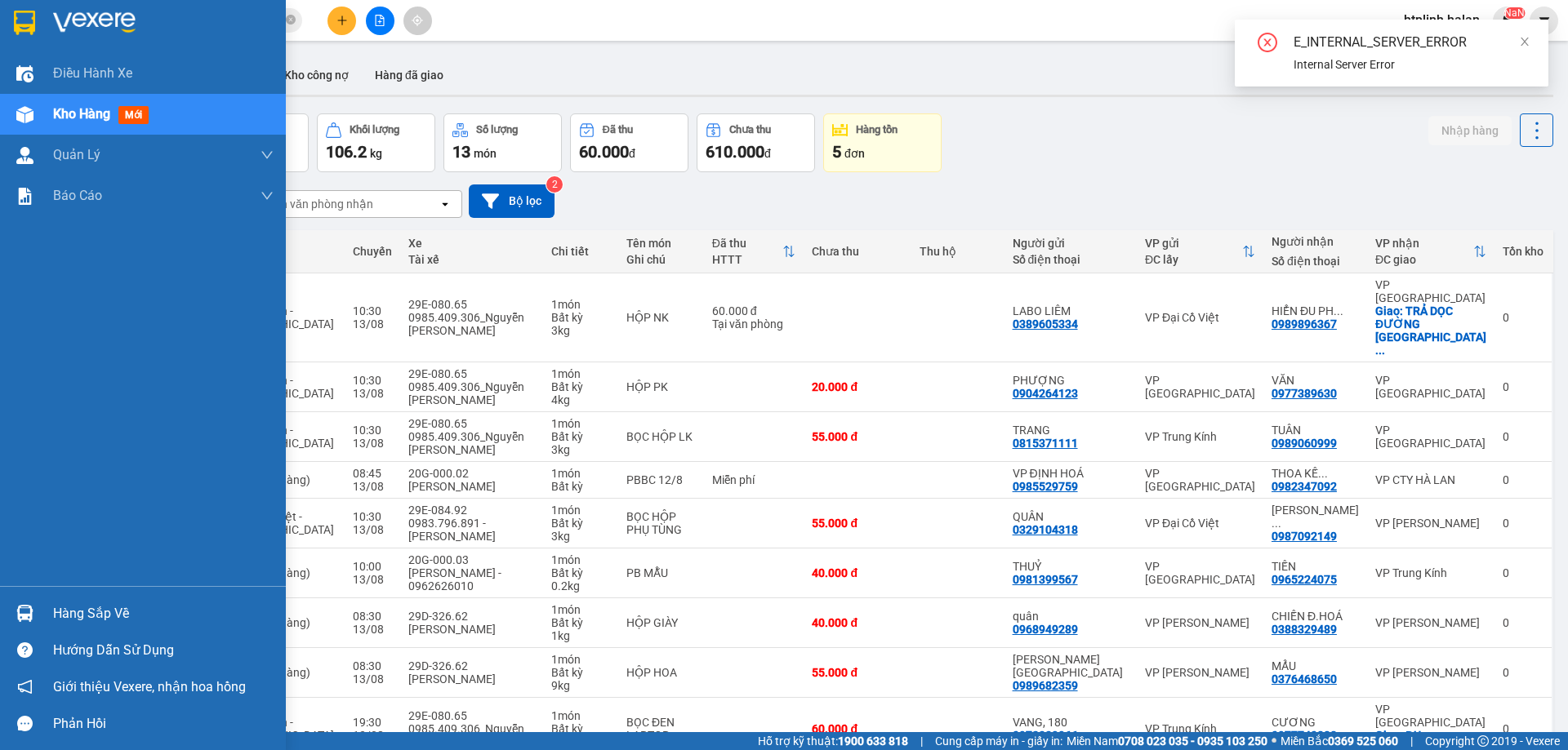
click at [71, 611] on div "Hàng sắp về" at bounding box center [163, 612] width 221 height 24
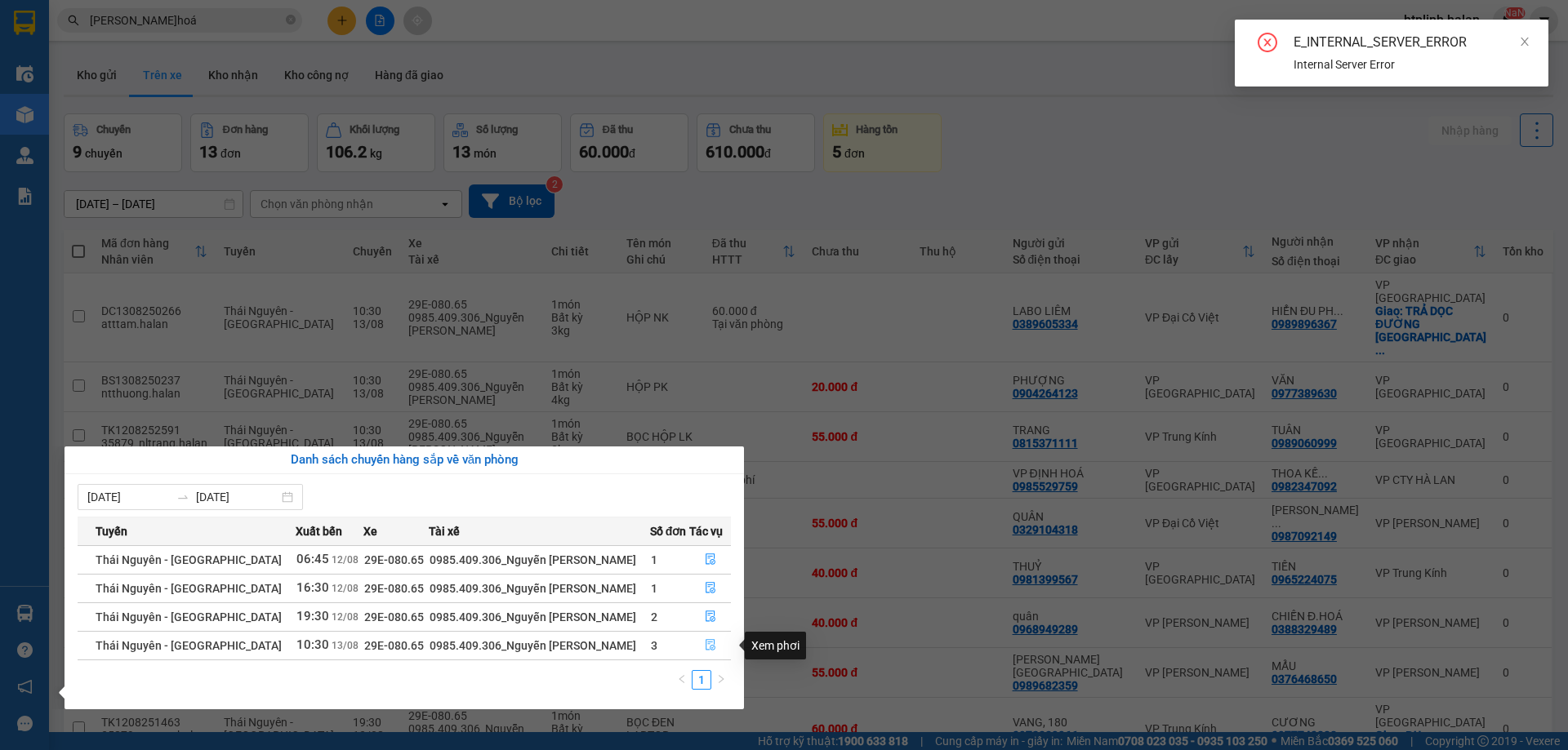
click at [711, 650] on icon "file-done" at bounding box center [710, 645] width 12 height 12
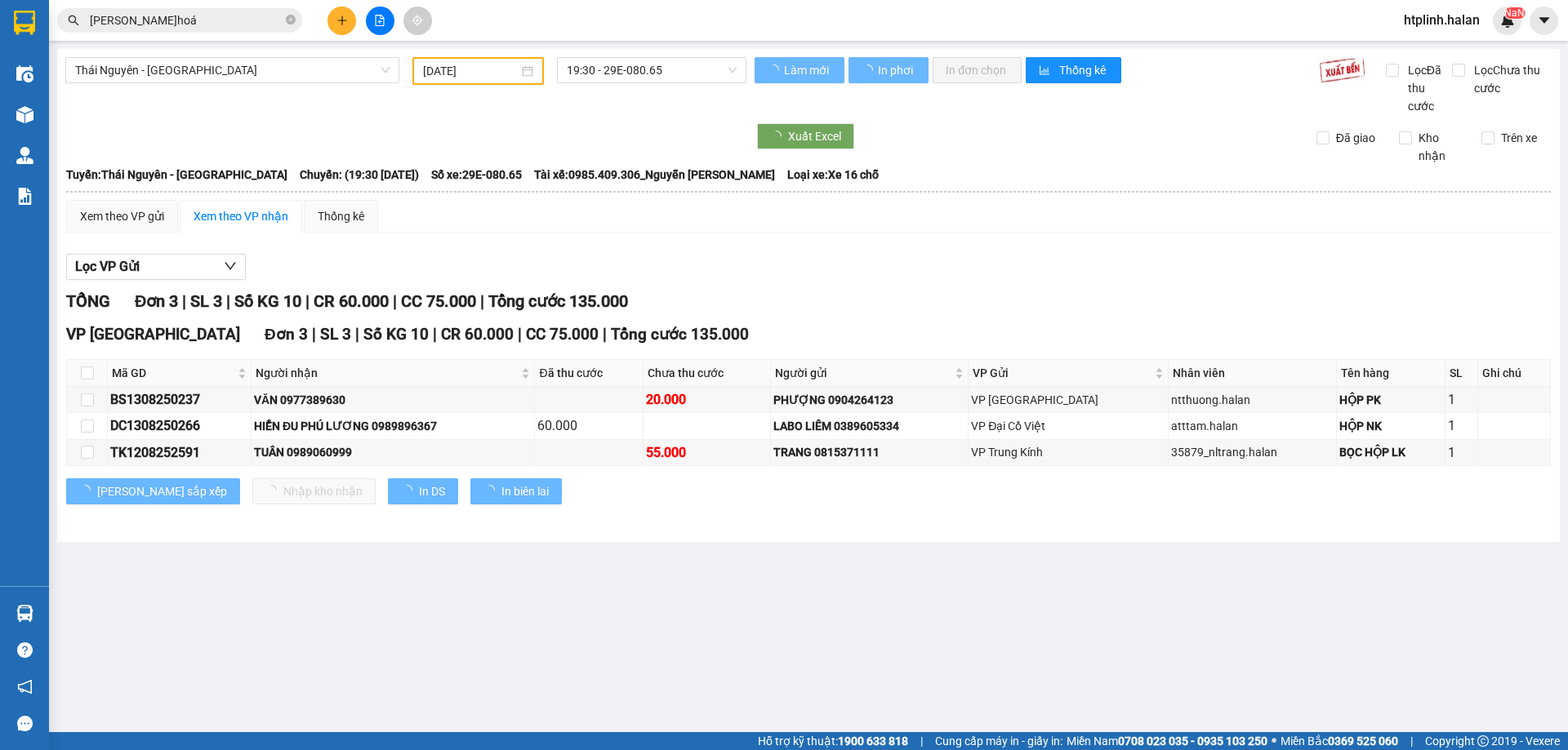
type input "[DATE]"
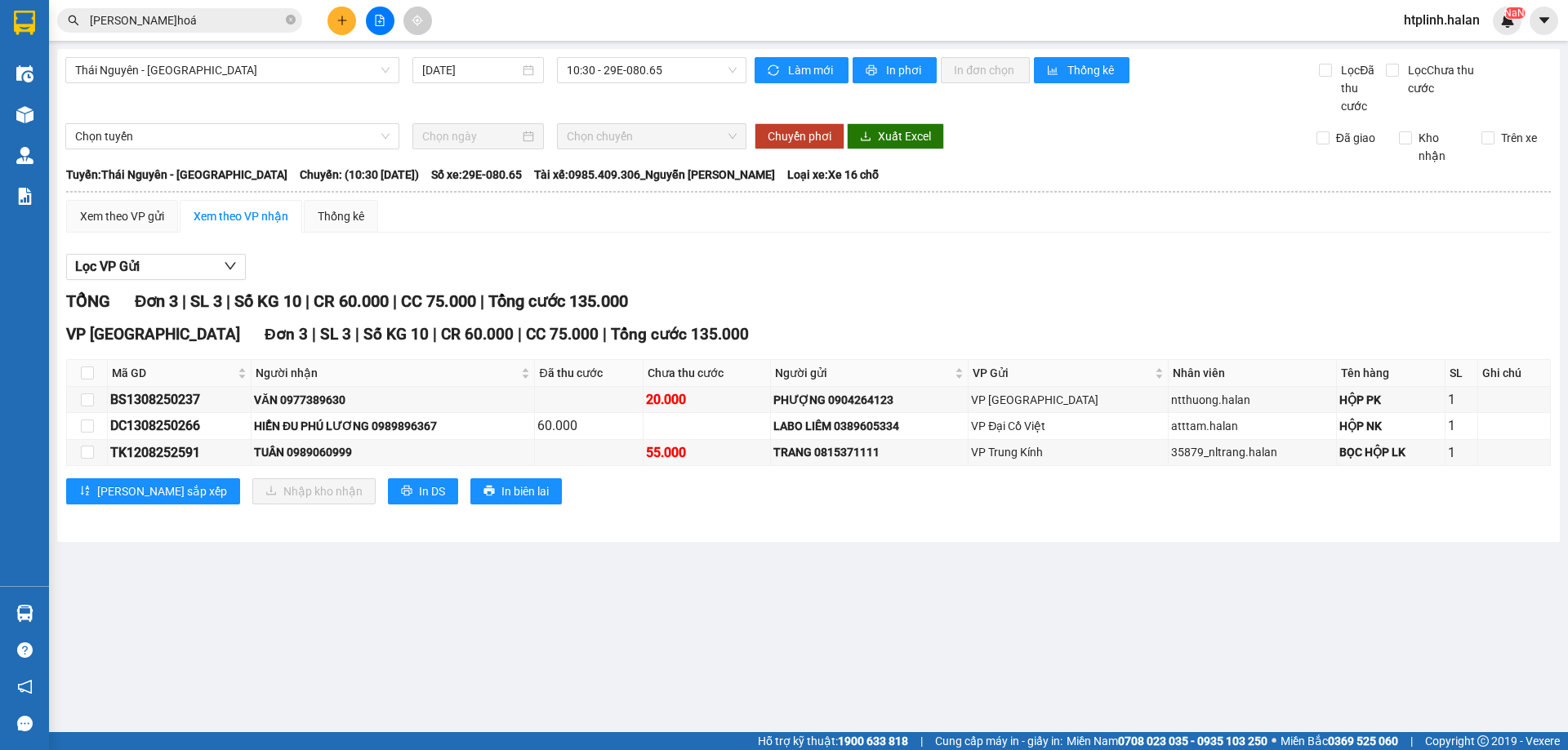
click at [205, 1] on div "Kết quả tìm kiếm ( 186 ) Bộ lọc Mã ĐH Trạng thái Món hàng Thu hộ Tổng cước Chưa…" at bounding box center [784, 21] width 1568 height 41
click at [220, 20] on input "tùng đ.hoá" at bounding box center [187, 21] width 193 height 18
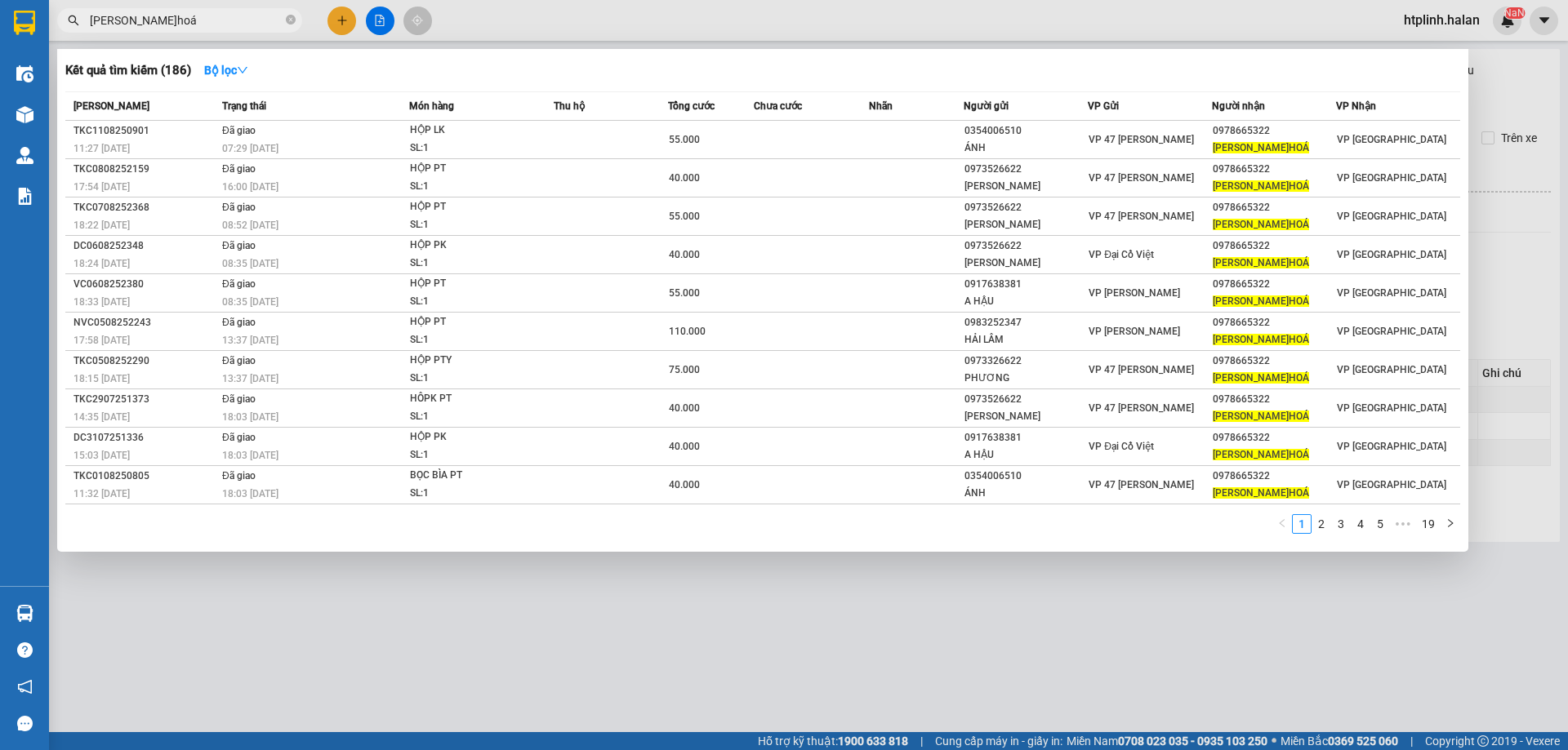
click at [220, 20] on input "tùng đ.hoá" at bounding box center [187, 21] width 193 height 18
type input "t"
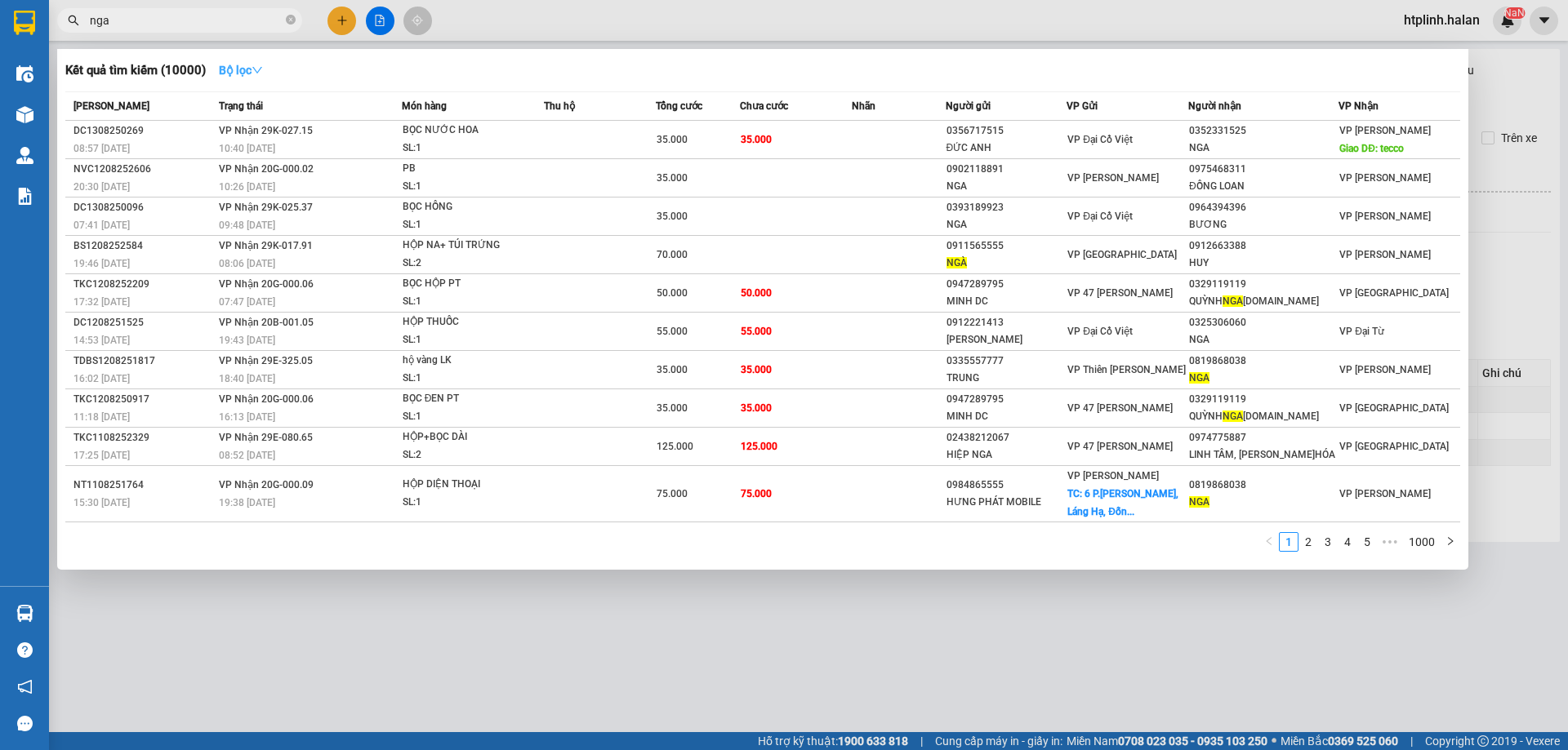
type input "nga"
click at [252, 73] on strong "Bộ lọc" at bounding box center [240, 70] width 44 height 13
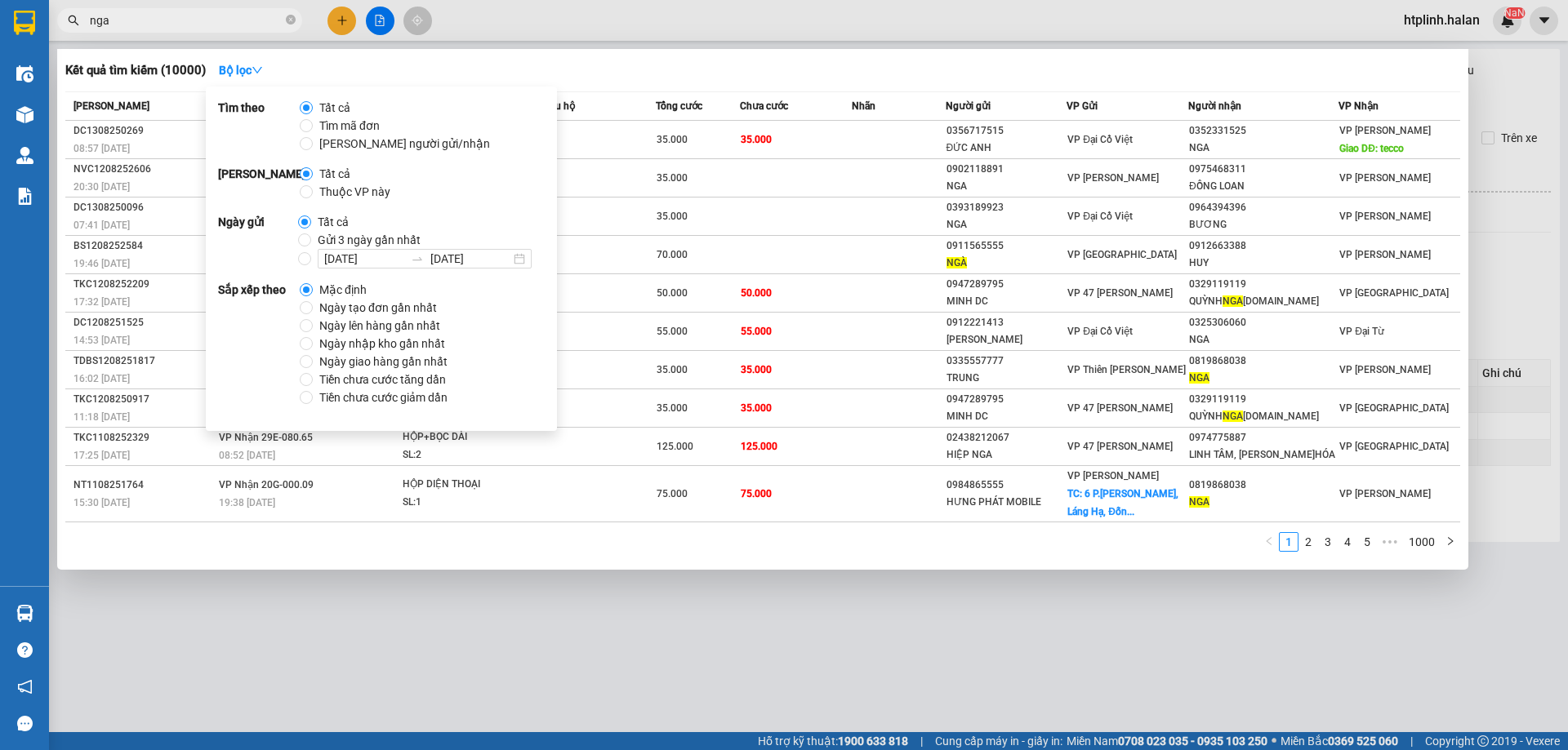
click at [313, 188] on span "Thuộc VP này" at bounding box center [355, 192] width 84 height 18
click at [313, 188] on input "Thuộc VP này" at bounding box center [306, 191] width 13 height 13
radio input "true"
radio input "false"
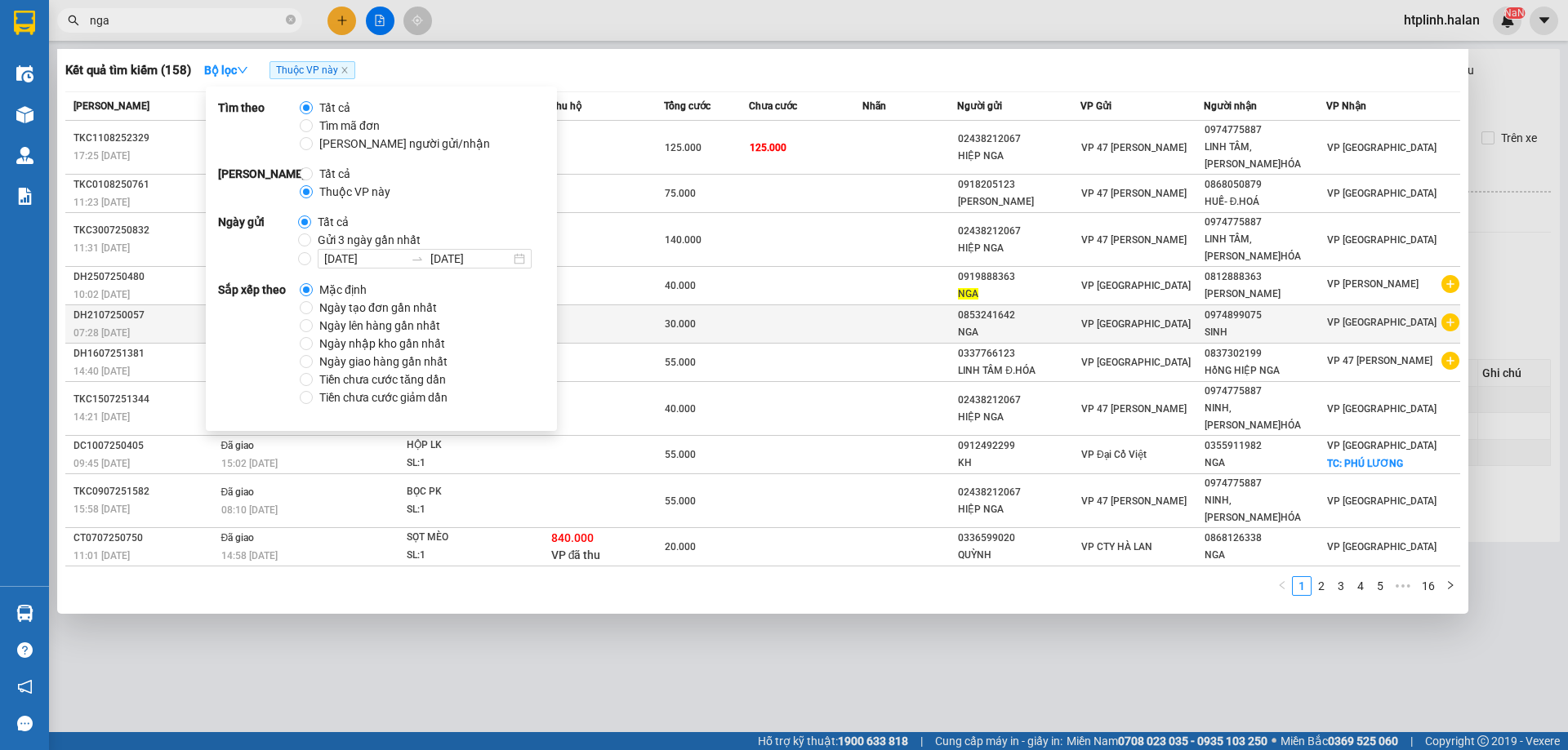
click at [996, 307] on div "0853241642" at bounding box center [1019, 315] width 122 height 17
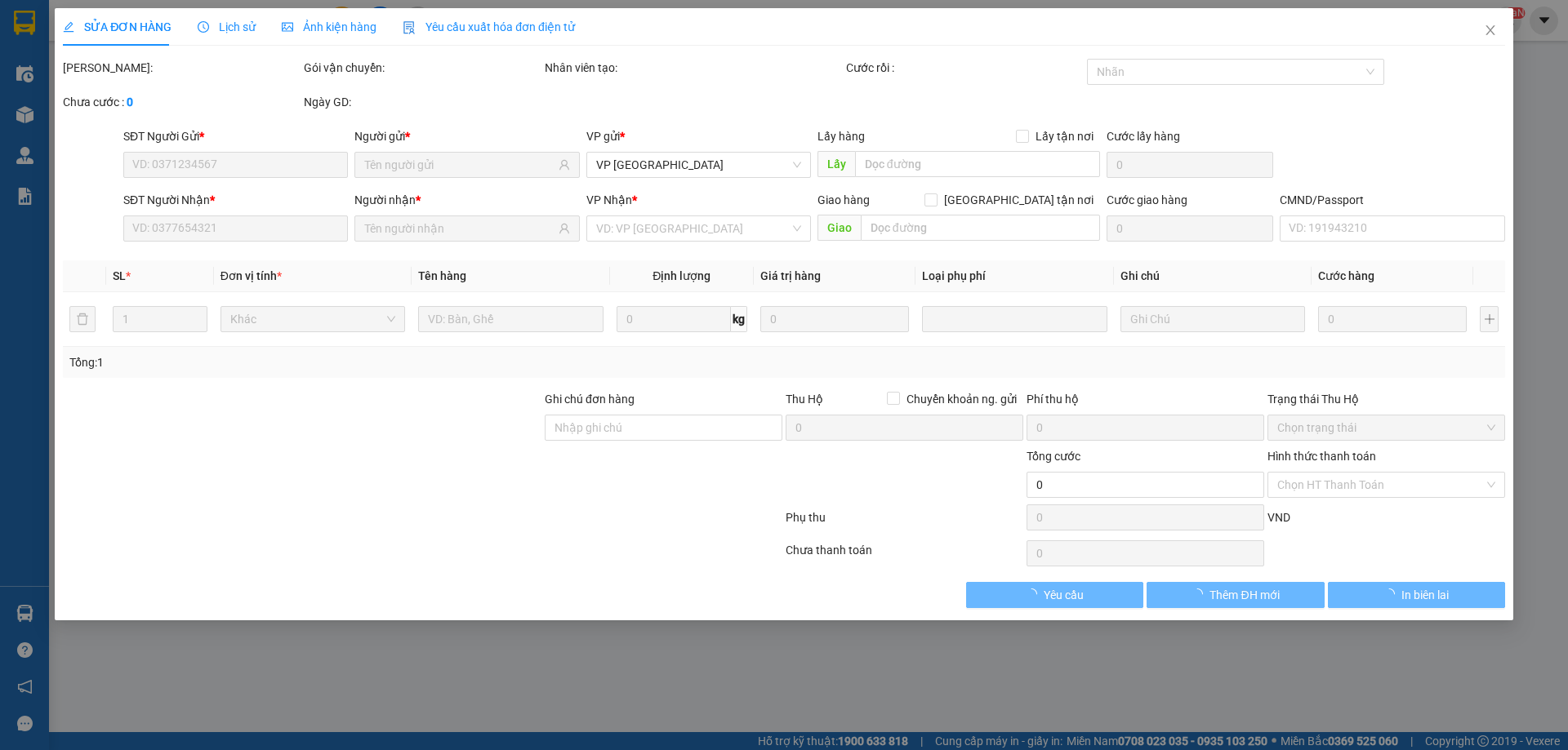
type input "0853241642"
type input "0974899075"
type input "30.000"
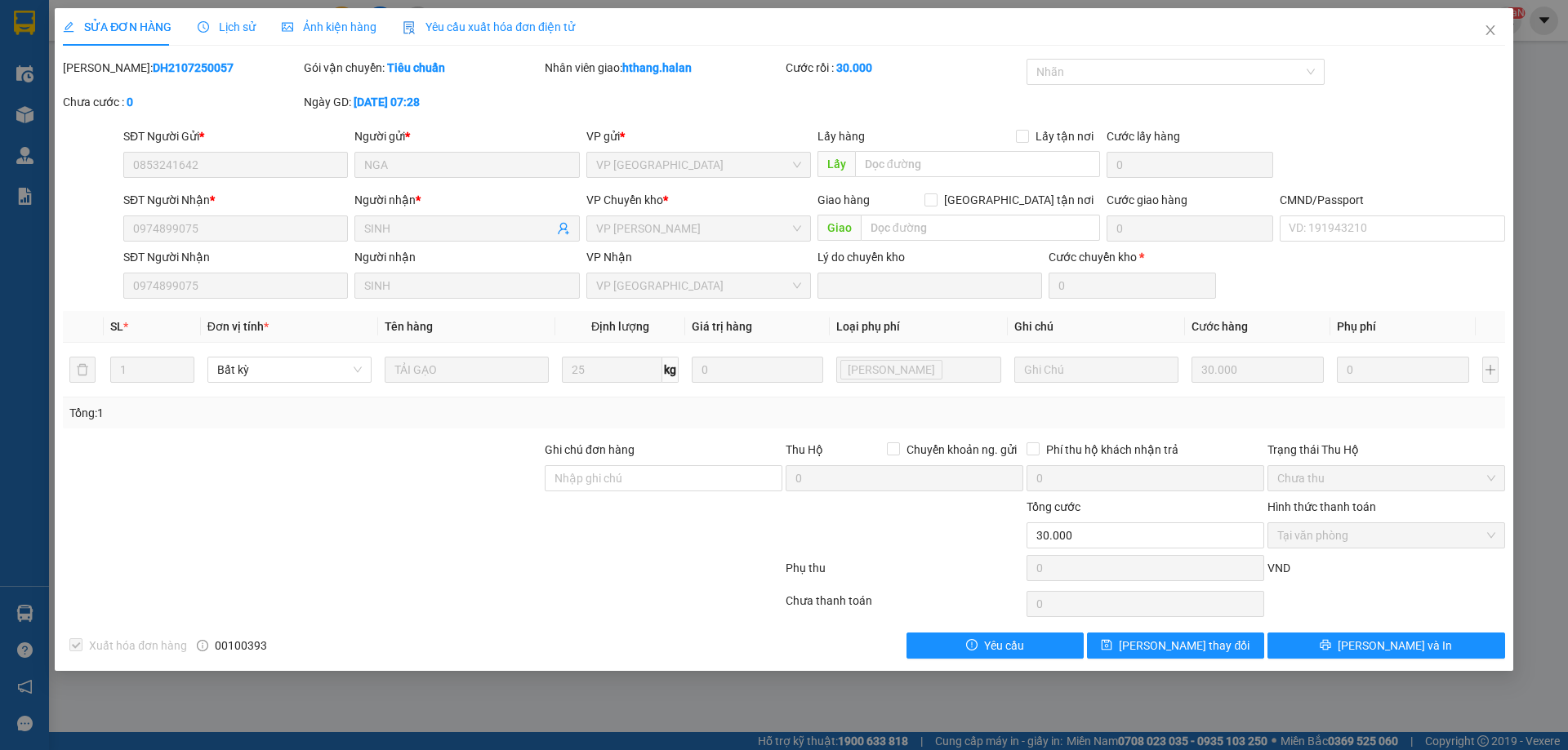
click at [1455, 52] on div "SỬA ĐƠN HÀNG Lịch sử Ảnh kiện hàng Yêu cầu xuất hóa đơn điện tử Total Paid Fee …" at bounding box center [784, 333] width 1442 height 650
click at [1501, 26] on span "Close" at bounding box center [1489, 30] width 46 height 46
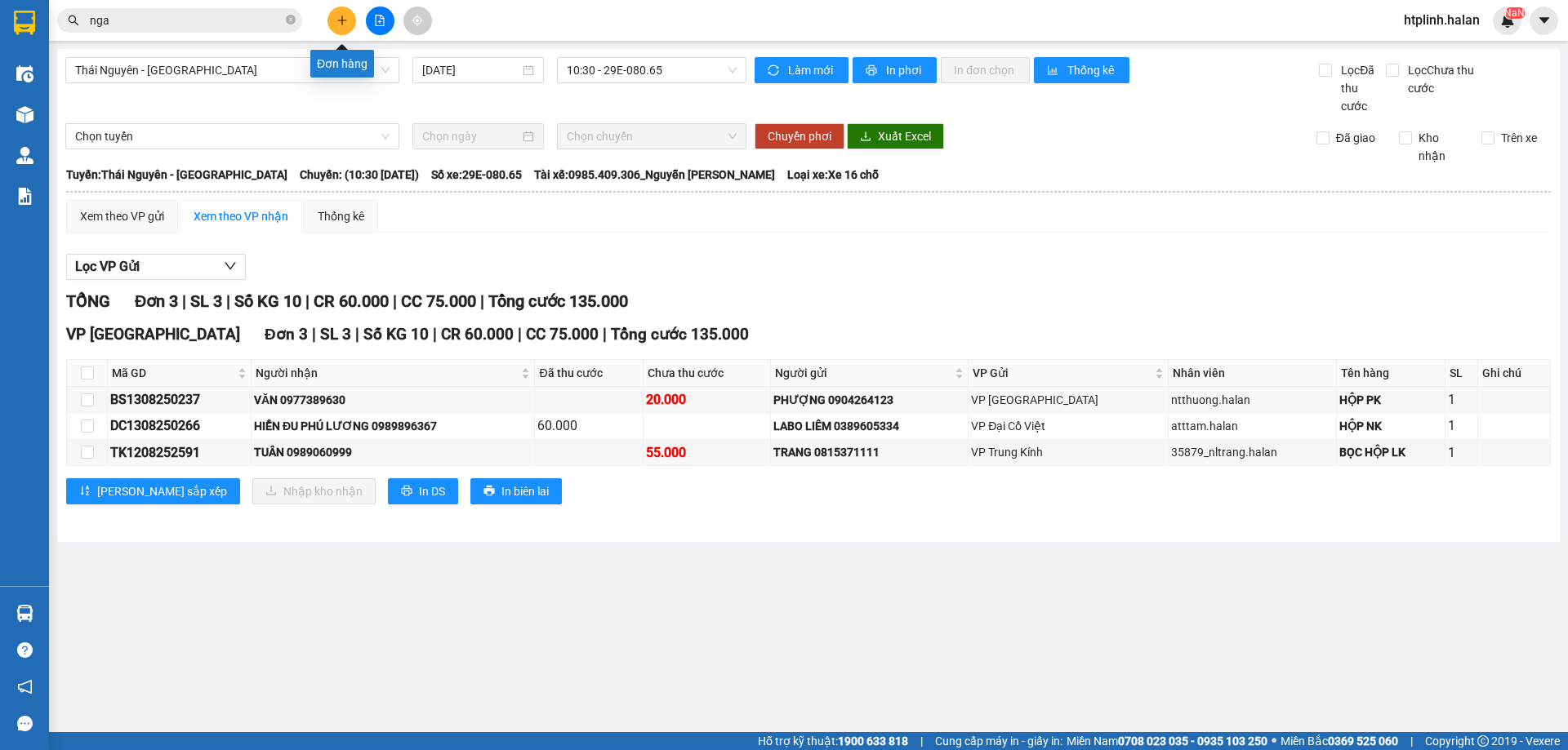
click at [338, 27] on button at bounding box center [341, 21] width 29 height 29
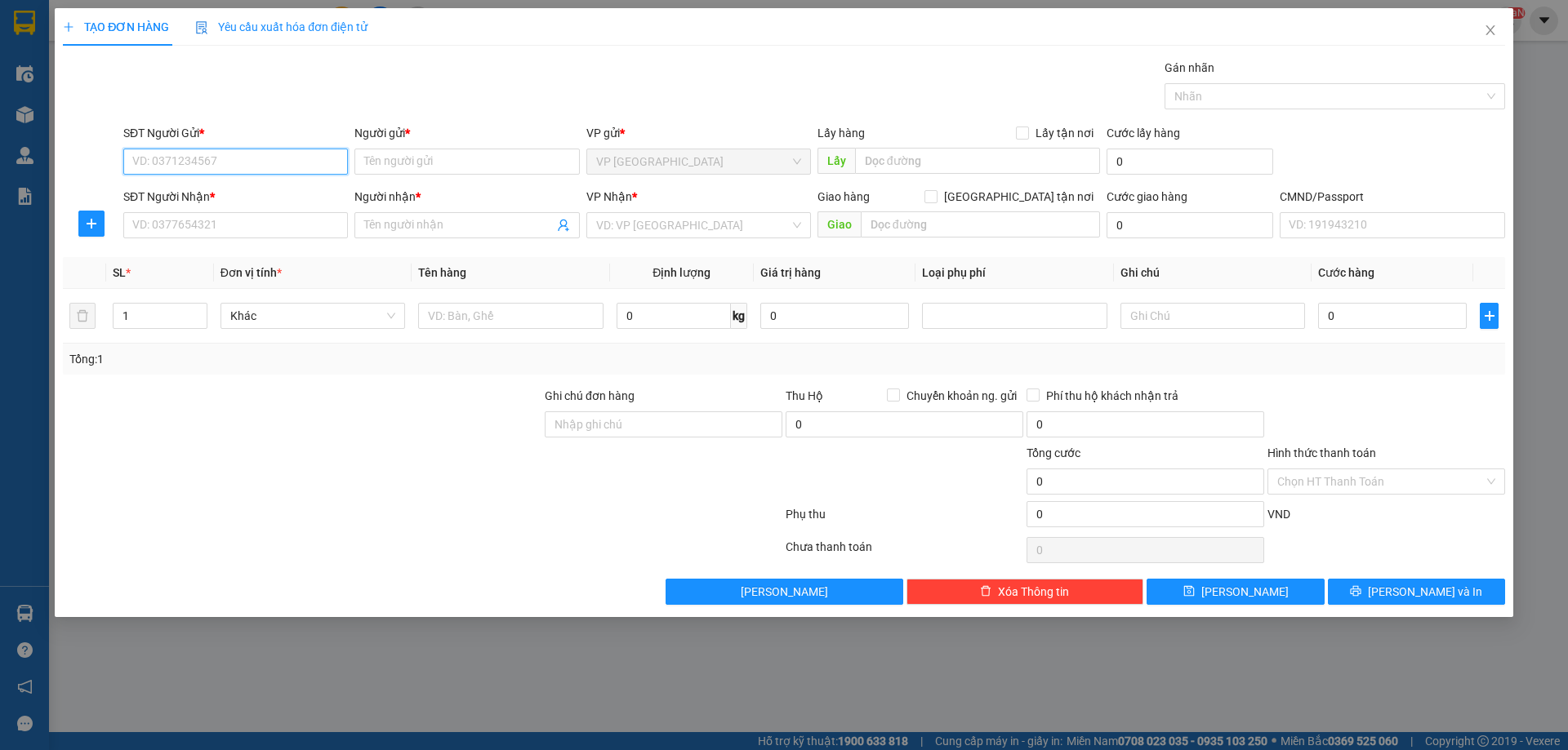
paste input "0989296463"
type input "0989296463"
click at [222, 197] on div "0989296463 - trang, ĐH" at bounding box center [235, 194] width 205 height 18
type input "trang, ĐH"
checkbox input "true"
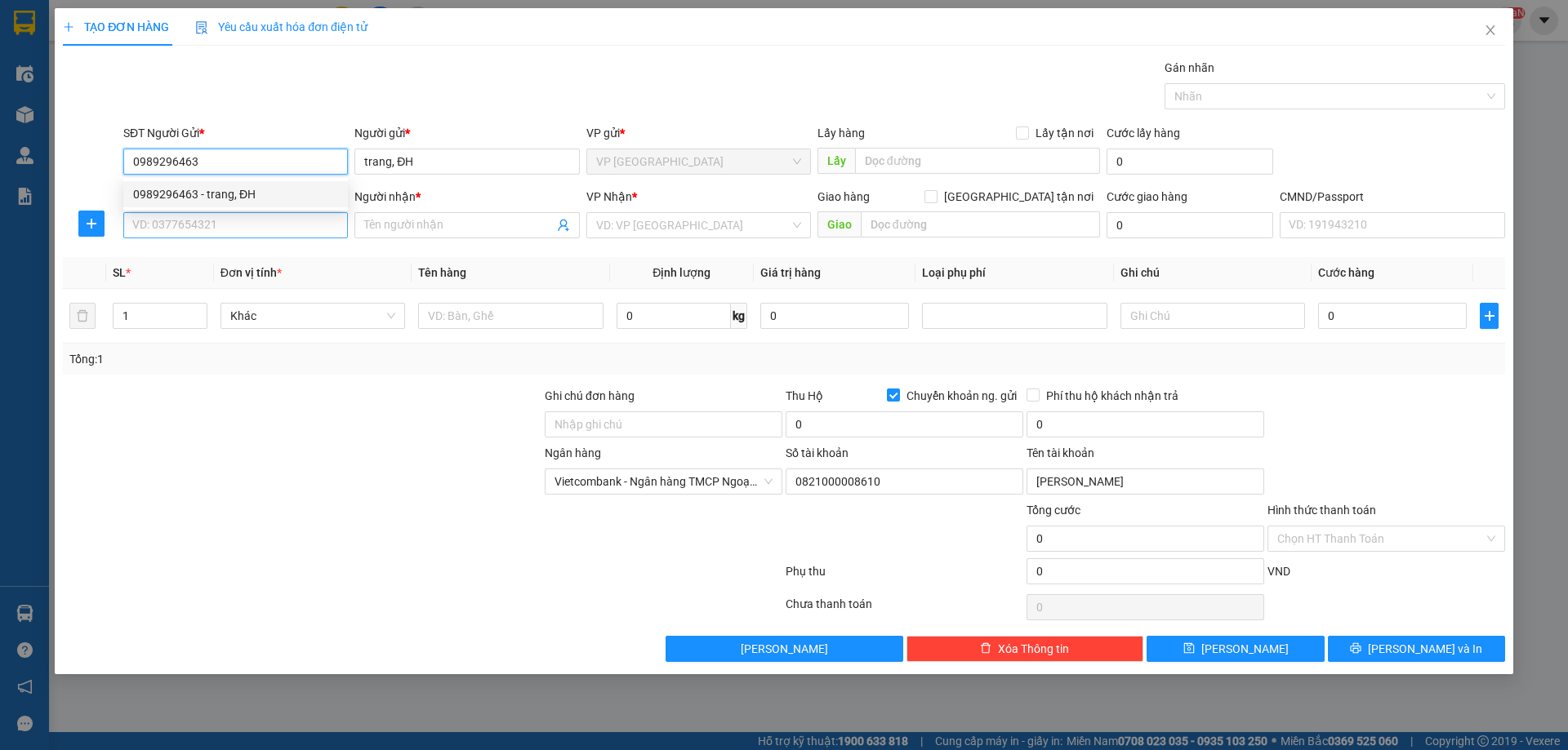
type input "0989296463"
click at [226, 225] on input "SĐT Người Nhận *" at bounding box center [235, 225] width 224 height 26
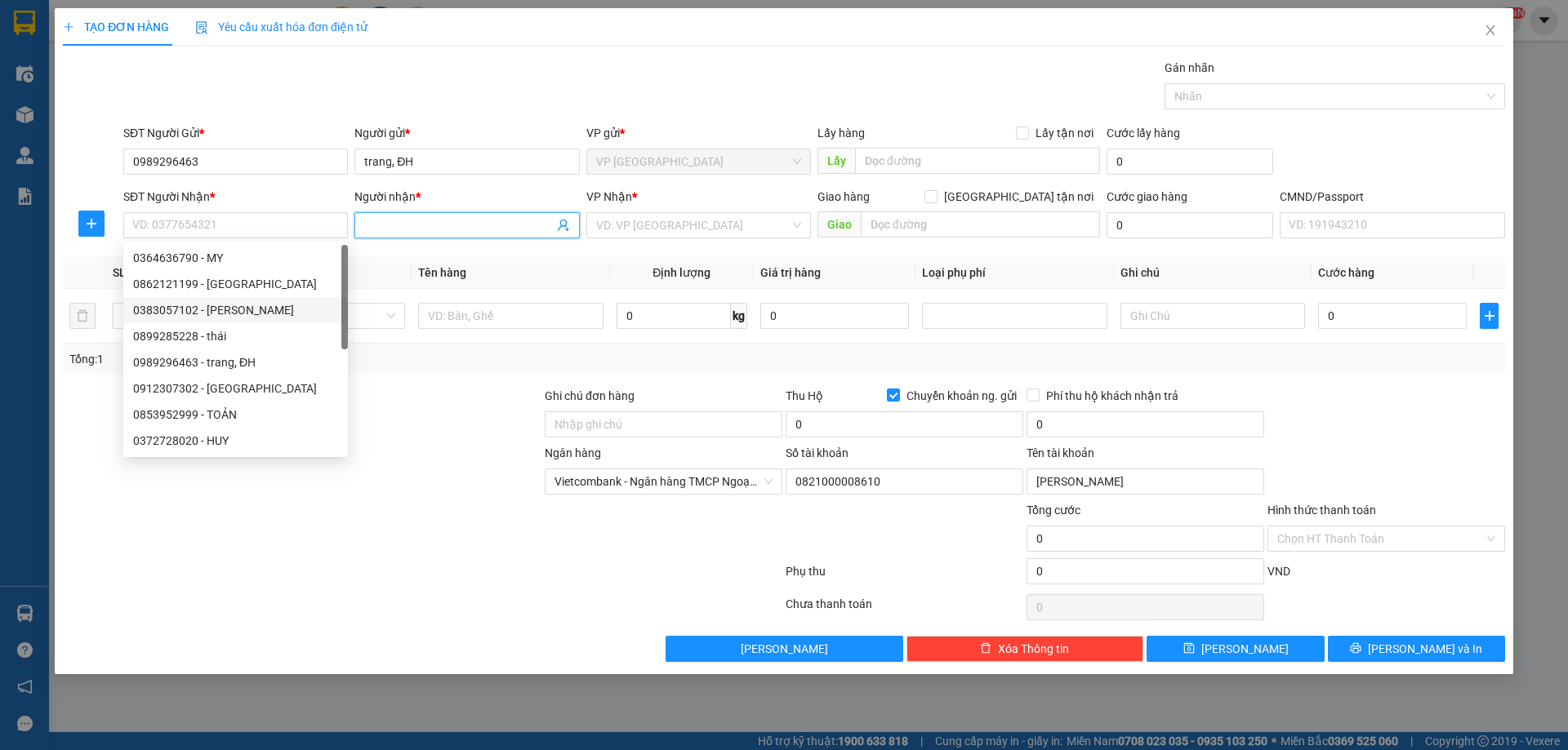
click at [561, 224] on icon "user-add" at bounding box center [563, 226] width 11 height 12
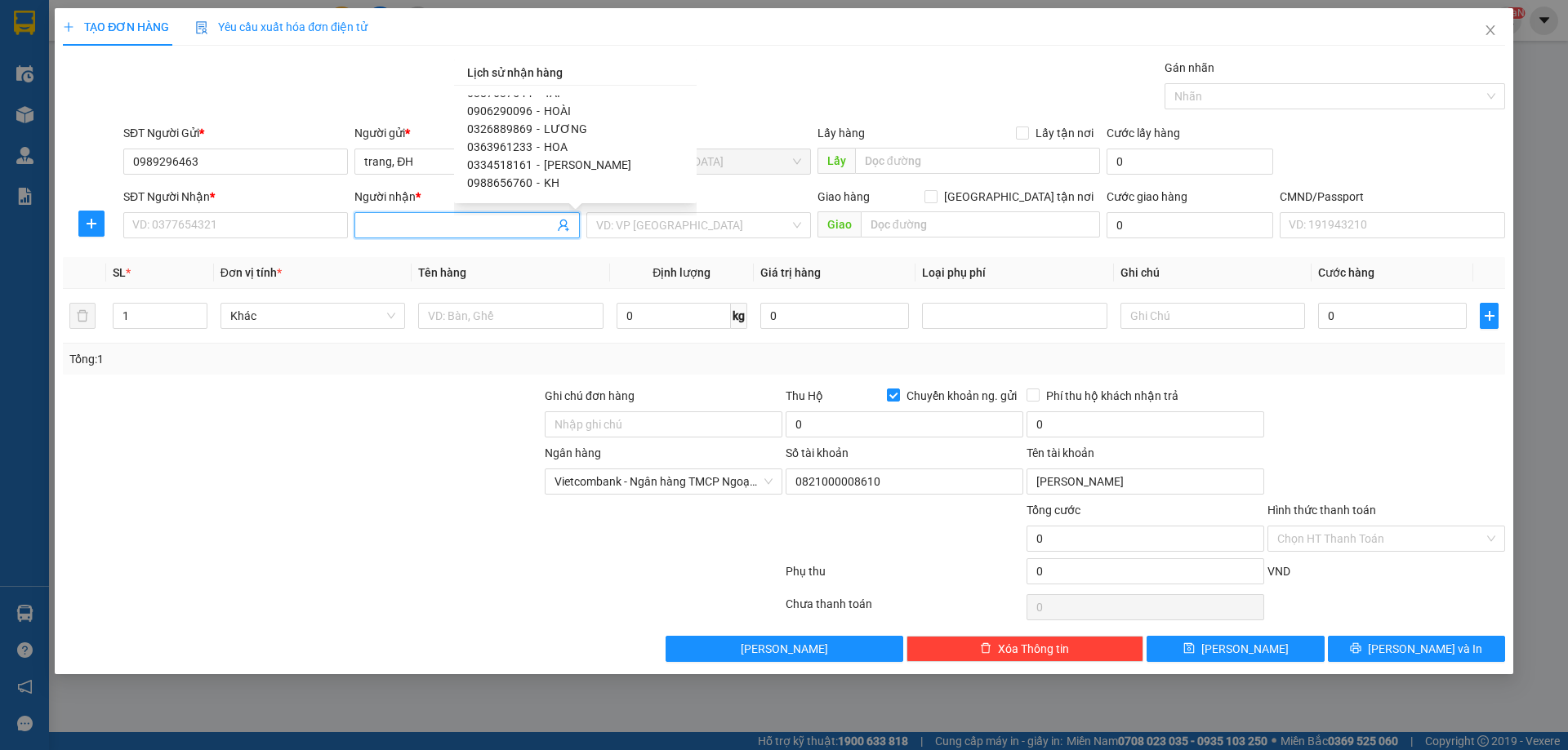
scroll to position [1374, 0]
click at [216, 236] on input "SĐT Người Nhận *" at bounding box center [235, 225] width 224 height 26
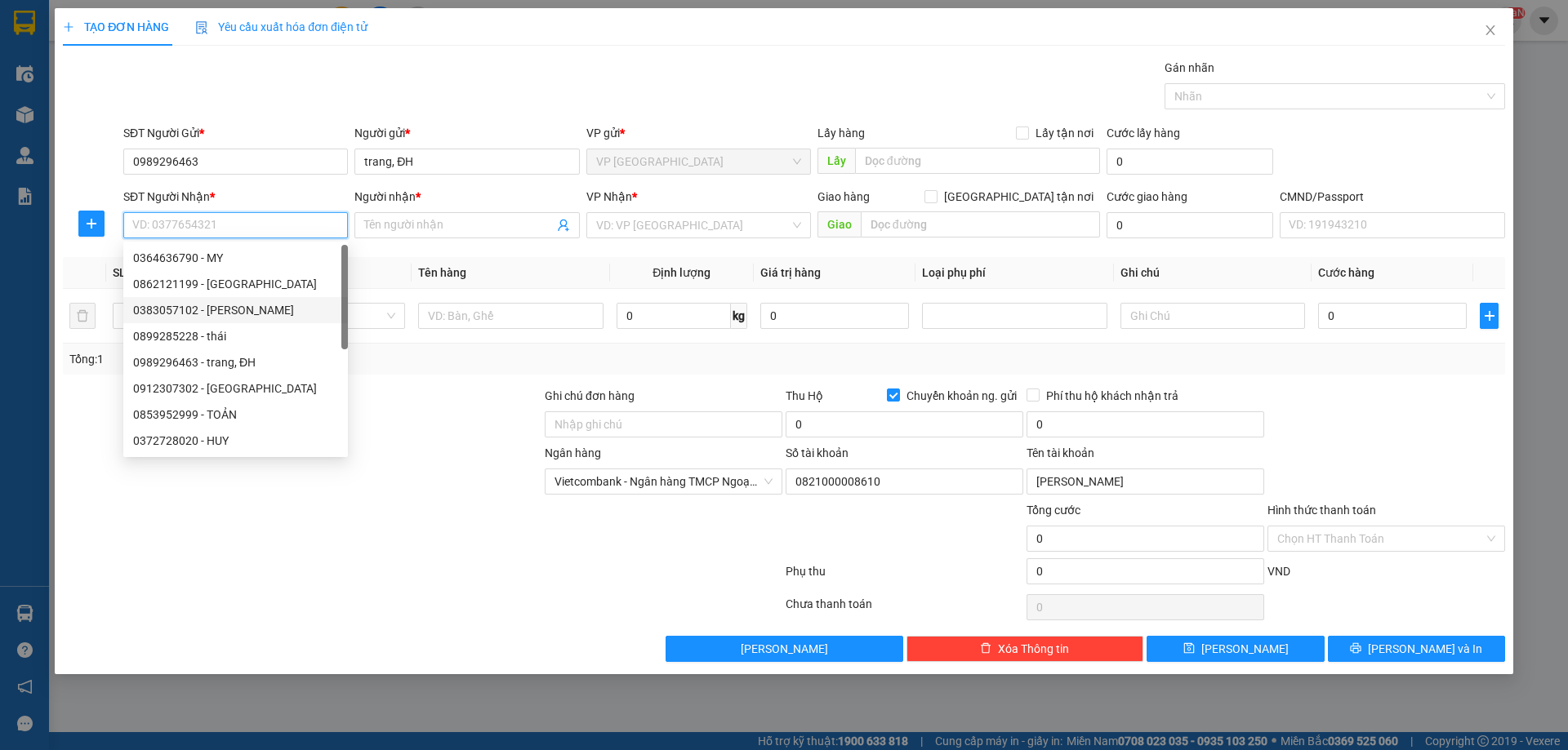
type input "0"
click at [218, 164] on input "0989296463" at bounding box center [235, 161] width 224 height 26
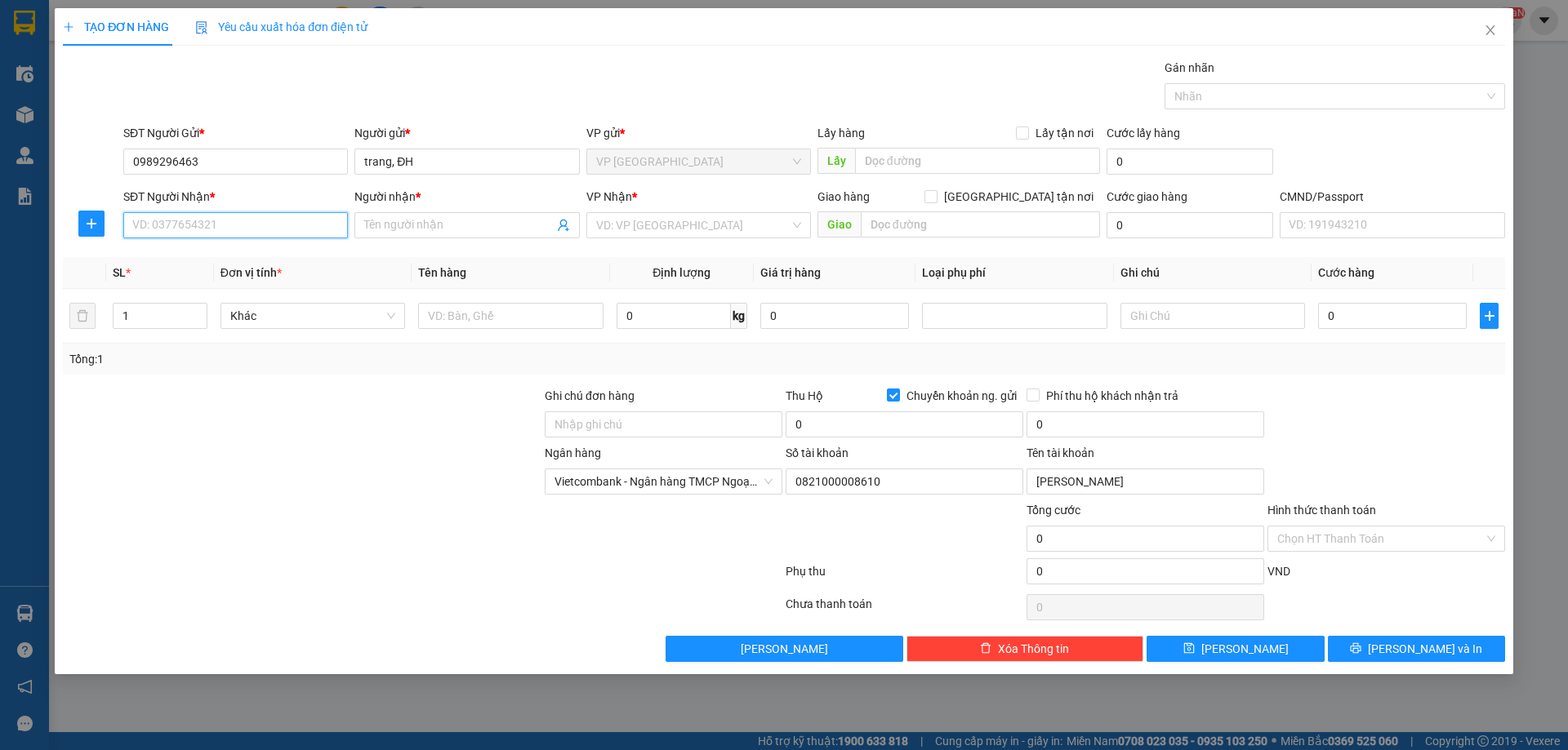
click at [265, 217] on input "SĐT Người Nhận *" at bounding box center [235, 225] width 224 height 26
type input "0911699796"
click at [365, 223] on input "Người nhận *" at bounding box center [458, 225] width 189 height 18
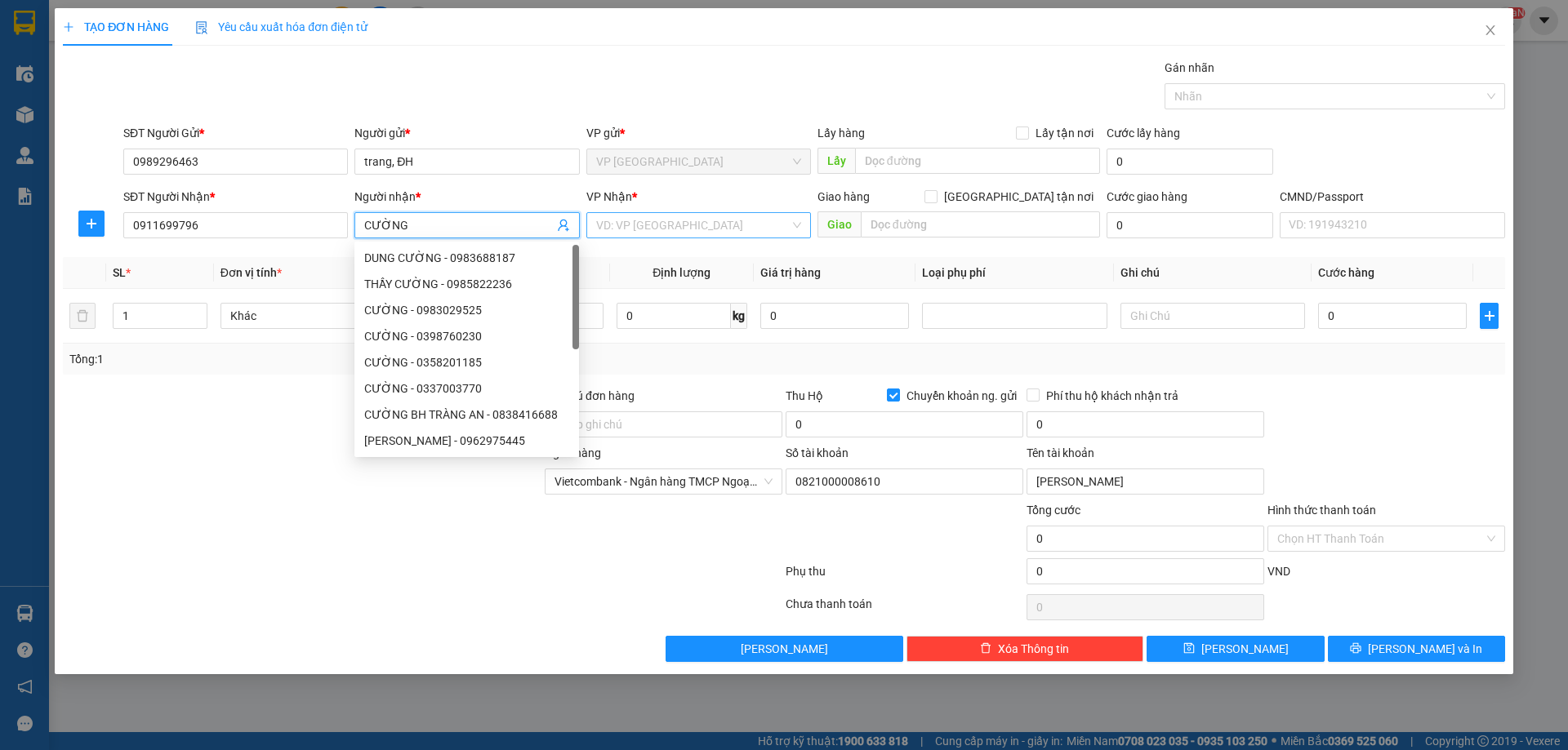
type input "CƯỜNG"
click at [678, 232] on input "search" at bounding box center [692, 225] width 194 height 24
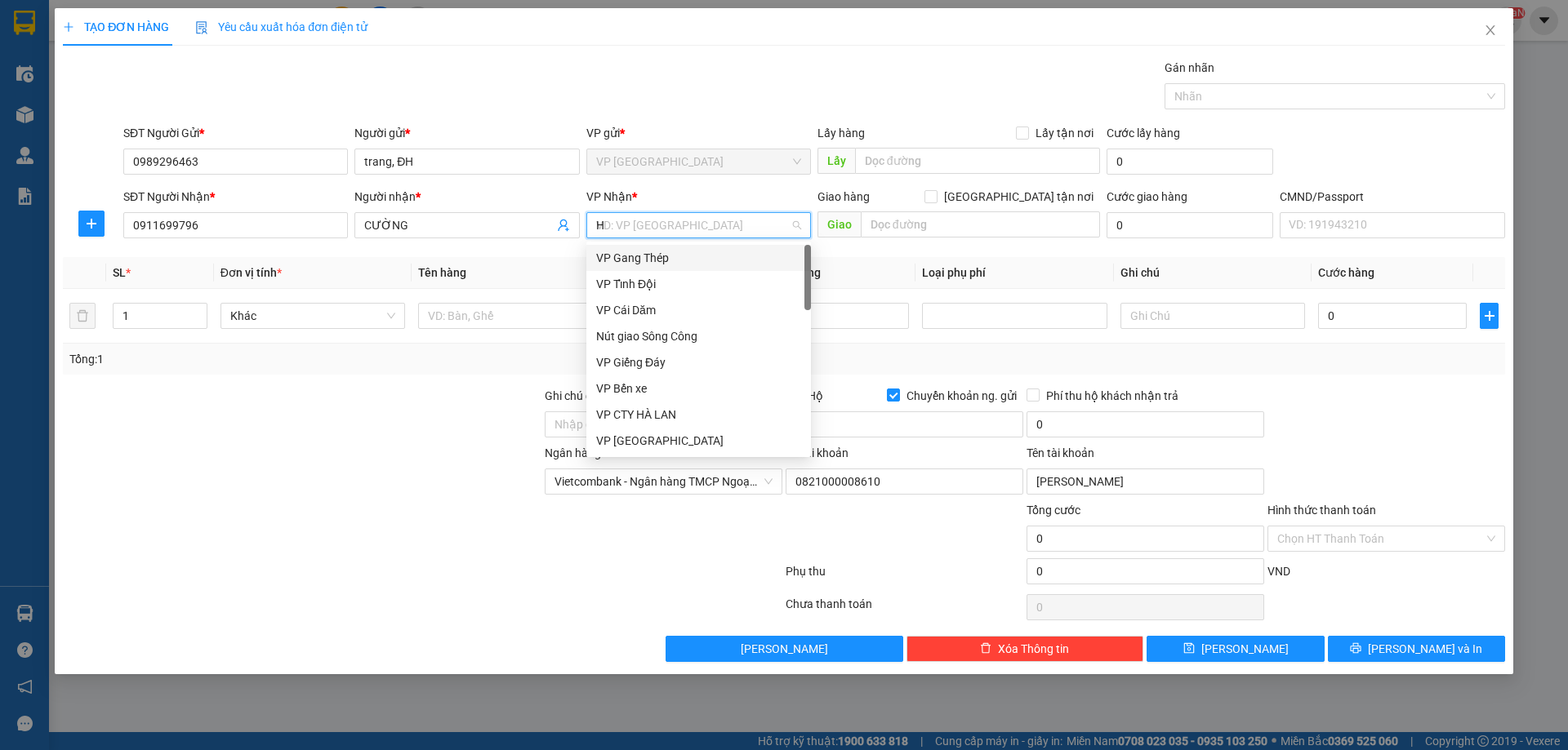
type input "HG"
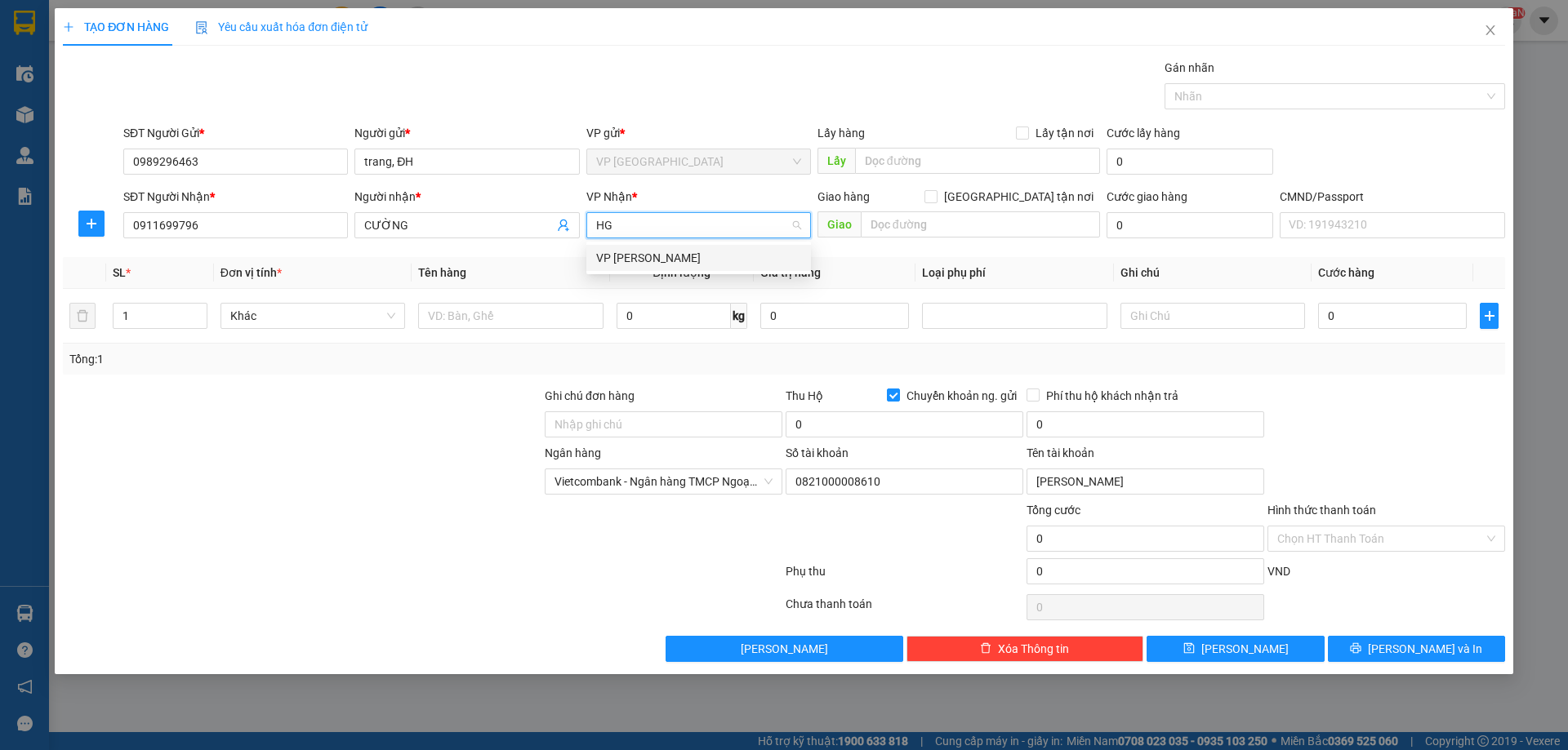
click at [662, 264] on div "VP [PERSON_NAME]" at bounding box center [698, 258] width 205 height 18
click at [99, 227] on span "plus" at bounding box center [91, 223] width 24 height 13
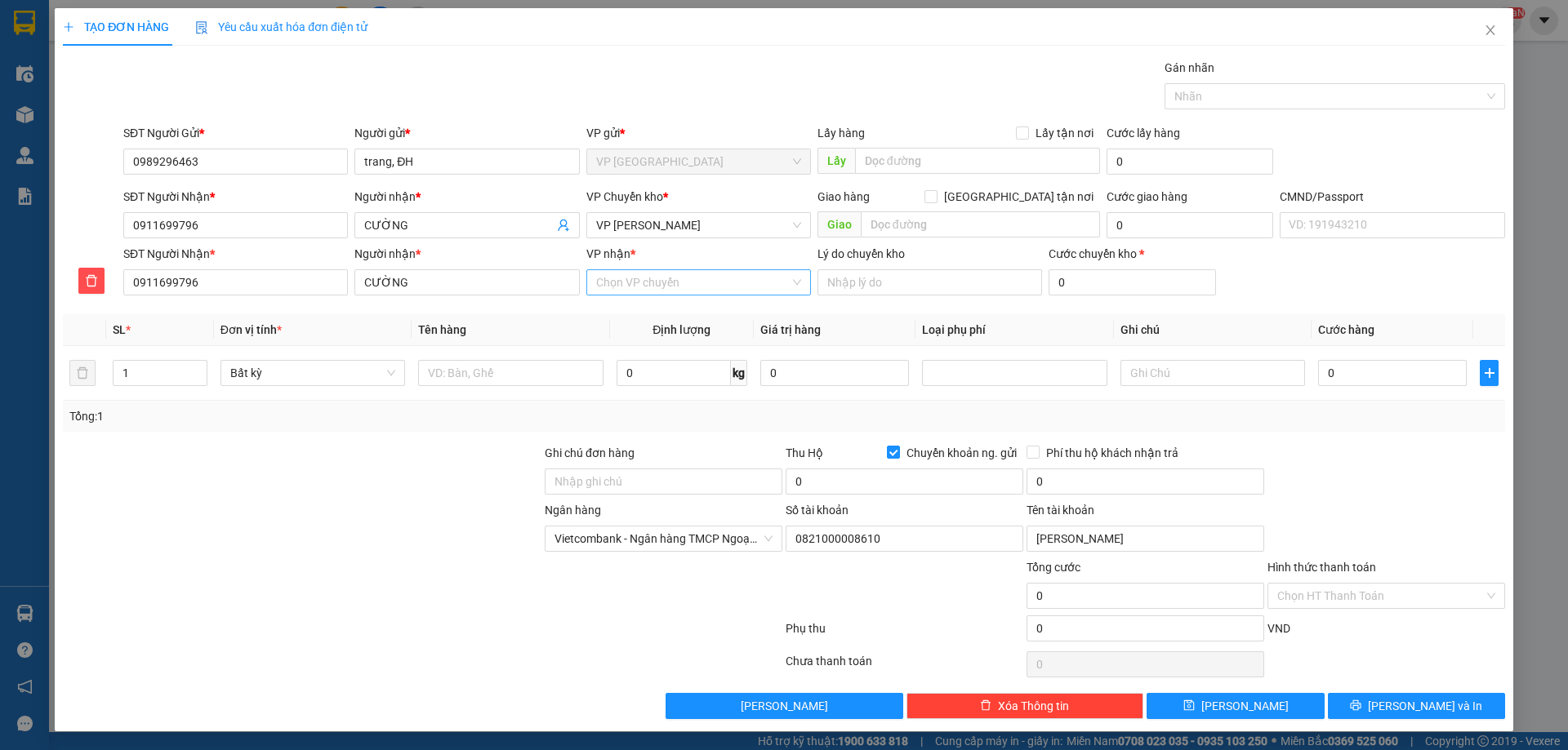
click at [620, 283] on input "VP nhận *" at bounding box center [692, 281] width 194 height 24
type input "47"
click at [638, 312] on div "VP 47 [PERSON_NAME]" at bounding box center [693, 315] width 204 height 18
click at [534, 350] on td at bounding box center [510, 372] width 197 height 54
click at [533, 371] on input "text" at bounding box center [510, 372] width 185 height 26
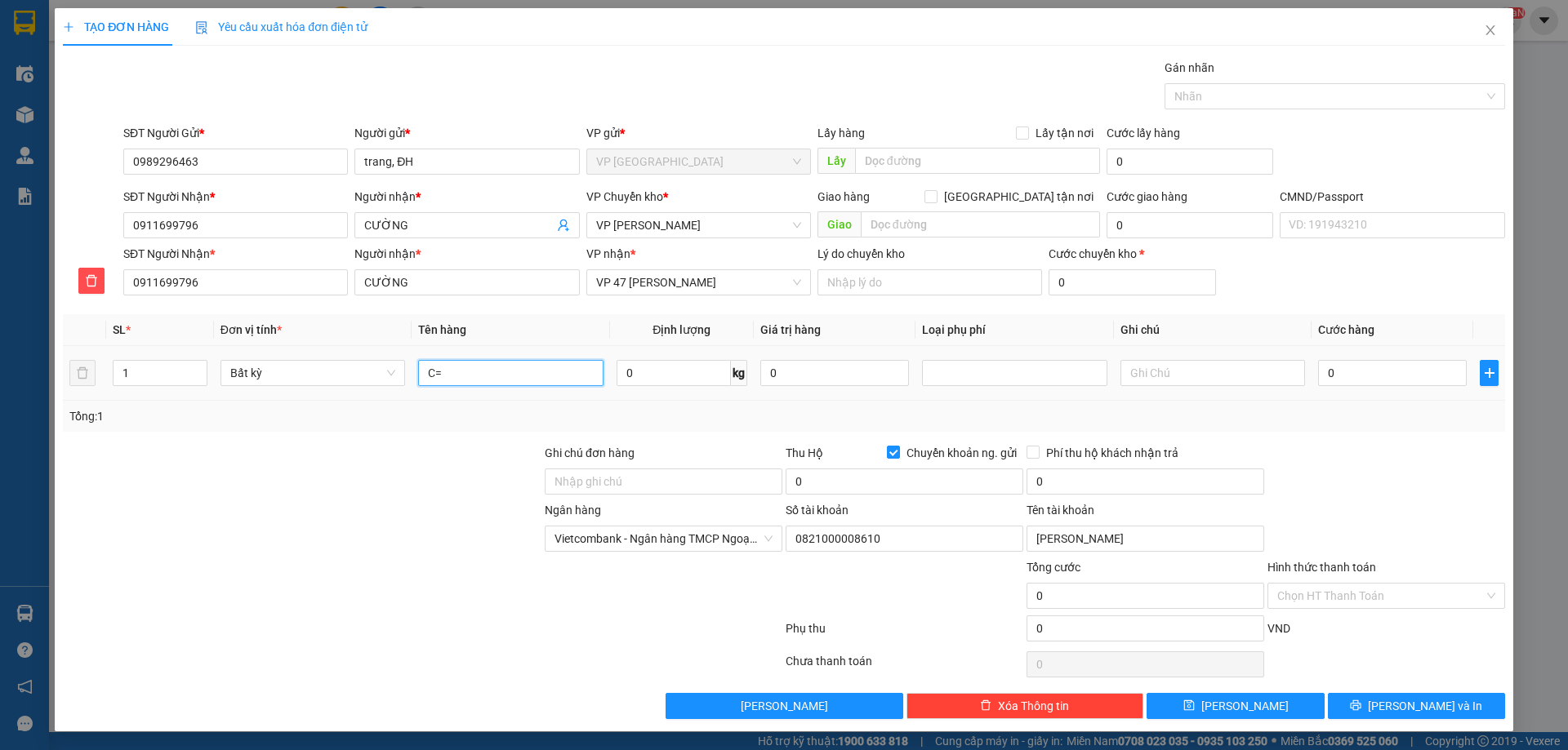
type input "C"
type input "XỌT MÈO"
click at [658, 383] on input "0" at bounding box center [674, 372] width 114 height 26
click at [670, 384] on input "4" at bounding box center [674, 372] width 114 height 26
type input "4"
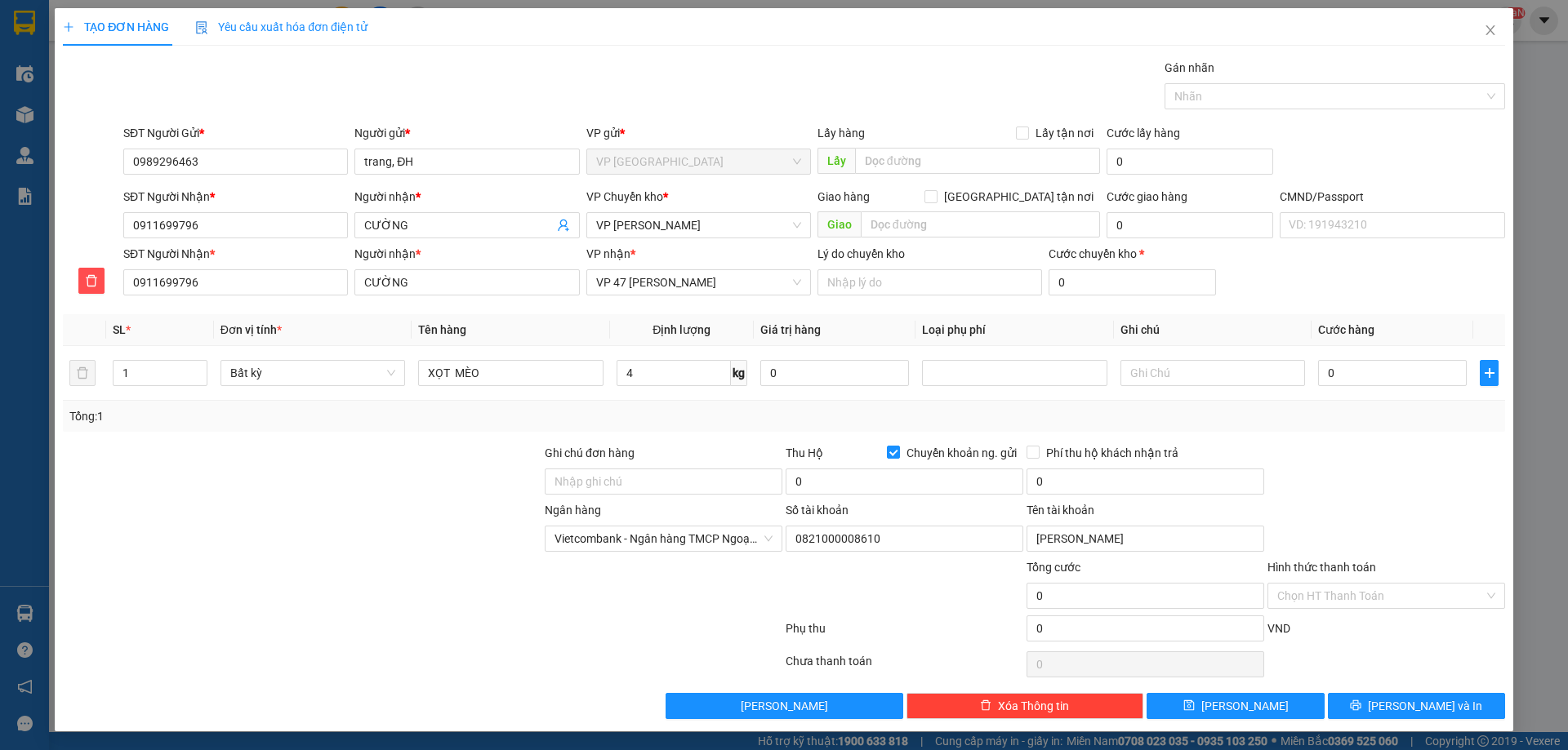
click at [678, 418] on div "Tổng: 1" at bounding box center [784, 416] width 1429 height 18
type input "55.000"
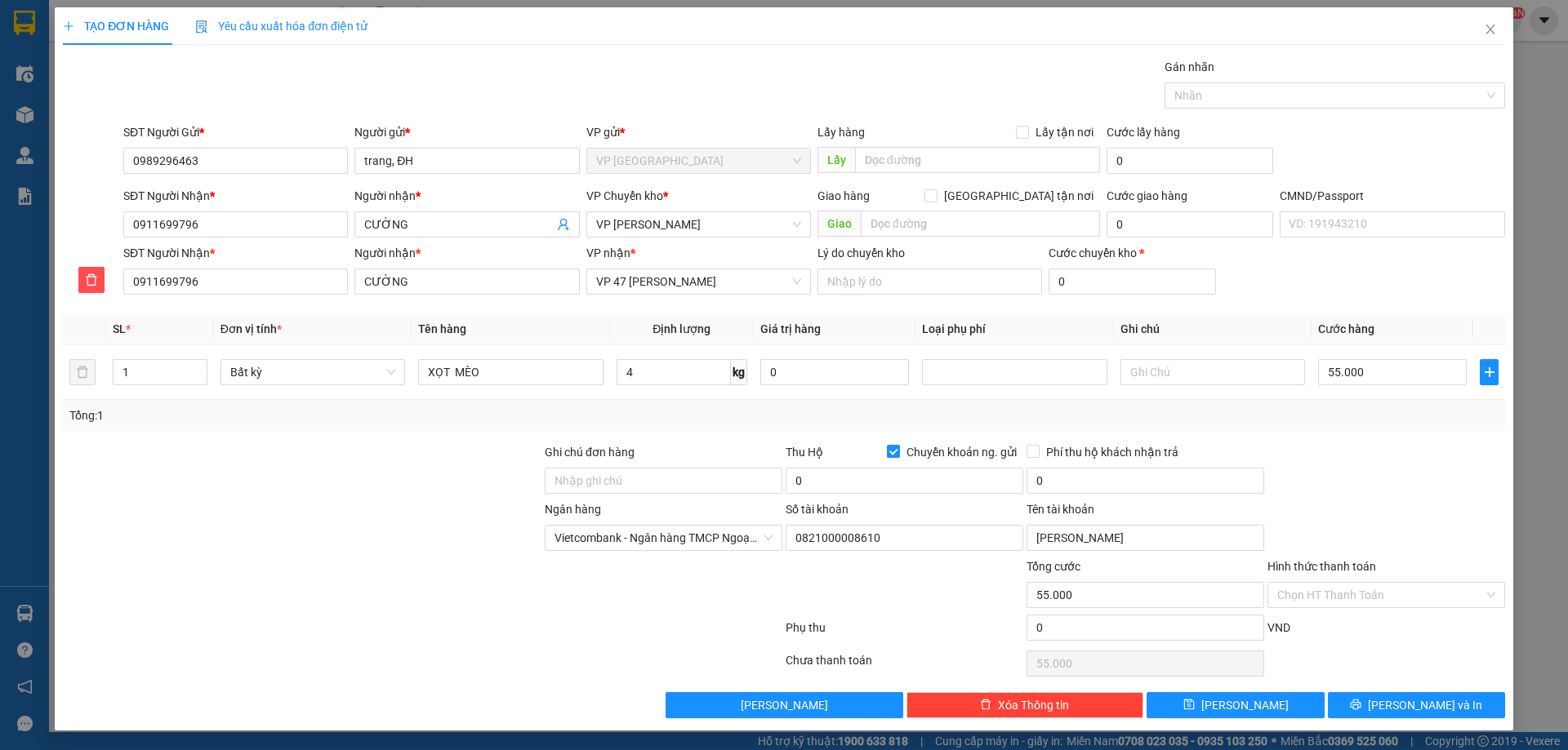
click at [901, 454] on span "Chuyển khoản ng. gửi" at bounding box center [961, 452] width 123 height 18
click at [898, 454] on input "Chuyển khoản ng. gửi" at bounding box center [892, 450] width 12 height 12
checkbox input "false"
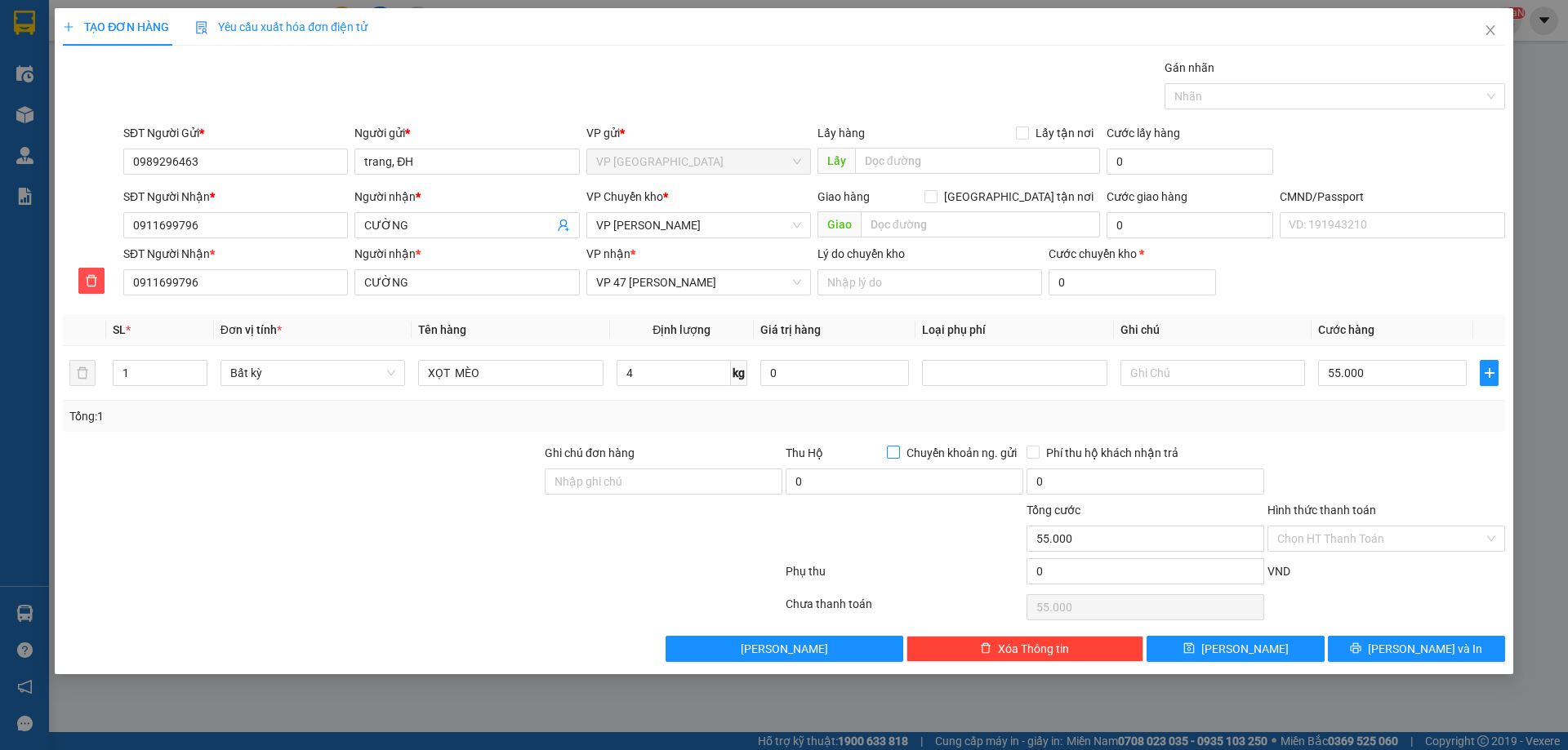
scroll to position [0, 0]
click at [1394, 640] on button "[PERSON_NAME] và In" at bounding box center [1416, 648] width 177 height 26
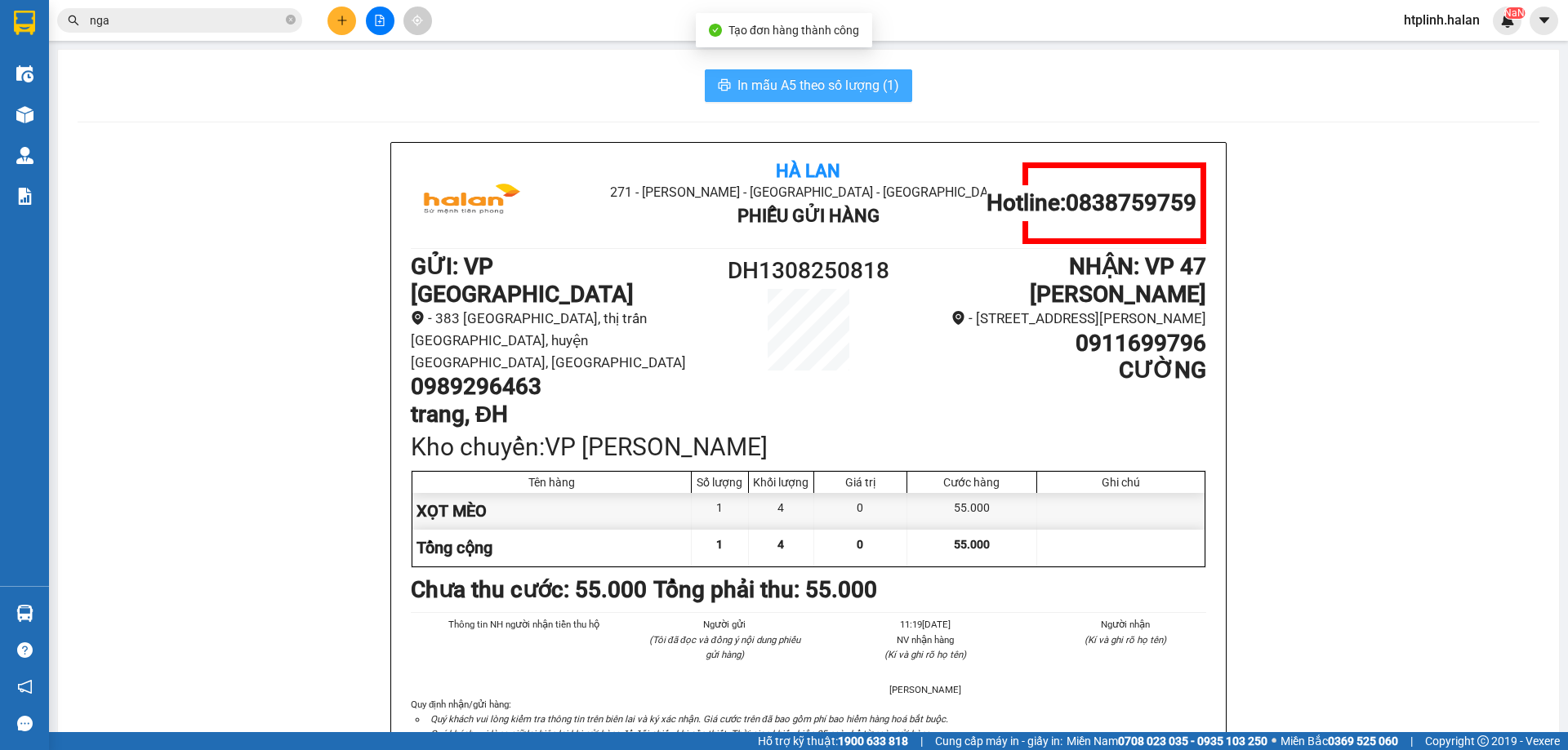
click at [793, 89] on span "In mẫu A5 theo số lượng (1)" at bounding box center [818, 85] width 162 height 21
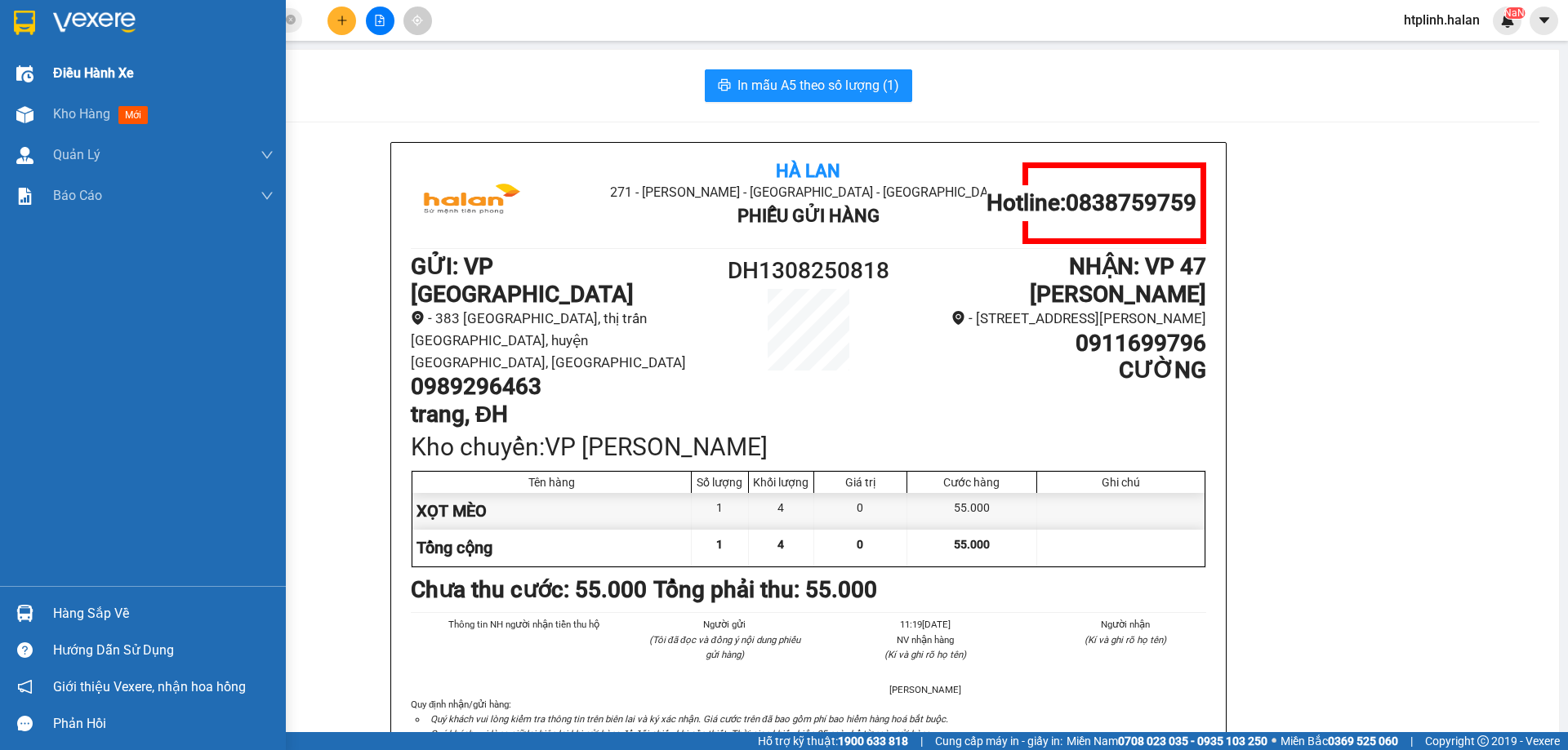
click at [131, 81] on span "Điều hành xe" at bounding box center [93, 72] width 80 height 21
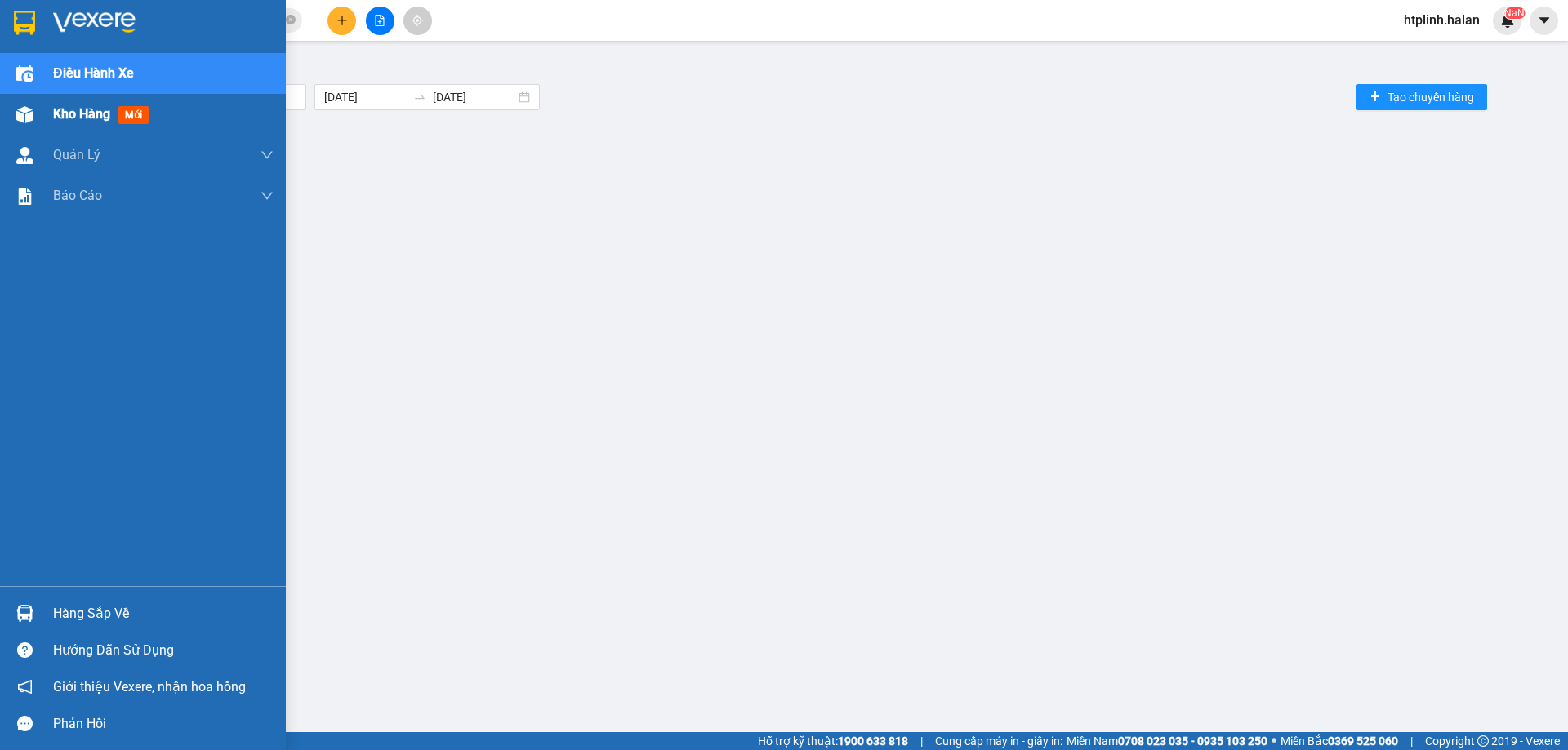
click at [166, 111] on div "Kho hàng mới" at bounding box center [163, 114] width 221 height 41
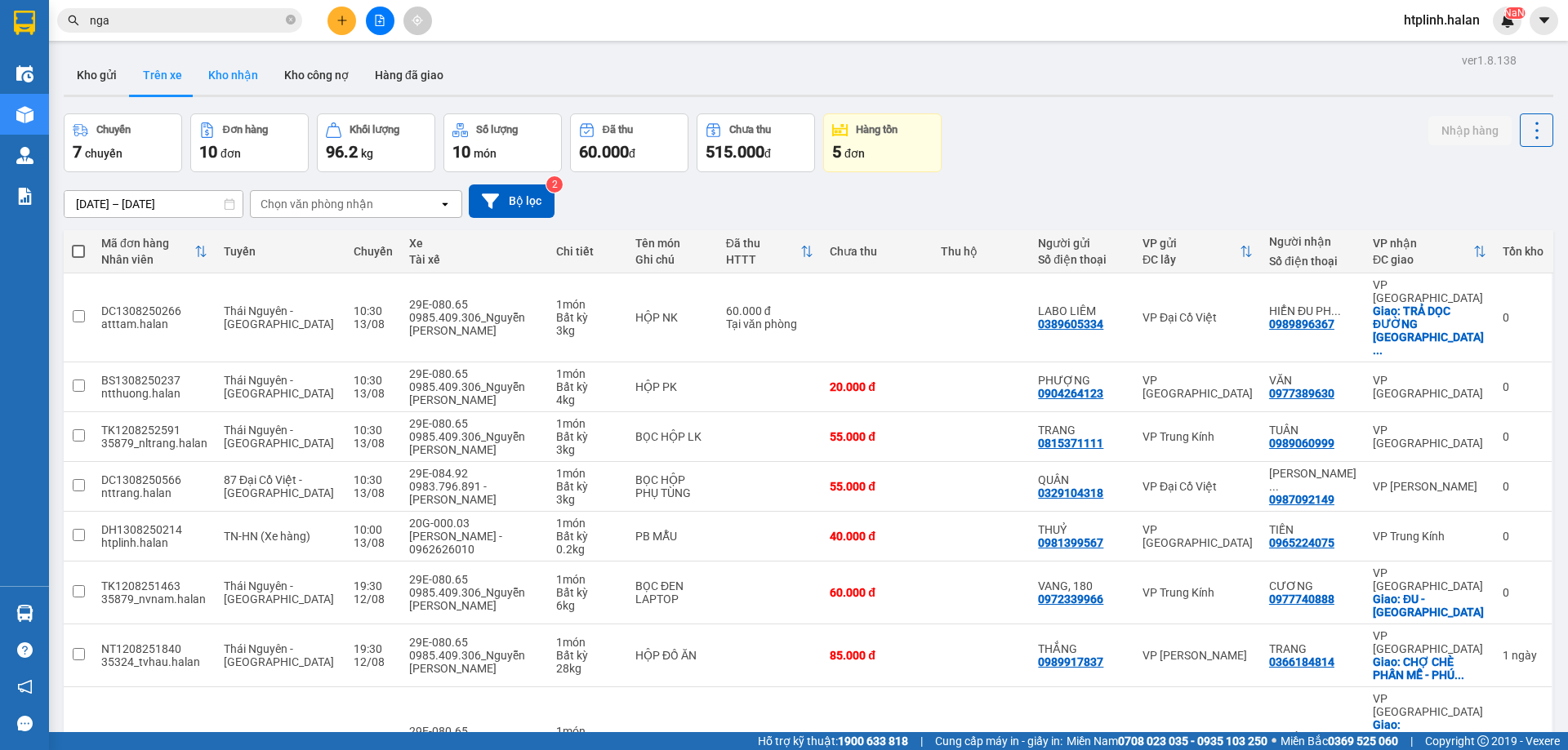
click at [226, 70] on button "Kho nhận" at bounding box center [232, 75] width 76 height 39
type input "[DATE] – [DATE]"
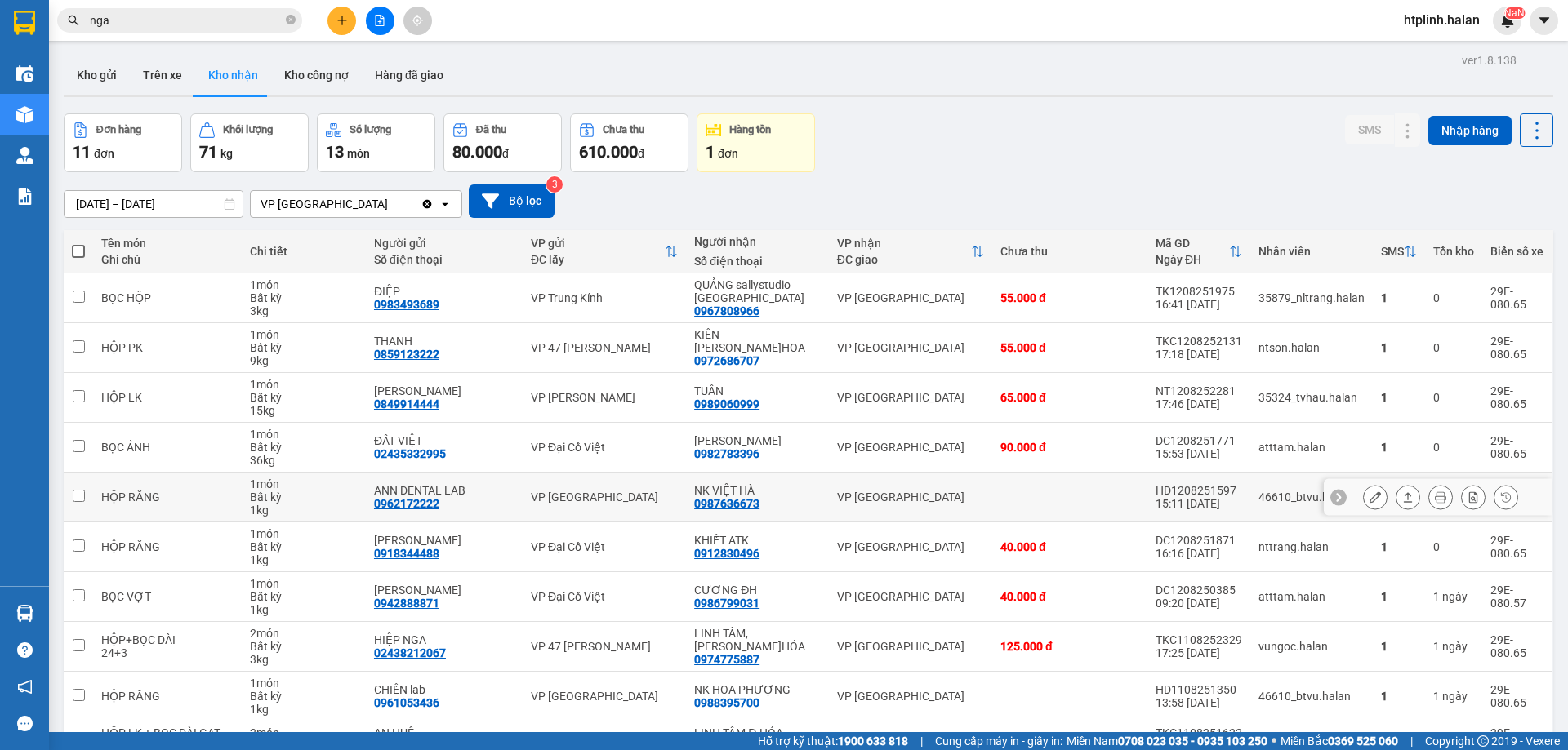
scroll to position [93, 0]
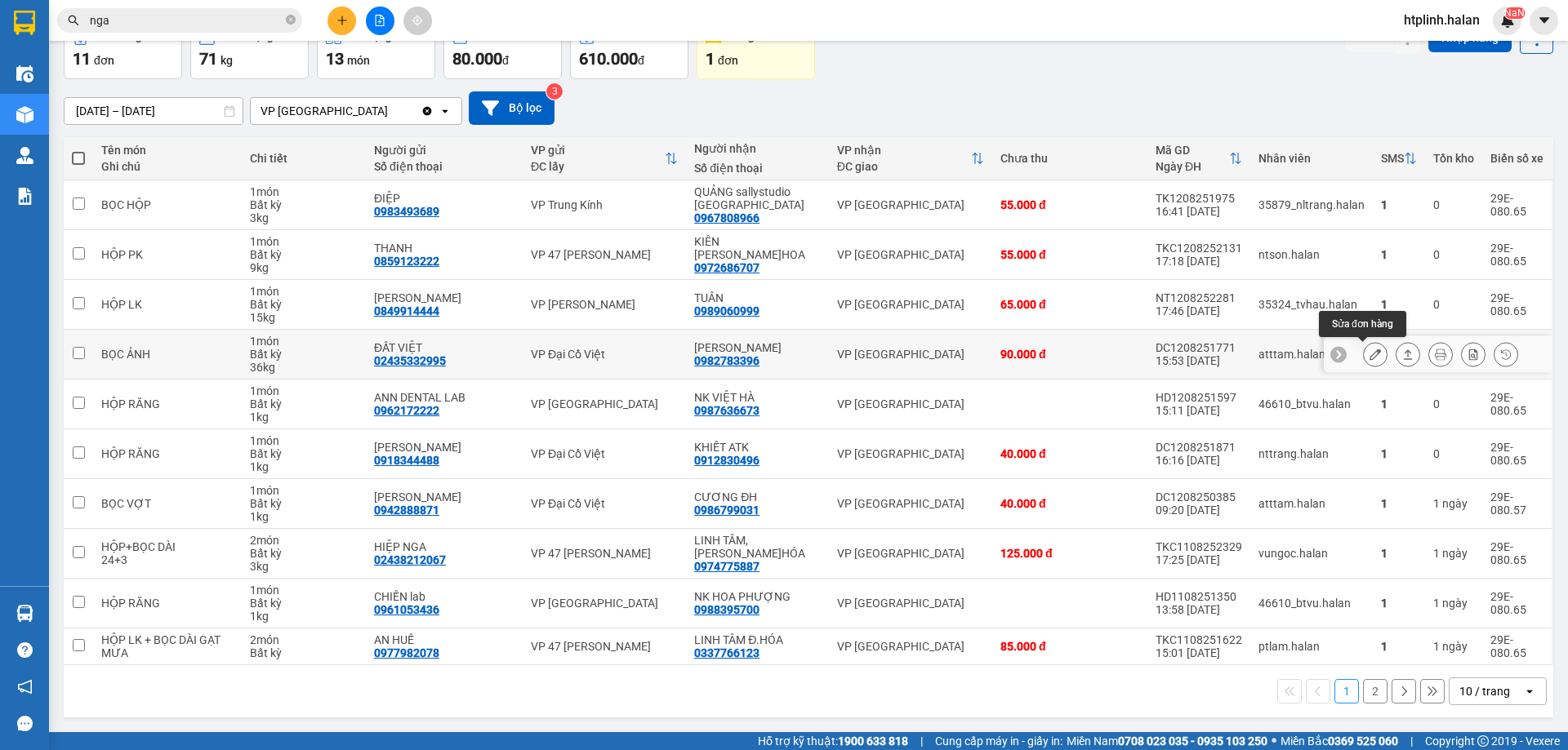
click at [1369, 349] on icon at bounding box center [1374, 354] width 12 height 12
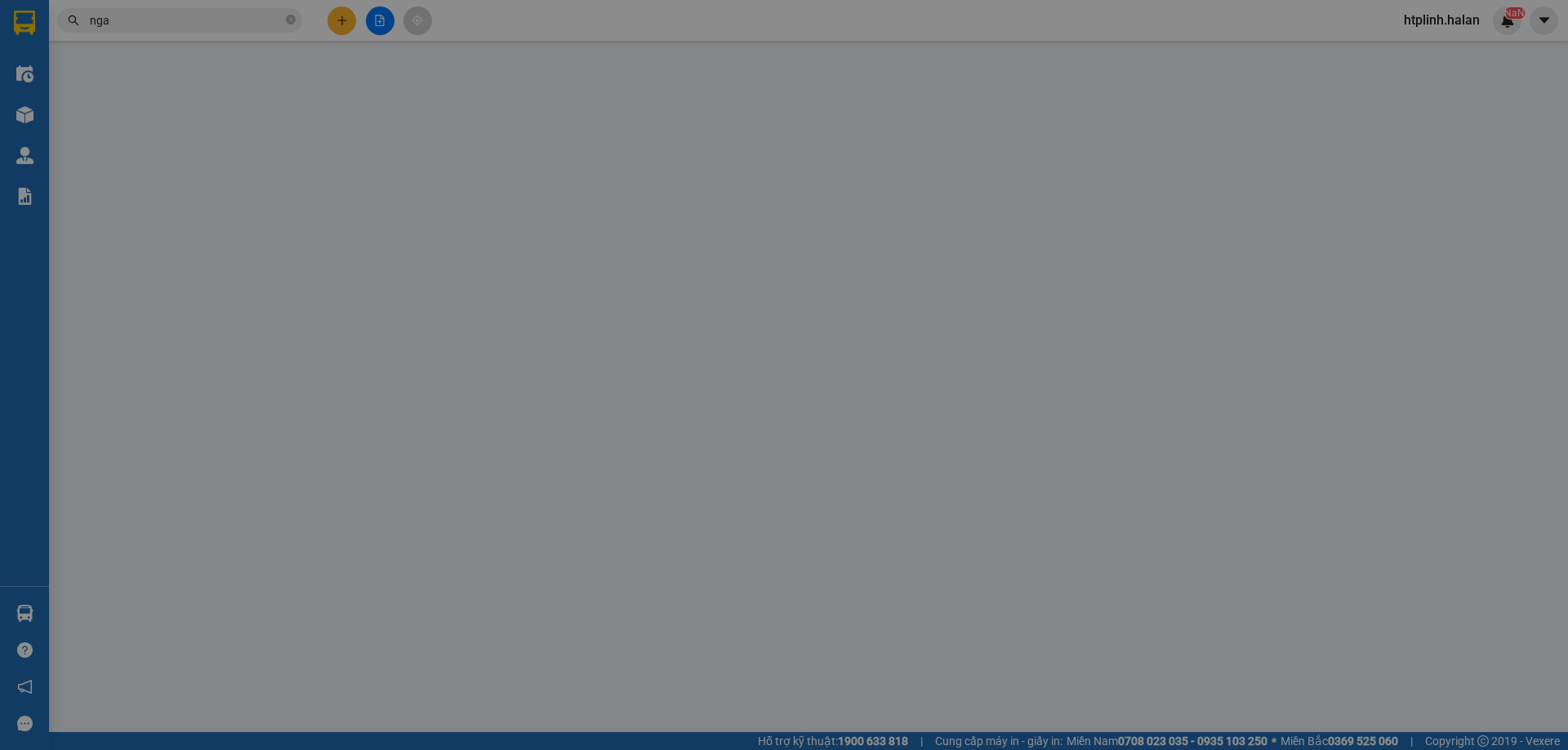
type input "02435332995"
type input "ĐẤT VIỆT"
type input "0982783396"
type input "[PERSON_NAME]"
type input "90.000"
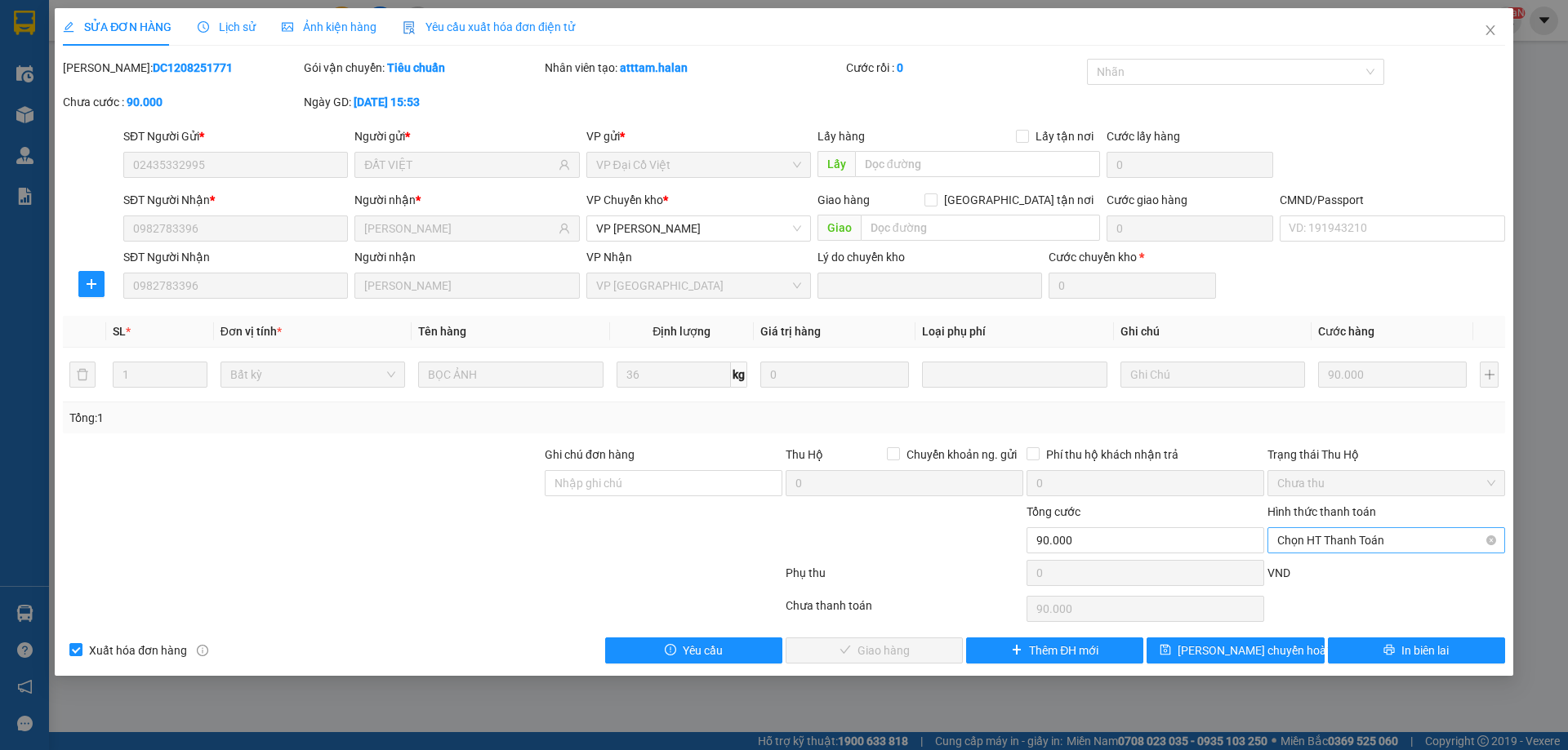
click at [1337, 532] on span "Chọn HT Thanh Toán" at bounding box center [1386, 539] width 218 height 24
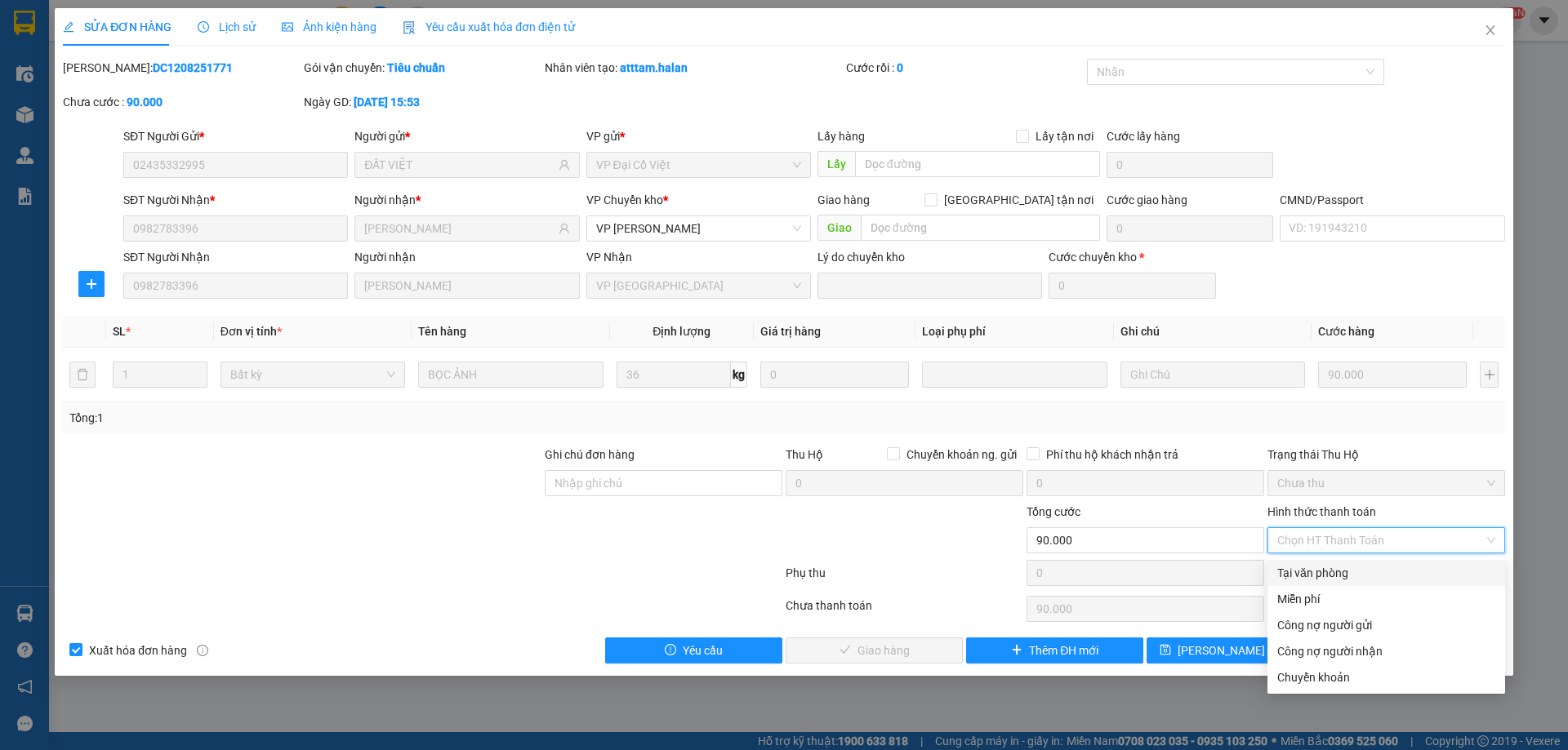
click at [1307, 571] on div "Tại văn phòng" at bounding box center [1386, 572] width 218 height 18
type input "0"
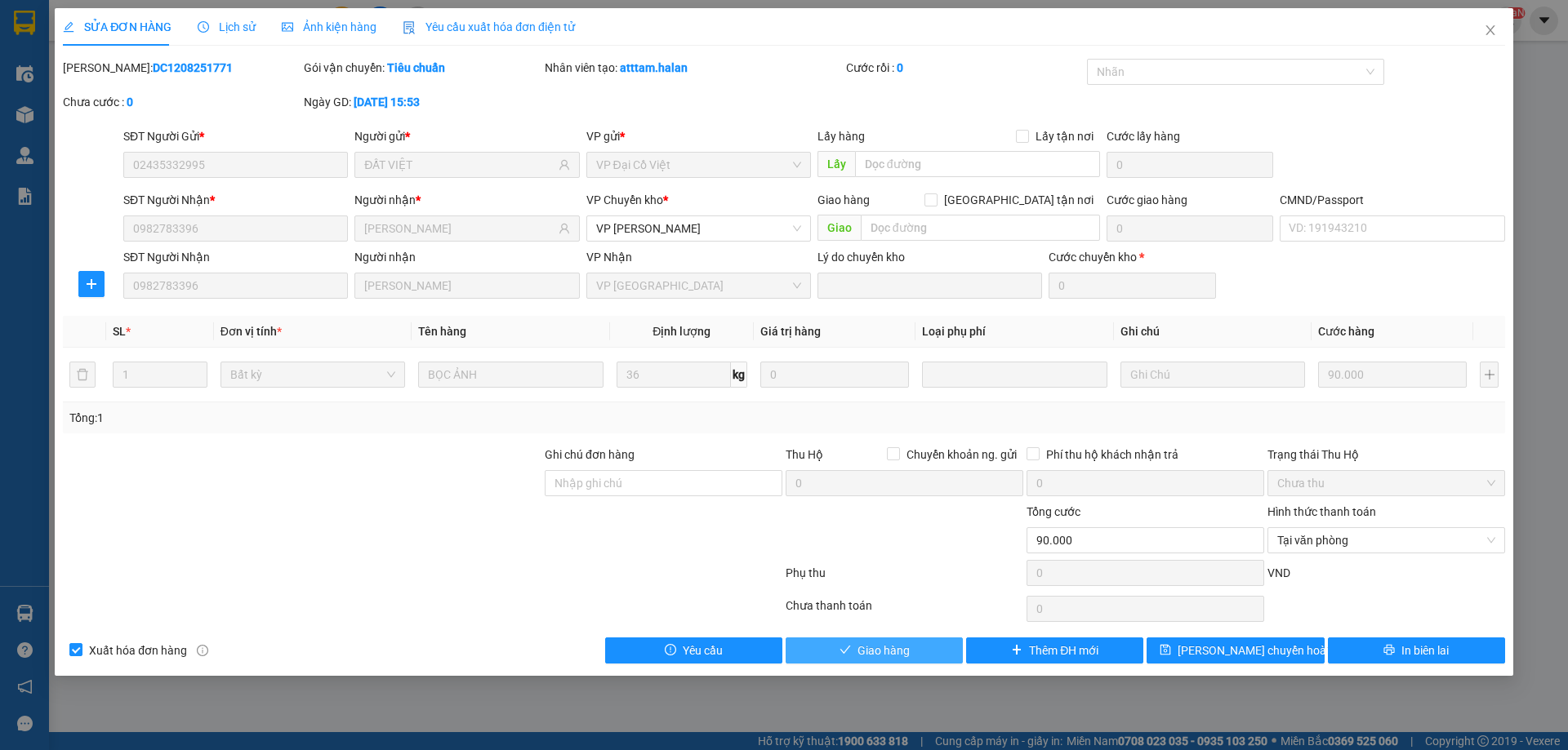
click at [909, 648] on span "Giao hàng" at bounding box center [884, 650] width 52 height 18
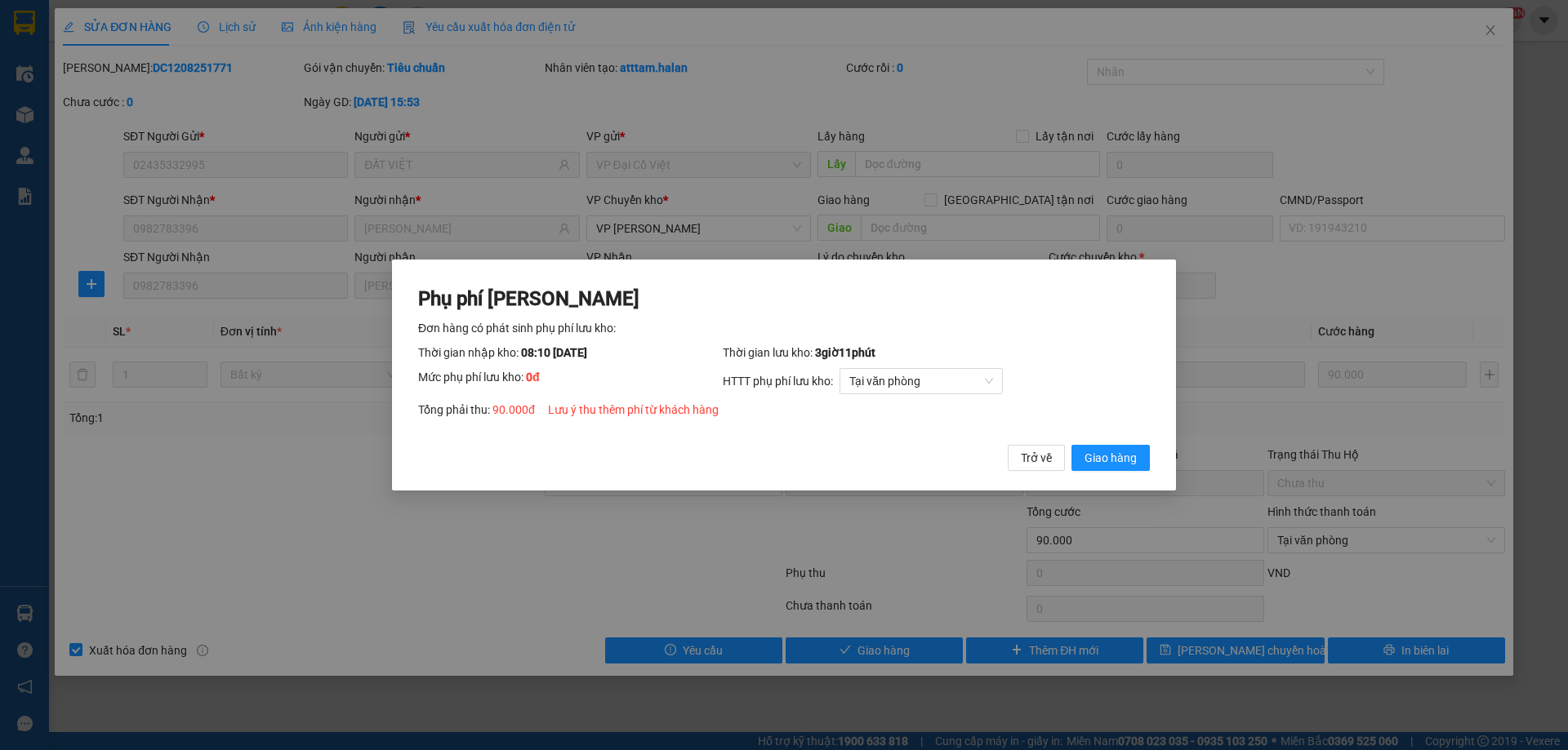
click at [1105, 471] on div "Phụ phí Lưu kho Đơn hàng có phát sinh phụ phí lưu kho: Thời gian nhập kho: 08:1…" at bounding box center [784, 376] width 784 height 232
click at [1111, 427] on div "Phụ phí Lưu kho Đơn hàng có phát sinh phụ phí lưu kho: Thời gian nhập kho: 08:1…" at bounding box center [784, 379] width 732 height 186
click at [1103, 446] on button "Giao hàng" at bounding box center [1111, 457] width 79 height 26
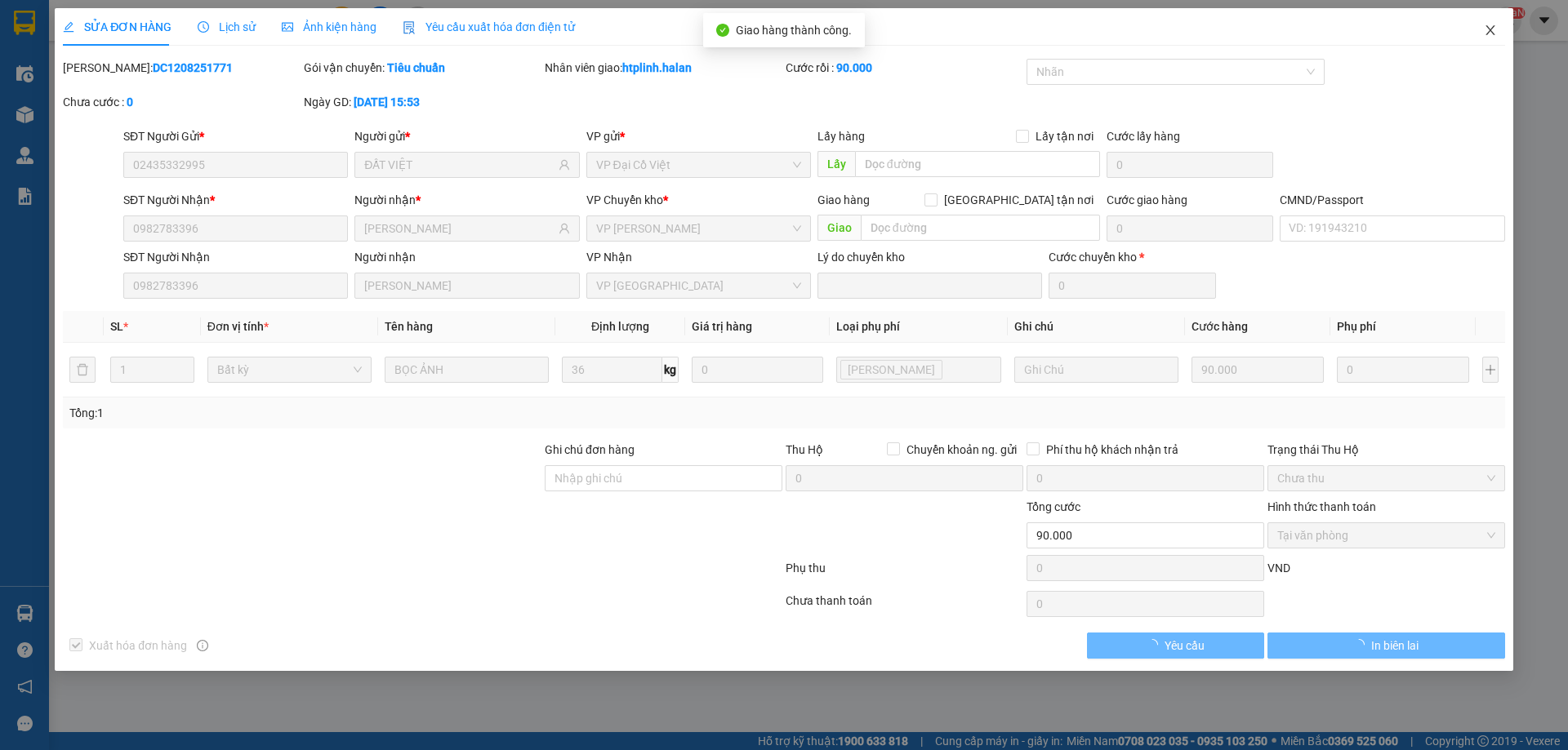
click at [1480, 43] on span "Close" at bounding box center [1489, 30] width 46 height 46
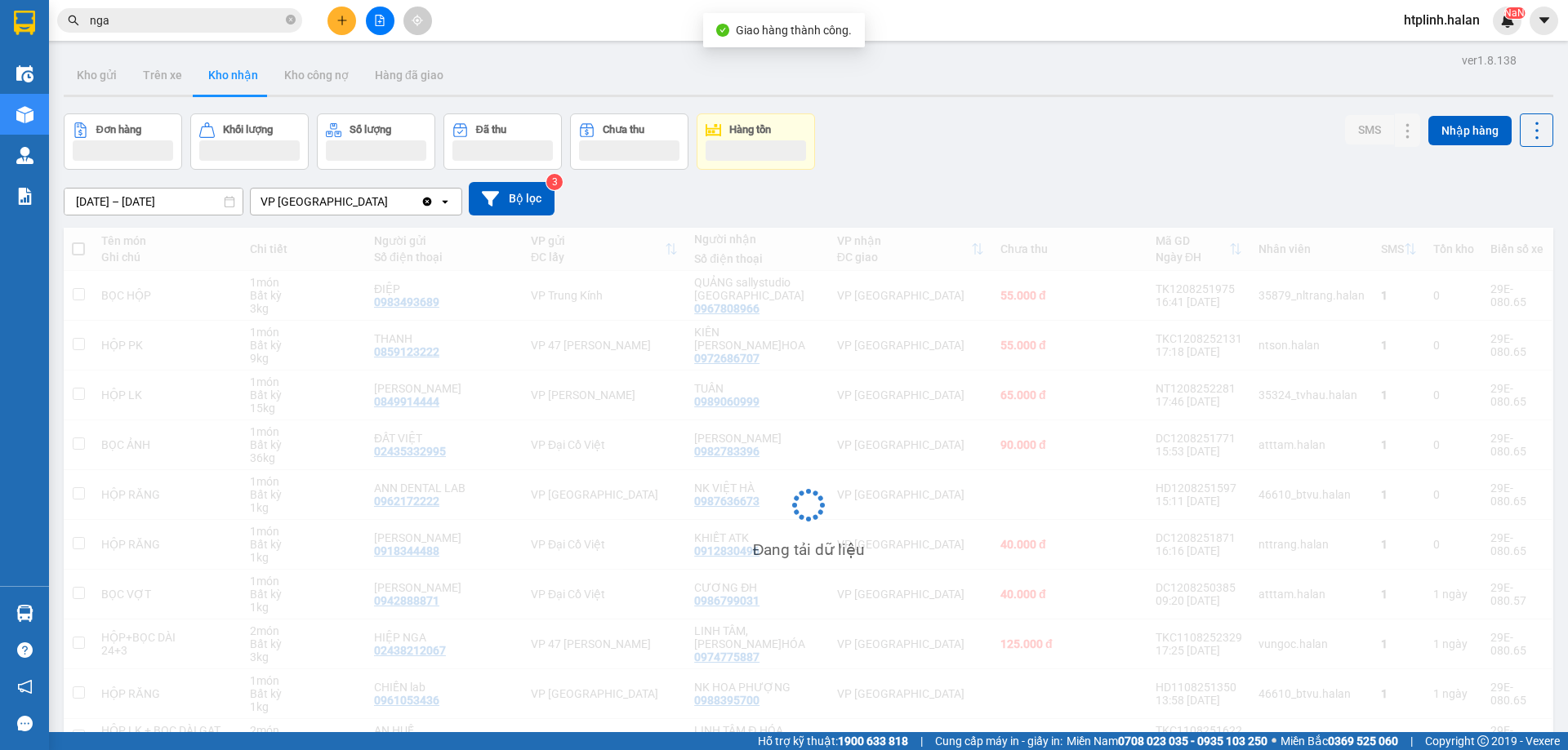
scroll to position [90, 0]
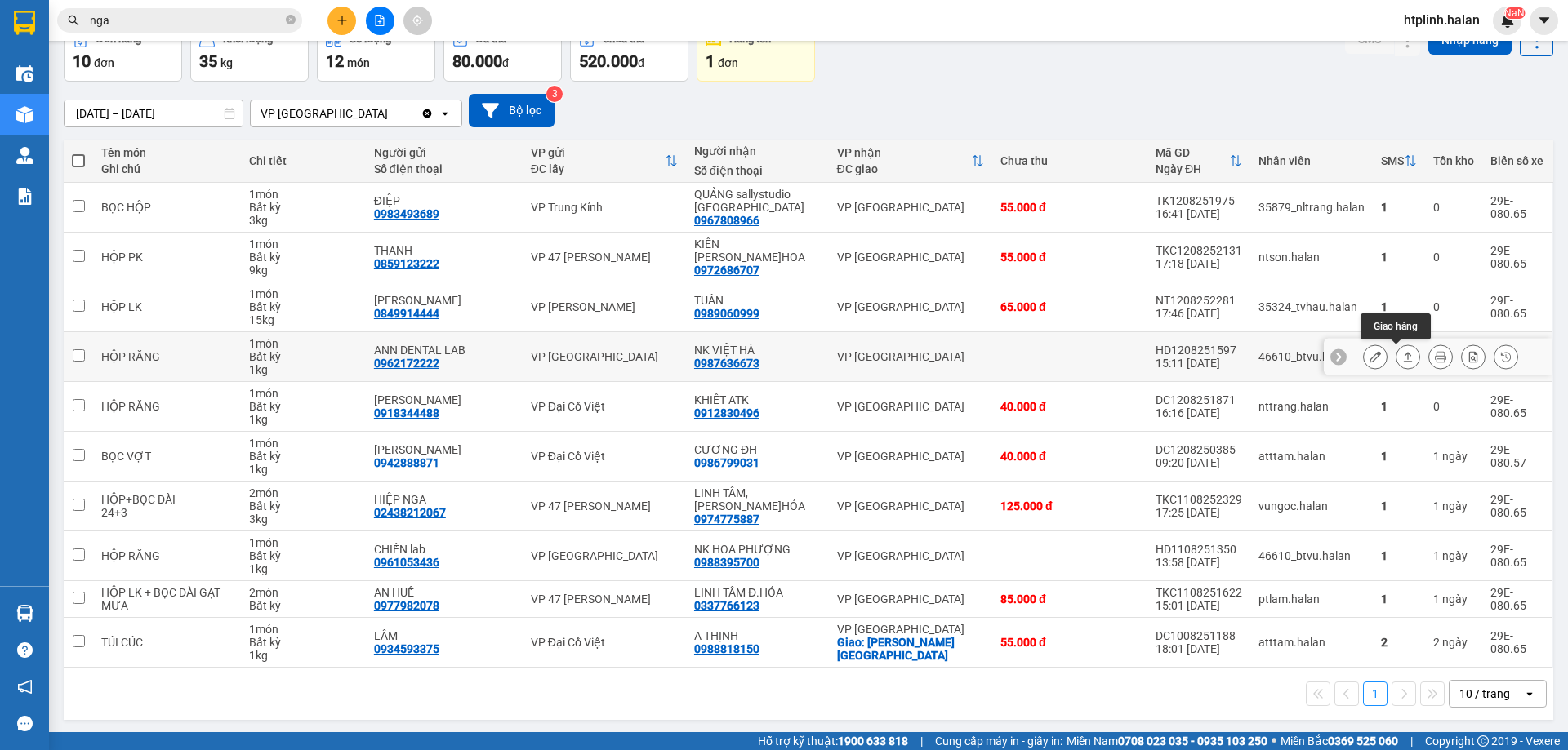
click at [1396, 361] on button at bounding box center [1408, 357] width 23 height 29
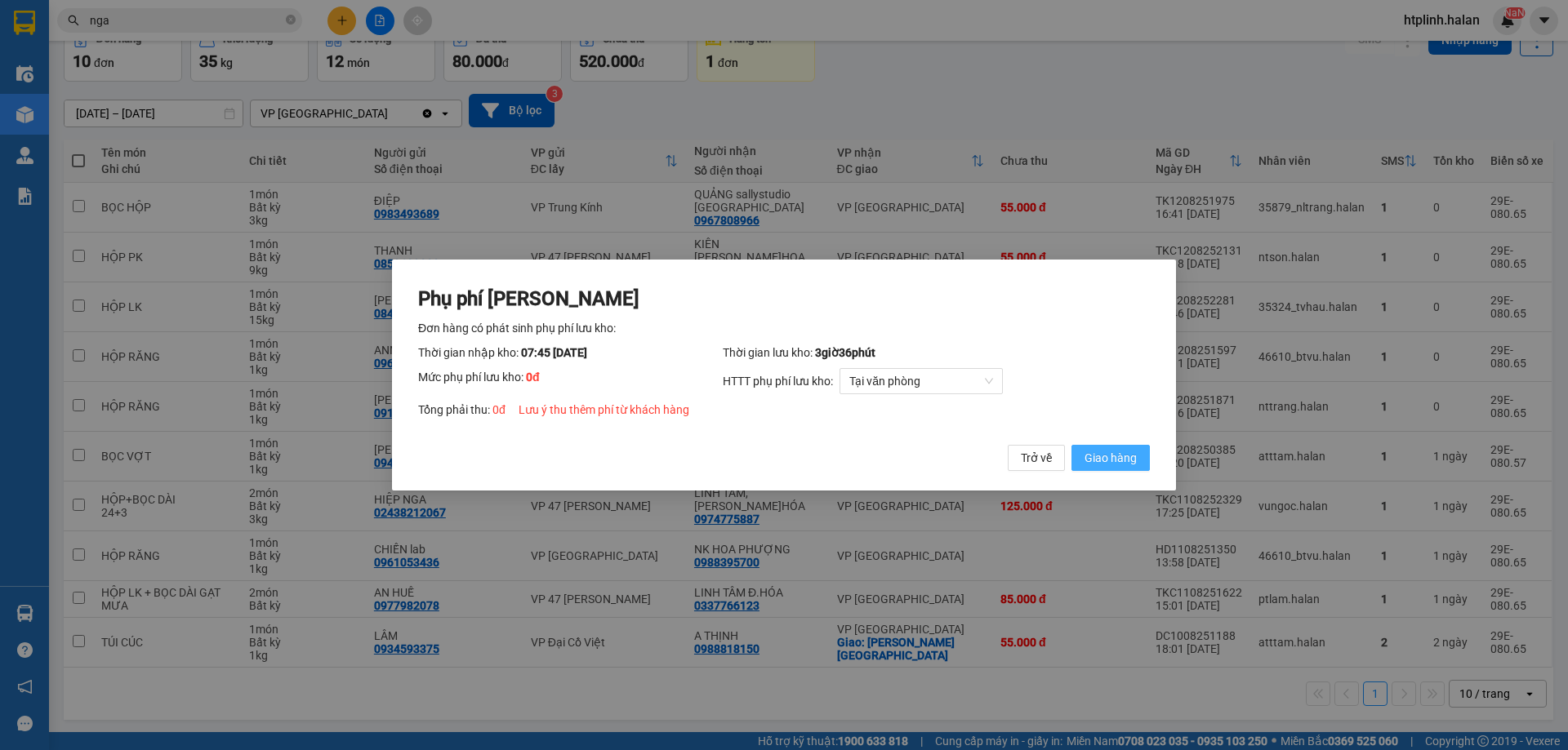
click at [1103, 454] on span "Giao hàng" at bounding box center [1111, 458] width 52 height 18
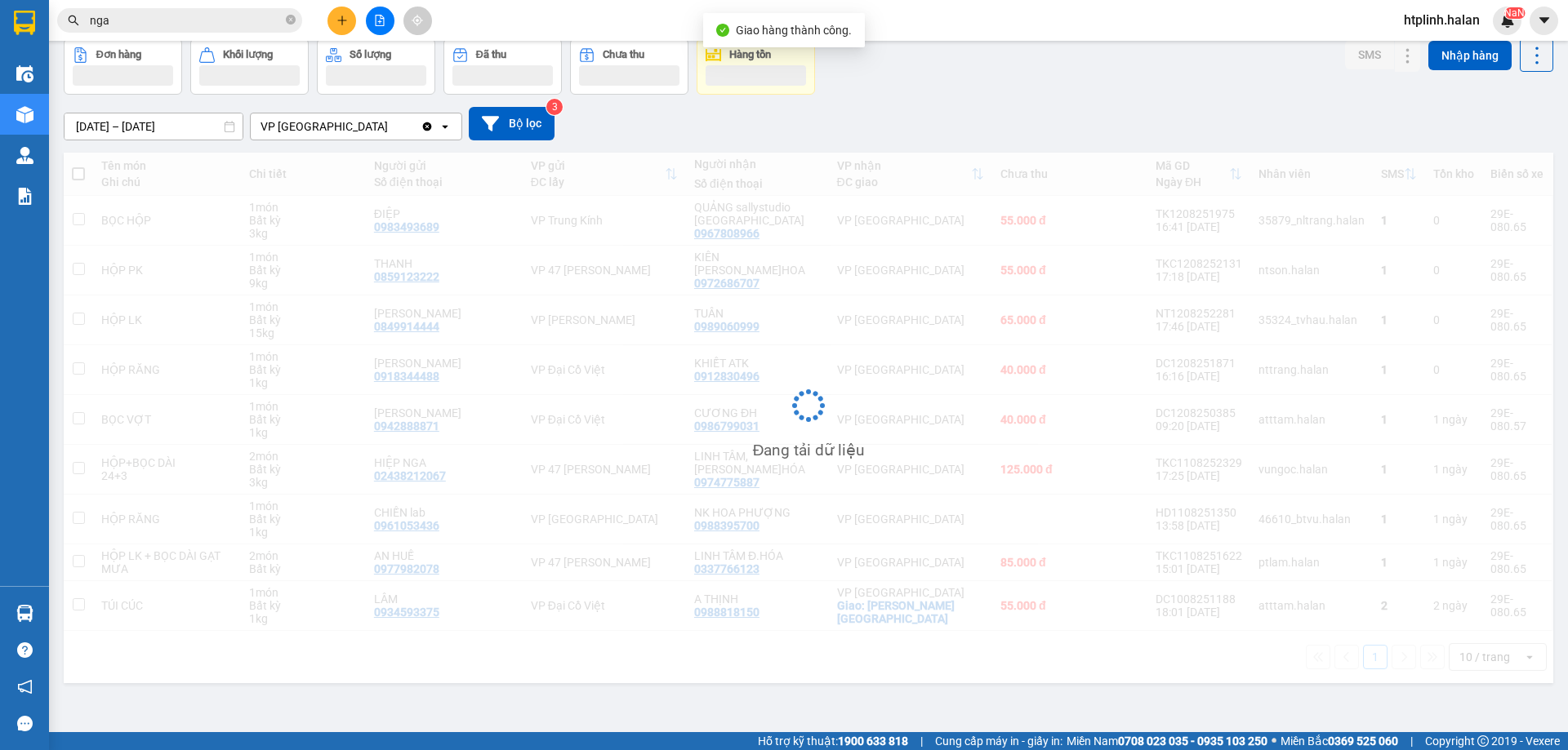
scroll to position [75, 0]
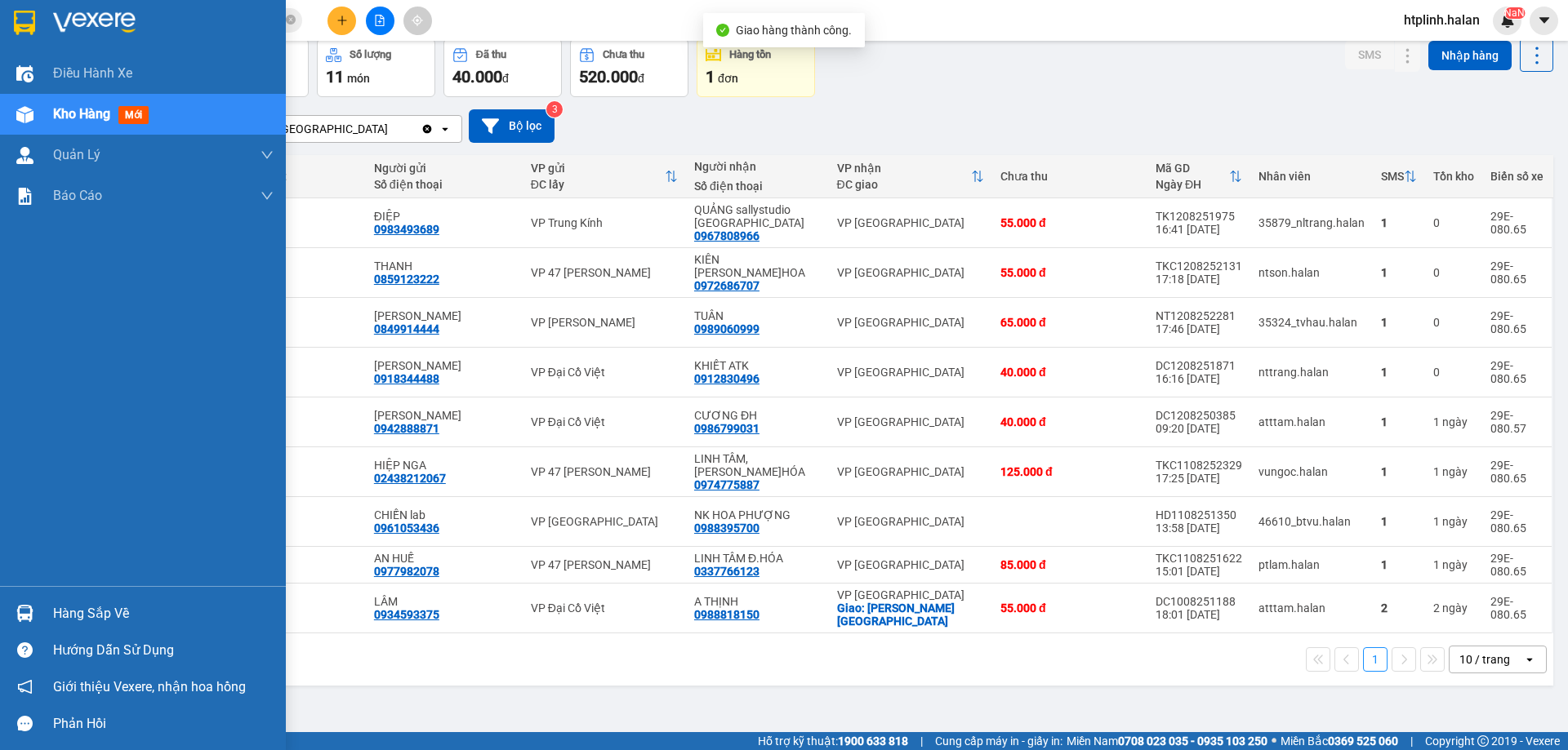
click at [13, 608] on div at bounding box center [25, 613] width 29 height 29
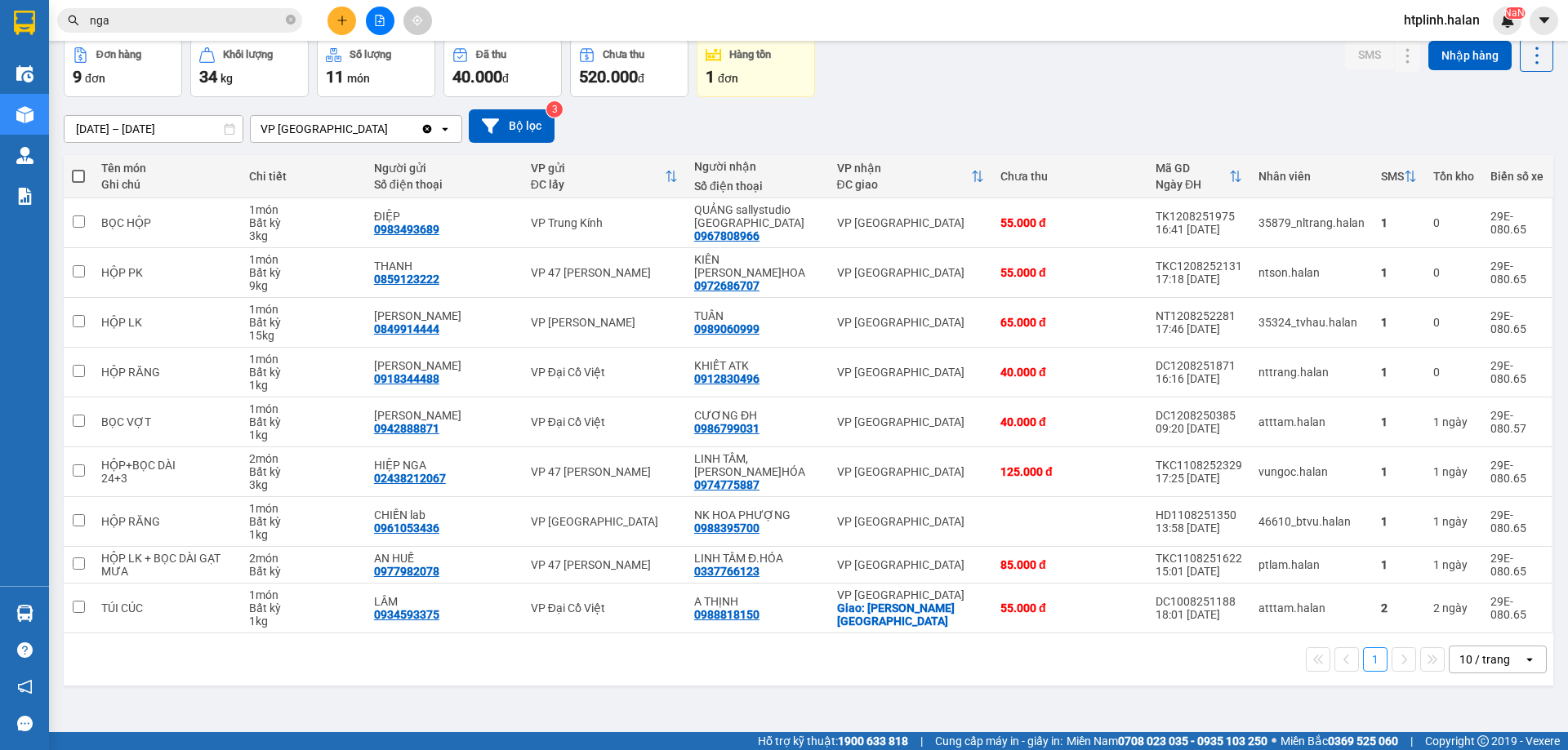
click at [338, 745] on section "Kết quả tìm kiếm ( 158 ) Bộ lọc Thuộc VP này Mã ĐH Trạng thái Món hàng Thu hộ T…" at bounding box center [784, 375] width 1568 height 750
click at [457, 734] on div "Hỗ trợ kỹ thuật: 1900 633 818 | Cung cấp máy in - giấy in: Miền Nam 0708 023 03…" at bounding box center [779, 741] width 1559 height 18
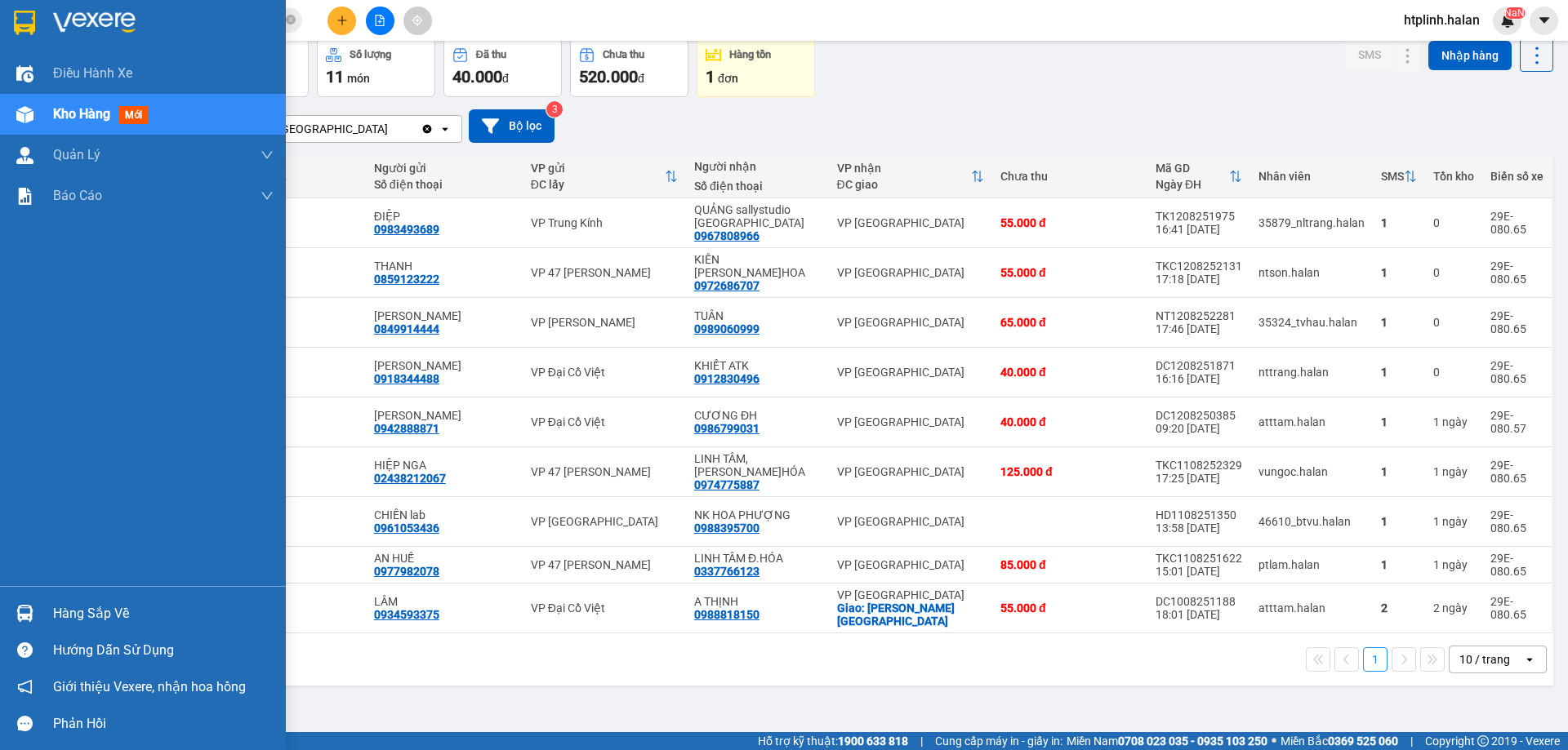
scroll to position [0, 0]
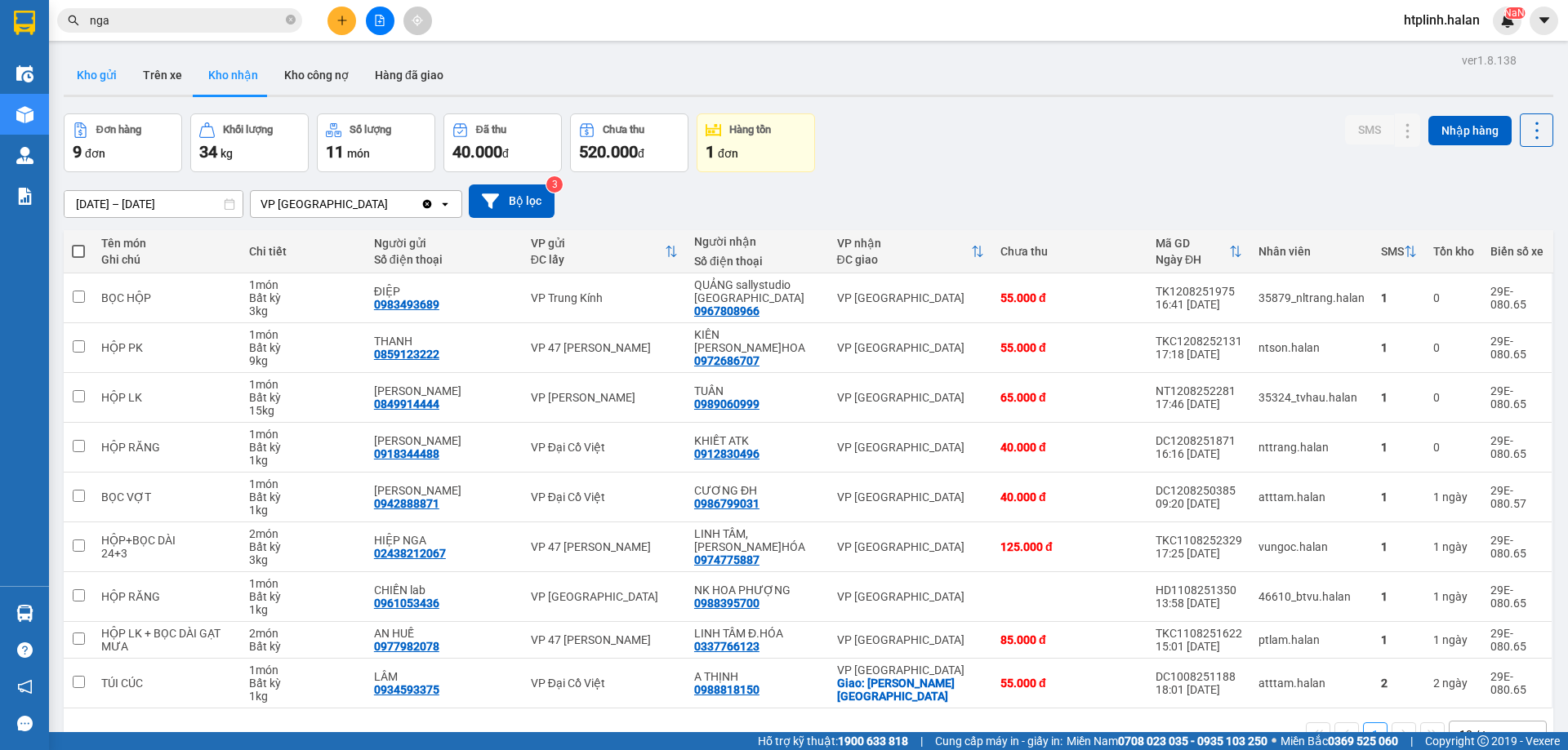
click at [80, 82] on button "Kho gửi" at bounding box center [96, 75] width 66 height 39
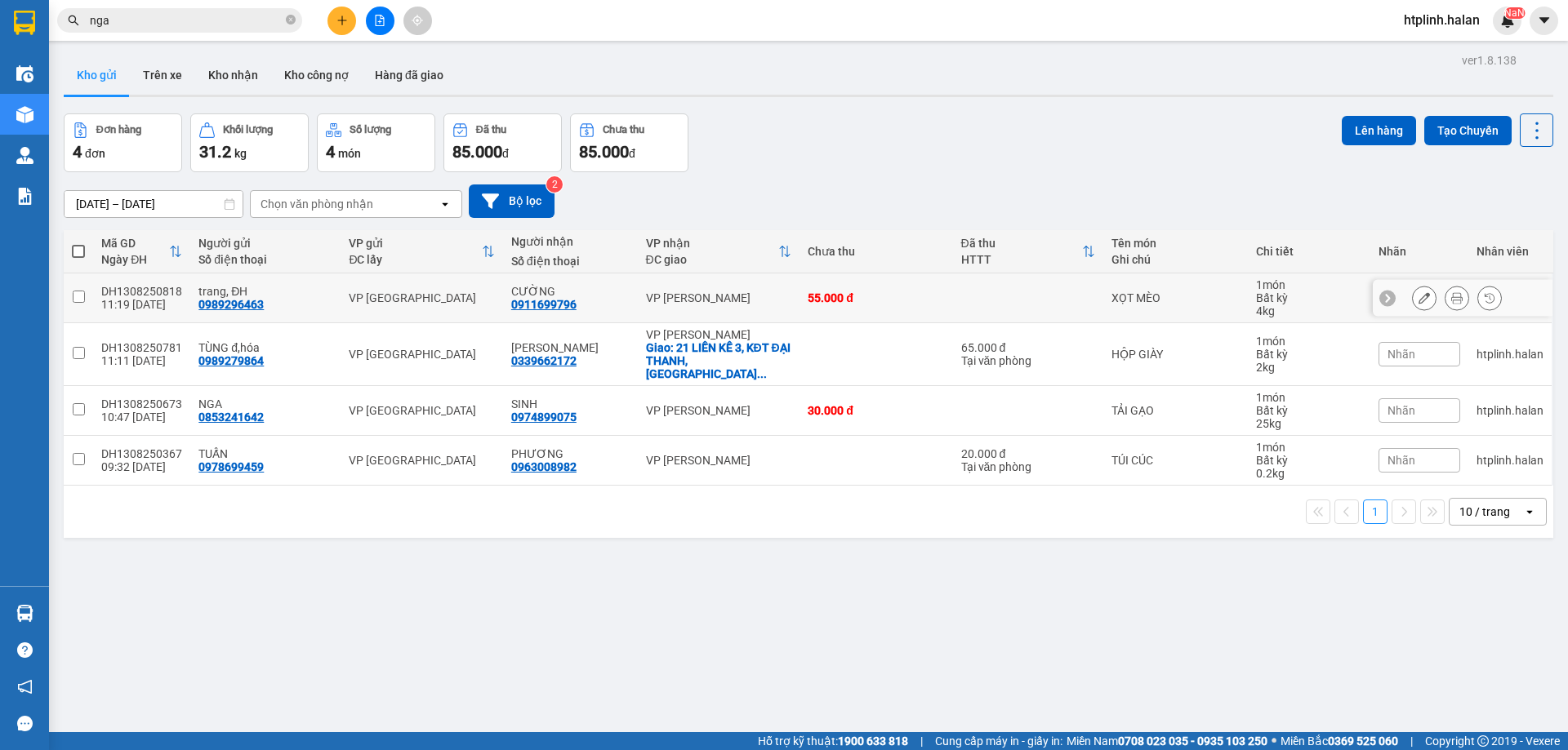
click at [1451, 299] on icon at bounding box center [1456, 297] width 12 height 12
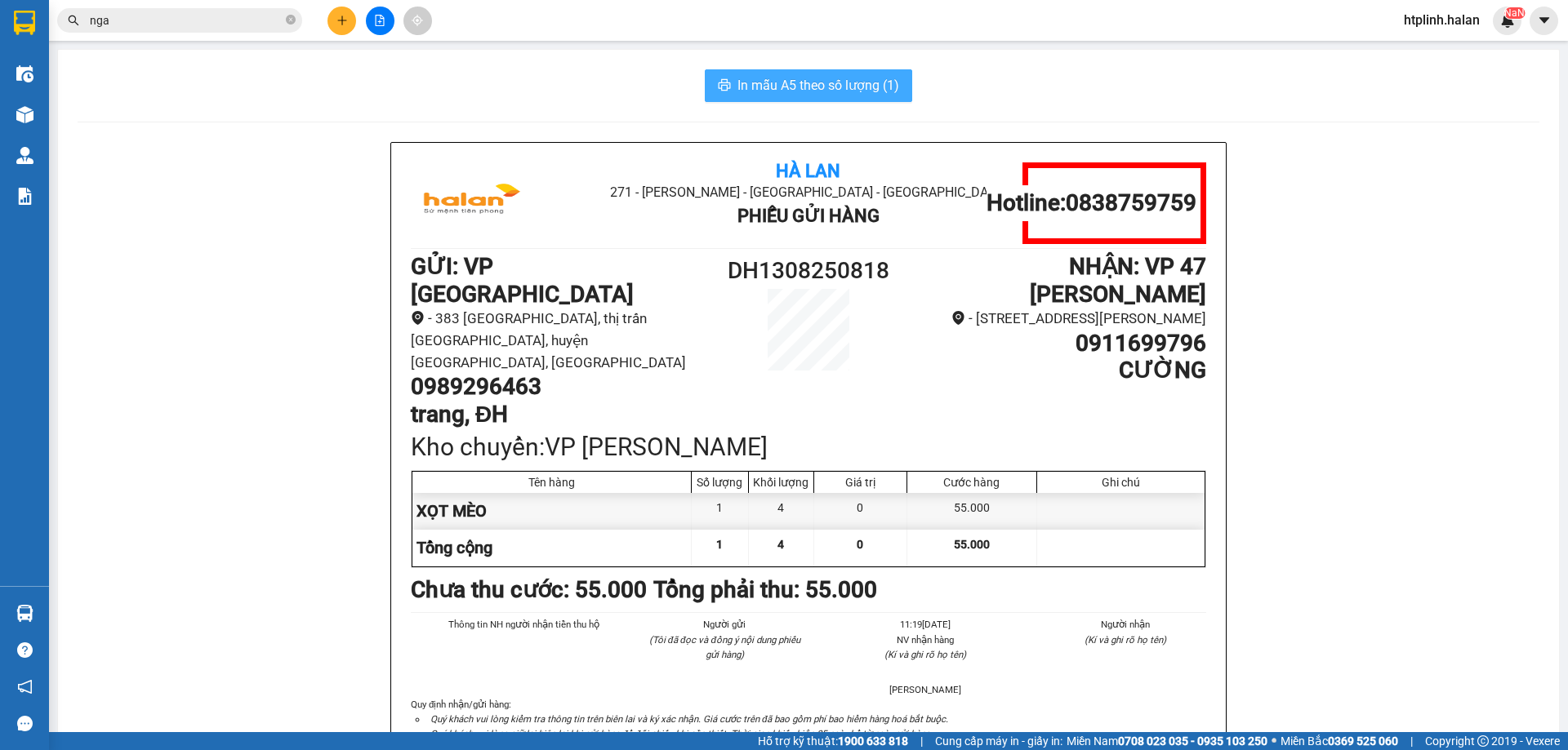
click at [778, 88] on span "In mẫu A5 theo số lượng (1)" at bounding box center [818, 85] width 162 height 21
click at [792, 88] on span "In mẫu A5 theo số lượng (1)" at bounding box center [818, 85] width 162 height 21
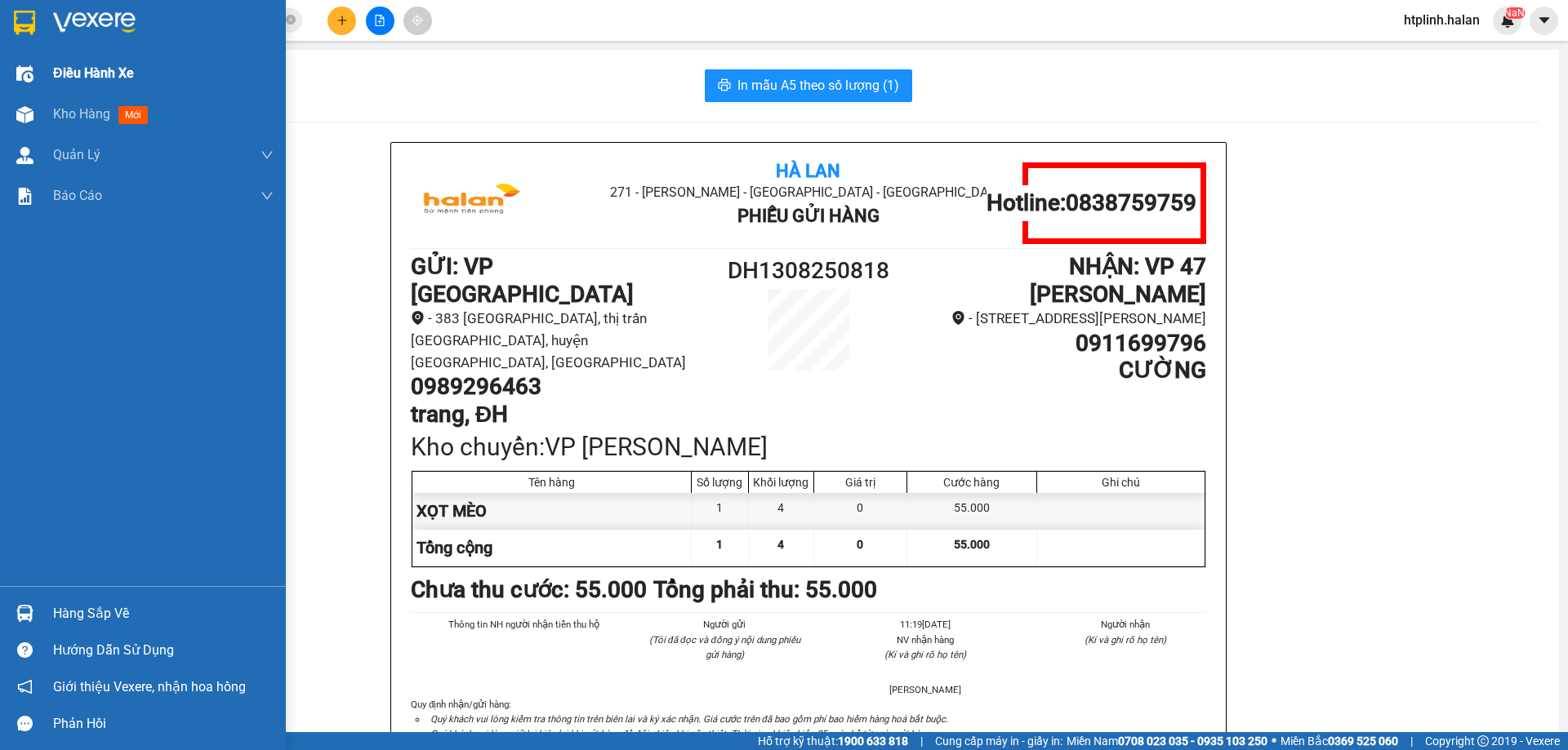
click at [0, 90] on div "Điều hành xe" at bounding box center [143, 73] width 286 height 41
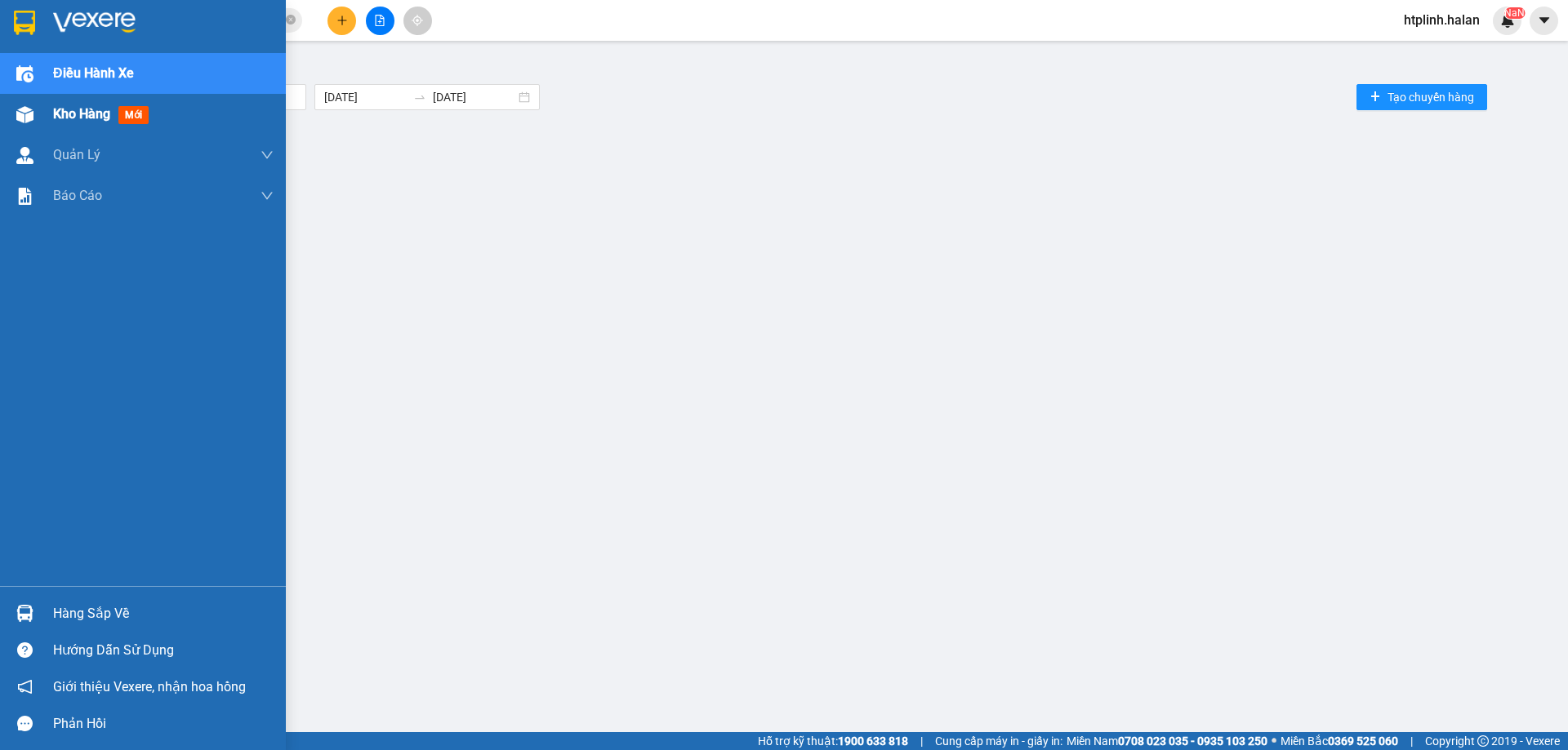
click at [99, 113] on span "Kho hàng" at bounding box center [81, 113] width 57 height 15
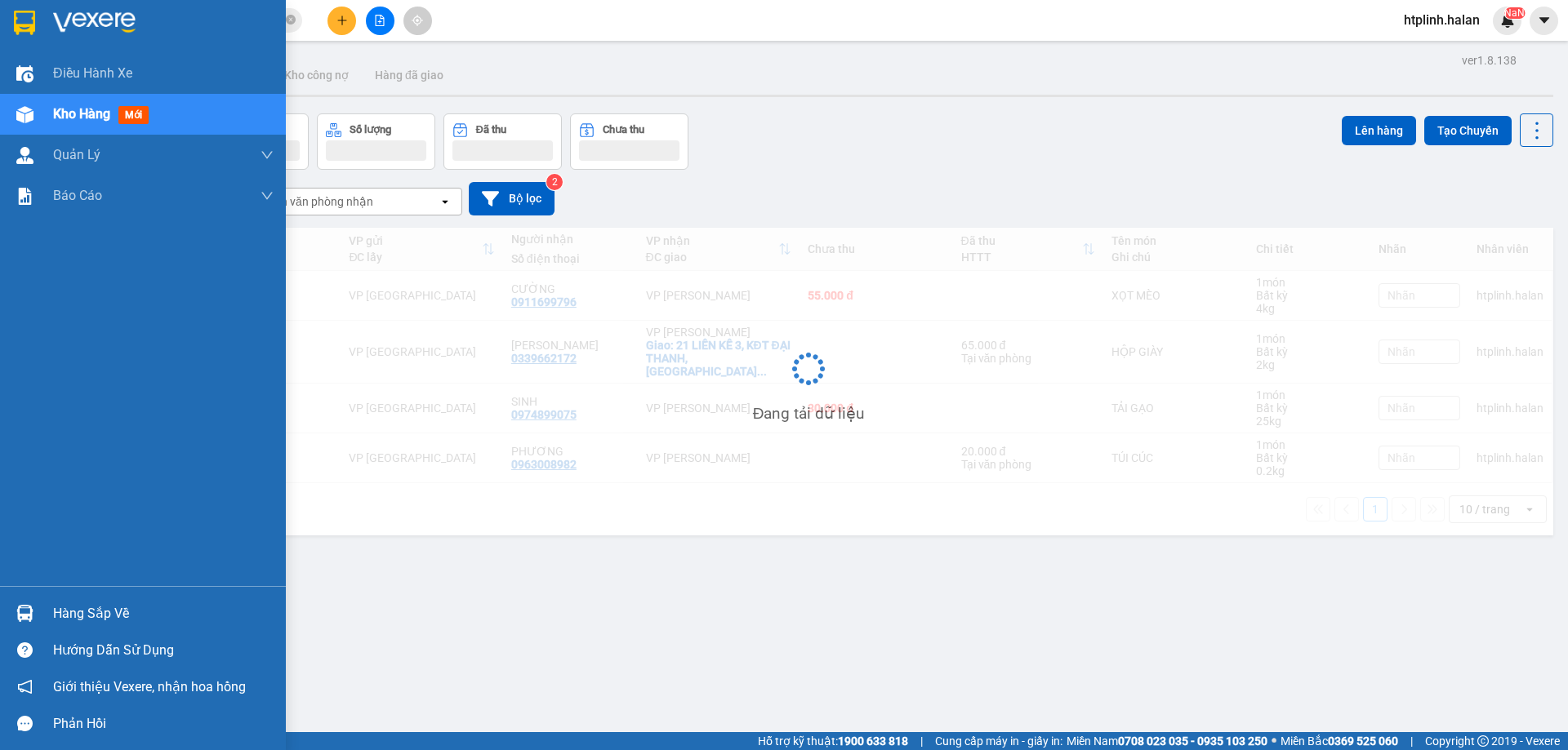
click at [99, 113] on span "Kho hàng" at bounding box center [81, 113] width 57 height 15
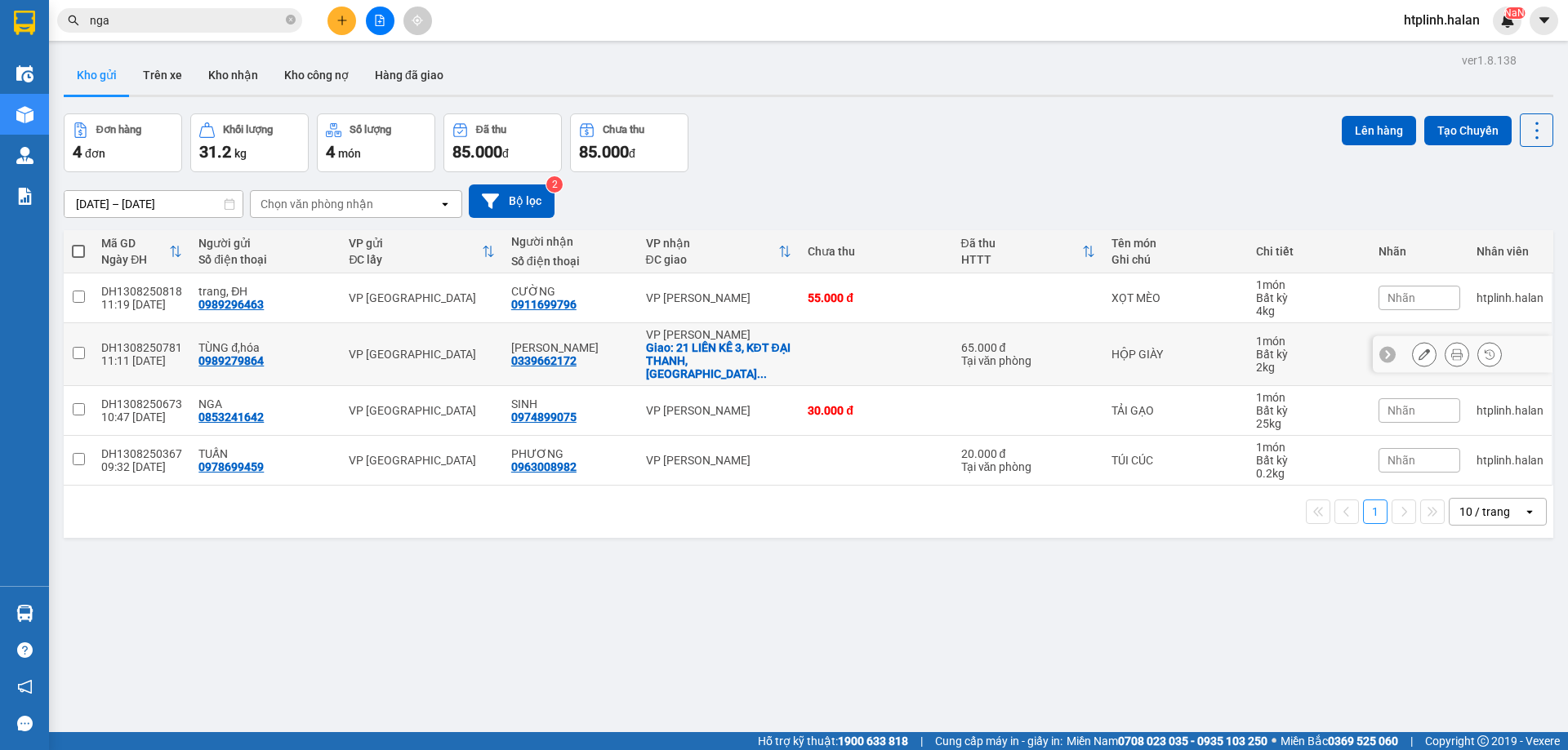
scroll to position [75, 0]
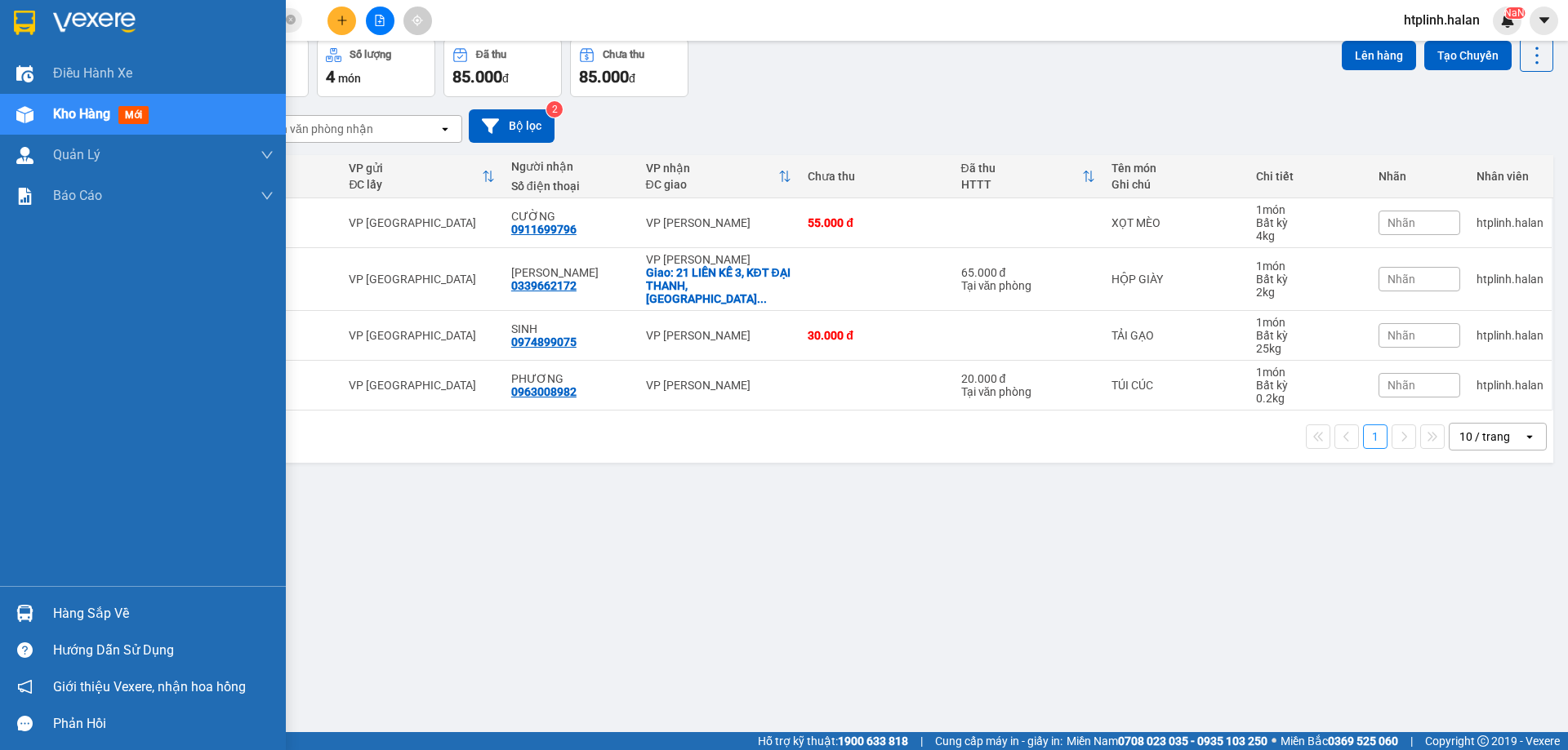
click at [19, 603] on div at bounding box center [25, 613] width 29 height 29
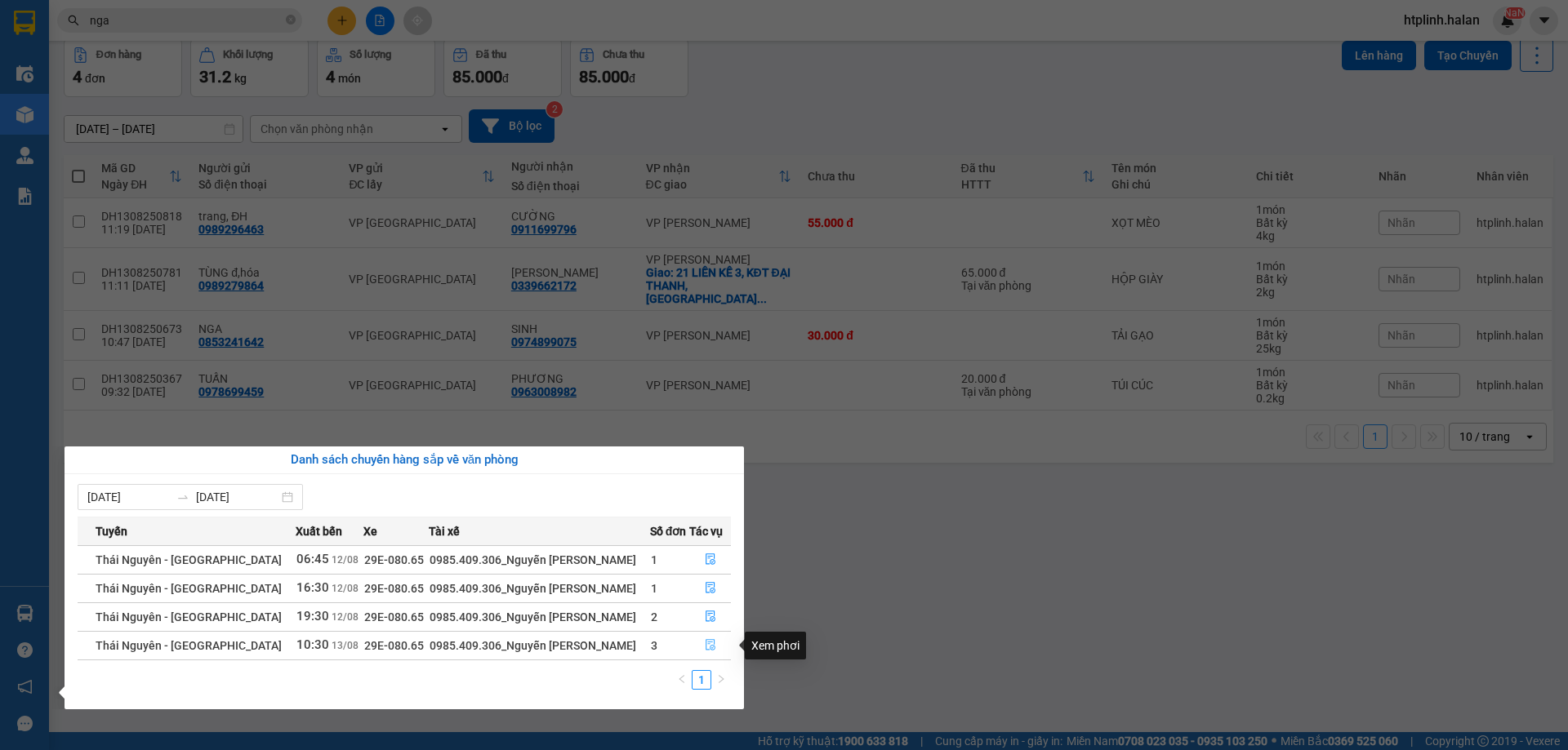
click at [697, 639] on button "button" at bounding box center [709, 645] width 40 height 26
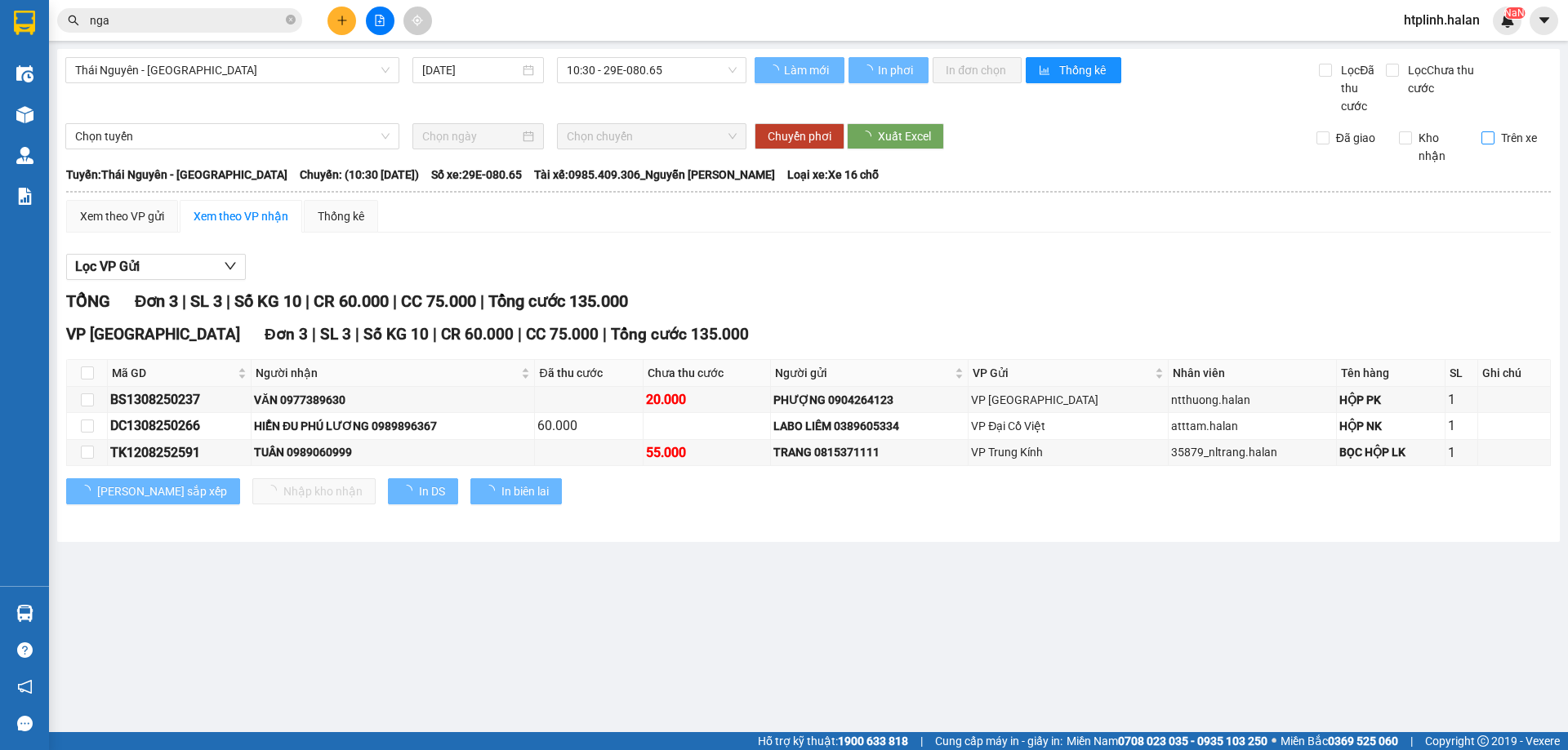
click at [1497, 132] on span "Trên xe" at bounding box center [1518, 138] width 49 height 18
click at [1494, 132] on input "Trên xe" at bounding box center [1488, 138] width 13 height 13
checkbox input "true"
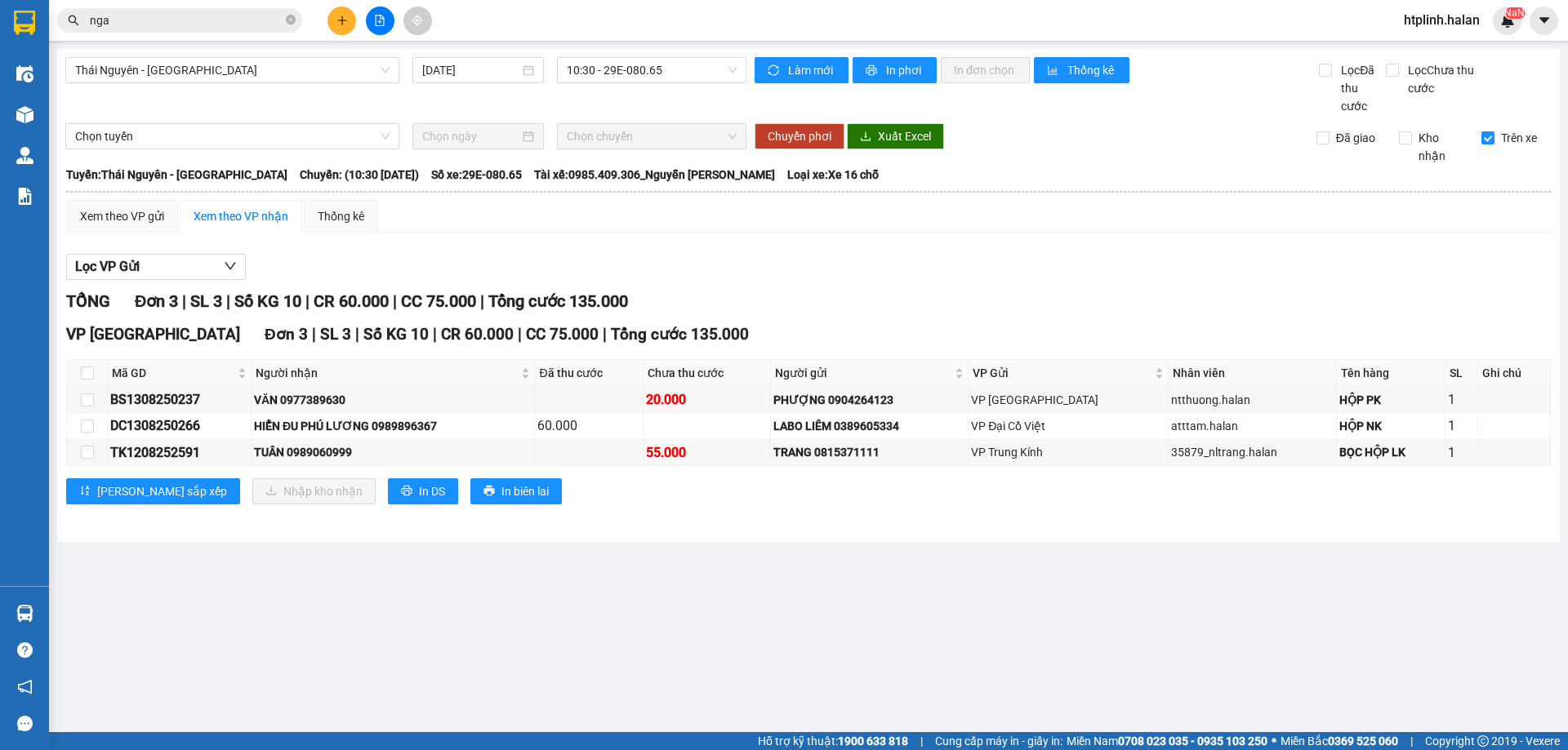
click at [255, 748] on div "Hỗ trợ kỹ thuật: 1900 633 818 | Cung cấp máy in - giấy in: Miền Nam 0708 023 03…" at bounding box center [779, 741] width 1559 height 18
click at [88, 394] on input "checkbox" at bounding box center [87, 399] width 13 height 13
checkbox input "true"
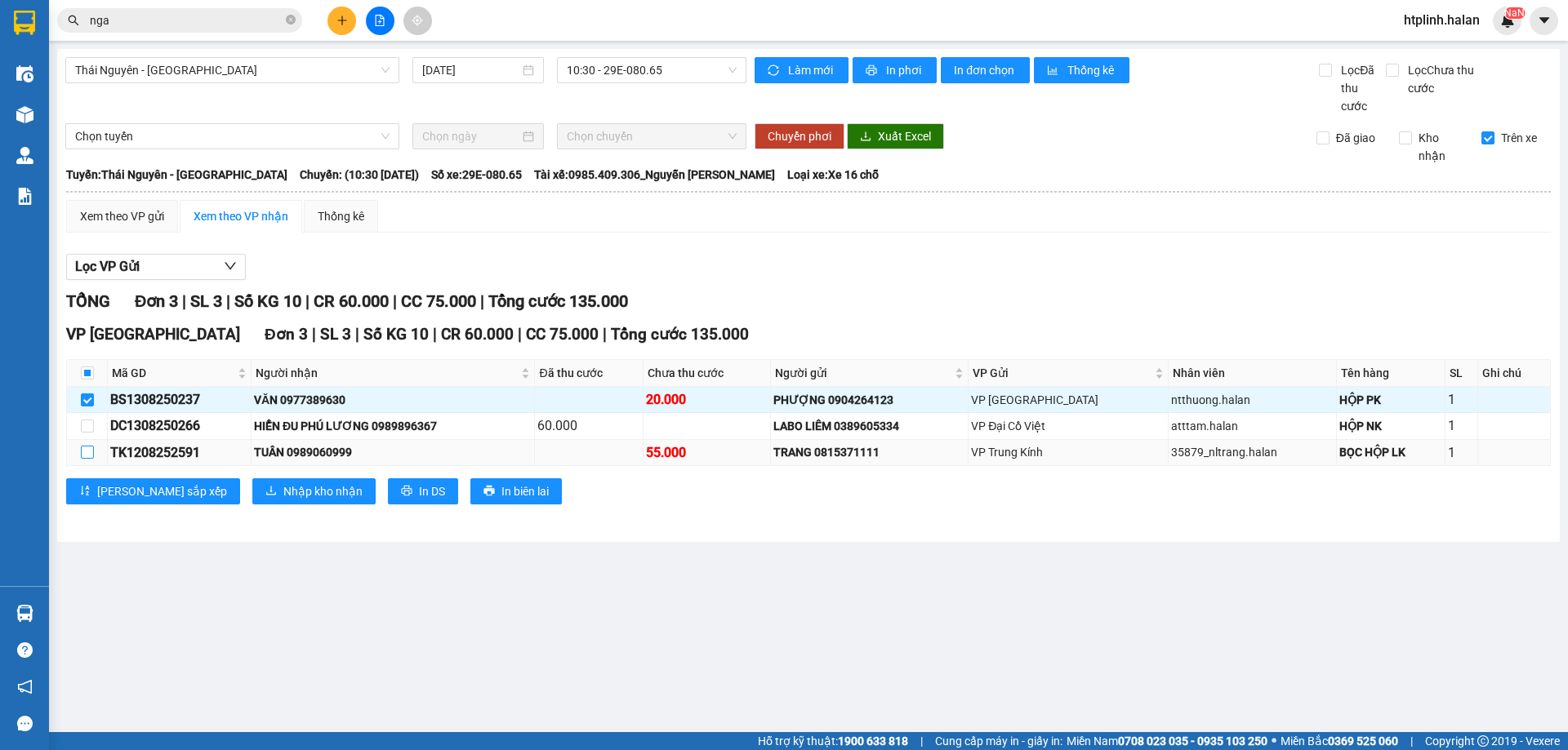
click at [83, 452] on input "checkbox" at bounding box center [87, 452] width 13 height 13
checkbox input "true"
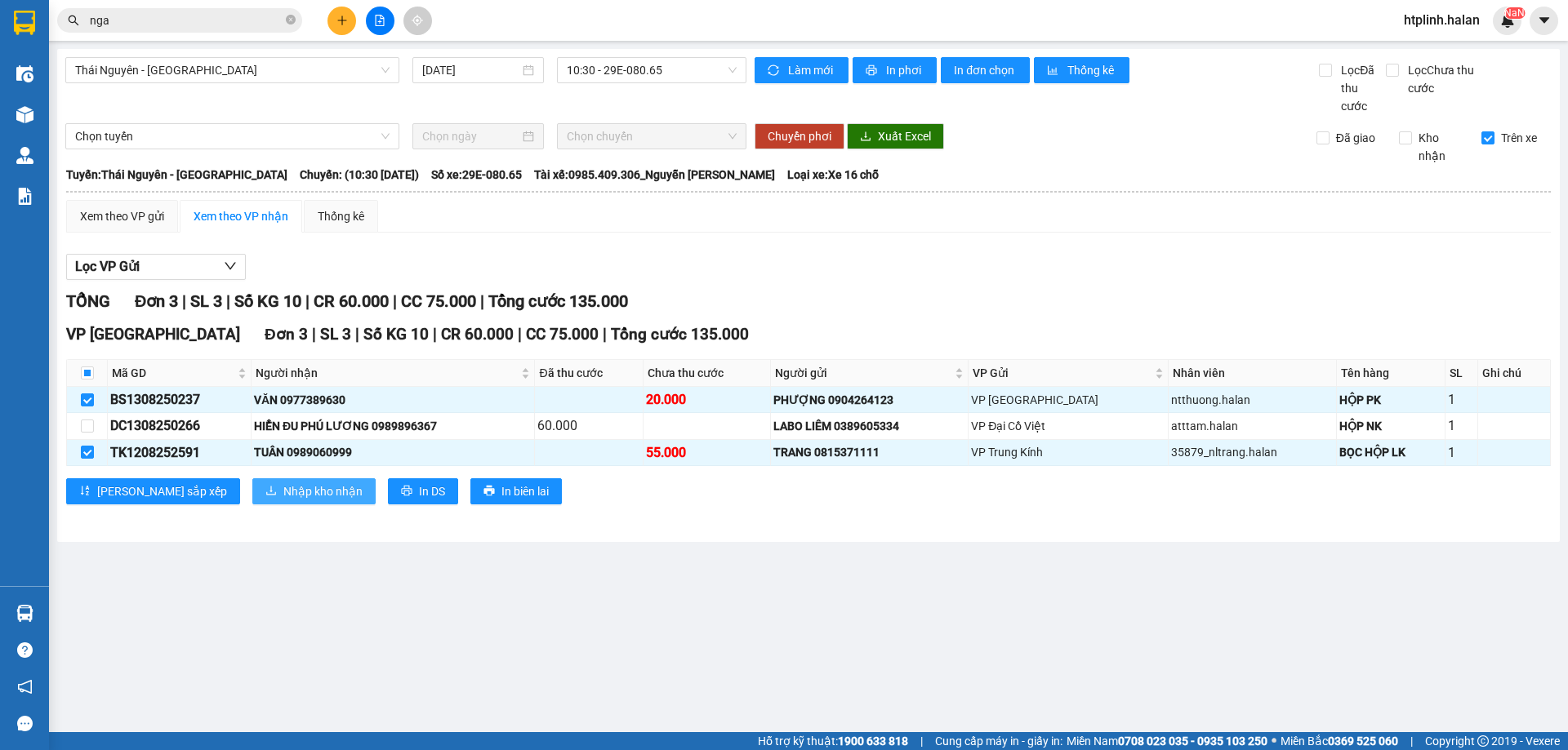
click at [283, 496] on span "Nhập kho nhận" at bounding box center [323, 491] width 80 height 18
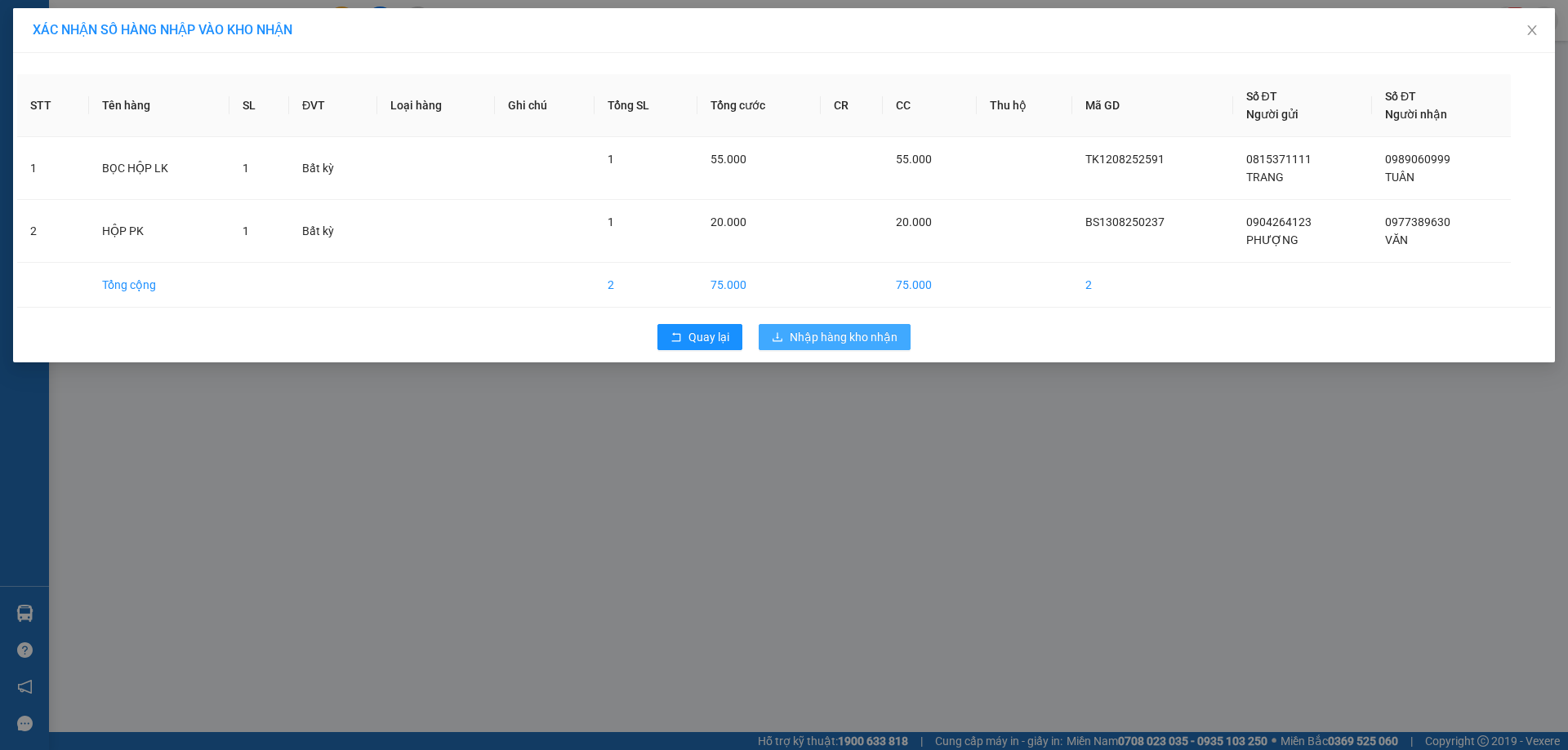
click at [814, 341] on span "Nhập hàng kho nhận" at bounding box center [843, 337] width 108 height 18
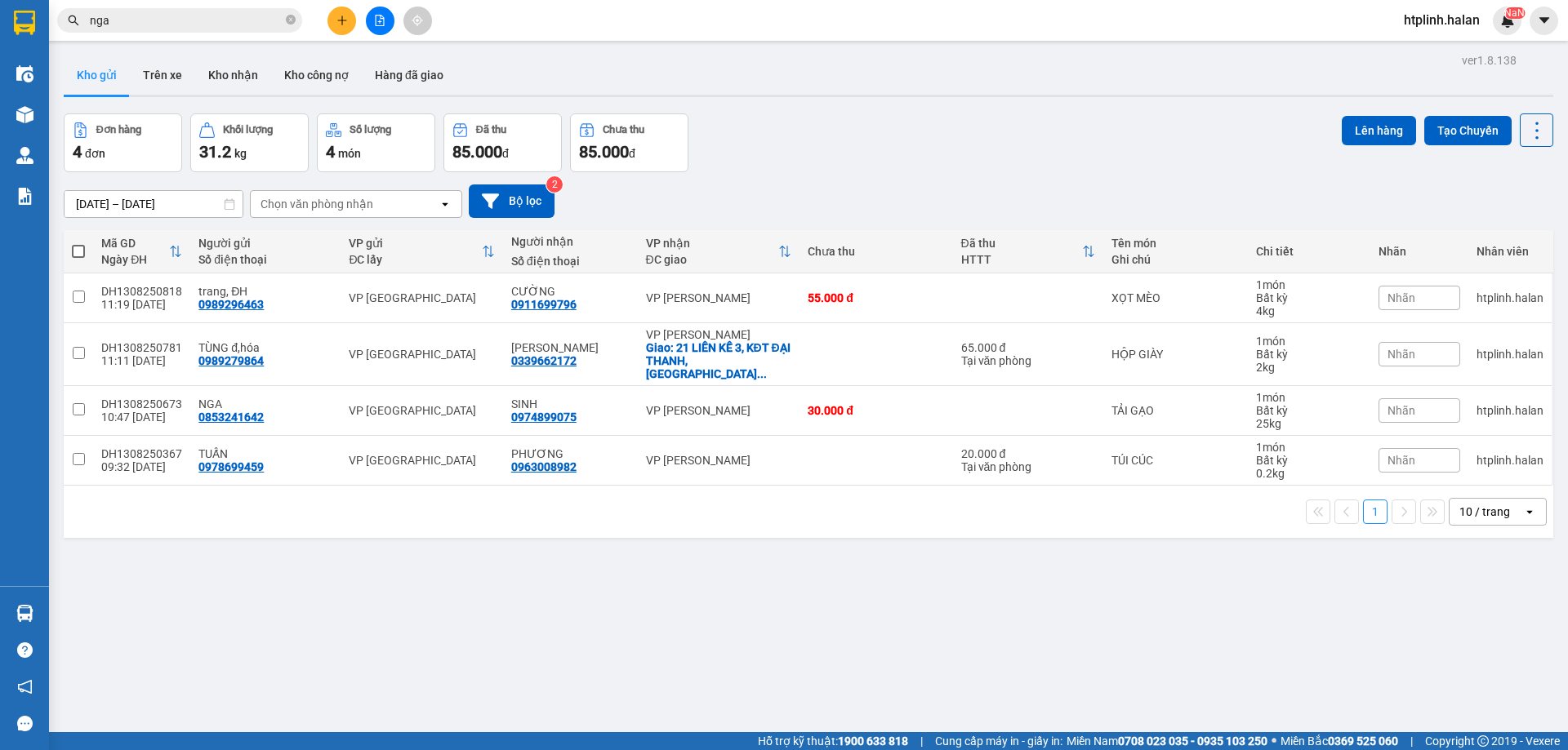
click at [82, 268] on th at bounding box center [78, 252] width 29 height 43
click at [81, 258] on label at bounding box center [78, 251] width 13 height 16
click at [79, 243] on input "checkbox" at bounding box center [79, 243] width 0 height 0
checkbox input "true"
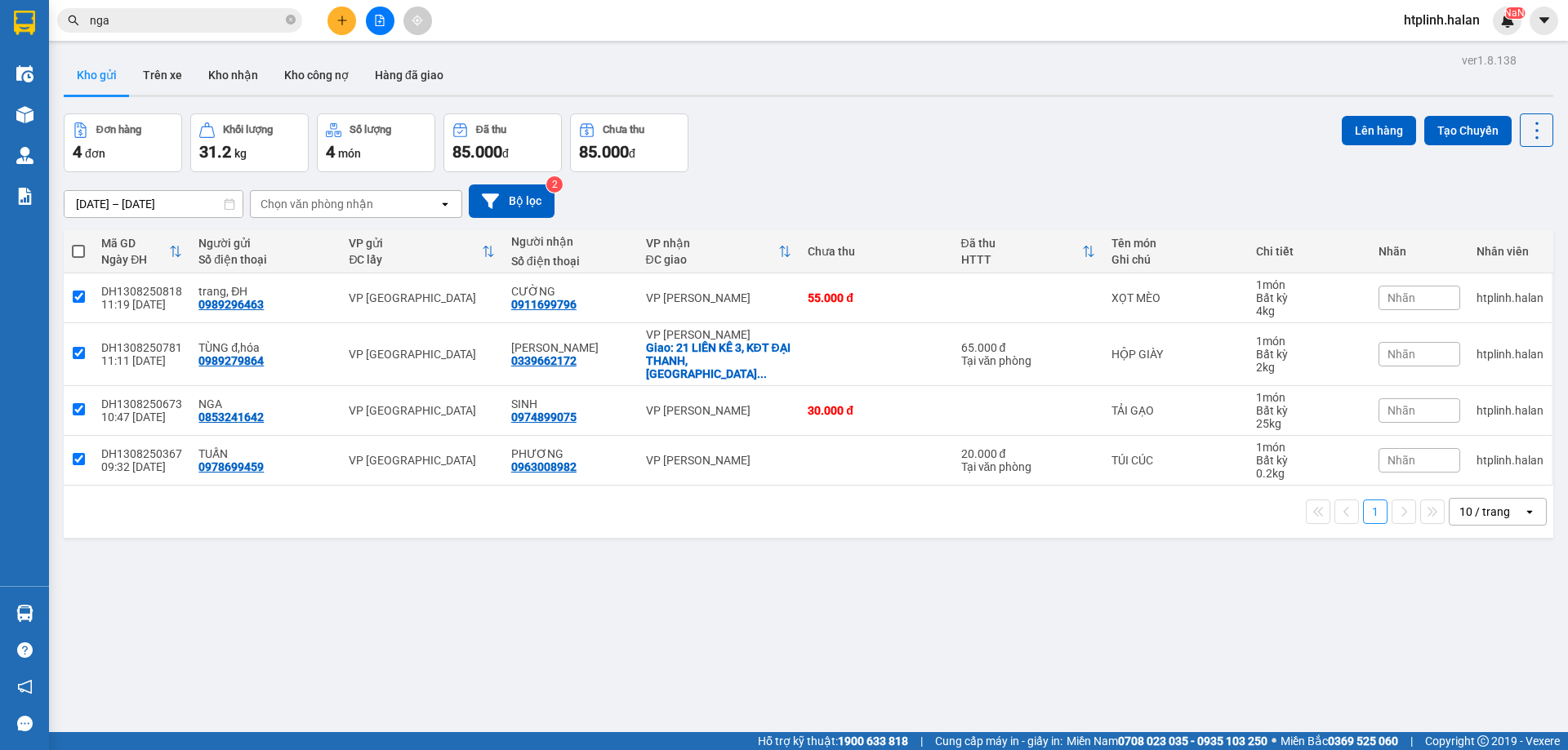
checkbox input "true"
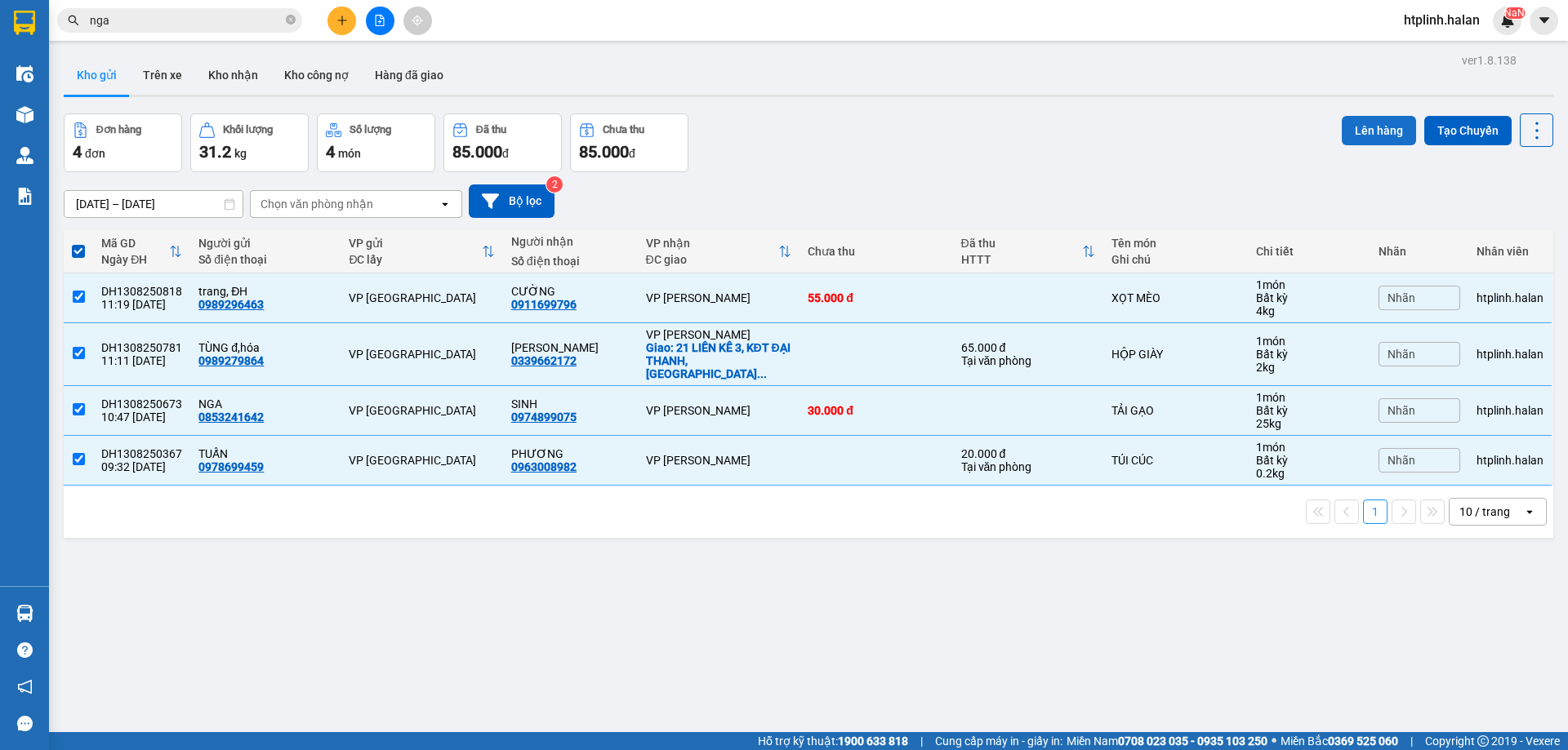
click at [1331, 133] on div "Đơn hàng 4 đơn Khối lượng 31.2 kg Số lượng 4 món Đã thu 85.000 đ Chưa thu 85.00…" at bounding box center [808, 143] width 1489 height 59
click at [1352, 131] on button "Lên hàng" at bounding box center [1378, 130] width 74 height 29
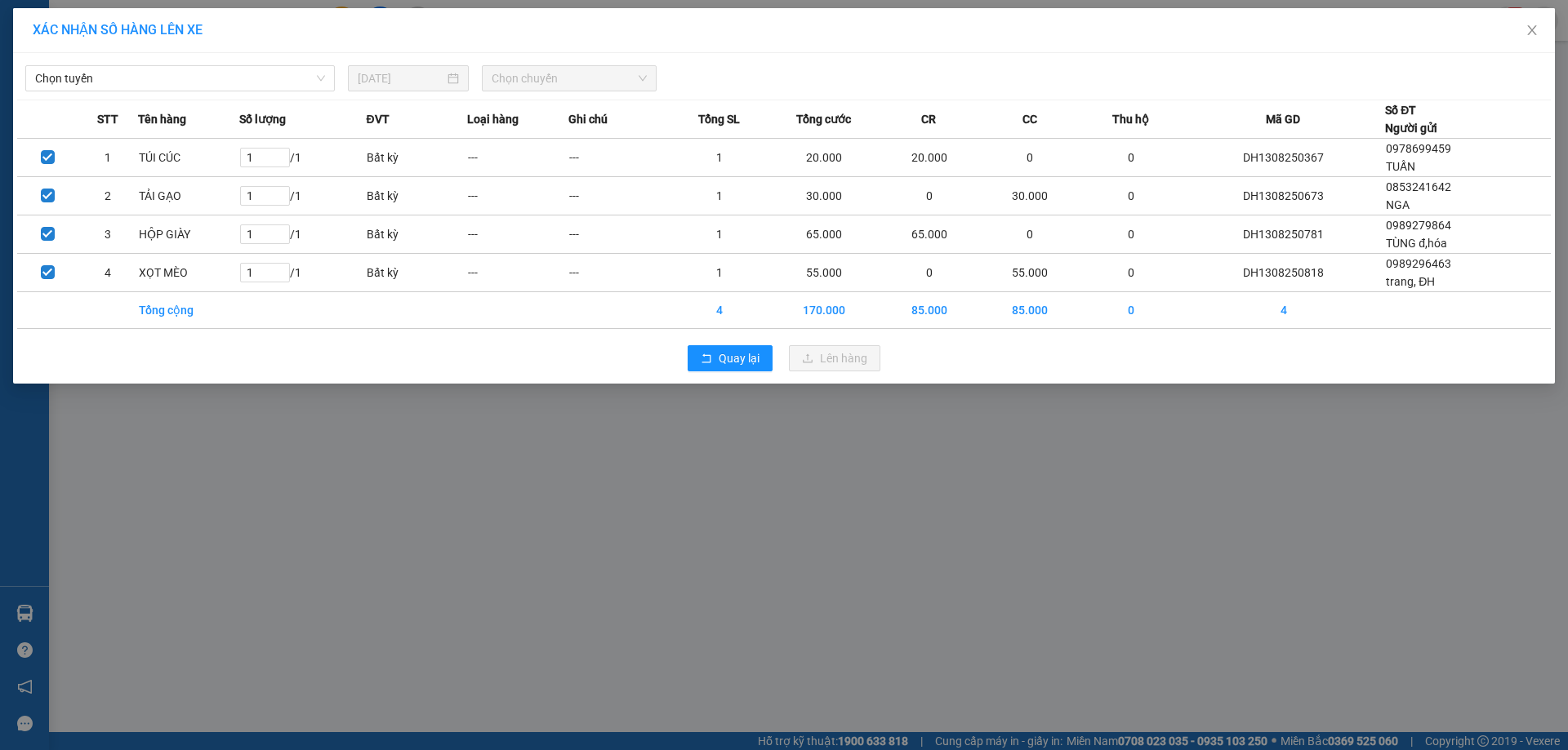
drag, startPoint x: 149, startPoint y: 34, endPoint x: 181, endPoint y: 71, distance: 48.9
click at [150, 33] on span "XÁC NHẬN SỐ HÀNG LÊN XE" at bounding box center [118, 29] width 170 height 15
click at [181, 71] on span "Chọn tuyến" at bounding box center [180, 78] width 289 height 24
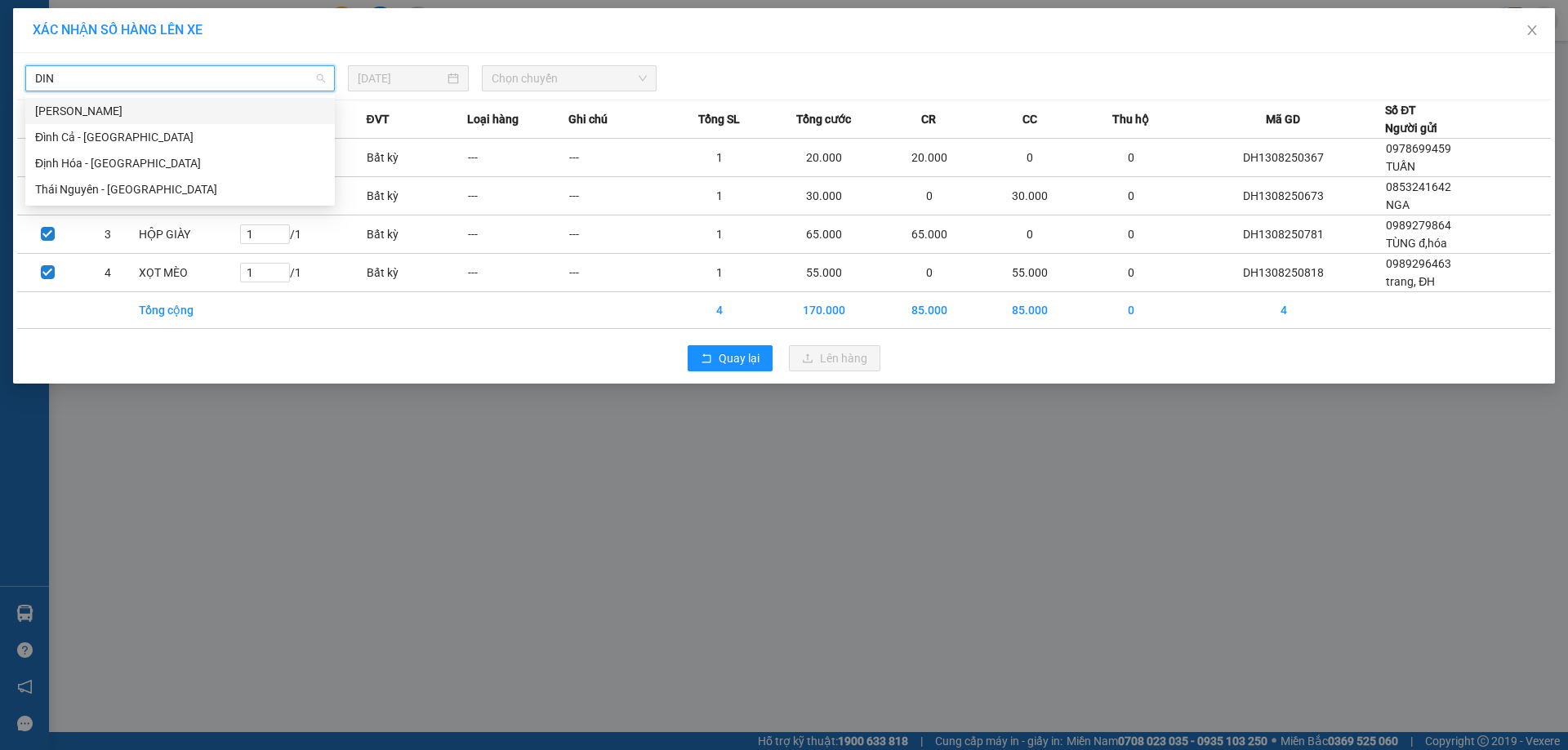
type input "DINH"
click at [175, 156] on div "Định Hóa - Thái Nguyên" at bounding box center [180, 163] width 289 height 18
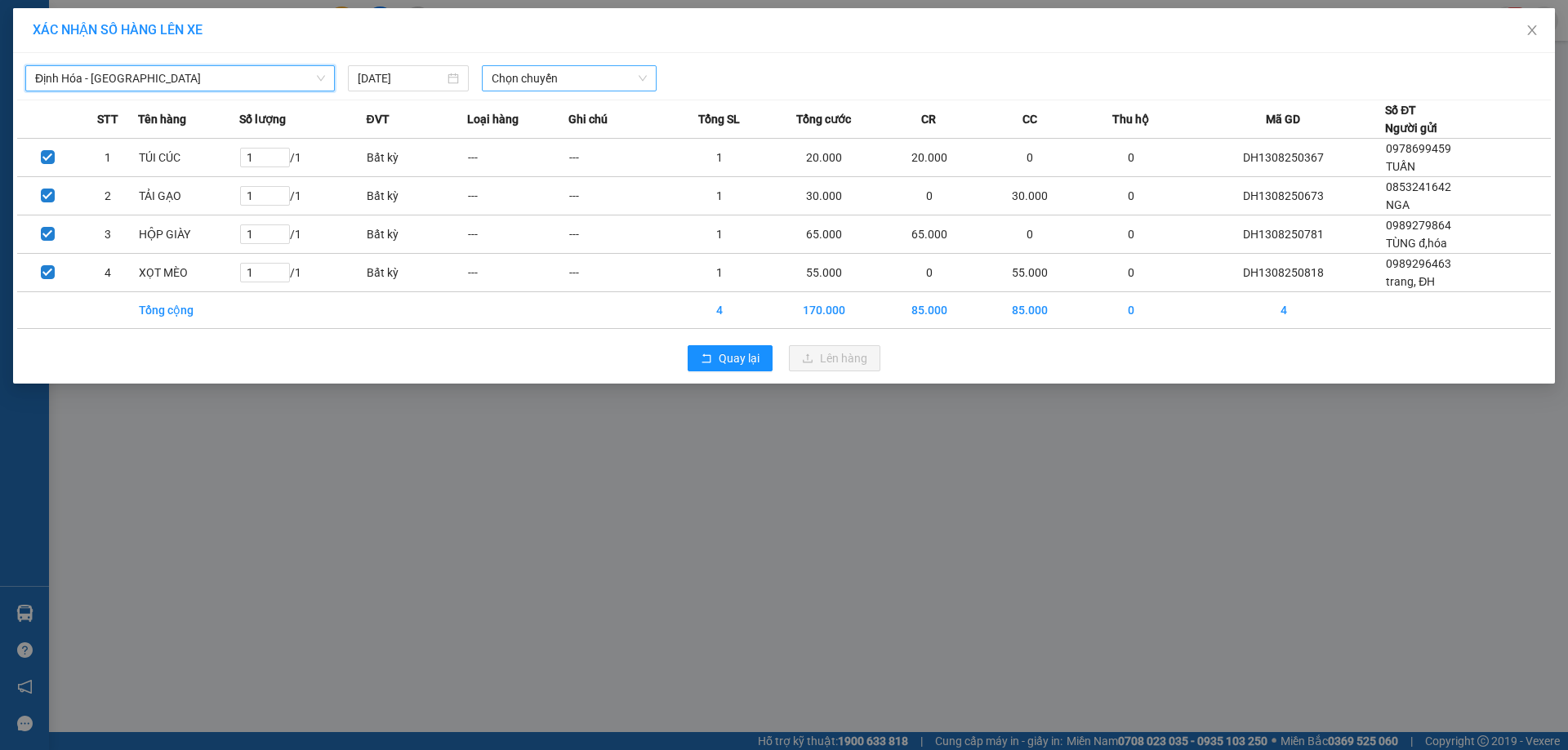
click at [557, 71] on span "Chọn chuyến" at bounding box center [569, 78] width 155 height 24
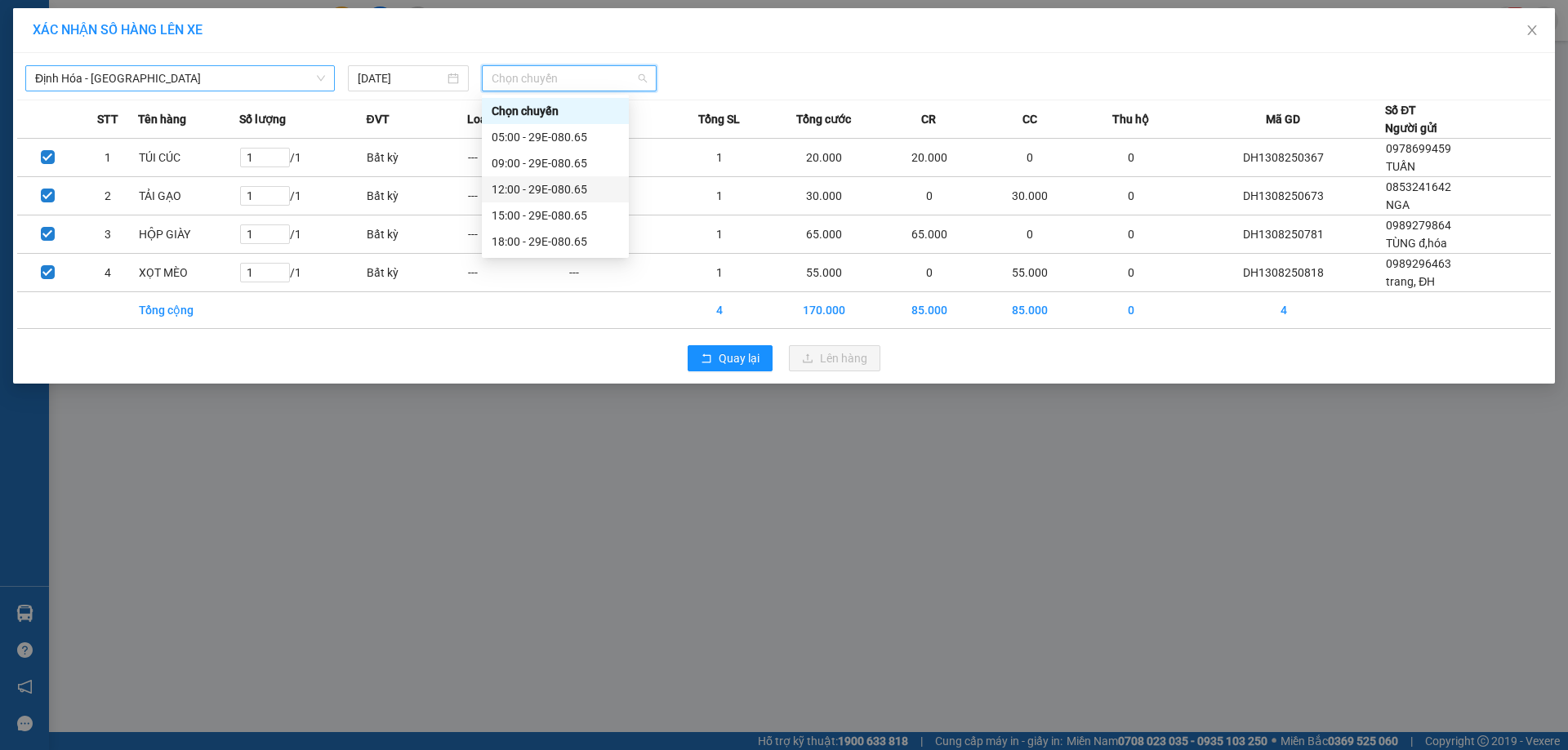
click at [504, 181] on div "12:00 - 29E-080.65" at bounding box center [555, 189] width 128 height 18
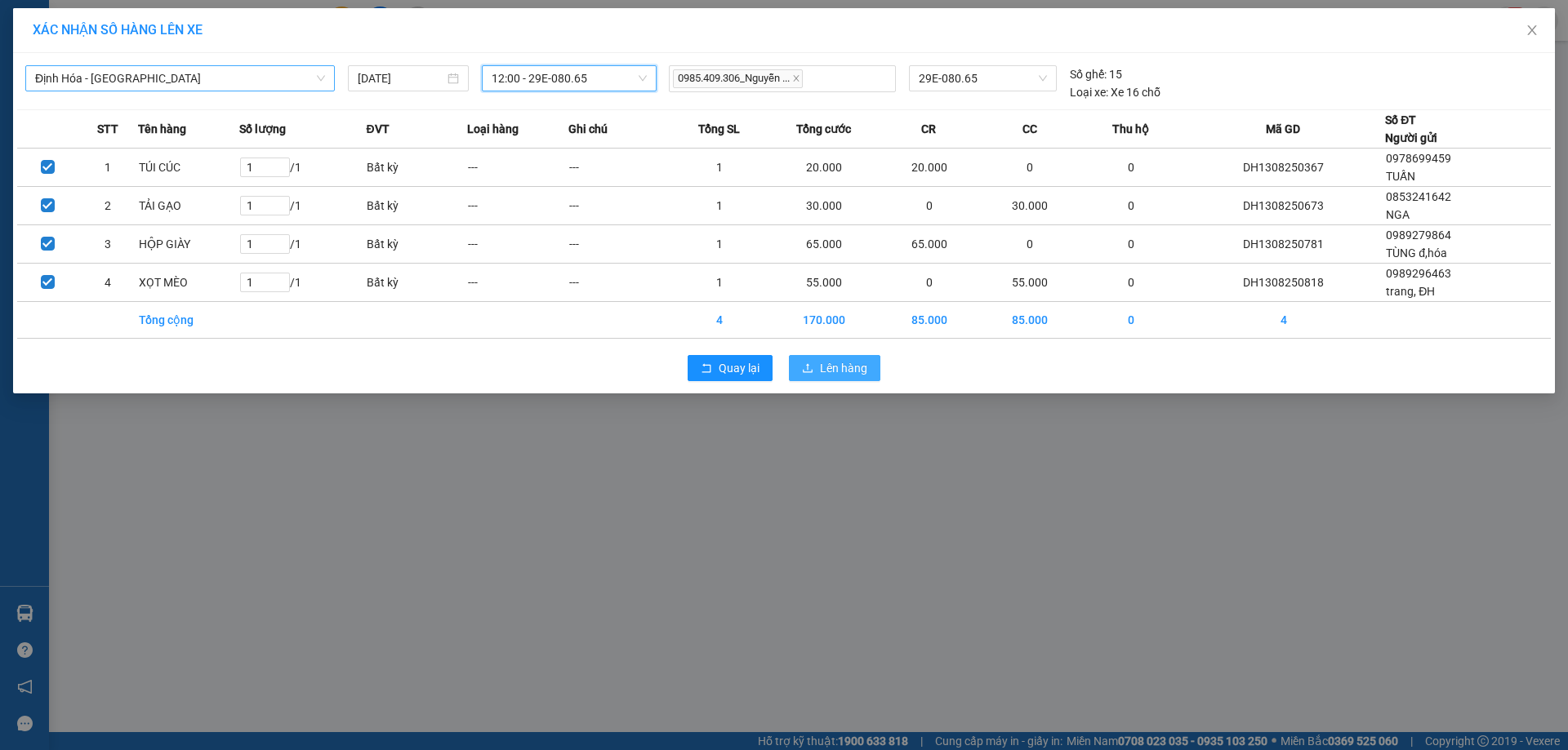
click at [829, 368] on span "Lên hàng" at bounding box center [843, 368] width 47 height 18
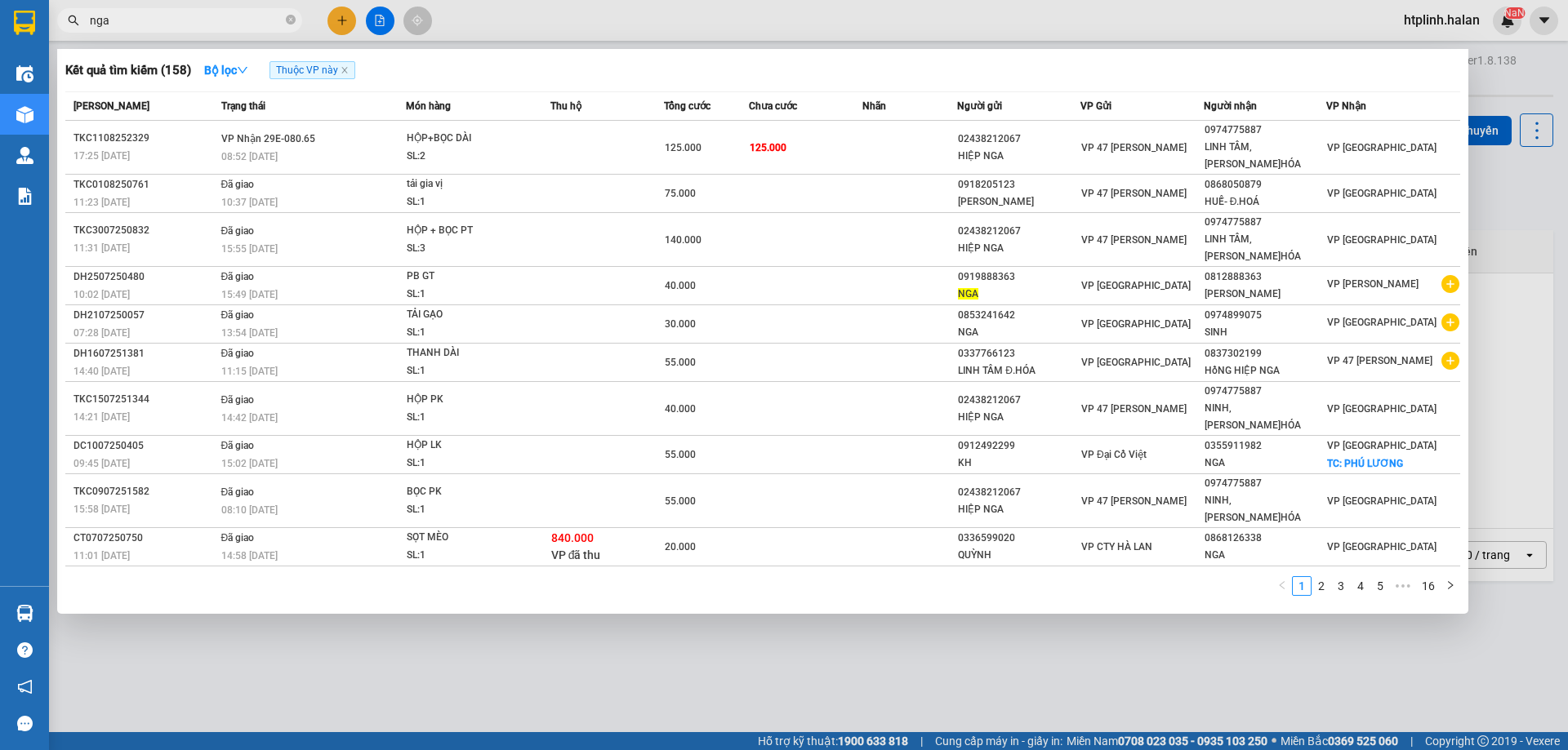
click at [192, 21] on input "nga" at bounding box center [187, 21] width 193 height 18
type input "n"
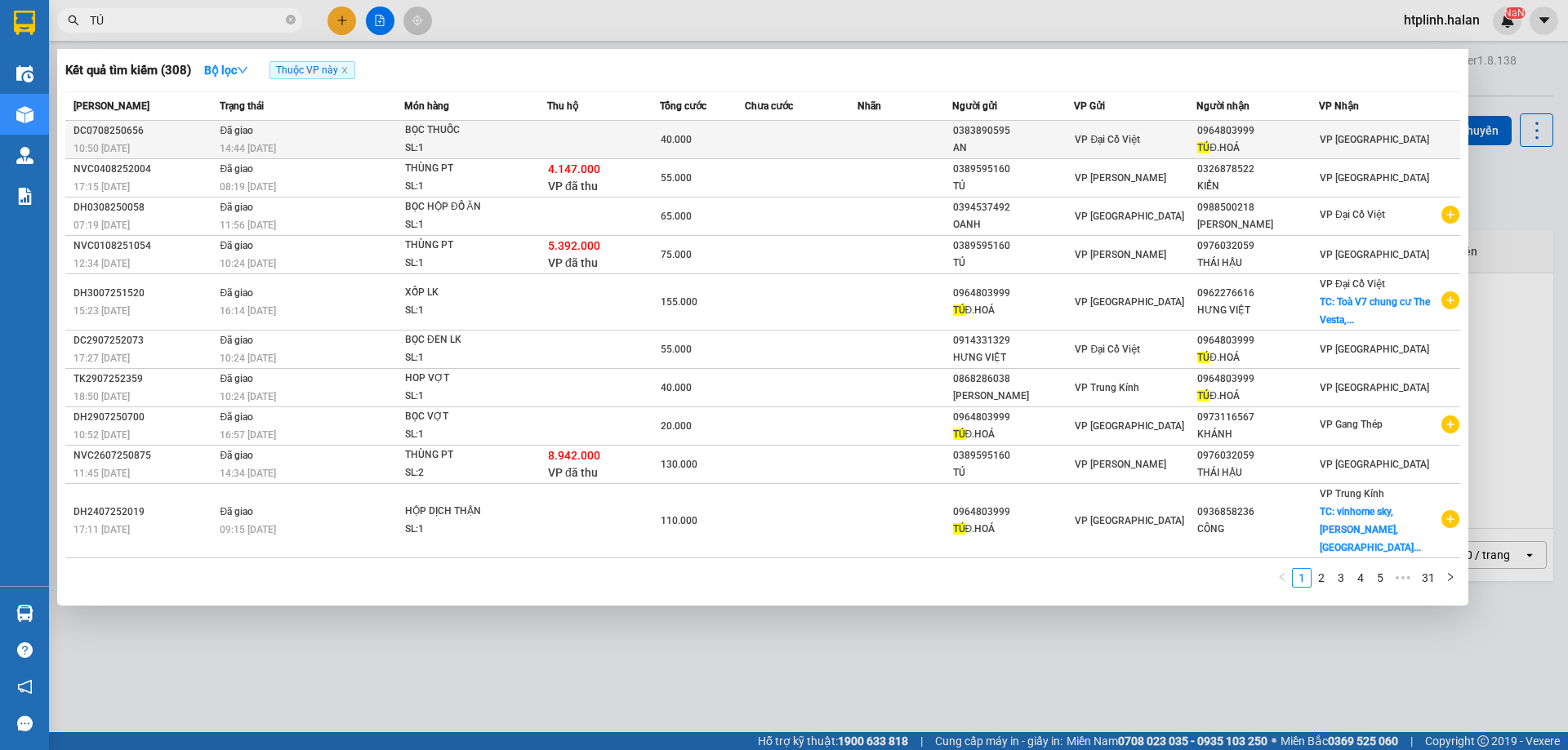
type input "TÚ"
click at [354, 129] on td "Đã giao 14:44 - 07/08" at bounding box center [309, 139] width 188 height 38
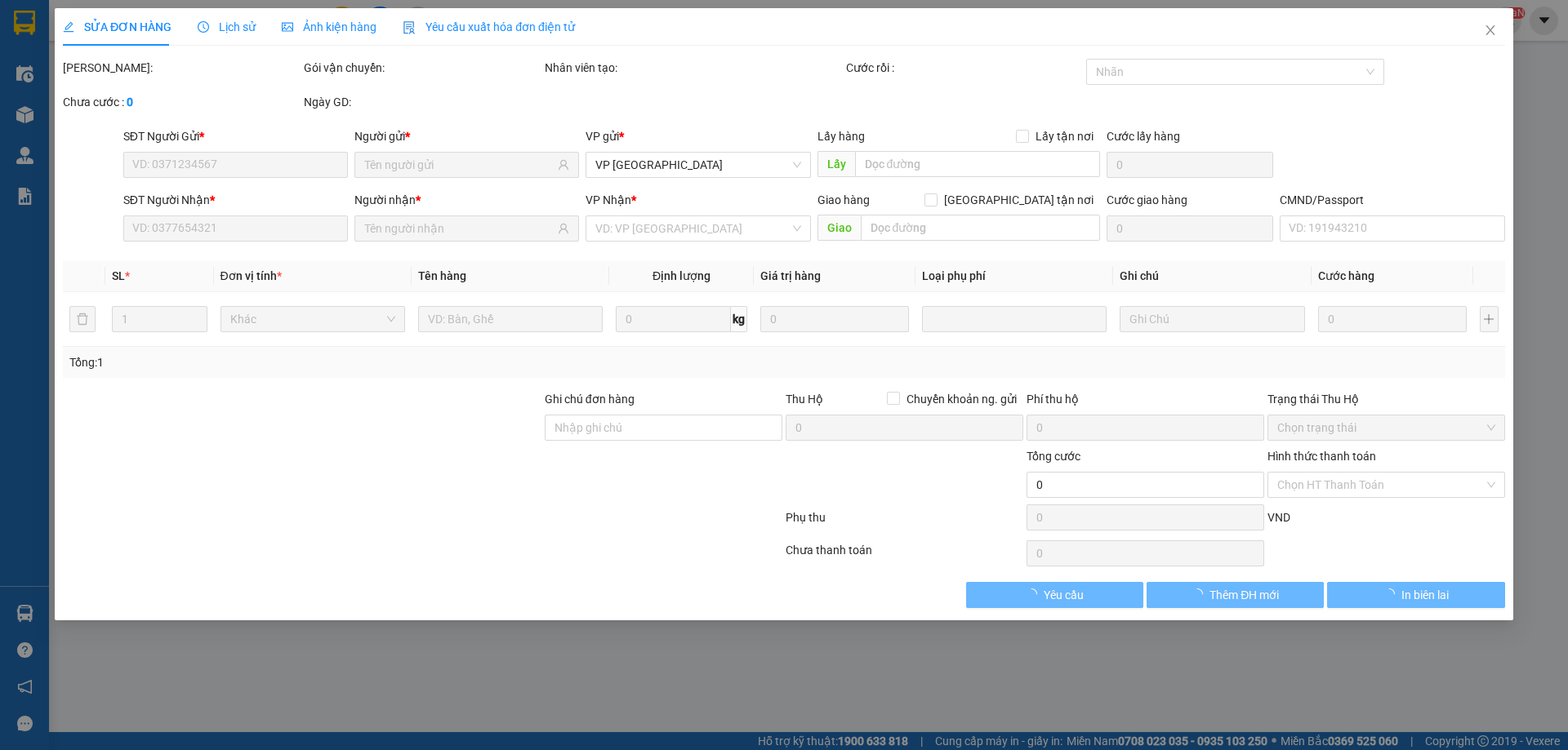
type input "0383890595"
type input "AN"
type input "0964803999"
type input "TÚ Đ.HOÁ"
type input "40.000"
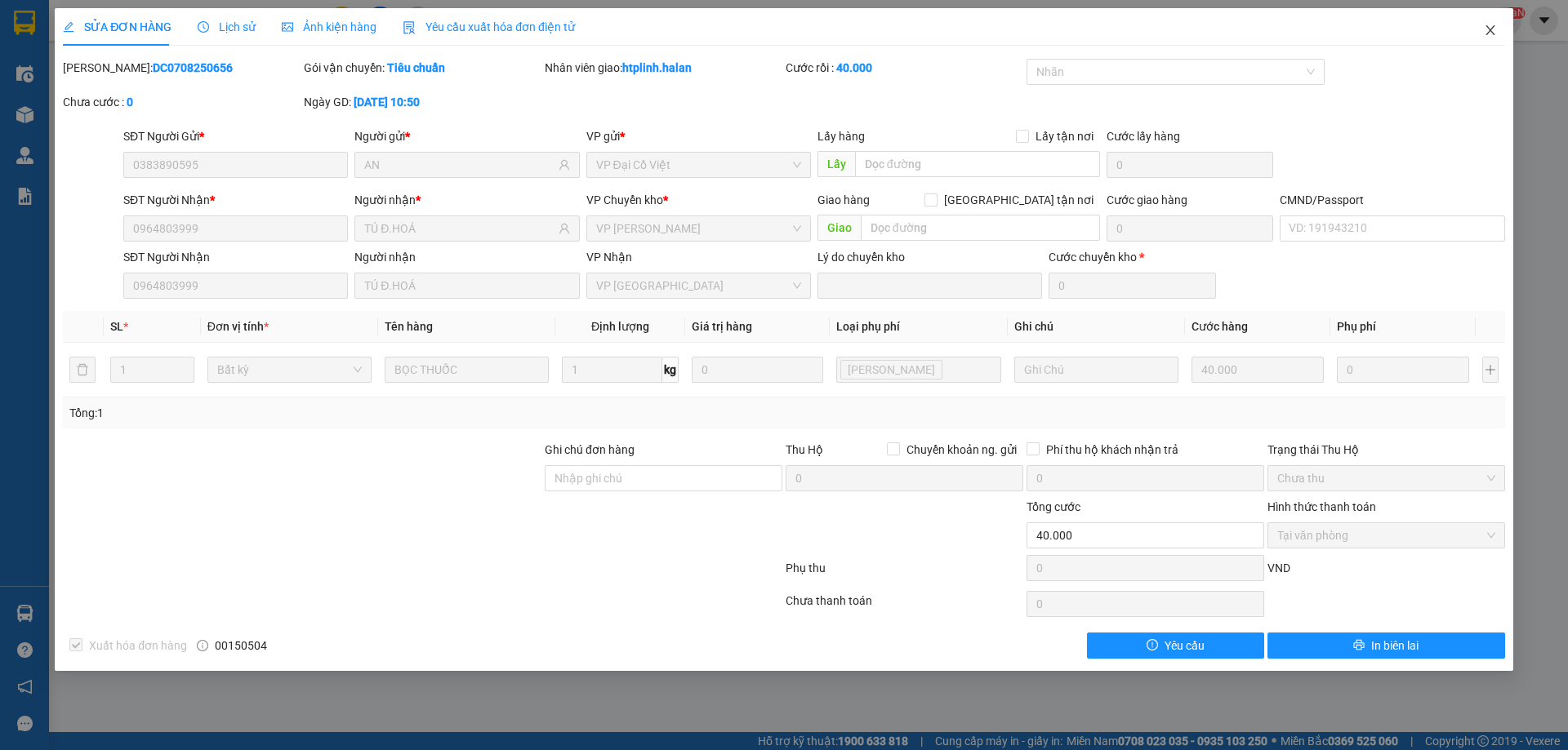
click at [1472, 35] on span "Close" at bounding box center [1489, 30] width 46 height 46
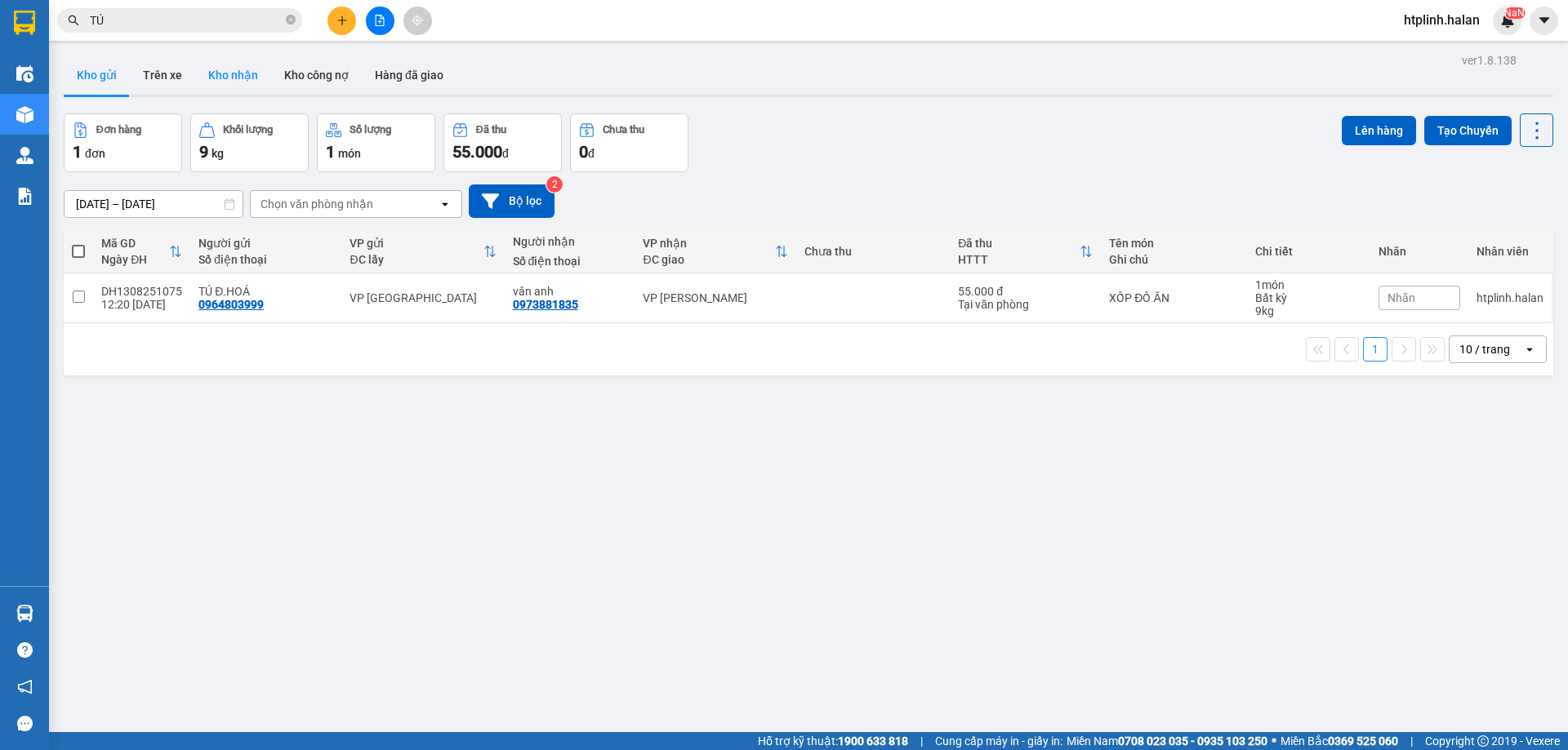
click at [239, 72] on button "Kho nhận" at bounding box center [232, 75] width 76 height 39
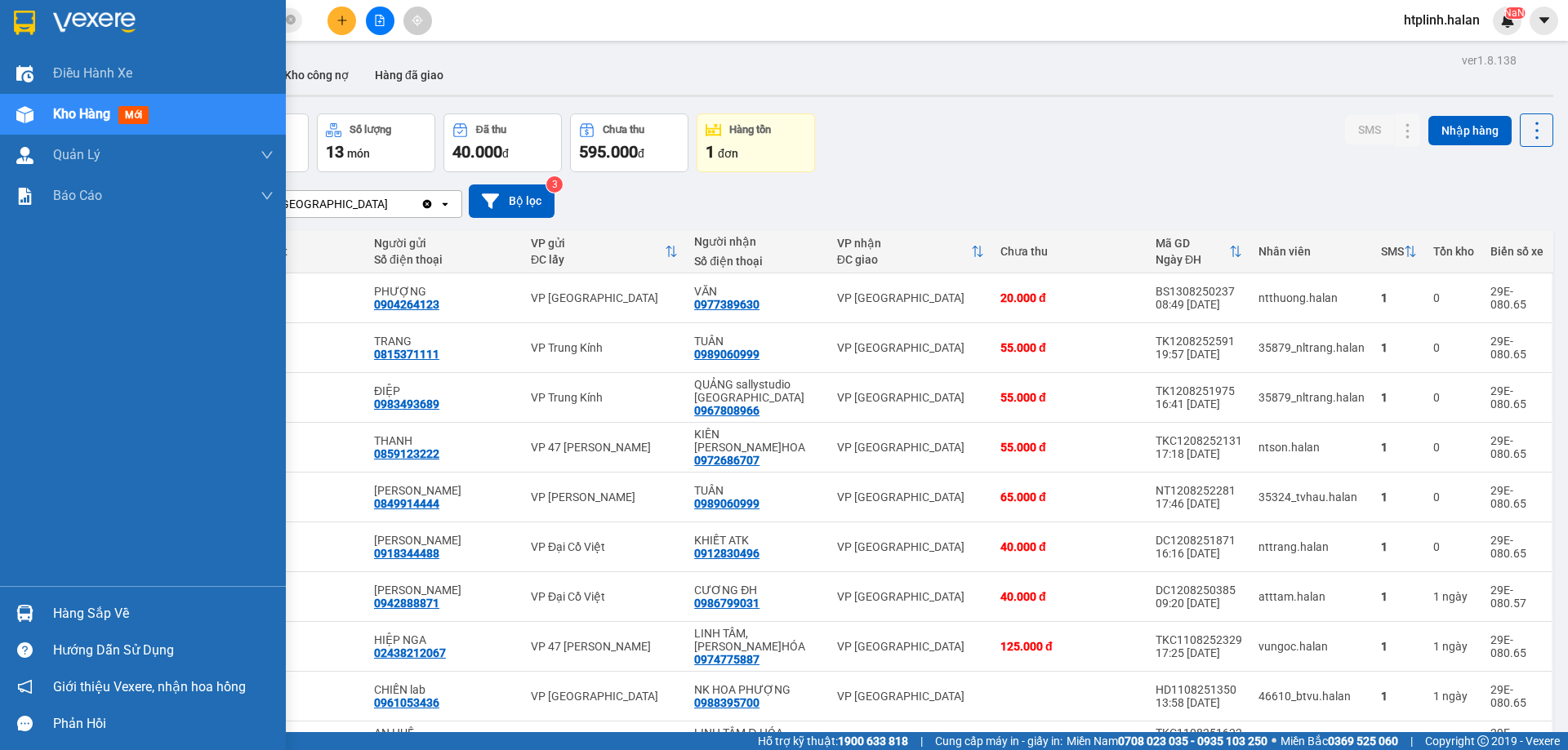
click at [73, 608] on div "Hàng sắp về" at bounding box center [163, 612] width 221 height 24
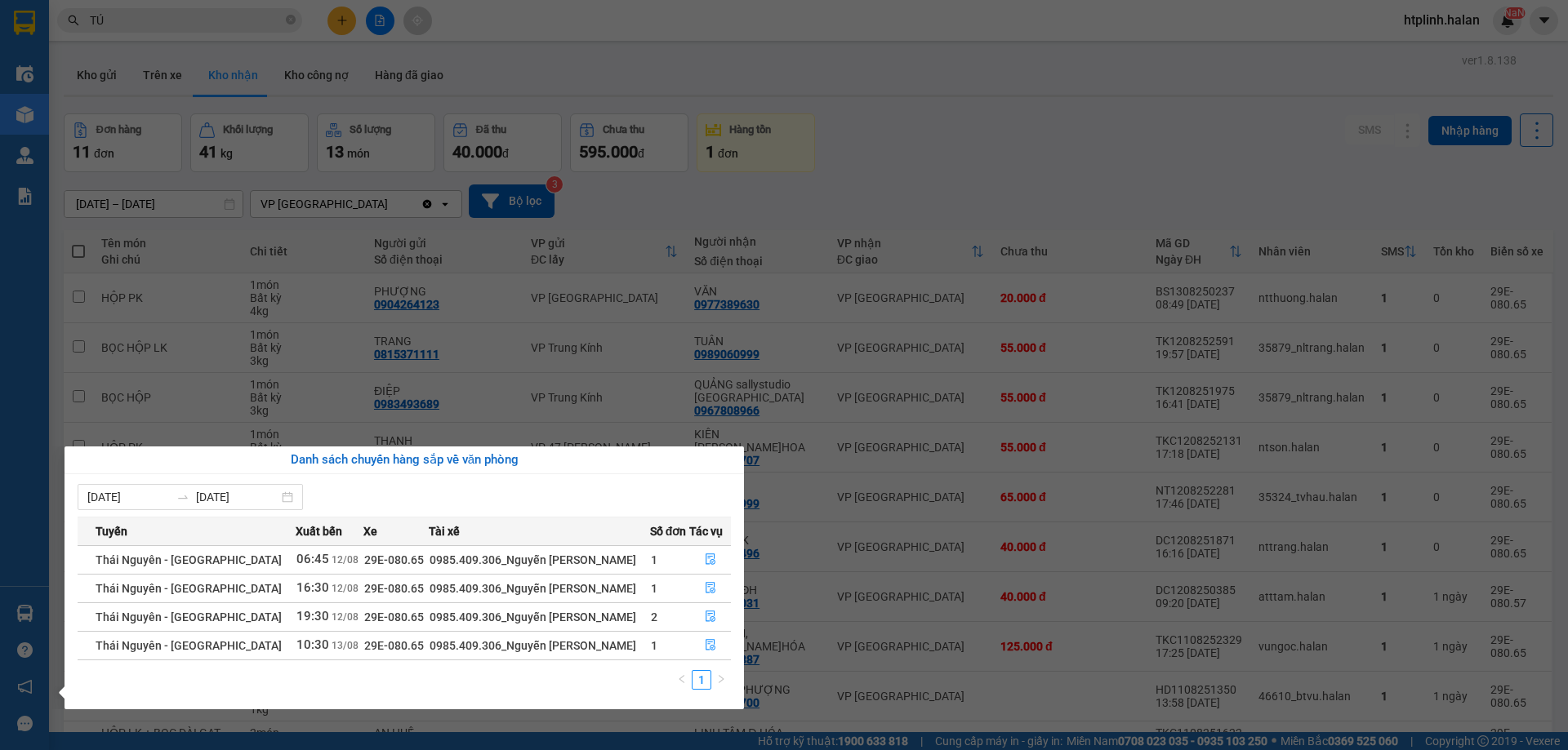
click at [544, 223] on section "Kết quả tìm kiếm ( 308 ) Bộ lọc Thuộc VP này Mã ĐH Trạng thái Món hàng Thu hộ T…" at bounding box center [784, 375] width 1568 height 750
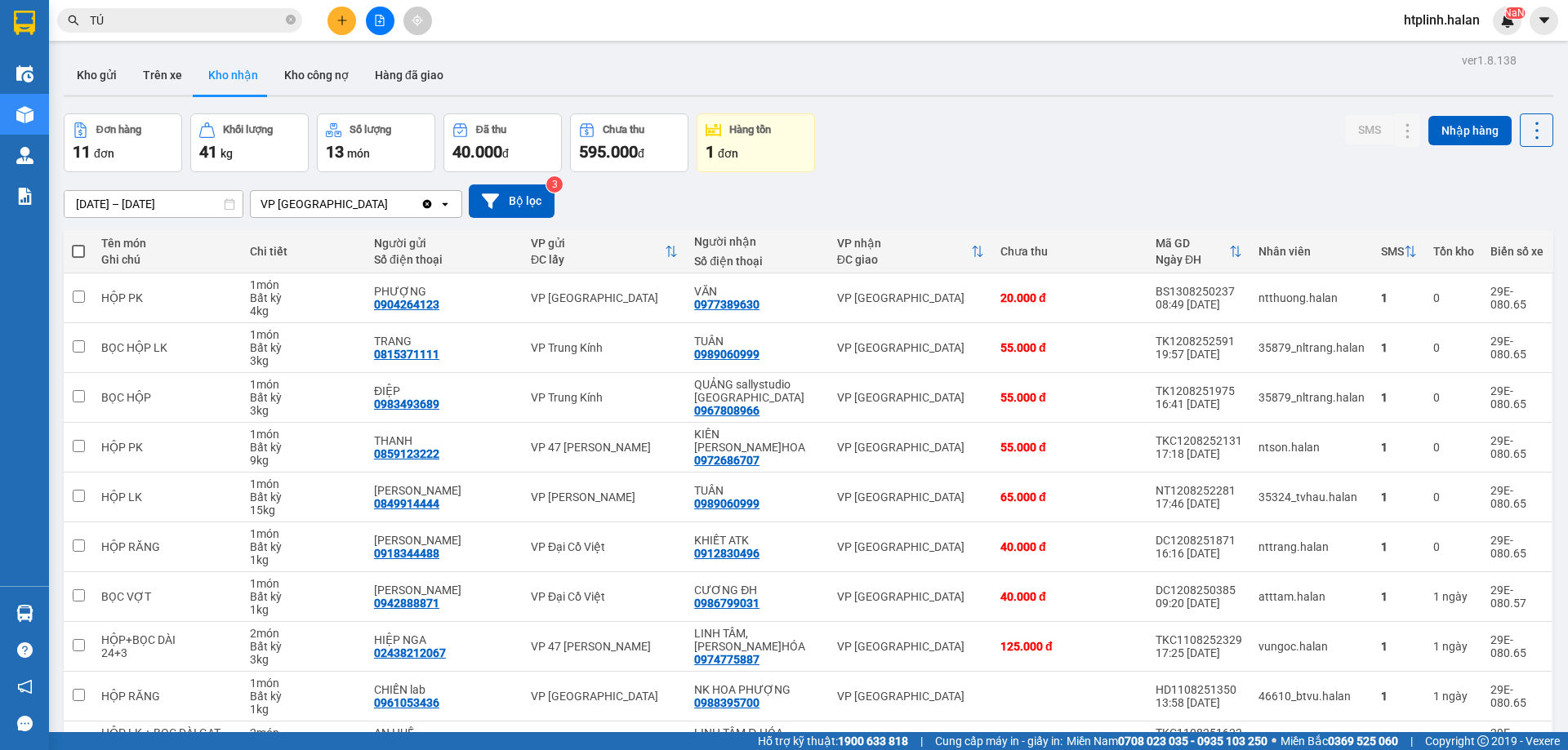
click at [817, 38] on div "Kết quả tìm kiếm ( 308 ) Bộ lọc Thuộc VP này Mã ĐH Trạng thái Món hàng Thu hộ T…" at bounding box center [784, 21] width 1568 height 41
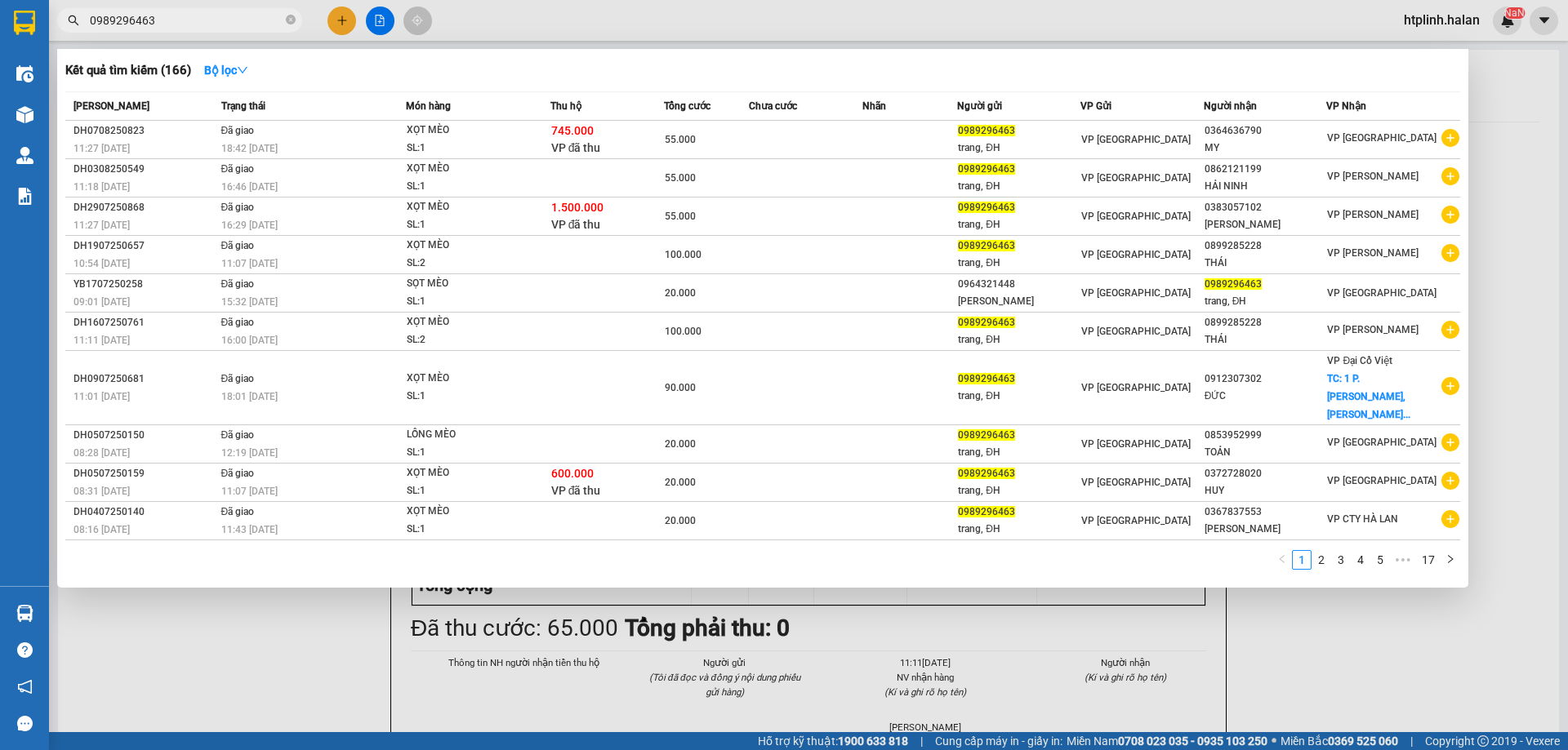
click at [281, 701] on div at bounding box center [784, 375] width 1568 height 750
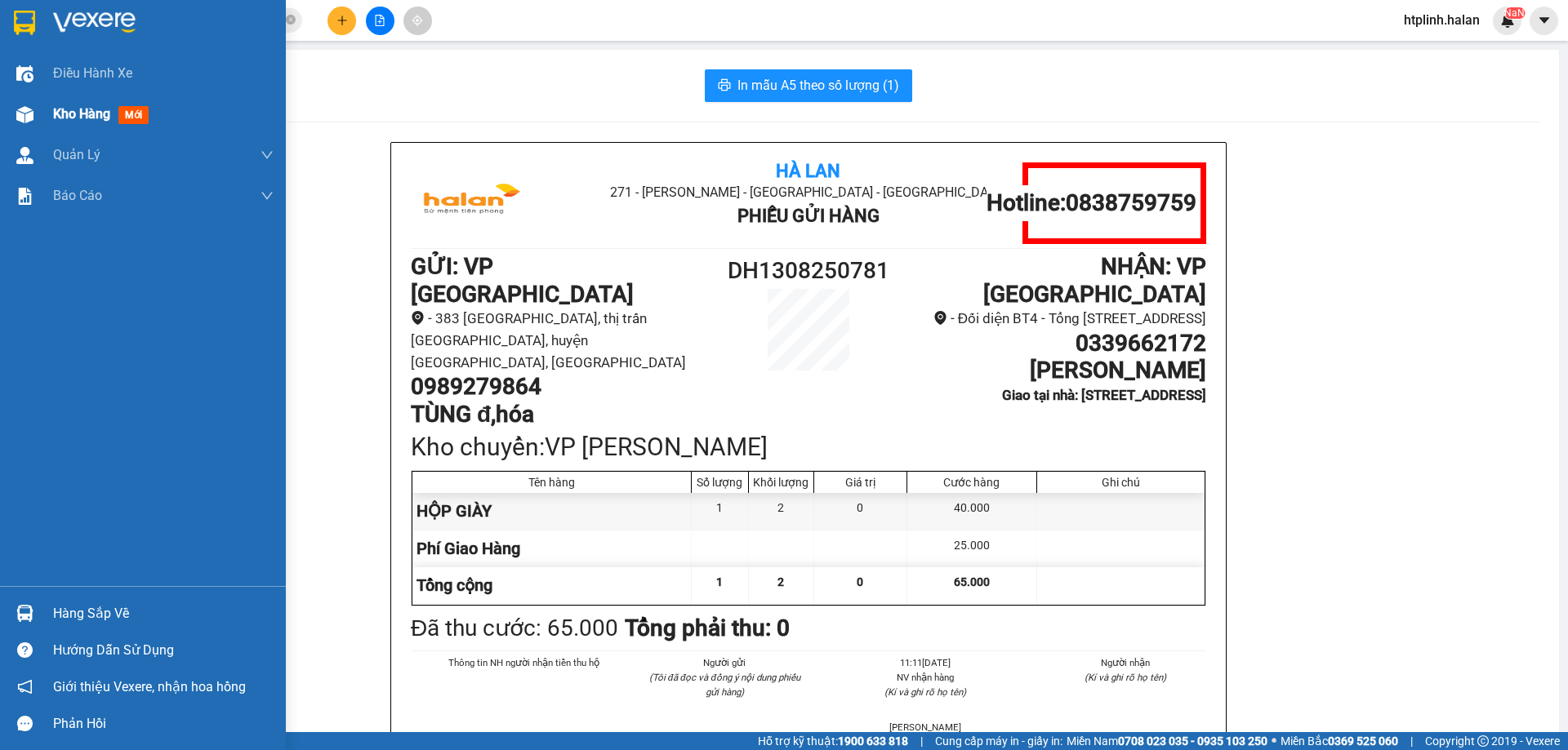
click at [147, 116] on span "mới" at bounding box center [134, 115] width 30 height 18
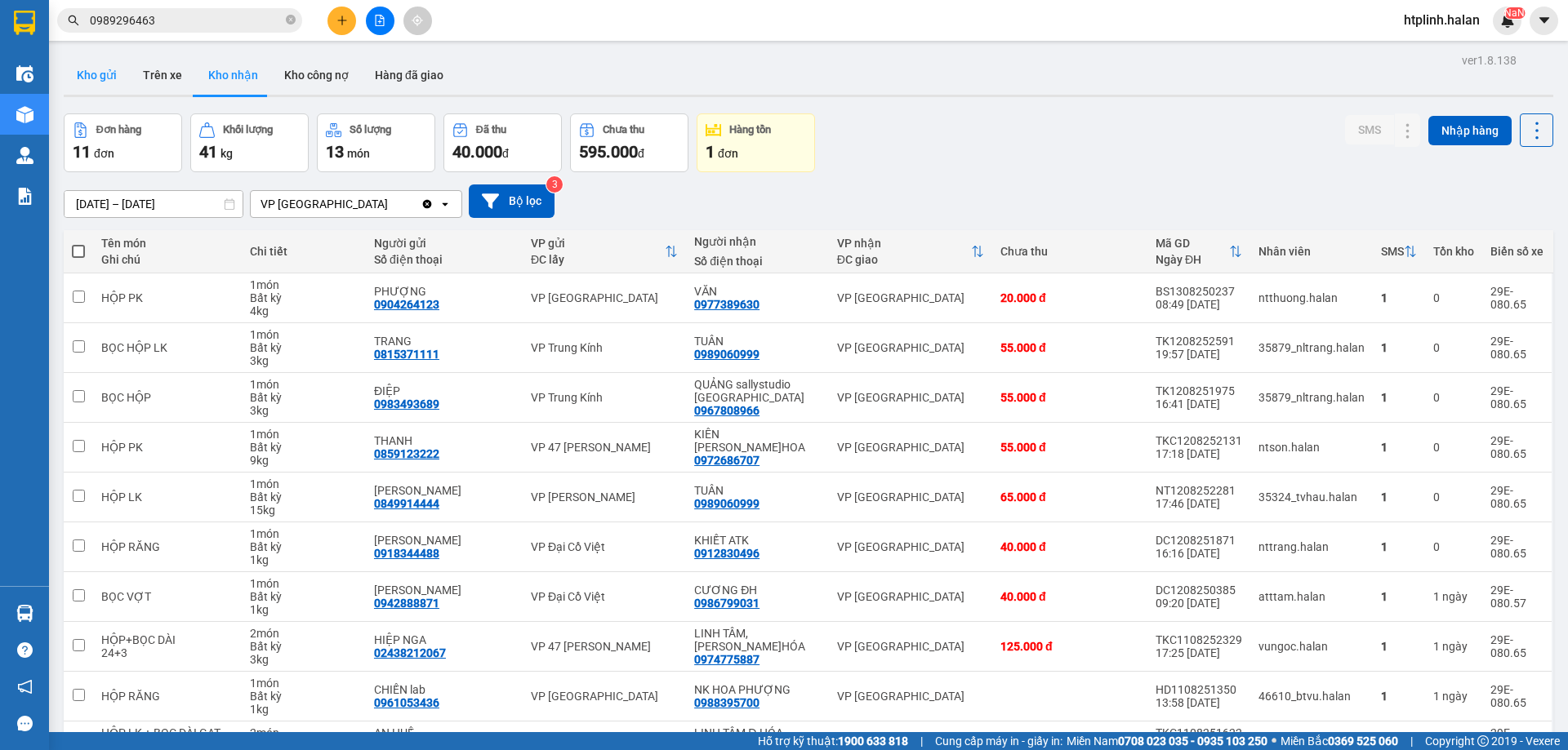
click at [72, 67] on button "Kho gửi" at bounding box center [96, 75] width 66 height 39
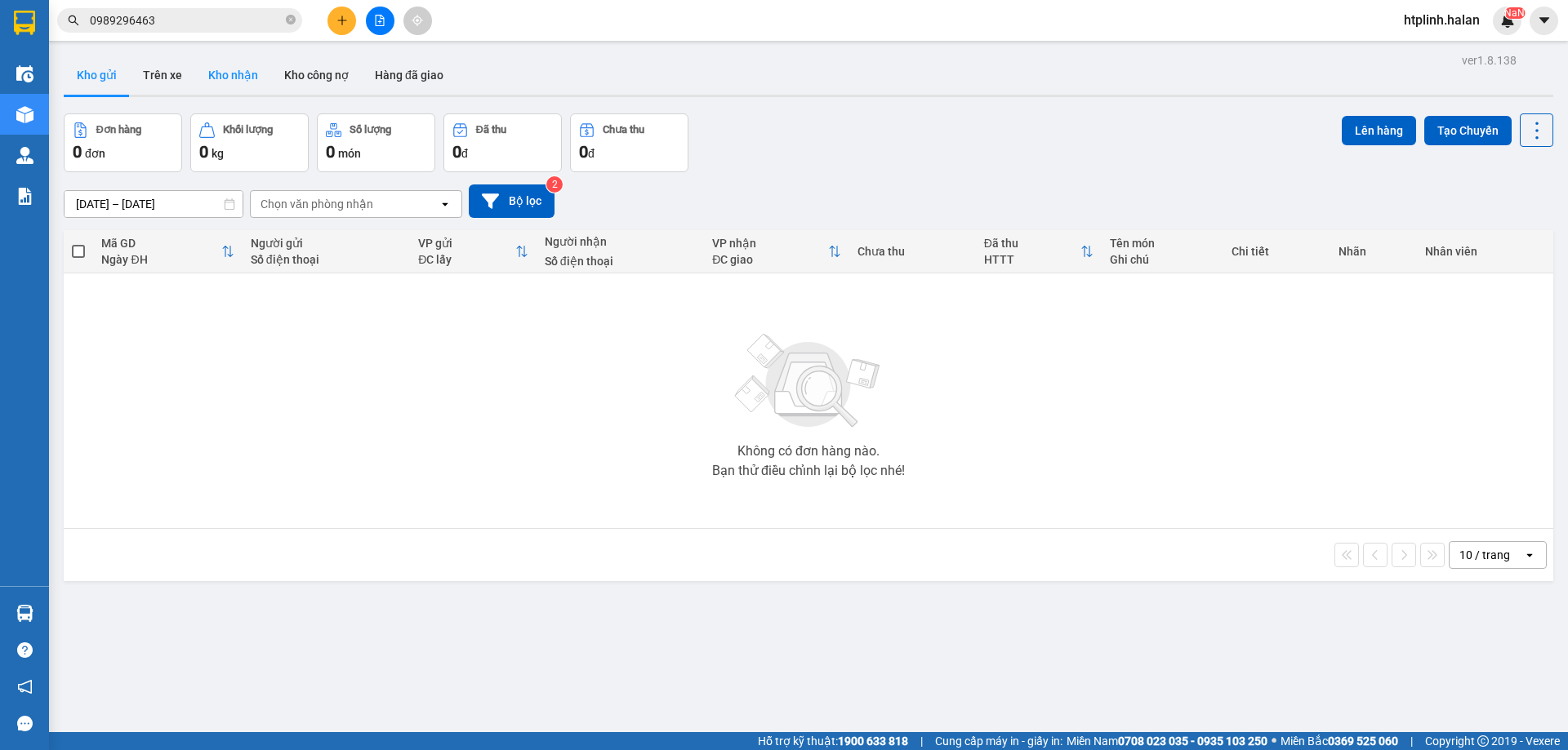
click at [232, 62] on button "Kho nhận" at bounding box center [232, 75] width 76 height 39
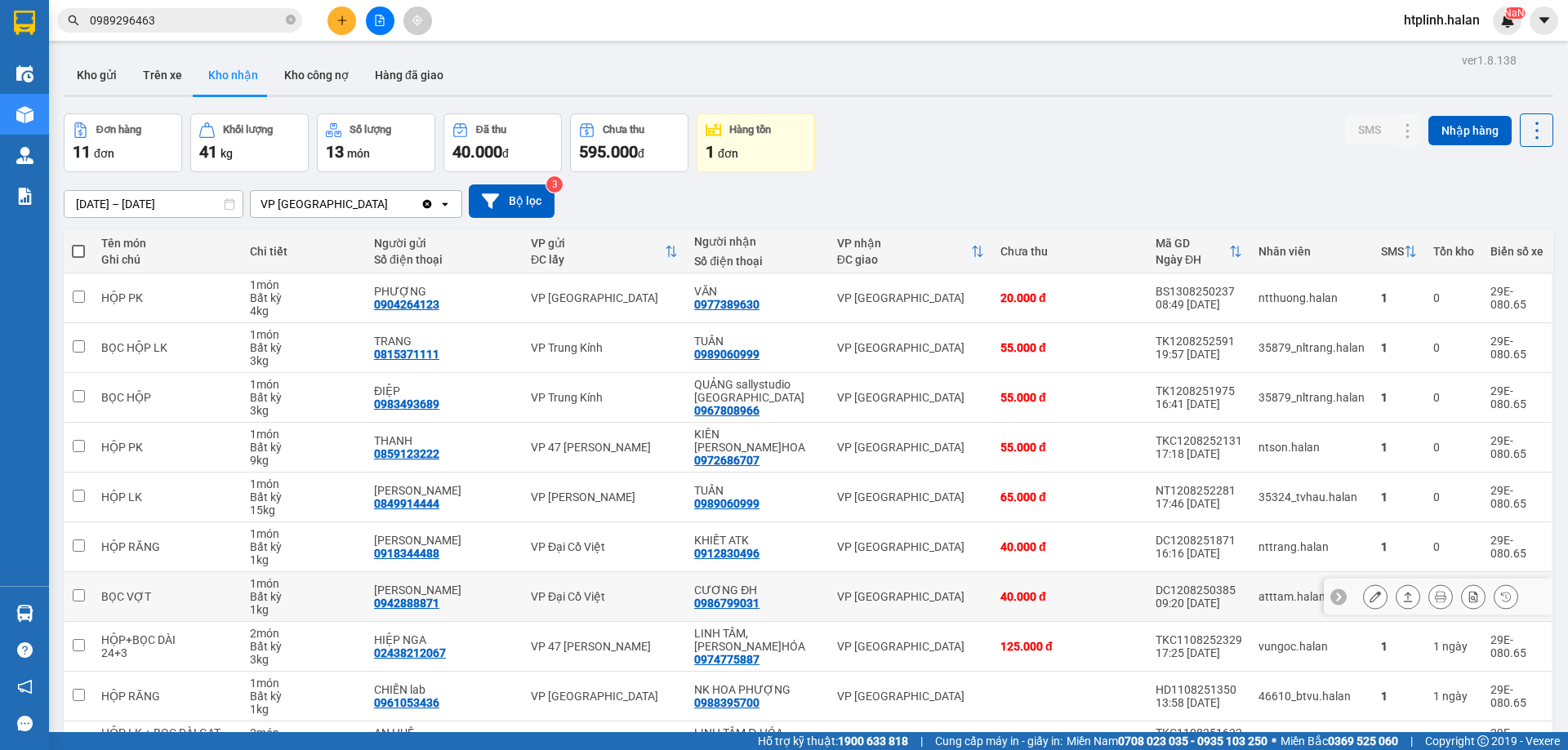
scroll to position [93, 0]
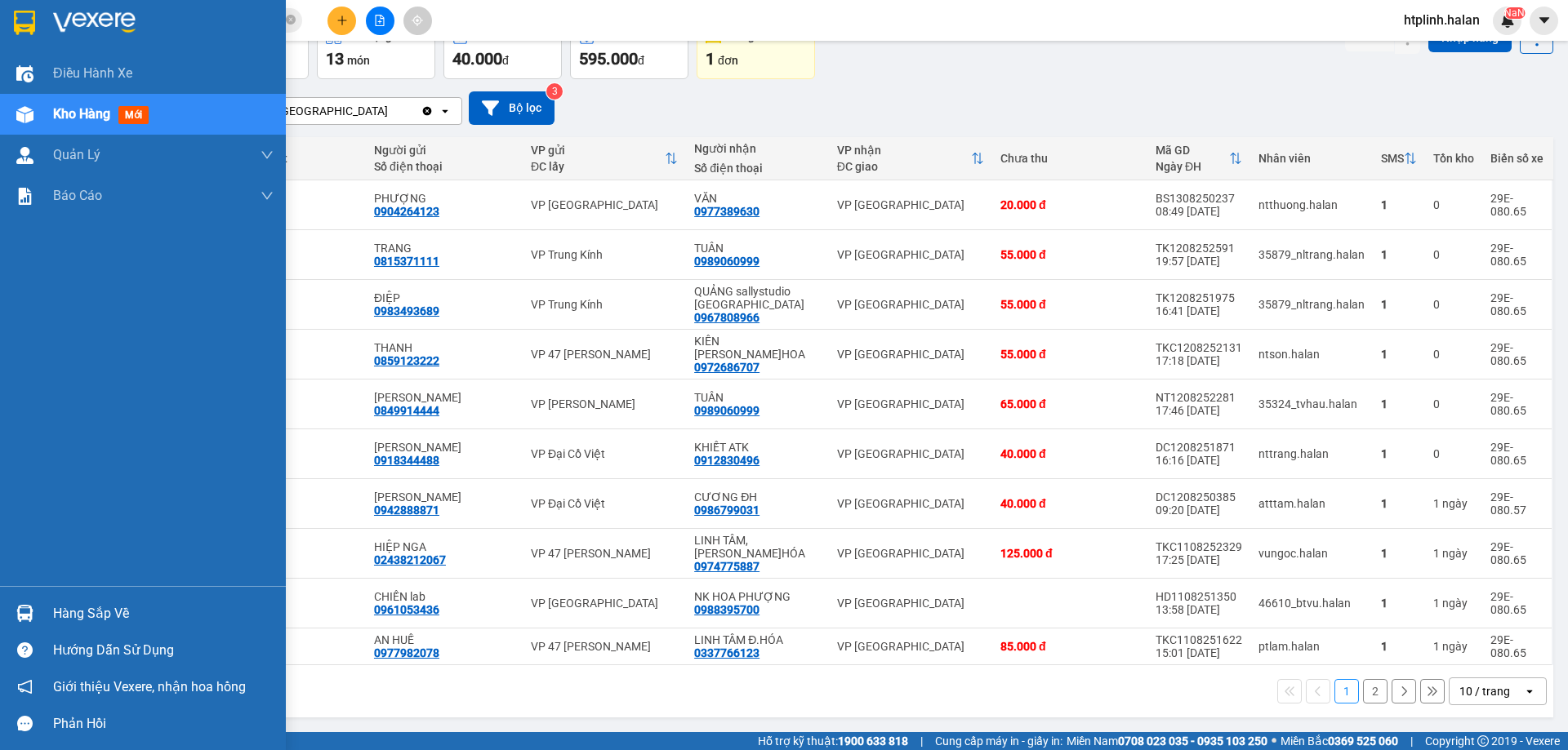
click at [74, 589] on div "Hàng sắp về Hướng dẫn sử dụng Giới thiệu Vexere, nhận hoa hồng Phản hồi" at bounding box center [143, 663] width 286 height 156
click at [88, 625] on div "Hàng sắp về" at bounding box center [163, 612] width 221 height 24
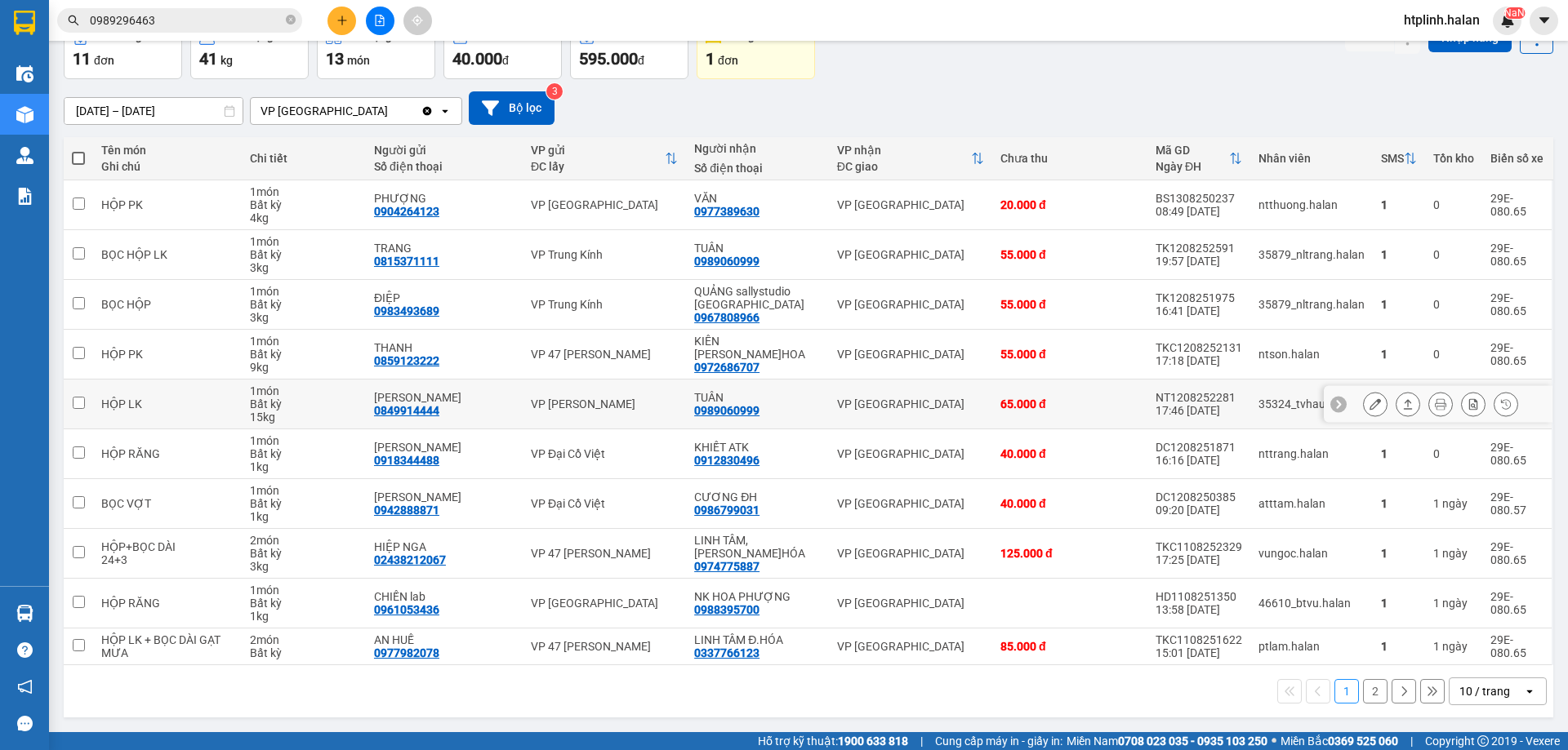
click at [594, 407] on section "Kết quả tìm kiếm ( 166 ) Bộ lọc Mã ĐH Trạng thái Món hàng Thu hộ Tổng cước Chưa…" at bounding box center [784, 375] width 1568 height 750
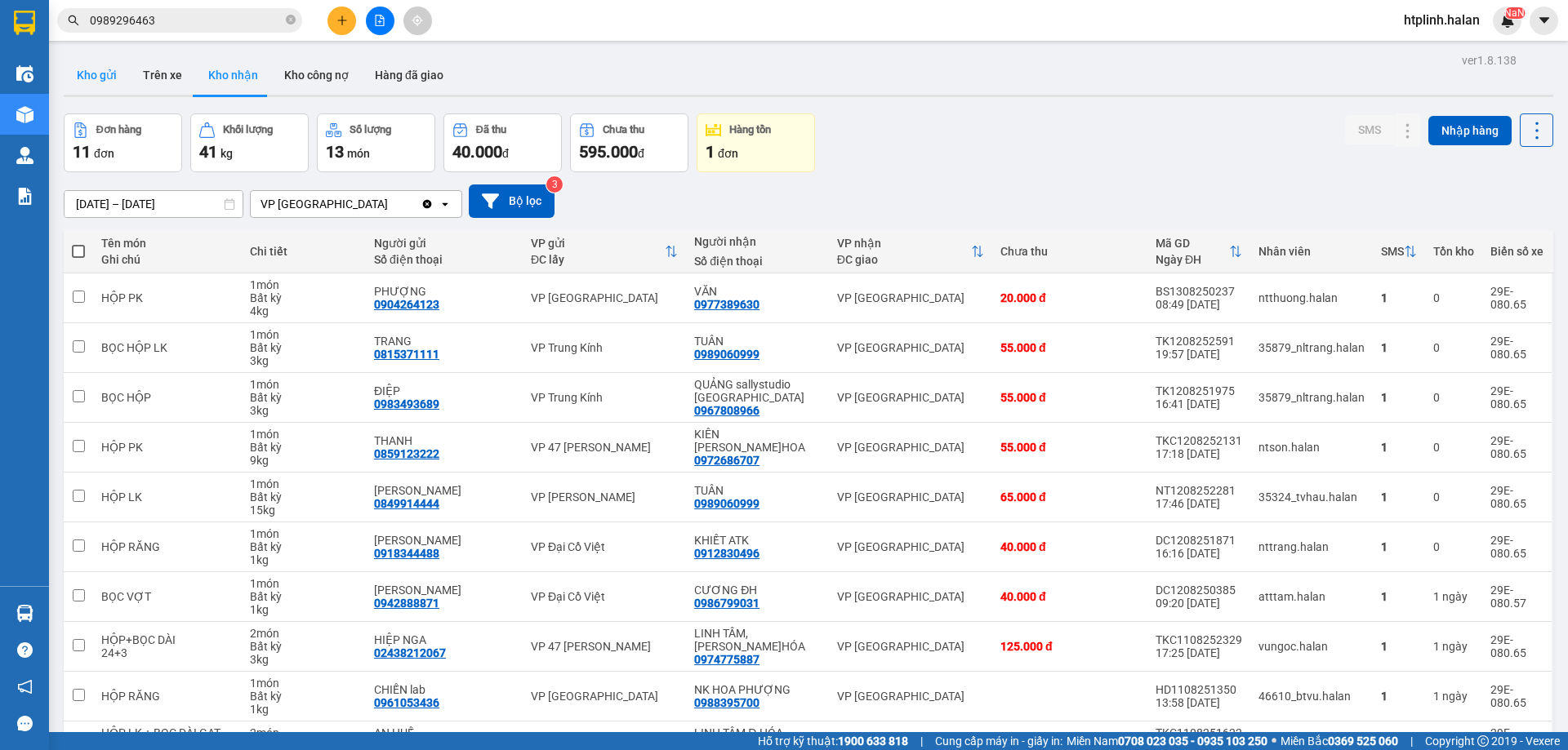
click at [67, 68] on button "Kho gửi" at bounding box center [96, 75] width 66 height 39
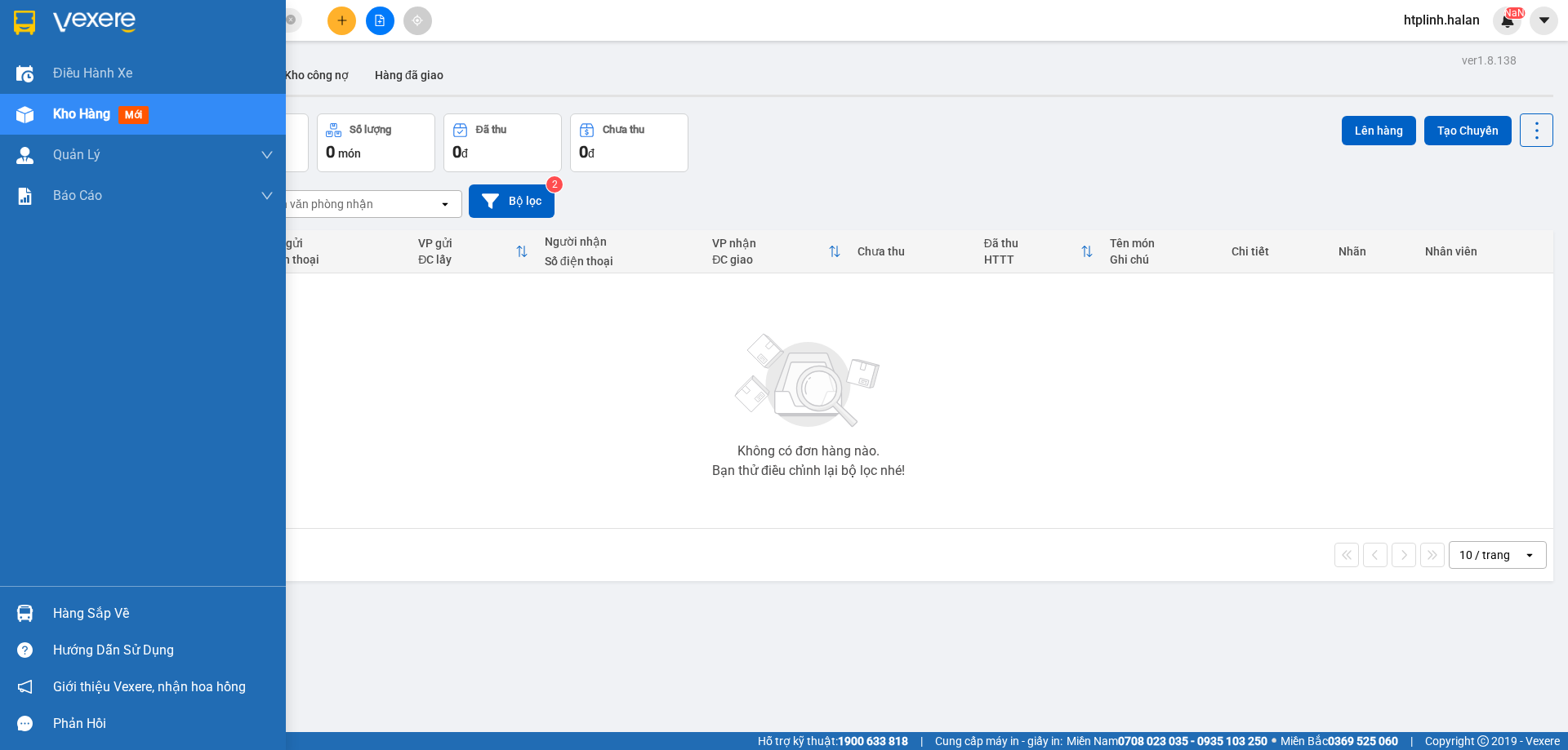
click at [37, 610] on div at bounding box center [25, 613] width 29 height 29
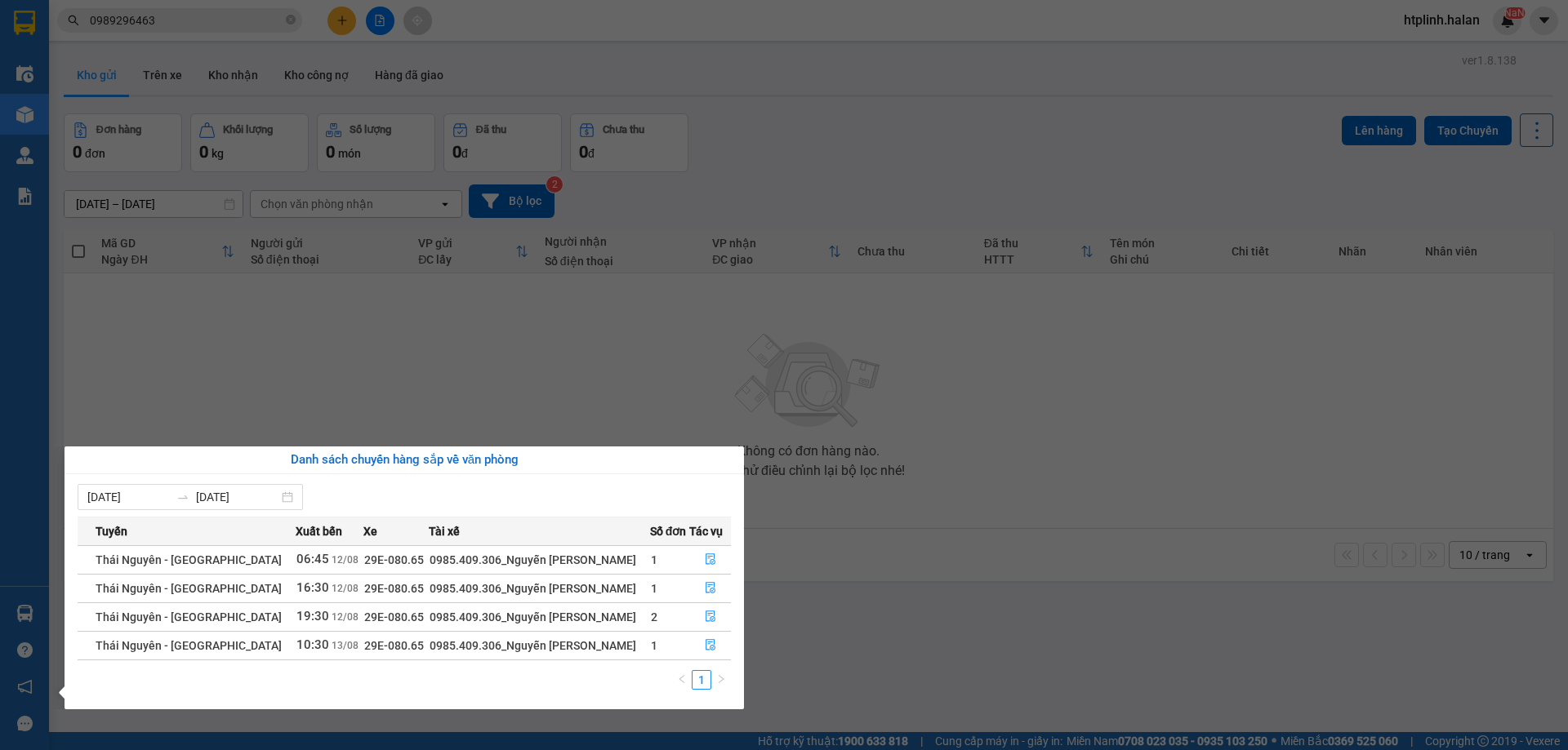
click at [448, 390] on section "Kết quả tìm kiếm ( 166 ) Bộ lọc Mã ĐH Trạng thái Món hàng Thu hộ Tổng cước Chưa…" at bounding box center [784, 375] width 1568 height 750
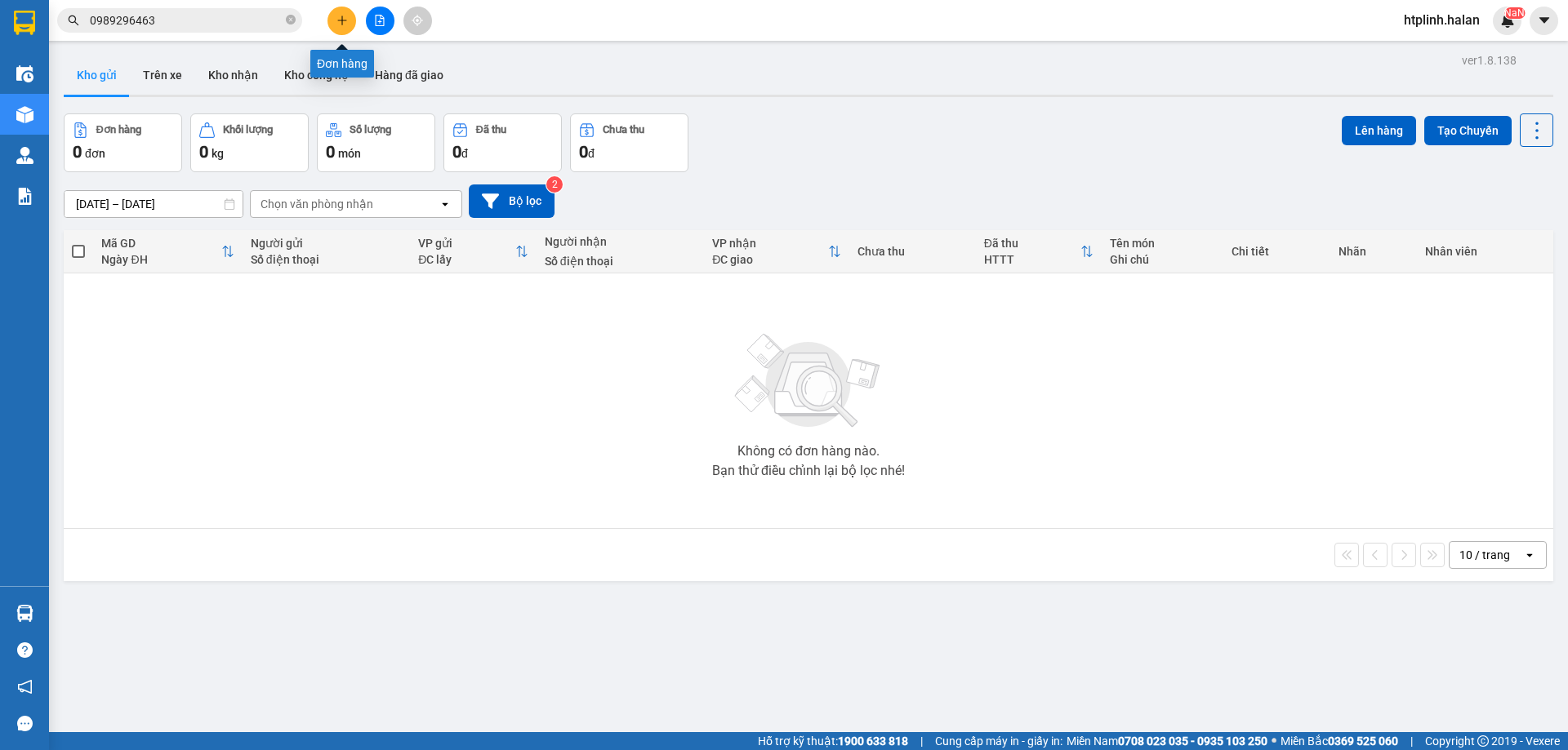
click at [346, 27] on button at bounding box center [341, 21] width 29 height 29
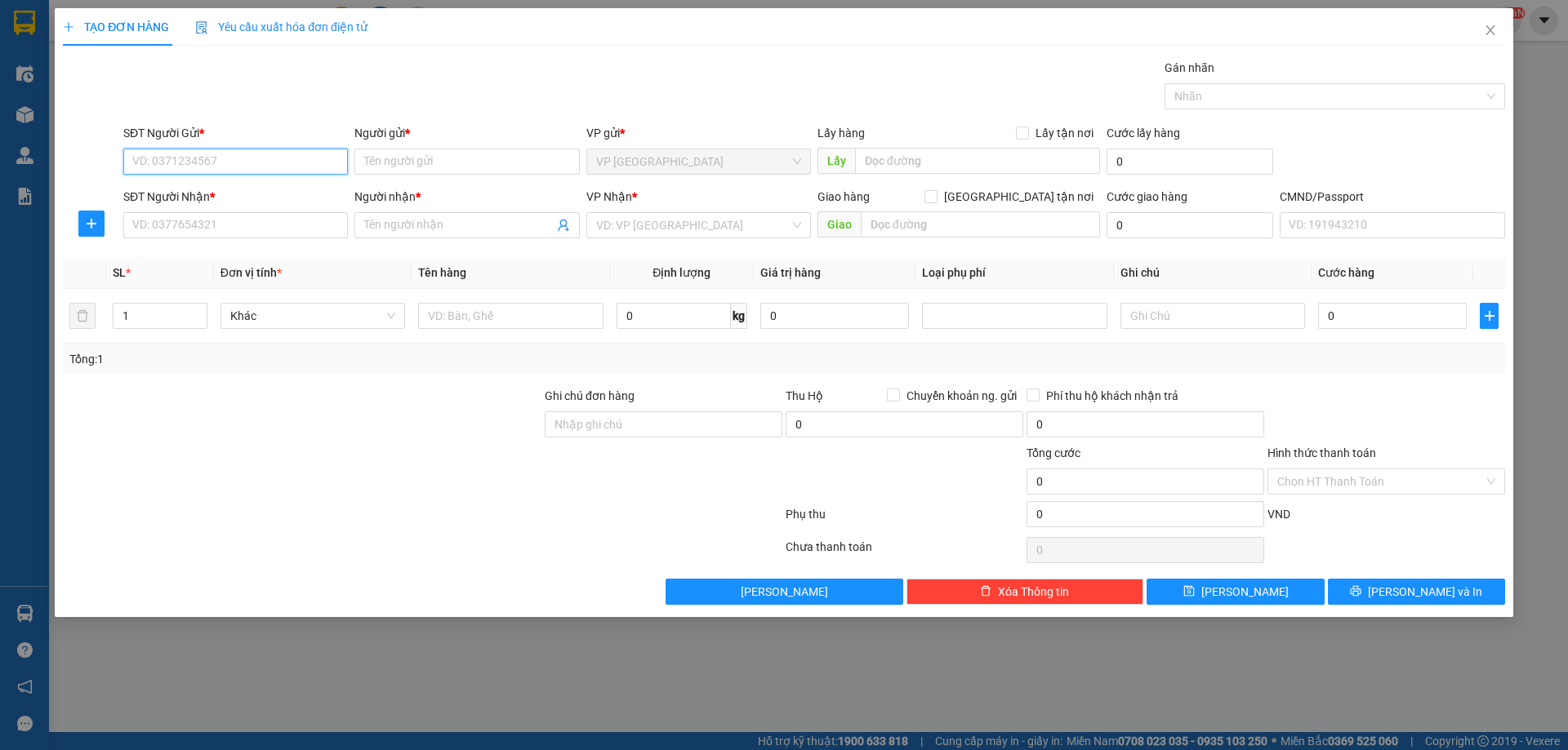
paste input "0964803999"
type input "0964803999"
click at [226, 188] on div "0964803999 - TÚ Đ.HOÁ" at bounding box center [235, 194] width 205 height 18
type input "TÚ Đ.HOÁ"
type input "0964803999"
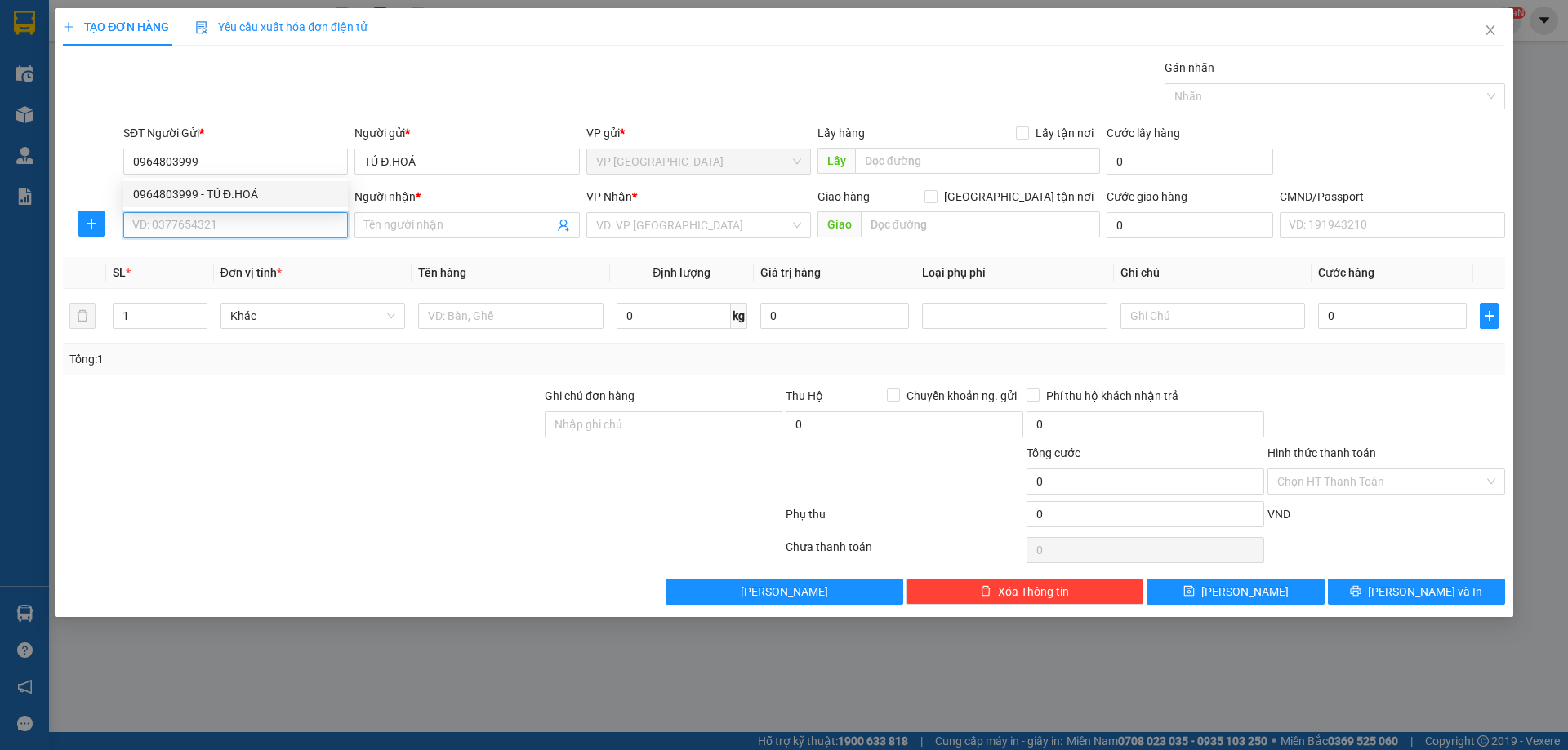
click at [228, 225] on input "SĐT Người Nhận *" at bounding box center [235, 225] width 224 height 26
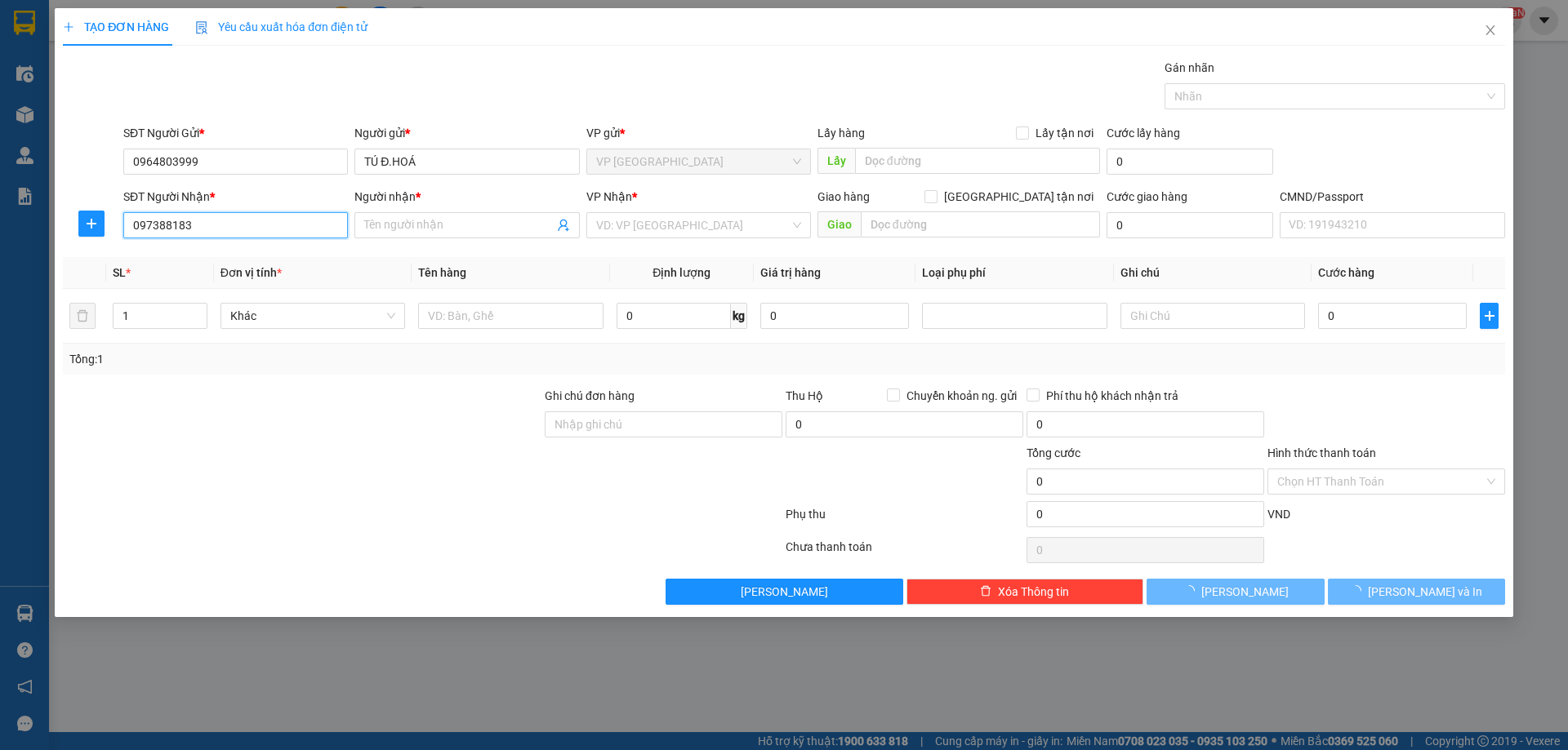
type input "0973881835"
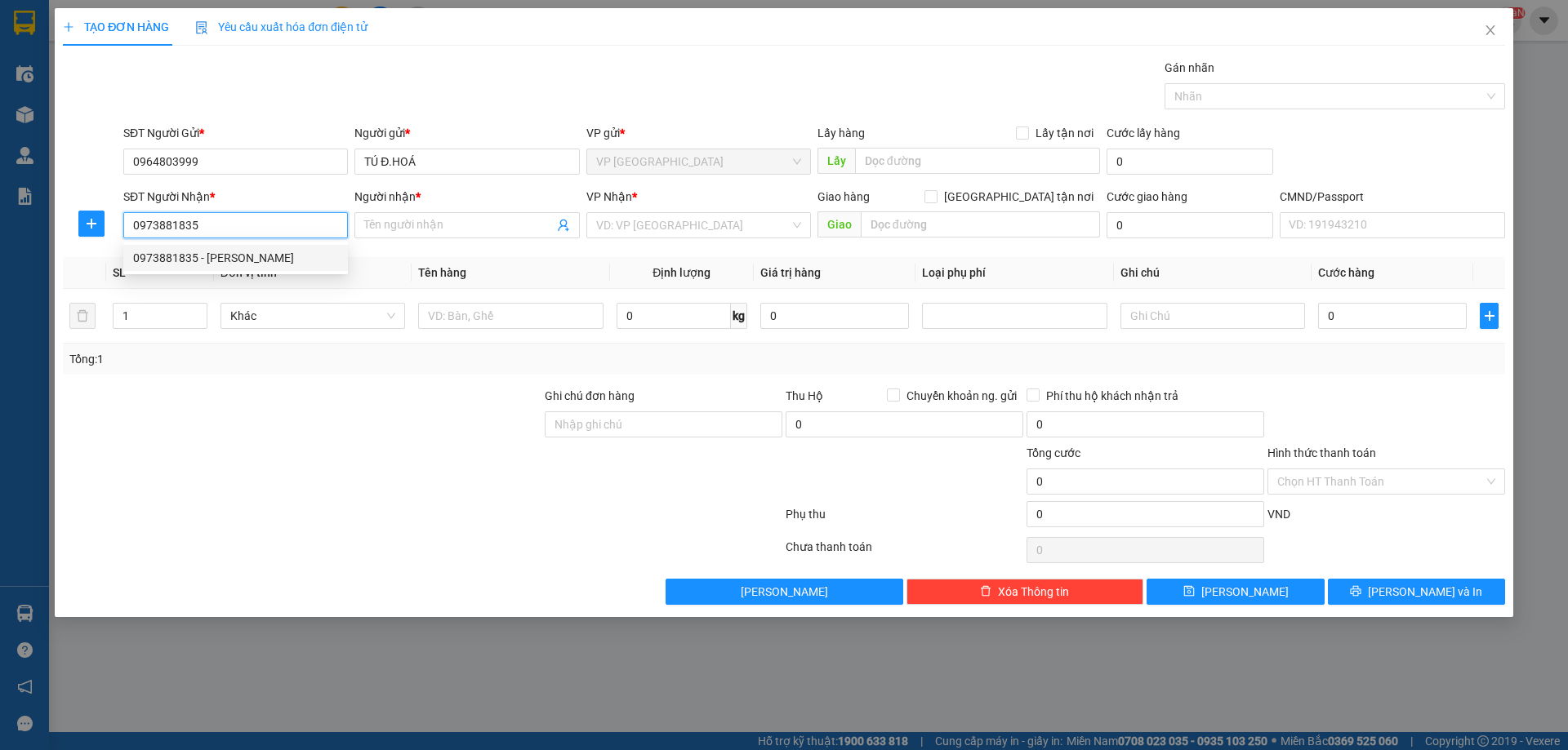
click at [255, 249] on div "0973881835 - [PERSON_NAME]" at bounding box center [235, 258] width 205 height 18
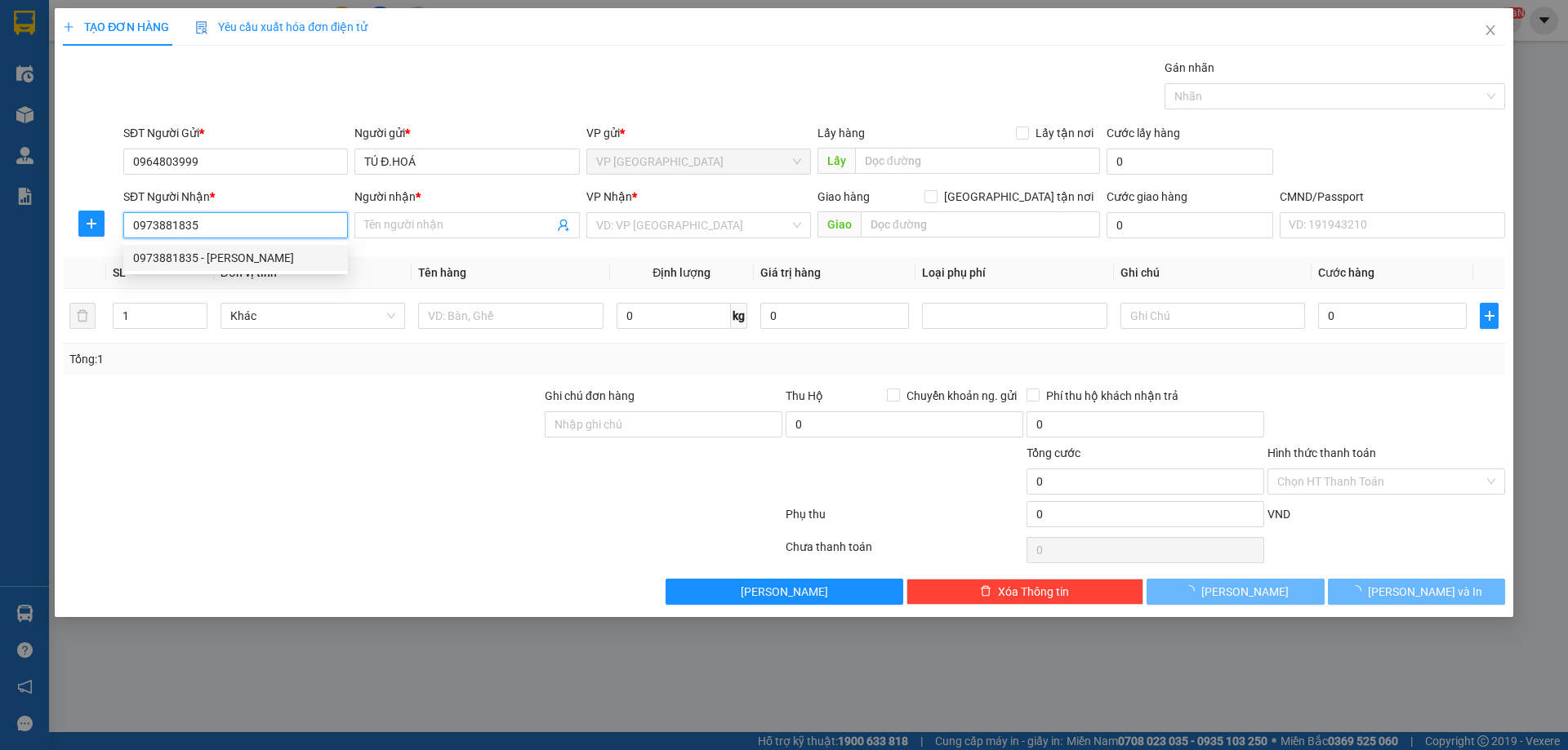
type input "vân anh"
type input "0973881835"
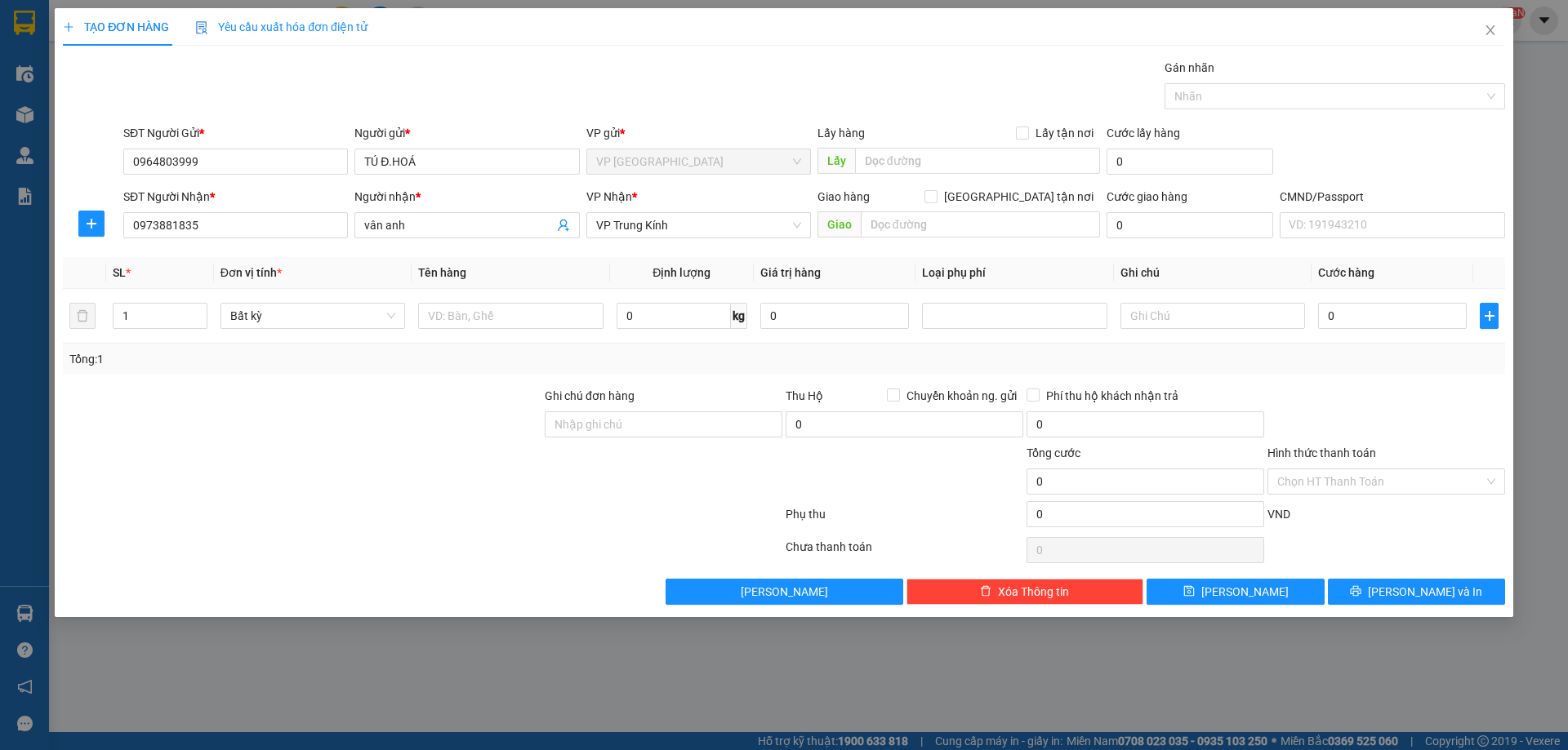
click at [116, 230] on div at bounding box center [91, 223] width 57 height 26
click at [91, 232] on button "button" at bounding box center [91, 223] width 26 height 26
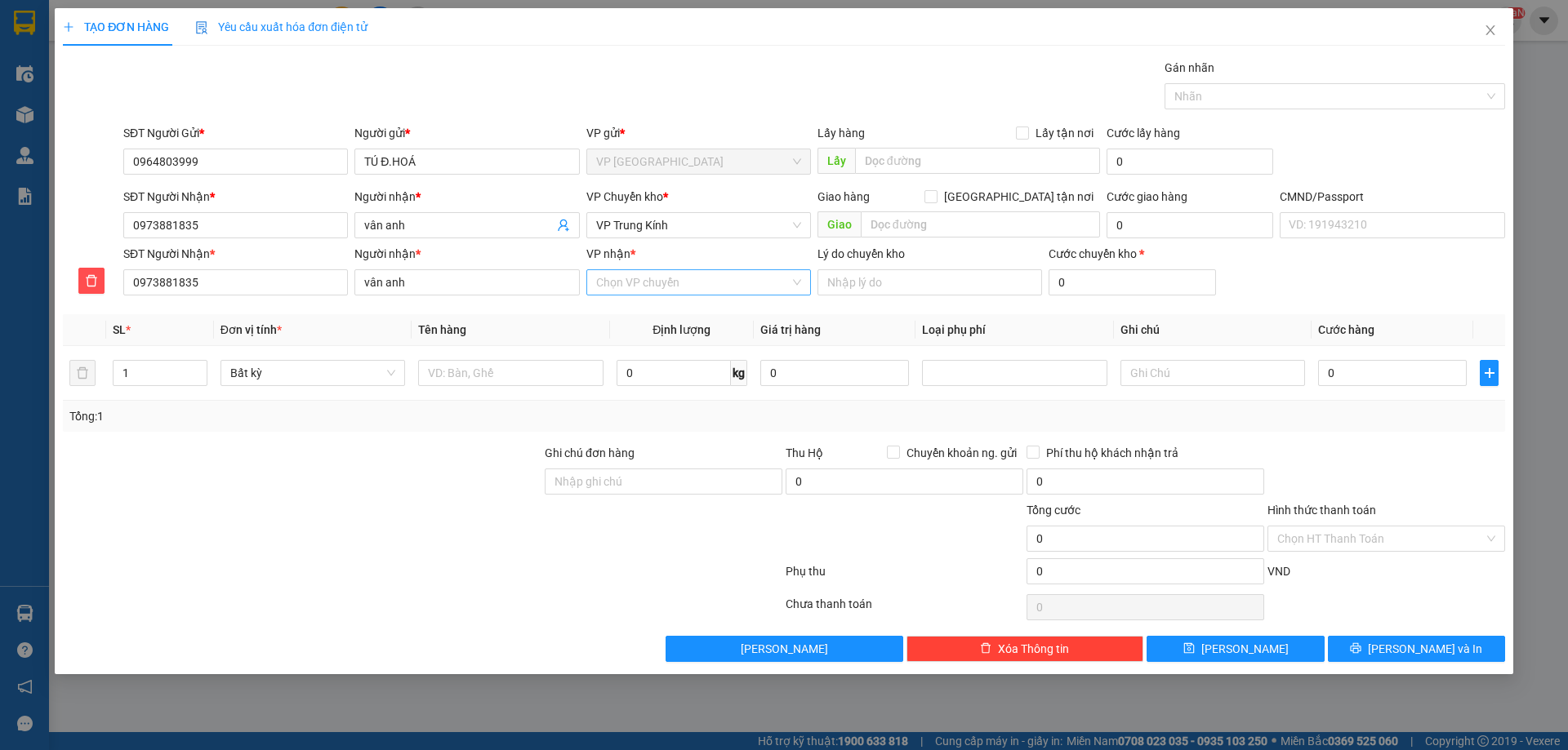
click at [604, 279] on input "VP nhận *" at bounding box center [692, 281] width 194 height 24
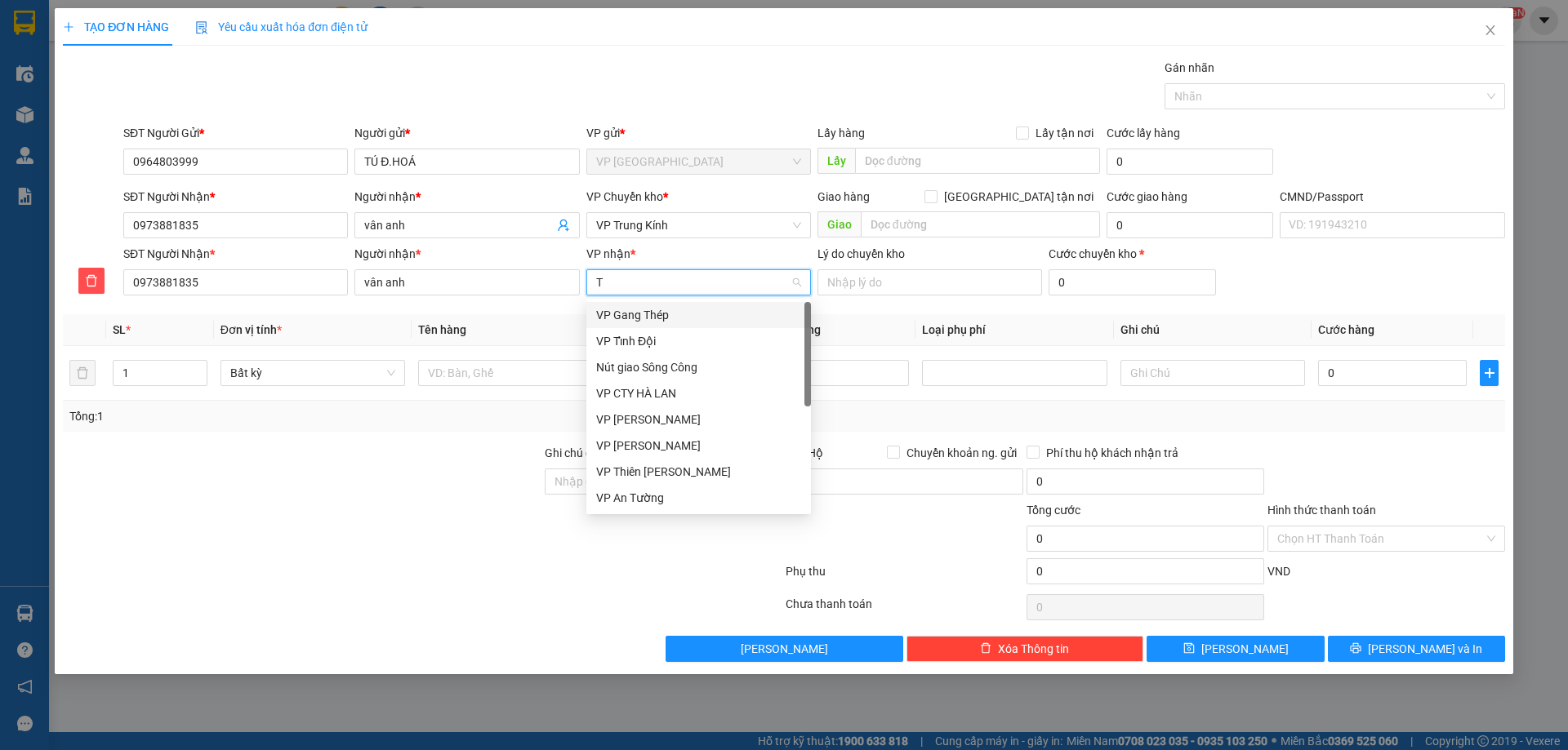
type input "TK"
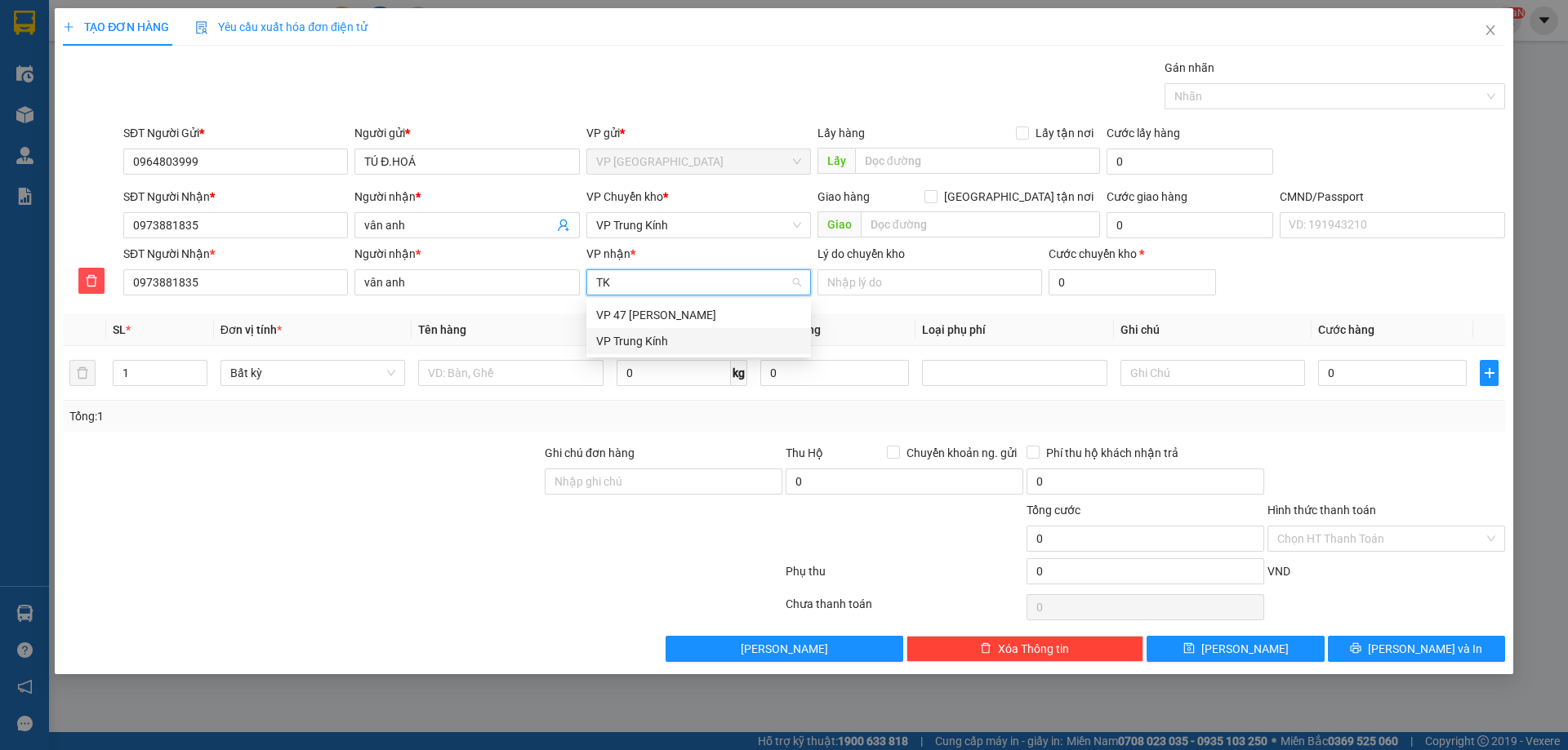
click at [616, 339] on div "VP Trung Kính" at bounding box center [698, 341] width 205 height 18
click at [687, 223] on span "VP Trung Kính" at bounding box center [698, 225] width 205 height 24
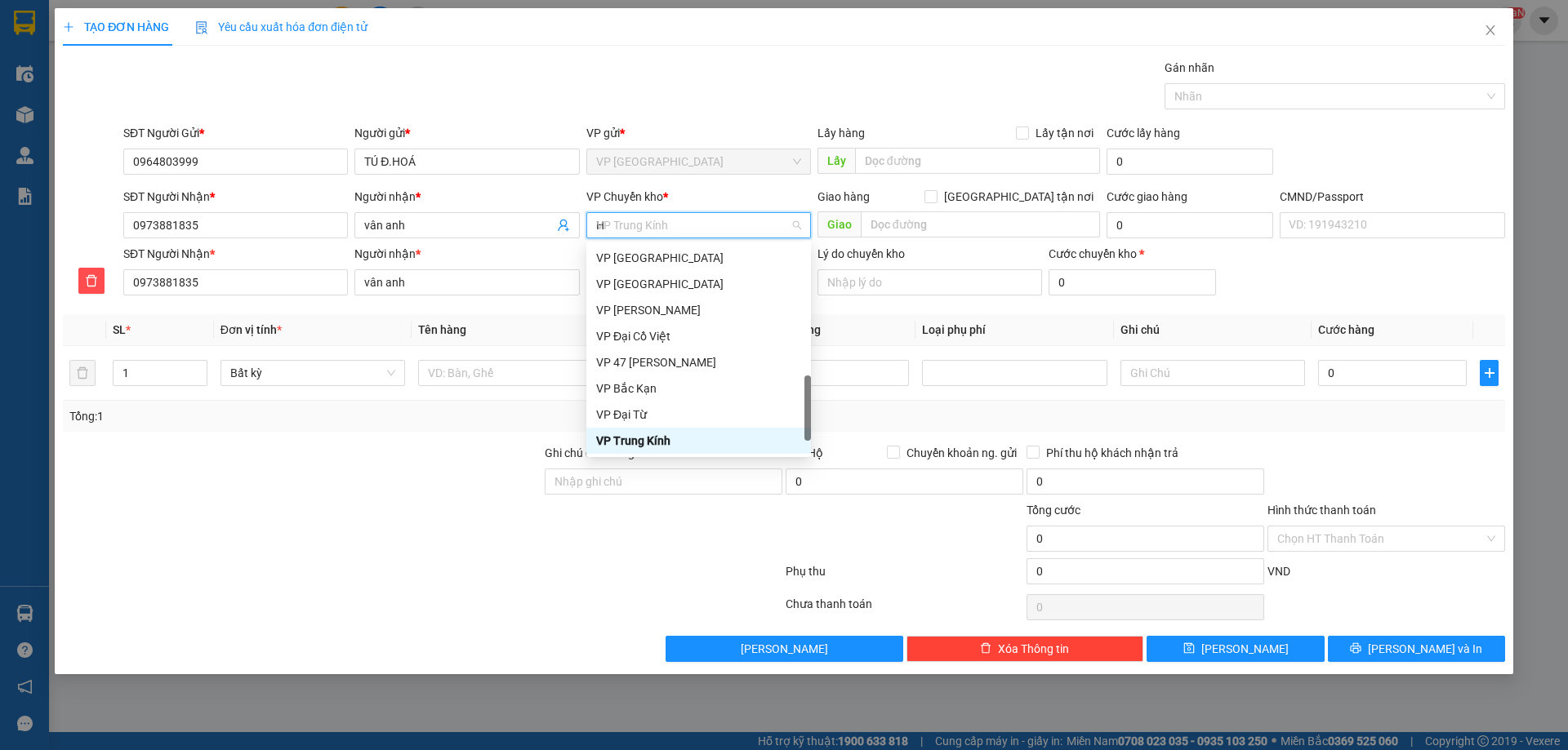
scroll to position [235, 0]
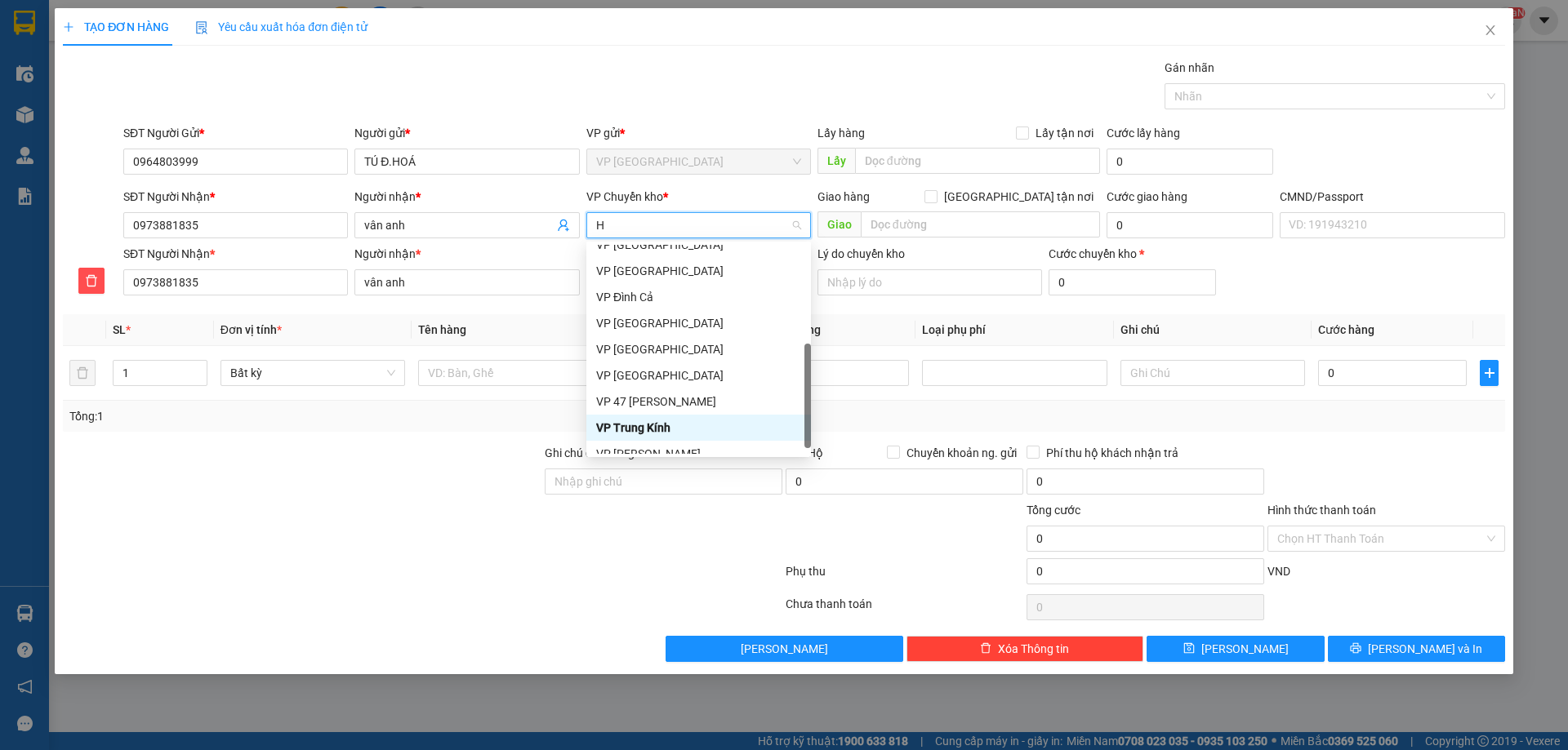
type input "HG"
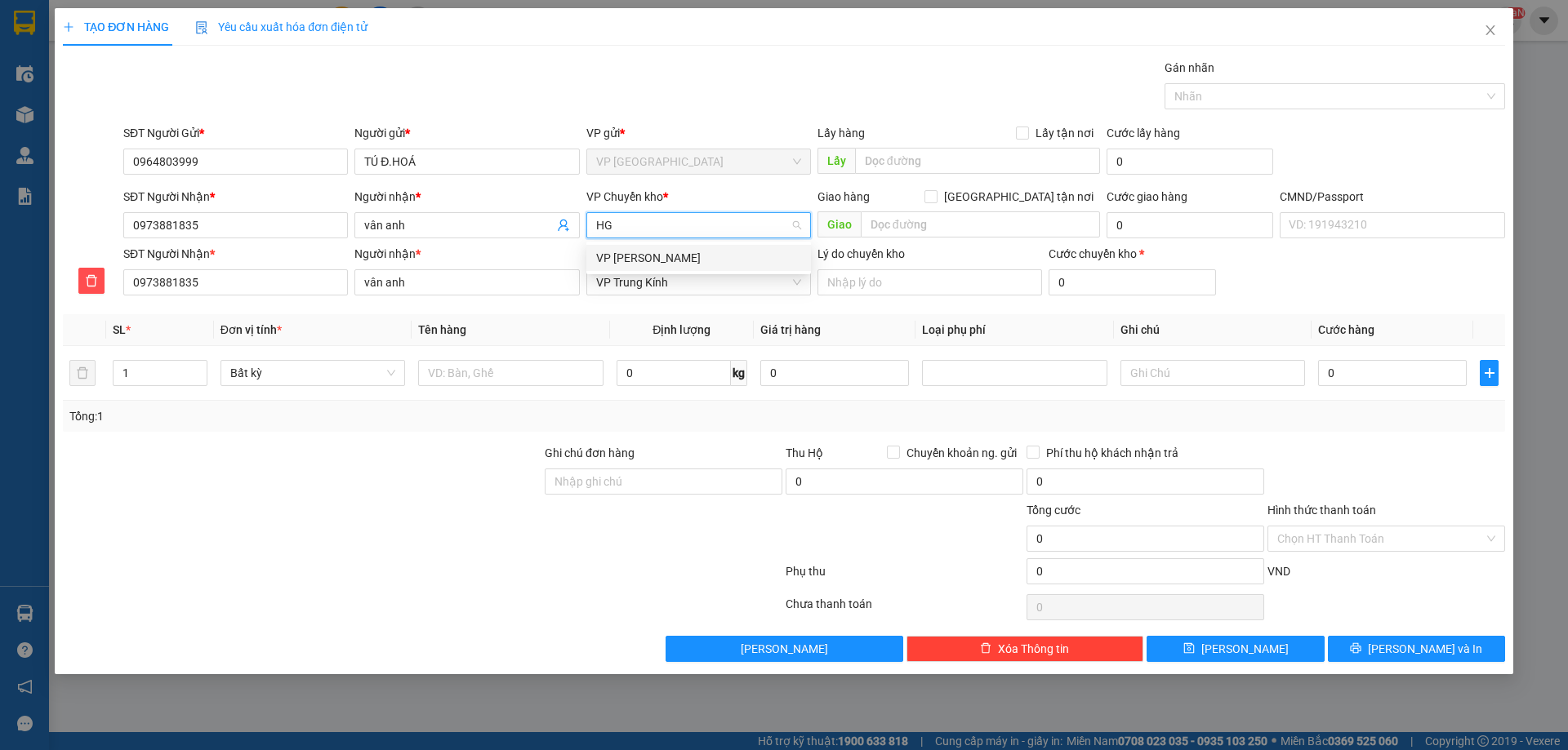
click at [665, 254] on div "VP [PERSON_NAME]" at bounding box center [698, 258] width 205 height 18
drag, startPoint x: 474, startPoint y: 317, endPoint x: 470, endPoint y: 365, distance: 48.2
click at [474, 324] on th "Tên hàng" at bounding box center [510, 330] width 197 height 32
click at [478, 397] on td at bounding box center [510, 372] width 197 height 54
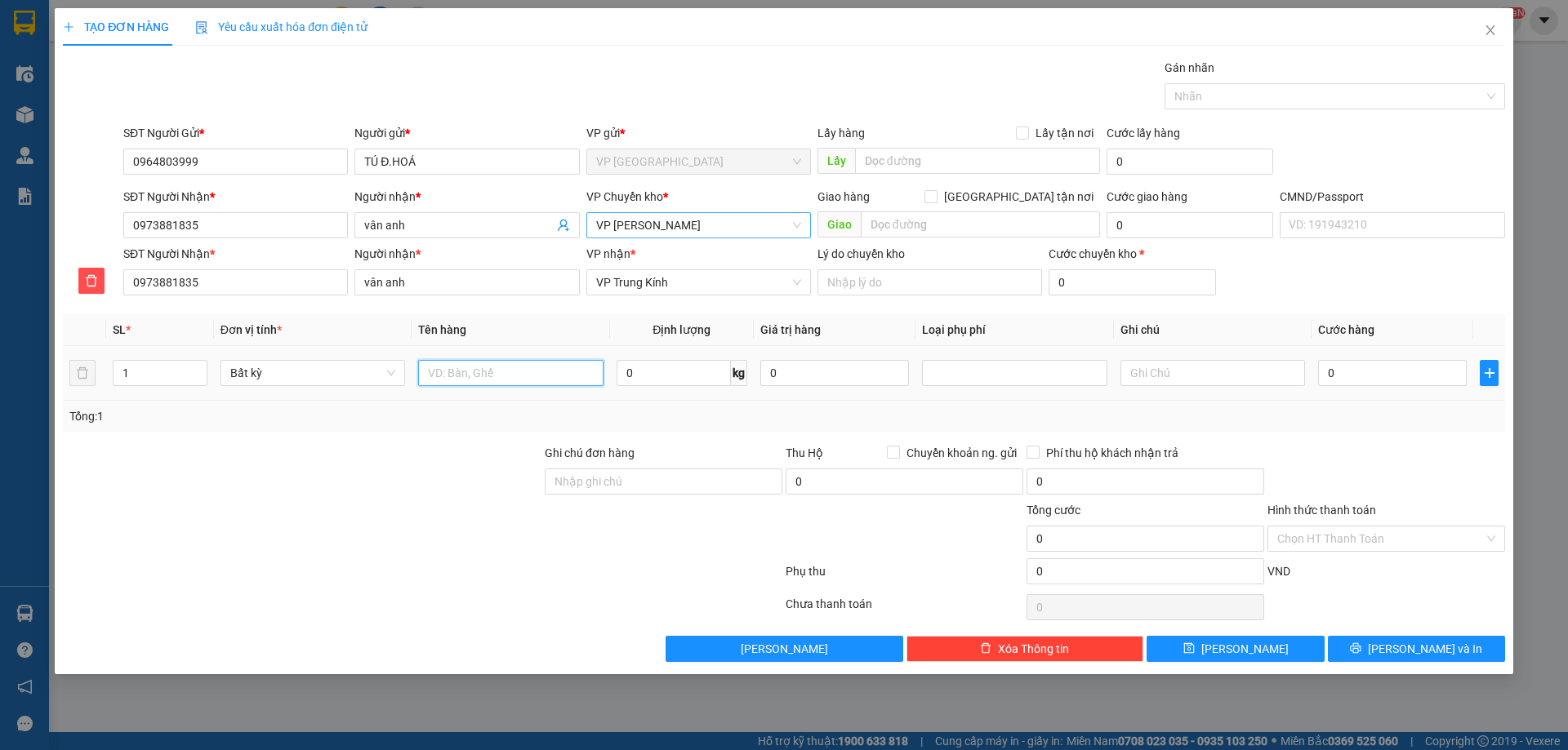
click at [499, 379] on input "text" at bounding box center [510, 372] width 185 height 26
type input "XỐP ĐỒ ĂN"
click at [642, 380] on input "0" at bounding box center [674, 372] width 114 height 26
type input "9"
click at [643, 411] on div "Tổng: 1" at bounding box center [784, 416] width 1429 height 18
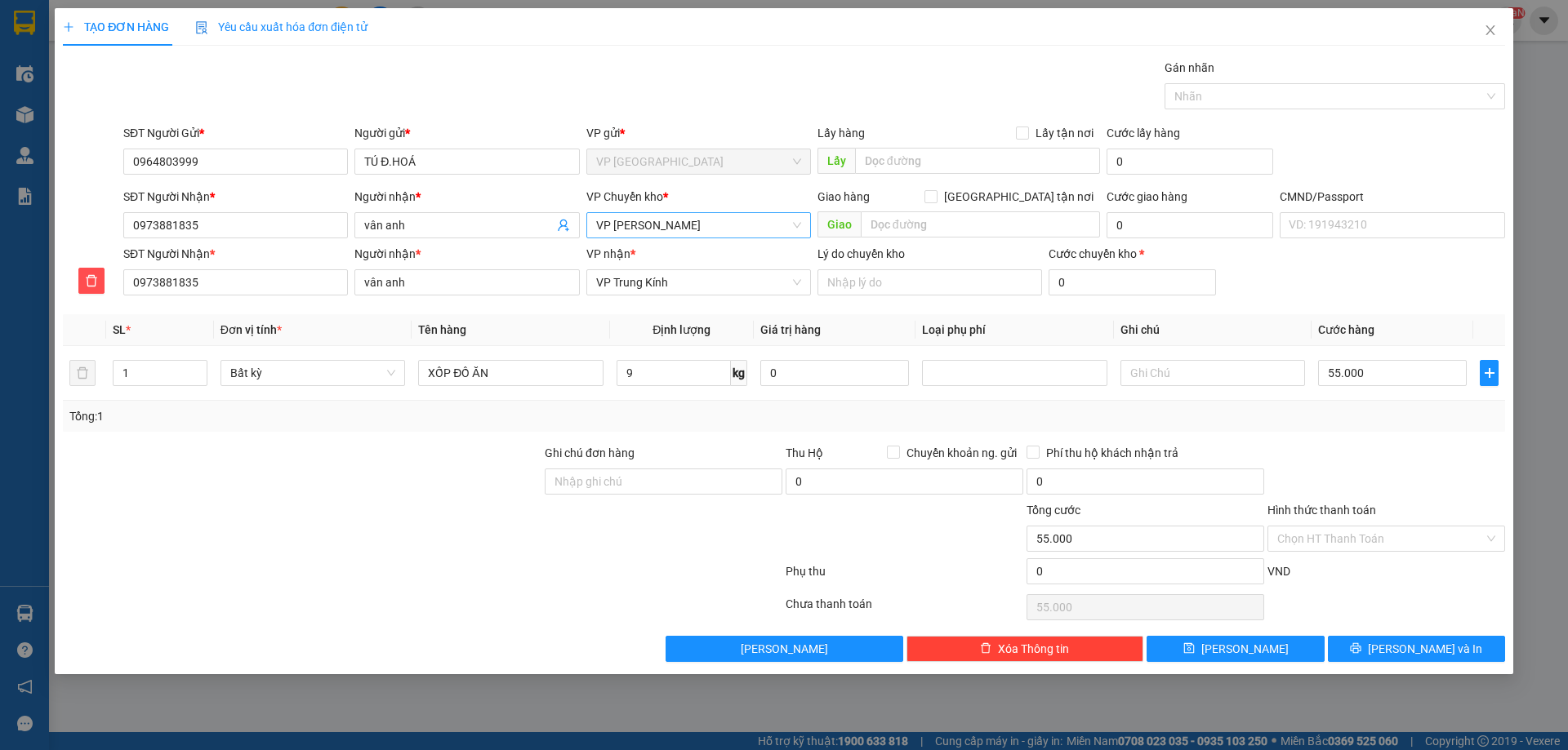
type input "55.000"
click at [1354, 544] on input "Hình thức thanh toán" at bounding box center [1379, 538] width 206 height 24
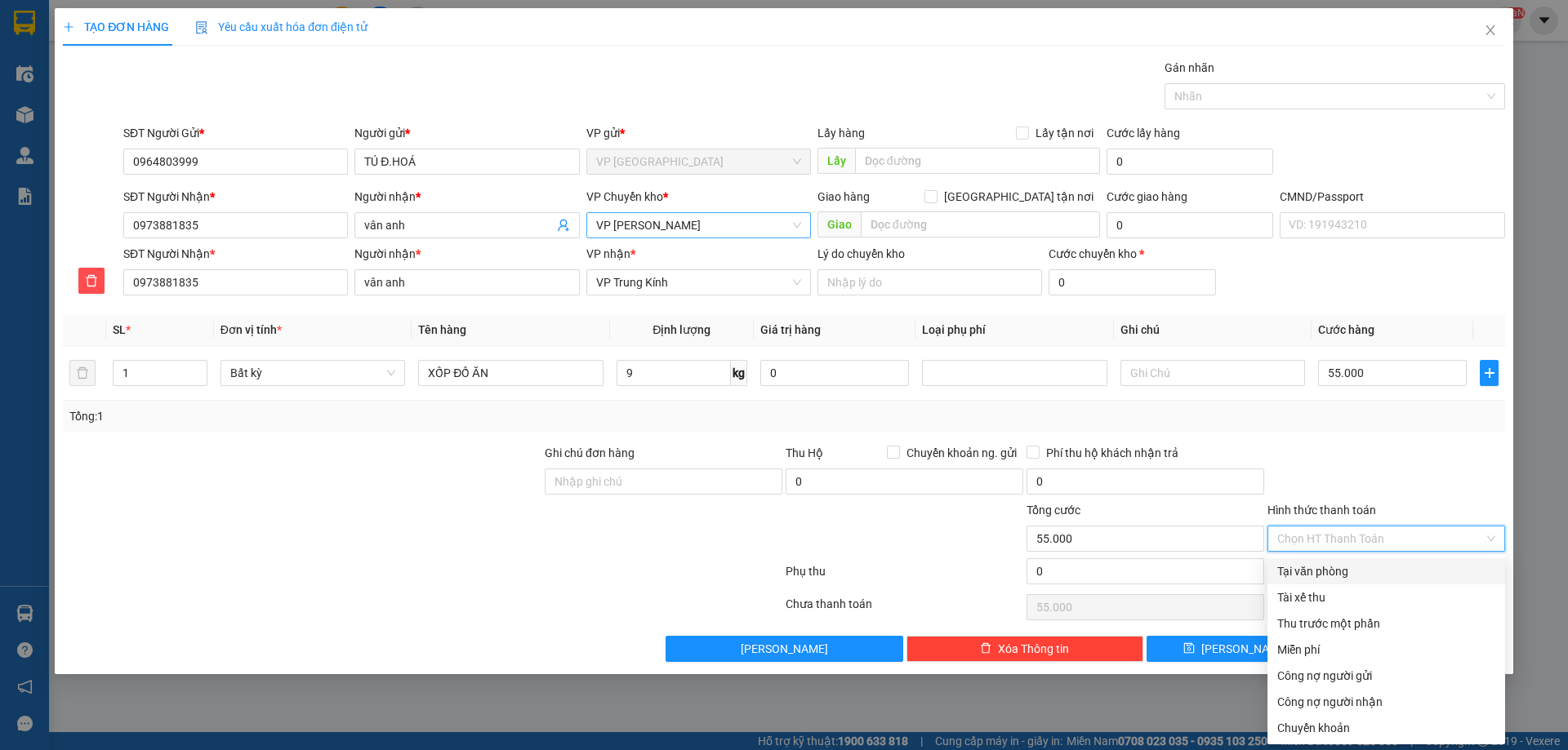
click at [1340, 572] on div "Tại văn phòng" at bounding box center [1386, 571] width 218 height 18
type input "0"
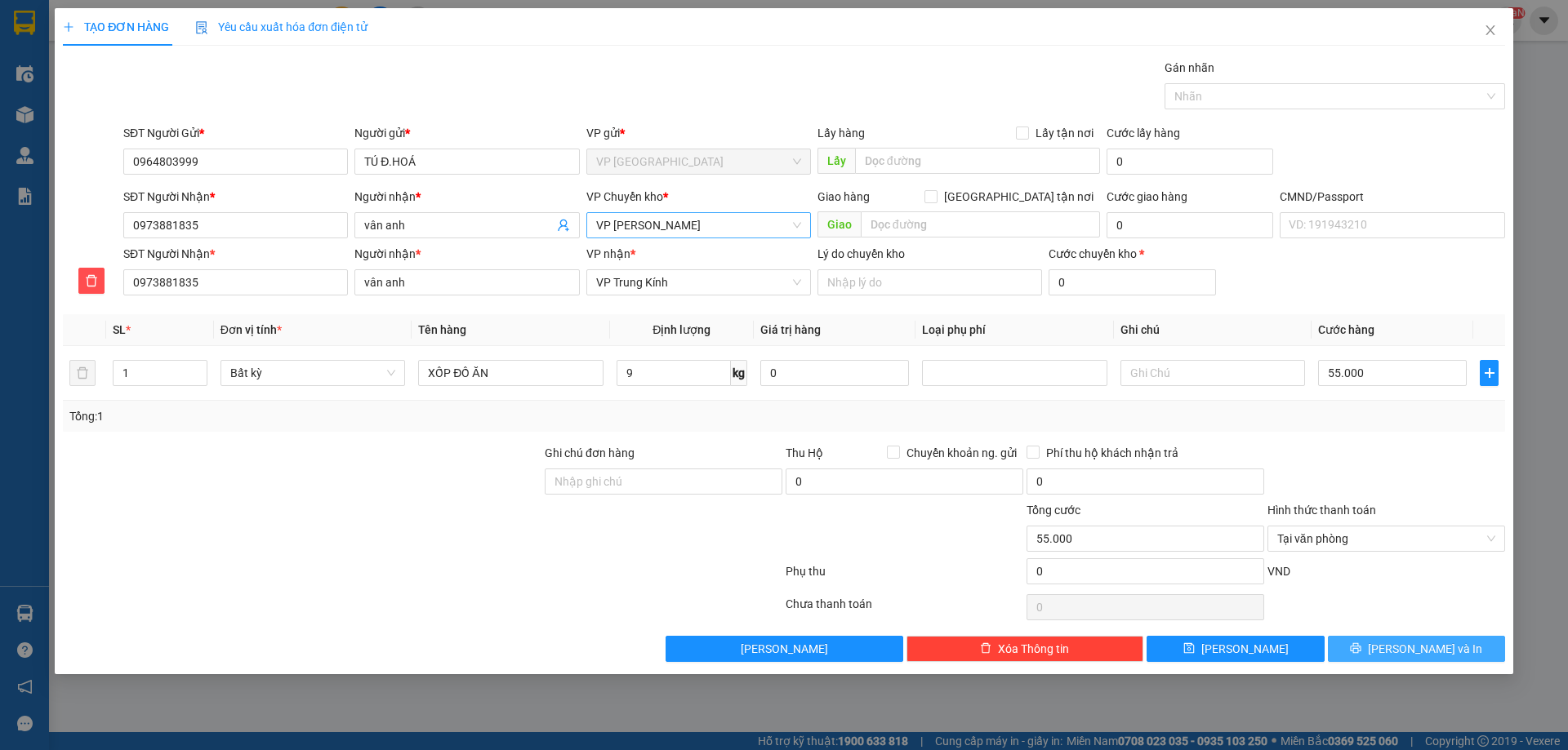
click at [1391, 641] on button "[PERSON_NAME] và In" at bounding box center [1416, 648] width 177 height 26
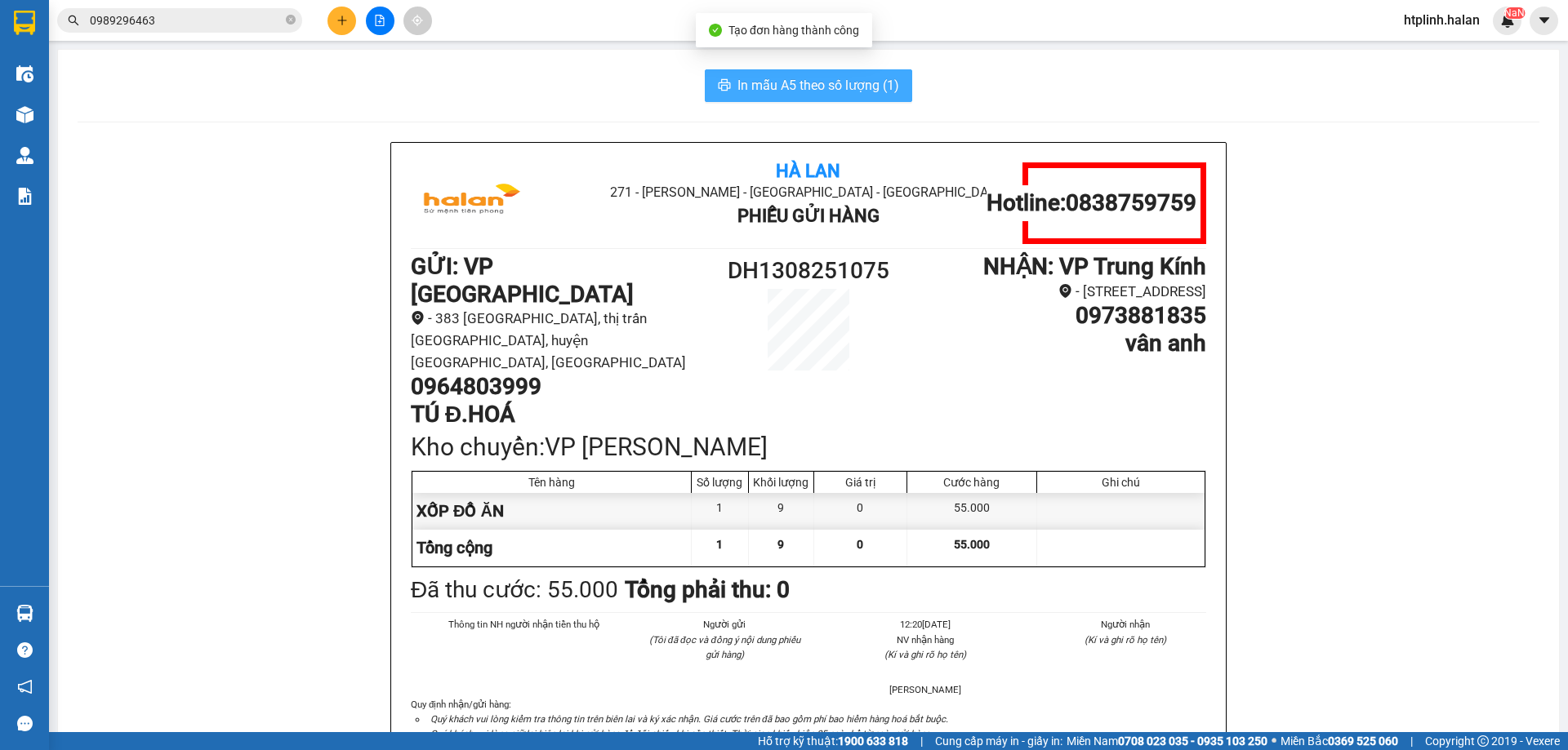
click at [795, 88] on span "In mẫu A5 theo số lượng (1)" at bounding box center [818, 85] width 162 height 21
